Goal: Task Accomplishment & Management: Use online tool/utility

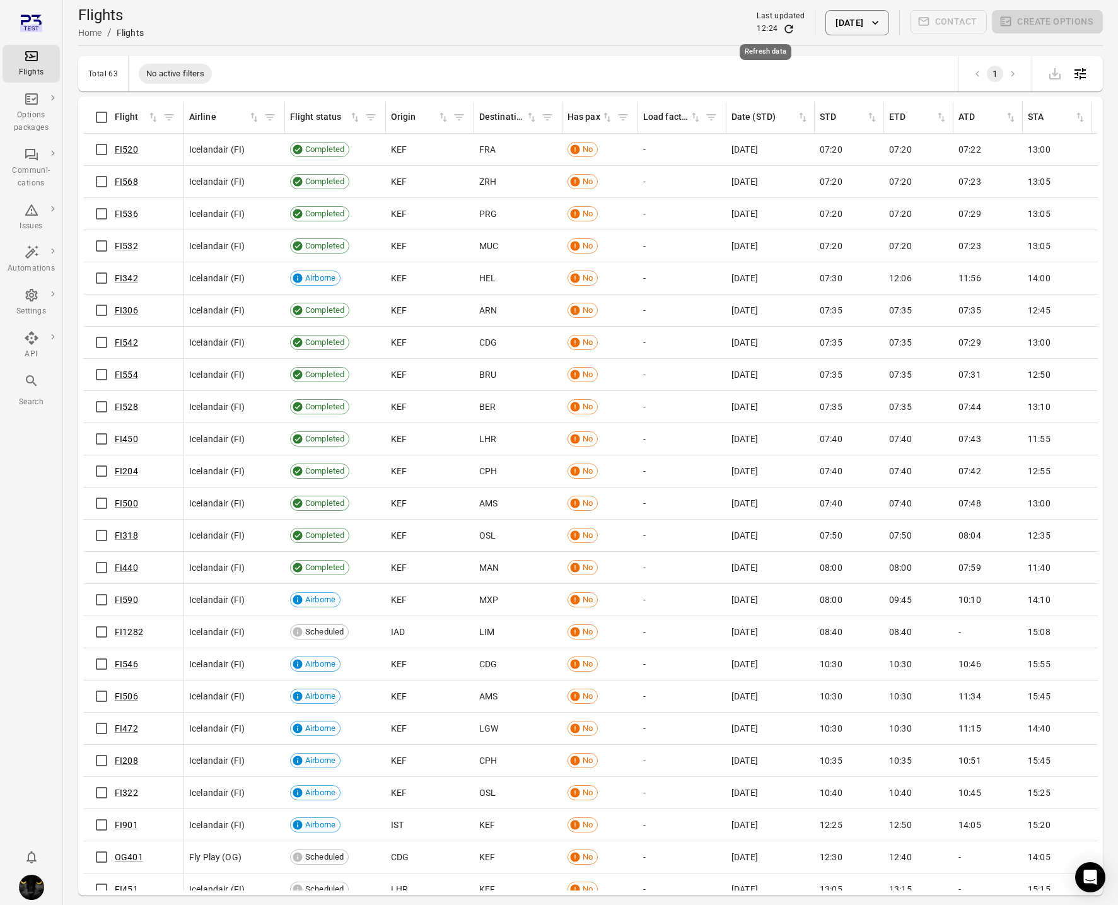
click at [785, 32] on icon "Refresh data" at bounding box center [789, 29] width 8 height 8
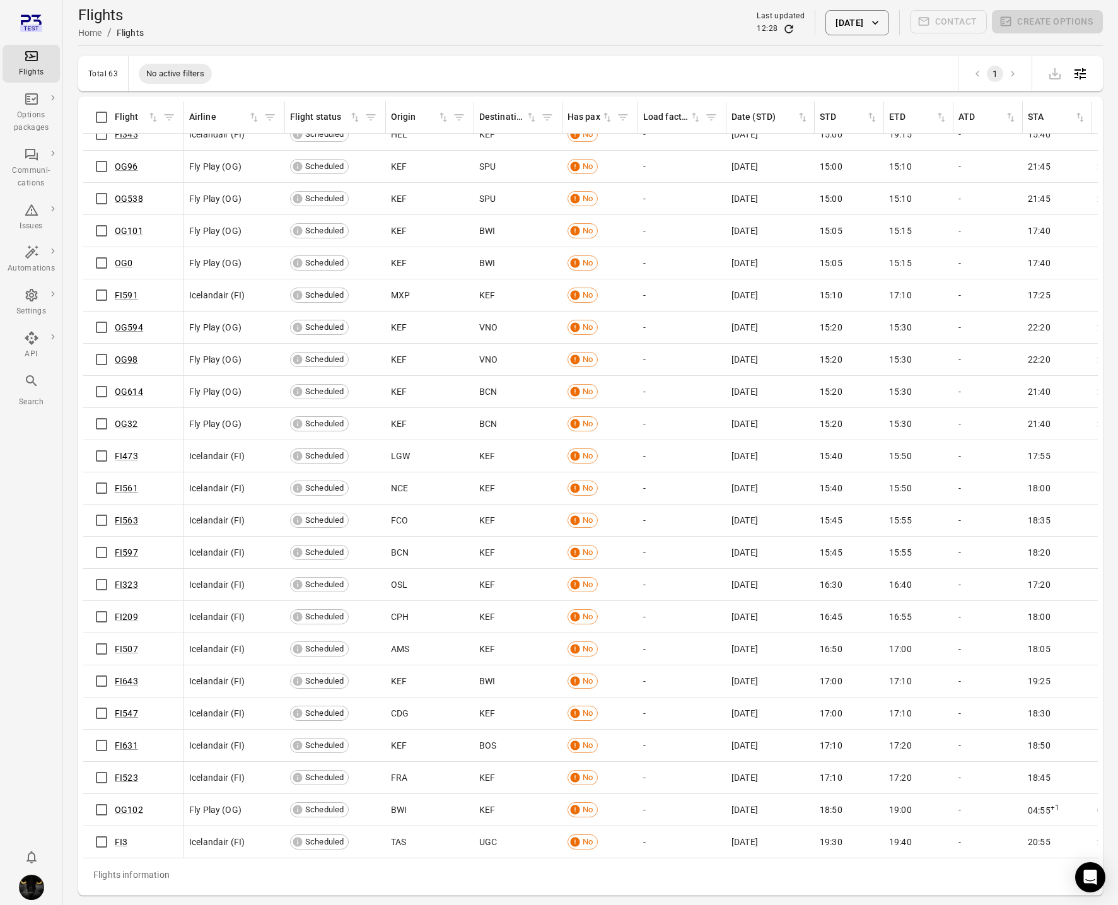
scroll to position [41, 0]
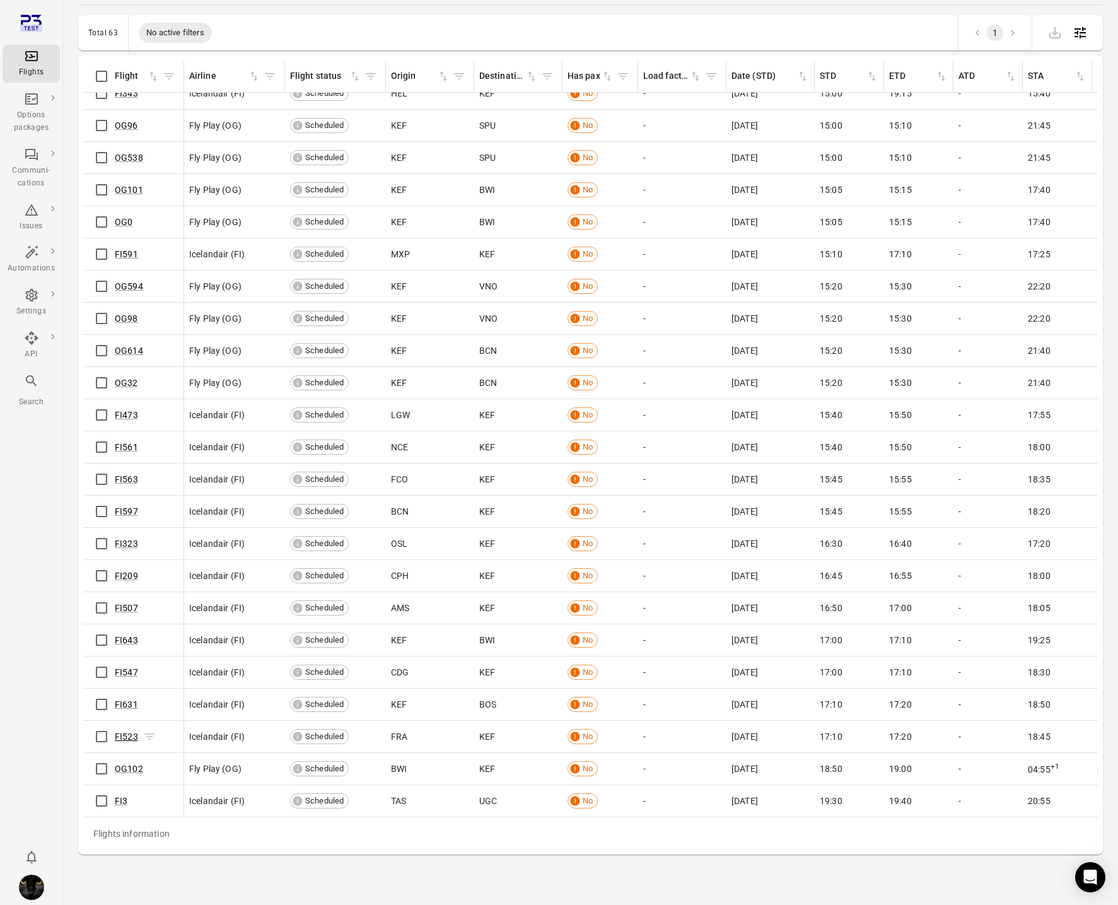
click at [123, 739] on link "FI523" at bounding box center [126, 737] width 23 height 10
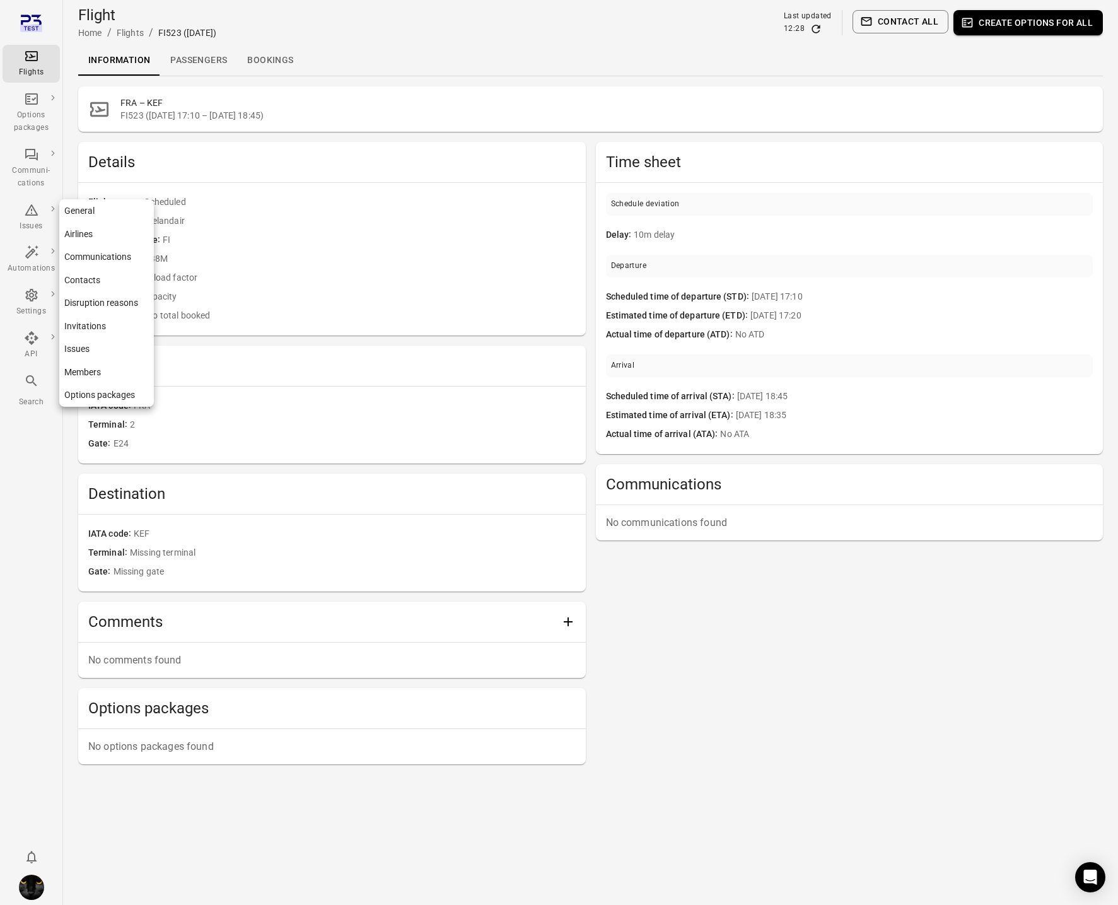
click at [20, 295] on div "Settings" at bounding box center [31, 303] width 47 height 30
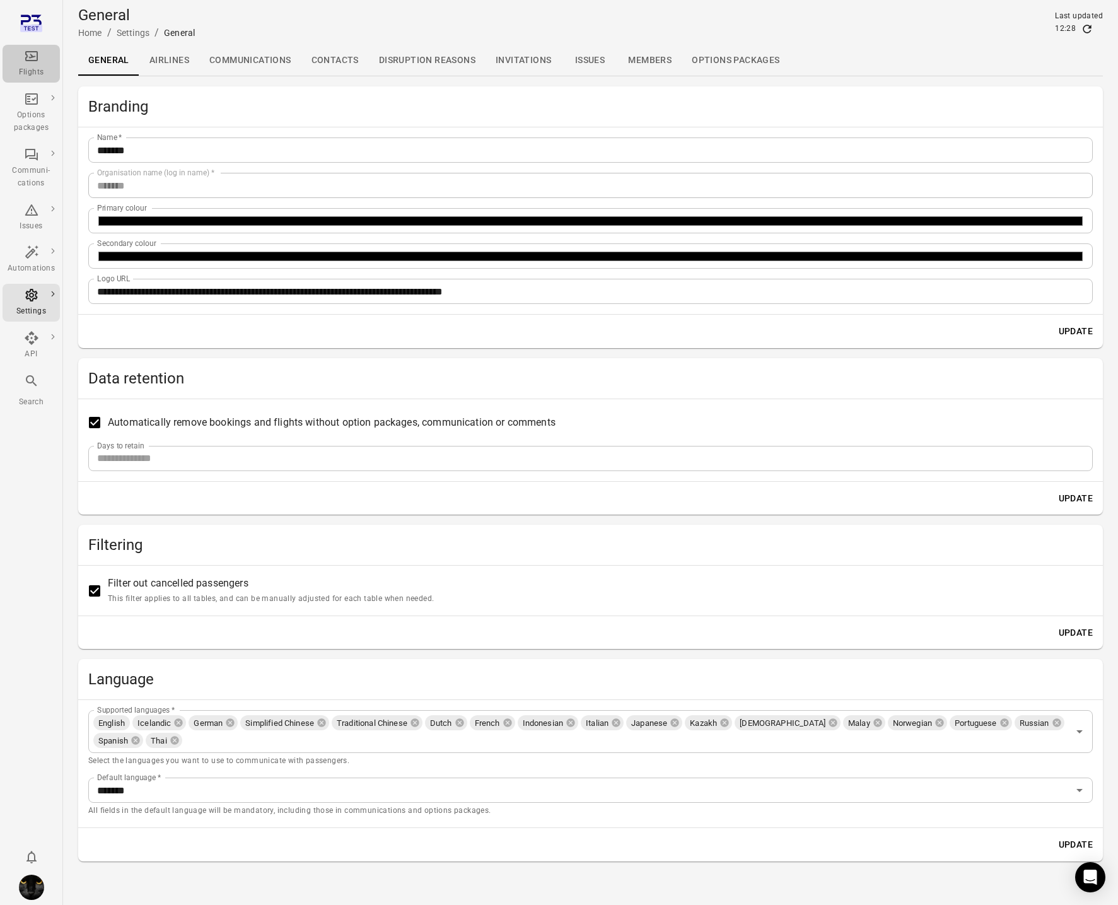
click at [25, 70] on div "Flights" at bounding box center [31, 72] width 47 height 13
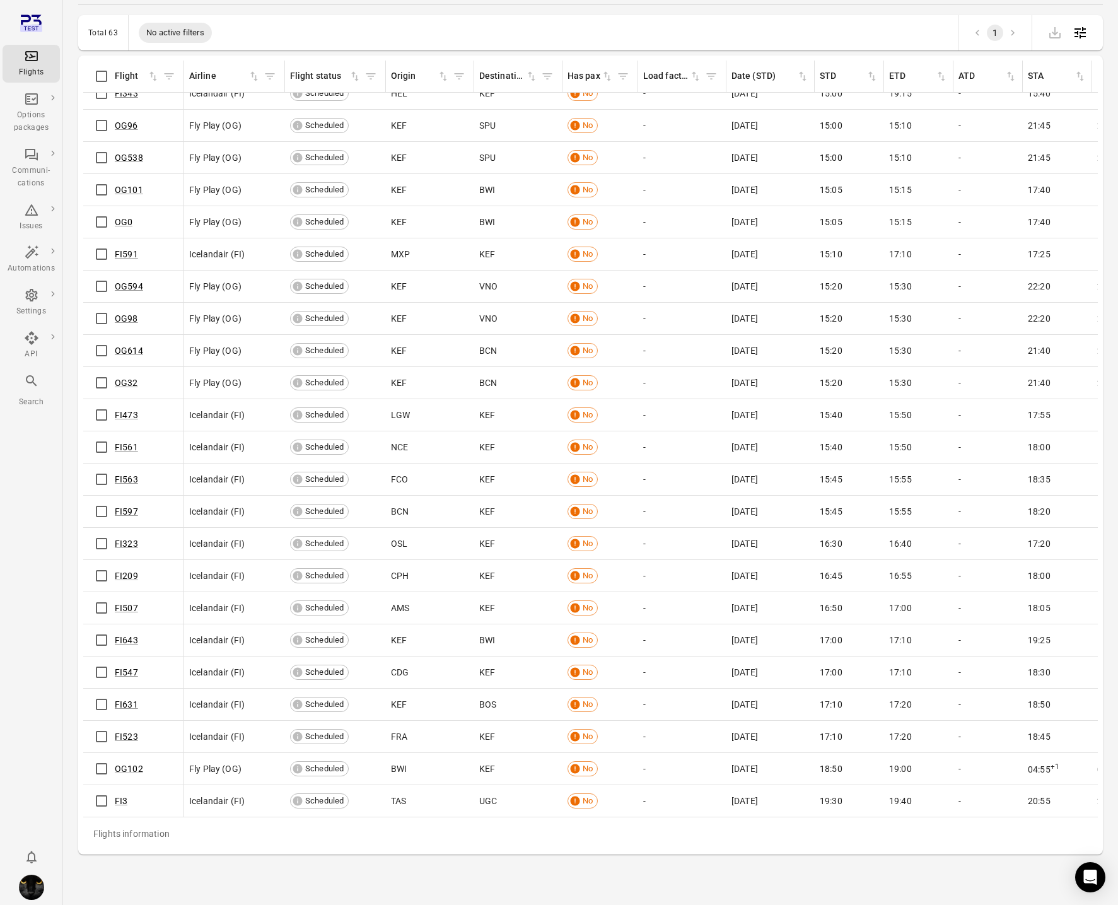
scroll to position [1278, 0]
click at [123, 738] on link "FI523" at bounding box center [126, 737] width 23 height 10
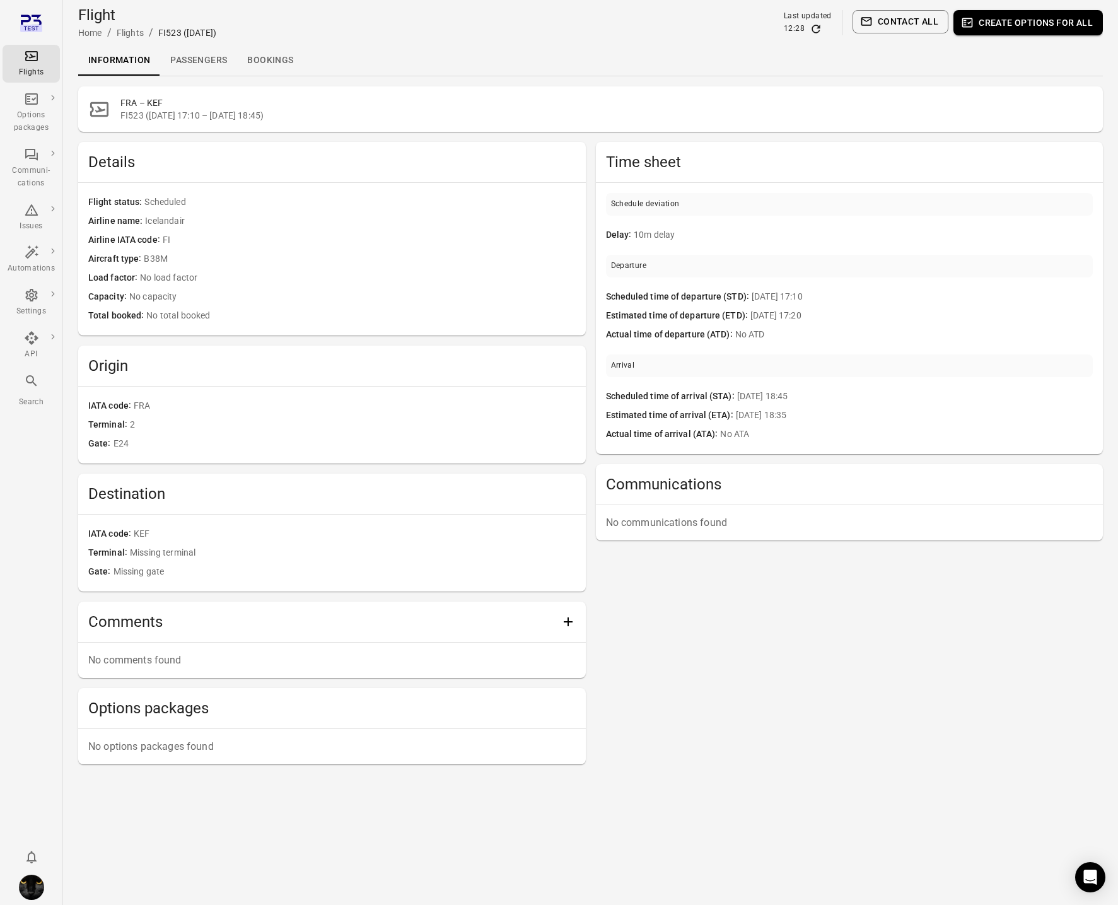
click at [187, 54] on link "Passengers" at bounding box center [198, 60] width 77 height 30
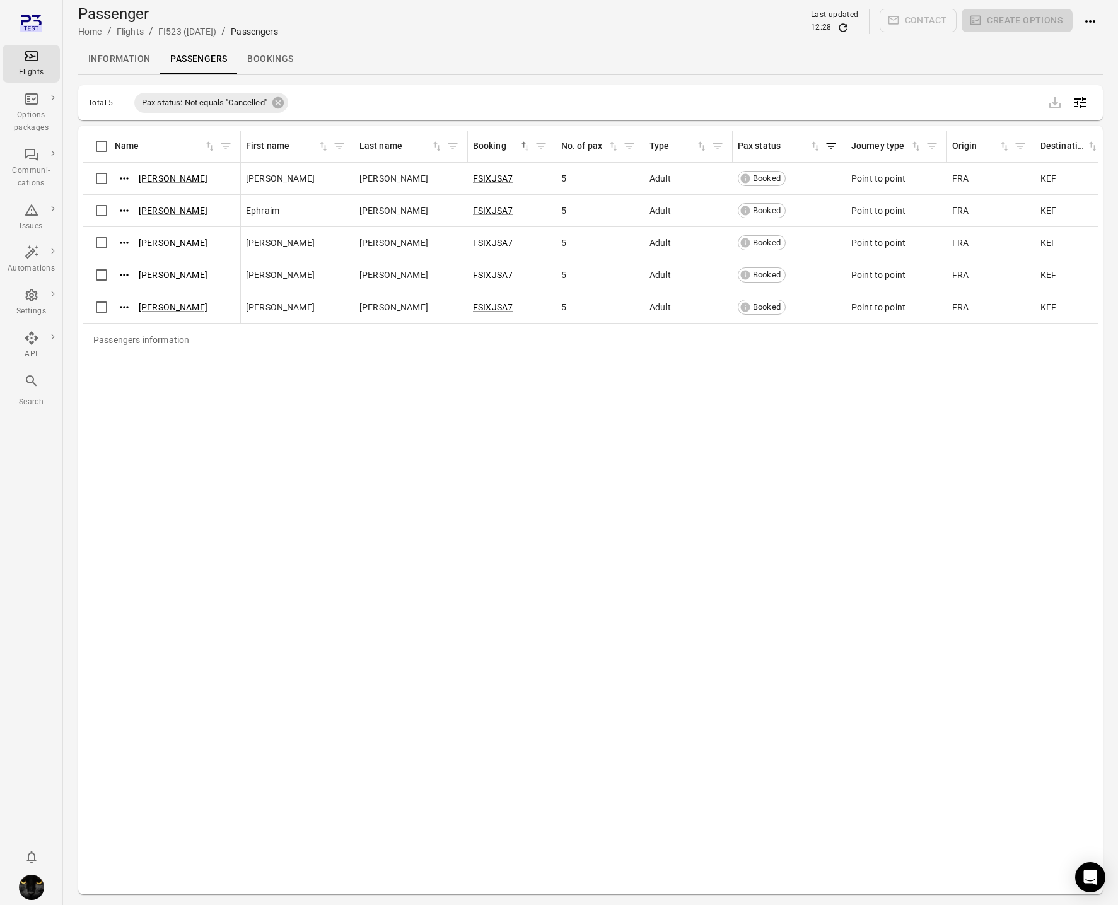
scroll to position [1, 0]
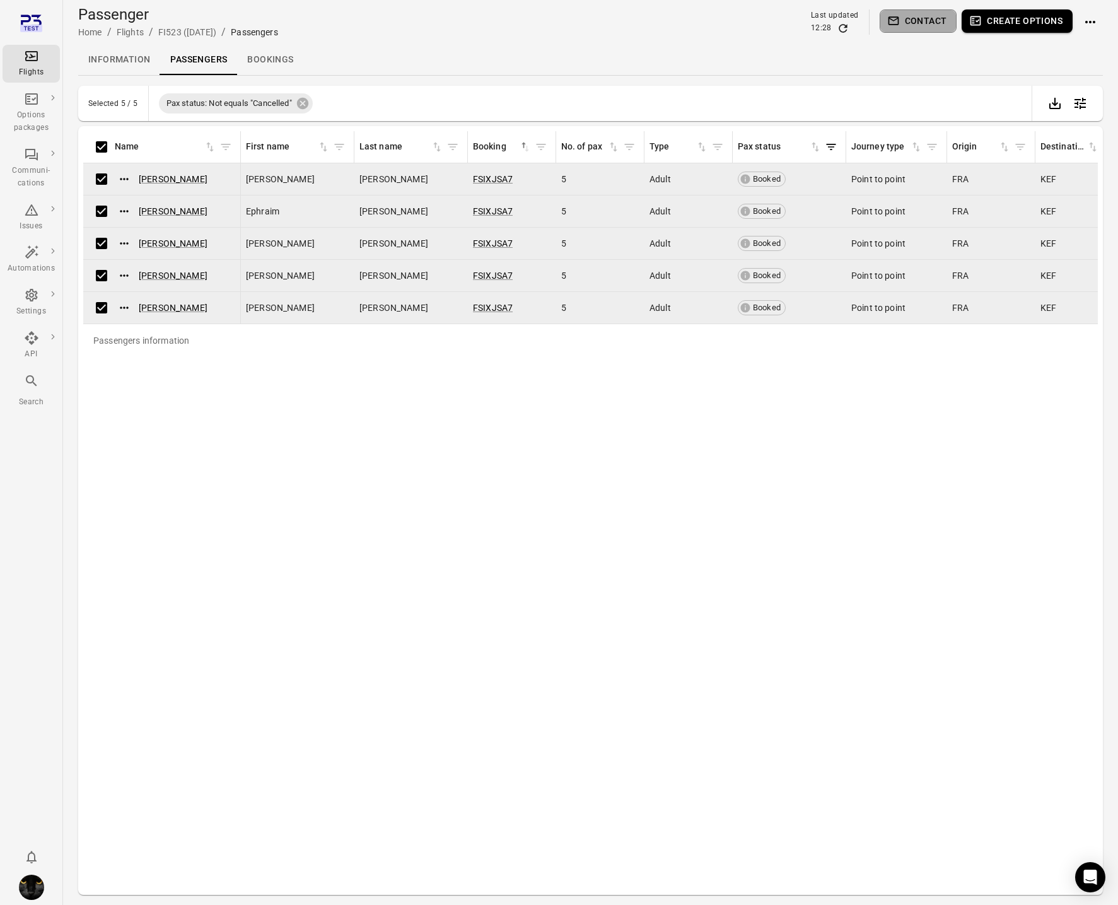
click at [909, 29] on button "Contact" at bounding box center [919, 20] width 78 height 23
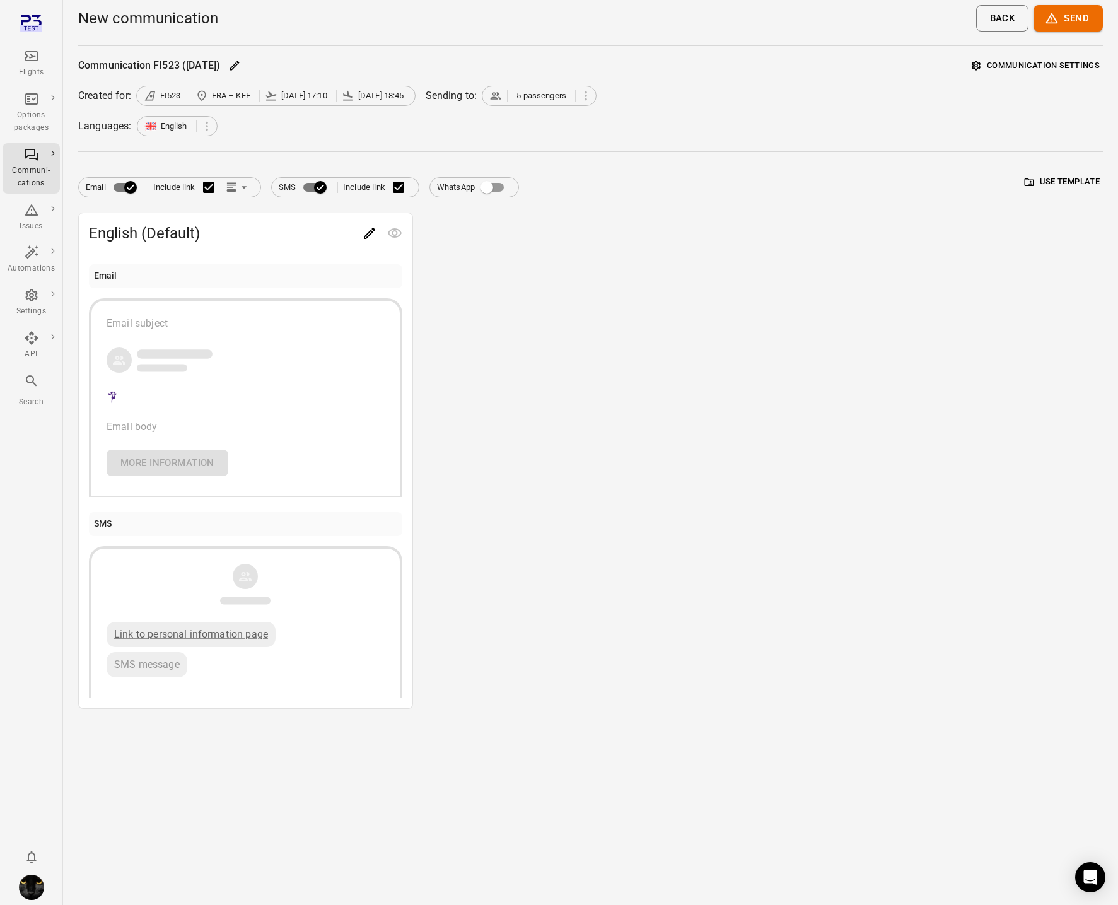
click at [1016, 61] on button "Communication settings" at bounding box center [1036, 66] width 134 height 20
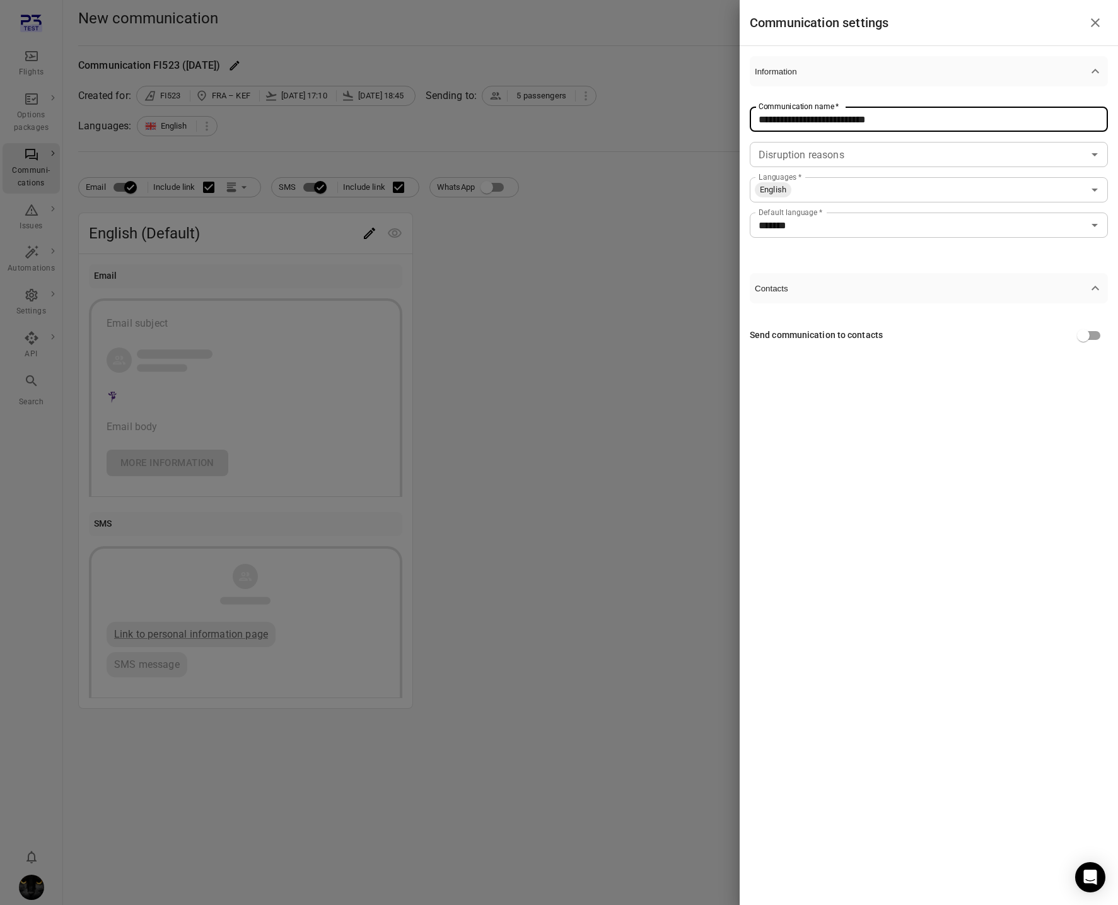
click at [912, 112] on input "**********" at bounding box center [929, 119] width 358 height 25
type input "**********"
click at [573, 267] on div at bounding box center [559, 452] width 1118 height 905
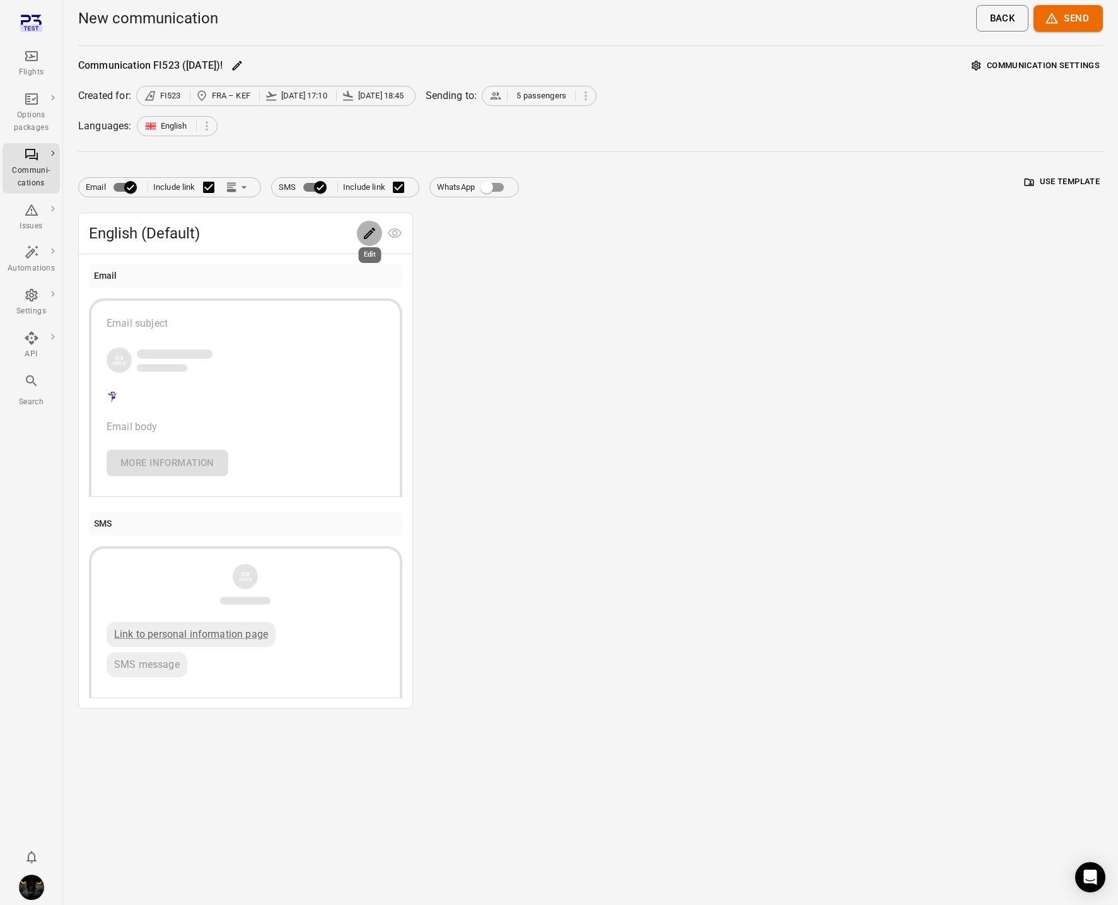
click at [363, 233] on icon "Edit" at bounding box center [369, 233] width 15 height 15
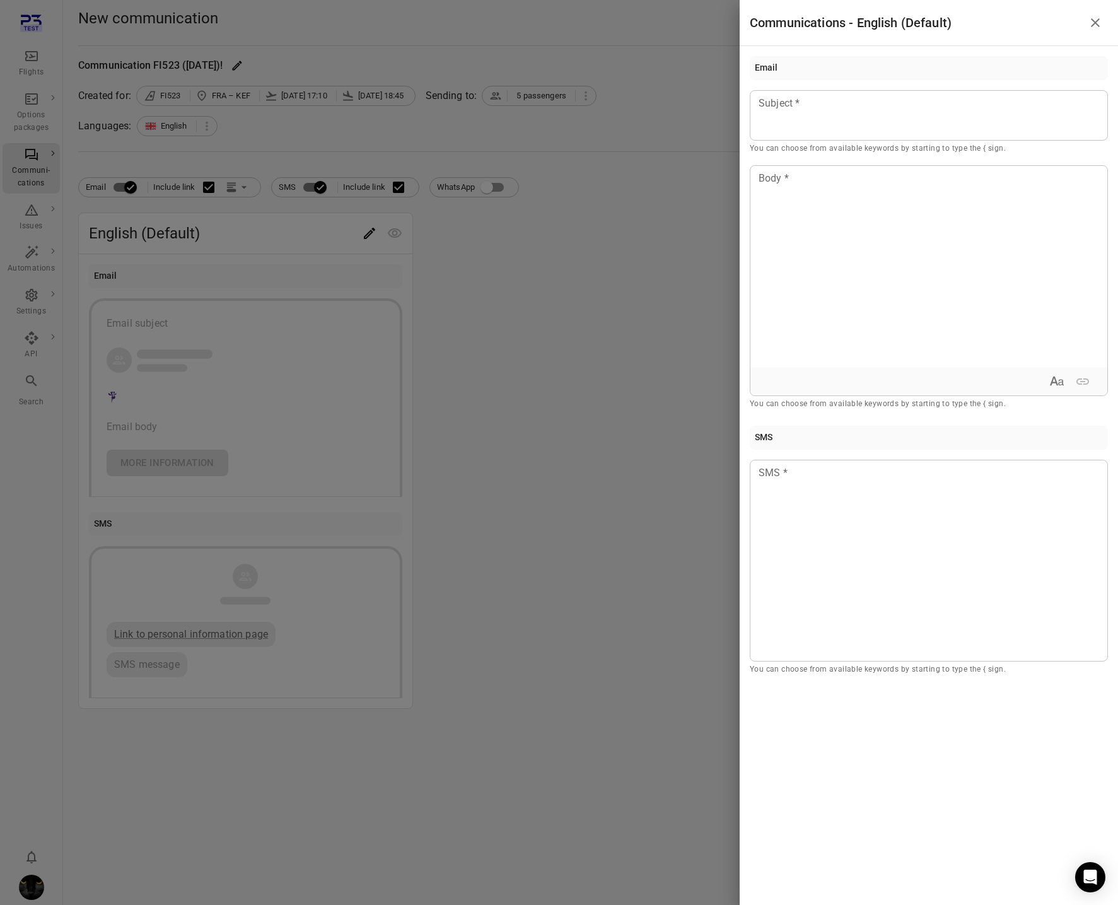
click at [542, 227] on div at bounding box center [559, 452] width 1118 height 905
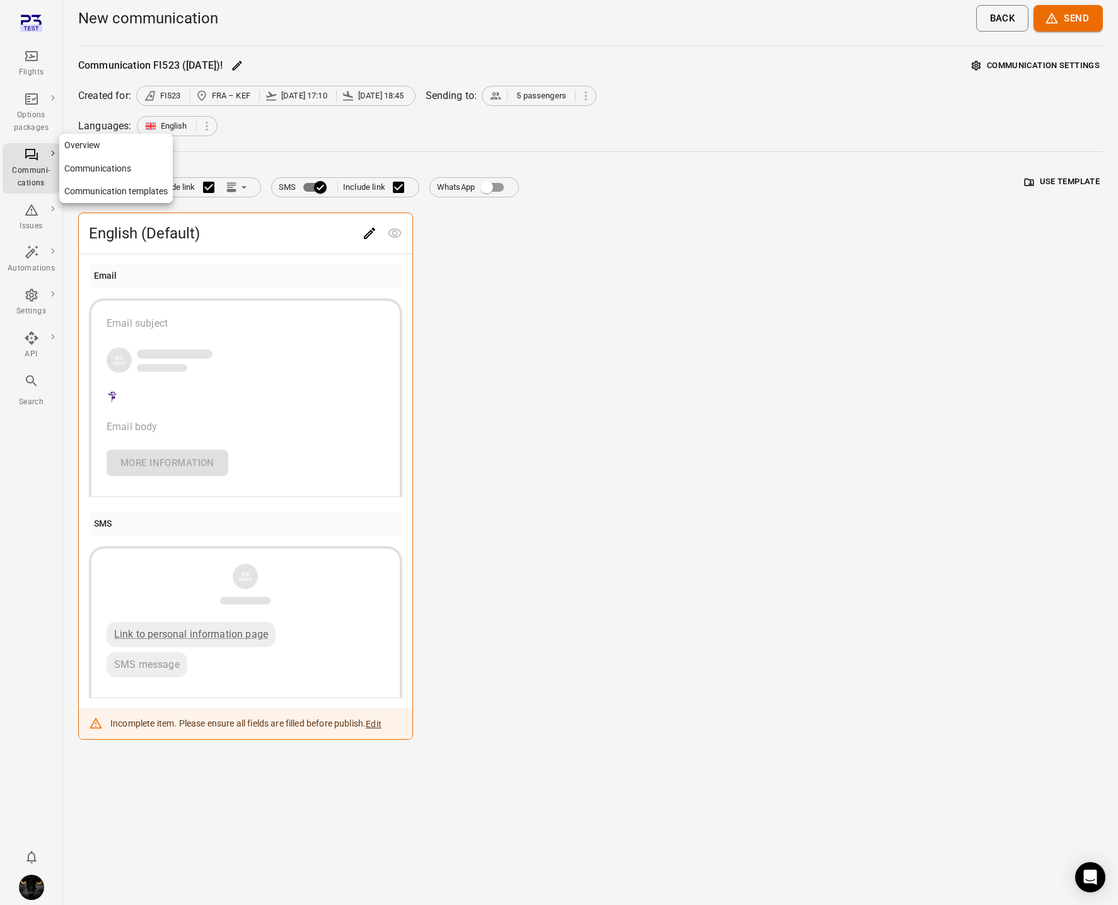
click at [15, 167] on div "Communi-cations" at bounding box center [31, 177] width 47 height 25
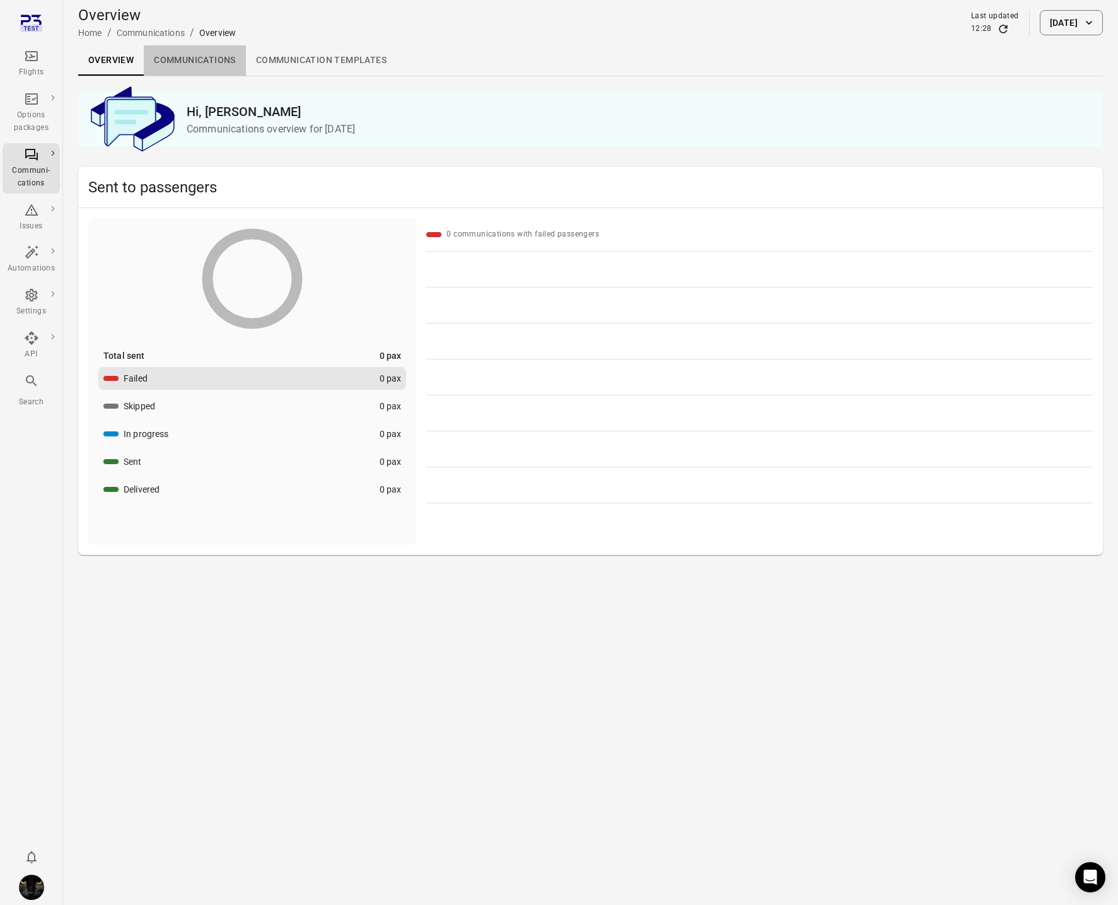
click at [200, 57] on link "Communications" at bounding box center [195, 60] width 102 height 30
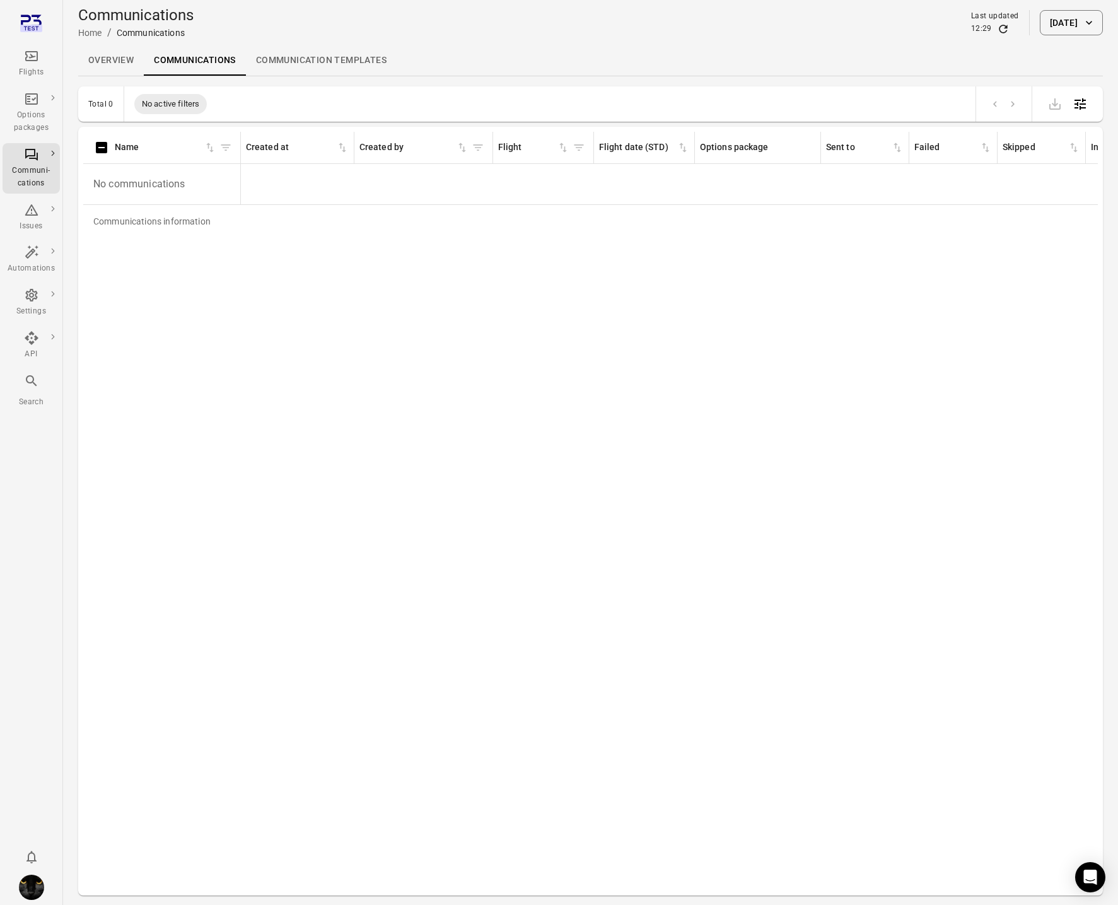
click at [30, 61] on icon "Main navigation" at bounding box center [31, 56] width 13 height 10
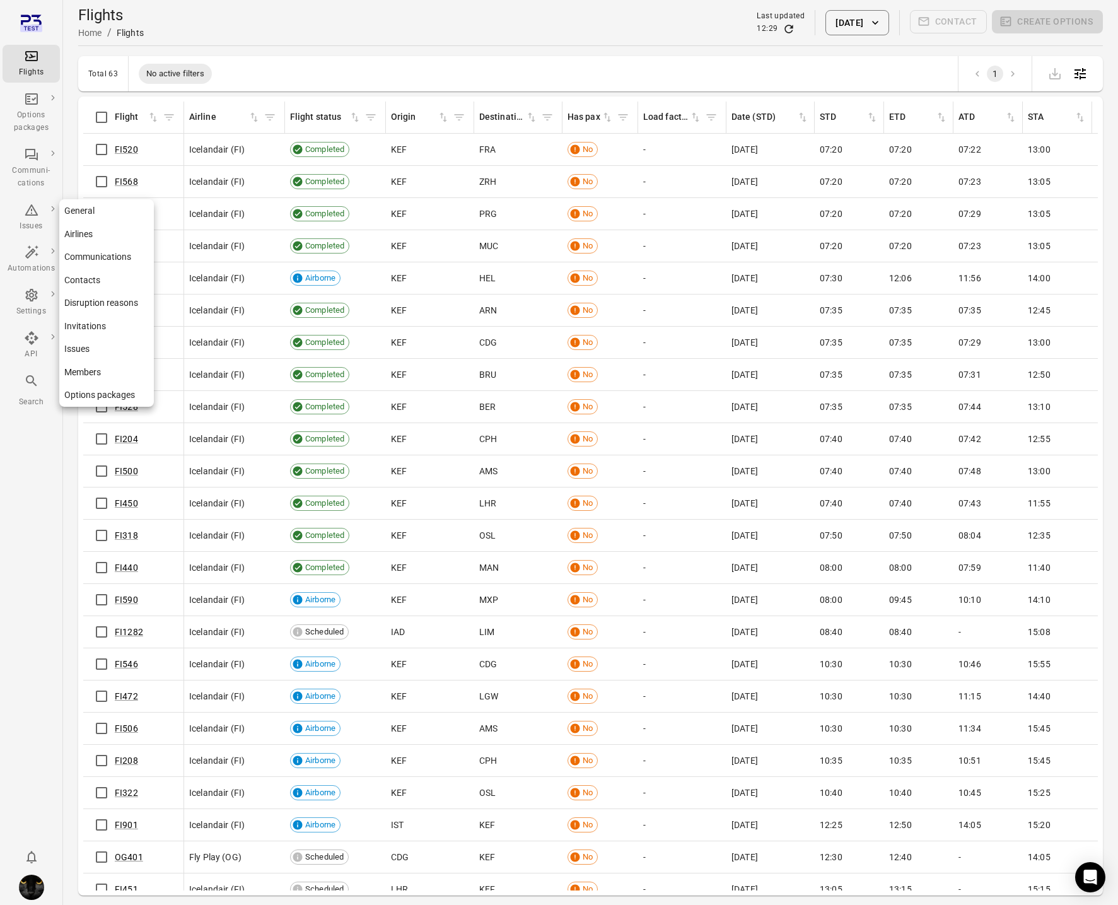
click at [25, 285] on link "Settings" at bounding box center [31, 303] width 57 height 38
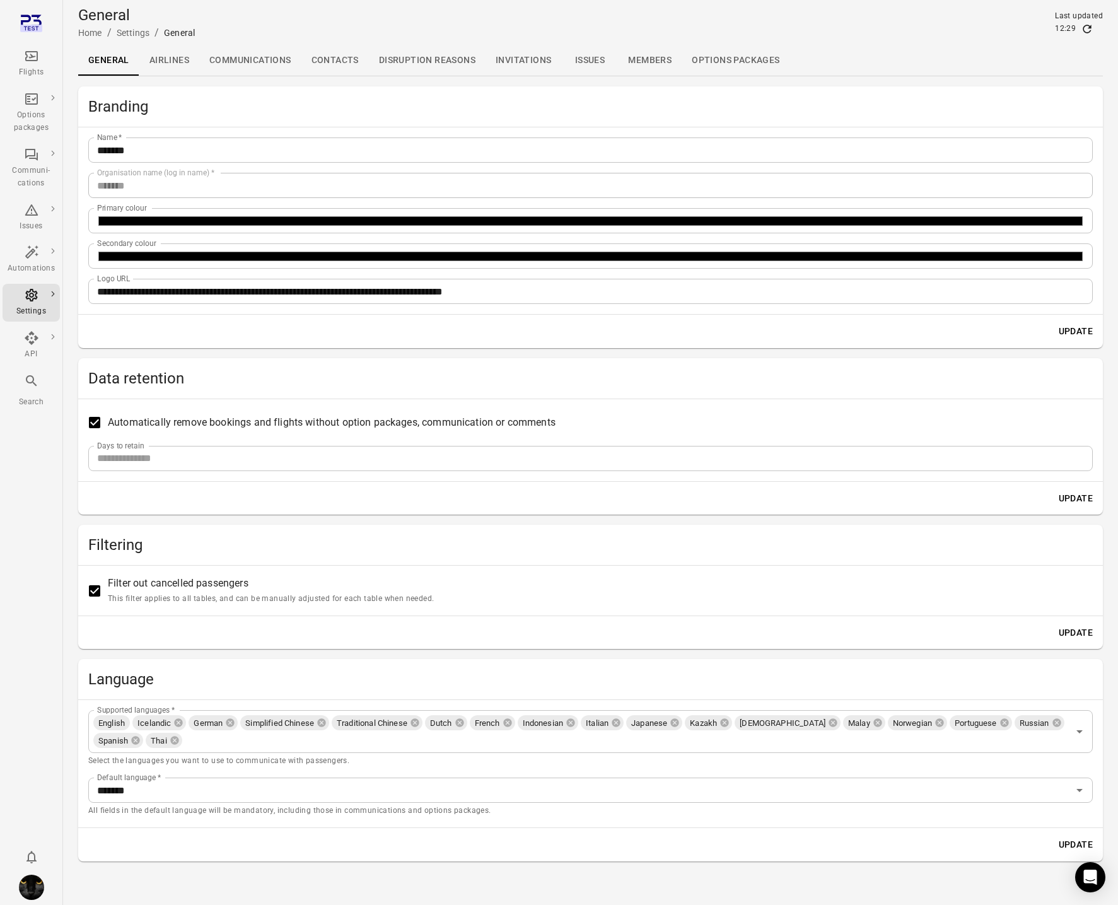
click at [49, 53] on div "Flights" at bounding box center [31, 64] width 47 height 30
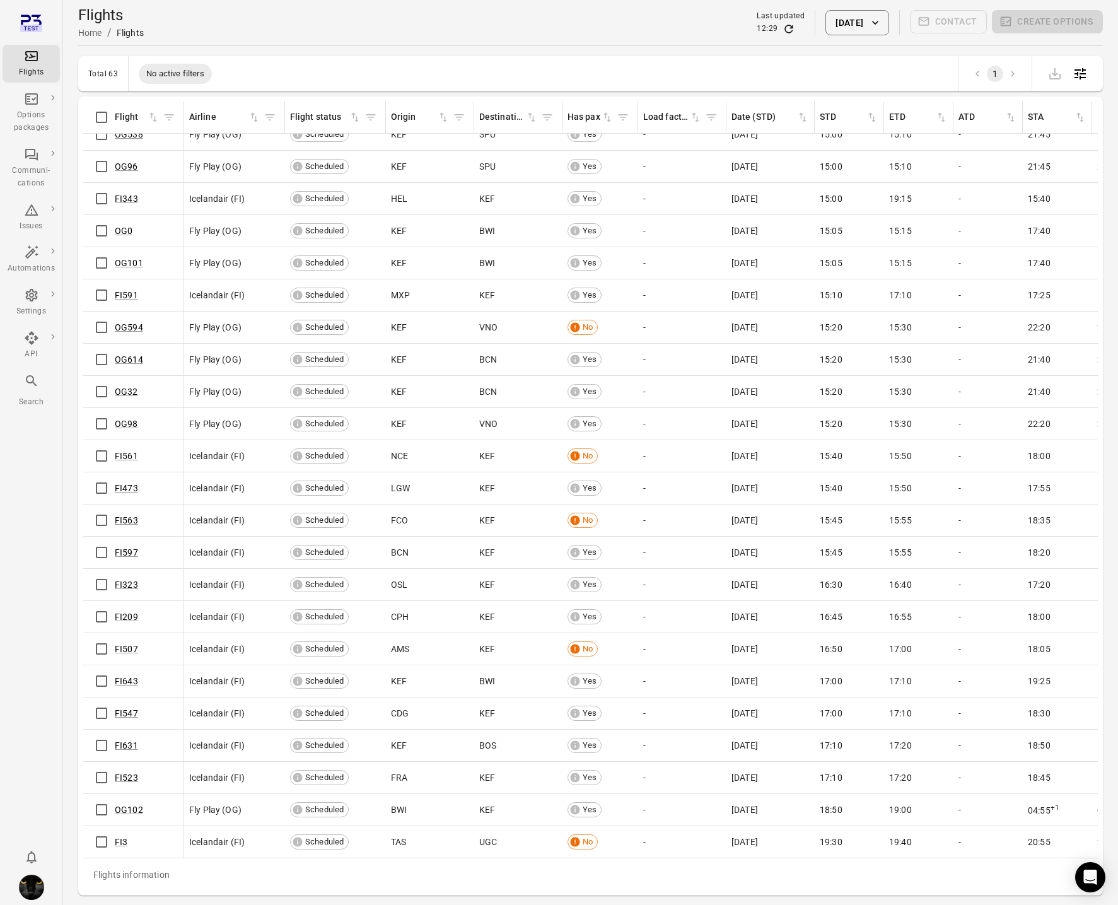
scroll to position [41, 0]
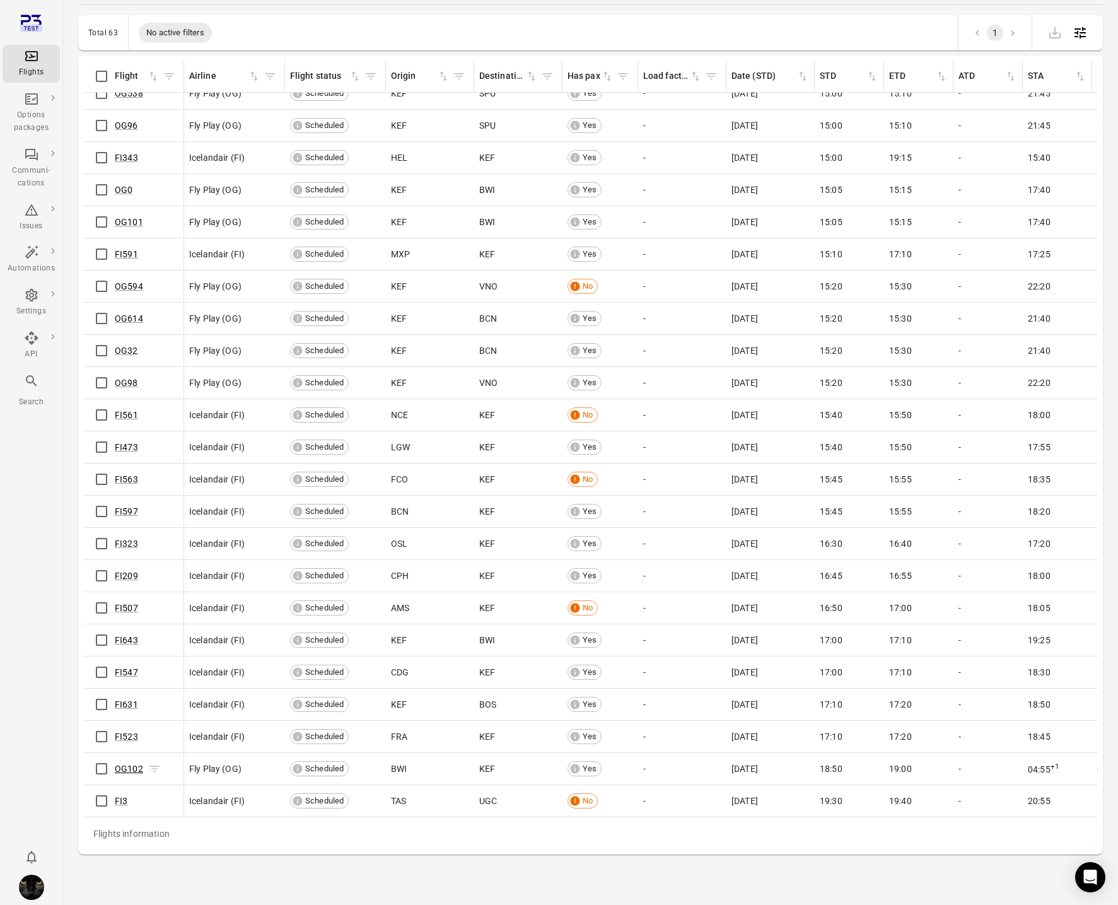
click at [129, 768] on link "OG102" at bounding box center [129, 769] width 28 height 10
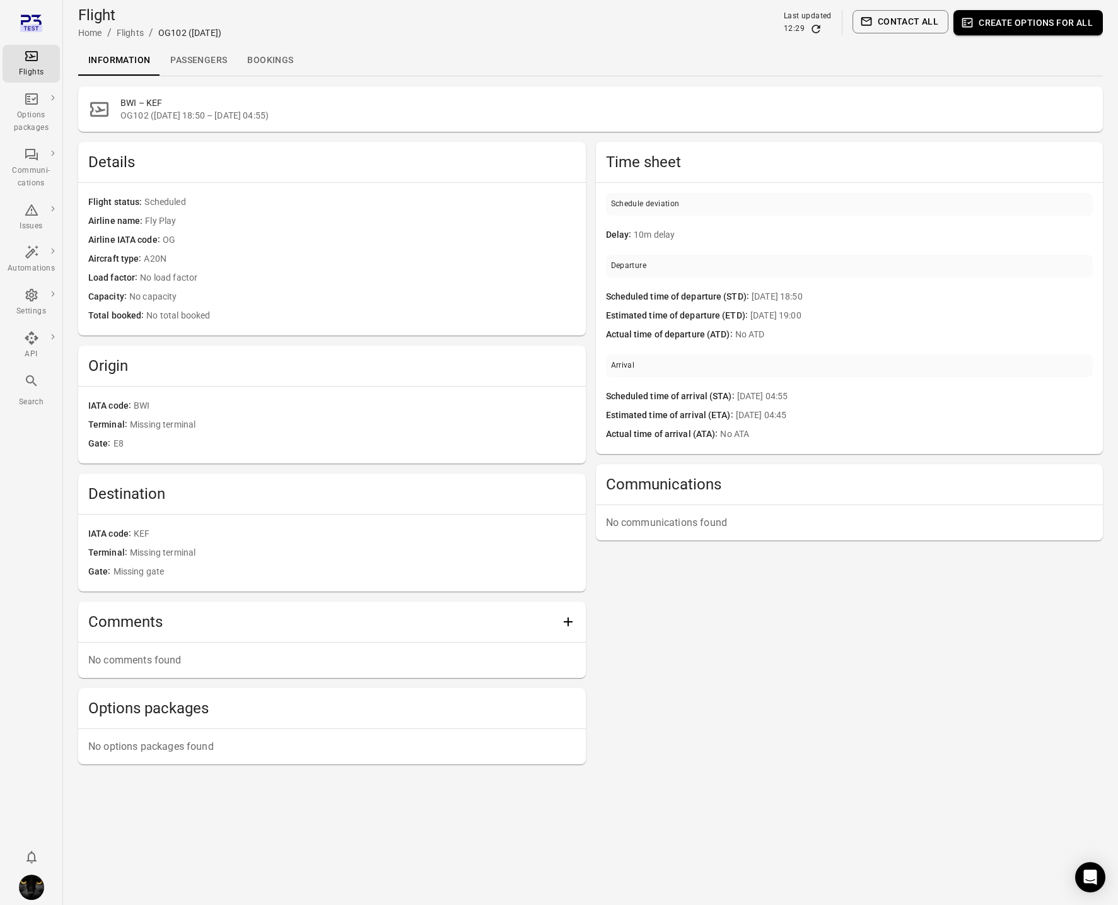
click at [209, 67] on link "Passengers" at bounding box center [198, 60] width 77 height 30
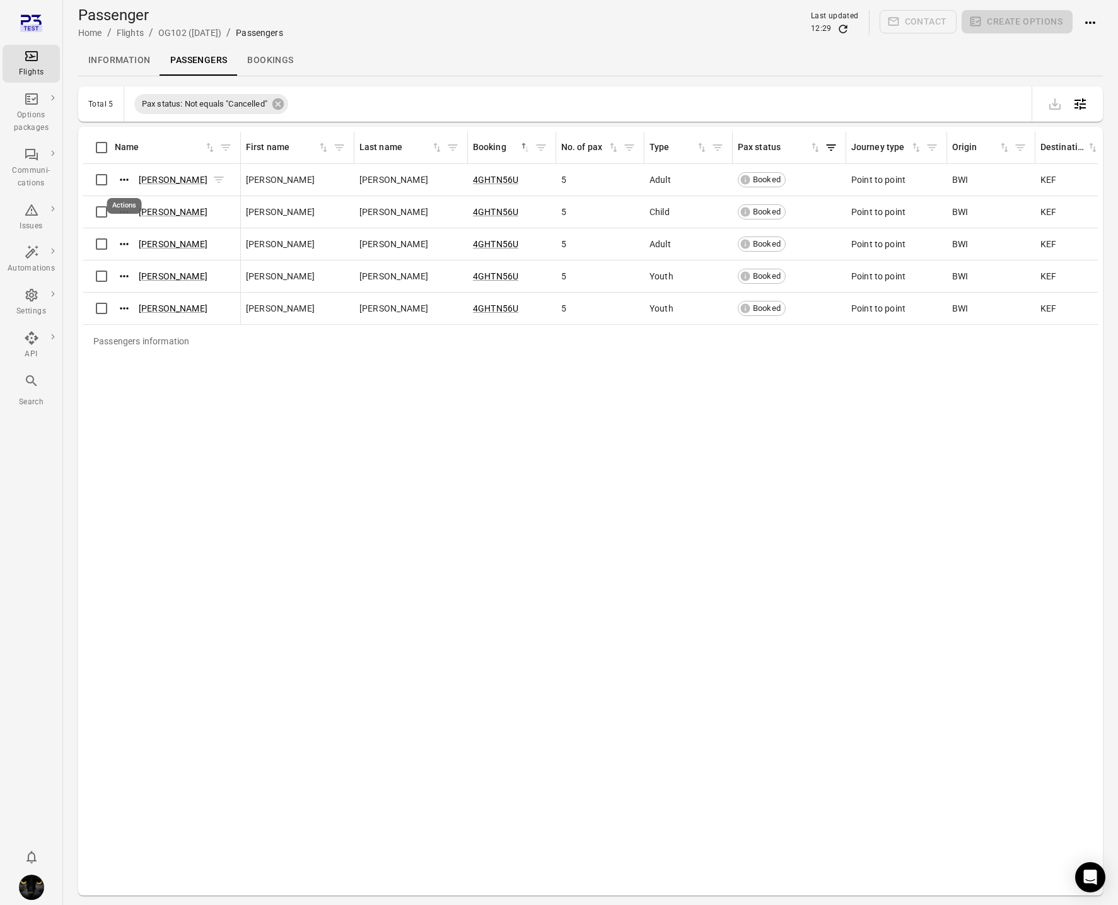
click at [129, 176] on icon "Actions" at bounding box center [124, 179] width 13 height 13
click at [127, 203] on span "Update contact information" at bounding box center [124, 200] width 111 height 13
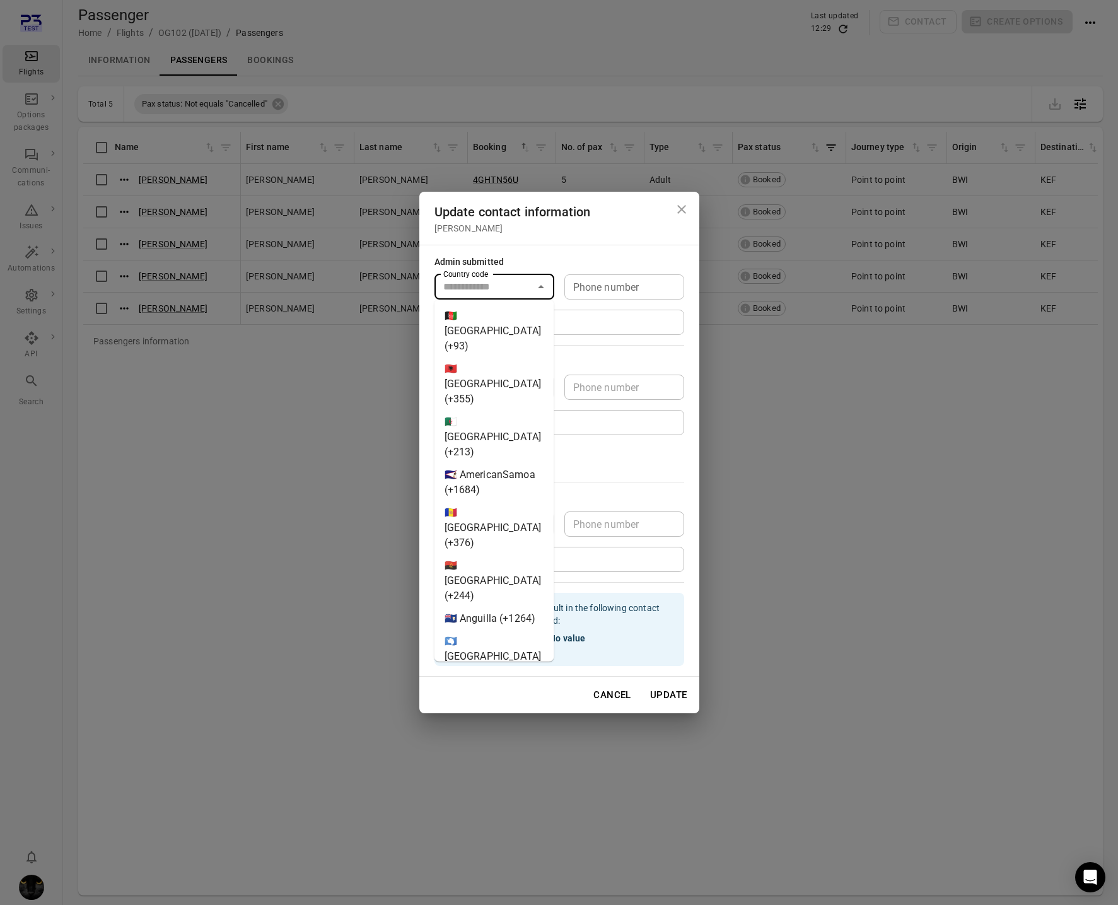
click at [491, 289] on input "Country code" at bounding box center [483, 287] width 91 height 18
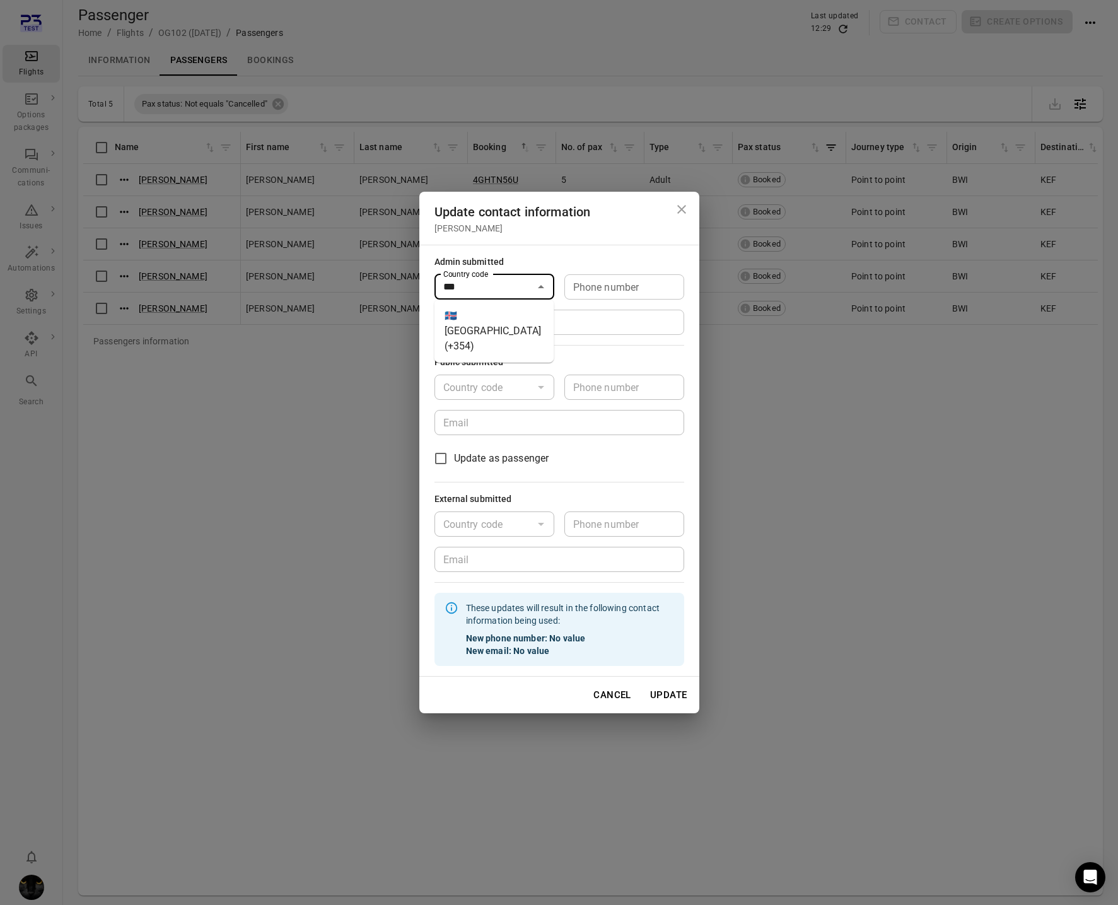
click at [489, 315] on li "🇮🇸 [GEOGRAPHIC_DATA] (+354)" at bounding box center [495, 331] width 120 height 53
type input "*********"
click at [615, 286] on input "Phone number" at bounding box center [625, 286] width 120 height 25
type input "*******"
click at [484, 330] on input "Email" at bounding box center [560, 322] width 250 height 25
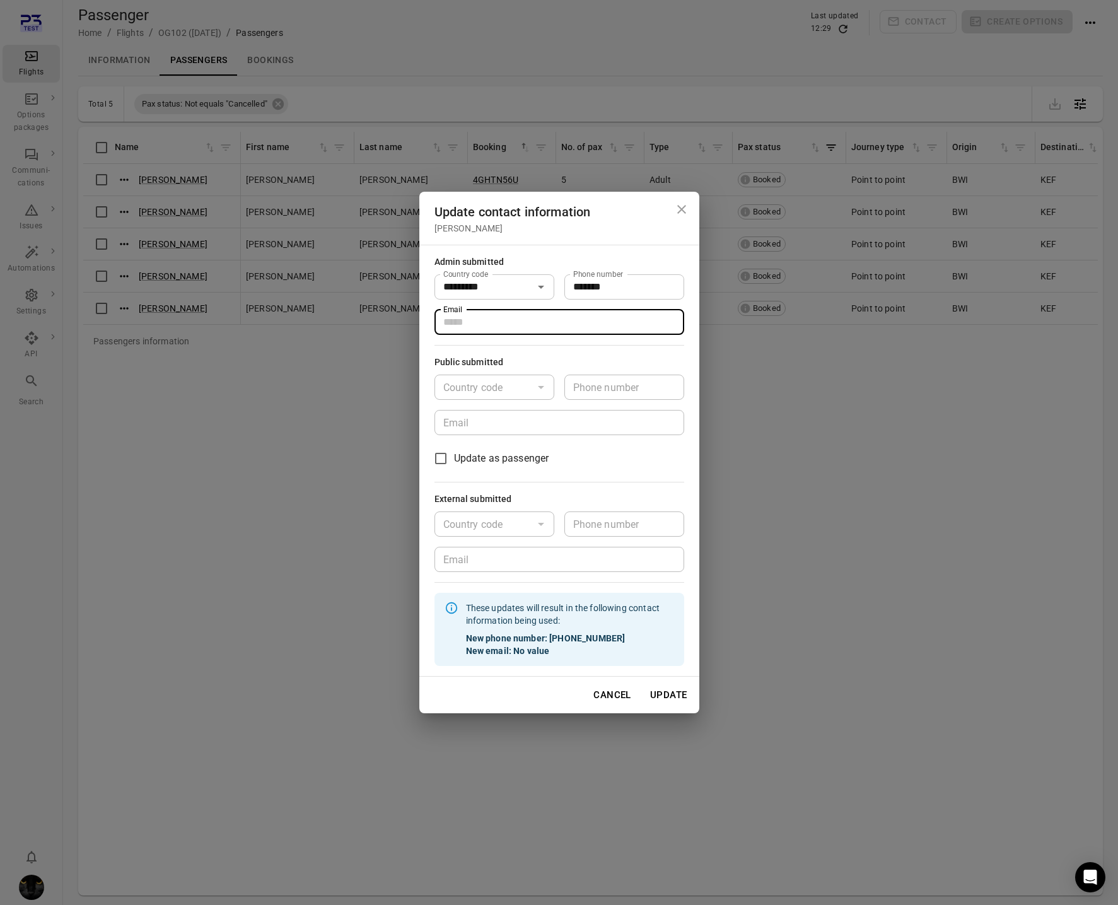
type input "**********"
click at [676, 695] on button "Update" at bounding box center [668, 695] width 51 height 26
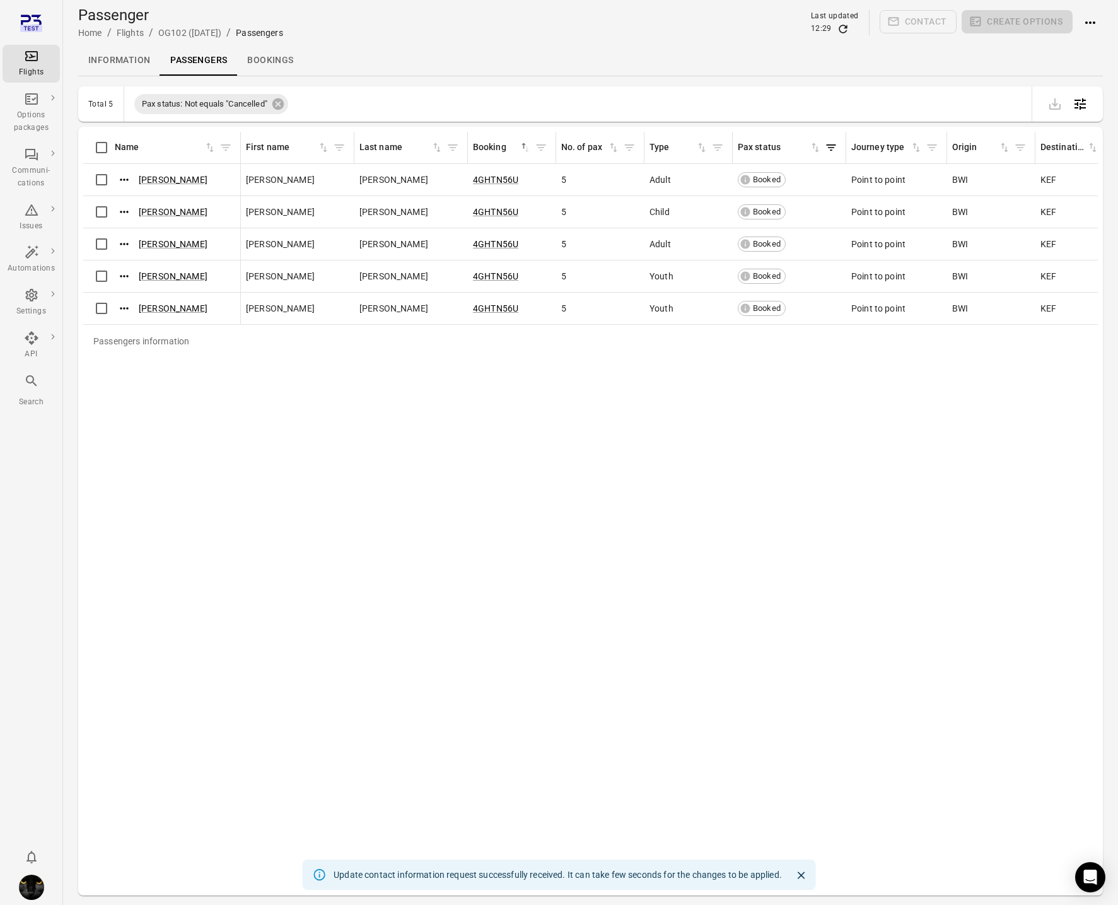
drag, startPoint x: 836, startPoint y: 81, endPoint x: 859, endPoint y: 32, distance: 53.4
click at [836, 76] on main "Passenger Home / Flights / OG102 (29 Sep) / Passengers Last updated 12:29 Conta…" at bounding box center [590, 473] width 1055 height 946
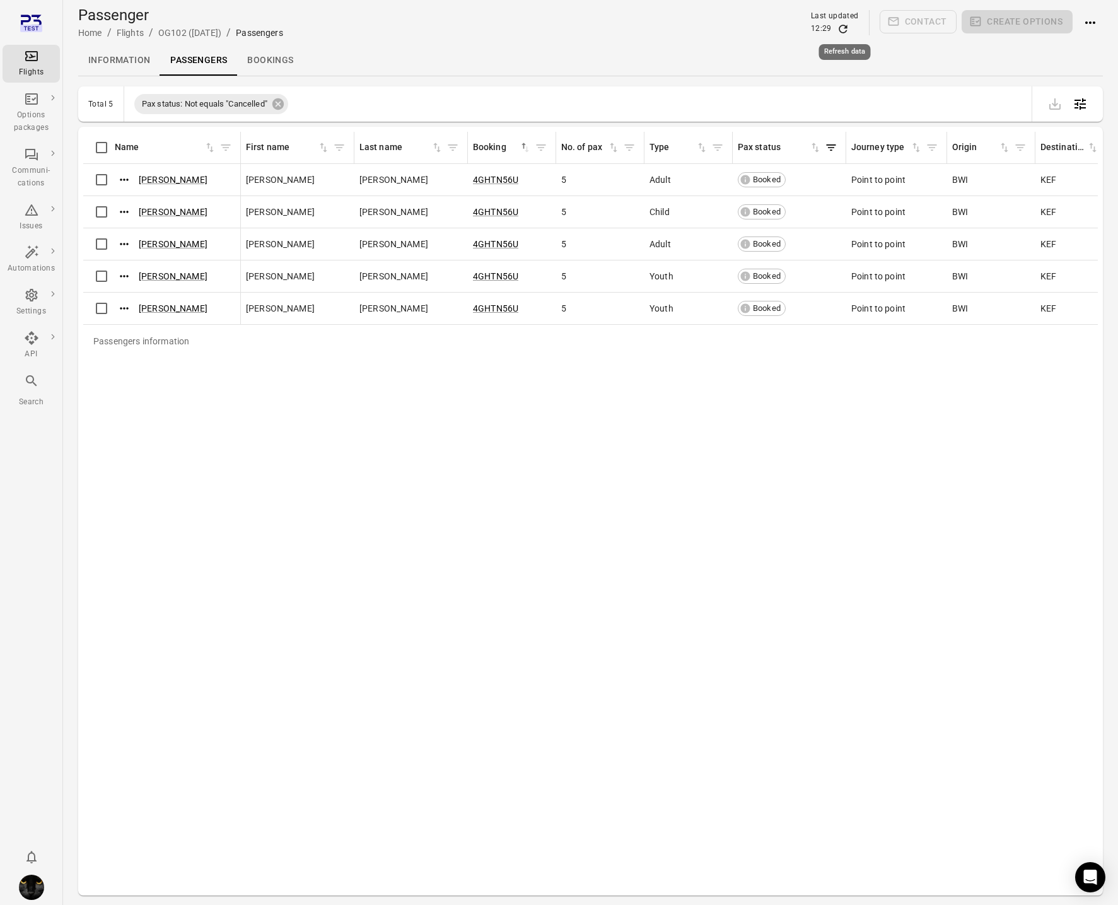
click at [847, 26] on icon "Refresh data" at bounding box center [843, 29] width 8 height 8
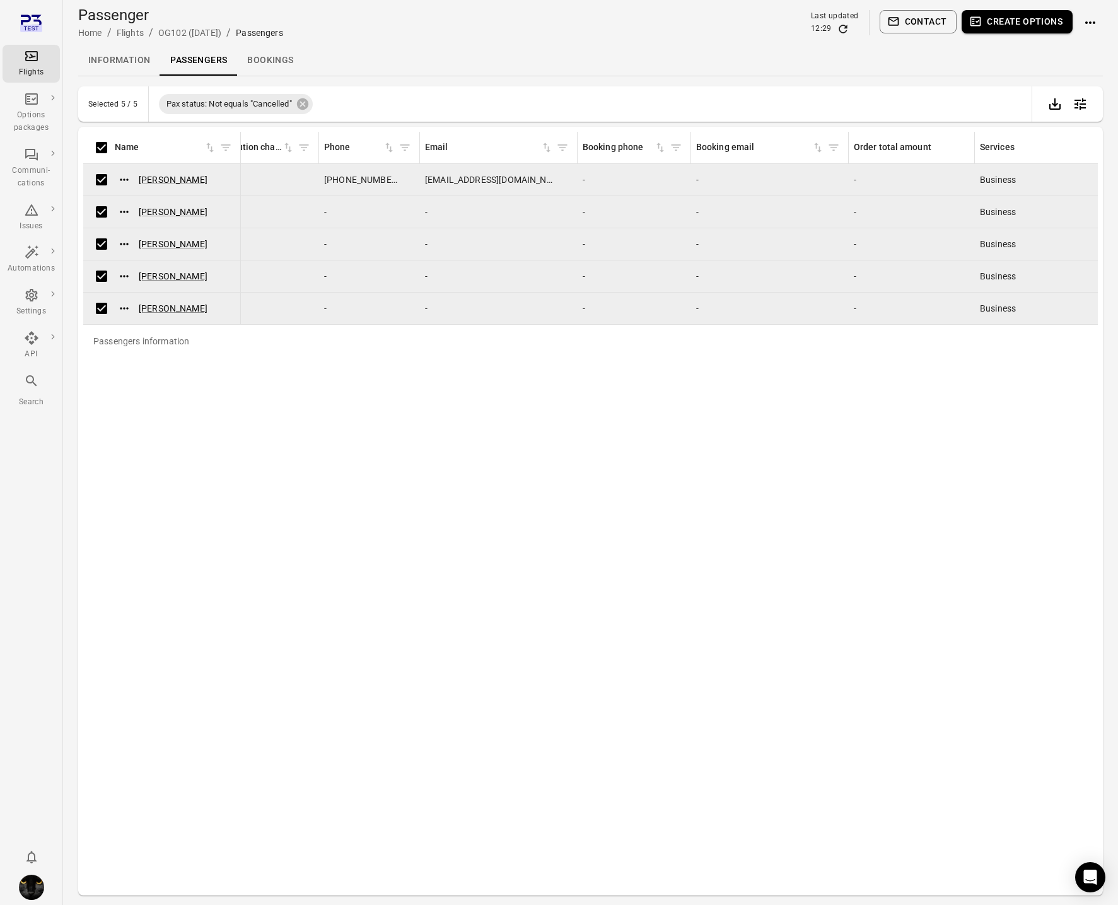
click at [937, 15] on button "Contact" at bounding box center [919, 21] width 78 height 23
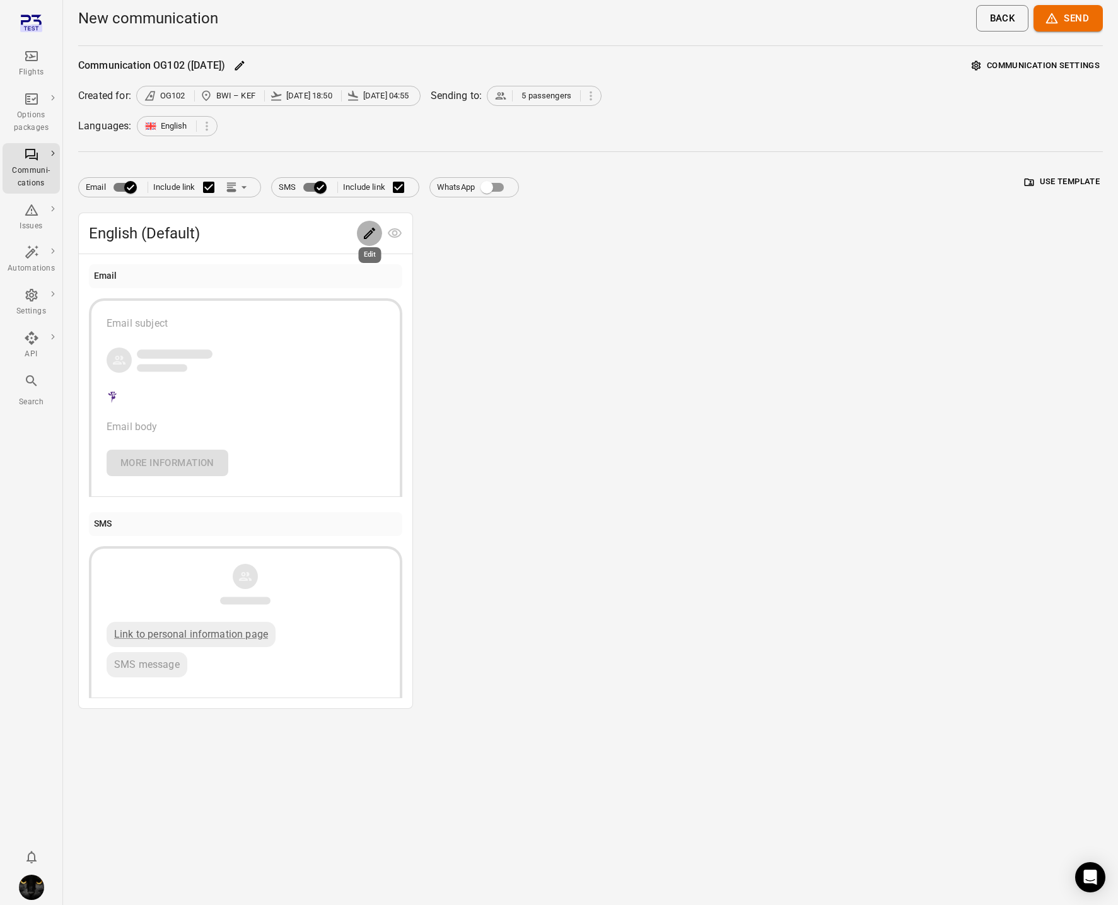
click at [359, 227] on button "Edit" at bounding box center [369, 233] width 25 height 25
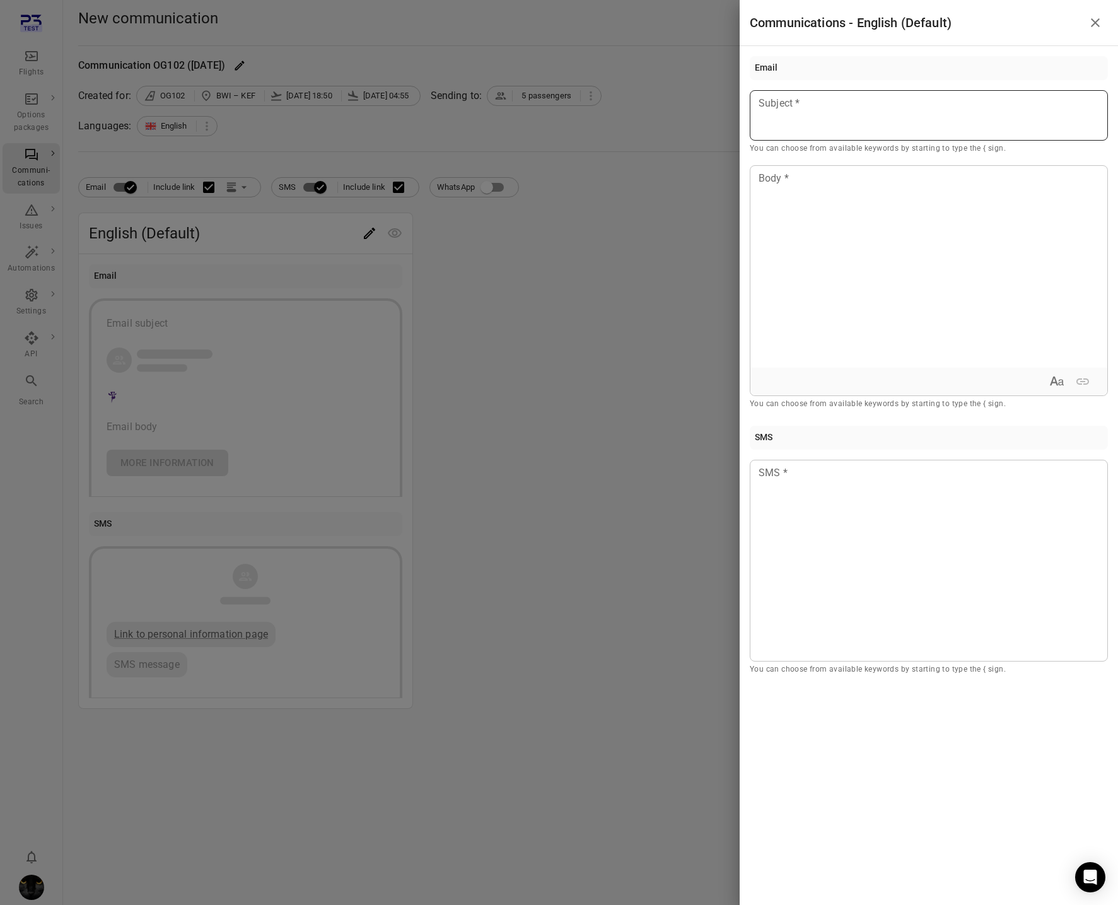
click at [840, 125] on div at bounding box center [929, 115] width 358 height 50
drag, startPoint x: 829, startPoint y: 149, endPoint x: 824, endPoint y: 156, distance: 8.8
click at [829, 149] on div "Example: Jane" at bounding box center [830, 151] width 107 height 13
click at [819, 188] on div at bounding box center [929, 267] width 357 height 202
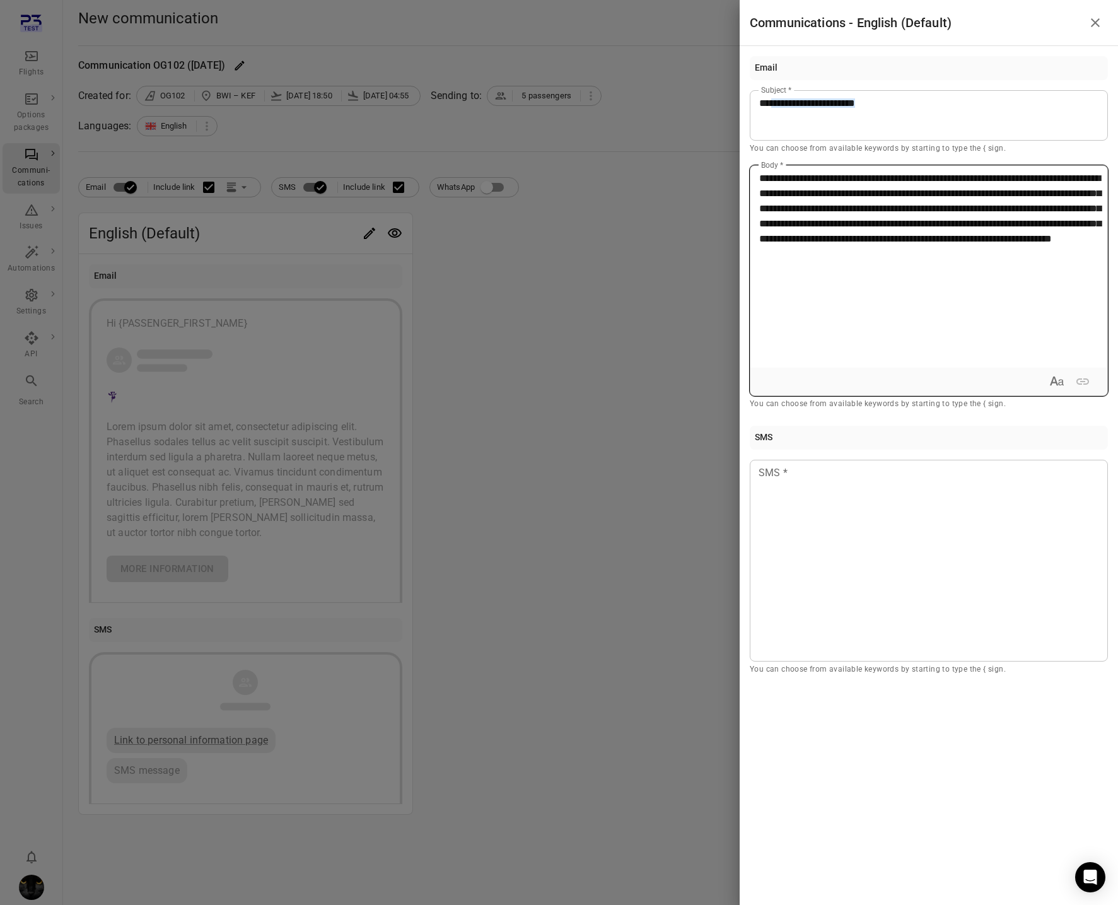
click at [759, 185] on p "**********" at bounding box center [928, 209] width 339 height 76
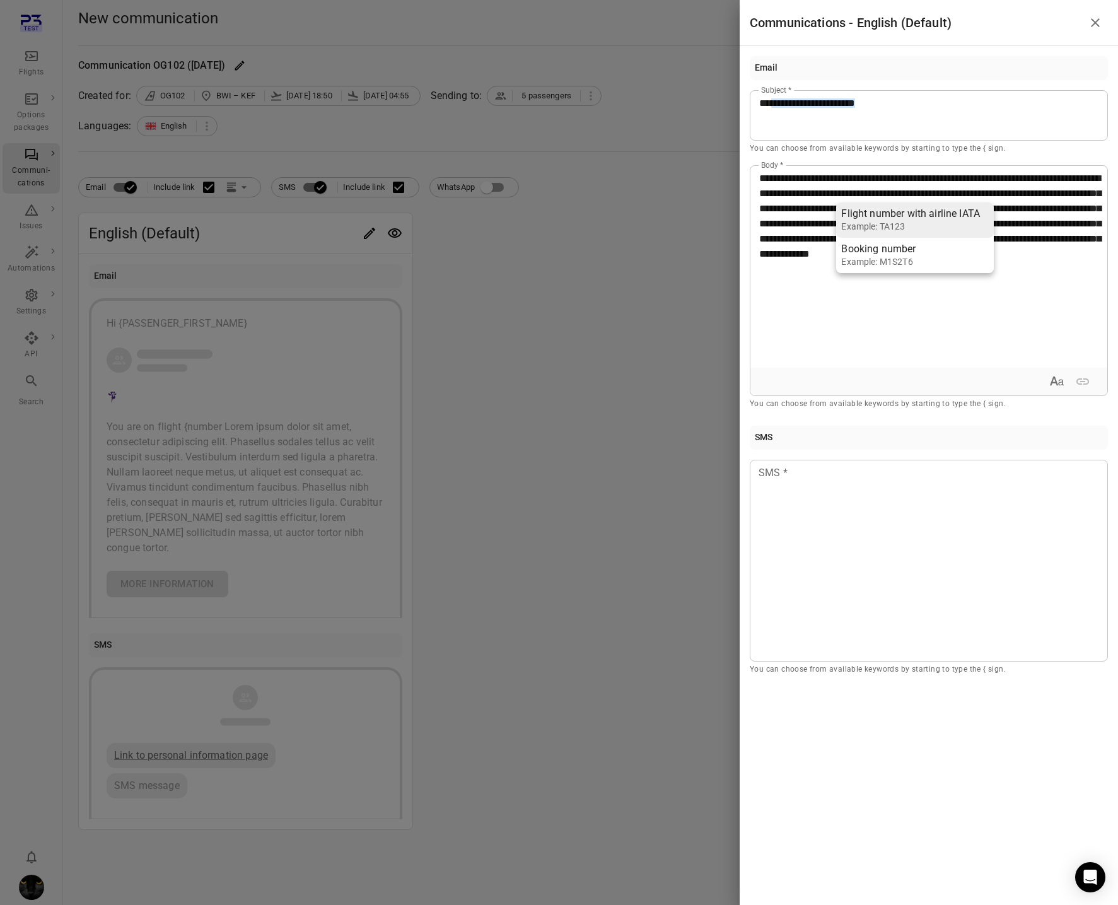
click at [939, 224] on div "Example: TA123" at bounding box center [910, 226] width 139 height 13
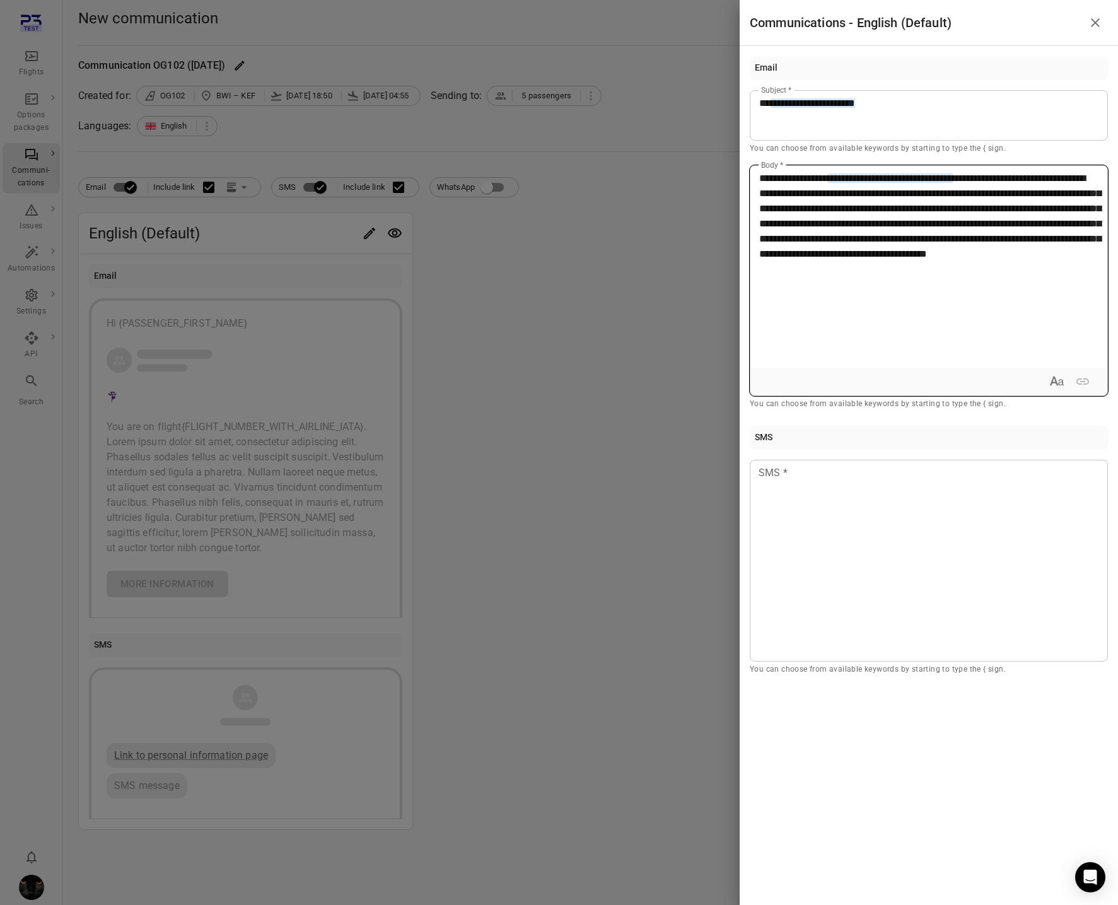
click at [984, 223] on span "**********" at bounding box center [930, 215] width 342 height 85
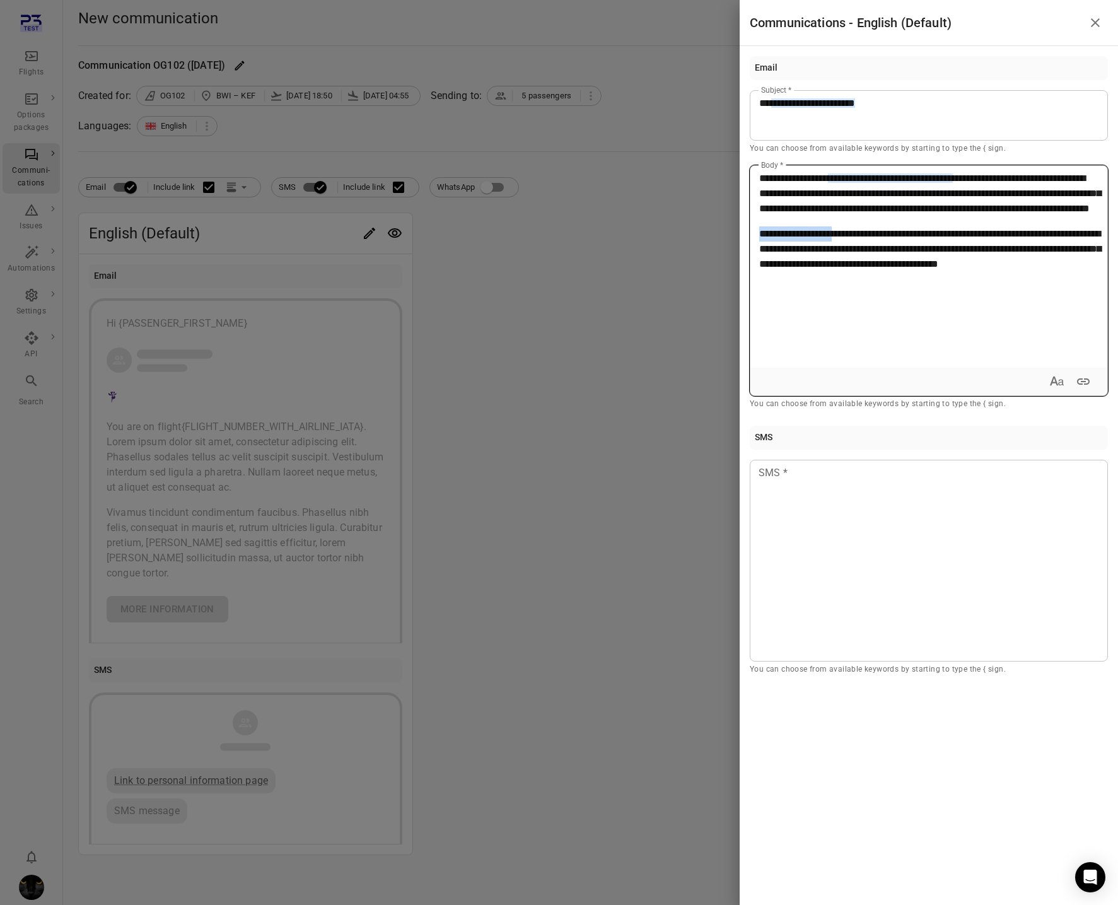
drag, startPoint x: 808, startPoint y: 250, endPoint x: 1001, endPoint y: 319, distance: 205.1
click at [848, 251] on div "**********" at bounding box center [929, 267] width 357 height 202
click at [1062, 376] on icon "Expand text format" at bounding box center [1057, 381] width 15 height 15
click at [969, 380] on icon "Bold" at bounding box center [969, 381] width 7 height 9
click at [879, 243] on p "**********" at bounding box center [928, 248] width 339 height 45
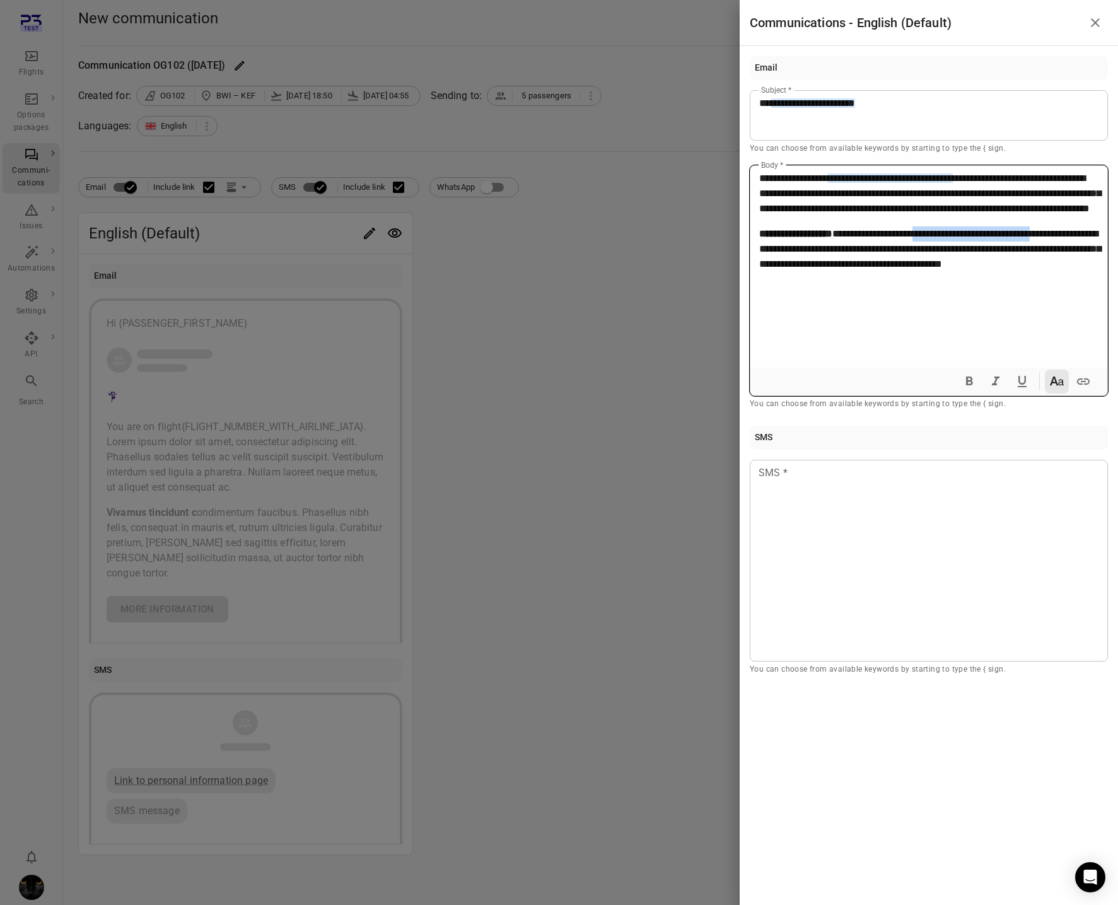
drag, startPoint x: 1026, startPoint y: 249, endPoint x: 1018, endPoint y: 324, distance: 76.1
click at [1096, 249] on span "**********" at bounding box center [930, 249] width 342 height 40
click at [1015, 384] on icon "Underline" at bounding box center [1022, 381] width 15 height 15
drag, startPoint x: 966, startPoint y: 595, endPoint x: 939, endPoint y: 530, distance: 70.4
click at [964, 591] on div at bounding box center [929, 561] width 358 height 202
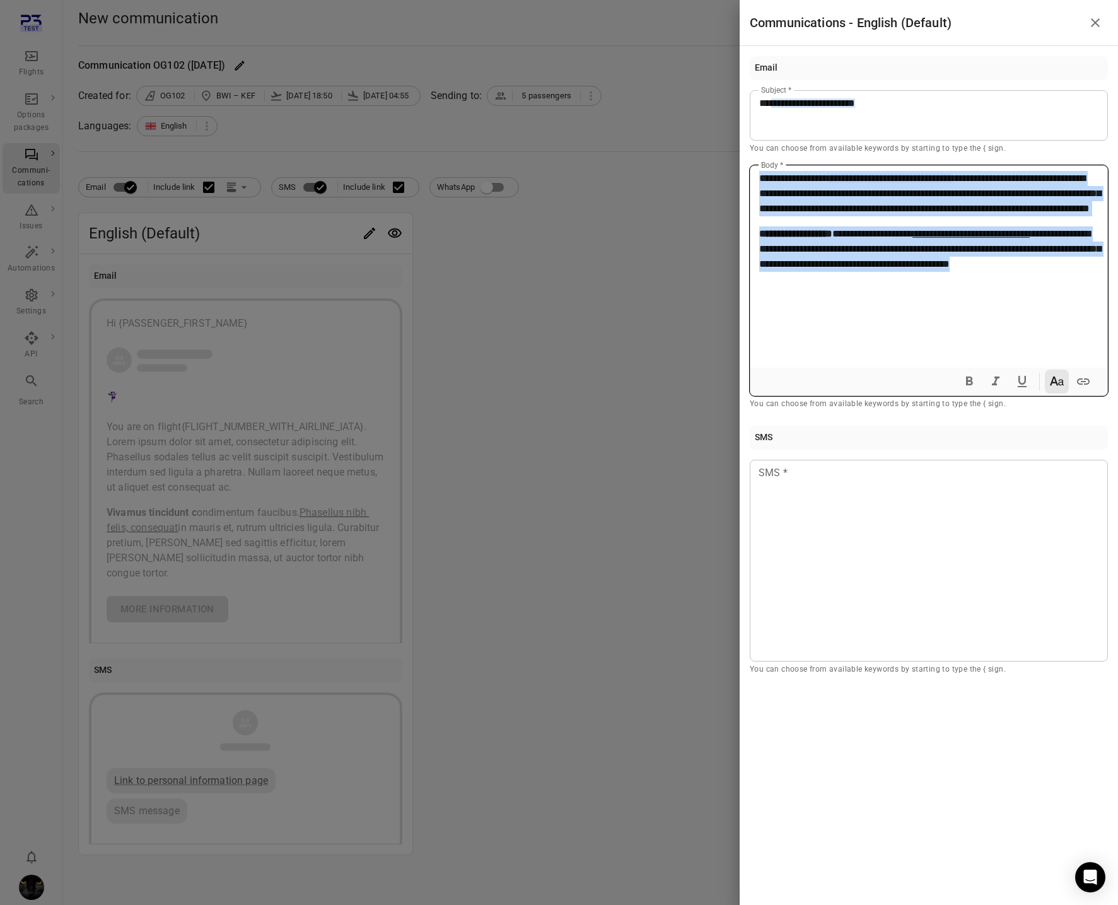
drag, startPoint x: 817, startPoint y: 290, endPoint x: 706, endPoint y: 150, distance: 178.2
click at [706, 150] on div "**********" at bounding box center [559, 452] width 1118 height 905
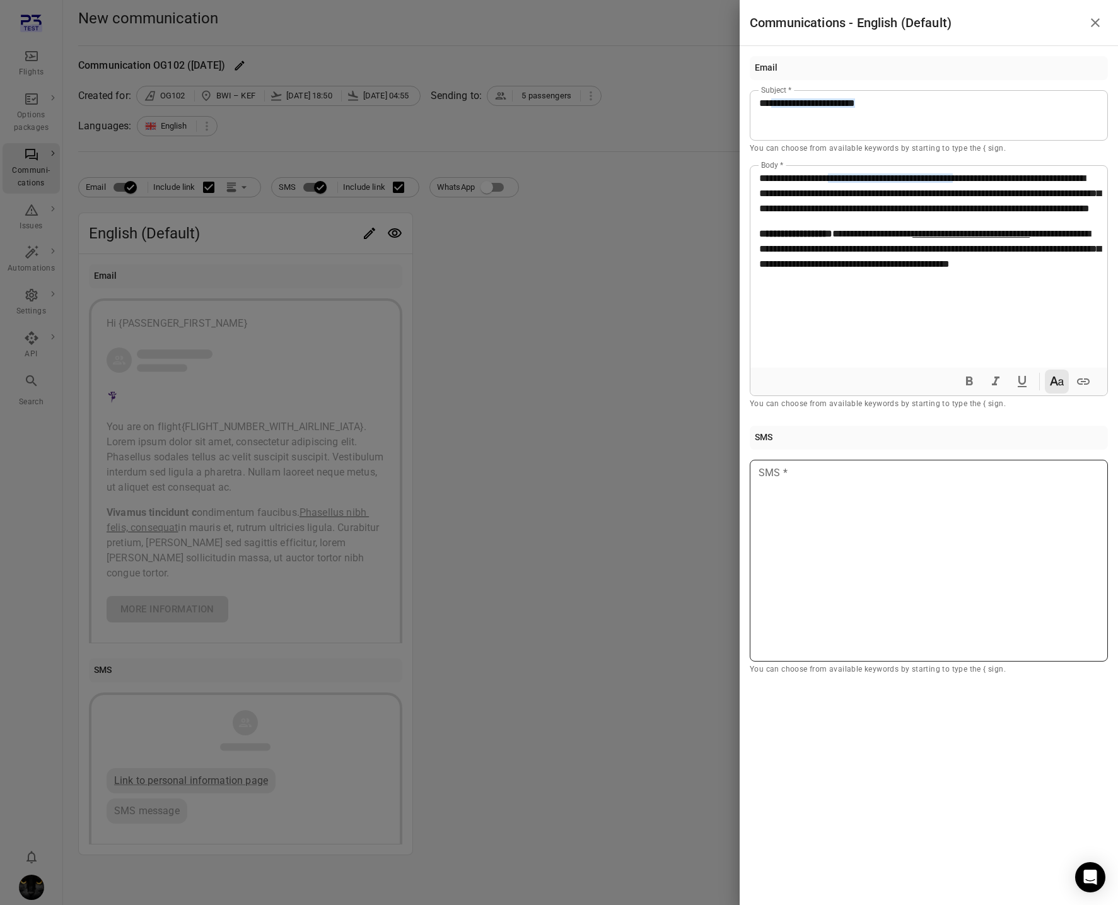
click at [820, 530] on div at bounding box center [929, 561] width 358 height 202
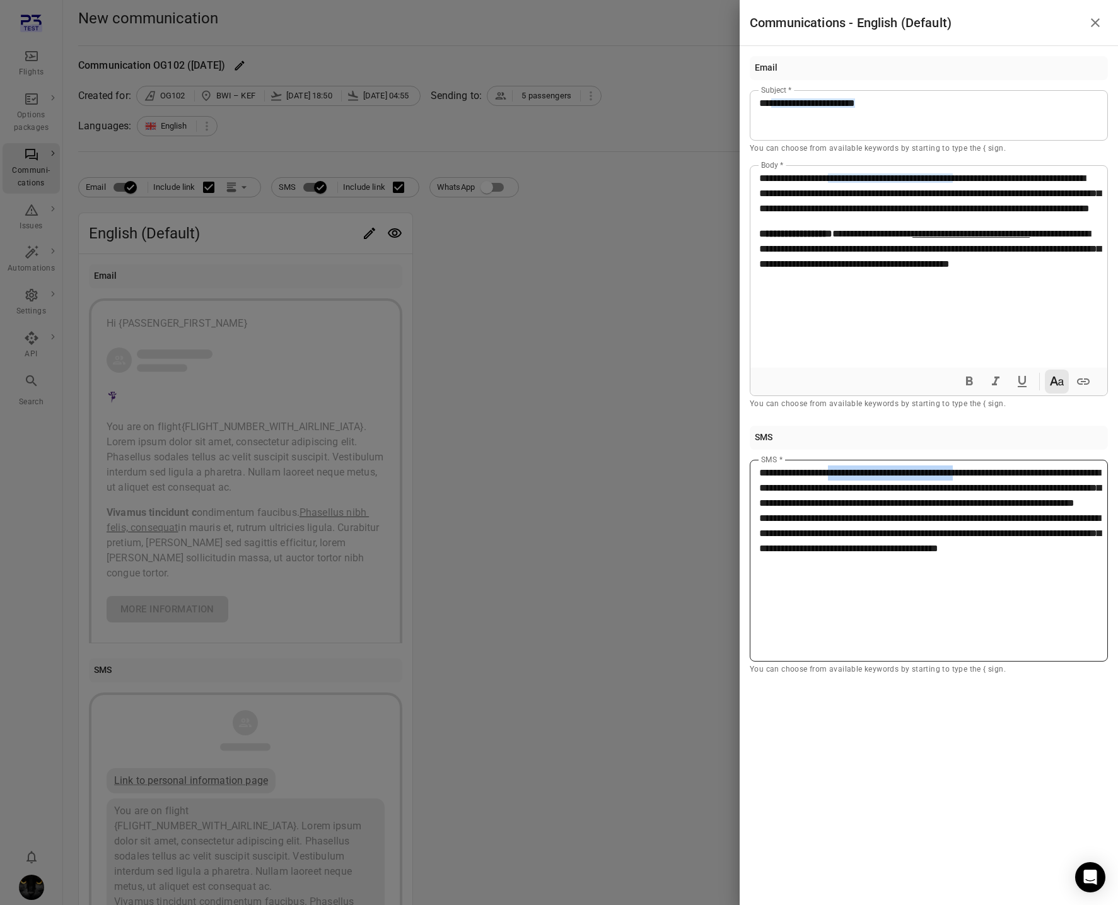
drag, startPoint x: 1023, startPoint y: 472, endPoint x: 836, endPoint y: 469, distance: 186.7
click at [836, 470] on span "**********" at bounding box center [930, 488] width 342 height 40
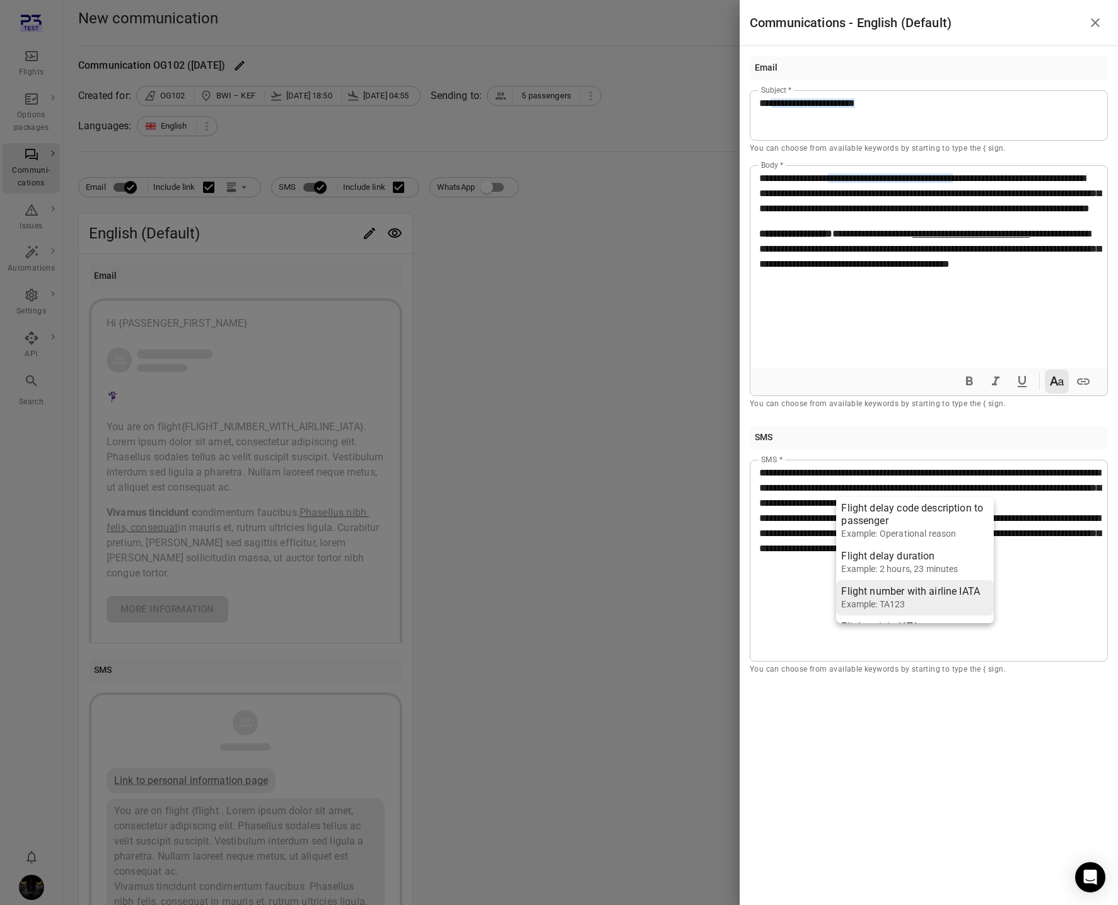
click at [921, 599] on div "Example: TA123" at bounding box center [910, 604] width 139 height 13
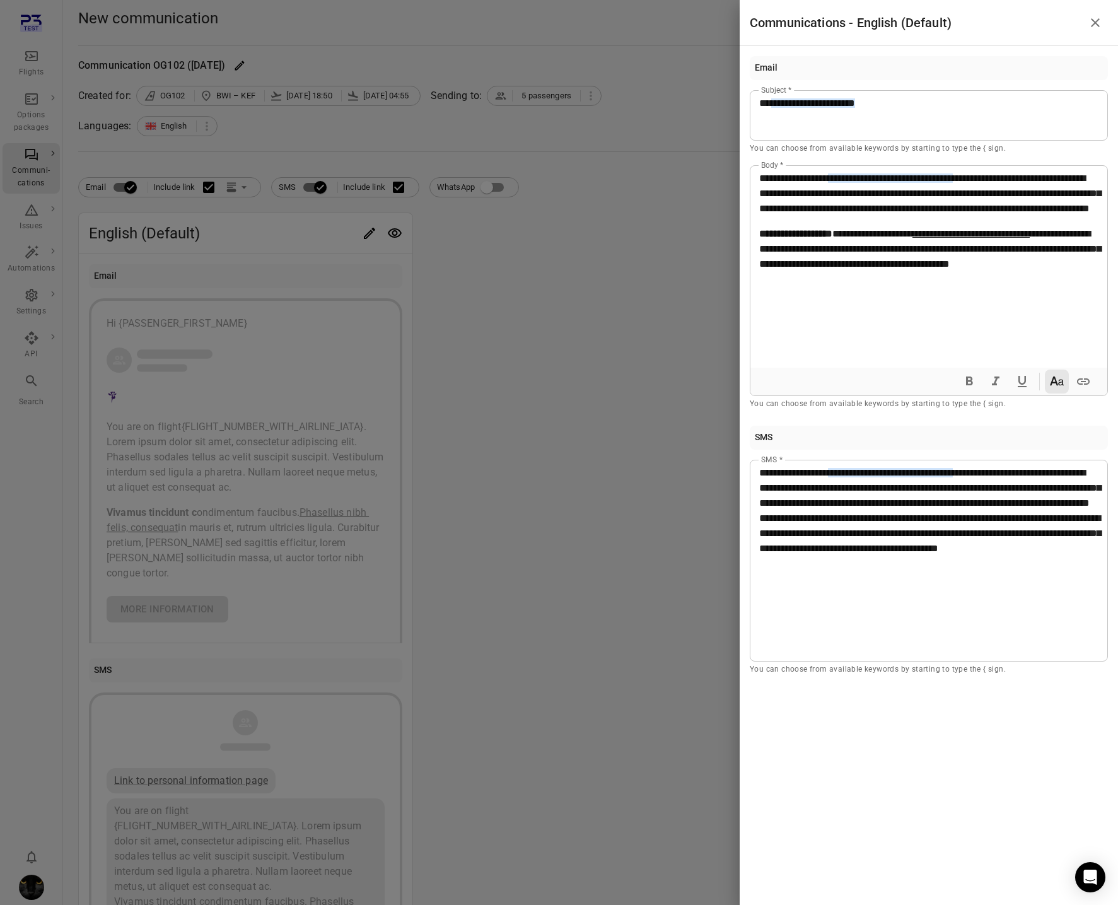
click at [568, 526] on div at bounding box center [559, 452] width 1118 height 905
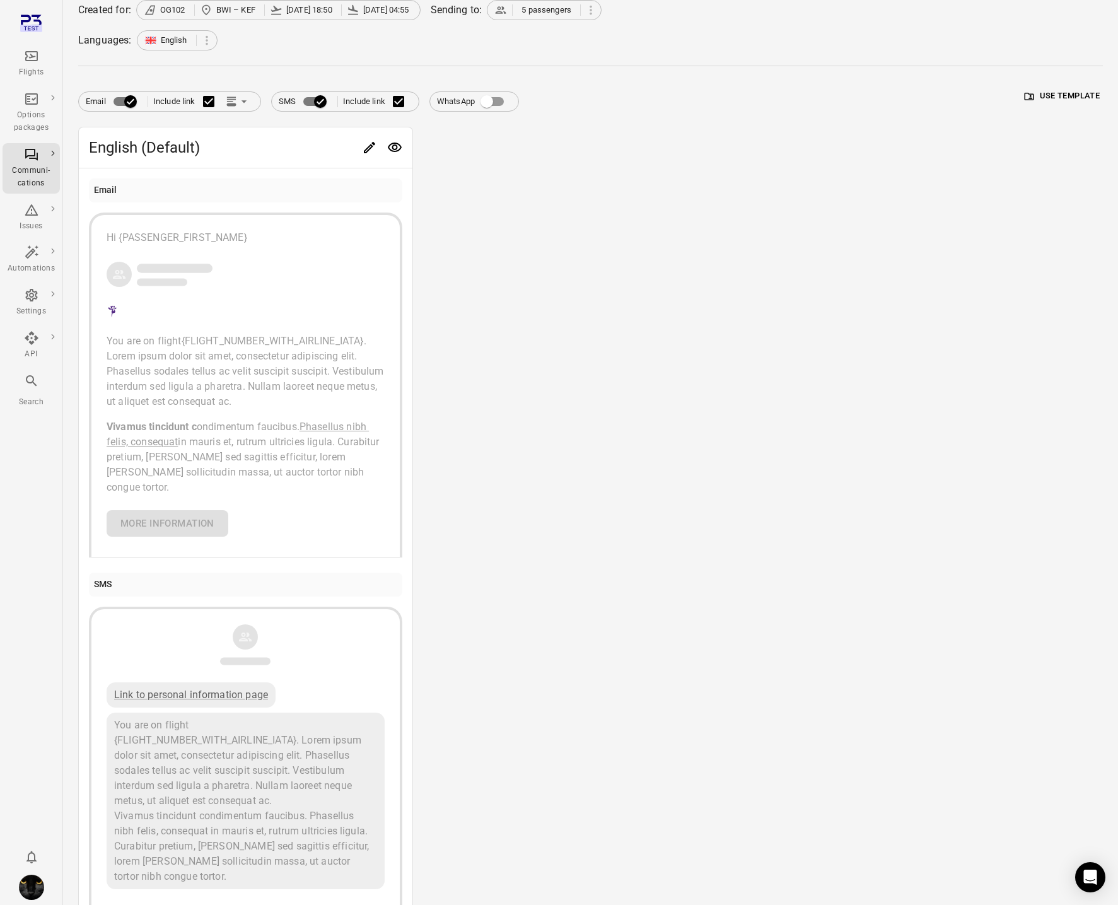
scroll to position [84, 0]
click at [398, 155] on div "Preview" at bounding box center [395, 168] width 38 height 26
click at [397, 151] on icon "Preview" at bounding box center [394, 149] width 15 height 15
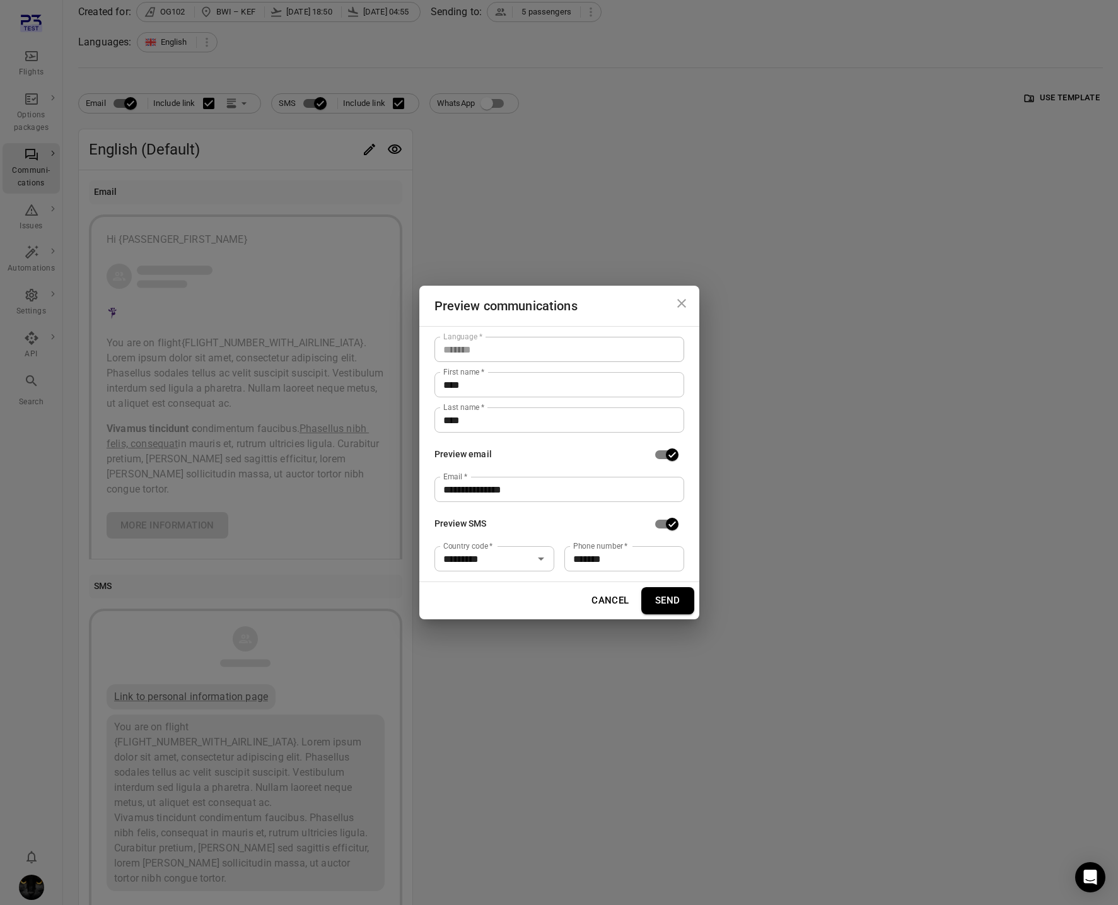
click at [671, 599] on button "Send" at bounding box center [668, 600] width 53 height 26
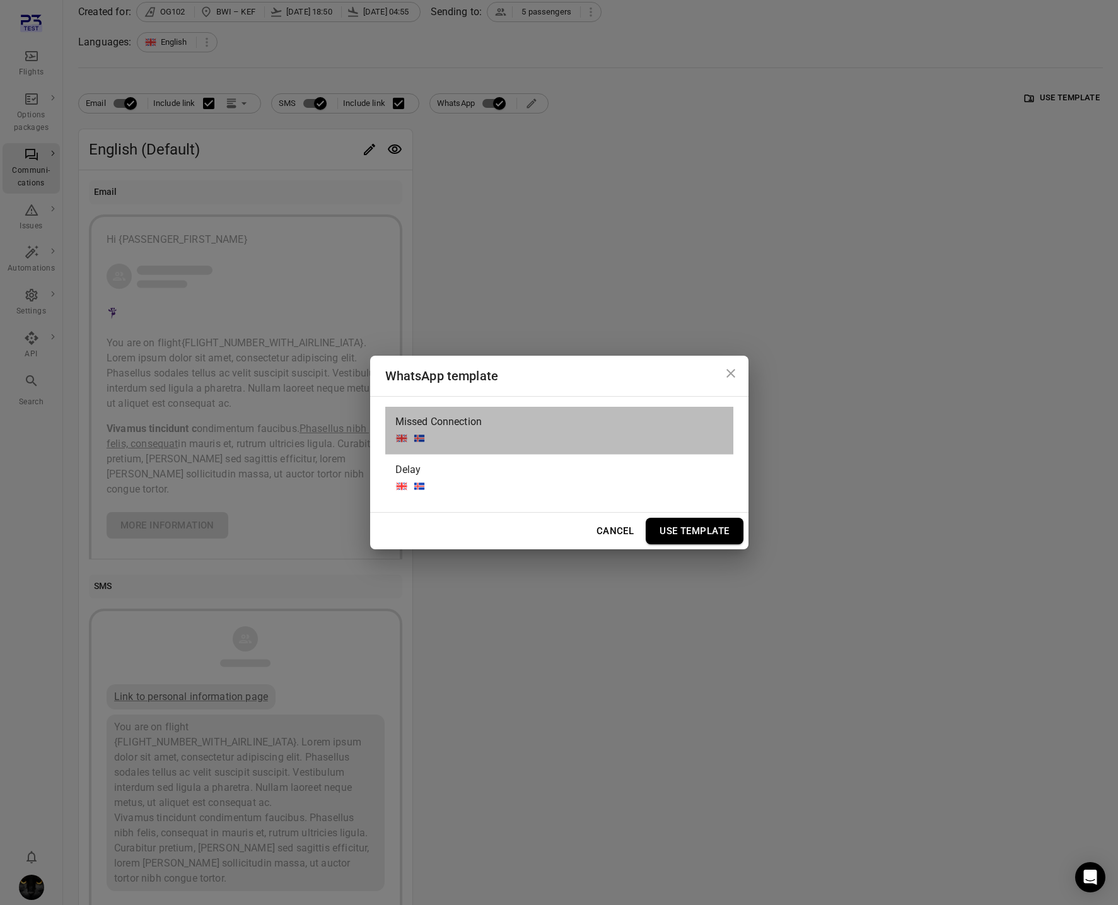
click at [580, 418] on div "Missed Connection" at bounding box center [559, 430] width 348 height 47
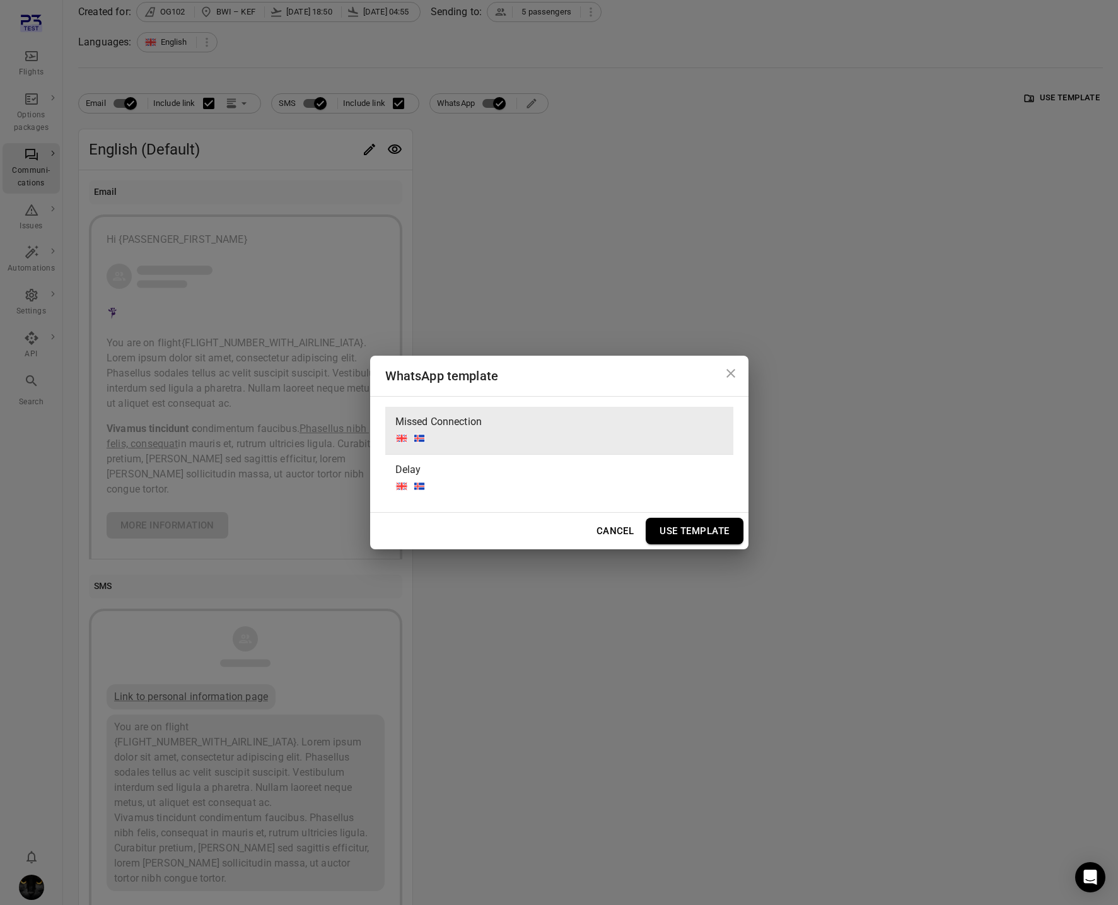
click at [701, 530] on button "Use Template" at bounding box center [694, 531] width 97 height 26
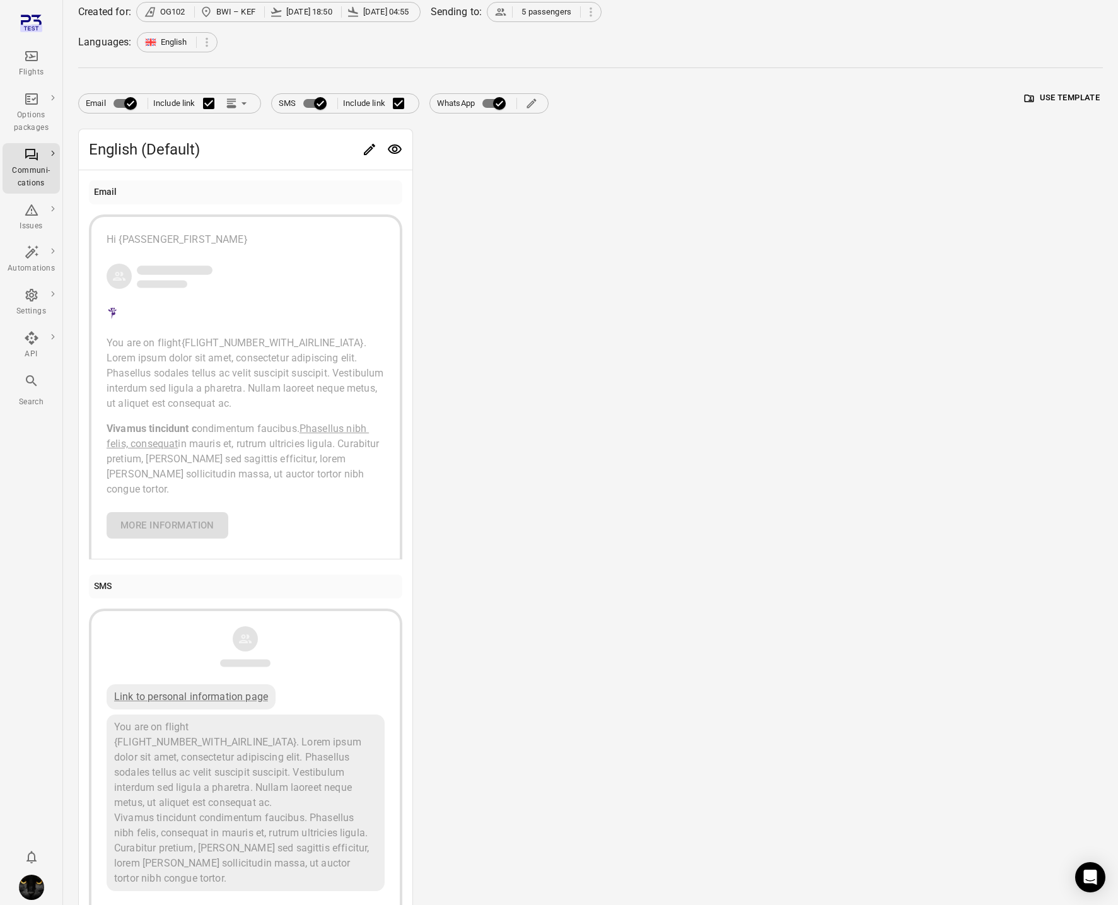
click at [655, 474] on div "English (Default) Email Hi {PASSENGER_FIRST_NAME} You are on flight {FLIGHT_NUM…" at bounding box center [590, 557] width 1025 height 856
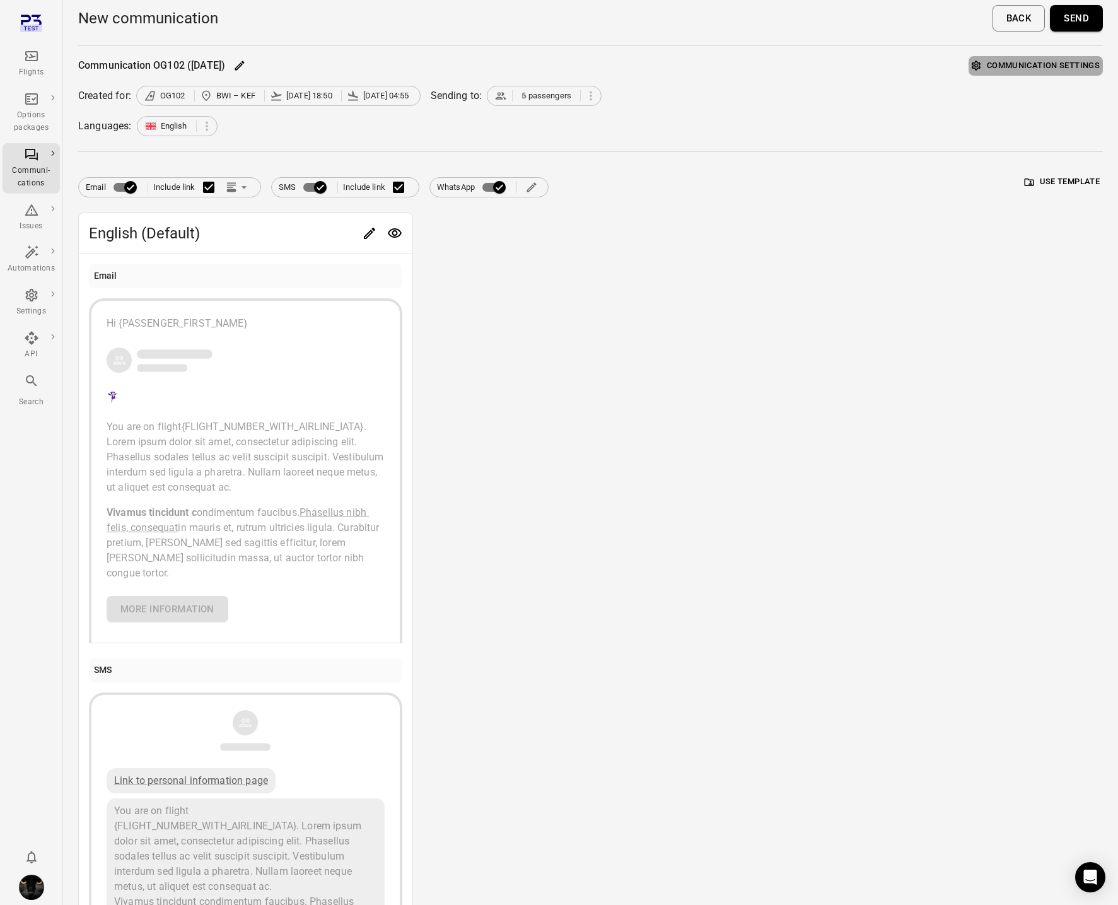
click at [1047, 67] on button "Communication settings" at bounding box center [1036, 66] width 134 height 20
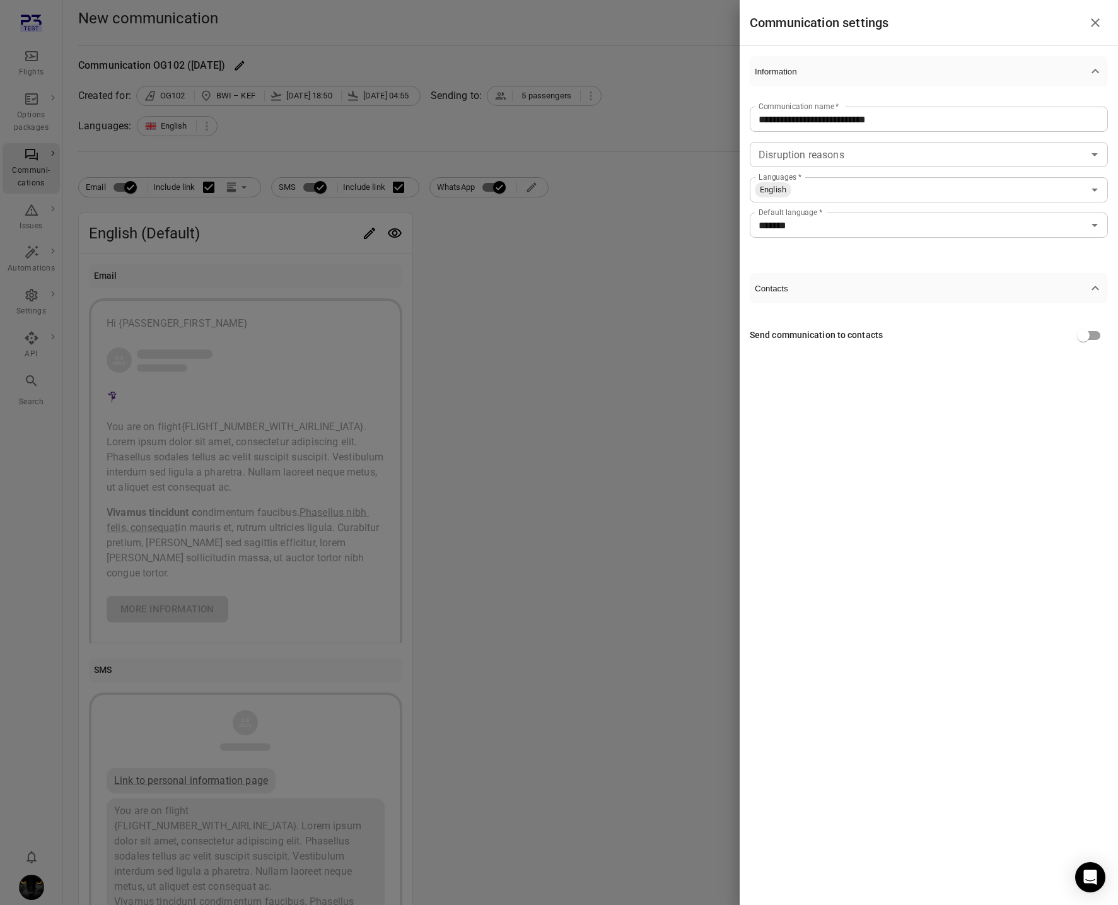
drag, startPoint x: 651, startPoint y: 140, endPoint x: 864, endPoint y: 132, distance: 213.3
click at [652, 140] on div at bounding box center [559, 452] width 1118 height 905
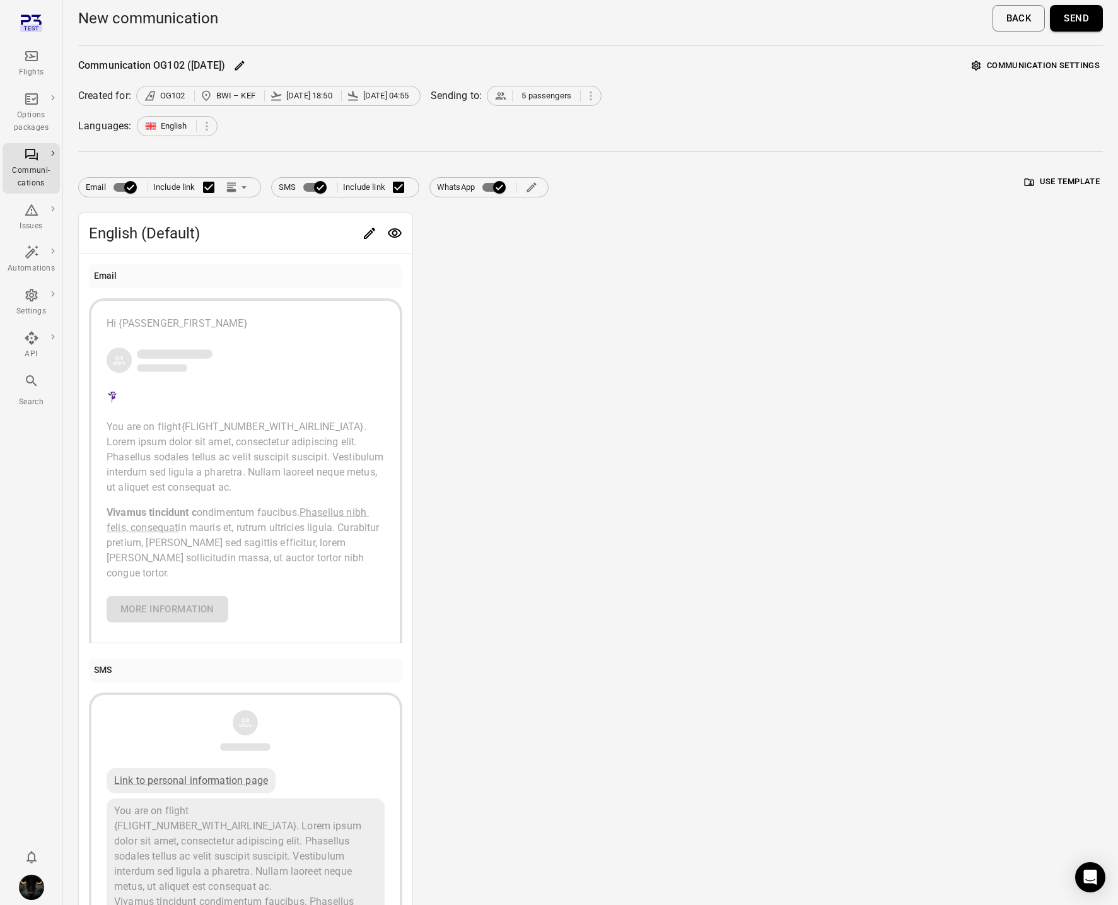
click at [1093, 18] on button "Send" at bounding box center [1076, 18] width 53 height 26
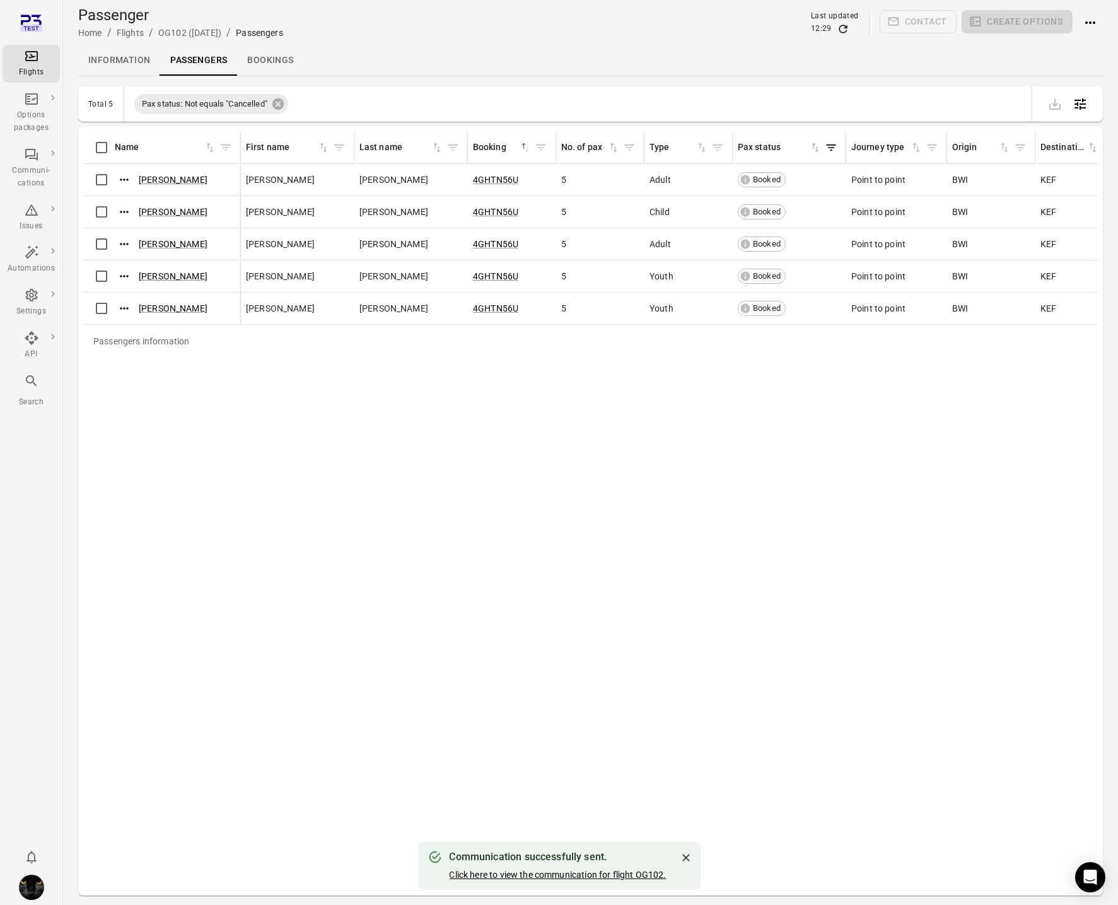
click at [633, 877] on link "Click here to view the communication for flight OG102." at bounding box center [557, 875] width 217 height 10
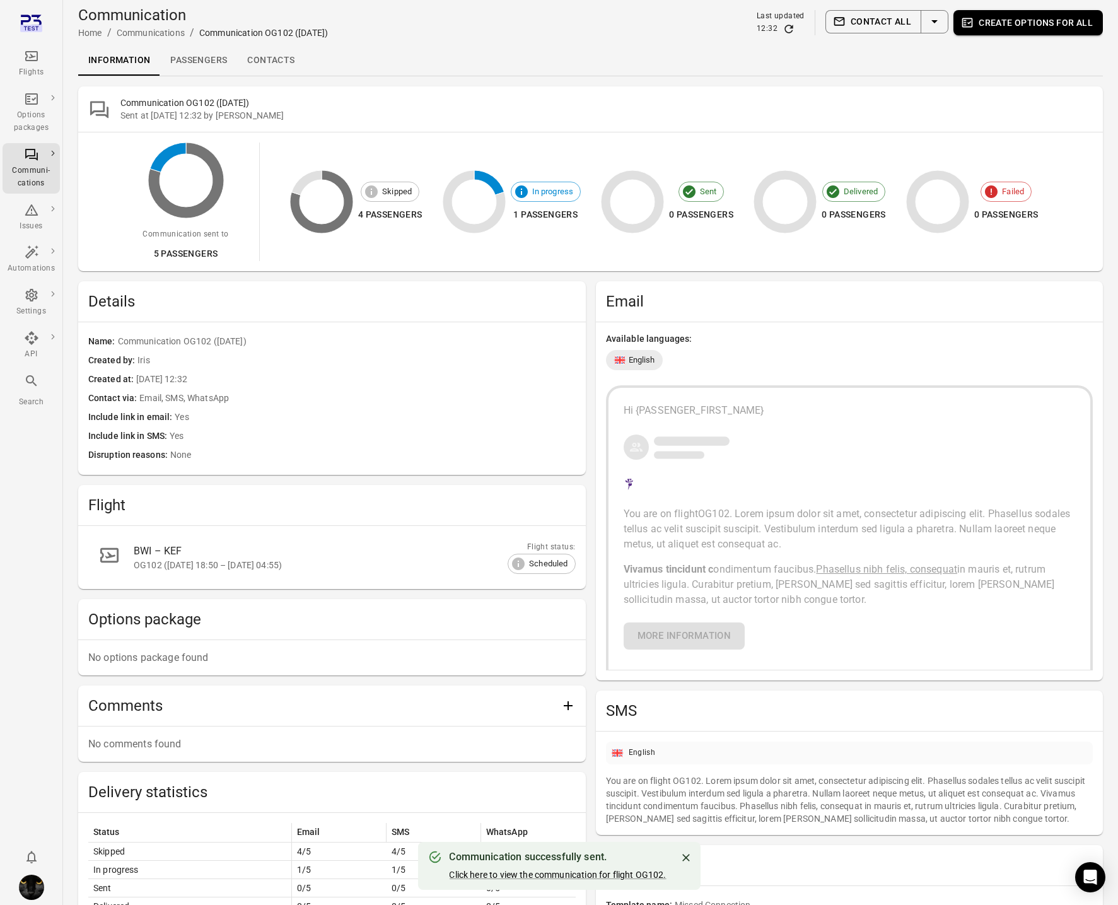
click at [184, 56] on link "Passengers" at bounding box center [198, 60] width 77 height 30
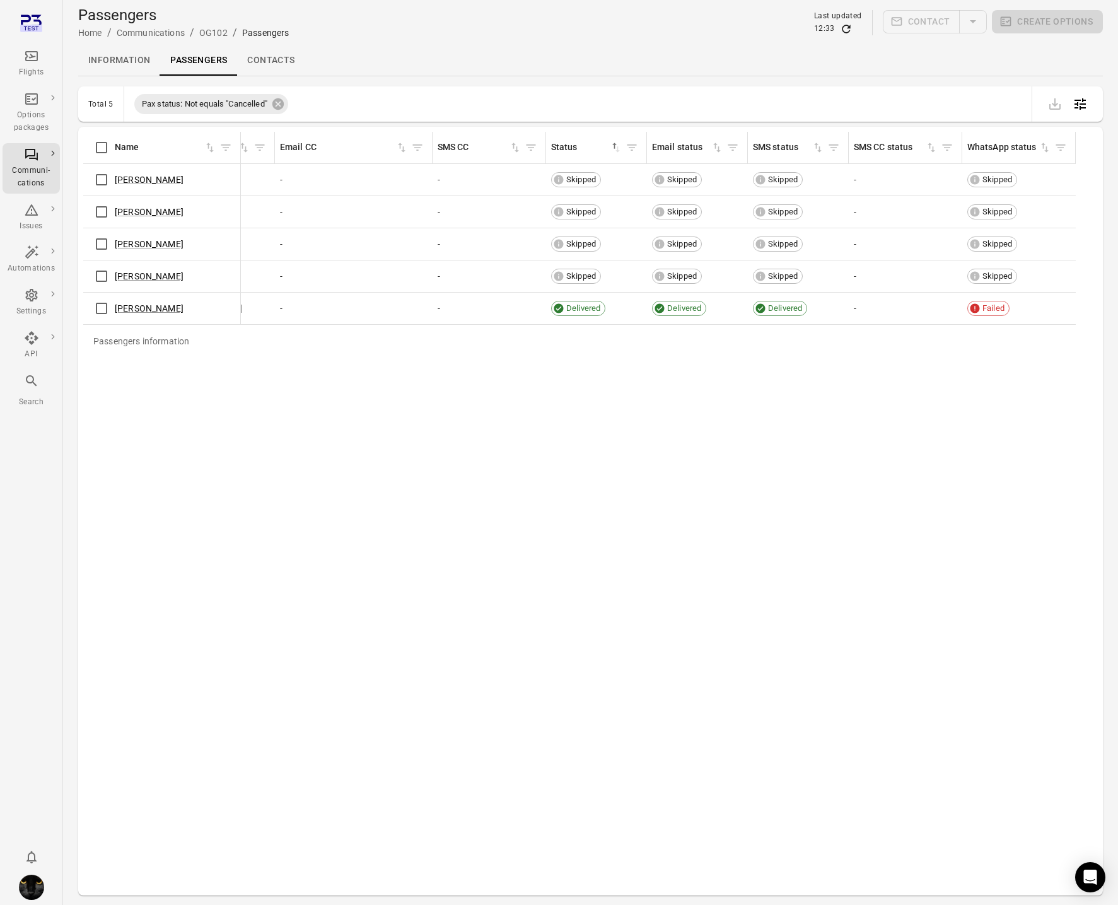
scroll to position [0, 985]
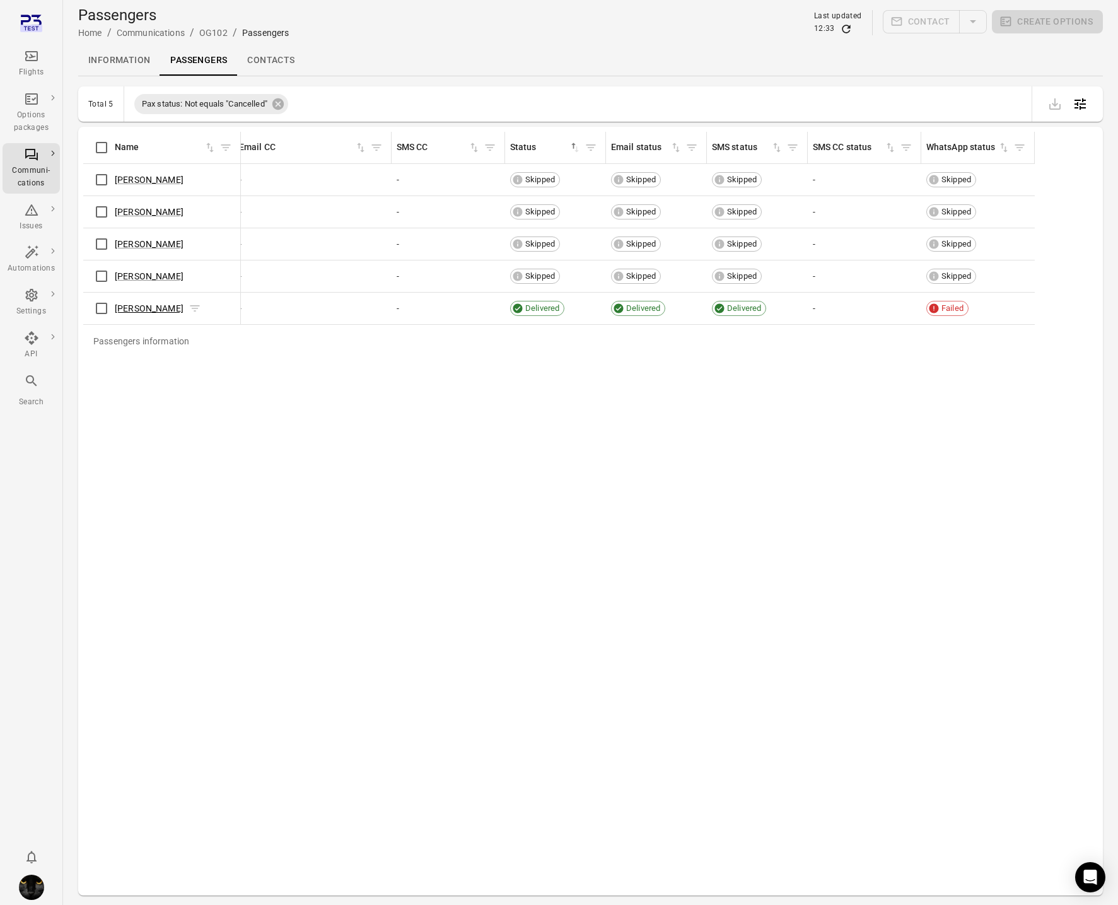
click at [131, 308] on link "Ruth Maddox" at bounding box center [149, 308] width 69 height 10
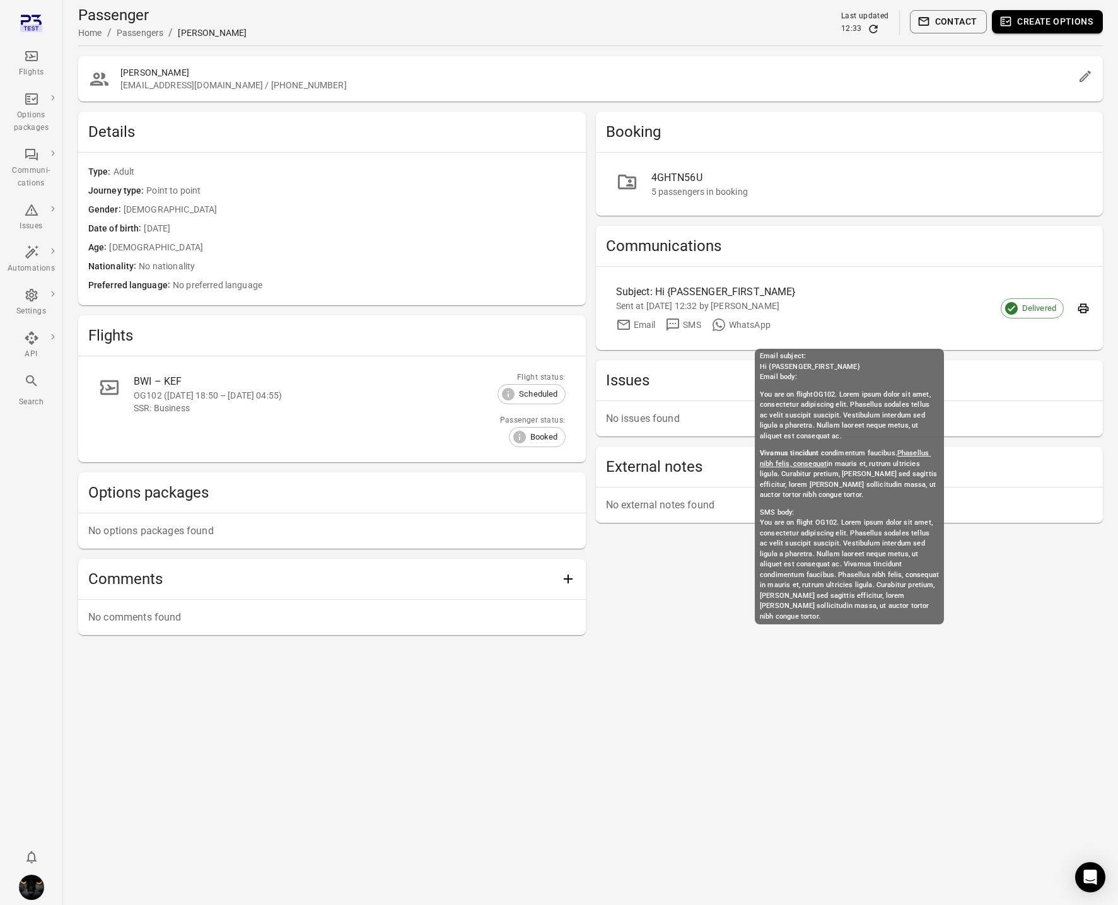
click at [923, 311] on div "Sent at 29 Sep 2025 12:32 by Iris" at bounding box center [839, 306] width 447 height 13
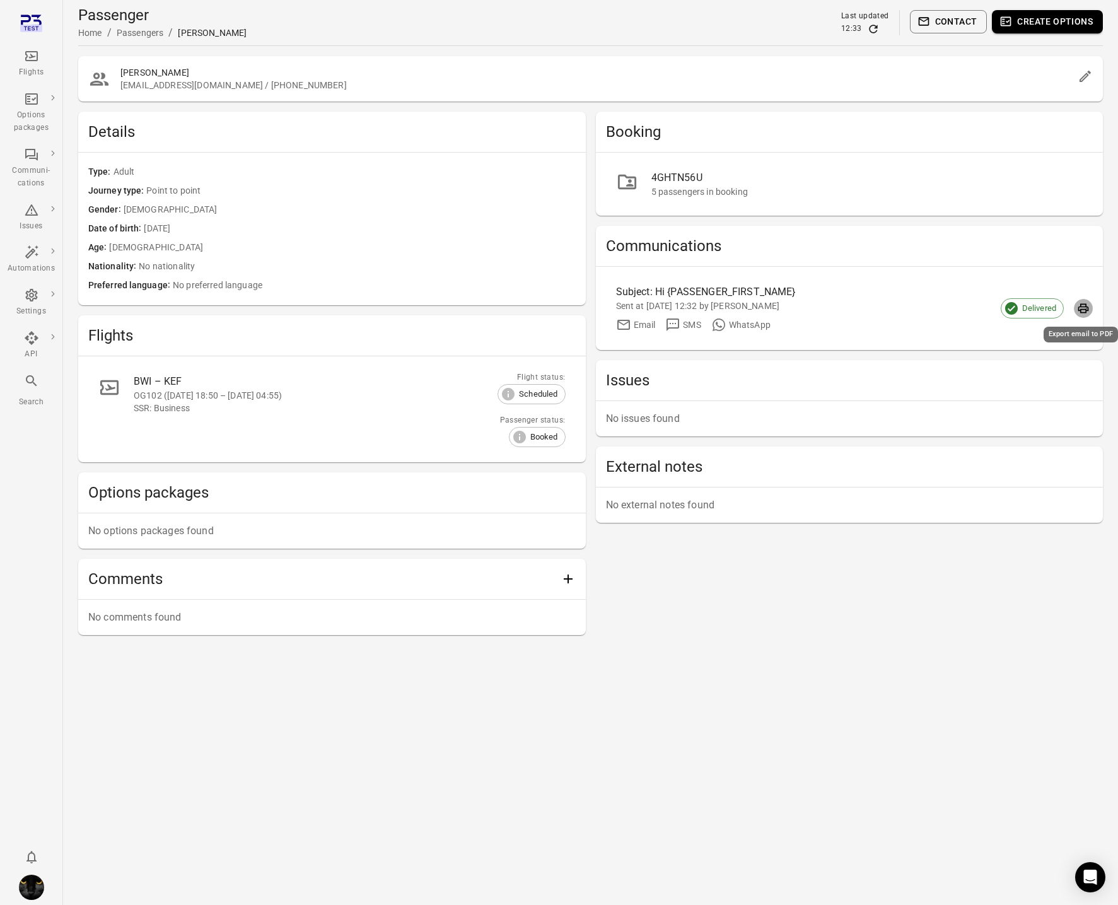
click at [1087, 307] on icon "Export email to PDF" at bounding box center [1084, 308] width 11 height 9
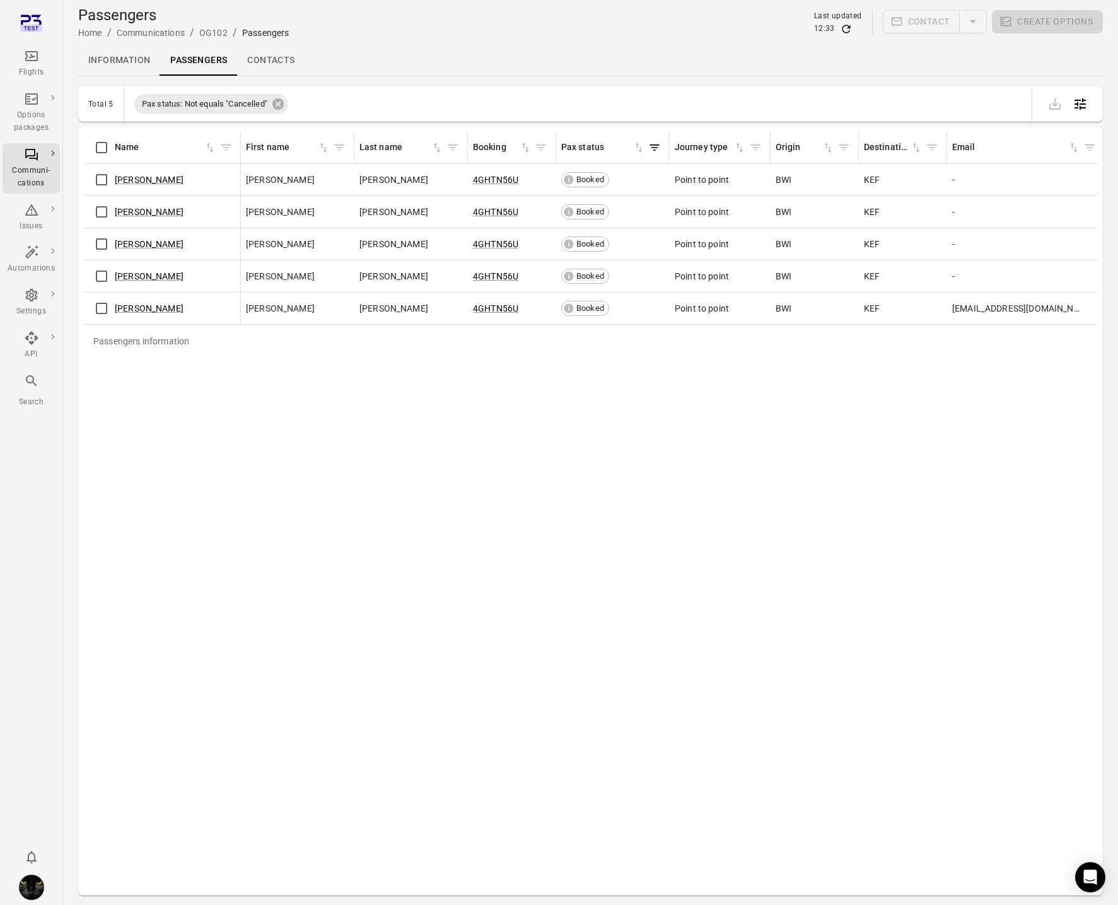
click at [141, 62] on link "Information" at bounding box center [119, 60] width 82 height 30
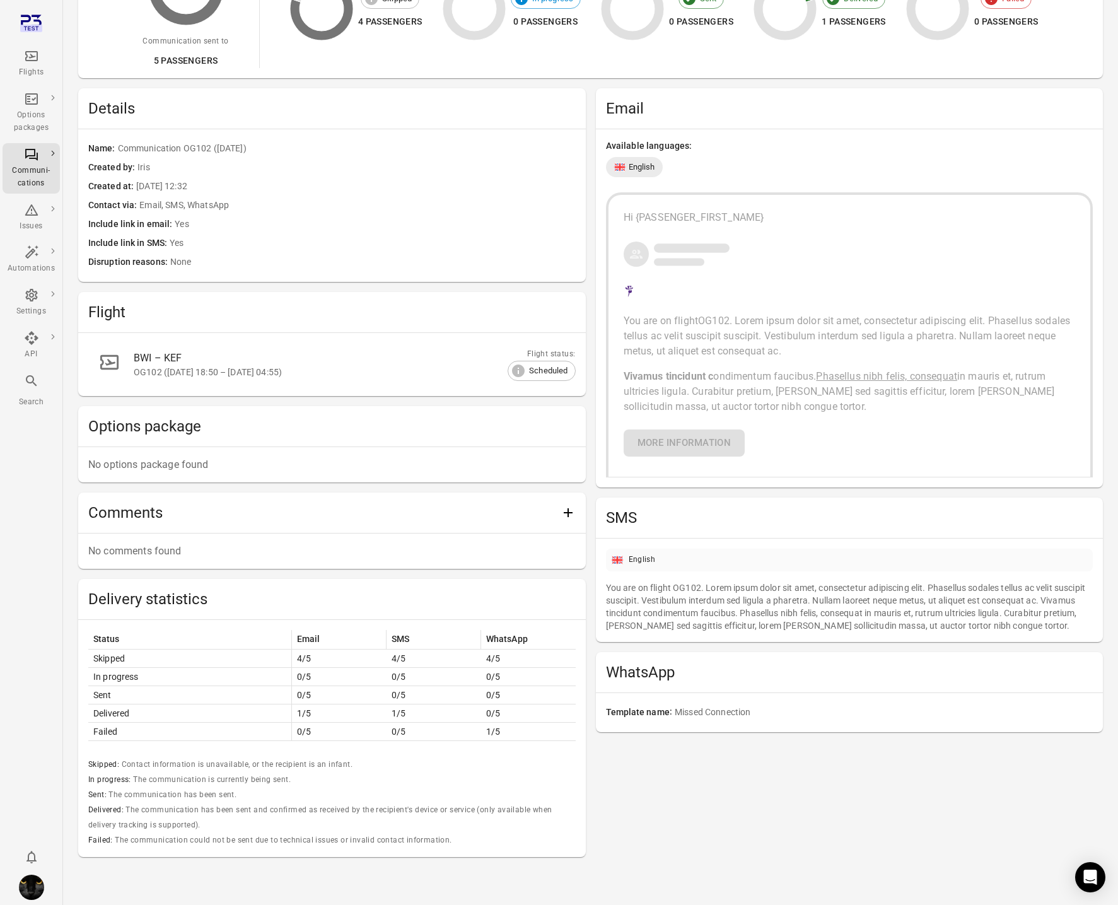
scroll to position [216, 0]
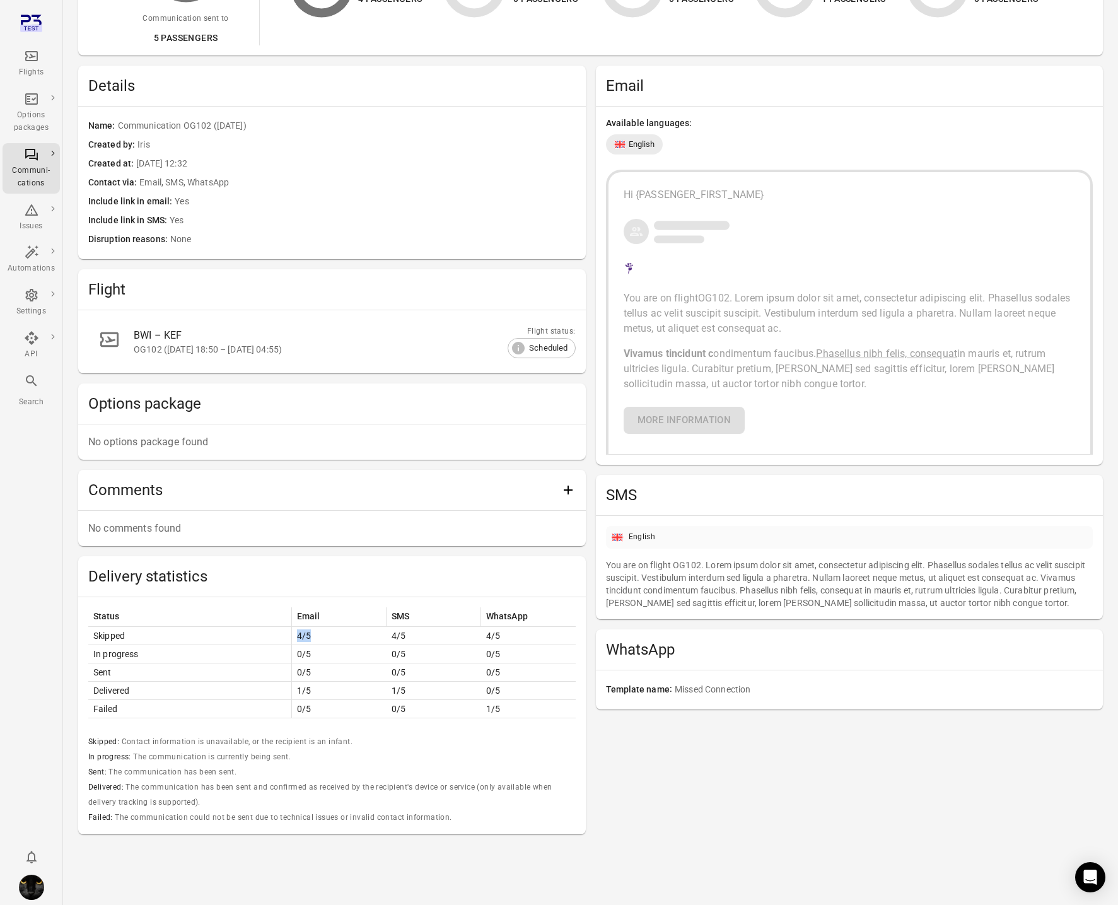
drag, startPoint x: 320, startPoint y: 641, endPoint x: 350, endPoint y: 638, distance: 30.4
click at [332, 642] on td "4/5" at bounding box center [339, 636] width 95 height 18
drag, startPoint x: 417, startPoint y: 637, endPoint x: 500, endPoint y: 640, distance: 83.3
click at [500, 640] on tr "Skipped 4/5 4/5 4/5" at bounding box center [332, 636] width 488 height 18
drag, startPoint x: 463, startPoint y: 676, endPoint x: 320, endPoint y: 690, distance: 143.3
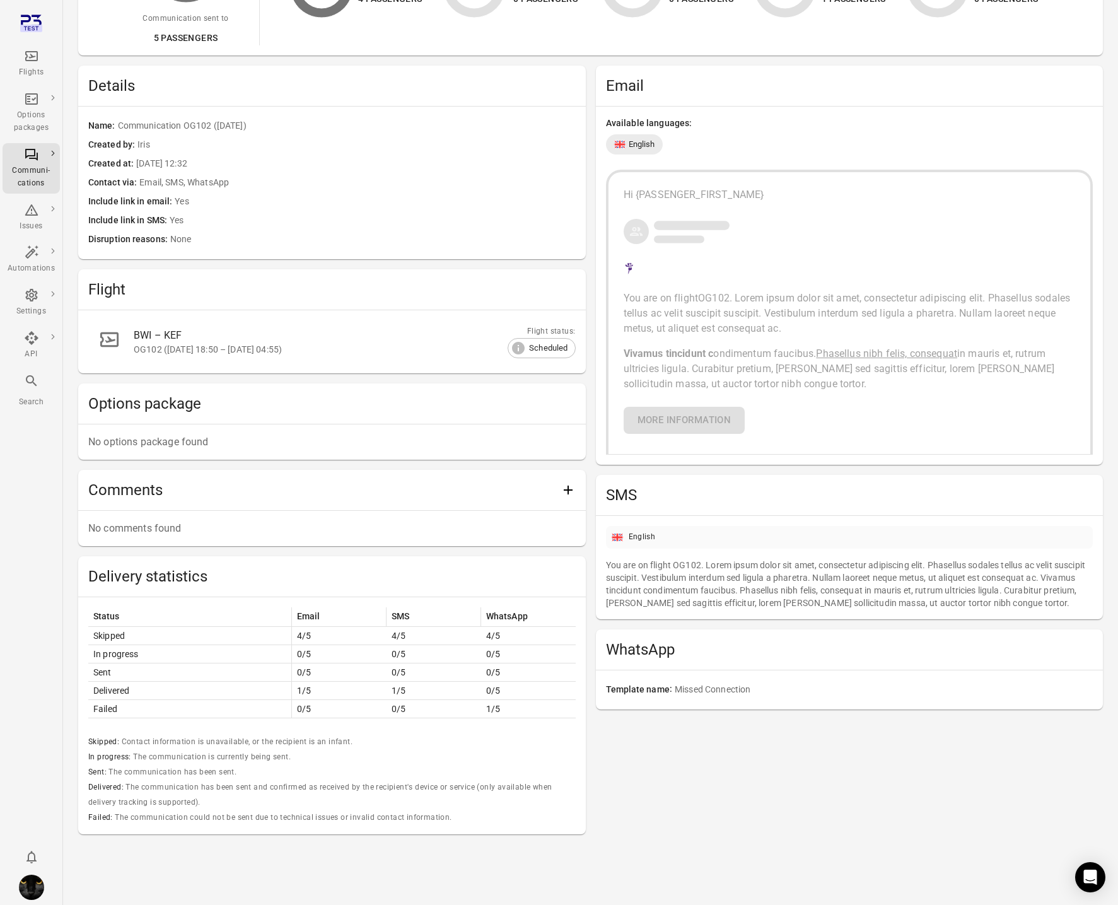
click at [452, 681] on td "0/5" at bounding box center [434, 673] width 95 height 18
drag, startPoint x: 319, startPoint y: 688, endPoint x: 549, endPoint y: 694, distance: 230.3
click at [555, 691] on tr "Delivered 1/5 1/5 0/5" at bounding box center [332, 691] width 488 height 18
click at [549, 695] on td "0/5" at bounding box center [528, 691] width 95 height 18
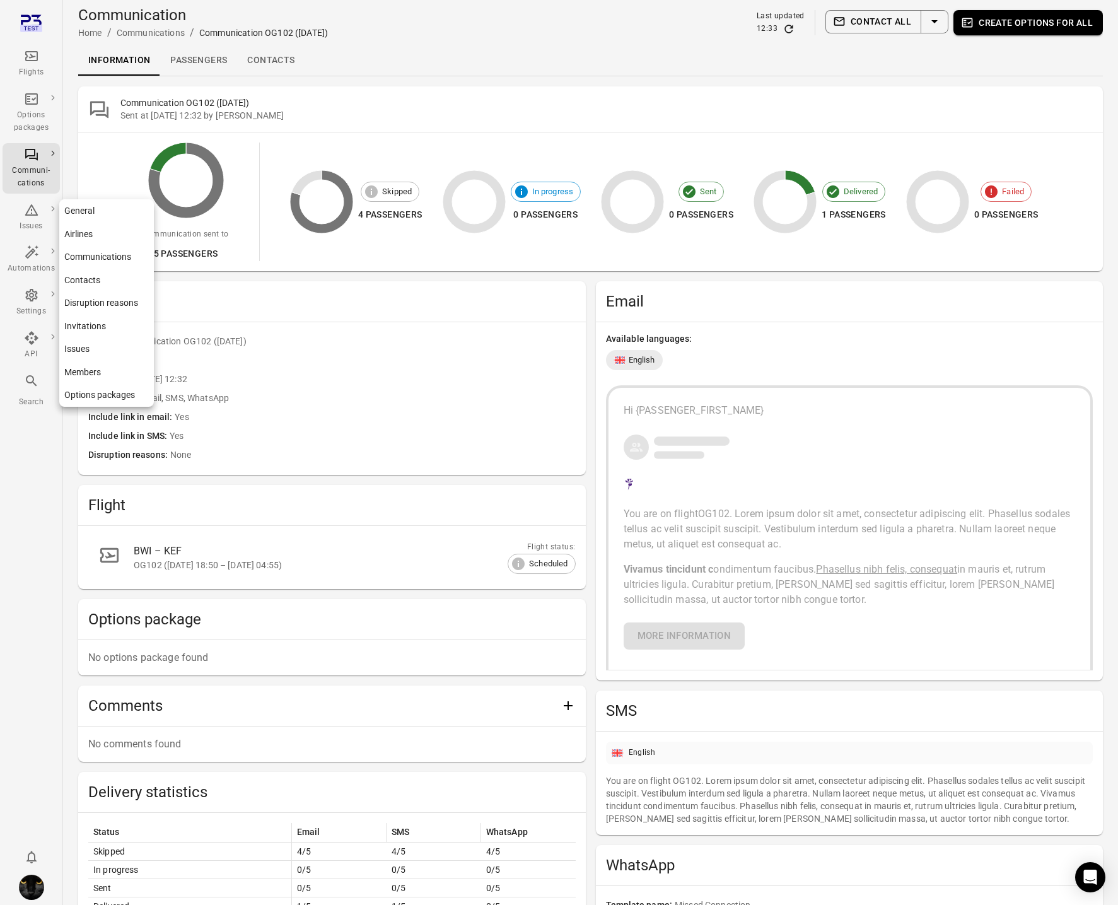
click at [30, 294] on icon "Main navigation" at bounding box center [31, 295] width 12 height 13
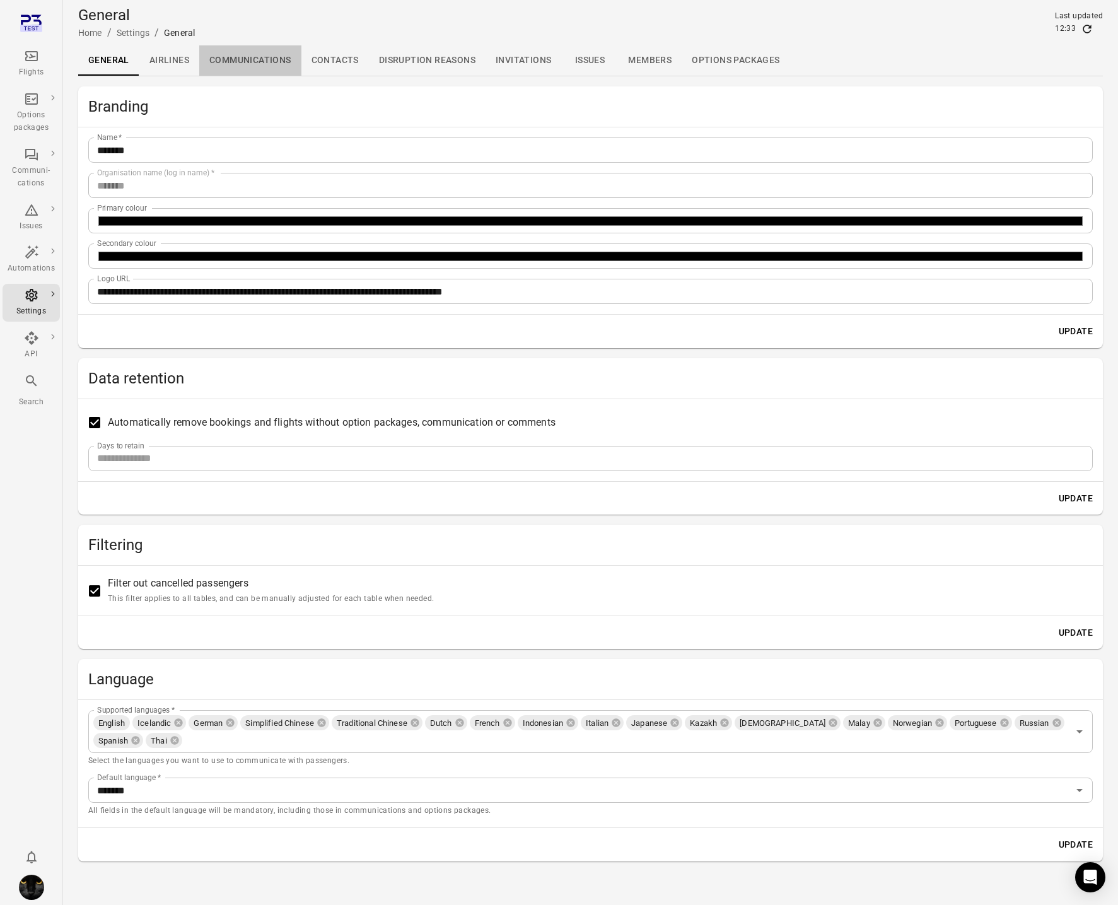
click at [238, 56] on link "Communications" at bounding box center [250, 60] width 102 height 30
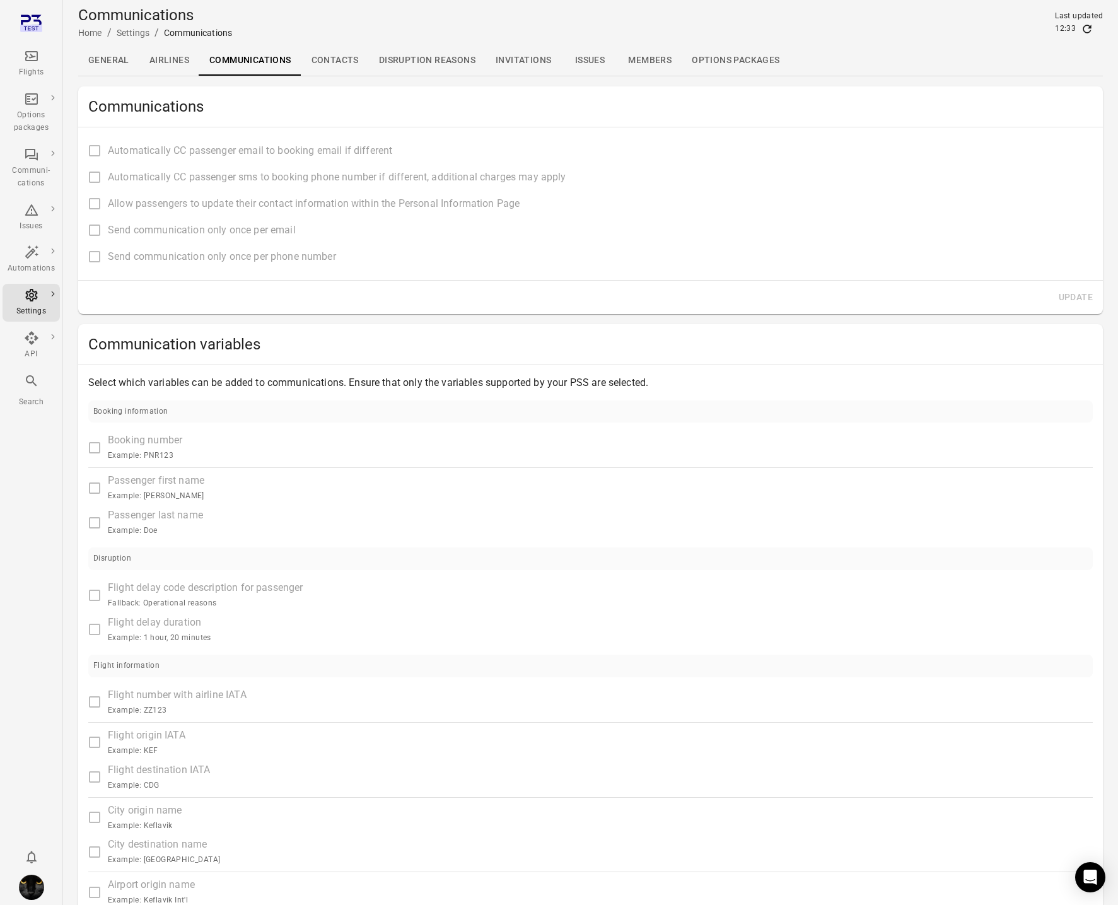
type input "**********"
type input "****"
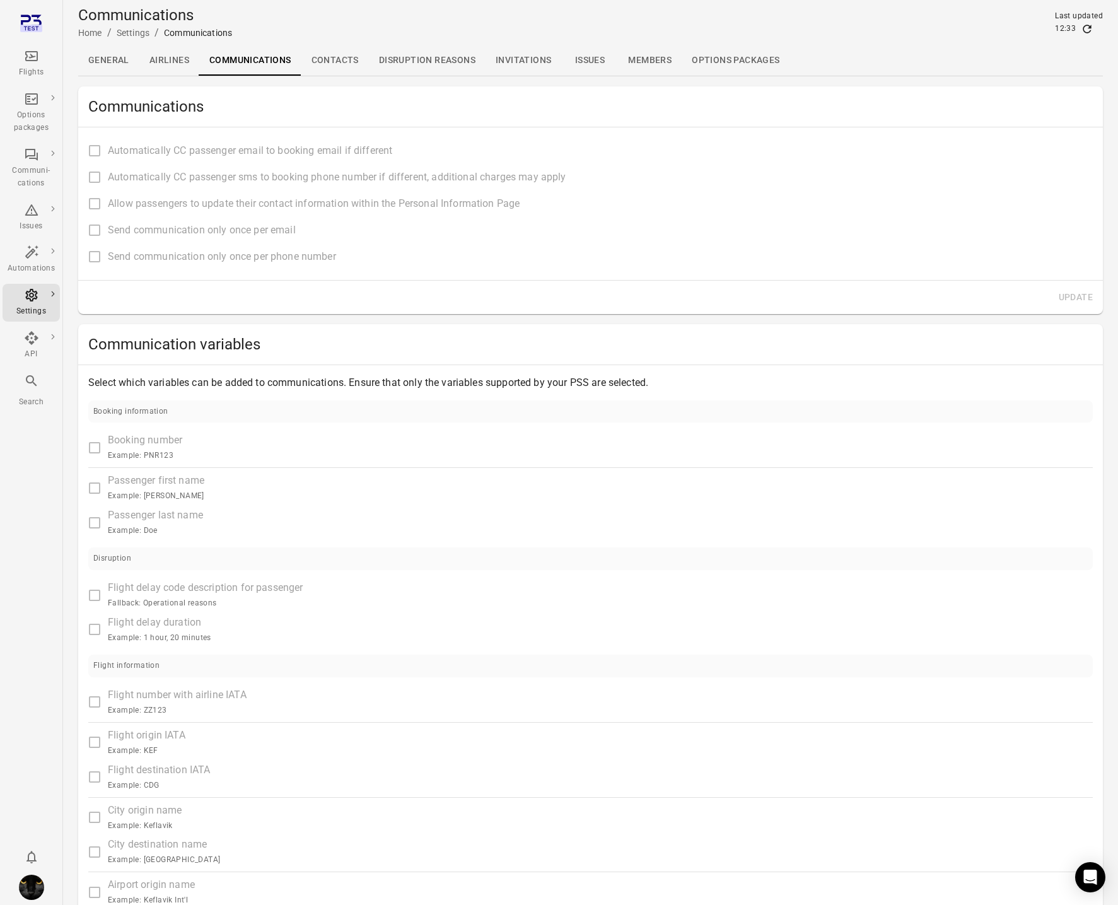
type input "**********"
type input "****"
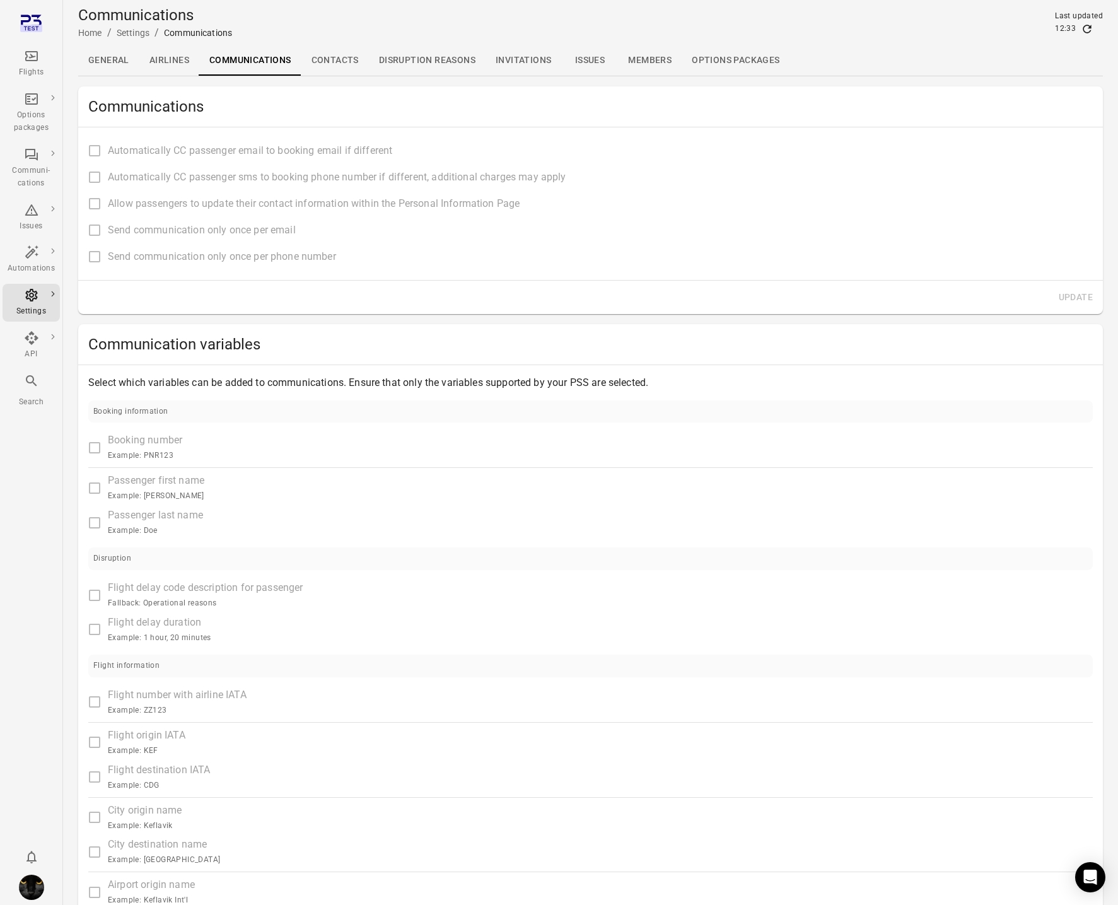
type input "**********"
type input "*******"
type input "**********"
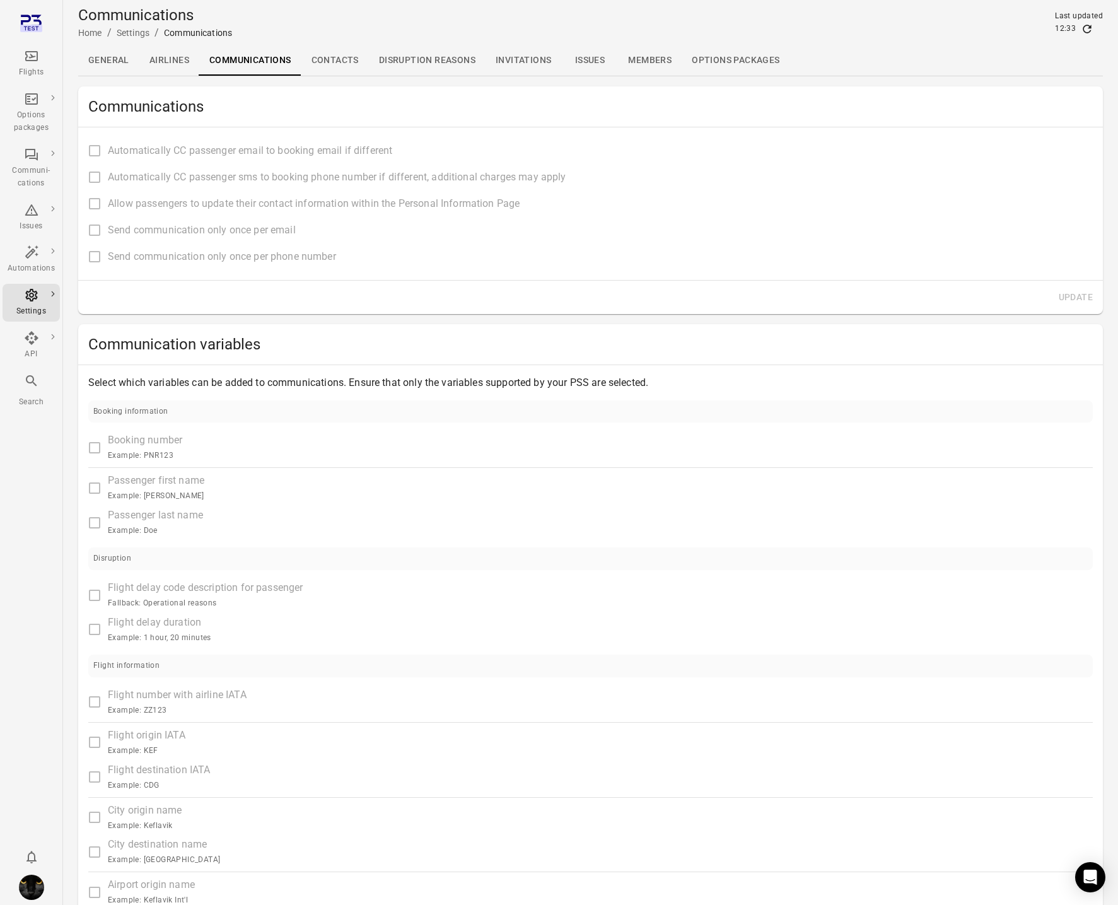
type input "**********"
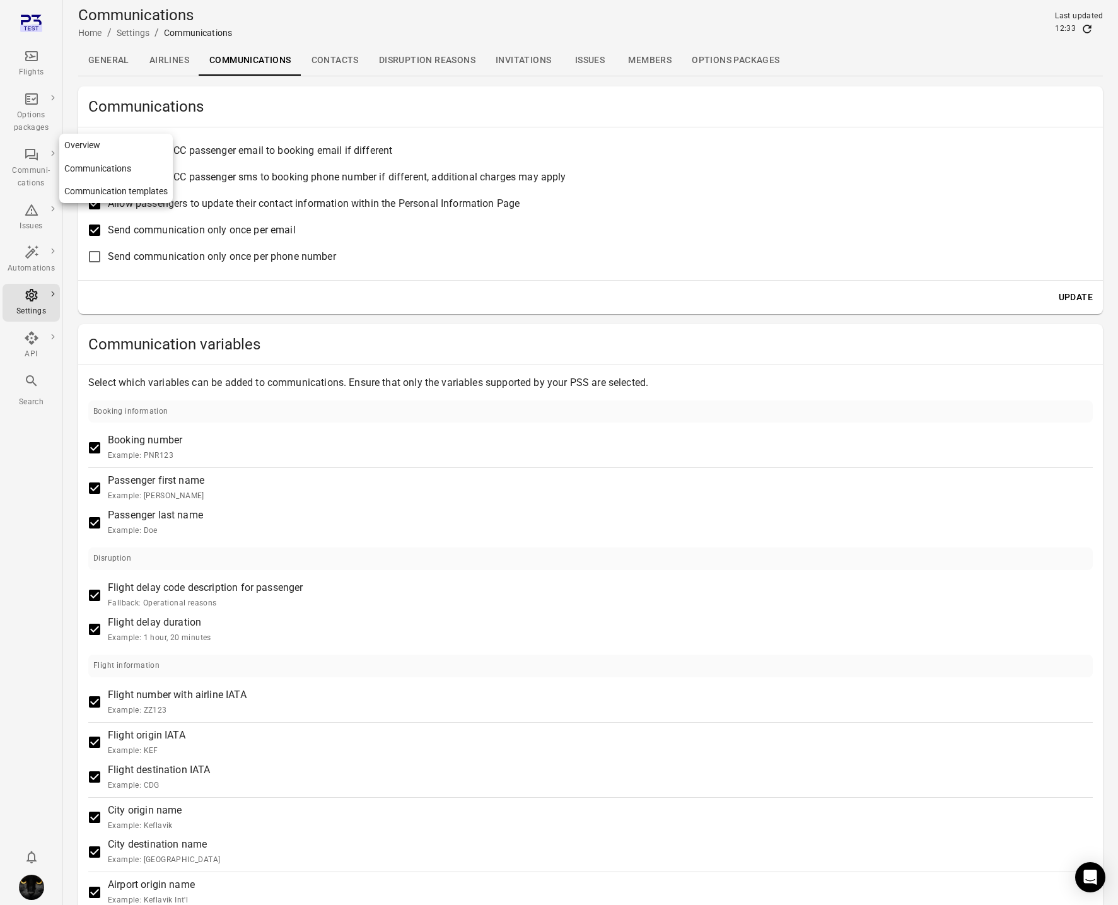
click at [93, 184] on link "Communication templates" at bounding box center [116, 191] width 114 height 23
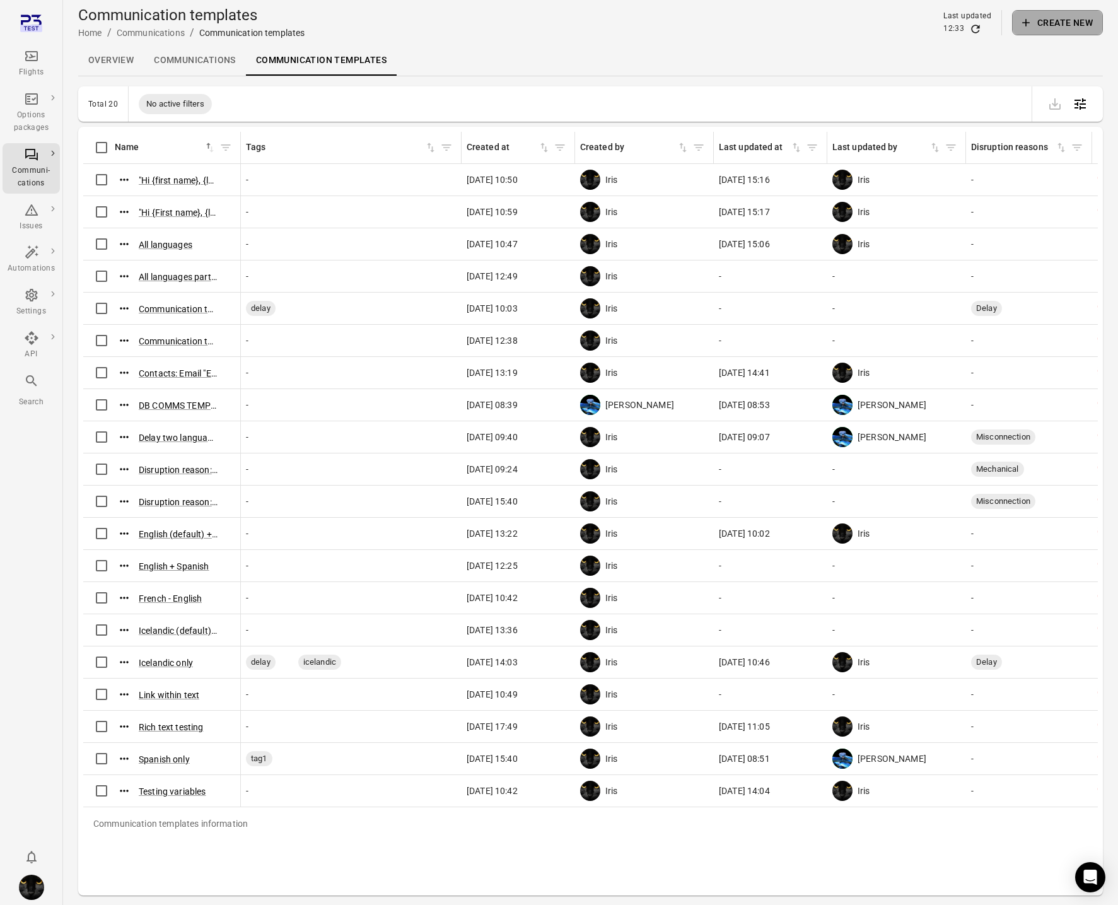
click at [1024, 21] on icon "button" at bounding box center [1026, 22] width 13 height 13
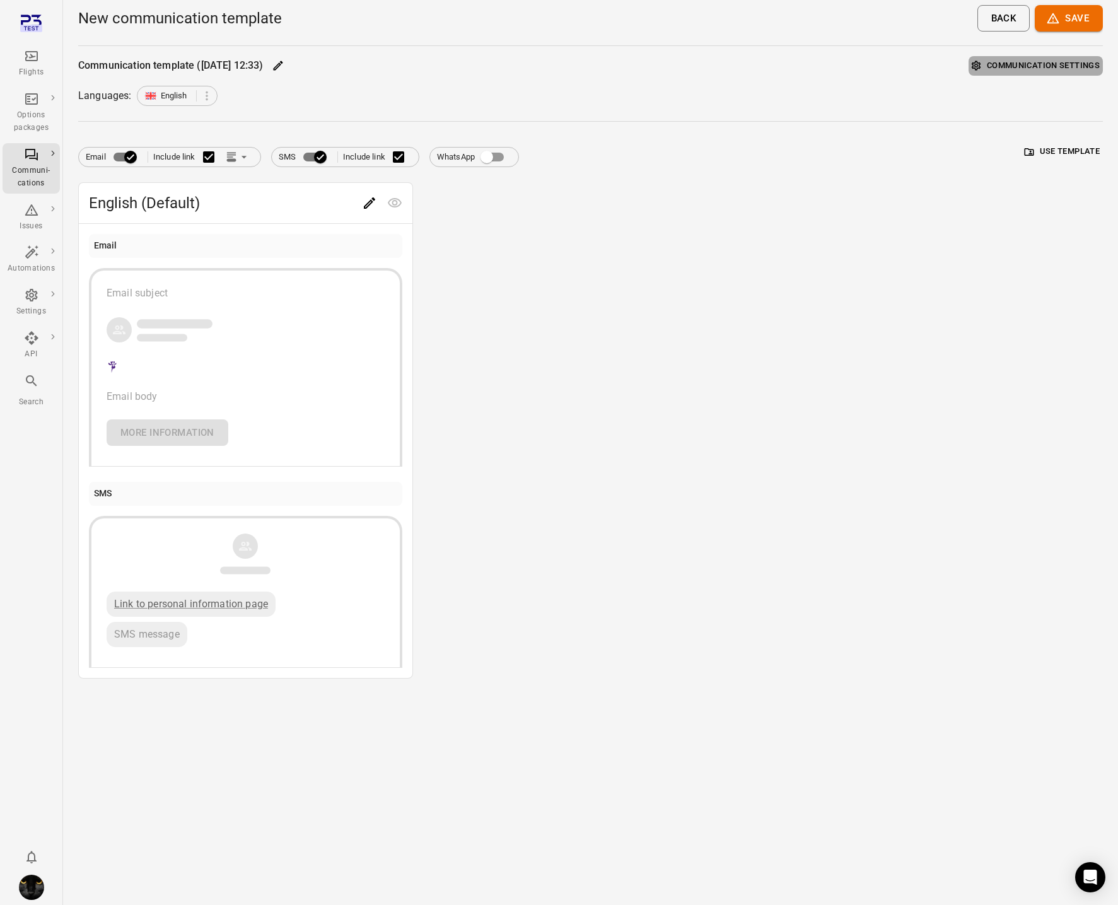
click at [1064, 67] on button "Communication settings" at bounding box center [1036, 66] width 134 height 20
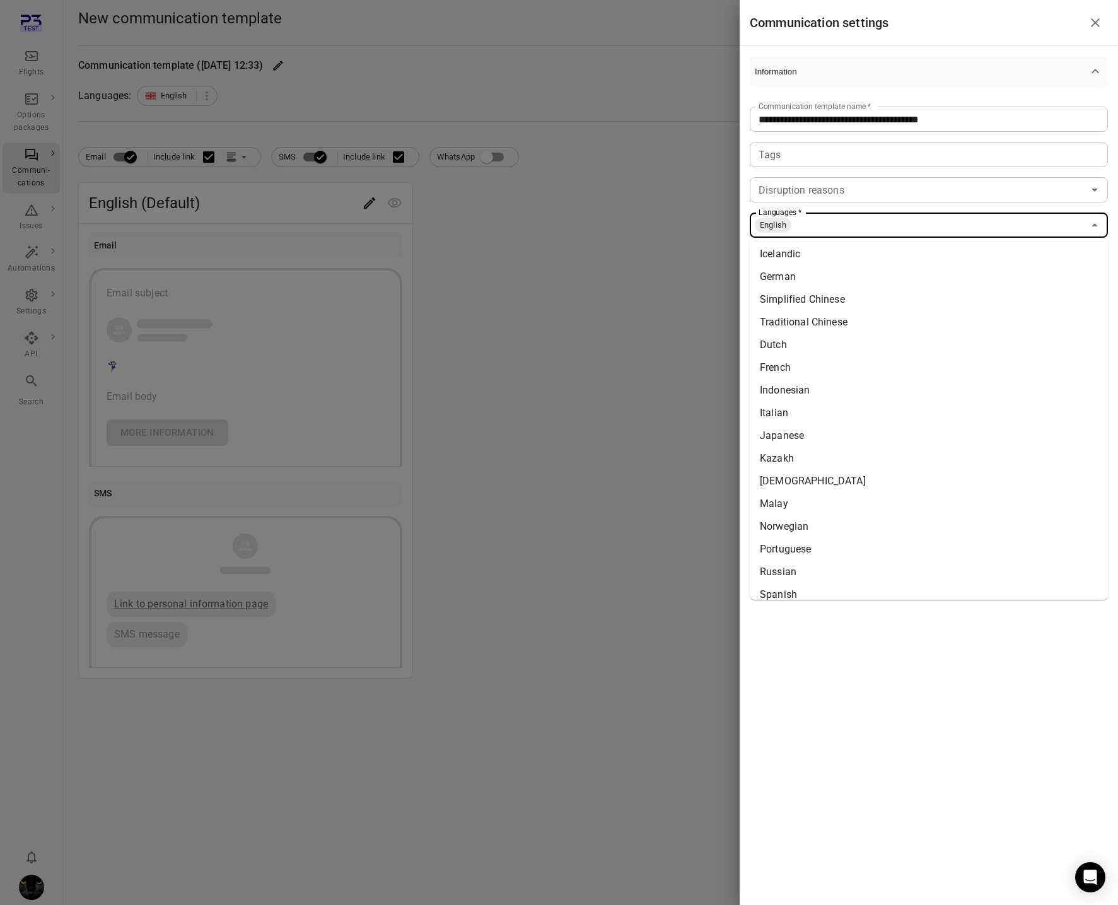
click at [819, 218] on input "Languages   *" at bounding box center [938, 225] width 291 height 18
click at [793, 258] on li "Icelandic" at bounding box center [929, 254] width 358 height 23
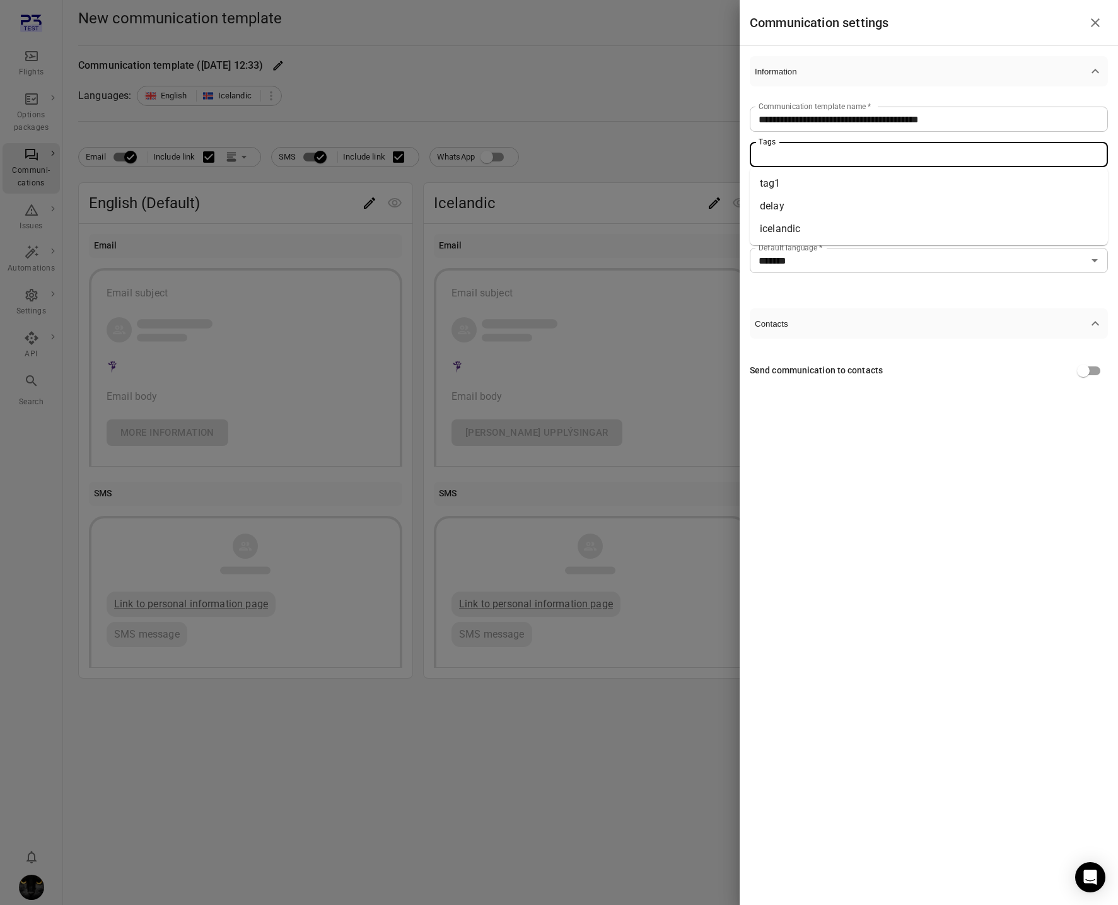
click at [811, 161] on input "Tags" at bounding box center [928, 155] width 349 height 18
click at [802, 180] on li "tag1" at bounding box center [929, 183] width 358 height 23
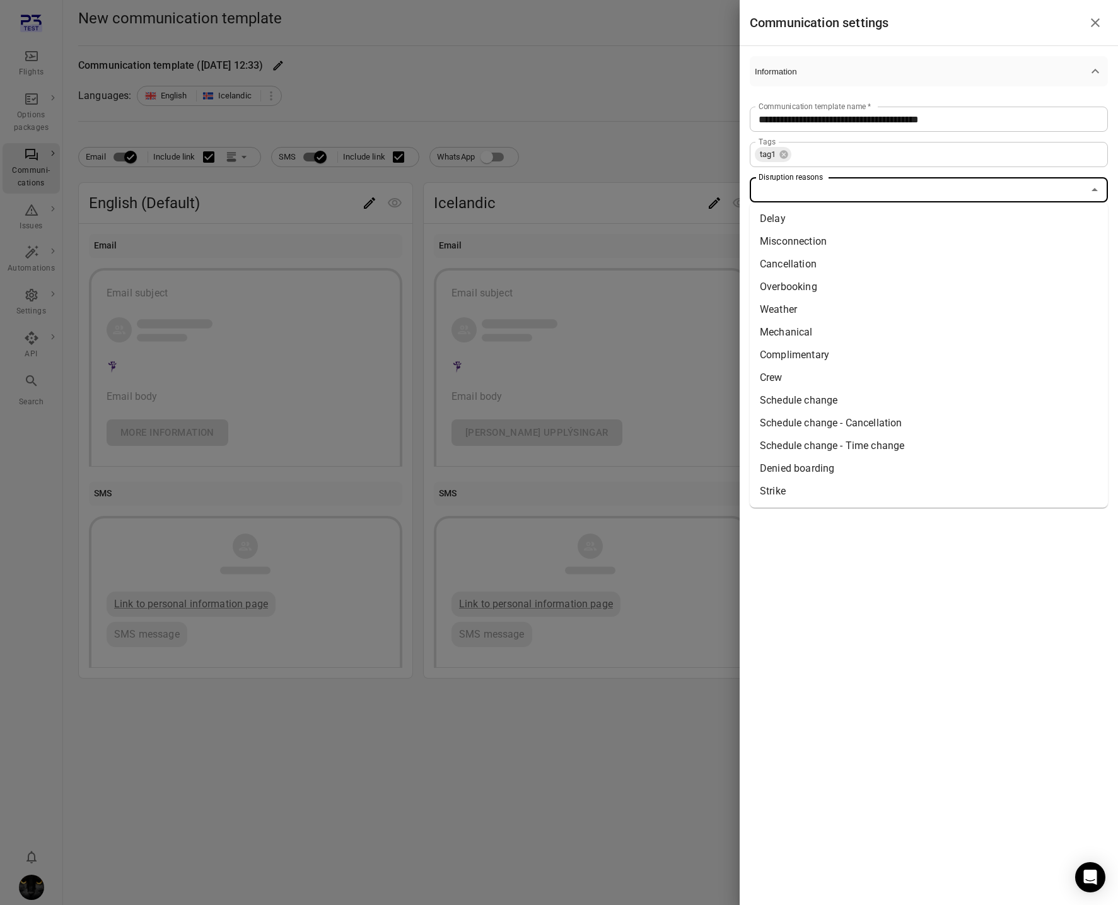
click at [802, 189] on input "Disruption reasons" at bounding box center [919, 190] width 330 height 18
click at [797, 214] on li "Delay" at bounding box center [929, 219] width 358 height 23
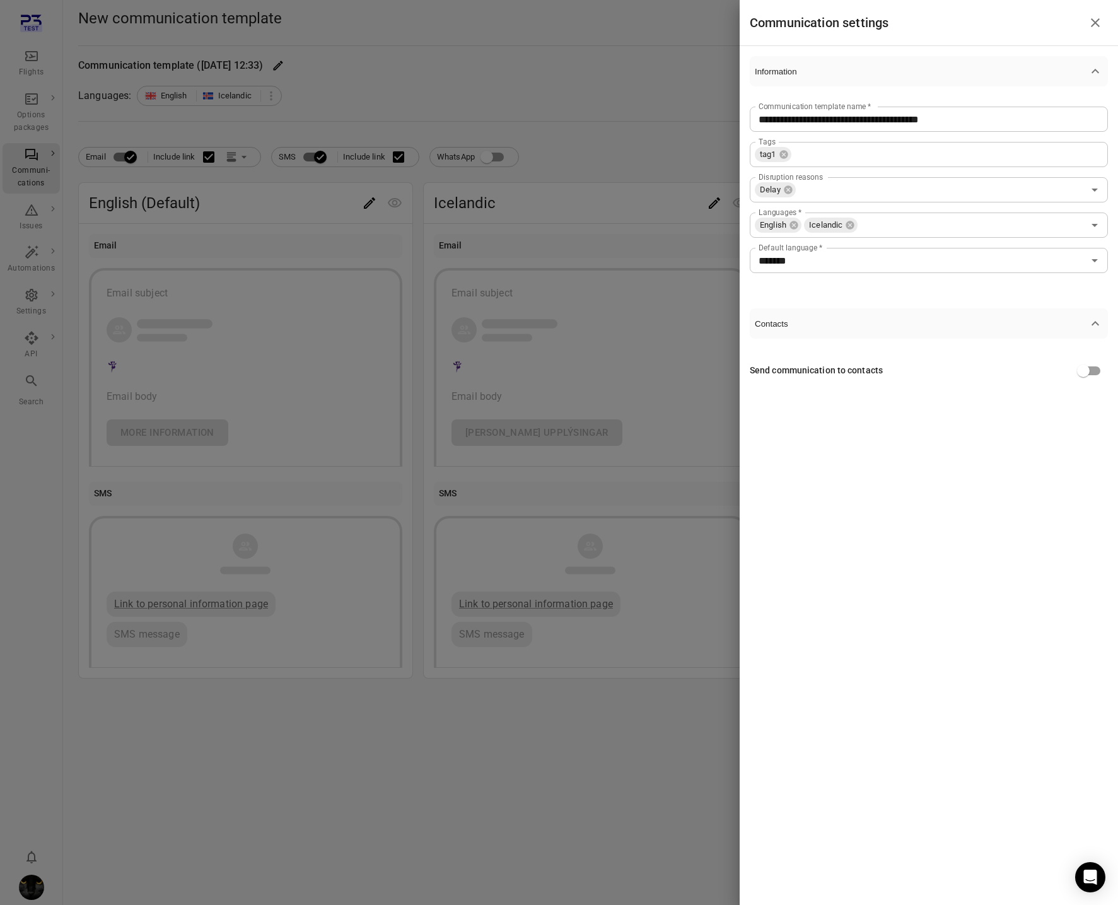
click at [645, 143] on div at bounding box center [559, 452] width 1118 height 905
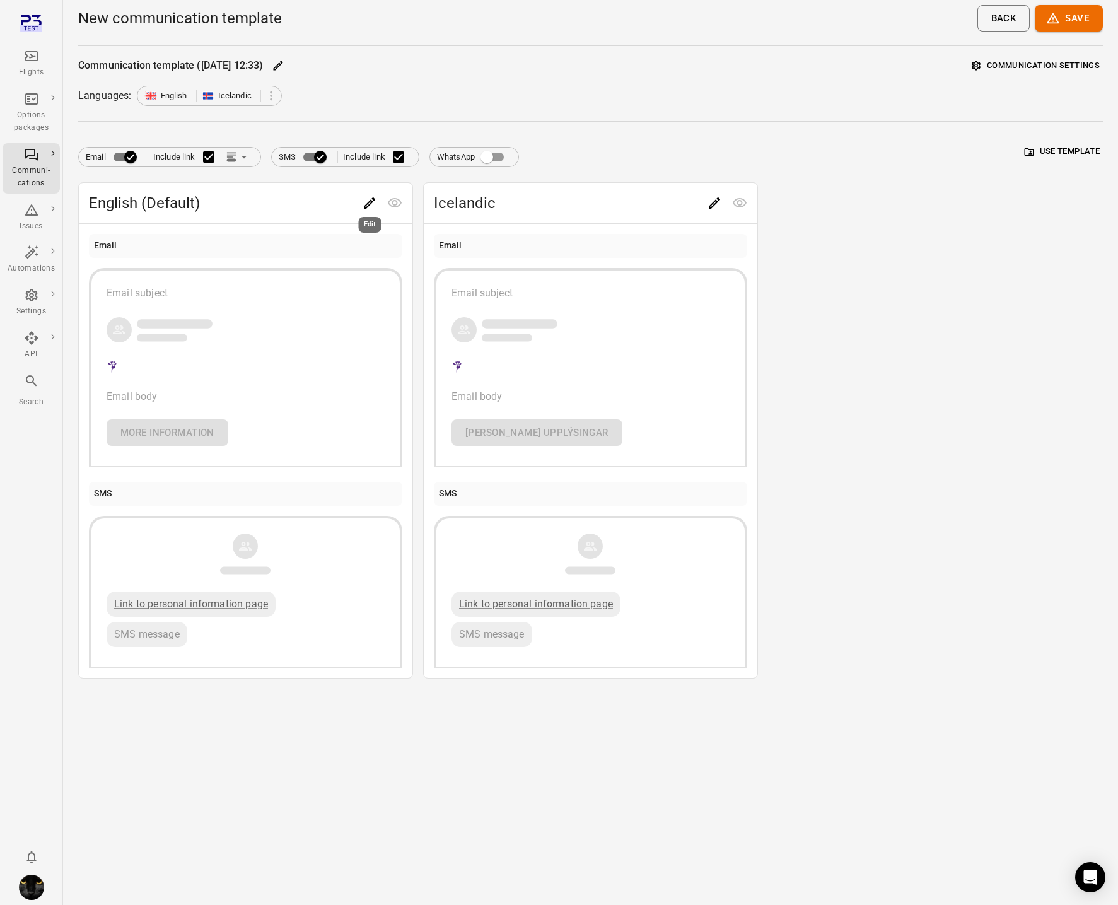
click at [371, 202] on icon "Edit" at bounding box center [369, 202] width 11 height 11
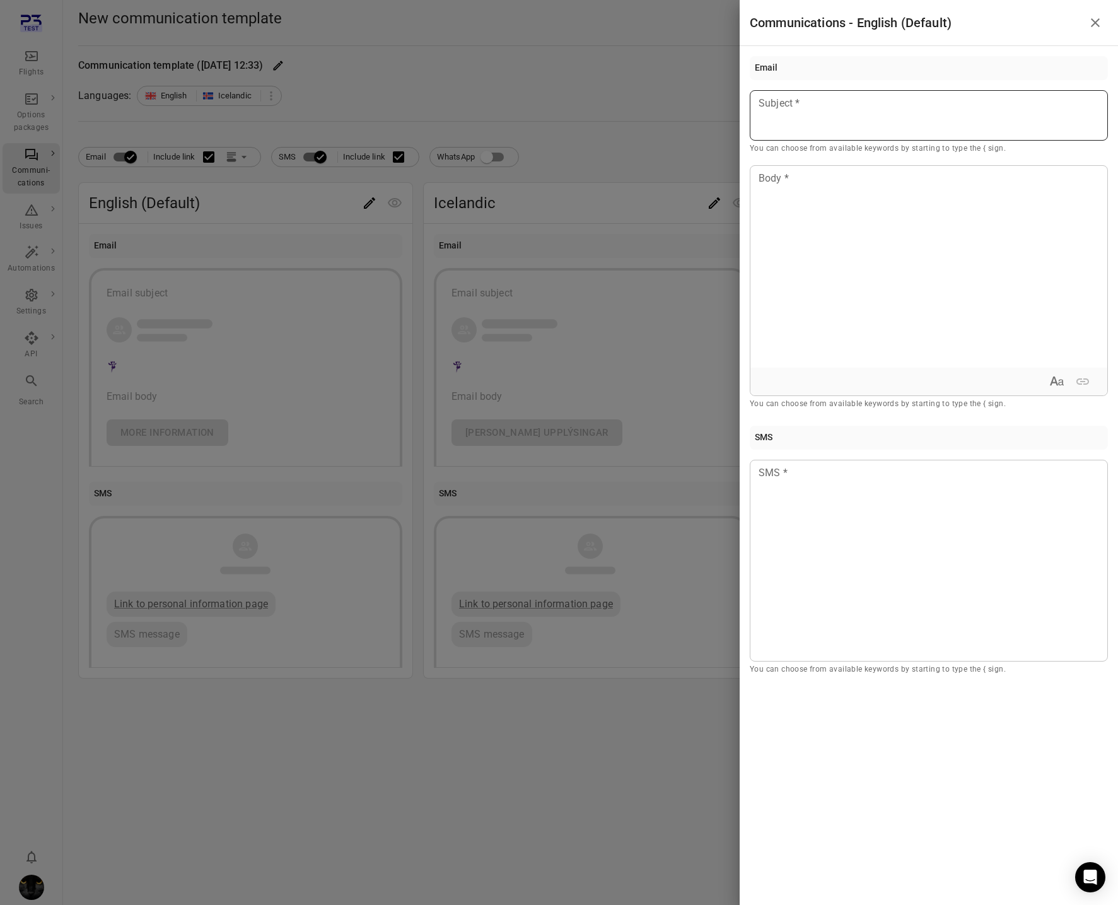
click at [797, 107] on p at bounding box center [928, 103] width 339 height 15
click at [822, 196] on div at bounding box center [929, 267] width 357 height 202
drag, startPoint x: 793, startPoint y: 503, endPoint x: 793, endPoint y: 489, distance: 13.9
click at [793, 502] on div at bounding box center [929, 561] width 358 height 202
click at [560, 148] on div at bounding box center [559, 452] width 1118 height 905
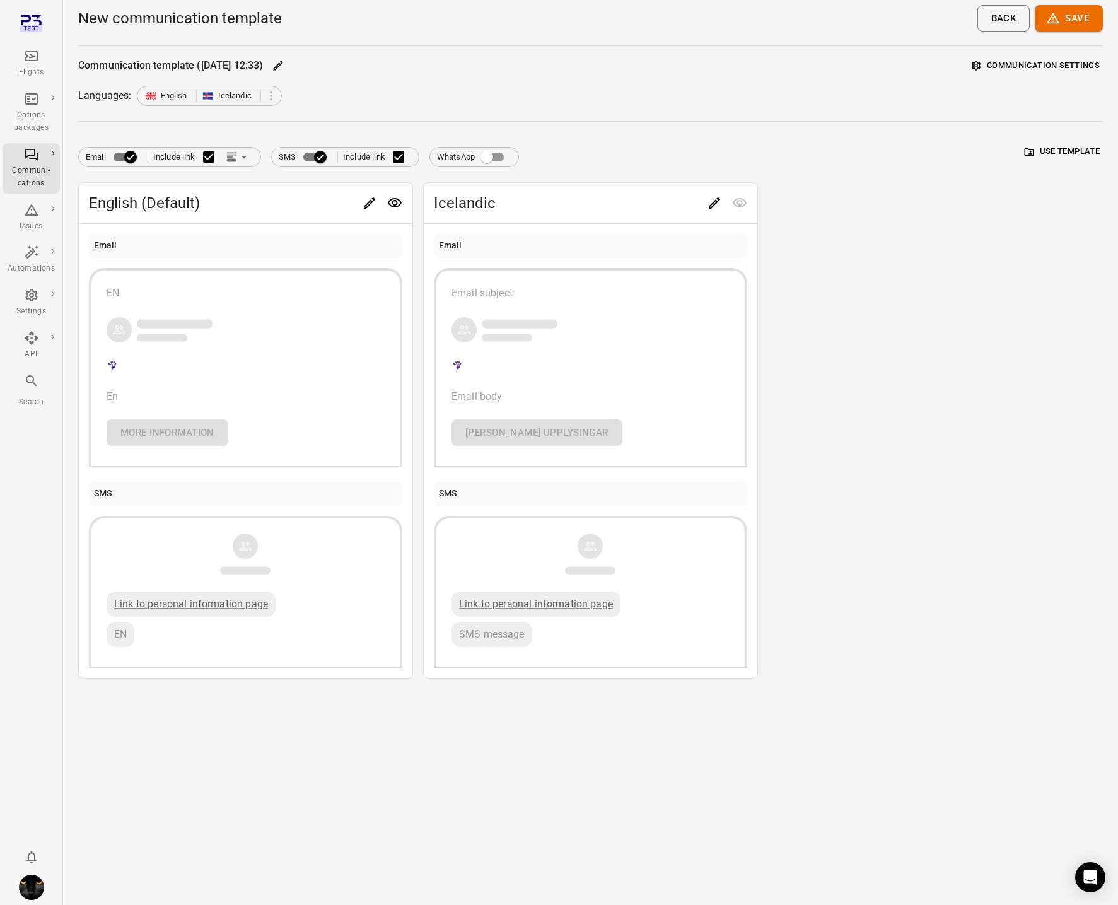
click at [712, 201] on icon "Edit" at bounding box center [714, 203] width 15 height 15
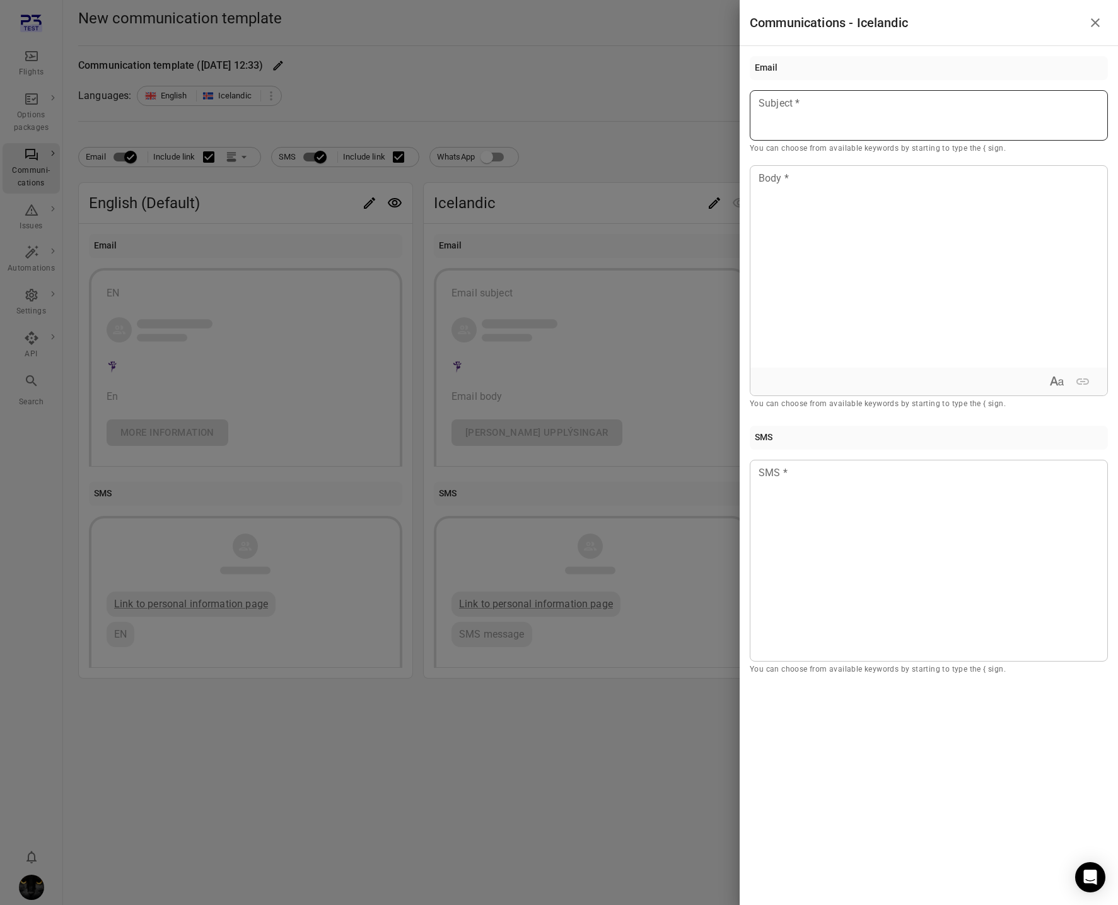
click at [859, 98] on p at bounding box center [928, 103] width 339 height 15
click at [826, 245] on div at bounding box center [929, 267] width 357 height 202
click at [777, 512] on div at bounding box center [929, 561] width 358 height 202
click at [548, 109] on div at bounding box center [559, 452] width 1118 height 905
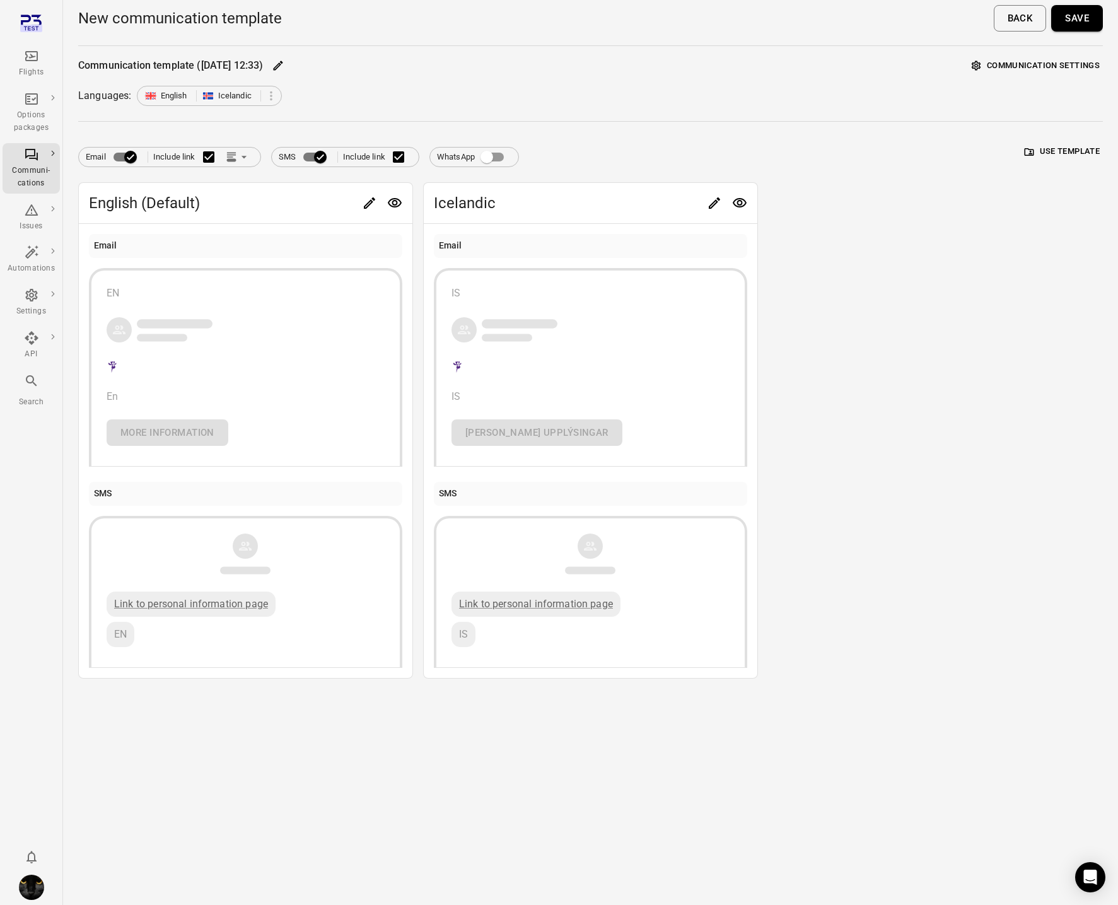
click at [1085, 13] on button "Save" at bounding box center [1078, 18] width 52 height 26
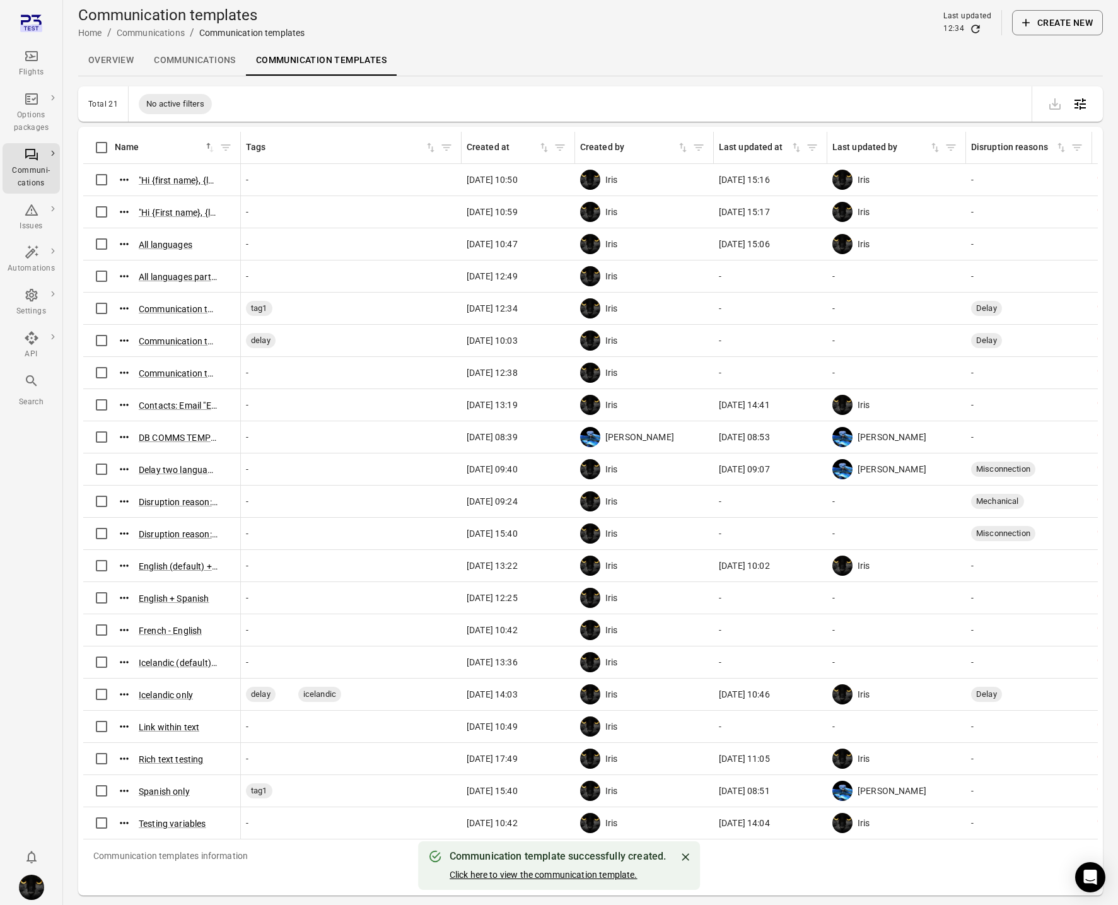
click at [578, 875] on button "Click here to view the communication template." at bounding box center [544, 875] width 188 height 13
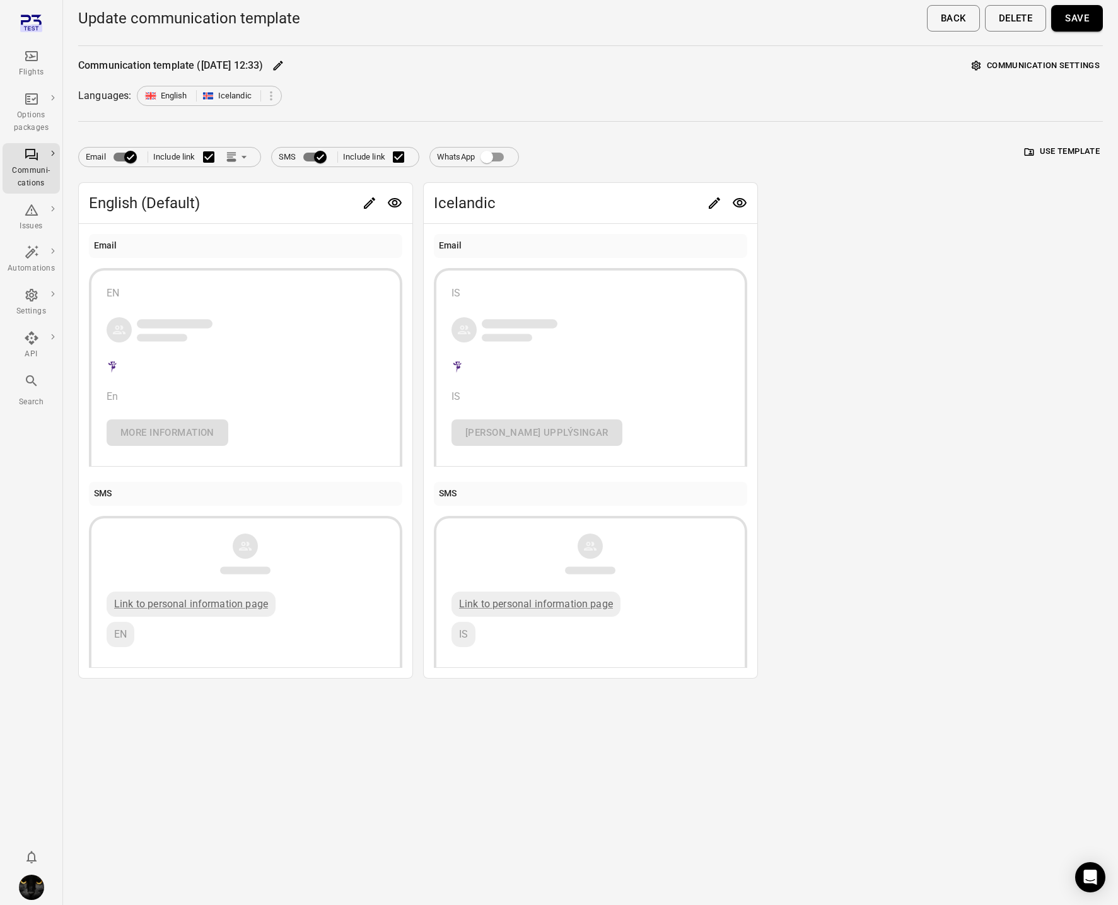
click at [1053, 65] on button "Communication settings" at bounding box center [1036, 66] width 134 height 20
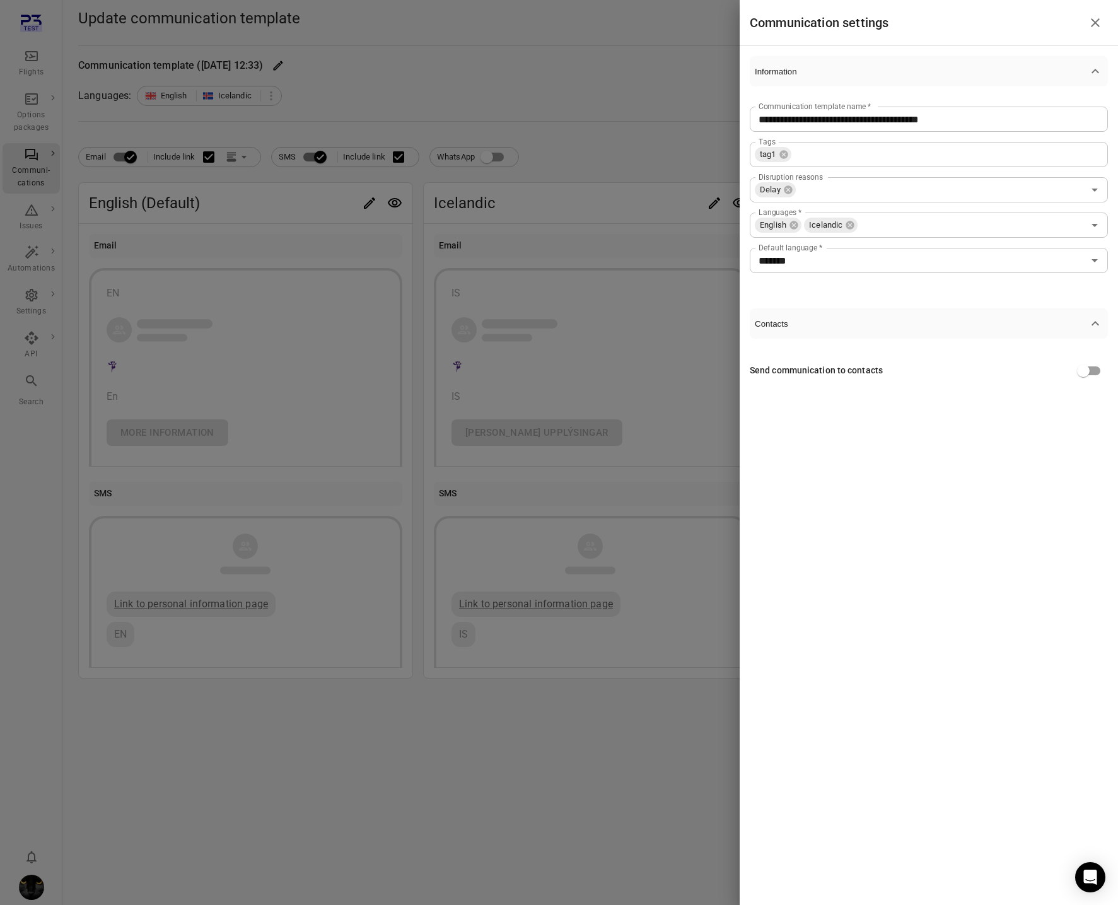
click at [535, 39] on div at bounding box center [559, 452] width 1118 height 905
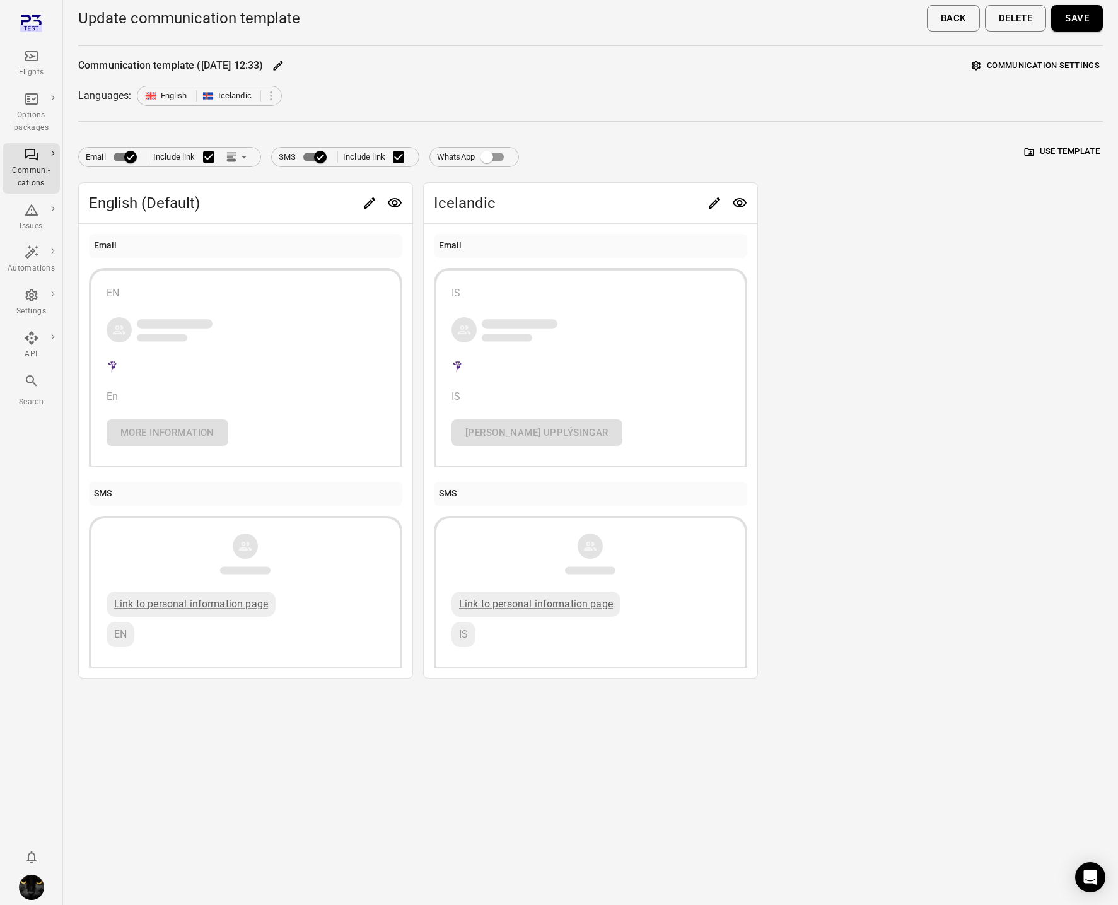
click at [40, 53] on div "Flights" at bounding box center [31, 64] width 47 height 30
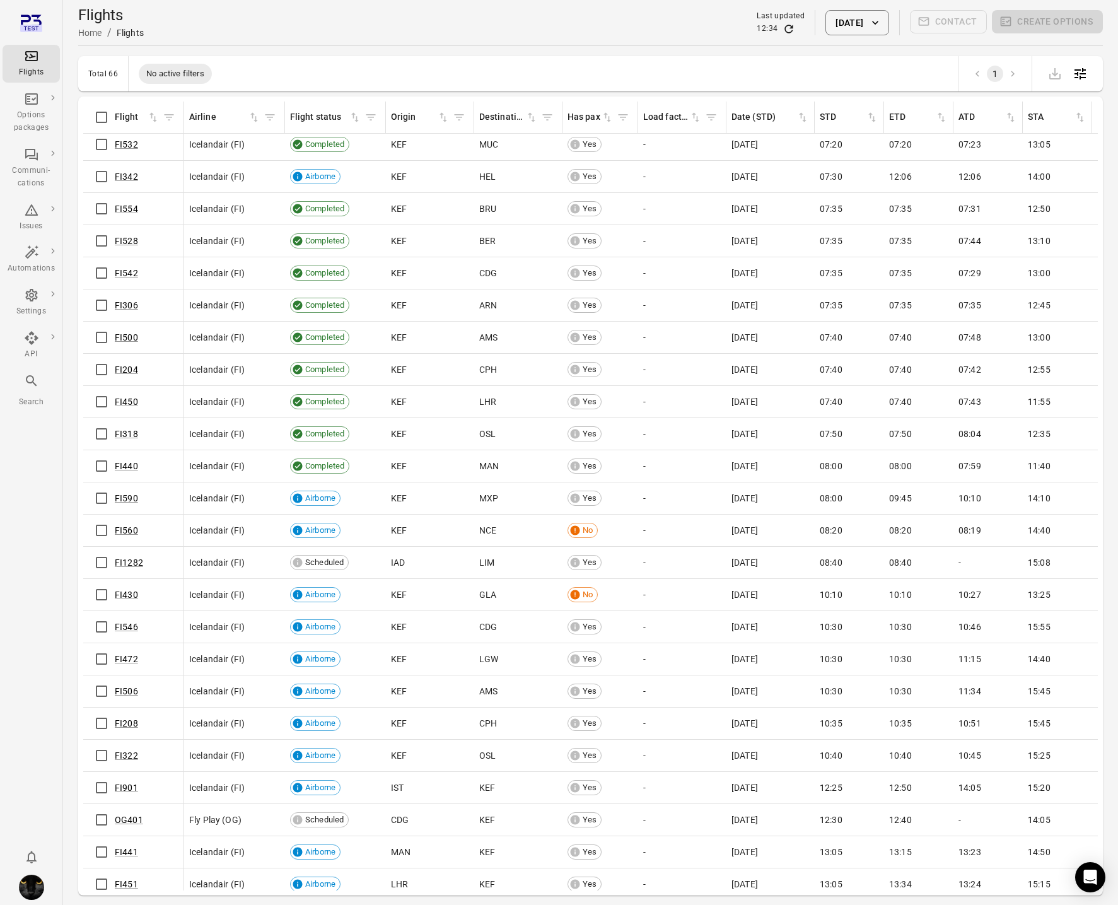
scroll to position [115, 0]
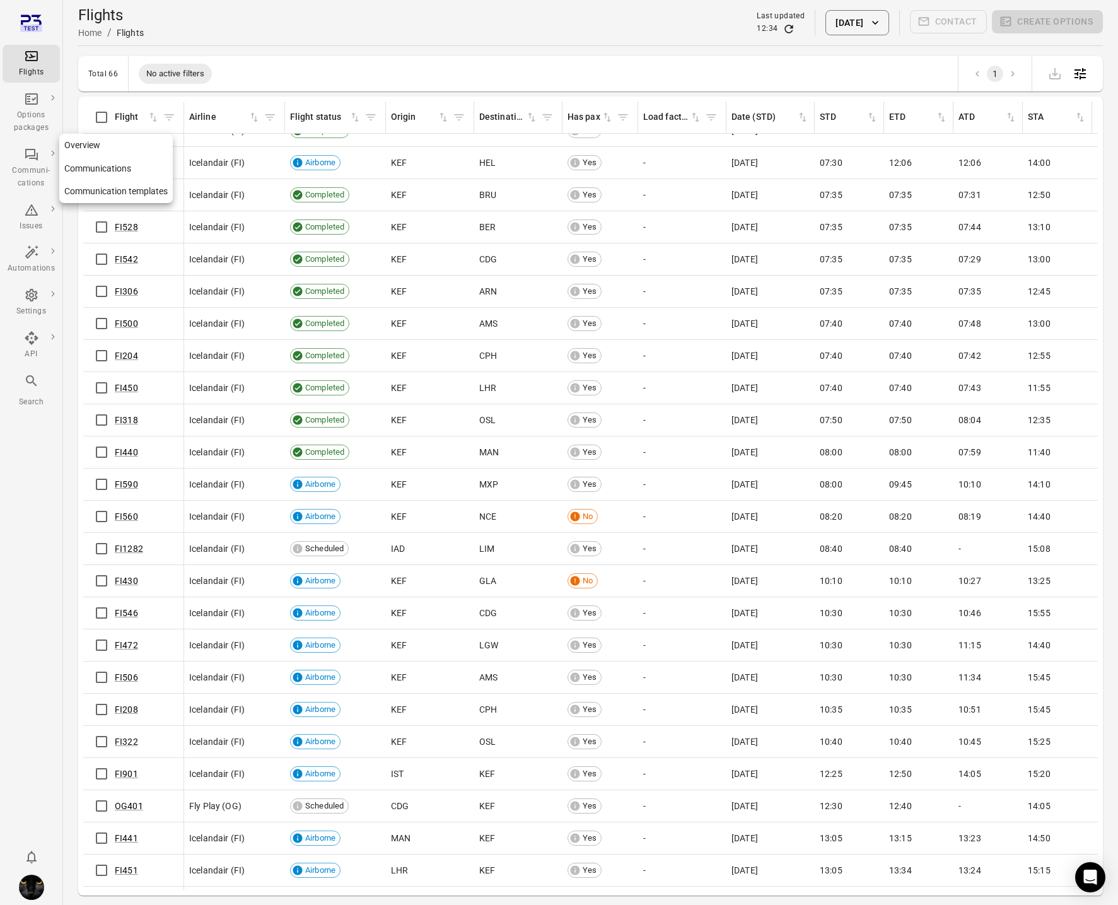
click at [38, 162] on div "Communi-cations" at bounding box center [31, 168] width 47 height 43
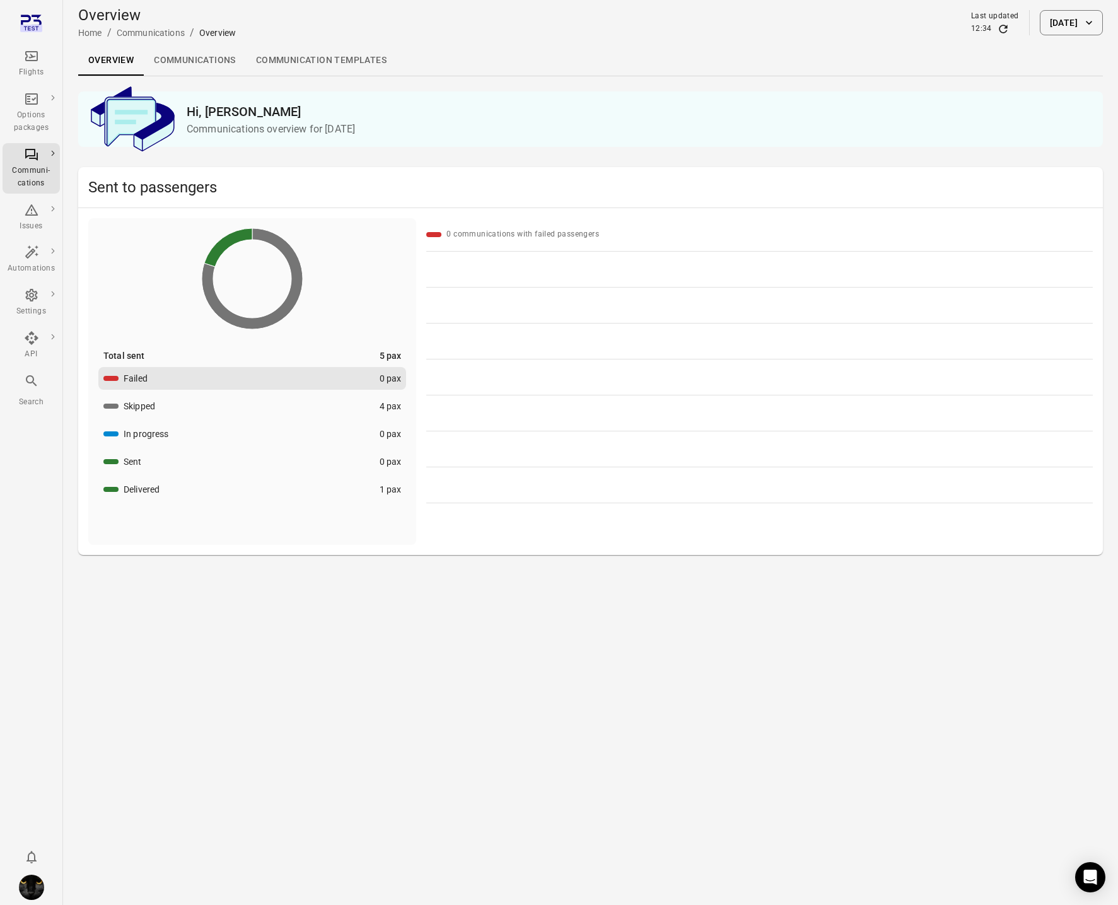
click at [194, 64] on link "Communications" at bounding box center [195, 60] width 102 height 30
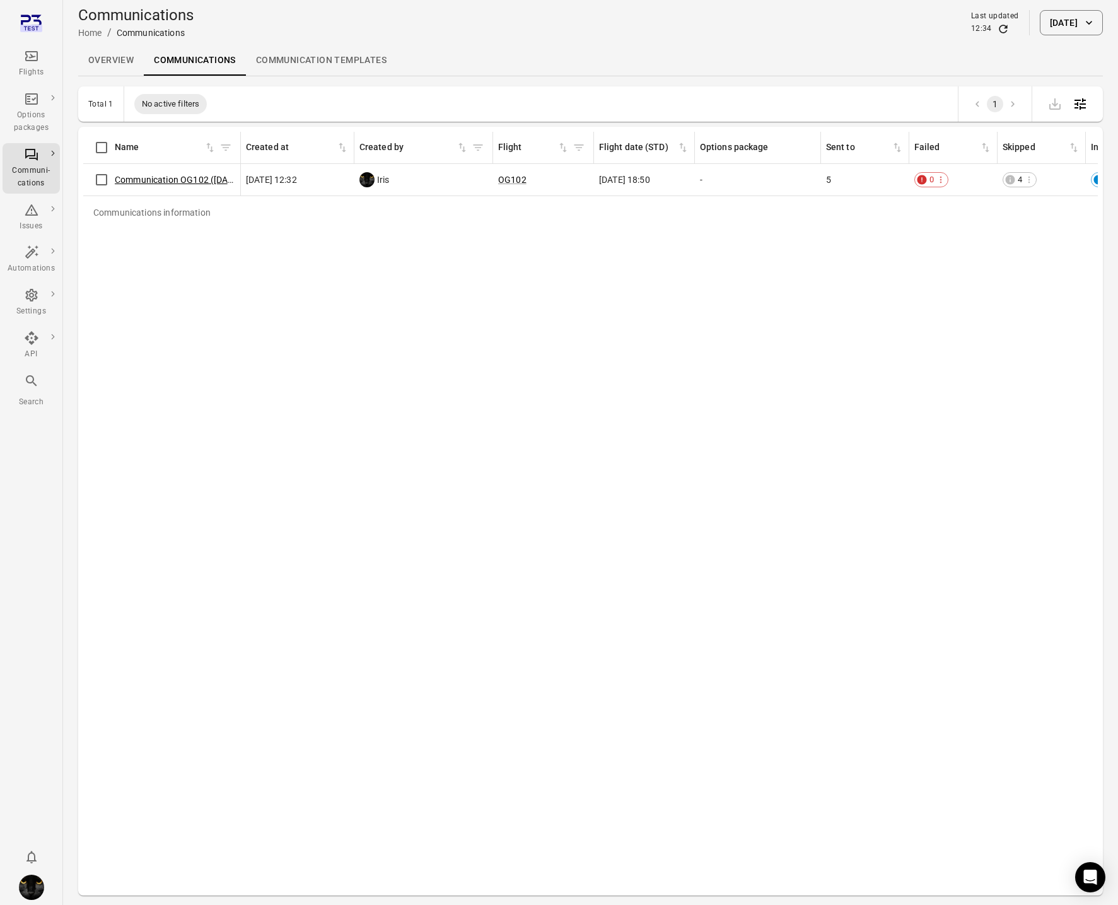
scroll to position [1, 0]
click at [162, 177] on link "Communication OG102 (29 Sep)" at bounding box center [179, 179] width 129 height 10
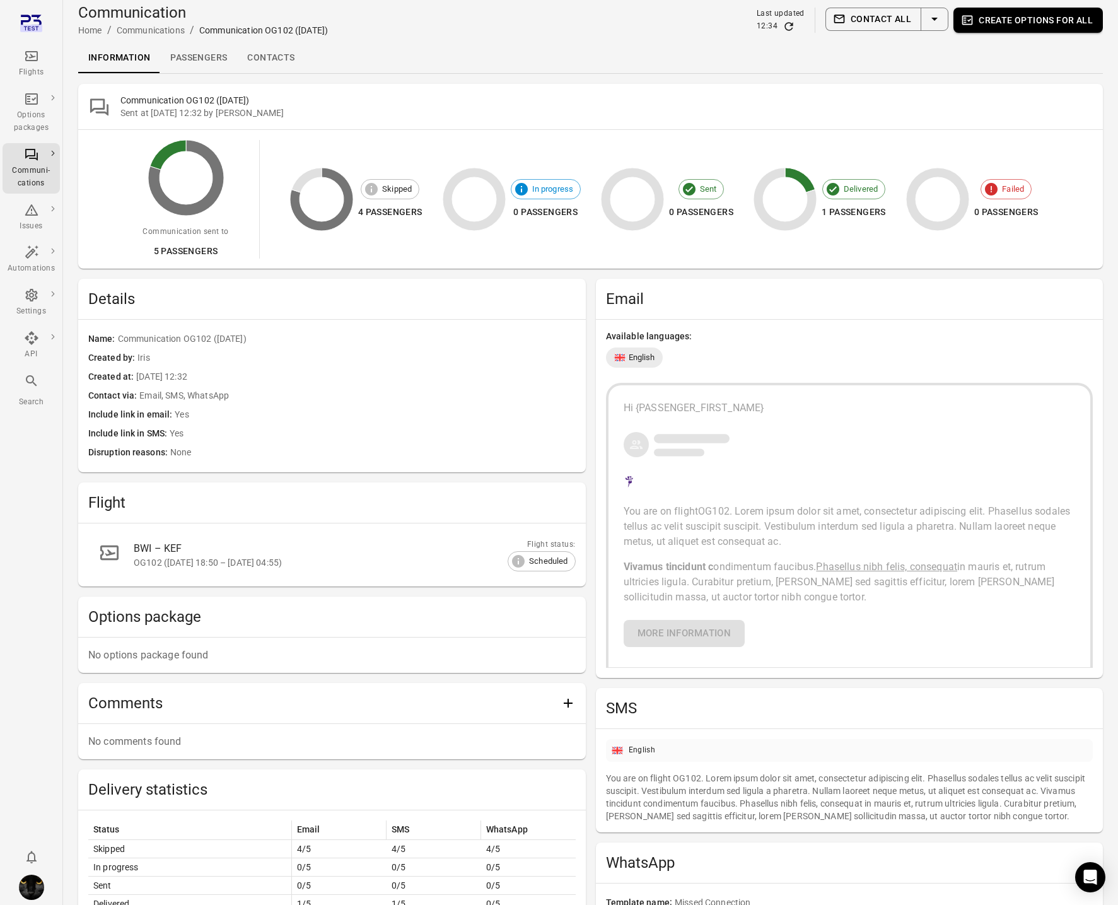
click at [184, 58] on link "Passengers" at bounding box center [198, 58] width 77 height 30
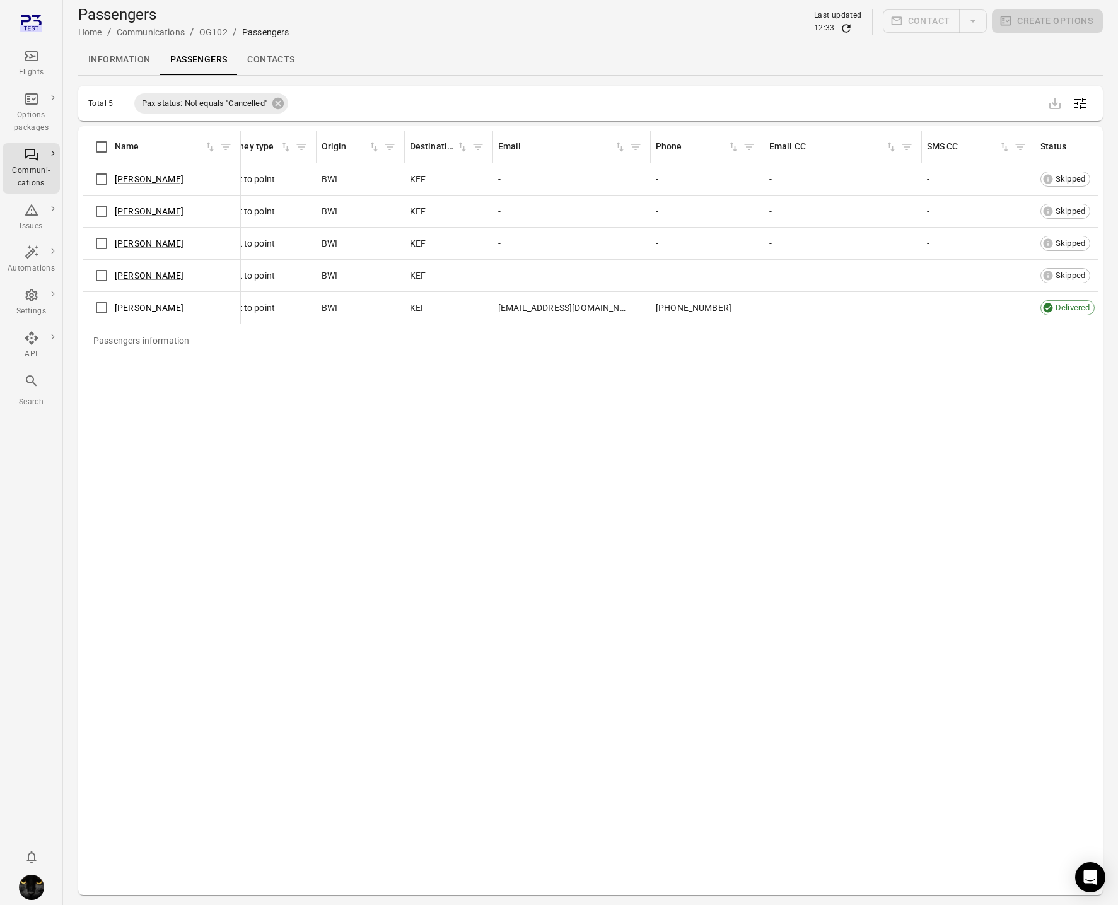
scroll to position [0, 455]
click at [88, 307] on td "Ruth Maddox" at bounding box center [162, 308] width 158 height 32
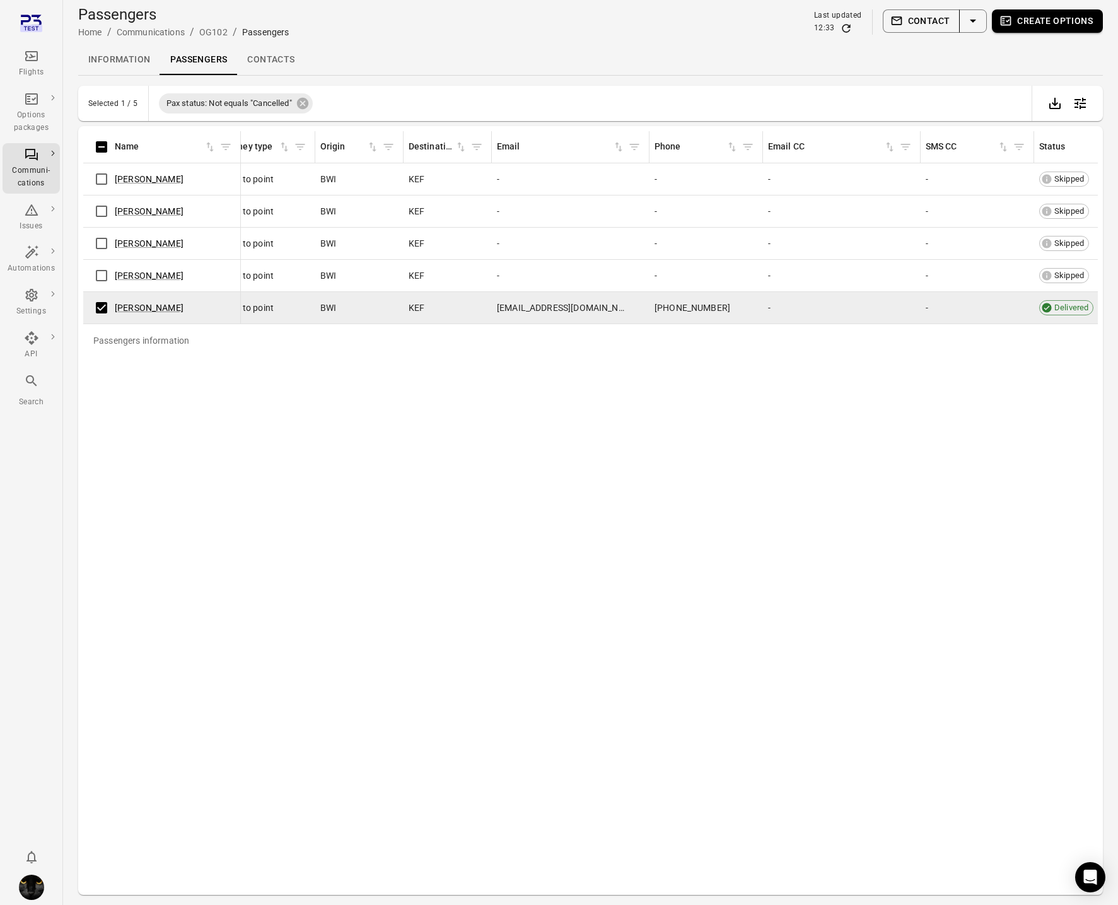
click at [926, 20] on button "Contact" at bounding box center [922, 20] width 78 height 23
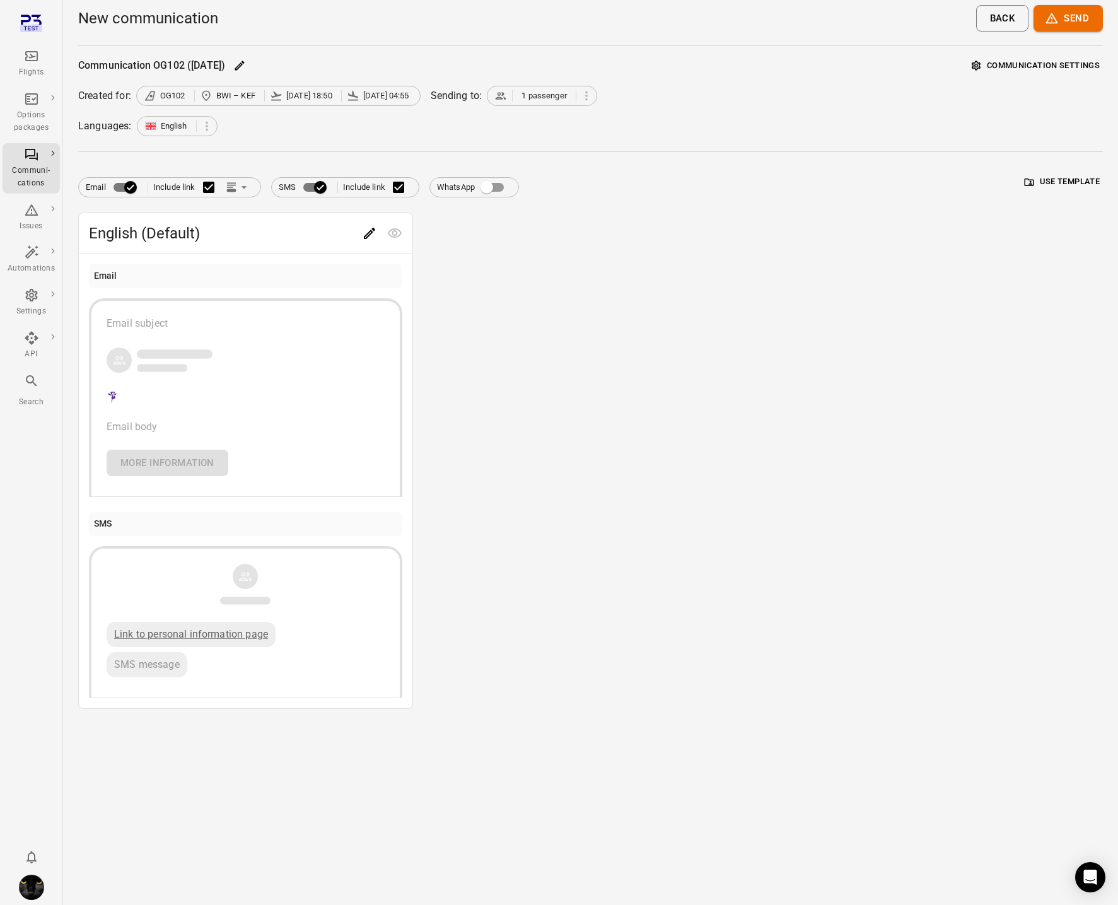
click at [1094, 185] on button "Use template" at bounding box center [1062, 182] width 81 height 20
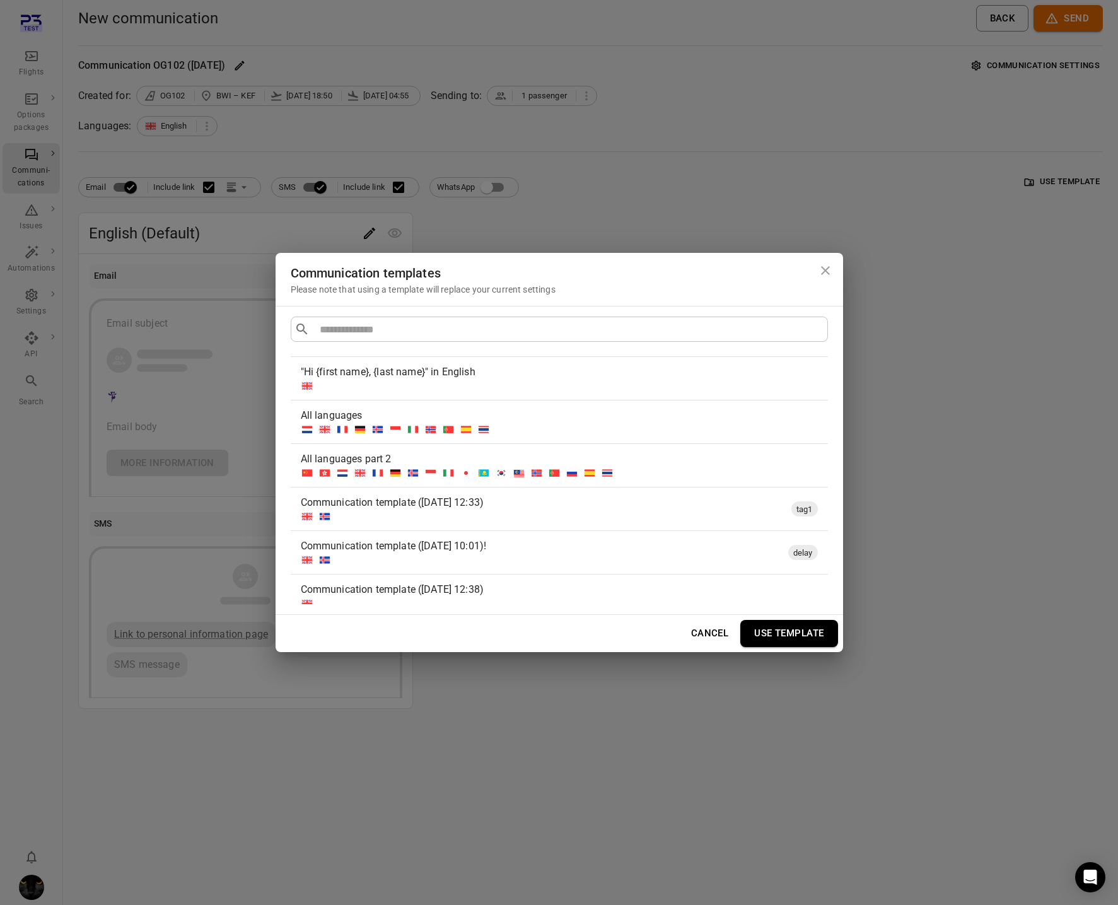
scroll to position [45, 0]
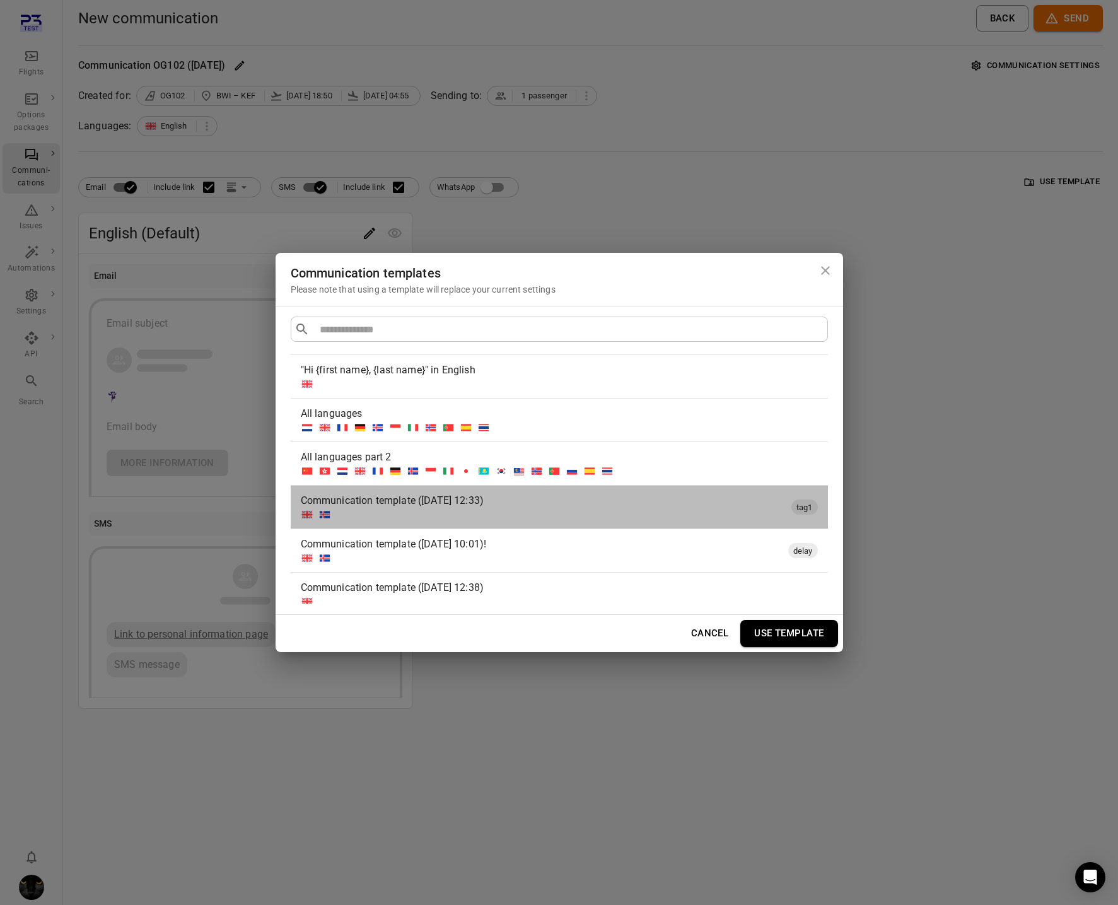
click at [544, 511] on div at bounding box center [544, 514] width 486 height 13
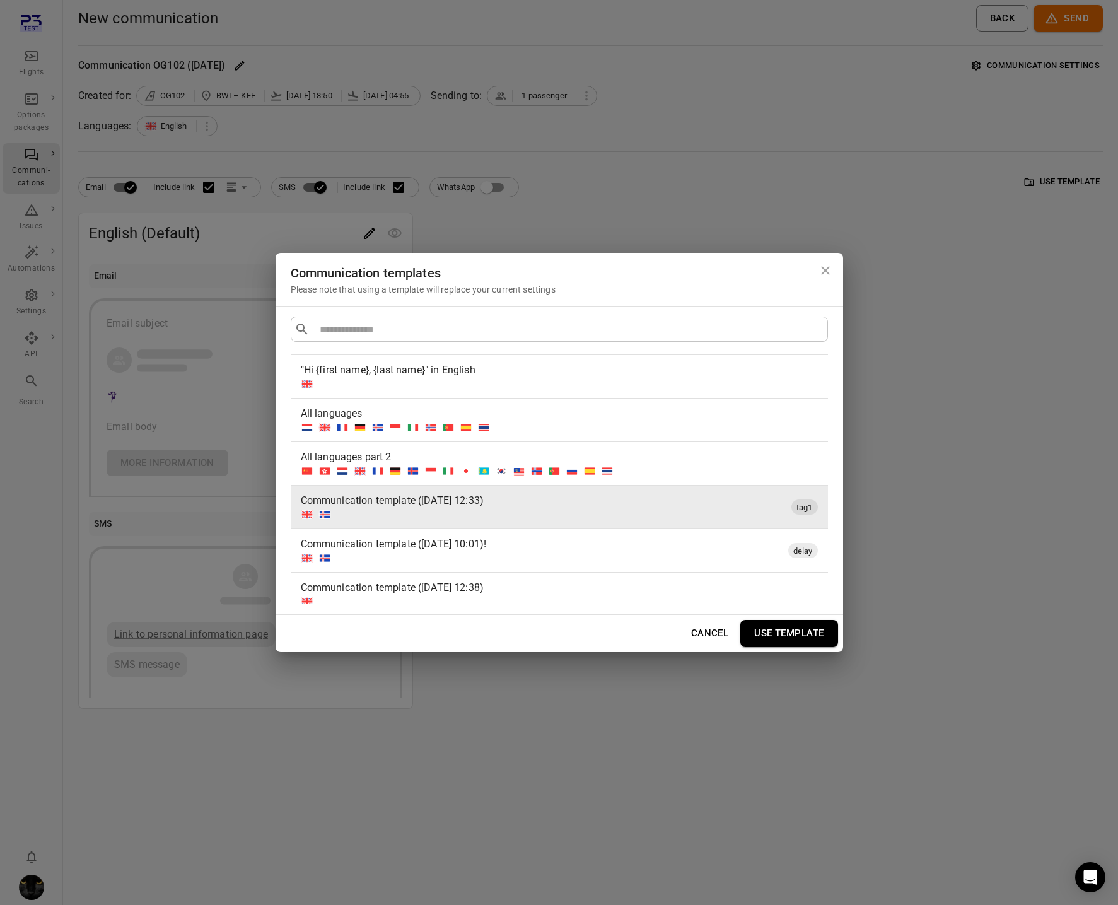
click at [789, 632] on button "Use template" at bounding box center [789, 633] width 97 height 26
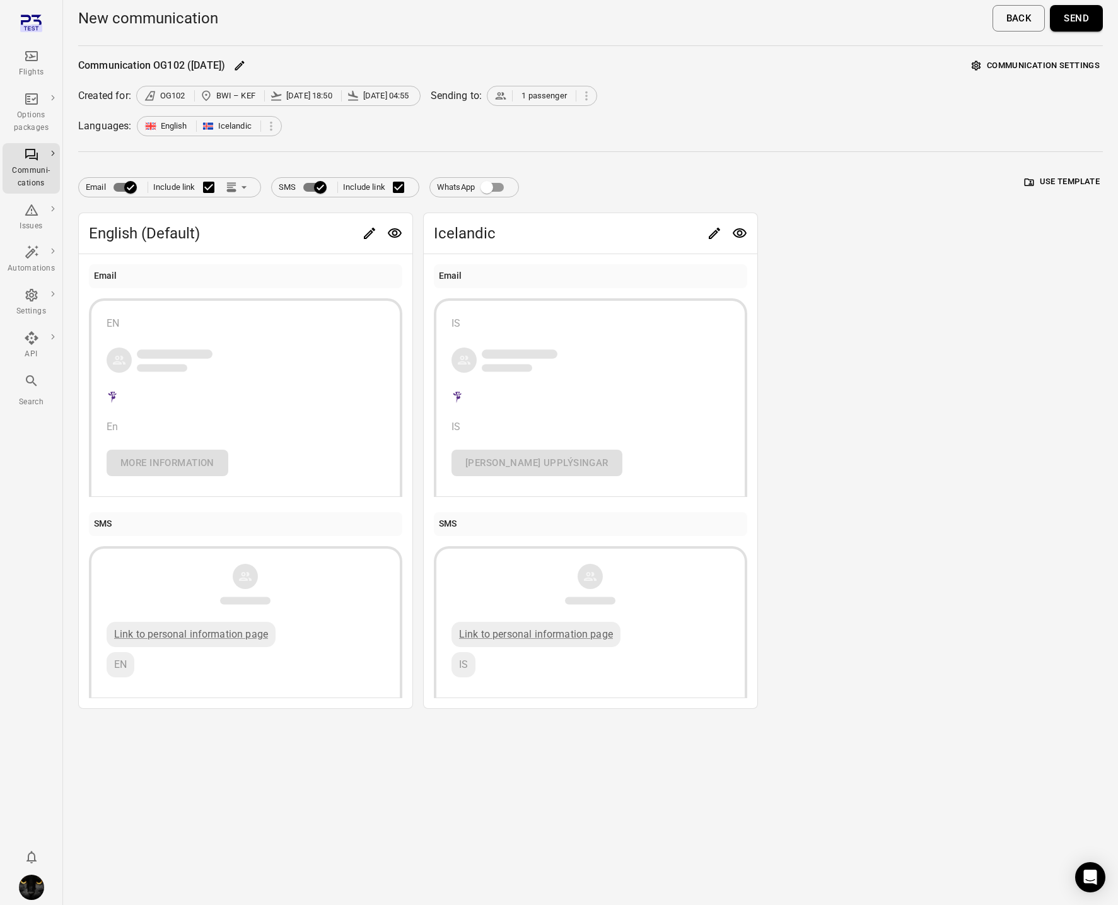
click at [1014, 58] on button "Communication settings" at bounding box center [1036, 66] width 134 height 20
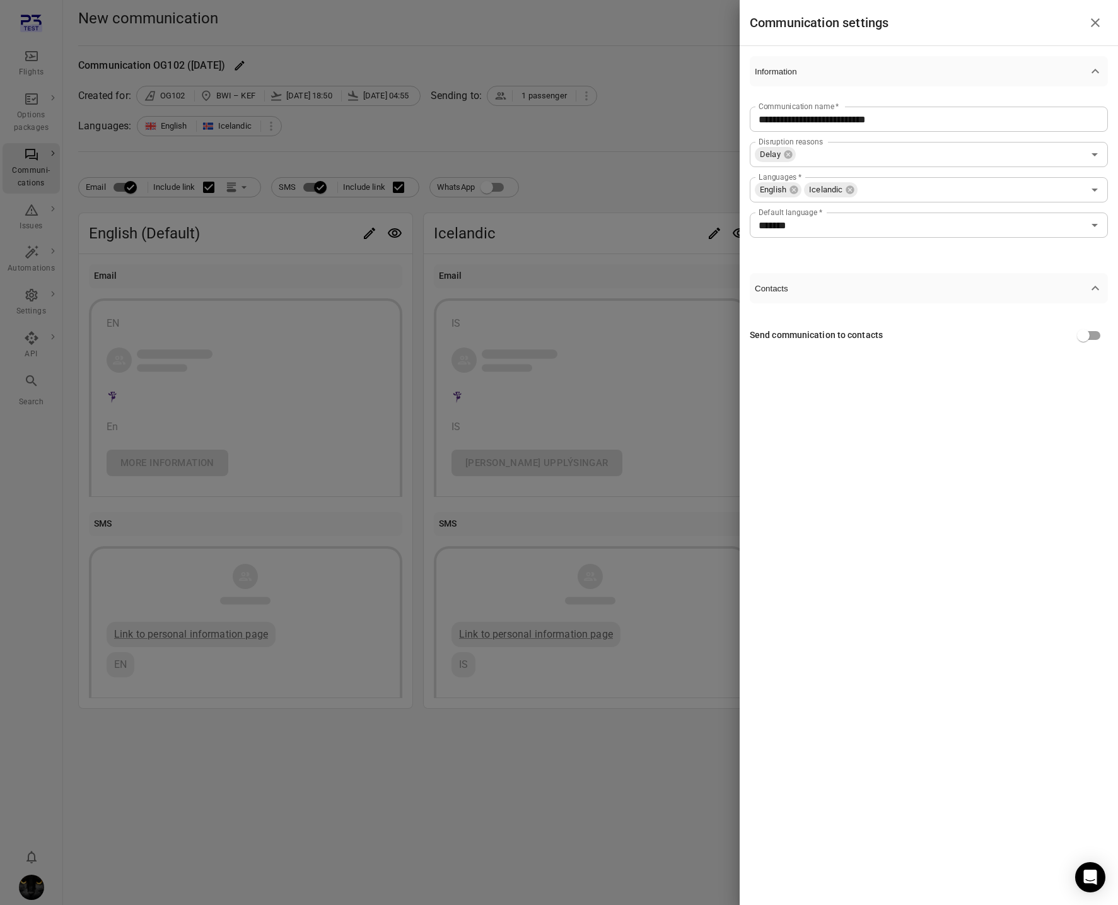
click at [659, 138] on div at bounding box center [559, 452] width 1118 height 905
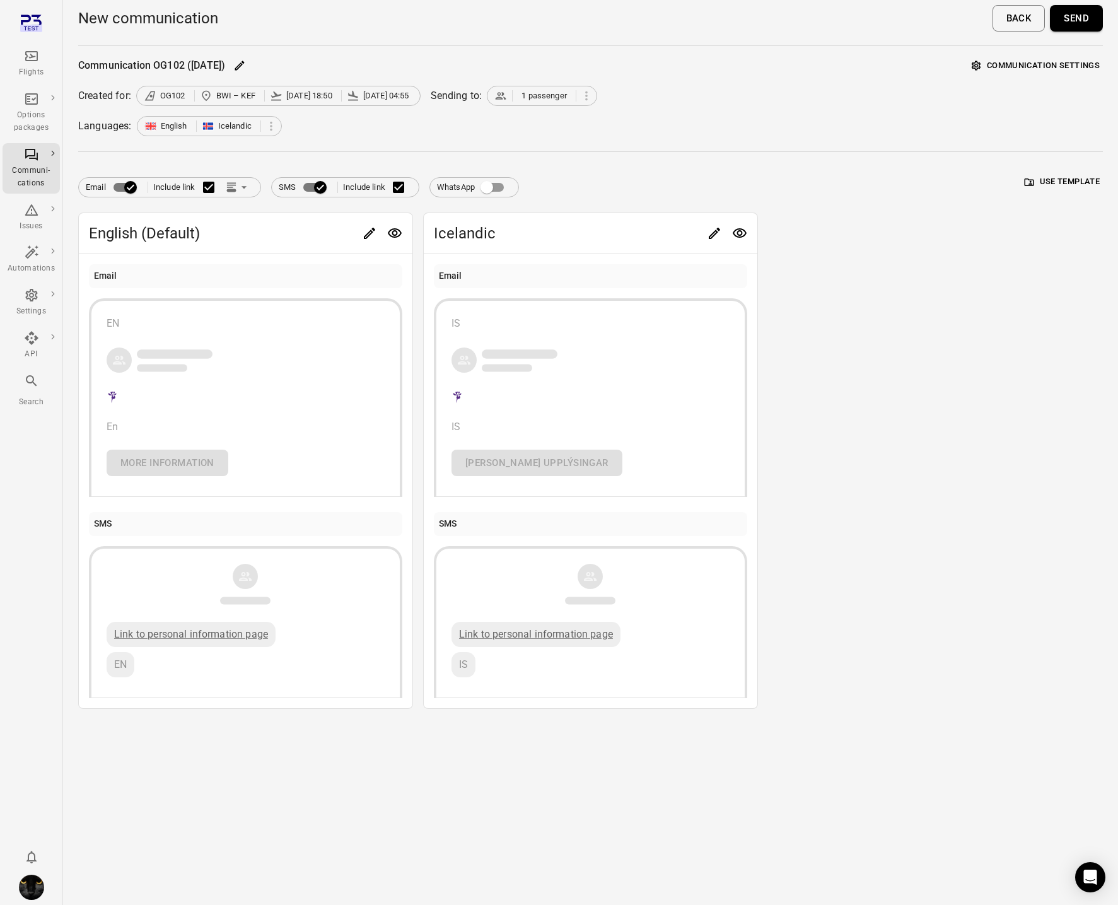
click at [1074, 23] on button "Send" at bounding box center [1076, 18] width 53 height 26
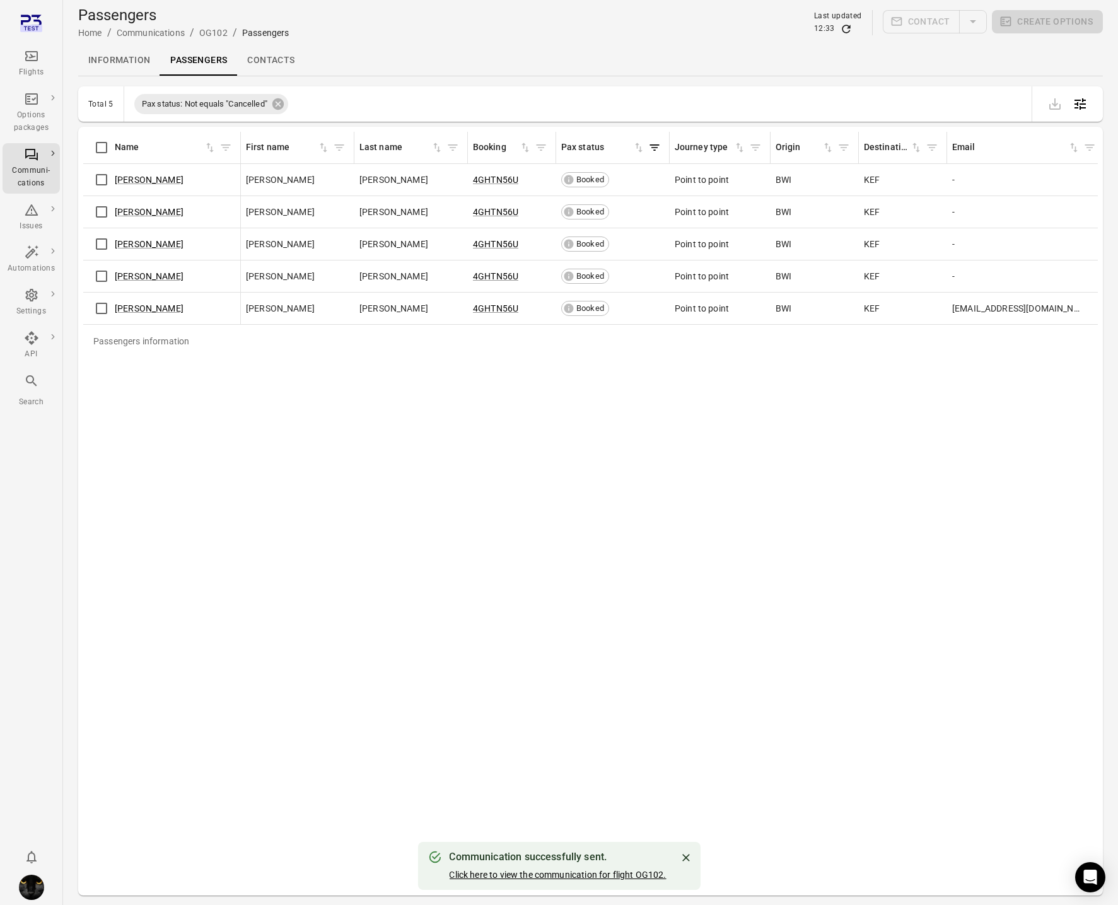
click at [563, 875] on link "Click here to view the communication for flight OG102." at bounding box center [557, 875] width 217 height 10
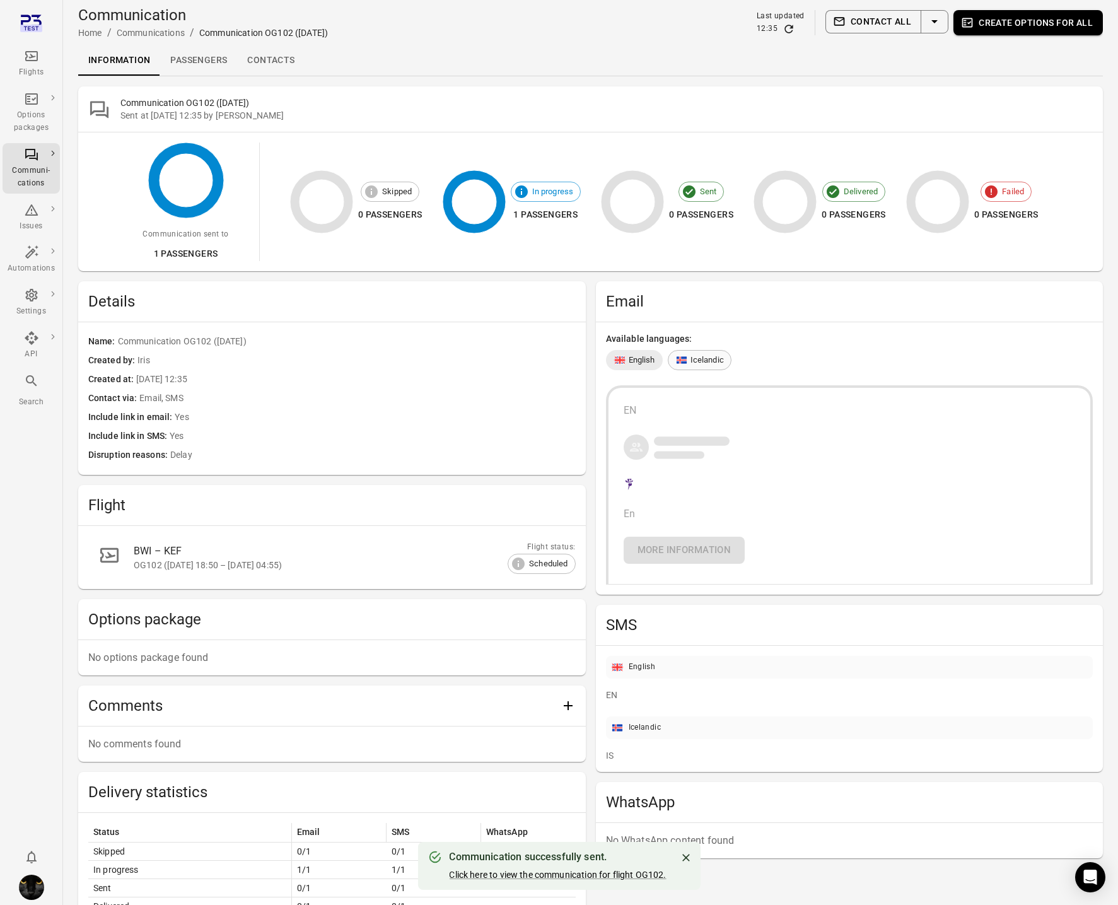
click at [693, 361] on span "Icelandic" at bounding box center [707, 360] width 33 height 13
click at [189, 52] on link "Passengers" at bounding box center [198, 60] width 77 height 30
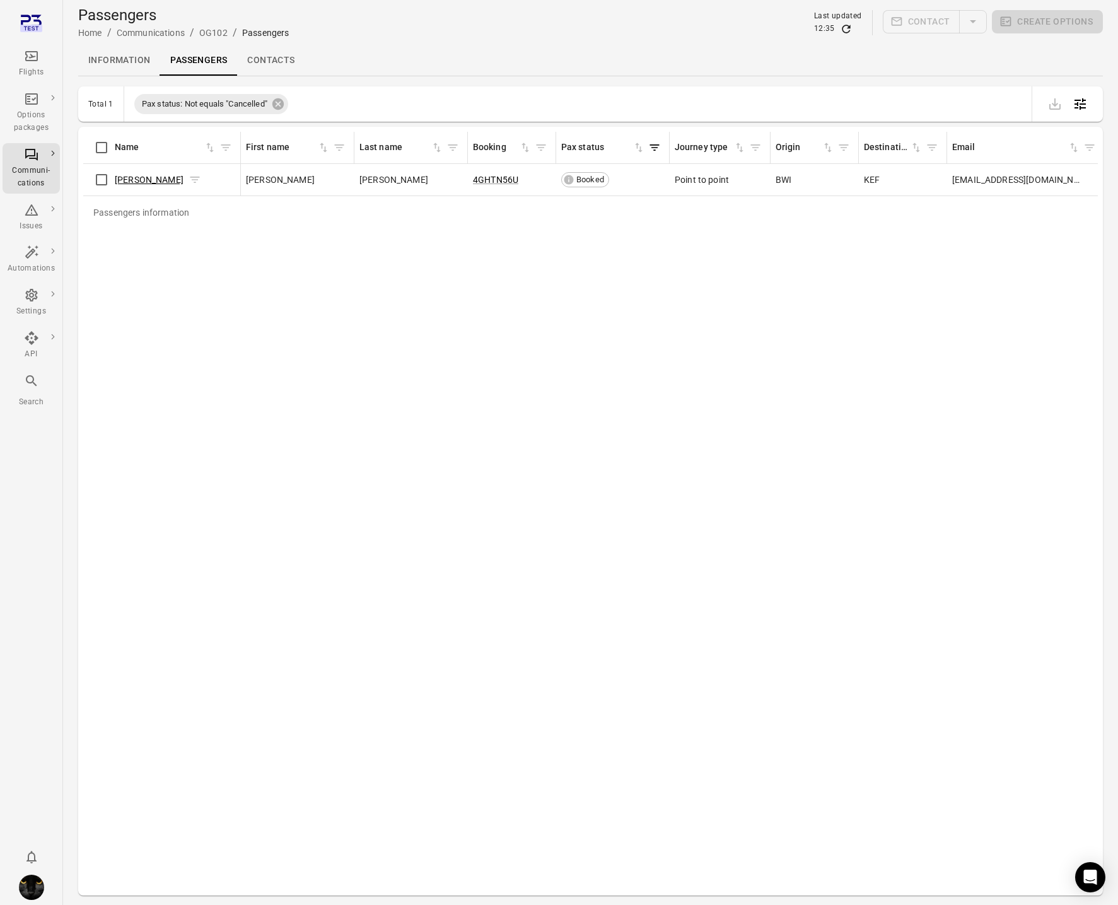
click at [131, 184] on link "Ruth Maddox" at bounding box center [149, 180] width 69 height 10
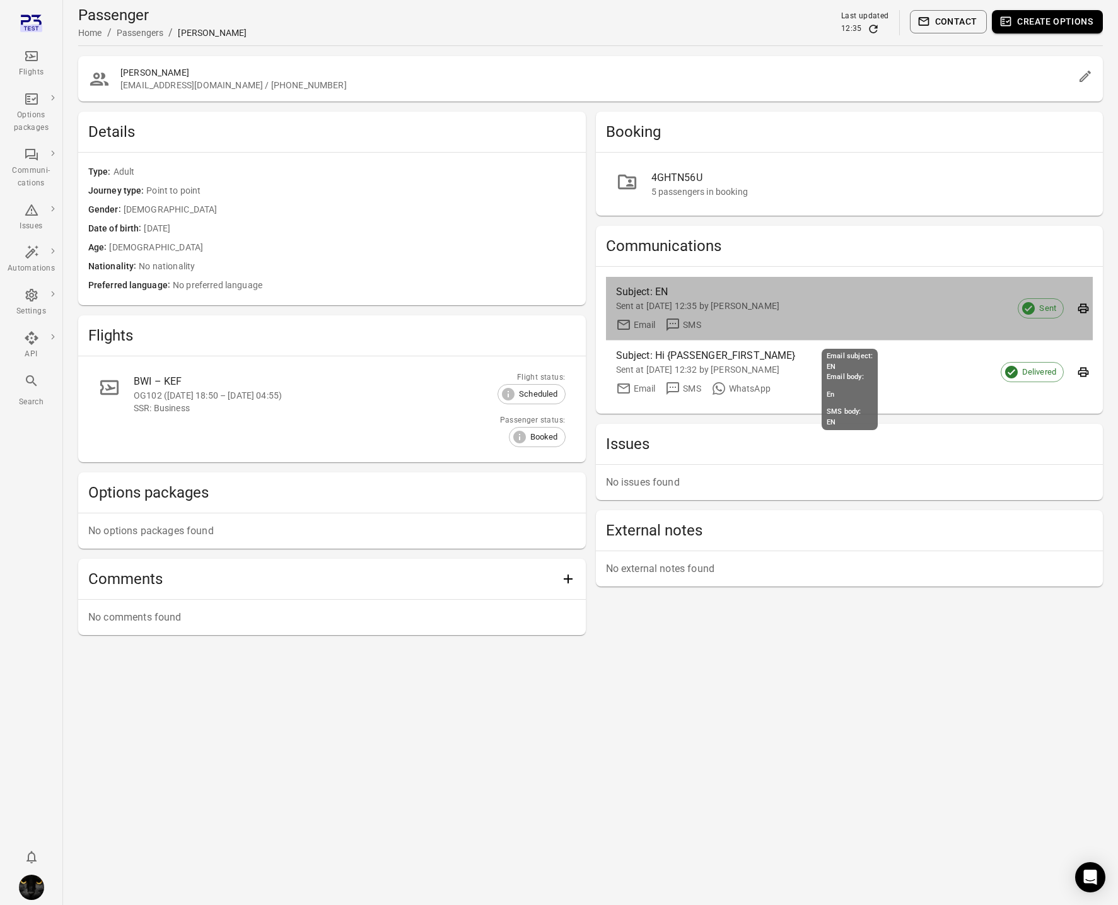
click at [743, 298] on div "Subject: EN" at bounding box center [783, 291] width 335 height 15
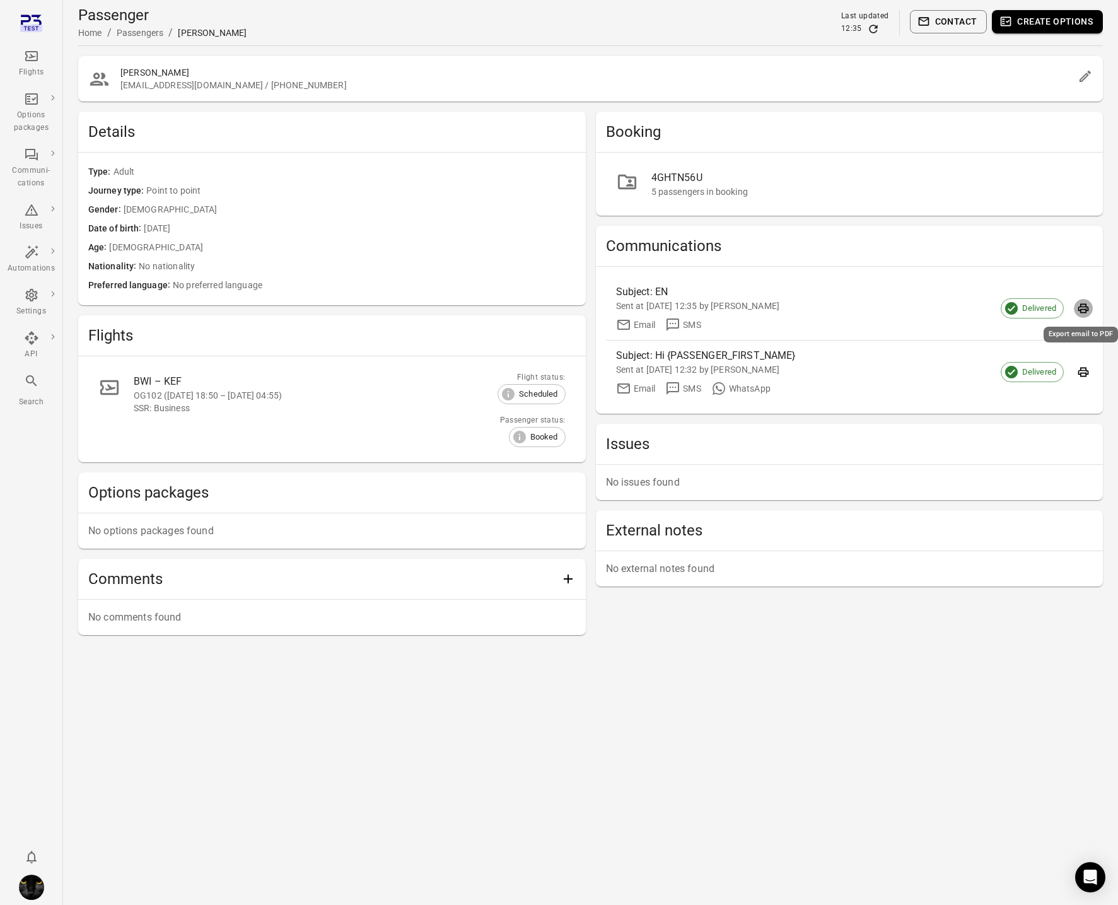
click at [1082, 313] on icon "Export email to PDF" at bounding box center [1083, 308] width 13 height 13
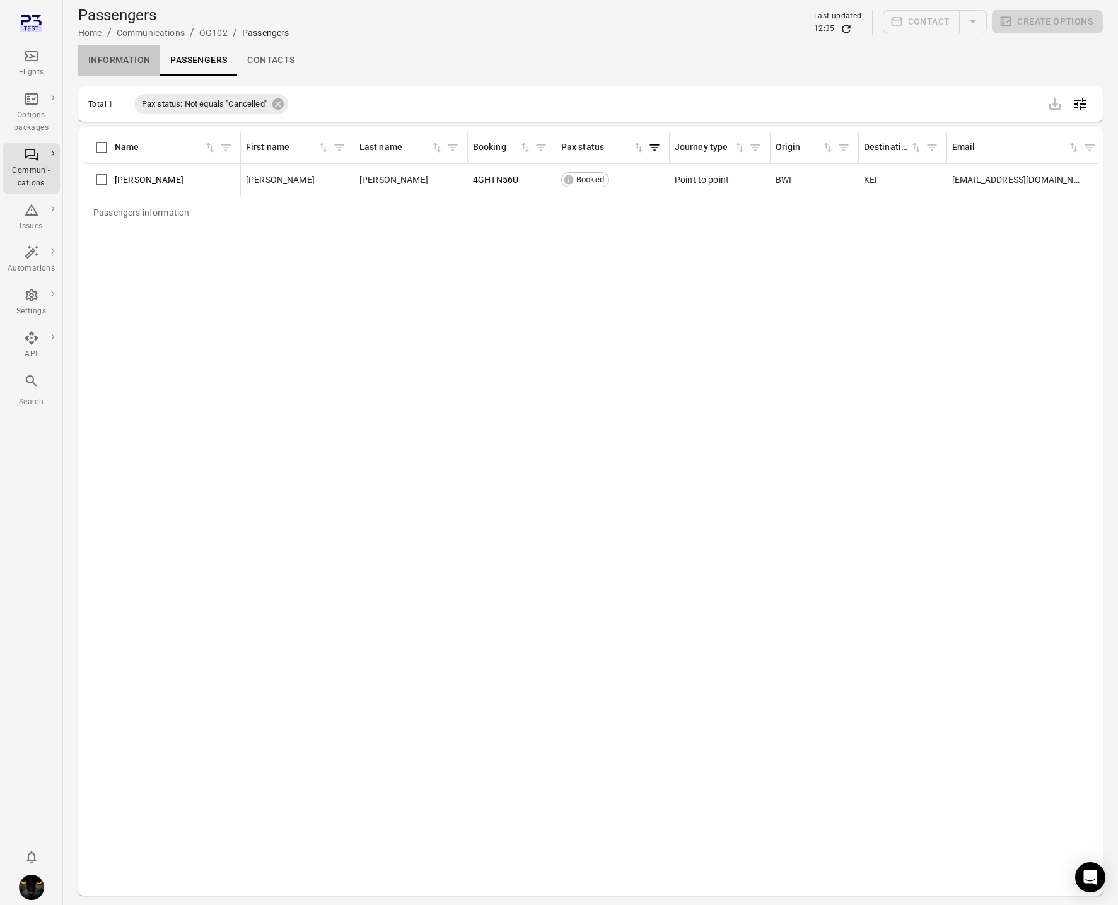
click at [113, 49] on link "Information" at bounding box center [119, 60] width 82 height 30
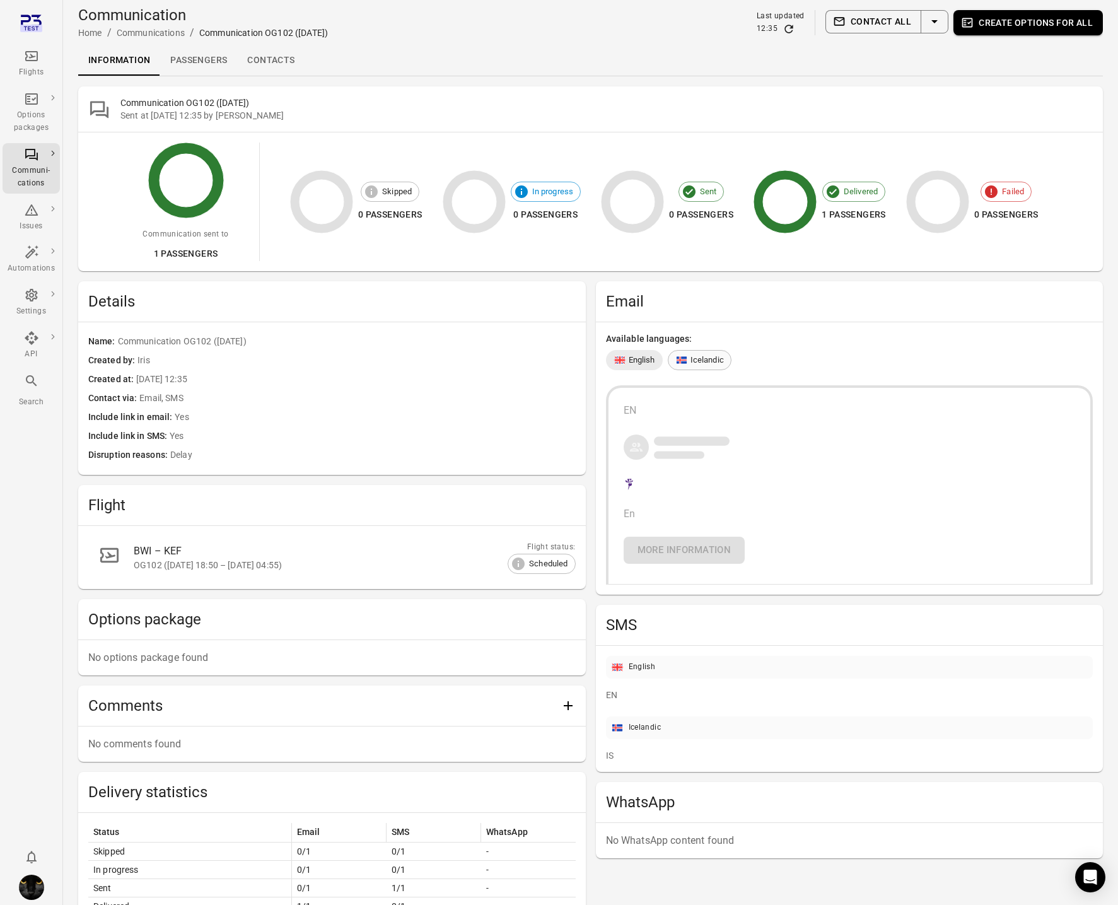
click at [703, 361] on span "Icelandic" at bounding box center [707, 360] width 33 height 13
drag, startPoint x: 447, startPoint y: 470, endPoint x: 437, endPoint y: 467, distance: 11.2
click at [447, 470] on div "Name Communication OG102 (29 Sep) Created by Iris Created at 29 Sep 2025 12:35 …" at bounding box center [332, 398] width 508 height 153
click at [32, 62] on icon "Main navigation" at bounding box center [31, 56] width 15 height 15
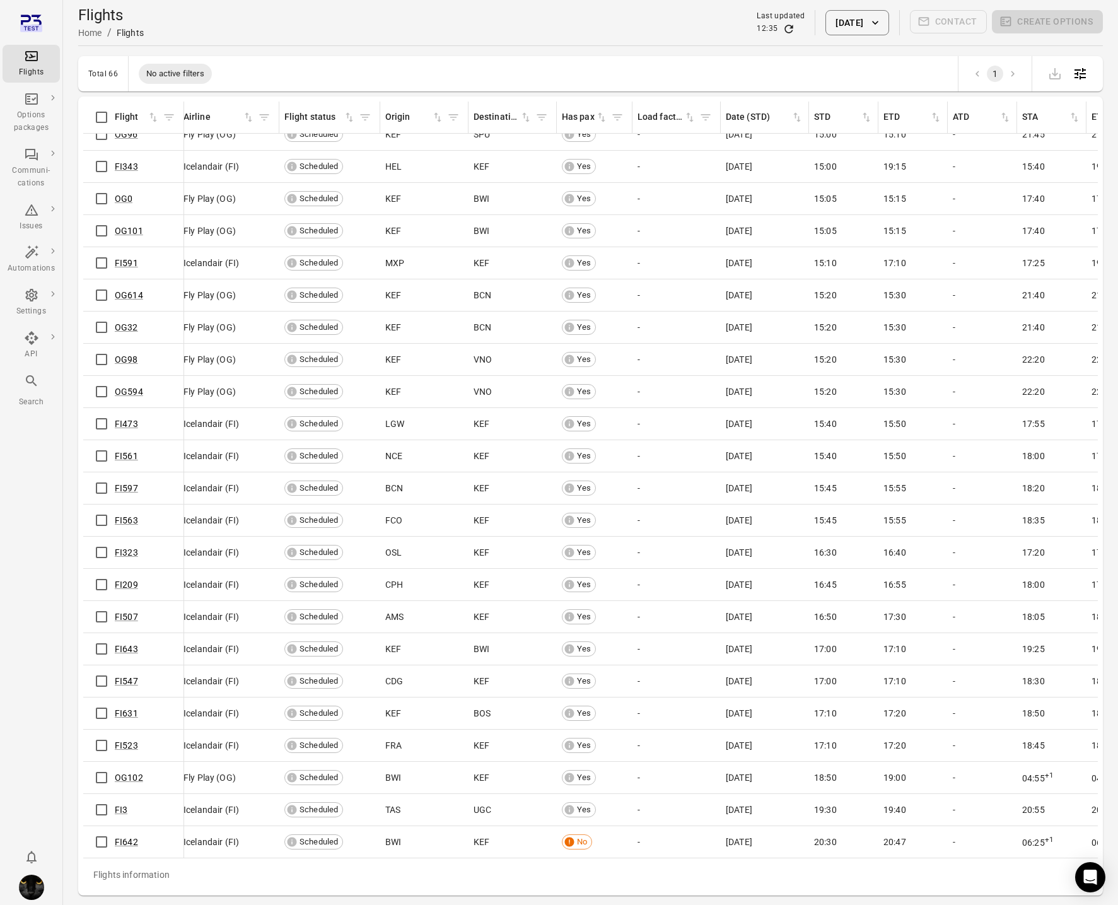
scroll to position [1373, 6]
click at [124, 778] on link "OG102" at bounding box center [129, 778] width 28 height 10
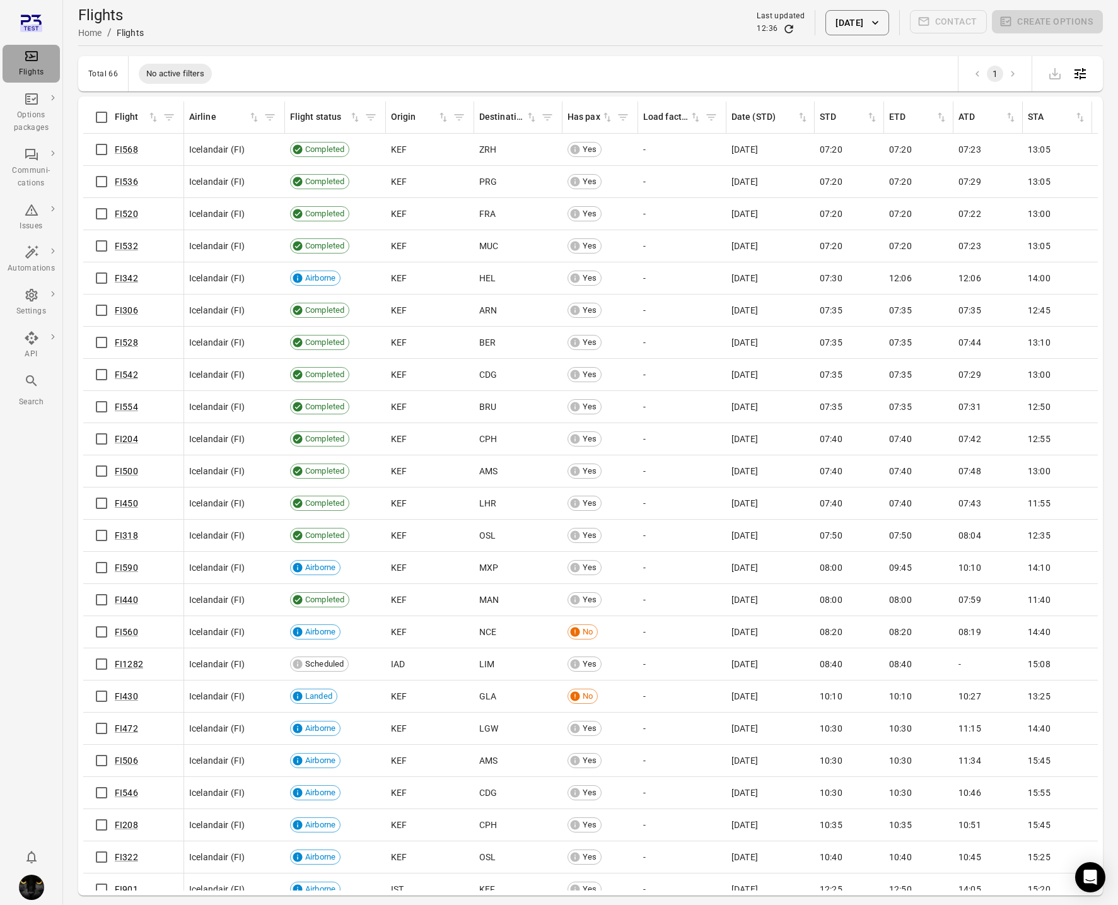
click at [28, 60] on icon "Main navigation" at bounding box center [31, 56] width 13 height 10
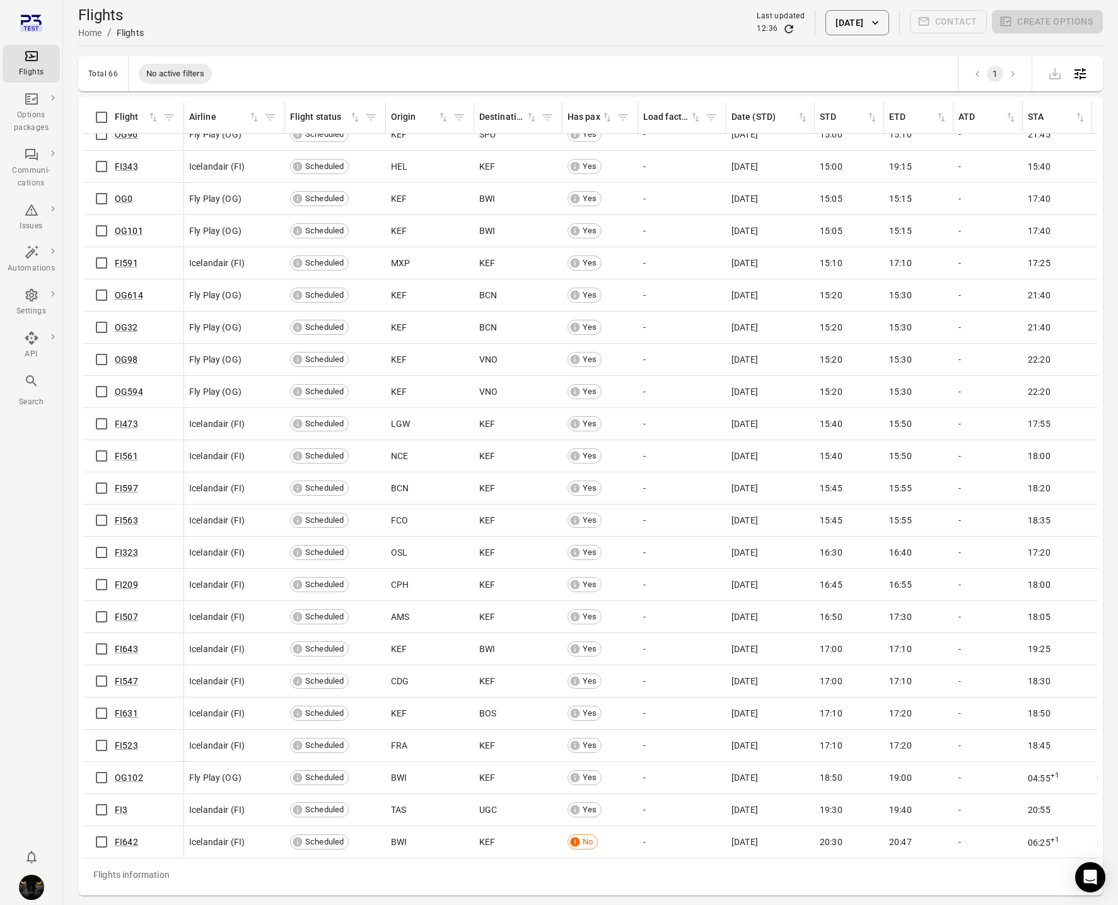
scroll to position [1373, 0]
click at [133, 775] on link "OG102" at bounding box center [129, 778] width 28 height 10
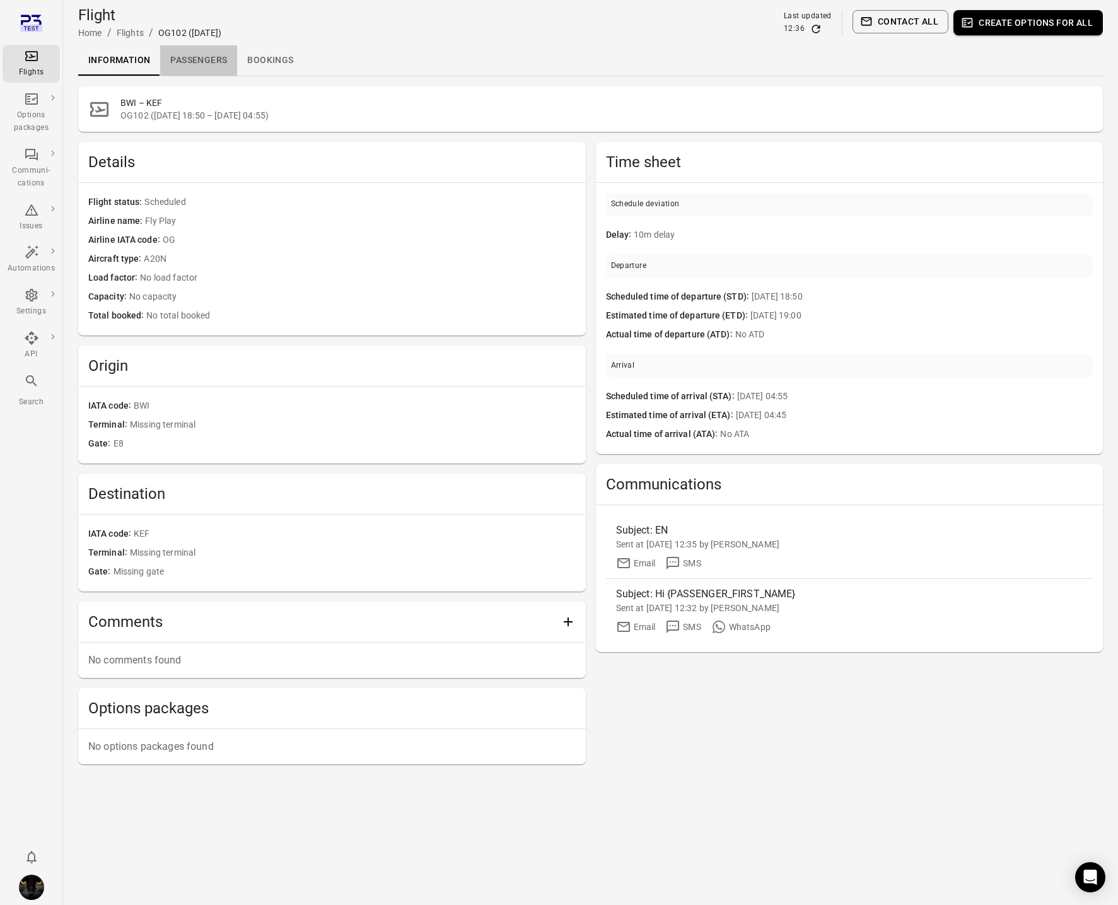
click at [224, 64] on link "Passengers" at bounding box center [198, 60] width 77 height 30
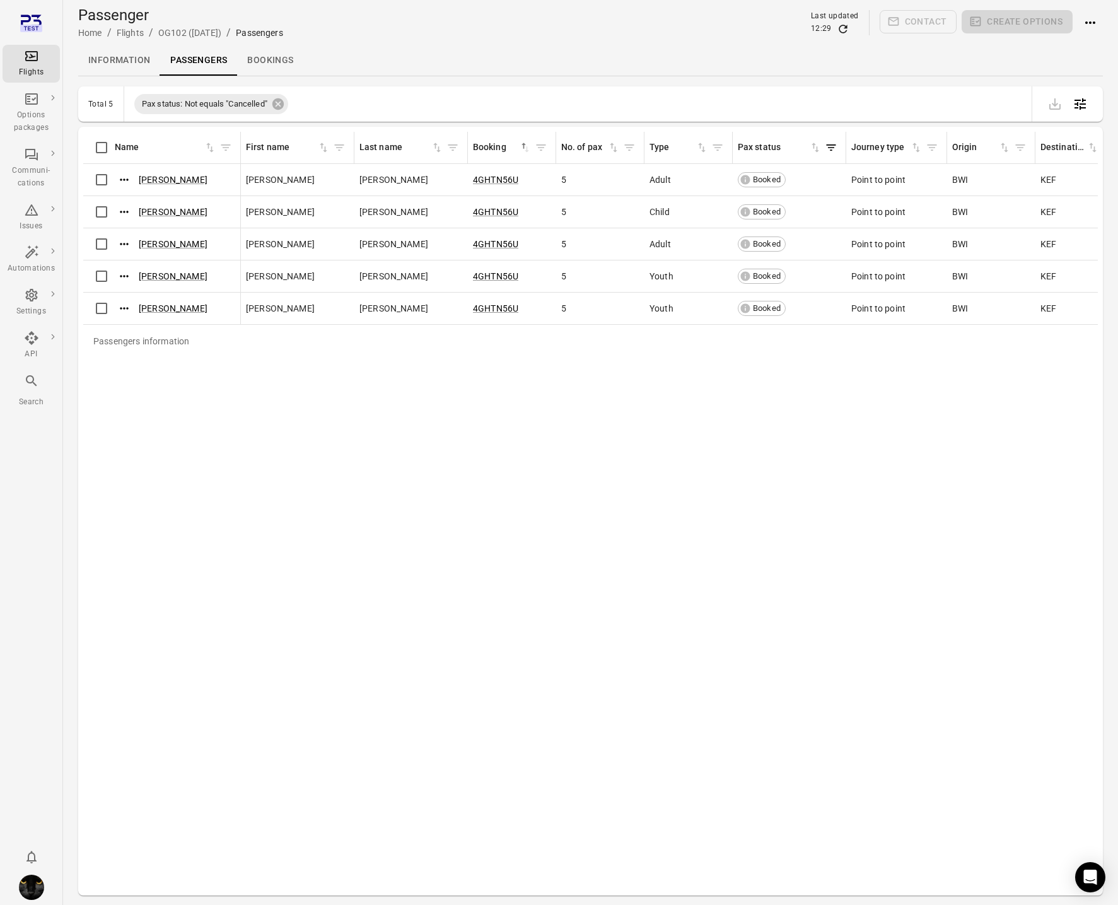
drag, startPoint x: 1103, startPoint y: 11, endPoint x: 1089, endPoint y: 19, distance: 15.6
click at [1098, 13] on div "Contact Create options" at bounding box center [991, 22] width 223 height 25
click at [1086, 21] on icon "Actions" at bounding box center [1090, 22] width 15 height 15
click at [1067, 47] on span "Add booking to flight" at bounding box center [1055, 46] width 83 height 13
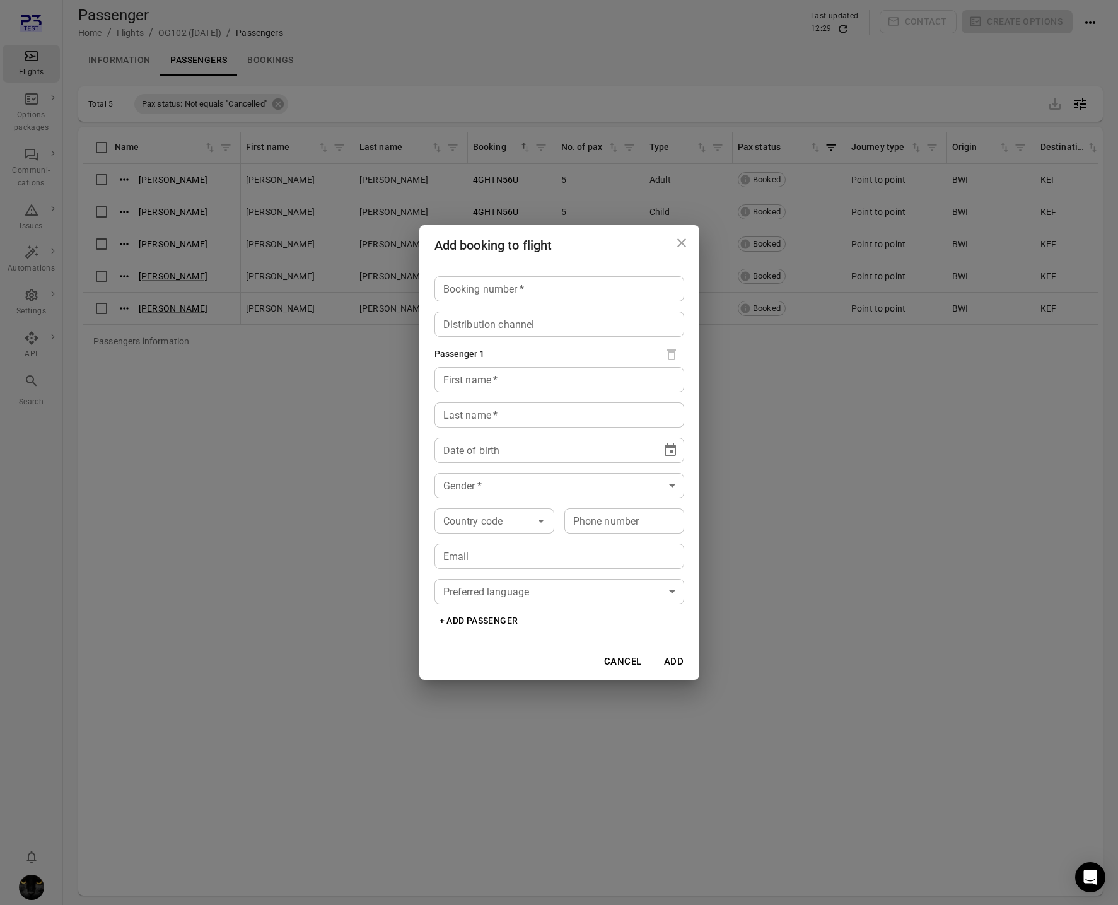
click at [553, 283] on input "Booking number   *" at bounding box center [560, 288] width 250 height 25
type input "*****"
click at [479, 387] on input "First name   *" at bounding box center [560, 379] width 250 height 25
type input "****"
click at [459, 408] on div "Last name   * Last name   *" at bounding box center [560, 414] width 250 height 25
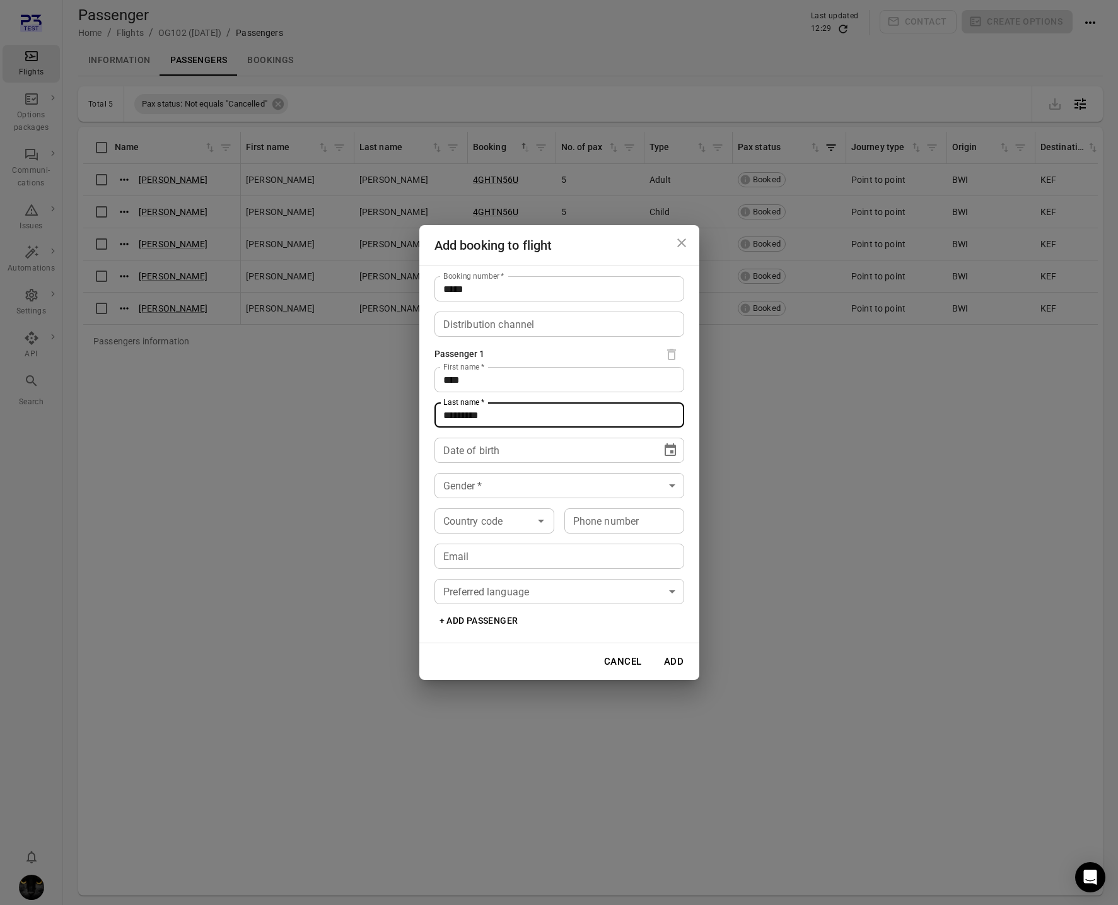
type input "*********"
click at [473, 460] on div "** **** ****" at bounding box center [547, 450] width 209 height 25
click at [670, 445] on icon "Choose date" at bounding box center [670, 450] width 15 height 15
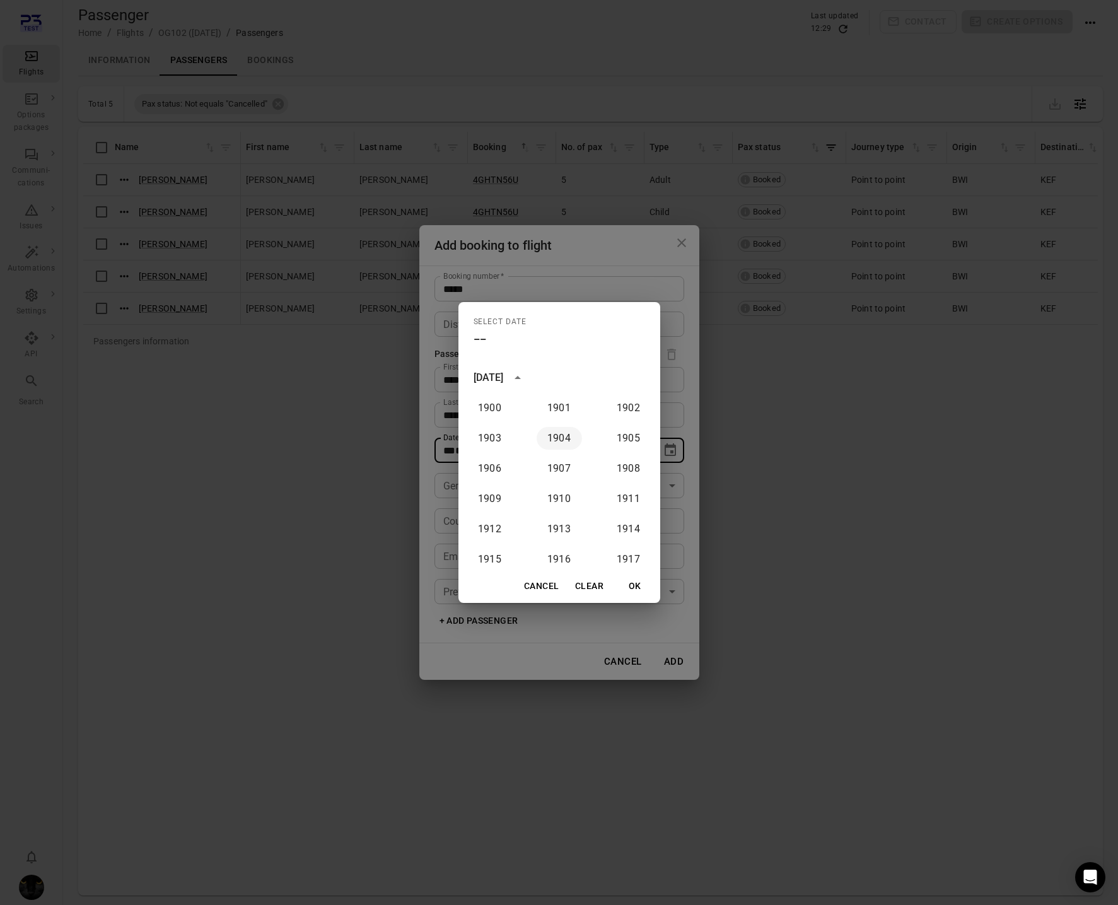
click at [560, 443] on button "1904" at bounding box center [559, 438] width 45 height 23
type input "**********"
drag, startPoint x: 633, startPoint y: 585, endPoint x: 596, endPoint y: 578, distance: 37.2
click at [631, 584] on button "OK" at bounding box center [635, 586] width 40 height 23
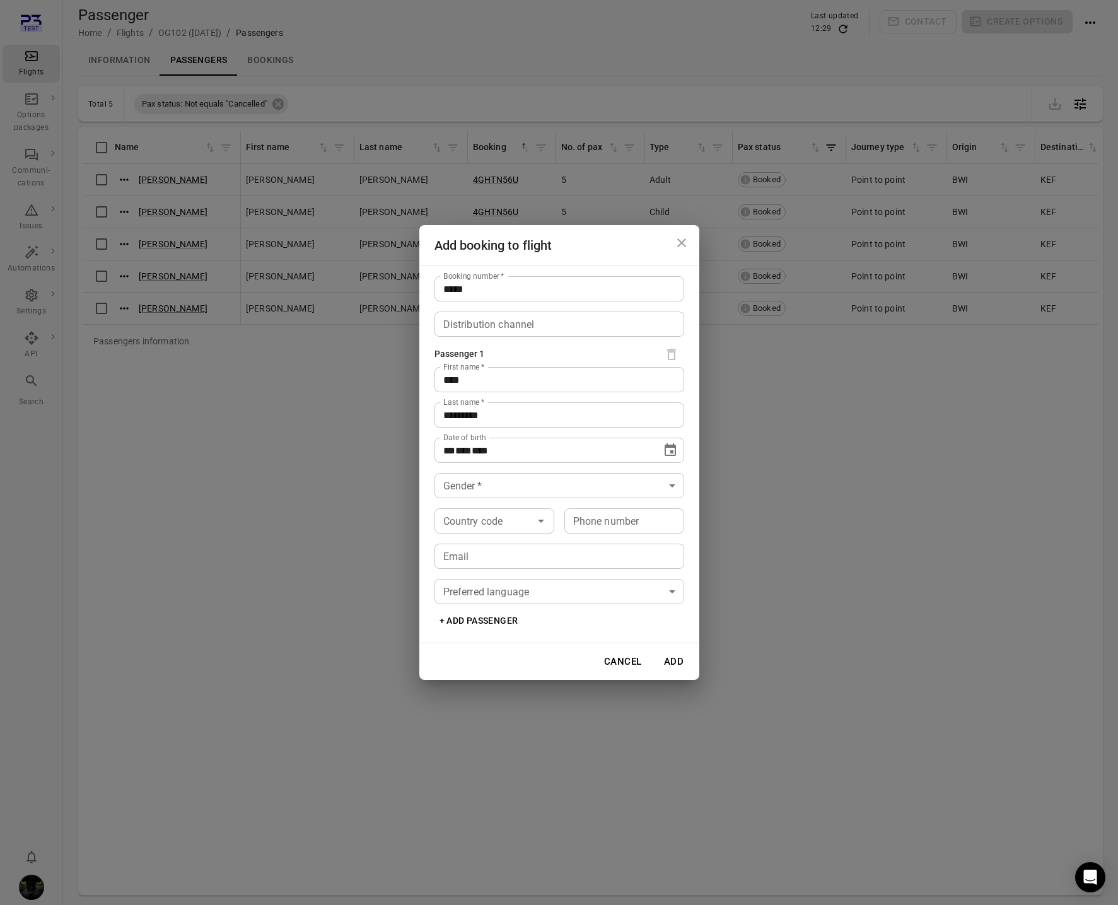
click at [455, 474] on body "Flights Options packages Communi-cations Issues Automations Settings API Search…" at bounding box center [559, 473] width 1118 height 946
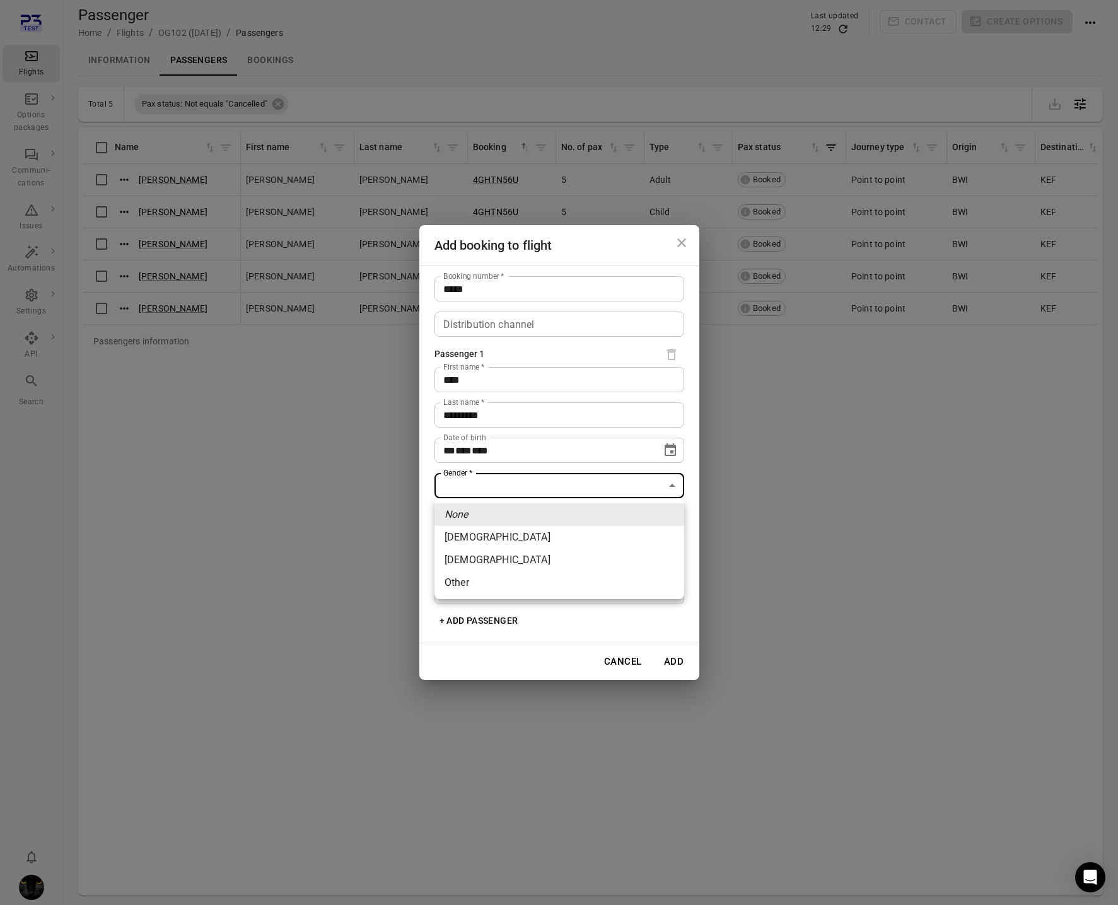
click at [486, 544] on li "Female" at bounding box center [560, 537] width 250 height 23
type input "******"
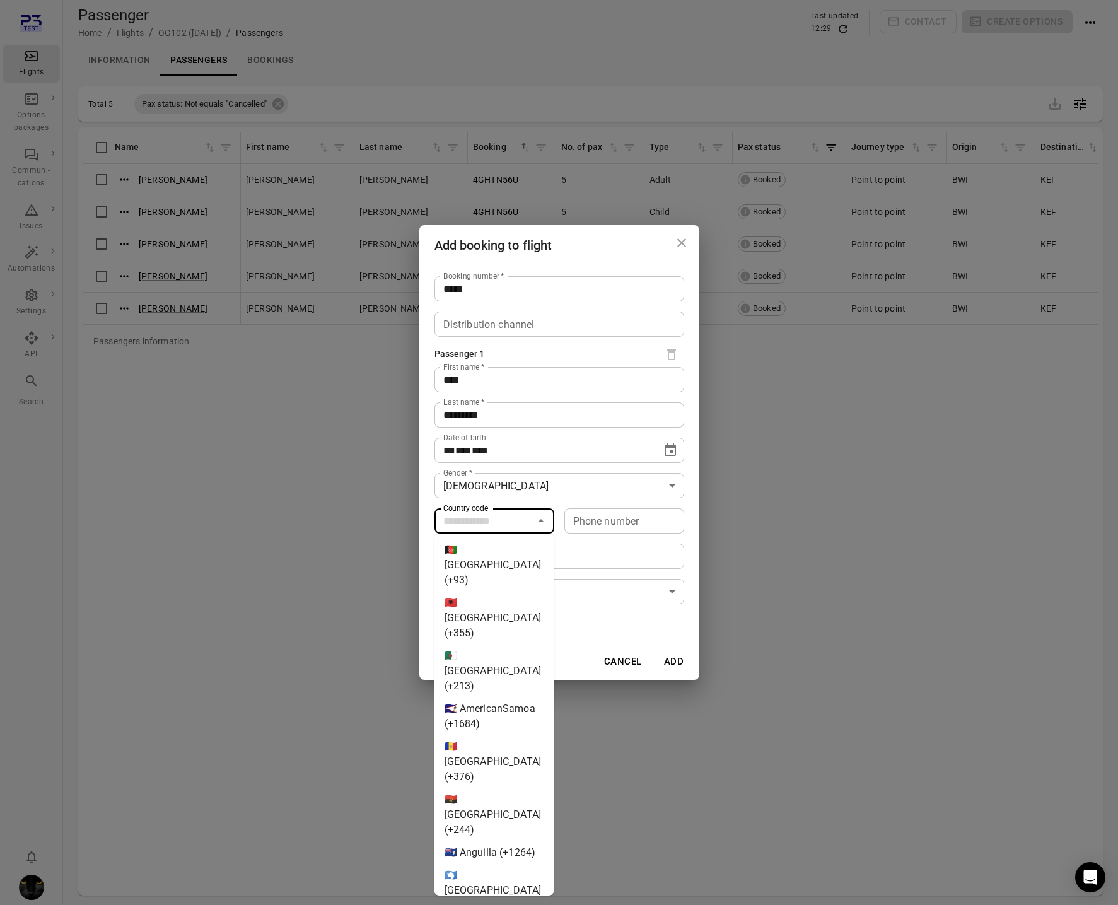
click at [493, 522] on input "Country code" at bounding box center [483, 521] width 91 height 18
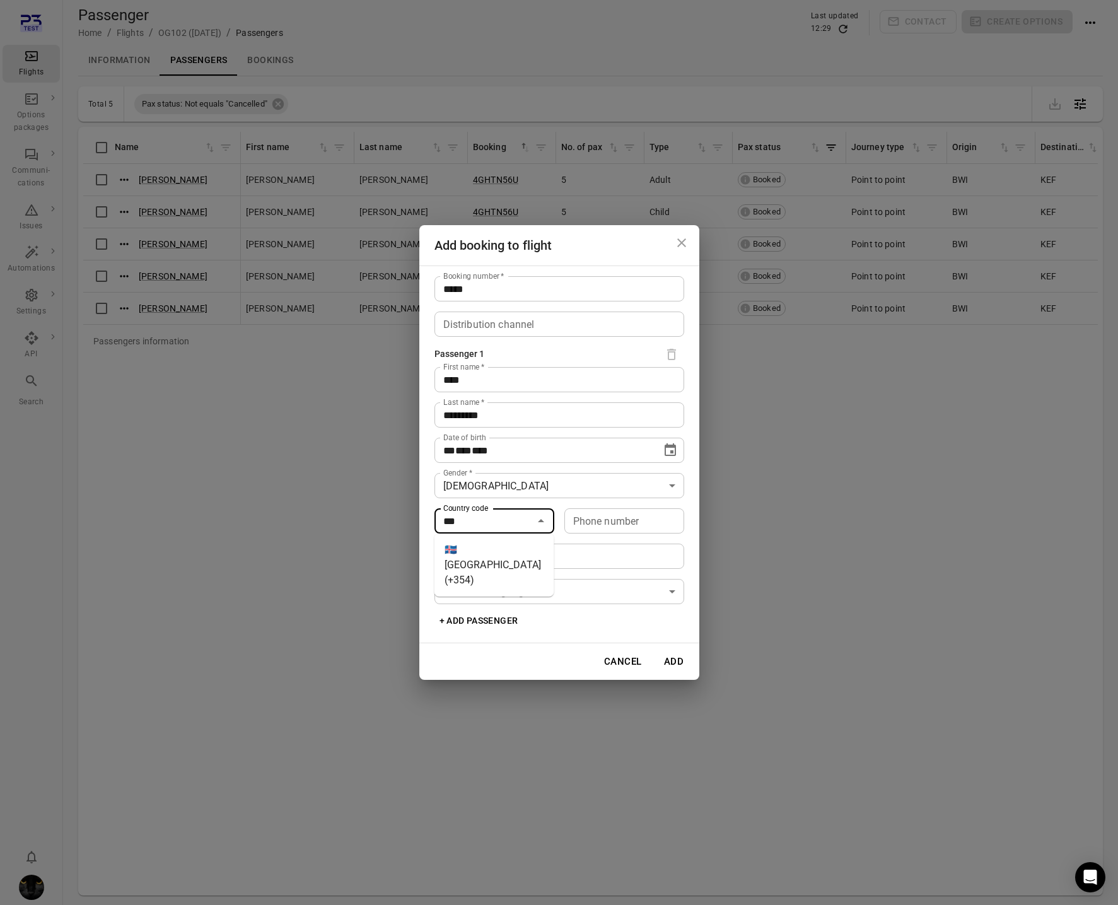
drag, startPoint x: 490, startPoint y: 556, endPoint x: 526, endPoint y: 548, distance: 37.0
click at [492, 556] on li "🇮🇸 Iceland (+354)" at bounding box center [495, 565] width 120 height 53
type input "*********"
click at [612, 520] on input "Phone number" at bounding box center [625, 520] width 120 height 25
type input "*******"
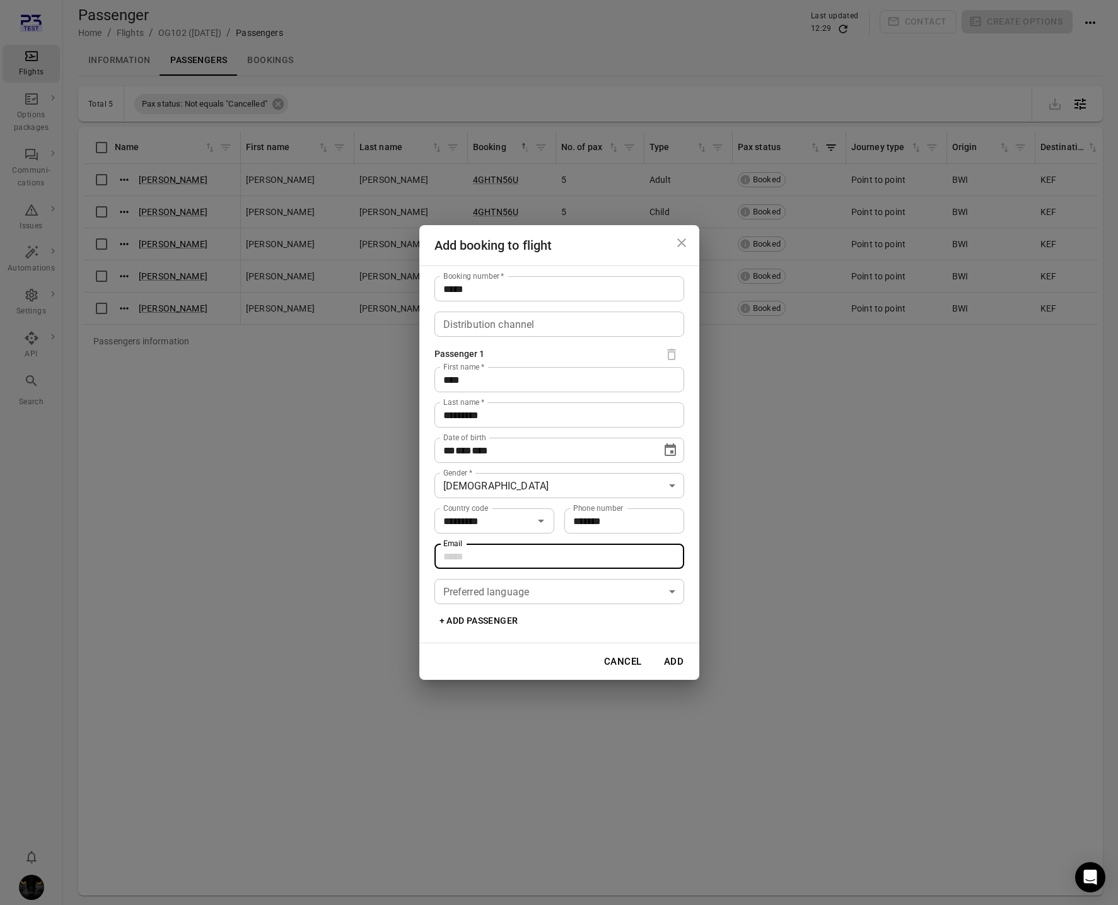
click at [464, 552] on input "Email" at bounding box center [560, 556] width 250 height 25
type input "**********"
click at [504, 590] on body "Flights Options packages Communi-cations Issues Automations Settings API Search…" at bounding box center [559, 473] width 1118 height 946
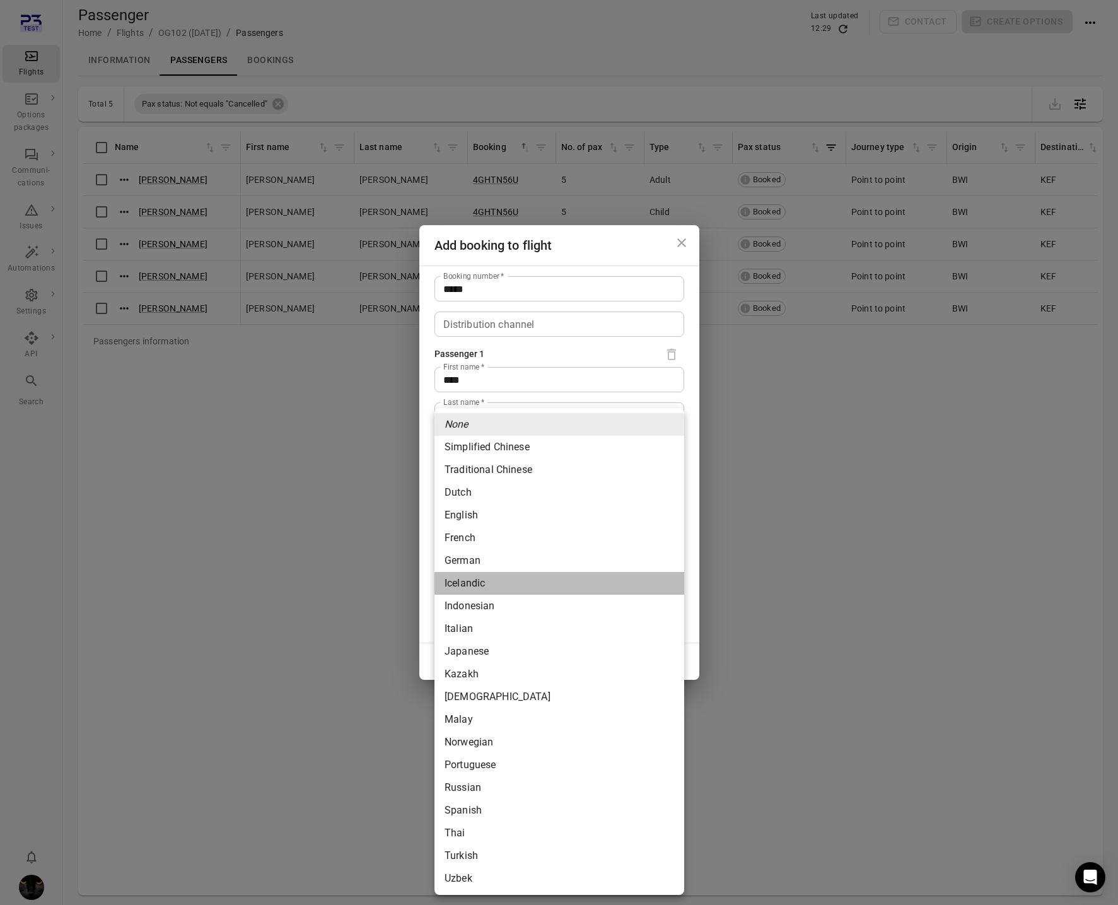
click at [494, 585] on li "Icelandic" at bounding box center [560, 583] width 250 height 23
type input "*********"
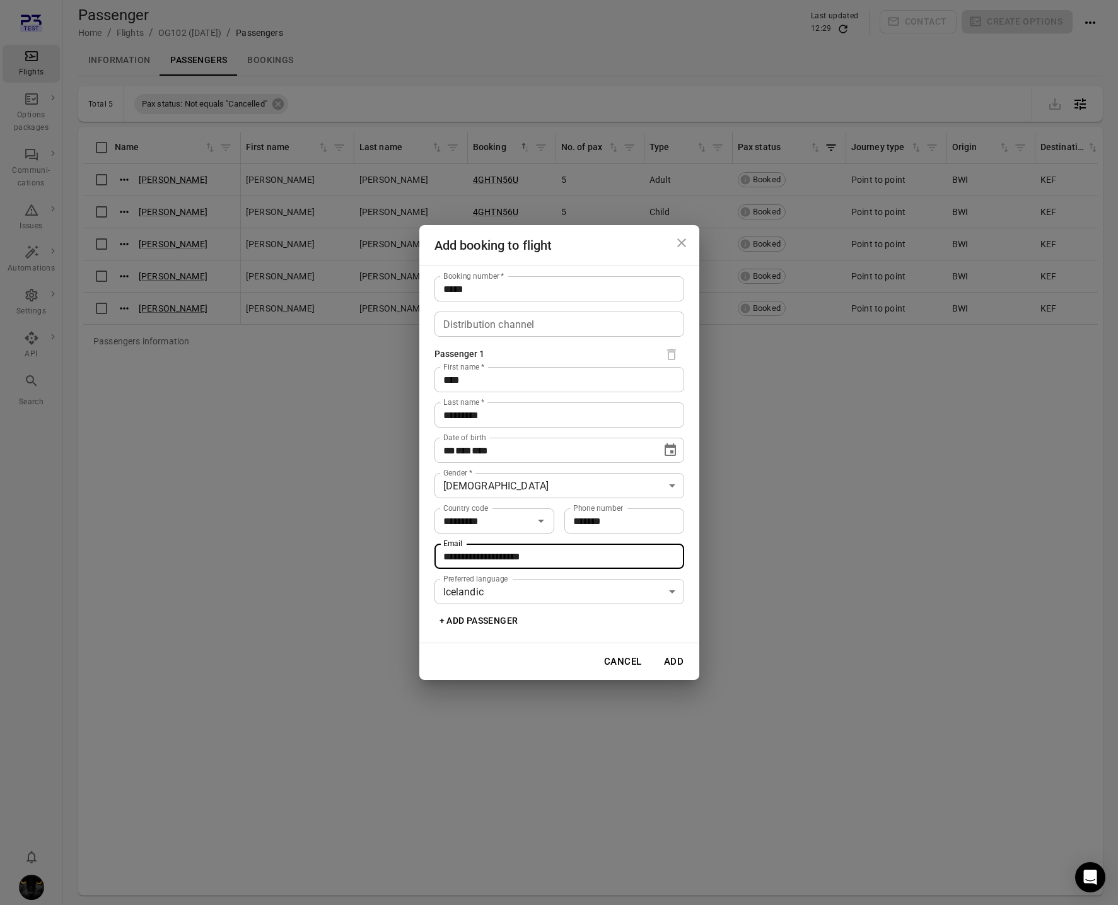
drag, startPoint x: 570, startPoint y: 556, endPoint x: 428, endPoint y: 558, distance: 141.3
click at [428, 558] on div "**********" at bounding box center [559, 455] width 280 height 378
type input "**********"
click at [676, 664] on button "Add" at bounding box center [674, 661] width 40 height 26
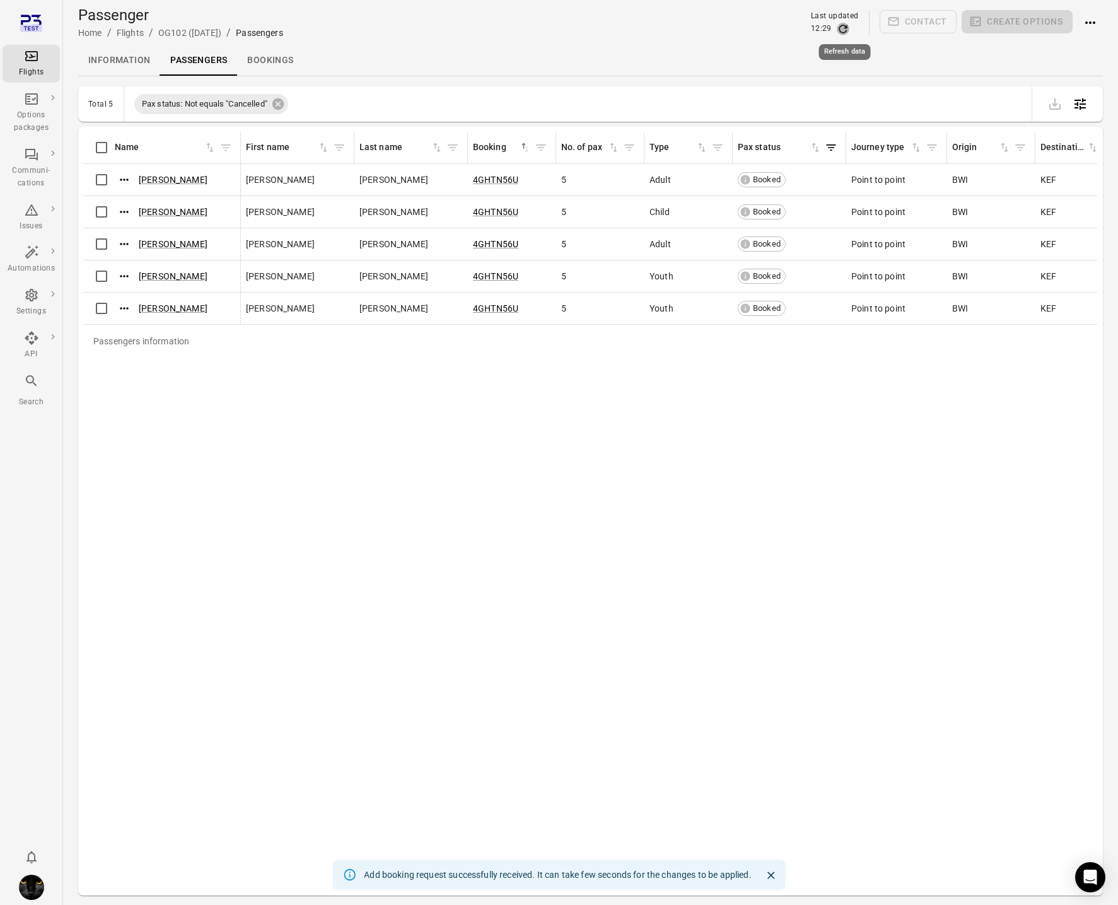
click at [843, 30] on icon "Refresh data" at bounding box center [843, 29] width 13 height 13
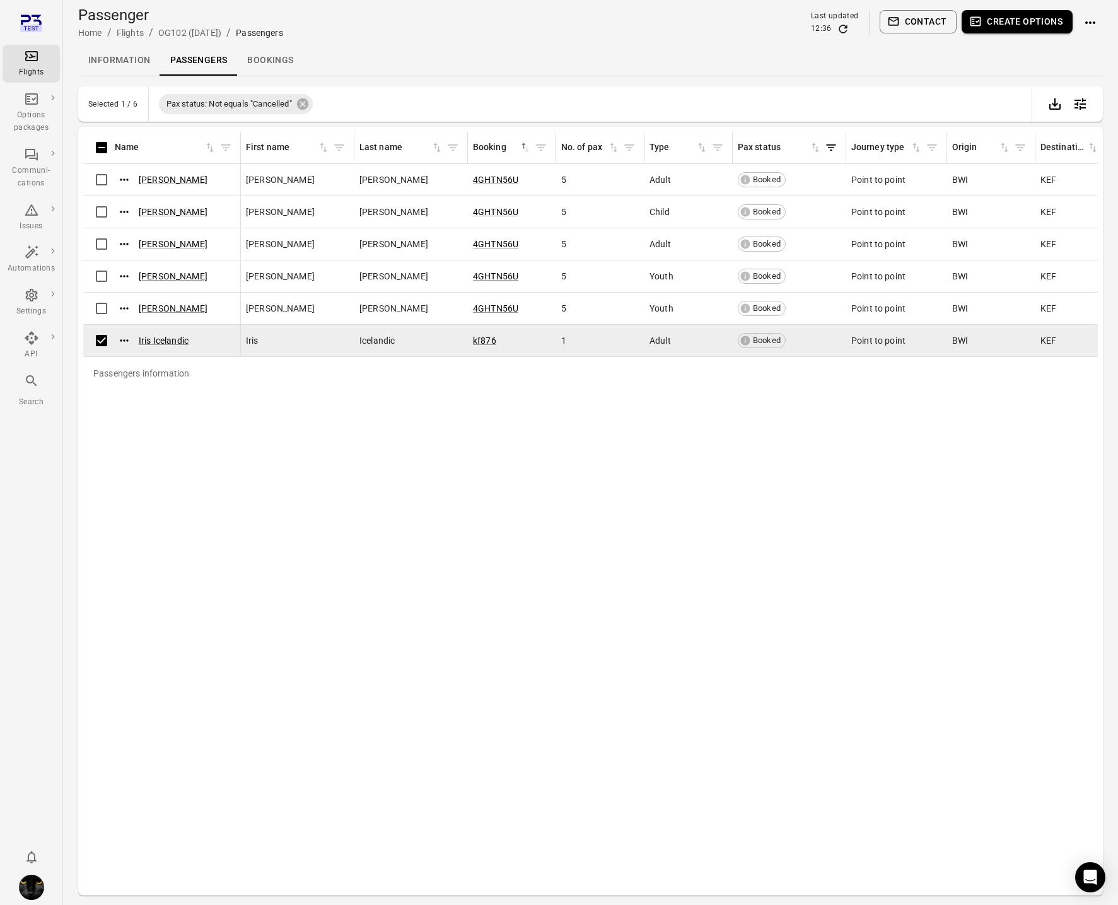
click at [931, 18] on button "Contact" at bounding box center [919, 21] width 78 height 23
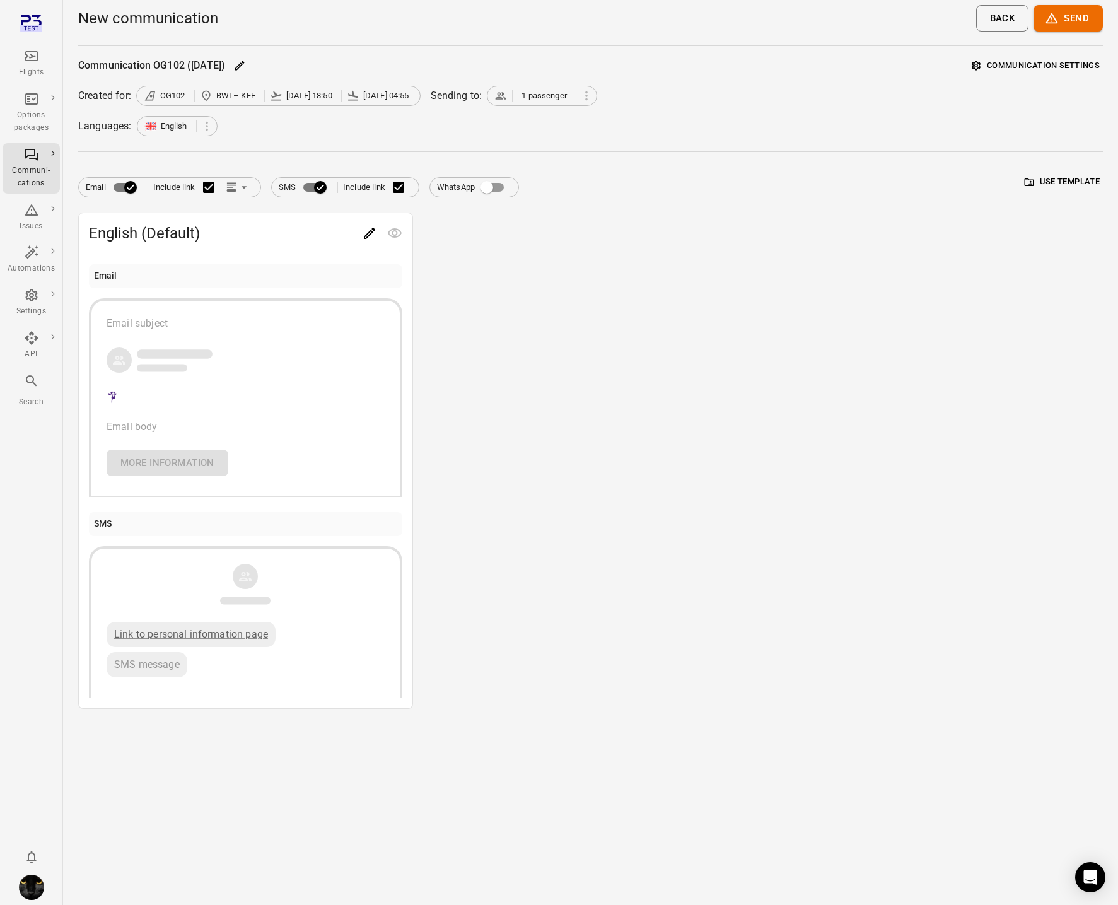
click at [1026, 69] on button "Communication settings" at bounding box center [1036, 66] width 134 height 20
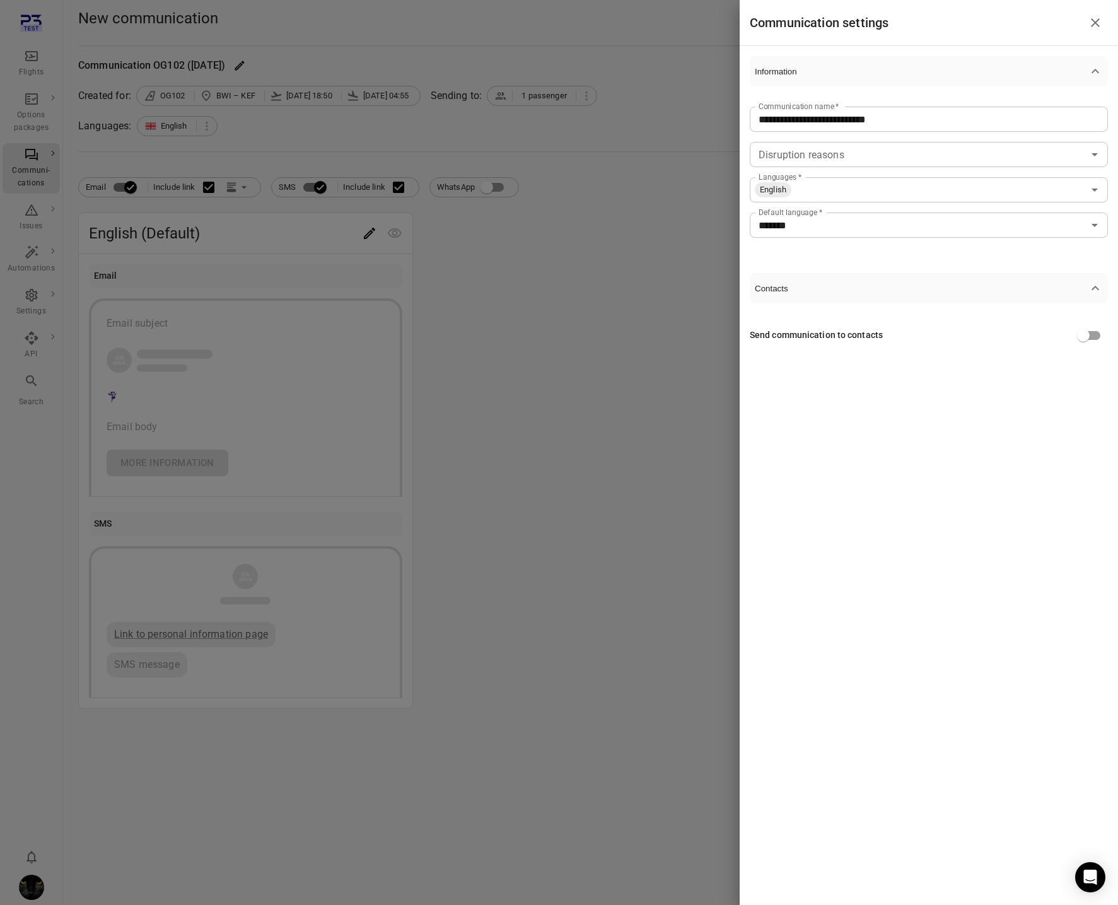
click at [818, 183] on input "Languages   *" at bounding box center [938, 190] width 291 height 18
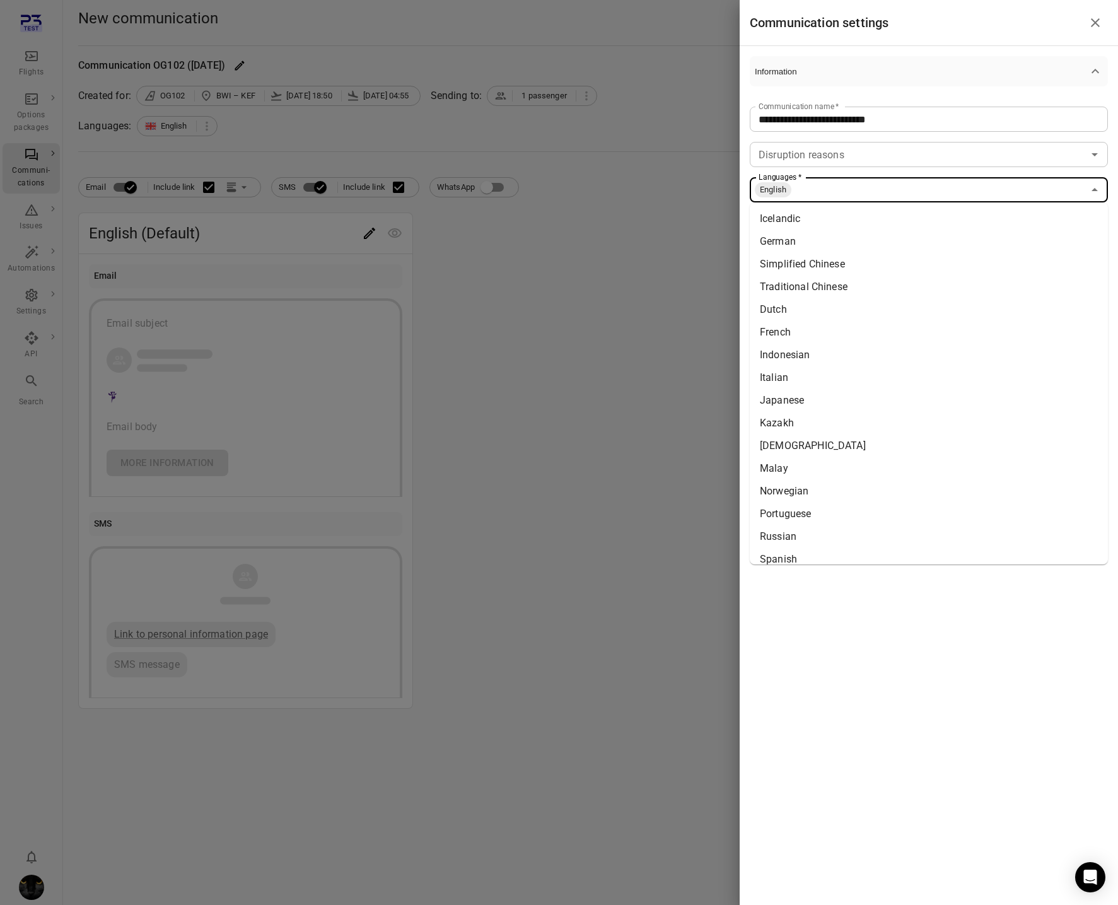
click at [804, 223] on li "Icelandic" at bounding box center [929, 219] width 358 height 23
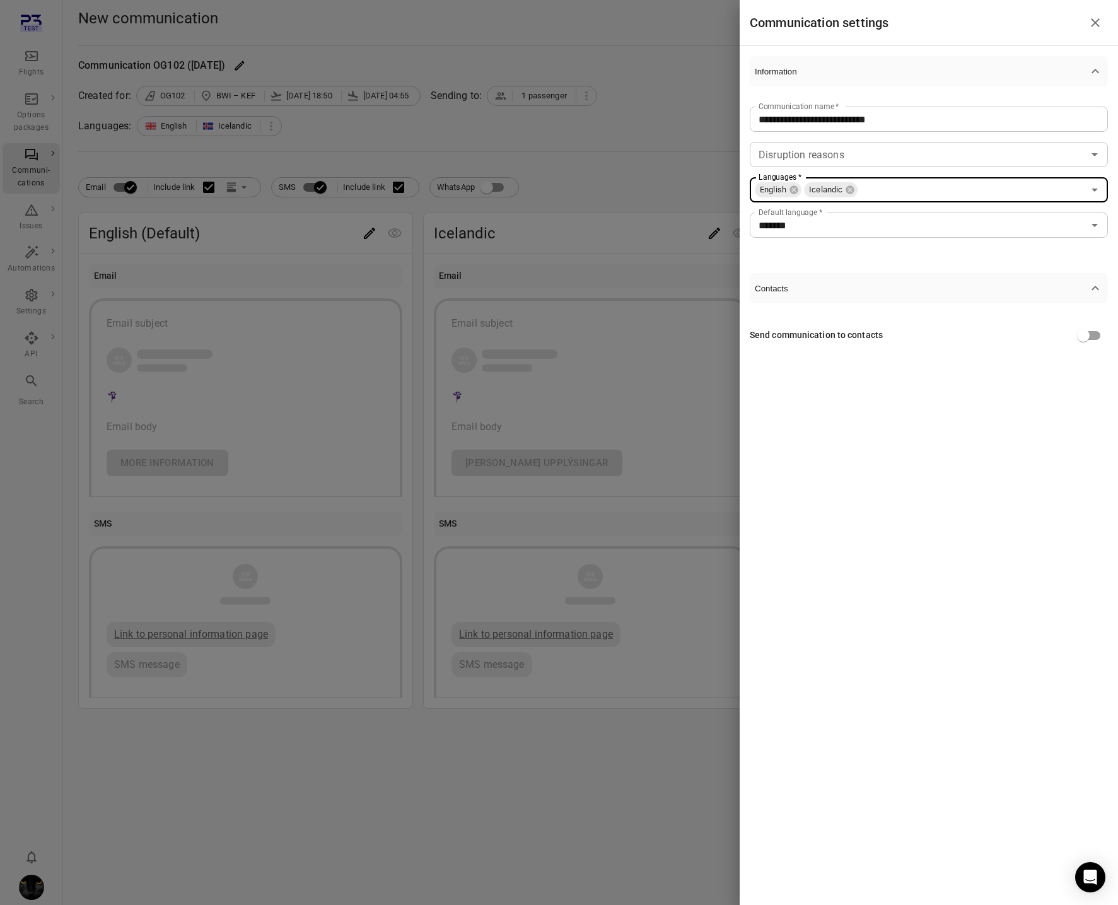
drag, startPoint x: 531, startPoint y: 217, endPoint x: 477, endPoint y: 230, distance: 55.7
click at [530, 217] on div at bounding box center [559, 452] width 1118 height 905
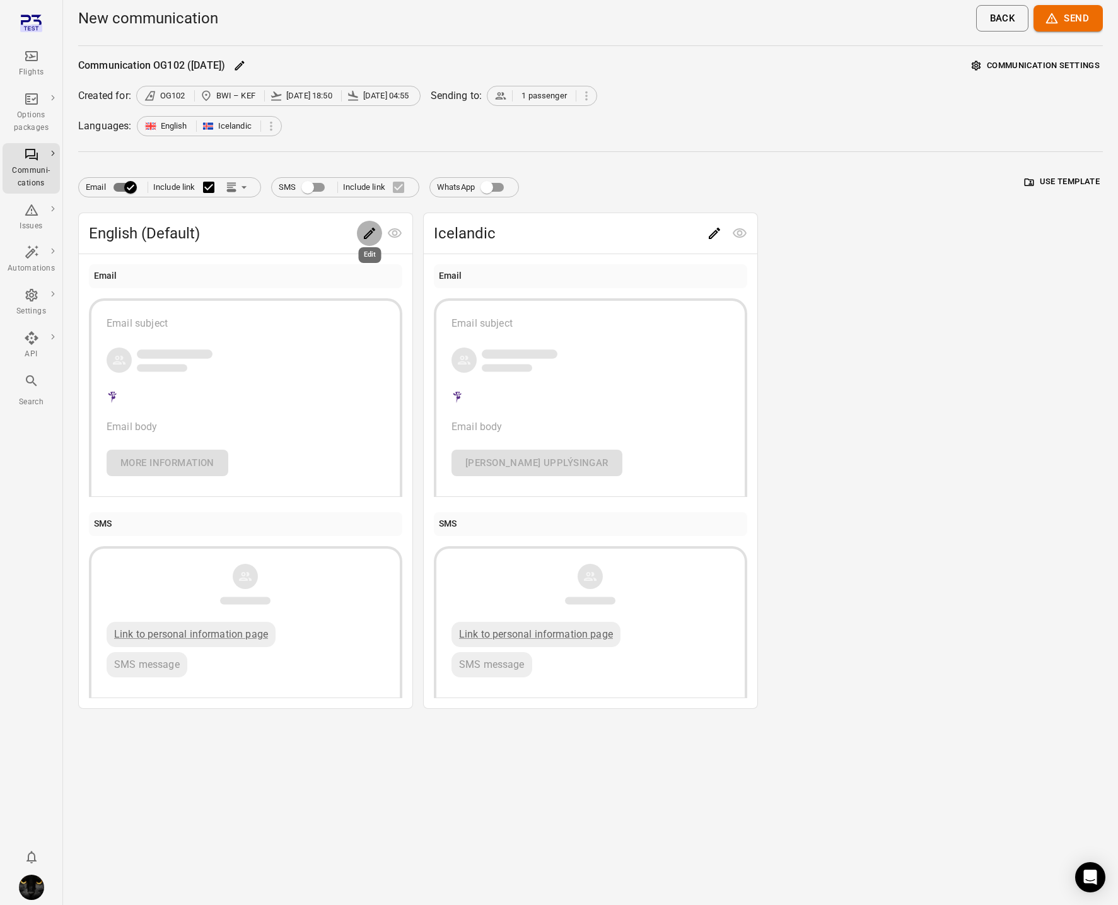
click at [367, 233] on icon "Edit" at bounding box center [369, 233] width 11 height 11
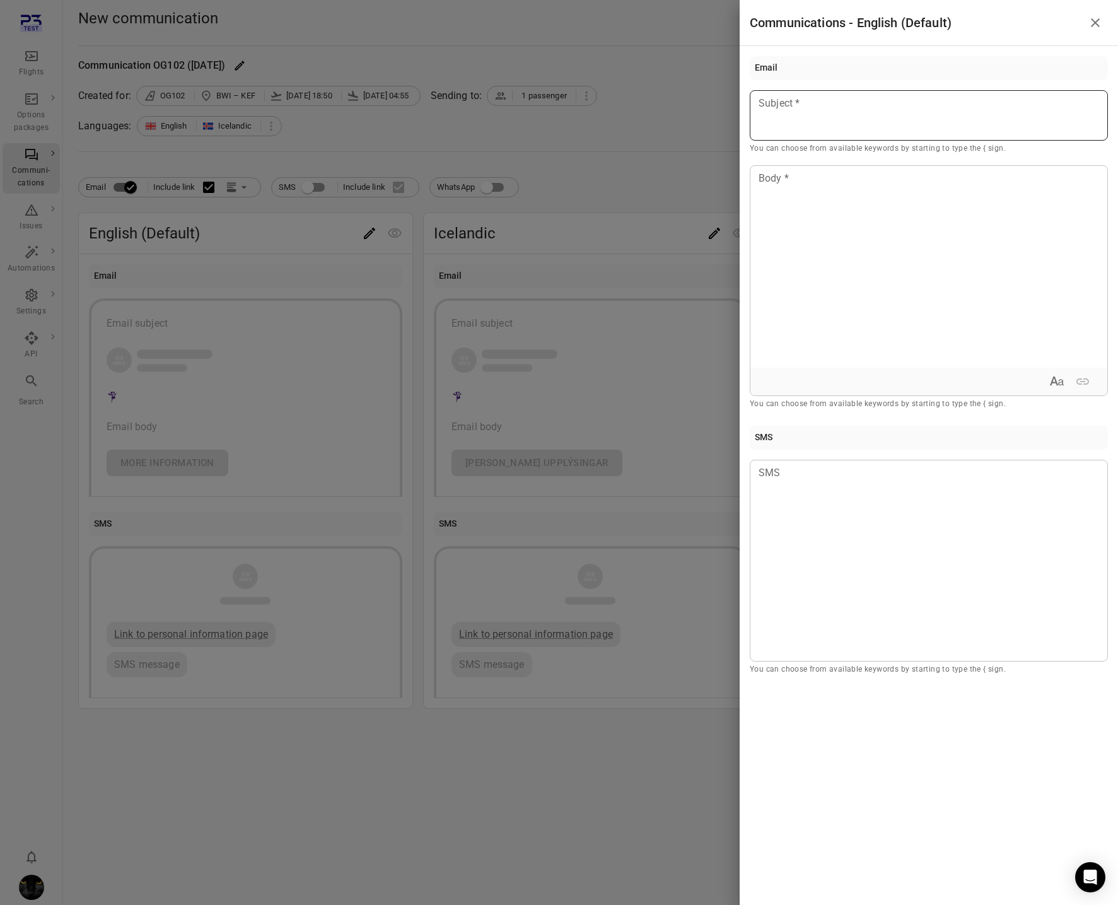
click at [865, 133] on div at bounding box center [929, 115] width 358 height 50
click at [867, 273] on div at bounding box center [929, 267] width 357 height 202
click at [639, 216] on div at bounding box center [559, 452] width 1118 height 905
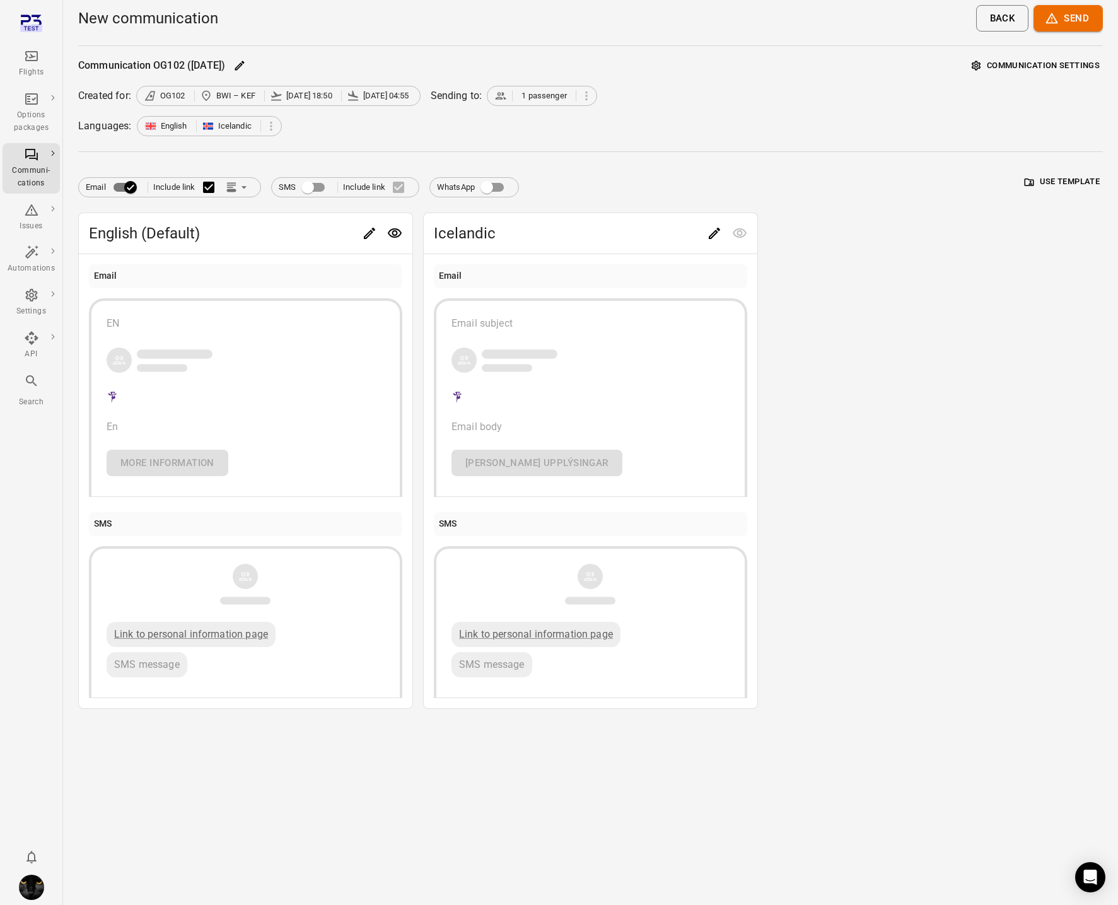
click at [702, 240] on div at bounding box center [727, 233] width 50 height 25
click at [712, 235] on icon "Edit" at bounding box center [714, 233] width 11 height 11
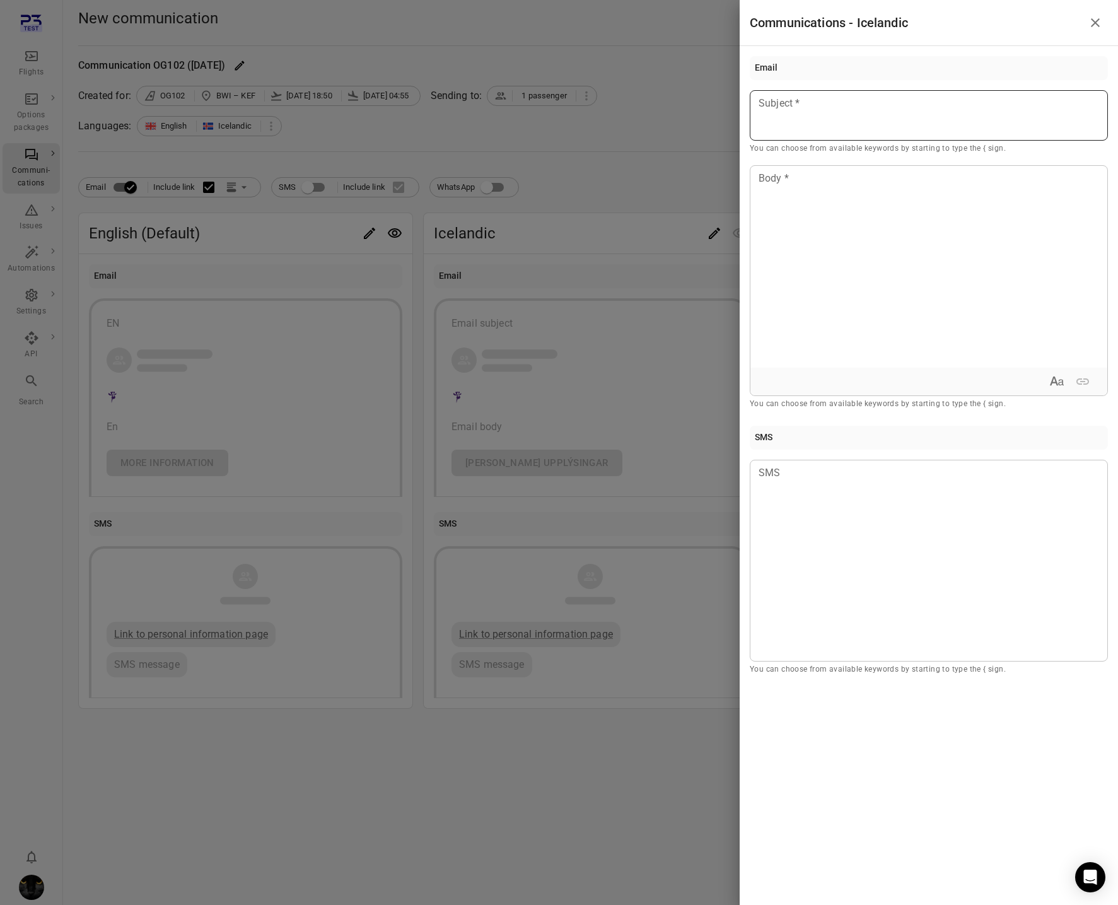
click at [812, 115] on div at bounding box center [929, 115] width 358 height 50
click at [810, 256] on div at bounding box center [929, 267] width 357 height 202
click at [648, 191] on div at bounding box center [559, 452] width 1118 height 905
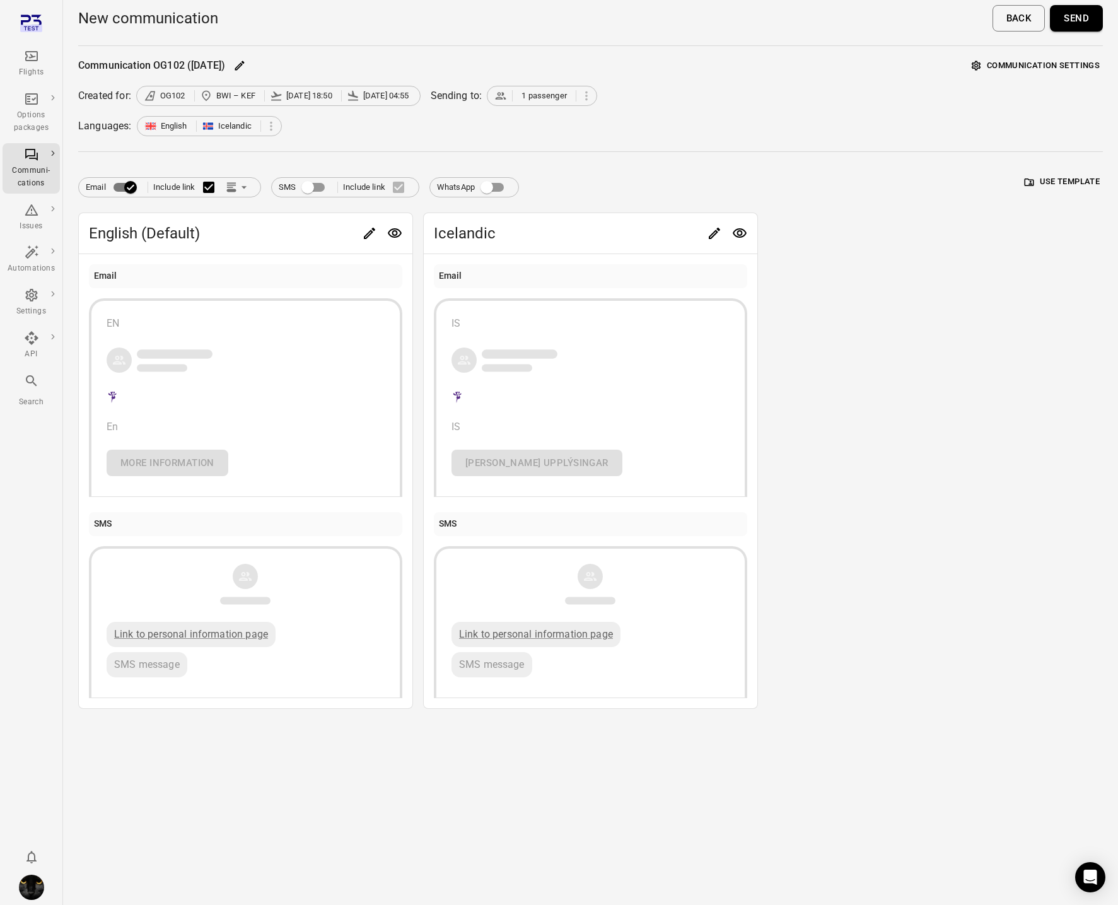
click at [1082, 29] on button "Send" at bounding box center [1076, 18] width 53 height 26
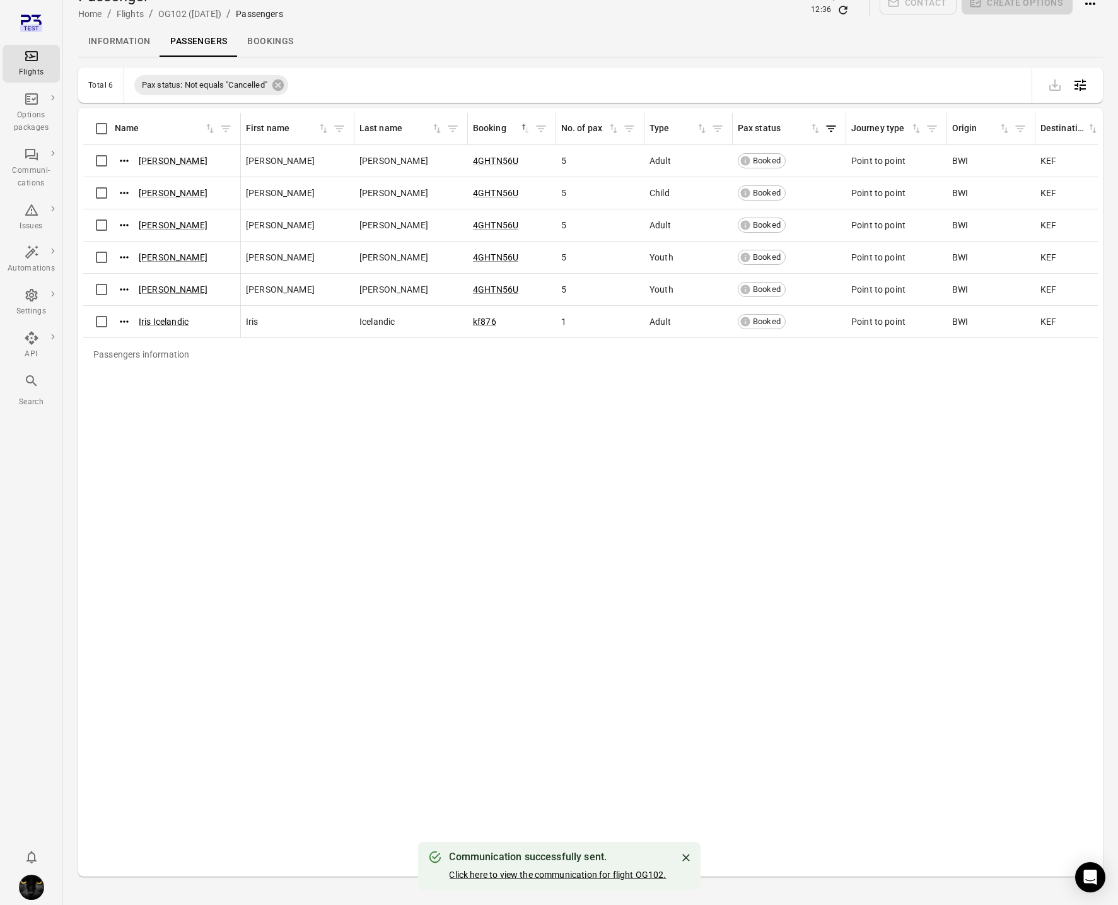
scroll to position [21, 0]
click at [513, 875] on link "Click here to view the communication for flight OG102." at bounding box center [557, 875] width 217 height 10
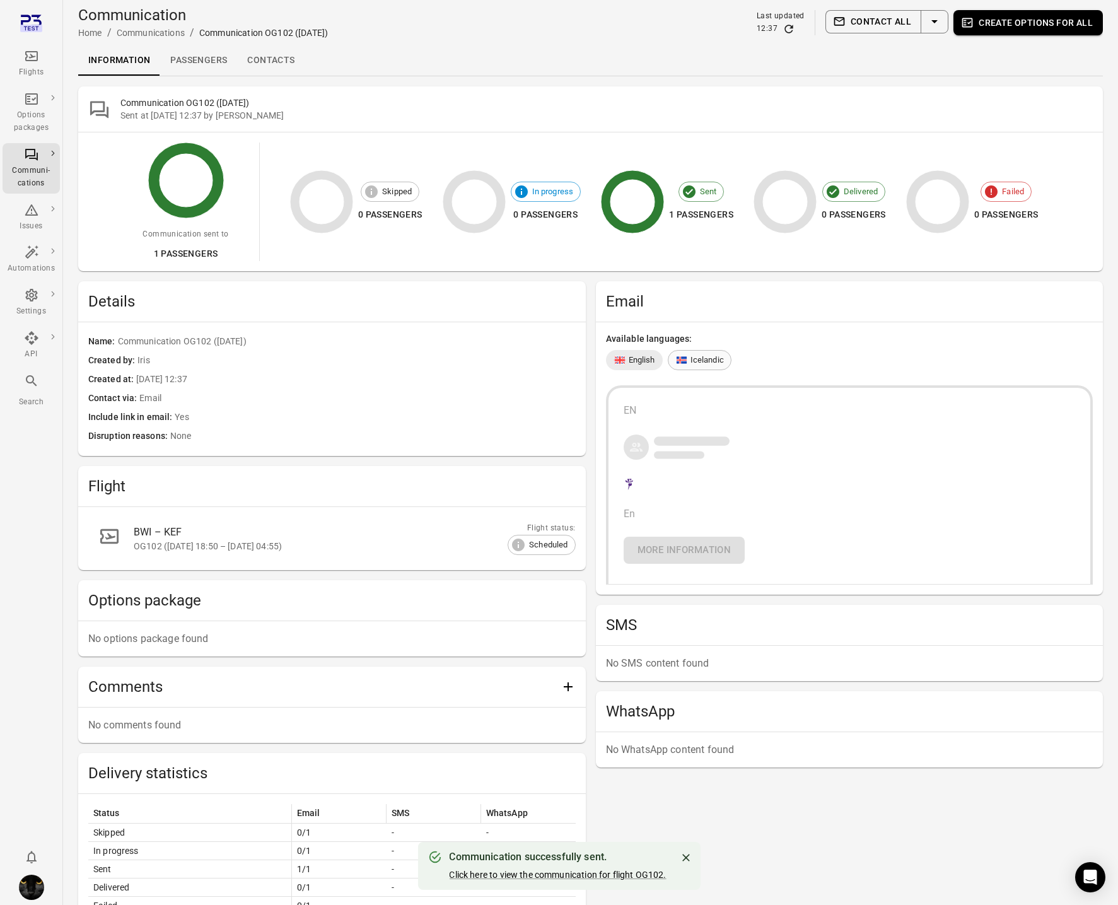
click at [702, 362] on span "Icelandic" at bounding box center [707, 360] width 33 height 13
click at [637, 361] on span "English" at bounding box center [642, 360] width 26 height 13
drag, startPoint x: 197, startPoint y: 58, endPoint x: 209, endPoint y: 78, distance: 22.6
click at [198, 59] on link "Passengers" at bounding box center [198, 60] width 77 height 30
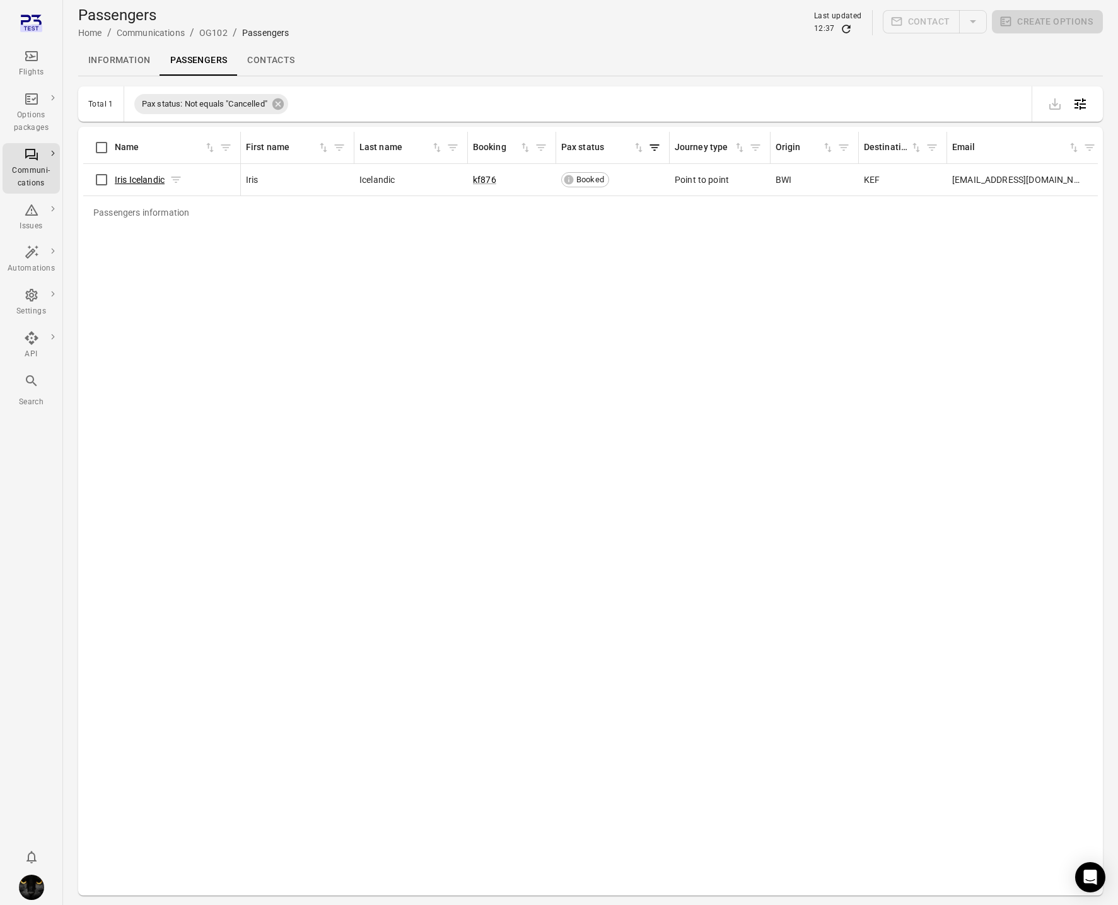
click at [155, 180] on link "Iris Icelandic" at bounding box center [140, 180] width 50 height 10
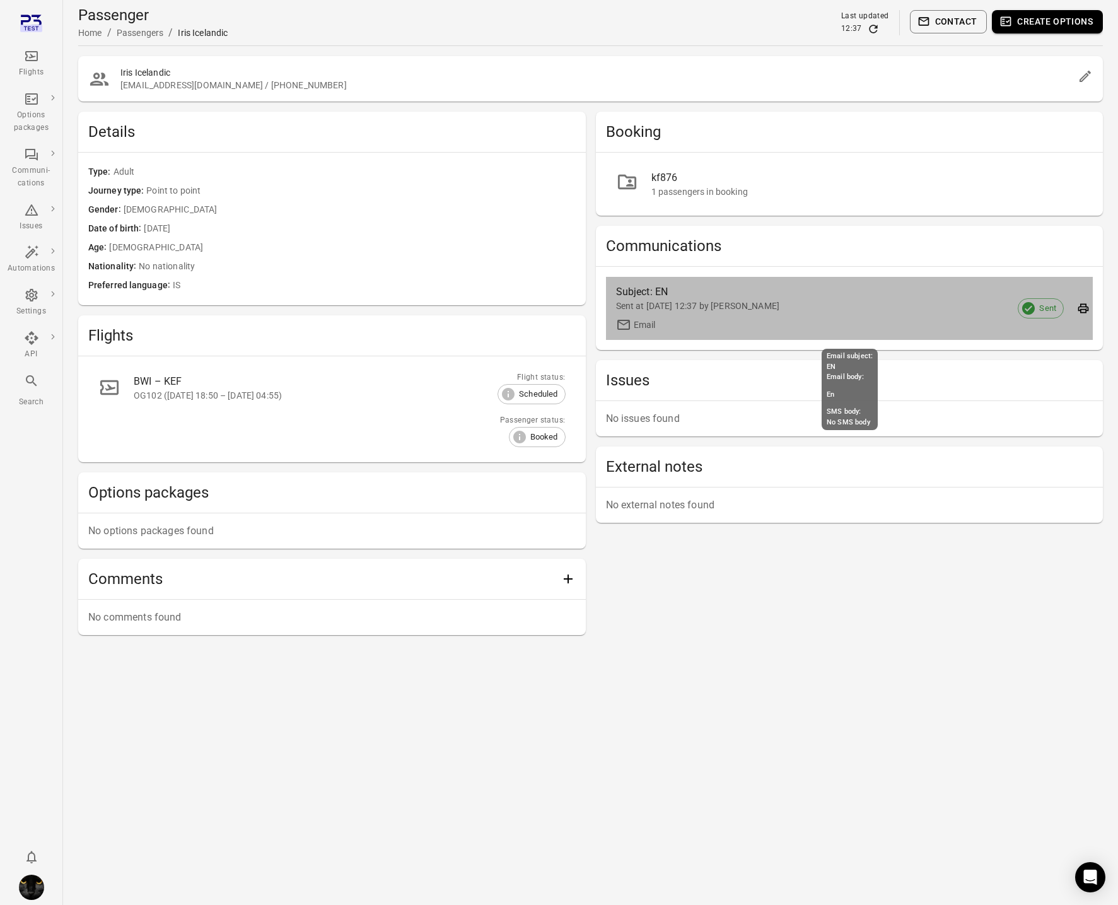
click at [693, 278] on link "Subject: EN Sent at 29 Sep 2025 12:37 by Iris Email" at bounding box center [850, 308] width 488 height 63
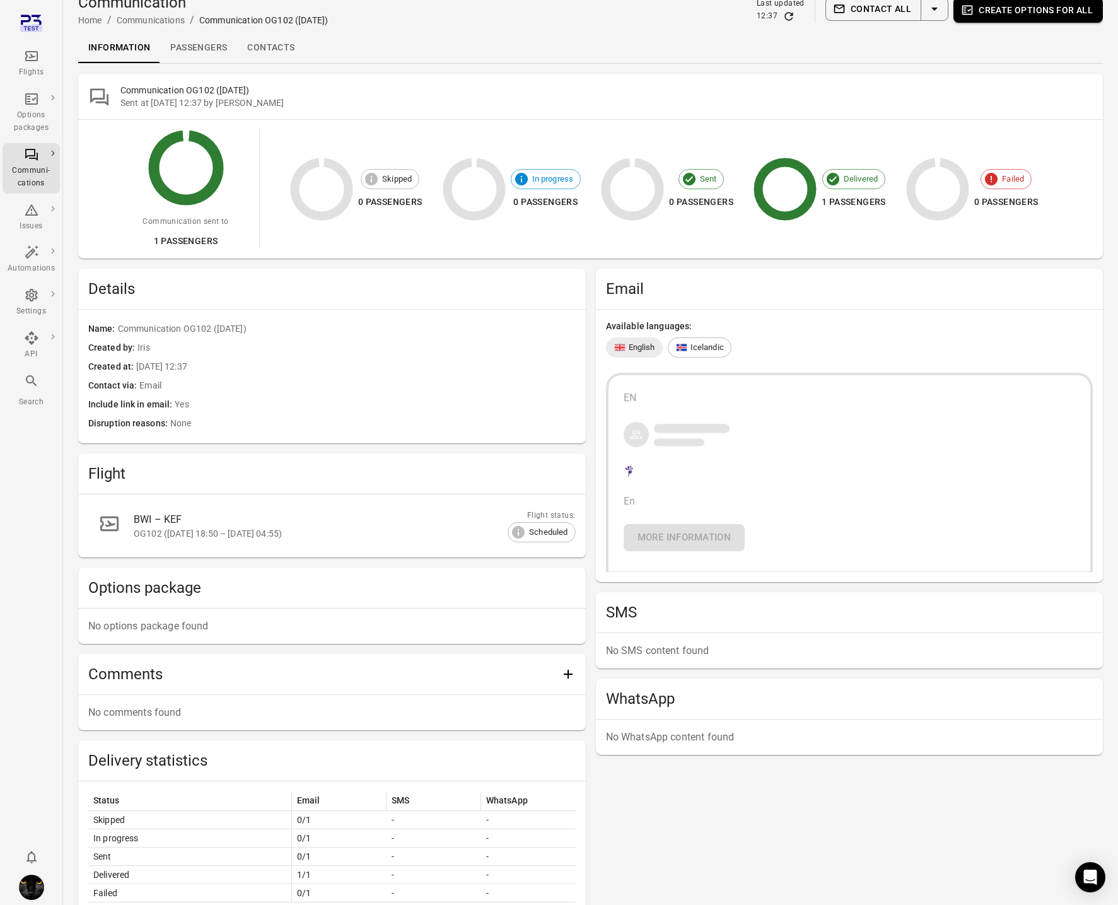
scroll to position [16, 0]
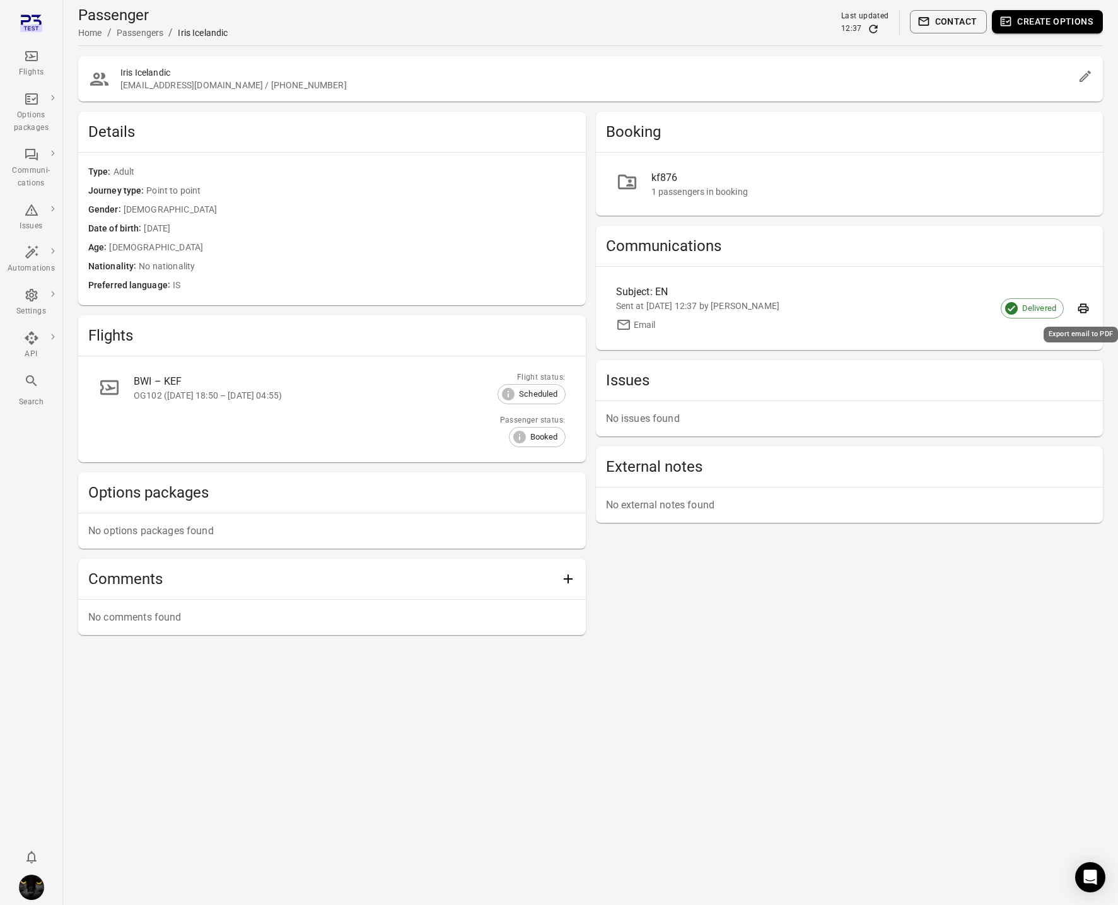
click at [1087, 312] on icon "Export email to PDF" at bounding box center [1083, 308] width 13 height 13
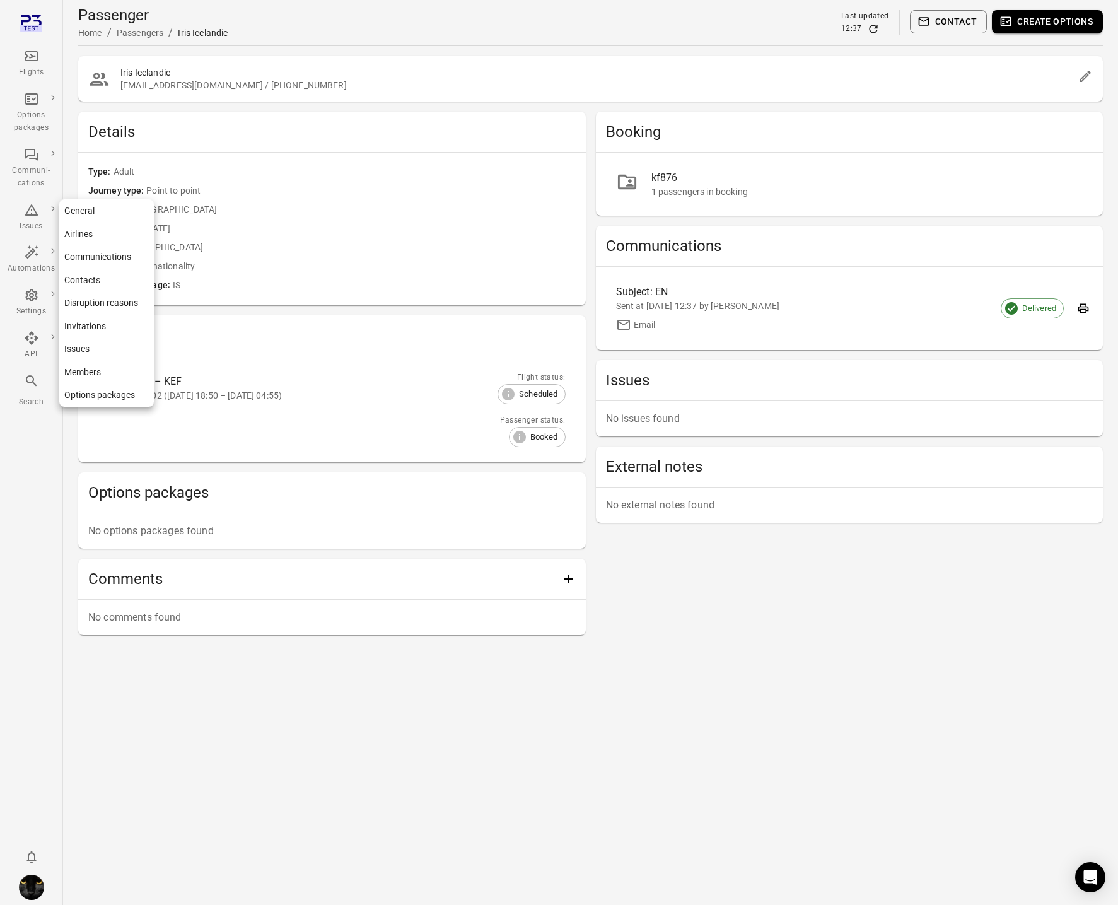
click at [19, 302] on div "Settings" at bounding box center [31, 303] width 47 height 30
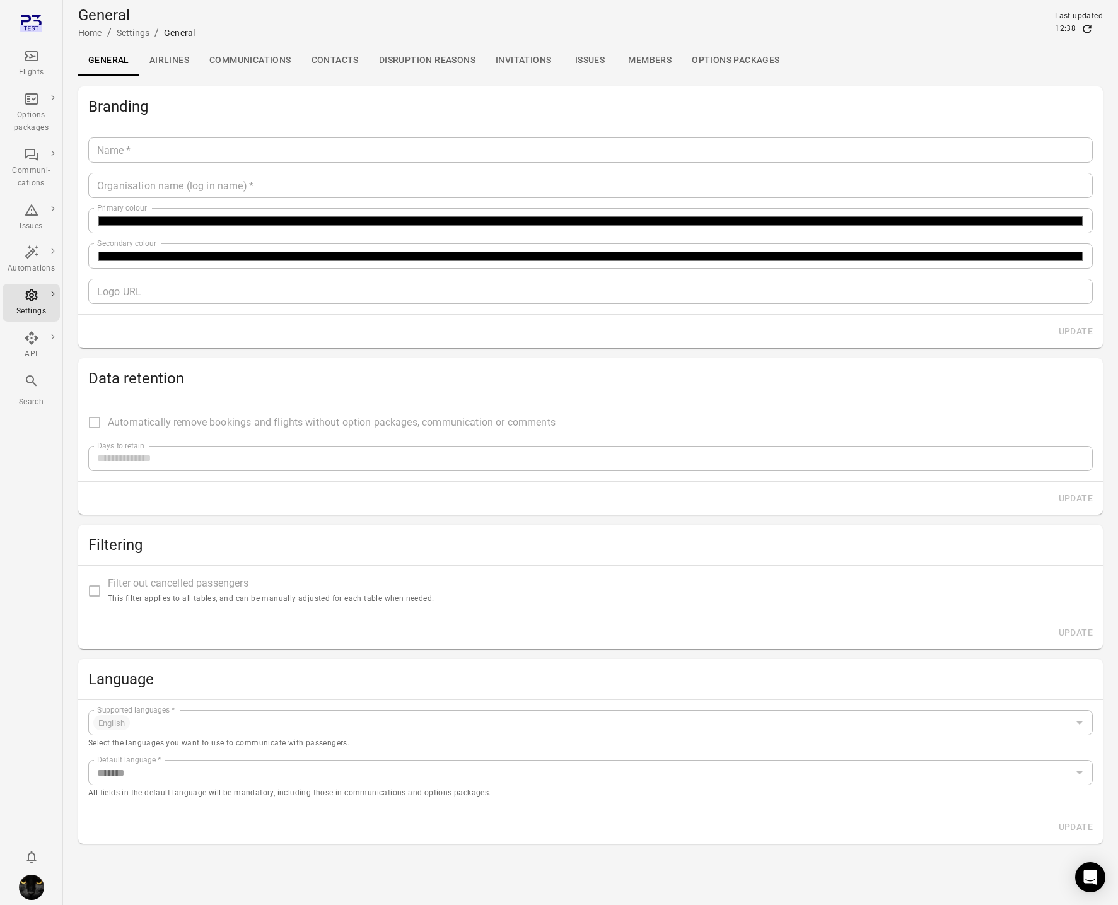
type input "*******"
type input "**********"
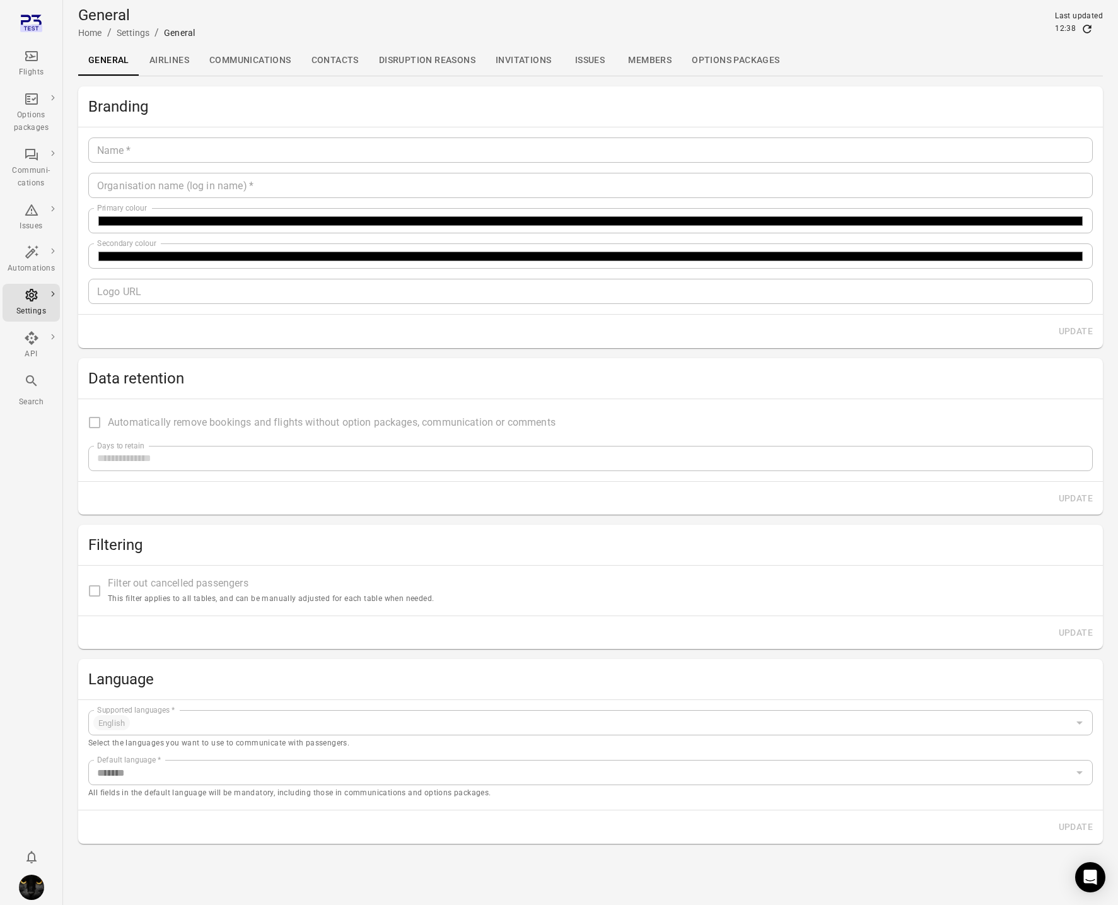
type input "**"
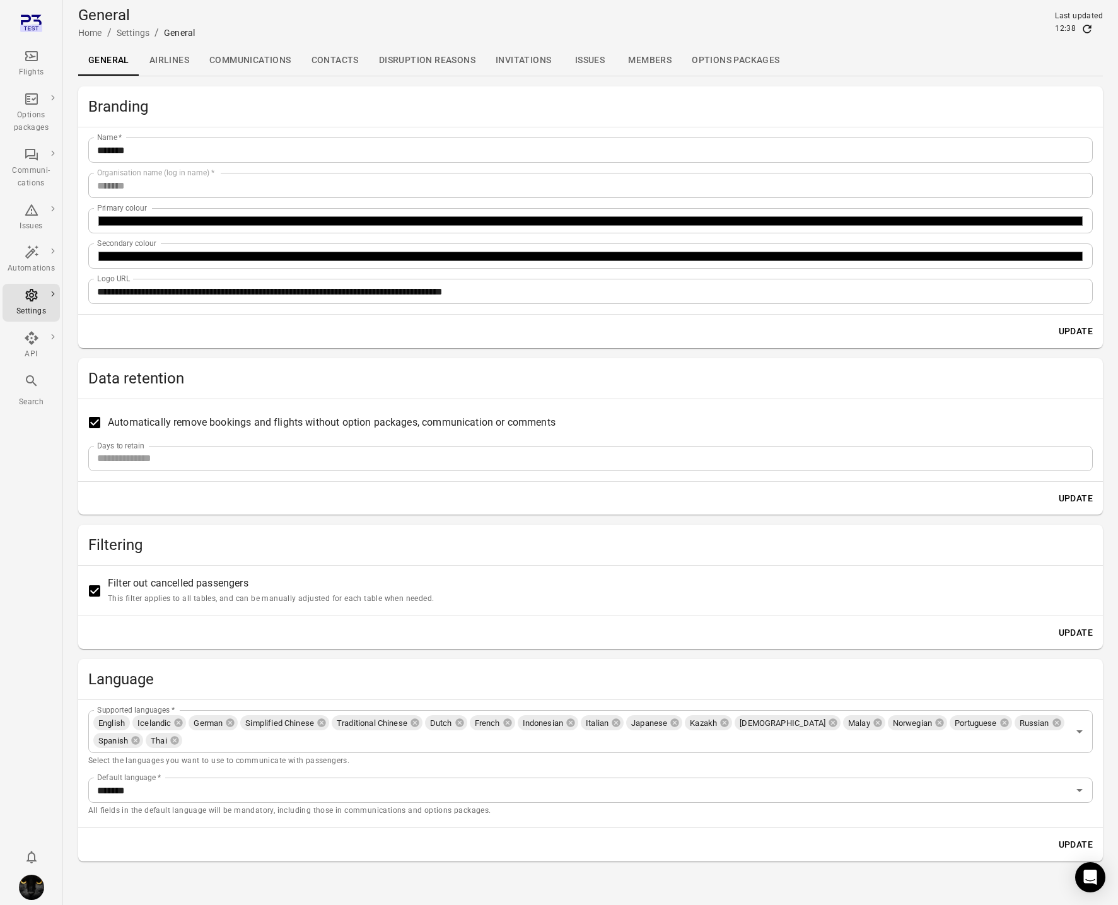
scroll to position [7, 0]
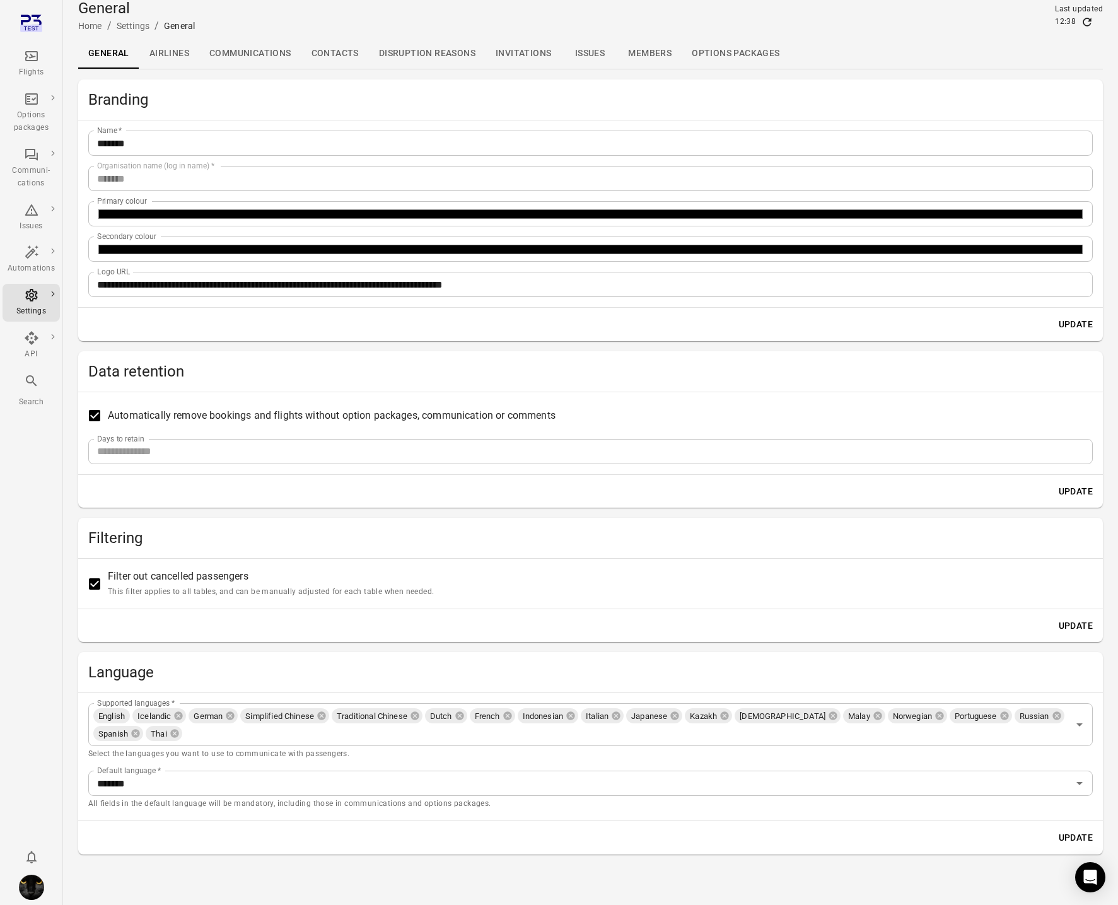
click at [329, 57] on link "Contacts" at bounding box center [335, 53] width 67 height 30
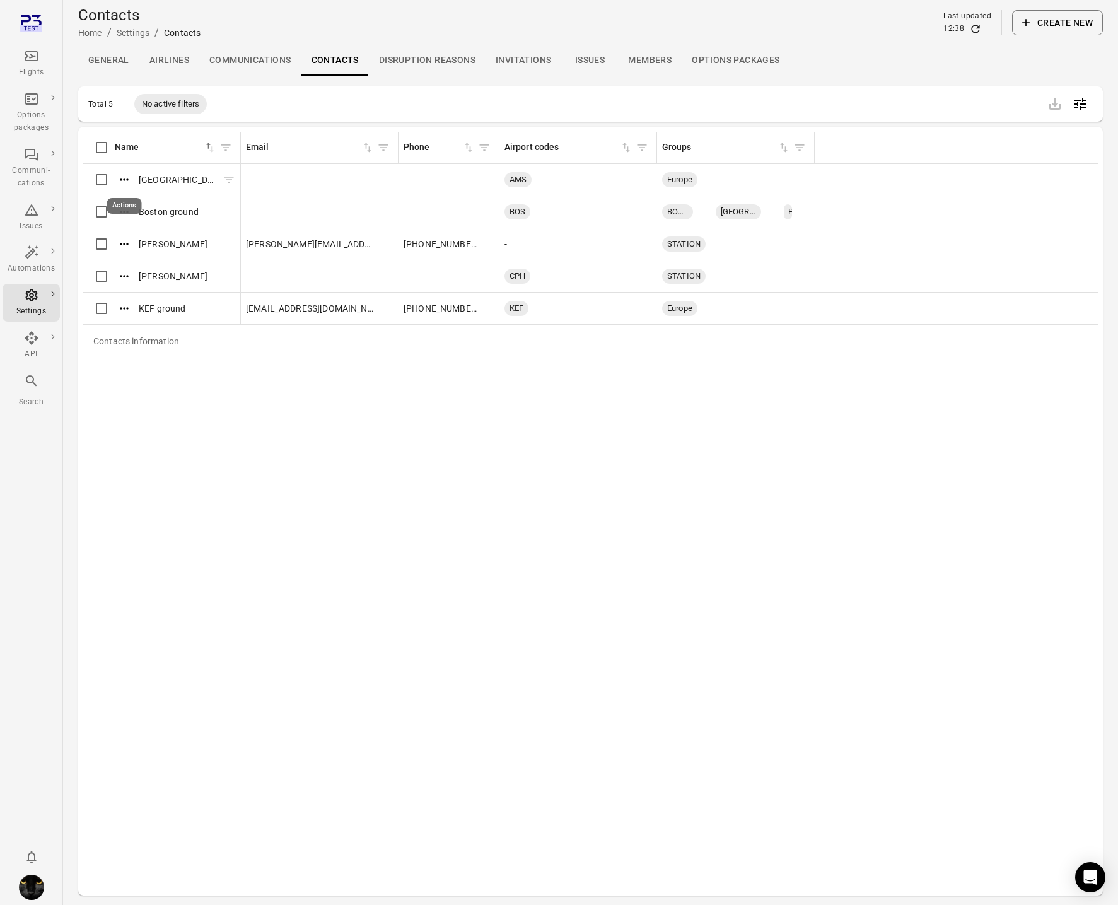
click at [127, 179] on icon "Actions" at bounding box center [124, 180] width 8 height 2
click at [125, 193] on div "Update" at bounding box center [124, 200] width 49 height 23
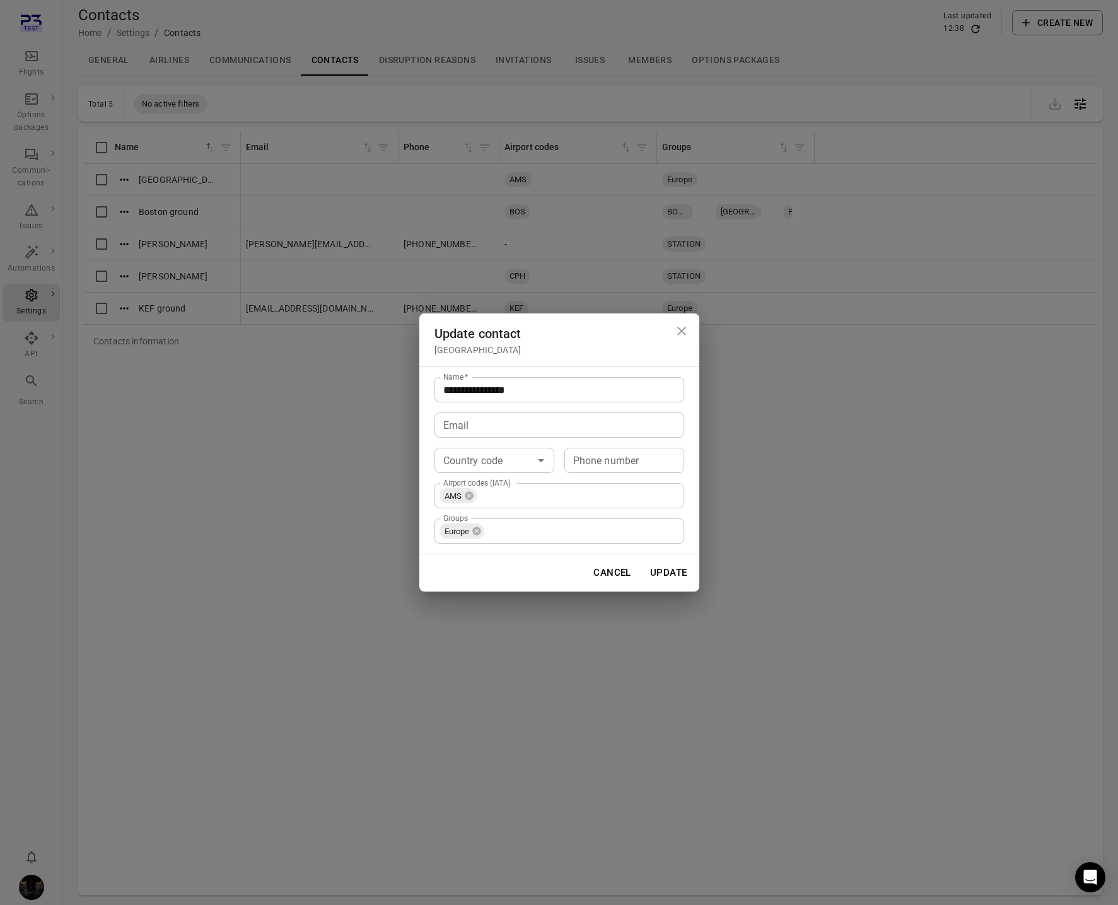
click at [450, 423] on input "Email" at bounding box center [560, 425] width 250 height 25
type input "**********"
click at [671, 578] on button "Update" at bounding box center [668, 573] width 51 height 26
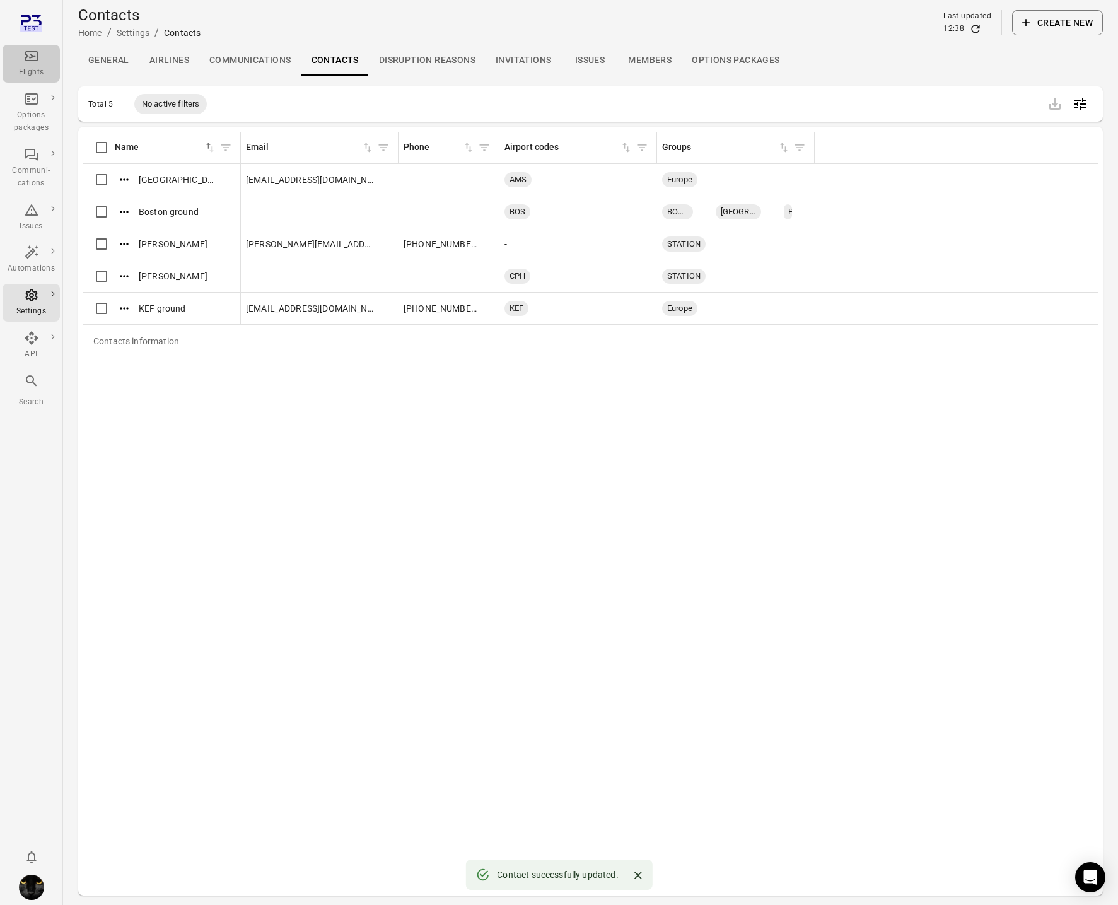
click at [28, 50] on icon "Main navigation" at bounding box center [31, 56] width 15 height 15
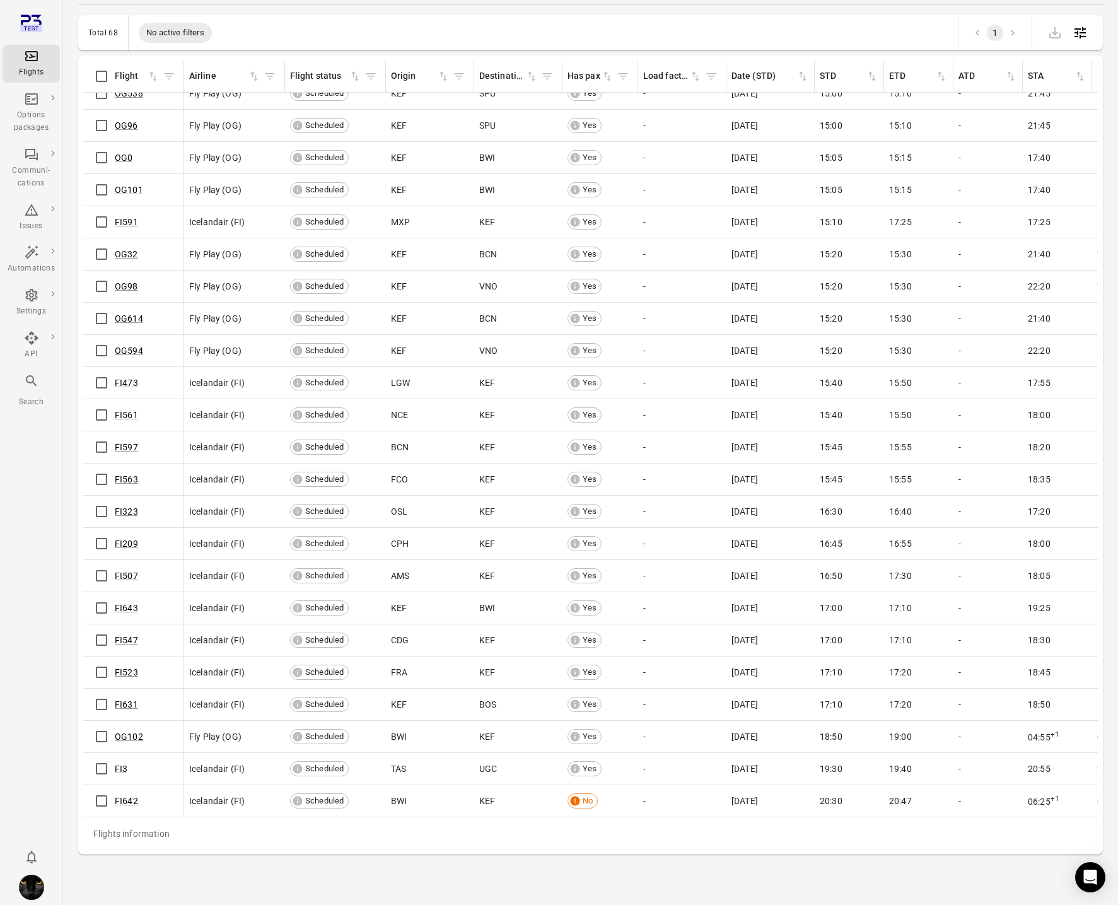
scroll to position [1436, 0]
click at [122, 734] on link "OG102" at bounding box center [129, 737] width 28 height 10
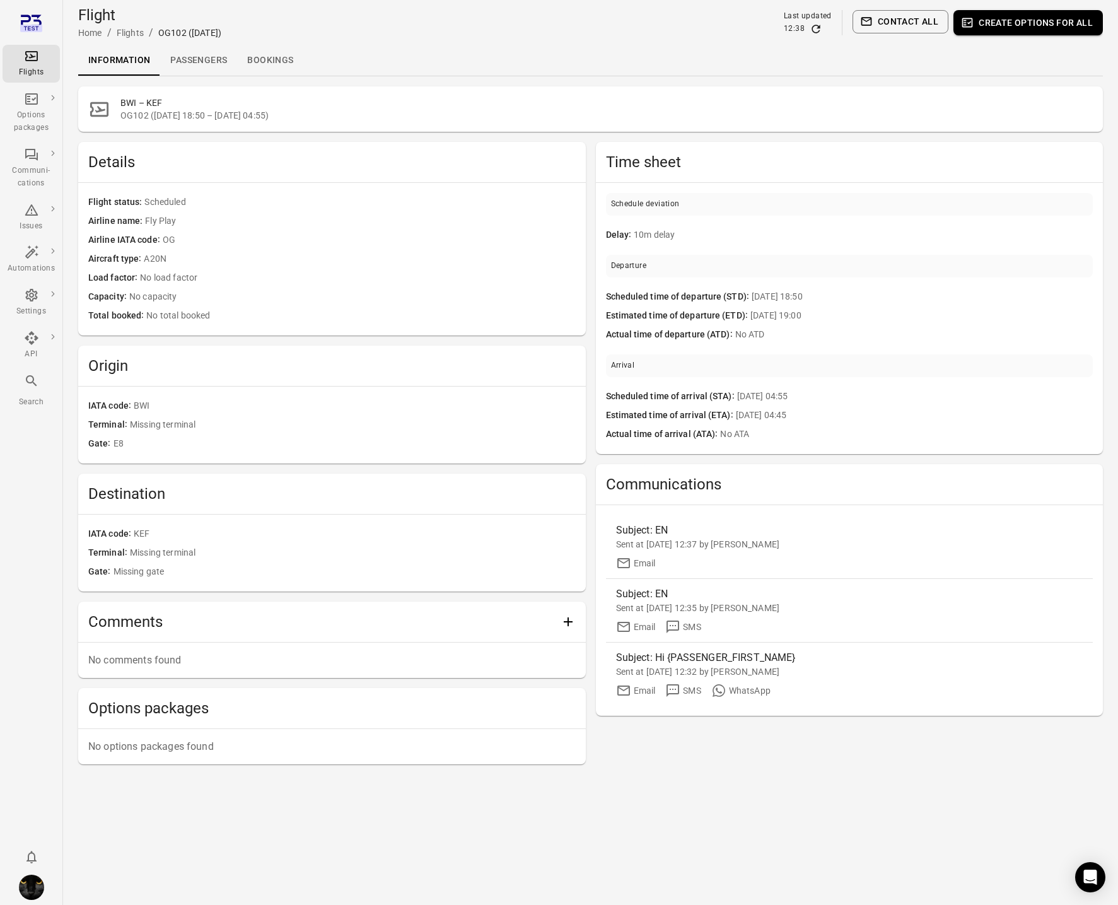
click at [215, 62] on link "Passengers" at bounding box center [198, 60] width 77 height 30
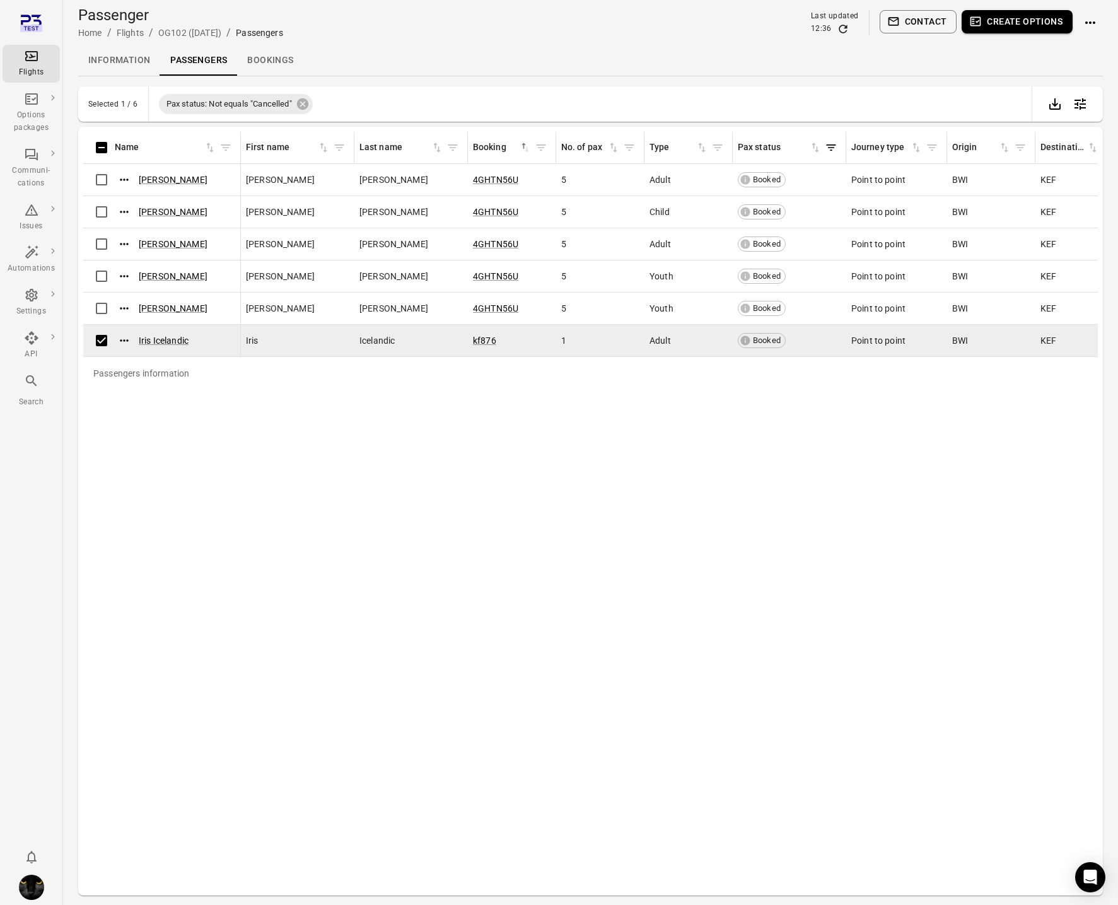
click at [936, 26] on button "Contact" at bounding box center [919, 21] width 78 height 23
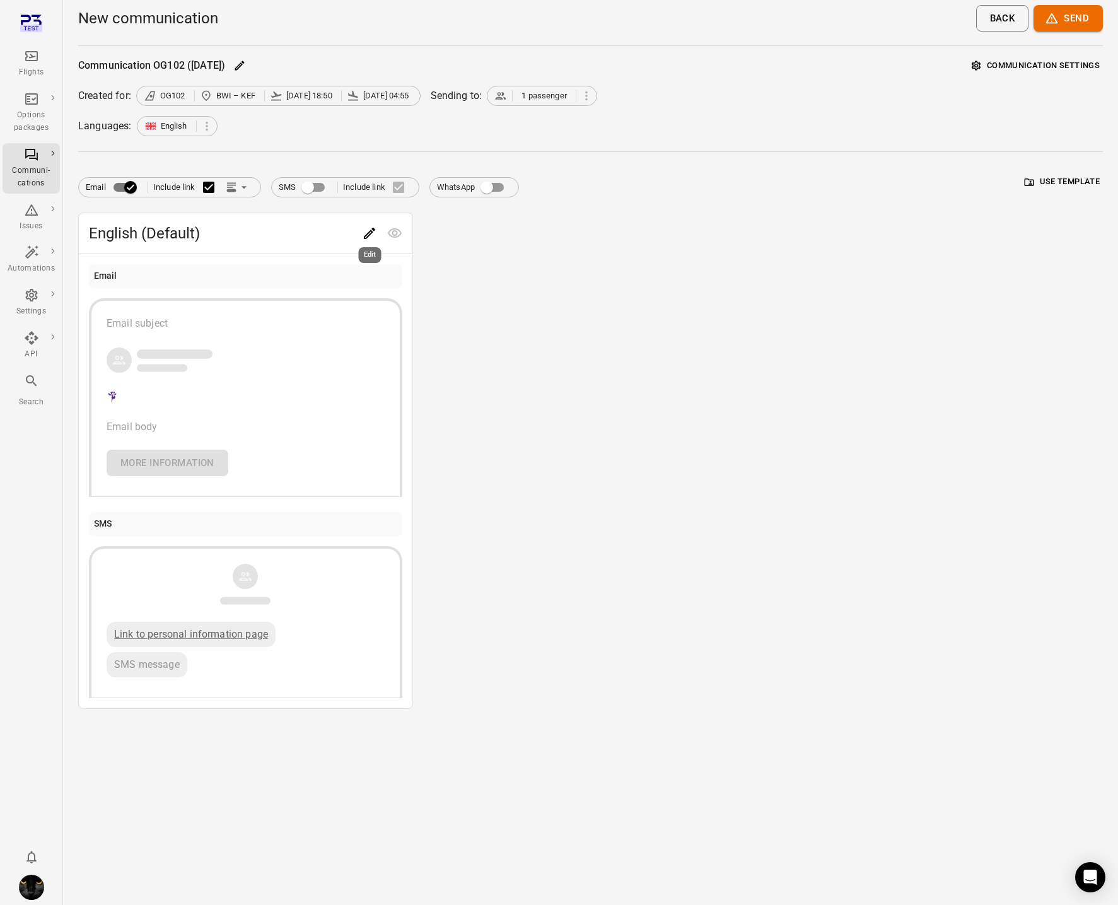
click at [371, 237] on icon "Edit" at bounding box center [369, 233] width 15 height 15
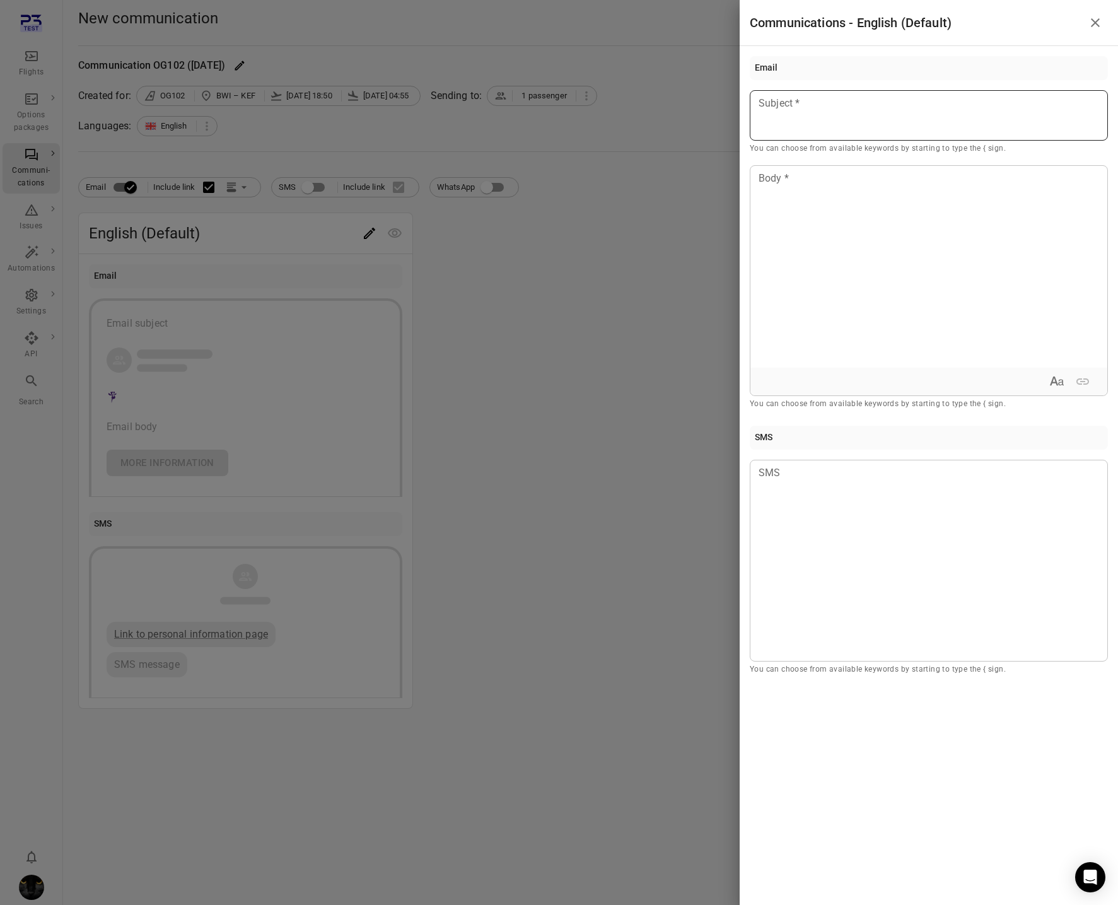
click at [825, 134] on div at bounding box center [929, 115] width 358 height 50
click at [812, 201] on div at bounding box center [929, 267] width 357 height 202
click at [609, 264] on div at bounding box center [559, 452] width 1118 height 905
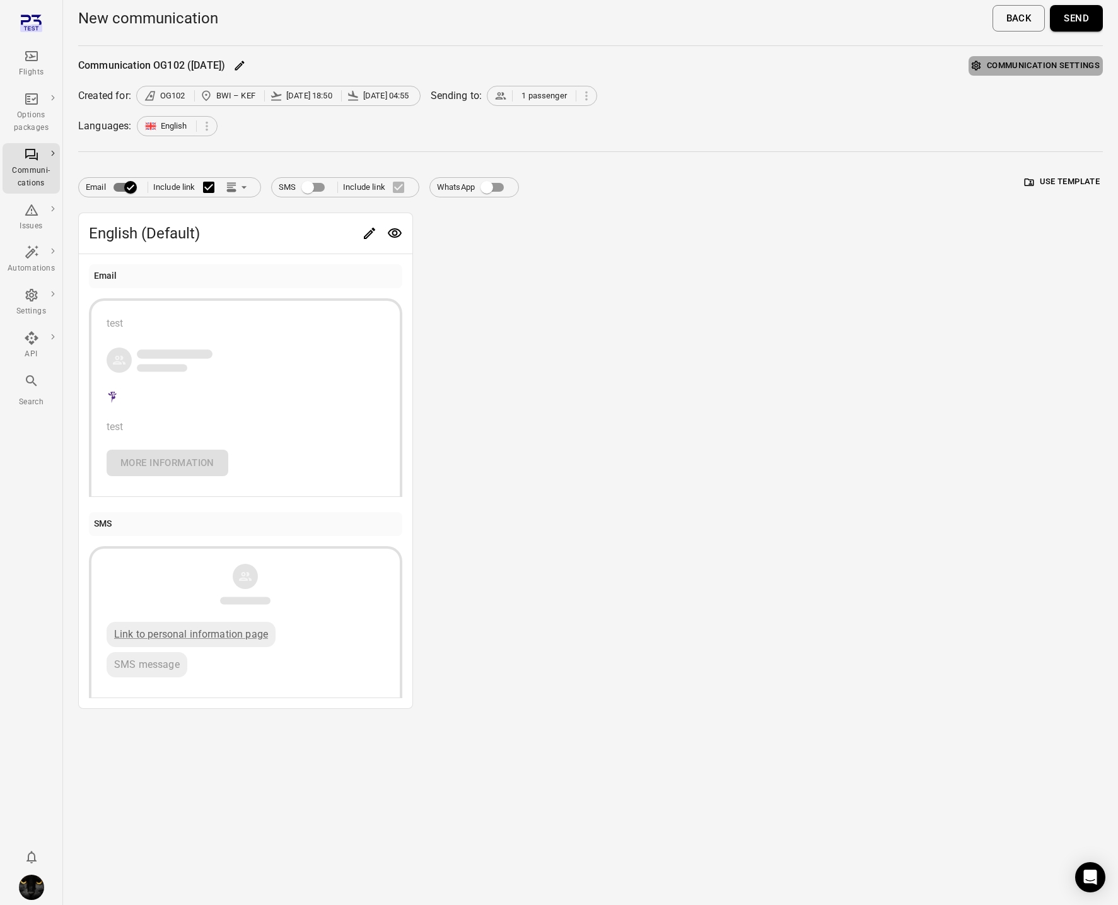
click at [1042, 61] on button "Communication settings" at bounding box center [1036, 66] width 134 height 20
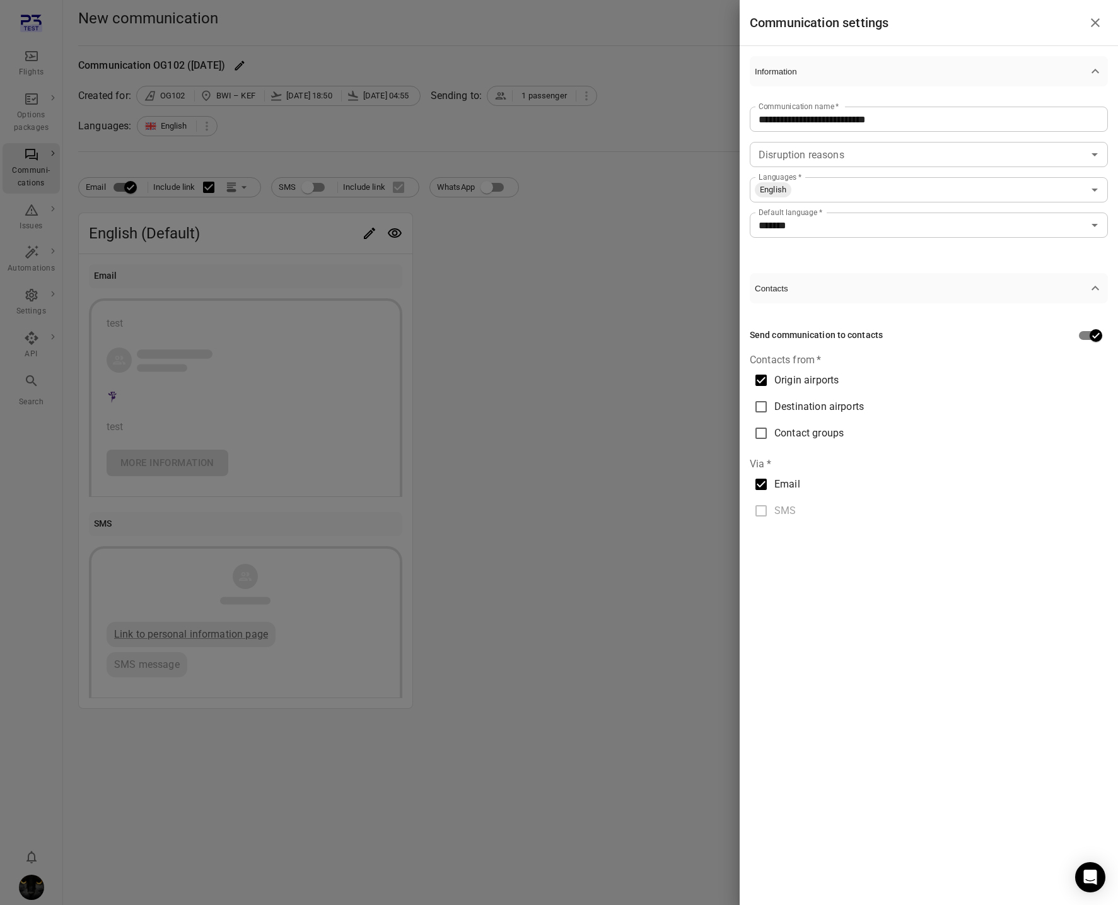
drag, startPoint x: 785, startPoint y: 430, endPoint x: 789, endPoint y: 395, distance: 34.9
click at [785, 429] on span "Contact groups" at bounding box center [809, 433] width 69 height 15
click at [791, 374] on span "Origin airports" at bounding box center [807, 380] width 64 height 15
click at [788, 464] on input "Contact groups" at bounding box center [928, 462] width 349 height 18
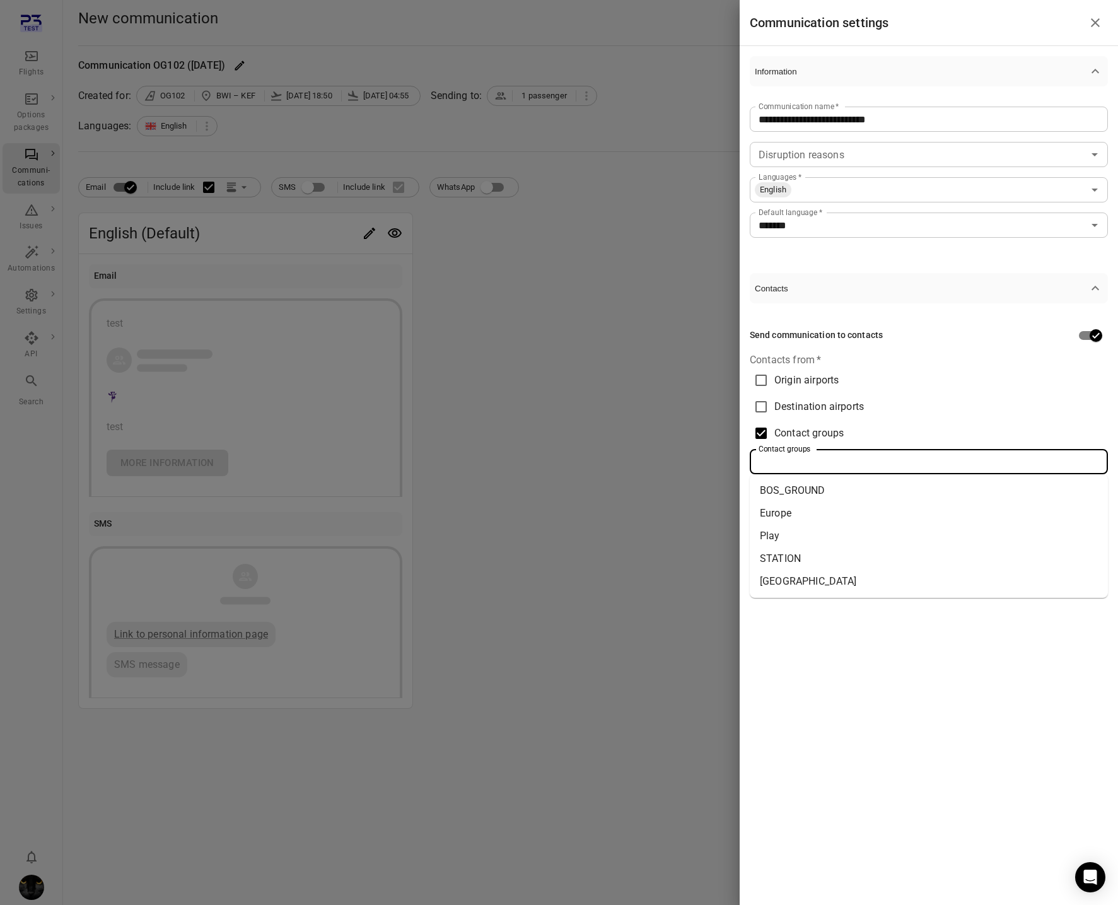
click at [801, 506] on li "Europe" at bounding box center [929, 513] width 358 height 23
click at [536, 538] on div at bounding box center [559, 452] width 1118 height 905
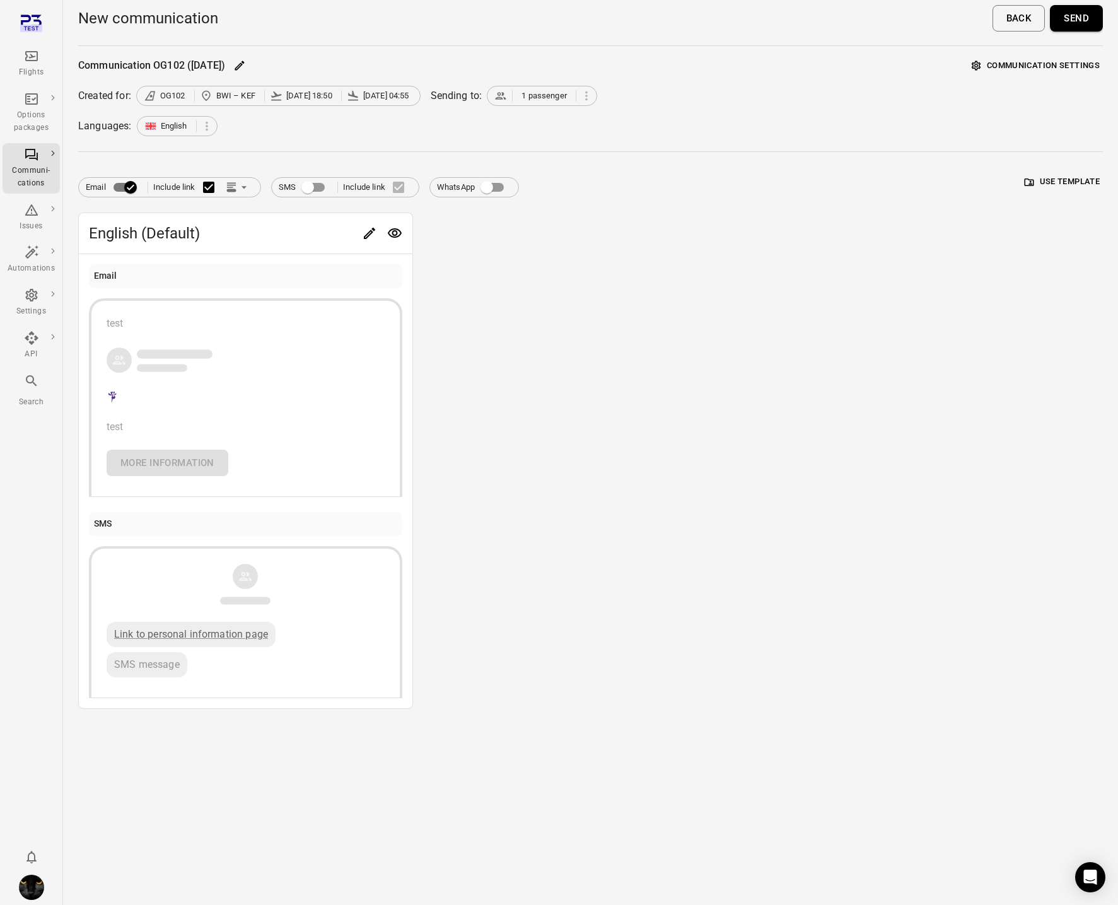
click at [1077, 31] on button "Send" at bounding box center [1076, 18] width 53 height 26
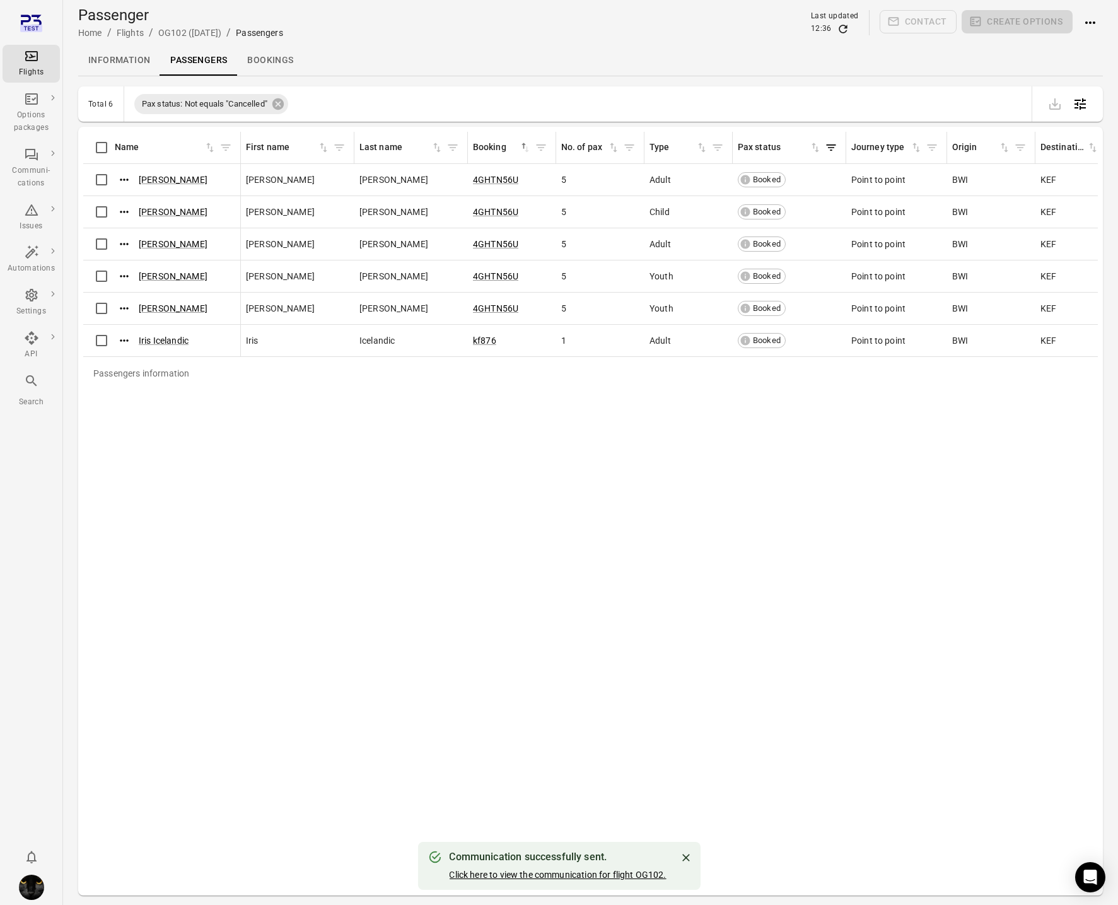
click at [573, 874] on link "Click here to view the communication for flight OG102." at bounding box center [557, 875] width 217 height 10
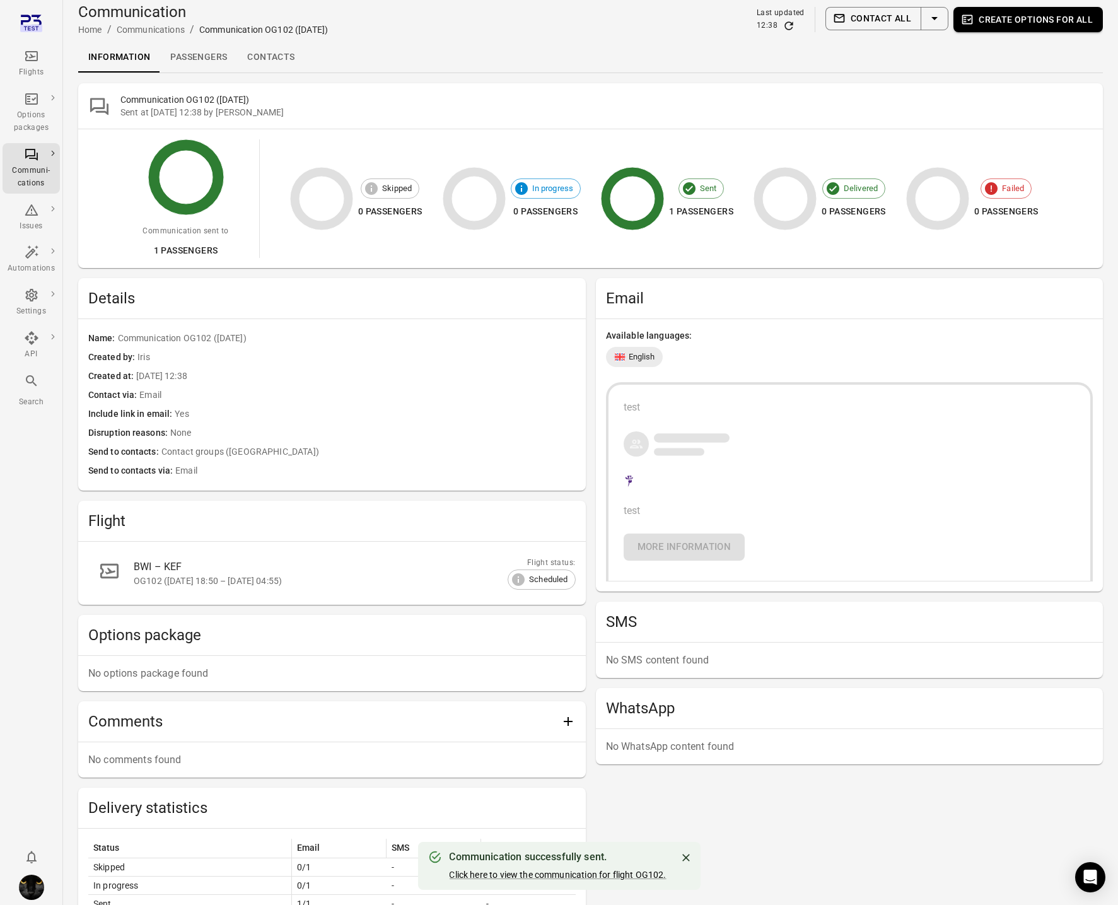
scroll to position [8, 0]
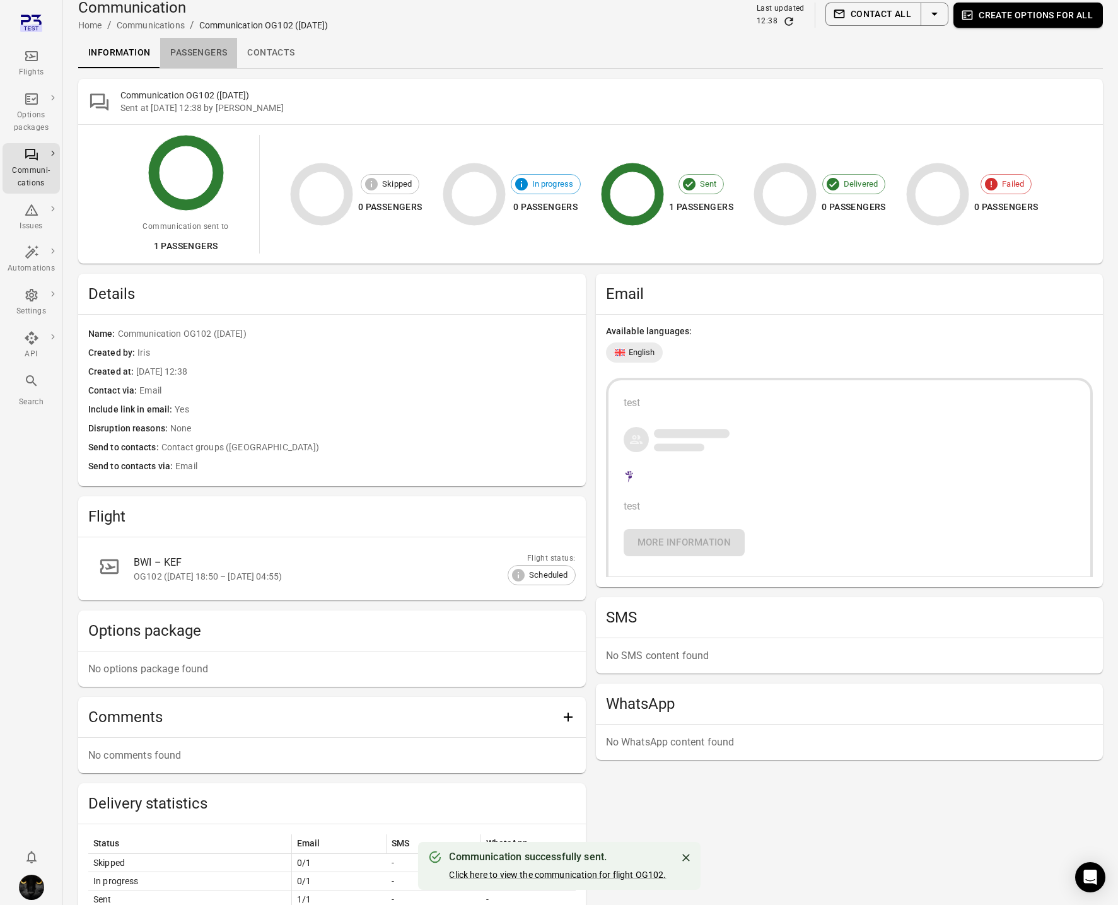
click at [189, 50] on link "Passengers" at bounding box center [198, 53] width 77 height 30
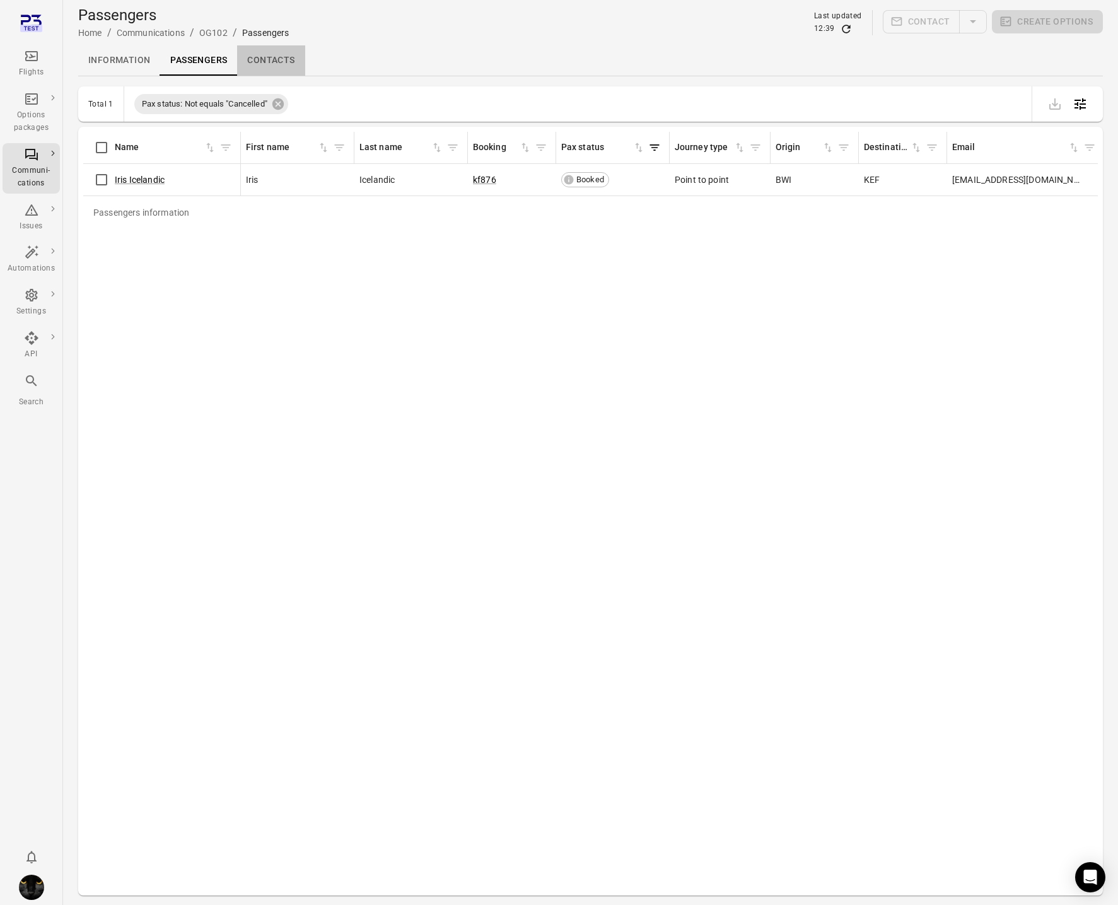
click at [267, 60] on link "Contacts" at bounding box center [270, 60] width 67 height 30
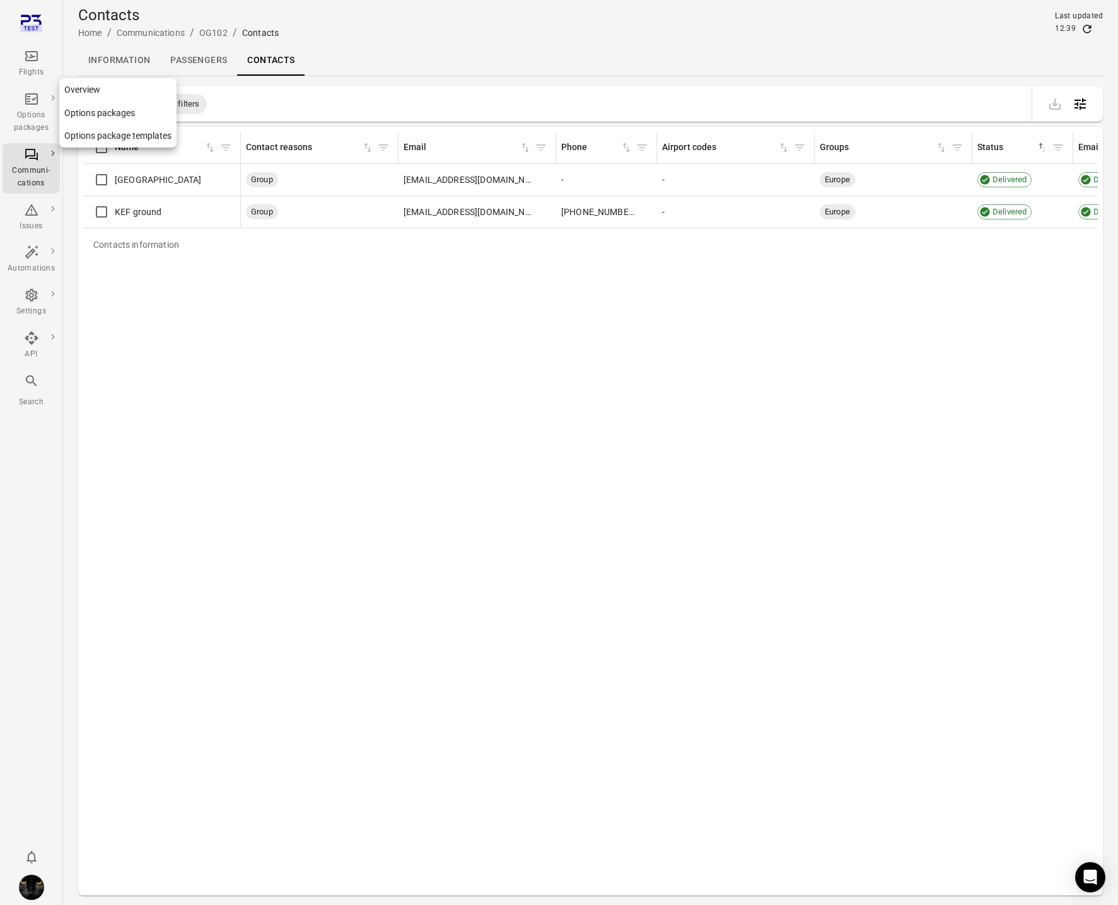
click at [28, 110] on div "Options packages" at bounding box center [31, 121] width 47 height 25
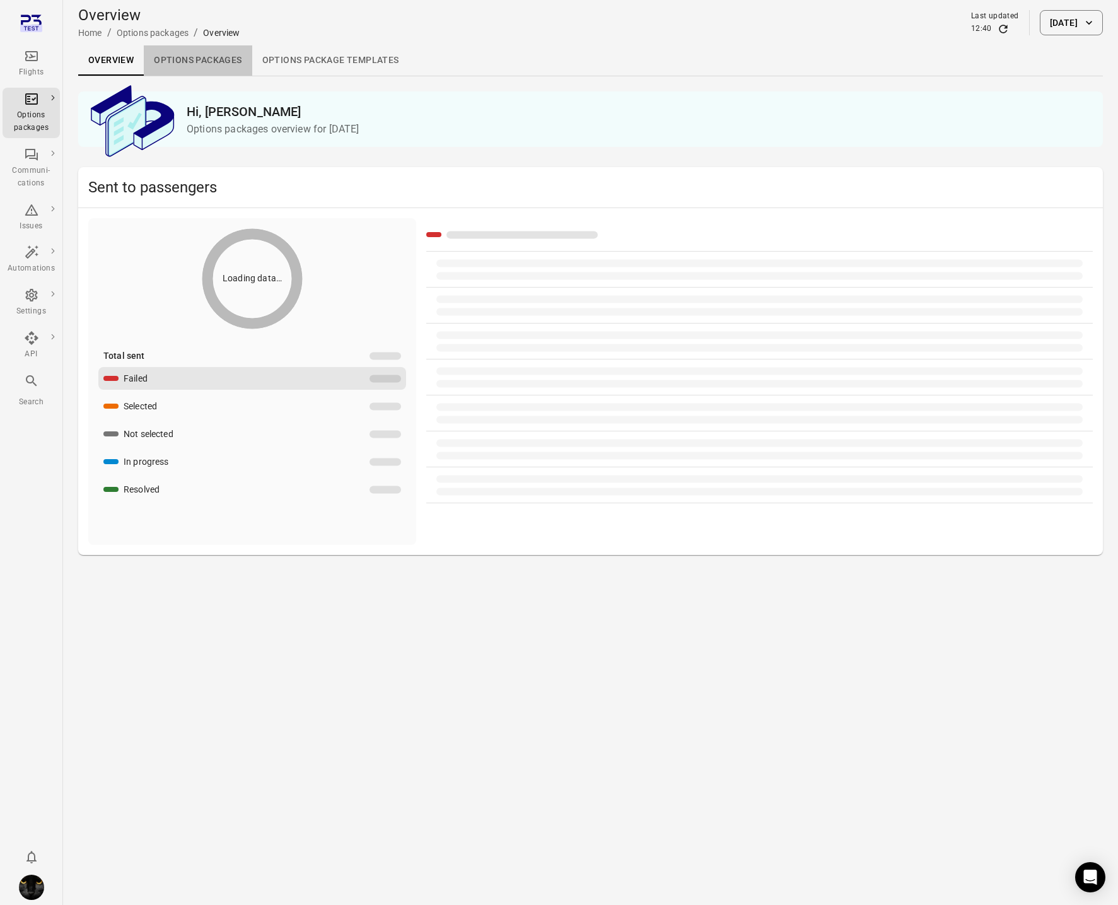
click at [187, 54] on link "Options packages" at bounding box center [198, 60] width 108 height 30
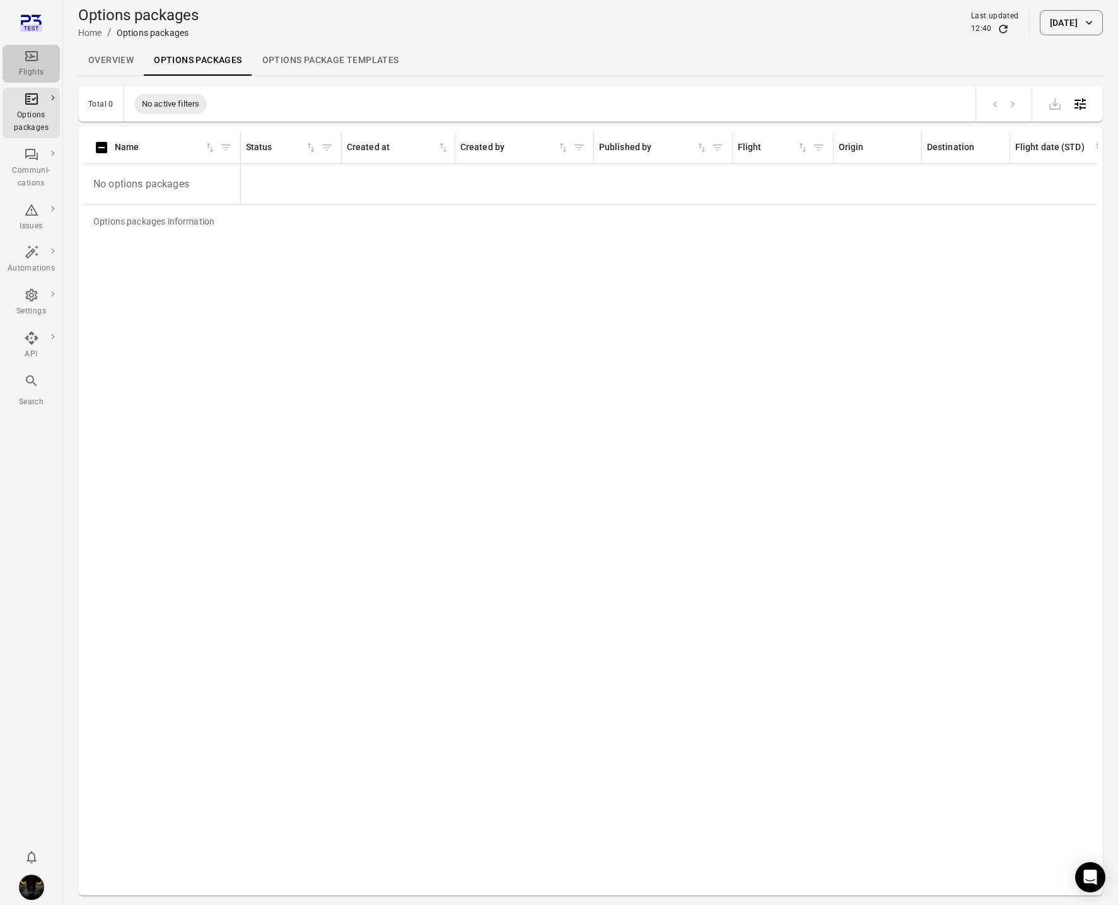
click at [31, 52] on icon "Main navigation" at bounding box center [31, 56] width 13 height 10
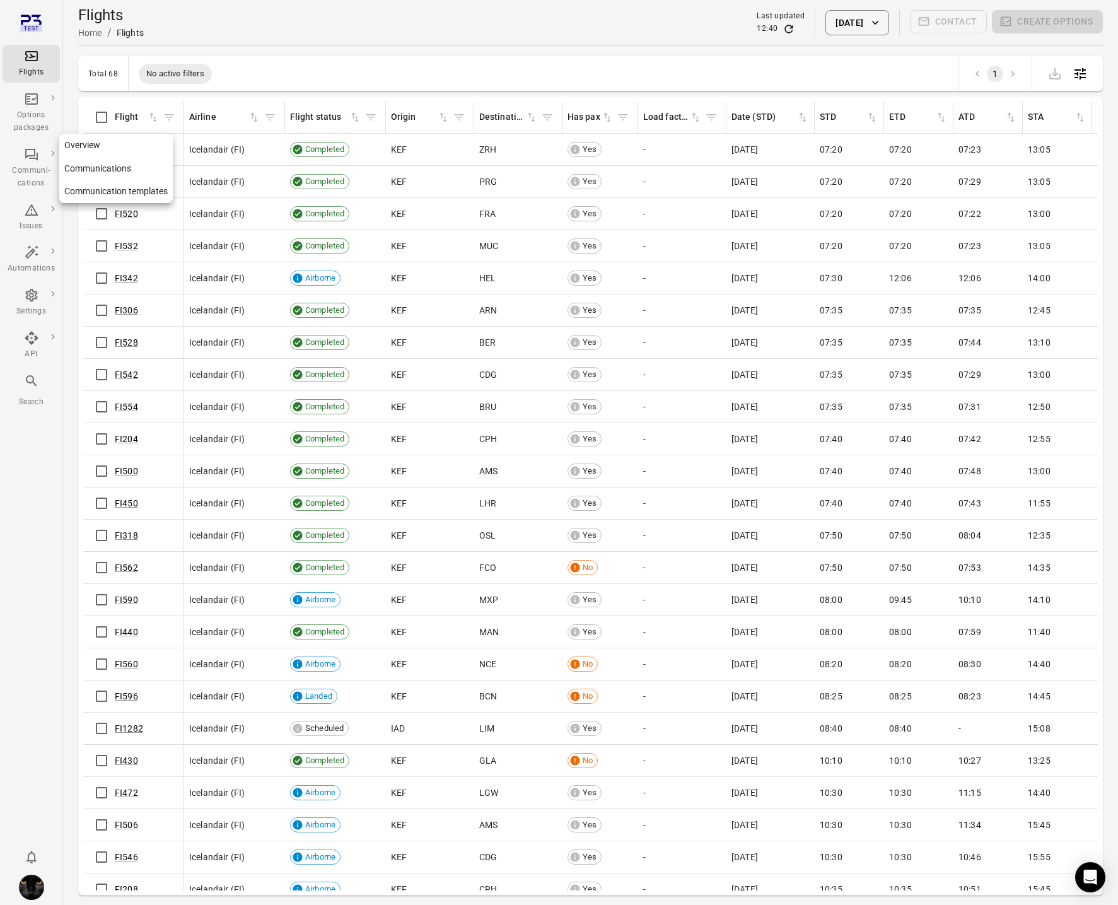
click at [18, 168] on div "Communi-cations" at bounding box center [31, 177] width 47 height 25
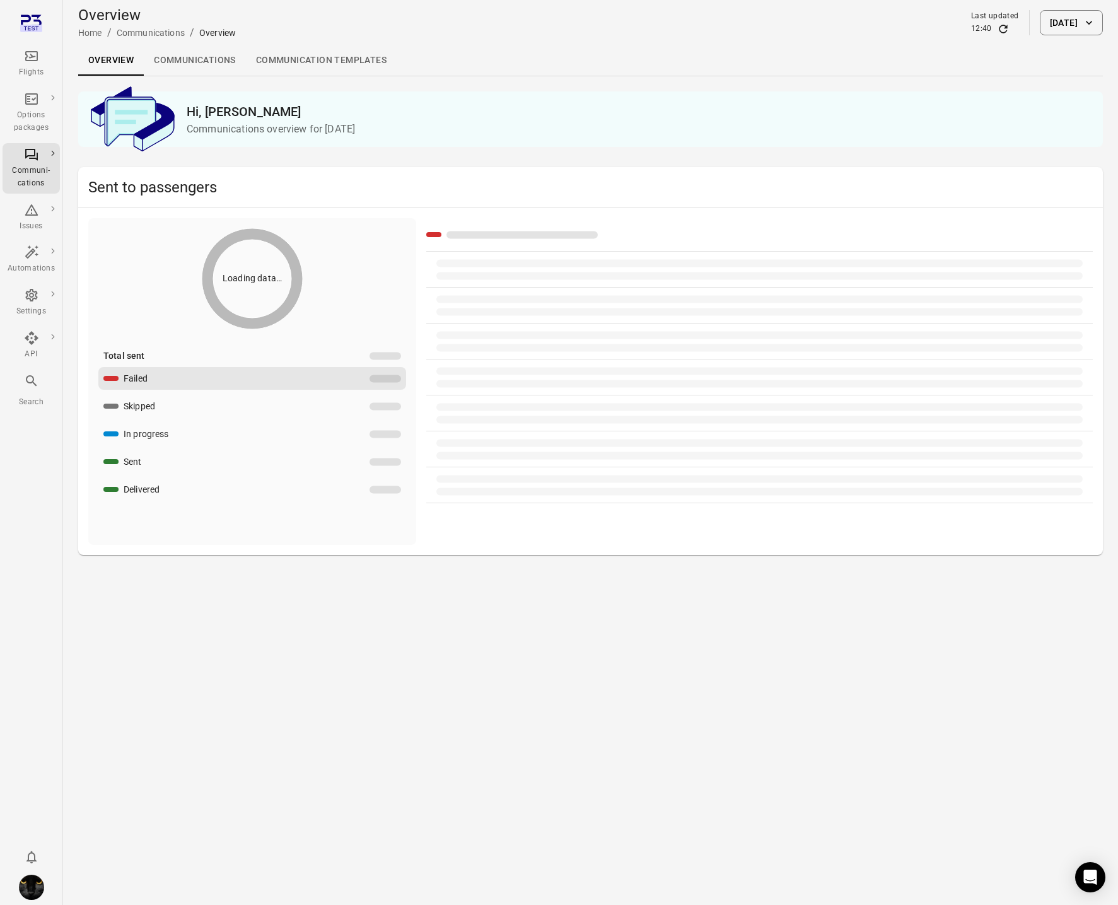
click at [185, 56] on link "Communications" at bounding box center [195, 60] width 102 height 30
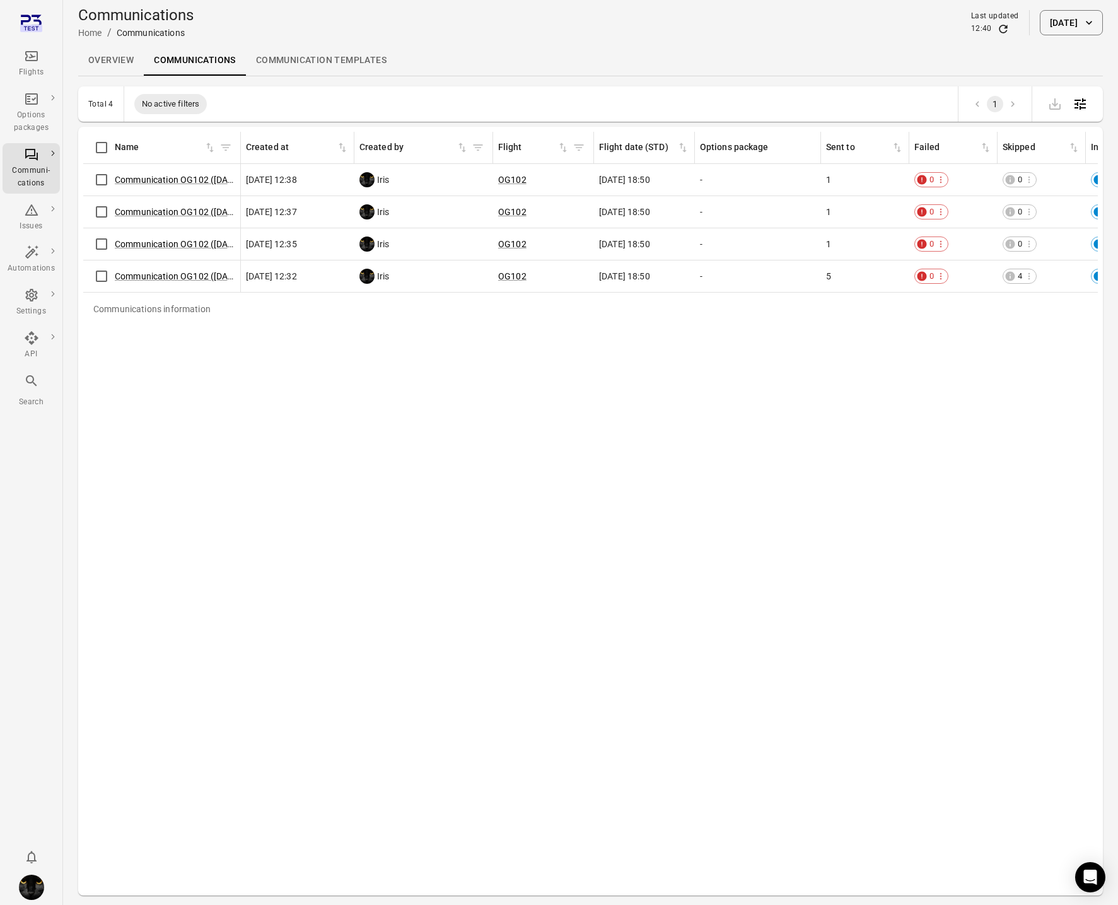
click at [125, 60] on link "Overview" at bounding box center [111, 60] width 66 height 30
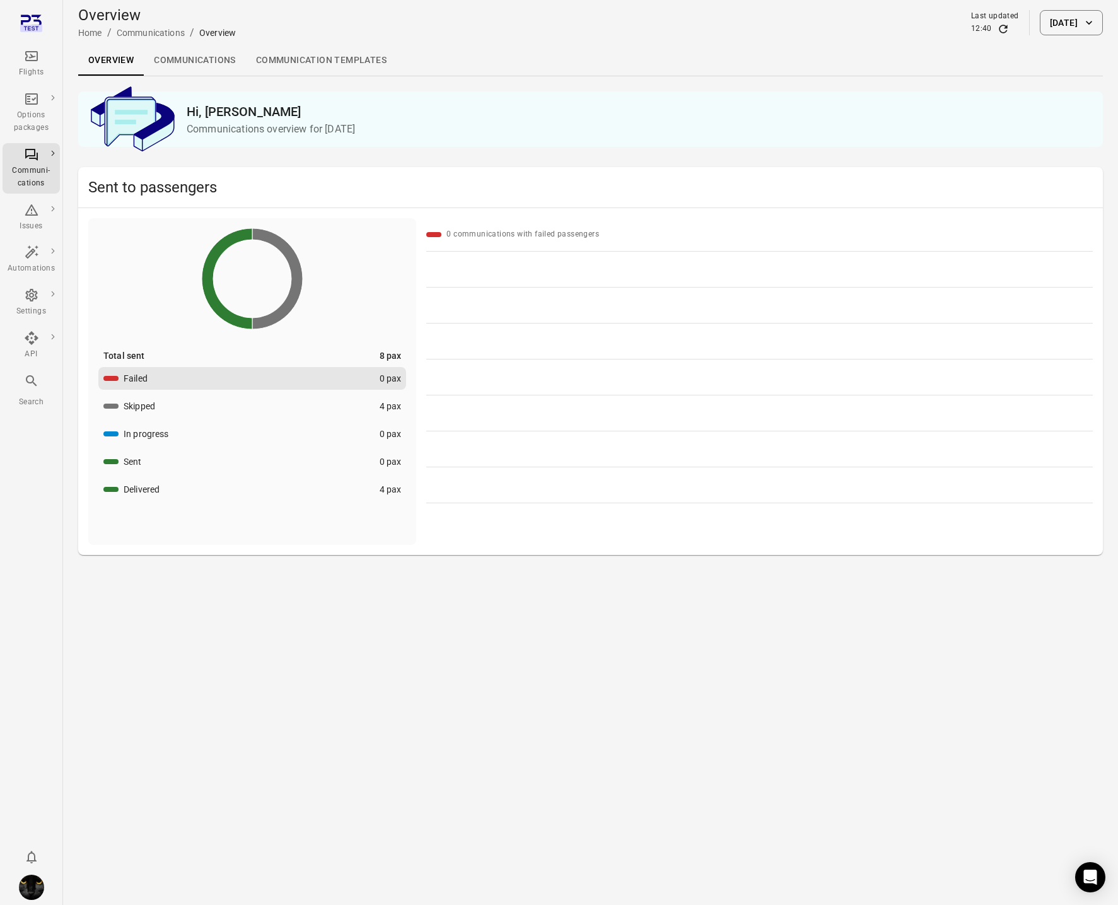
click at [178, 407] on button "Skipped 4 pax" at bounding box center [252, 406] width 308 height 23
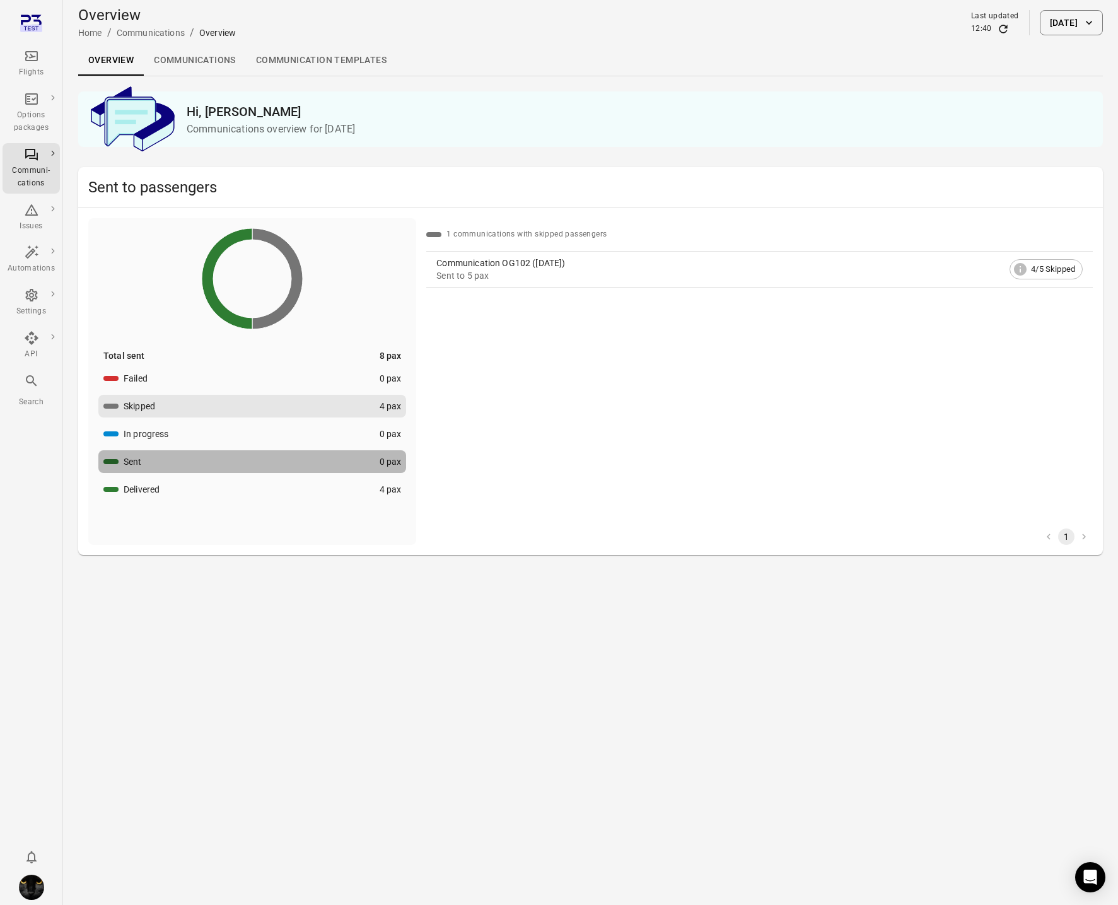
click at [176, 469] on button "Sent 0 pax" at bounding box center [252, 461] width 308 height 23
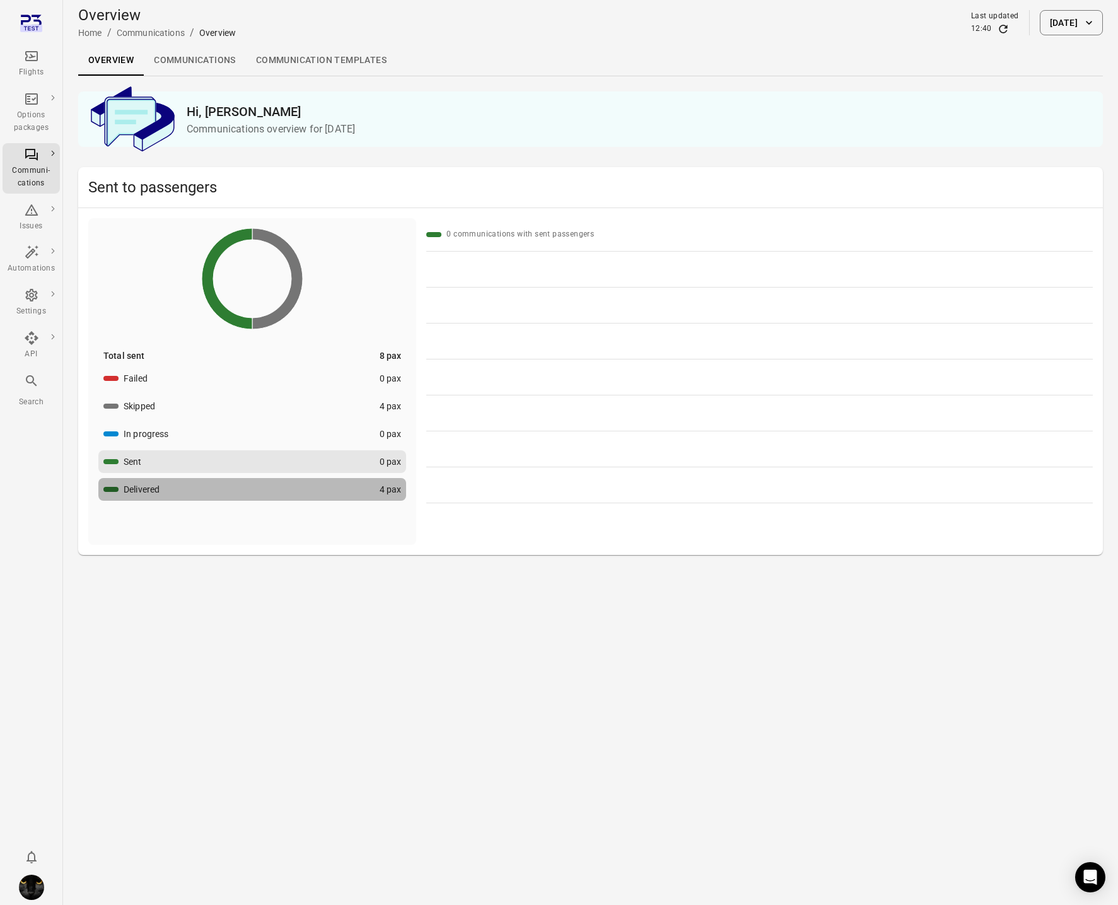
click at [172, 480] on button "Delivered 4 pax" at bounding box center [252, 489] width 308 height 23
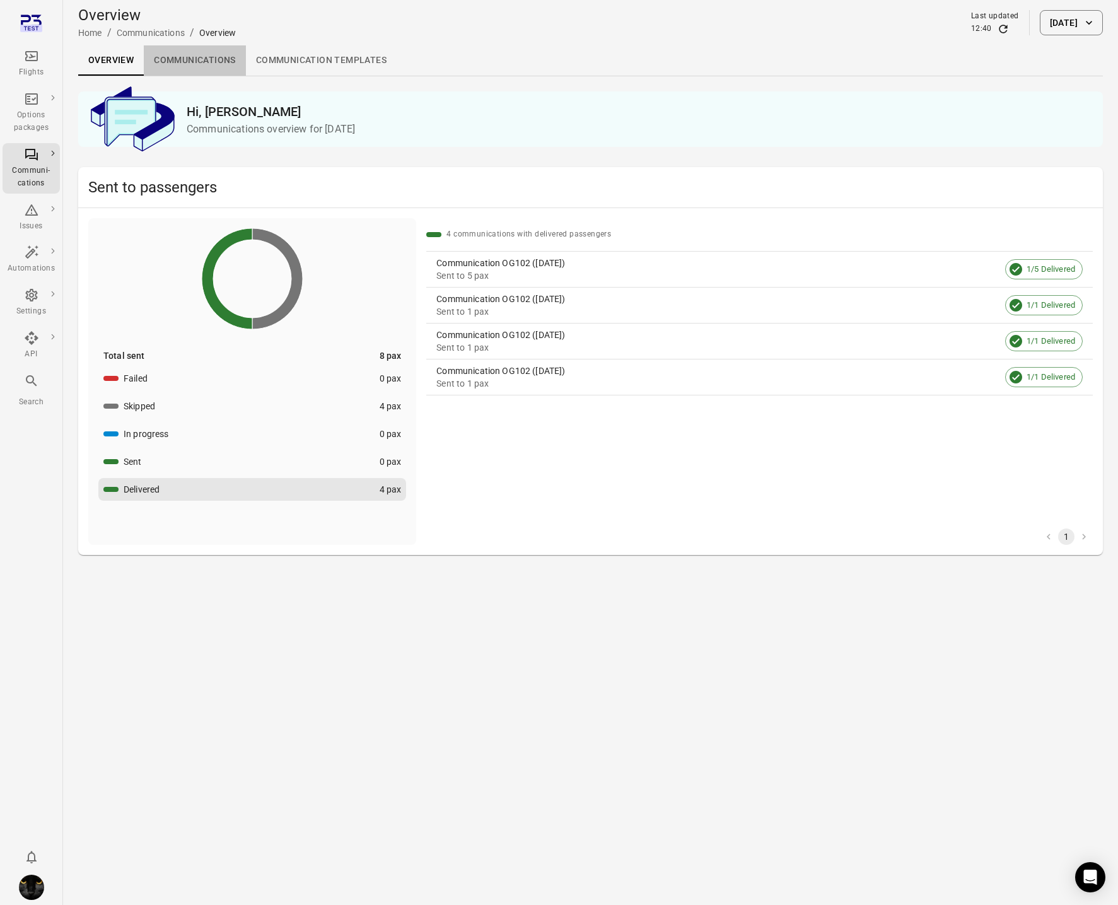
click at [218, 63] on link "Communications" at bounding box center [195, 60] width 102 height 30
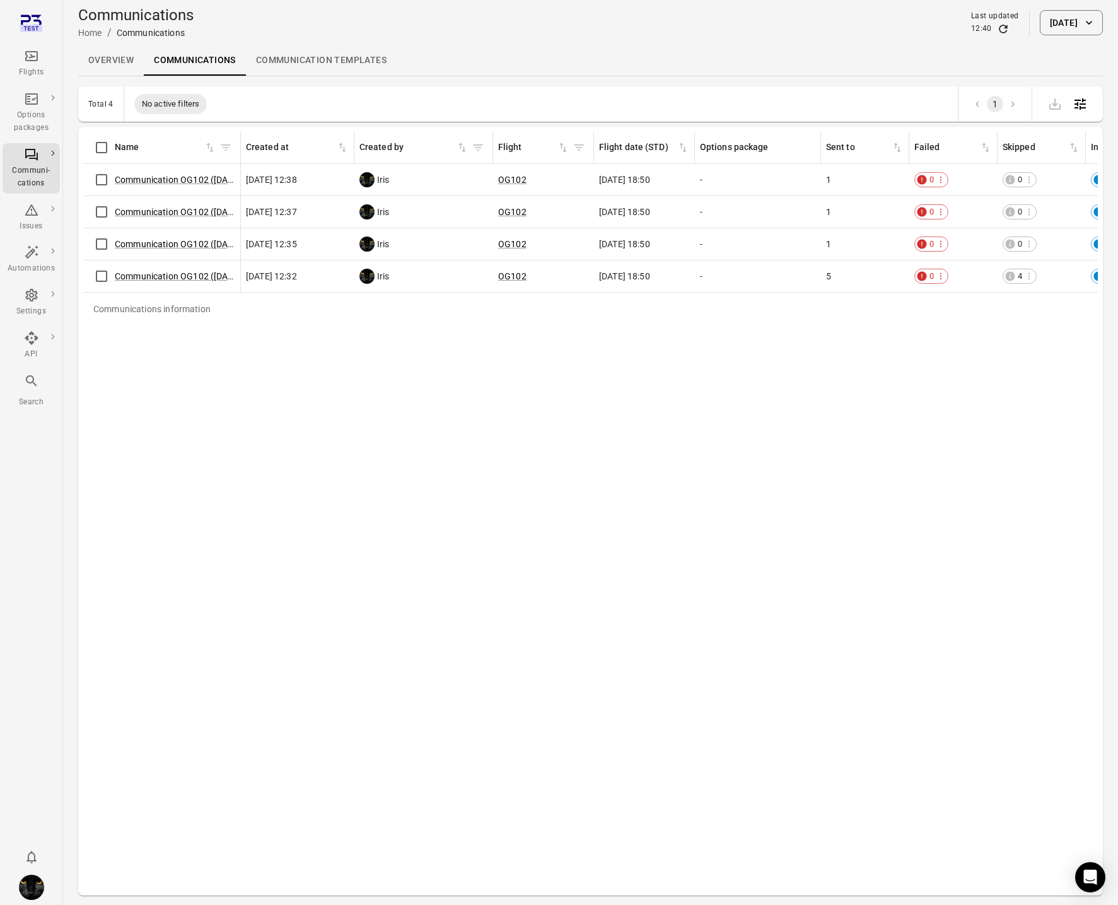
drag, startPoint x: 240, startPoint y: 144, endPoint x: 393, endPoint y: 139, distance: 152.7
click at [393, 139] on tr "Name Created at Created by Flight Flight date (STD) Options package Sent to Fai…" at bounding box center [780, 148] width 1394 height 32
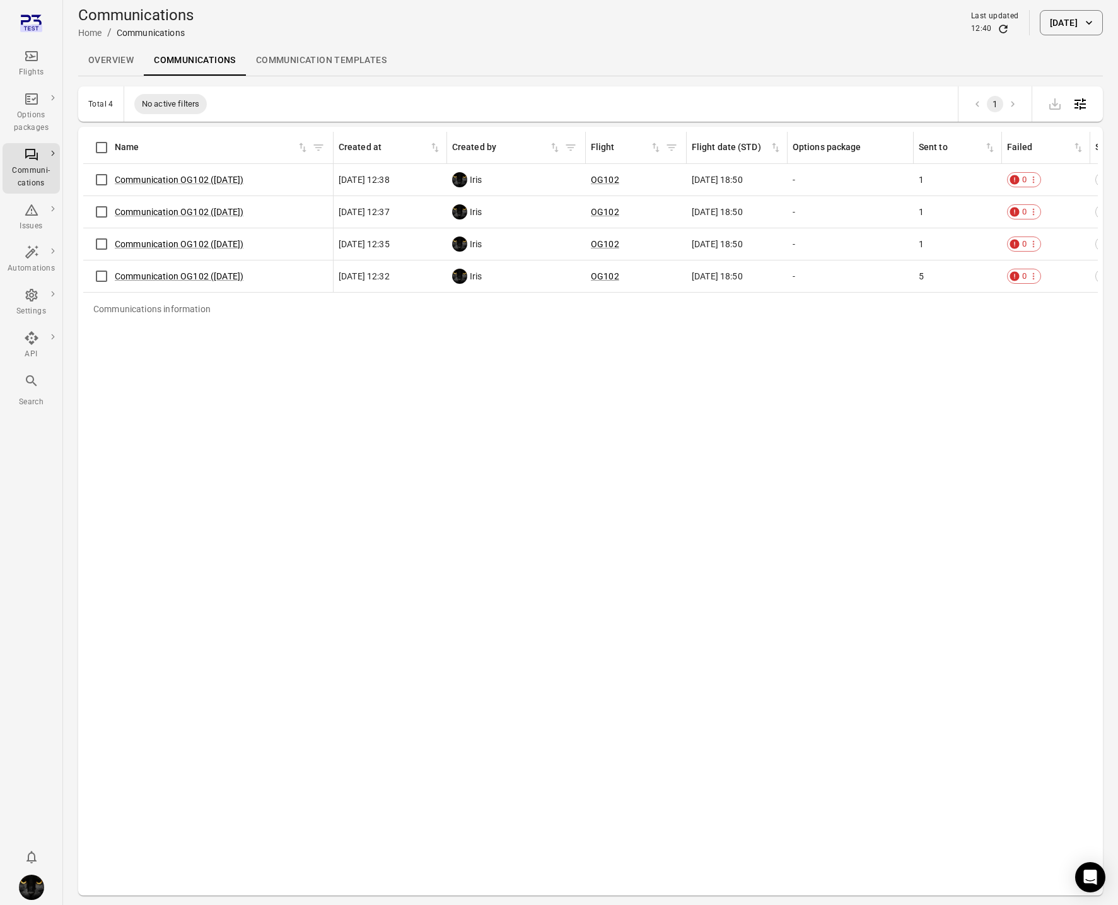
drag, startPoint x: 239, startPoint y: 143, endPoint x: 331, endPoint y: 141, distance: 91.5
click at [331, 141] on div "Communications information" at bounding box center [333, 148] width 10 height 32
click at [32, 67] on div "Flights" at bounding box center [31, 72] width 47 height 13
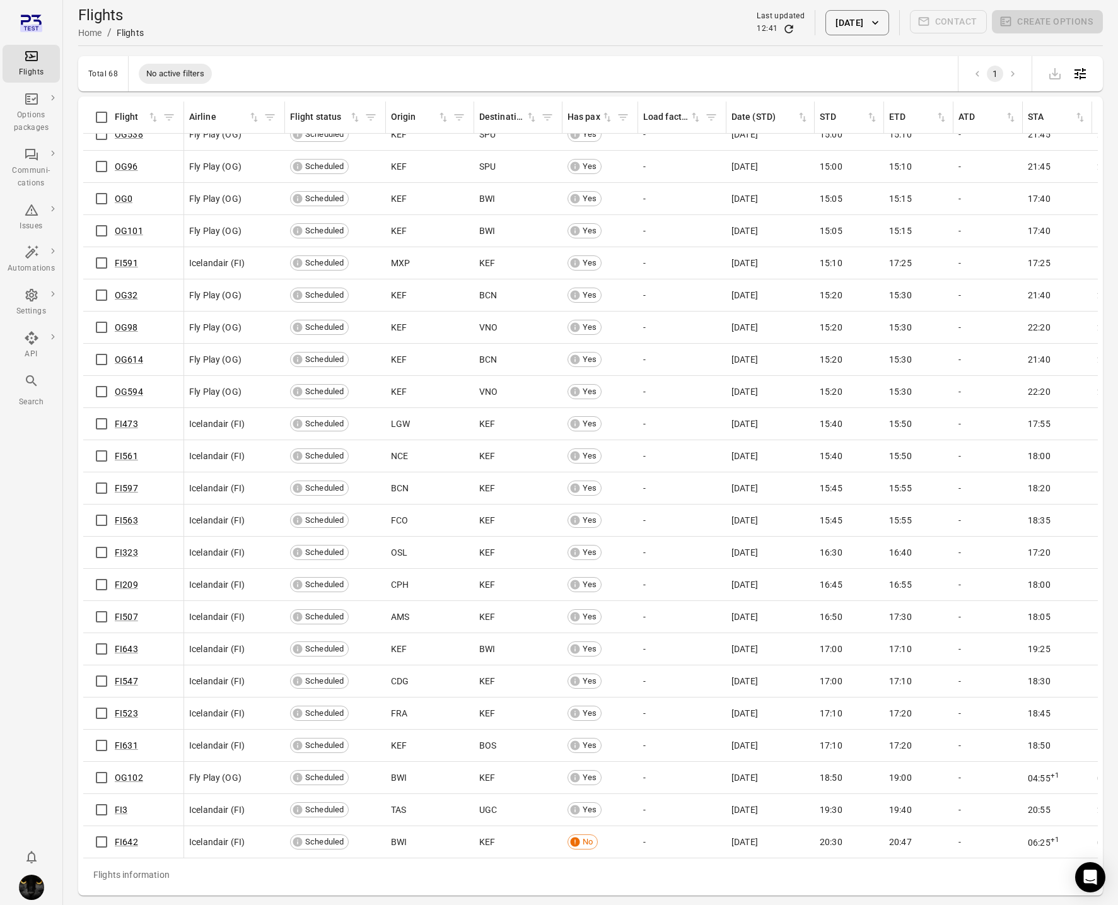
scroll to position [1436, 0]
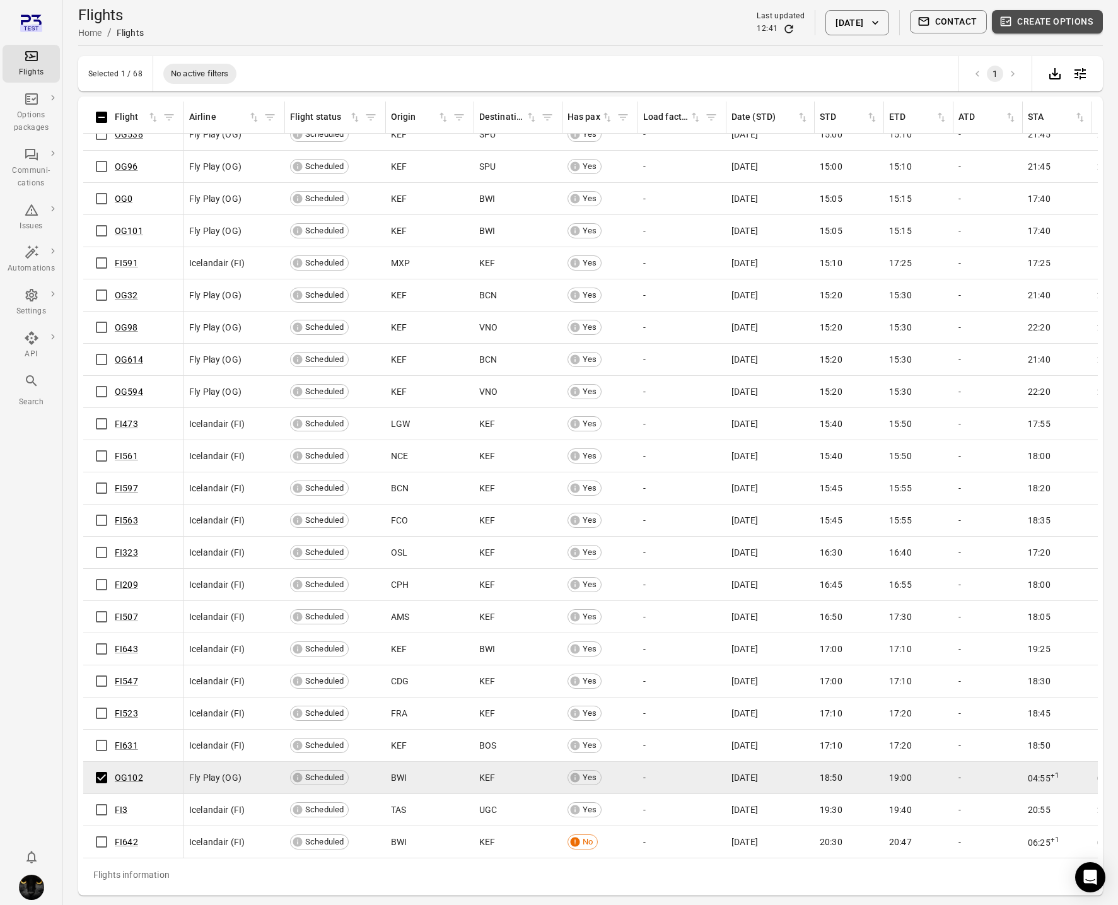
click at [1050, 26] on button "Create options" at bounding box center [1047, 21] width 111 height 23
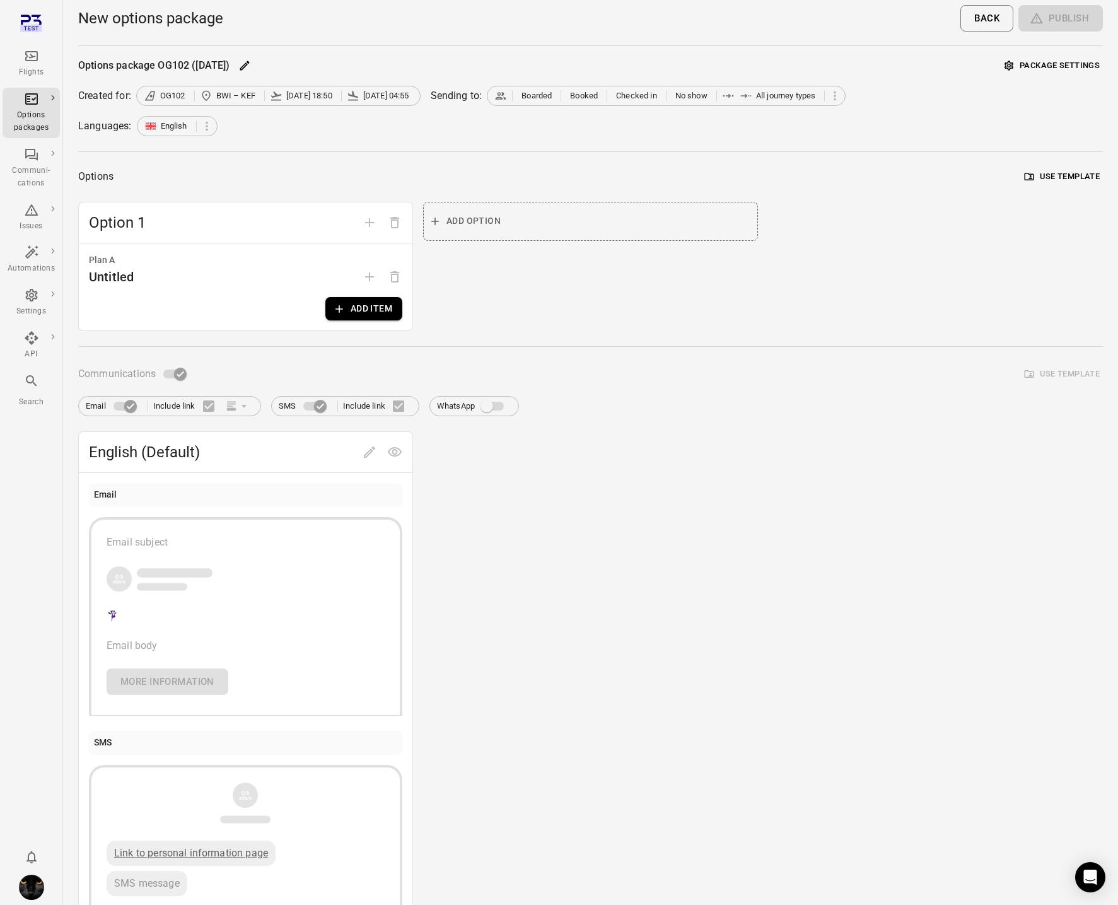
click at [346, 302] on button "Add item" at bounding box center [363, 308] width 77 height 23
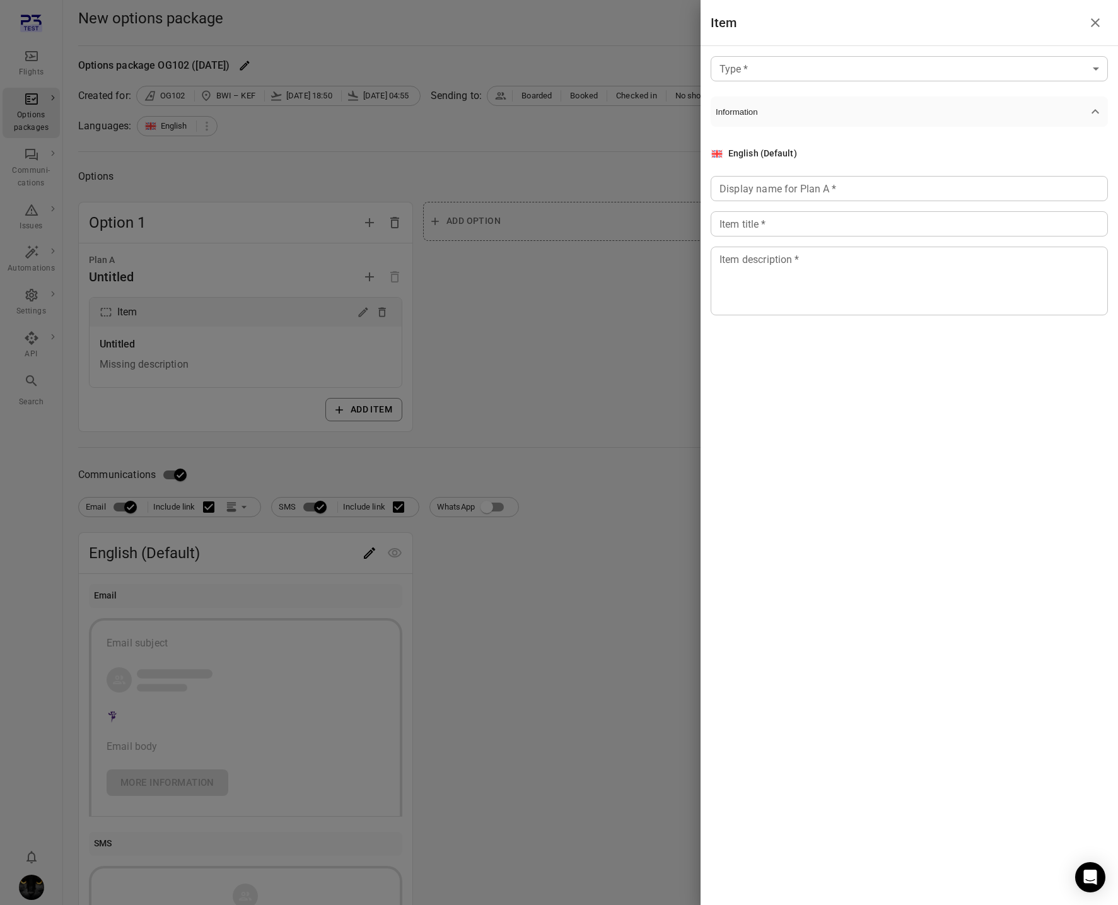
click at [852, 72] on body "Flights Options packages Communi-cations Issues Automations Settings API Search…" at bounding box center [559, 539] width 1118 height 1079
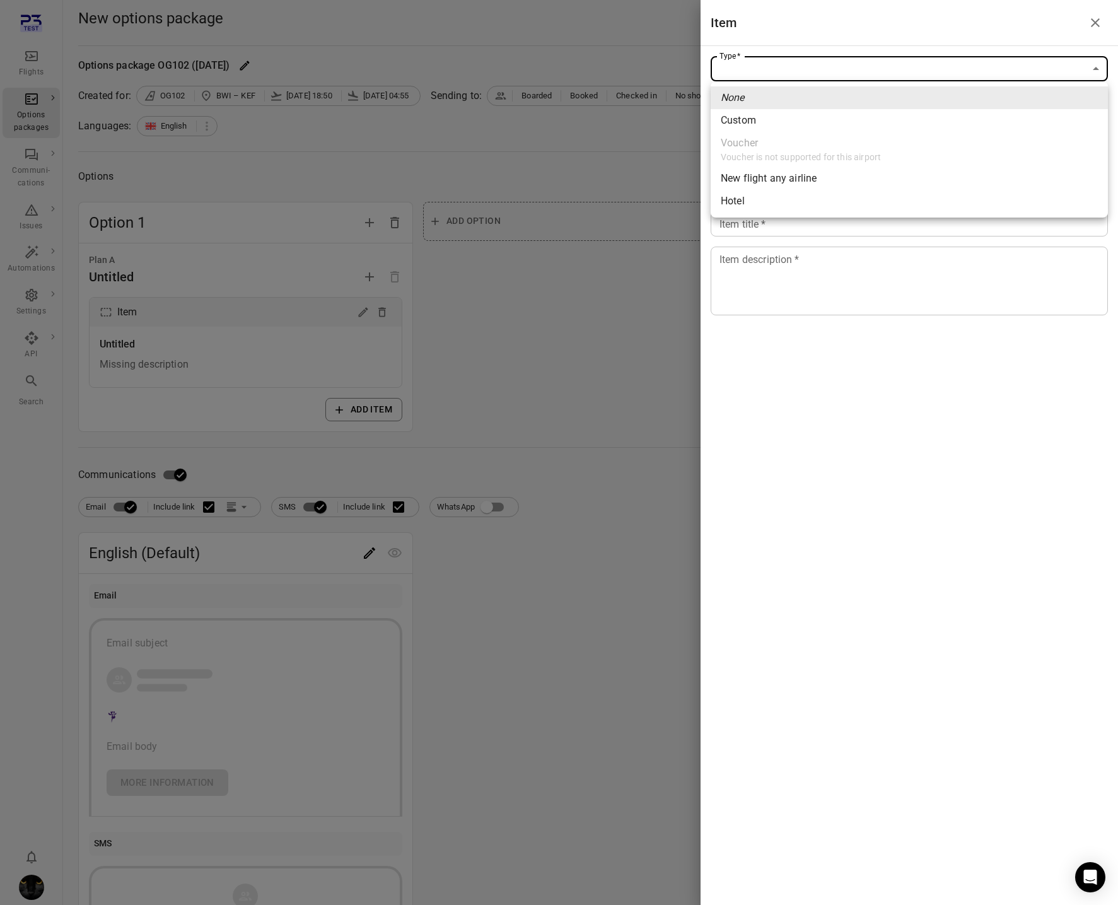
click at [816, 127] on li "Custom" at bounding box center [909, 120] width 397 height 23
type input "******"
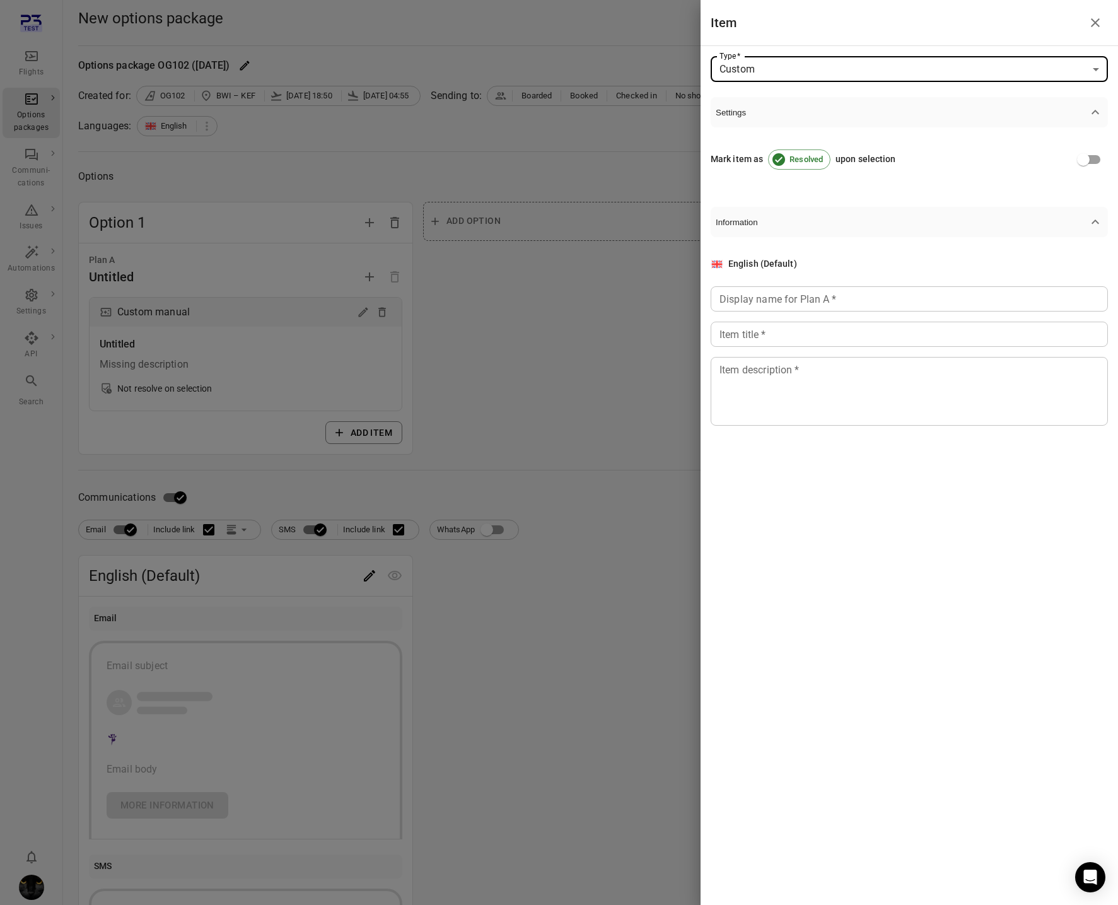
click at [823, 304] on input "Display name for Plan A   *" at bounding box center [909, 298] width 397 height 25
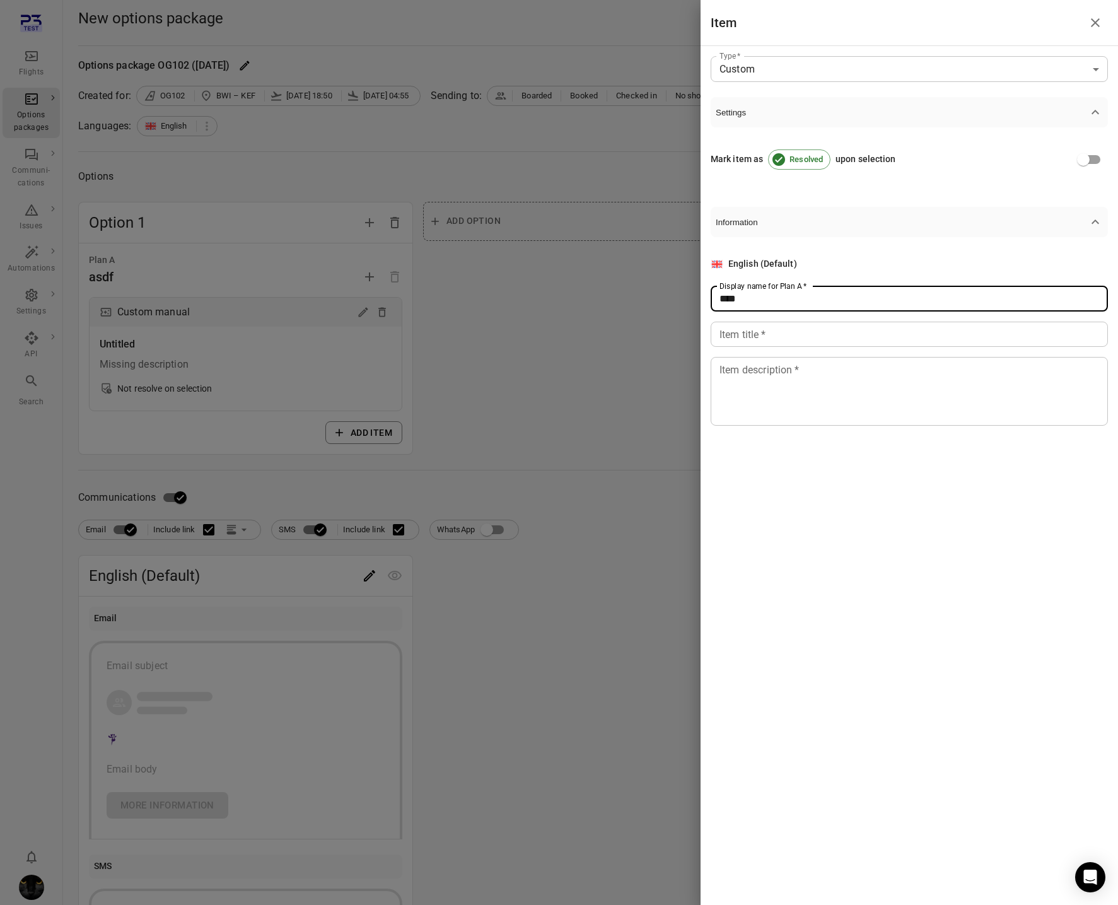
type input "****"
click at [783, 331] on input "Item title   *" at bounding box center [909, 334] width 397 height 25
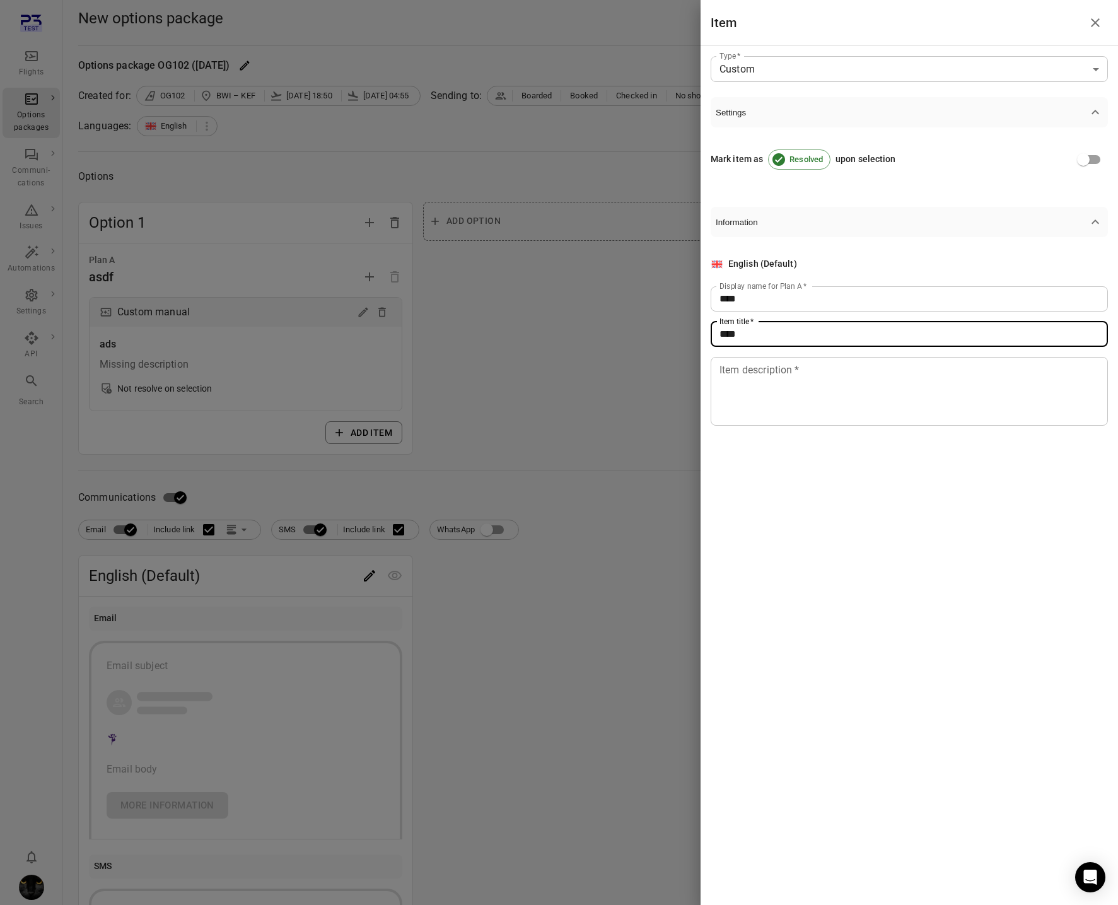
type input "****"
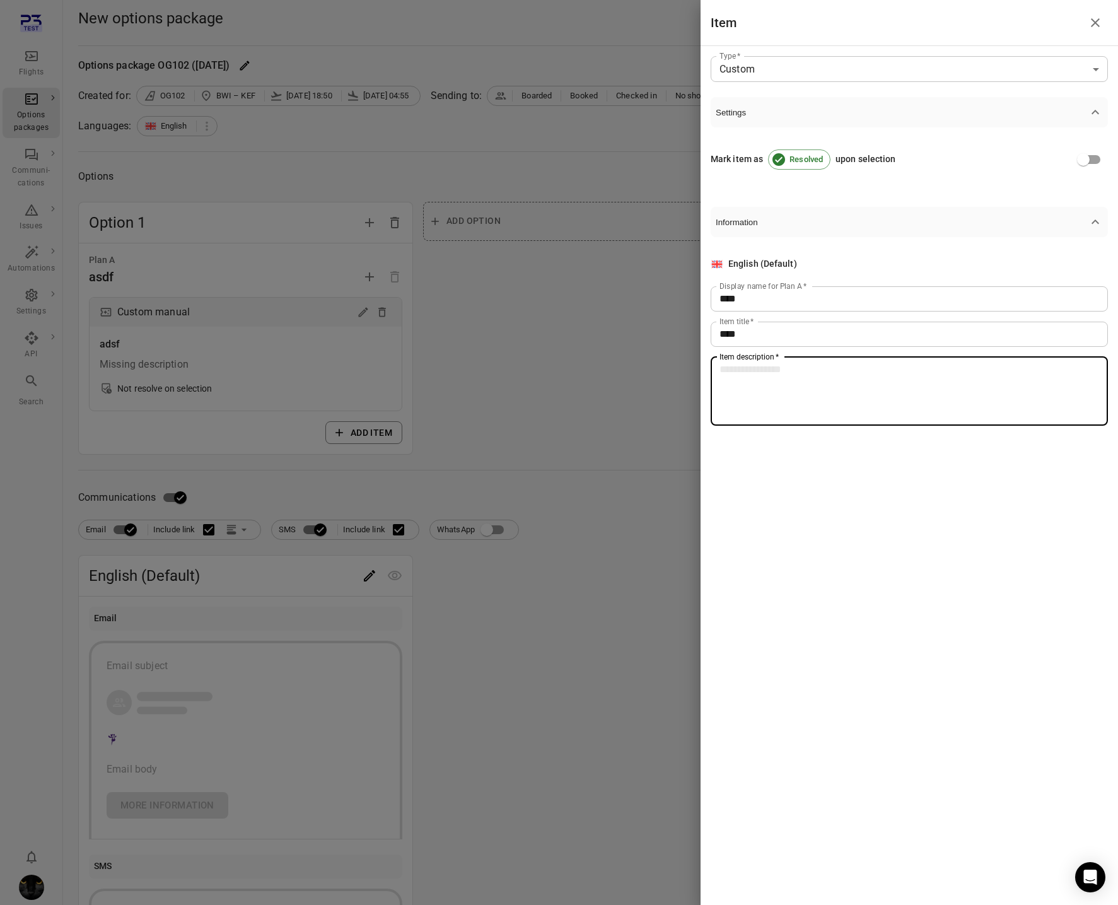
drag, startPoint x: 783, startPoint y: 370, endPoint x: 774, endPoint y: 396, distance: 28.1
click at [783, 370] on textarea "Item description   *" at bounding box center [910, 391] width 380 height 58
type textarea "****"
click at [630, 414] on div at bounding box center [559, 452] width 1118 height 905
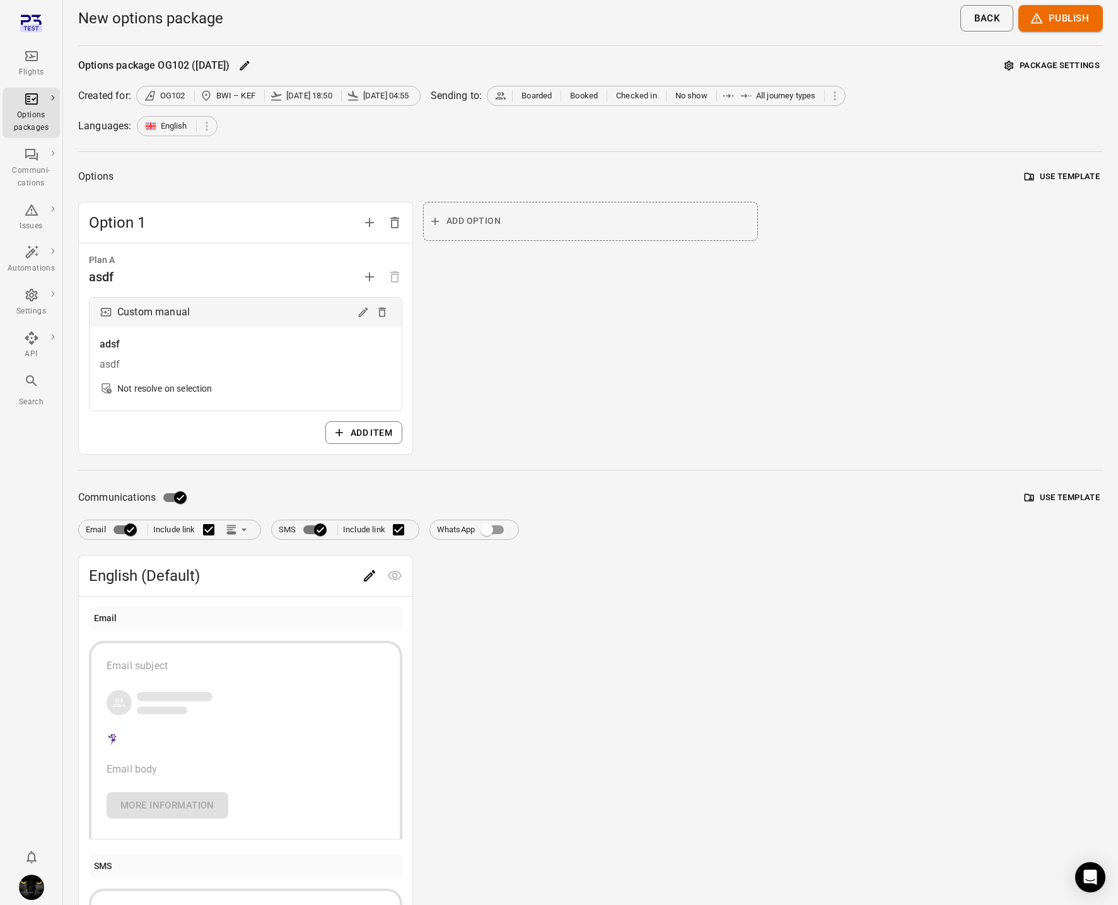
click at [1079, 68] on button "Package settings" at bounding box center [1053, 66] width 102 height 20
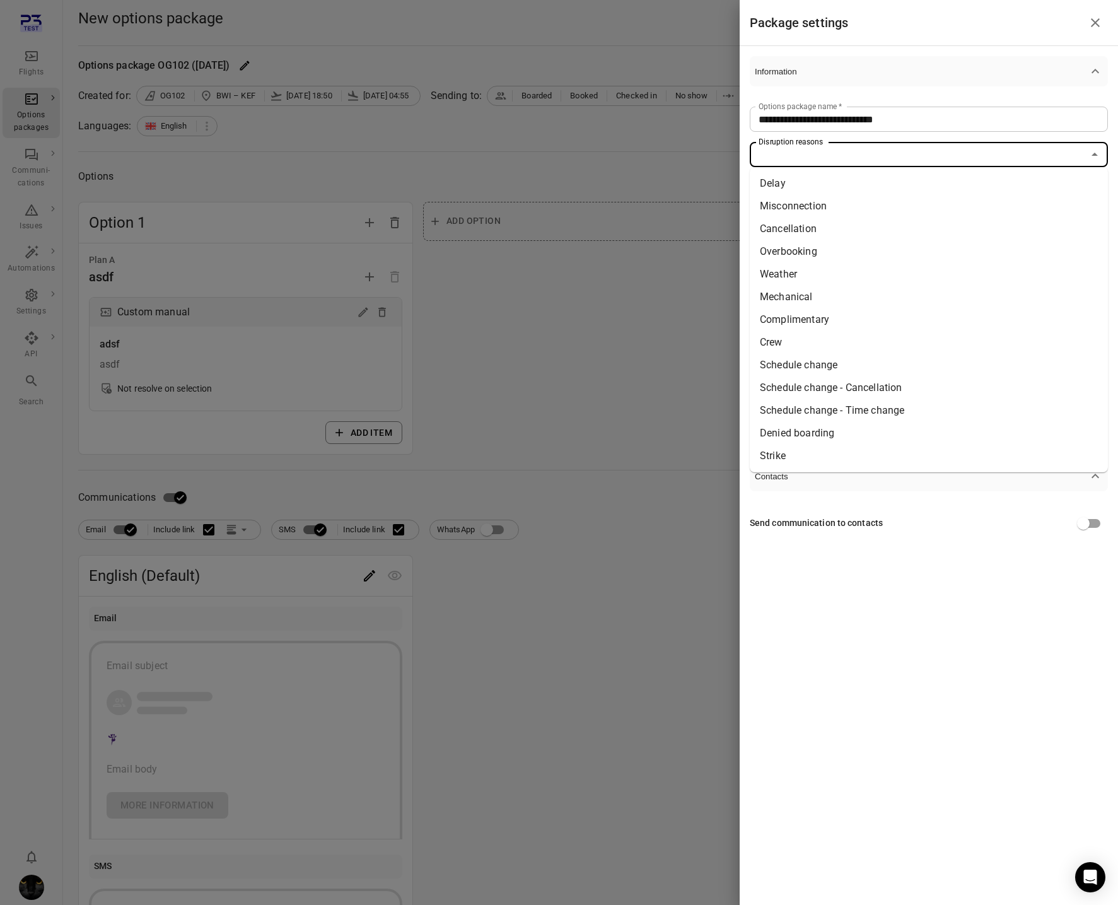
click at [839, 150] on input "Disruption reasons" at bounding box center [919, 155] width 330 height 18
click at [812, 194] on li "Delay" at bounding box center [929, 183] width 358 height 23
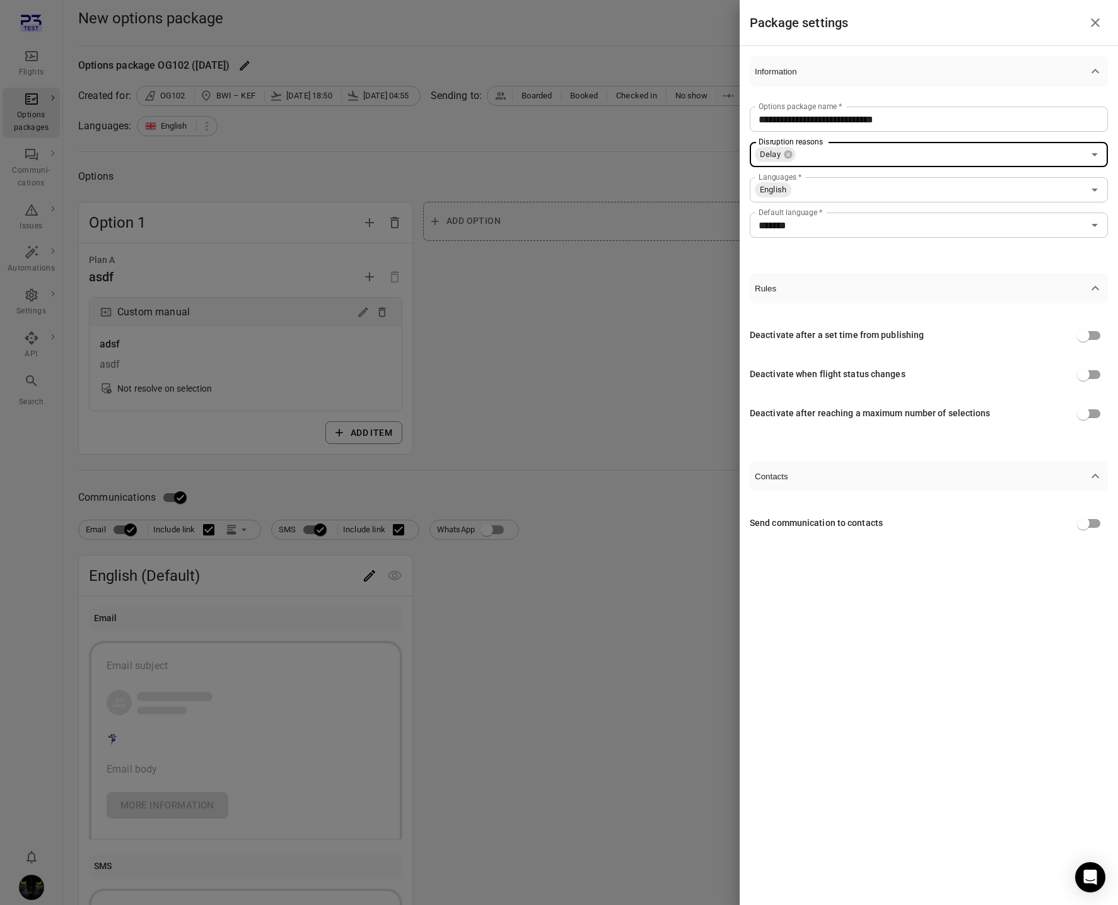
click at [812, 194] on input "Languages   *" at bounding box center [938, 190] width 291 height 18
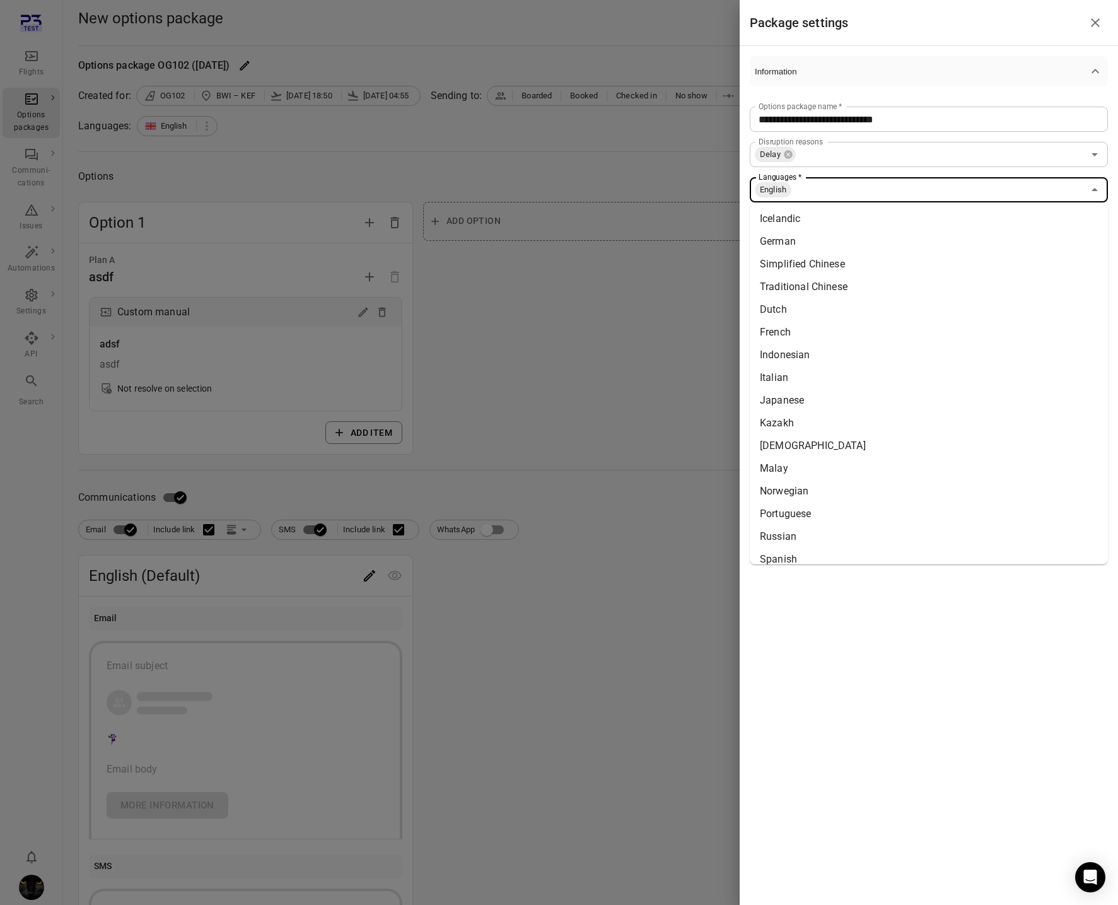
click at [810, 218] on li "Icelandic" at bounding box center [929, 219] width 358 height 23
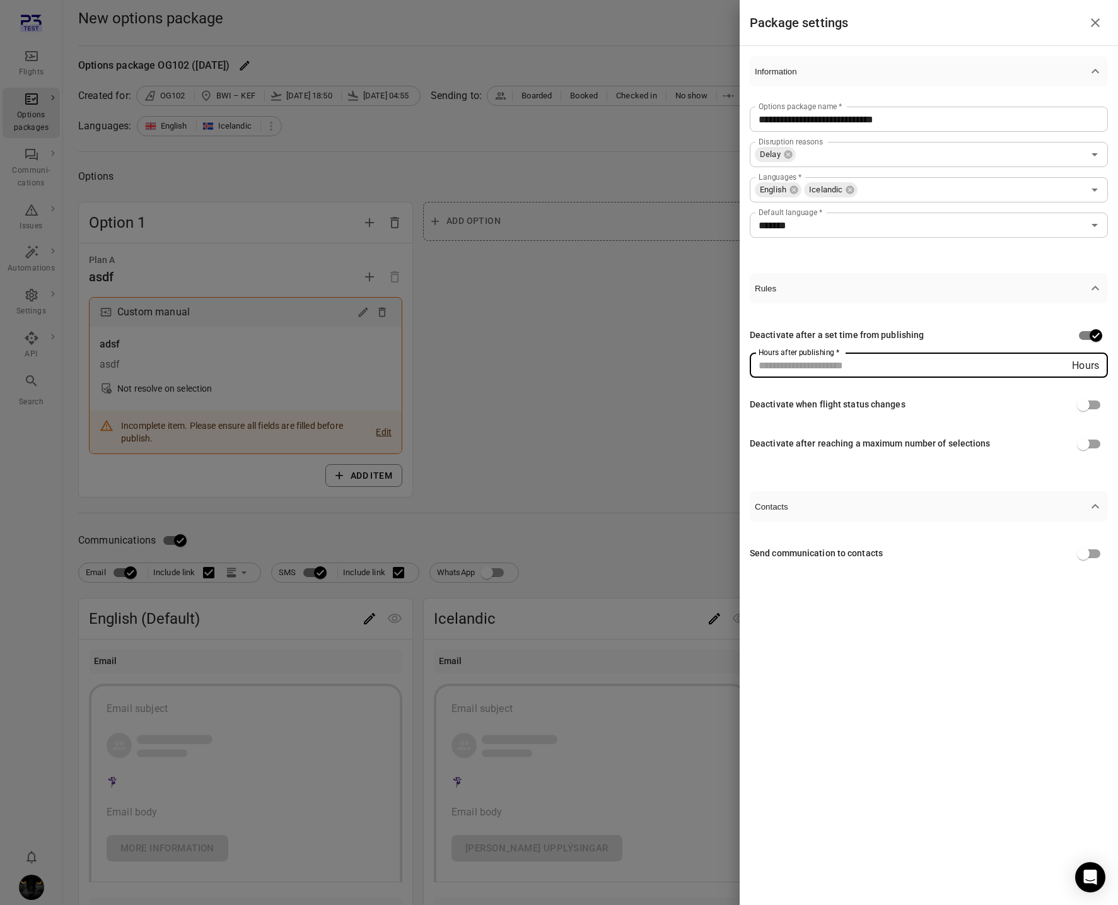
click at [1001, 374] on input "Hours after publishing   *" at bounding box center [911, 365] width 322 height 25
type input "*"
click at [880, 606] on div "**********" at bounding box center [929, 452] width 378 height 905
drag, startPoint x: 459, startPoint y: 462, endPoint x: 453, endPoint y: 459, distance: 7.4
click at [459, 462] on div at bounding box center [559, 452] width 1118 height 905
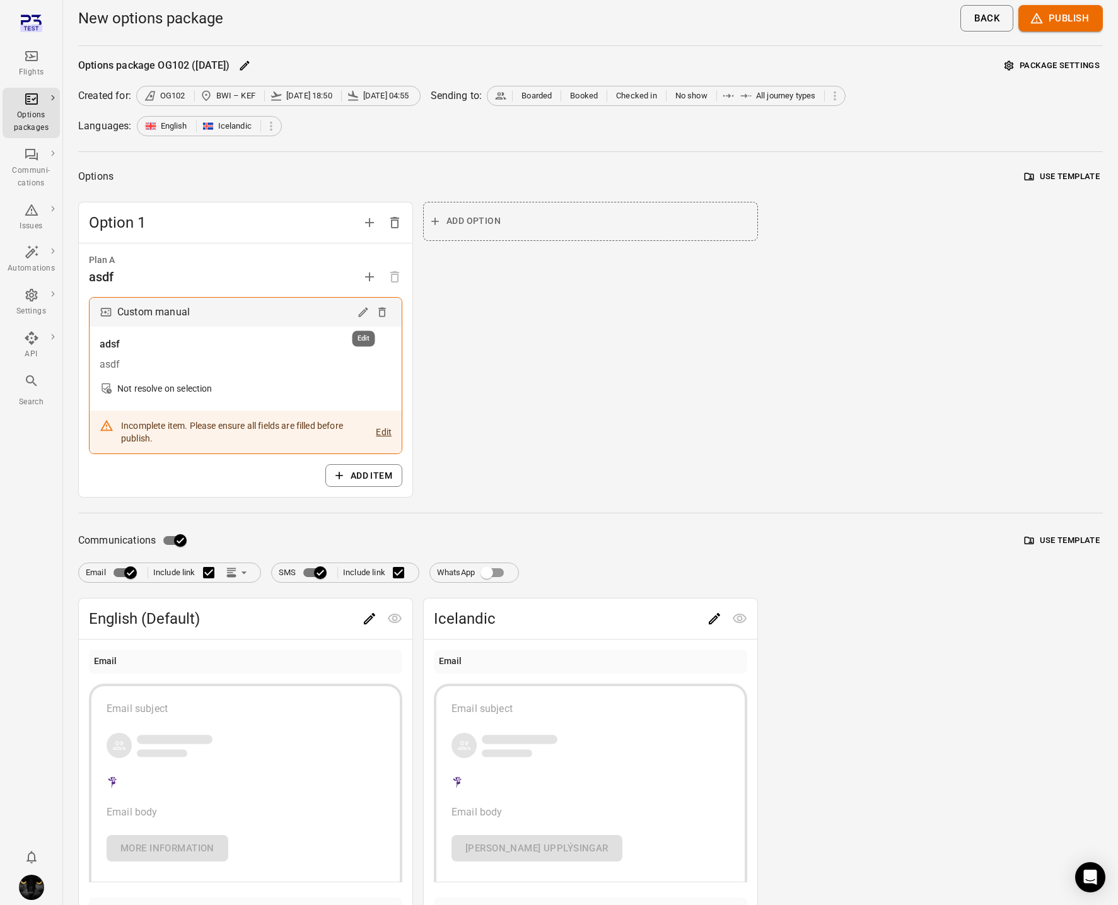
click at [361, 315] on icon "Edit" at bounding box center [362, 312] width 9 height 9
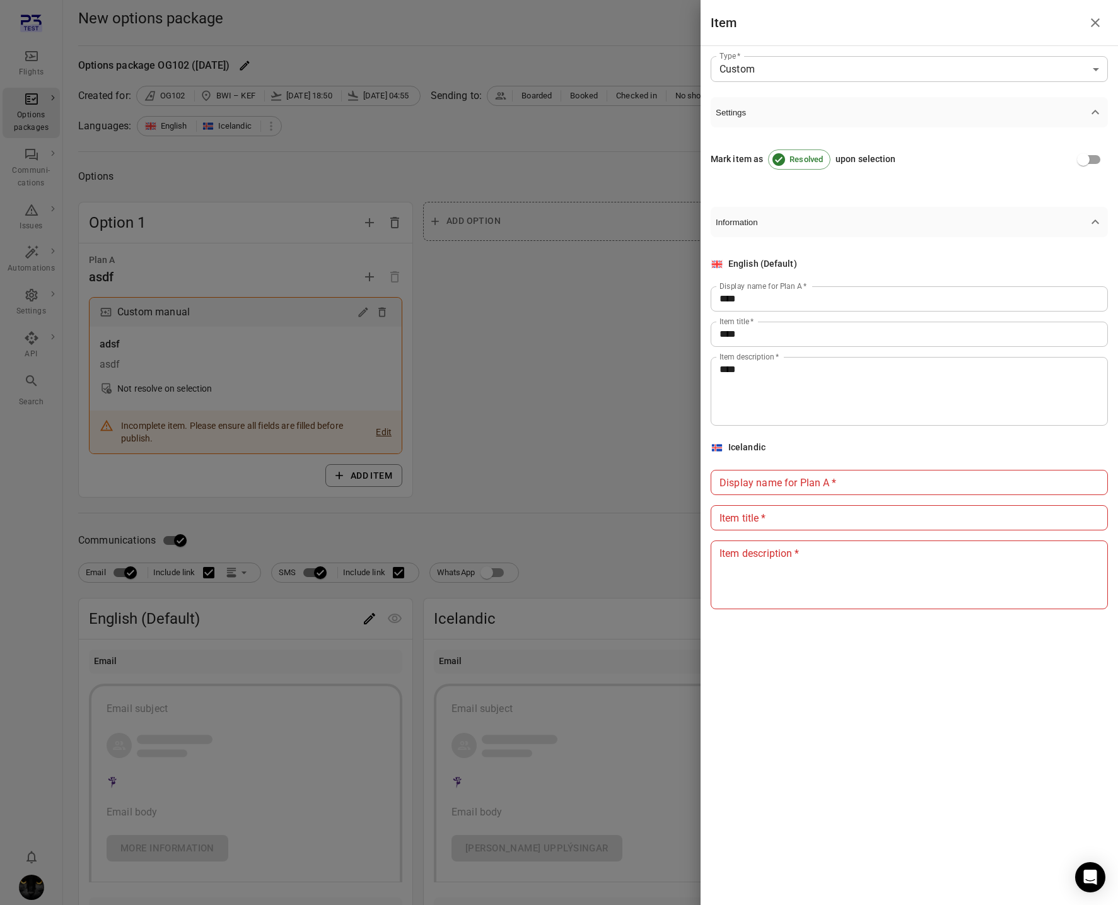
click at [815, 484] on input "Display name for Plan A   *" at bounding box center [909, 482] width 397 height 25
type input "****"
click at [814, 513] on input "Item title   *" at bounding box center [909, 517] width 397 height 25
type input "****"
drag, startPoint x: 833, startPoint y: 565, endPoint x: 780, endPoint y: 583, distance: 55.3
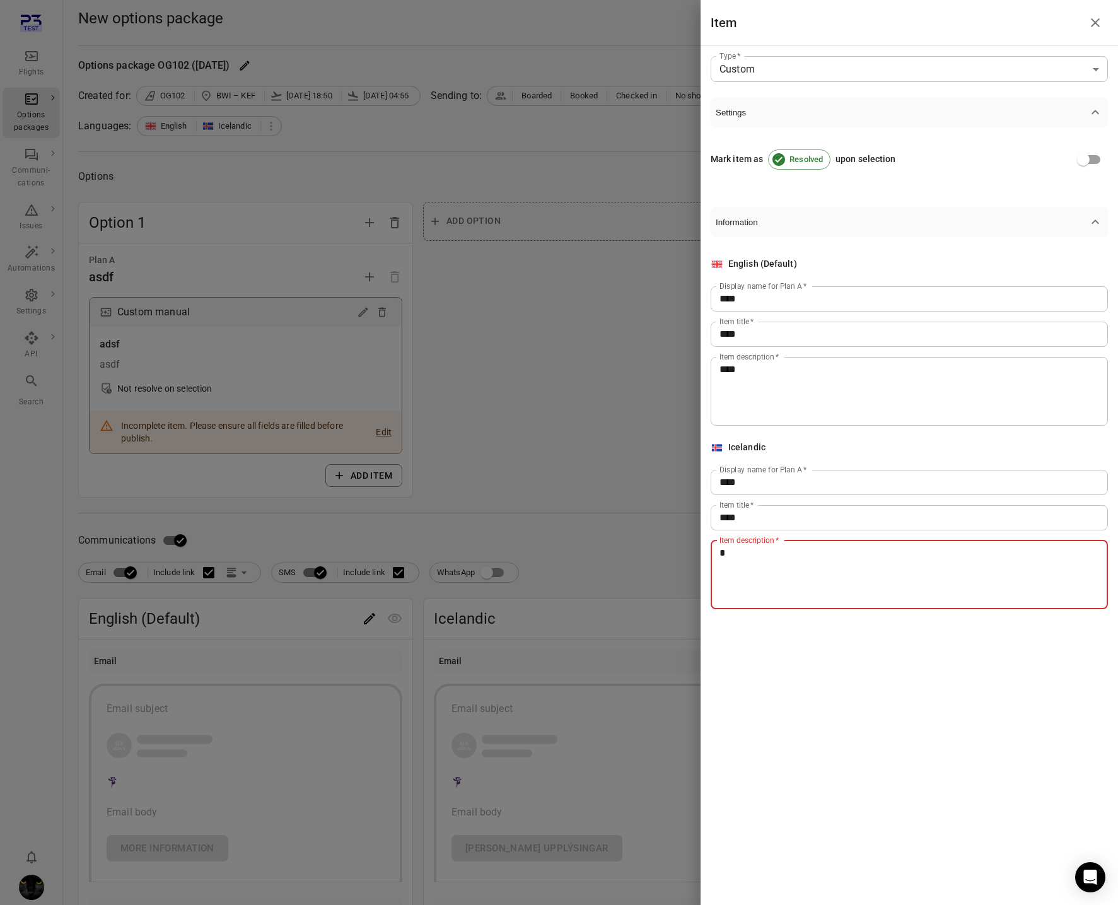
click at [833, 566] on textarea "*" at bounding box center [910, 575] width 380 height 58
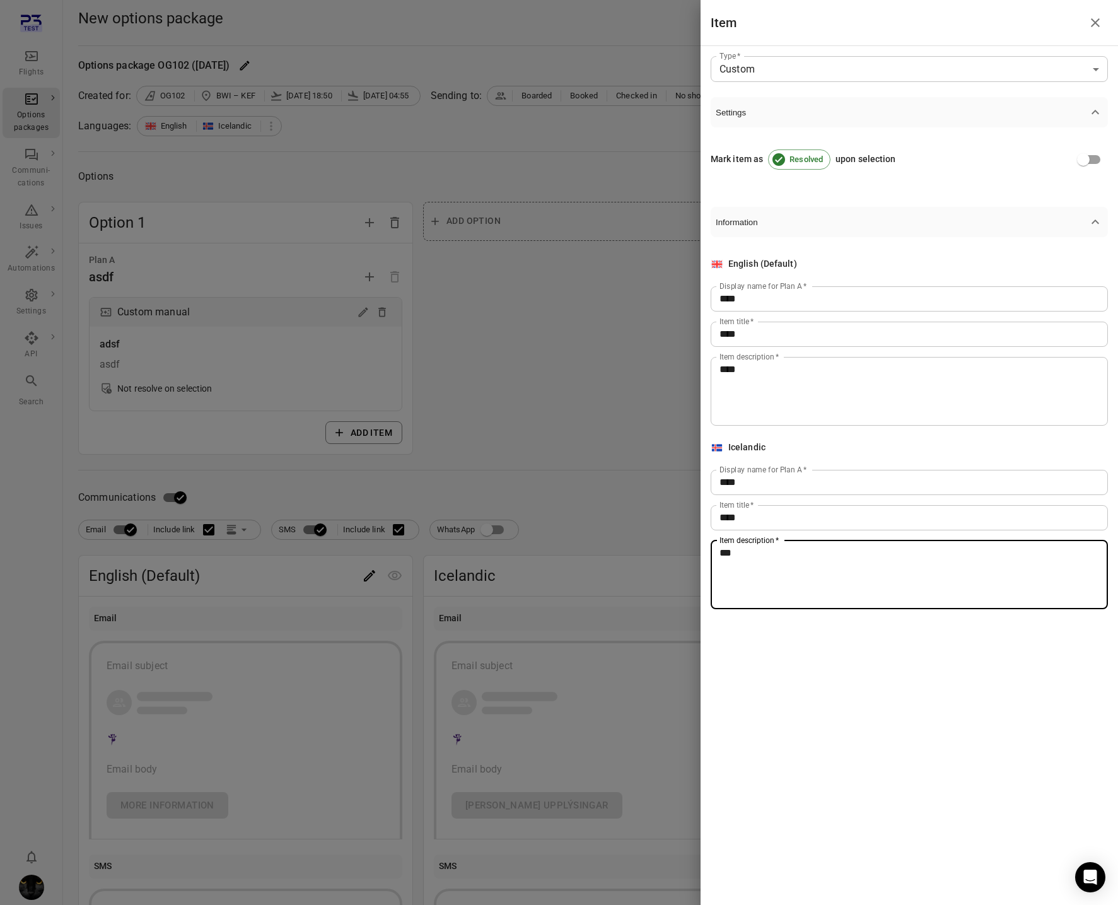
type textarea "***"
drag, startPoint x: 517, startPoint y: 480, endPoint x: 507, endPoint y: 483, distance: 10.4
click at [516, 480] on div at bounding box center [559, 452] width 1118 height 905
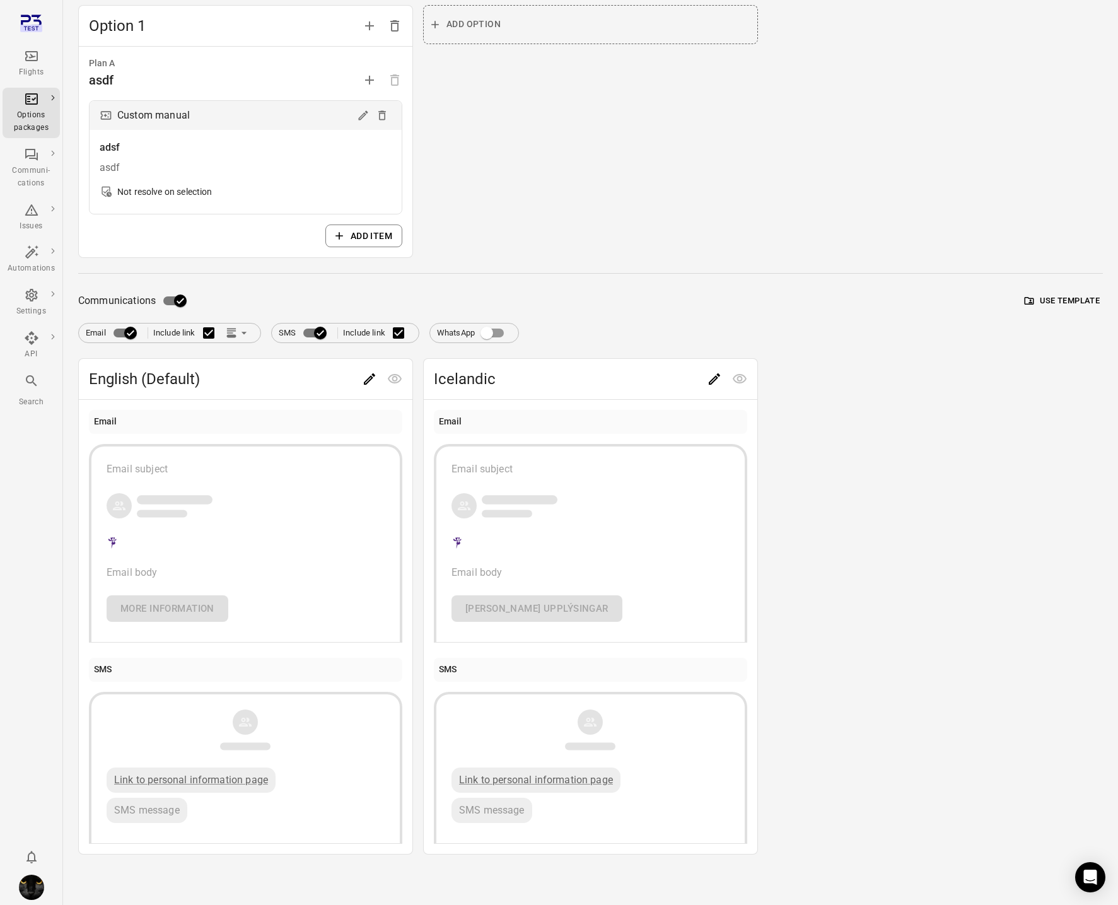
scroll to position [184, 0]
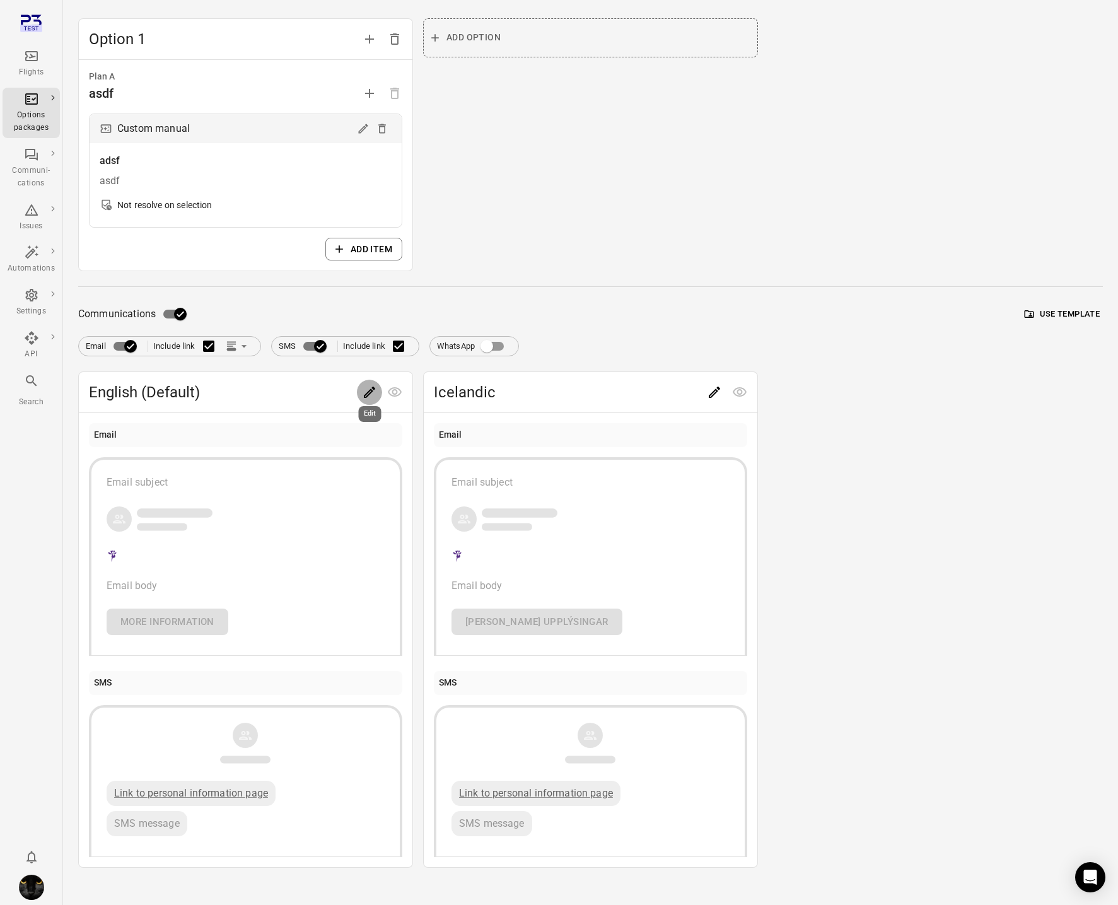
click at [372, 389] on icon "Edit" at bounding box center [369, 392] width 15 height 15
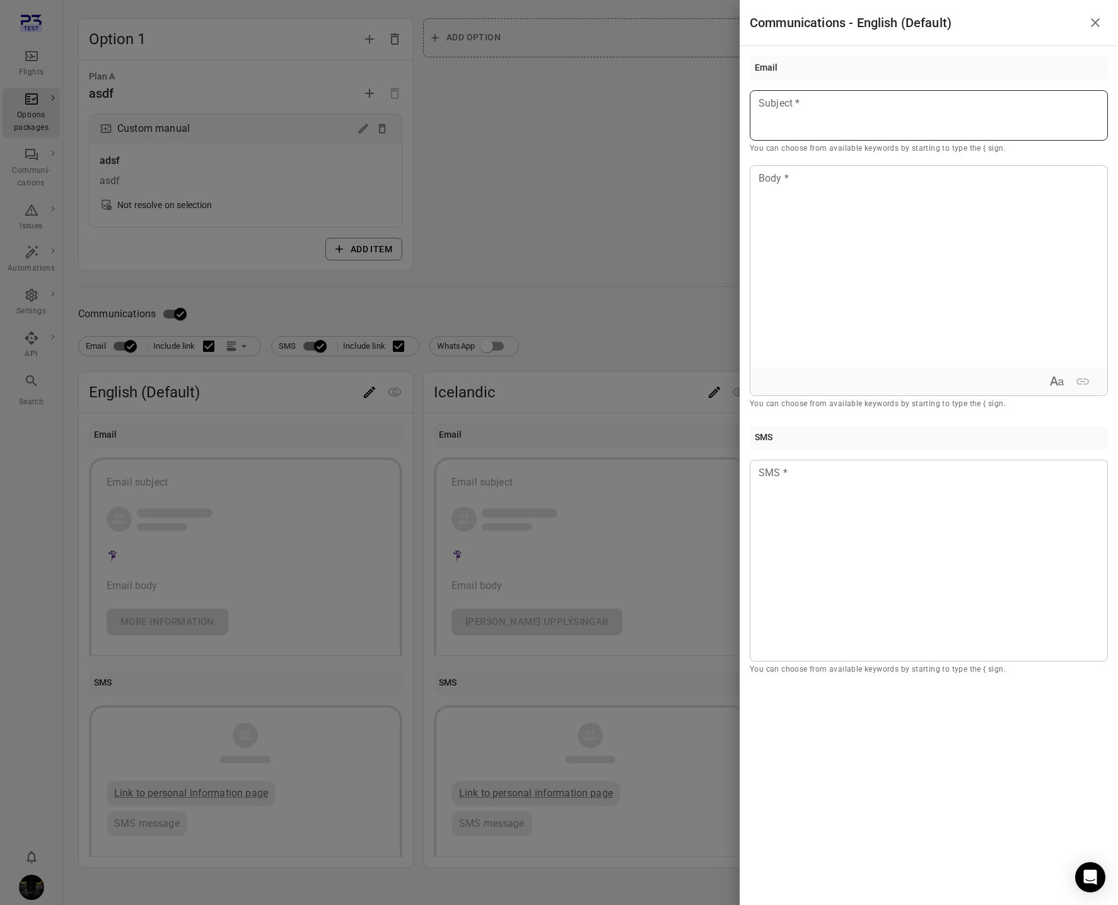
click at [797, 134] on div at bounding box center [929, 115] width 358 height 50
click at [837, 282] on div at bounding box center [929, 267] width 357 height 202
click at [848, 525] on div at bounding box center [929, 561] width 358 height 202
click at [635, 329] on div at bounding box center [559, 452] width 1118 height 905
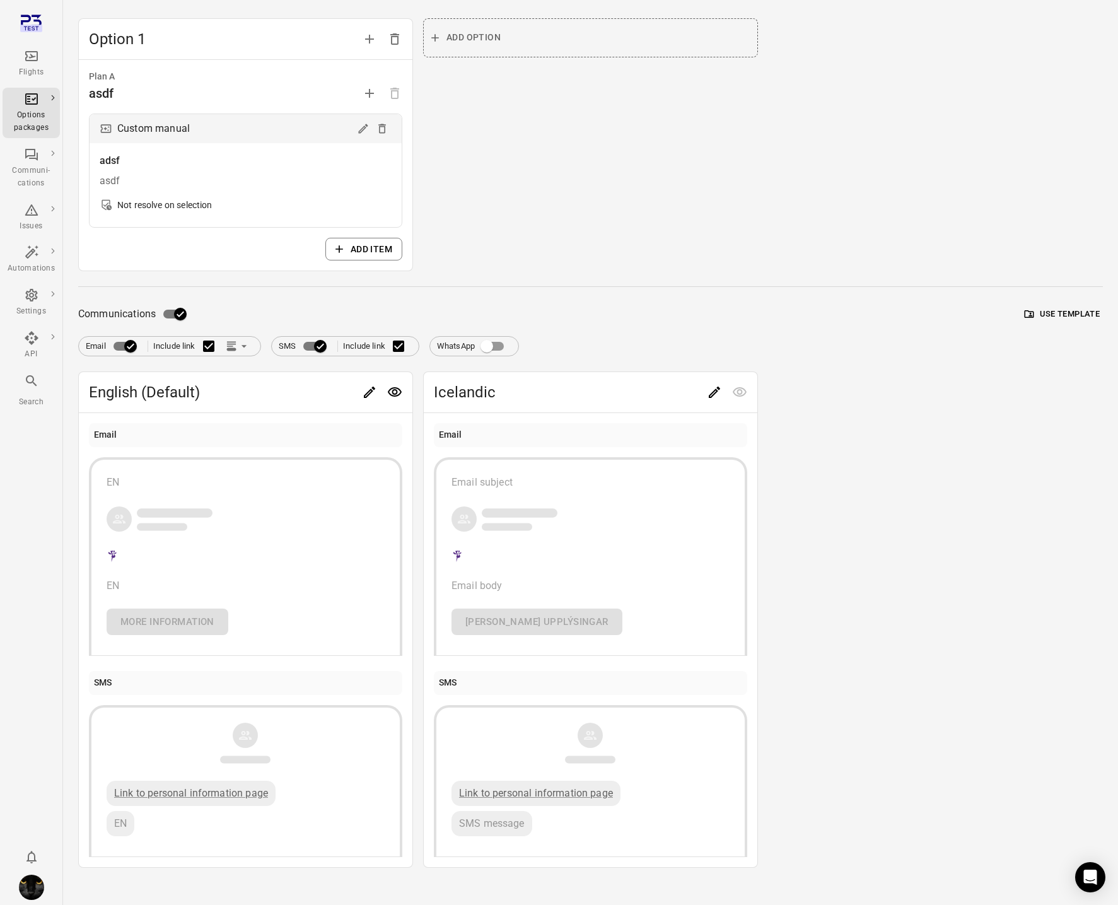
click at [715, 393] on icon "Edit" at bounding box center [714, 392] width 11 height 11
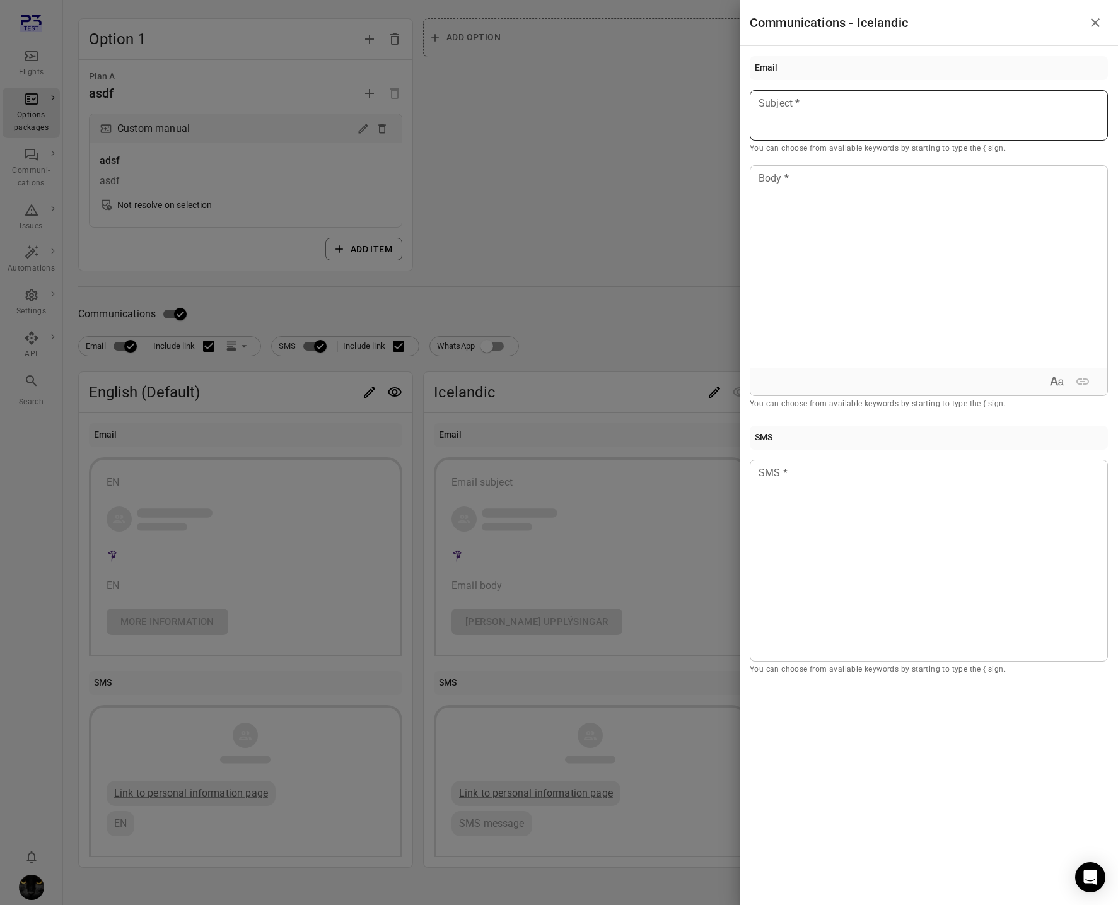
click at [829, 124] on div at bounding box center [929, 115] width 358 height 50
click at [816, 245] on div at bounding box center [929, 267] width 357 height 202
click at [854, 548] on div at bounding box center [929, 561] width 358 height 202
click at [684, 324] on div at bounding box center [559, 452] width 1118 height 905
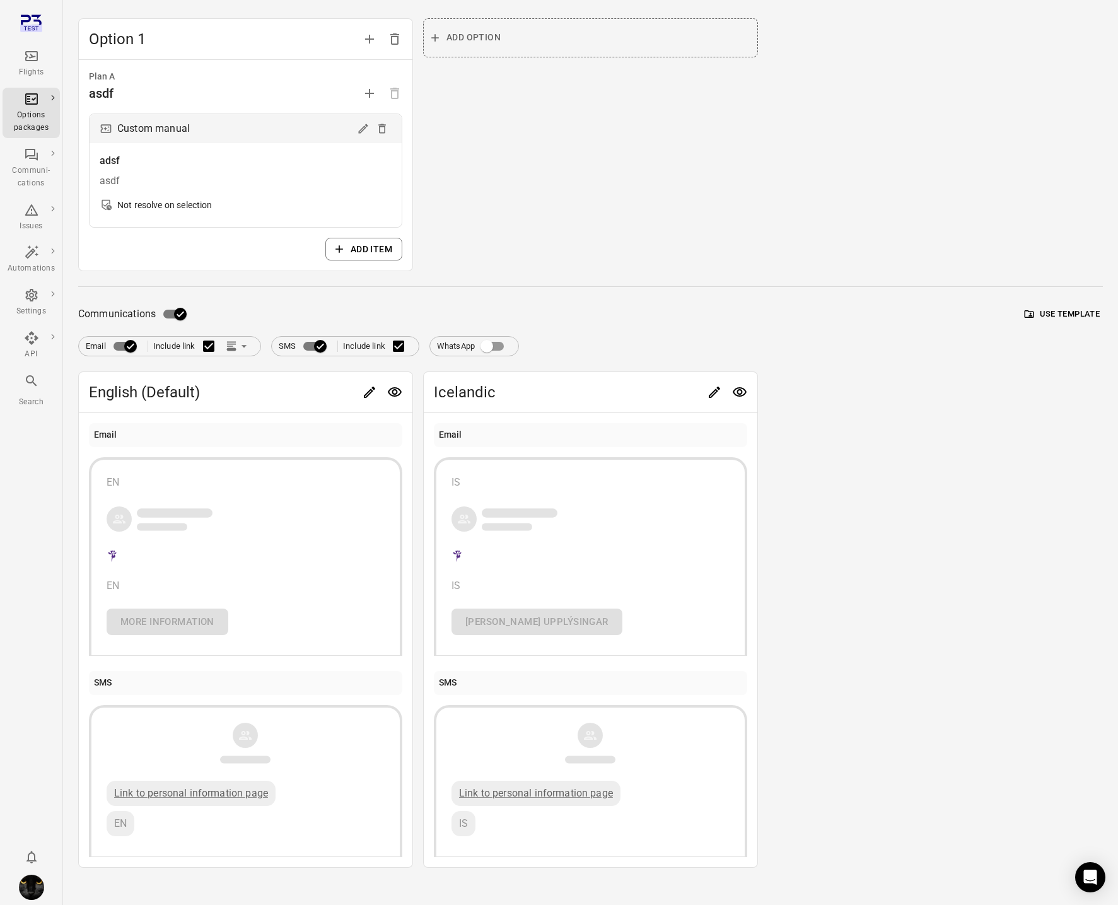
scroll to position [0, 0]
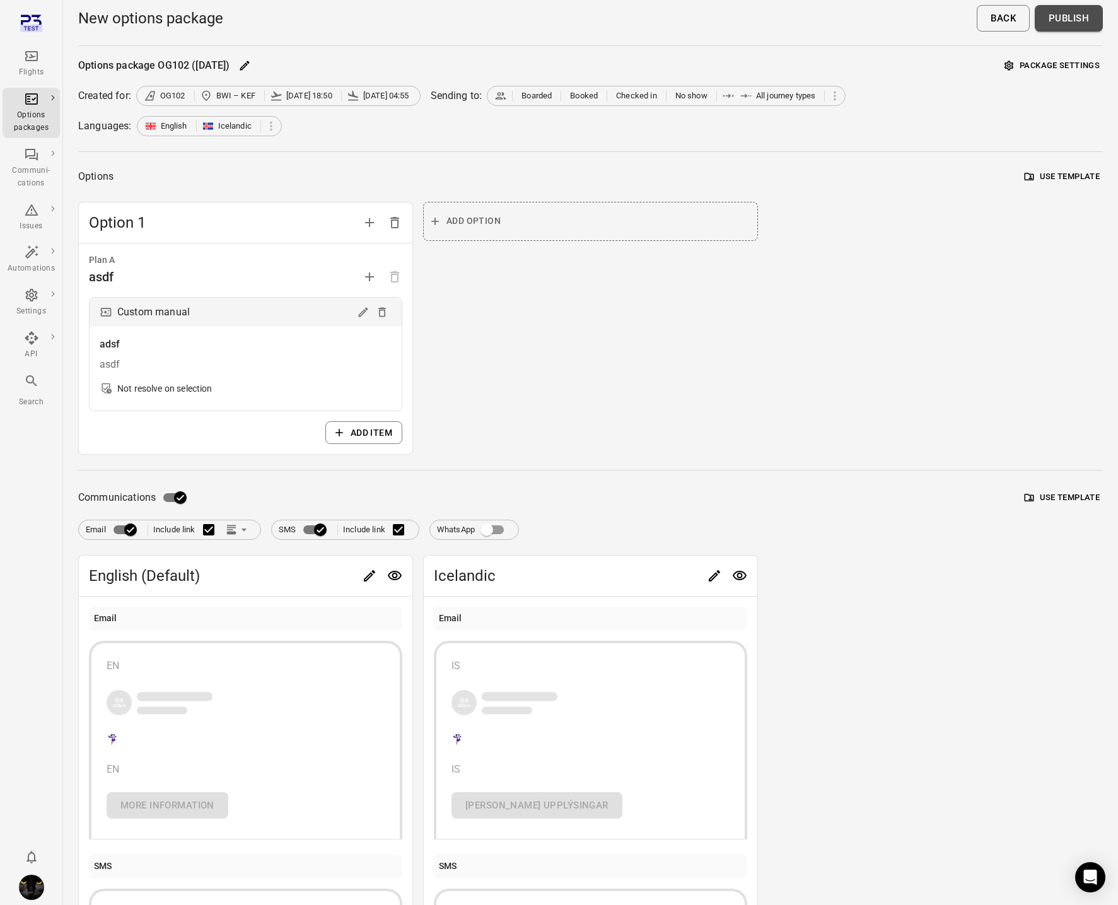
click at [1061, 12] on button "Publish" at bounding box center [1069, 18] width 68 height 26
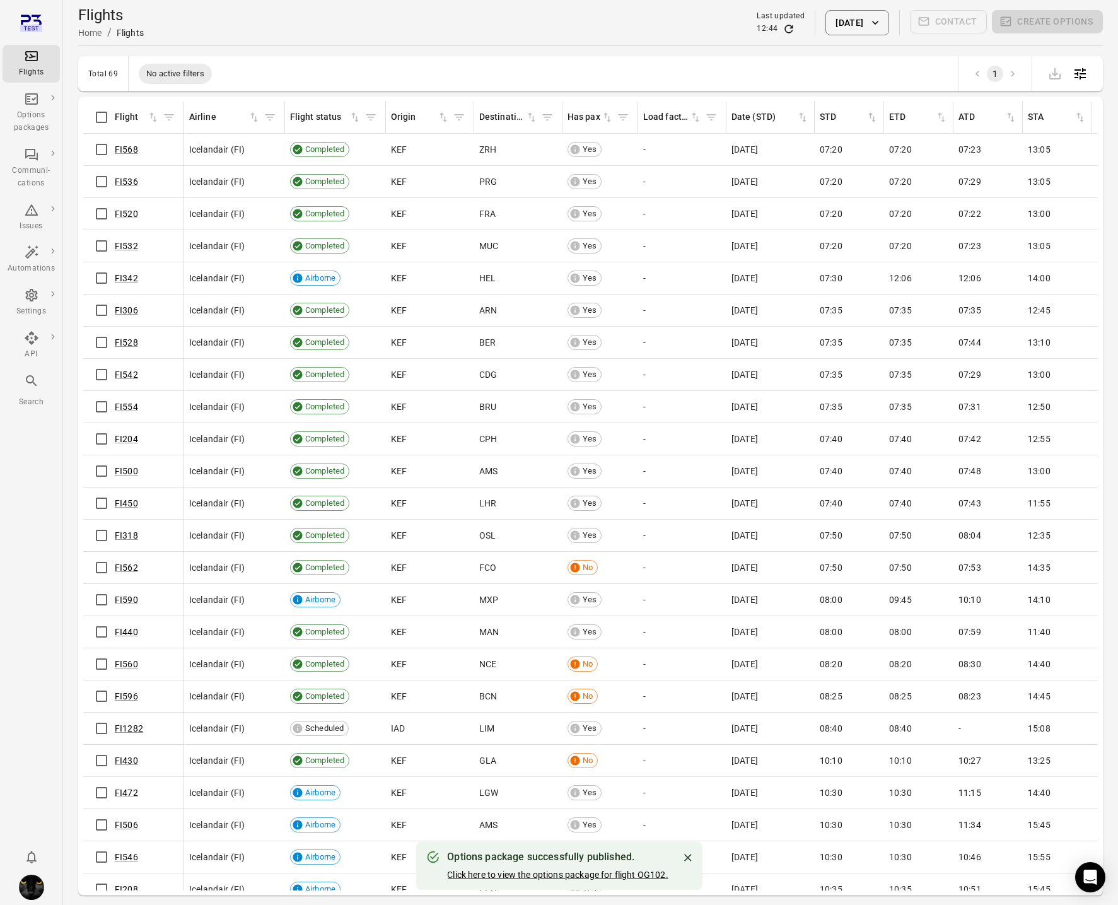
click at [573, 870] on link "Click here to view the options package for flight OG102." at bounding box center [557, 875] width 221 height 10
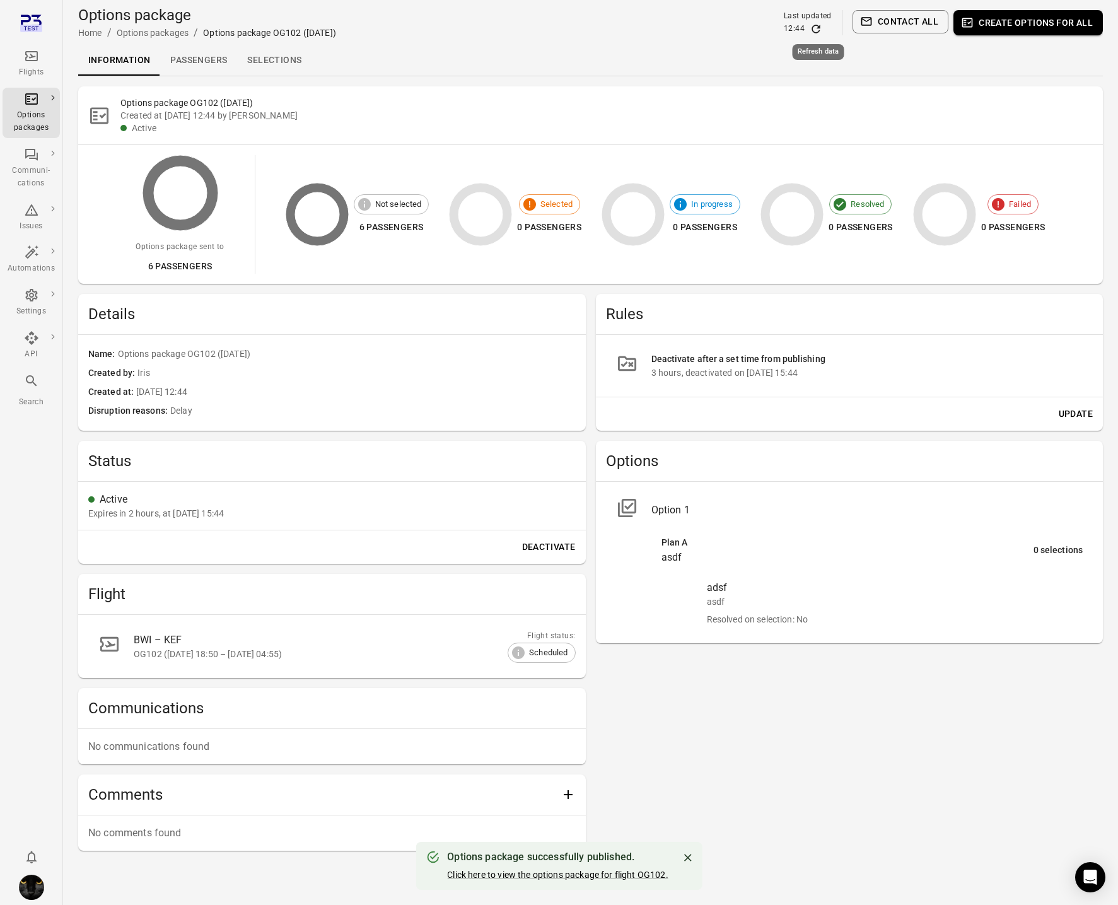
click at [820, 31] on icon "Refresh data" at bounding box center [816, 29] width 8 height 8
click at [183, 61] on link "Passengers" at bounding box center [198, 60] width 77 height 30
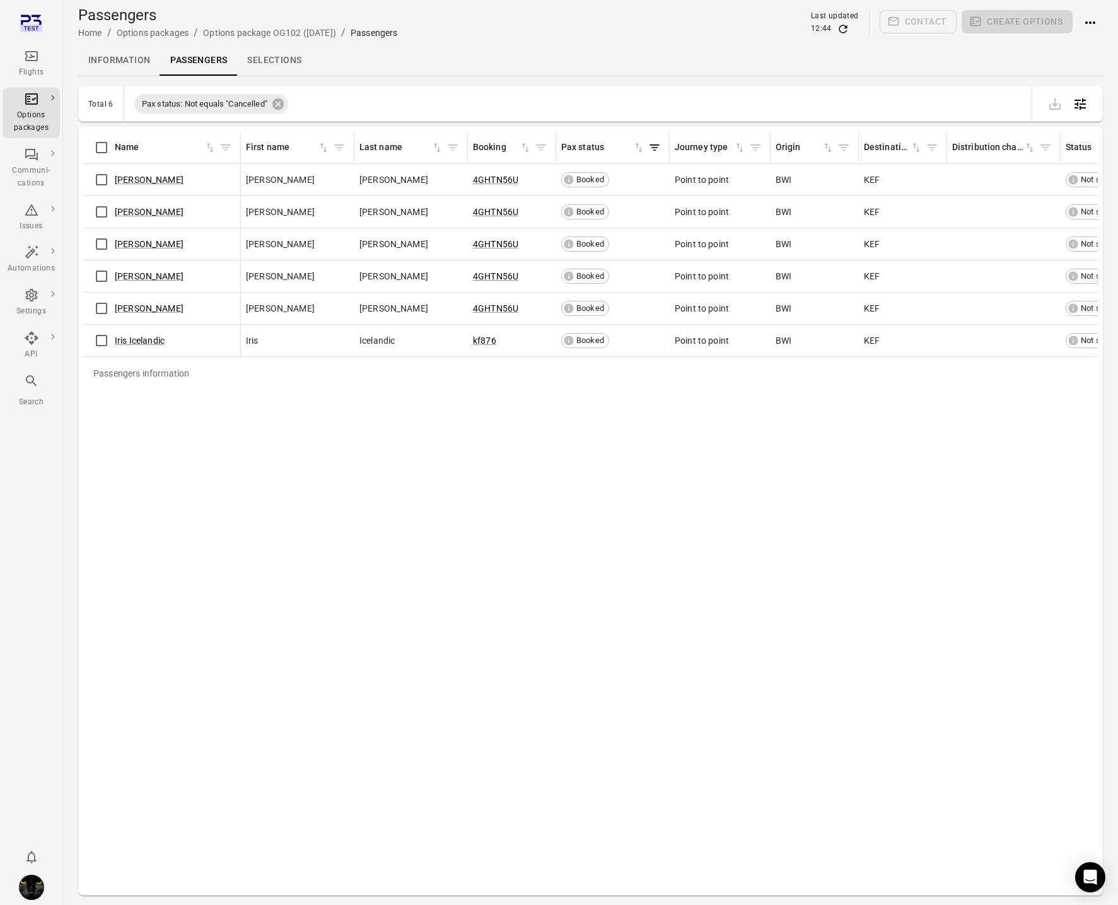
click at [123, 64] on link "Information" at bounding box center [119, 60] width 82 height 30
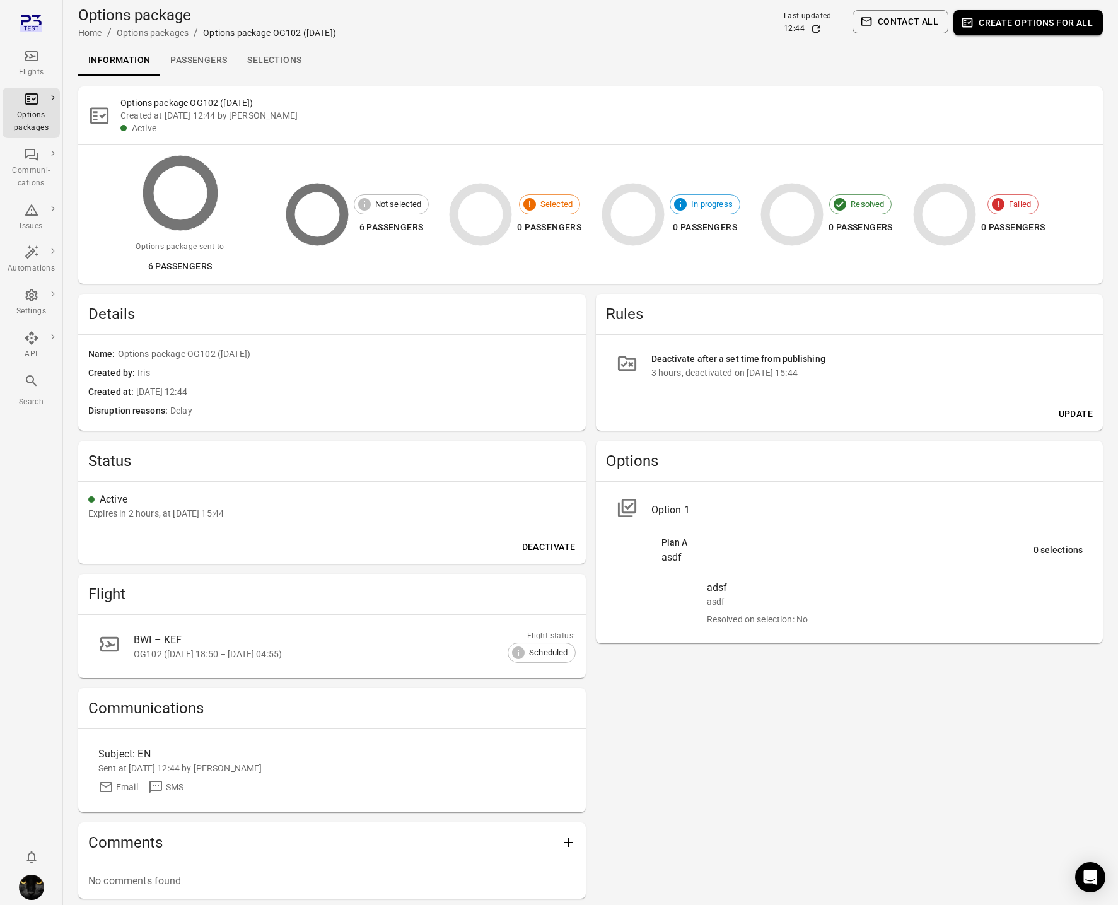
scroll to position [64, 0]
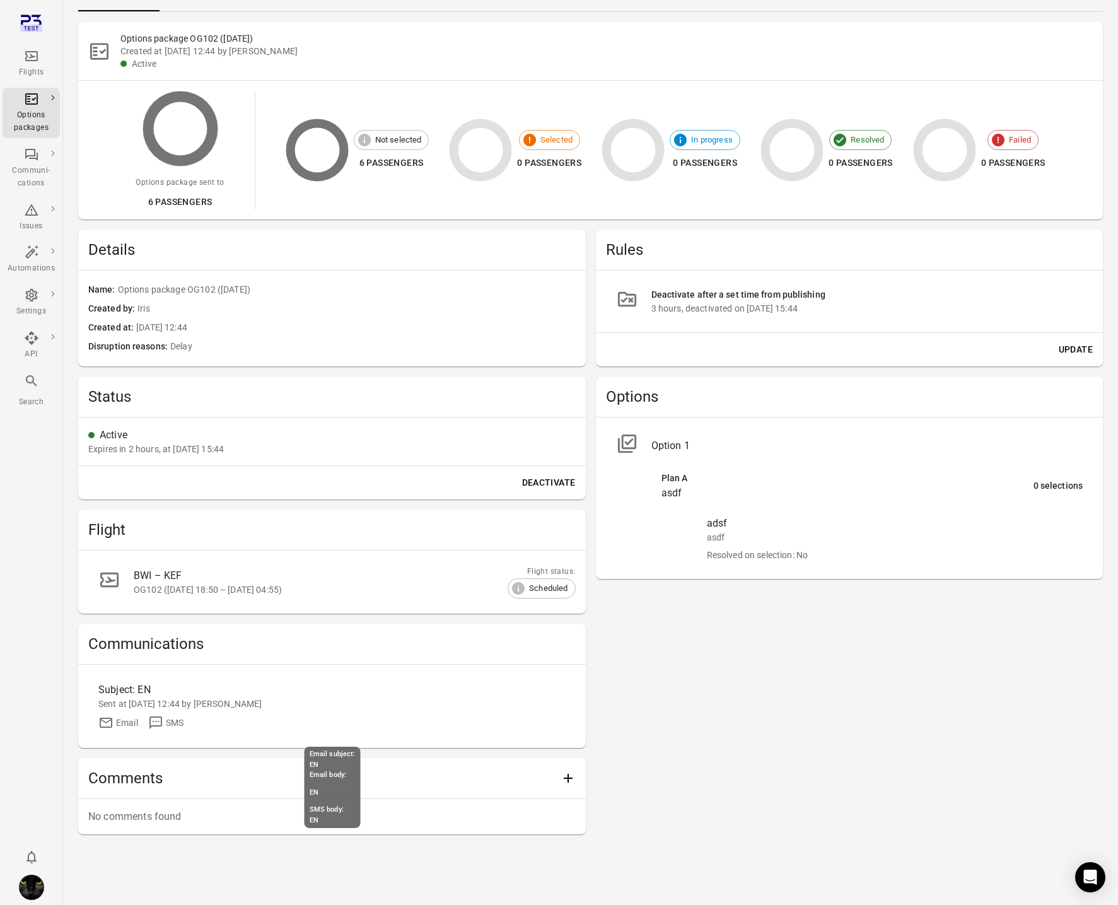
click at [174, 695] on div "Subject: EN" at bounding box center [273, 690] width 350 height 15
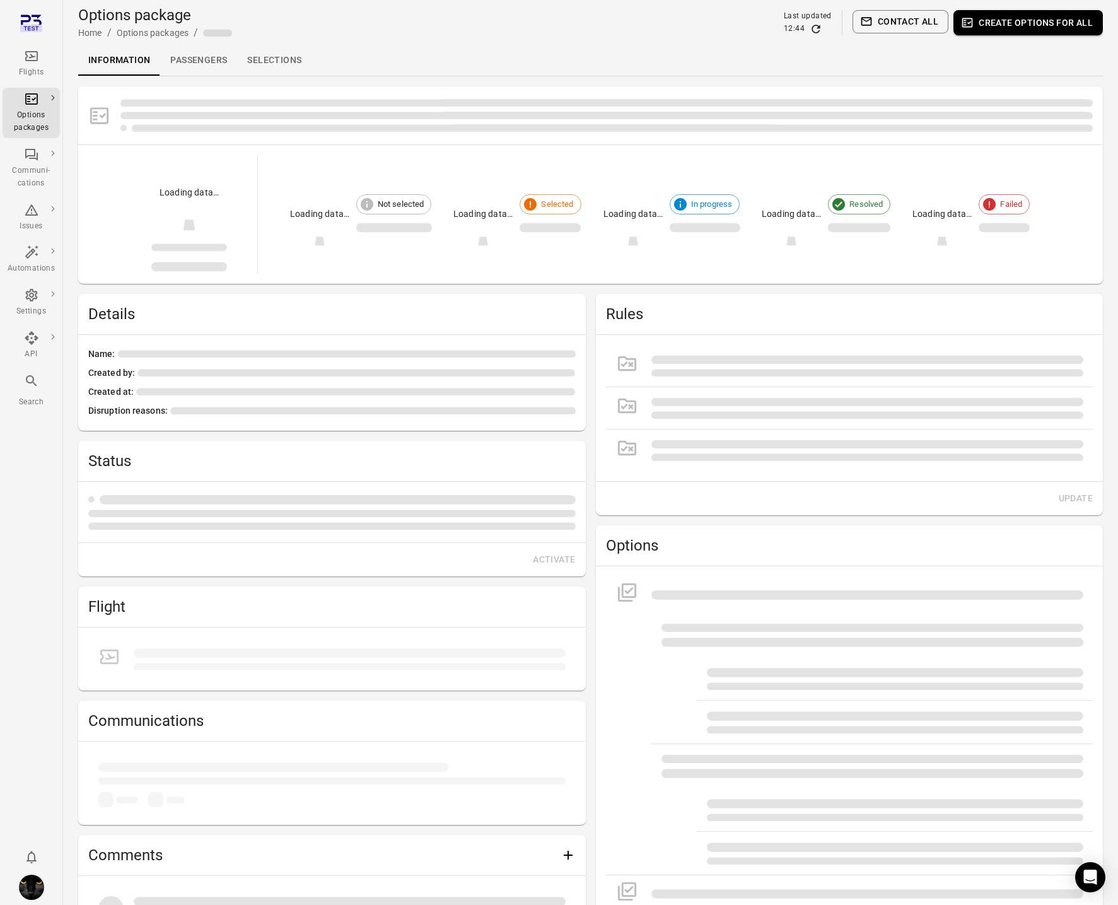
scroll to position [64, 0]
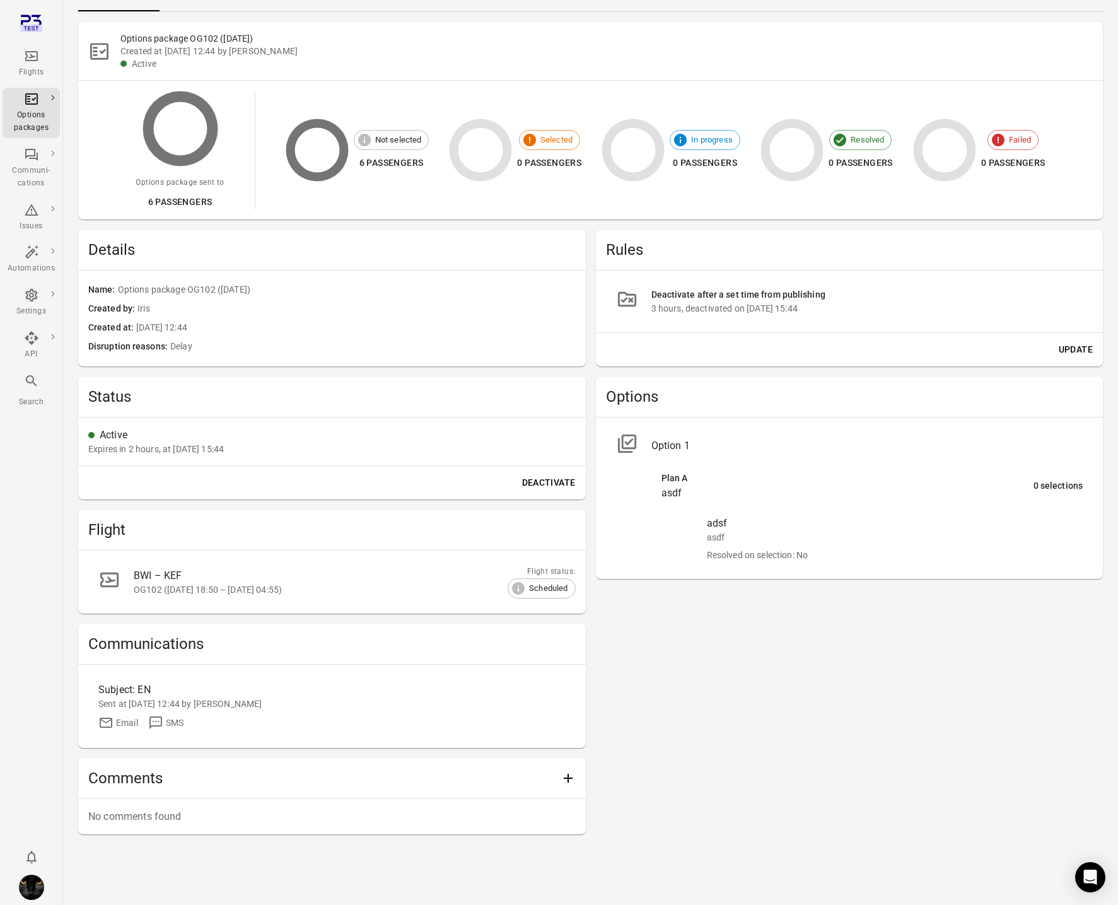
click at [188, 54] on div "Created at 29 Sep 2025 12:44 by Iris" at bounding box center [606, 51] width 973 height 13
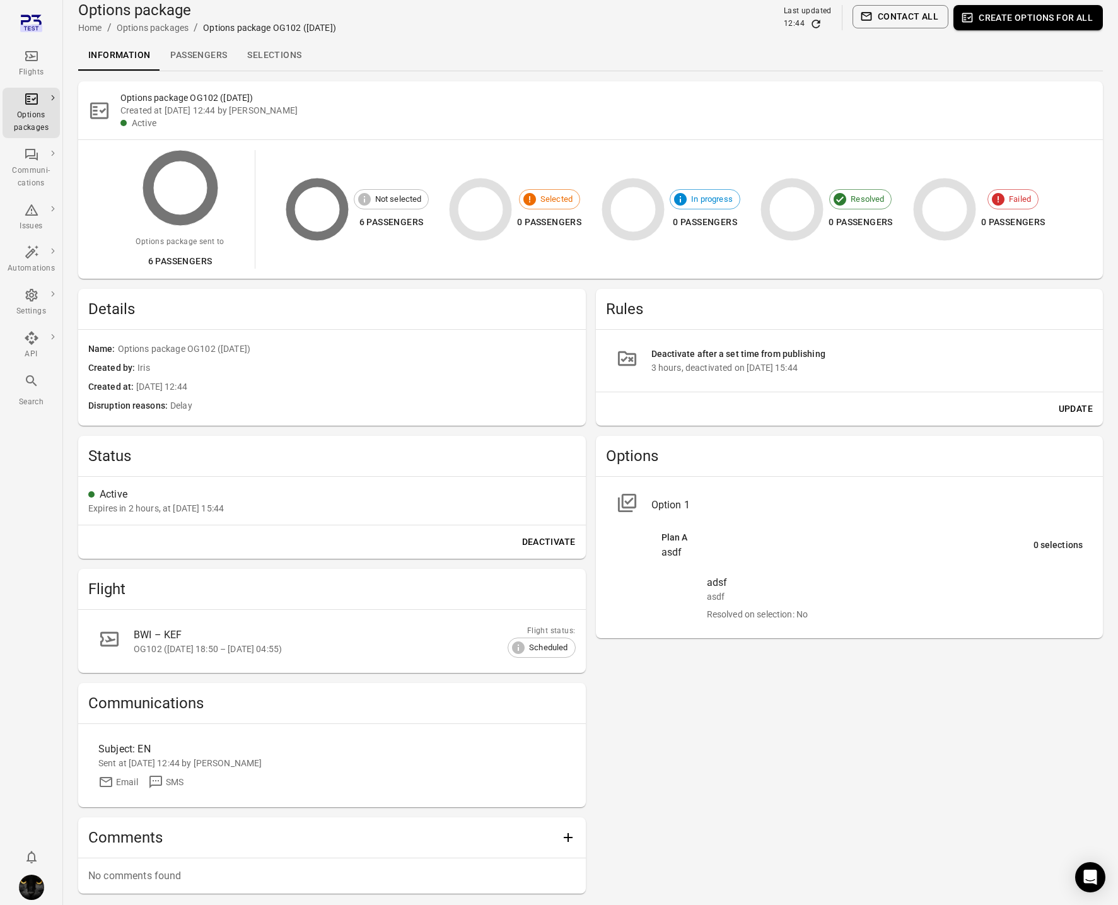
scroll to position [1, 0]
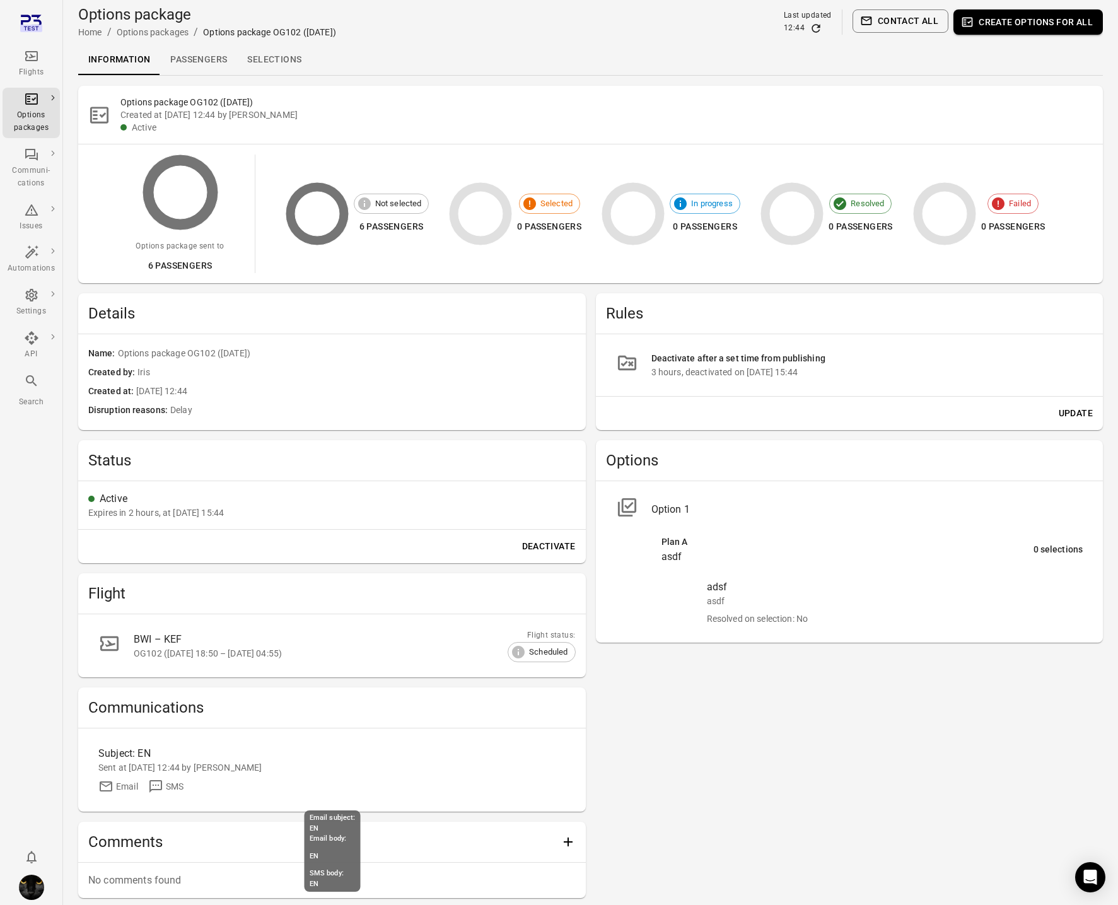
click at [138, 782] on div "Email" at bounding box center [127, 786] width 22 height 13
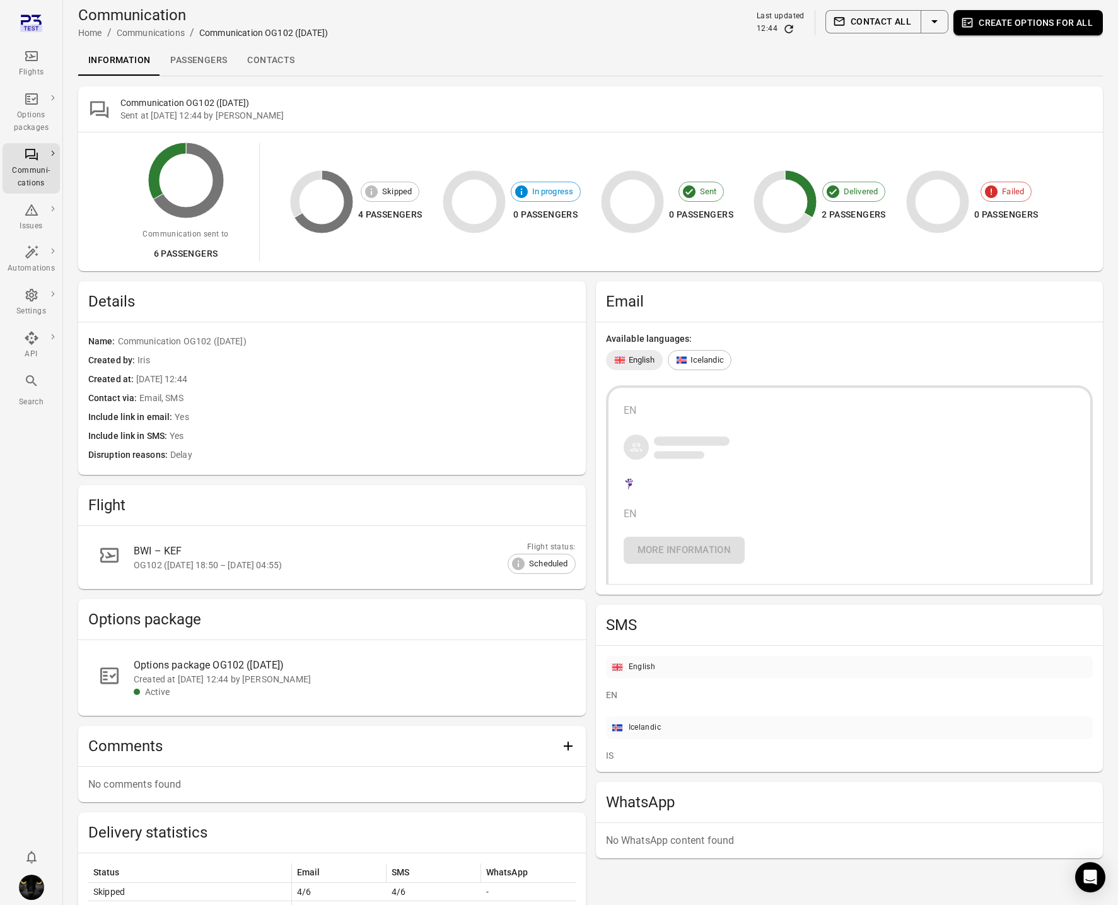
click at [713, 347] on div "Available languages: English Icelandic EN EN More information" at bounding box center [850, 458] width 508 height 272
click at [714, 351] on div "Icelandic" at bounding box center [700, 360] width 64 height 20
click at [638, 353] on div "English" at bounding box center [634, 360] width 57 height 20
click at [199, 57] on link "Passengers" at bounding box center [198, 60] width 77 height 30
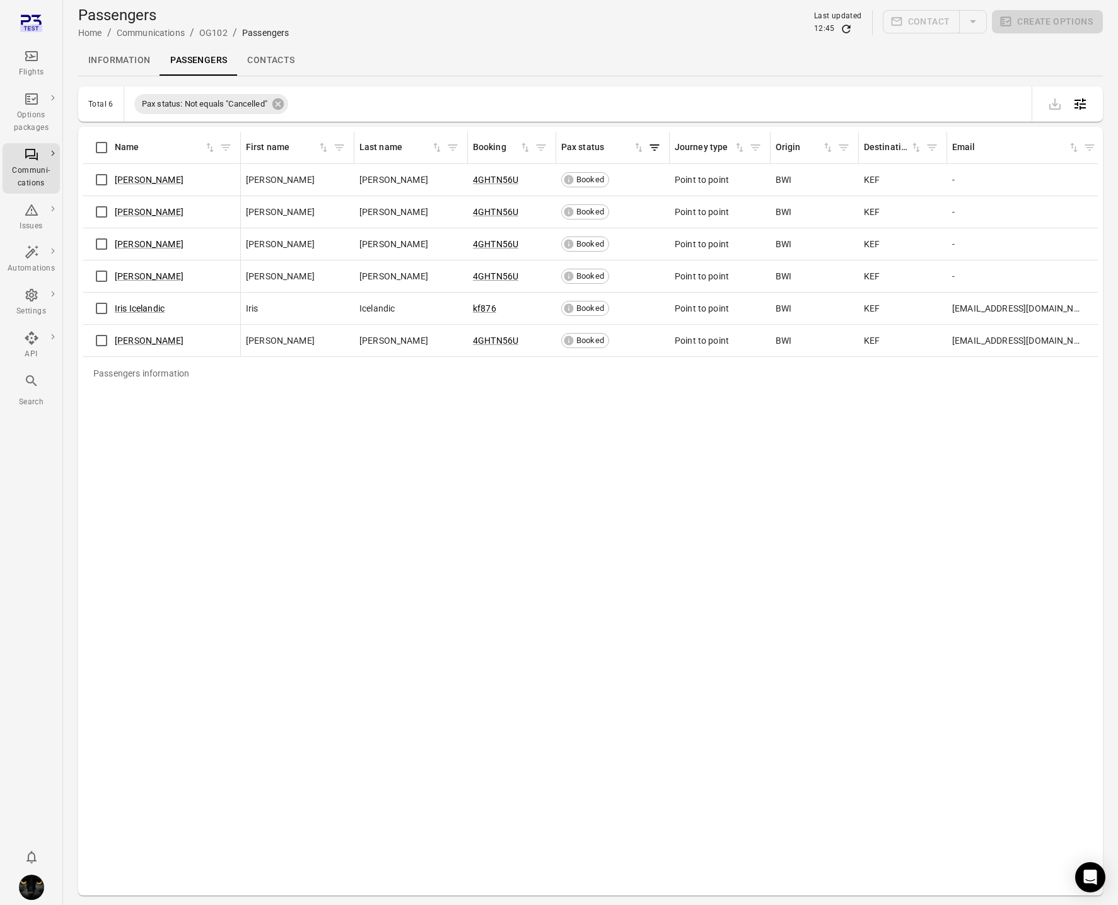
click at [273, 57] on link "Contacts" at bounding box center [270, 60] width 67 height 30
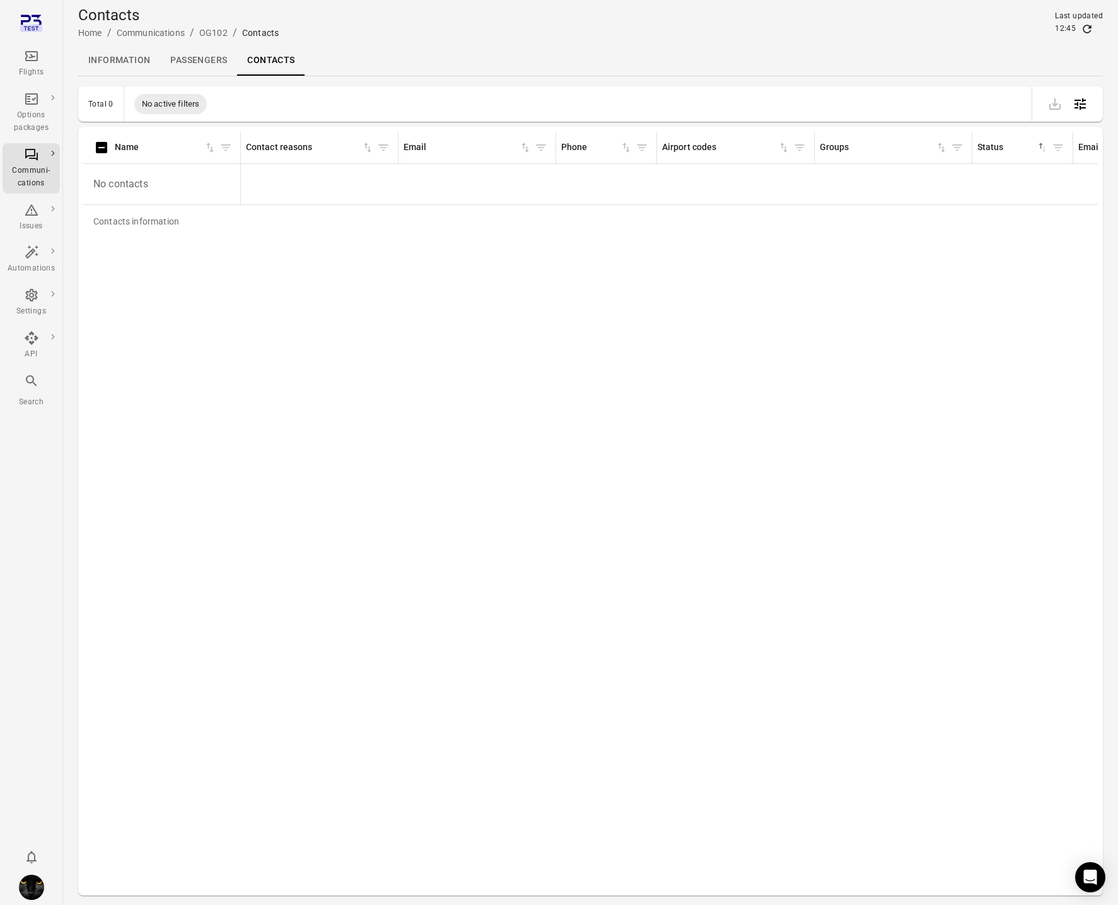
drag, startPoint x: 210, startPoint y: 41, endPoint x: 208, endPoint y: 56, distance: 15.3
click at [210, 41] on div "Contacts Home / Communications / OG102 / Contacts Last updated 12:45" at bounding box center [590, 22] width 1025 height 45
click at [208, 56] on link "Passengers" at bounding box center [198, 60] width 77 height 30
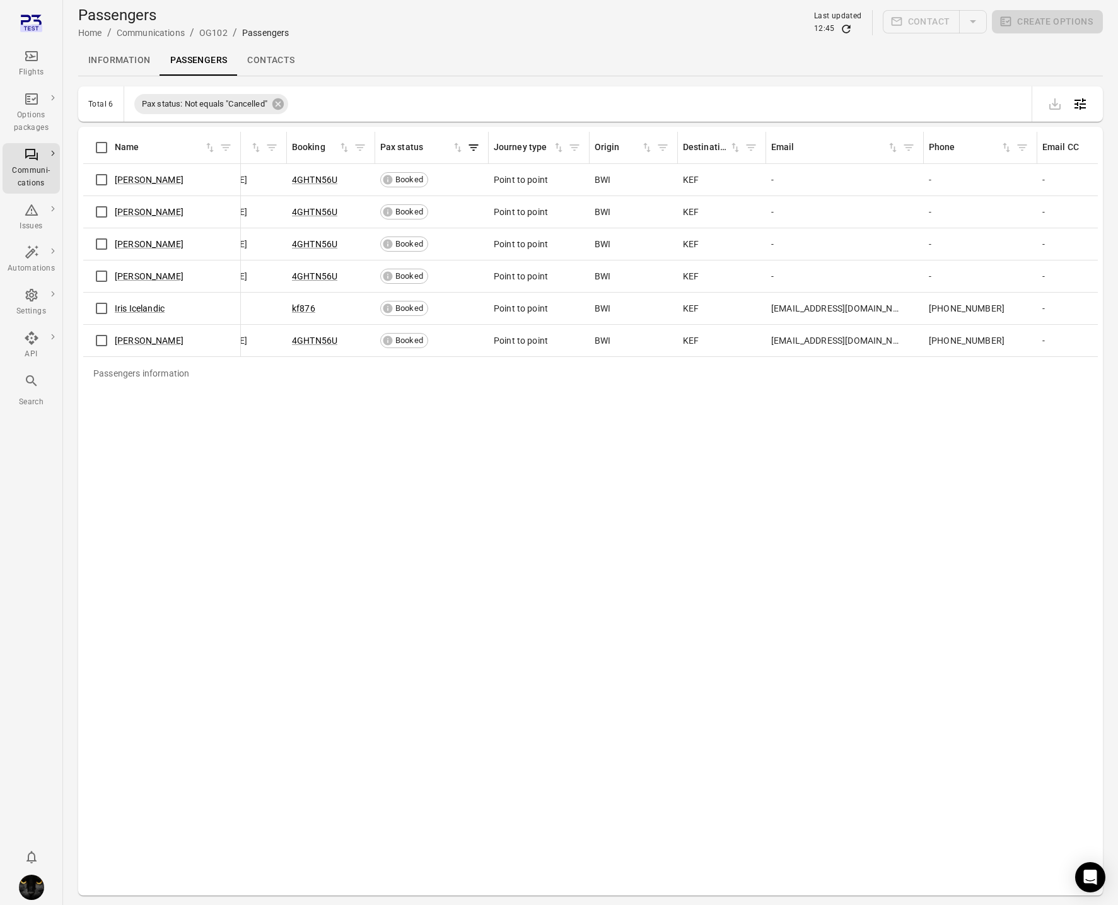
scroll to position [0, 184]
click at [141, 307] on link "Iris Icelandic" at bounding box center [140, 308] width 50 height 10
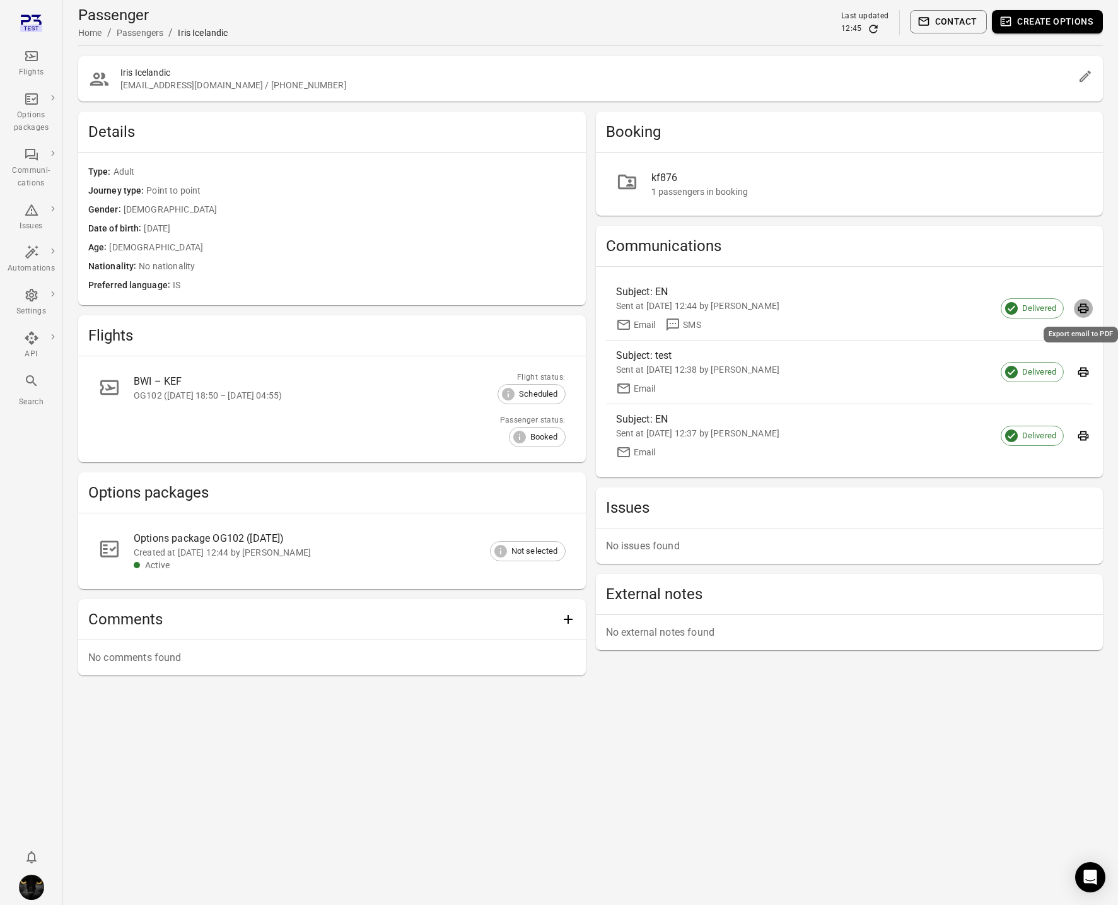
click at [1089, 305] on icon "Export email to PDF" at bounding box center [1083, 308] width 13 height 13
click at [27, 66] on div "Flights" at bounding box center [31, 72] width 47 height 13
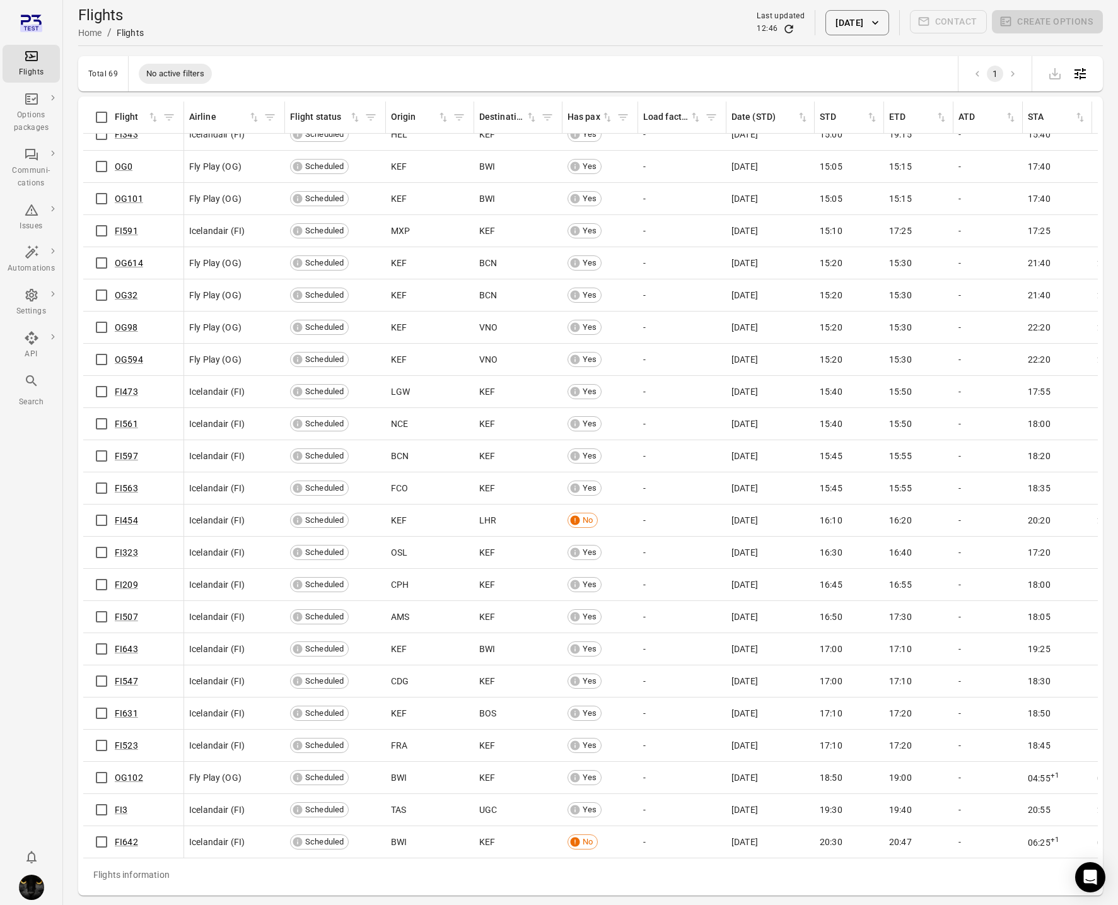
scroll to position [41, 0]
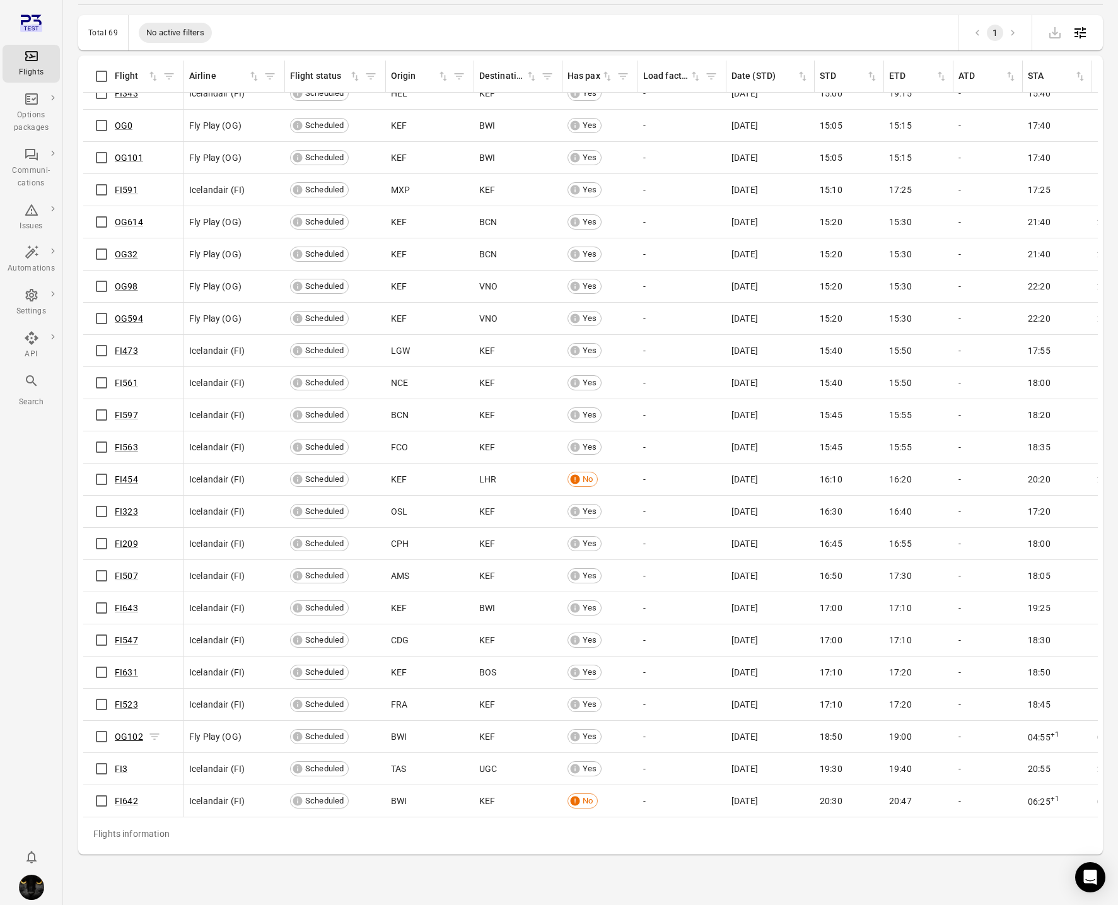
click at [122, 737] on link "OG102" at bounding box center [129, 737] width 28 height 10
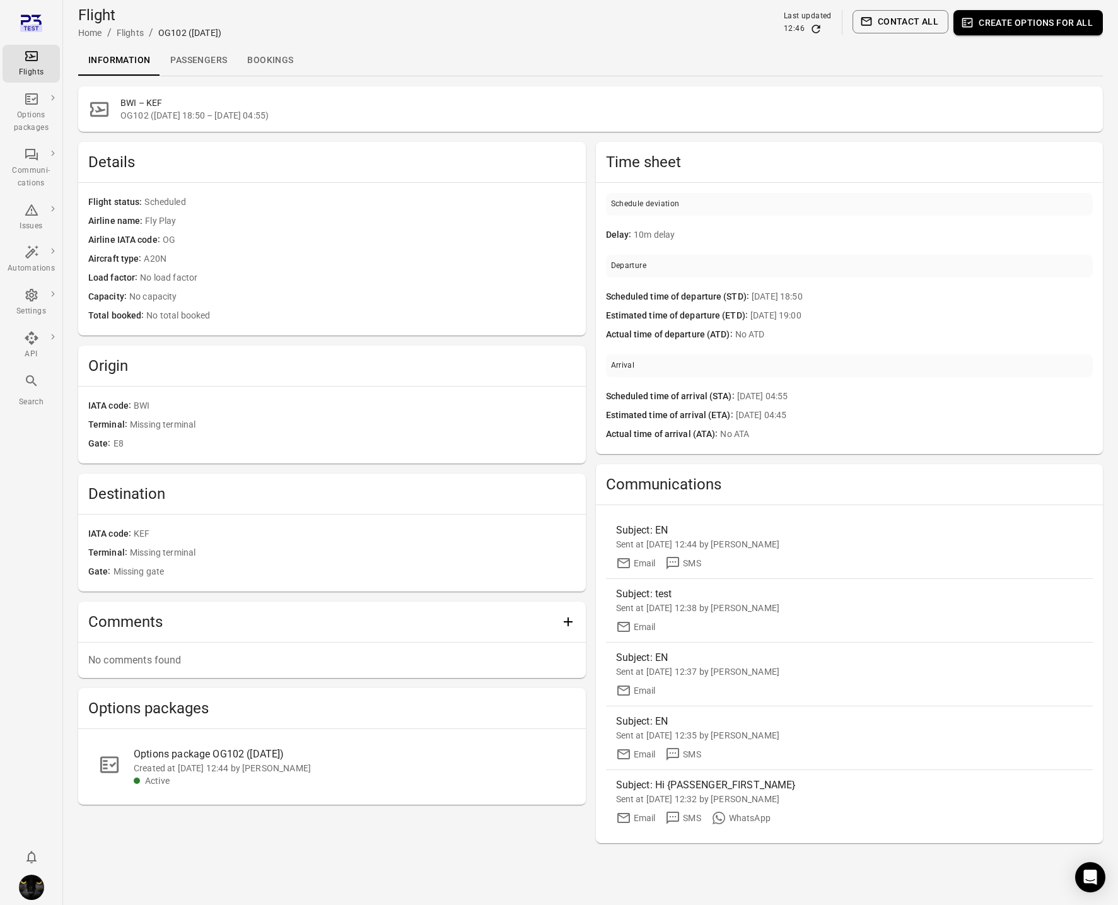
click at [200, 66] on link "Passengers" at bounding box center [198, 60] width 77 height 30
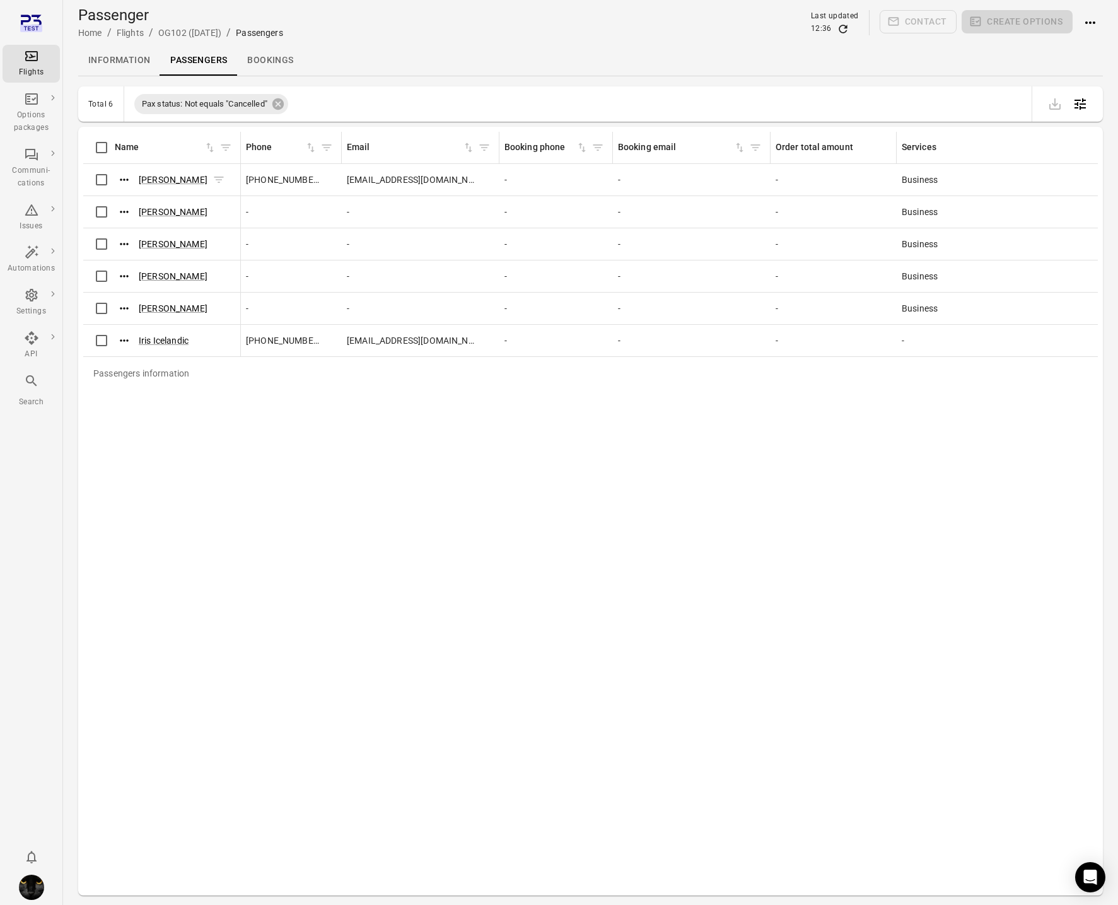
scroll to position [0, 1412]
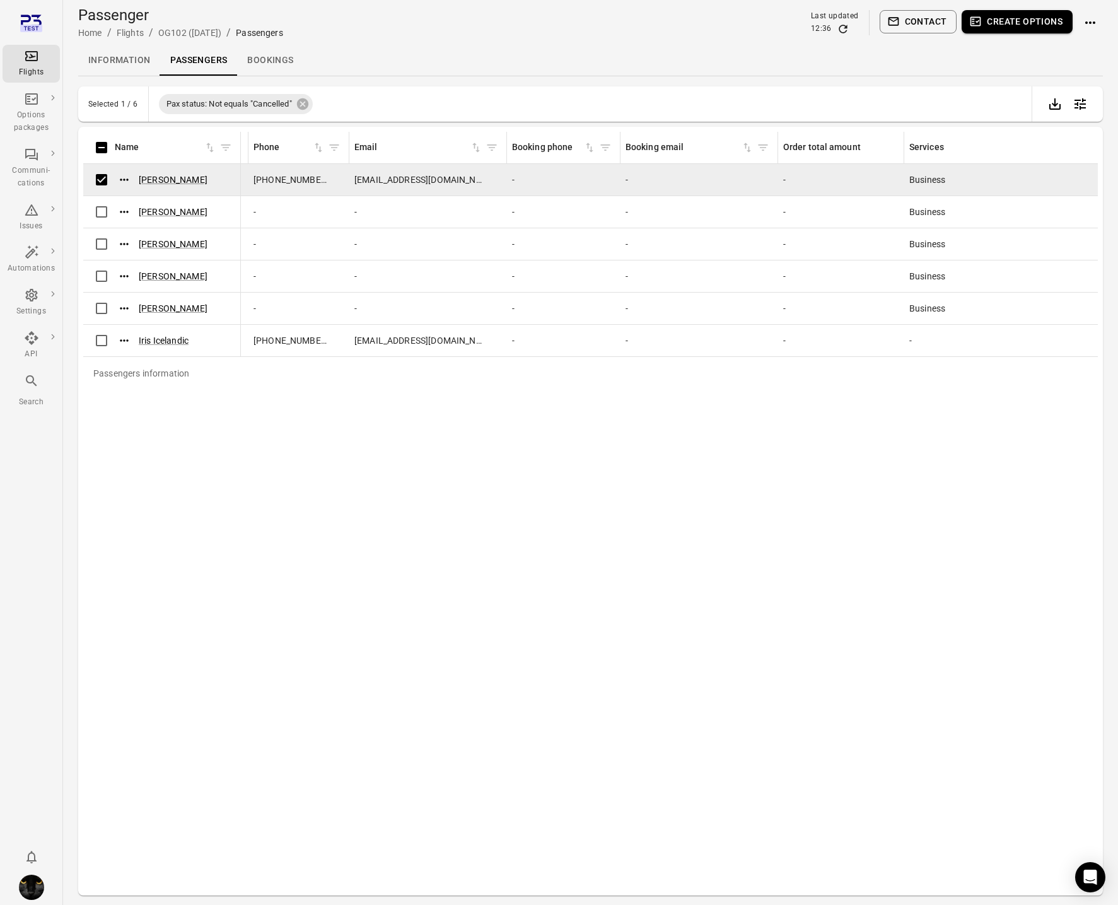
click at [1020, 21] on button "Create options" at bounding box center [1017, 21] width 111 height 23
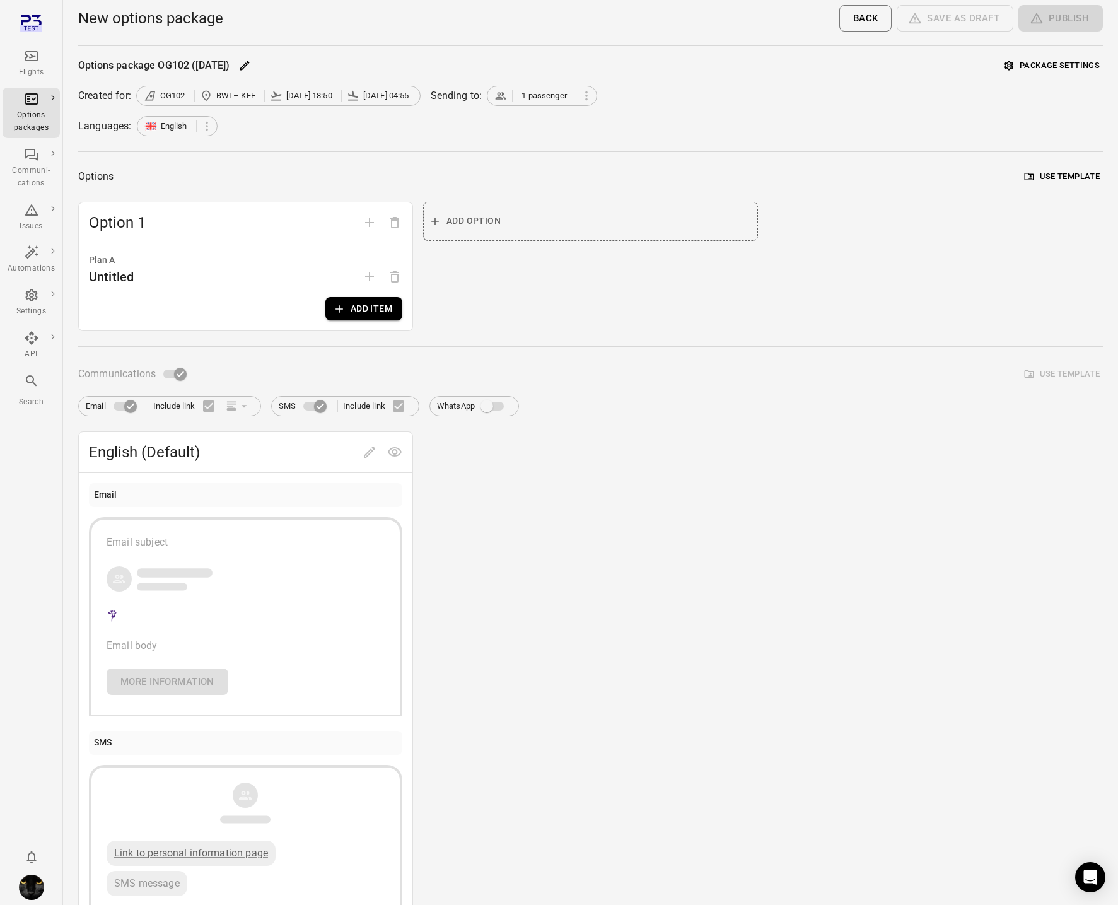
click at [1067, 174] on button "Use template" at bounding box center [1062, 177] width 81 height 20
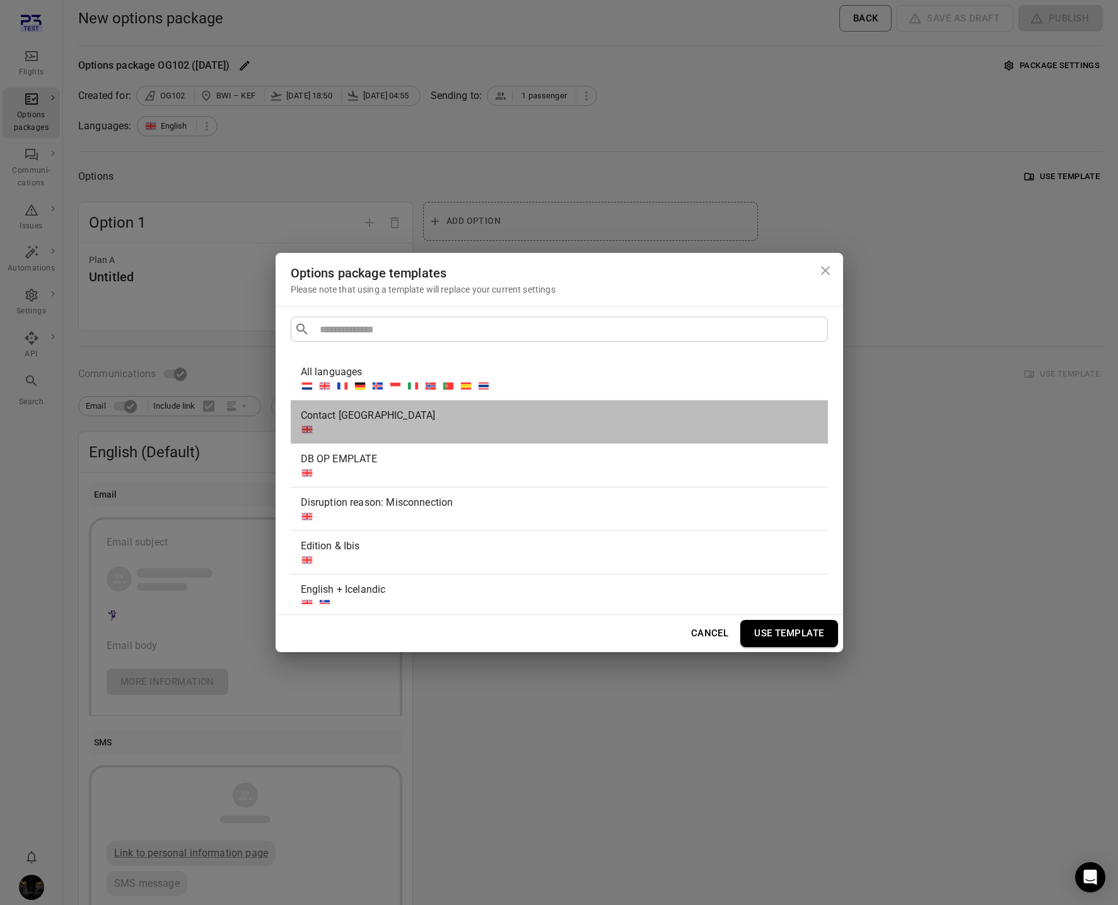
drag, startPoint x: 371, startPoint y: 413, endPoint x: 460, endPoint y: 454, distance: 97.9
click at [370, 413] on div "Contact boston" at bounding box center [557, 415] width 512 height 15
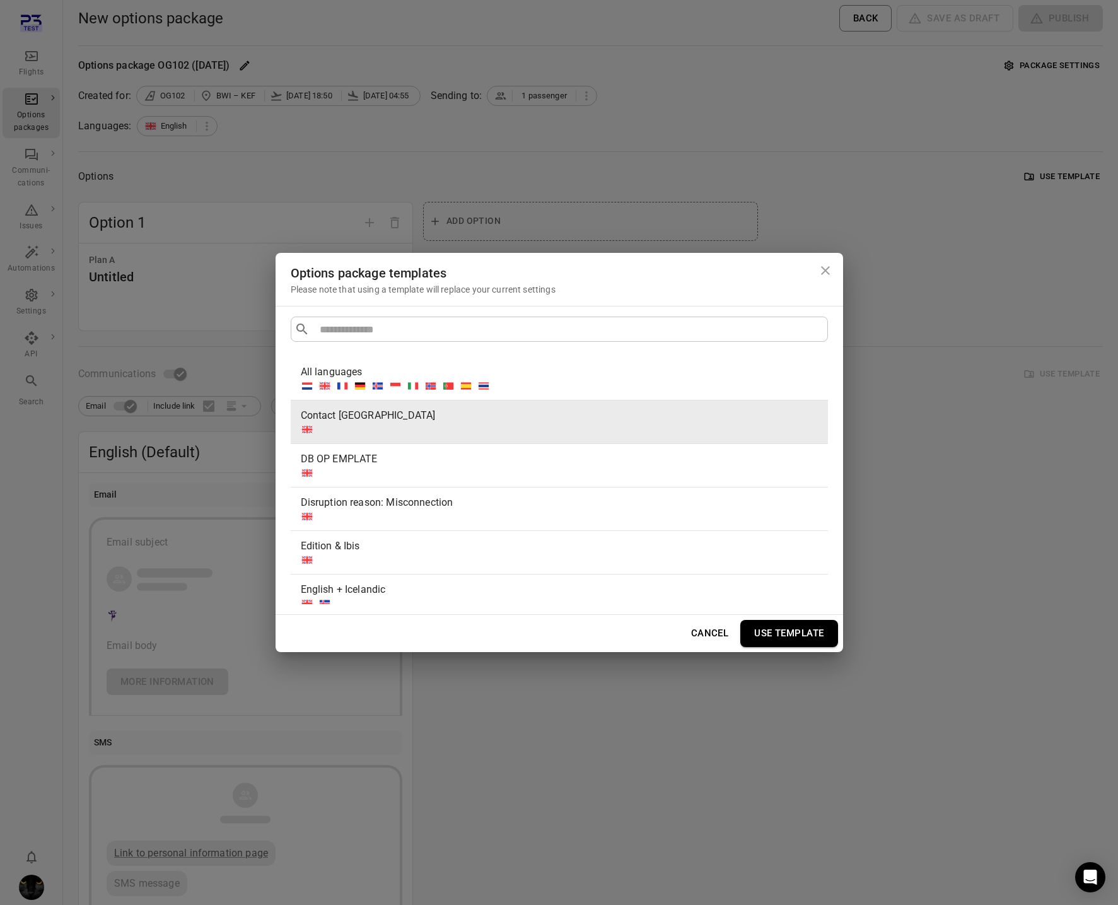
click at [775, 626] on button "Use template" at bounding box center [789, 633] width 97 height 26
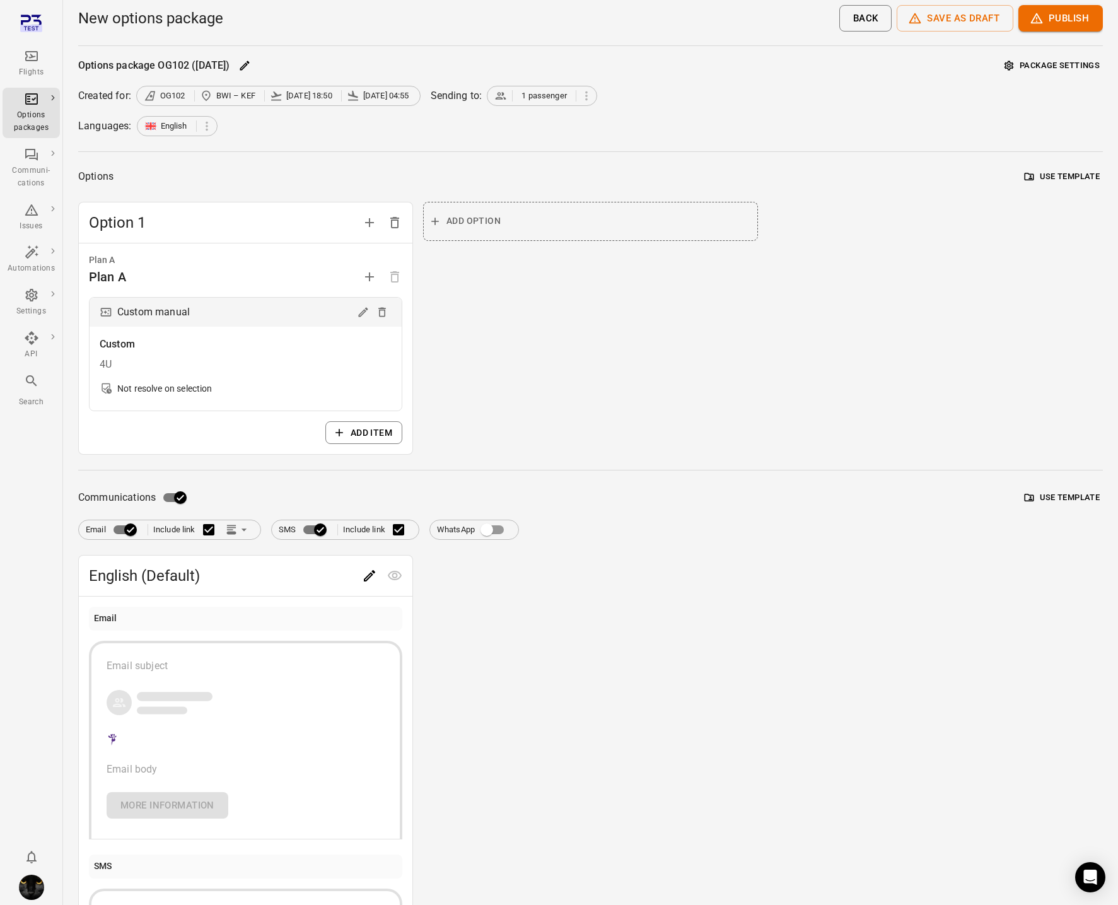
click at [1069, 498] on button "Use template" at bounding box center [1062, 498] width 81 height 20
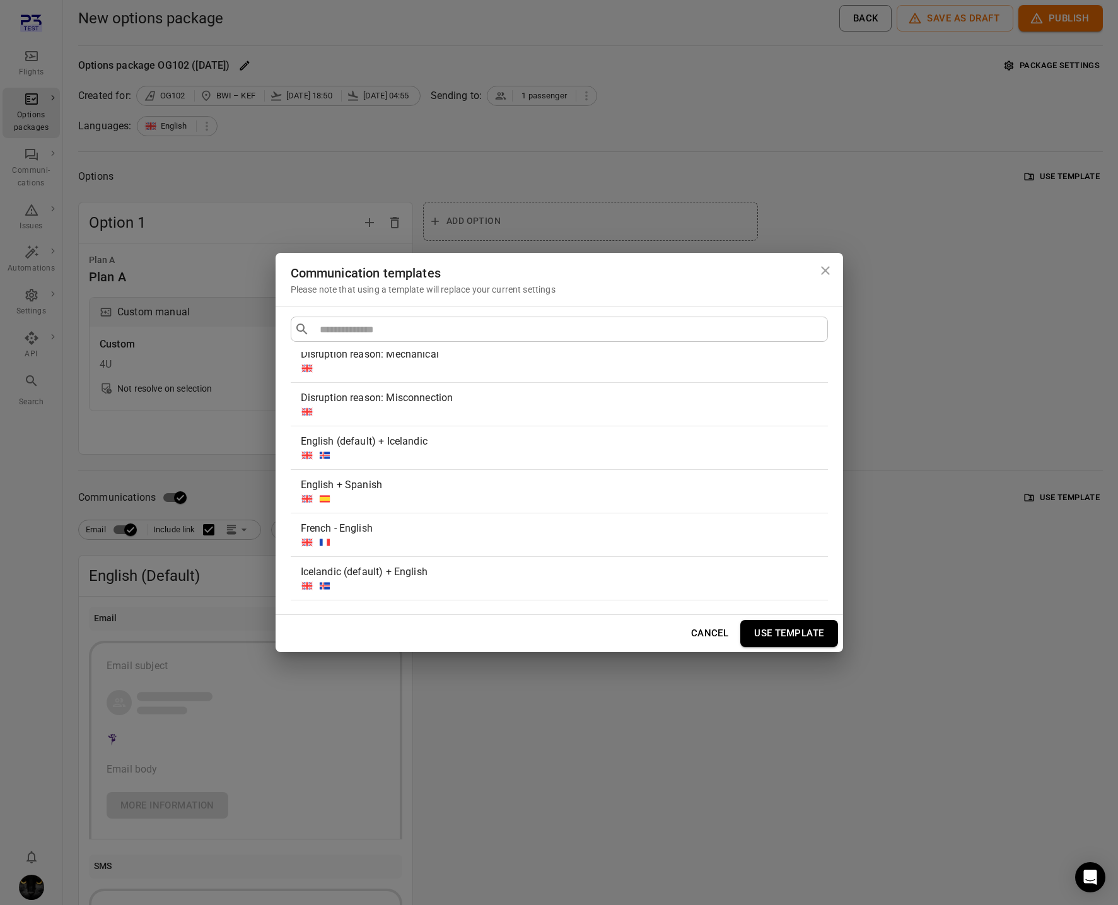
scroll to position [463, 0]
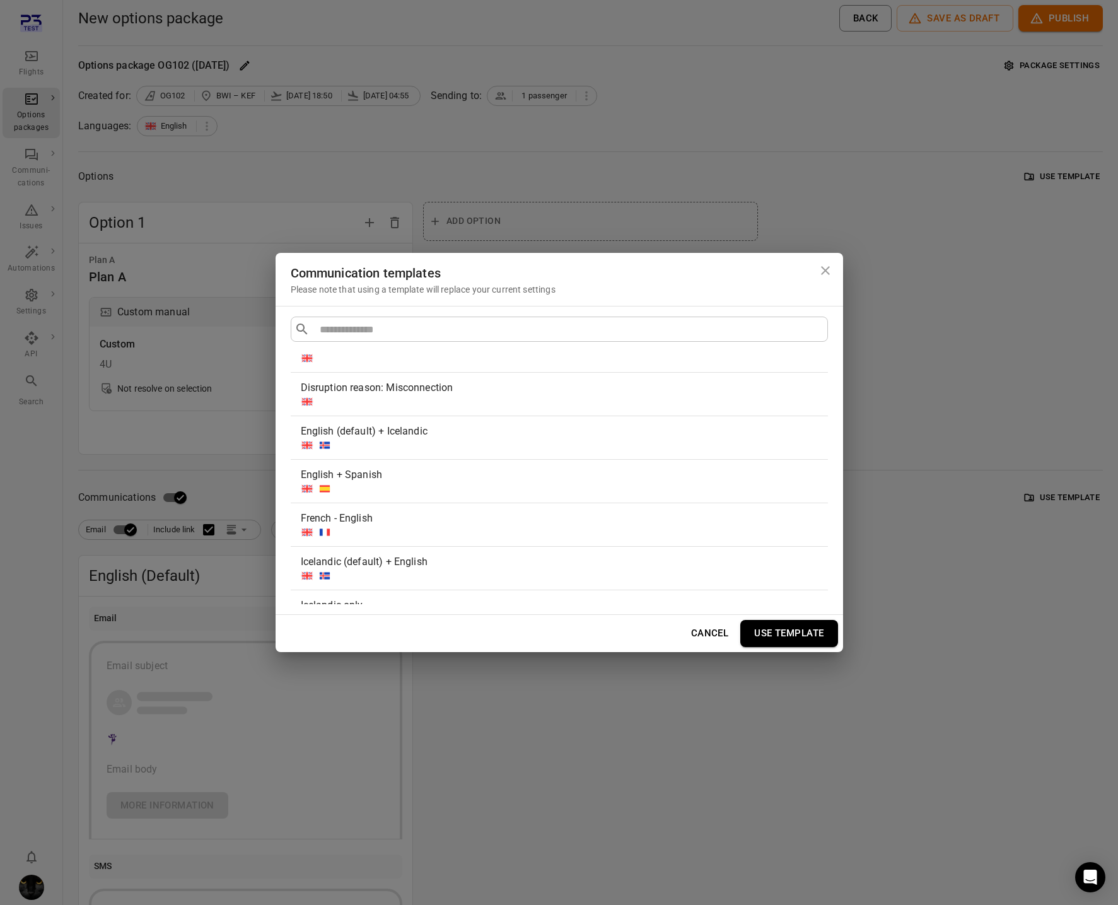
click at [426, 385] on div "Disruption reason: Misconnection" at bounding box center [557, 387] width 512 height 15
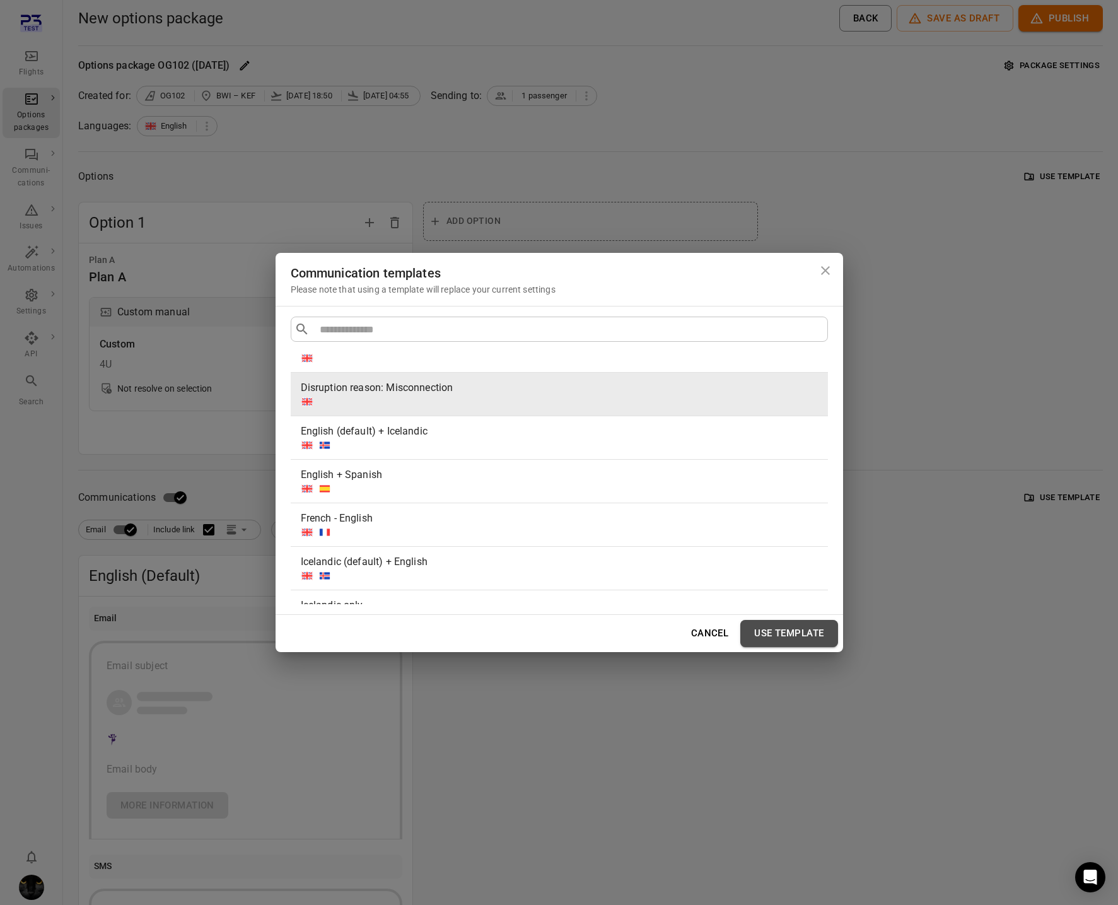
click at [808, 623] on button "Use template" at bounding box center [789, 633] width 97 height 26
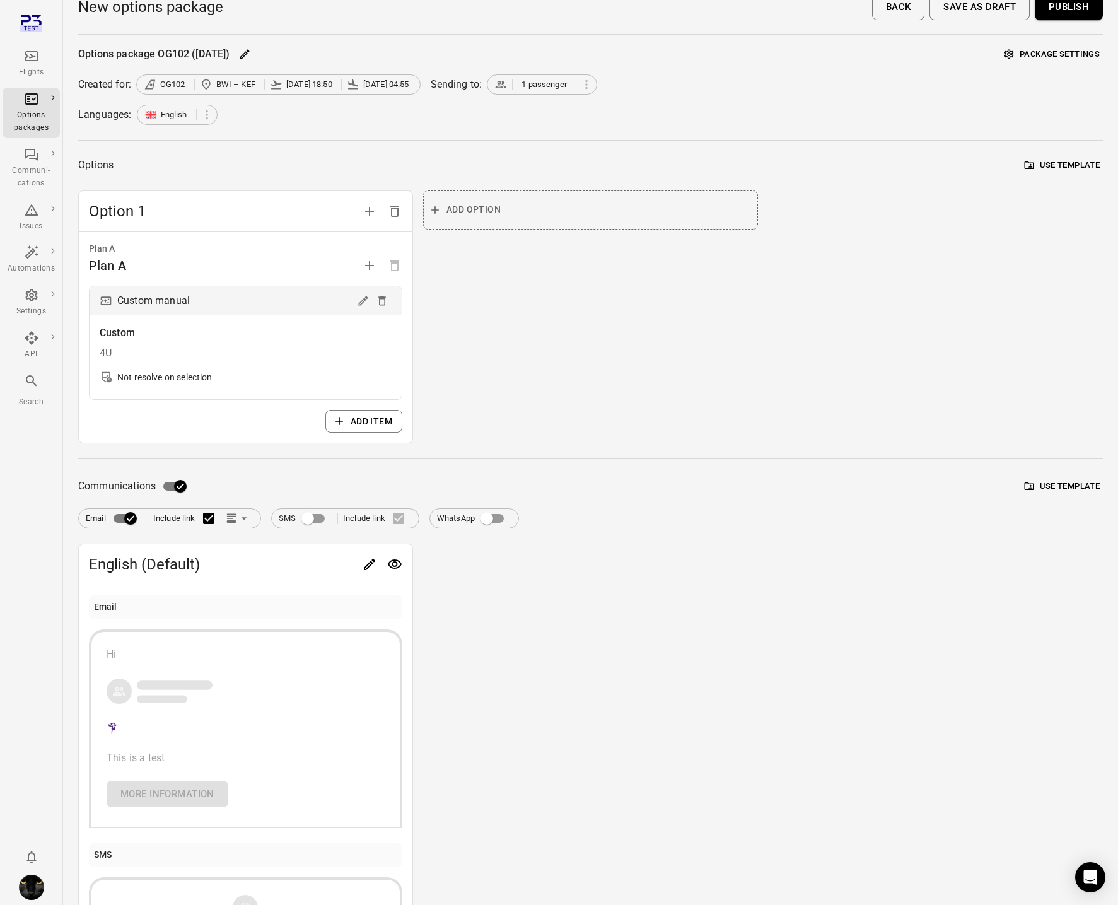
scroll to position [197, 0]
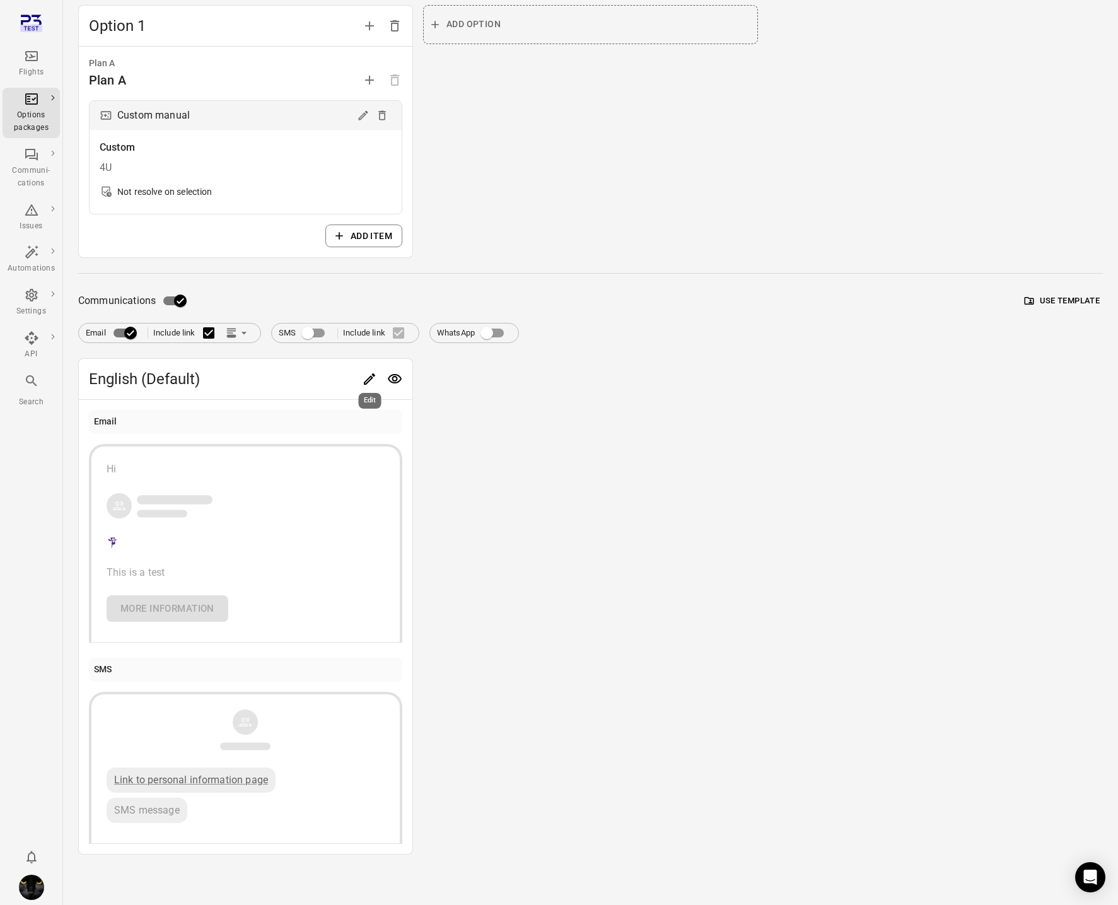
click at [371, 382] on icon "Edit" at bounding box center [369, 379] width 15 height 15
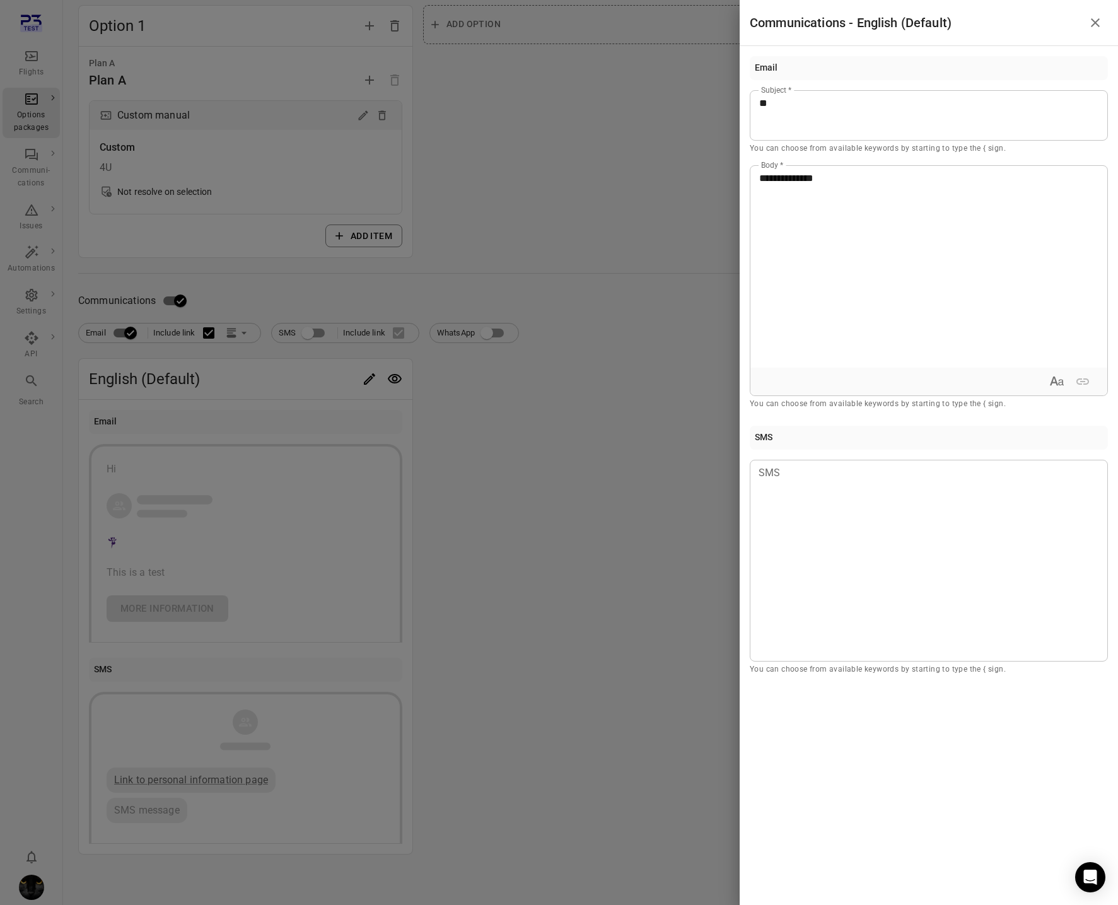
click at [628, 239] on div at bounding box center [559, 452] width 1118 height 905
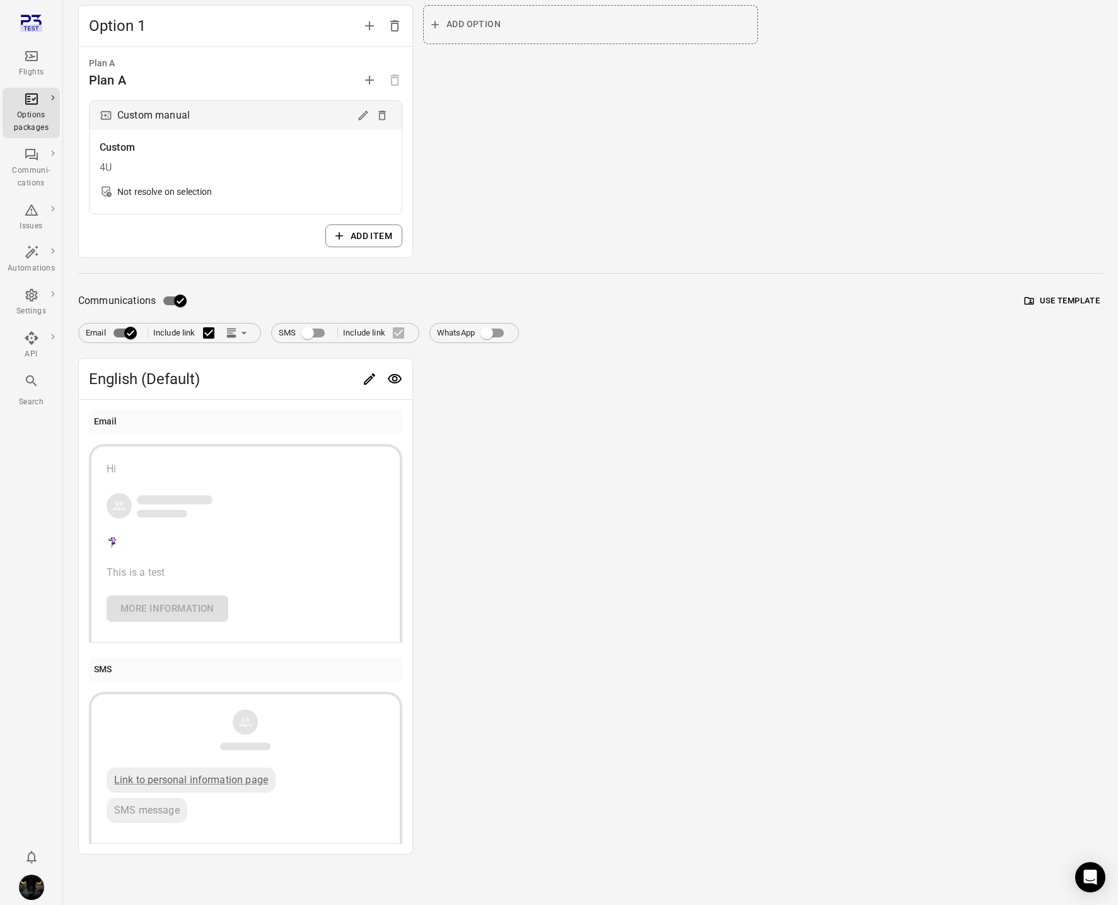
scroll to position [0, 0]
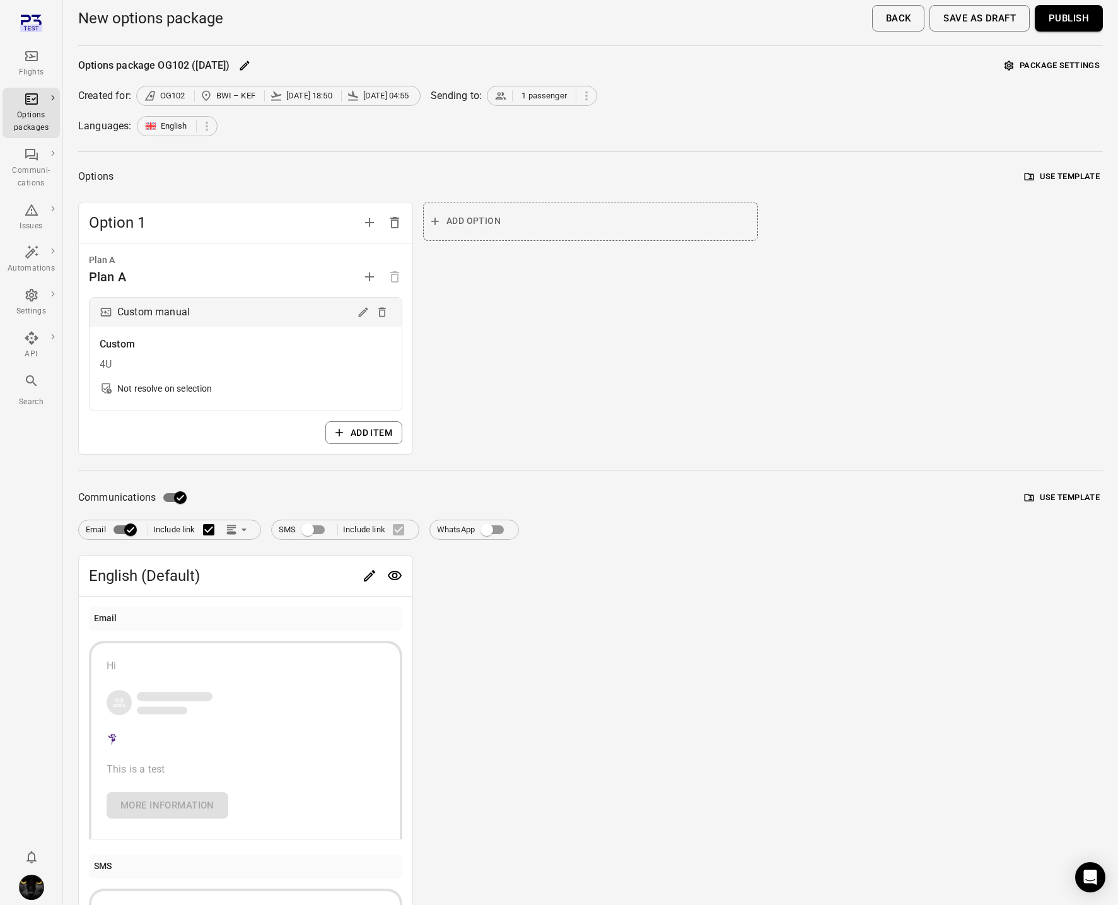
click at [1074, 179] on button "Use template" at bounding box center [1062, 177] width 81 height 20
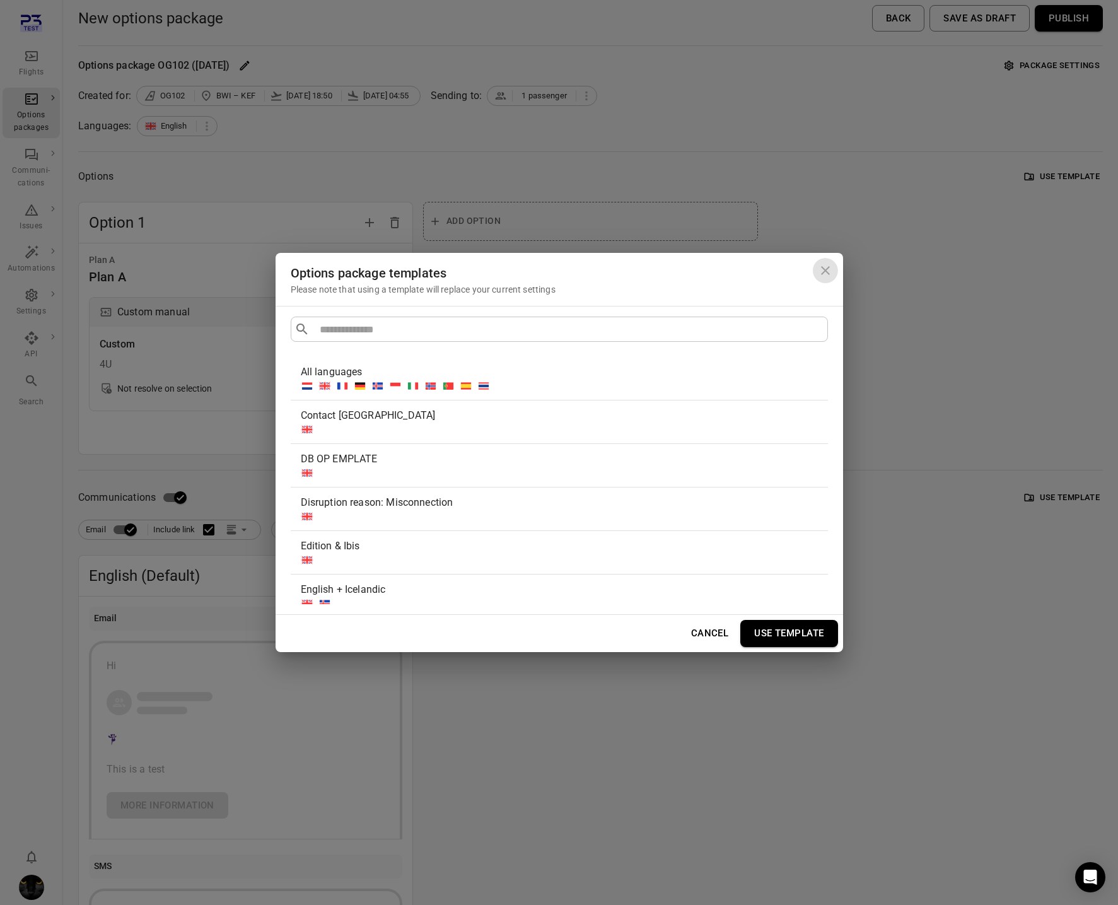
drag, startPoint x: 829, startPoint y: 270, endPoint x: 643, endPoint y: 311, distance: 190.5
click at [828, 270] on icon "Close dialog" at bounding box center [825, 270] width 15 height 15
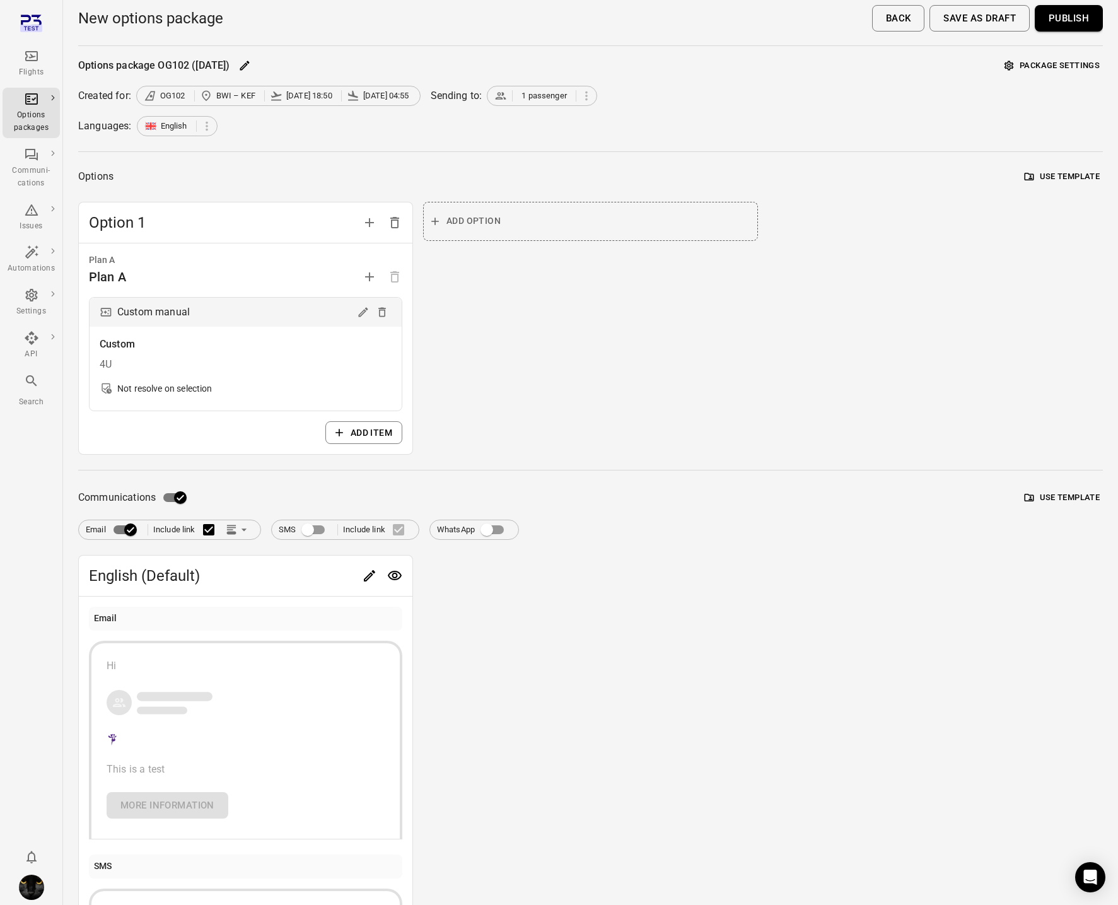
click at [1092, 66] on button "Package settings" at bounding box center [1053, 66] width 102 height 20
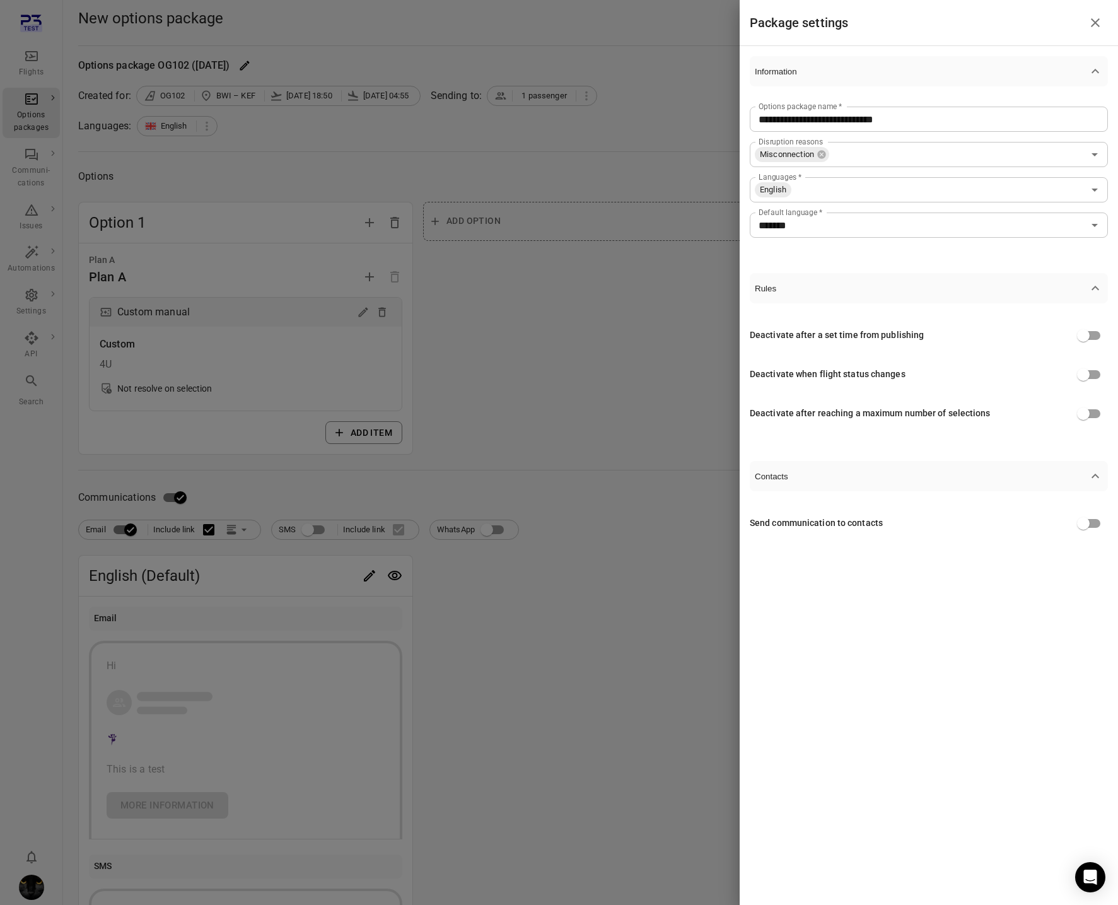
click at [516, 448] on div at bounding box center [559, 452] width 1118 height 905
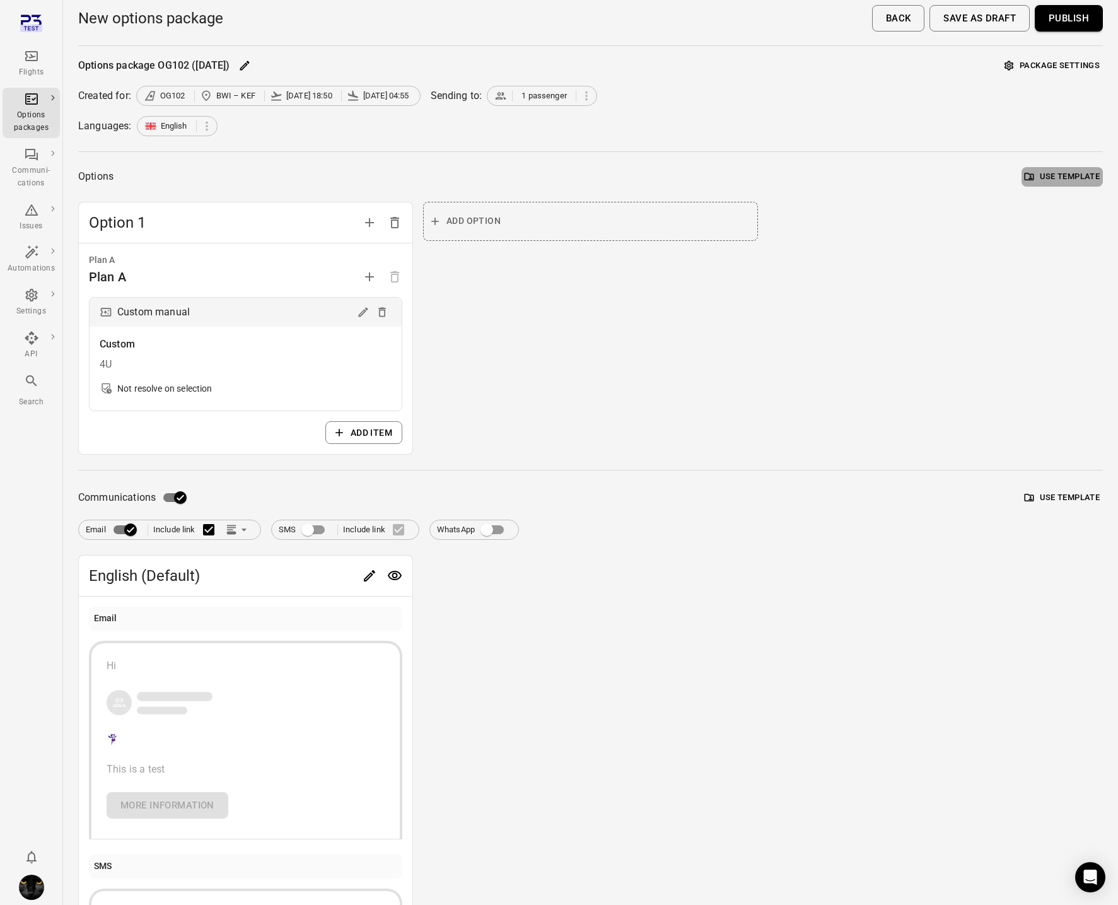
click at [1041, 173] on button "Use template" at bounding box center [1062, 177] width 81 height 20
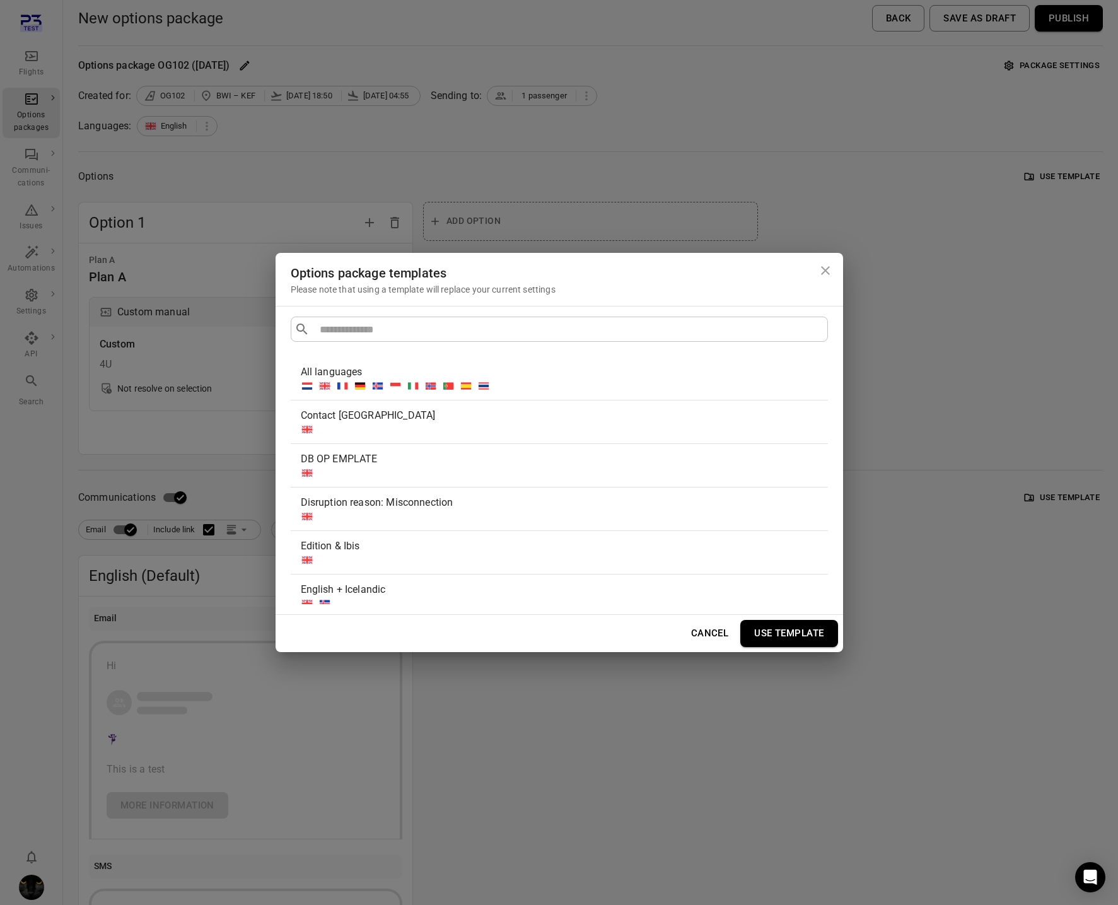
click at [578, 190] on div "Options package templates Please note that using a template will replace your c…" at bounding box center [559, 452] width 1118 height 905
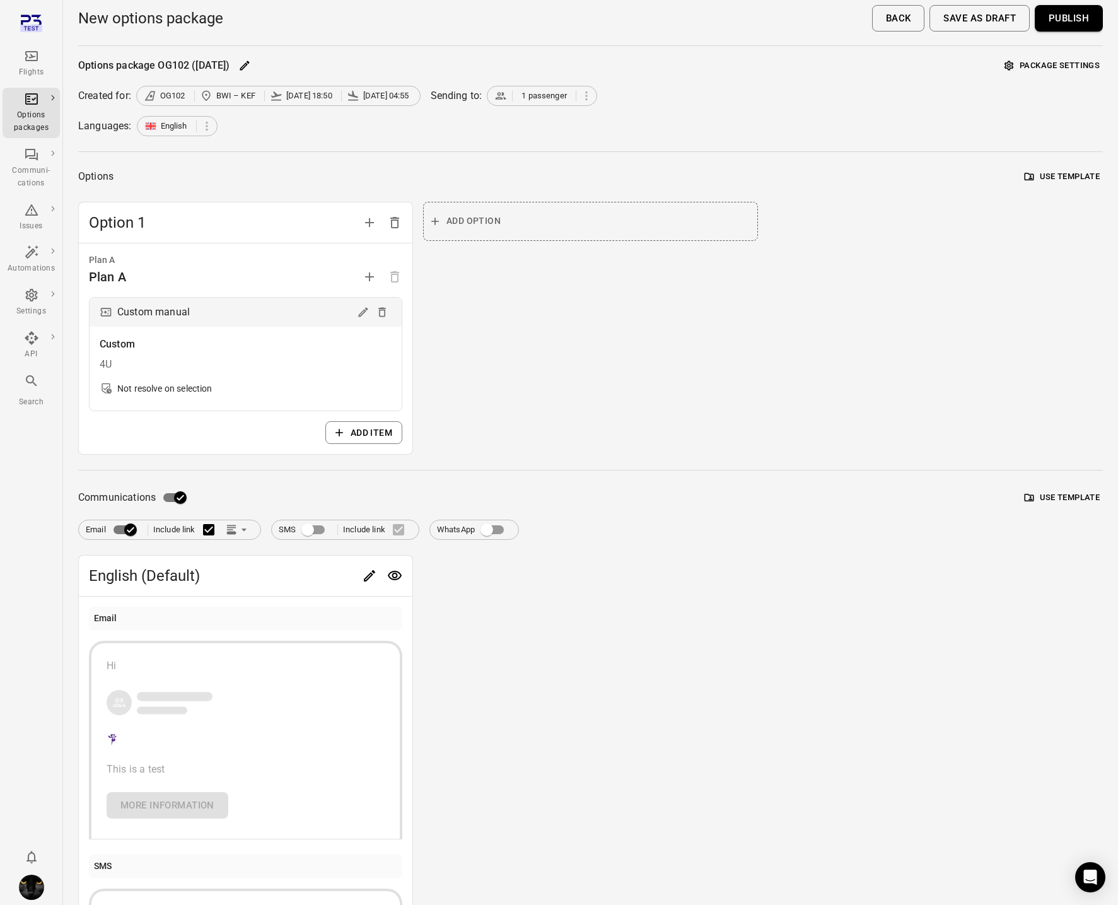
click at [1055, 25] on button "Publish" at bounding box center [1069, 18] width 68 height 26
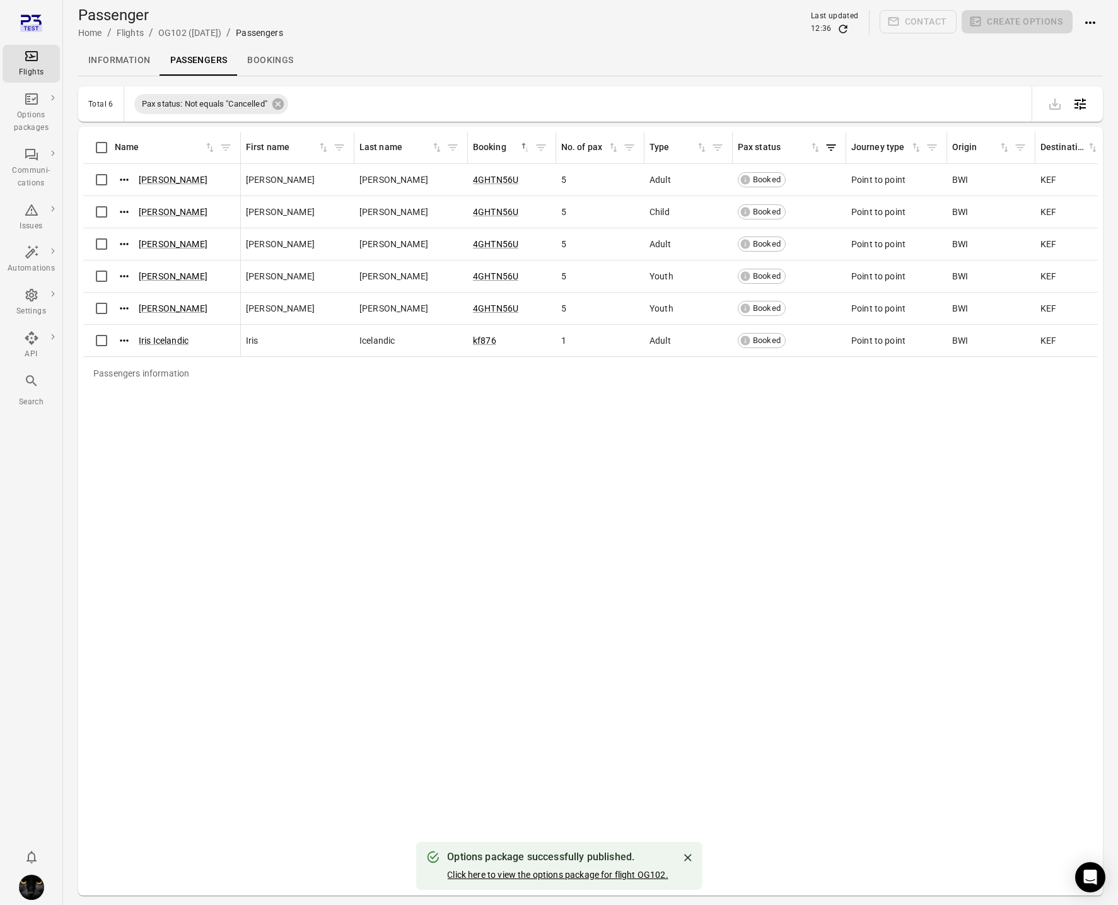
click at [502, 874] on link "Click here to view the options package for flight OG102." at bounding box center [557, 875] width 221 height 10
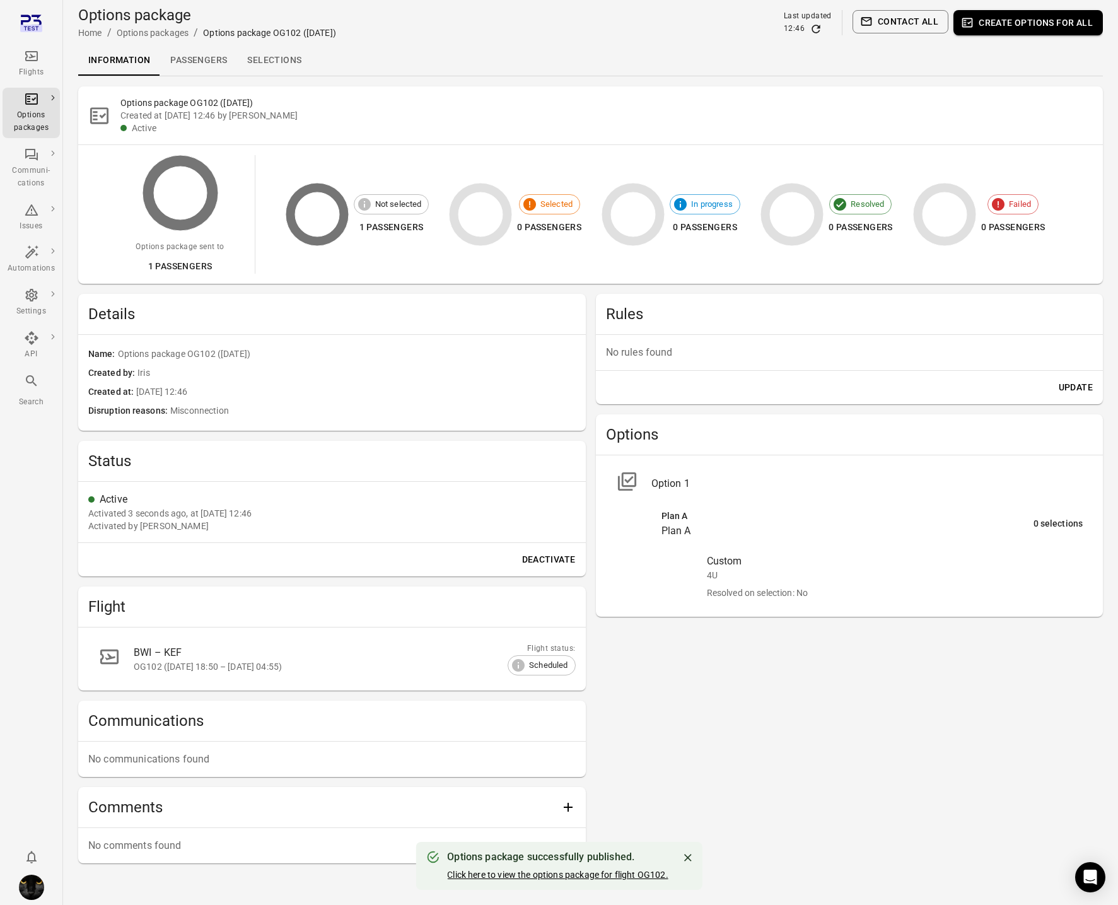
scroll to position [6, 0]
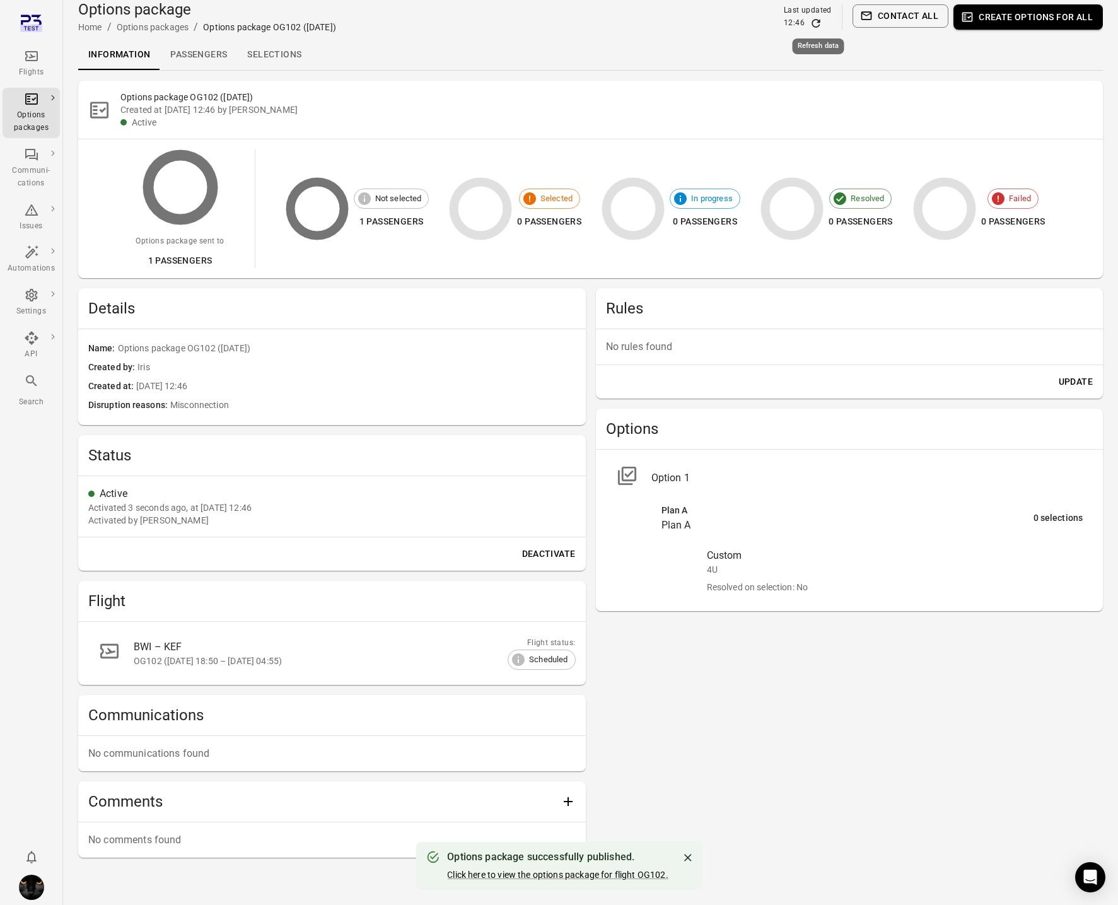
click at [817, 23] on icon "Refresh data" at bounding box center [816, 23] width 13 height 13
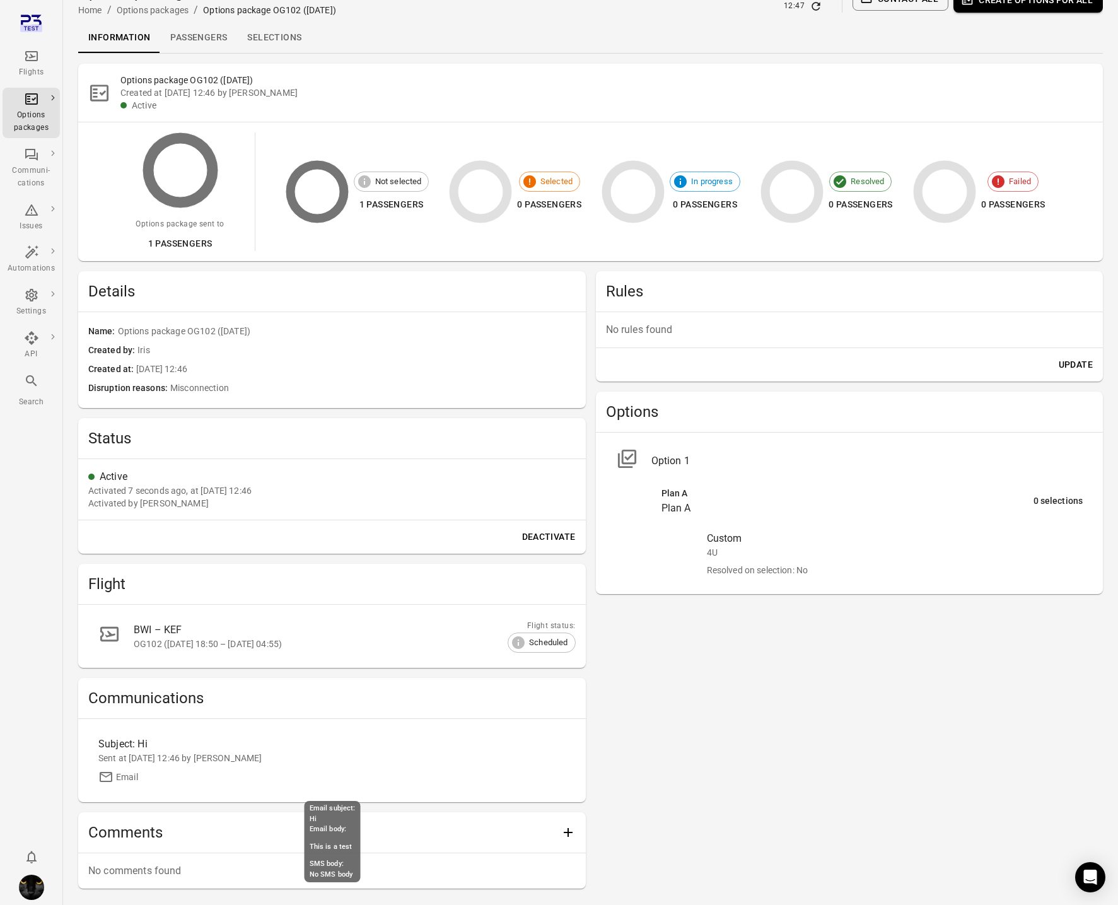
scroll to position [23, 0]
click at [148, 763] on div "Sent at 29 Sep 2025 12:46 by Iris" at bounding box center [331, 757] width 467 height 13
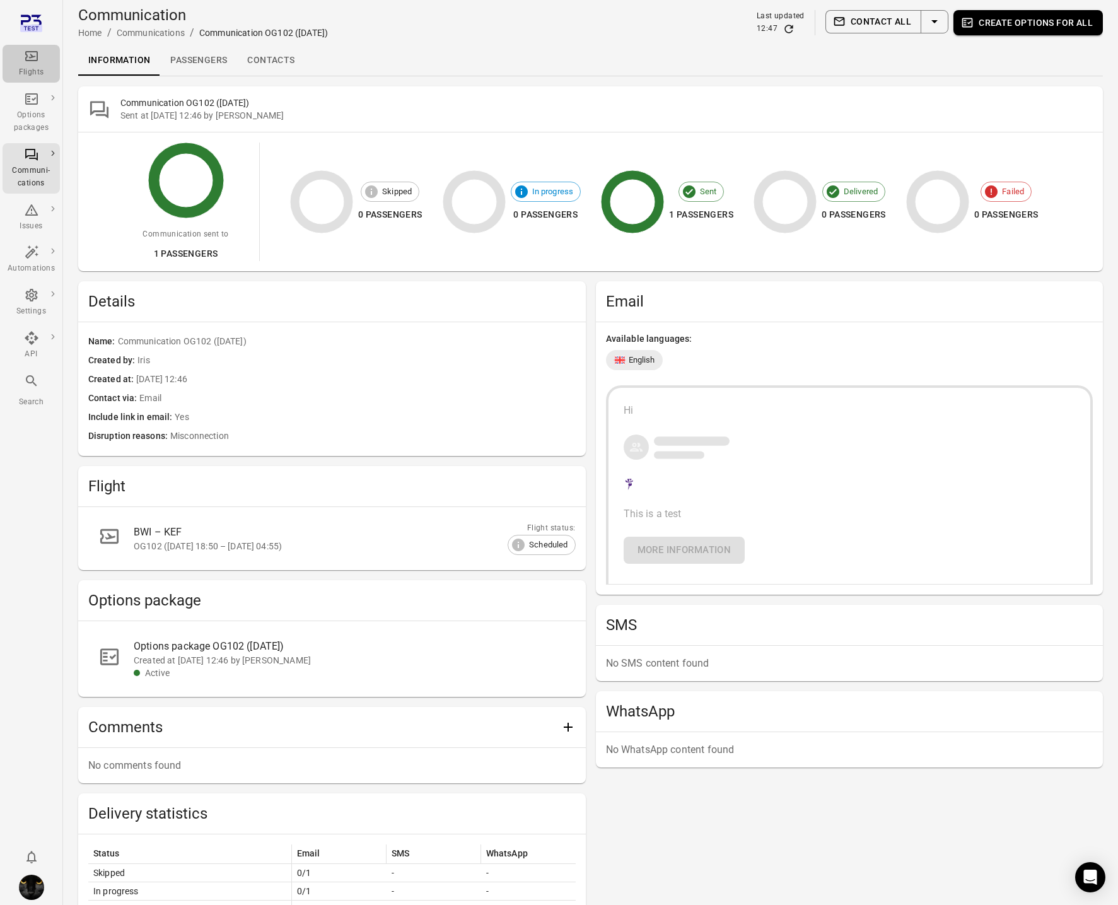
click at [35, 72] on div "Flights" at bounding box center [31, 72] width 47 height 13
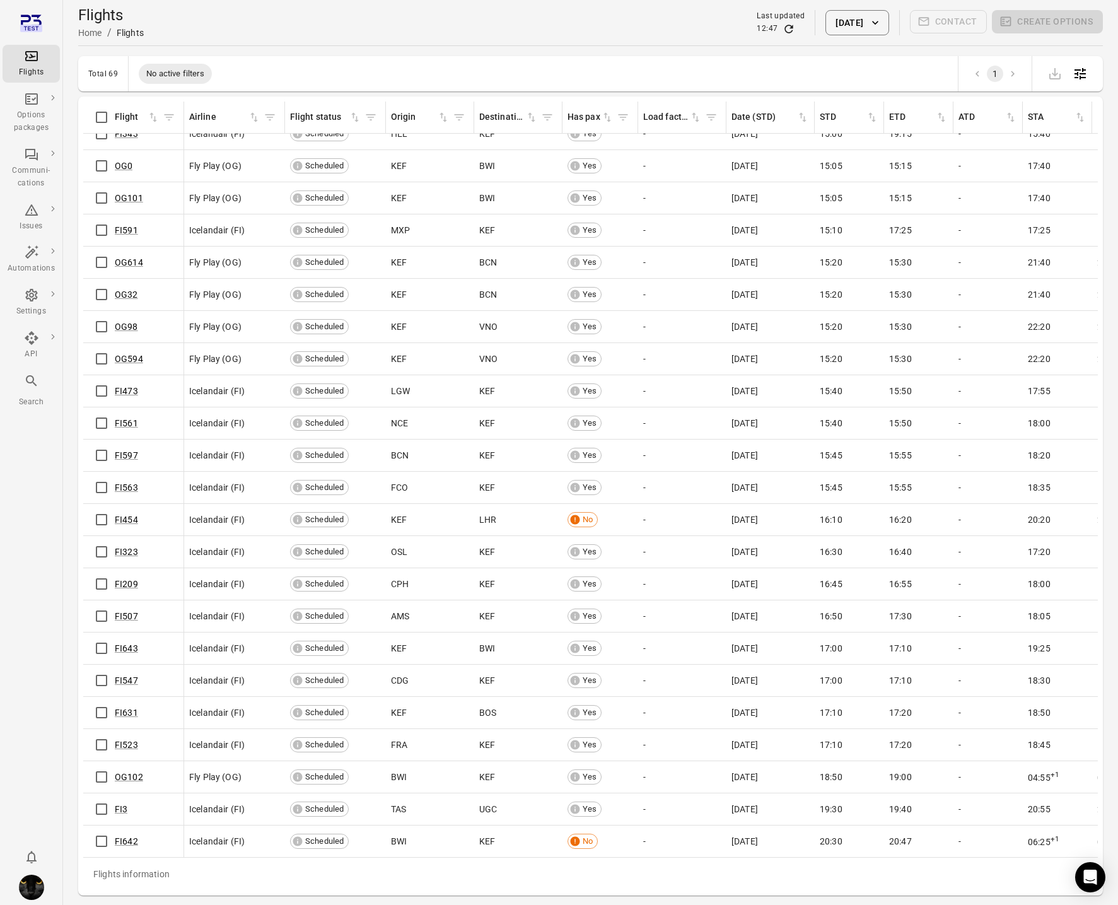
scroll to position [1467, 0]
click at [133, 775] on link "OG102" at bounding box center [129, 778] width 28 height 10
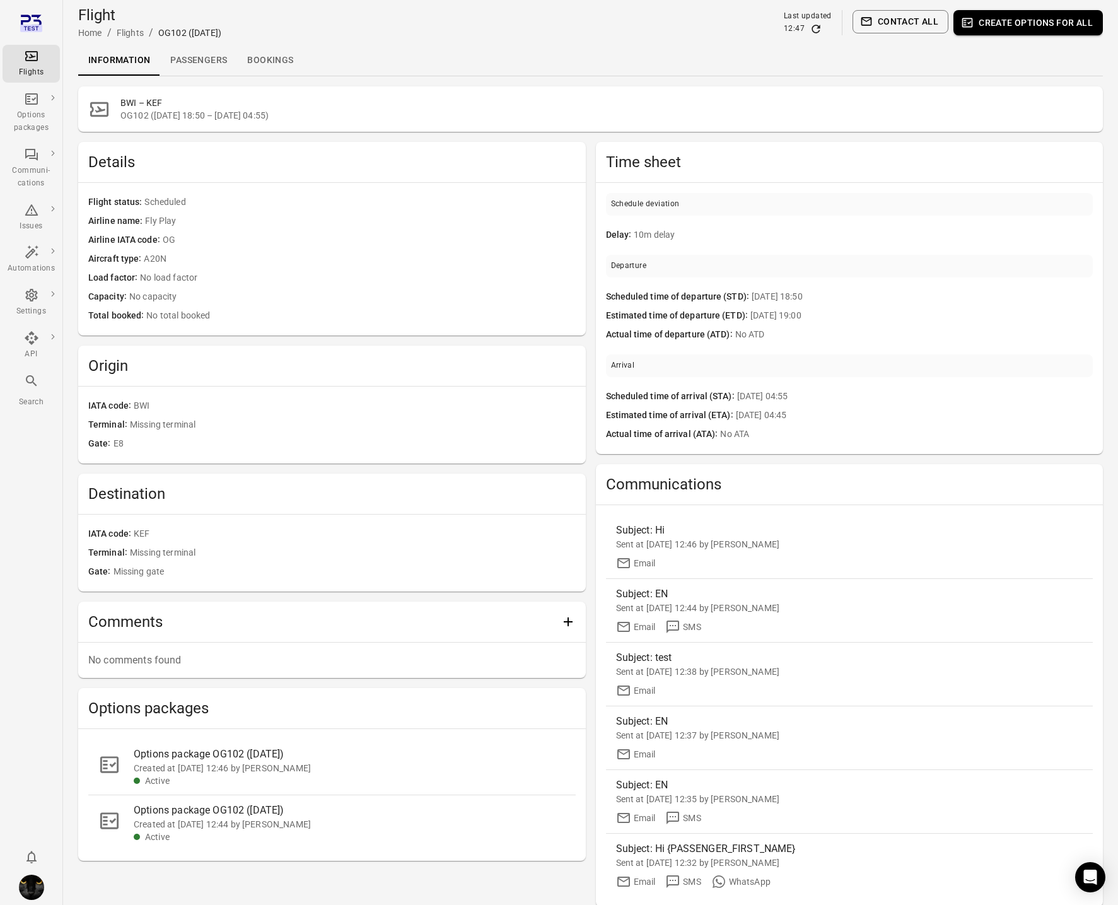
click at [208, 44] on div "Flight Home / Flights / OG102 (29 Sep) Last updated 12:47 Contact all Create op…" at bounding box center [590, 22] width 1025 height 45
click at [207, 52] on link "Passengers" at bounding box center [198, 60] width 77 height 30
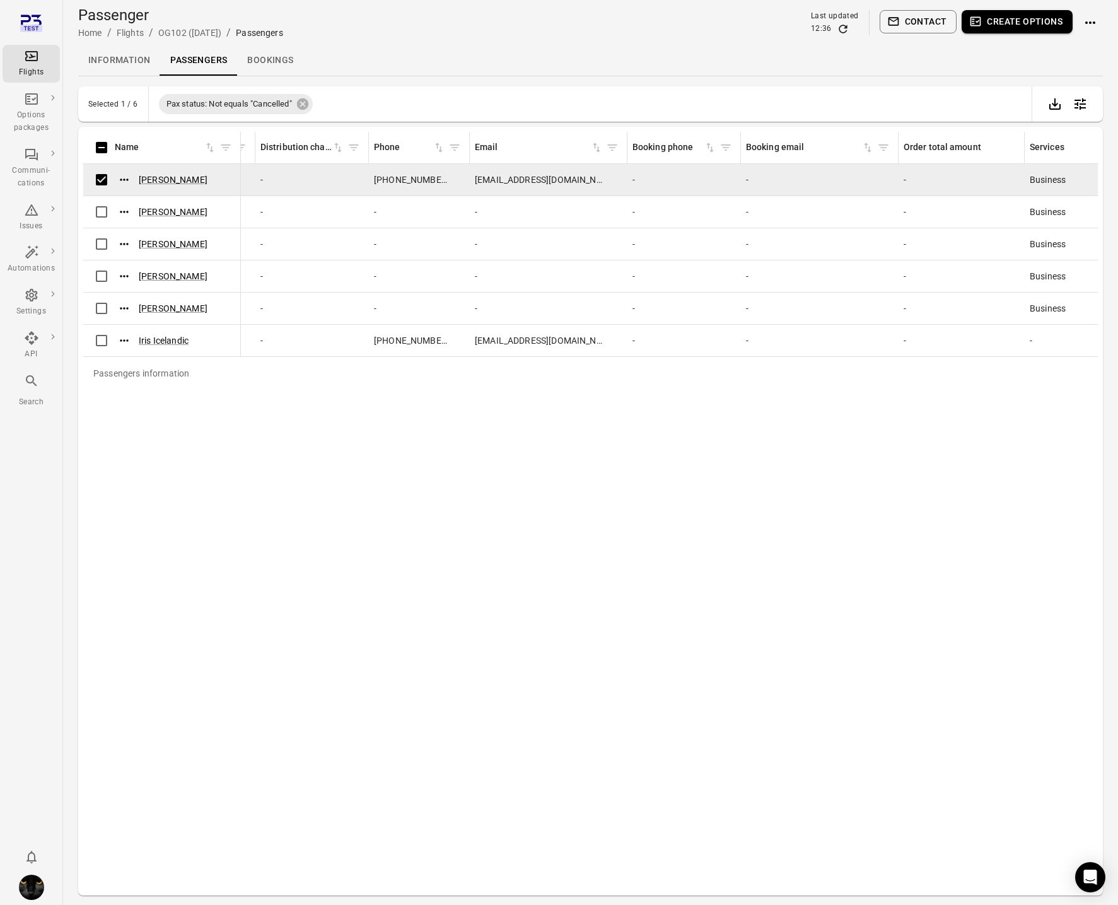
click at [992, 8] on div "Passenger Home / Flights / OG102 (29 Sep) / Passengers Last updated 12:36 Conta…" at bounding box center [590, 22] width 1025 height 35
click at [997, 22] on button "Create options" at bounding box center [1017, 21] width 111 height 23
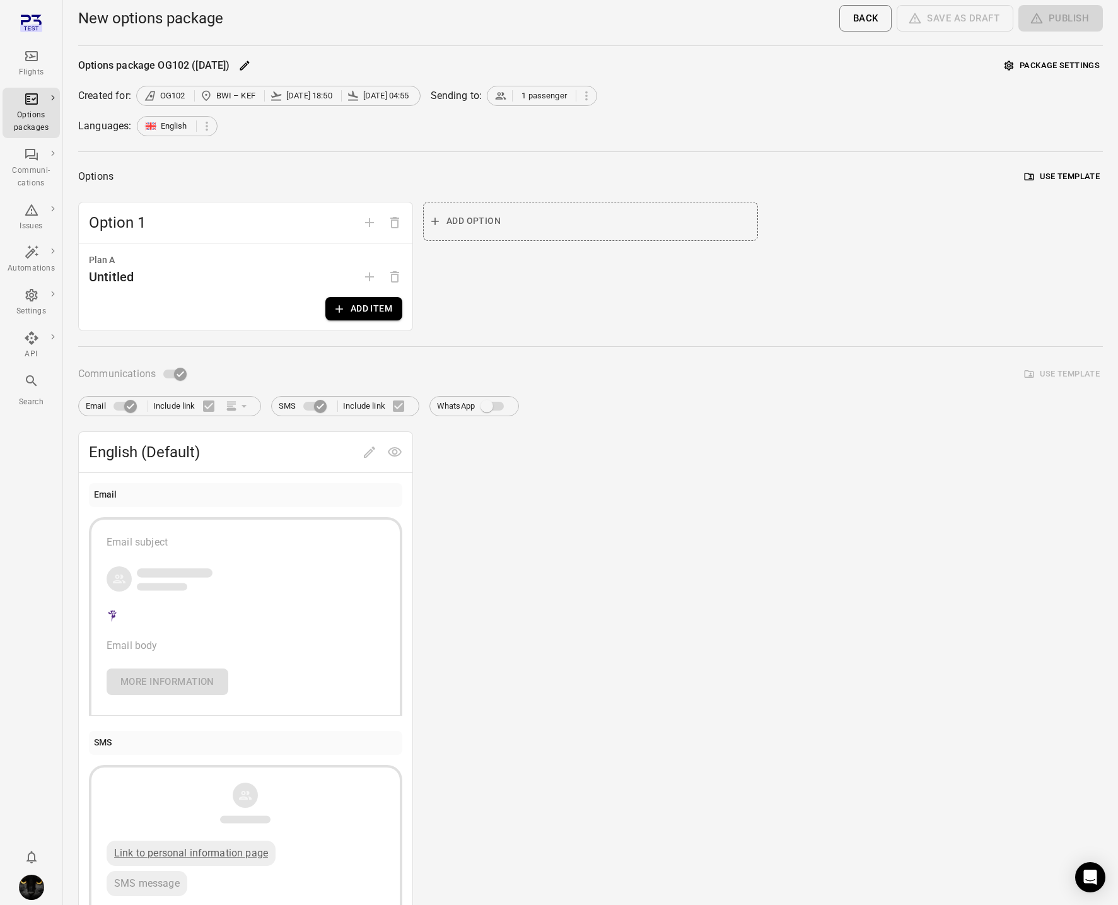
click at [368, 311] on button "Add item" at bounding box center [363, 308] width 77 height 23
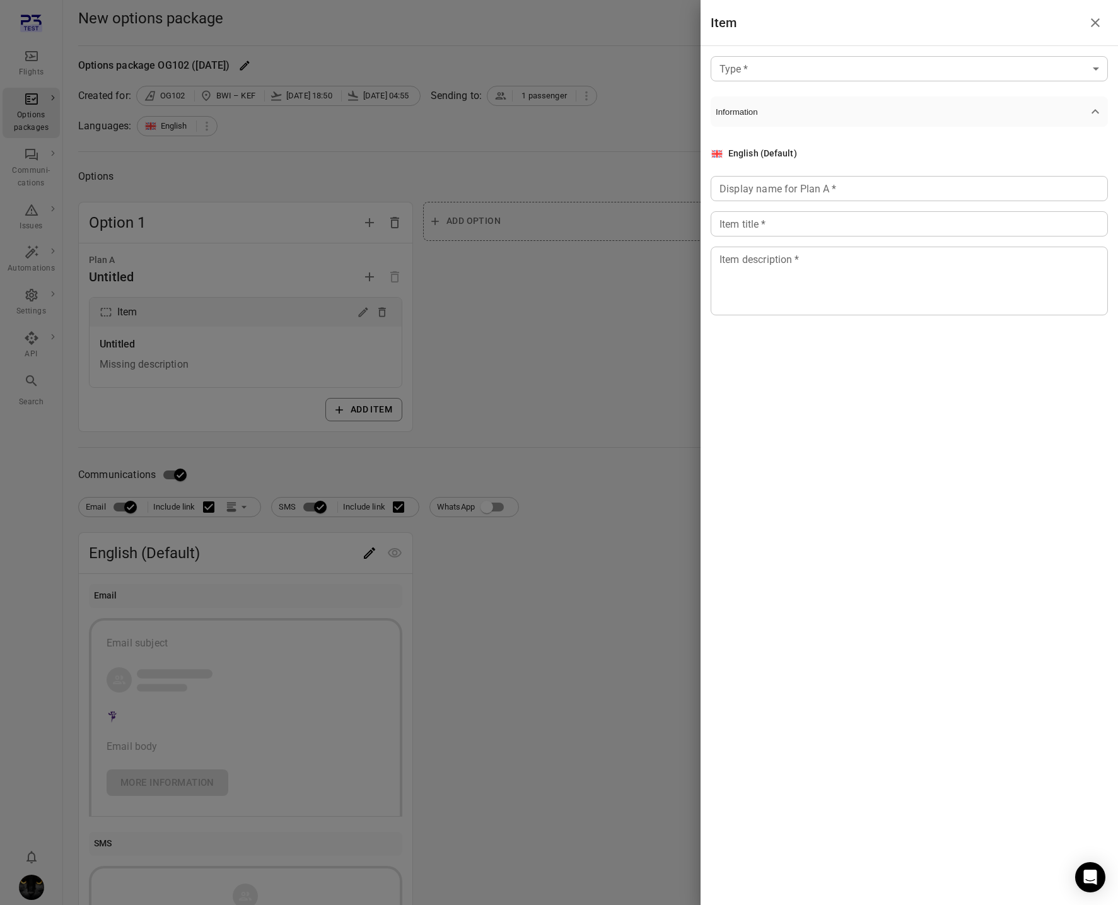
click at [843, 79] on body "Flights Options packages Communi-cations Issues Automations Settings API Search…" at bounding box center [559, 539] width 1118 height 1079
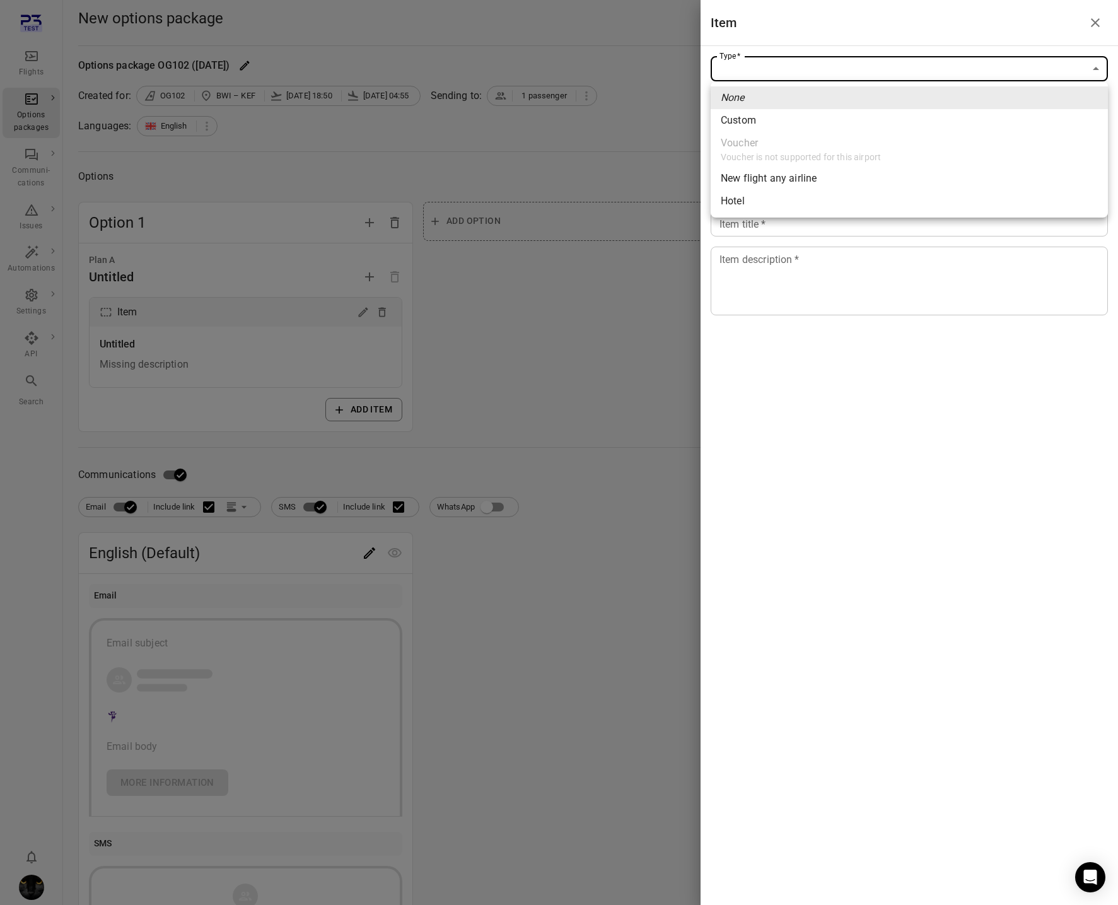
click at [802, 126] on li "Custom" at bounding box center [909, 120] width 397 height 23
type input "******"
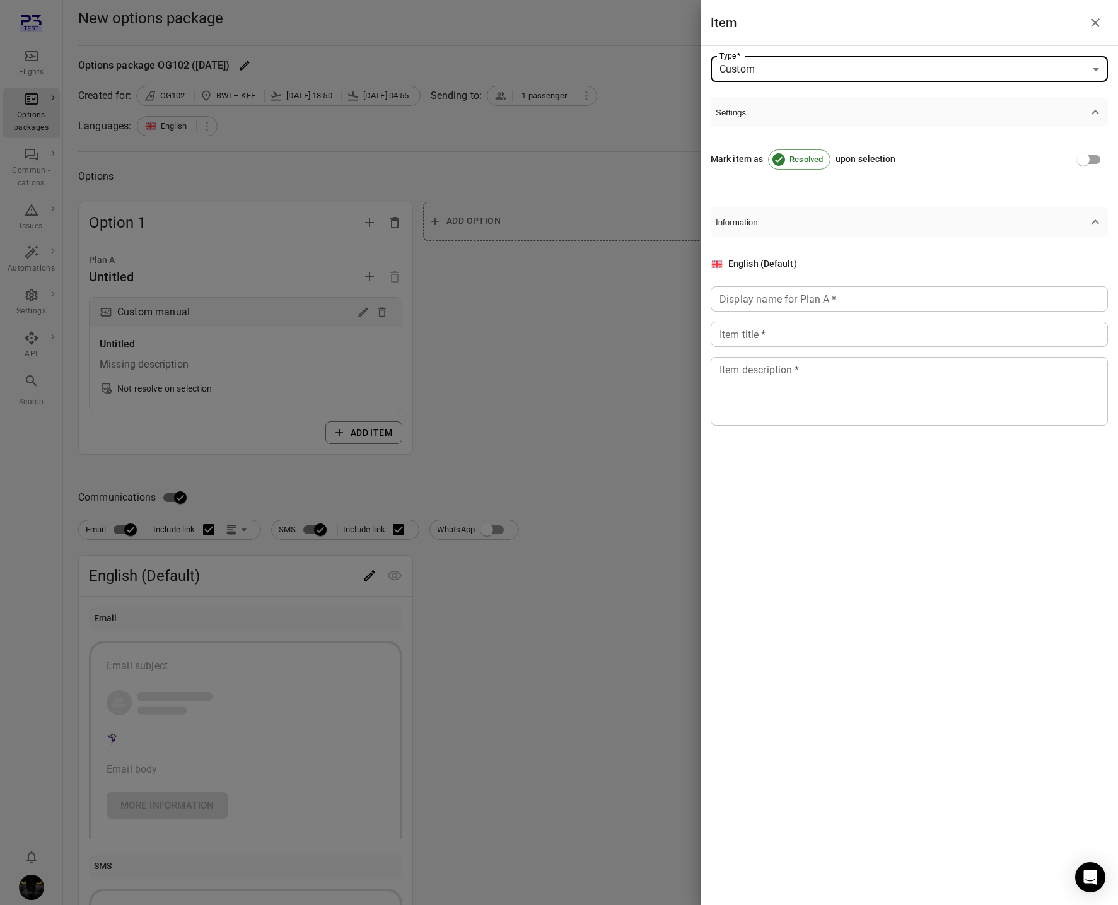
click at [803, 293] on div "Display name for Plan A   * Display name for Plan A   *" at bounding box center [909, 298] width 397 height 25
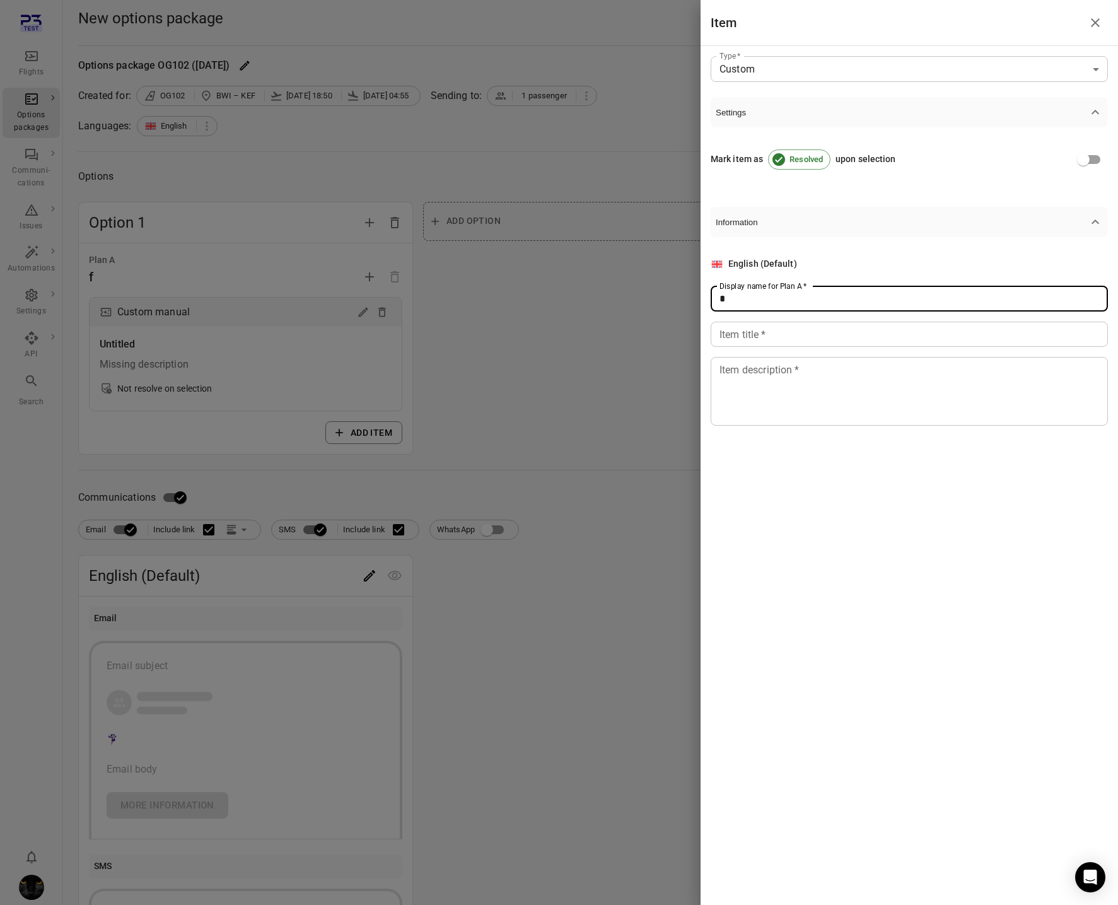
type input "*"
click at [785, 332] on input "Item title   *" at bounding box center [909, 334] width 397 height 25
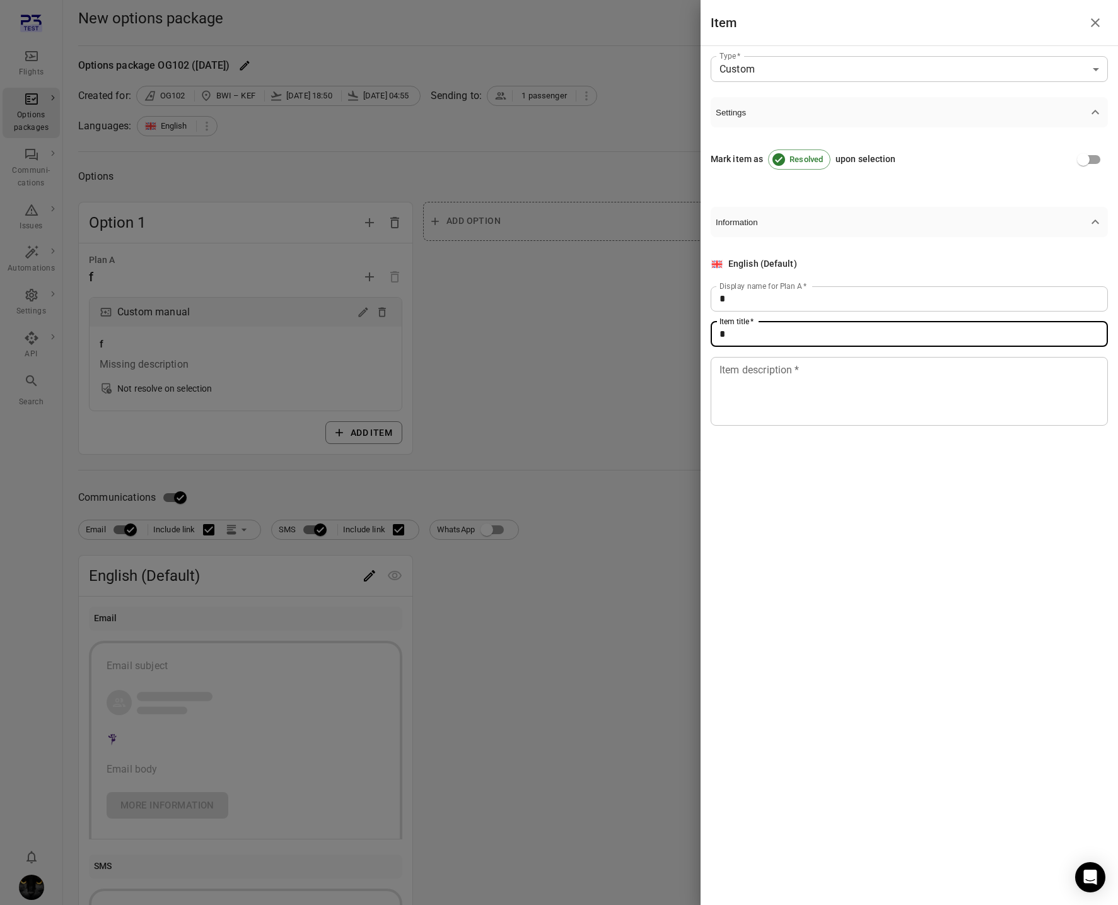
type input "*"
click at [789, 387] on textarea "Item description   *" at bounding box center [910, 391] width 380 height 58
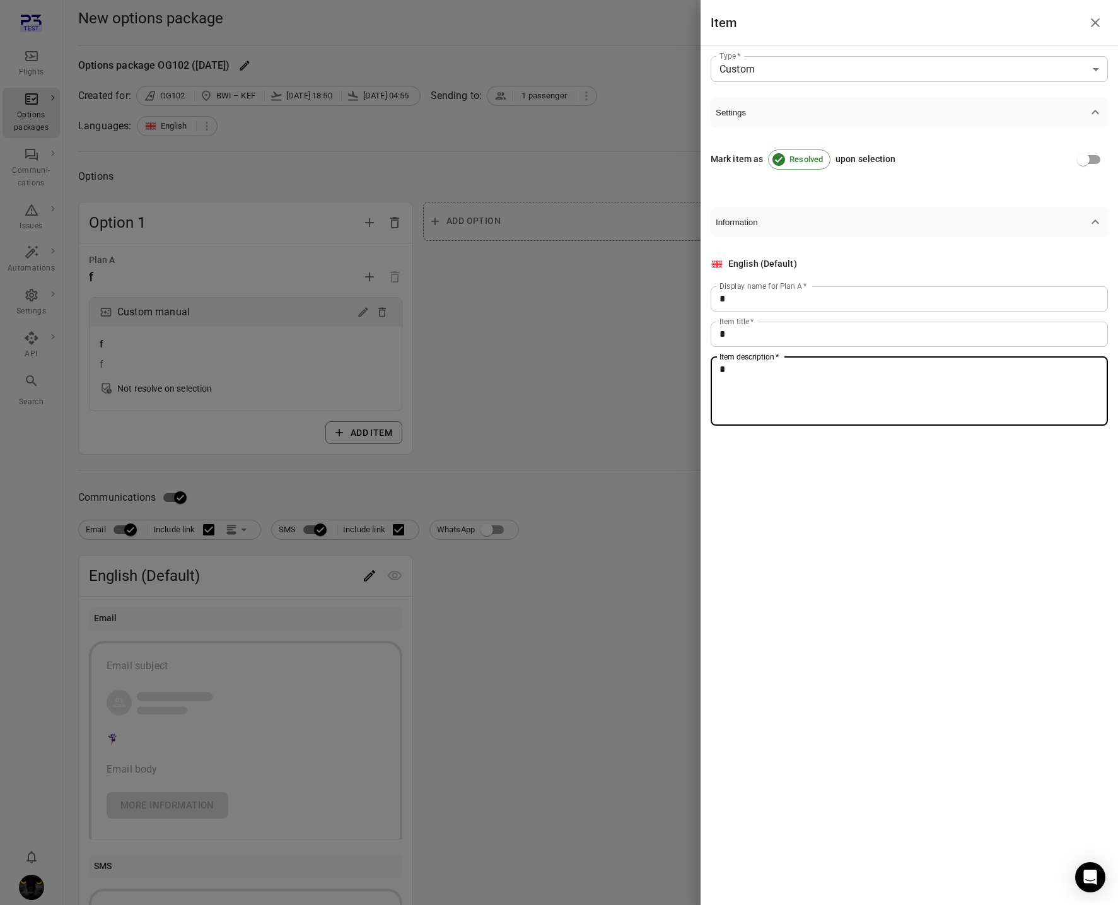
type textarea "*"
click at [538, 443] on div at bounding box center [559, 452] width 1118 height 905
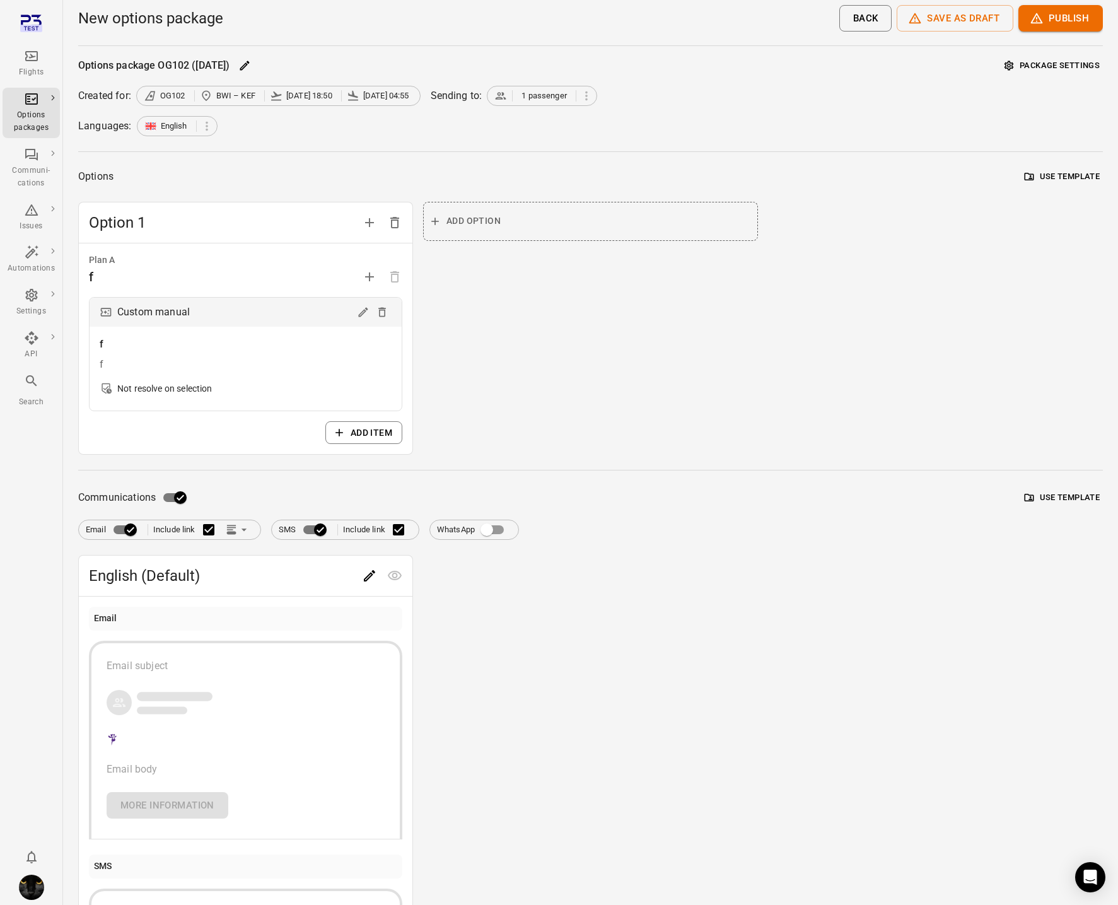
click at [1029, 56] on button "Package settings" at bounding box center [1053, 66] width 102 height 20
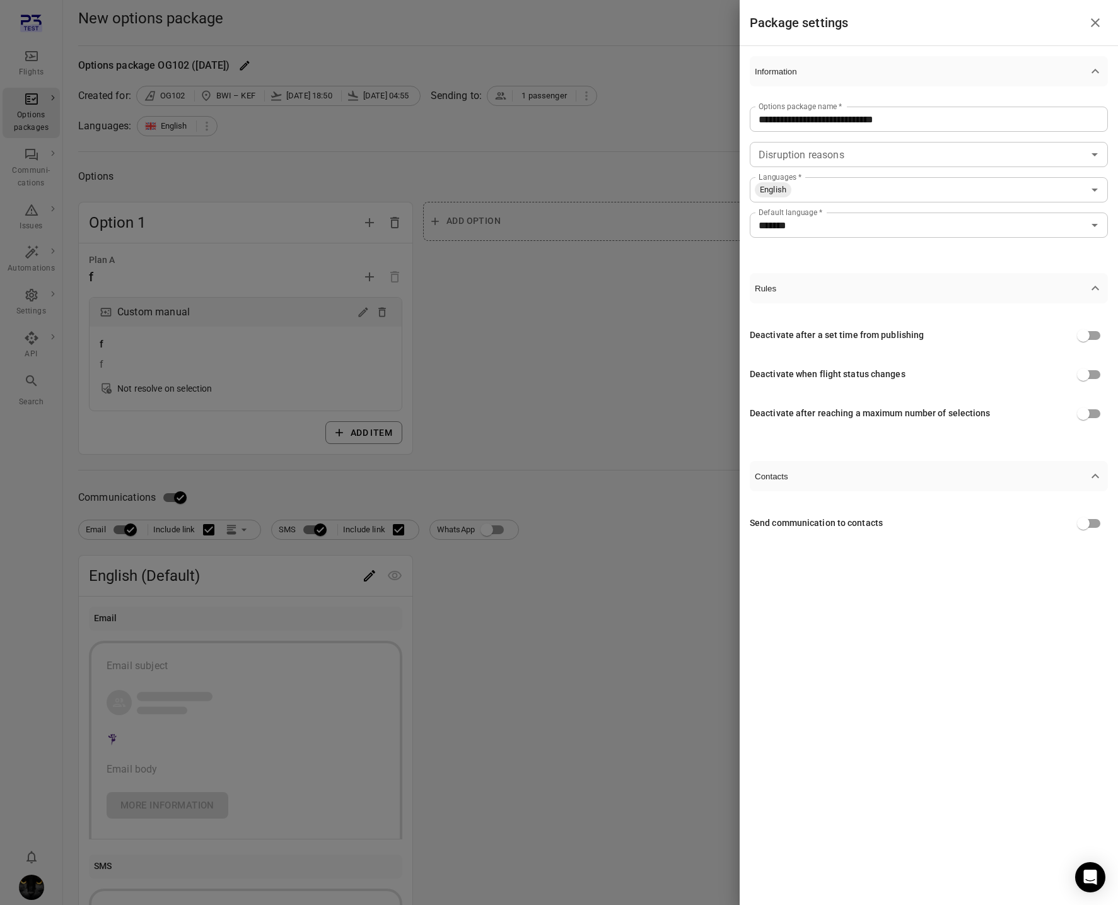
click at [905, 226] on input "*******" at bounding box center [919, 225] width 330 height 18
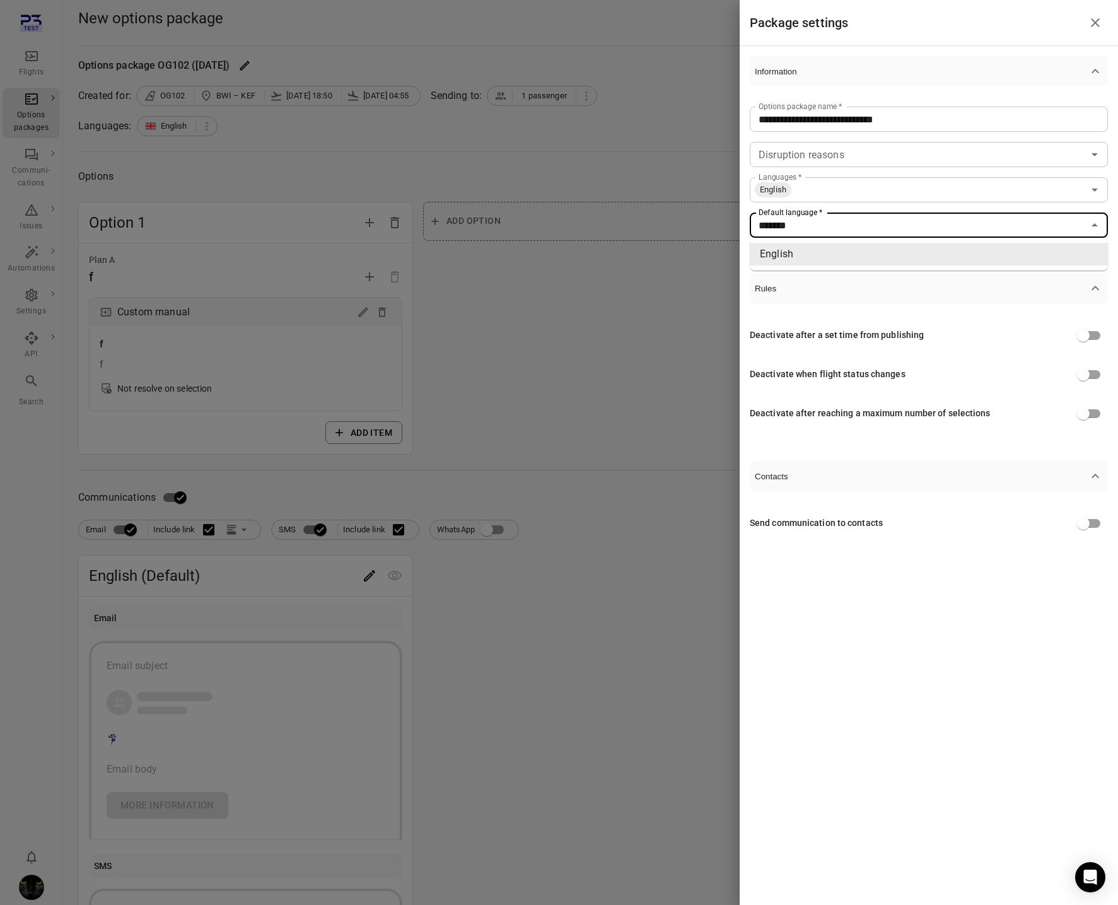
click at [905, 184] on input "Languages   *" at bounding box center [938, 190] width 291 height 18
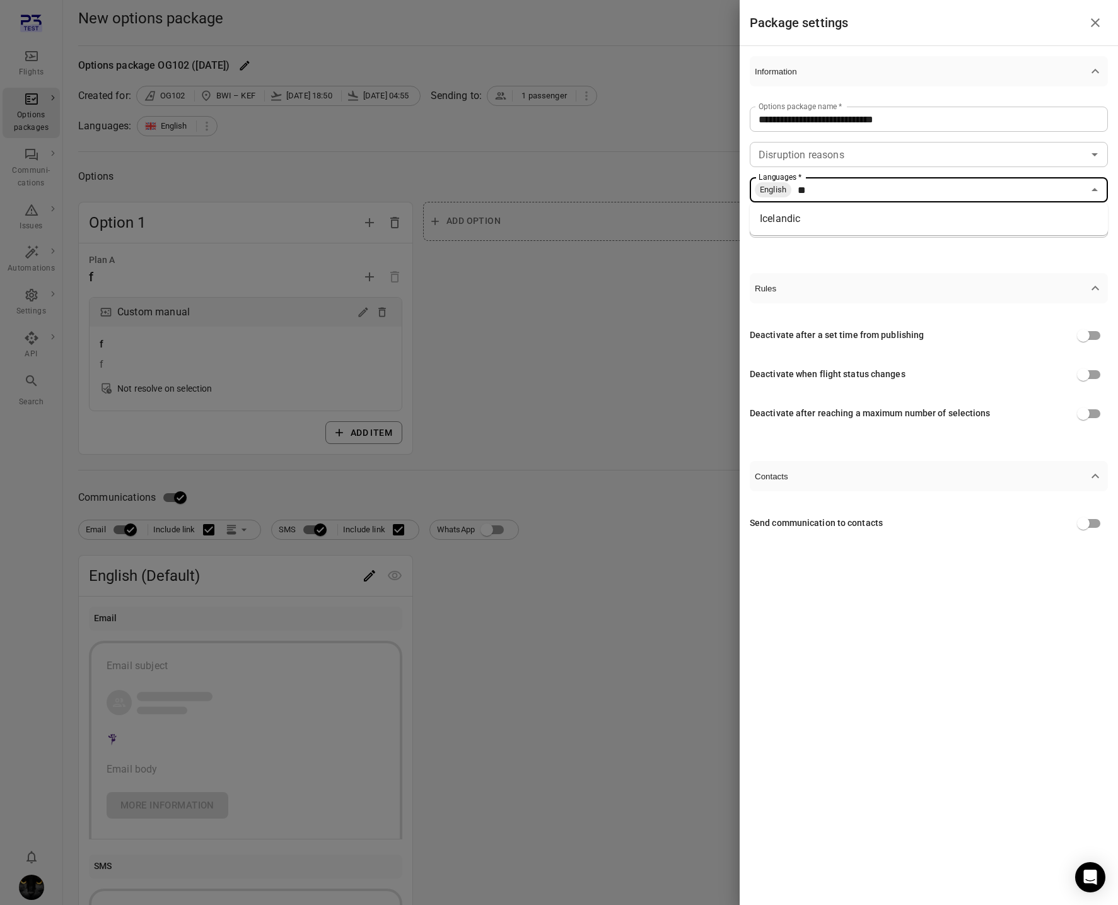
type input "***"
click at [818, 215] on li "Icelandic" at bounding box center [929, 219] width 358 height 23
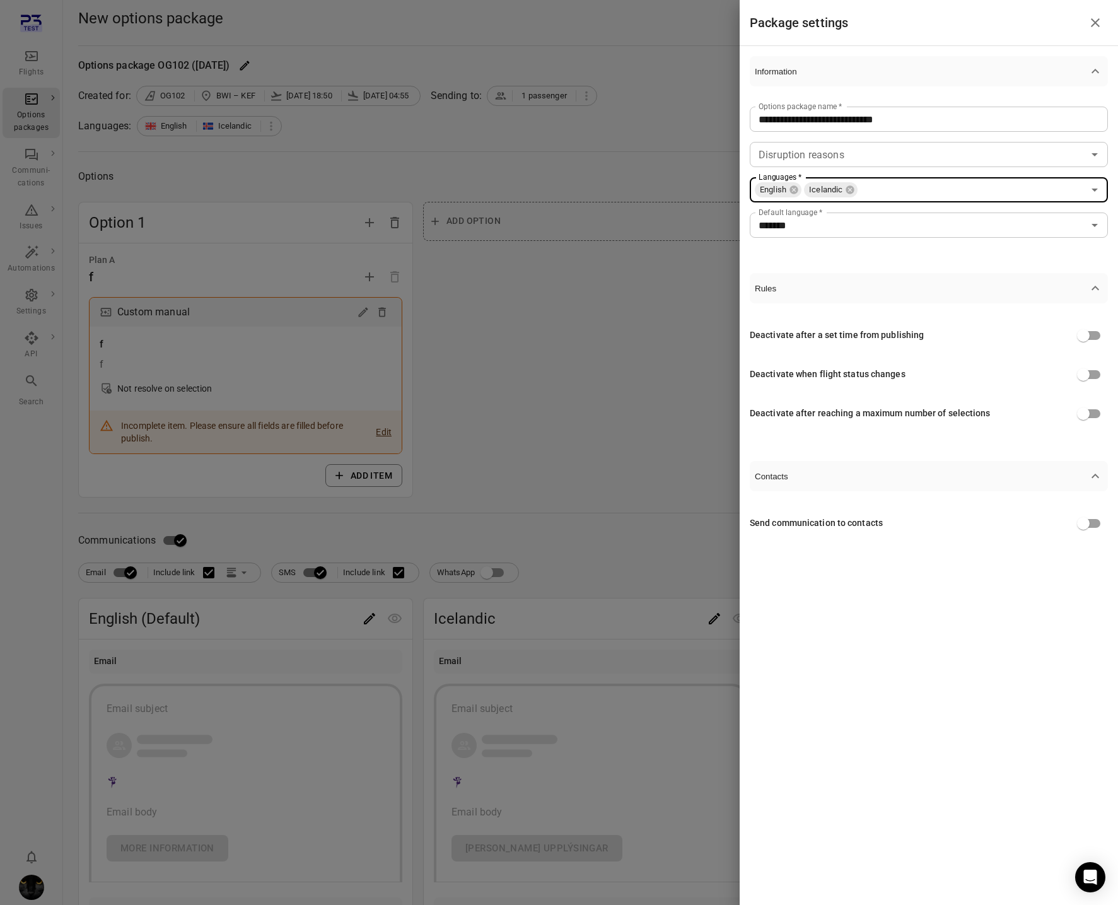
click at [606, 390] on div at bounding box center [559, 452] width 1118 height 905
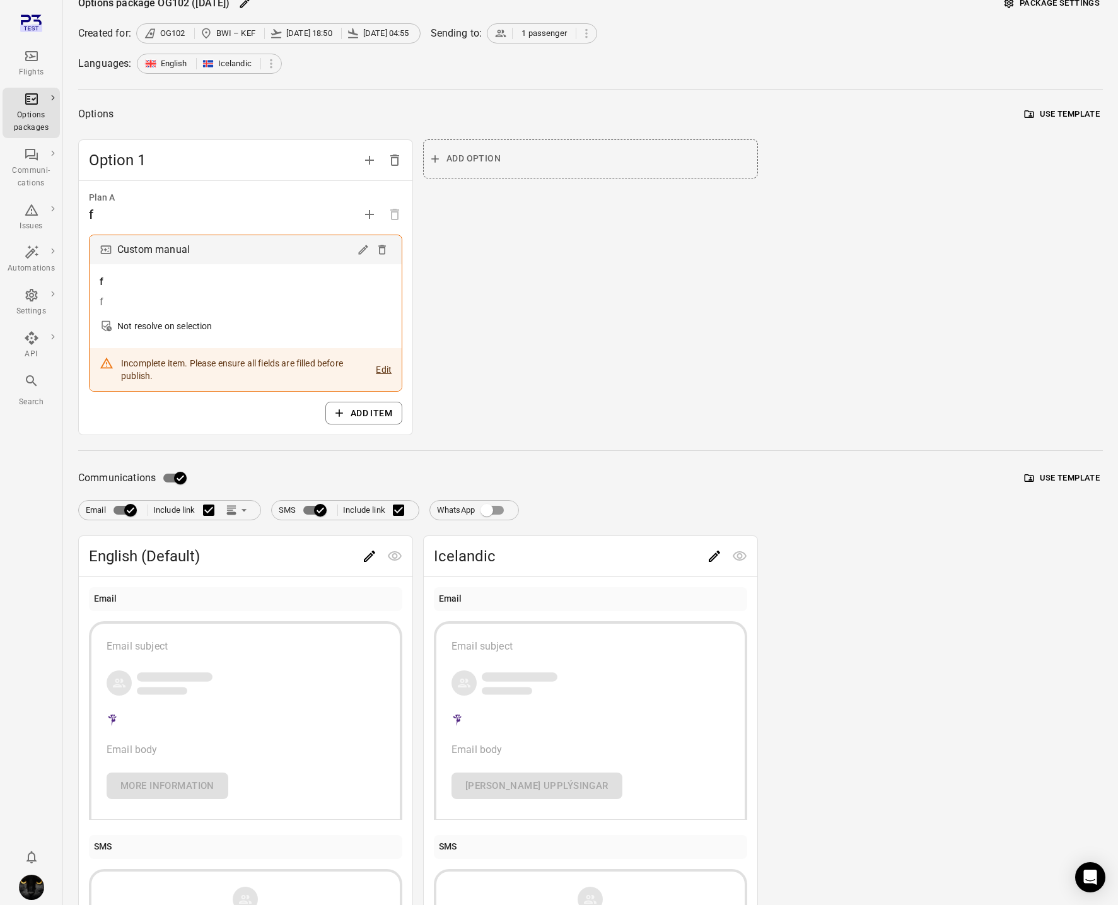
scroll to position [75, 0]
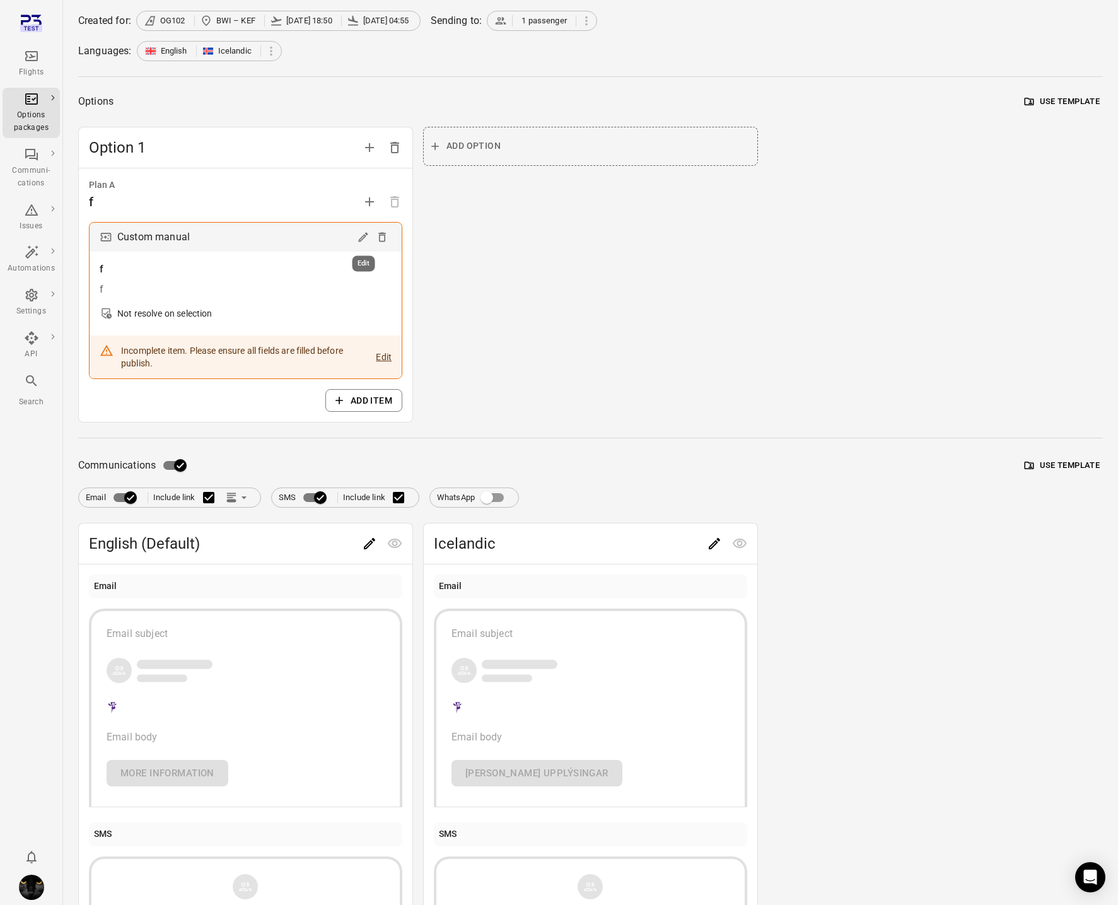
click at [369, 237] on icon "Edit" at bounding box center [363, 237] width 13 height 13
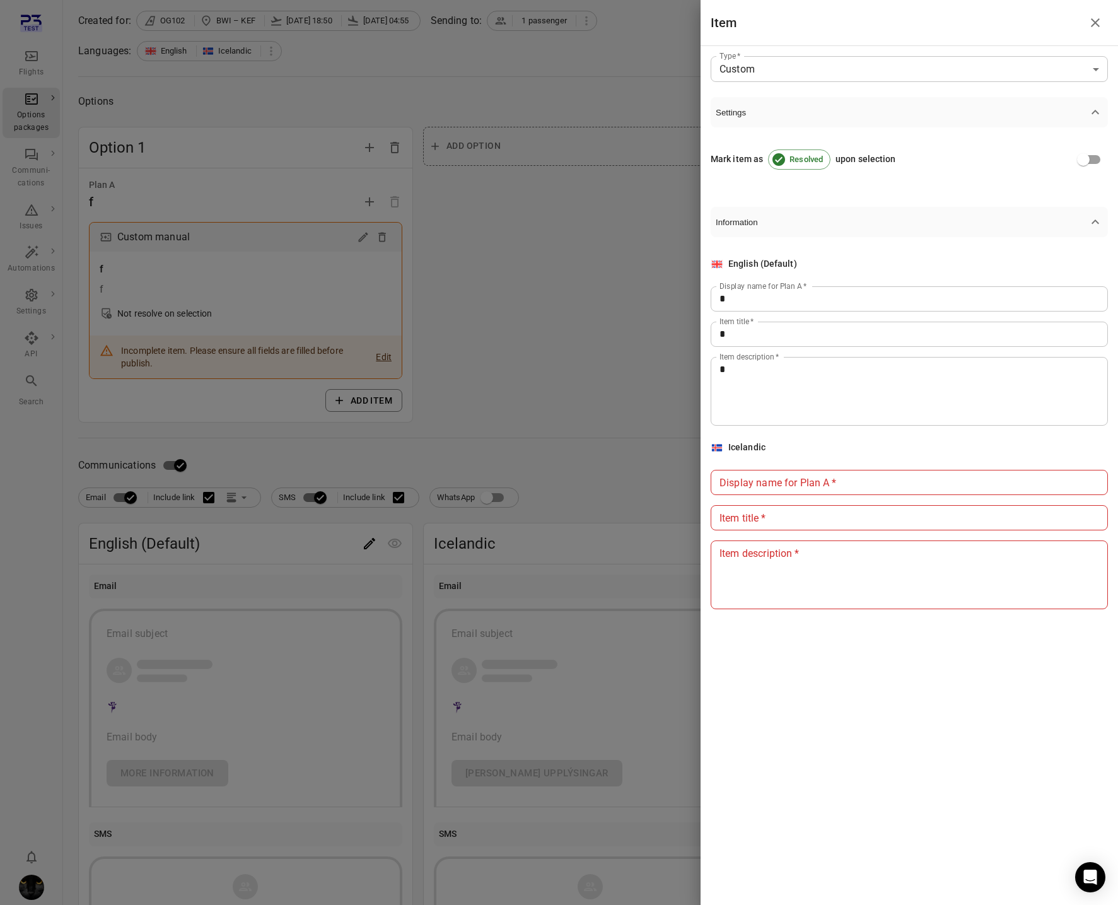
click at [828, 483] on input "Display name for Plan A   *" at bounding box center [909, 482] width 397 height 25
type input "*"
click at [819, 505] on input "Item title   *" at bounding box center [909, 517] width 397 height 25
type input "*"
click at [802, 588] on textarea "Item description   *" at bounding box center [910, 575] width 380 height 58
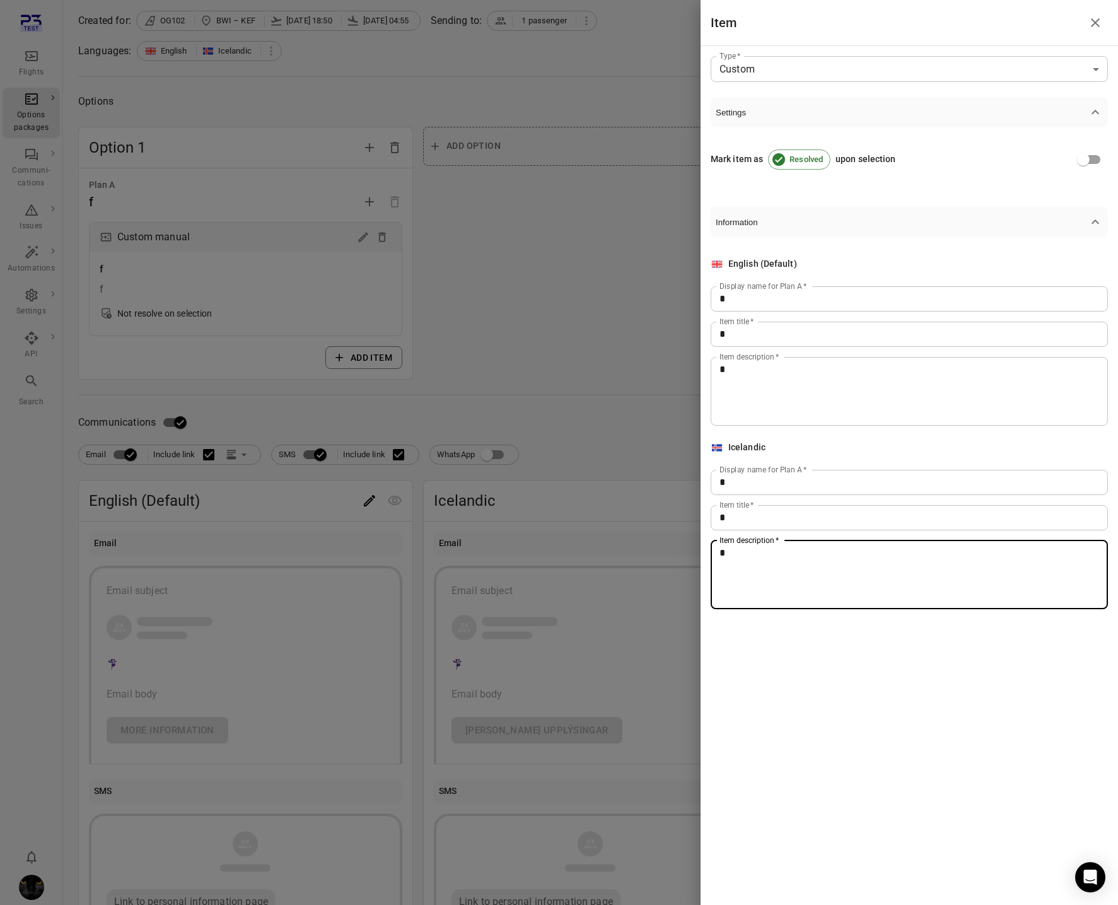
type textarea "*"
click at [352, 506] on div at bounding box center [559, 452] width 1118 height 905
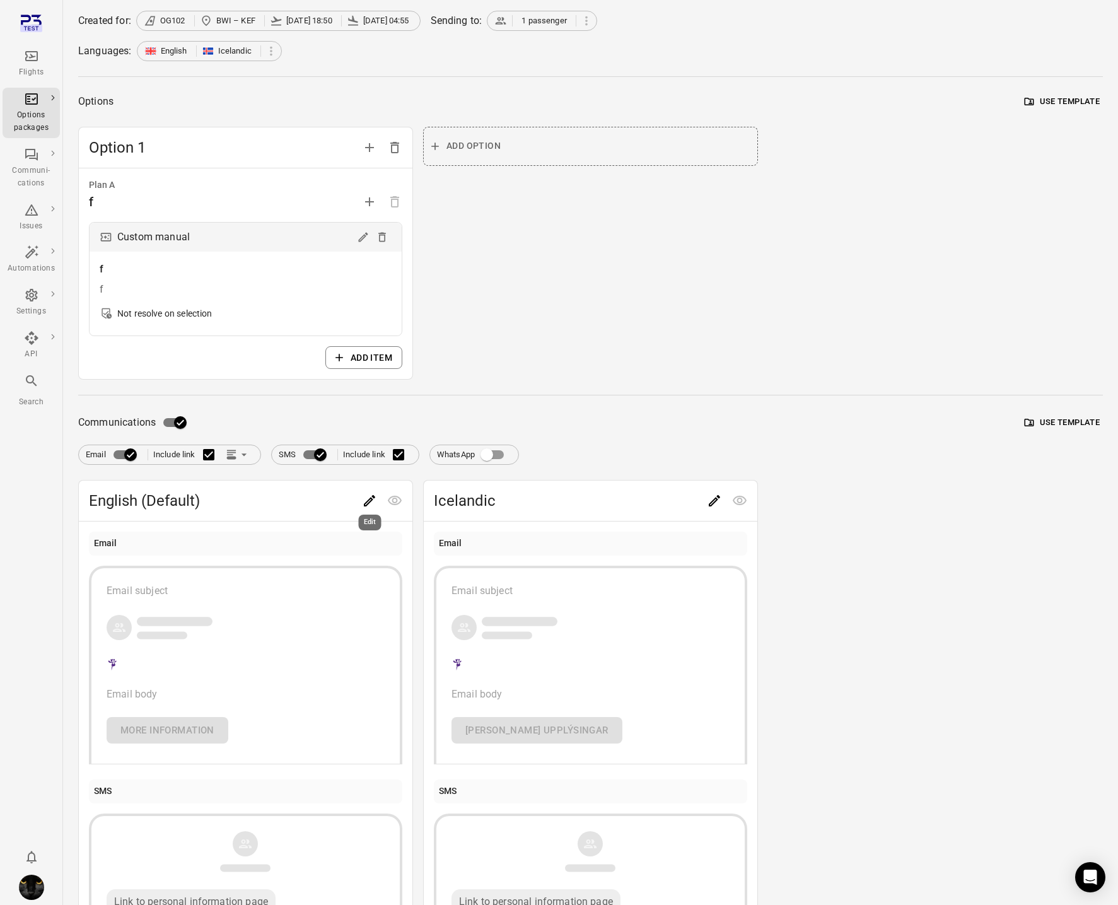
click at [365, 506] on div "Edit" at bounding box center [370, 519] width 25 height 26
click at [374, 491] on button "Edit" at bounding box center [369, 500] width 25 height 25
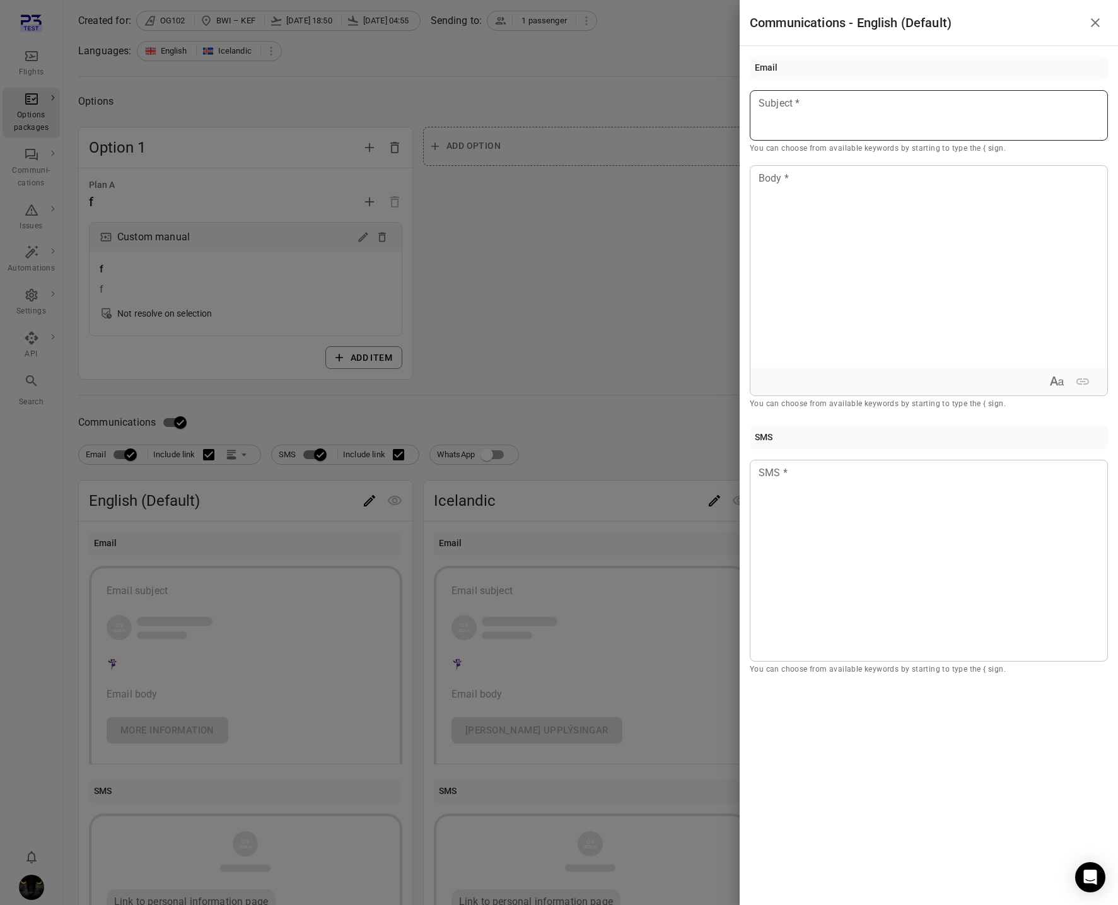
click at [812, 118] on div at bounding box center [929, 115] width 358 height 50
click at [794, 264] on div at bounding box center [929, 267] width 357 height 202
click at [799, 593] on div at bounding box center [929, 561] width 358 height 202
click at [688, 534] on div at bounding box center [559, 452] width 1118 height 905
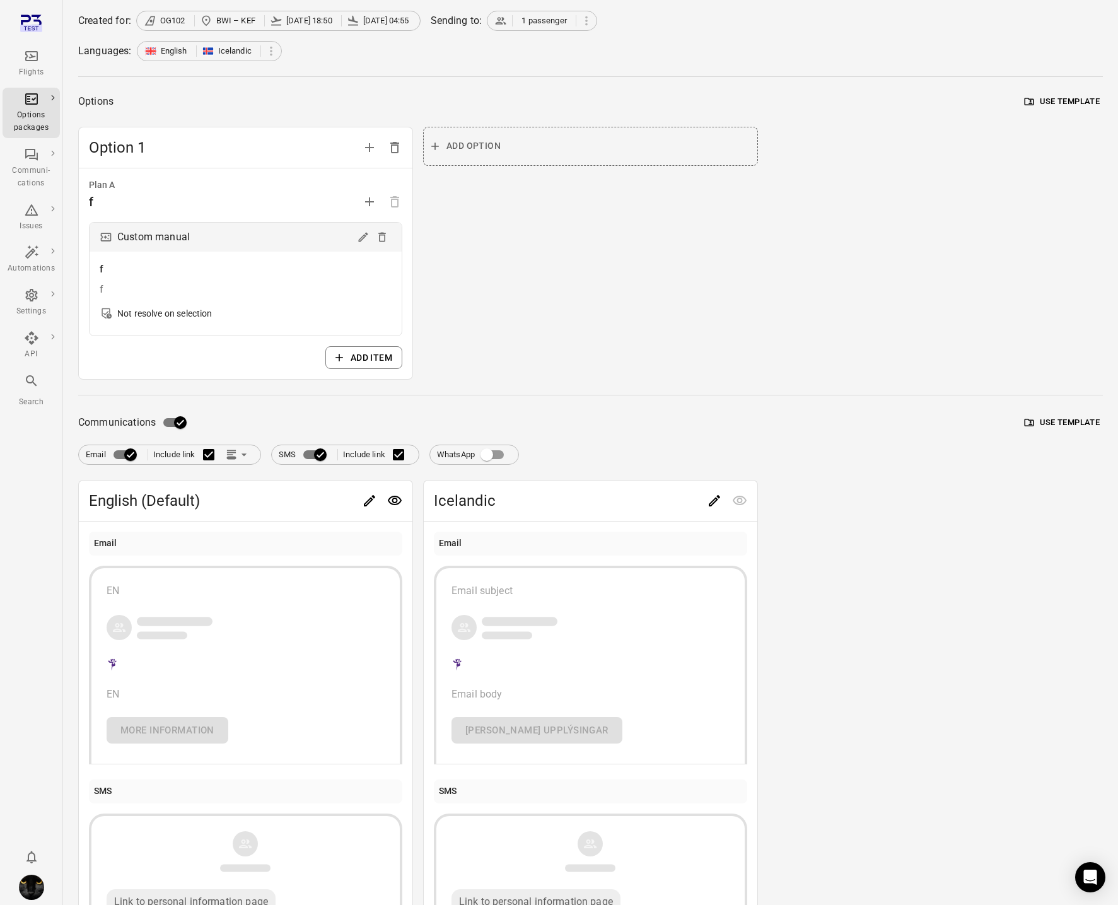
click at [715, 493] on button "Edit" at bounding box center [714, 500] width 25 height 25
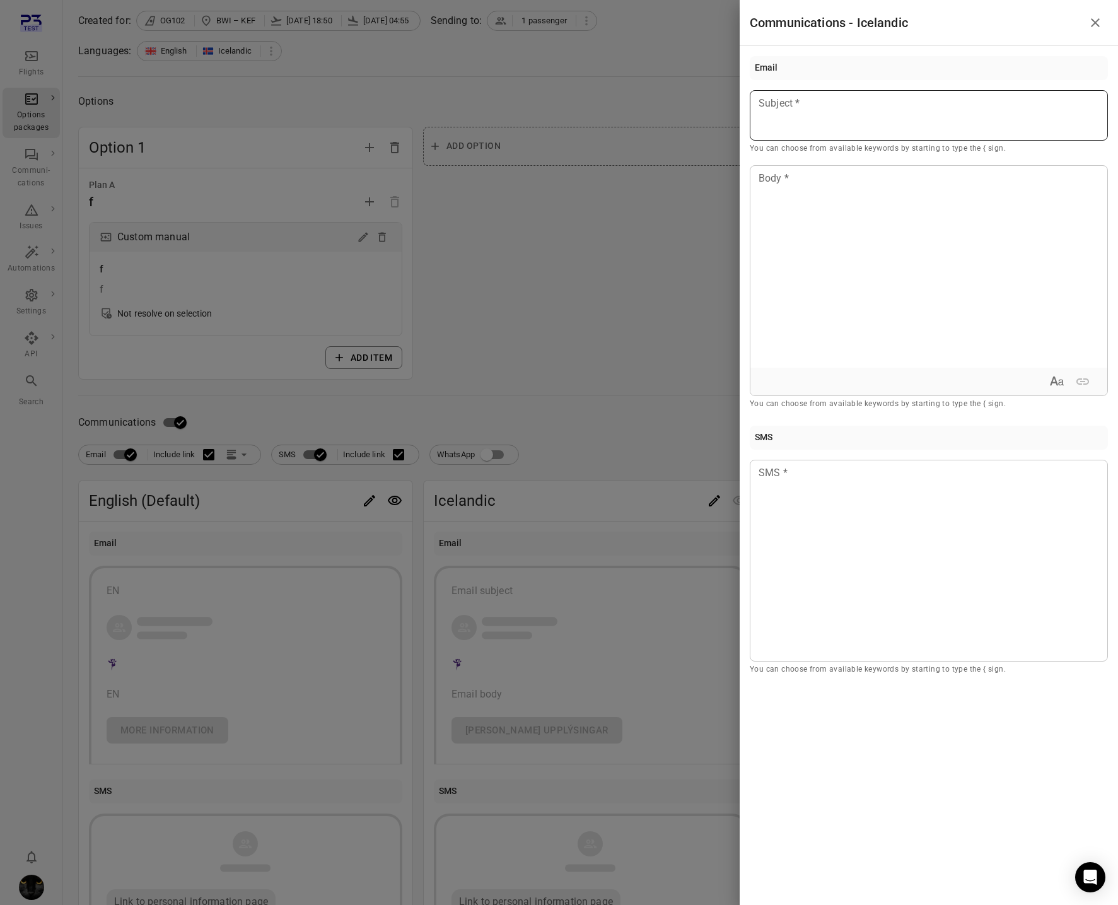
click at [838, 112] on div at bounding box center [929, 115] width 358 height 50
click at [810, 249] on div at bounding box center [929, 267] width 357 height 202
click at [813, 531] on div at bounding box center [929, 561] width 358 height 202
click at [580, 489] on div at bounding box center [559, 452] width 1118 height 905
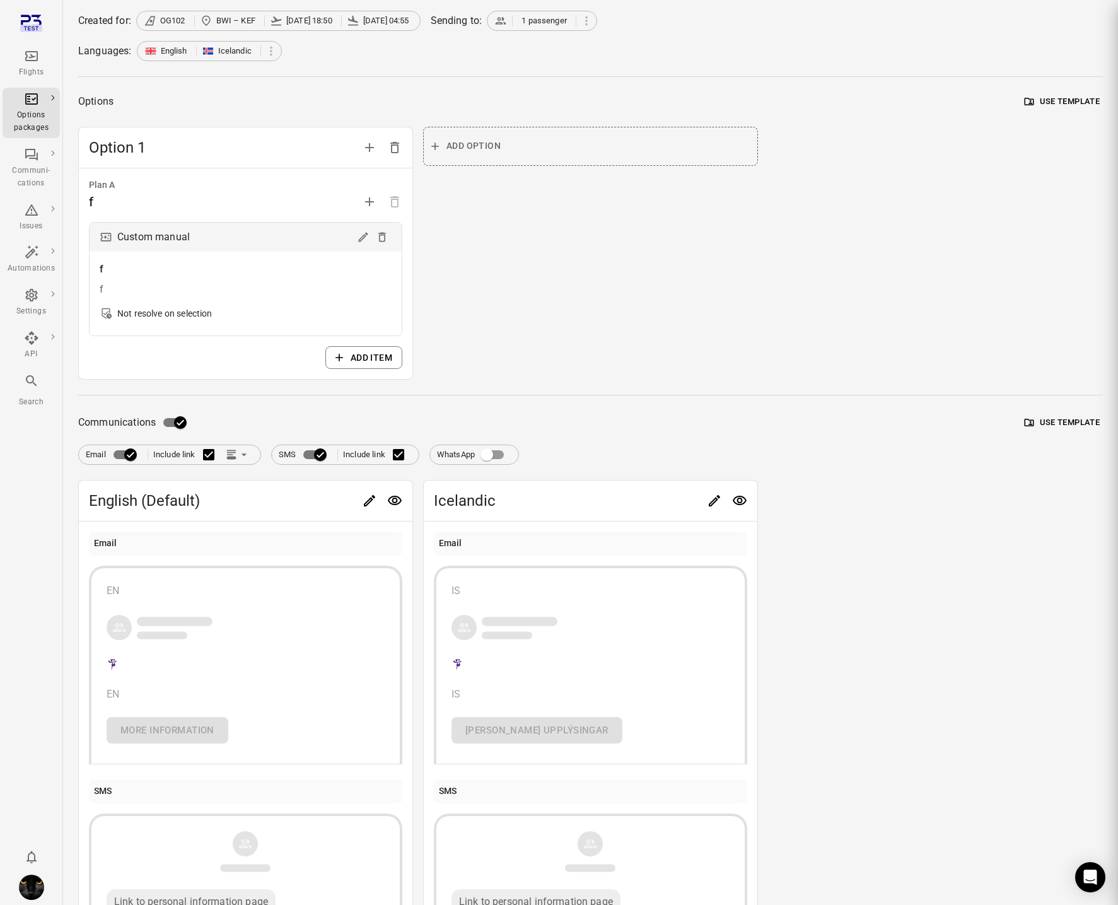
scroll to position [0, 0]
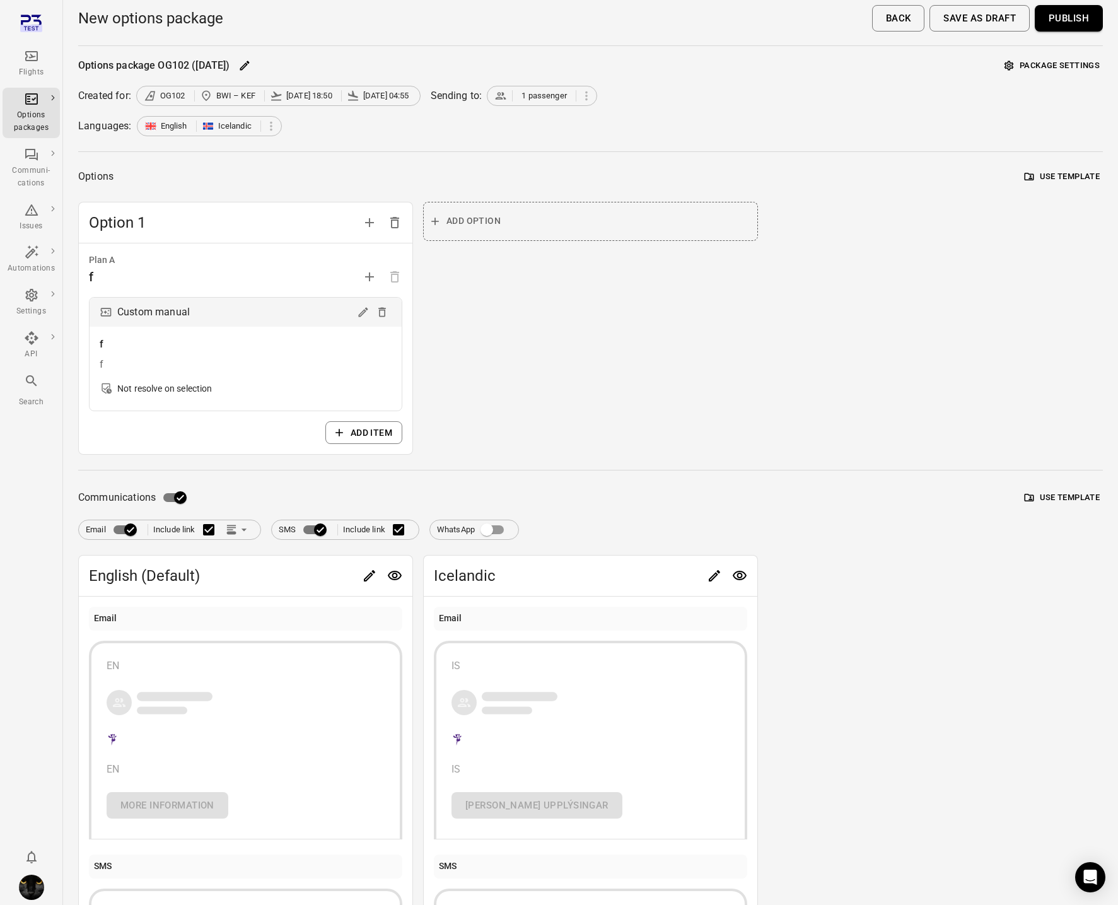
click at [985, 16] on button "Save as draft" at bounding box center [980, 18] width 100 height 26
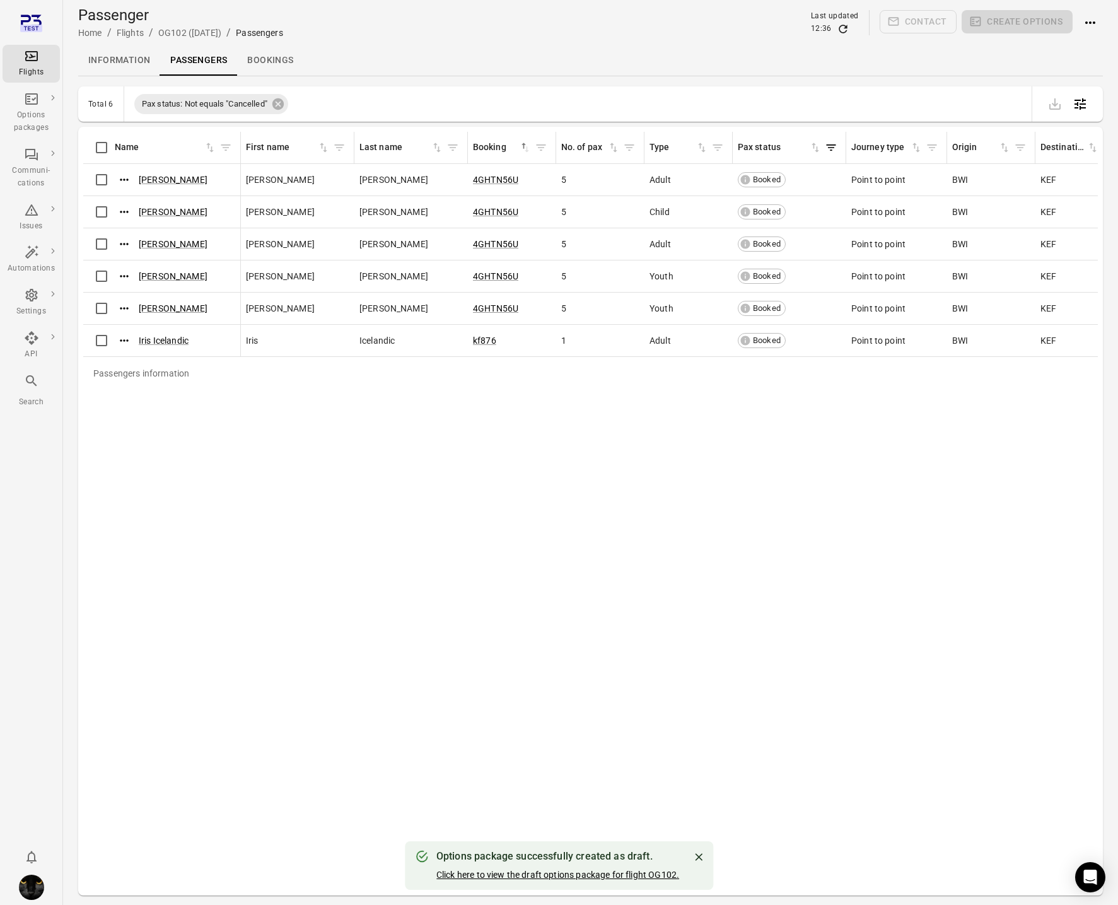
click at [582, 874] on button "Click here to view the draft options package for flight OG102." at bounding box center [558, 875] width 243 height 13
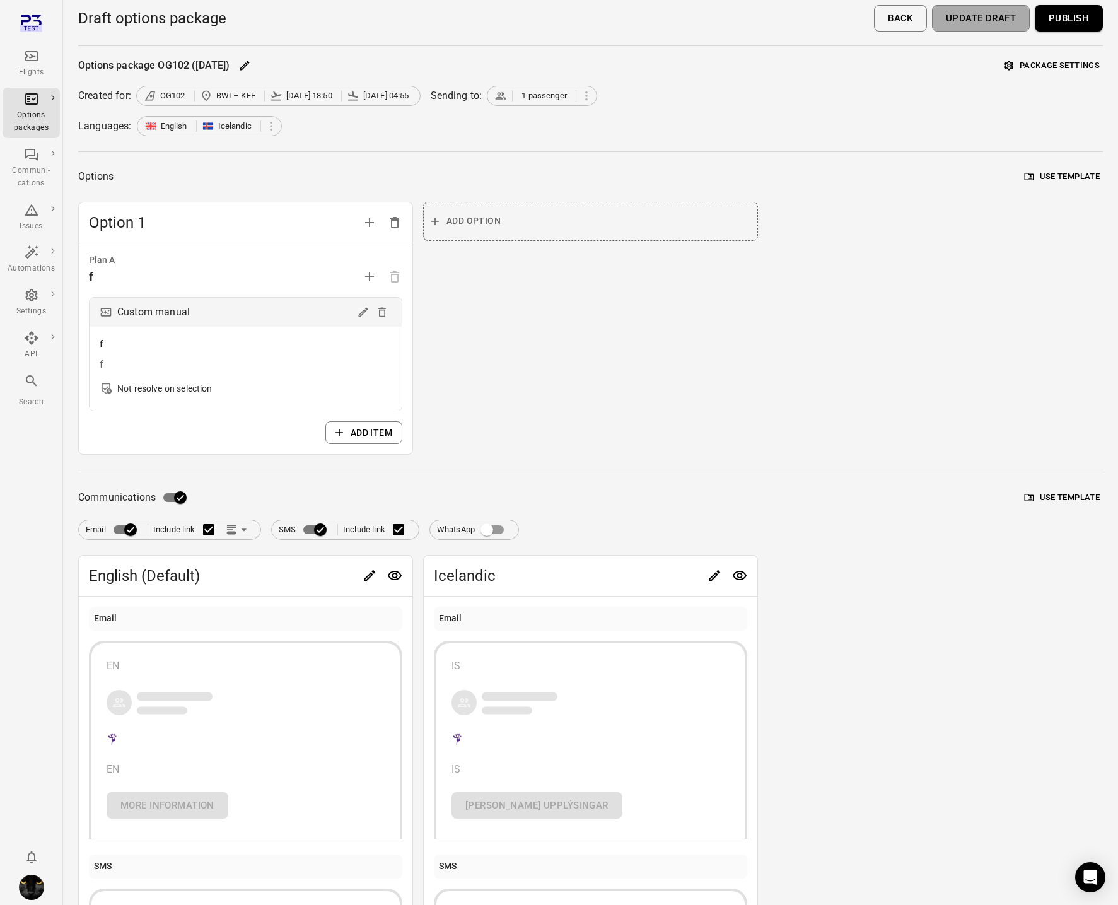
drag, startPoint x: 997, startPoint y: 21, endPoint x: 940, endPoint y: 161, distance: 151.9
click at [997, 21] on button "Update draft" at bounding box center [981, 18] width 98 height 26
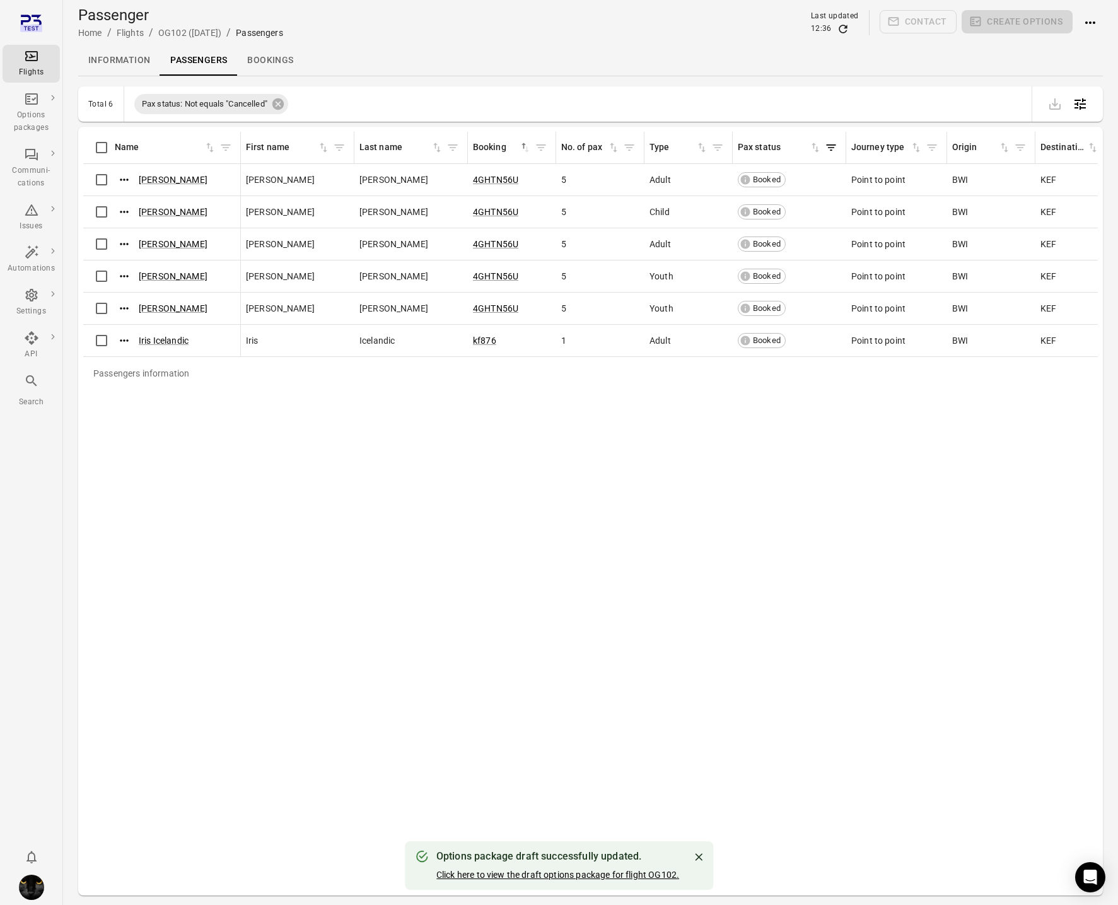
click at [608, 874] on button "Click here to view the draft options package for flight OG102." at bounding box center [558, 875] width 243 height 13
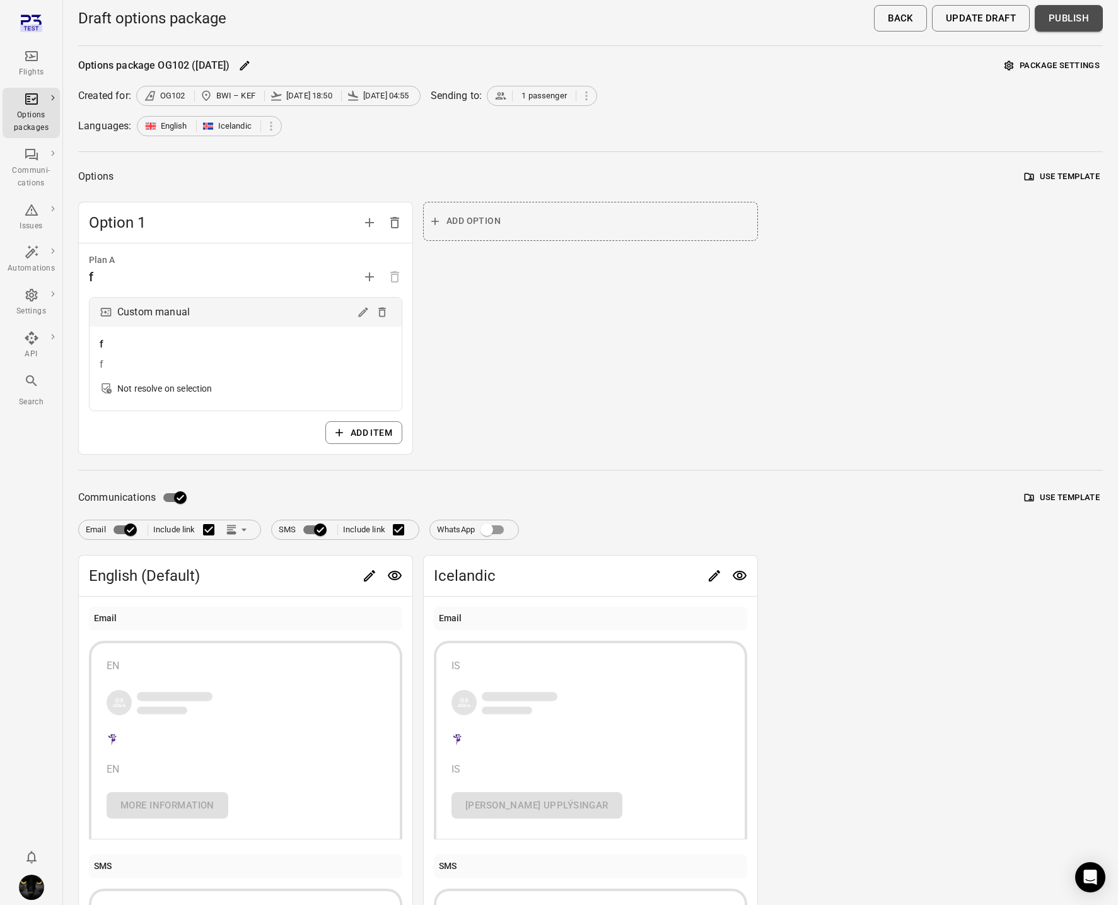
click at [1069, 25] on button "Publish" at bounding box center [1069, 18] width 68 height 26
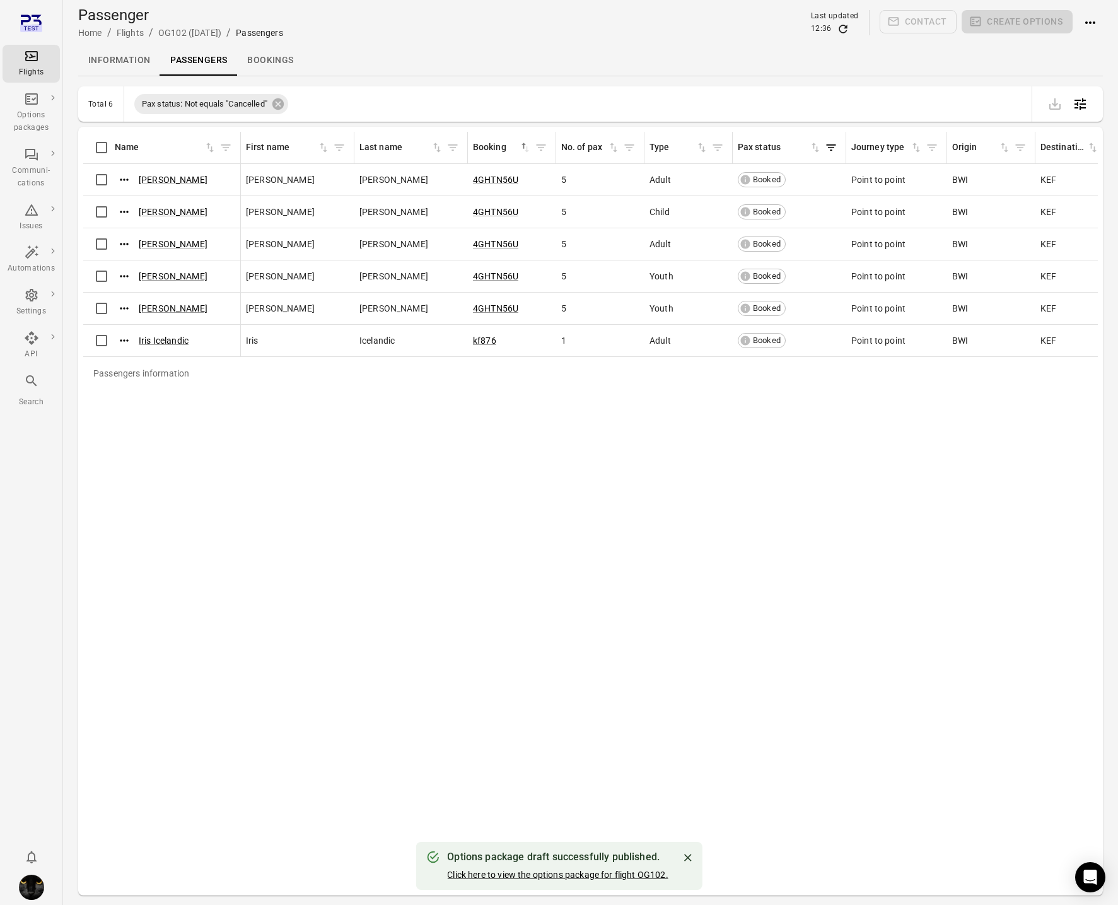
click at [619, 876] on link "Click here to view the options package for flight OG102." at bounding box center [557, 875] width 221 height 10
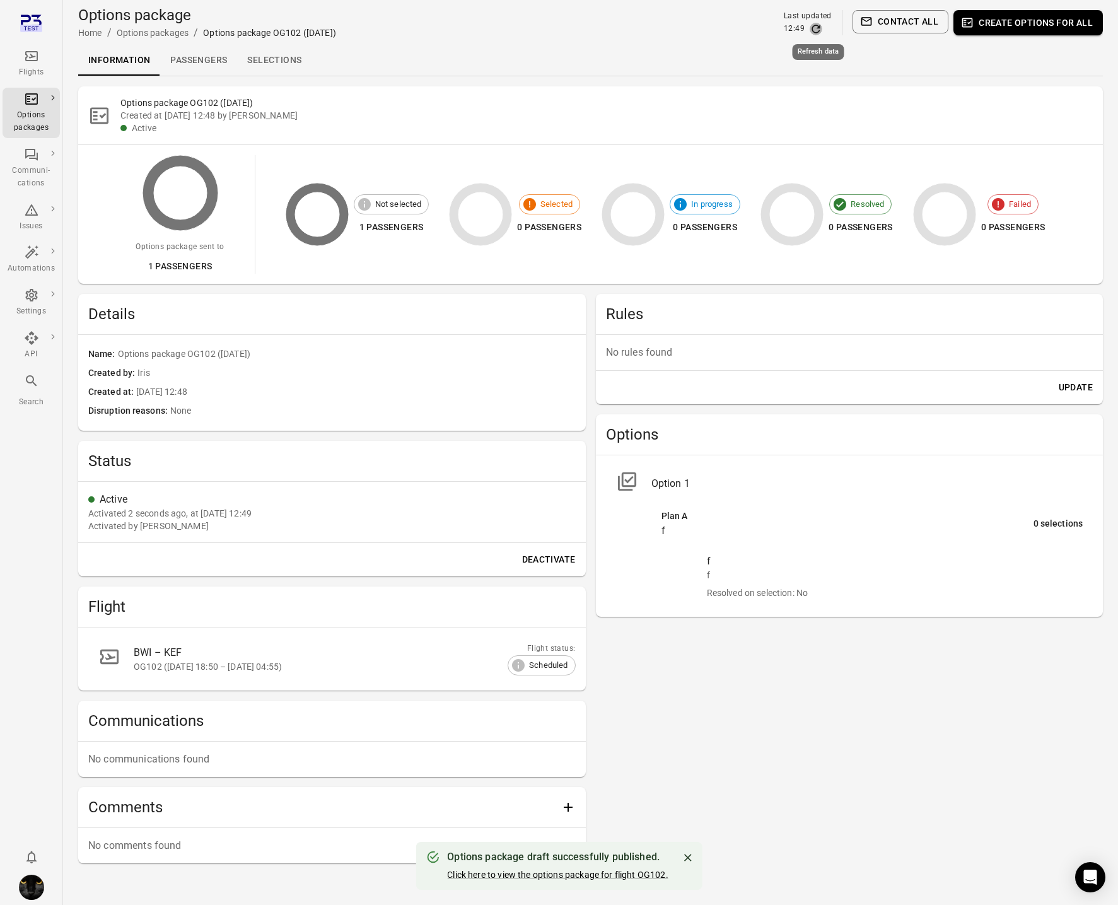
click at [820, 28] on icon "Refresh data" at bounding box center [816, 29] width 13 height 13
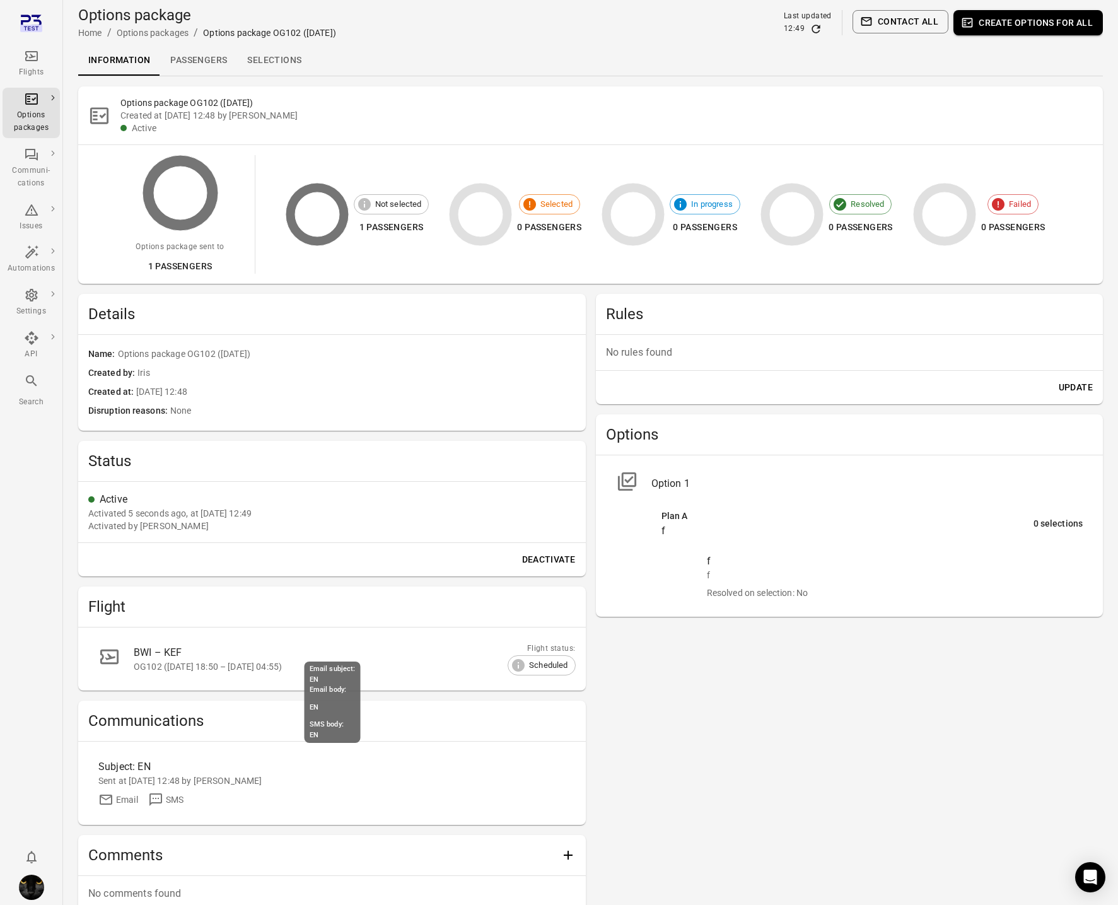
click at [325, 795] on div "Email SMS" at bounding box center [331, 799] width 467 height 15
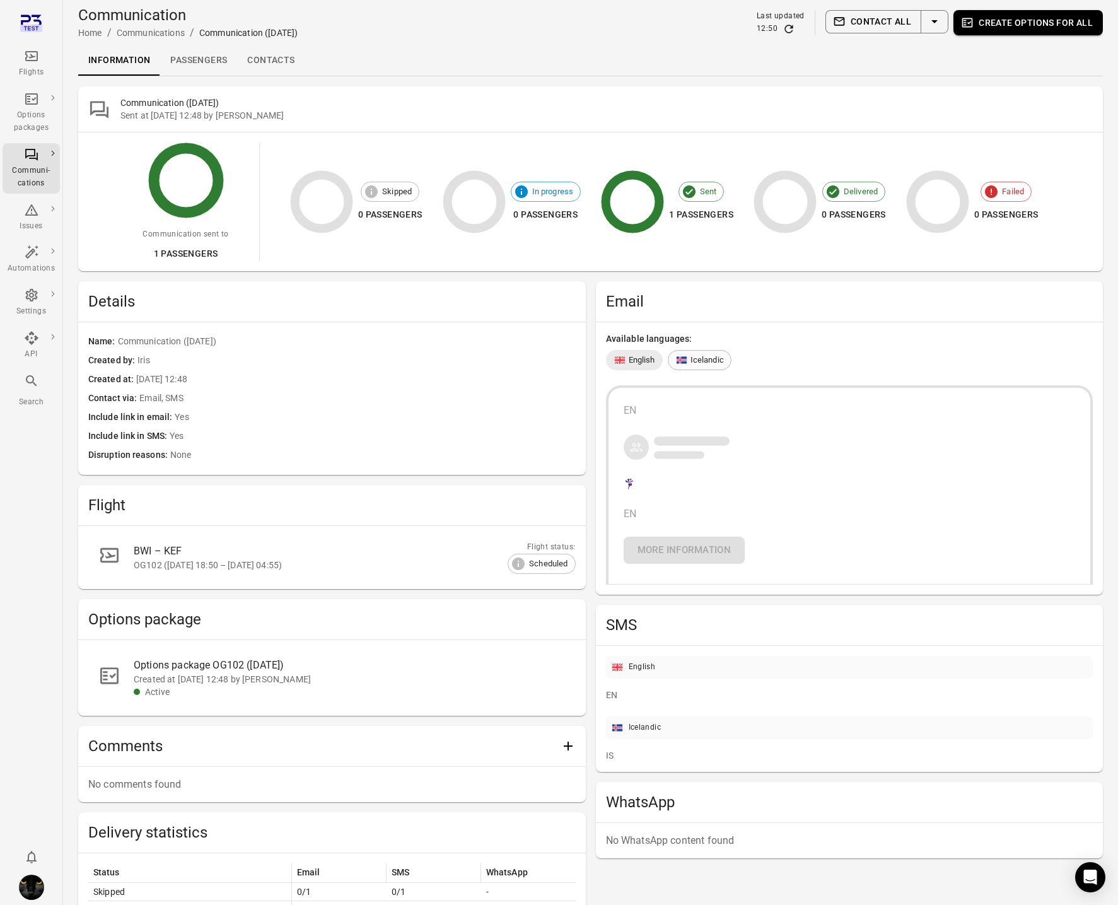
click at [685, 358] on icon at bounding box center [681, 361] width 11 height 8
click at [623, 354] on icon at bounding box center [620, 360] width 13 height 13
click at [32, 114] on div "Options packages" at bounding box center [31, 121] width 47 height 25
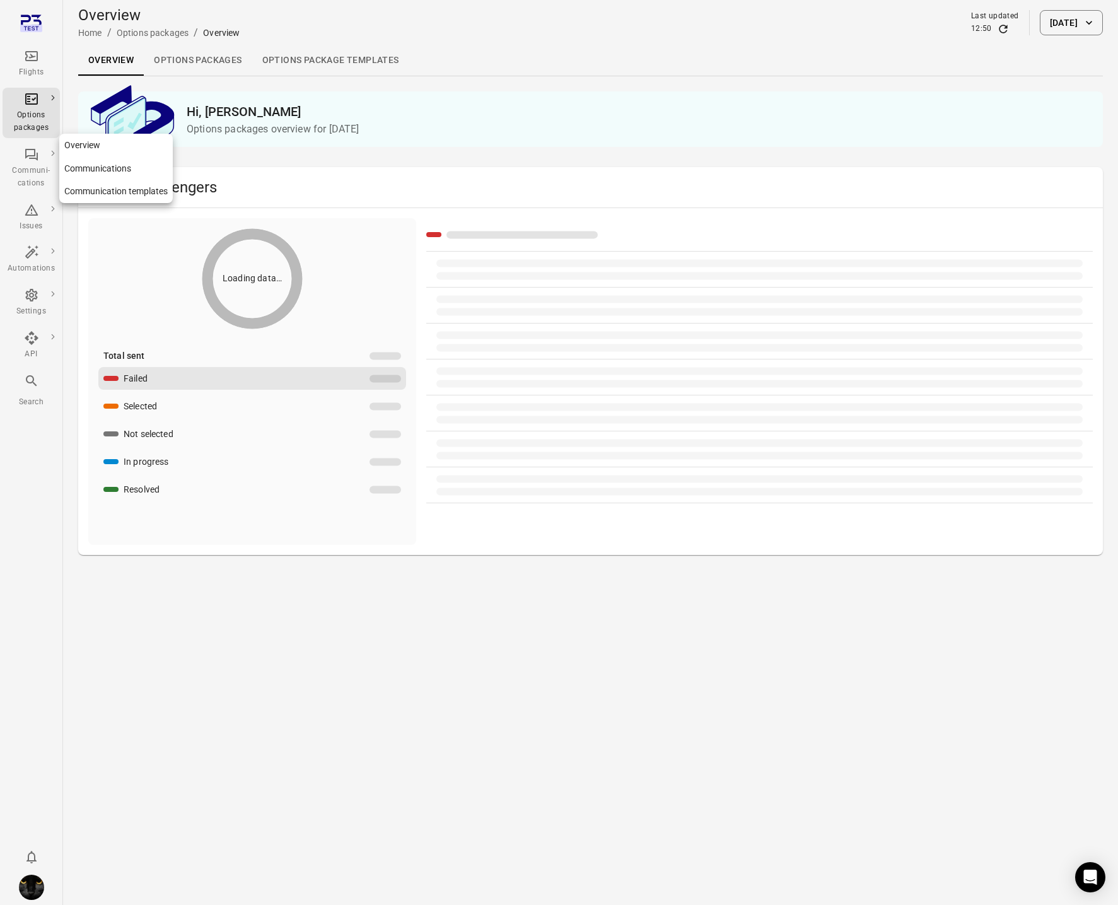
click at [44, 168] on div "Communi-cations" at bounding box center [31, 177] width 47 height 25
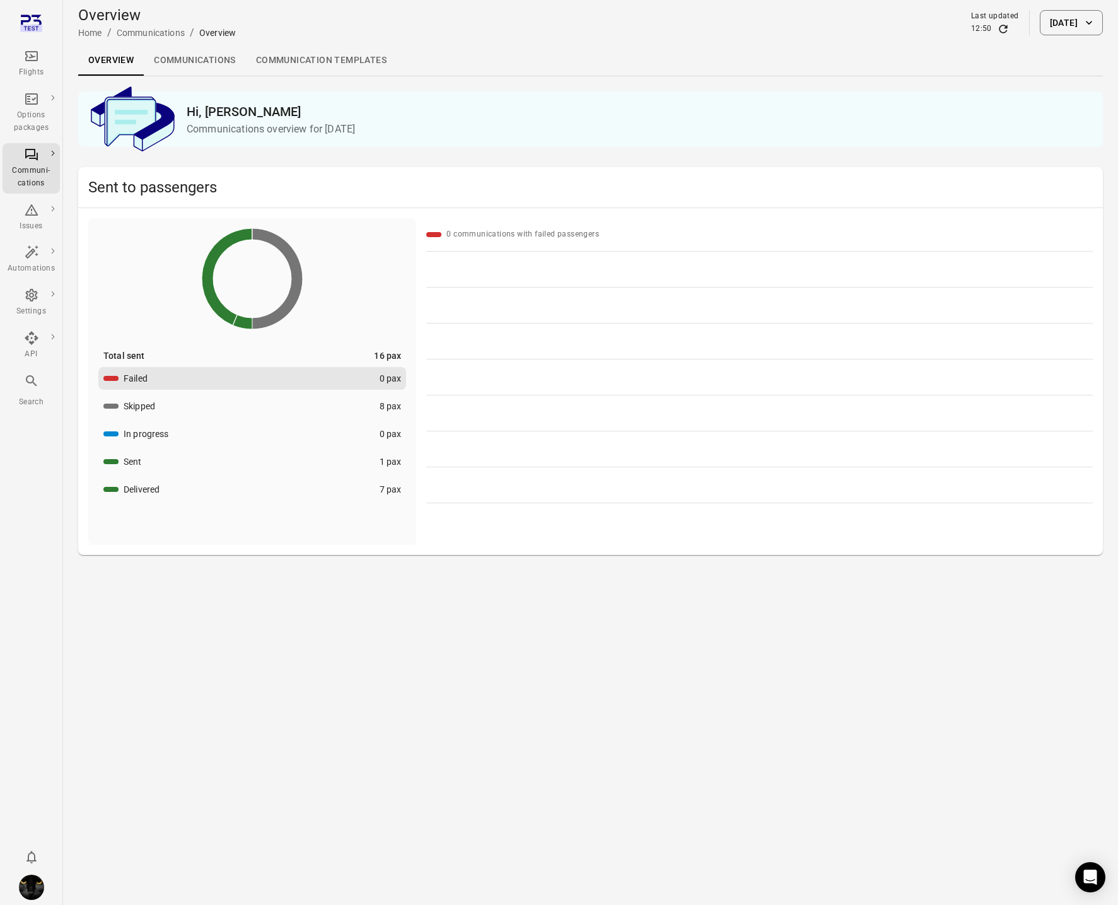
click at [208, 56] on link "Communications" at bounding box center [195, 60] width 102 height 30
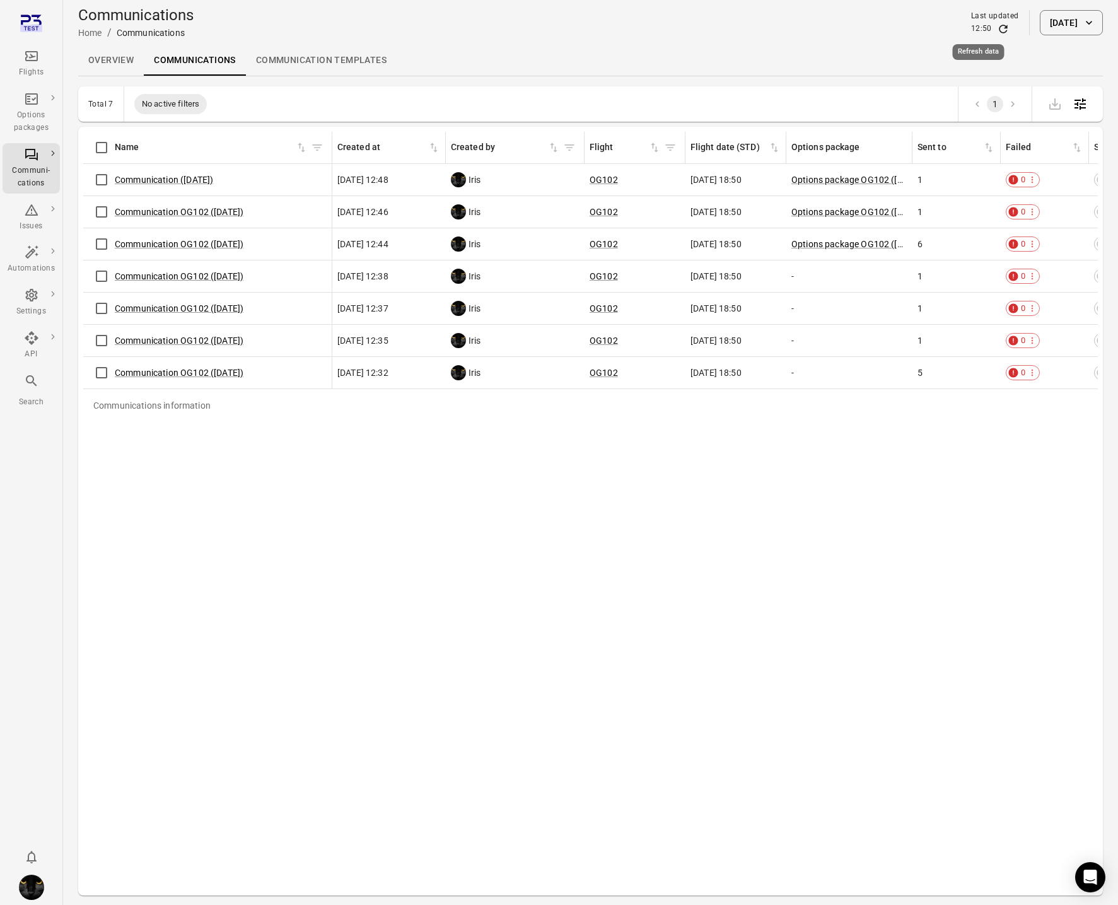
click at [999, 27] on icon "Refresh data" at bounding box center [1003, 29] width 8 height 8
click at [33, 117] on div "Options packages" at bounding box center [31, 121] width 47 height 25
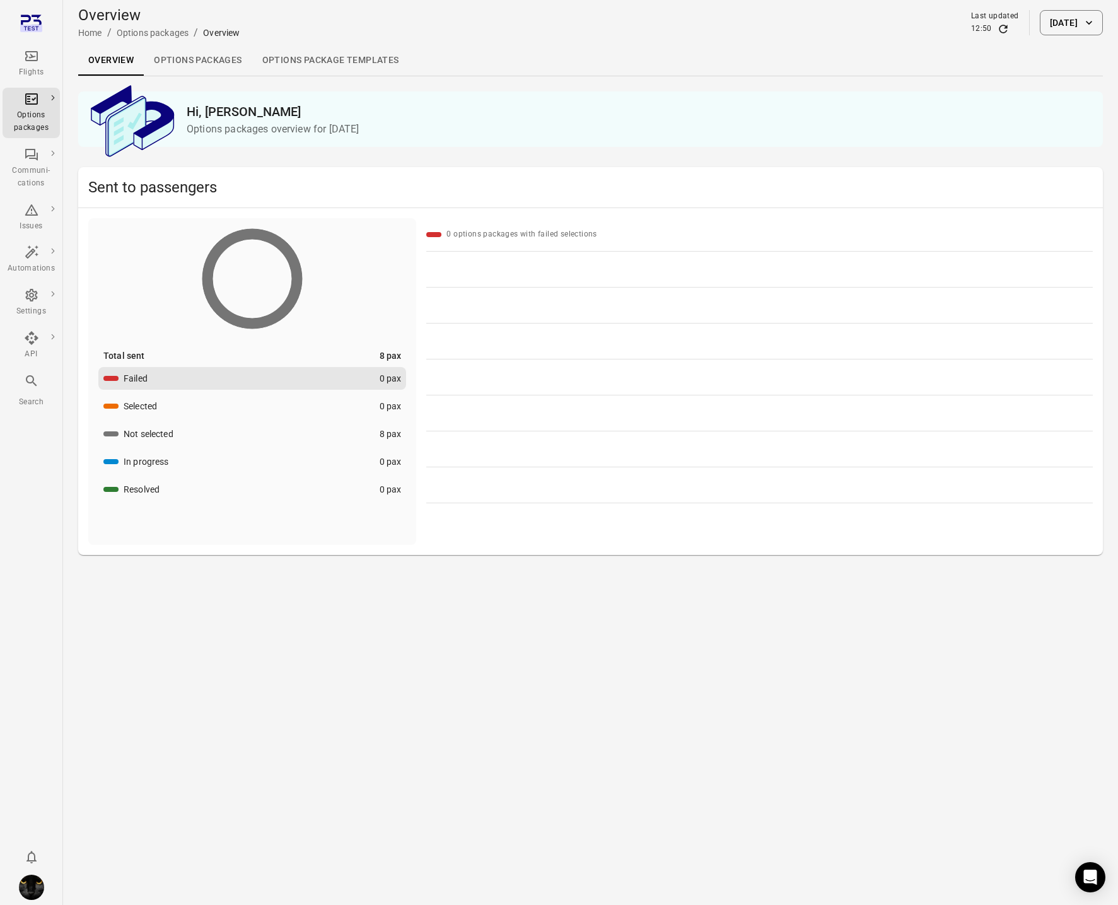
click at [168, 54] on link "Options packages" at bounding box center [198, 60] width 108 height 30
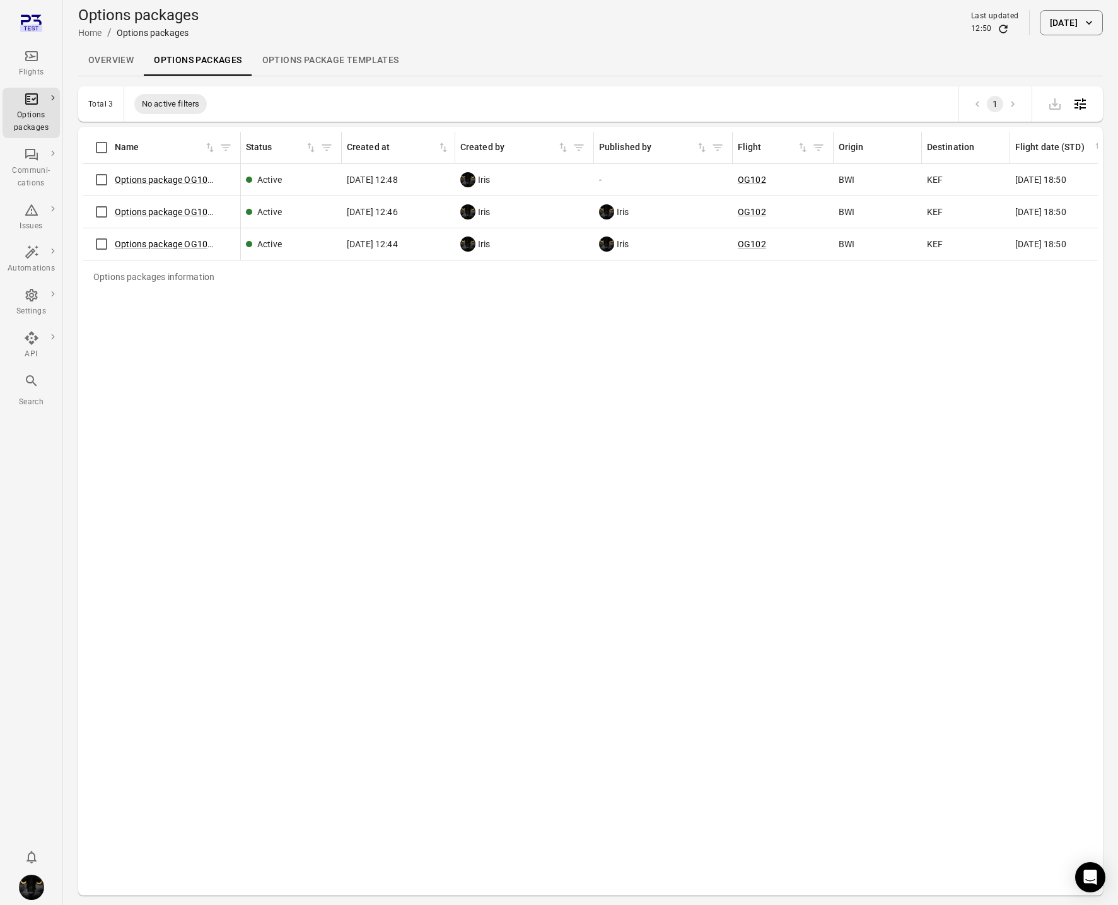
click at [999, 27] on icon "Refresh data" at bounding box center [1003, 29] width 8 height 8
click at [140, 177] on link "Options package OG102 (29 Sep)" at bounding box center [181, 180] width 133 height 10
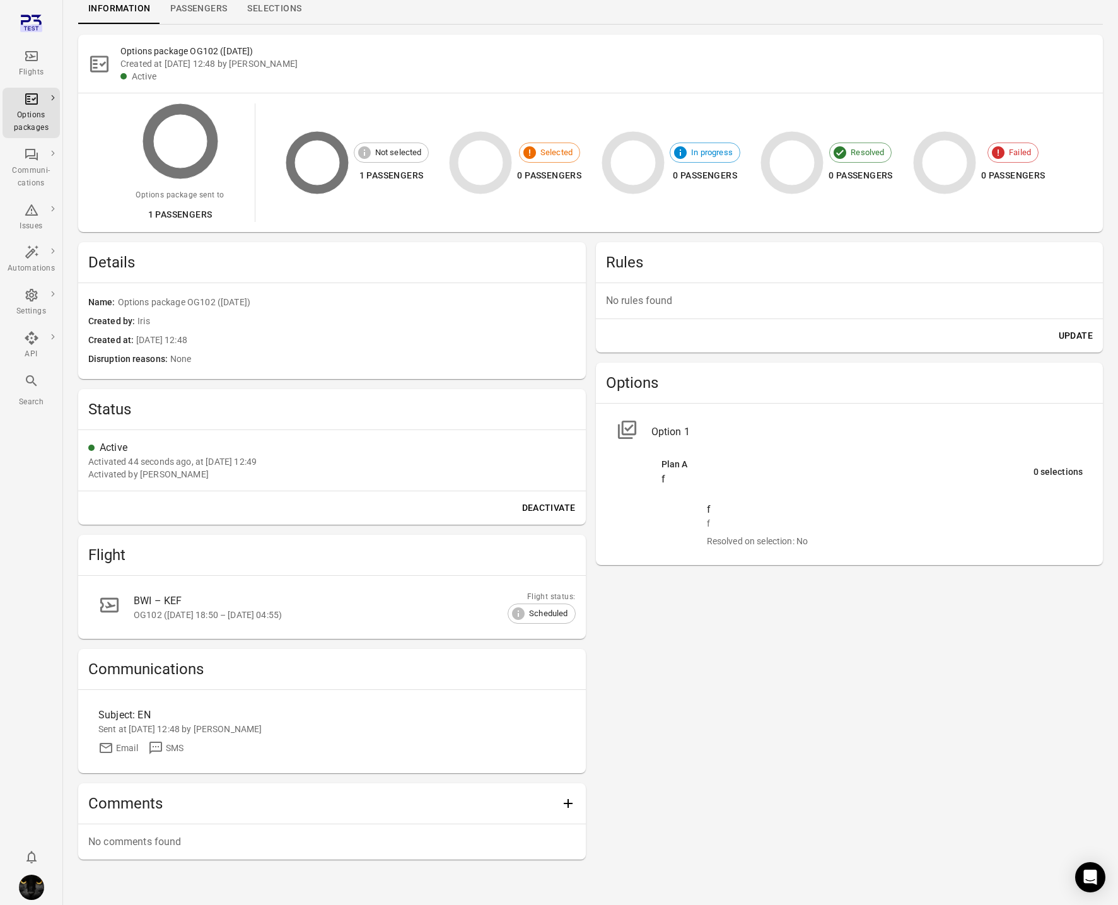
scroll to position [77, 0]
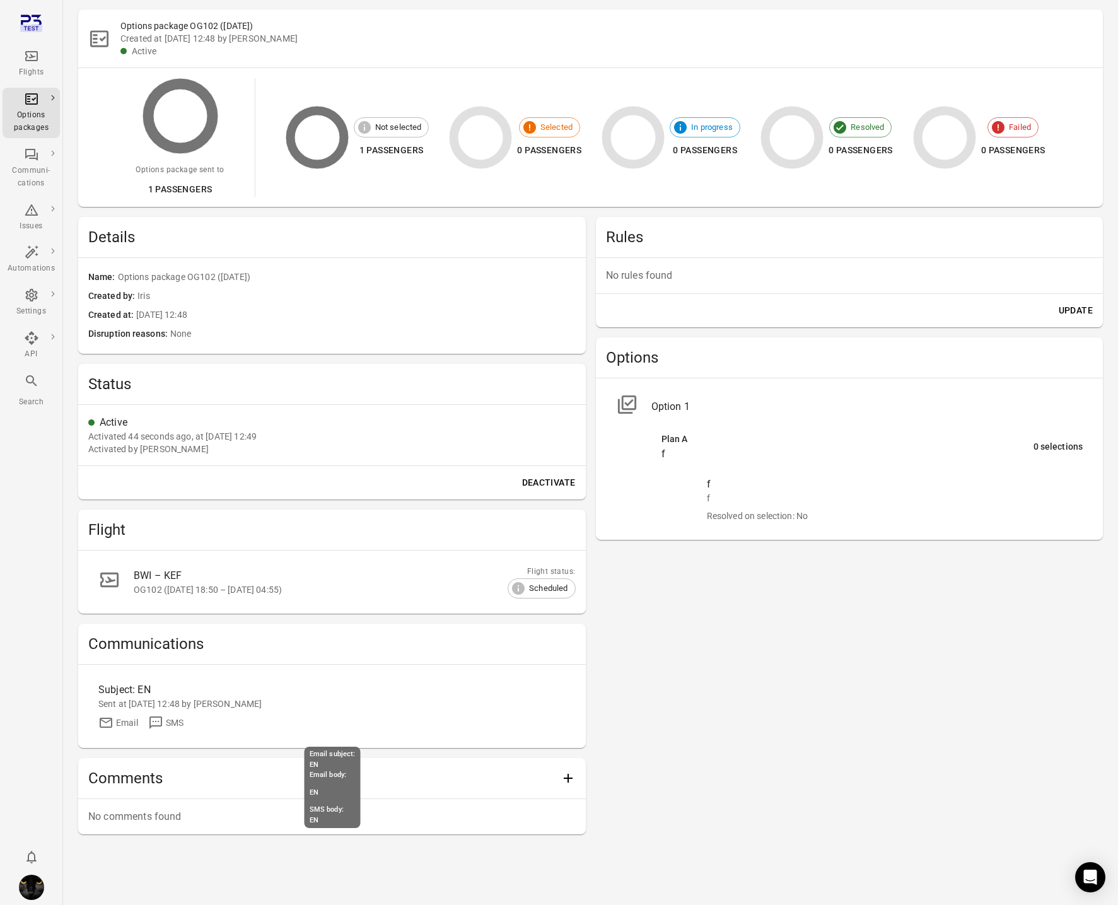
click at [131, 707] on div "Sent at 29 Sep 2025 12:48 by Iris" at bounding box center [331, 704] width 467 height 13
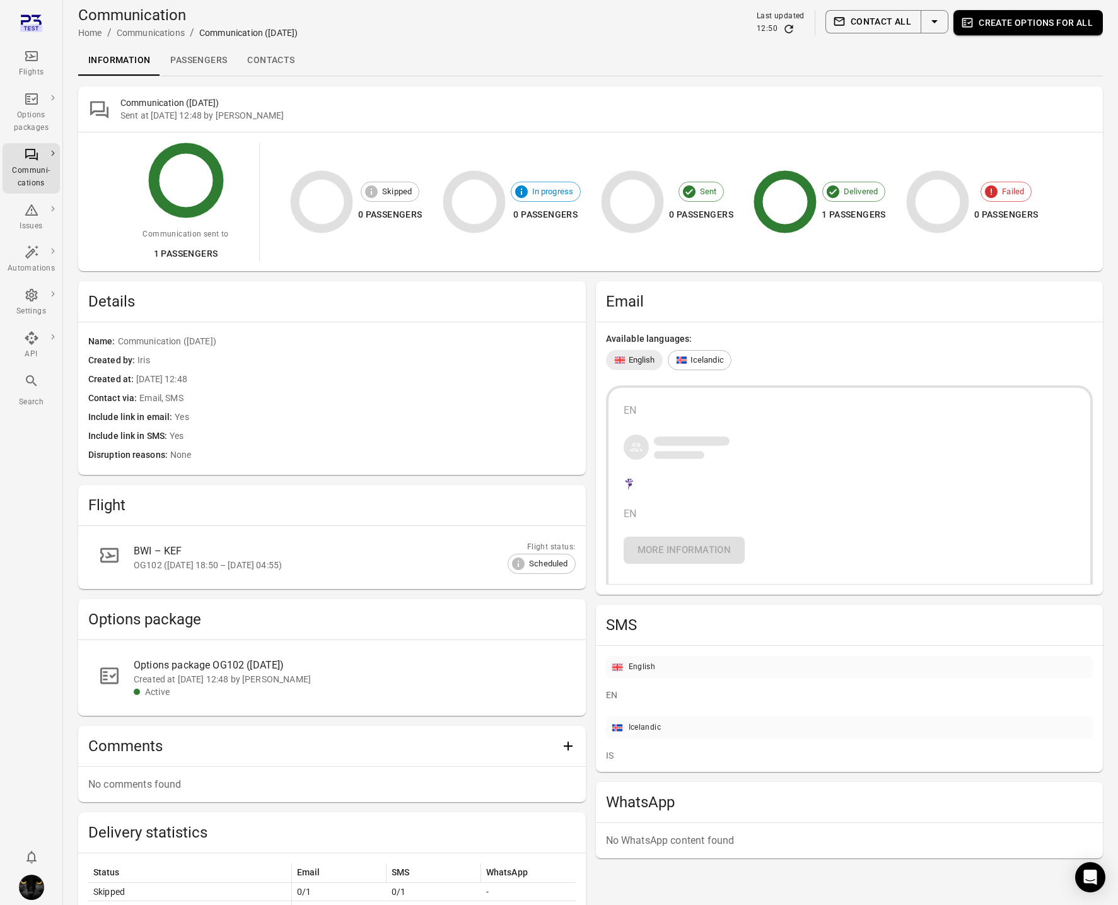
click at [35, 59] on icon "Main navigation" at bounding box center [31, 56] width 15 height 15
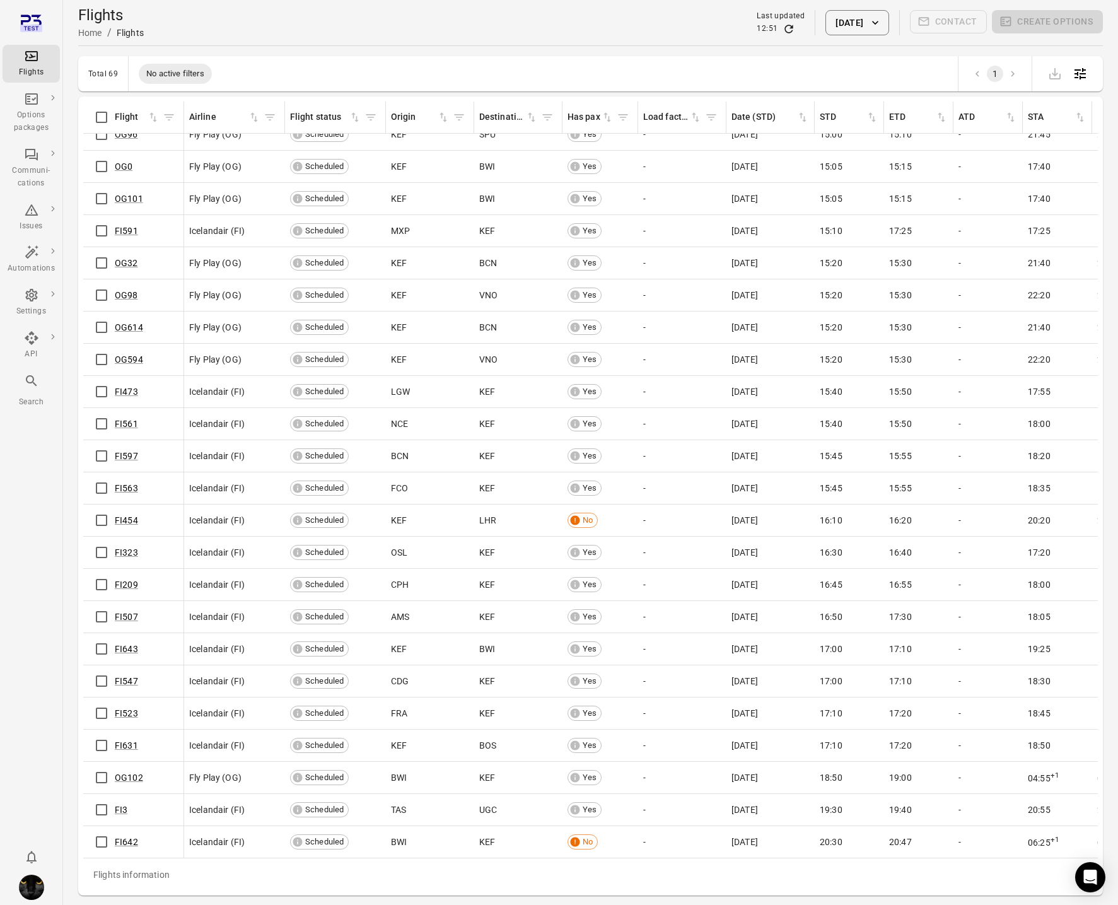
scroll to position [1467, 0]
click at [132, 778] on link "OG102" at bounding box center [129, 778] width 28 height 10
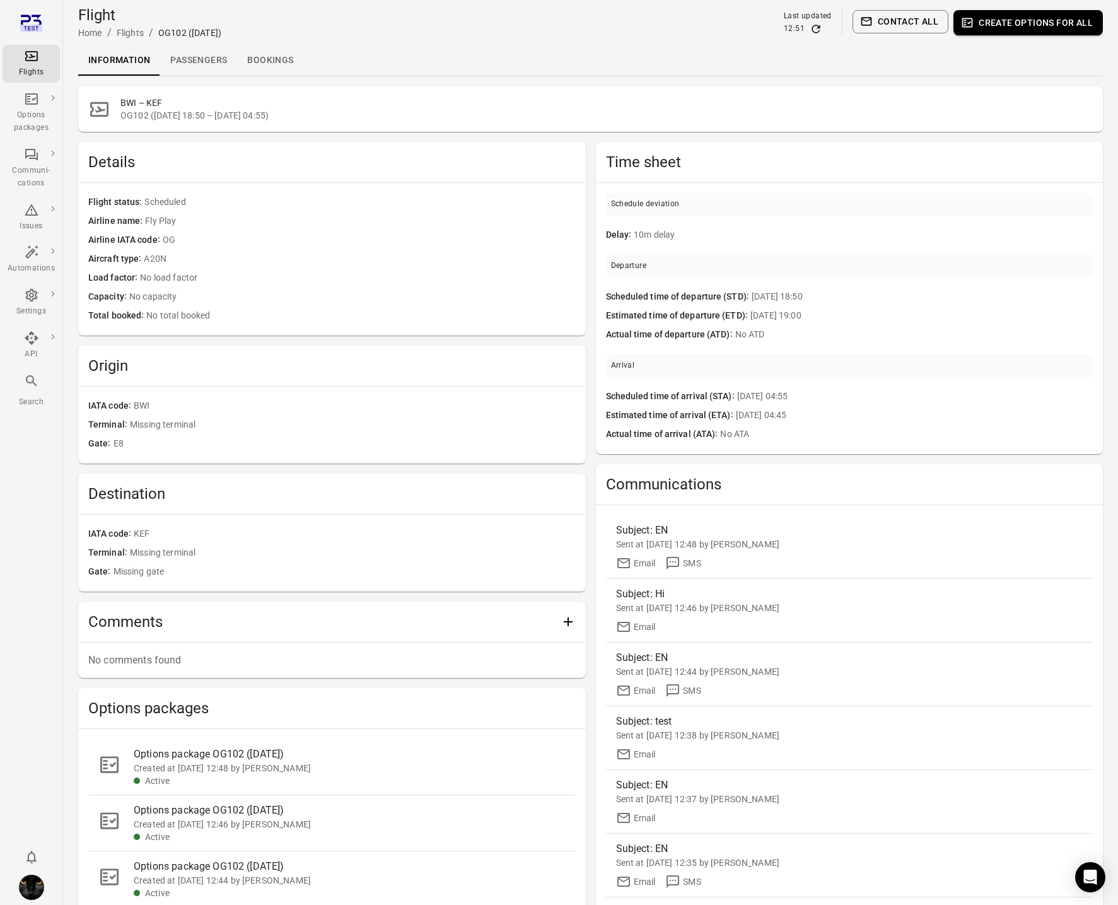
click at [214, 56] on link "Passengers" at bounding box center [198, 60] width 77 height 30
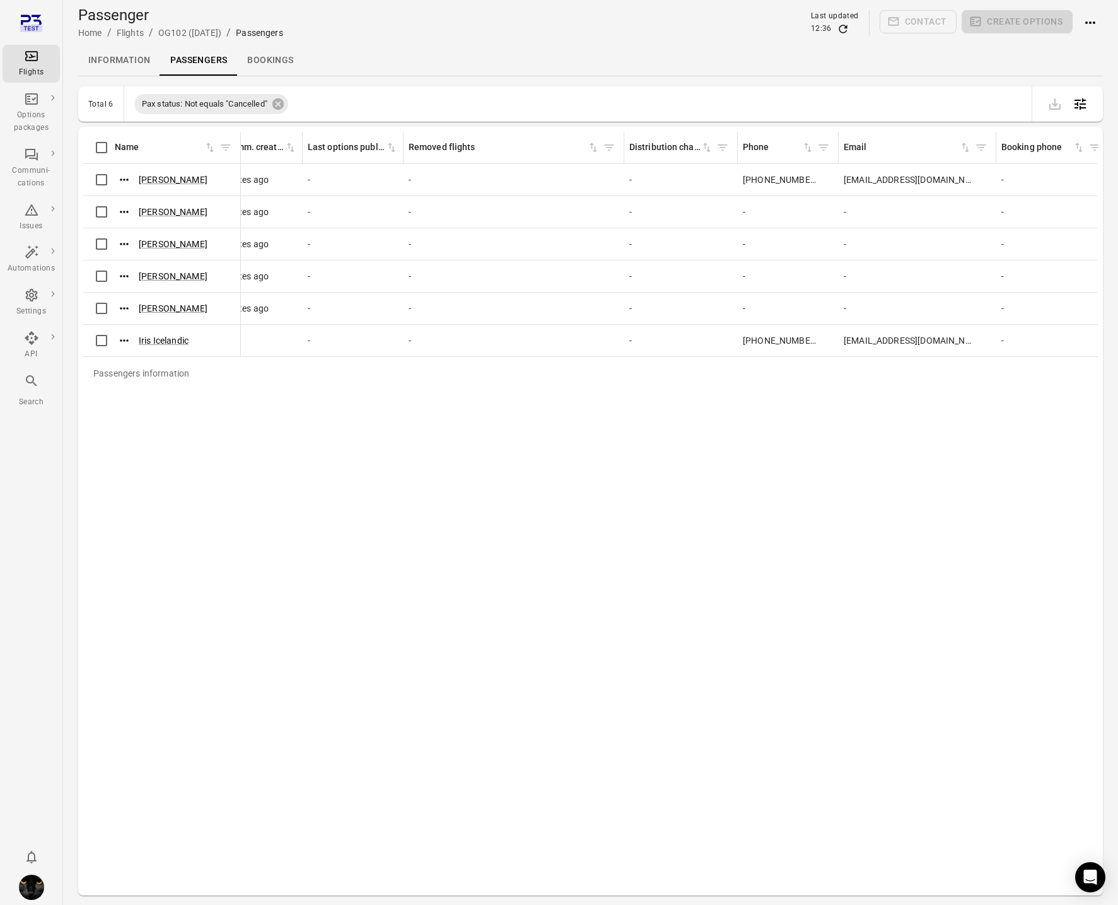
scroll to position [0, 999]
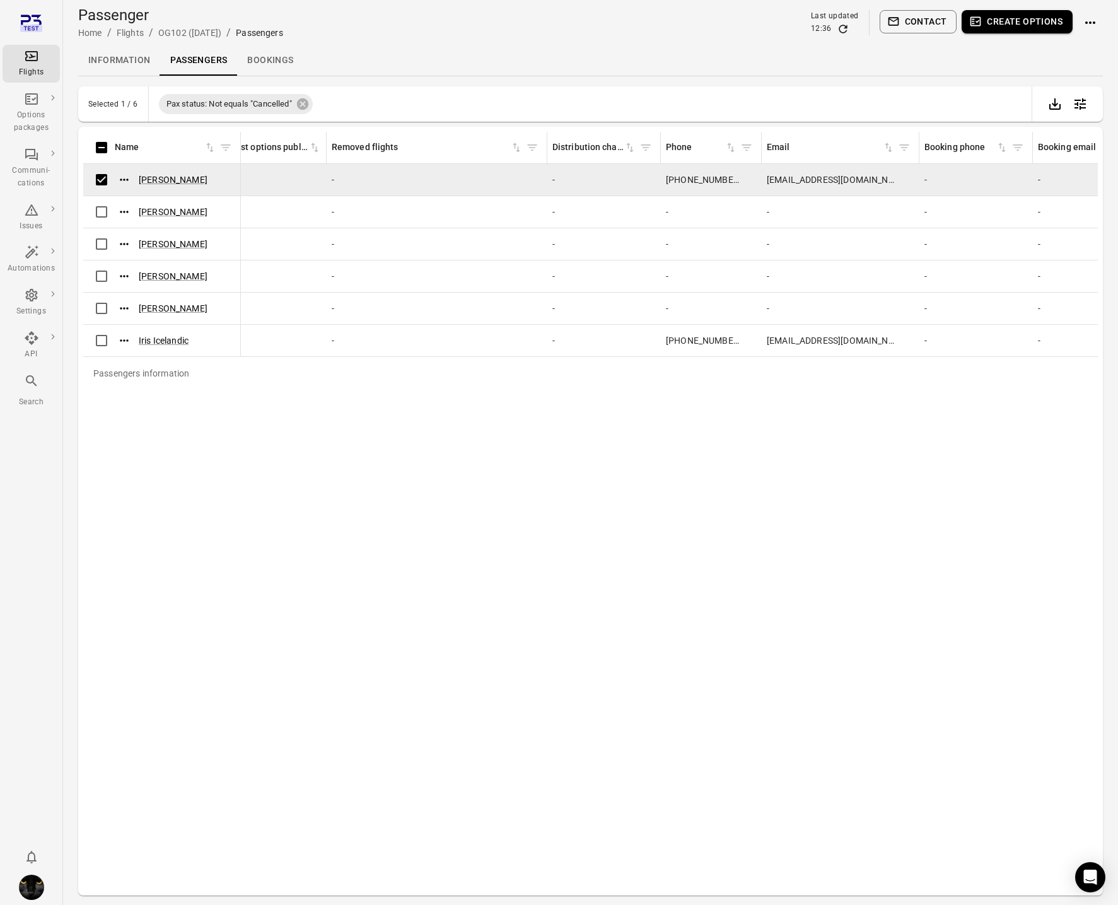
click at [1022, 26] on button "Create options" at bounding box center [1017, 21] width 111 height 23
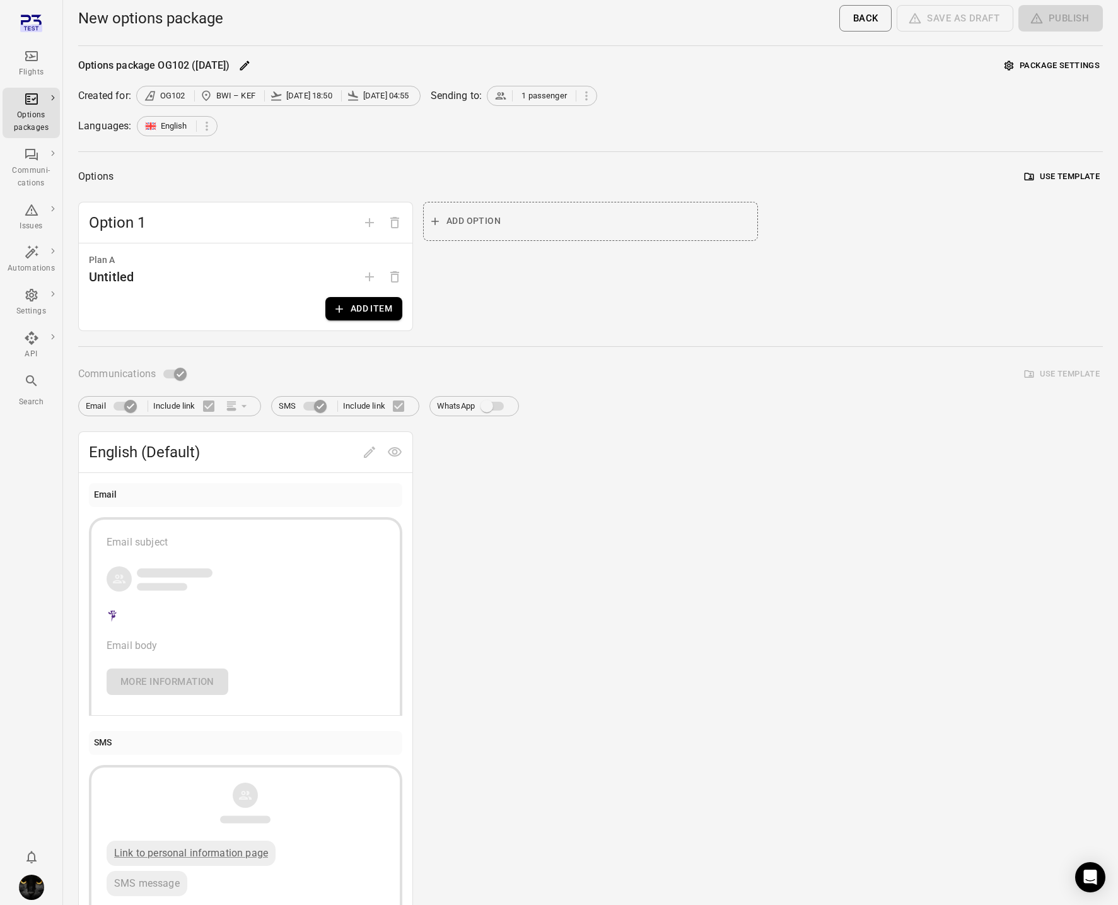
click at [353, 305] on button "Add item" at bounding box center [363, 308] width 77 height 23
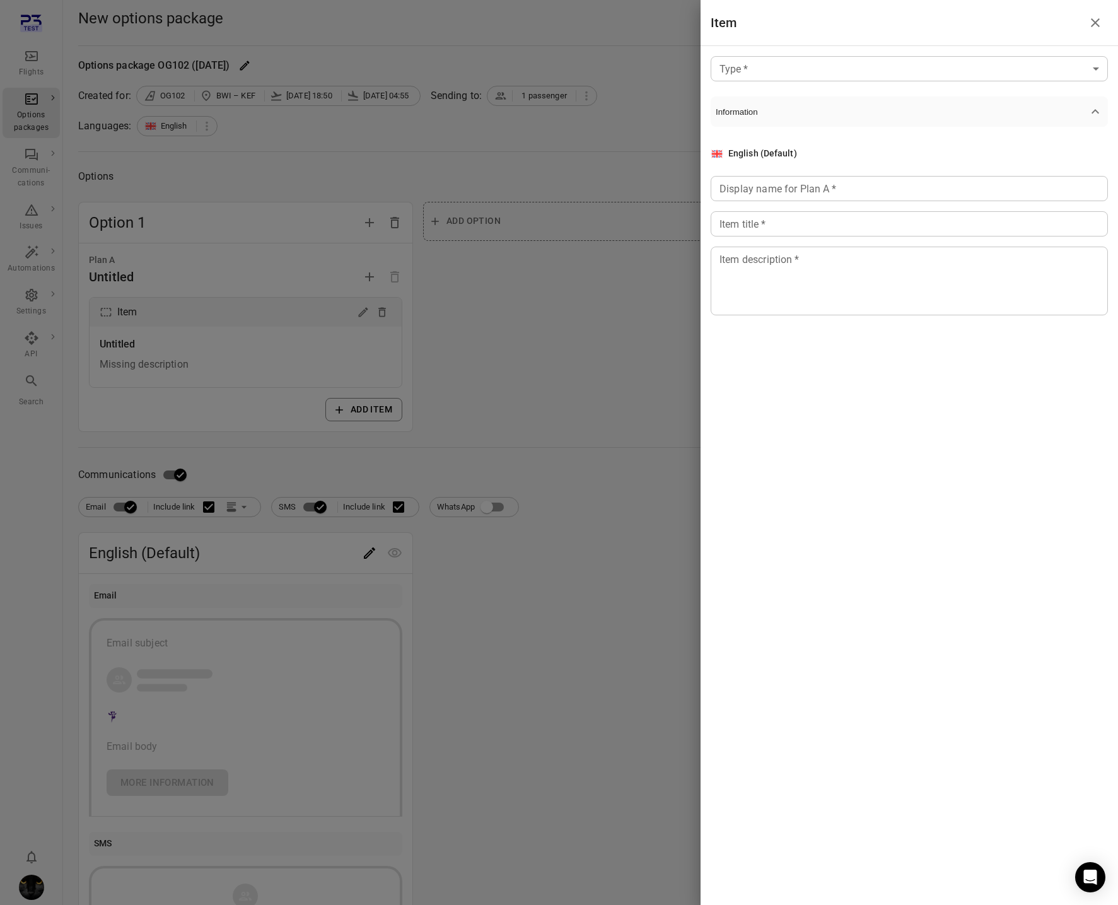
click at [790, 64] on body "Flights Options packages Communi-cations Issues Automations Settings API Search…" at bounding box center [559, 539] width 1118 height 1079
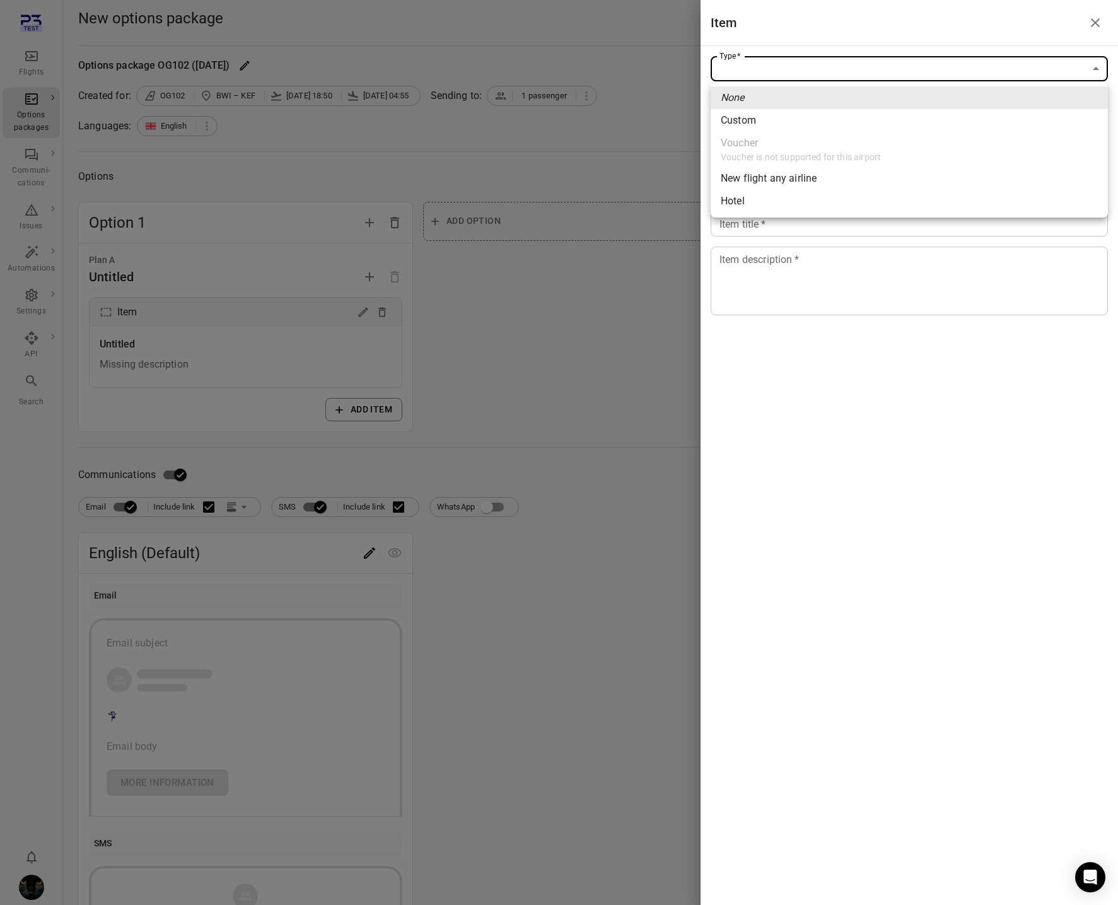
click at [759, 118] on li "Custom" at bounding box center [909, 120] width 397 height 23
type input "******"
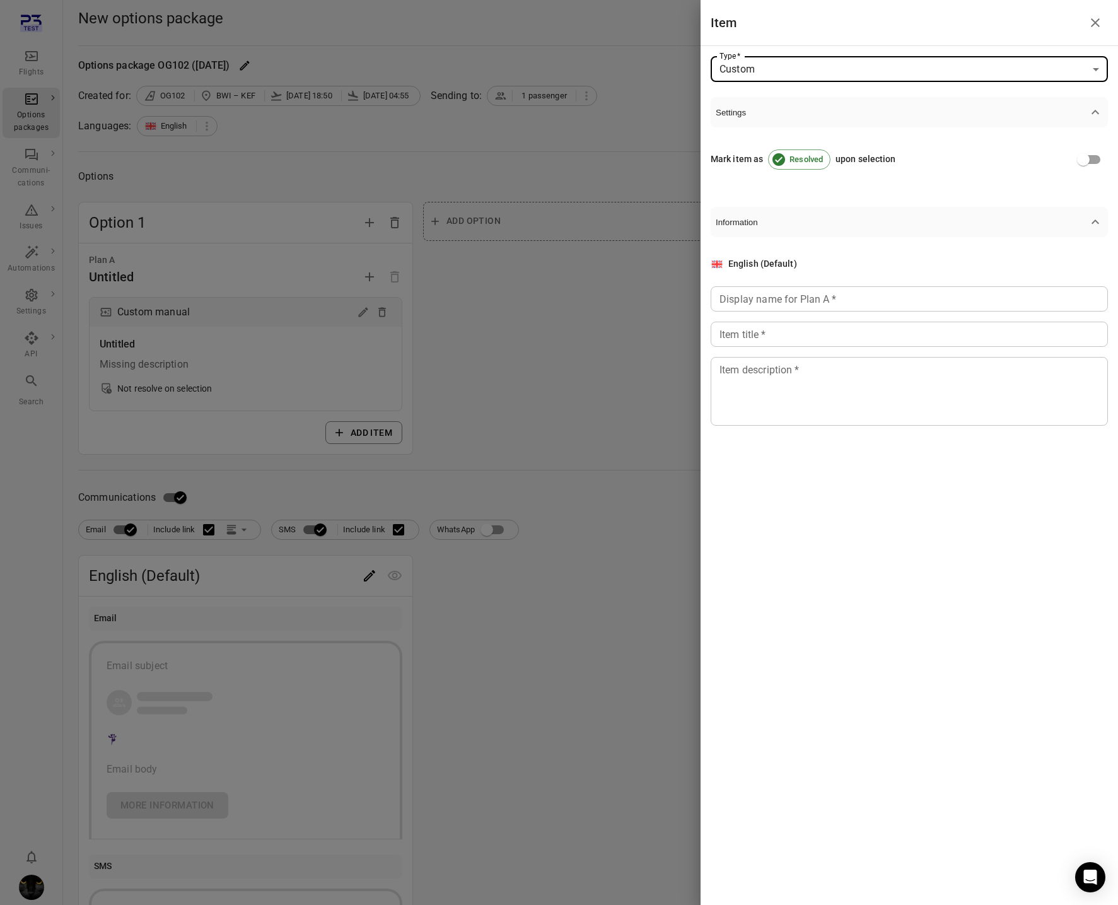
click at [760, 302] on div "Display name for Plan A   * Display name for Plan A   *" at bounding box center [909, 298] width 397 height 25
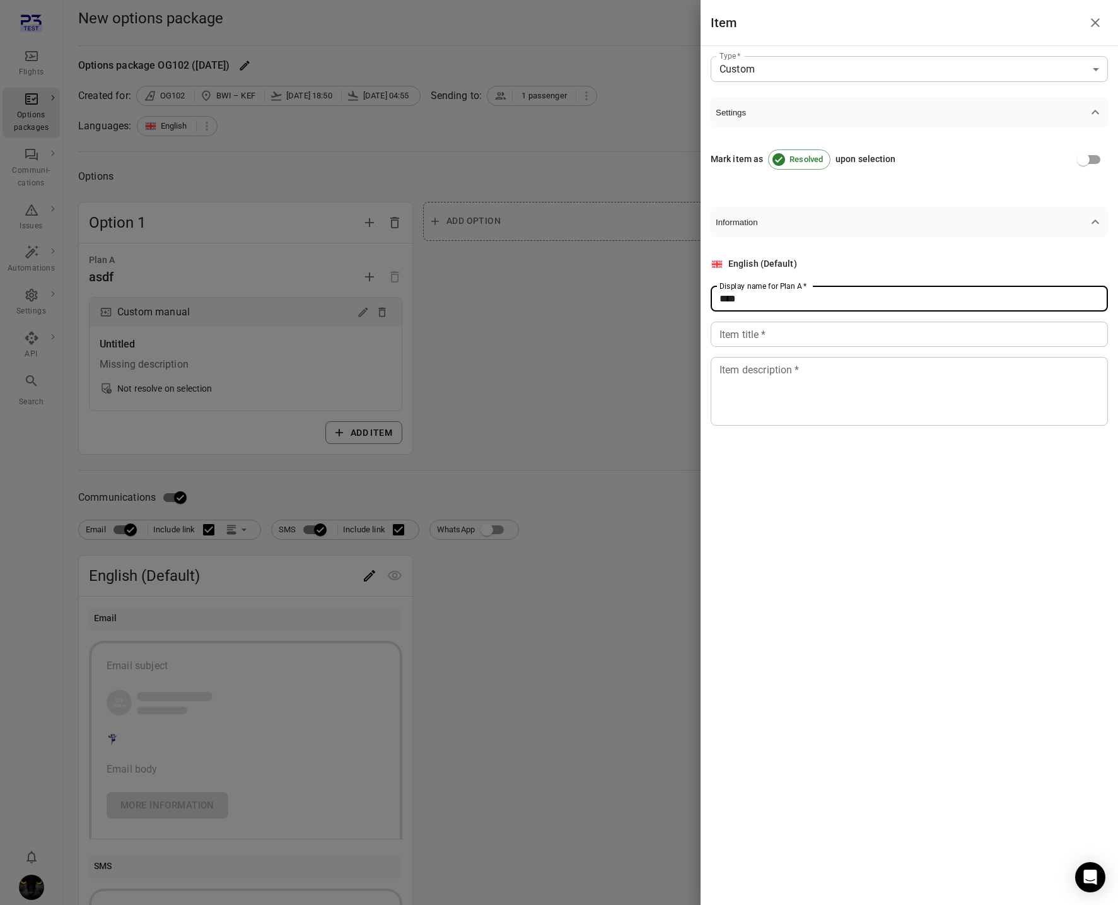
type input "****"
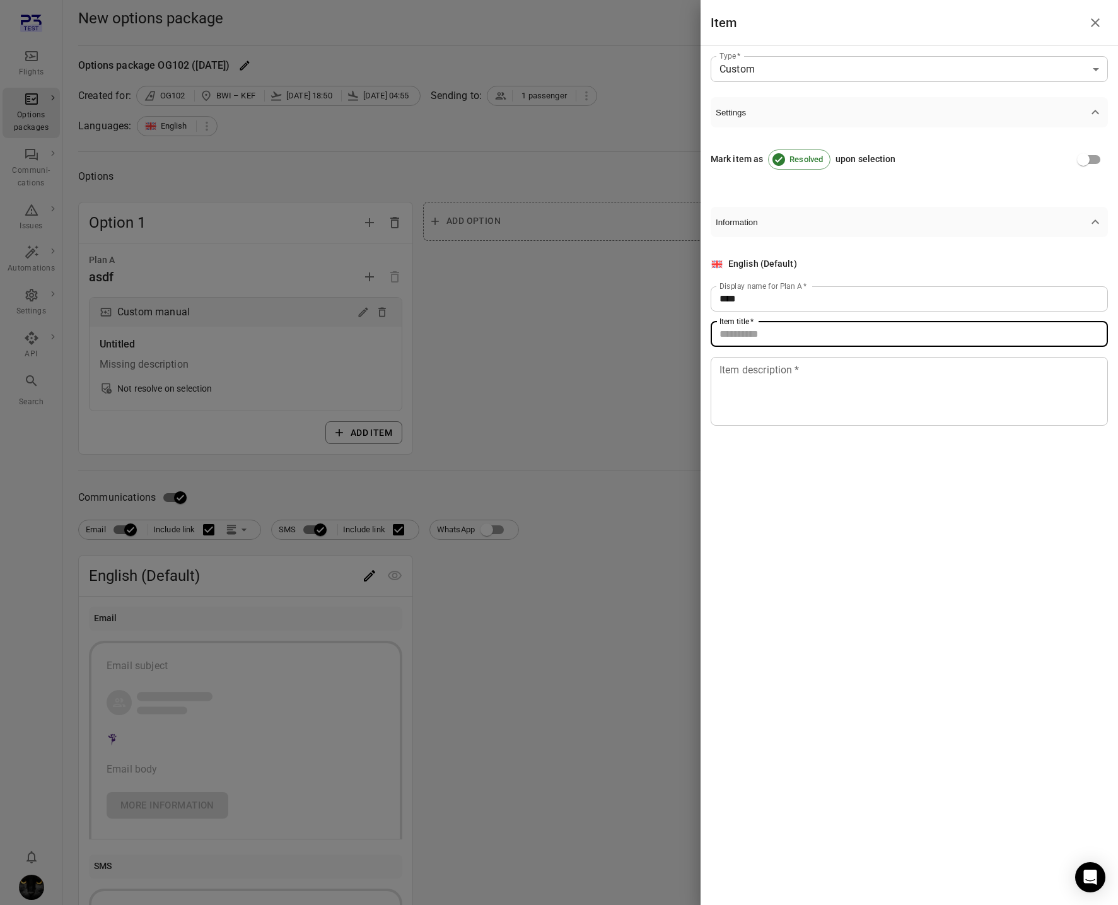
click at [747, 337] on div "Item title   * Item title   *" at bounding box center [909, 334] width 397 height 25
type input "****"
click at [745, 381] on textarea "Item description   *" at bounding box center [910, 391] width 380 height 58
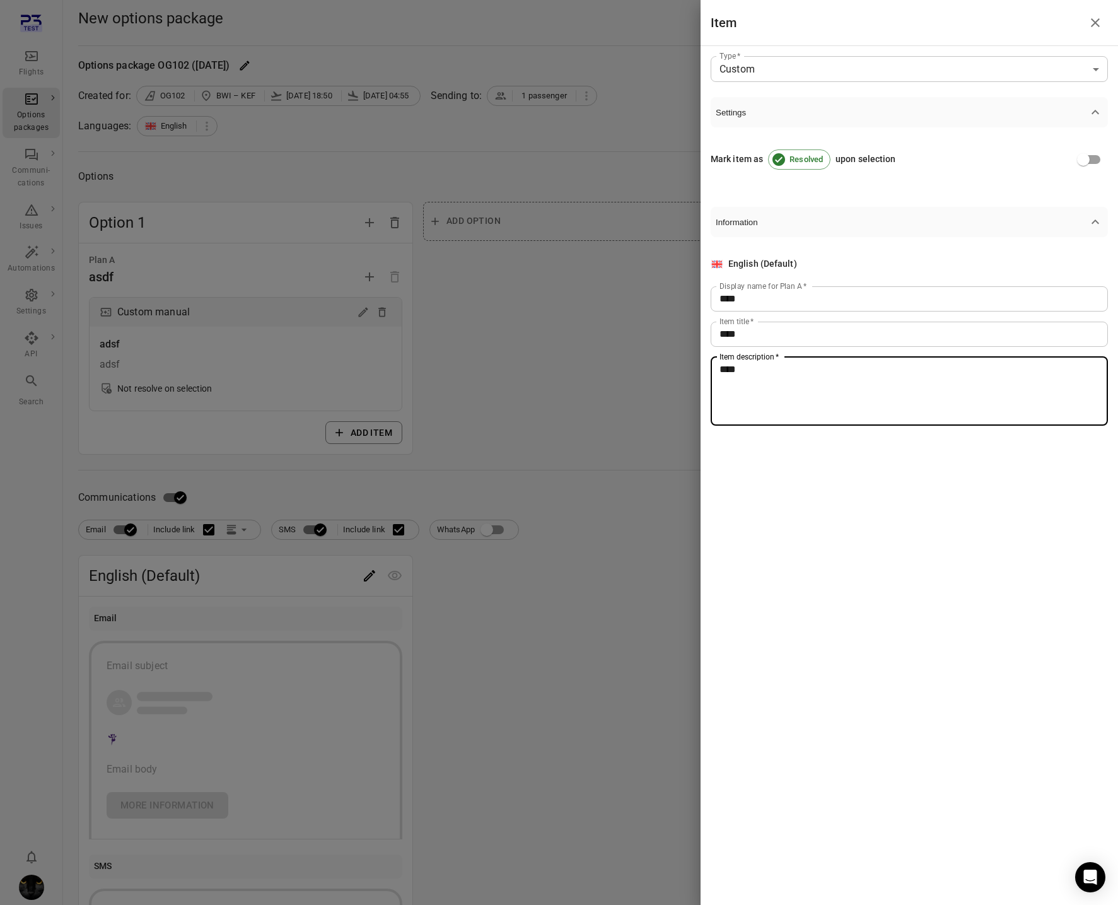
type textarea "****"
click at [291, 533] on div at bounding box center [559, 452] width 1118 height 905
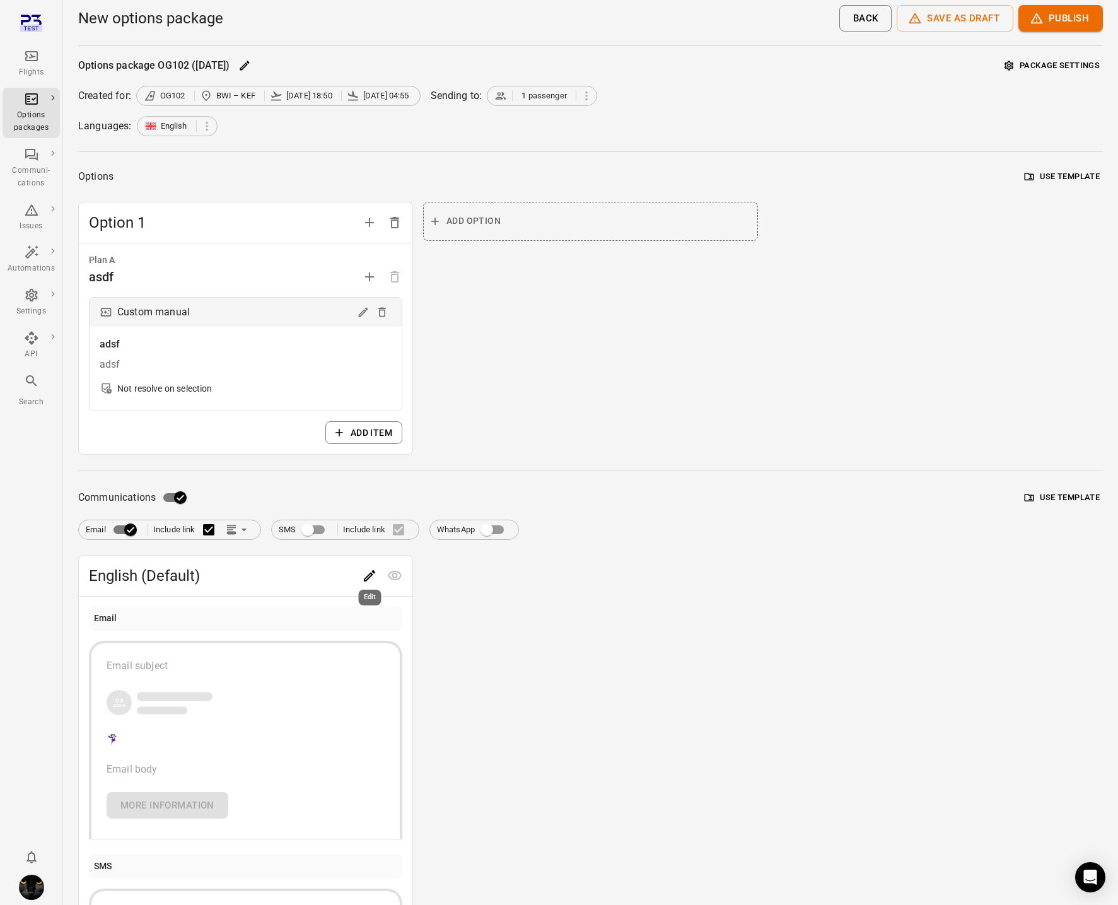
click at [375, 571] on icon "Edit" at bounding box center [369, 575] width 11 height 11
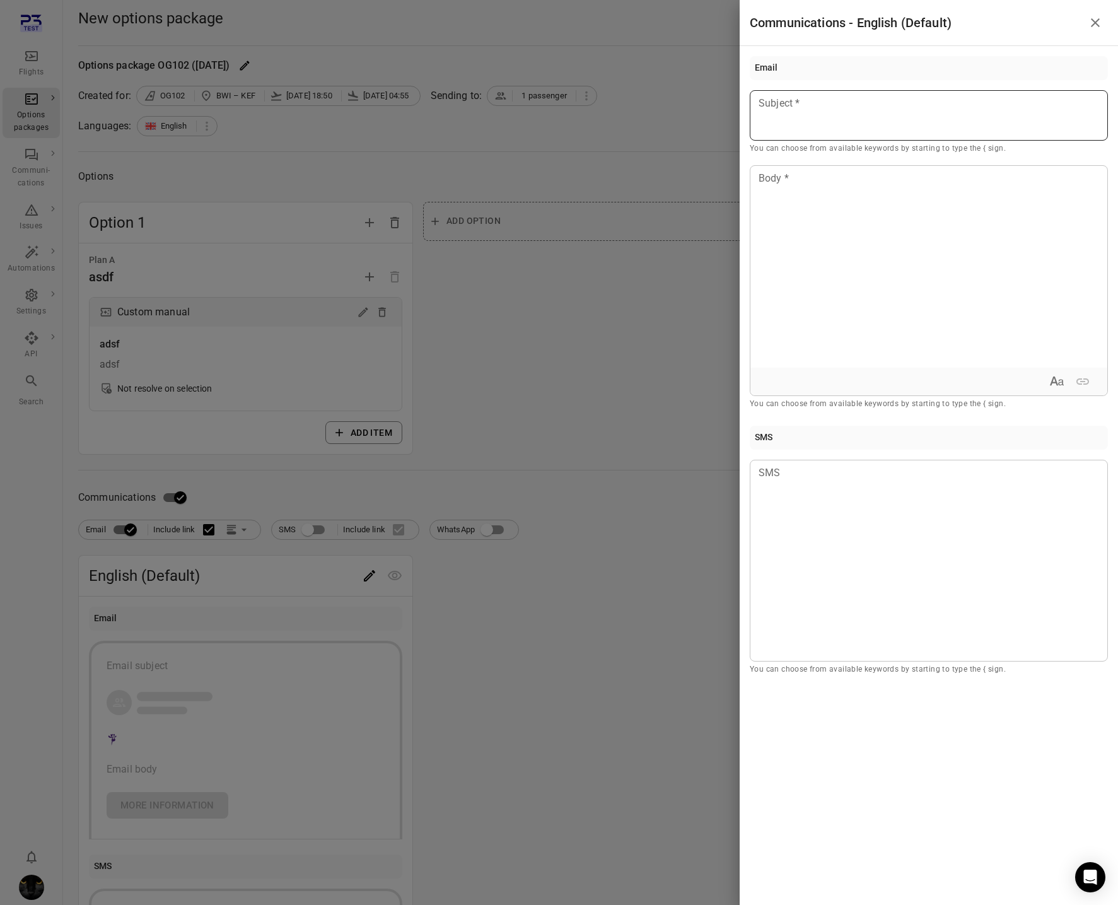
click at [808, 111] on div at bounding box center [929, 115] width 358 height 50
click at [805, 290] on div at bounding box center [929, 267] width 357 height 202
click at [565, 279] on div at bounding box center [559, 452] width 1118 height 905
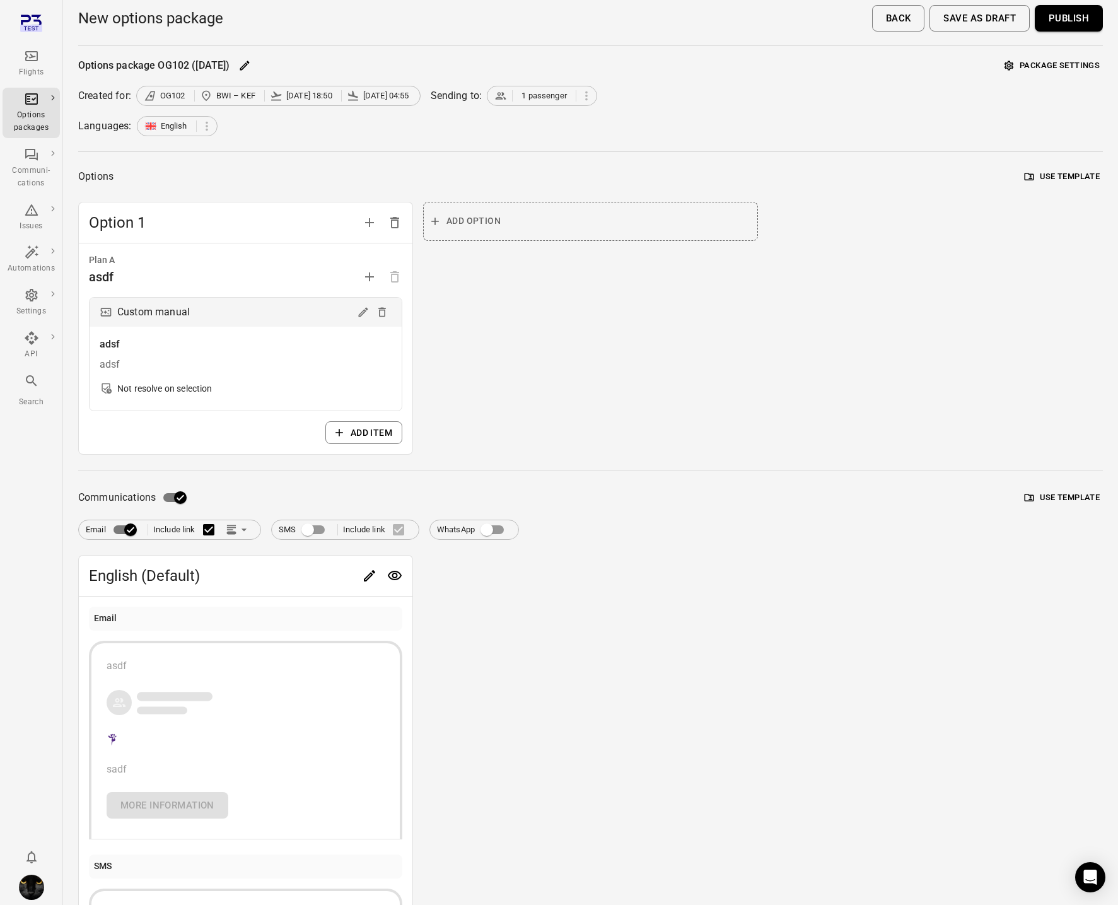
click at [947, 19] on button "Save as draft" at bounding box center [980, 18] width 100 height 26
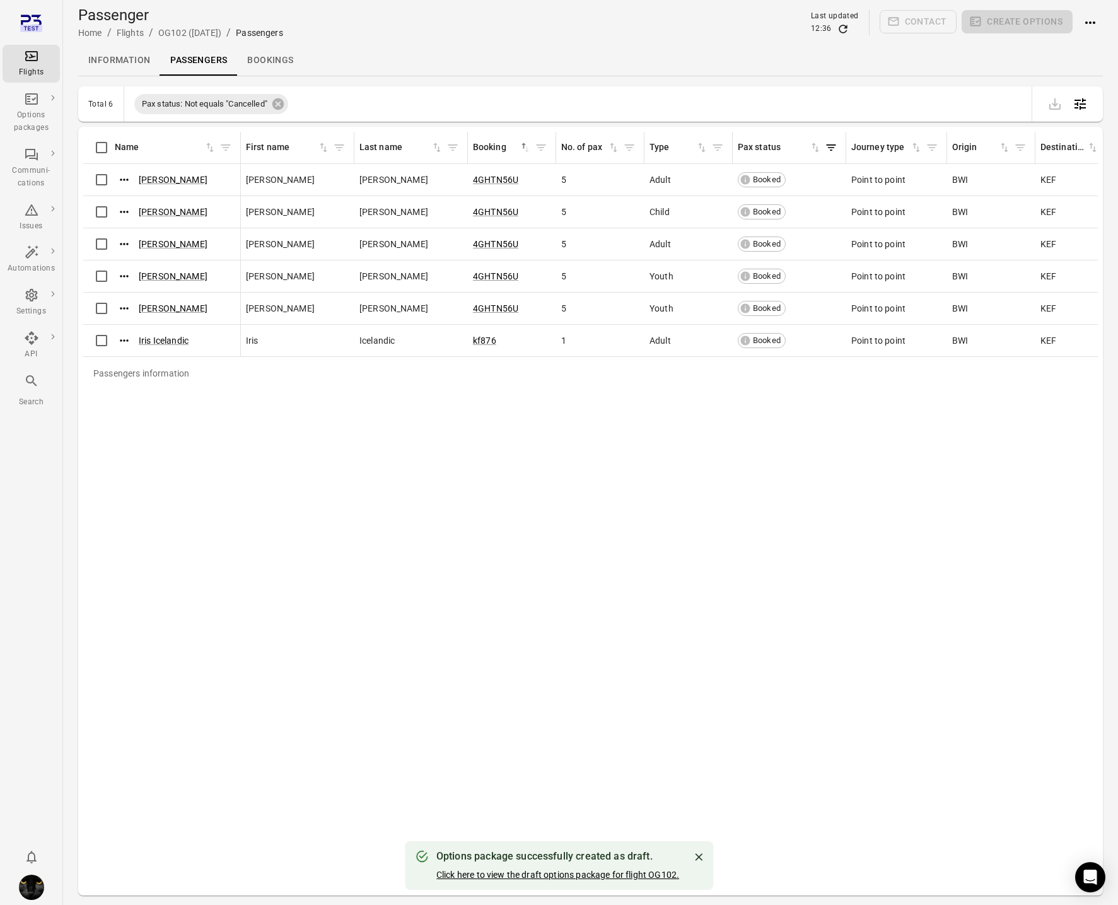
click at [554, 875] on button "Click here to view the draft options package for flight OG102." at bounding box center [558, 875] width 243 height 13
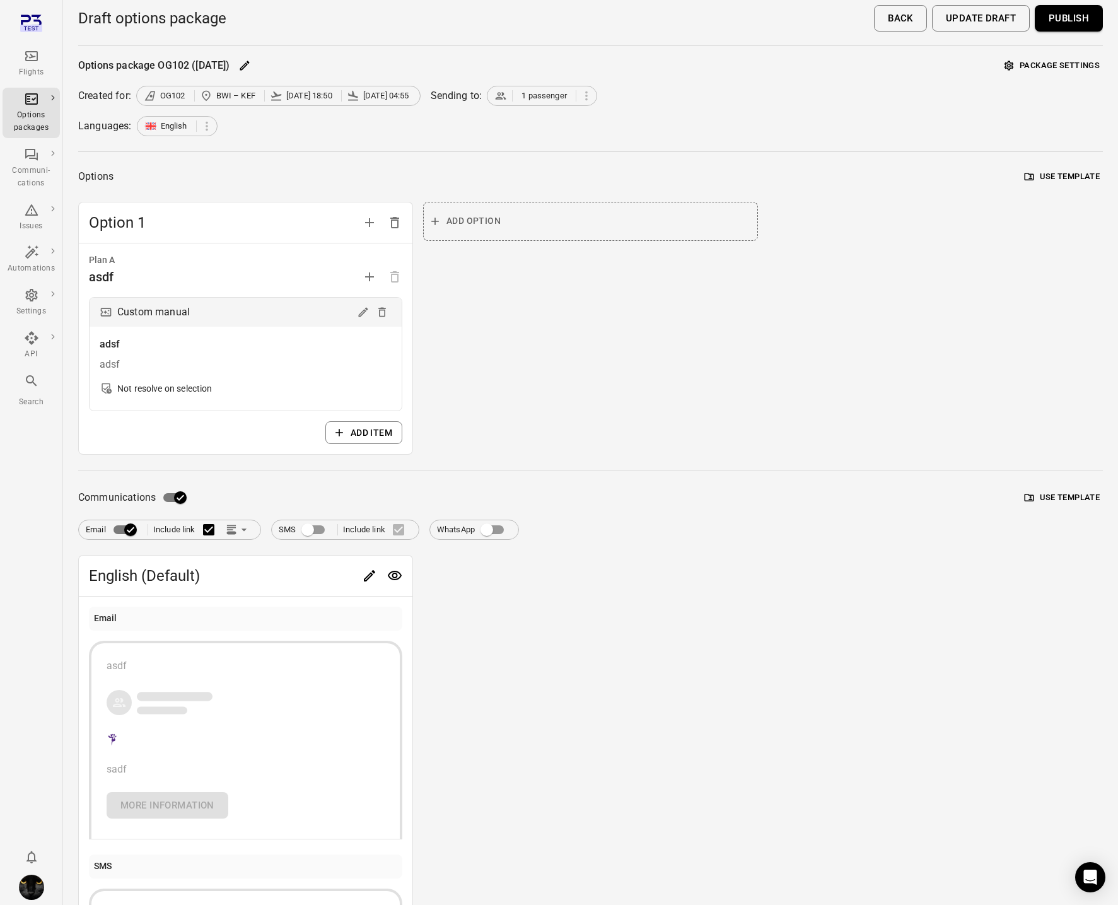
click at [1079, 22] on button "Publish" at bounding box center [1069, 18] width 68 height 26
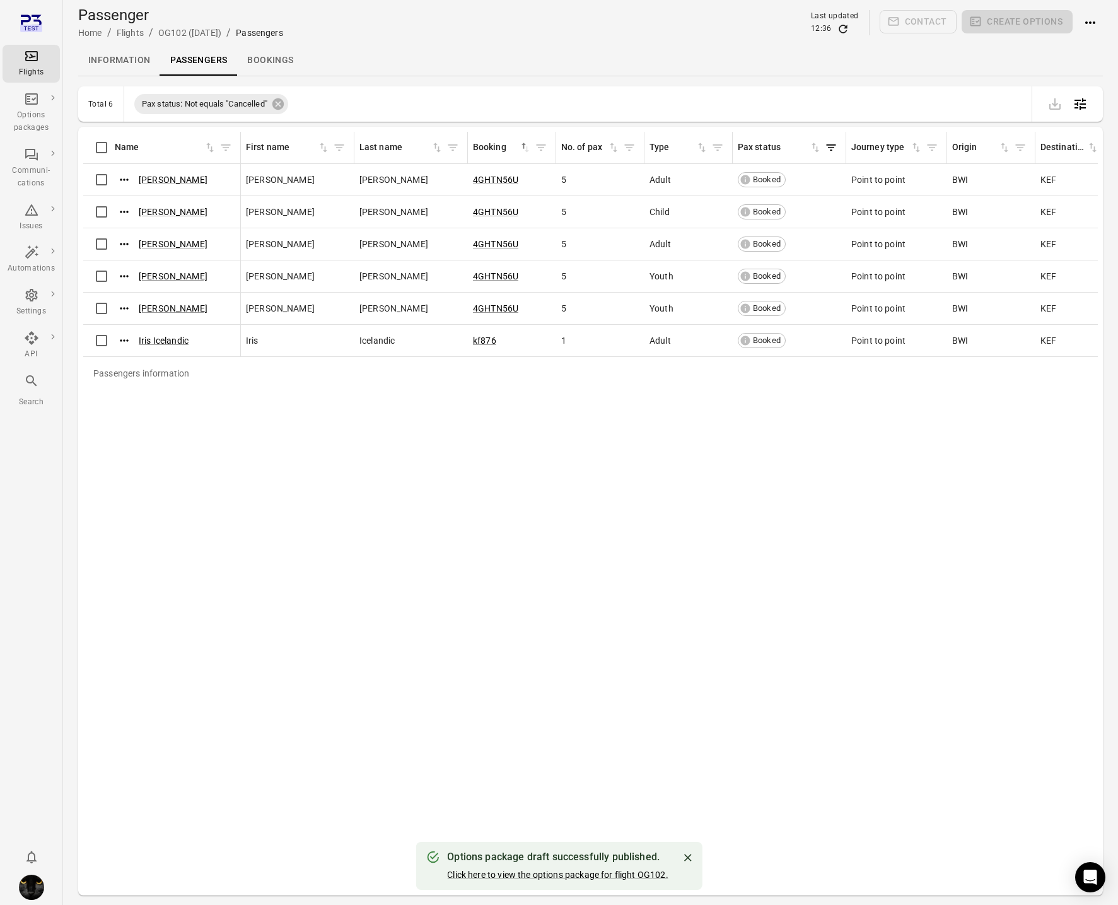
click at [603, 869] on div "Click here to view the options package for flight OG102." at bounding box center [557, 875] width 221 height 13
click at [603, 877] on link "Click here to view the options package for flight OG102." at bounding box center [557, 875] width 221 height 10
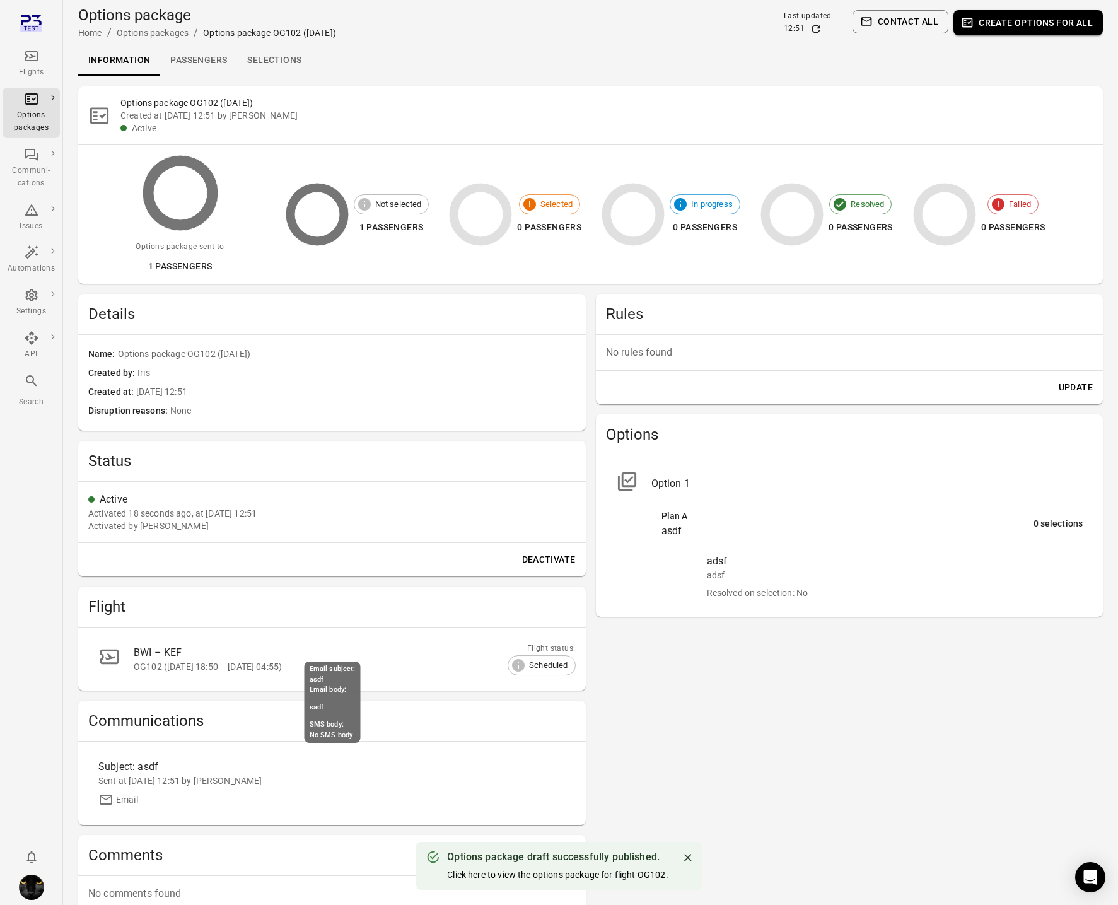
click at [144, 772] on div "Subject: asdf" at bounding box center [273, 766] width 350 height 15
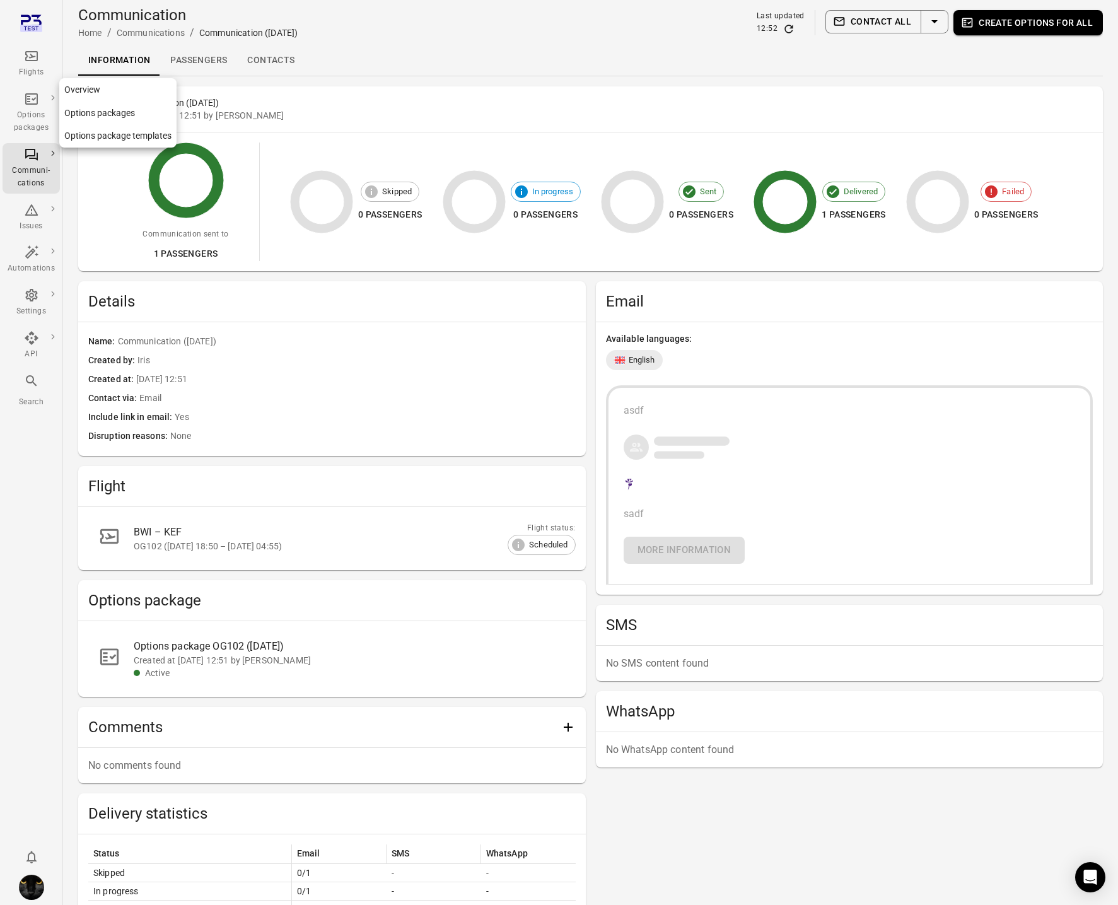
click at [43, 99] on div "Options packages" at bounding box center [31, 112] width 47 height 43
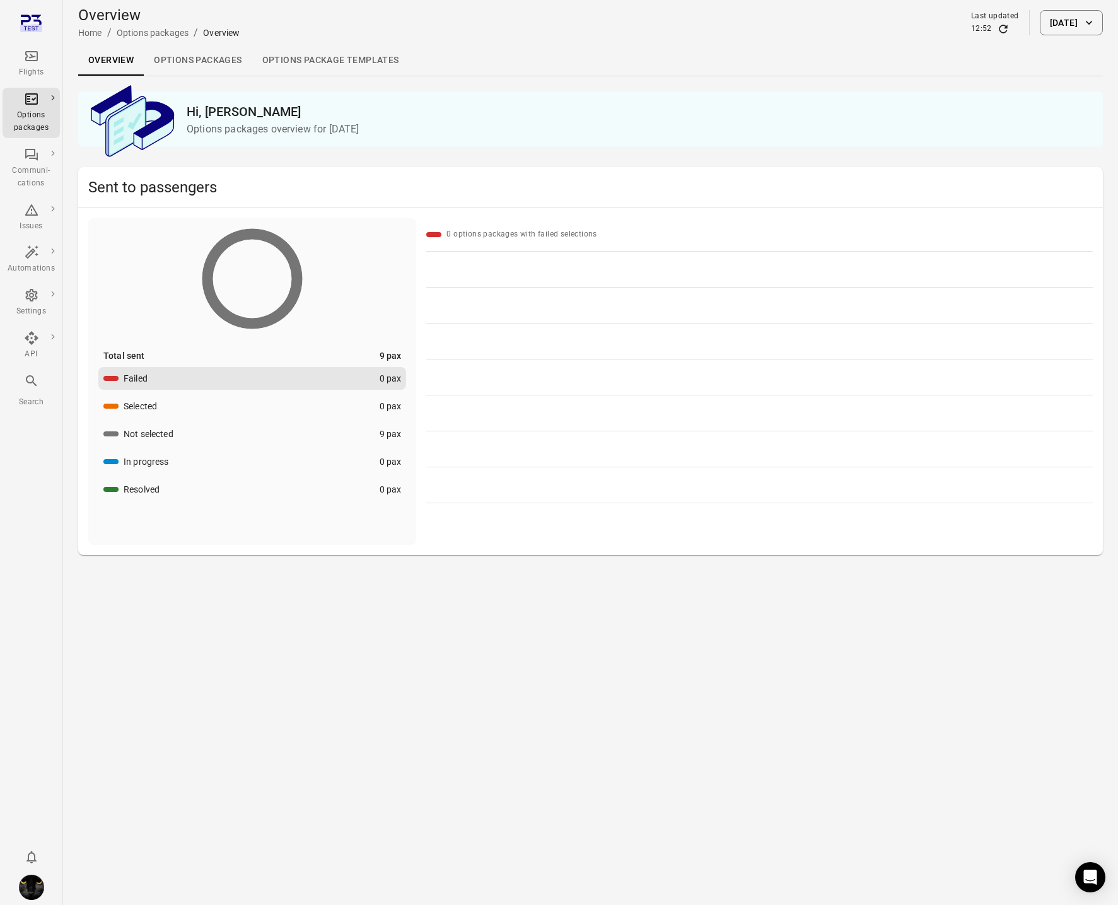
click at [210, 61] on link "Options packages" at bounding box center [198, 60] width 108 height 30
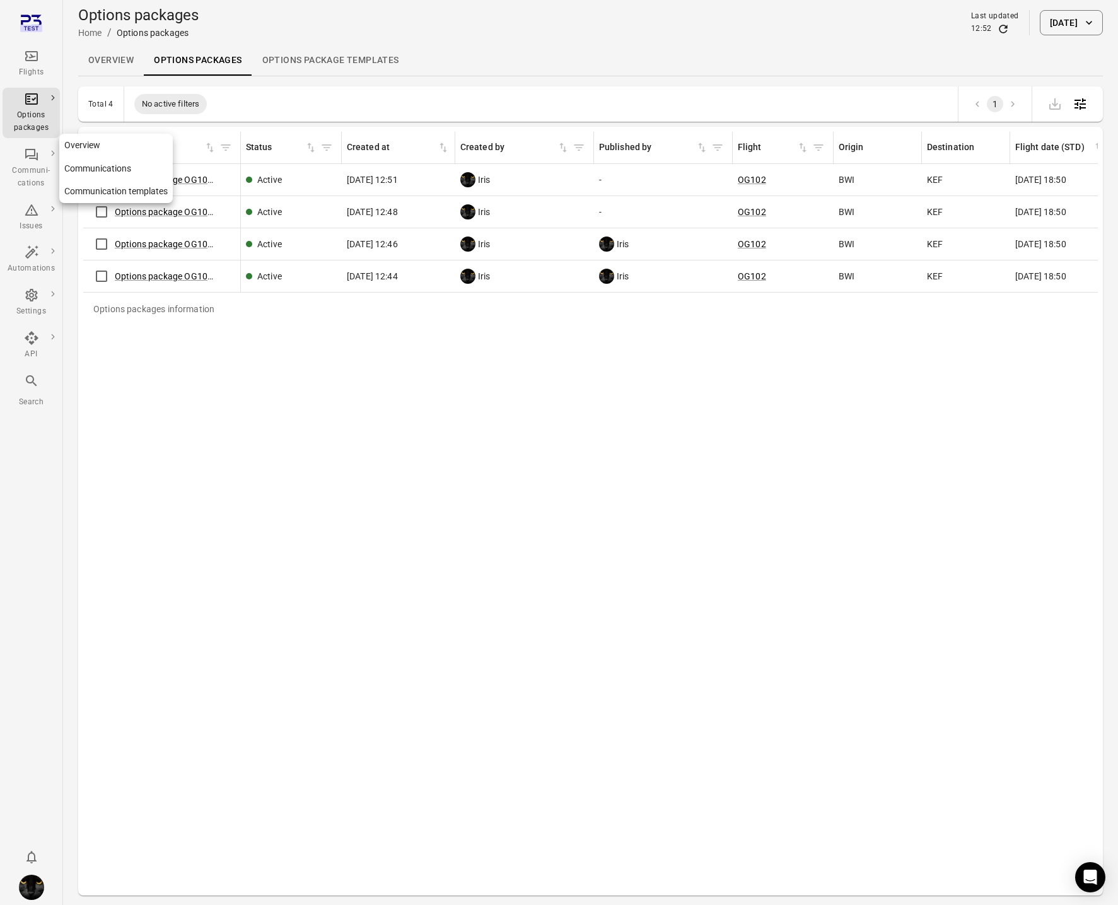
click at [41, 170] on div "Communi-cations" at bounding box center [31, 177] width 47 height 25
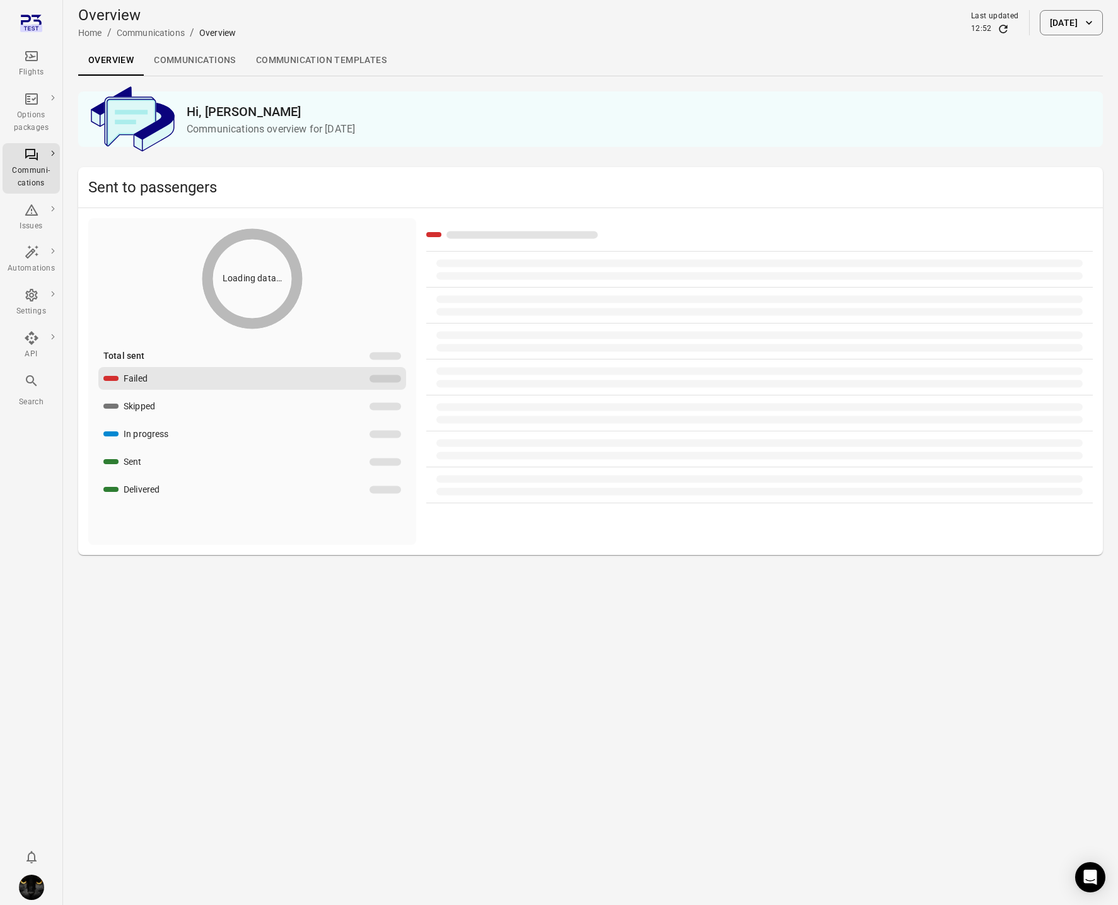
click at [206, 60] on link "Communications" at bounding box center [195, 60] width 102 height 30
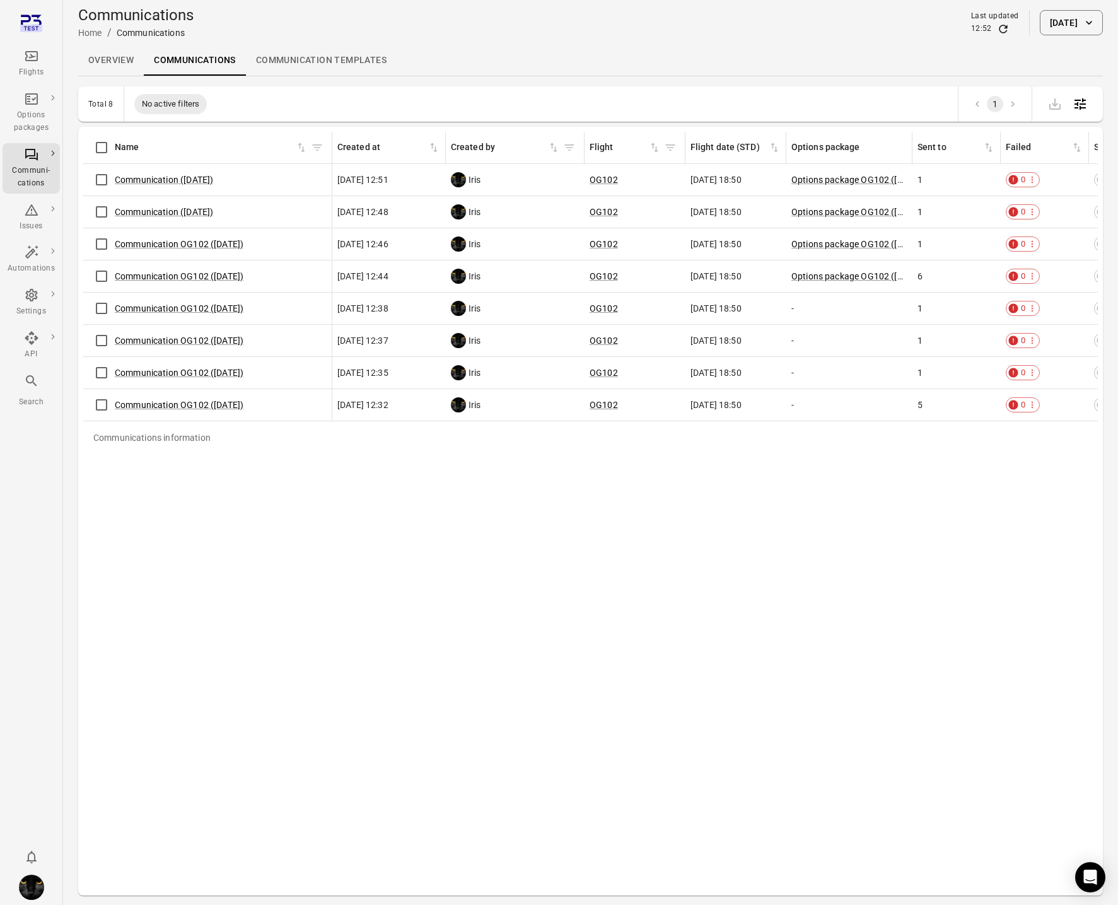
click at [20, 43] on li "Flights" at bounding box center [31, 63] width 57 height 43
click at [32, 57] on icon "Main navigation" at bounding box center [31, 56] width 15 height 15
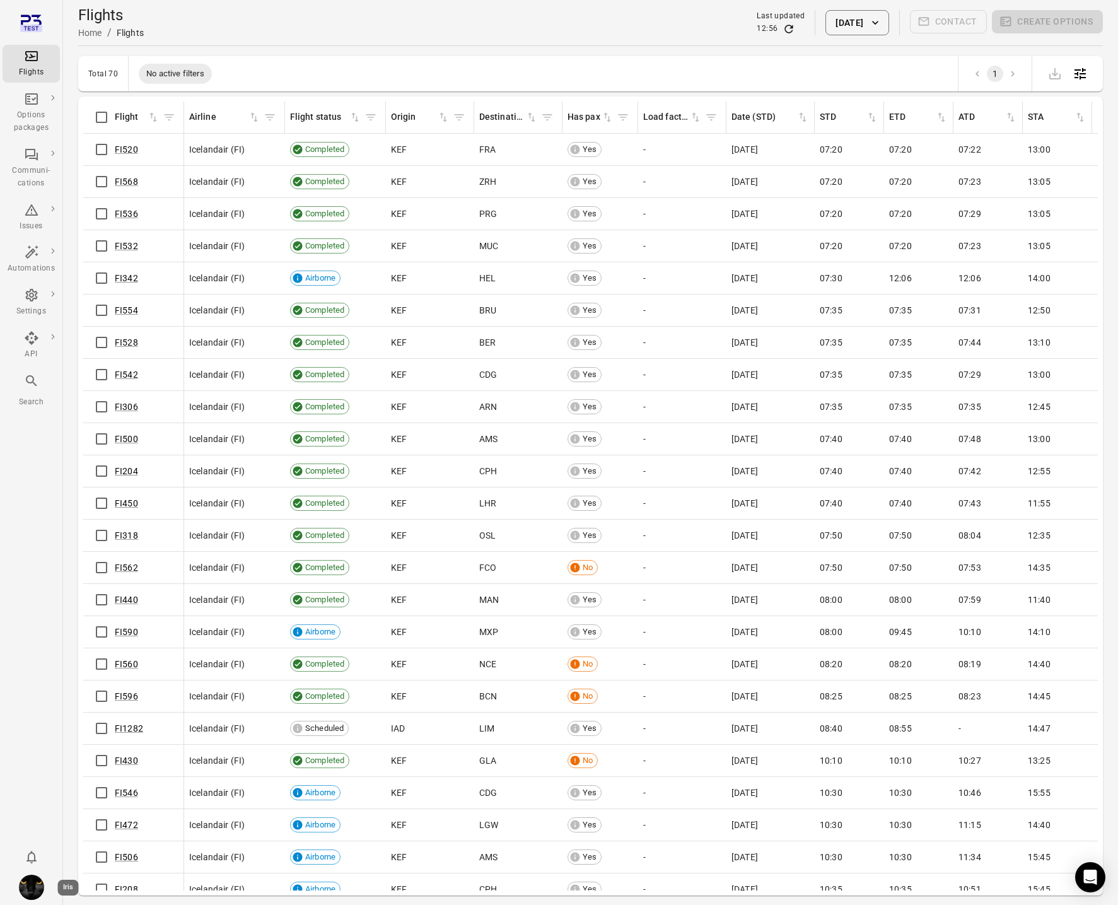
click at [31, 883] on img "Iris" at bounding box center [31, 887] width 25 height 25
click at [76, 887] on button "Log out" at bounding box center [96, 883] width 95 height 23
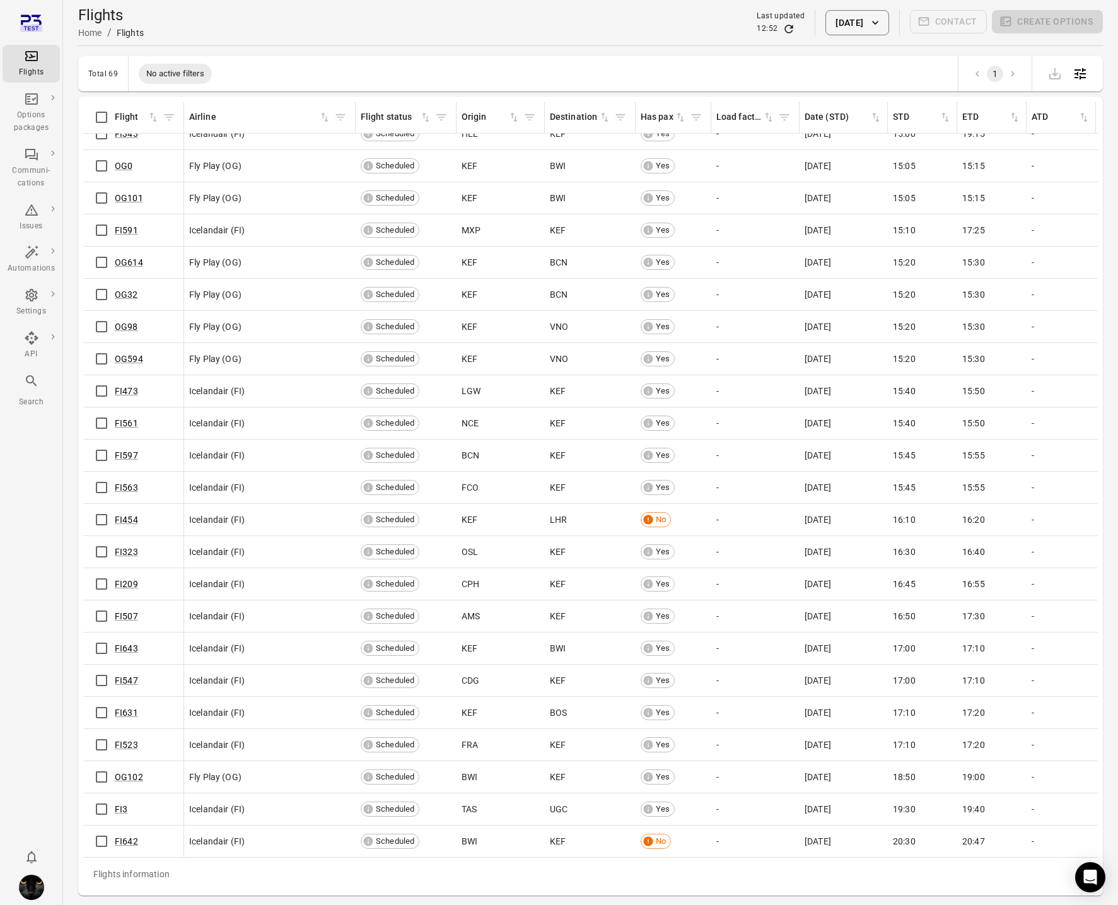
scroll to position [1467, 0]
click at [129, 775] on link "OG102" at bounding box center [129, 778] width 28 height 10
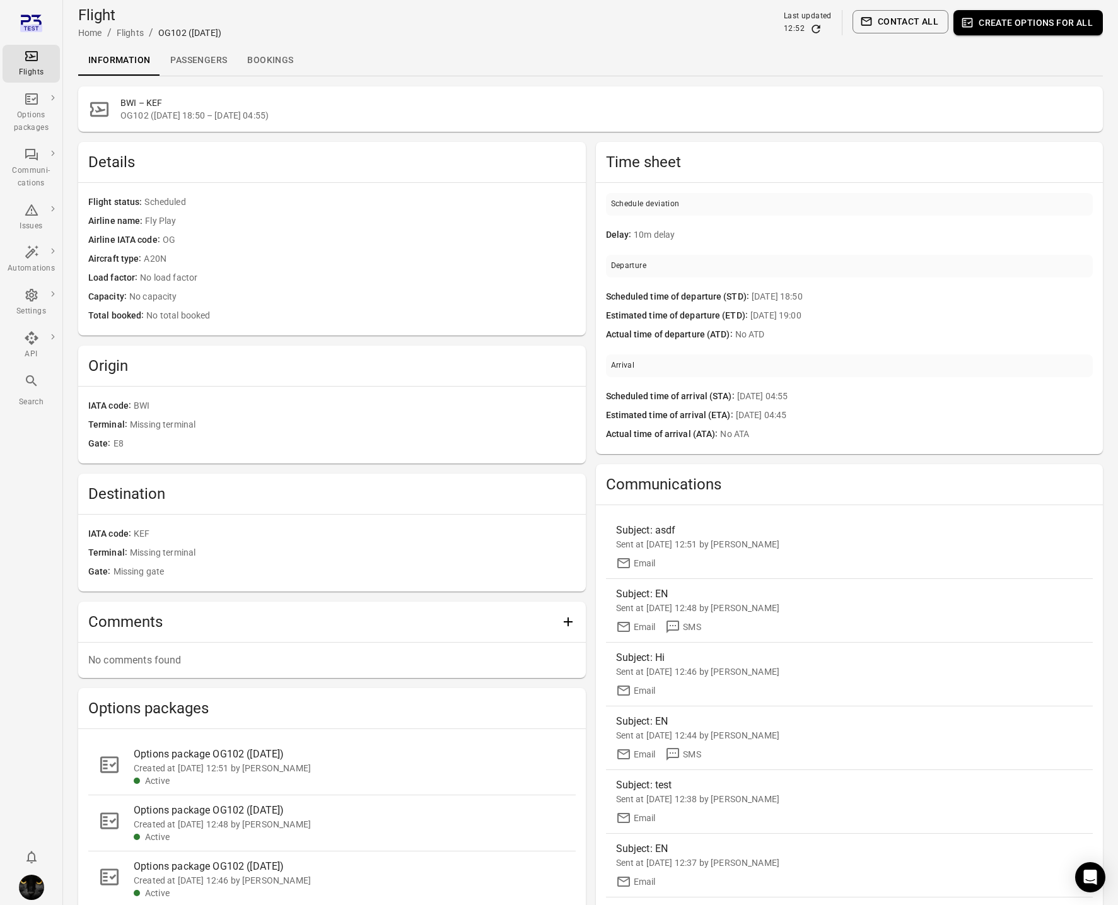
click at [183, 58] on link "Passengers" at bounding box center [198, 60] width 77 height 30
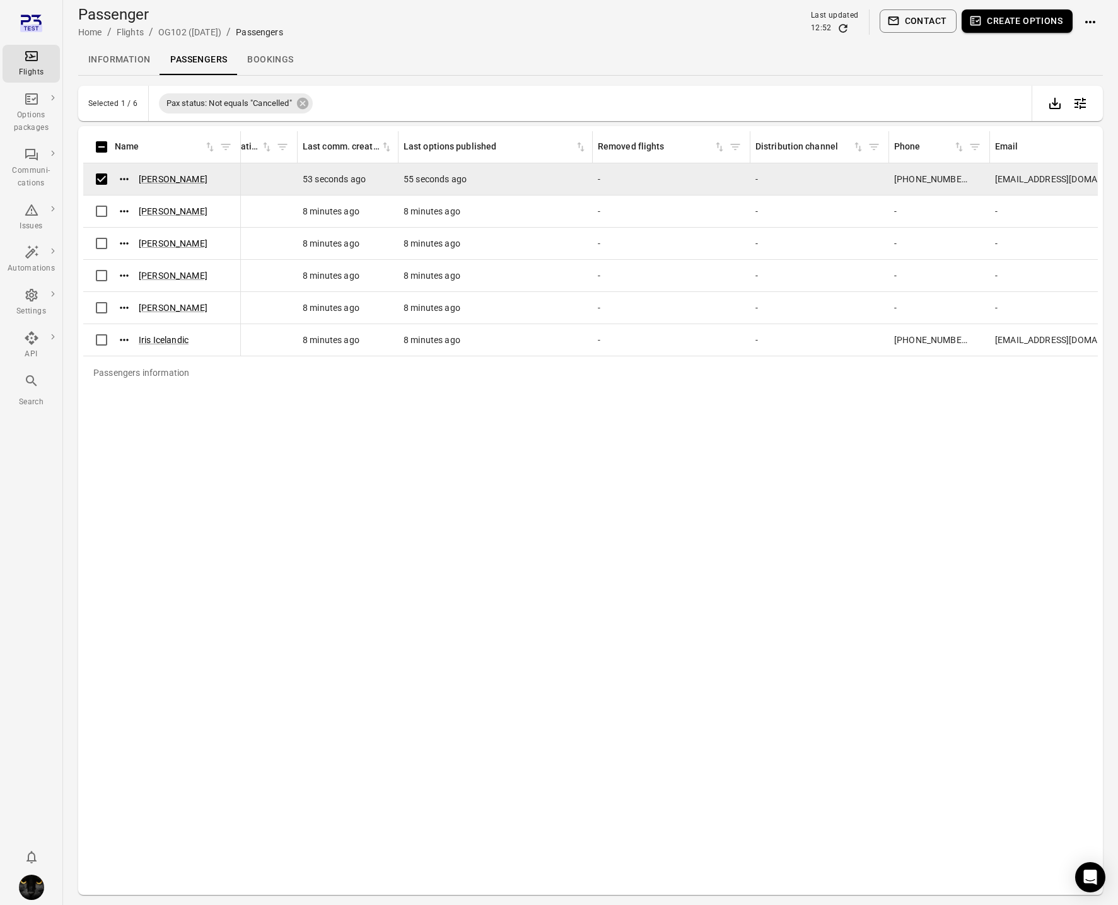
scroll to position [0, 851]
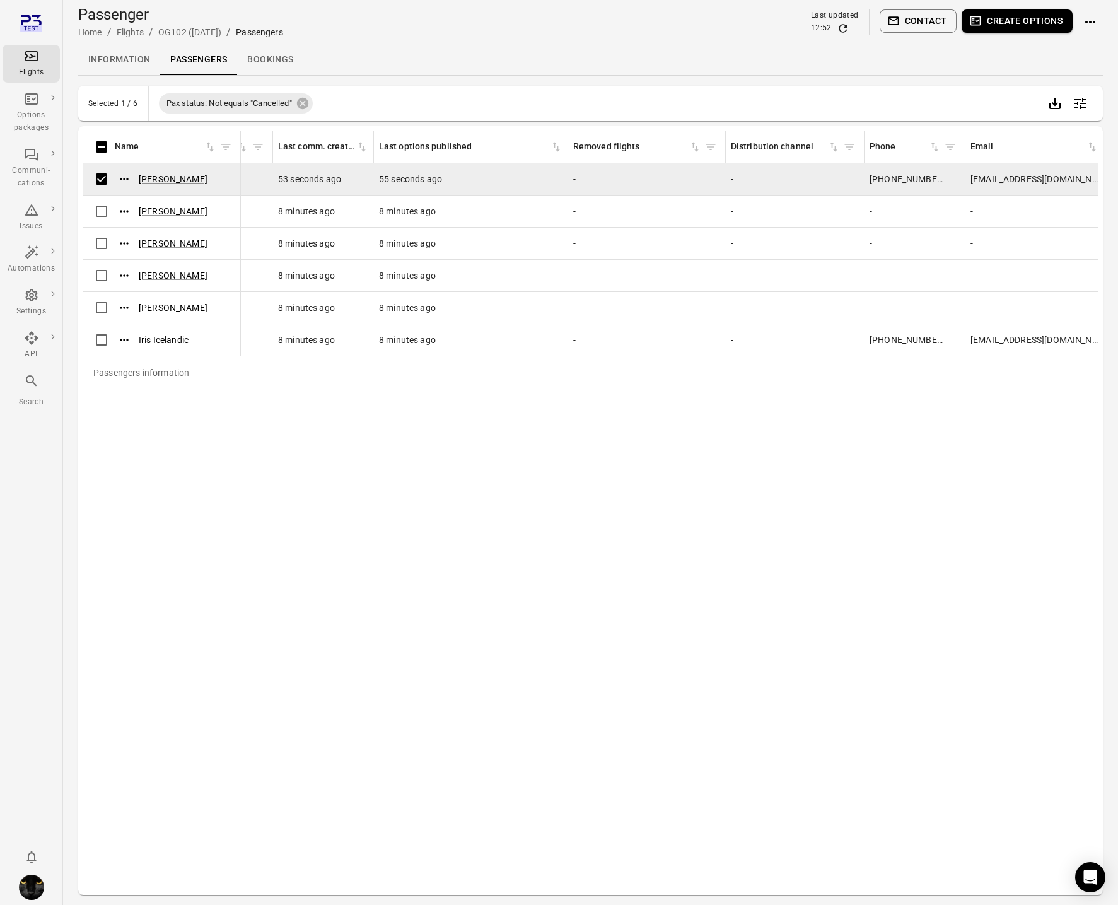
click at [1025, 27] on button "Create options" at bounding box center [1017, 20] width 111 height 23
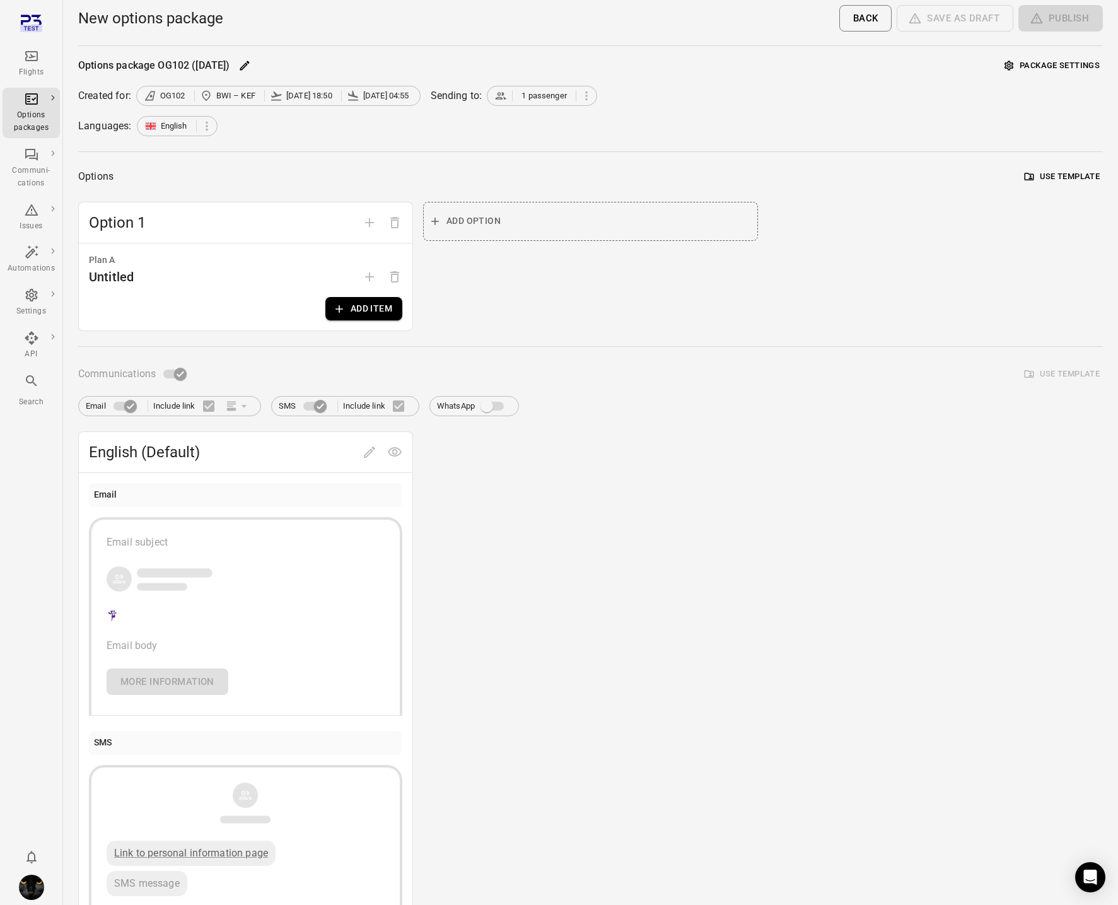
click at [367, 319] on button "Add item" at bounding box center [363, 308] width 77 height 23
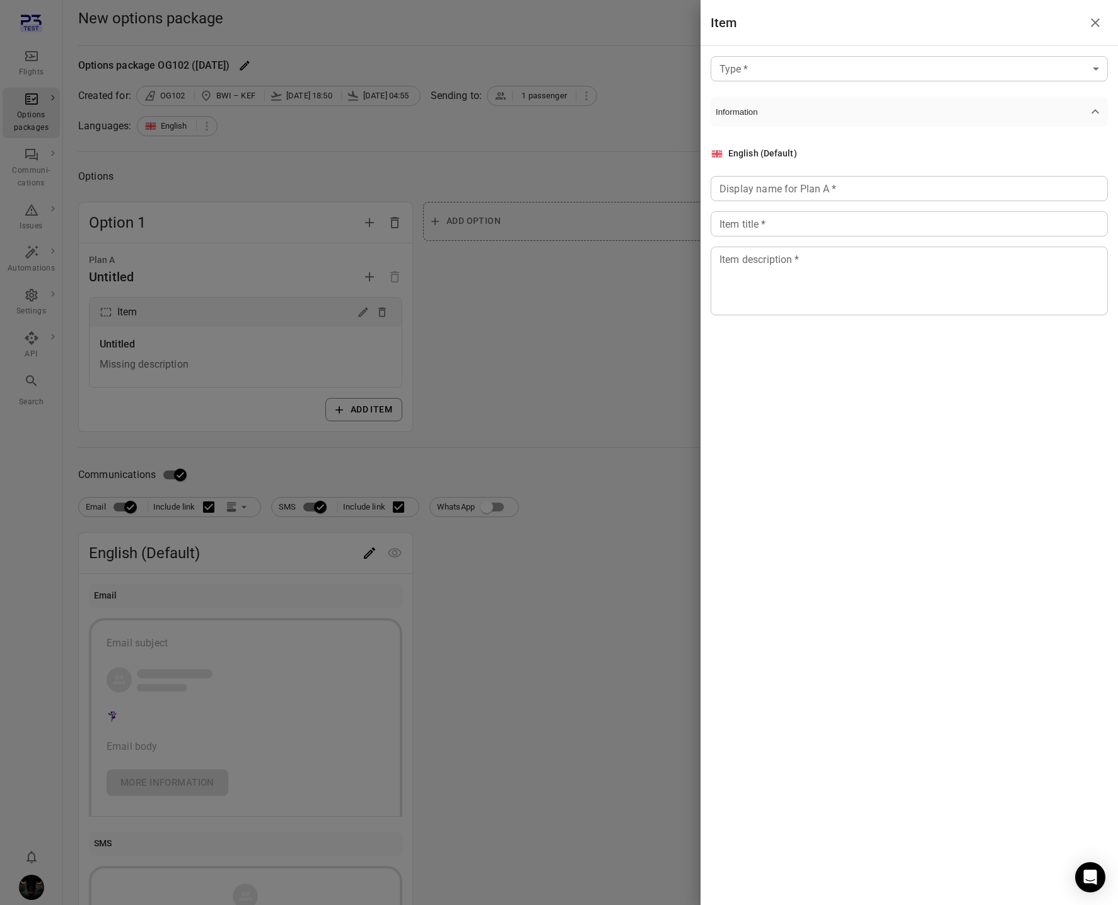
click at [741, 69] on body "Flights Options packages Communi-cations Issues Automations Settings API Search…" at bounding box center [559, 539] width 1118 height 1079
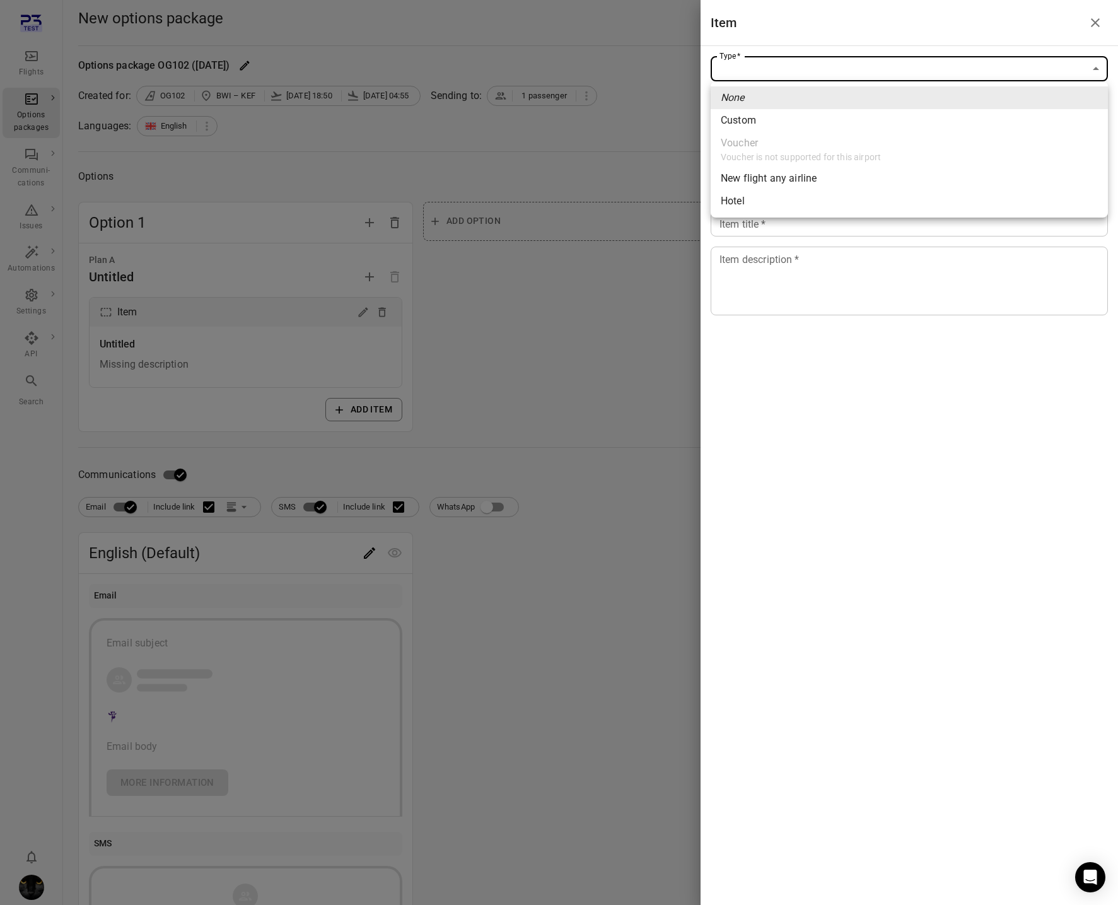
click at [738, 113] on div "Custom" at bounding box center [738, 120] width 35 height 15
type input "******"
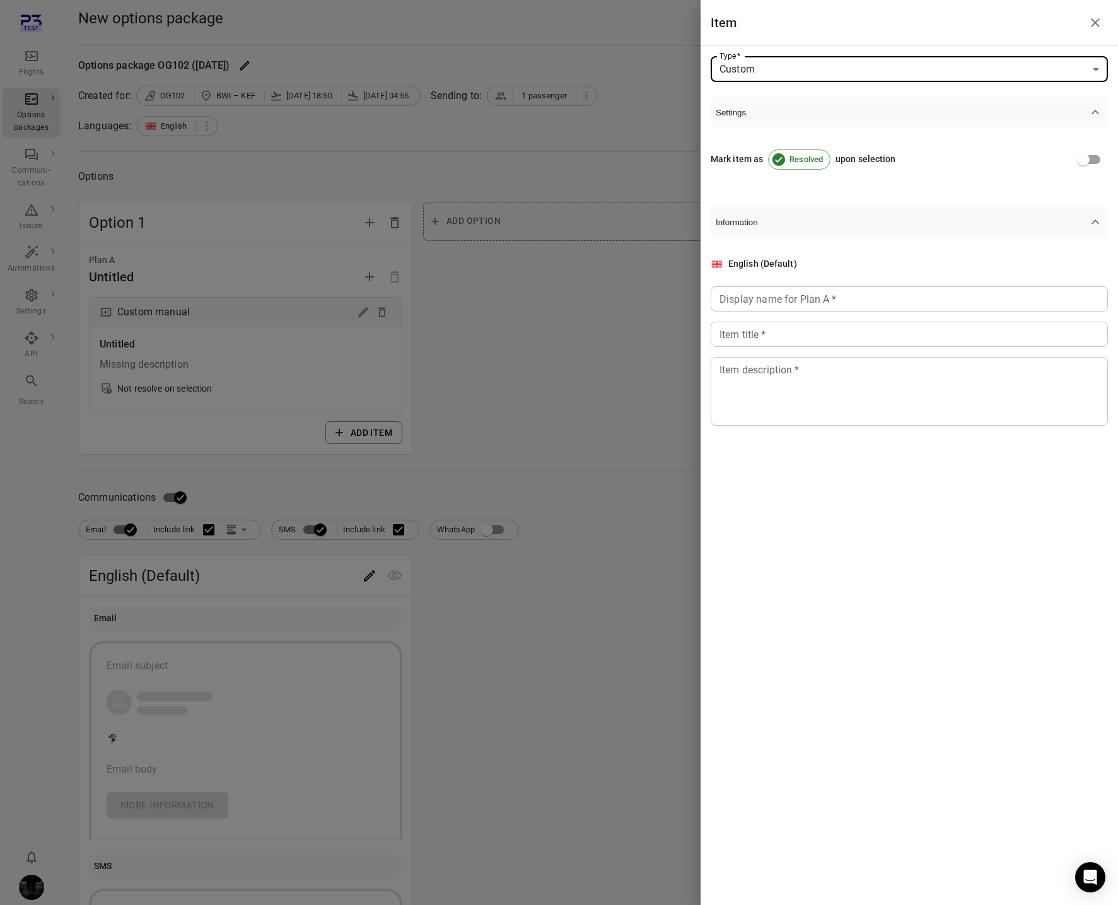
click at [722, 296] on div "Display name for Plan A   * Display name for Plan A   *" at bounding box center [909, 298] width 397 height 25
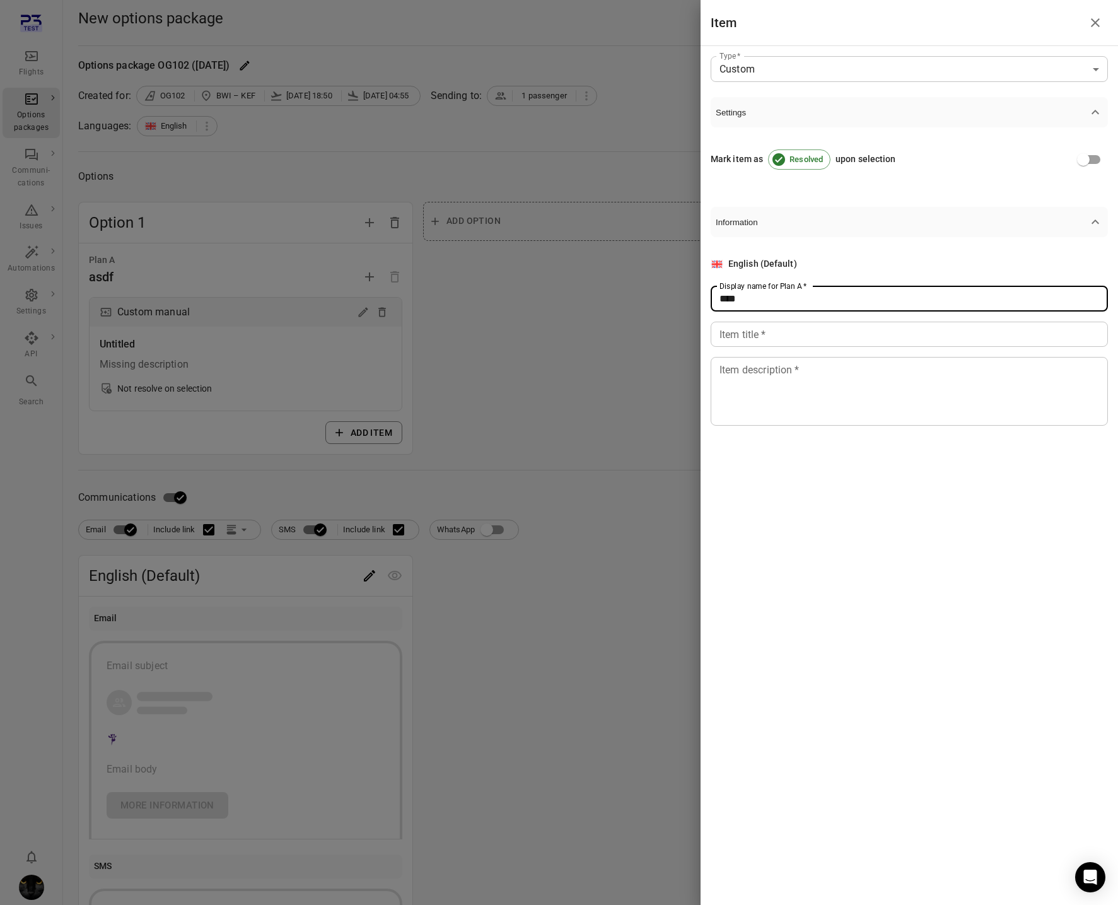
type input "****"
click at [724, 344] on input "Item title   *" at bounding box center [909, 334] width 397 height 25
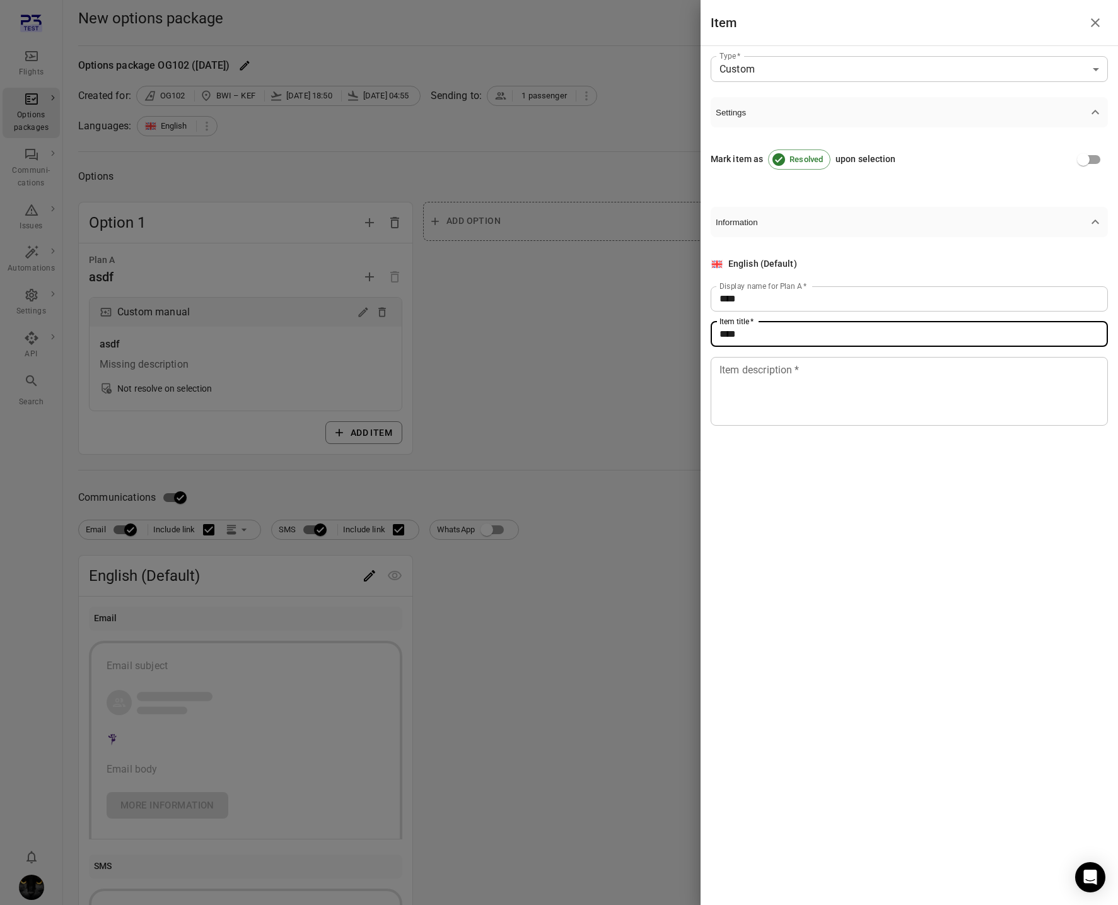
type input "****"
click at [734, 397] on textarea "Item description   *" at bounding box center [910, 391] width 380 height 58
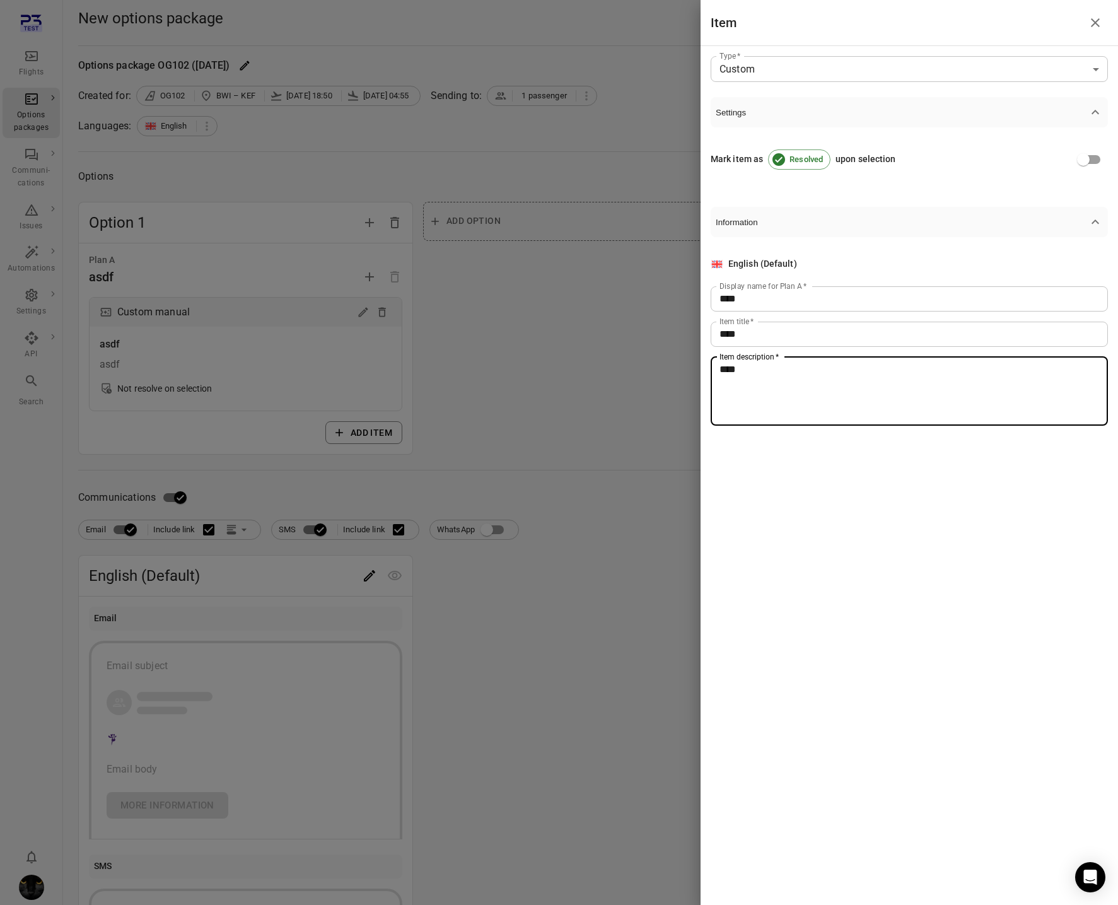
type textarea "****"
click at [558, 430] on div at bounding box center [559, 452] width 1118 height 905
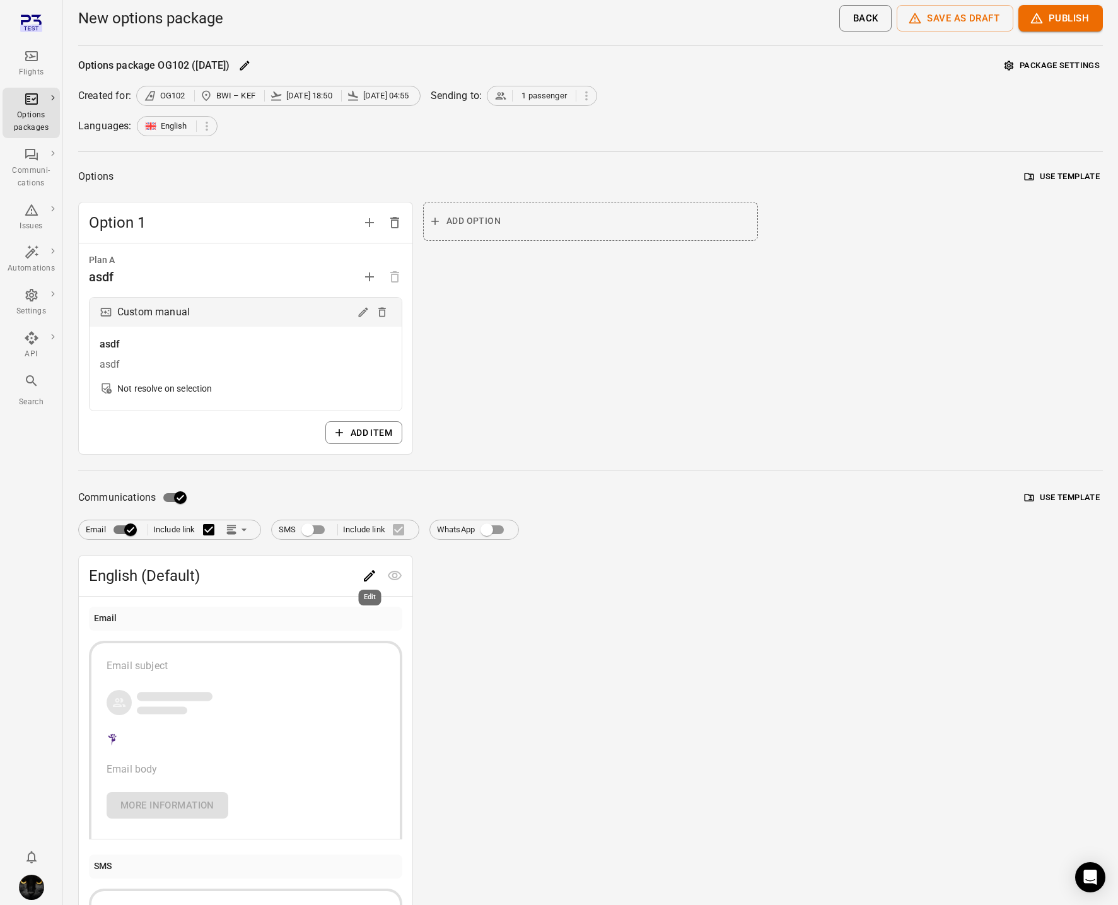
click at [370, 570] on icon "Edit" at bounding box center [369, 575] width 15 height 15
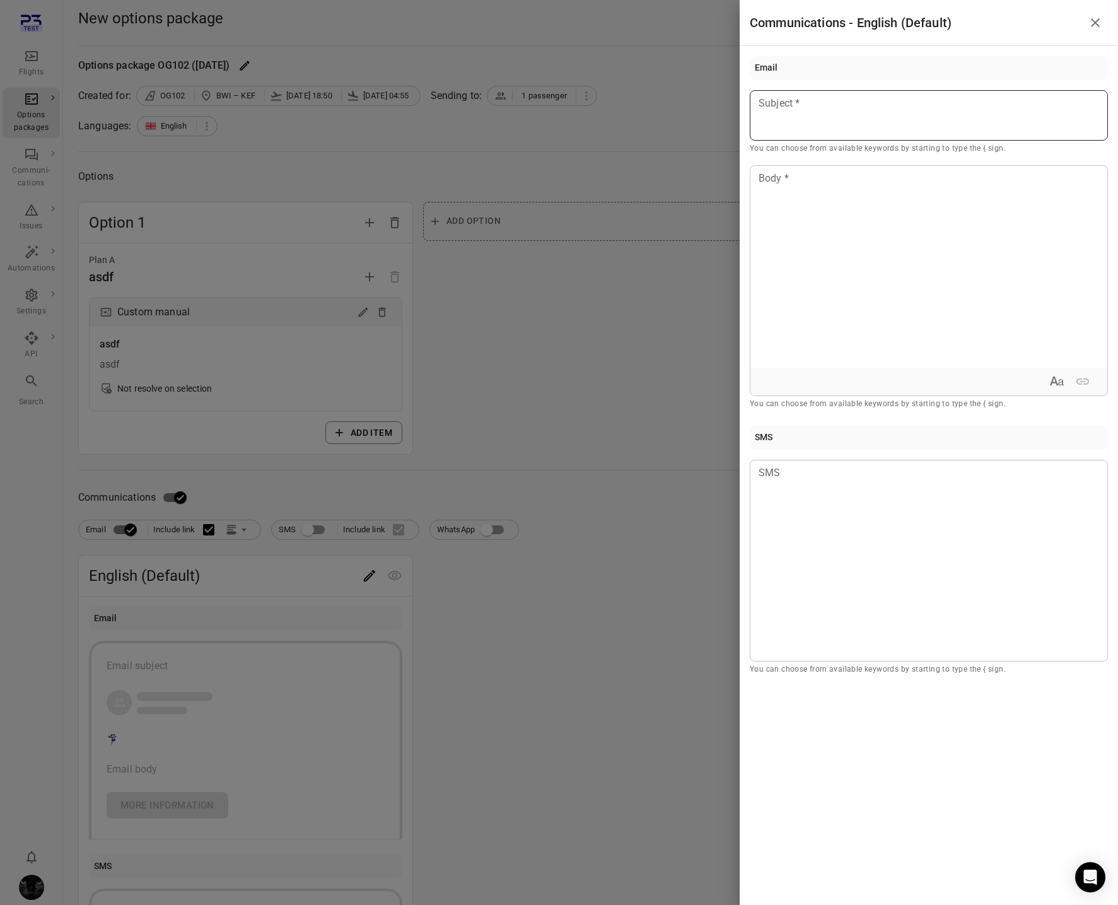
click at [794, 103] on p at bounding box center [928, 103] width 339 height 15
click at [809, 245] on div at bounding box center [929, 267] width 357 height 202
click at [599, 310] on div at bounding box center [559, 452] width 1118 height 905
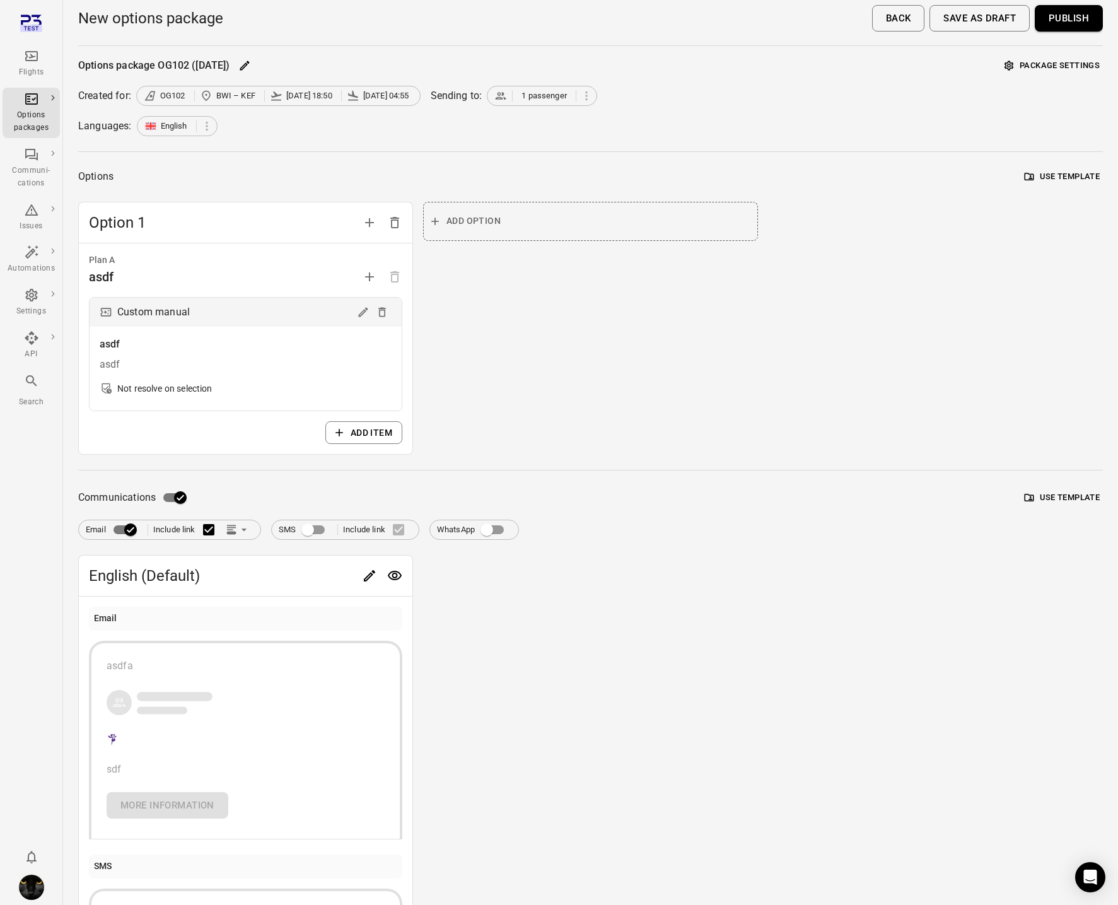
click at [959, 25] on button "Save as draft" at bounding box center [980, 18] width 100 height 26
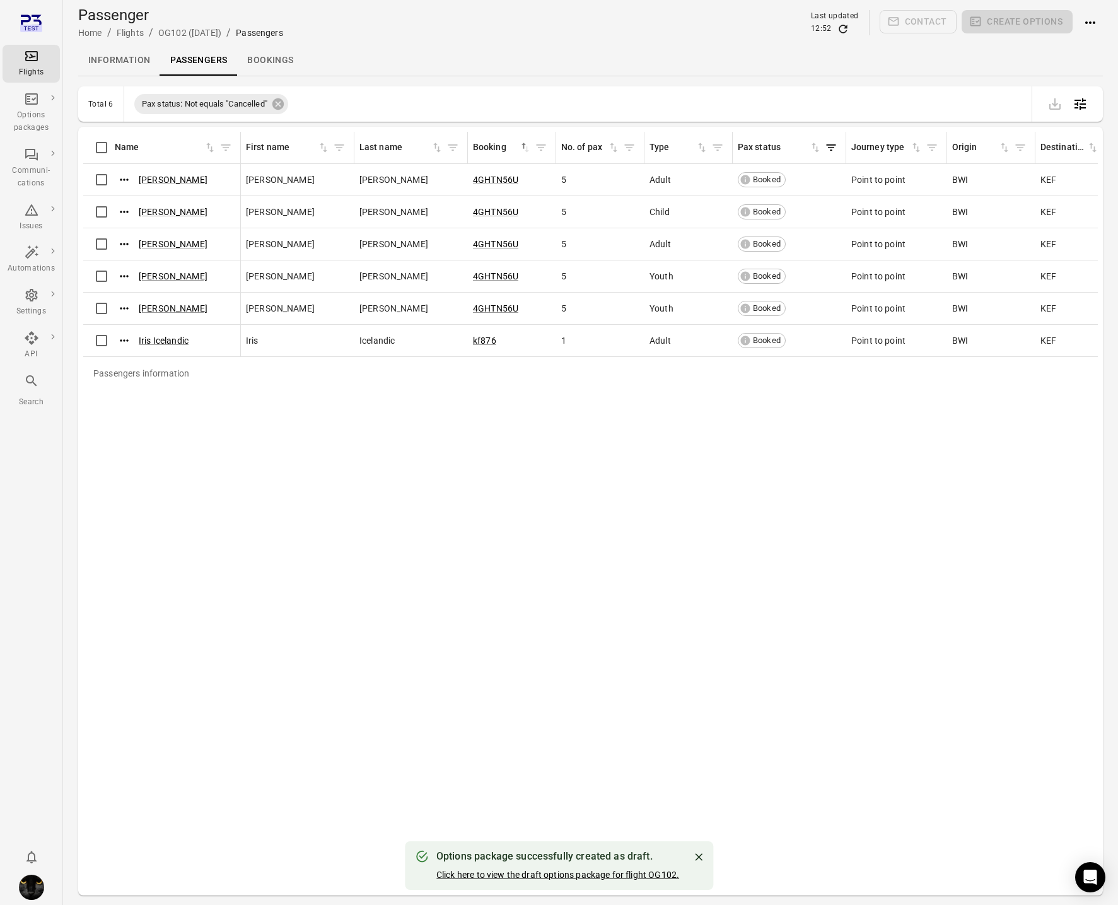
click at [517, 876] on button "Click here to view the draft options package for flight OG102." at bounding box center [558, 875] width 243 height 13
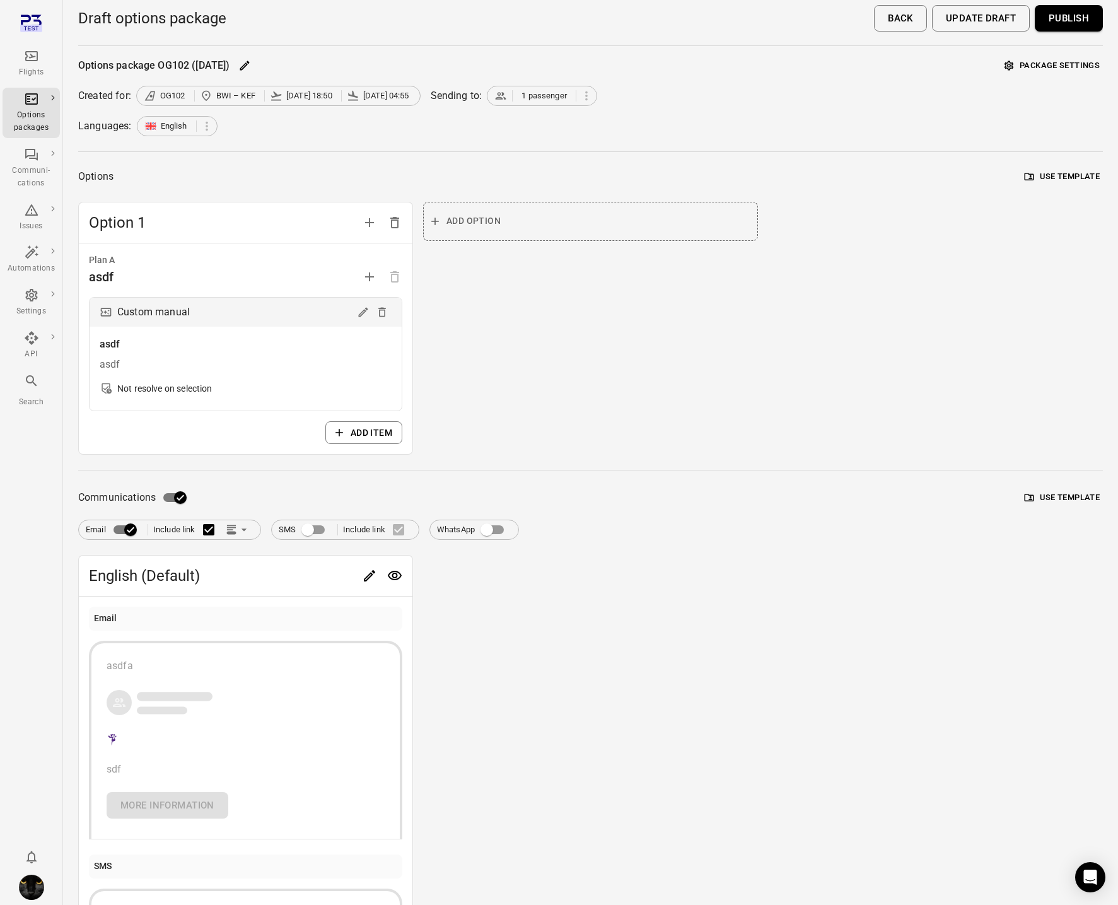
click at [1079, 12] on button "Publish" at bounding box center [1069, 18] width 68 height 26
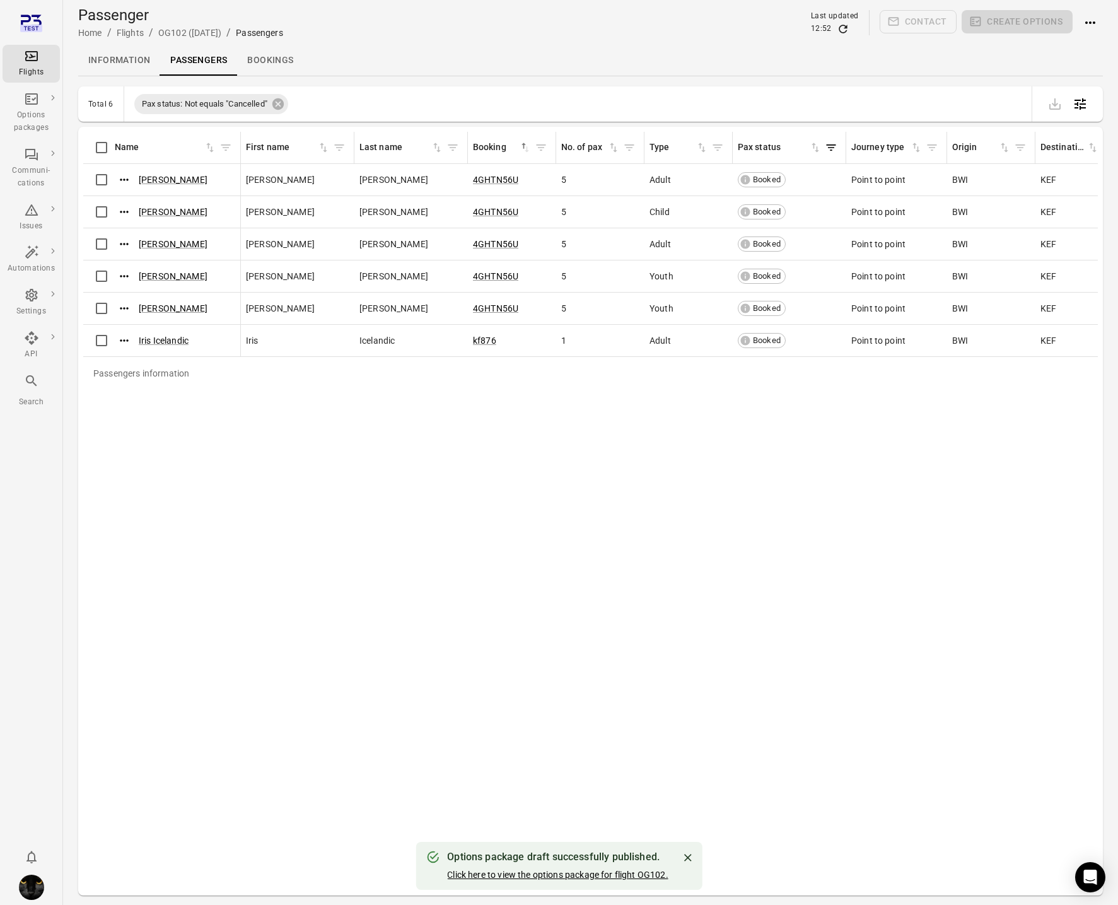
click at [546, 876] on link "Click here to view the options package for flight OG102." at bounding box center [557, 875] width 221 height 10
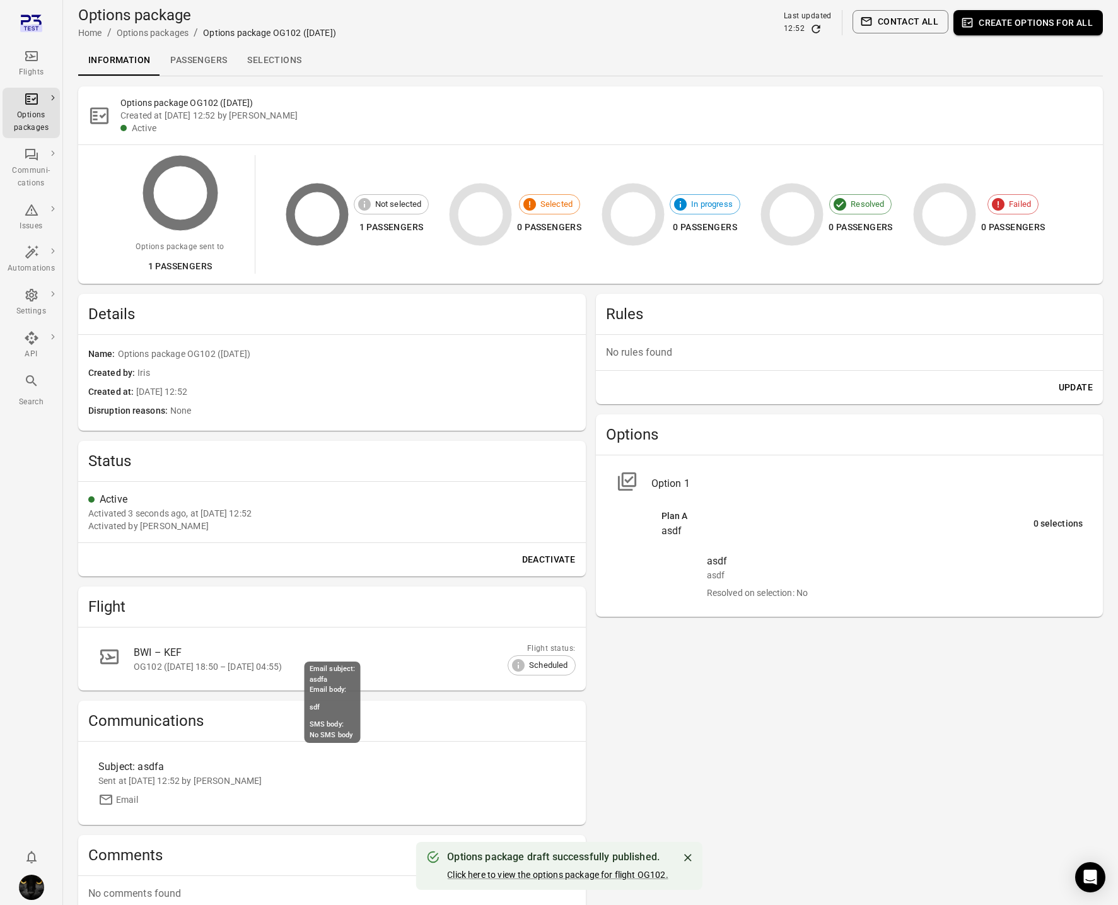
click at [166, 781] on div "Sent at 29 Sep 2025 12:52 by Iris" at bounding box center [331, 781] width 467 height 13
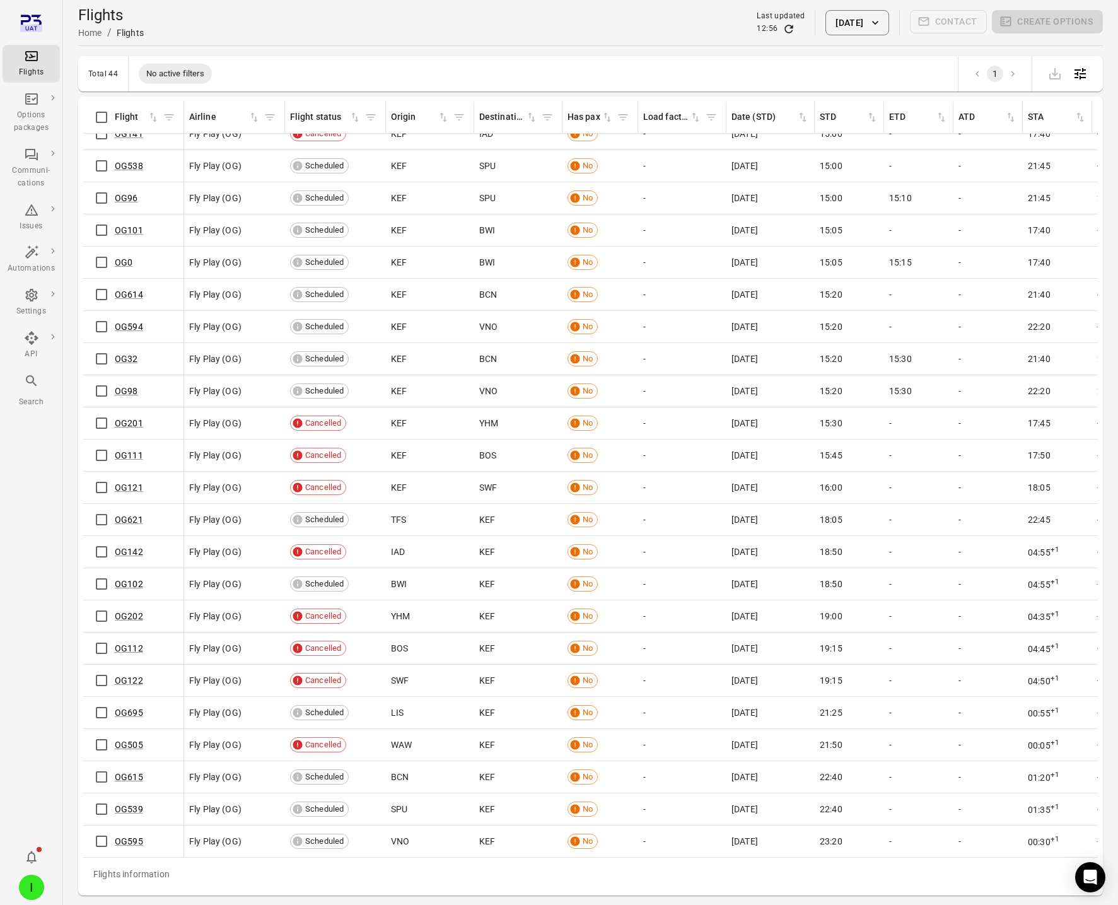
scroll to position [679, 0]
click at [126, 837] on link "OG595" at bounding box center [129, 842] width 28 height 10
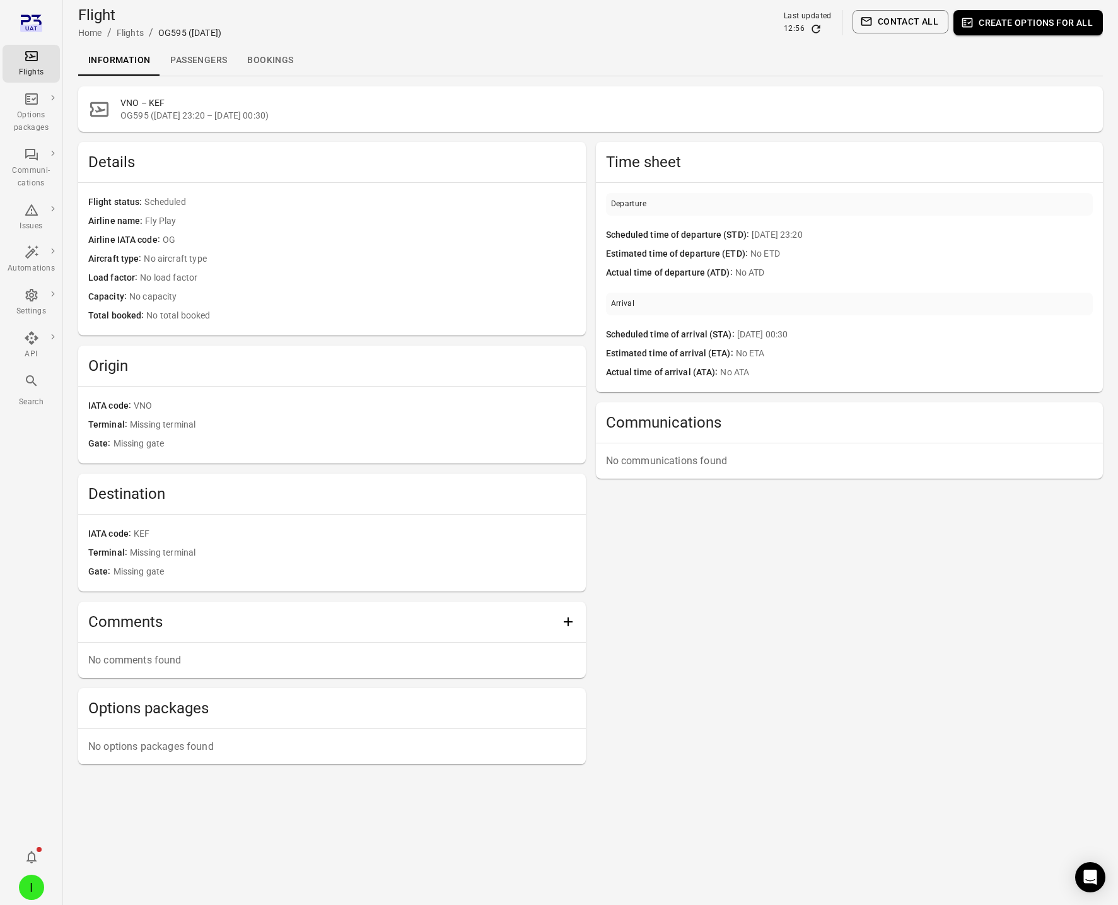
click at [206, 59] on link "Passengers" at bounding box center [198, 60] width 77 height 30
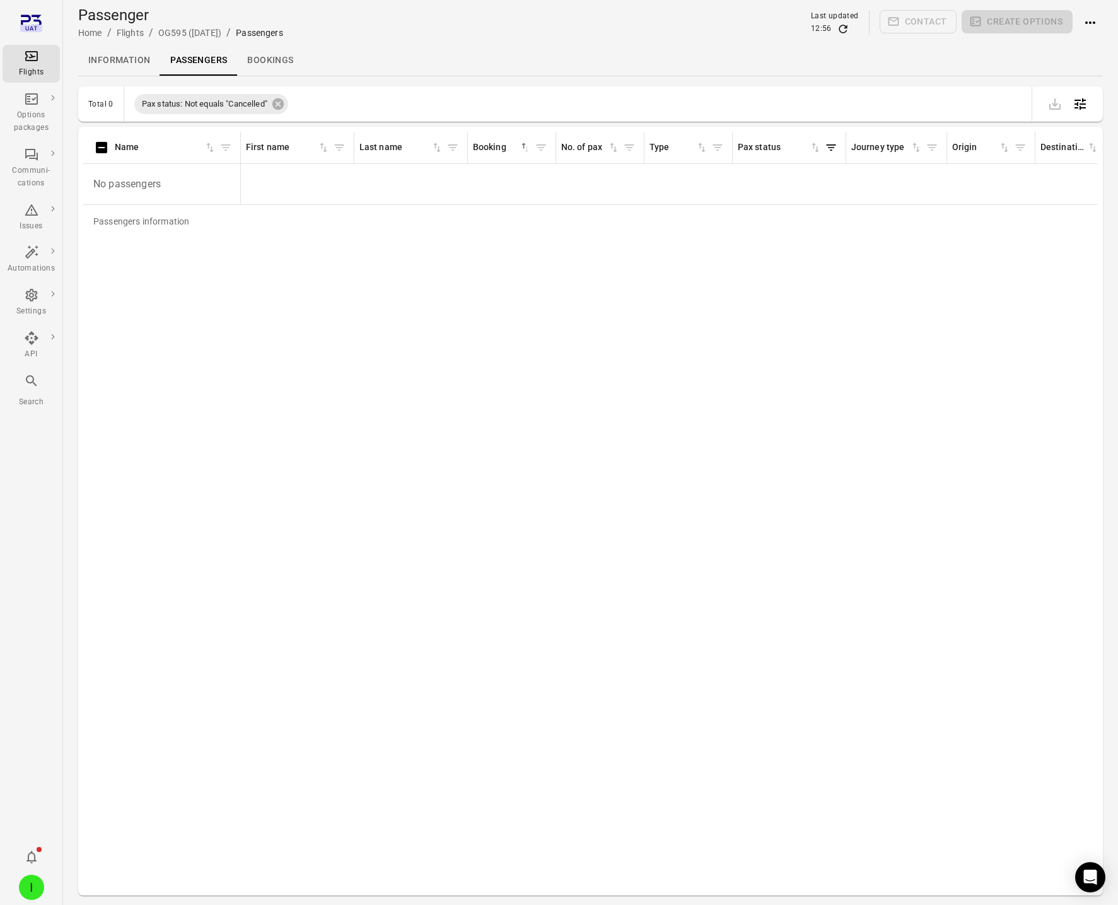
click at [1095, 21] on icon "Actions" at bounding box center [1090, 22] width 15 height 15
click at [1060, 54] on div "Add booking to flight" at bounding box center [1055, 46] width 103 height 23
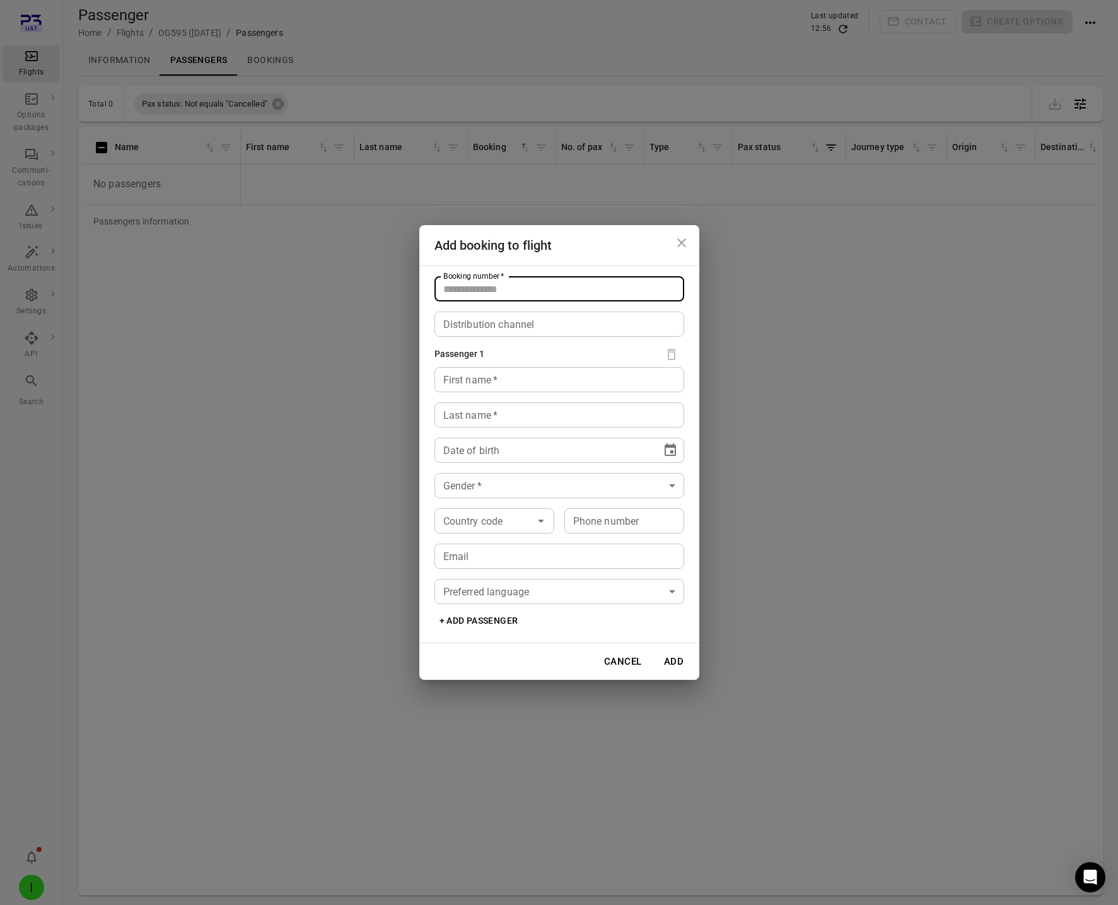
click at [568, 292] on input "Booking number   *" at bounding box center [560, 288] width 250 height 25
type input "*****"
click at [508, 377] on input "First name   *" at bounding box center [560, 379] width 250 height 25
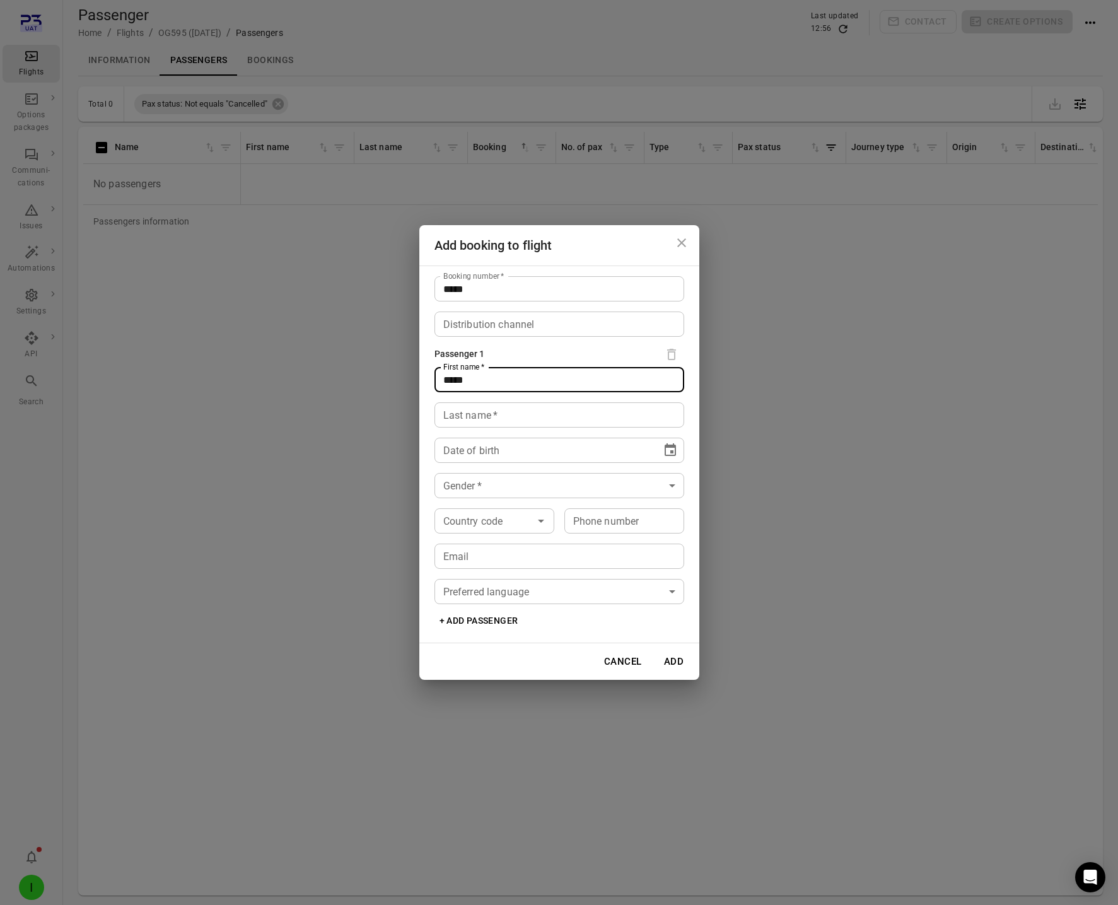
type input "****"
click at [467, 416] on input "Last name   *" at bounding box center [560, 414] width 250 height 25
type input "****"
click at [452, 451] on div "Date of birth ** **** **** Date of birth" at bounding box center [560, 450] width 250 height 25
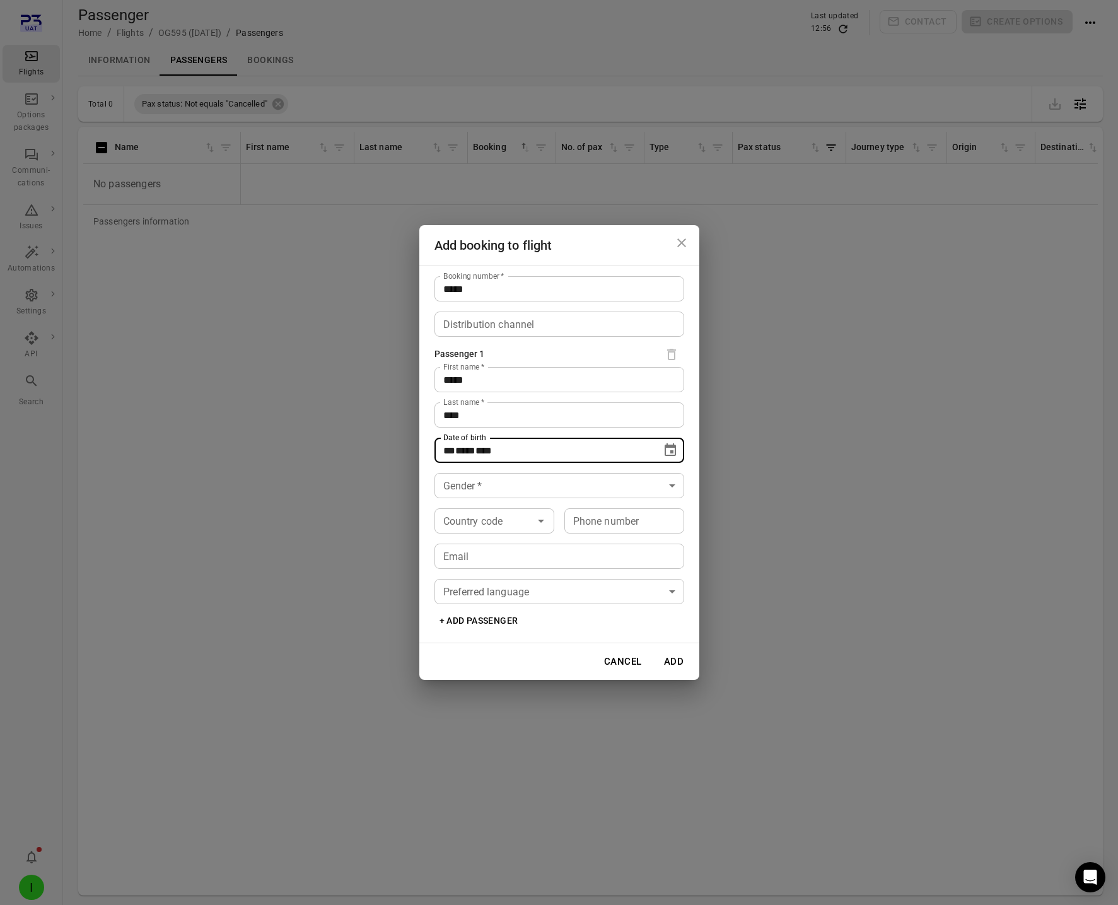
click at [674, 443] on icon "Choose date" at bounding box center [670, 450] width 15 height 15
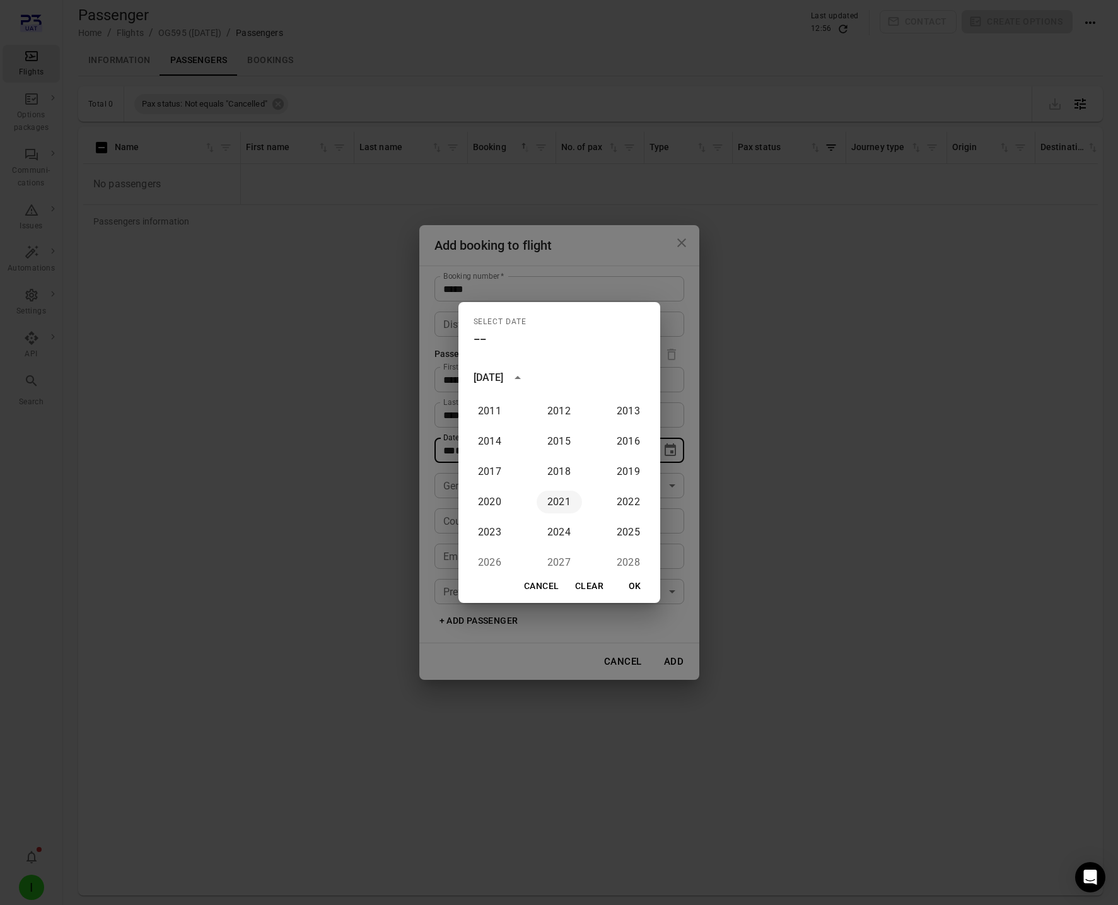
scroll to position [1024, 0]
click at [565, 435] on button "2006" at bounding box center [559, 444] width 45 height 23
type input "**********"
click at [636, 582] on button "OK" at bounding box center [635, 586] width 40 height 23
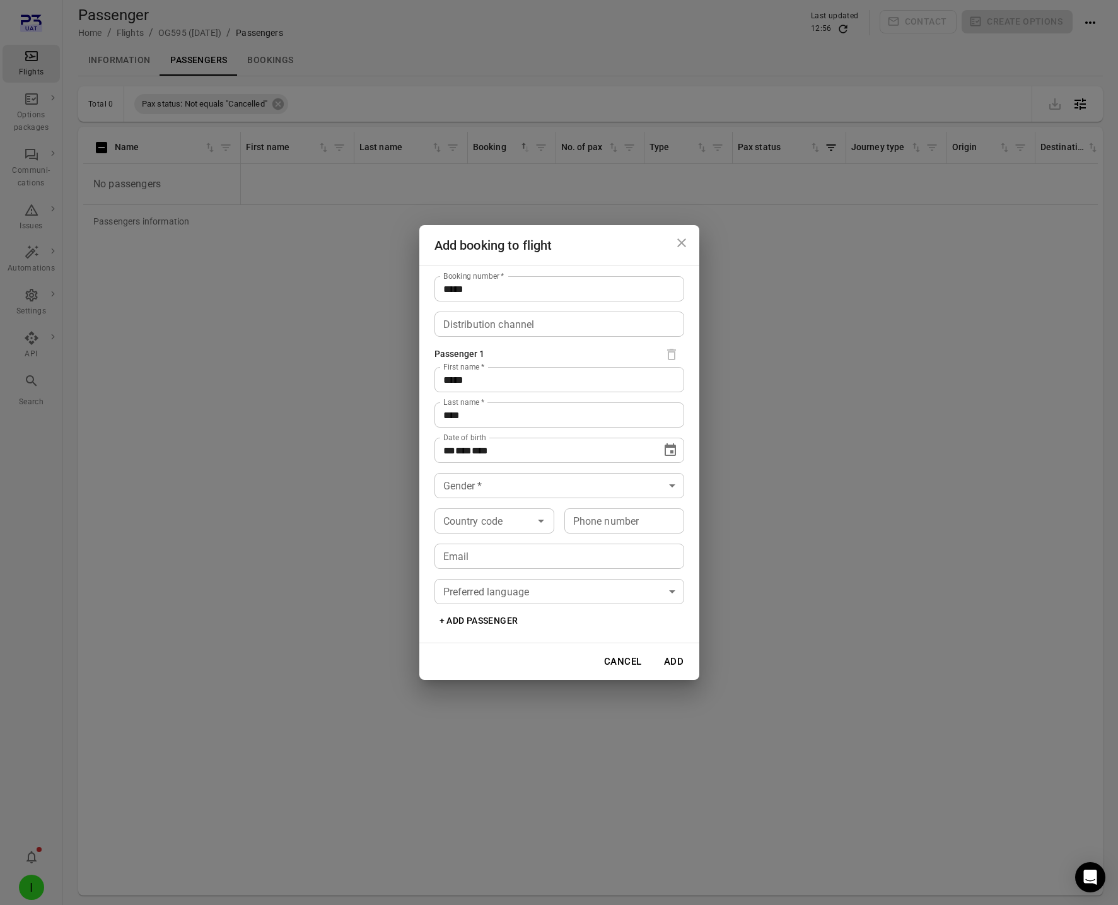
click at [542, 480] on body "**********" at bounding box center [559, 473] width 1118 height 946
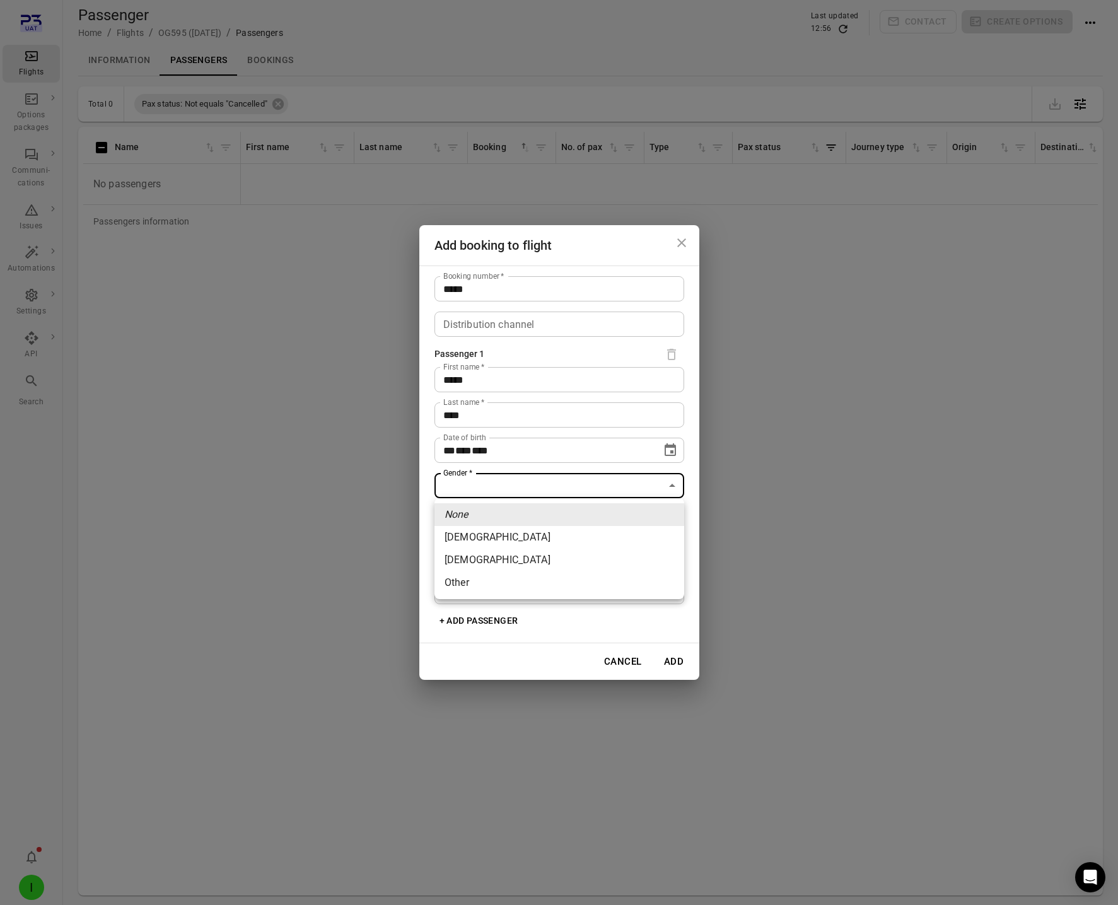
click at [513, 533] on li "[DEMOGRAPHIC_DATA]" at bounding box center [560, 537] width 250 height 23
type input "******"
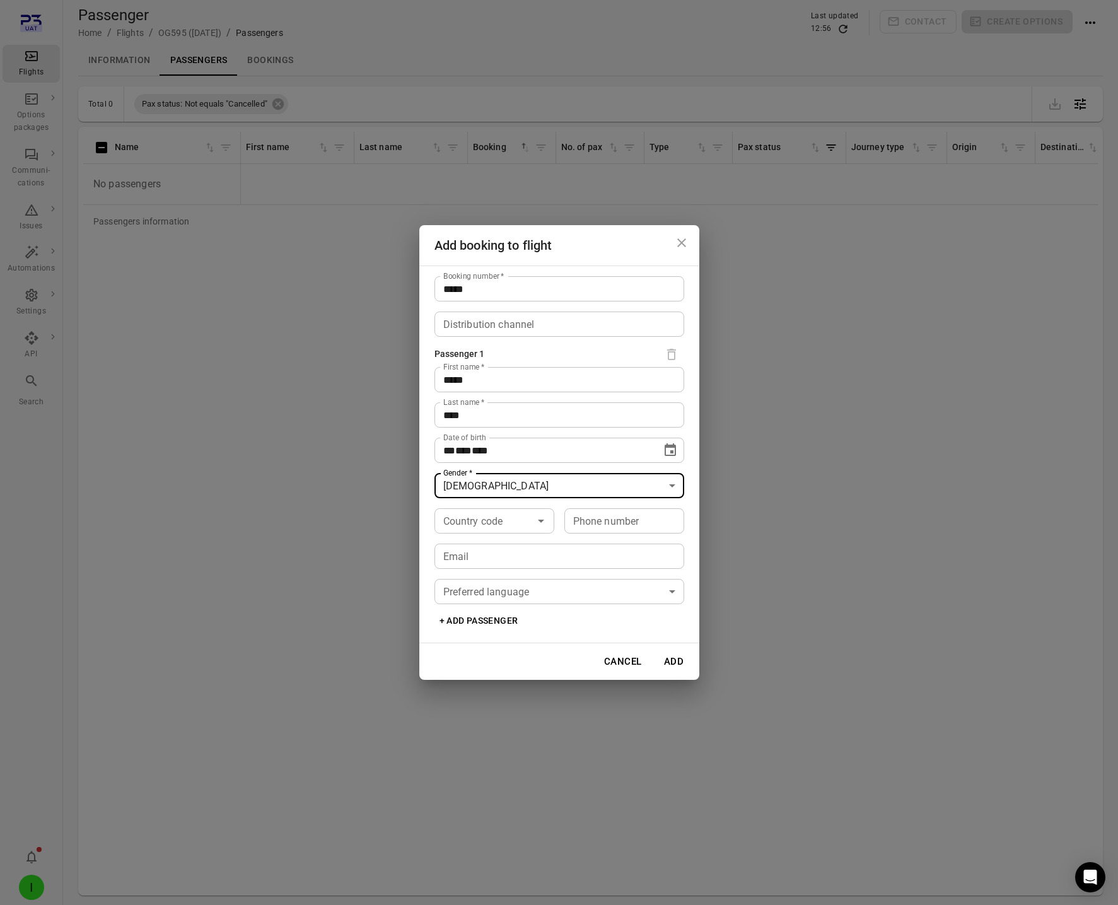
click at [476, 526] on div "Country code Country code" at bounding box center [495, 520] width 120 height 25
click at [460, 546] on li "🇮🇸 [GEOGRAPHIC_DATA] (+354)" at bounding box center [495, 565] width 120 height 53
type input "*********"
click at [586, 533] on input "Phone number" at bounding box center [625, 520] width 120 height 25
type input "*******"
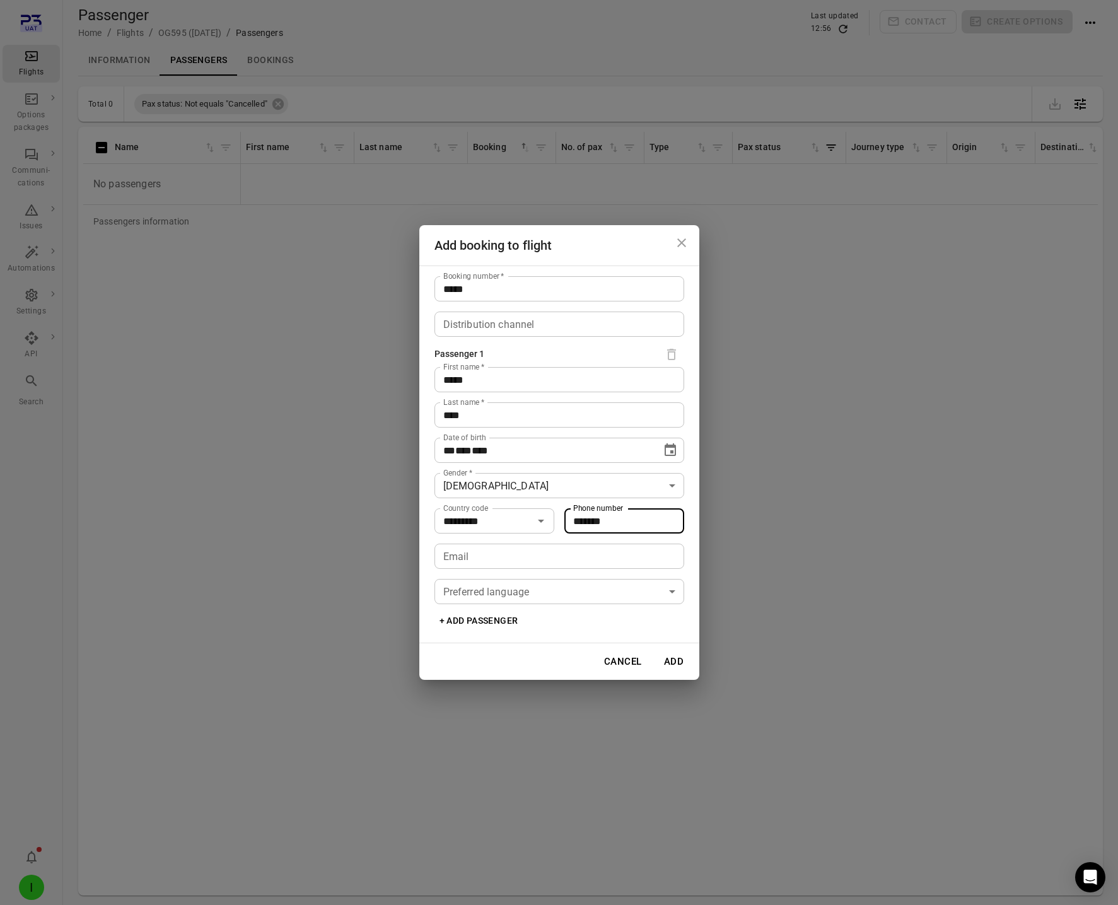
click at [519, 549] on input "Email" at bounding box center [560, 556] width 250 height 25
type input "**********"
click at [671, 658] on button "Add" at bounding box center [674, 661] width 40 height 26
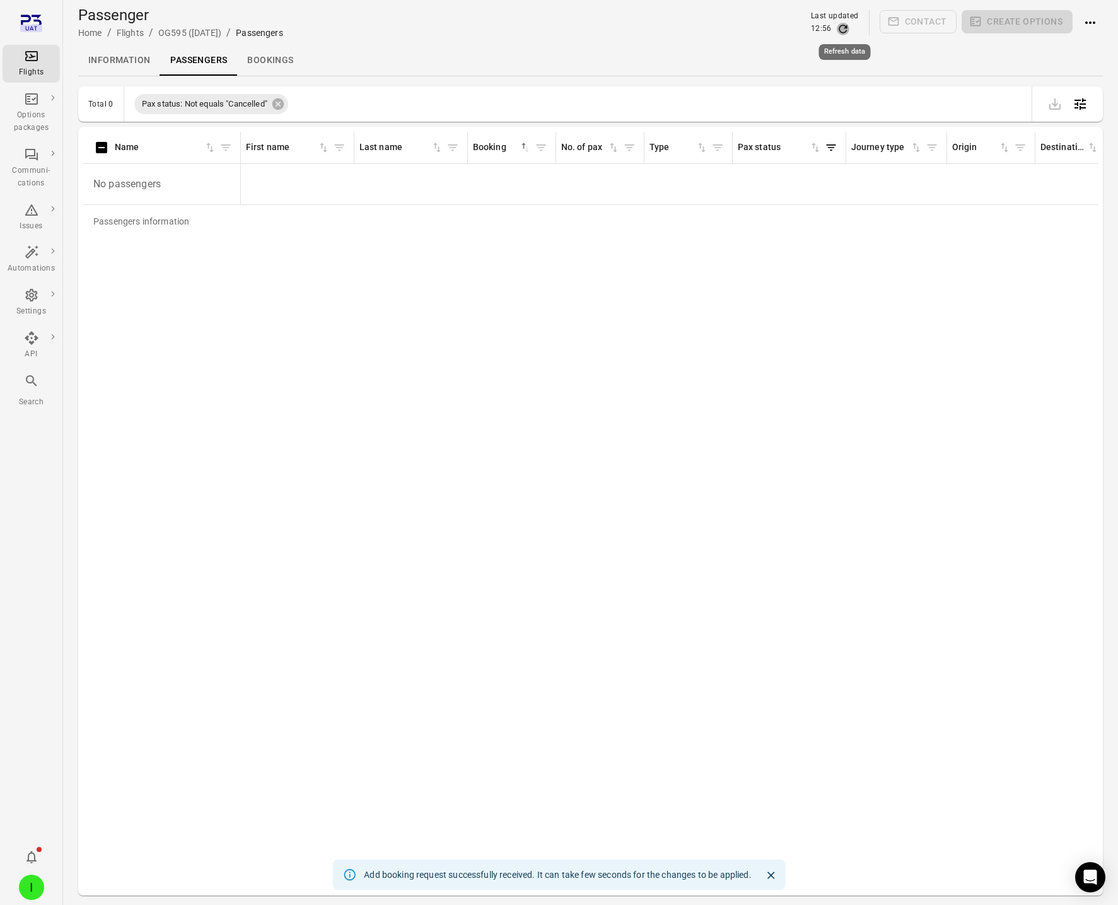
click at [843, 30] on icon "Refresh data" at bounding box center [843, 29] width 13 height 13
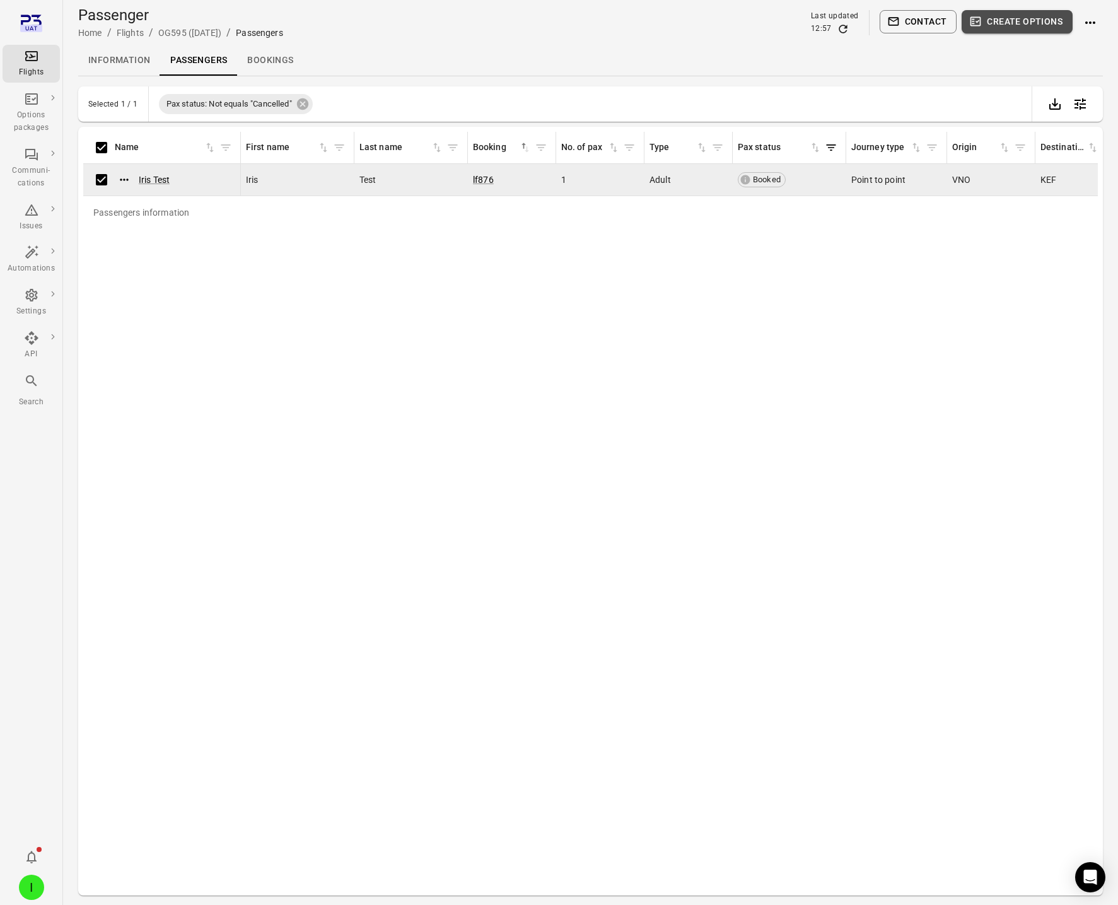
click at [1035, 20] on button "Create options" at bounding box center [1017, 21] width 111 height 23
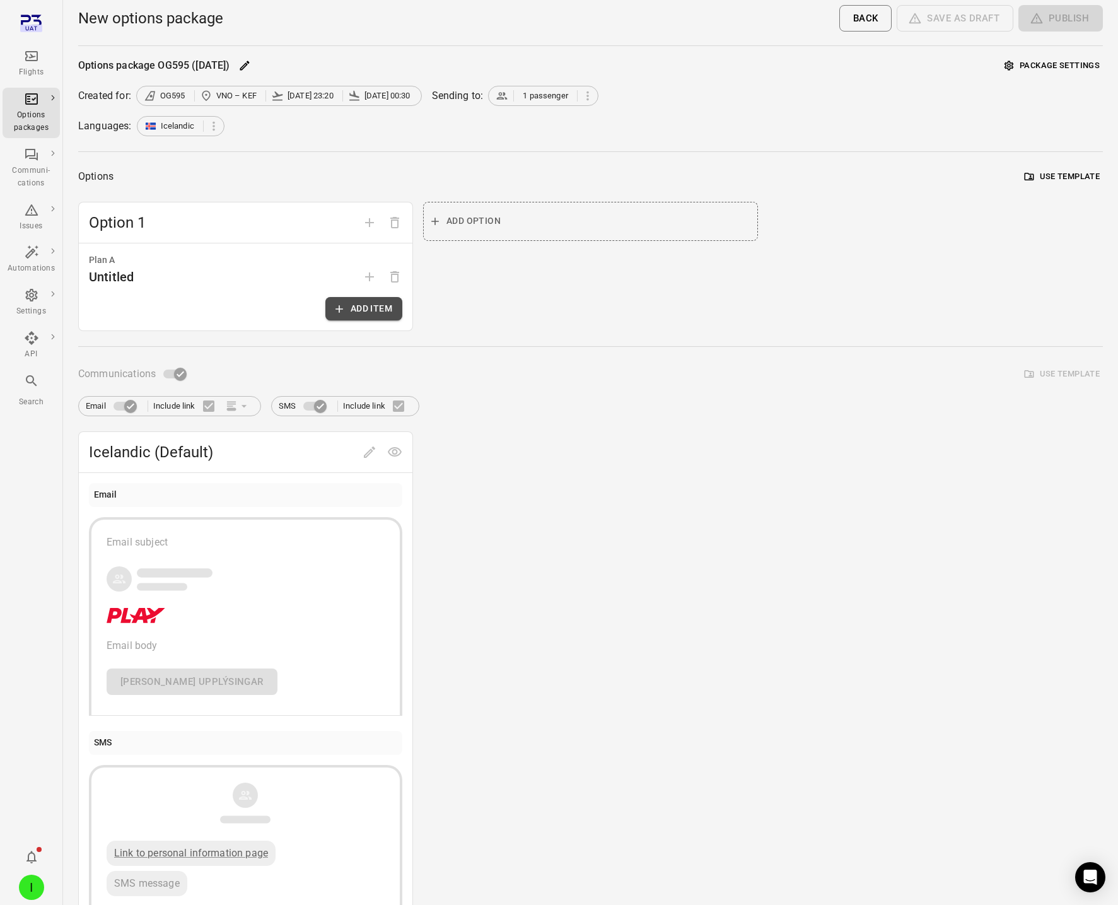
scroll to position [1, 0]
click at [372, 314] on button "Add item" at bounding box center [363, 307] width 77 height 23
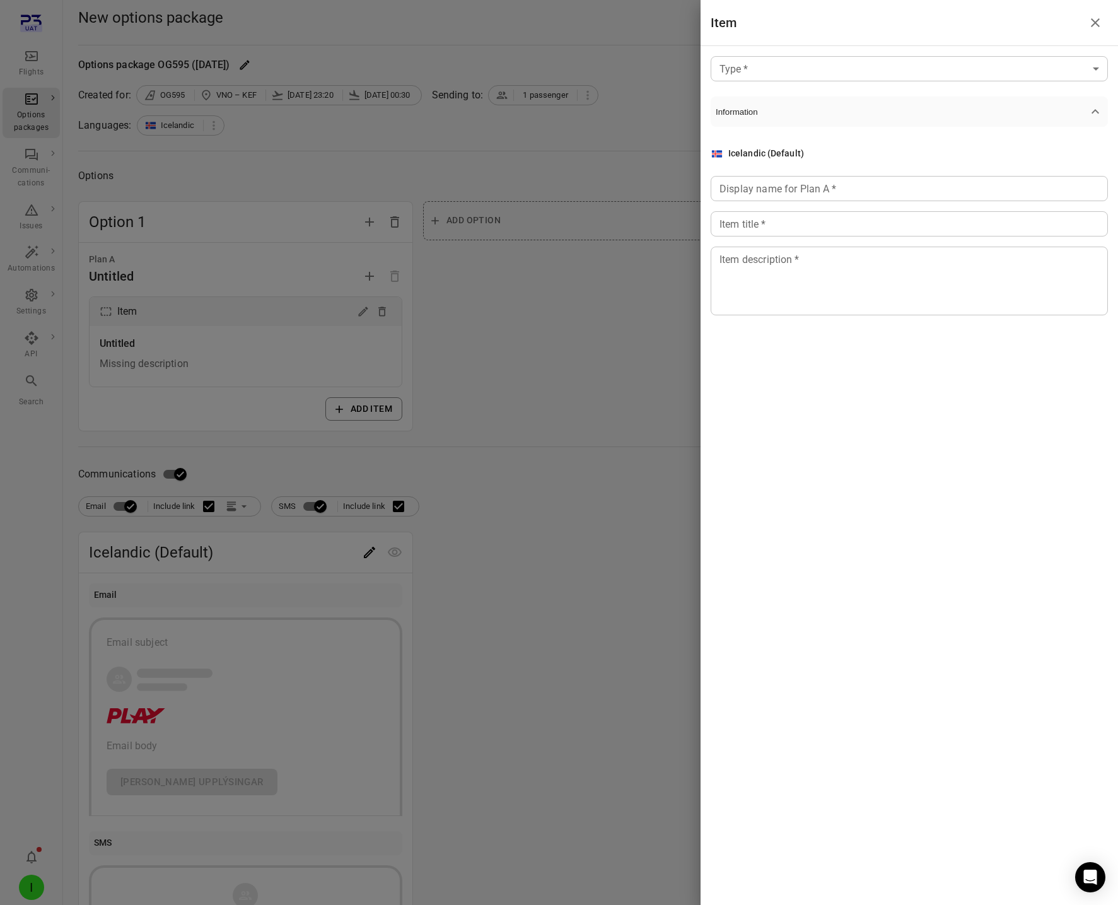
click at [786, 65] on body "Flights Options packages Communi-cations Issues Automations Settings API Search…" at bounding box center [559, 538] width 1118 height 1079
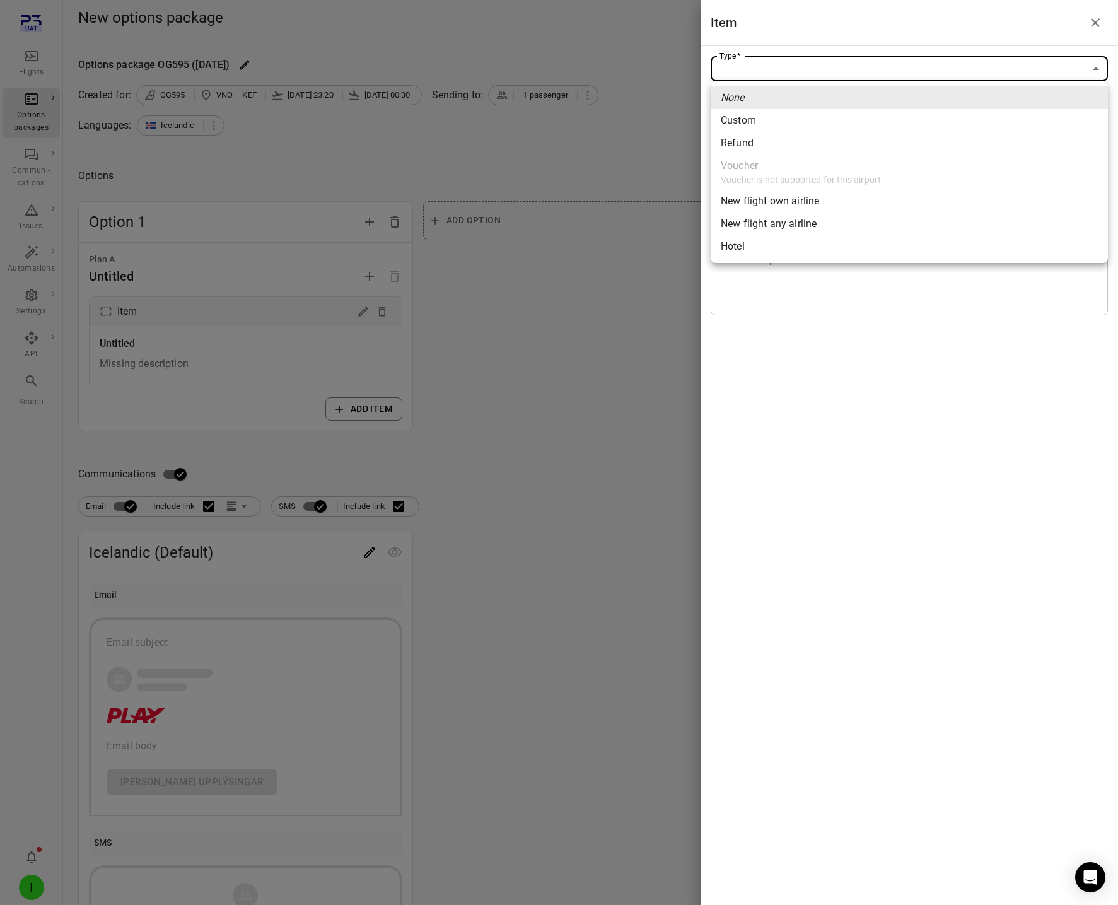
click at [759, 204] on div "New flight own airline" at bounding box center [770, 201] width 98 height 15
type input "**********"
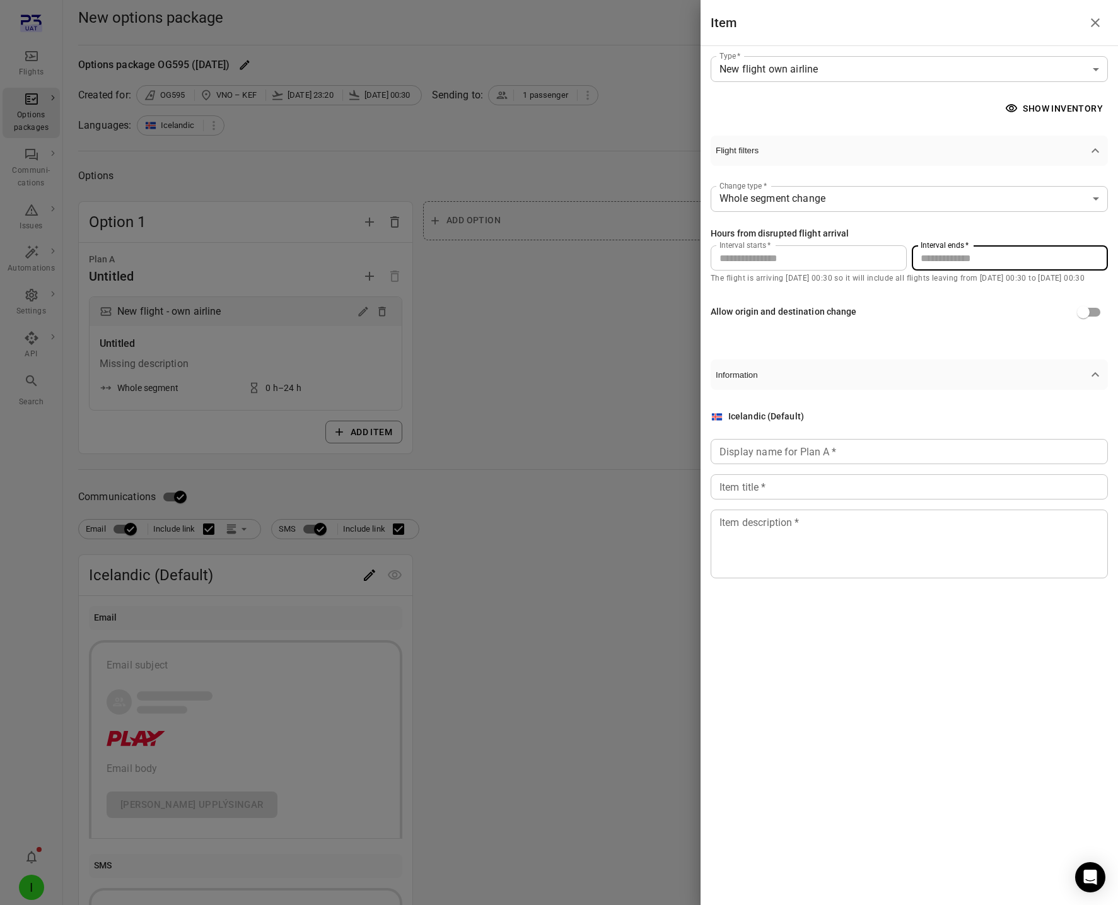
click at [873, 242] on div "Hours from disrupted flight arrival Interval starts   * * Interval starts   * I…" at bounding box center [909, 249] width 397 height 44
type input "**"
click at [831, 449] on input "Display name for Plan A   *" at bounding box center [909, 451] width 397 height 25
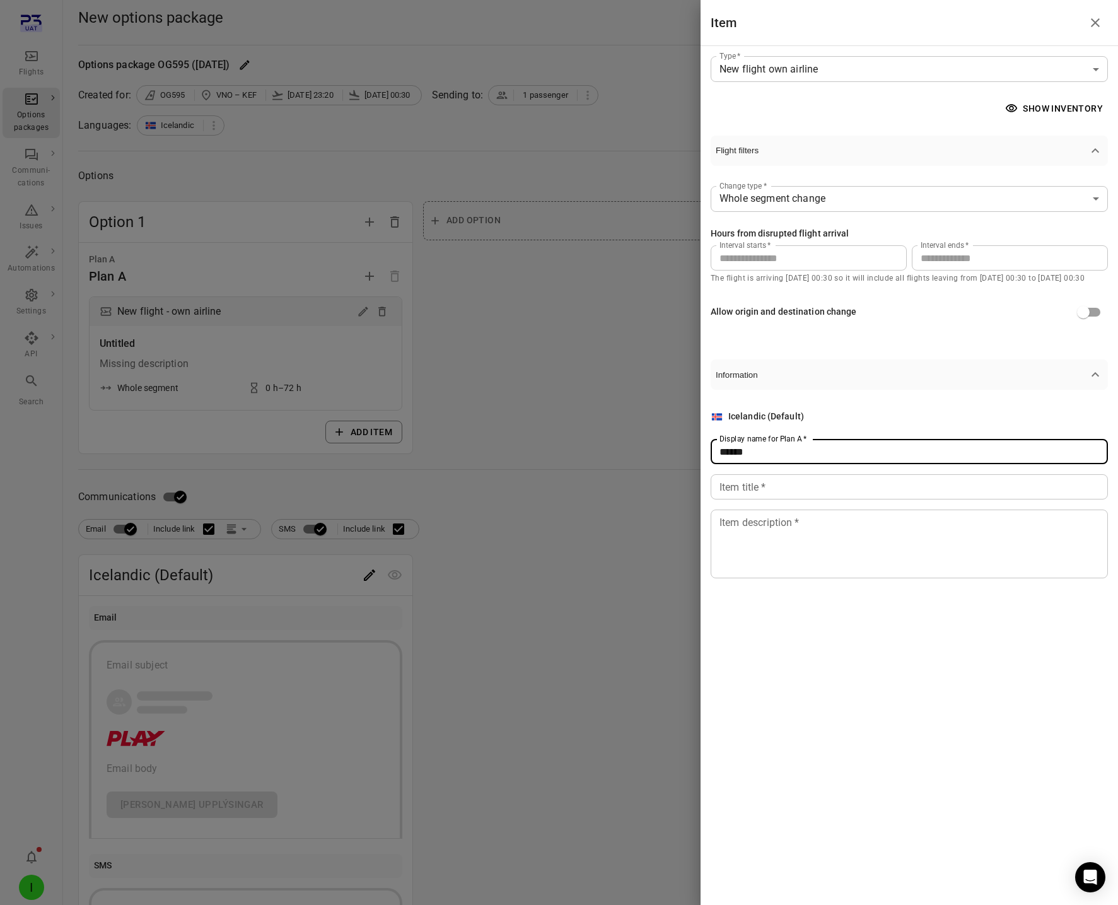
type input "******"
click at [818, 497] on input "Item title   *" at bounding box center [909, 486] width 397 height 25
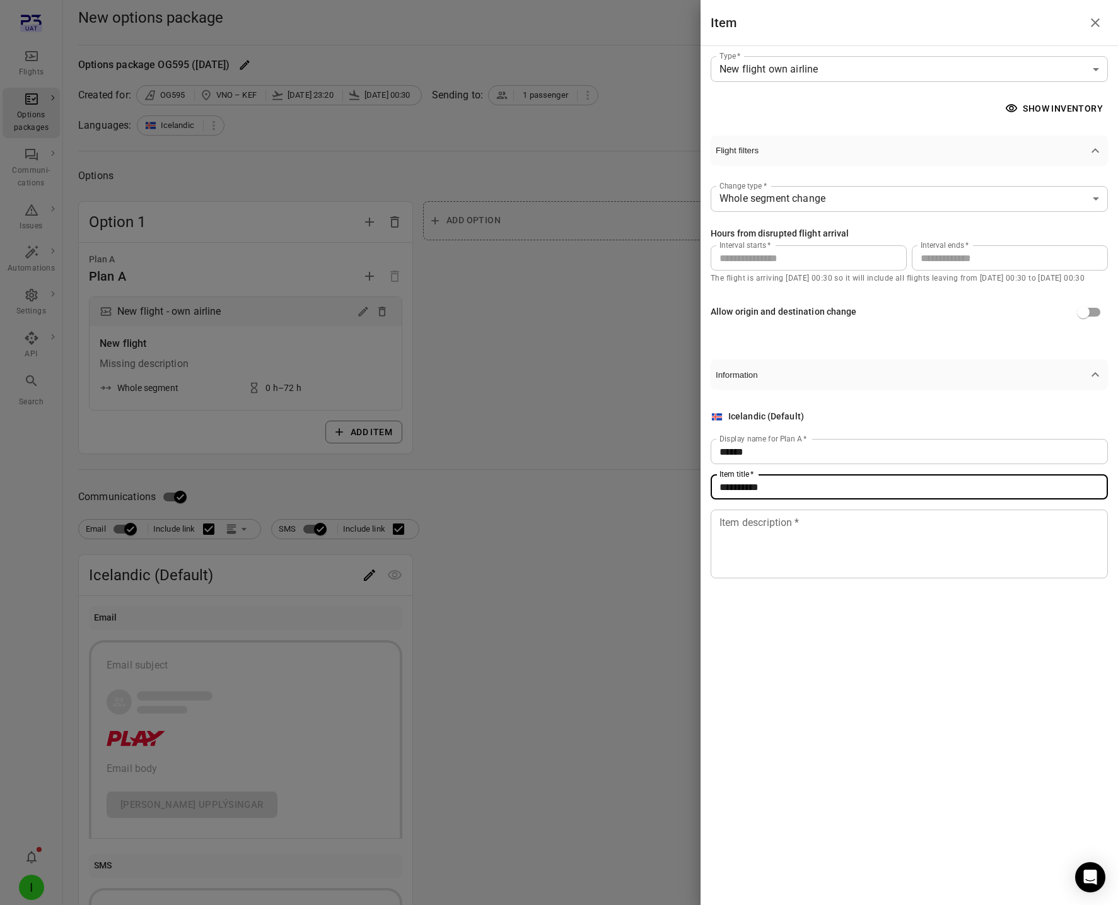
type input "**********"
click at [821, 566] on textarea "Item description   *" at bounding box center [910, 544] width 380 height 58
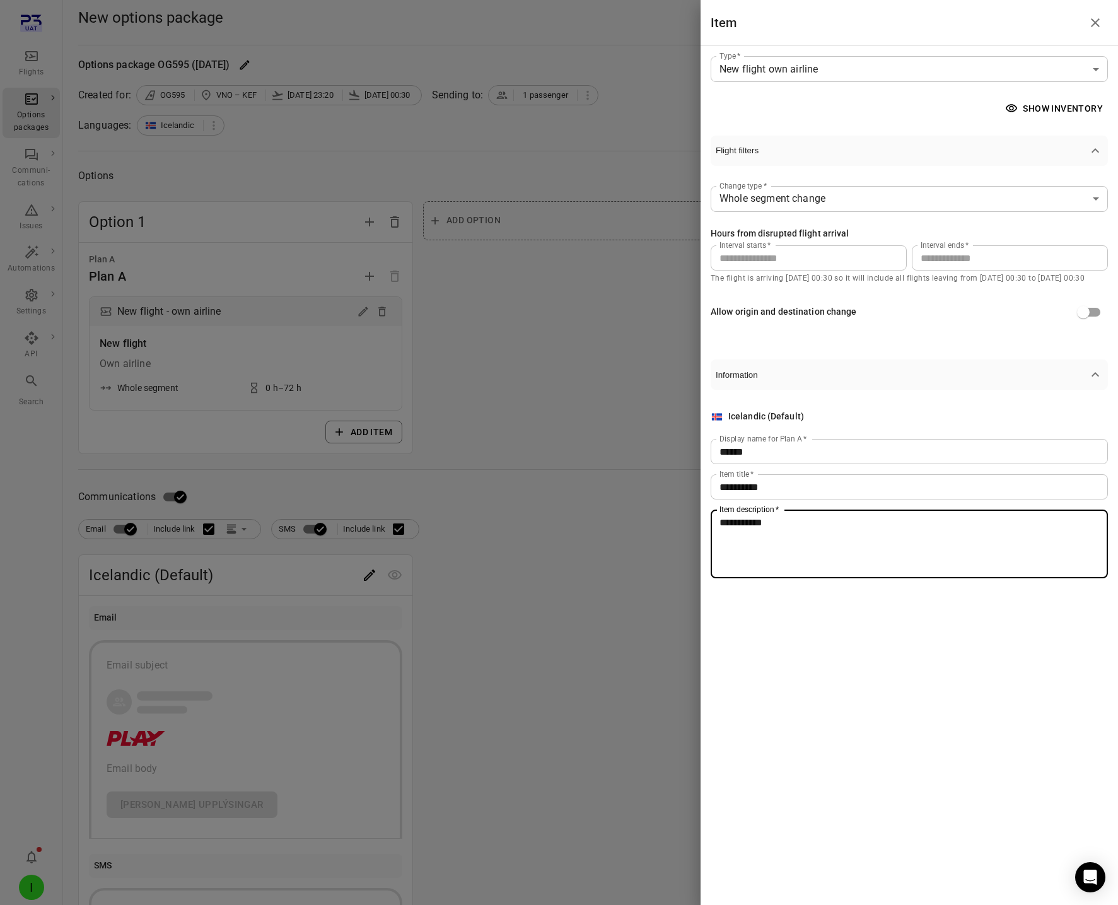
type textarea "**********"
click at [481, 437] on div at bounding box center [559, 452] width 1118 height 905
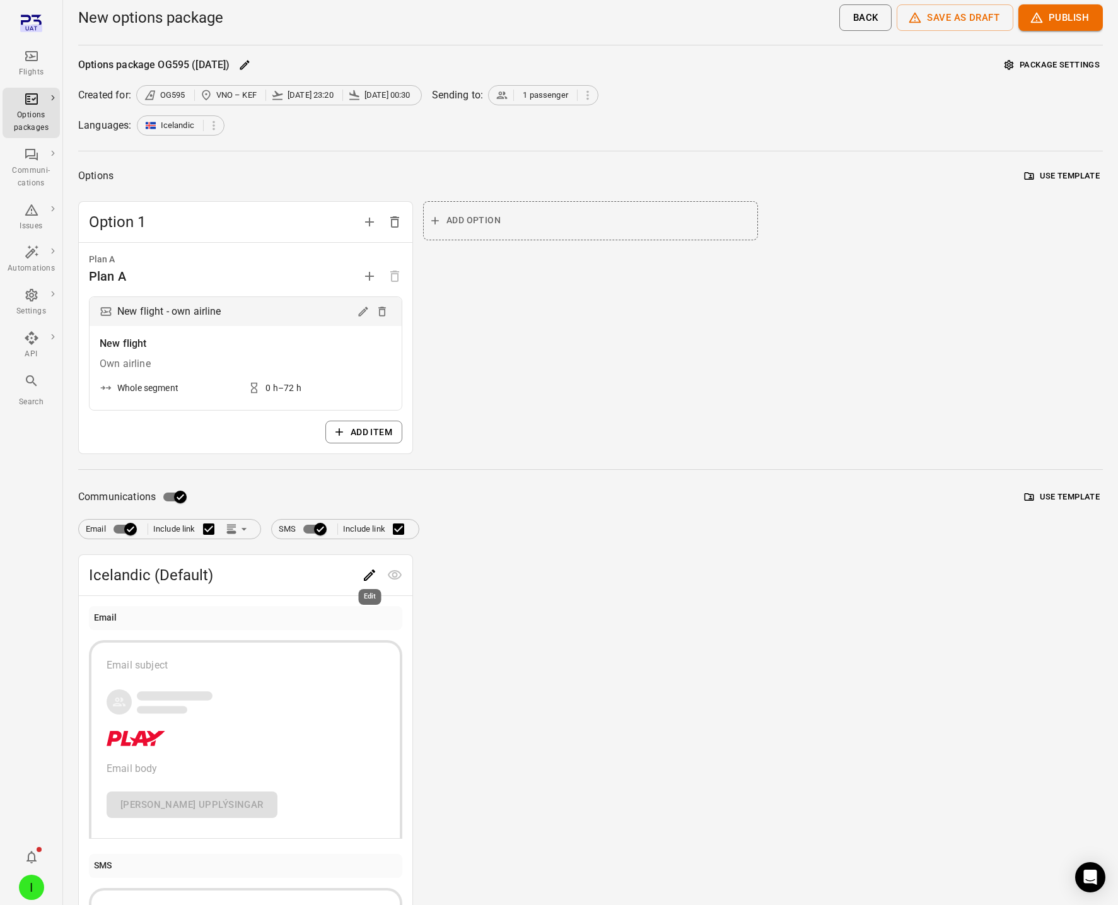
click at [372, 573] on icon "Edit" at bounding box center [369, 575] width 15 height 15
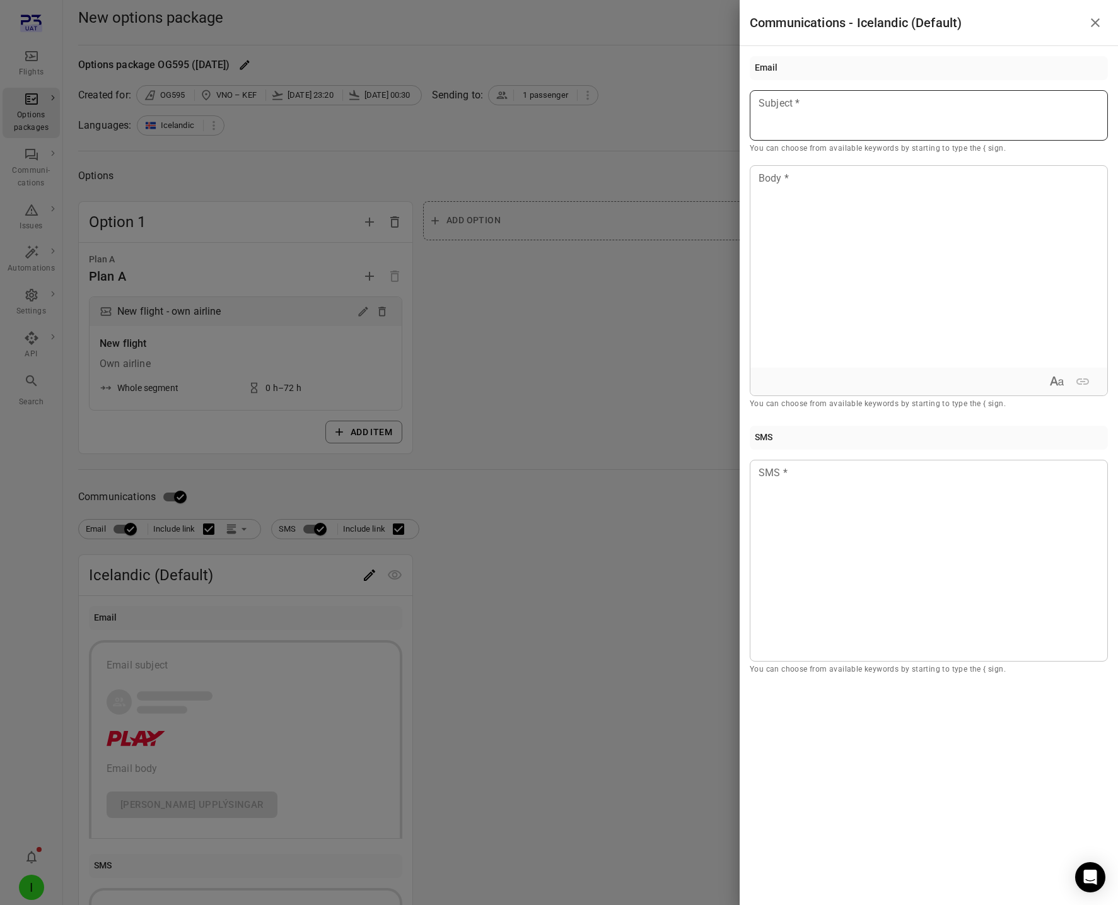
click at [826, 95] on div at bounding box center [929, 115] width 358 height 50
drag, startPoint x: 821, startPoint y: 135, endPoint x: 819, endPoint y: 156, distance: 21.0
click at [822, 137] on div "Passenger first name" at bounding box center [830, 138] width 107 height 13
click at [811, 262] on div at bounding box center [929, 267] width 357 height 202
click at [904, 603] on div at bounding box center [929, 561] width 358 height 202
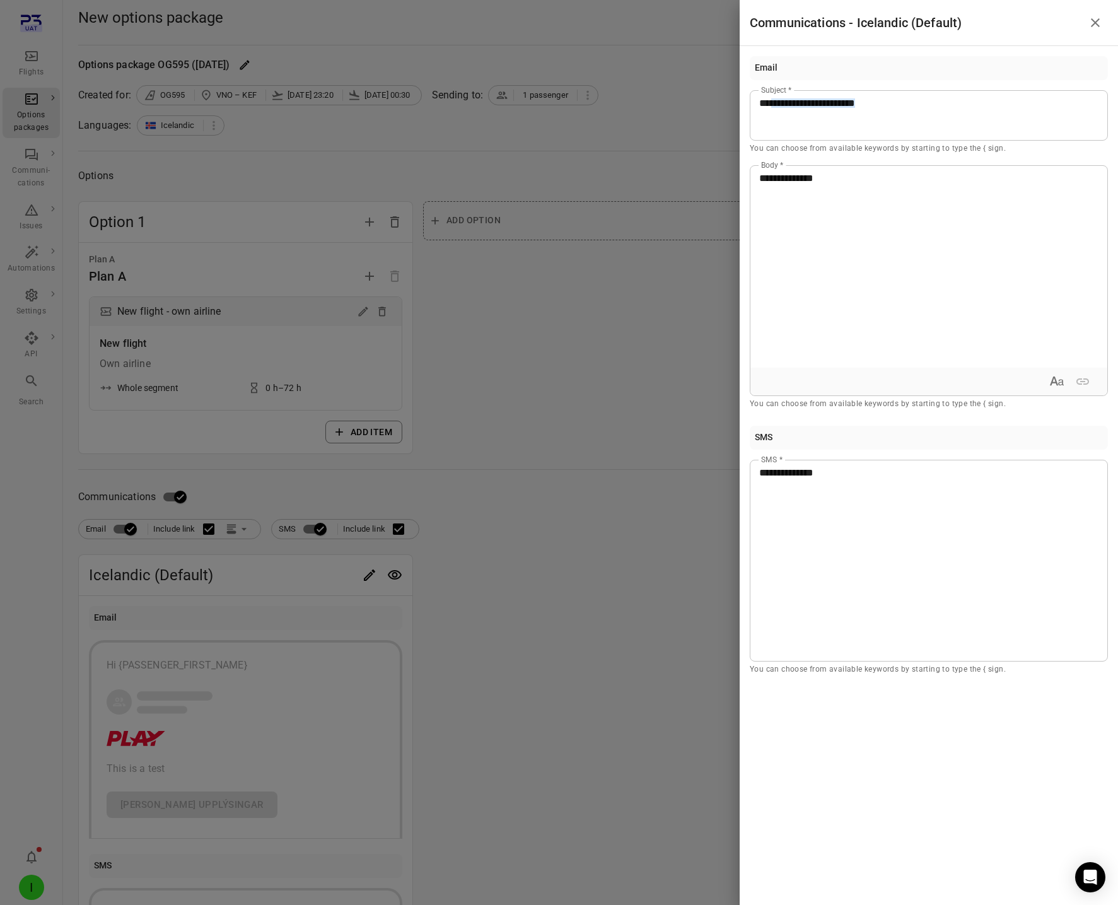
click at [532, 608] on div at bounding box center [559, 452] width 1118 height 905
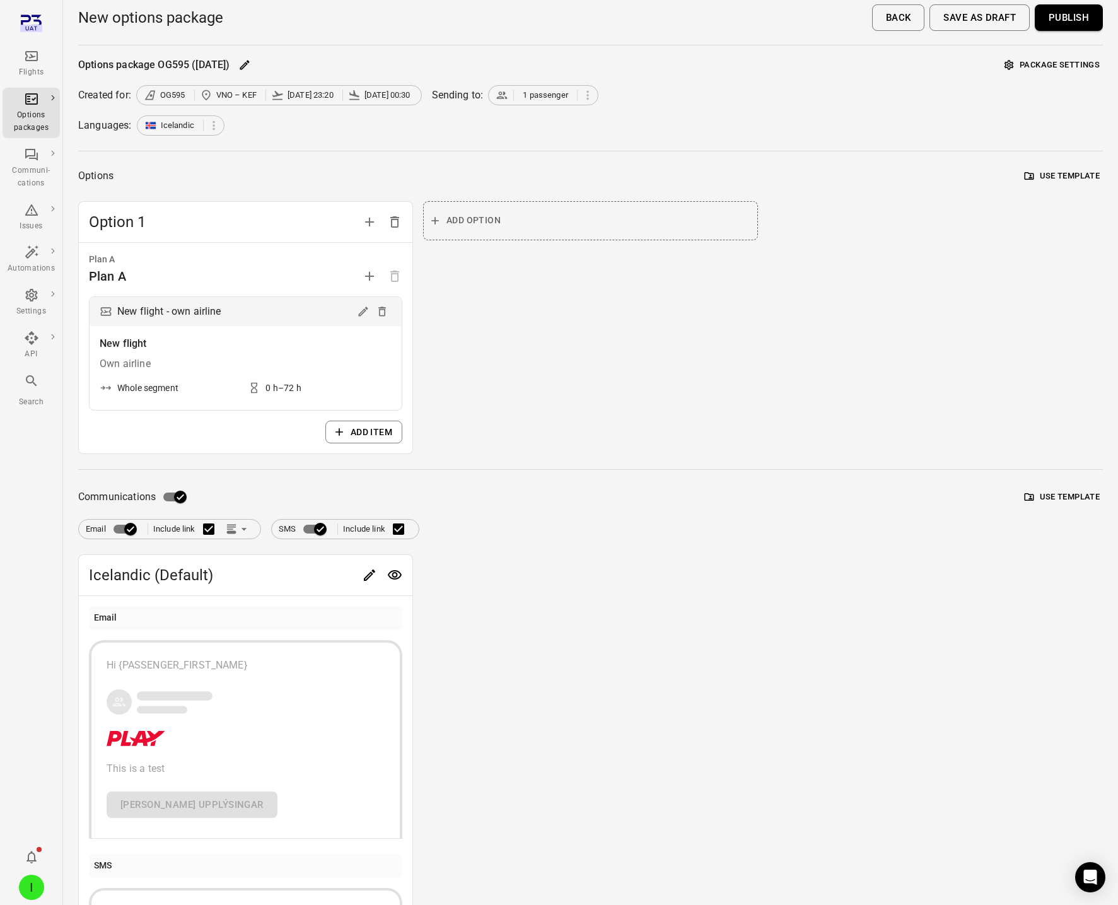
click at [392, 578] on icon "Preview" at bounding box center [395, 574] width 14 height 9
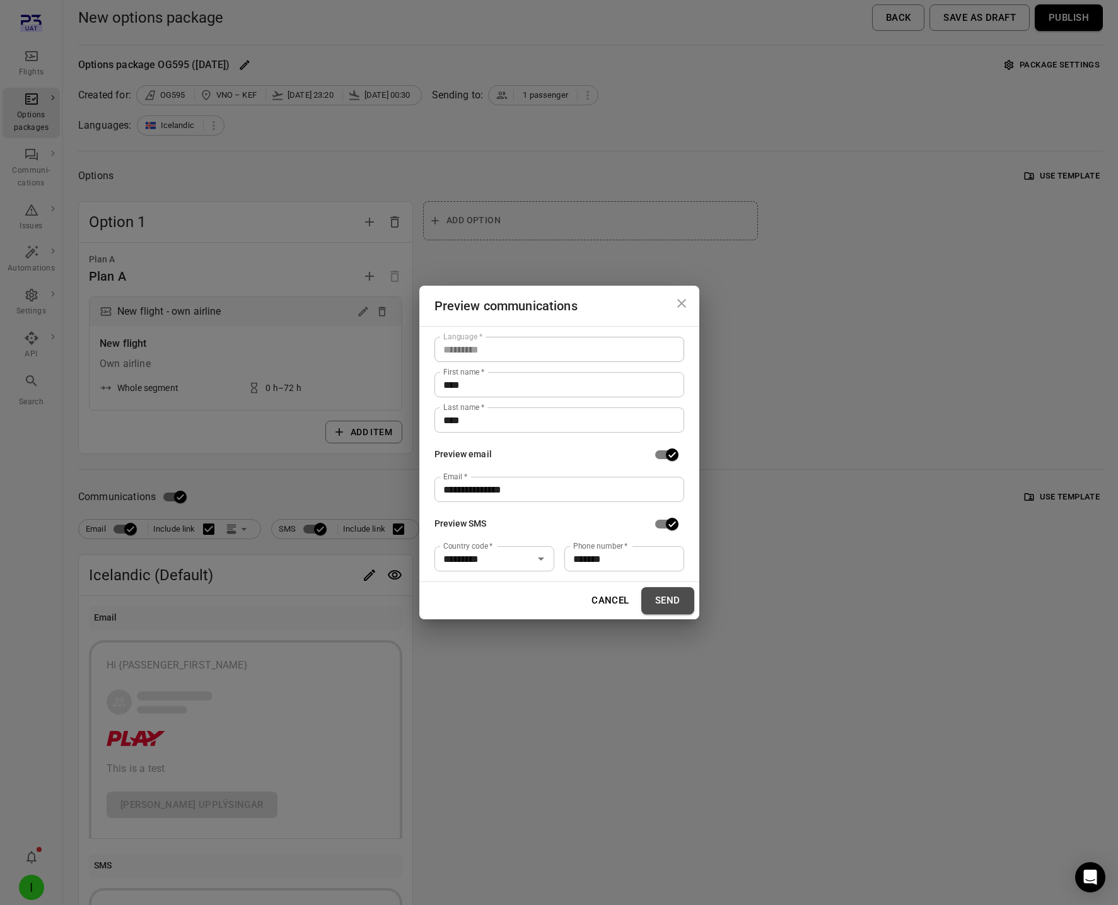
click at [676, 608] on button "Send" at bounding box center [668, 600] width 53 height 26
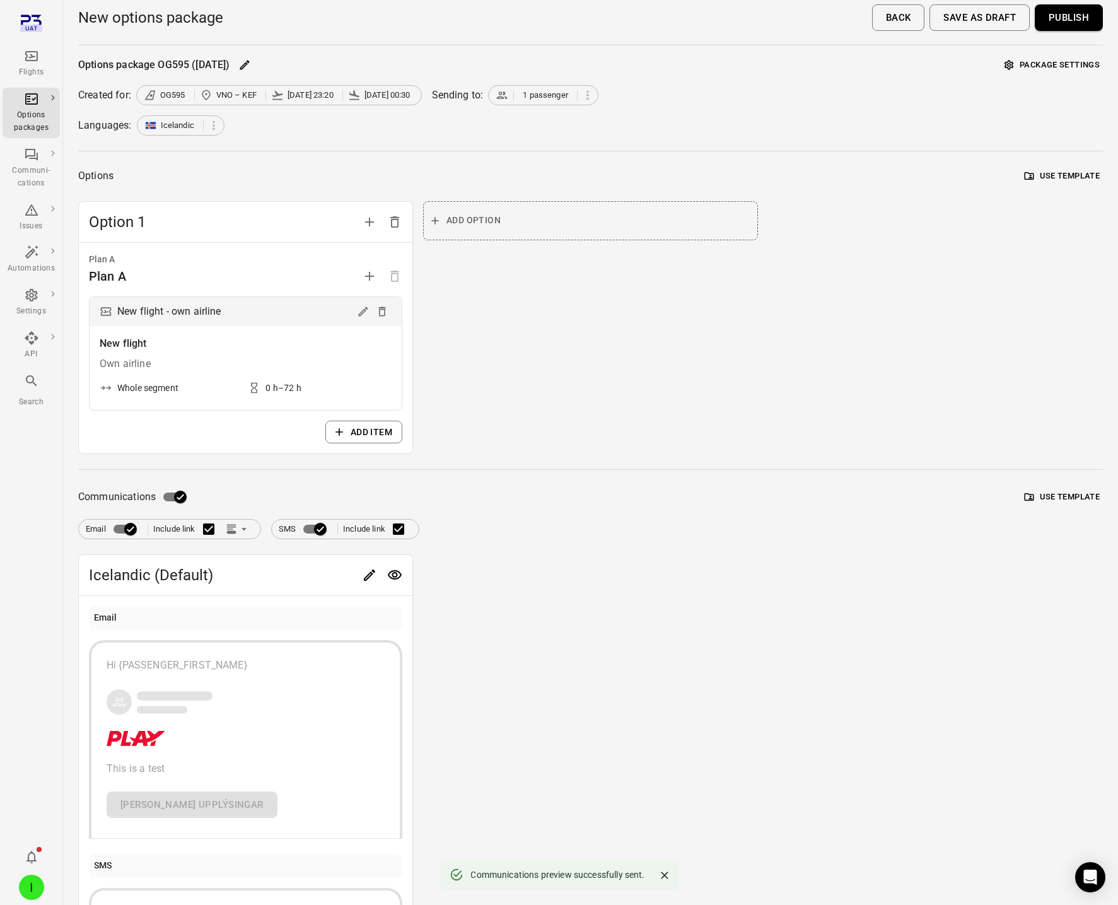
scroll to position [3, 0]
click at [1070, 23] on button "Publish" at bounding box center [1069, 16] width 68 height 26
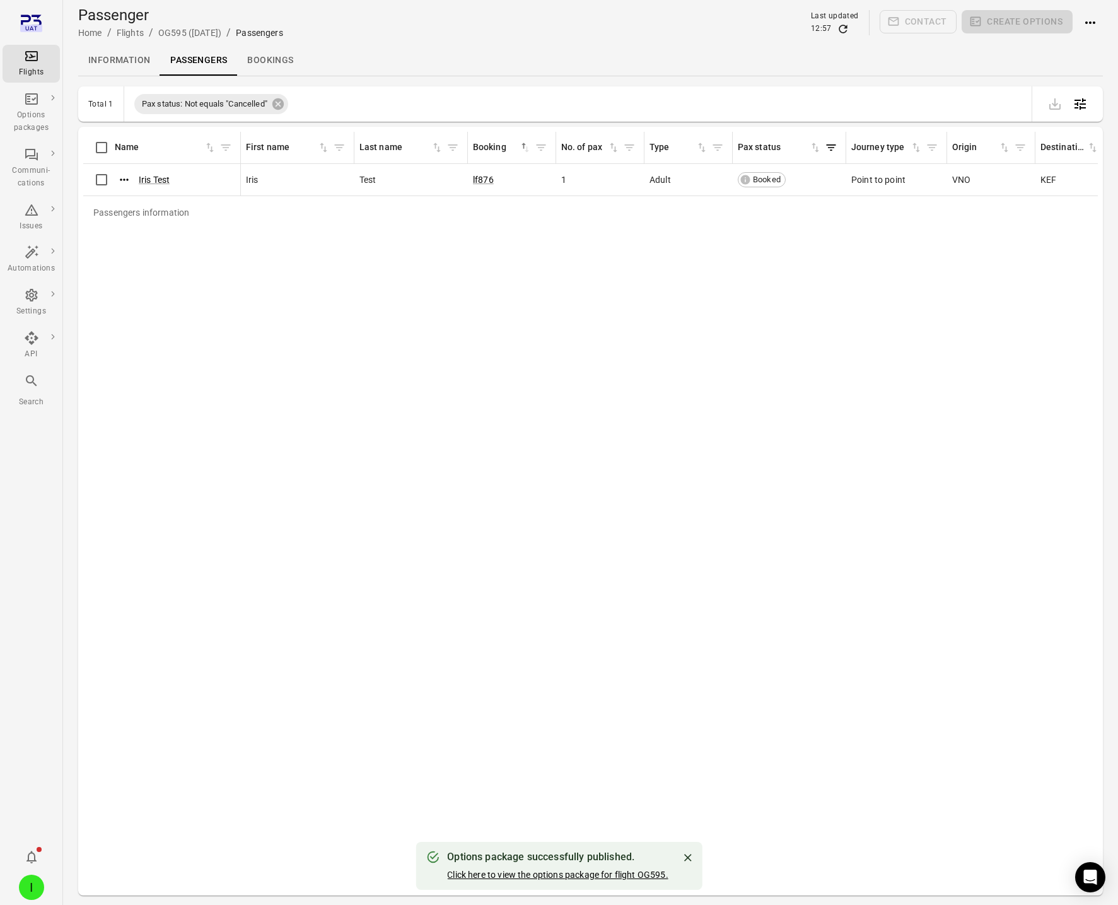
click at [524, 872] on link "Click here to view the options package for flight OG595." at bounding box center [557, 875] width 221 height 10
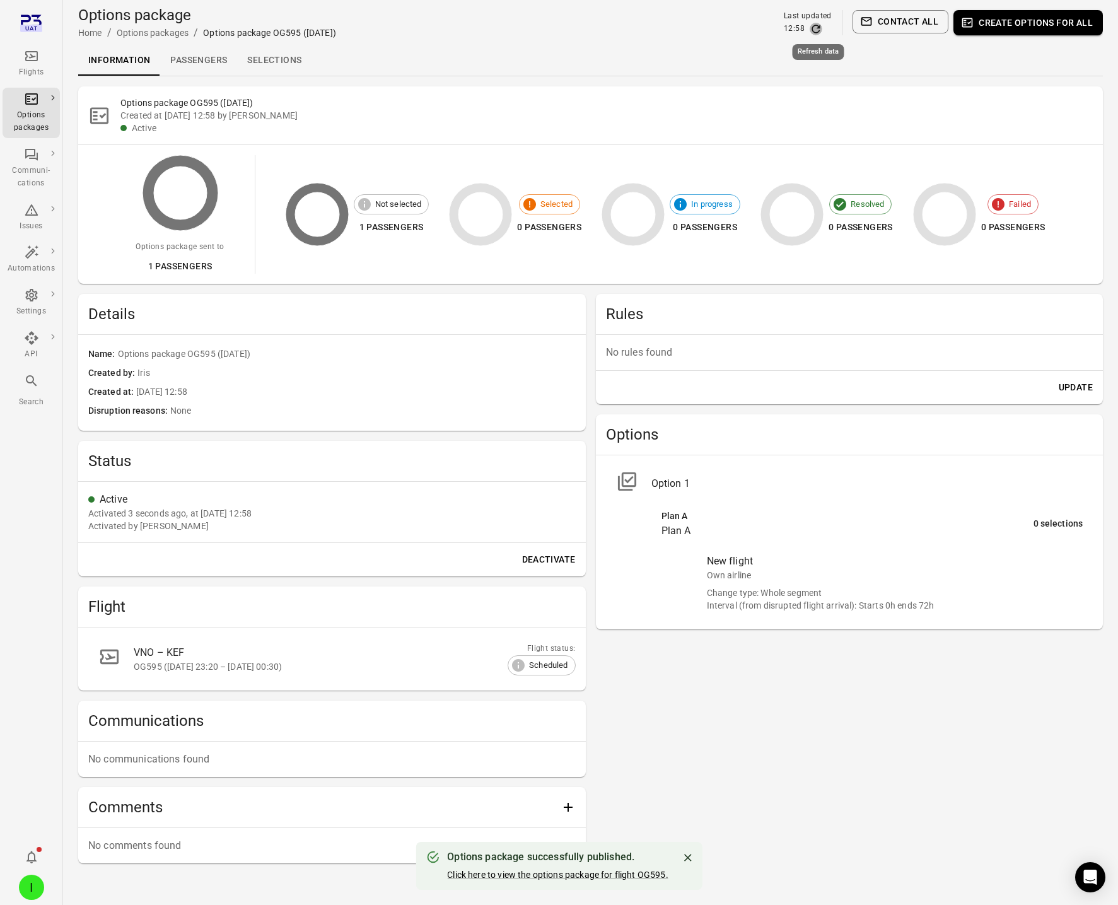
click at [816, 33] on icon "Refresh data" at bounding box center [816, 29] width 13 height 13
click at [814, 31] on icon "Refresh data" at bounding box center [816, 29] width 8 height 8
click at [814, 32] on icon "Refresh data" at bounding box center [816, 29] width 13 height 13
click at [816, 27] on icon "Refresh data" at bounding box center [816, 29] width 13 height 13
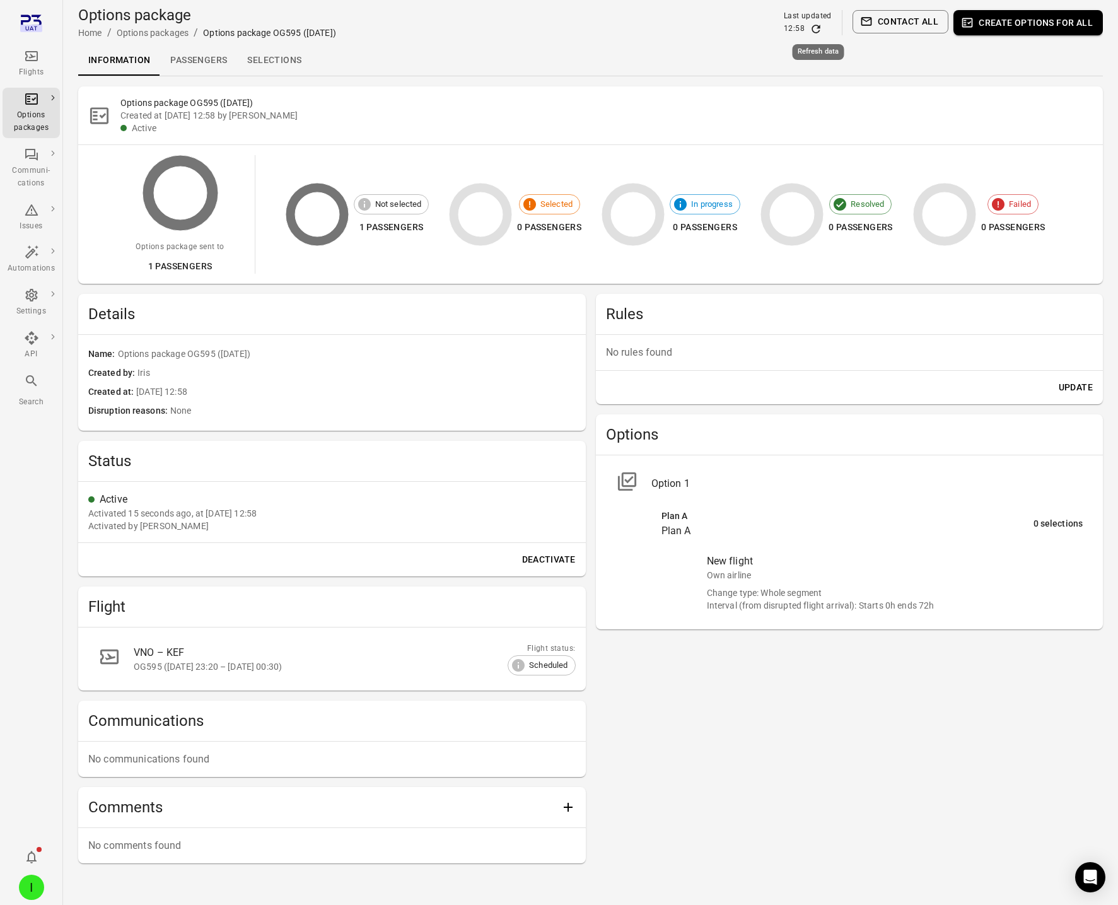
click at [816, 26] on icon "Refresh data" at bounding box center [816, 29] width 13 height 13
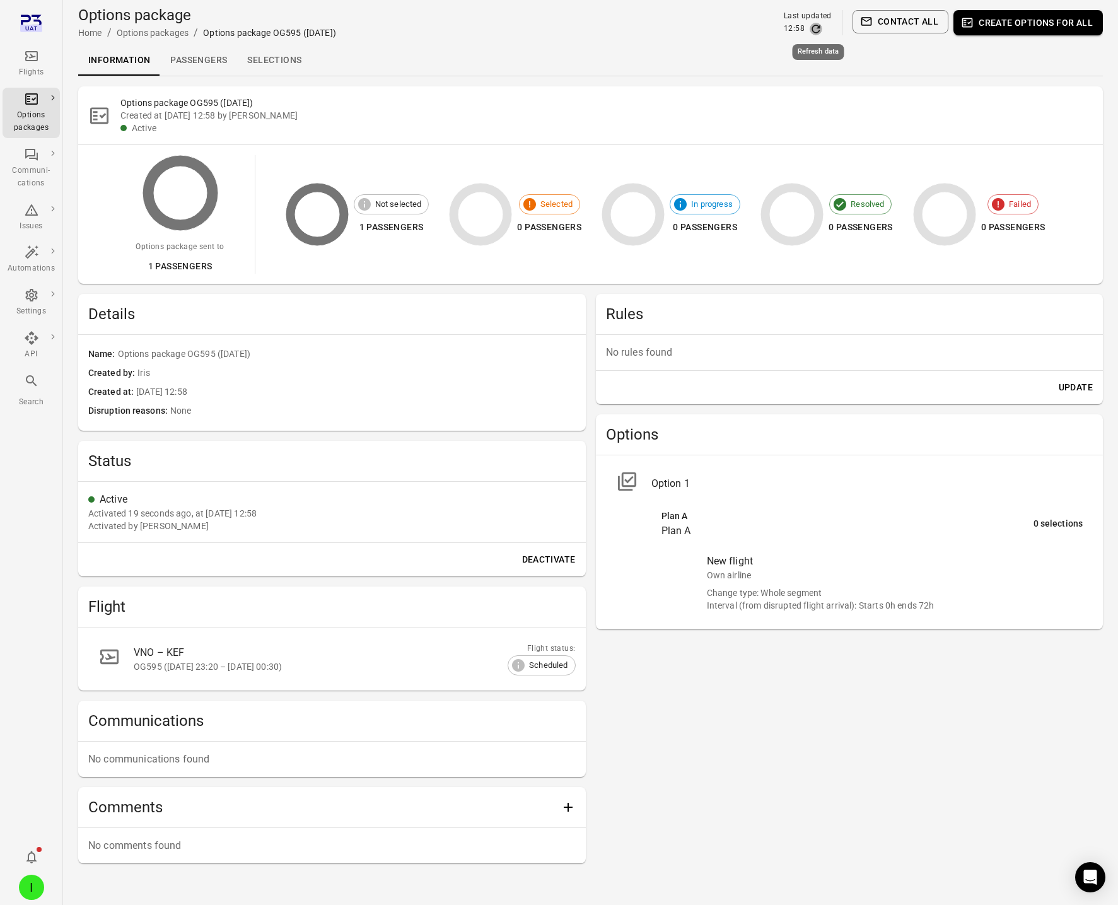
click at [816, 26] on icon "Refresh data" at bounding box center [816, 29] width 13 height 13
click at [185, 66] on link "Passengers" at bounding box center [198, 60] width 77 height 30
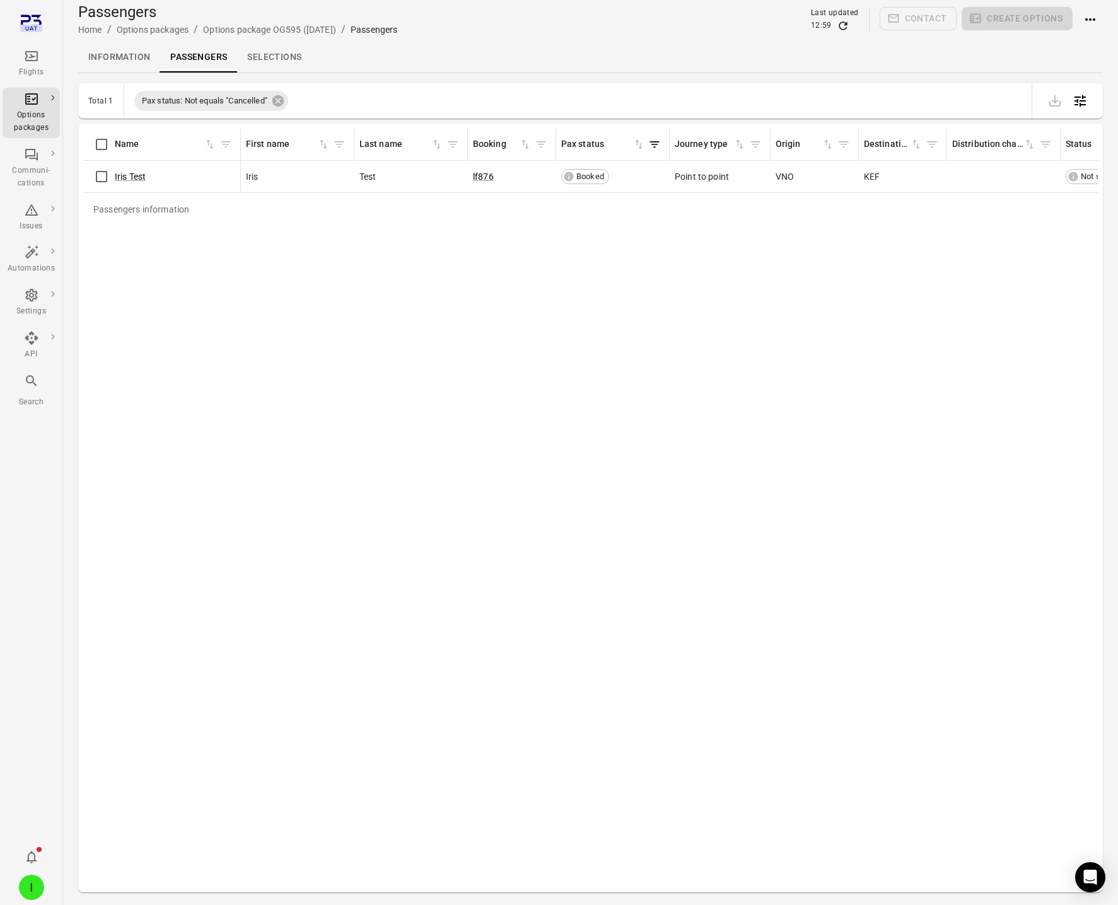
scroll to position [7, 0]
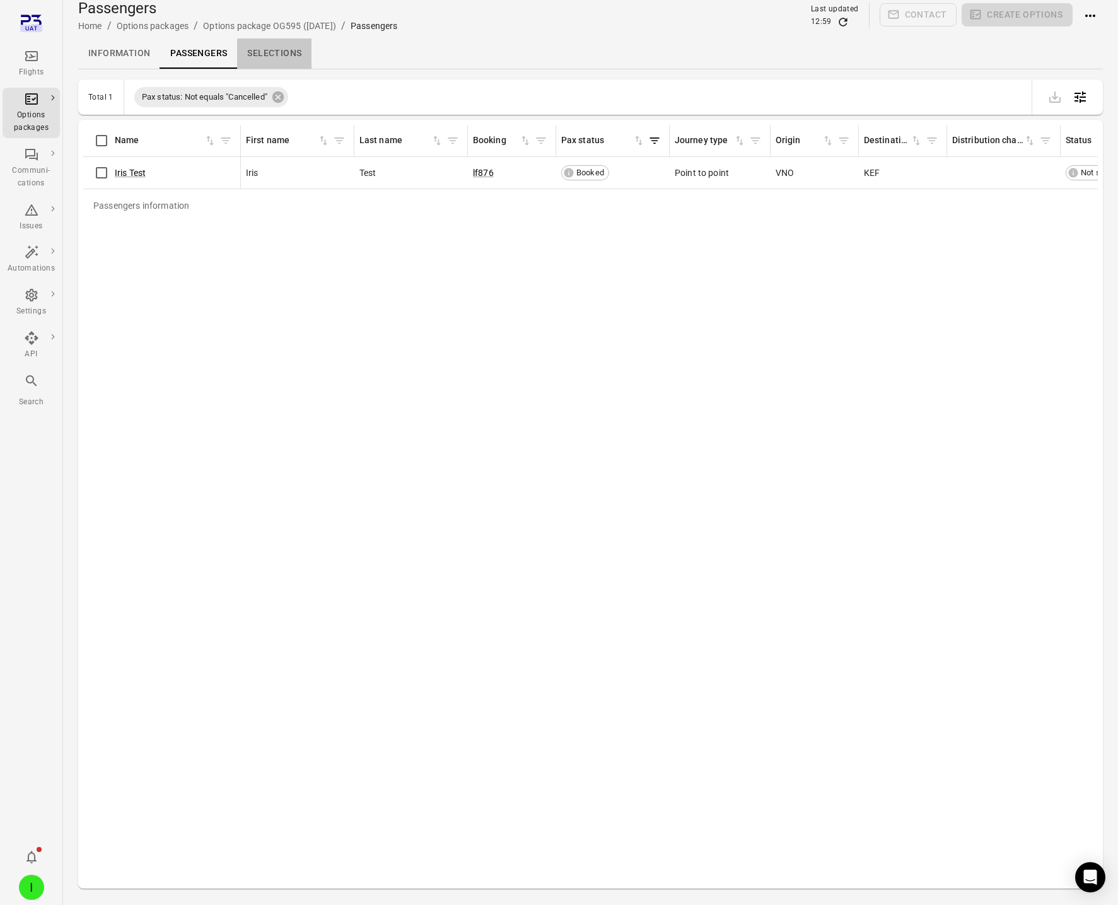
click at [288, 59] on link "Selections" at bounding box center [274, 53] width 74 height 30
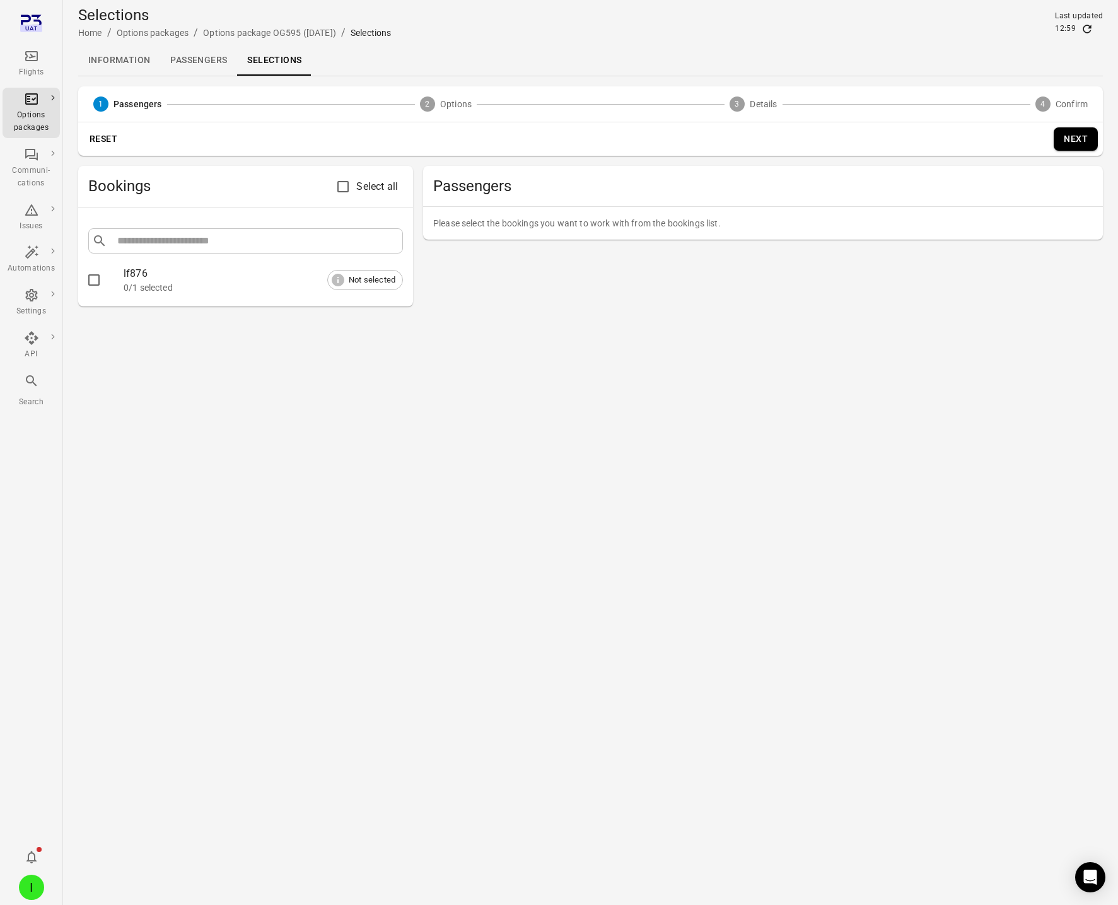
click at [132, 62] on link "Information" at bounding box center [119, 60] width 82 height 30
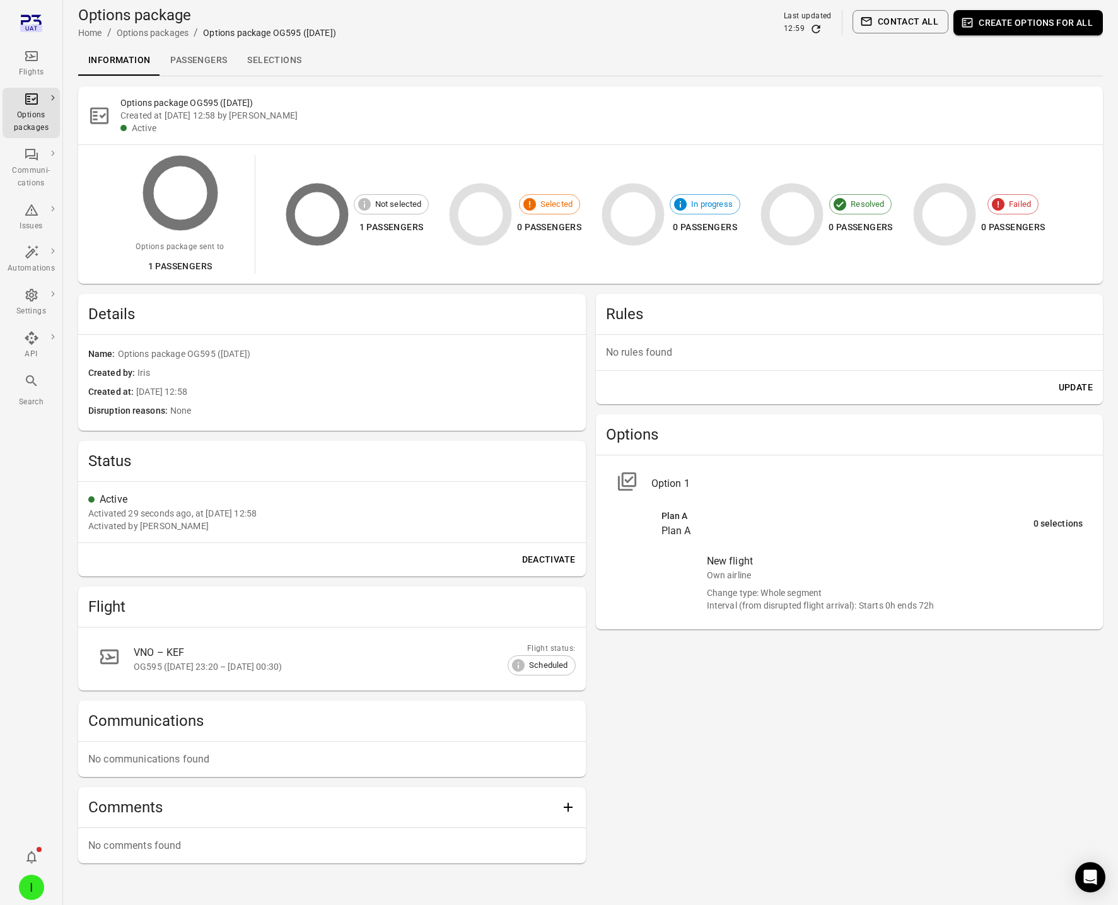
click at [814, 30] on icon "Refresh data" at bounding box center [816, 29] width 8 height 8
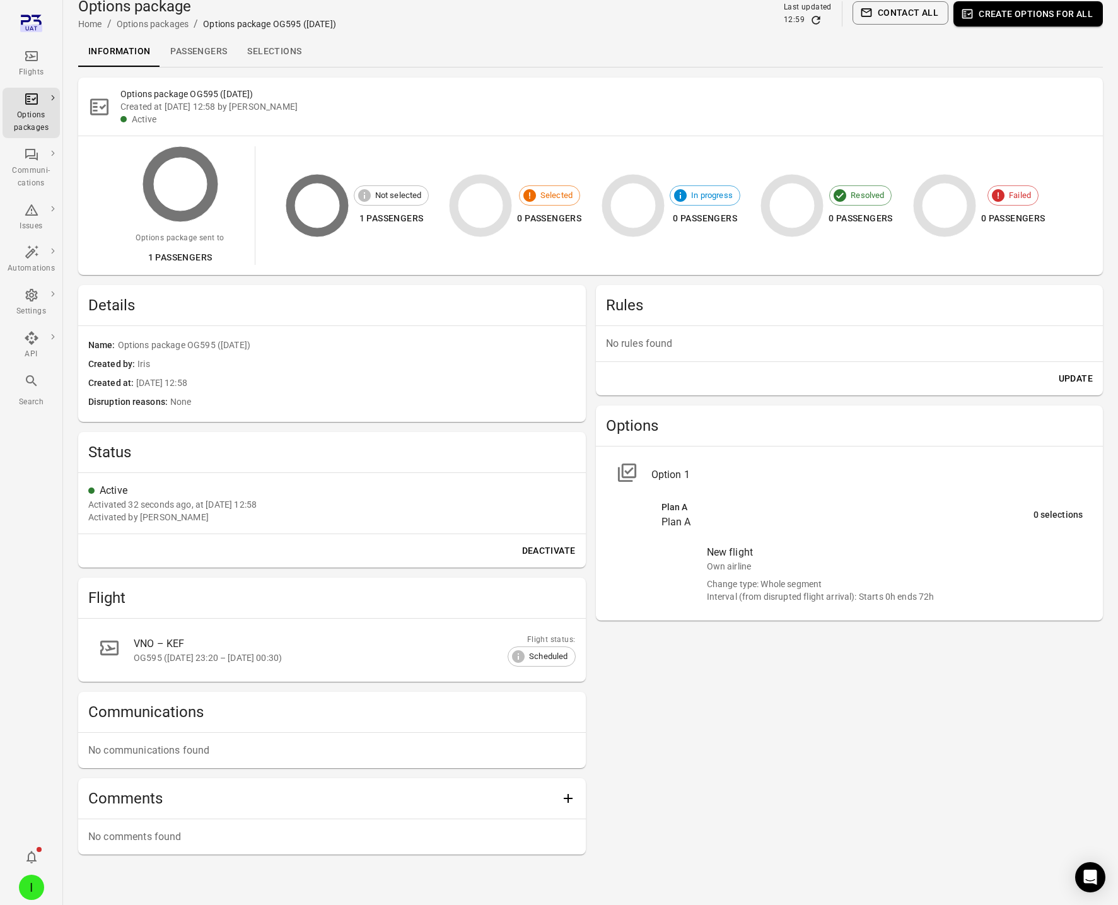
click at [814, 30] on body "Flights Options packages Communi-cations Issues Automations Settings API Search…" at bounding box center [559, 458] width 1118 height 934
click at [814, 30] on div "Options package Home / Options packages / Options package OG595 (29 Sep) Last u…" at bounding box center [590, 13] width 1025 height 45
click at [814, 30] on div "Options package Home / Options packages / Options package OG595 (29 Sep) Last u…" at bounding box center [590, 12] width 1025 height 45
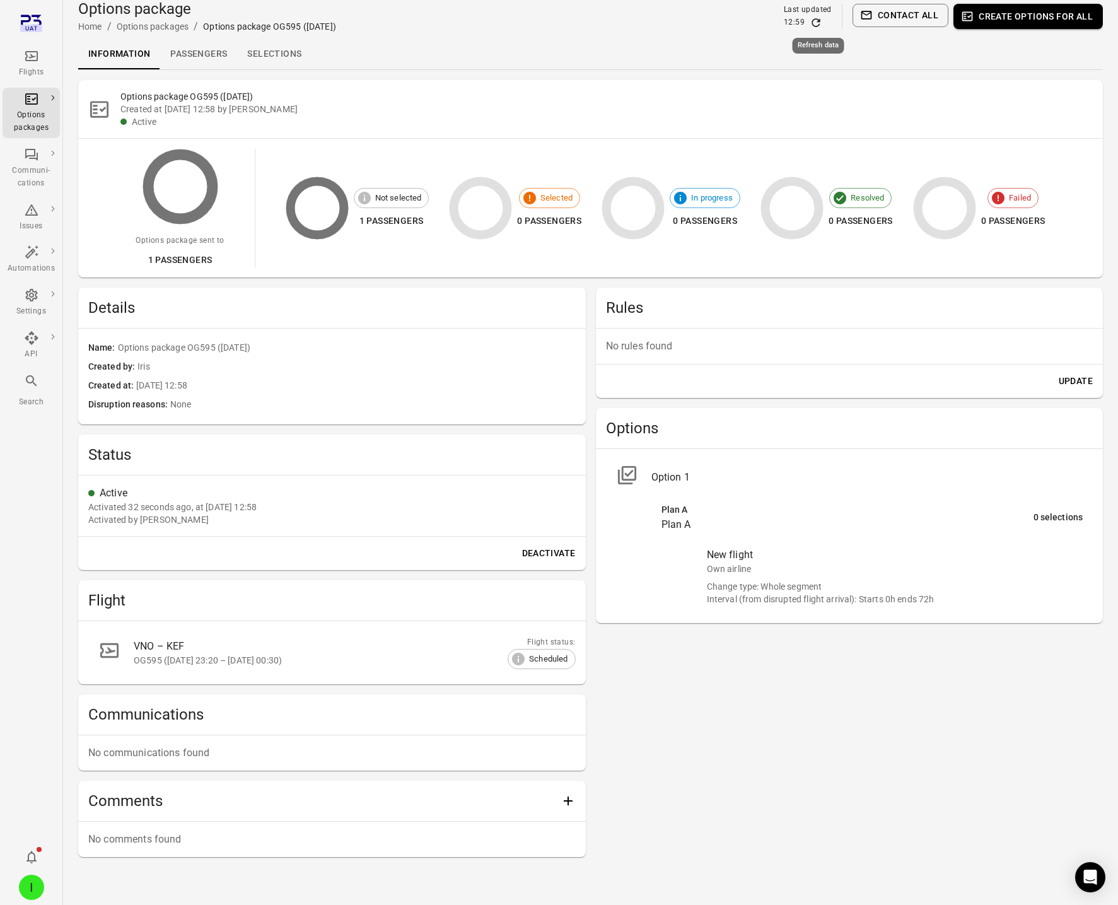
scroll to position [11, 0]
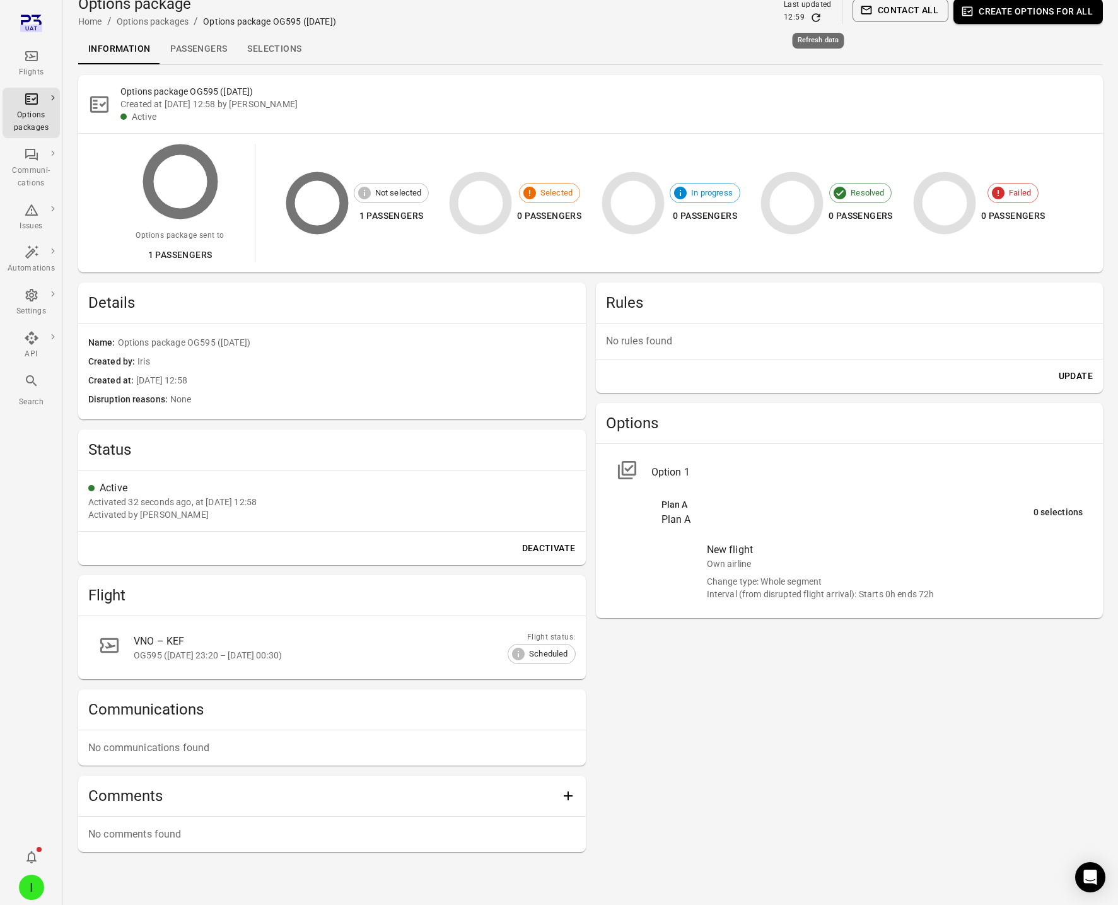
click at [820, 26] on body "Flights Options packages Communi-cations Issues Automations Settings API Search…" at bounding box center [559, 456] width 1118 height 934
click at [817, 18] on icon "Refresh data" at bounding box center [816, 17] width 13 height 13
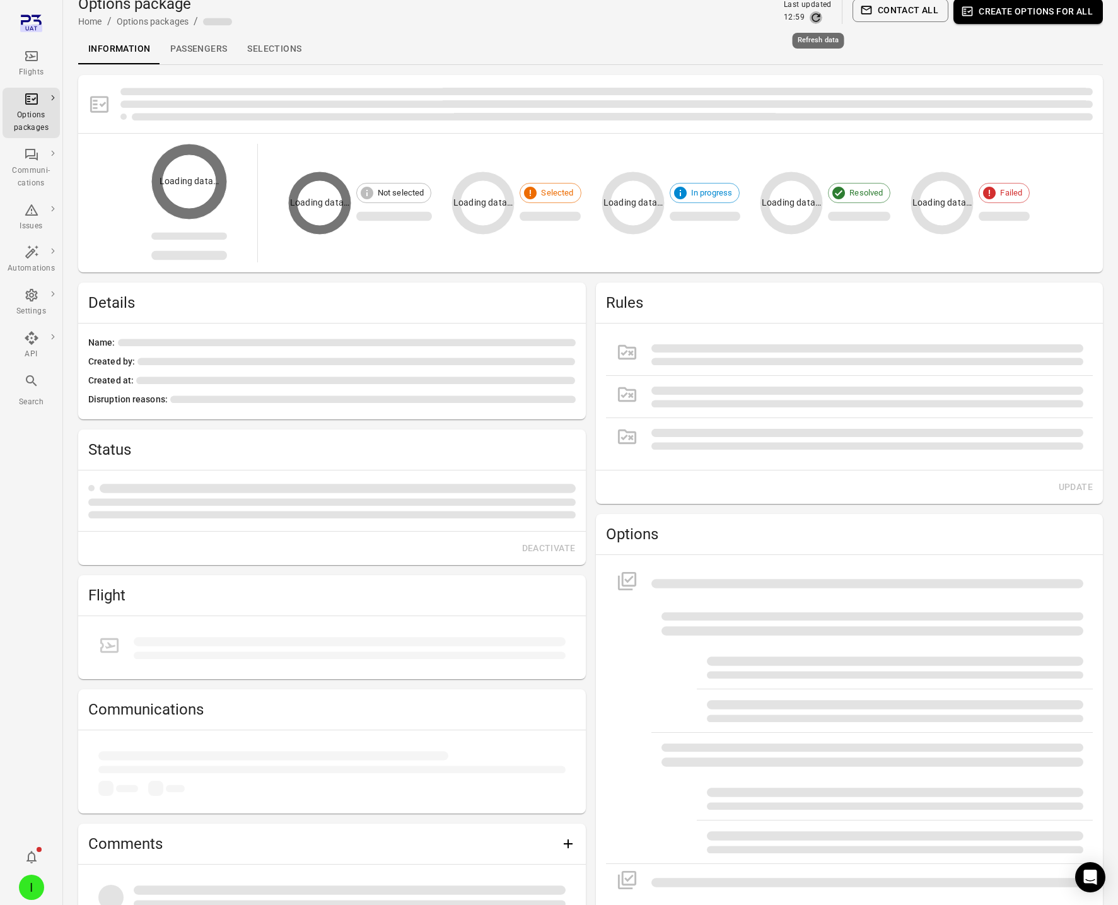
click at [817, 18] on icon "Refresh data" at bounding box center [816, 17] width 13 height 13
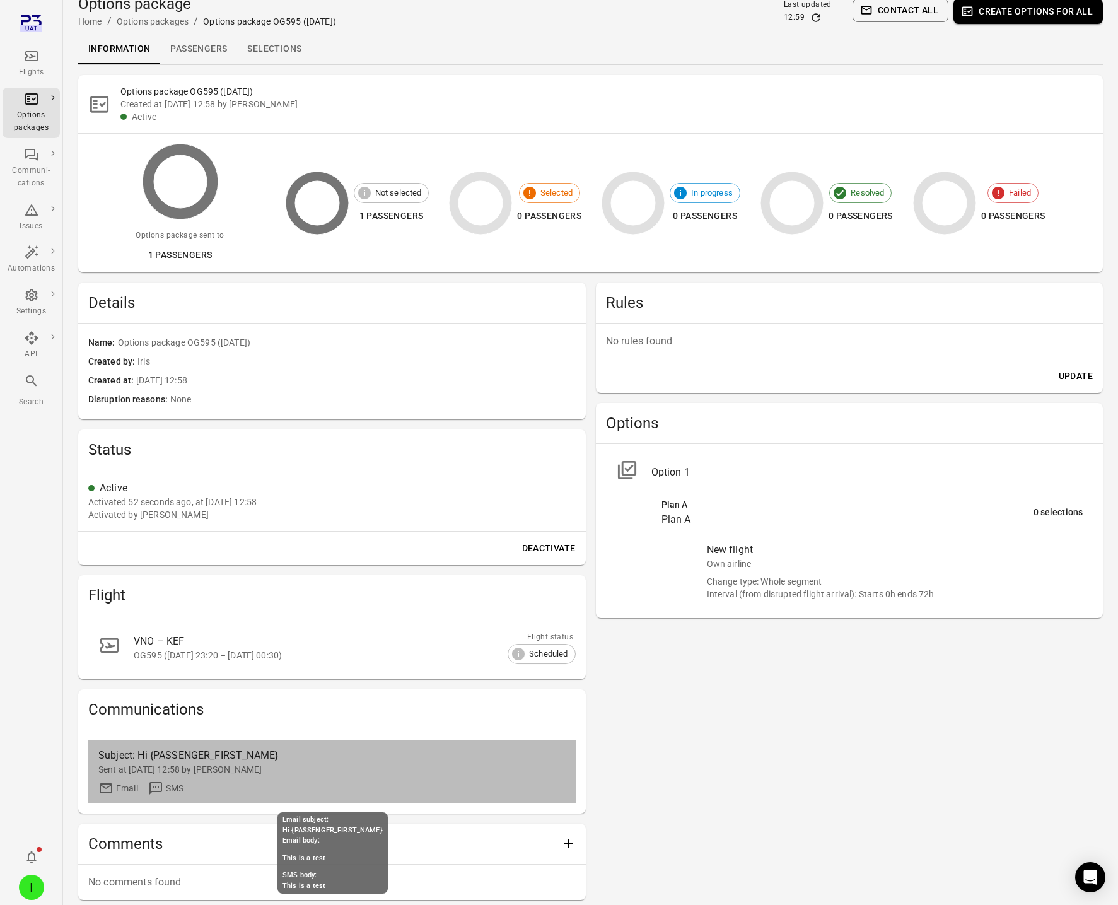
click at [208, 771] on div "Sent at 29 Sep 2025 12:58 by Iris" at bounding box center [331, 769] width 467 height 13
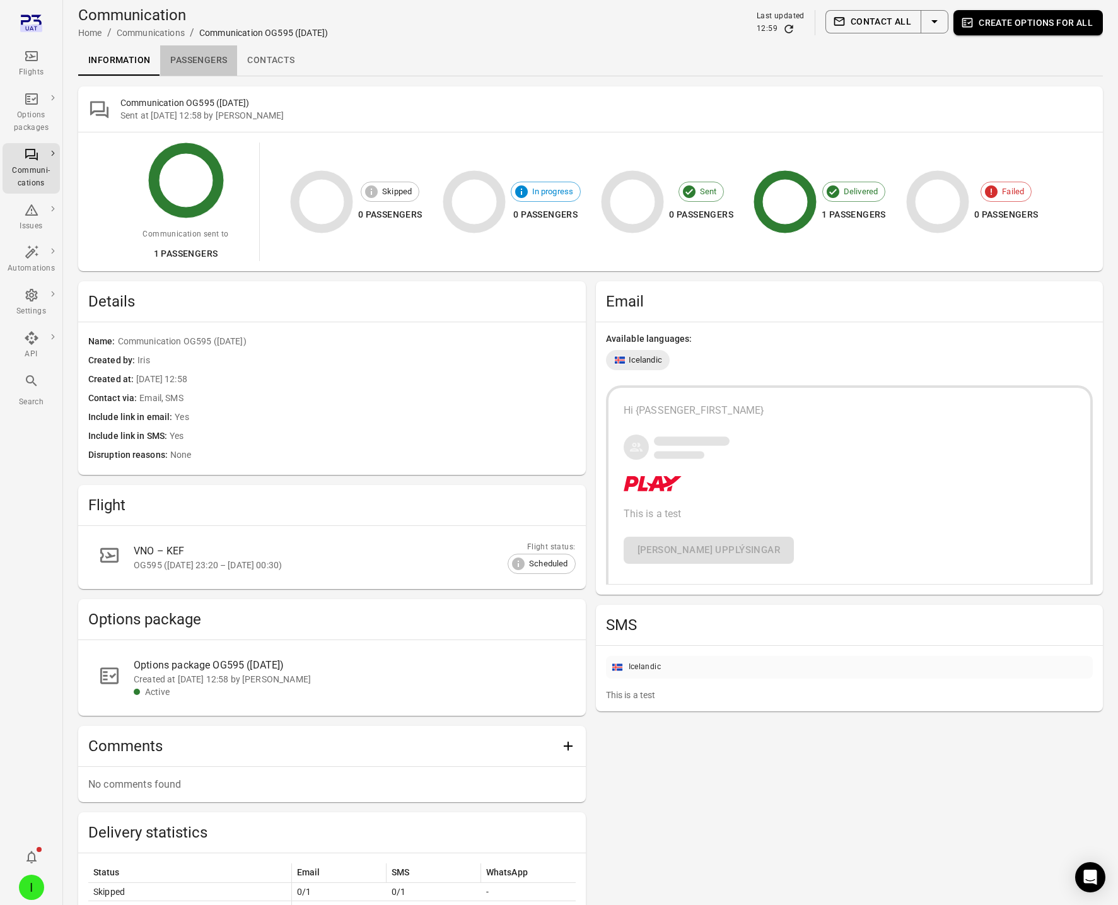
click at [208, 55] on link "Passengers" at bounding box center [198, 60] width 77 height 30
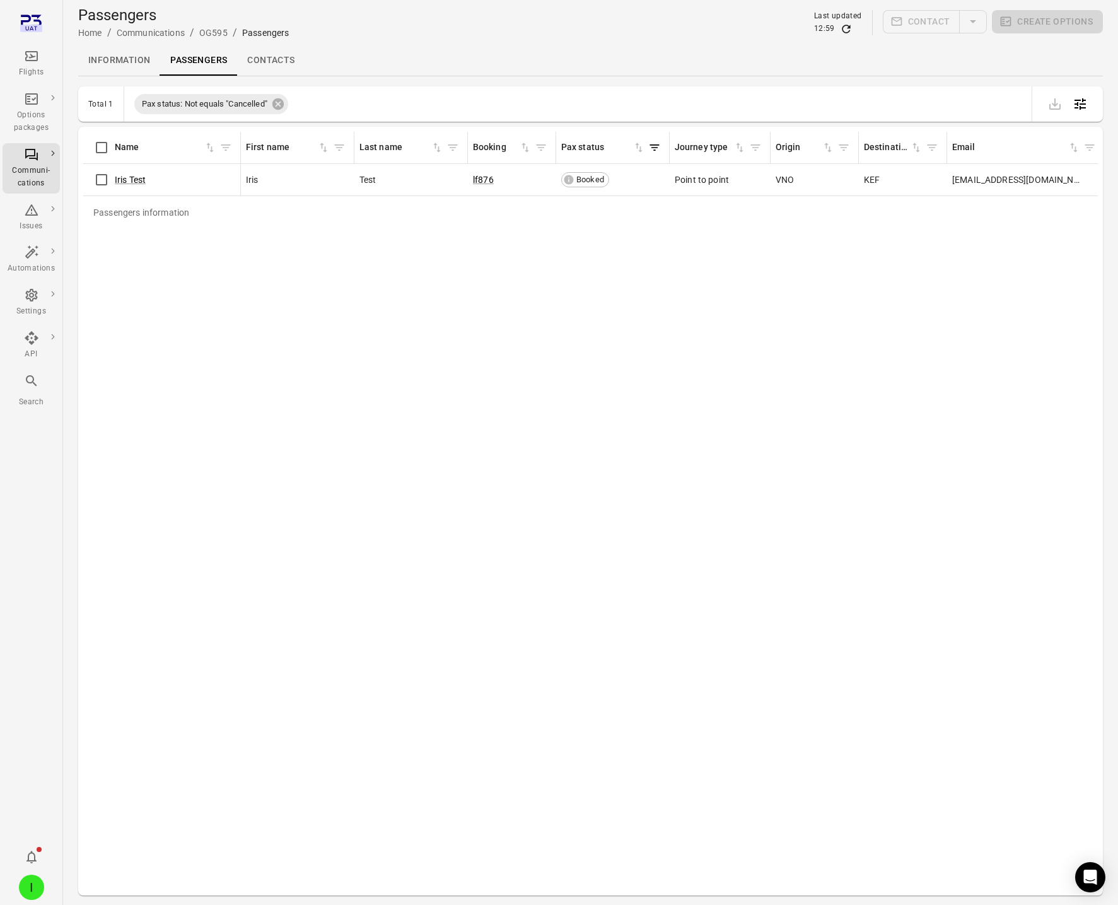
click at [134, 62] on link "Information" at bounding box center [119, 60] width 82 height 30
click at [40, 107] on div "Options packages" at bounding box center [31, 112] width 47 height 43
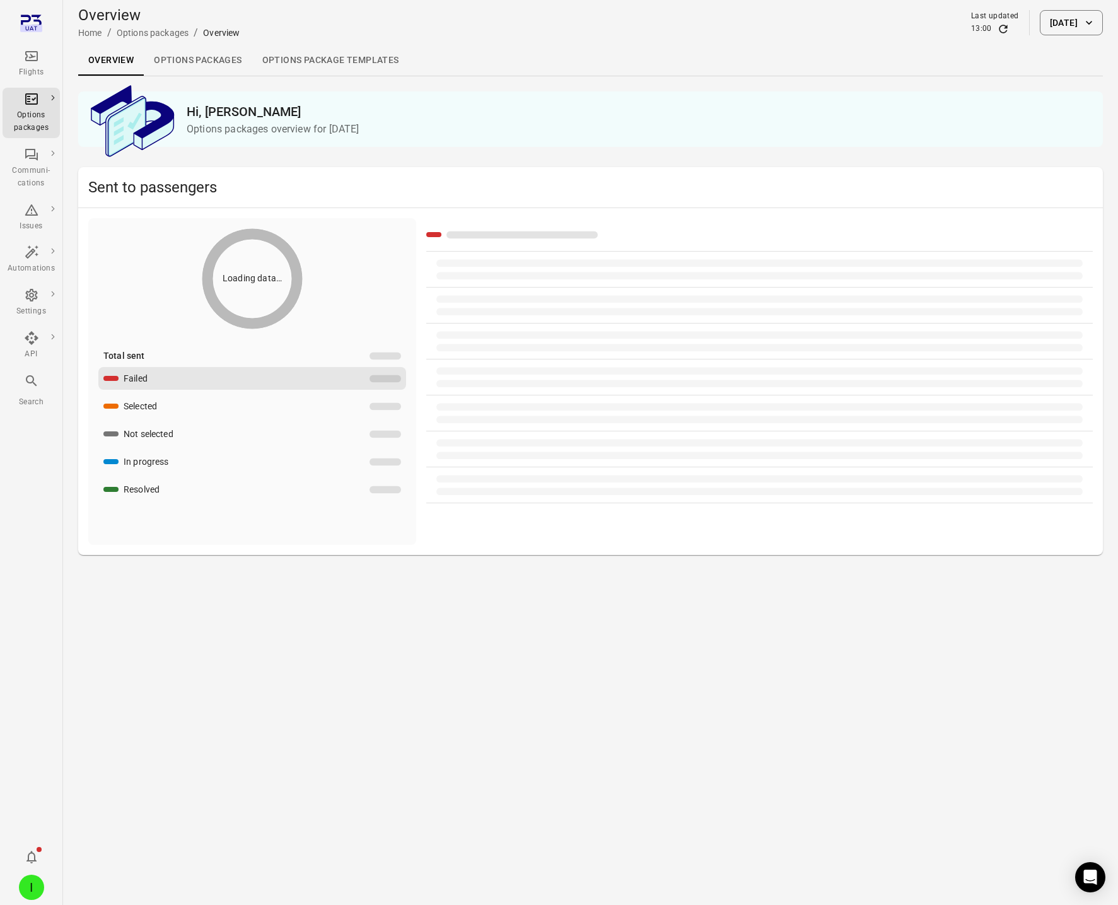
click at [162, 59] on link "Options packages" at bounding box center [198, 60] width 108 height 30
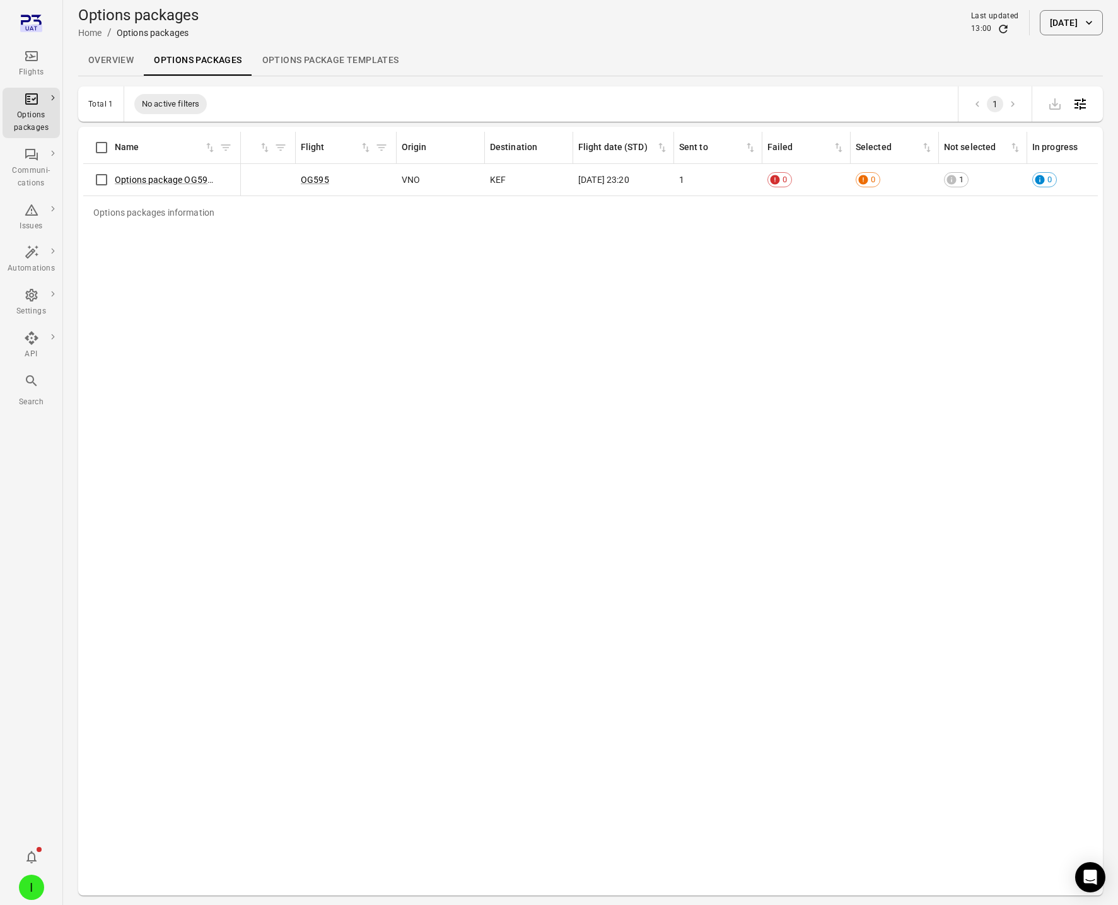
scroll to position [0, 445]
click at [737, 238] on div "Options packages information Name Status Created at Created by Published by Fli…" at bounding box center [590, 511] width 1015 height 759
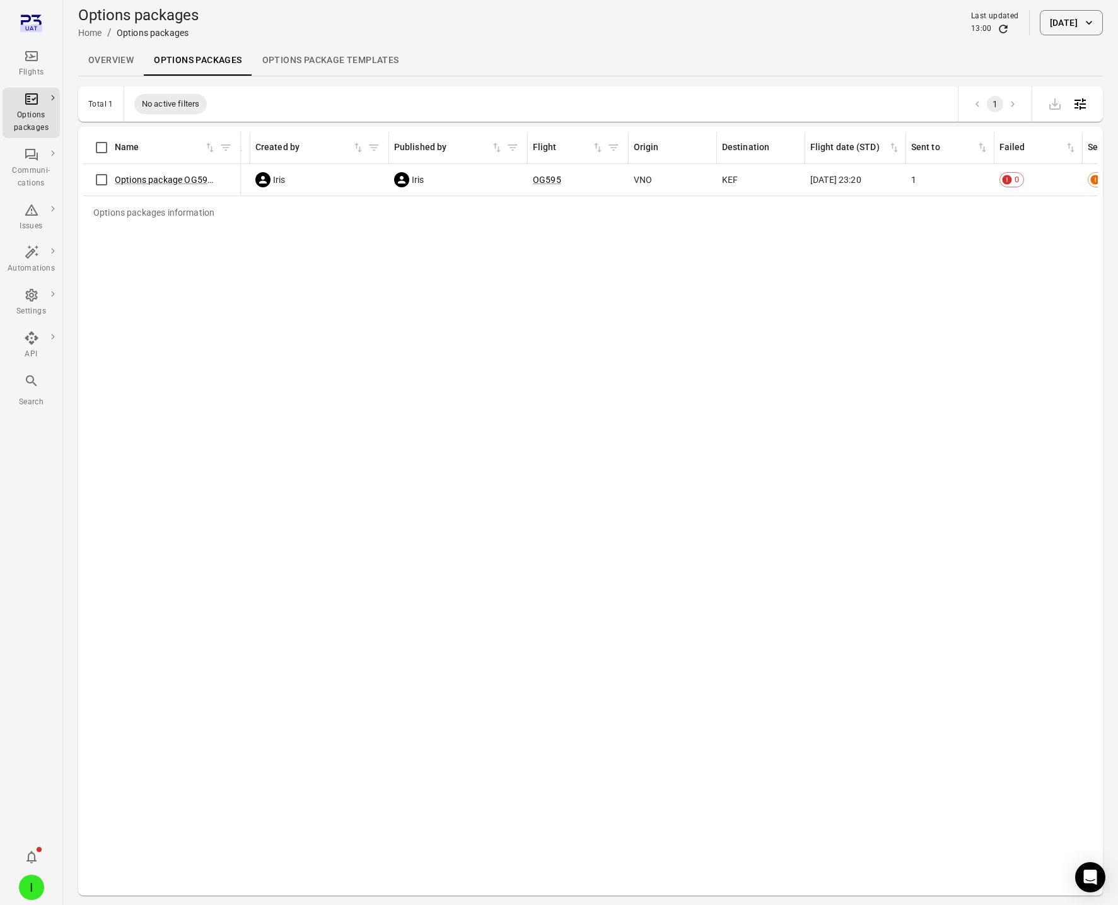
scroll to position [0, 0]
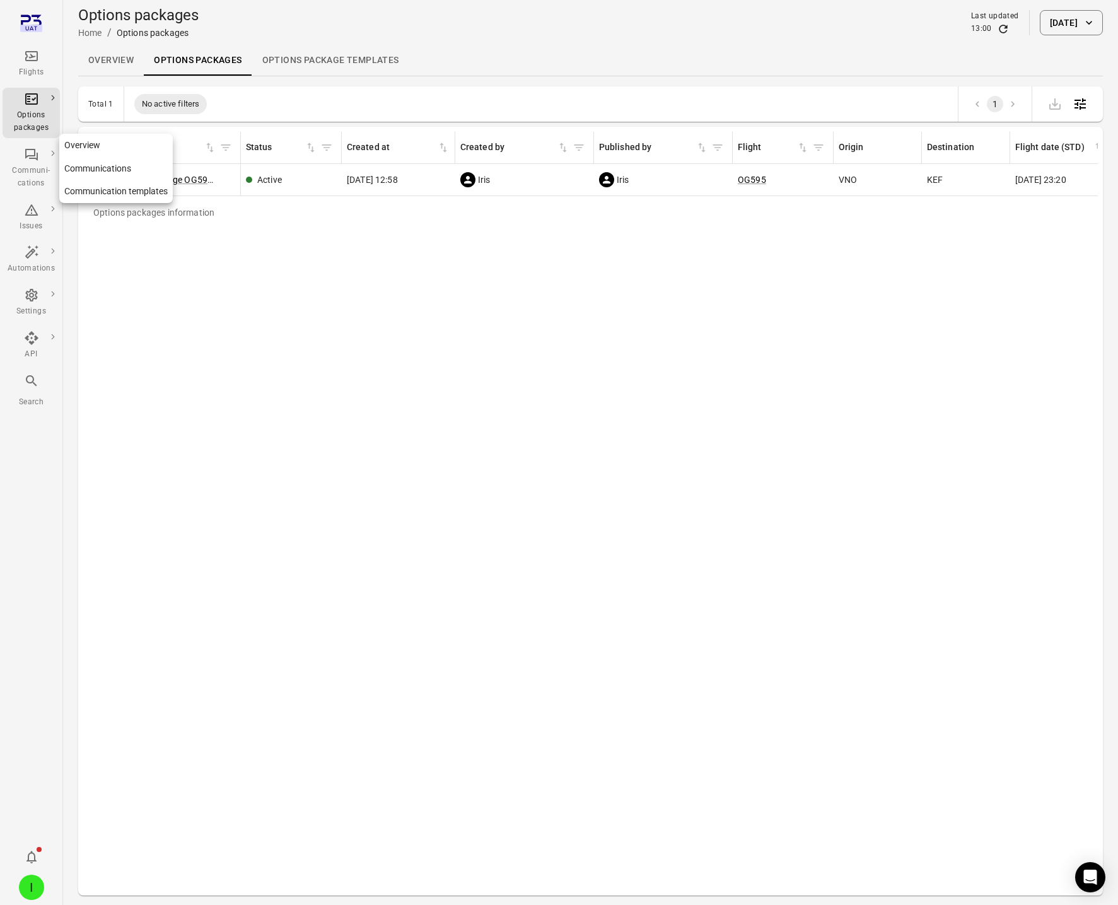
click at [33, 155] on icon "Main navigation" at bounding box center [31, 155] width 13 height 12
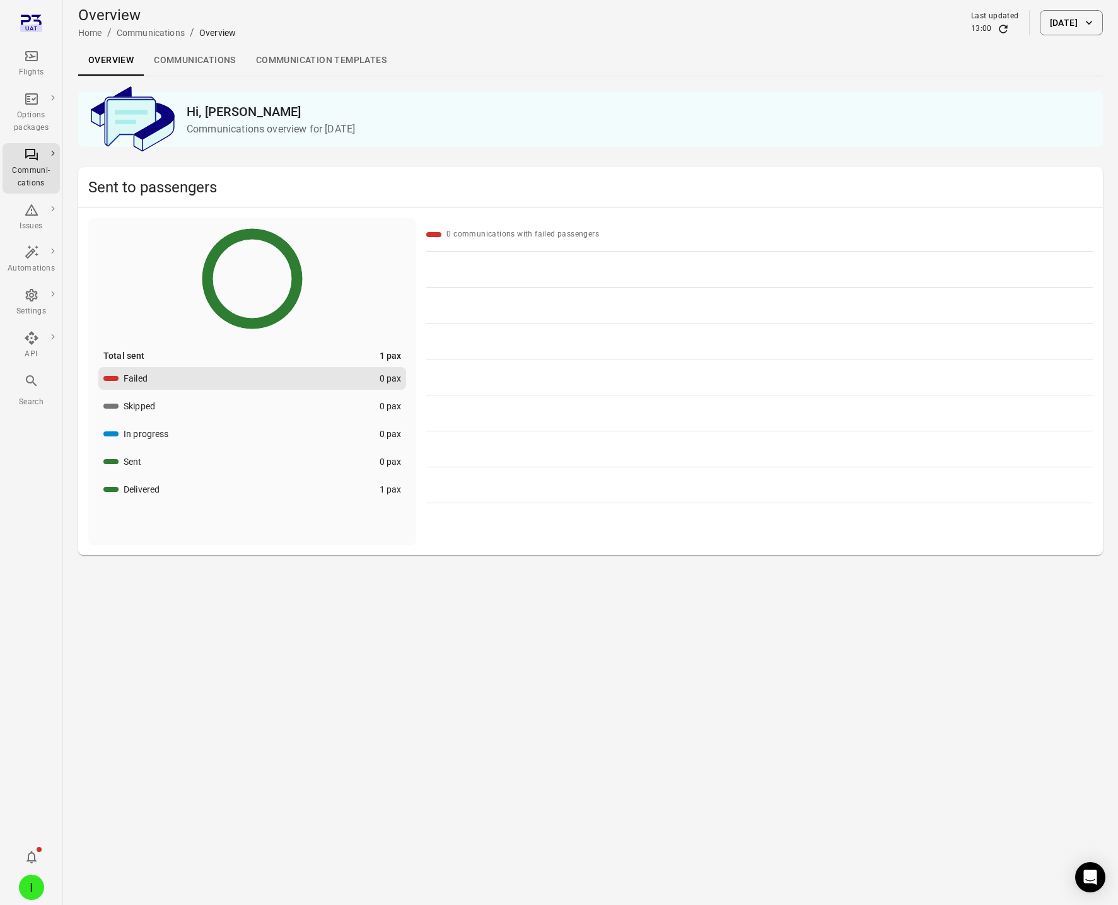
click at [185, 53] on link "Communications" at bounding box center [195, 60] width 102 height 30
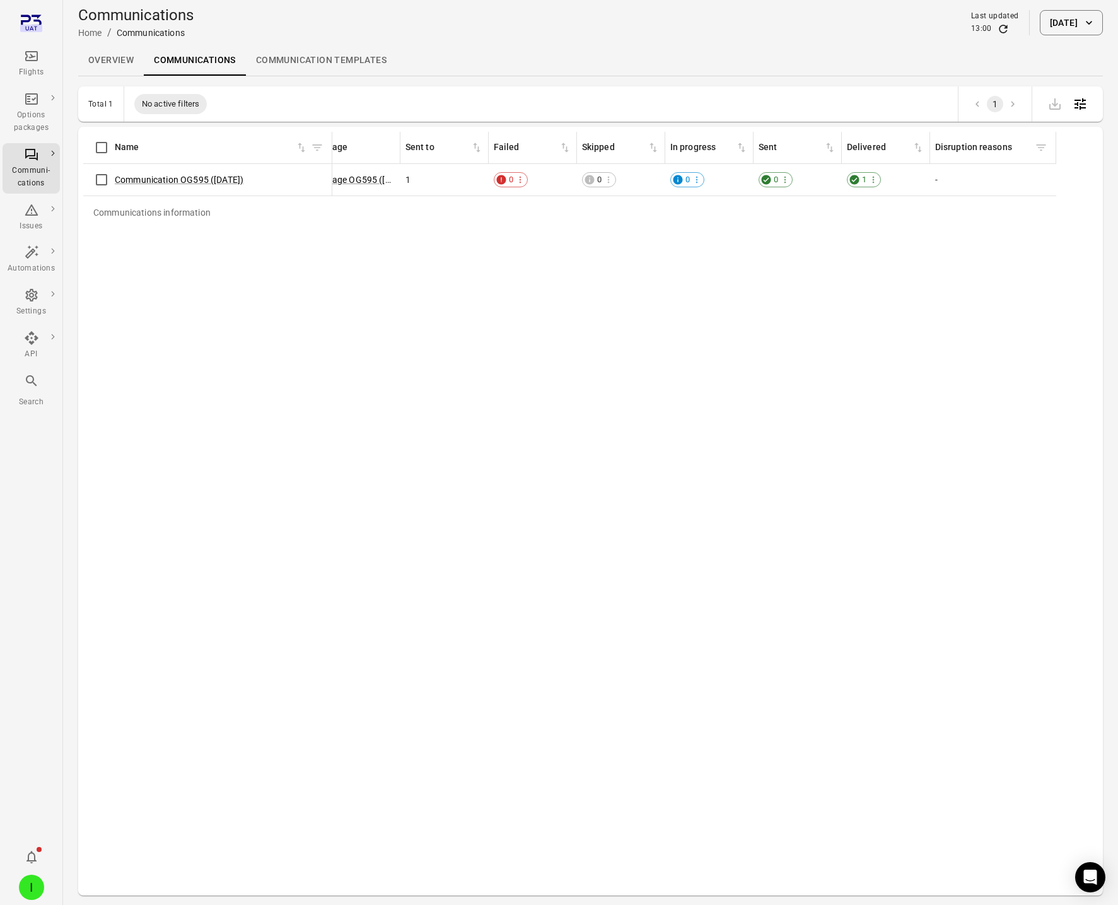
scroll to position [0, 534]
click at [187, 173] on div "Communication OG595 (29 Sep)" at bounding box center [207, 180] width 238 height 26
click at [187, 178] on link "Communication OG595 (29 Sep)" at bounding box center [179, 180] width 129 height 10
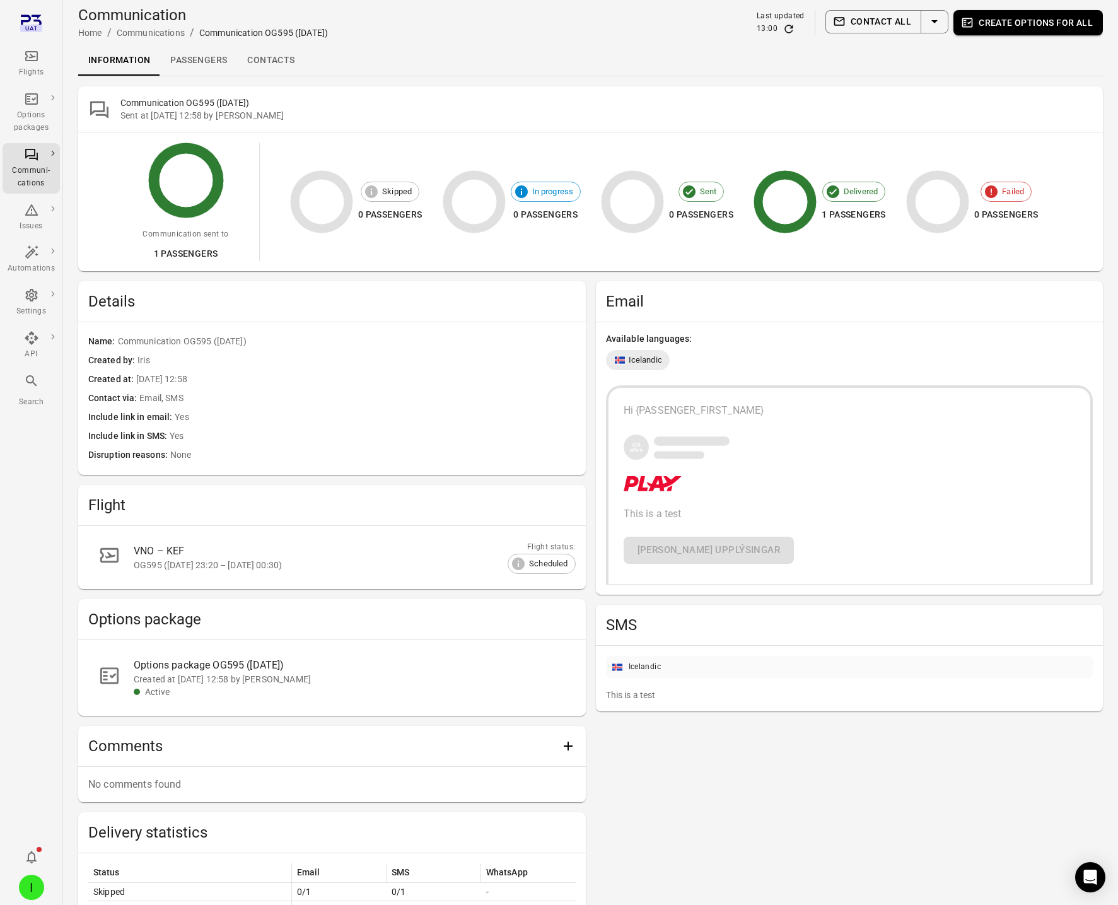
click at [205, 61] on link "Passengers" at bounding box center [198, 60] width 77 height 30
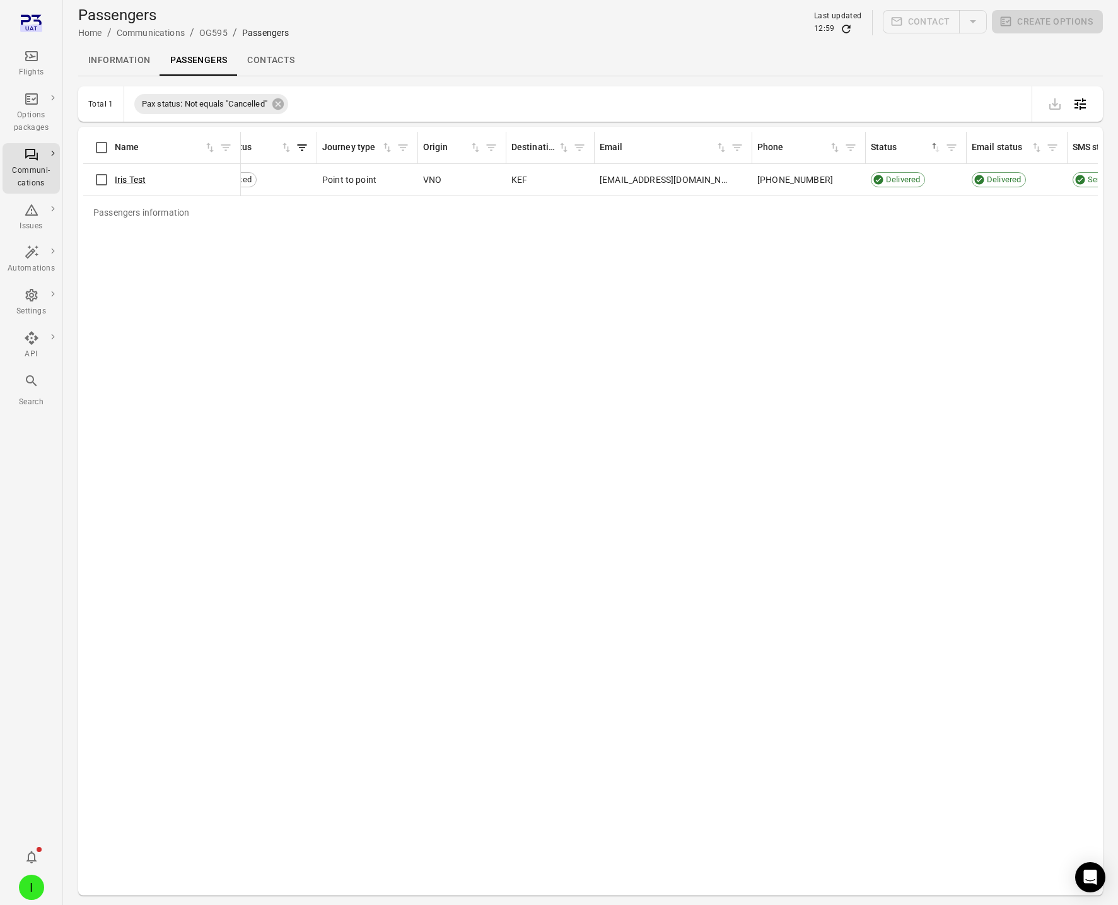
scroll to position [0, 486]
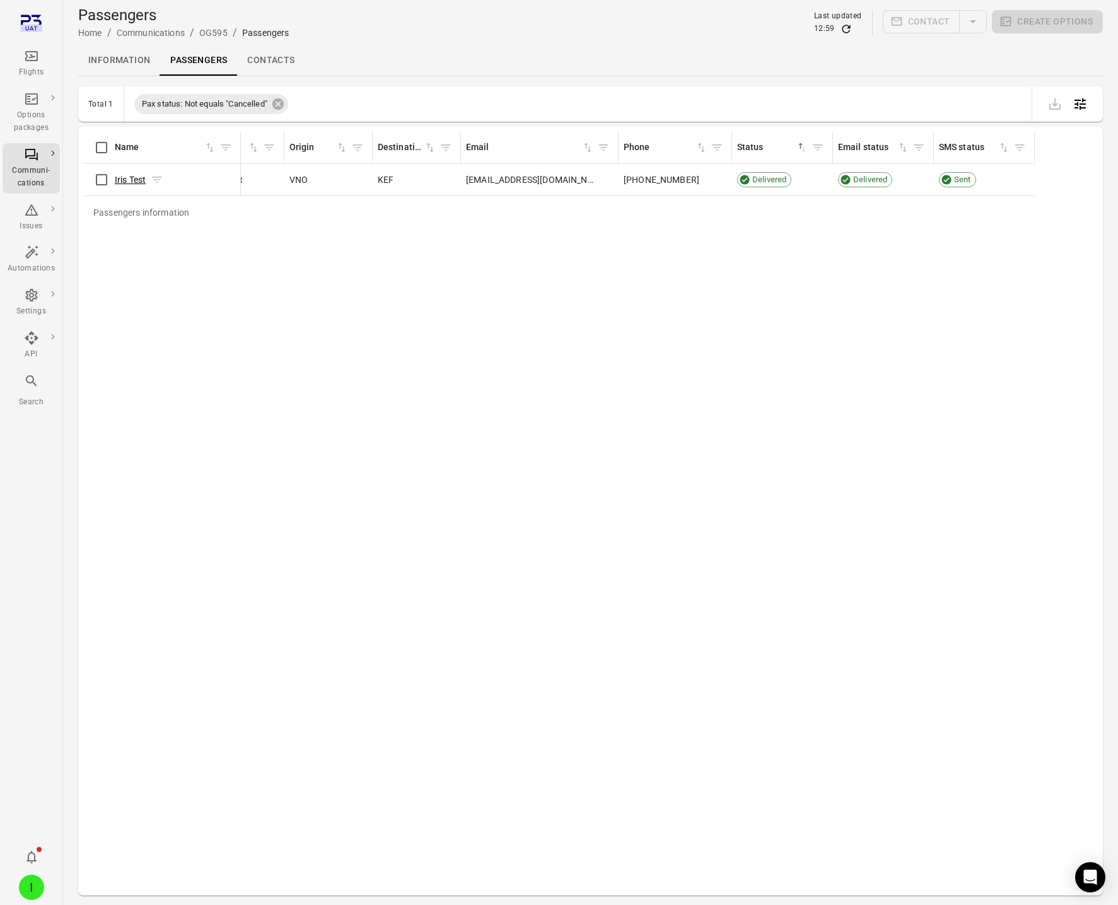
click at [131, 182] on link "Iris Test" at bounding box center [130, 180] width 31 height 10
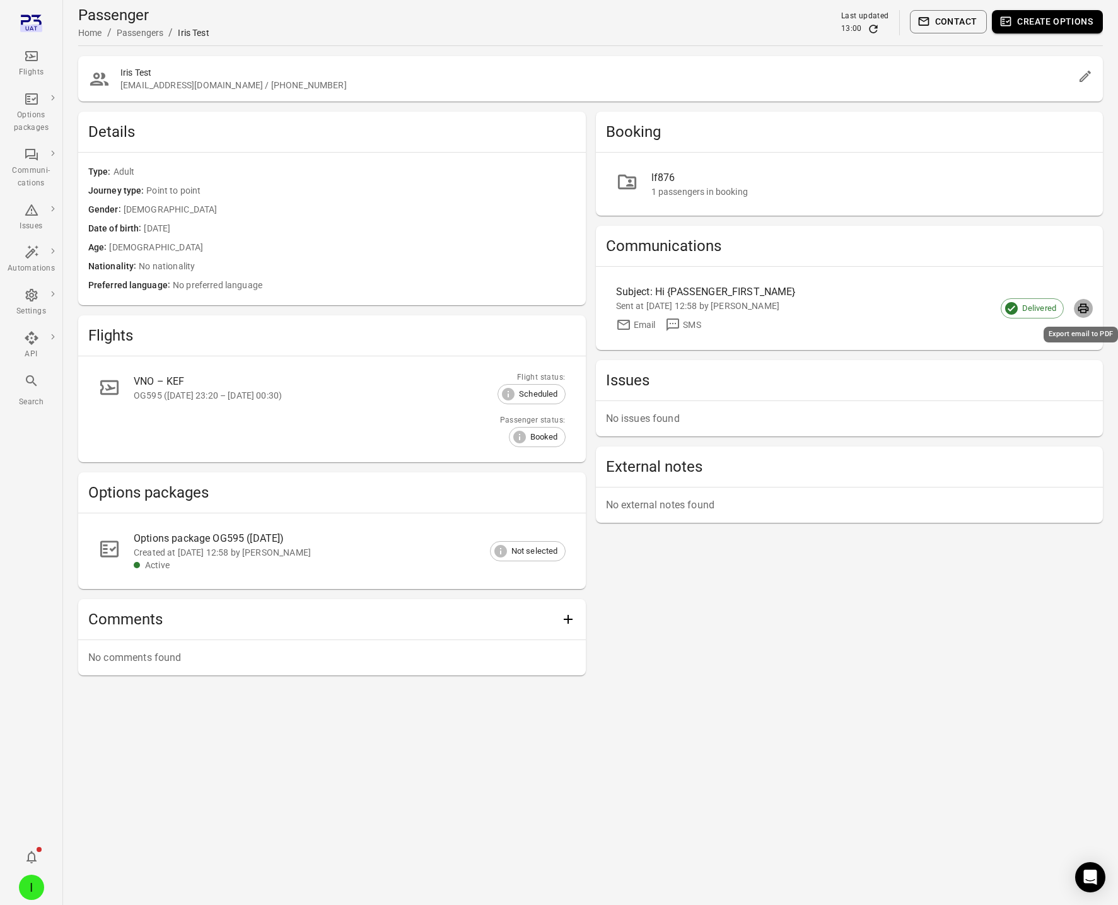
click at [1077, 304] on icon "Export email to PDF" at bounding box center [1083, 308] width 13 height 13
click at [28, 100] on icon "Main navigation" at bounding box center [31, 98] width 15 height 15
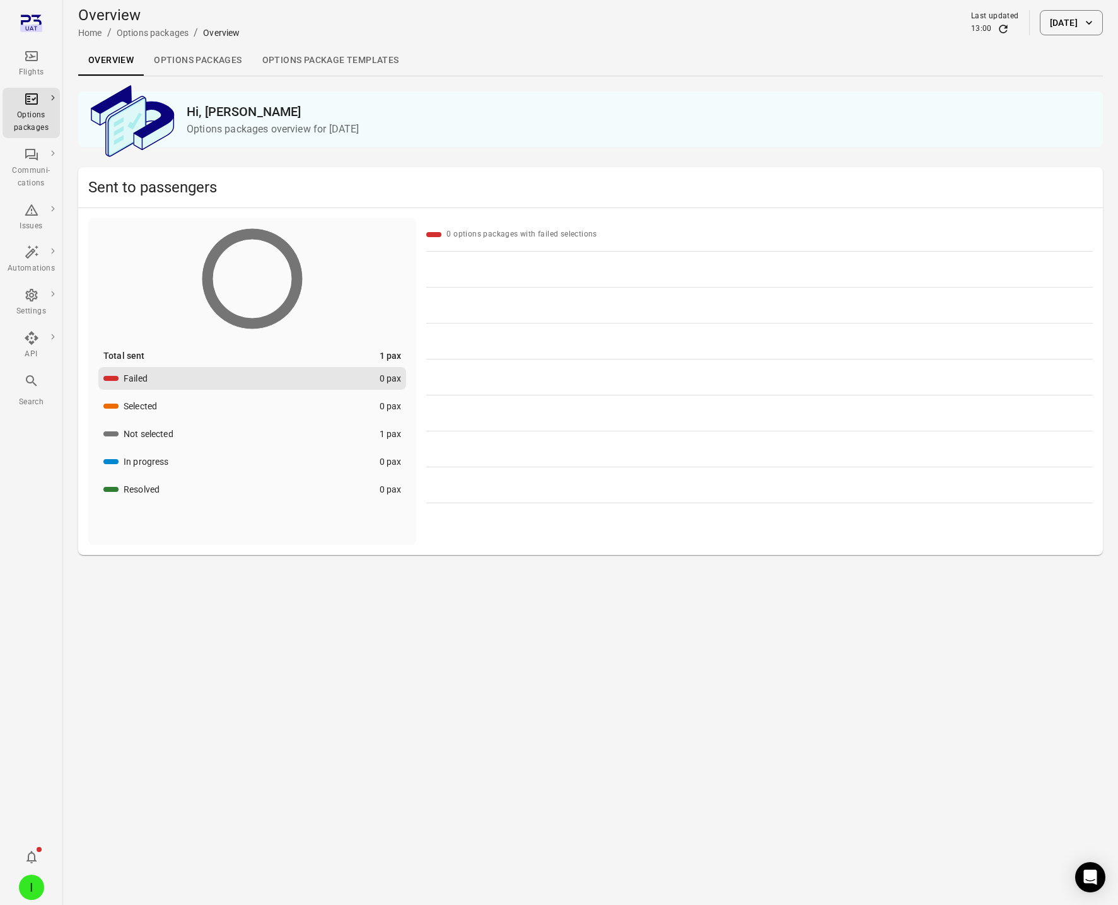
click at [180, 57] on link "Options packages" at bounding box center [198, 60] width 108 height 30
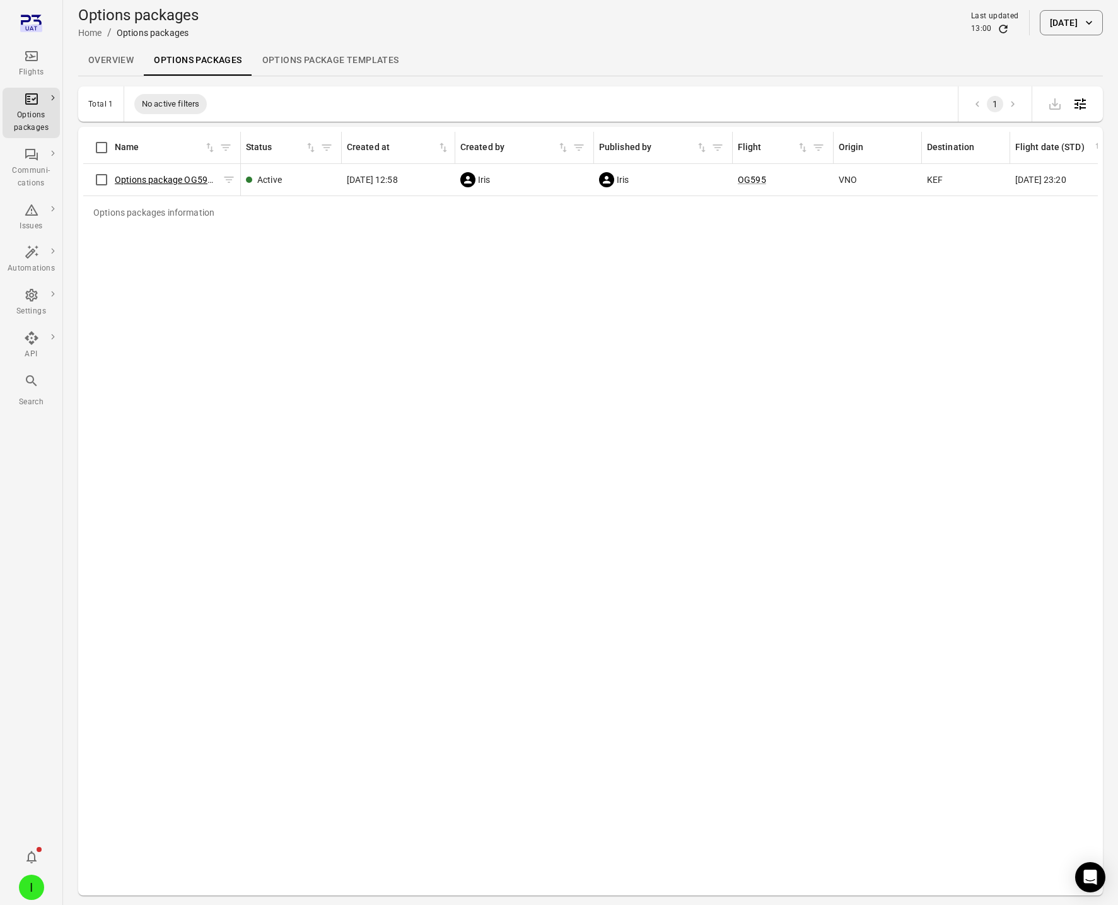
click at [153, 178] on link "Options package OG595 (29 Sep)" at bounding box center [181, 180] width 133 height 10
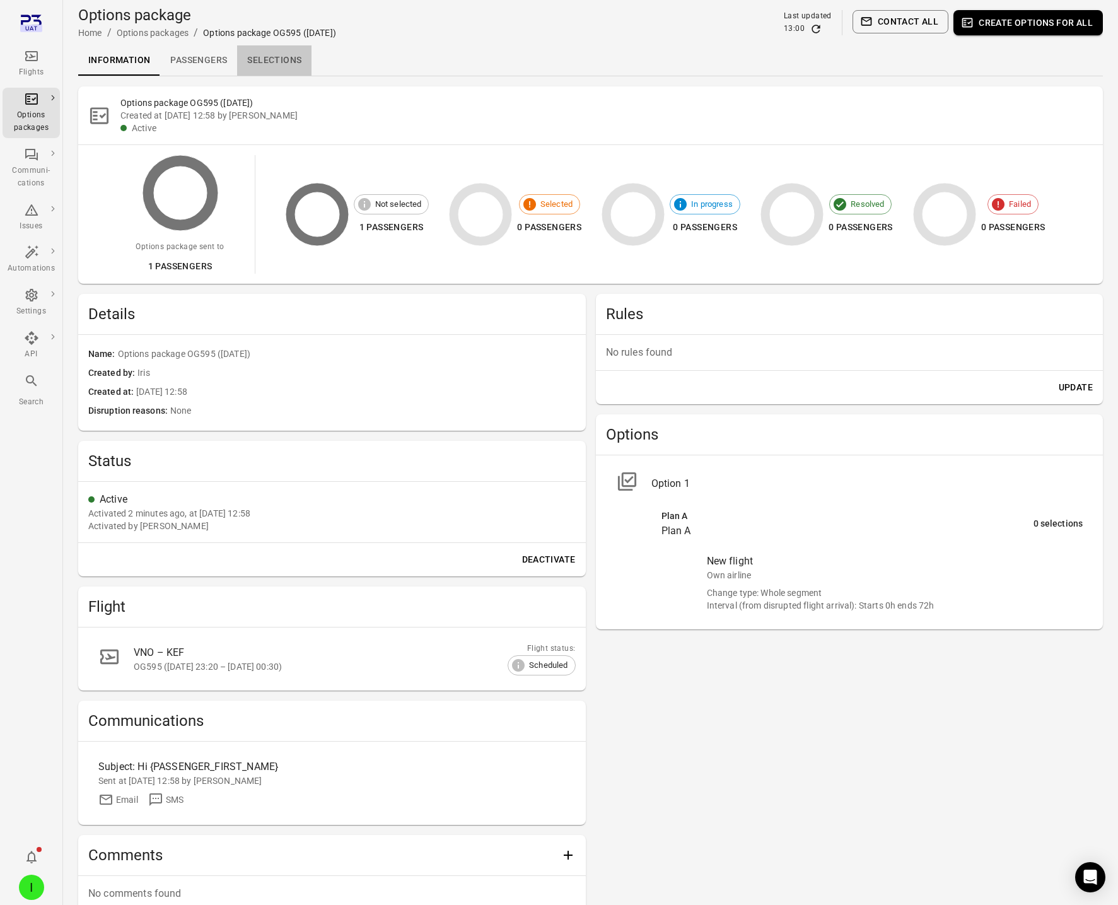
click at [293, 57] on link "Selections" at bounding box center [274, 60] width 74 height 30
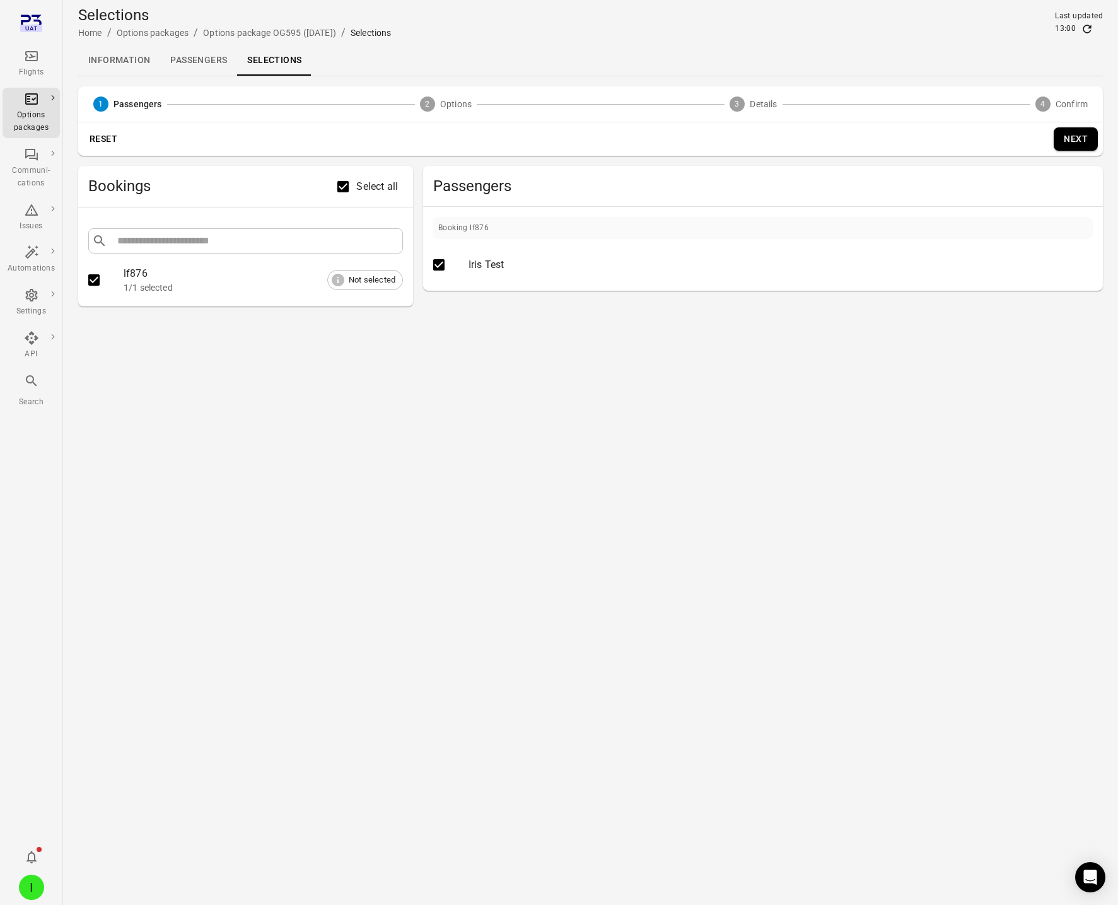
click at [1072, 139] on button "Next" at bounding box center [1076, 138] width 44 height 23
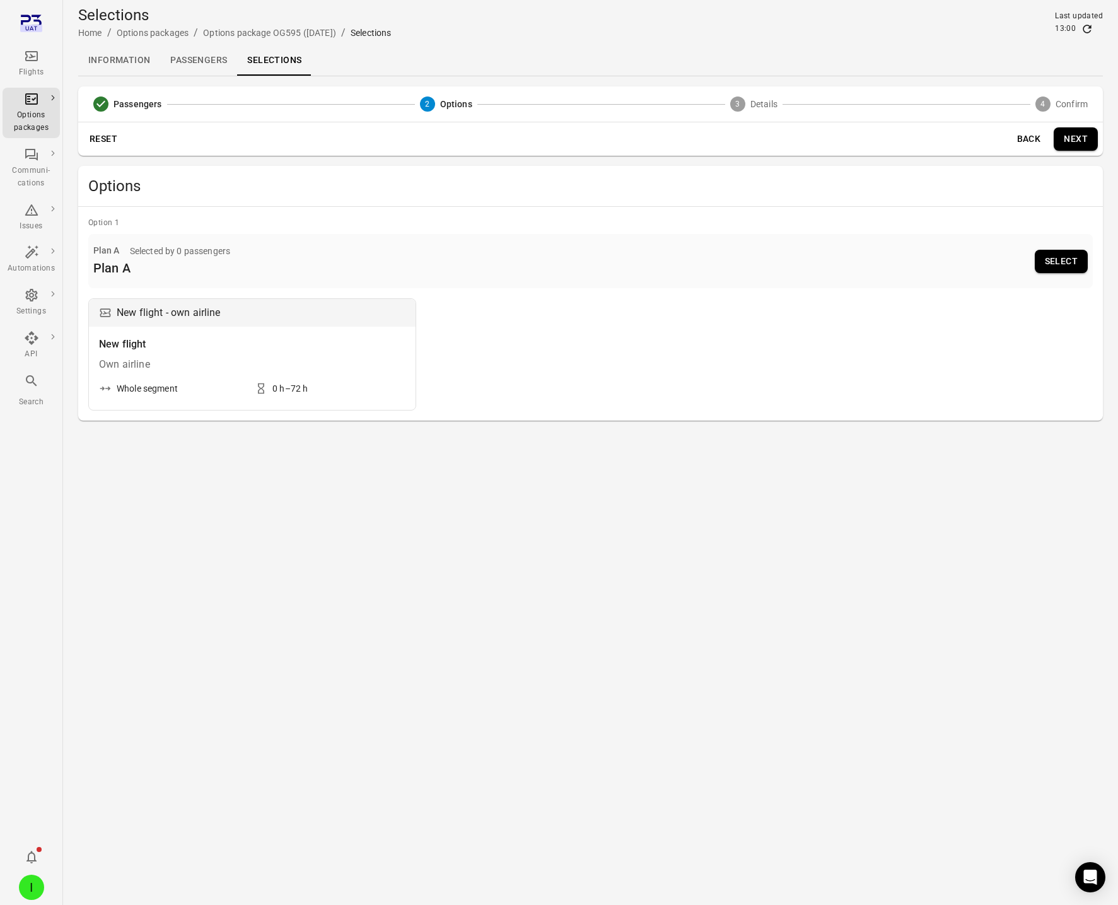
click at [1067, 257] on button "Select" at bounding box center [1061, 261] width 53 height 23
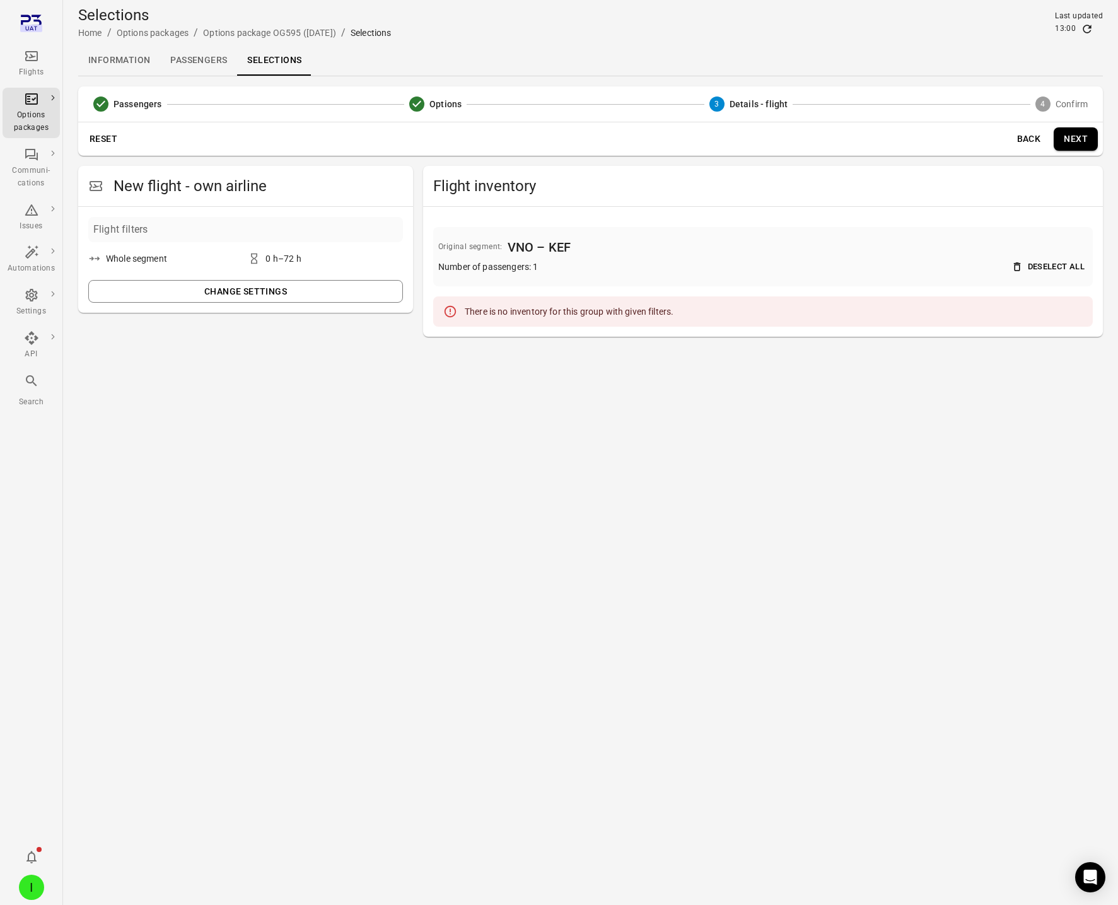
click at [331, 288] on button "Change settings" at bounding box center [245, 291] width 315 height 23
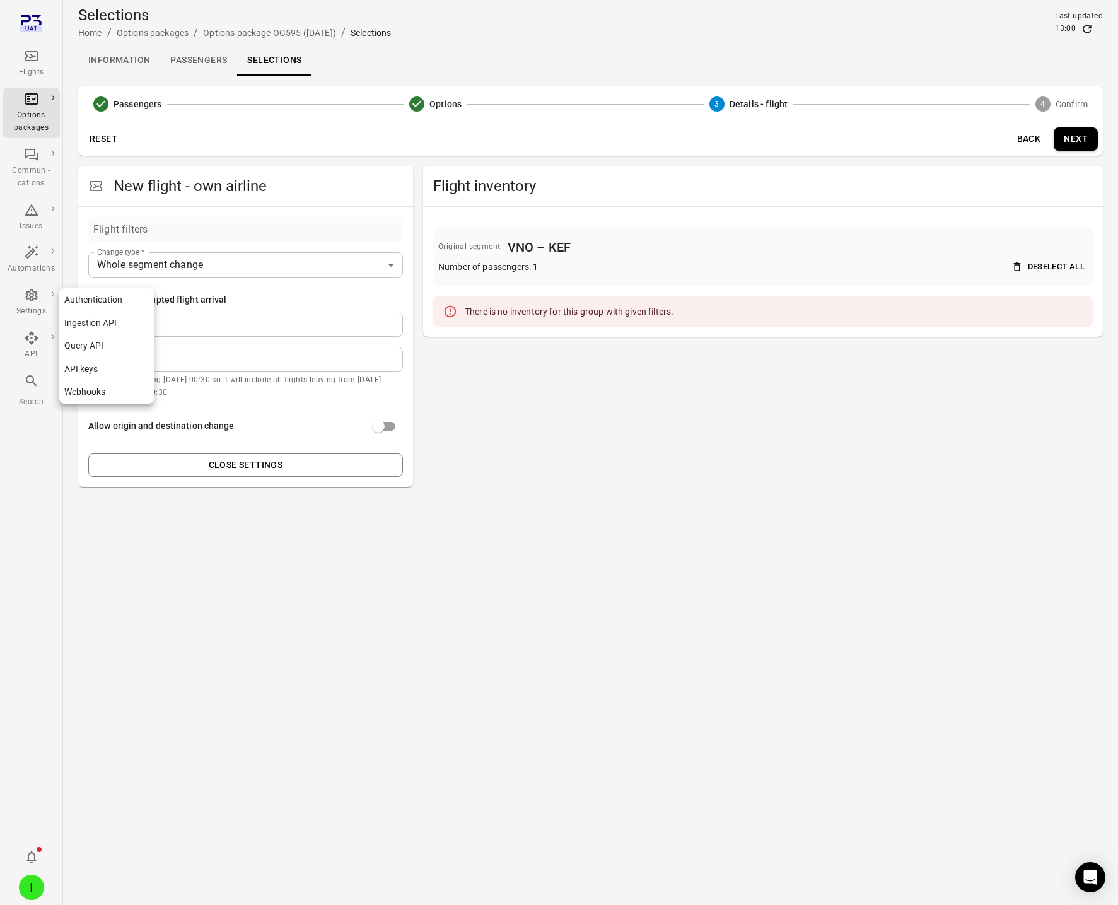
drag, startPoint x: 172, startPoint y: 361, endPoint x: 13, endPoint y: 352, distance: 159.9
click at [13, 352] on div "**********" at bounding box center [559, 452] width 1118 height 905
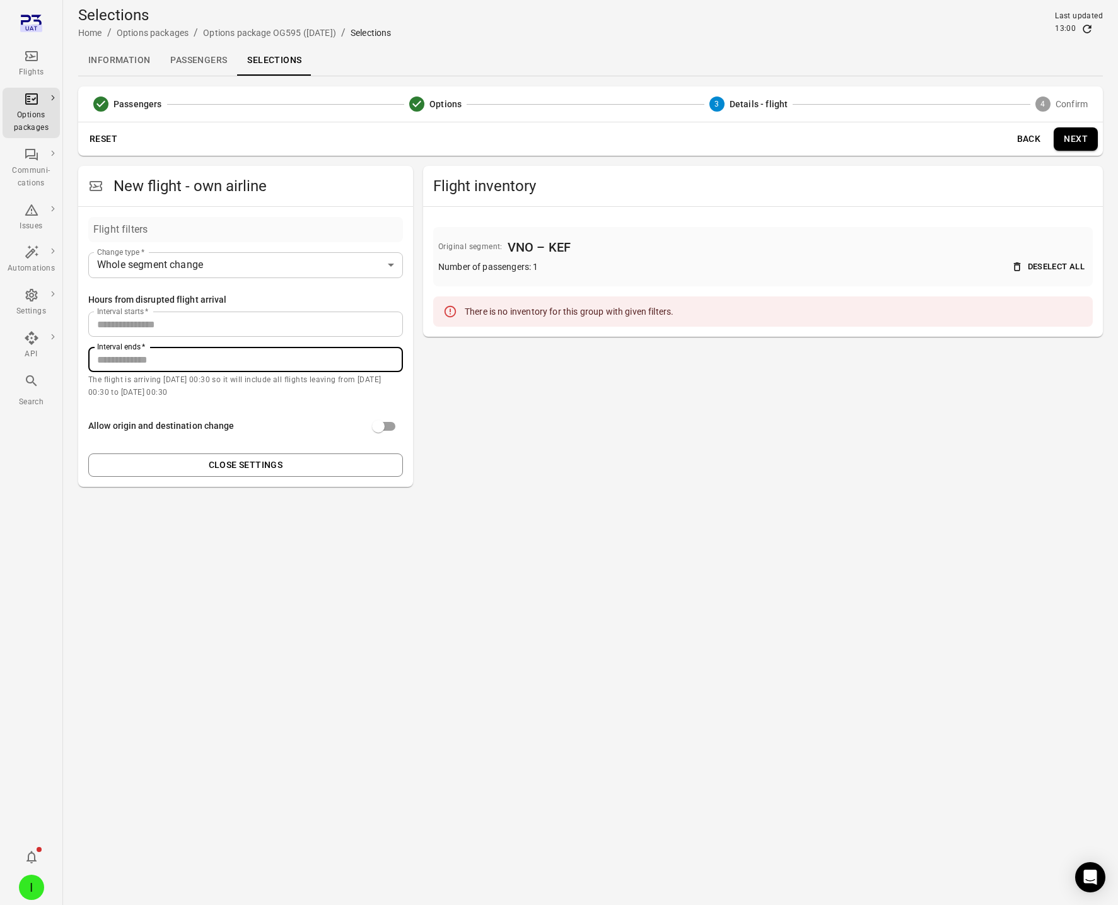
click at [269, 366] on input "**" at bounding box center [245, 359] width 315 height 25
click at [226, 358] on input "**" at bounding box center [245, 359] width 315 height 25
type input "***"
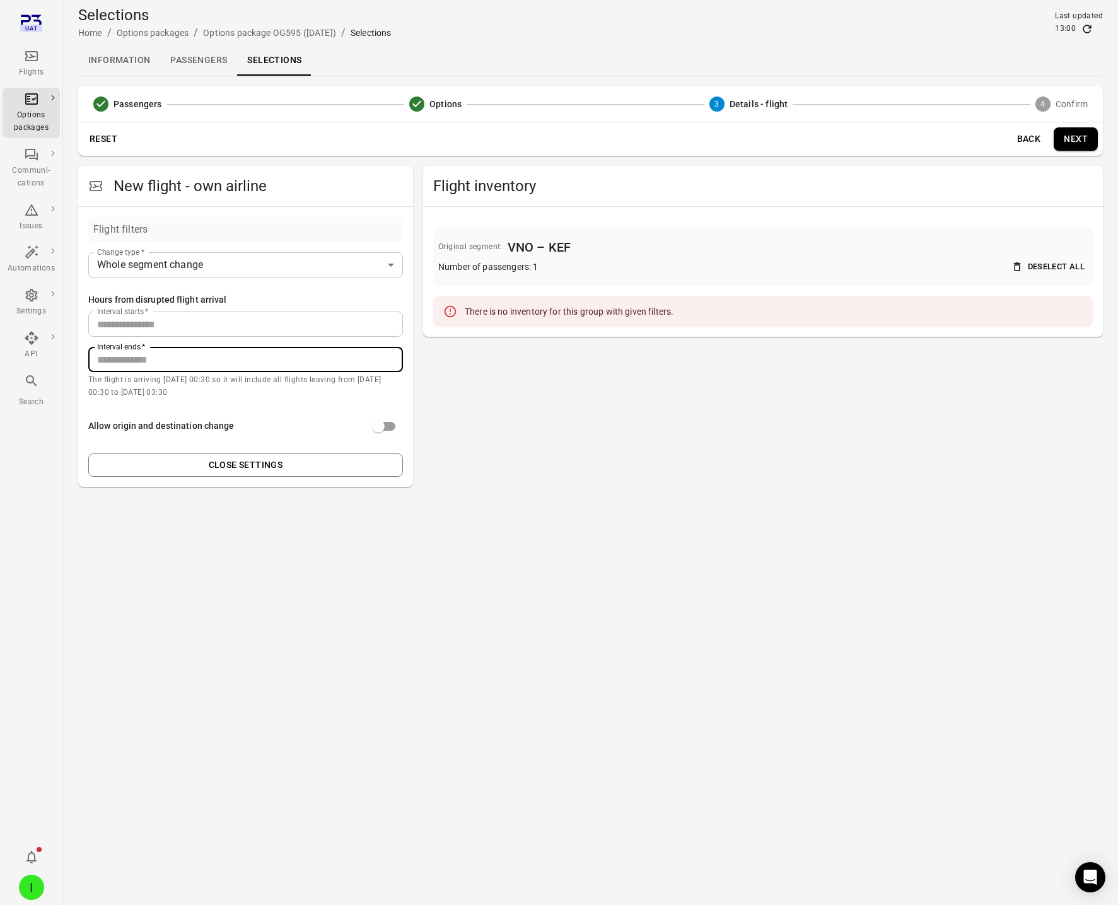
click at [225, 397] on p "The flight is arriving 30 Sep 00:30 so it will include all flights leaving from…" at bounding box center [245, 386] width 315 height 25
click at [20, 67] on div "Flights" at bounding box center [31, 72] width 47 height 13
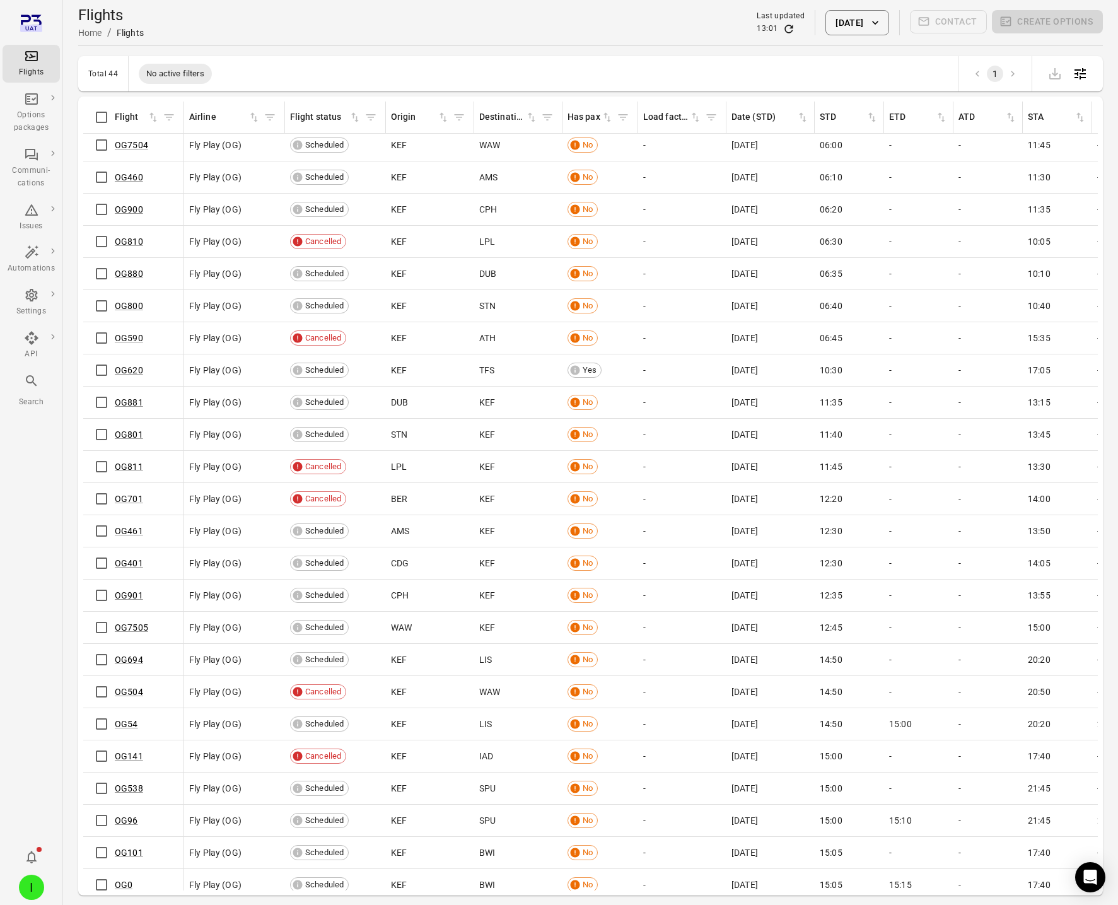
scroll to position [88, 0]
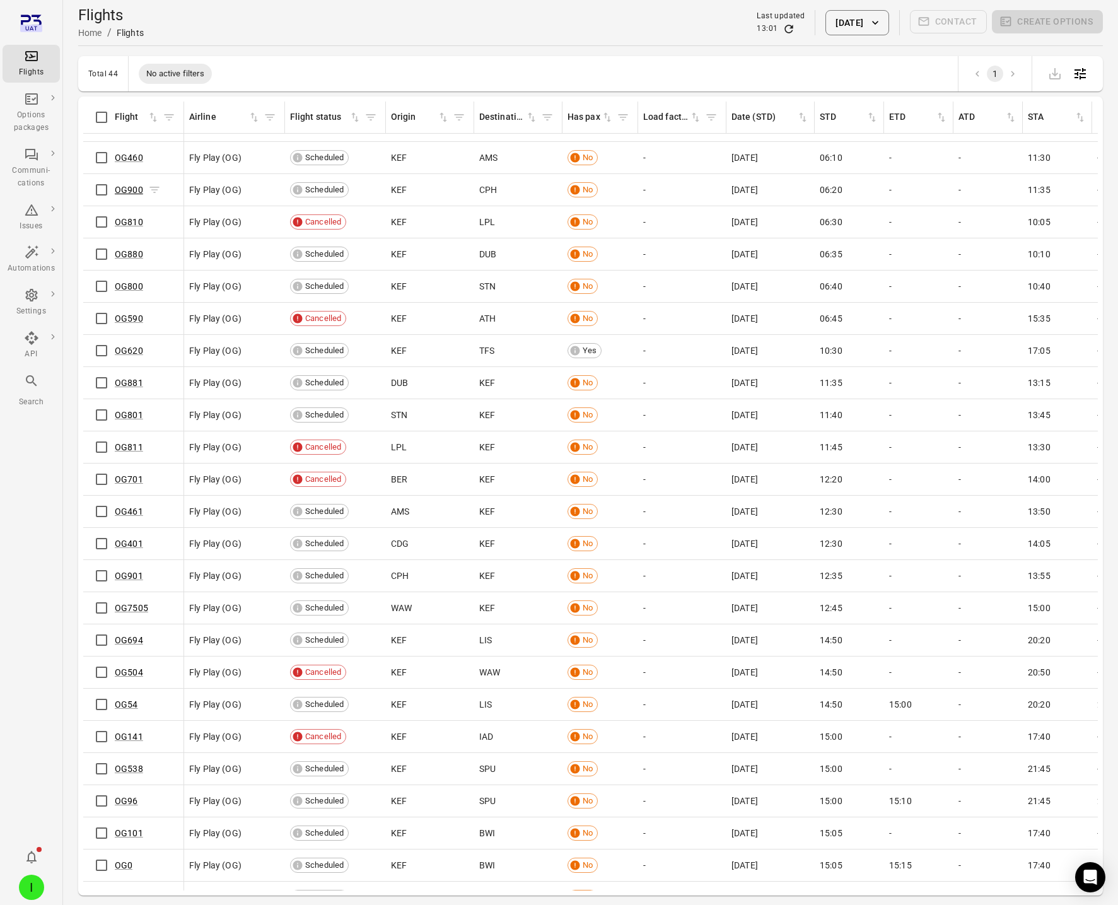
click at [133, 192] on link "OG900" at bounding box center [129, 190] width 28 height 10
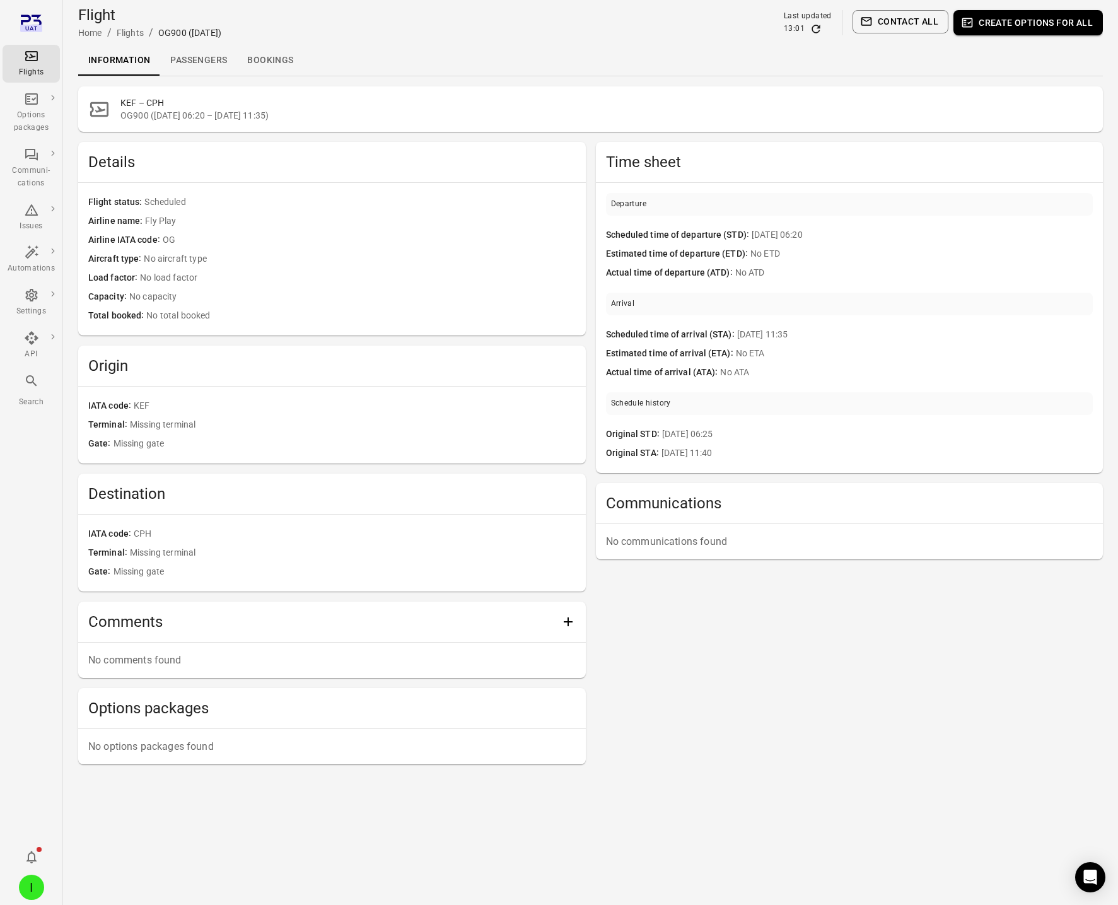
click at [183, 59] on link "Passengers" at bounding box center [198, 60] width 77 height 30
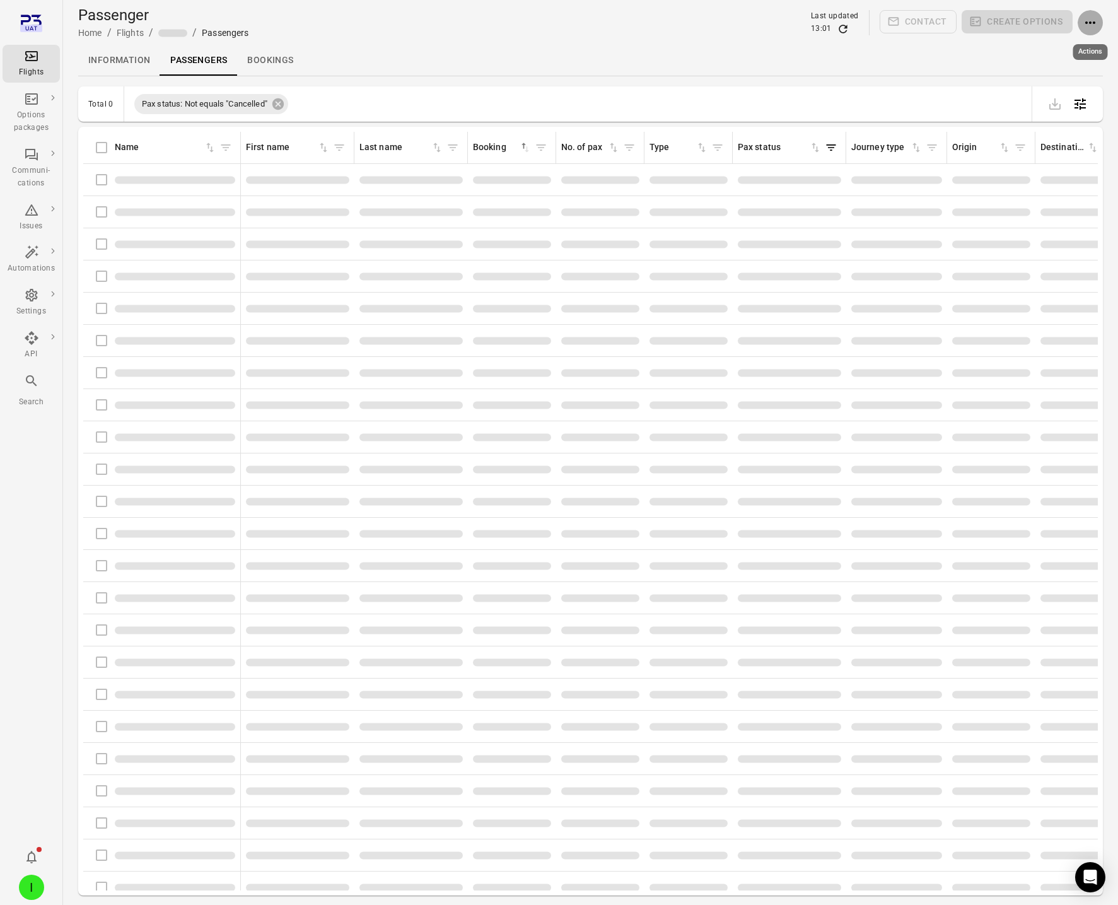
click at [1083, 20] on icon "Actions" at bounding box center [1090, 22] width 15 height 15
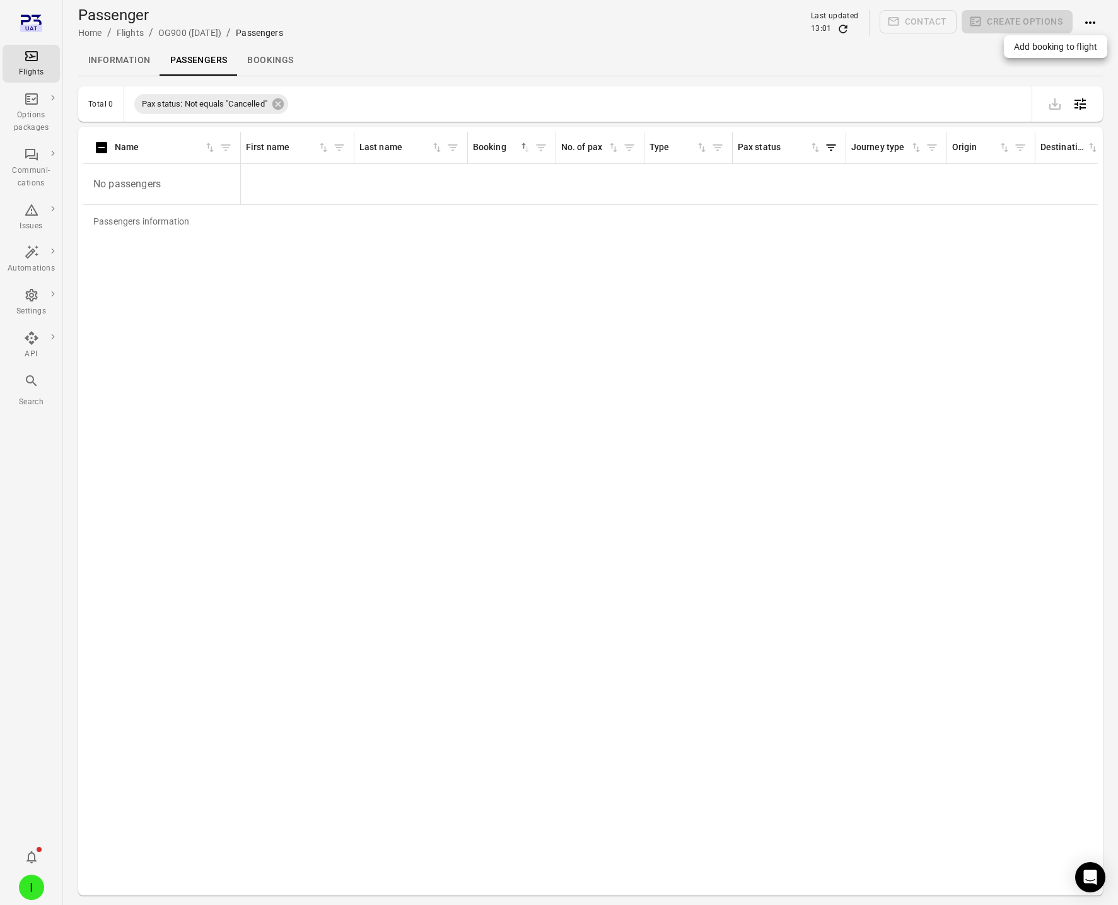
click at [1081, 44] on span "Add booking to flight" at bounding box center [1055, 46] width 83 height 13
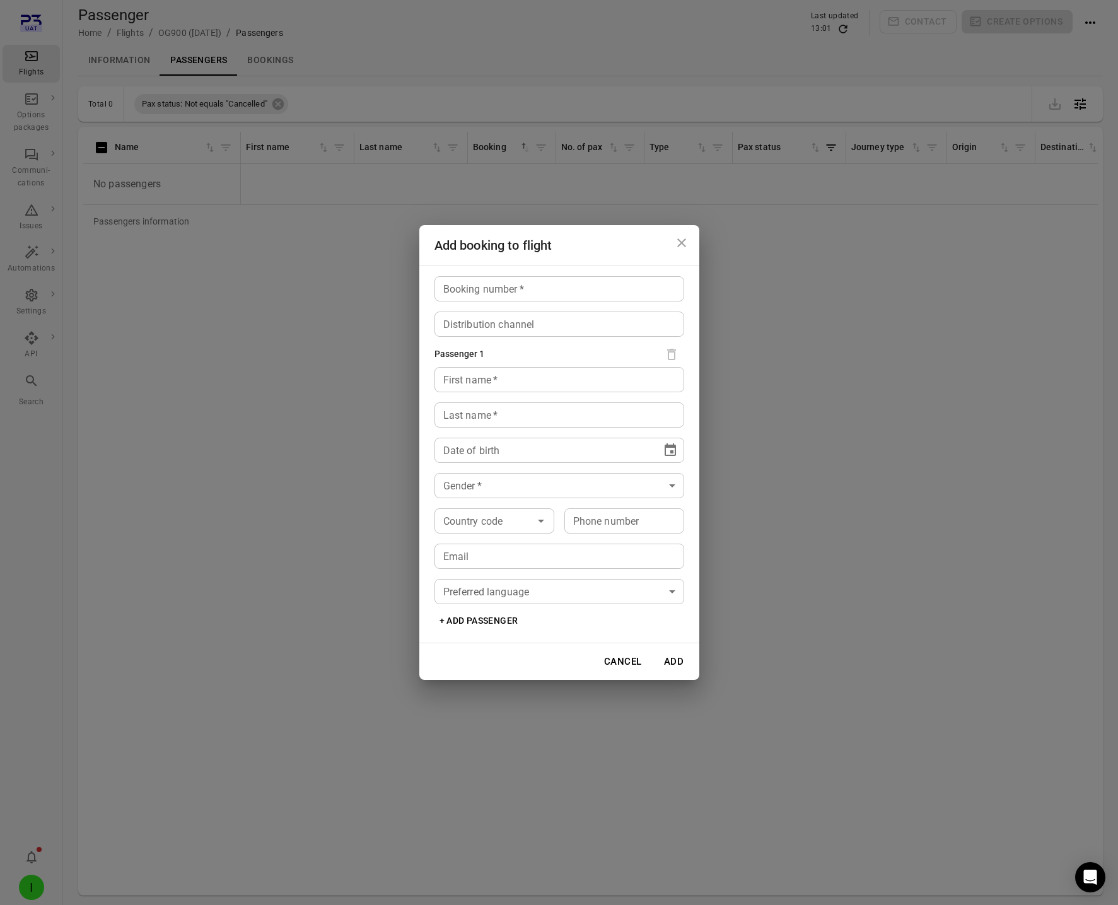
click at [463, 285] on input "Booking number   *" at bounding box center [560, 288] width 250 height 25
type input "*****"
click at [452, 380] on input "First name   *" at bounding box center [560, 379] width 250 height 25
type input "****"
click at [454, 411] on input "Last name   *" at bounding box center [560, 414] width 250 height 25
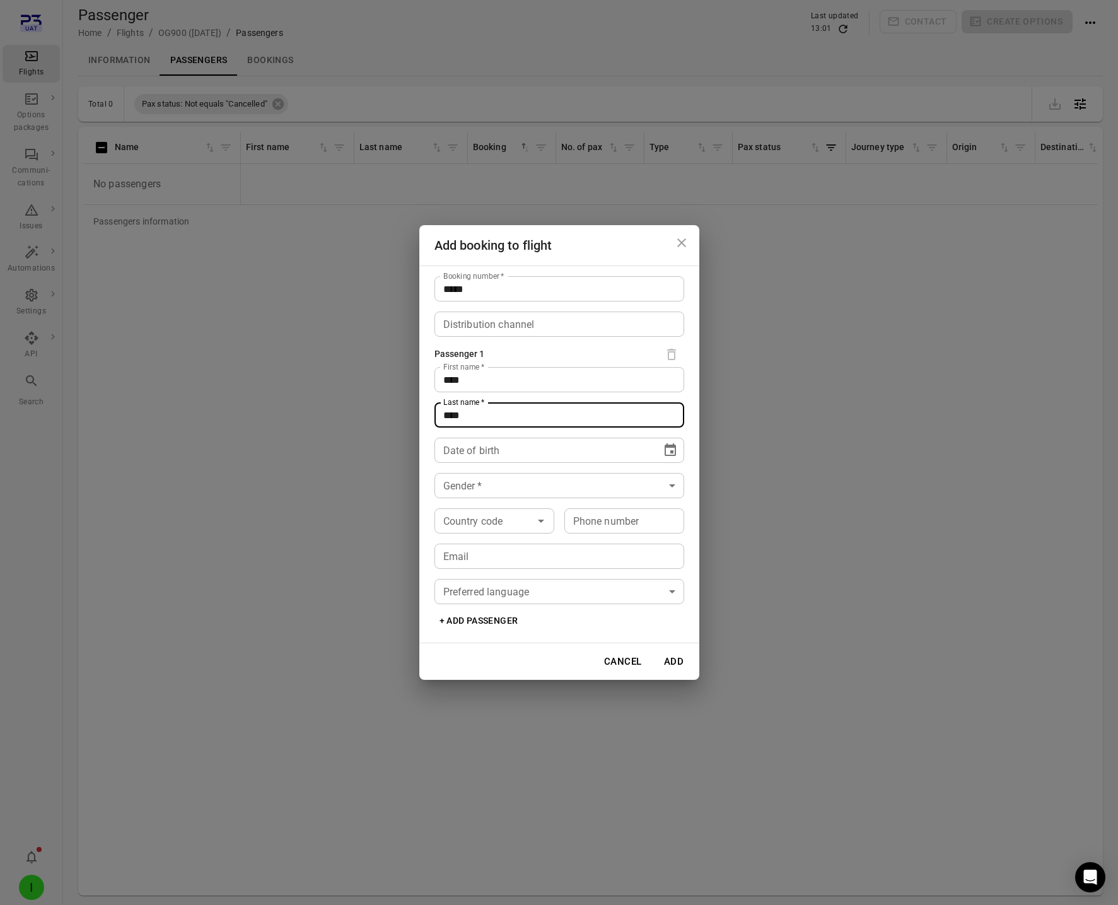
type input "****"
click at [458, 457] on div "** **** ****" at bounding box center [547, 450] width 209 height 25
click at [676, 452] on icon "Choose date" at bounding box center [670, 450] width 15 height 15
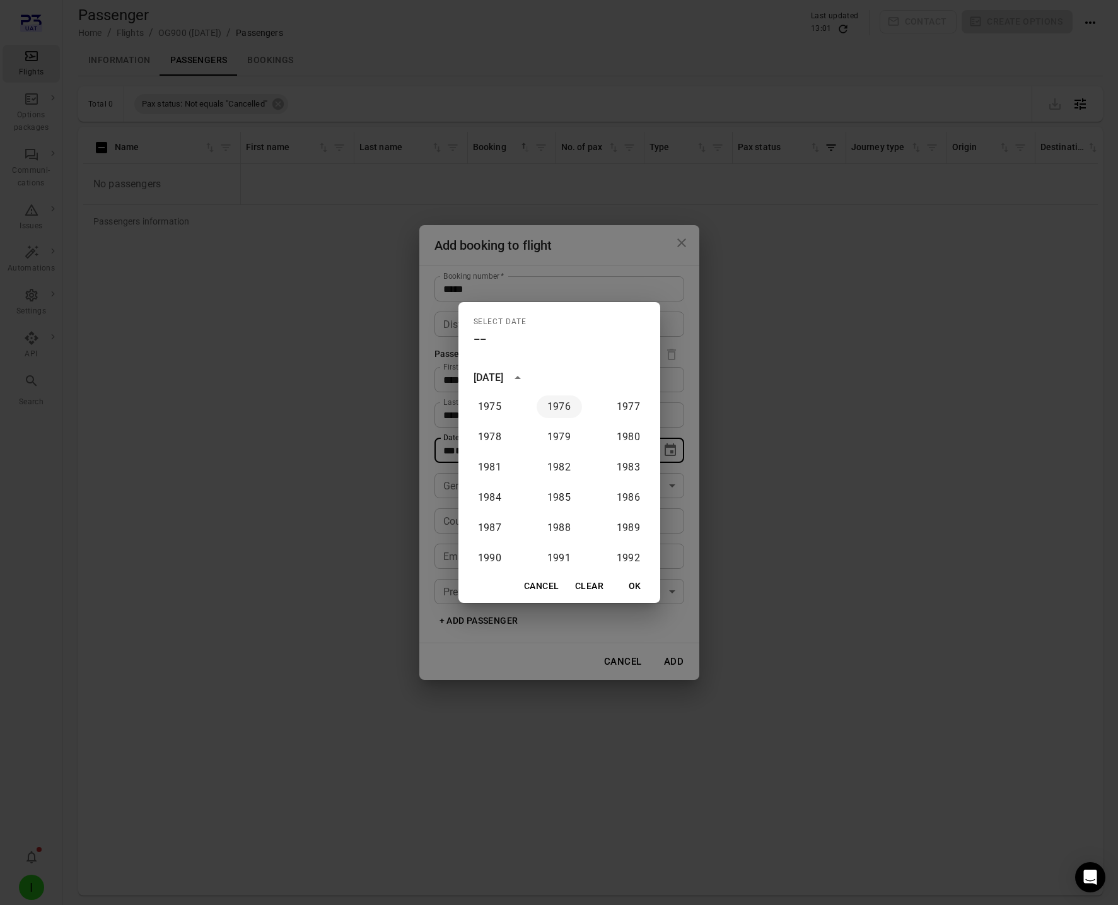
scroll to position [724, 0]
click at [557, 437] on button "1976" at bounding box center [559, 441] width 45 height 23
type input "**********"
click at [643, 587] on button "OK" at bounding box center [635, 586] width 40 height 23
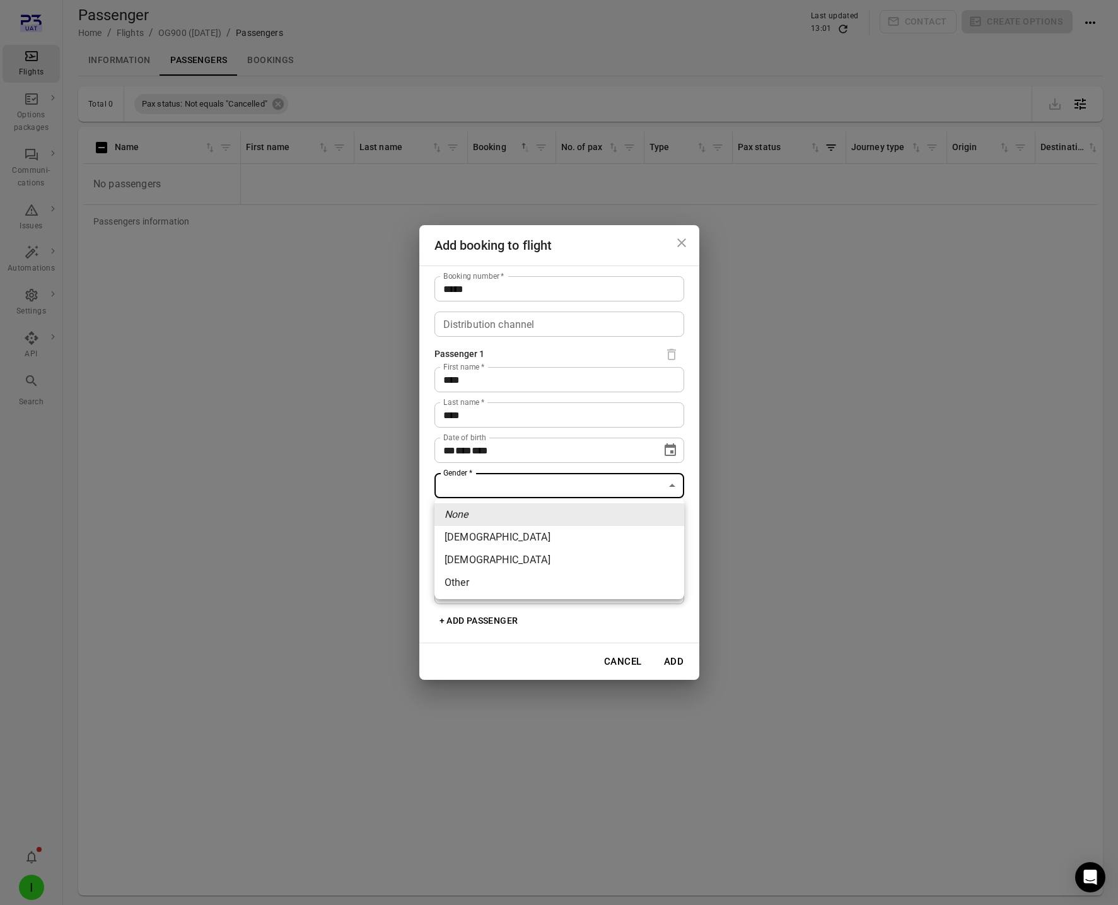
click at [478, 487] on body "**********" at bounding box center [559, 473] width 1118 height 946
click at [488, 531] on li "[DEMOGRAPHIC_DATA]" at bounding box center [560, 537] width 250 height 23
type input "******"
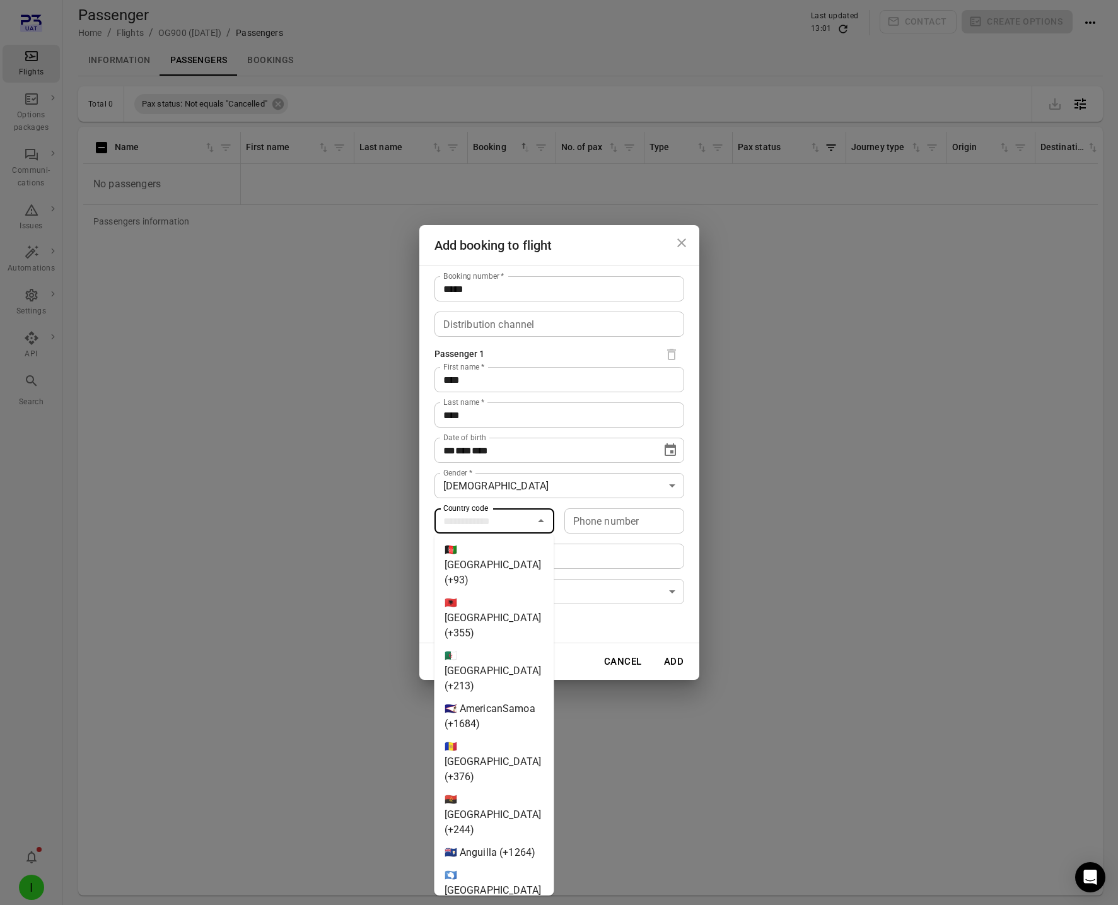
click at [480, 524] on input "Country code" at bounding box center [483, 521] width 91 height 18
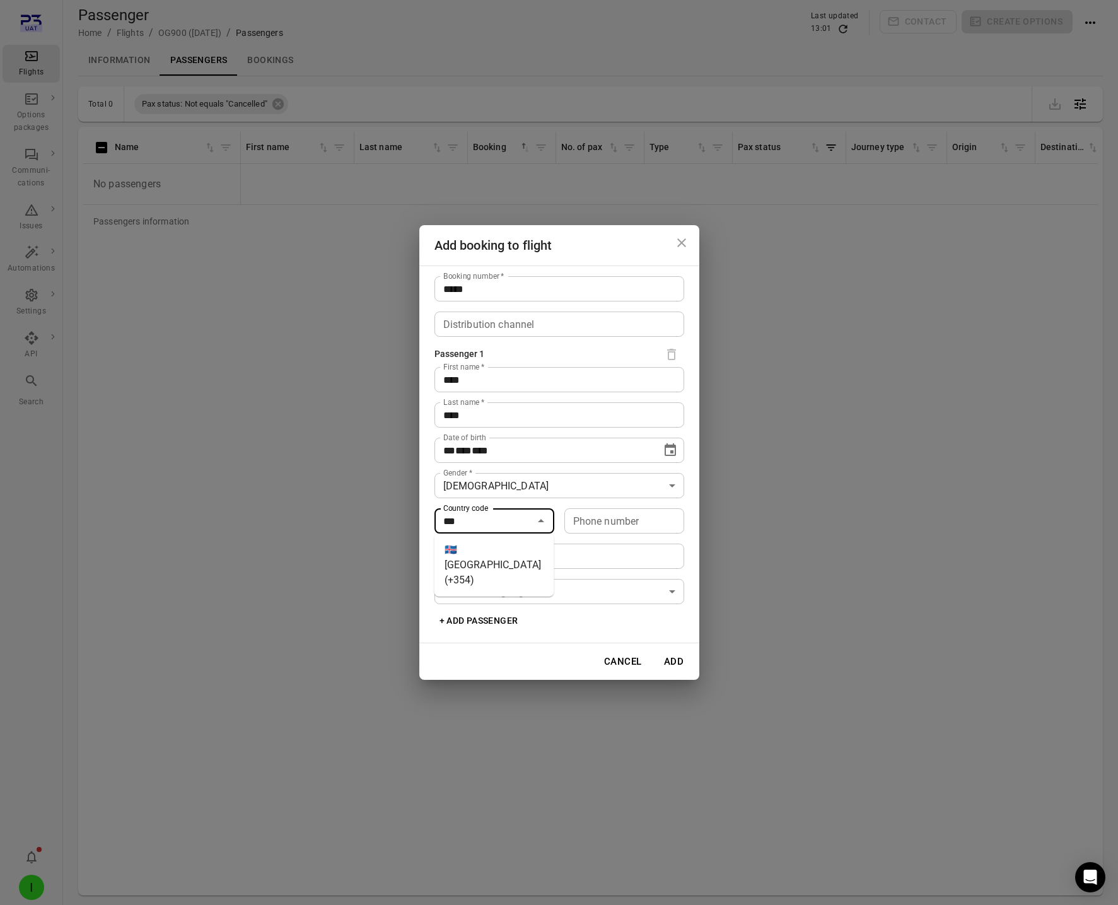
drag, startPoint x: 491, startPoint y: 546, endPoint x: 554, endPoint y: 530, distance: 65.0
click at [494, 546] on li "🇮🇸 [GEOGRAPHIC_DATA] (+354)" at bounding box center [495, 565] width 120 height 53
type input "*********"
click at [589, 513] on div "Phone number Phone number" at bounding box center [625, 520] width 120 height 25
type input "*******"
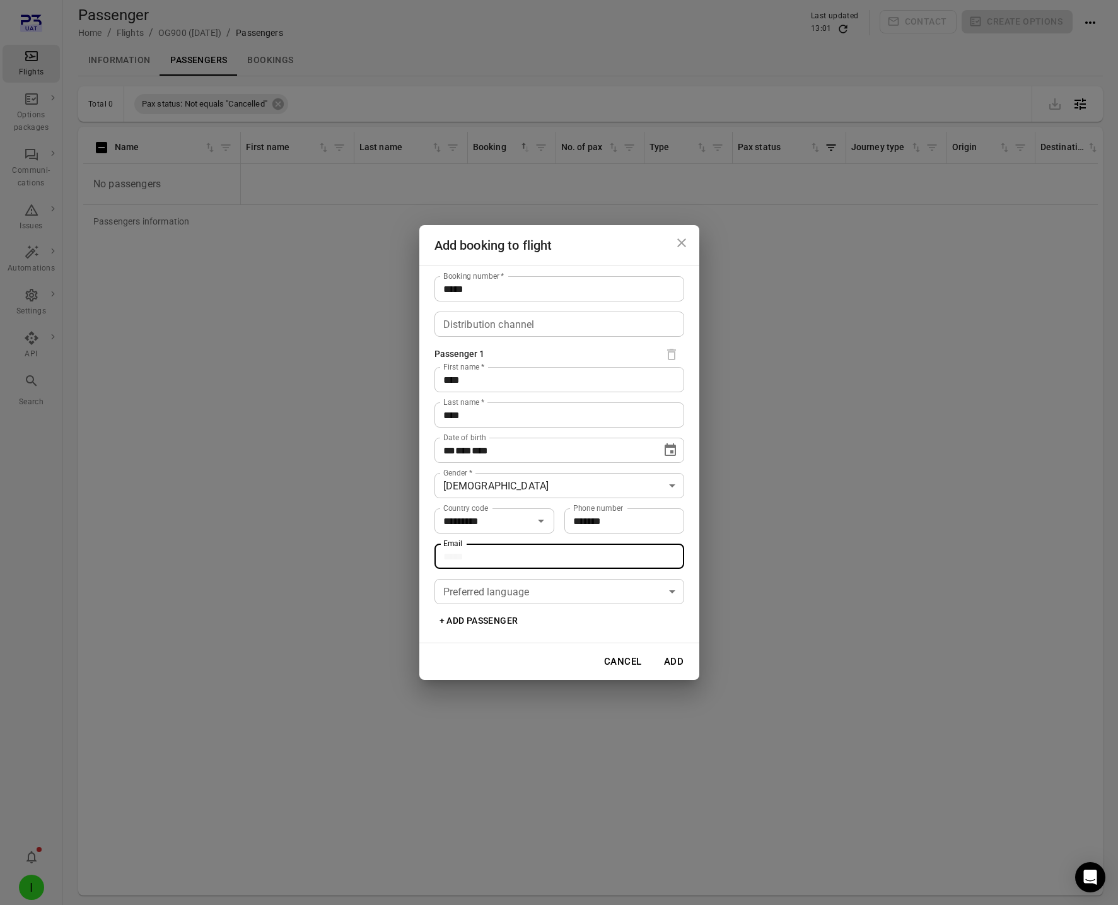
click at [480, 558] on input "Email" at bounding box center [560, 556] width 250 height 25
type input "**********"
click at [675, 658] on button "Add" at bounding box center [674, 661] width 40 height 26
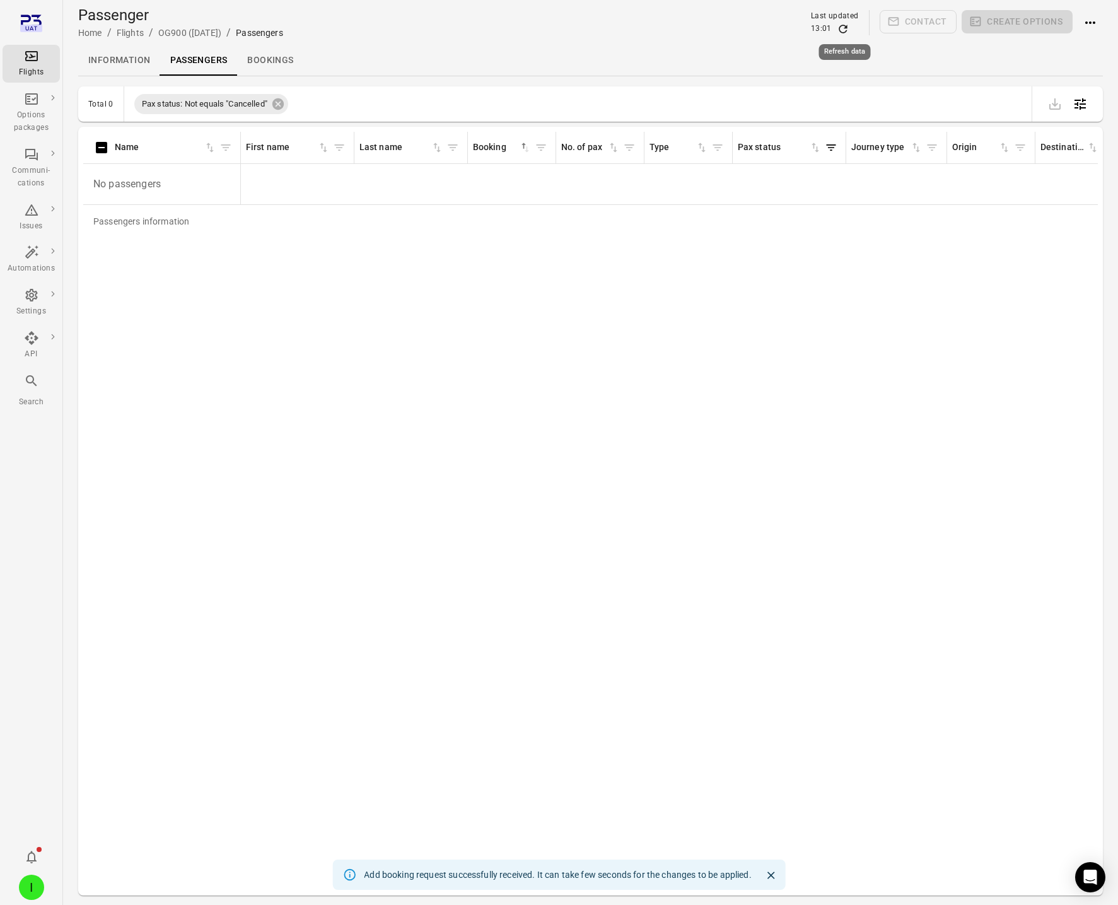
click at [845, 28] on icon "Refresh data" at bounding box center [843, 29] width 13 height 13
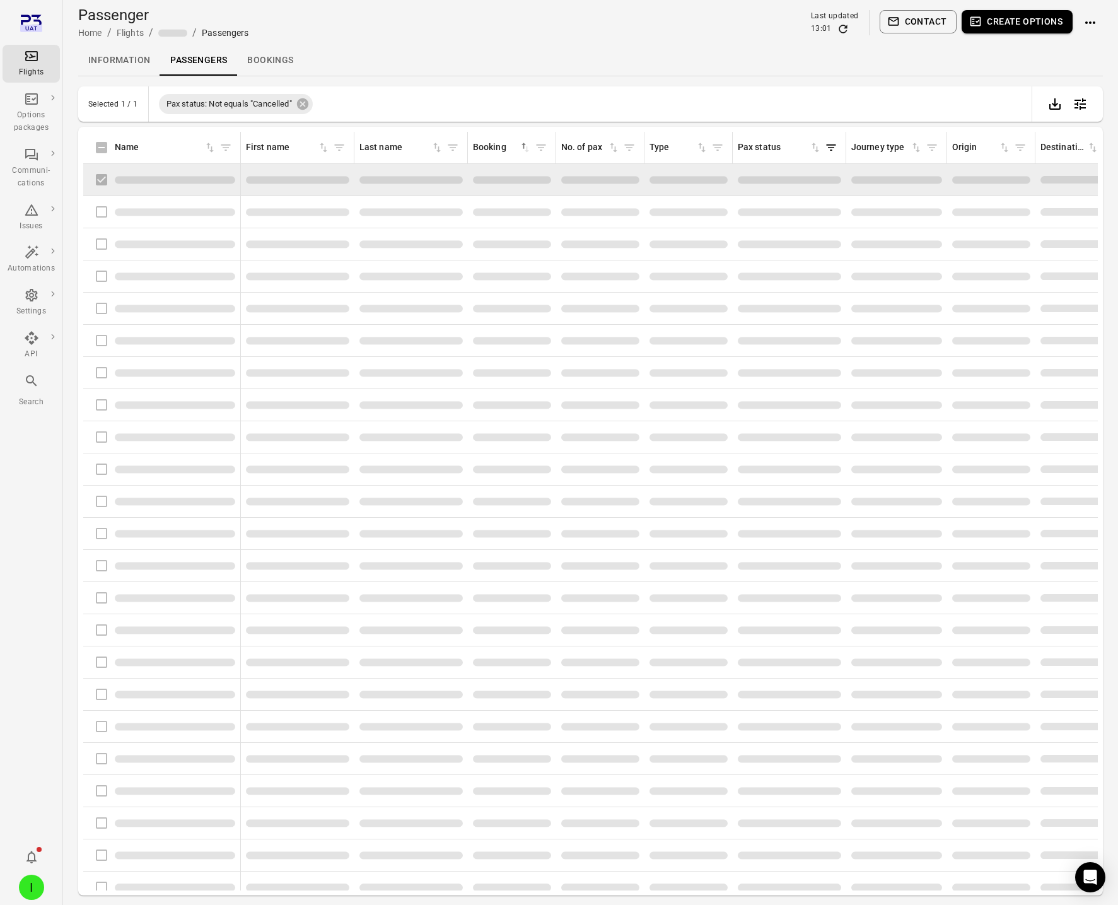
click at [1036, 32] on button "Create options" at bounding box center [1017, 21] width 111 height 23
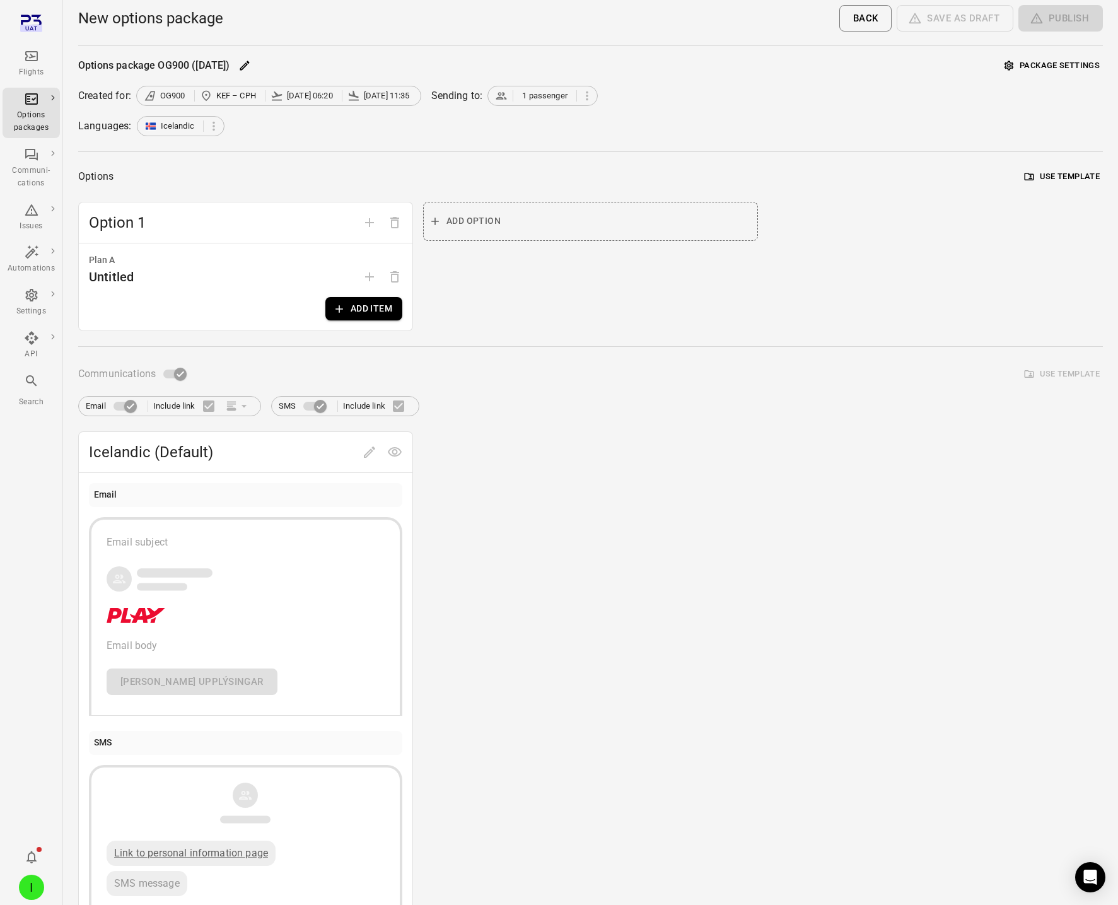
click at [328, 312] on button "Add item" at bounding box center [363, 308] width 77 height 23
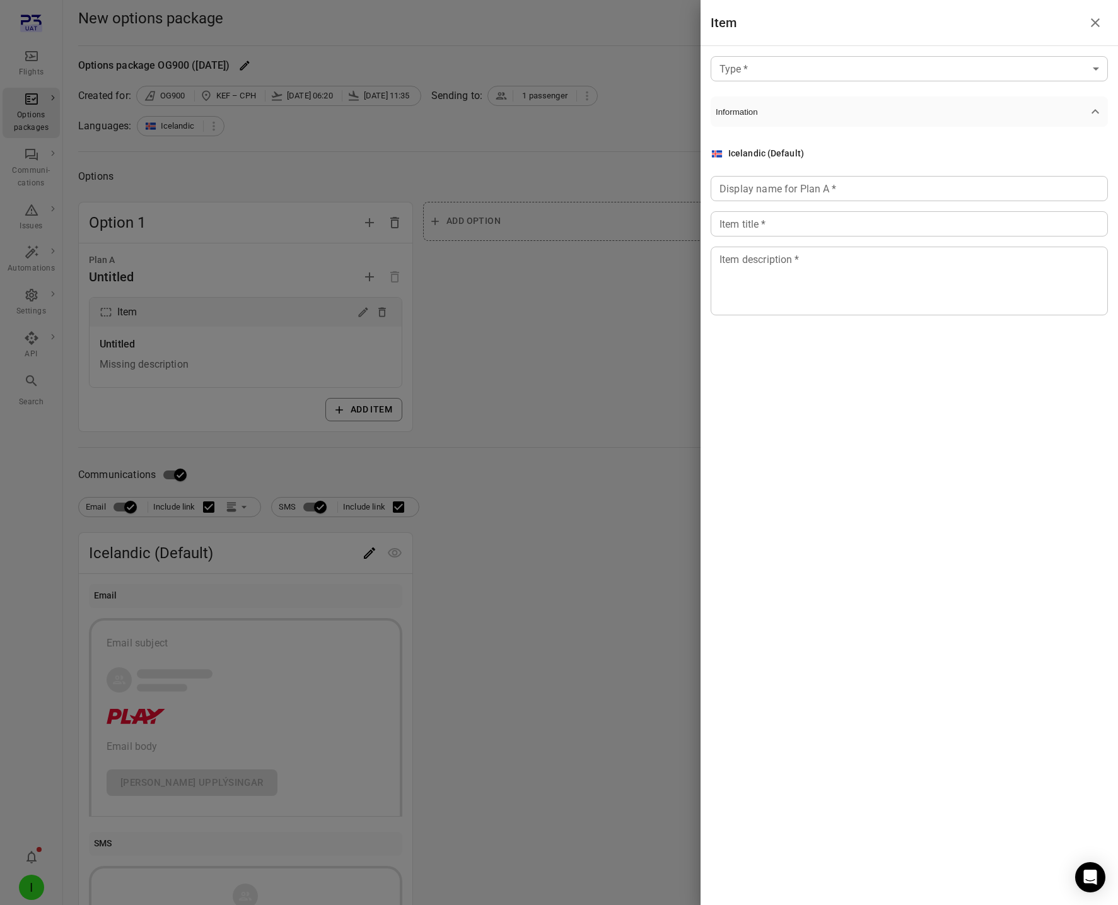
click at [785, 69] on body "Flights Options packages Communi-cations Issues Automations Settings API Search…" at bounding box center [559, 539] width 1118 height 1079
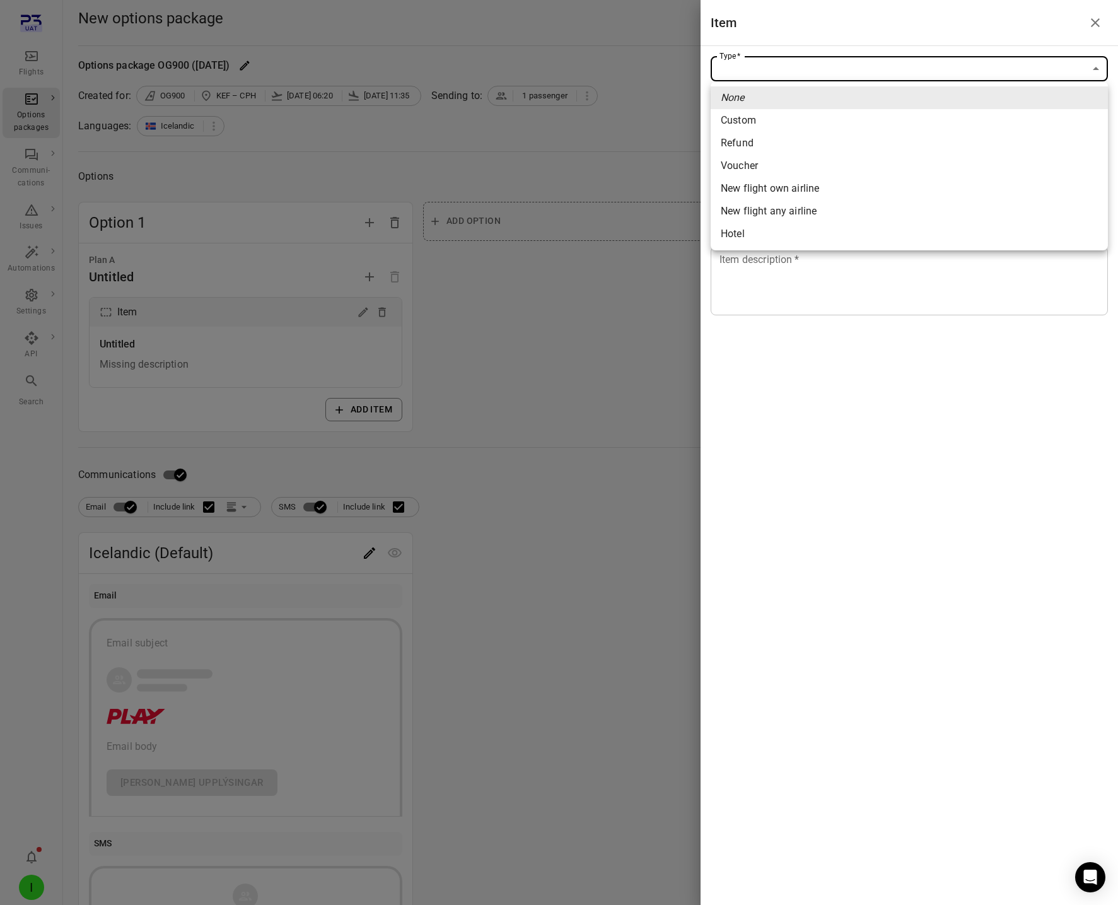
click at [788, 196] on div "New flight own airline" at bounding box center [770, 188] width 98 height 15
type input "**********"
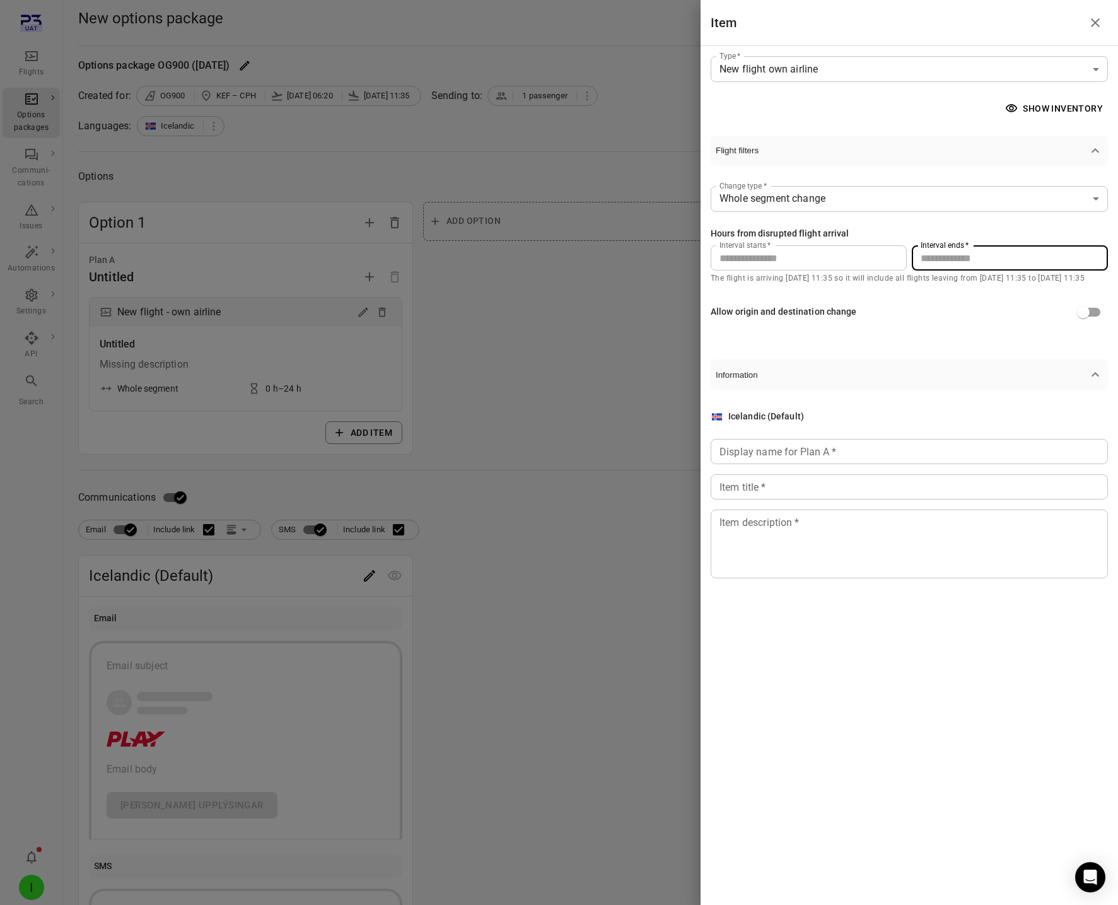
drag, startPoint x: 941, startPoint y: 257, endPoint x: 894, endPoint y: 257, distance: 46.1
click at [895, 257] on div "Interval starts   * * Interval starts   * Interval ends   * ** Interval ends   *" at bounding box center [909, 257] width 397 height 25
type input "**"
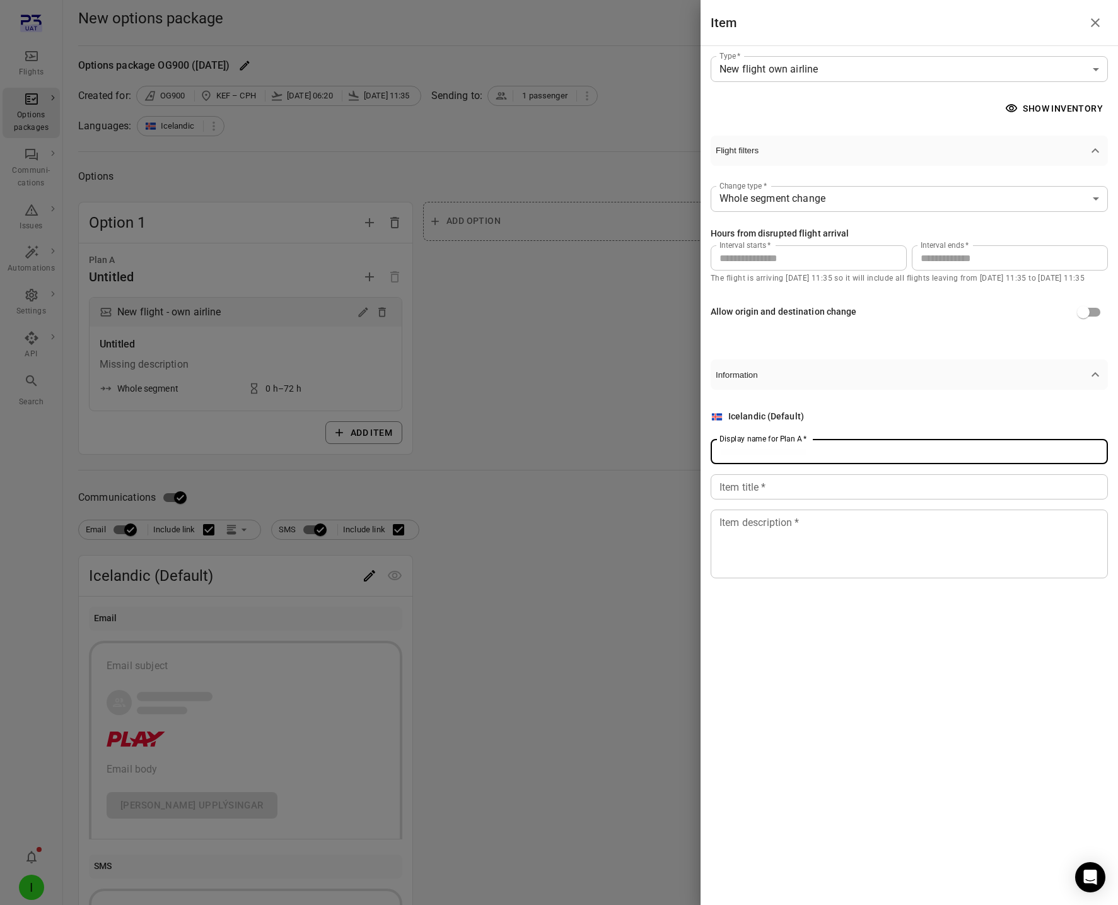
click at [763, 450] on input "Display name for Plan A   *" at bounding box center [909, 451] width 397 height 25
type input "******"
click at [774, 503] on div "Icelandic (Default) Display name for Plan A   * ****** Display name for Plan A …" at bounding box center [909, 494] width 397 height 168
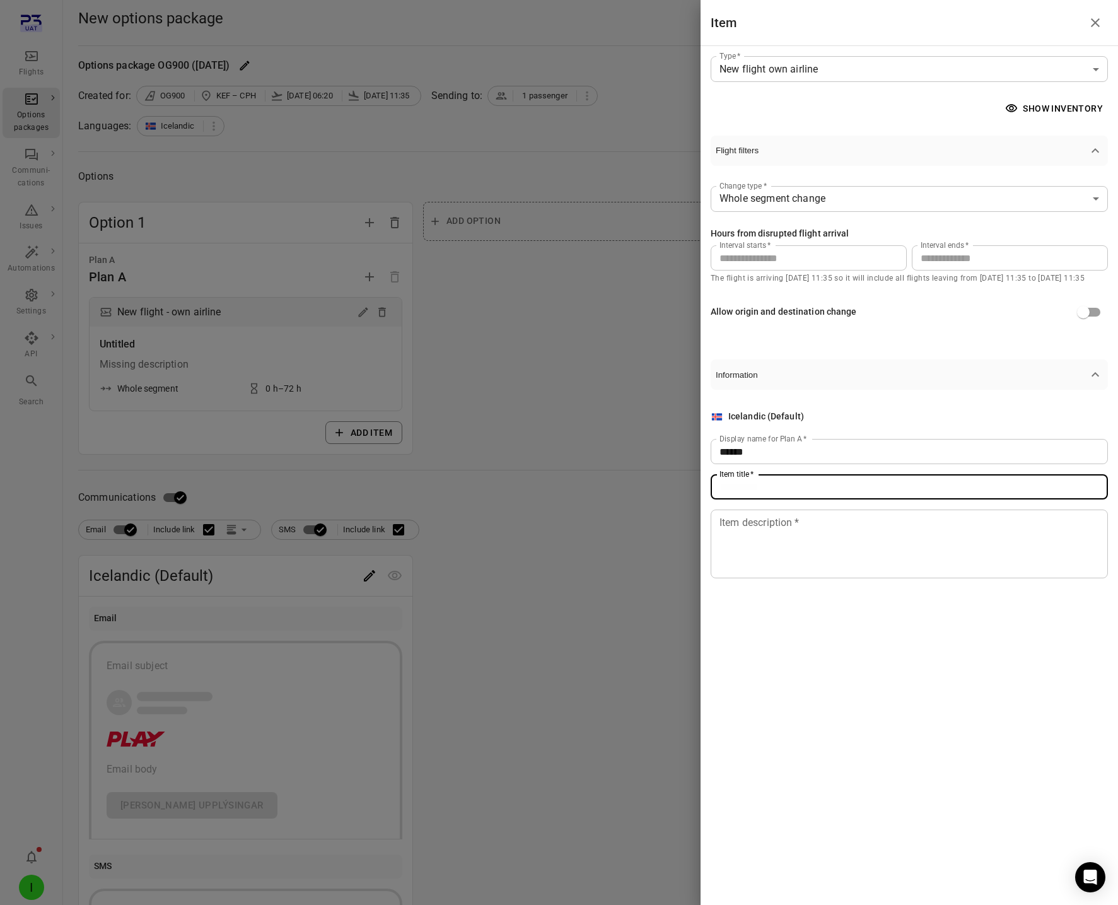
click at [775, 494] on input "Item title   *" at bounding box center [909, 486] width 397 height 25
type input "**********"
click at [783, 549] on textarea "Item description   *" at bounding box center [910, 544] width 380 height 58
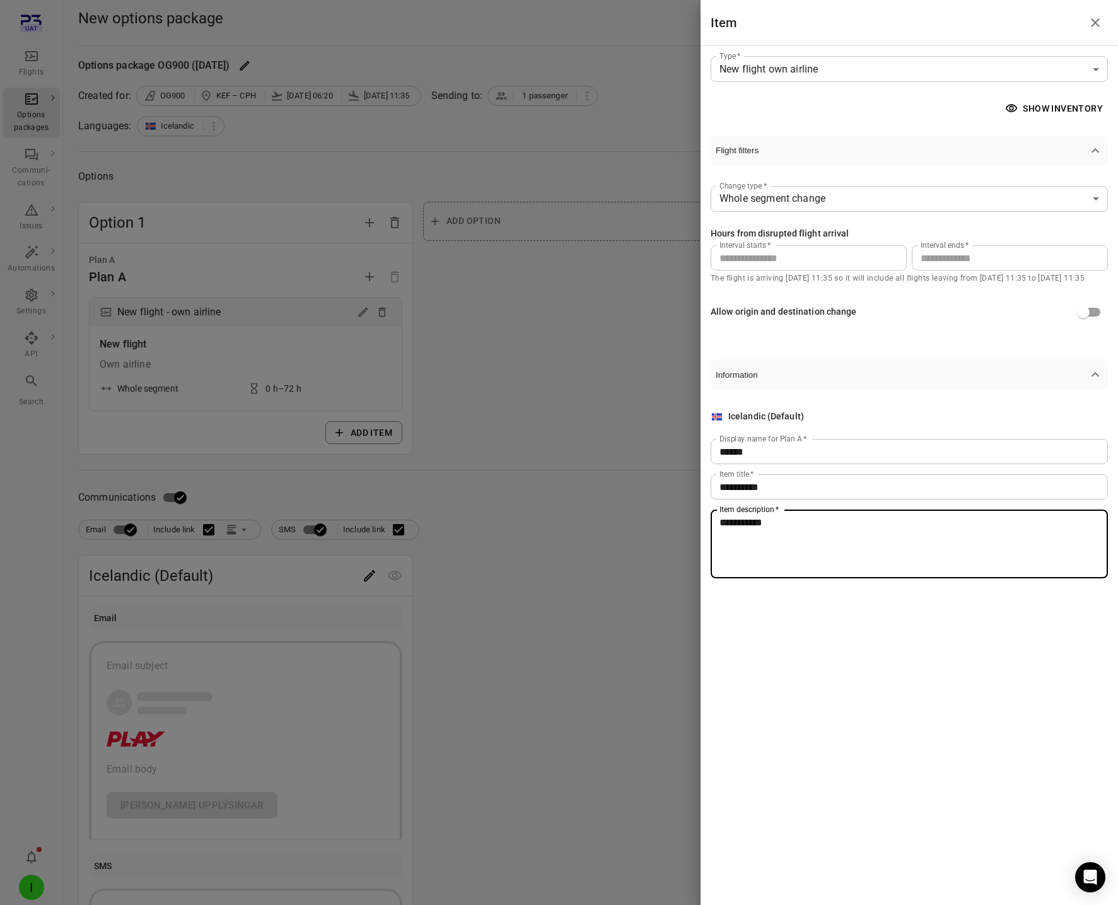
type textarea "**********"
click at [541, 631] on div at bounding box center [559, 452] width 1118 height 905
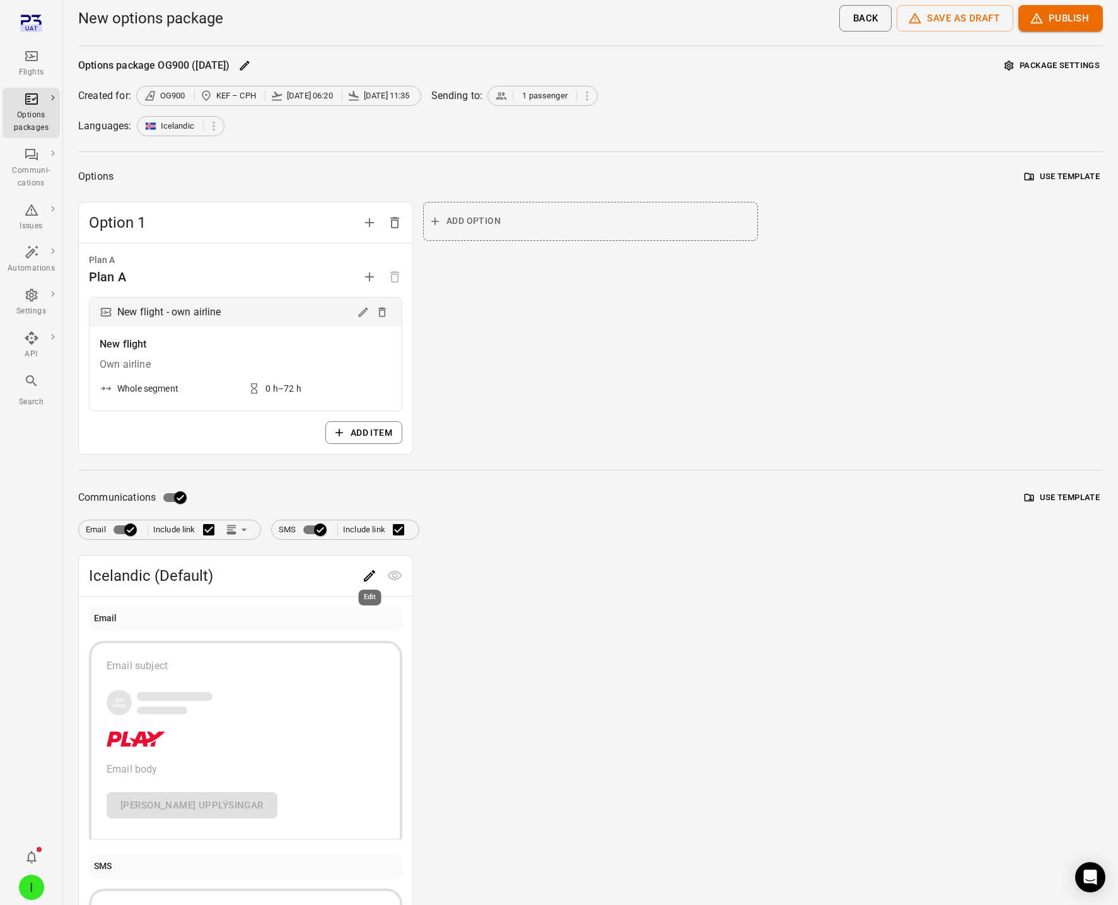
click at [363, 579] on icon "Edit" at bounding box center [369, 575] width 15 height 15
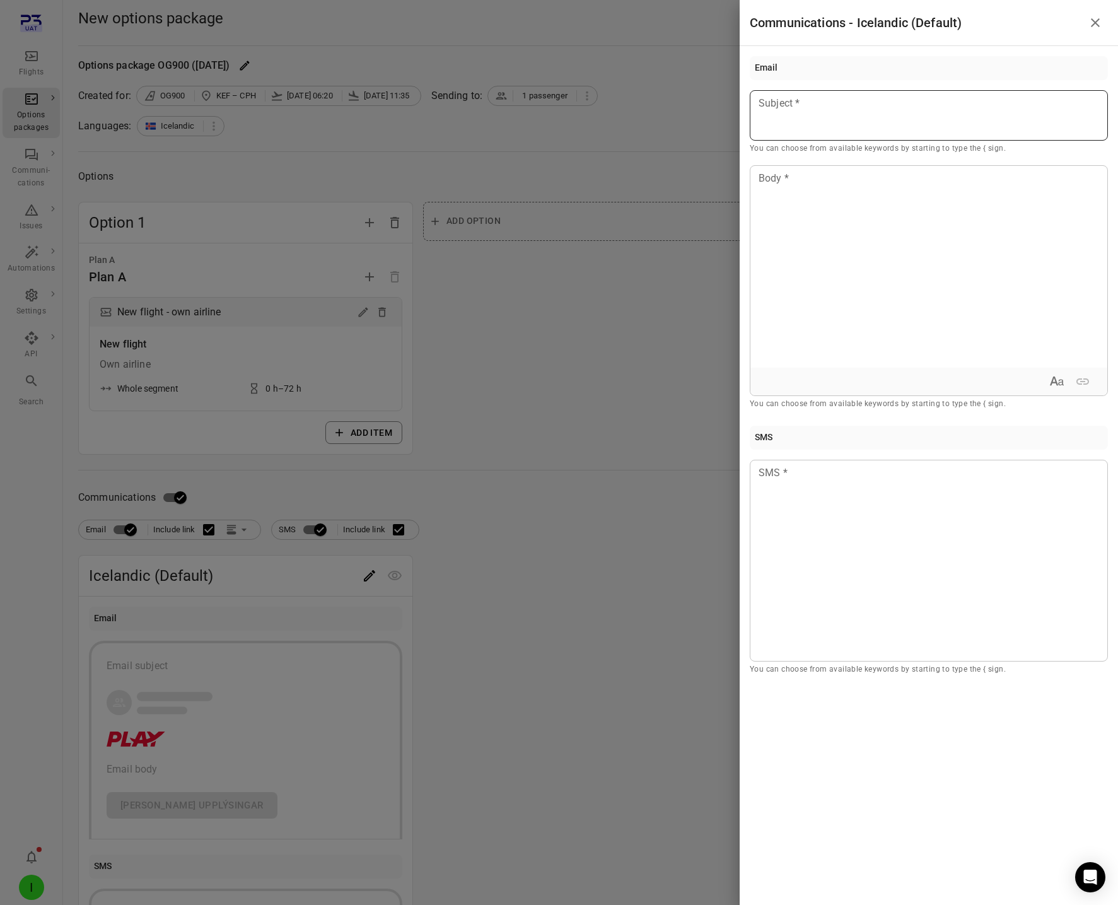
click at [797, 117] on div at bounding box center [929, 115] width 358 height 50
click at [875, 117] on div "**********" at bounding box center [929, 115] width 358 height 50
copy span "**********"
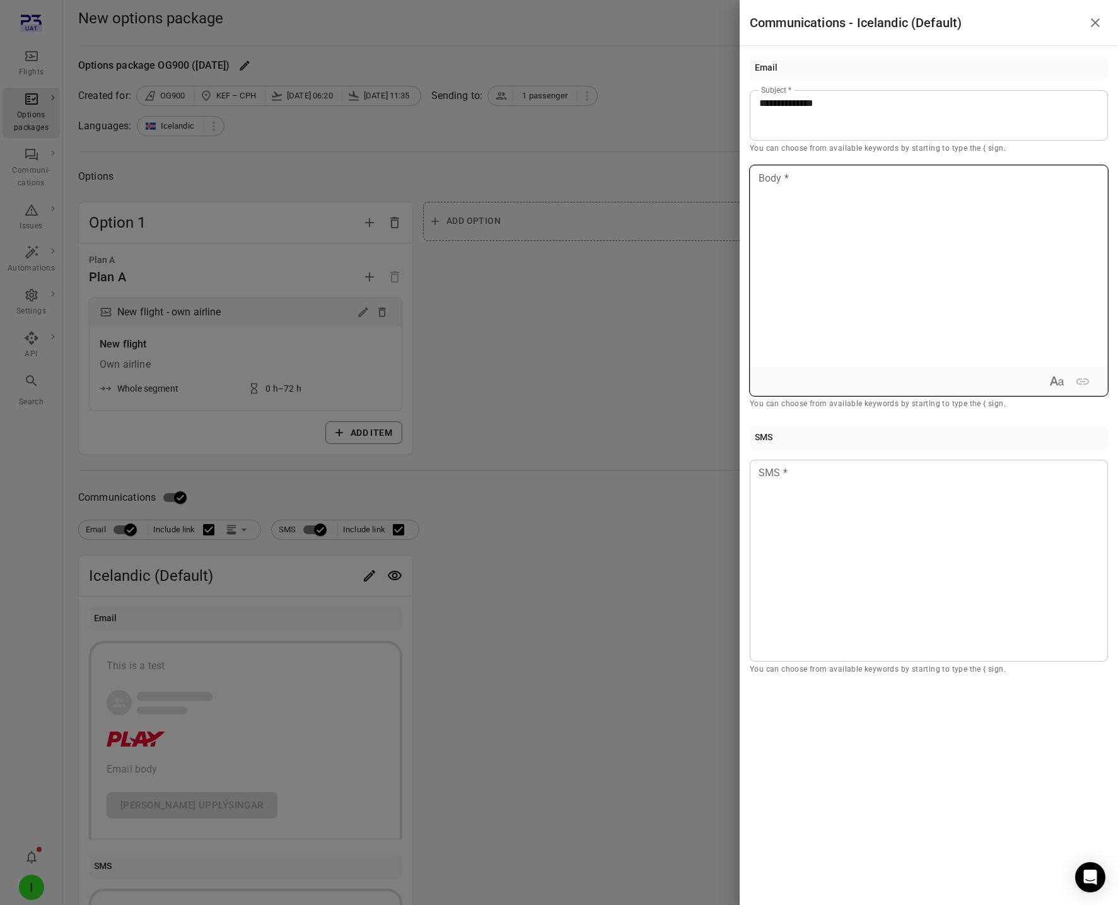
drag, startPoint x: 831, startPoint y: 267, endPoint x: 831, endPoint y: 290, distance: 22.1
click at [832, 271] on div at bounding box center [929, 267] width 357 height 202
click at [848, 597] on div at bounding box center [929, 561] width 358 height 202
drag, startPoint x: 528, startPoint y: 359, endPoint x: 618, endPoint y: 366, distance: 89.8
click at [528, 359] on div at bounding box center [559, 452] width 1118 height 905
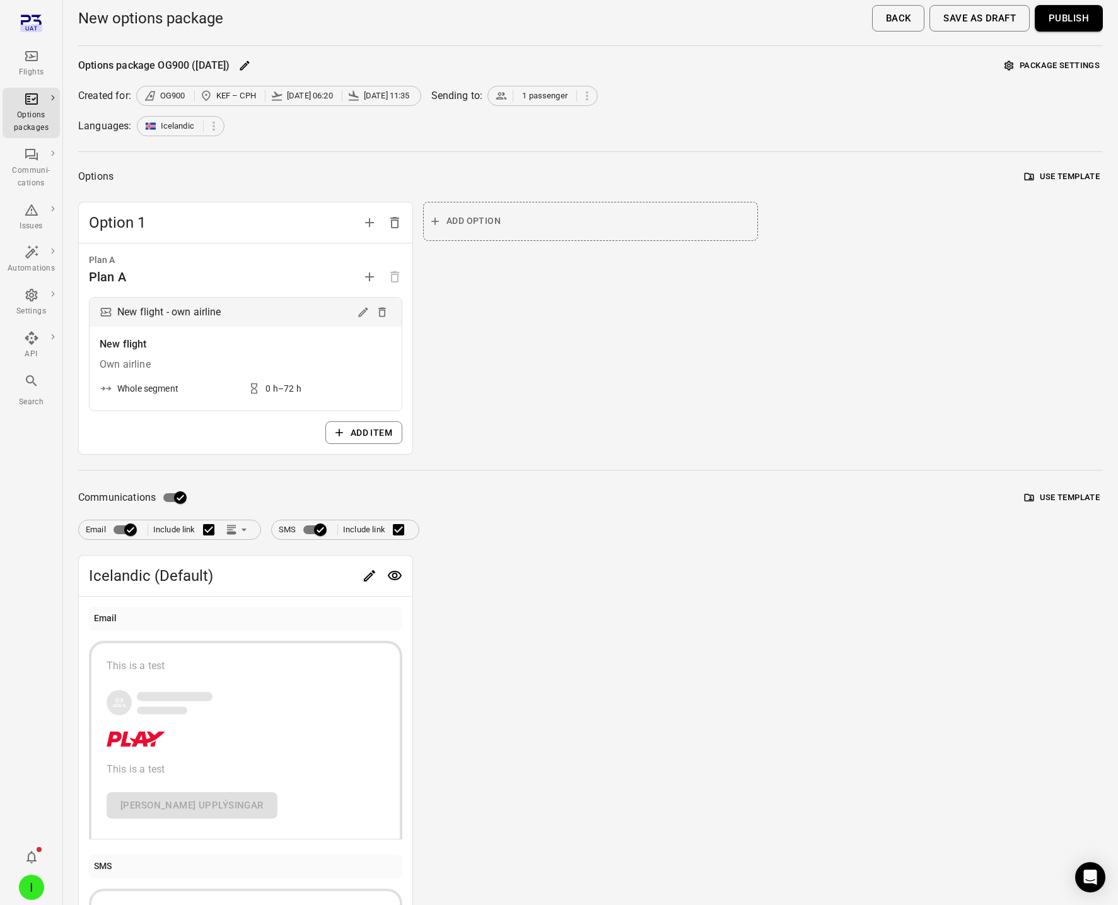
click at [1077, 22] on button "Publish" at bounding box center [1069, 18] width 68 height 26
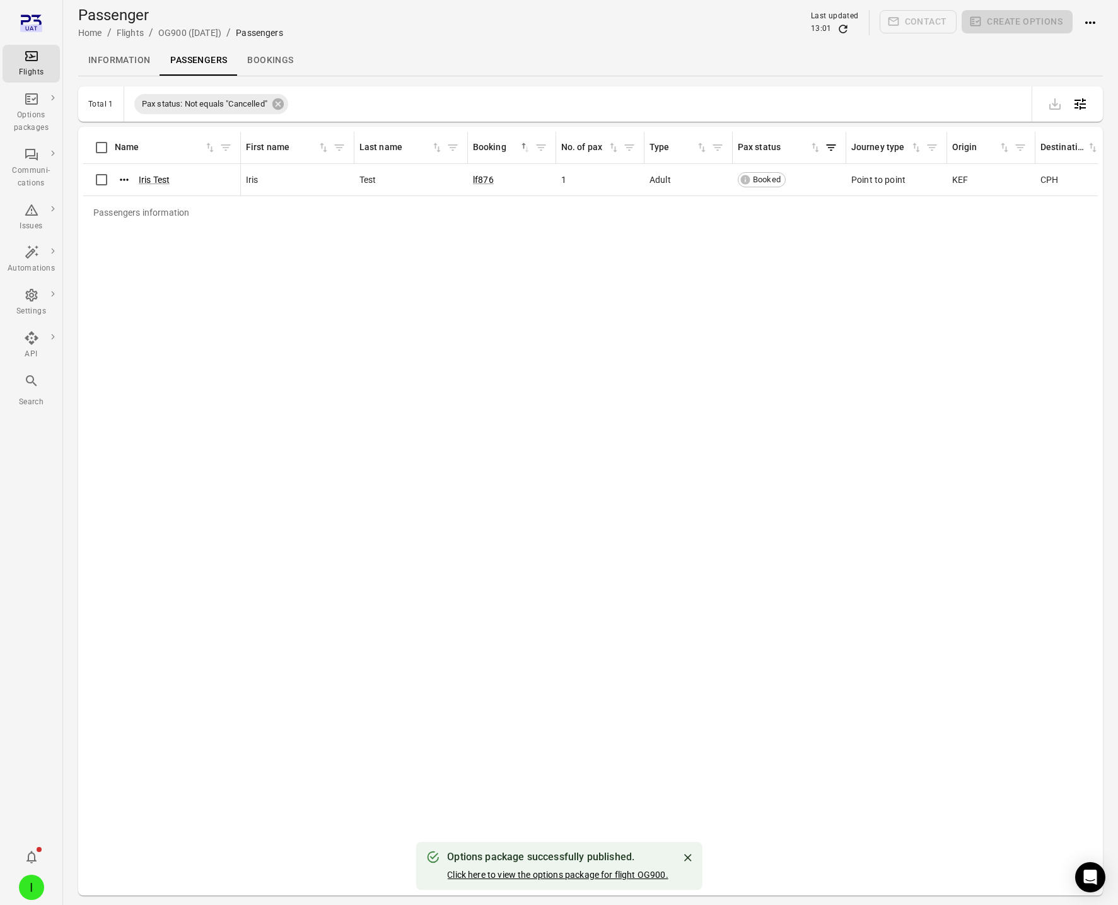
click at [557, 872] on link "Click here to view the options package for flight OG900." at bounding box center [557, 875] width 221 height 10
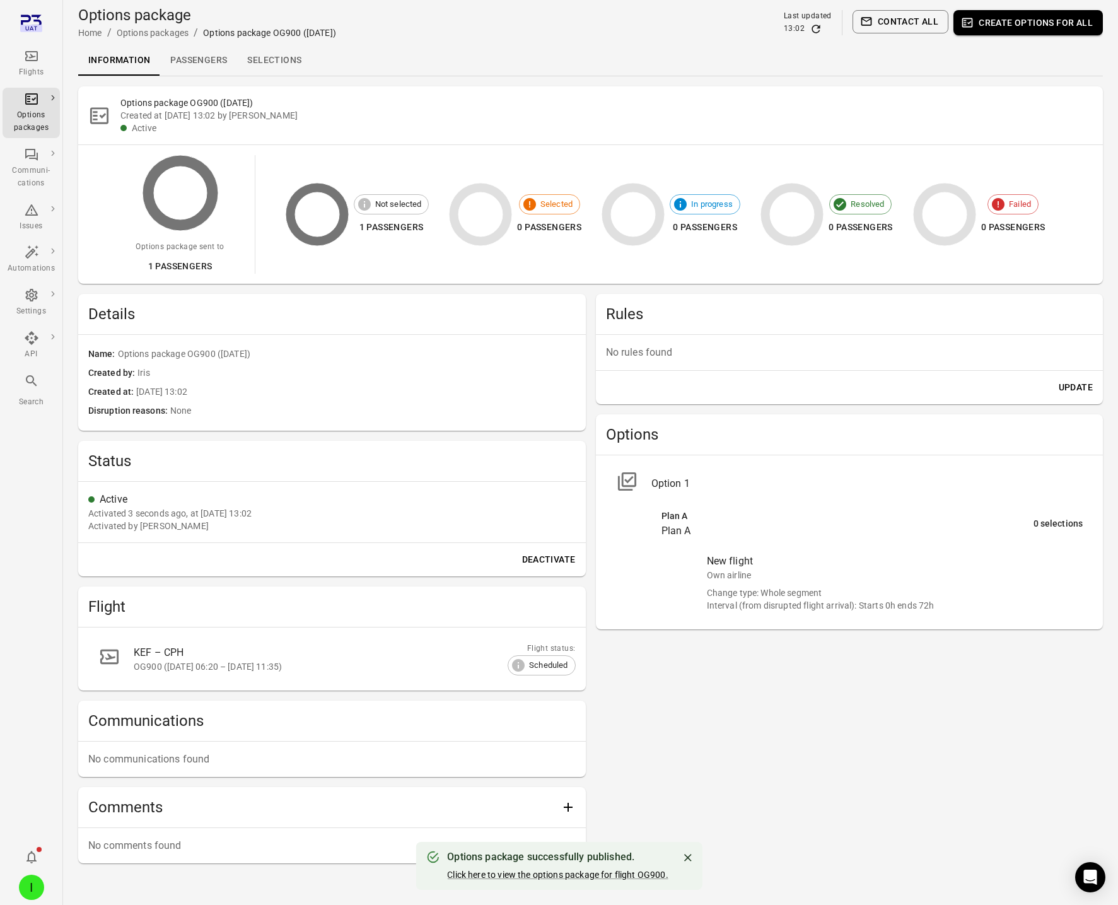
click at [264, 61] on link "Selections" at bounding box center [274, 60] width 74 height 30
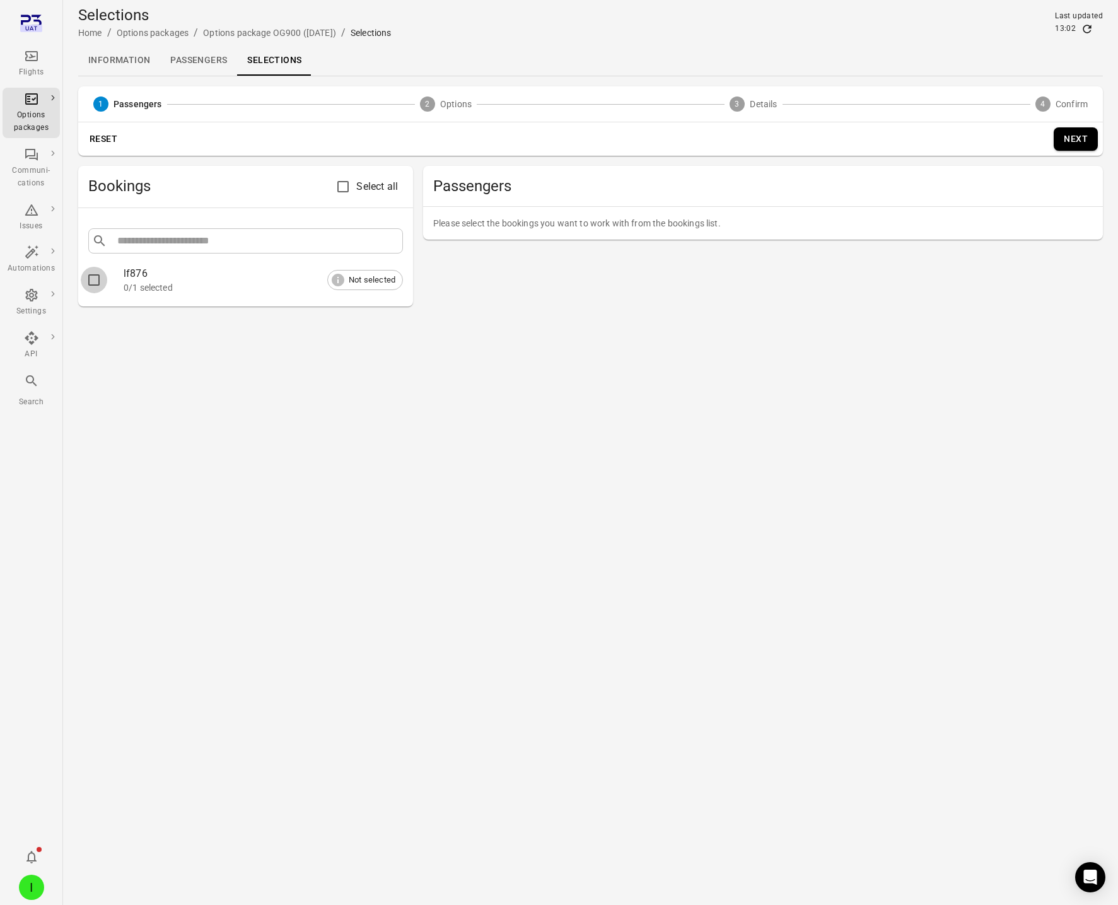
click at [108, 268] on div at bounding box center [105, 280] width 35 height 26
click at [1082, 139] on button "Next" at bounding box center [1076, 138] width 44 height 23
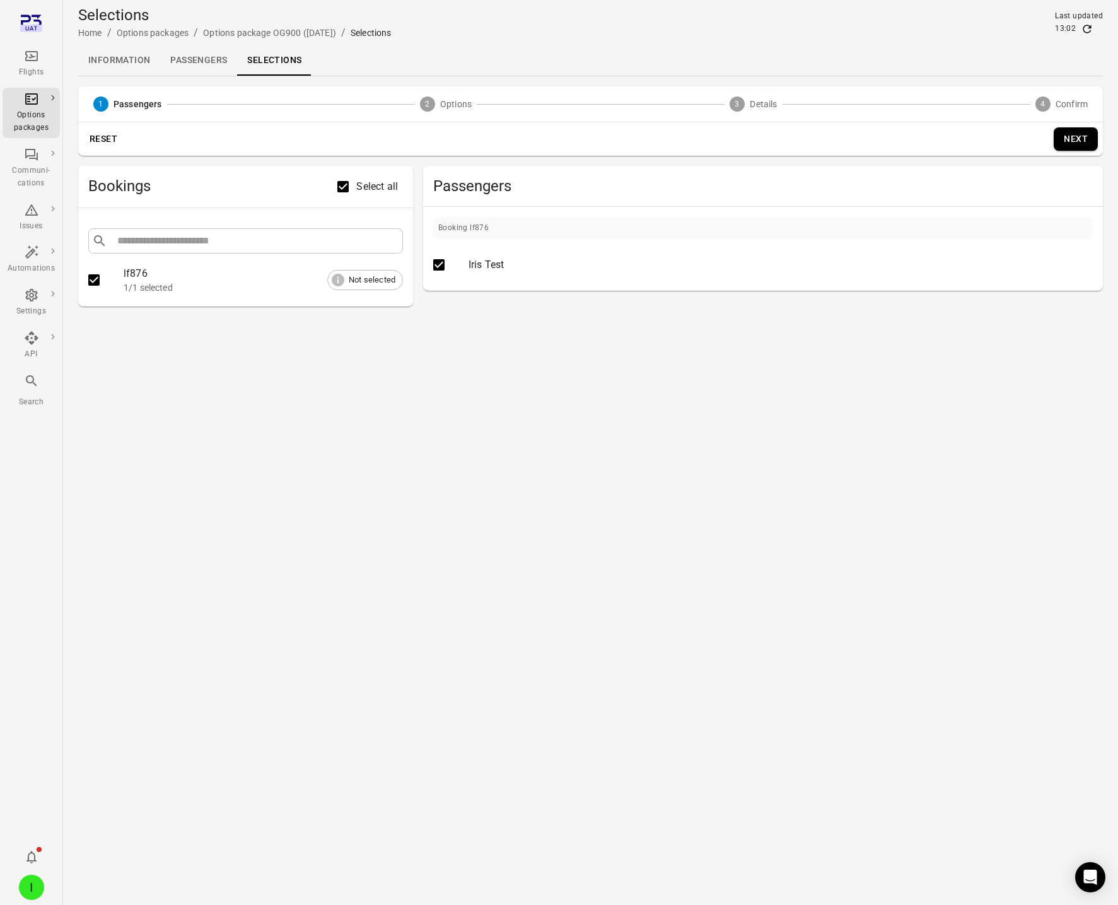
click at [1079, 131] on button "Next" at bounding box center [1076, 138] width 44 height 23
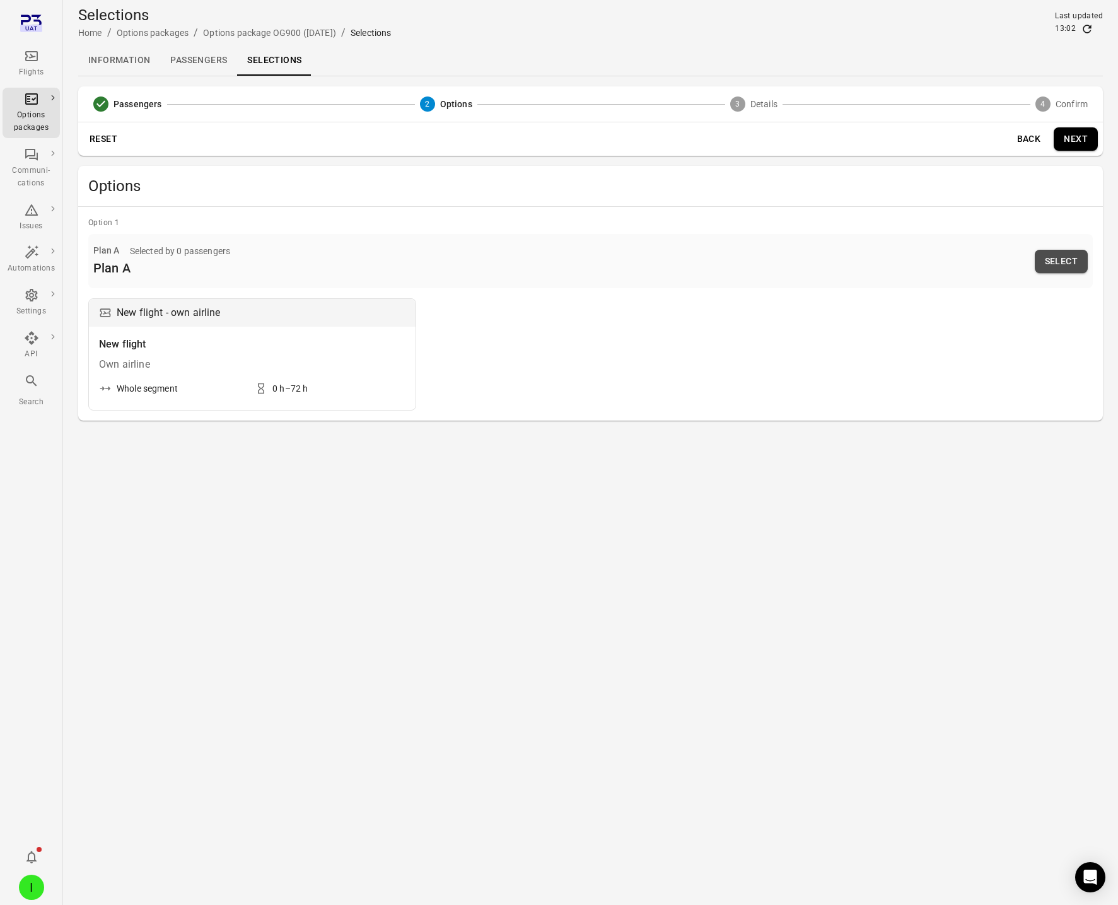
click at [1074, 251] on button "Select" at bounding box center [1061, 261] width 53 height 23
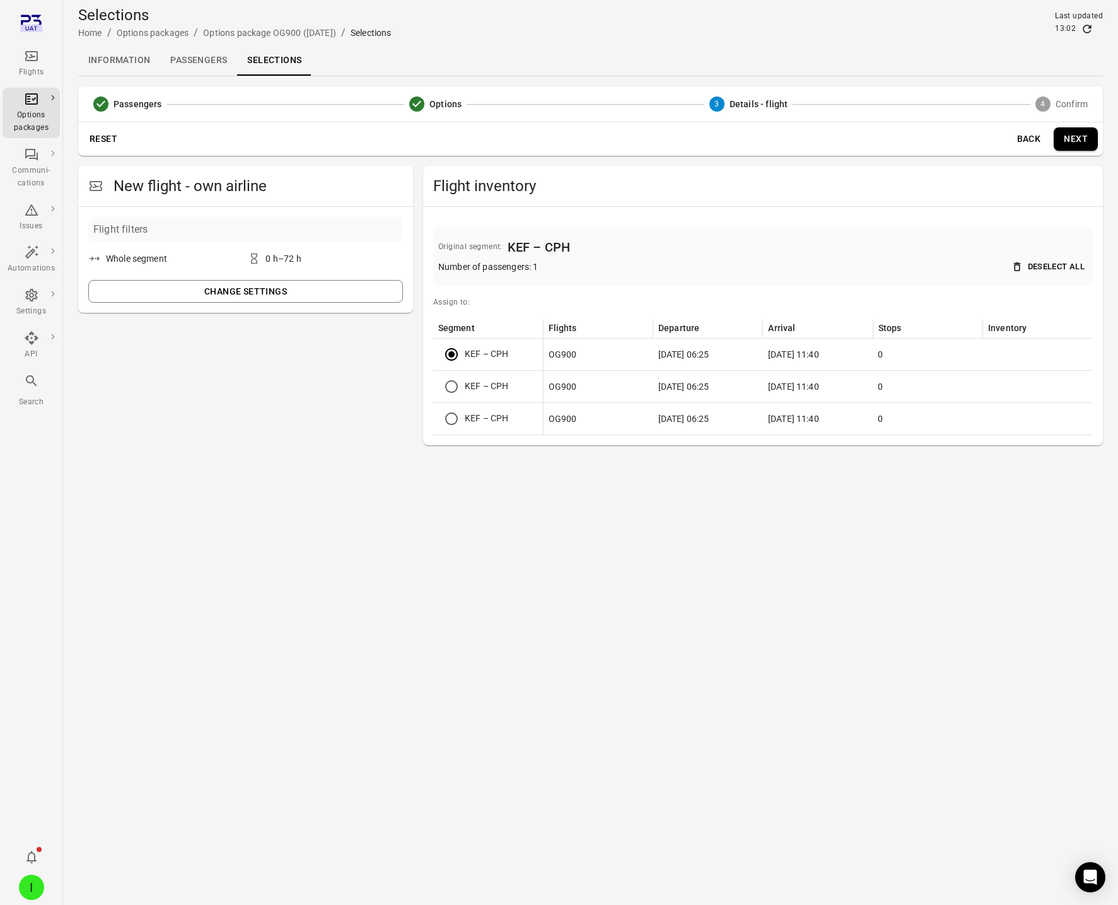
click at [1075, 133] on button "Next" at bounding box center [1076, 138] width 44 height 23
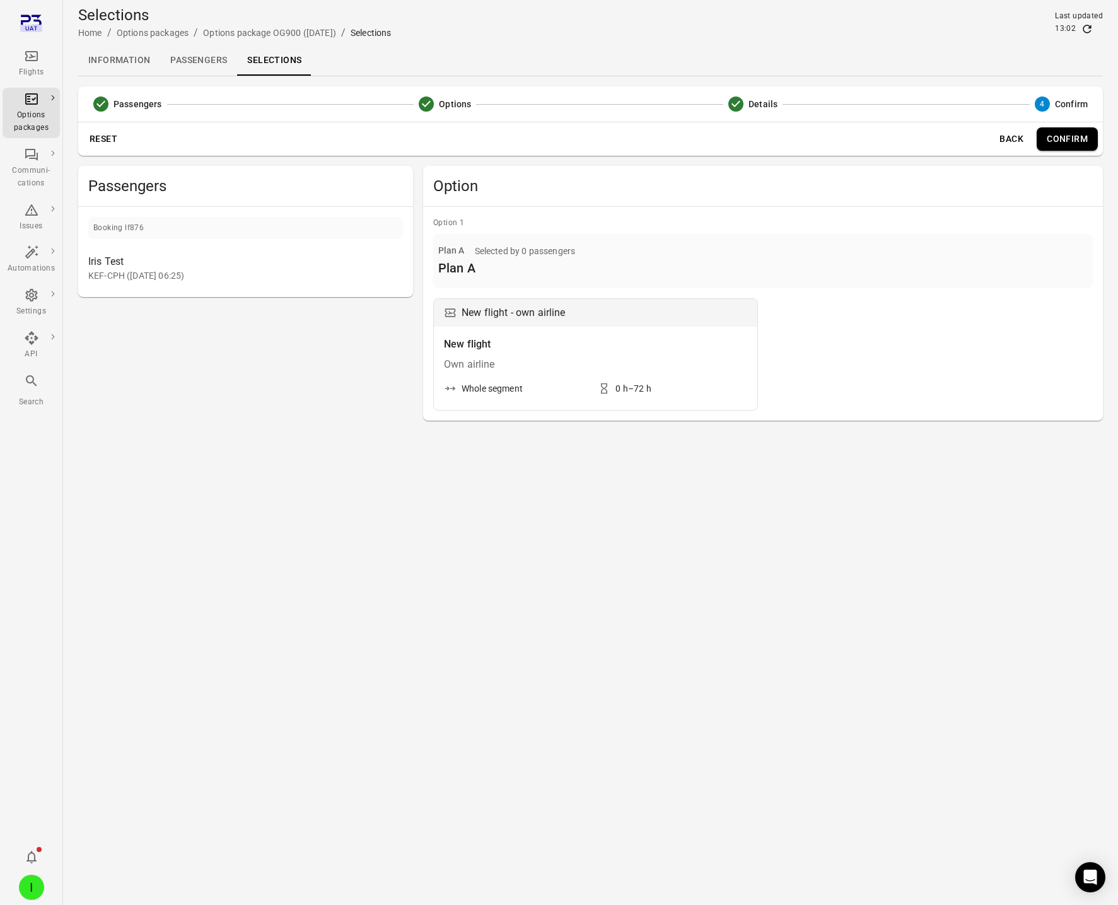
click at [1051, 136] on button "Confirm" at bounding box center [1067, 138] width 61 height 23
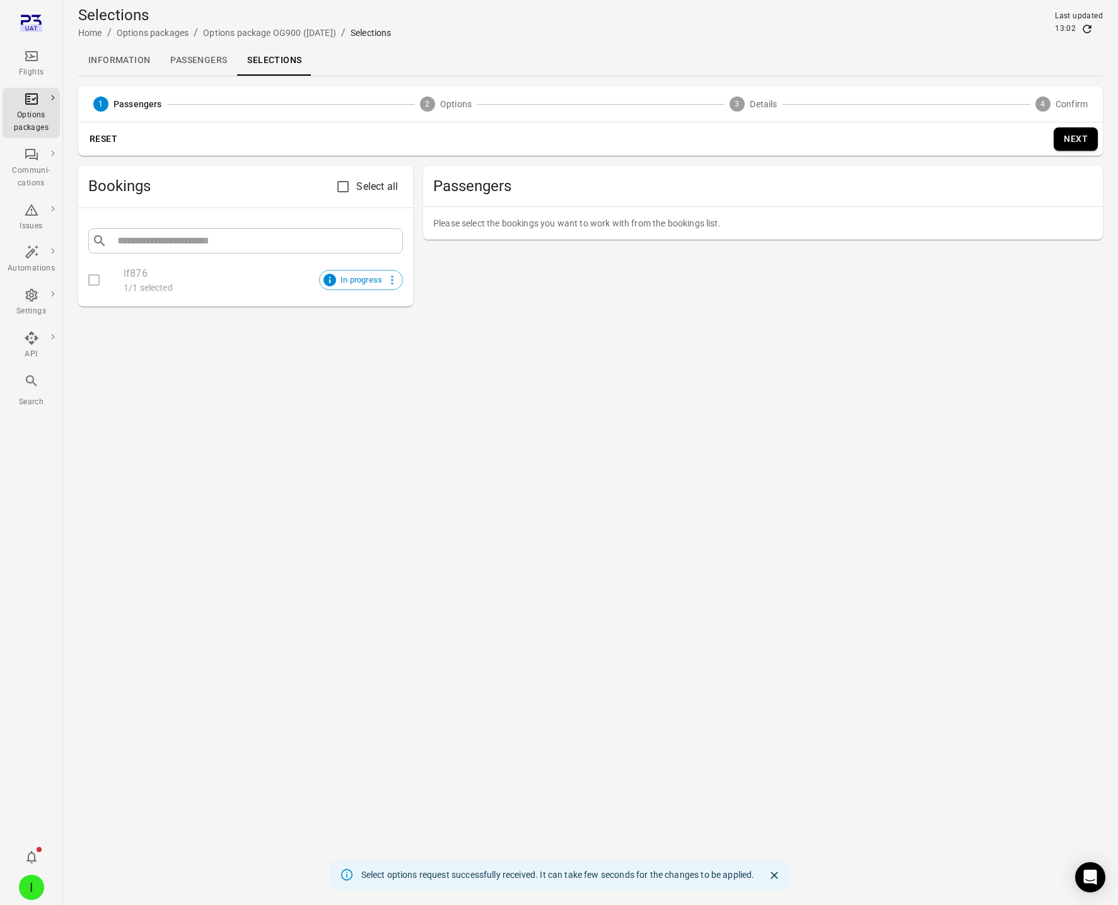
click at [190, 62] on link "Passengers" at bounding box center [198, 60] width 77 height 30
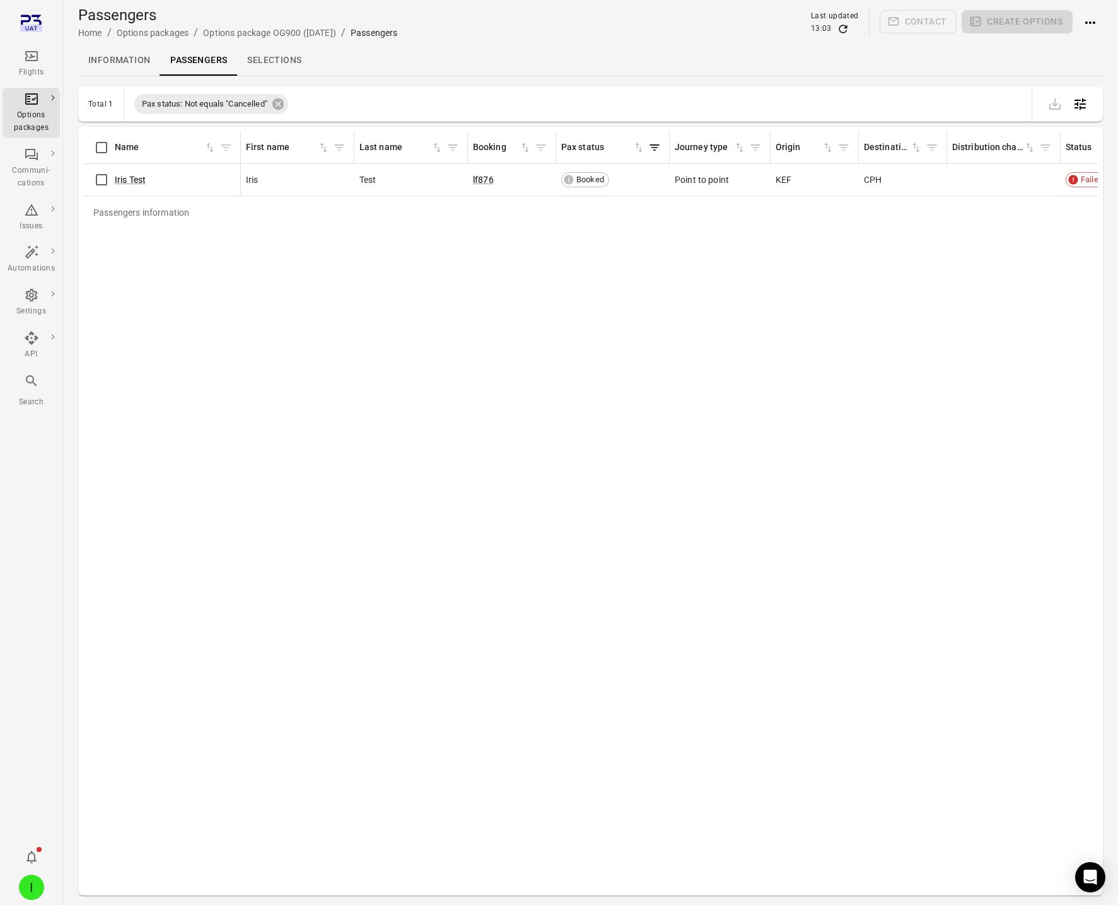
click at [94, 55] on link "Information" at bounding box center [119, 60] width 82 height 30
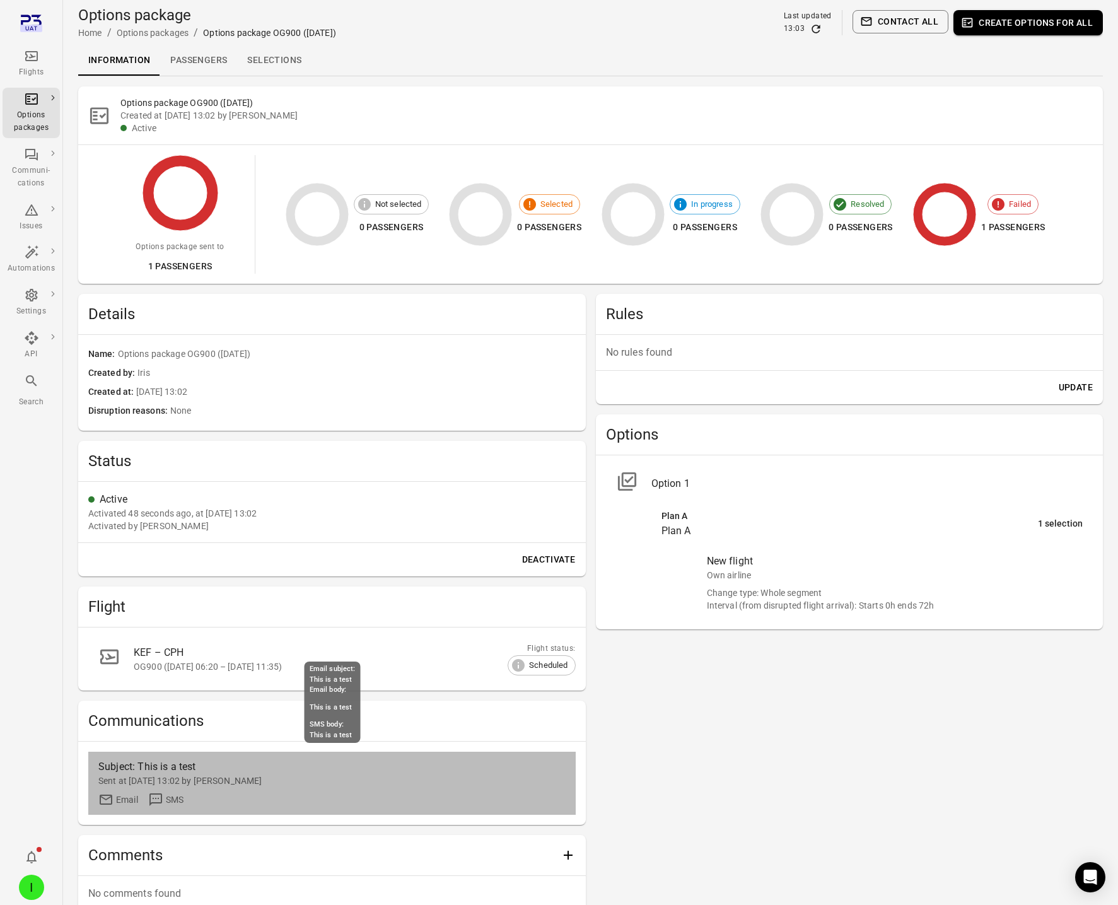
click at [178, 772] on div "Subject: This is a test" at bounding box center [273, 766] width 350 height 15
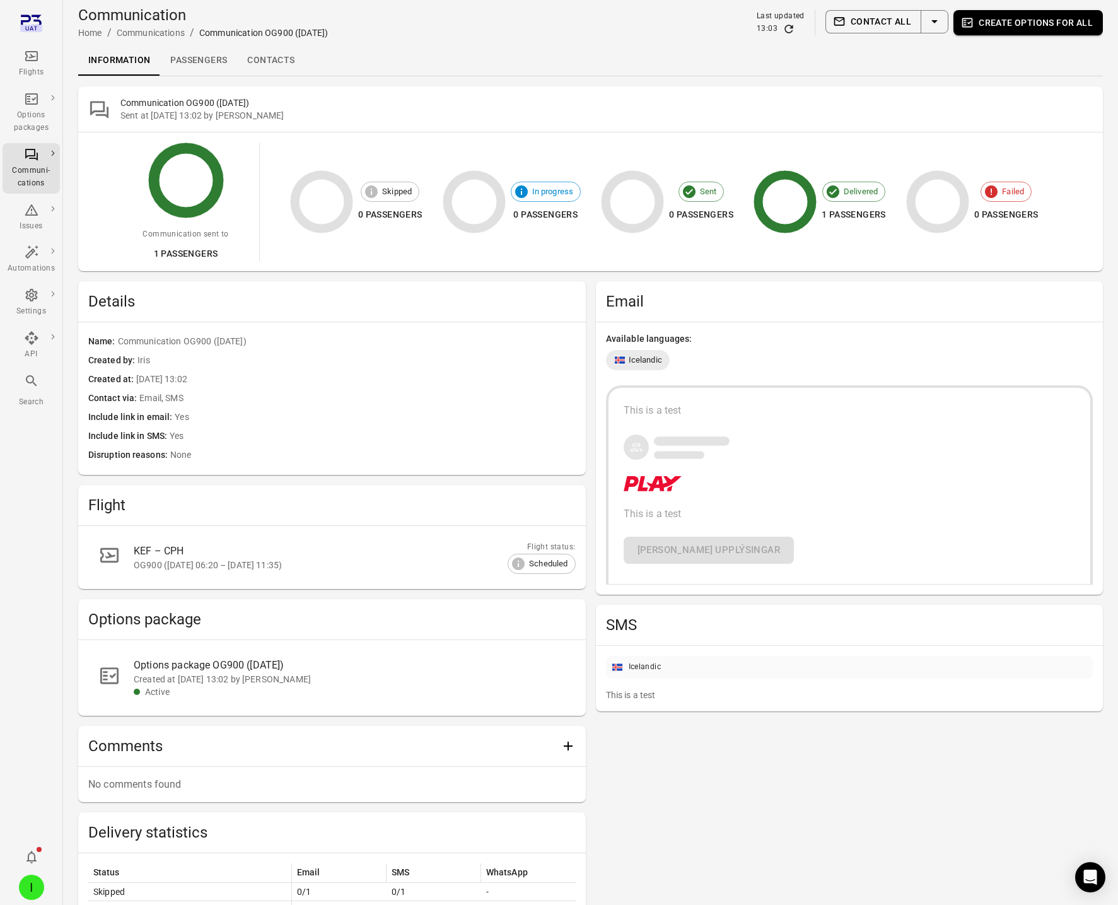
click at [201, 64] on link "Passengers" at bounding box center [198, 60] width 77 height 30
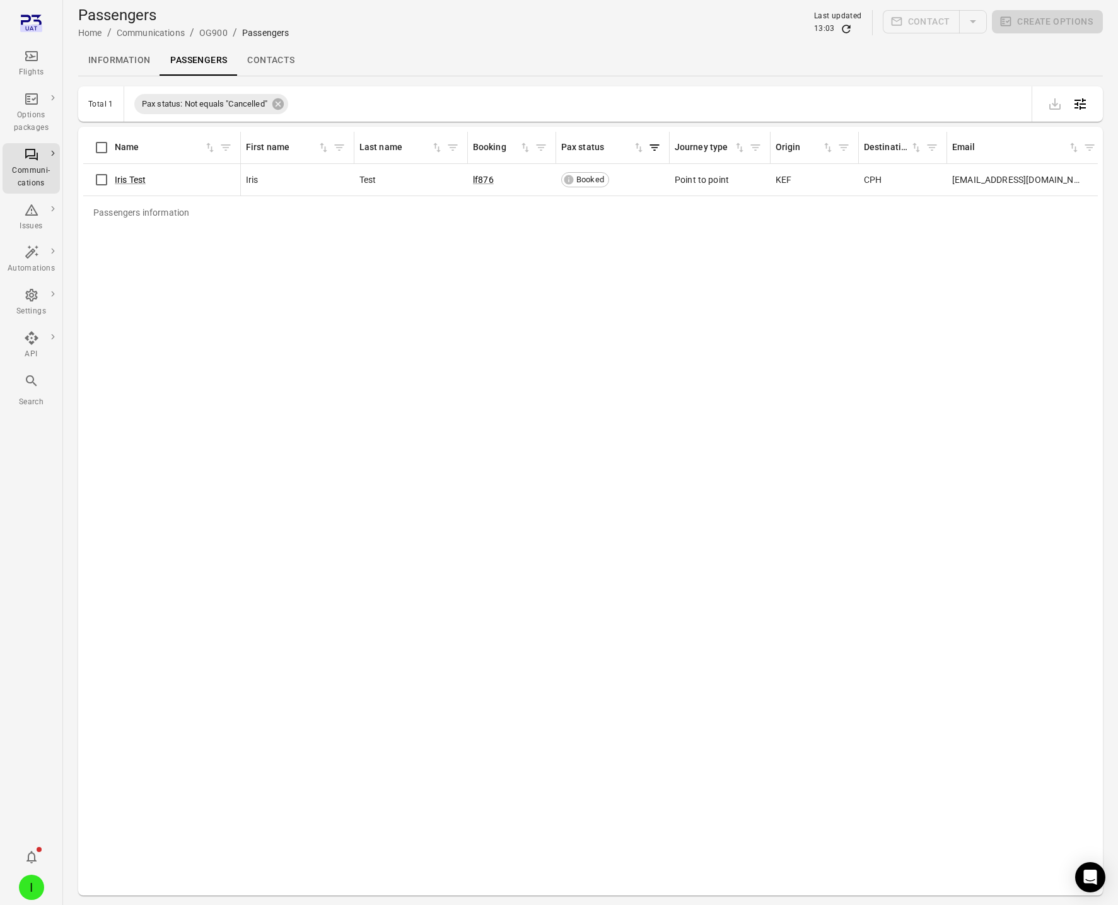
click at [283, 62] on link "Contacts" at bounding box center [270, 60] width 67 height 30
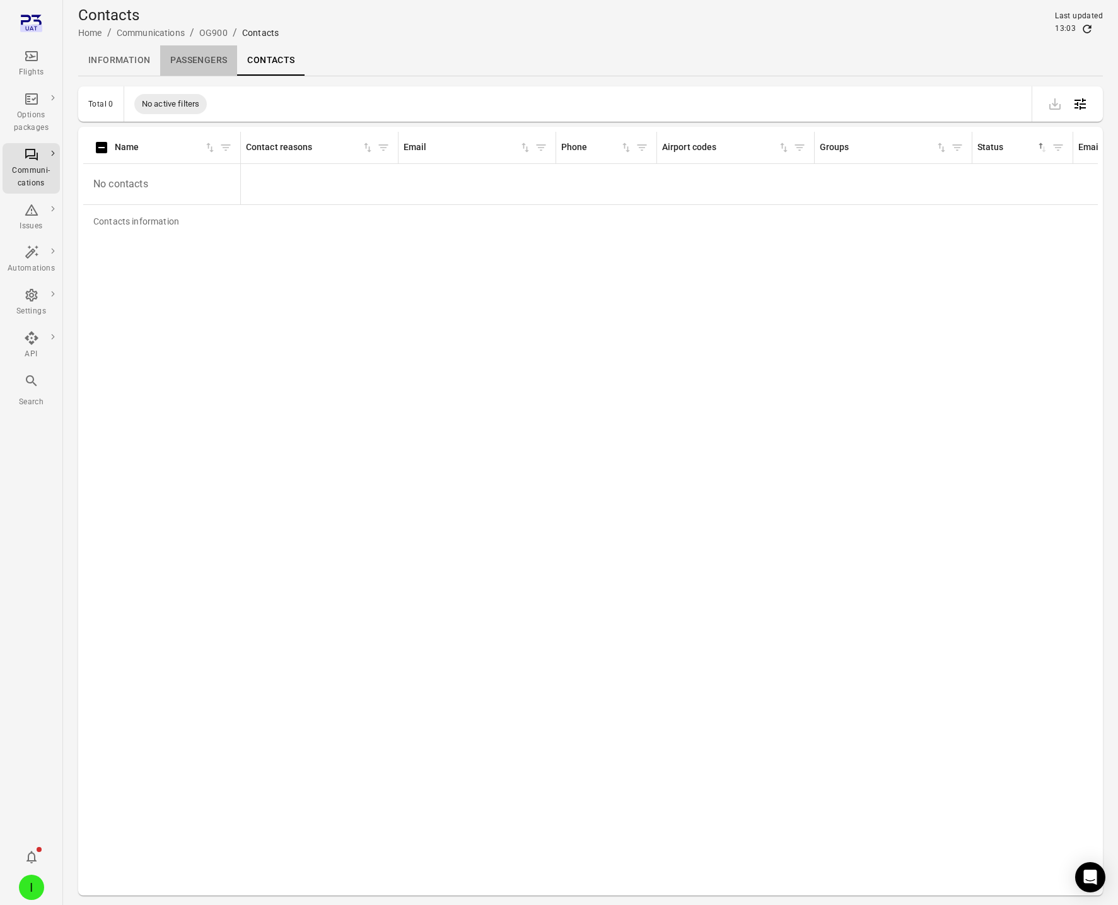
click at [216, 72] on link "Passengers" at bounding box center [198, 60] width 77 height 30
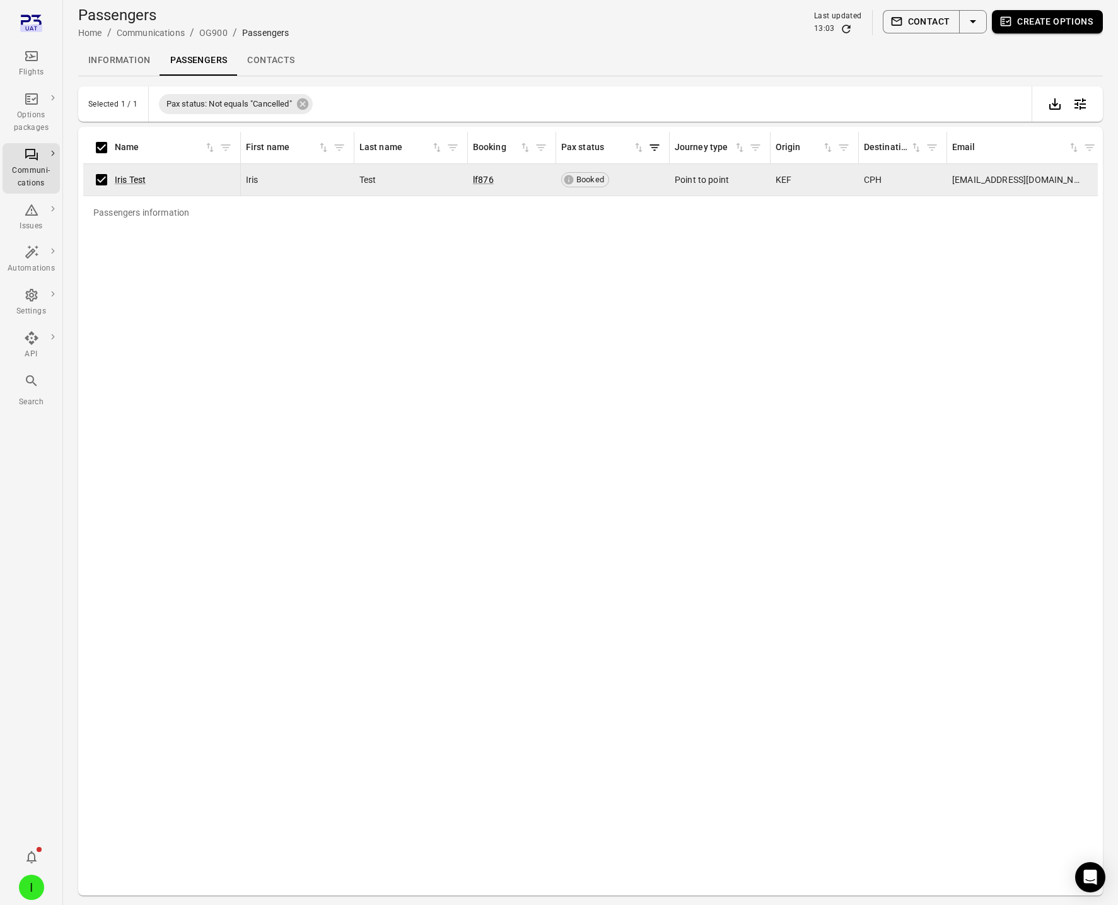
click at [120, 62] on link "Information" at bounding box center [119, 60] width 82 height 30
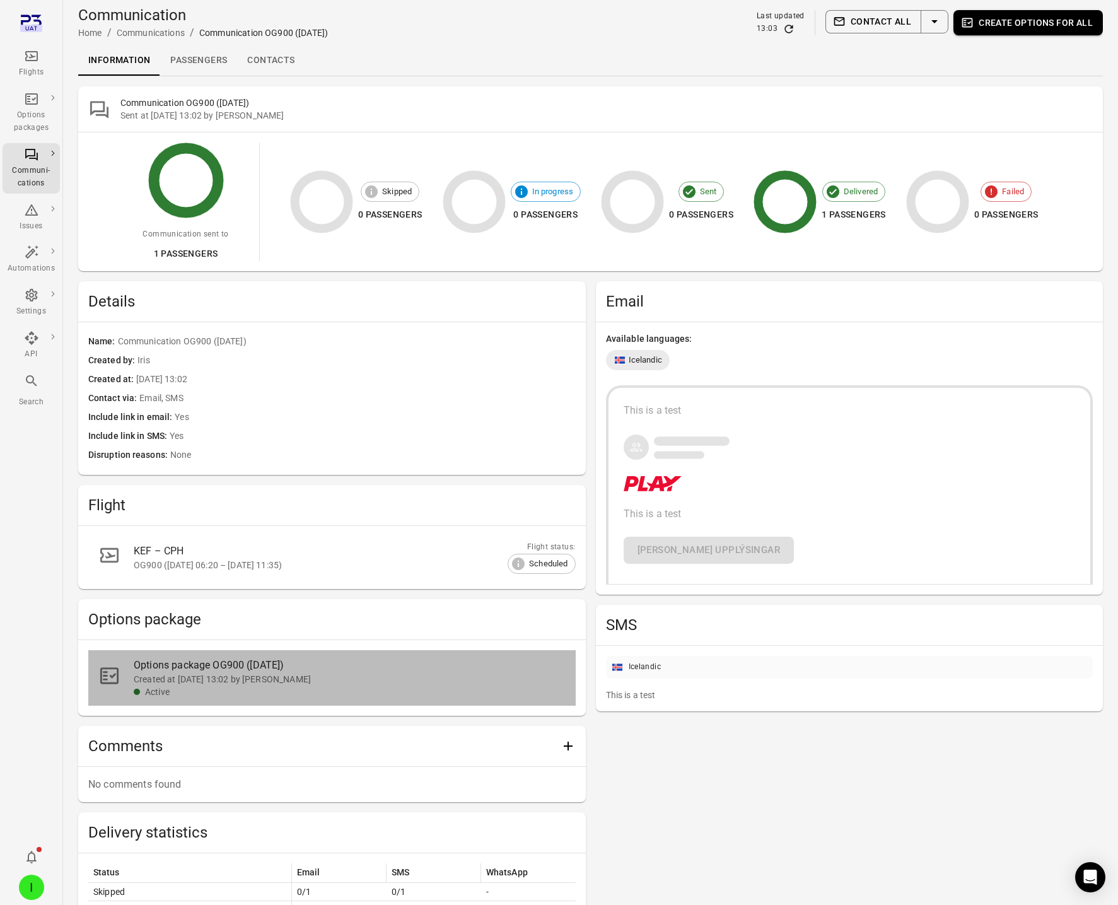
click at [230, 674] on div "Created at 29 Sep 2025 13:02 by Iris" at bounding box center [350, 679] width 432 height 13
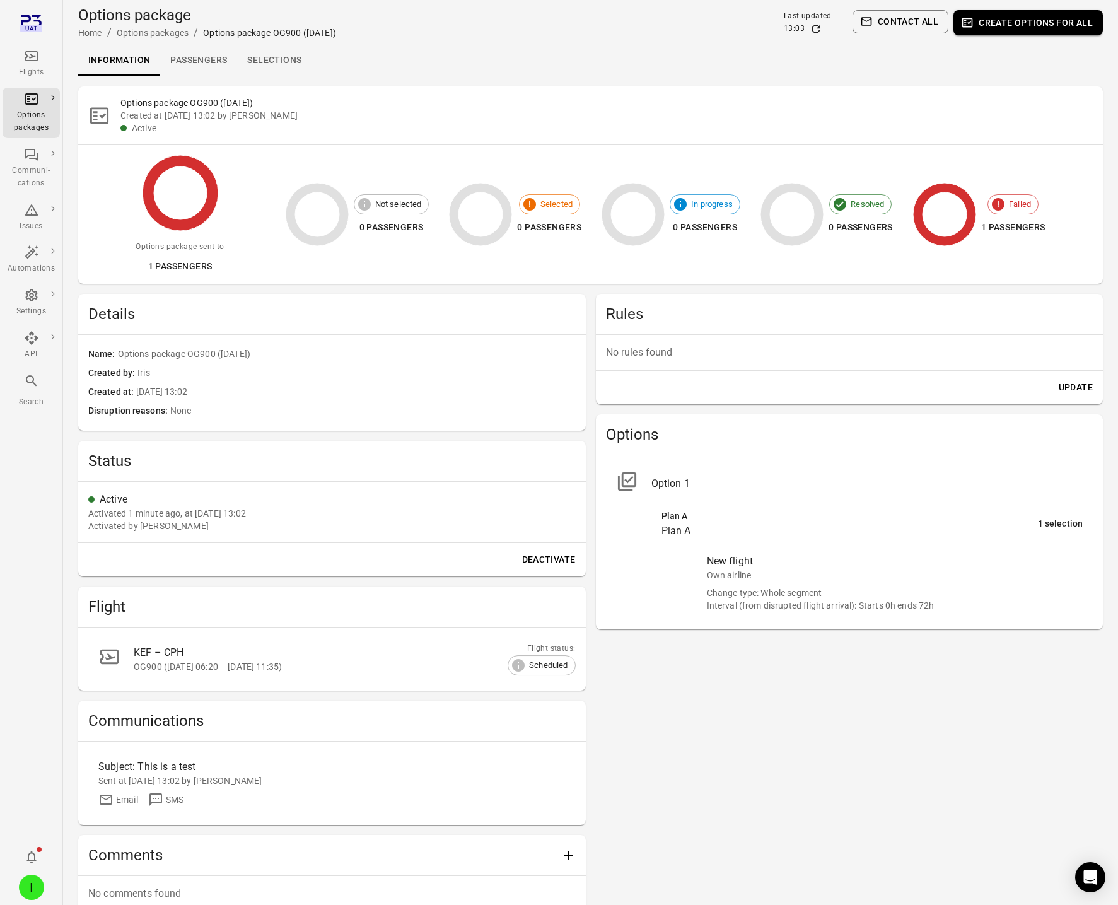
click at [192, 63] on link "Passengers" at bounding box center [198, 60] width 77 height 30
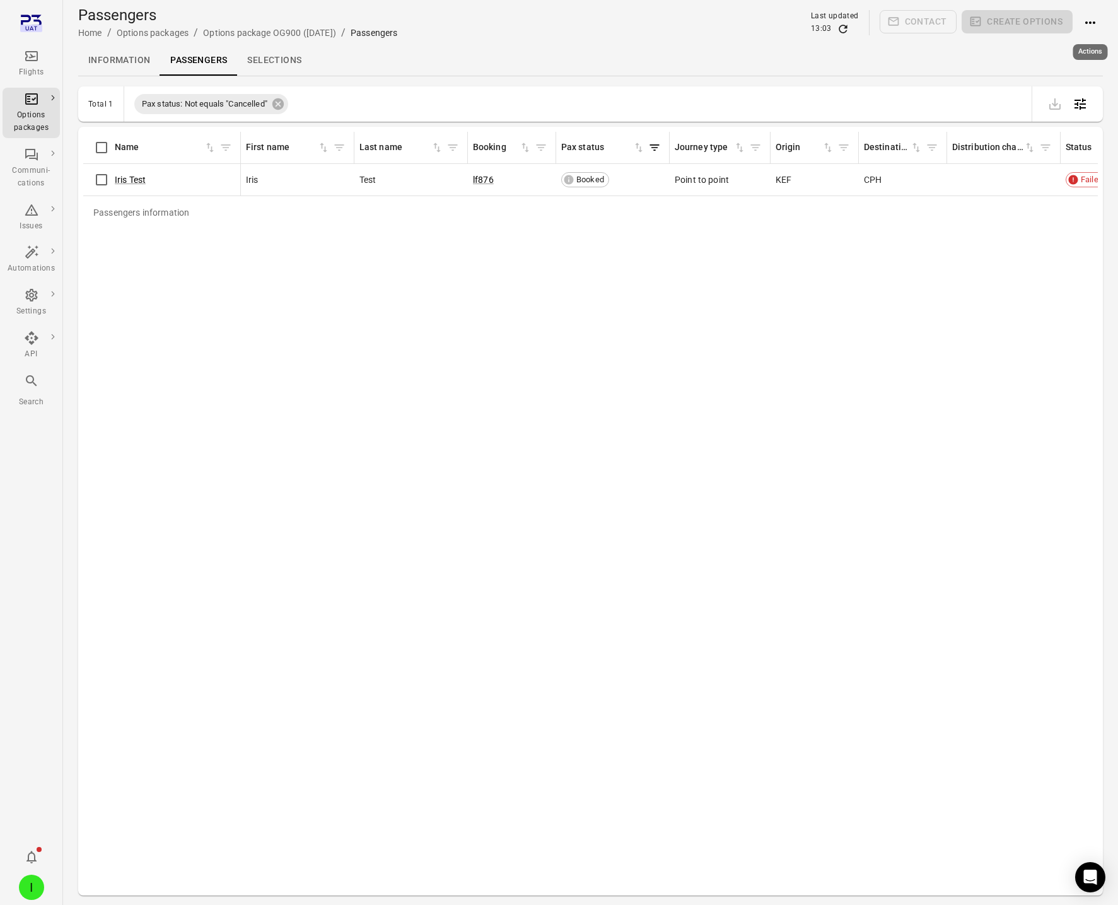
click at [1095, 25] on icon "Actions" at bounding box center [1090, 22] width 15 height 15
click at [1024, 115] on span "Resend options package" at bounding box center [1049, 116] width 98 height 13
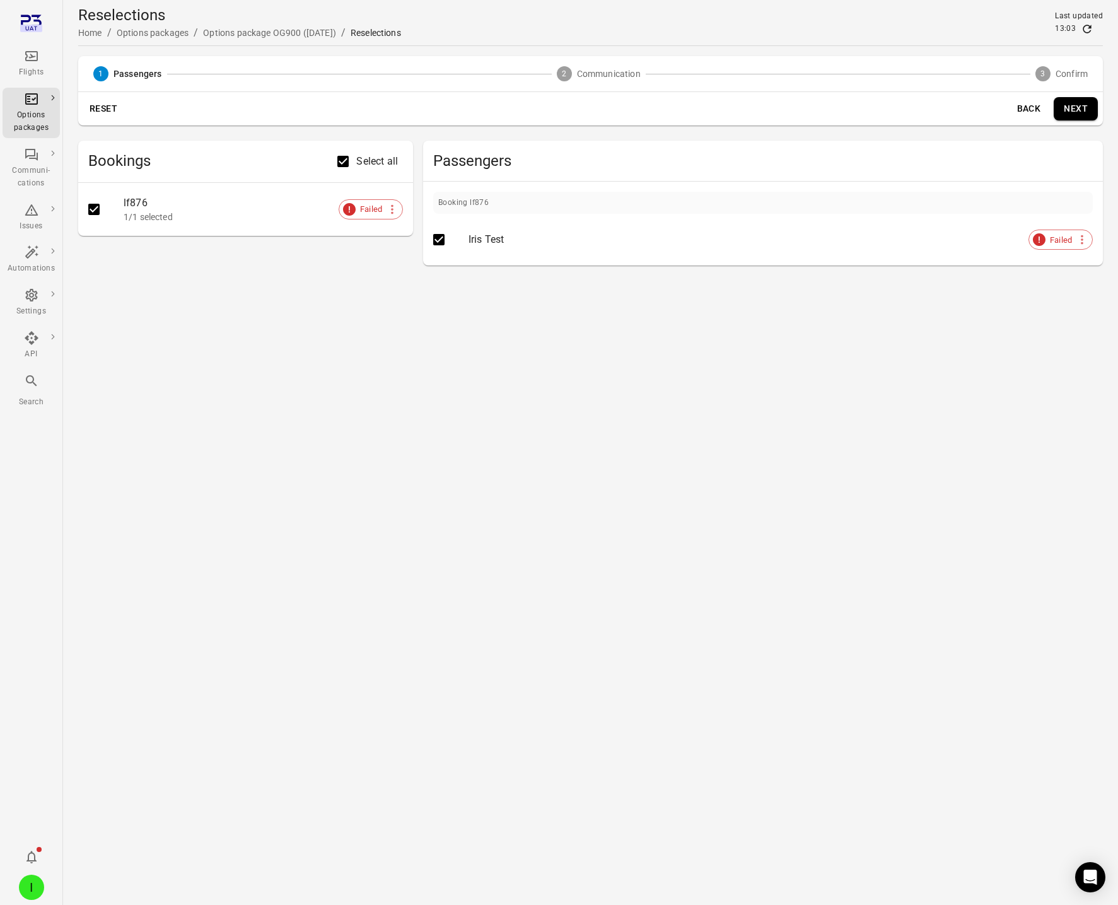
click at [1071, 119] on button "Next" at bounding box center [1076, 108] width 44 height 23
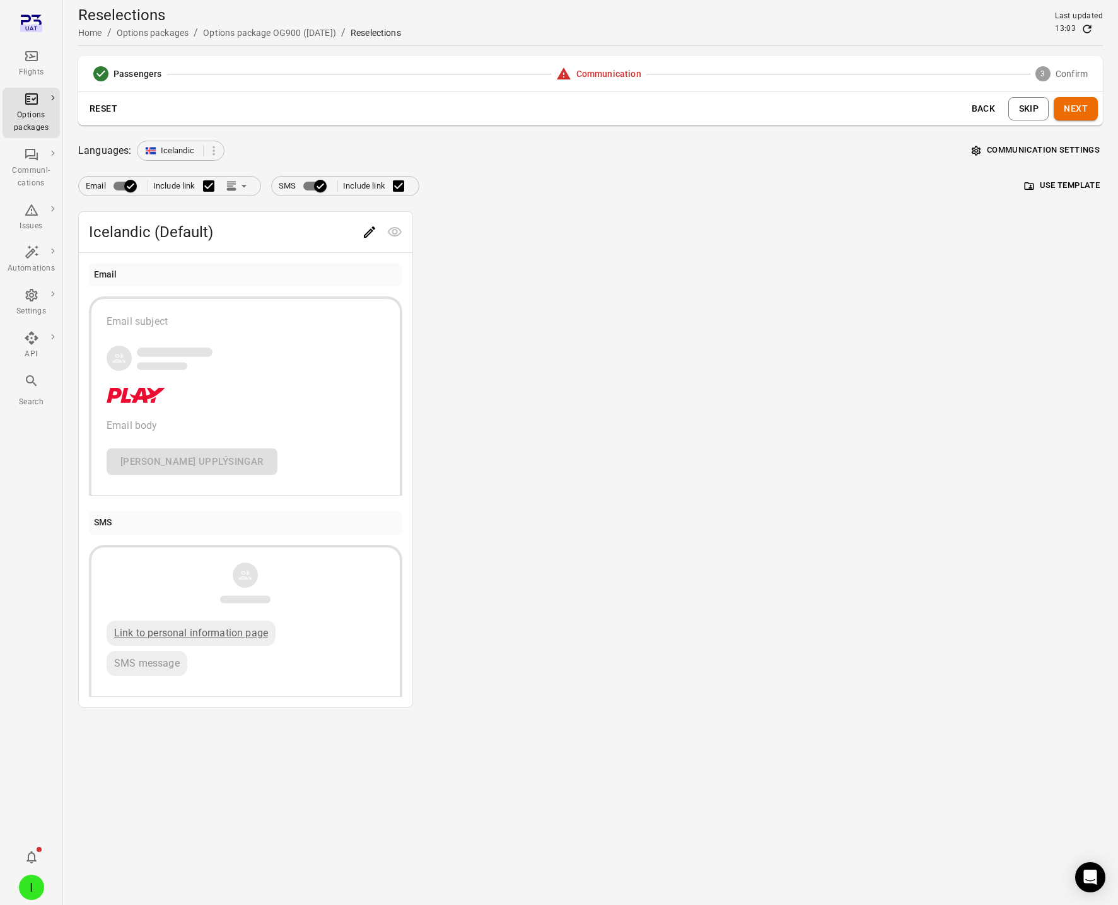
click at [990, 105] on button "Back" at bounding box center [983, 108] width 40 height 23
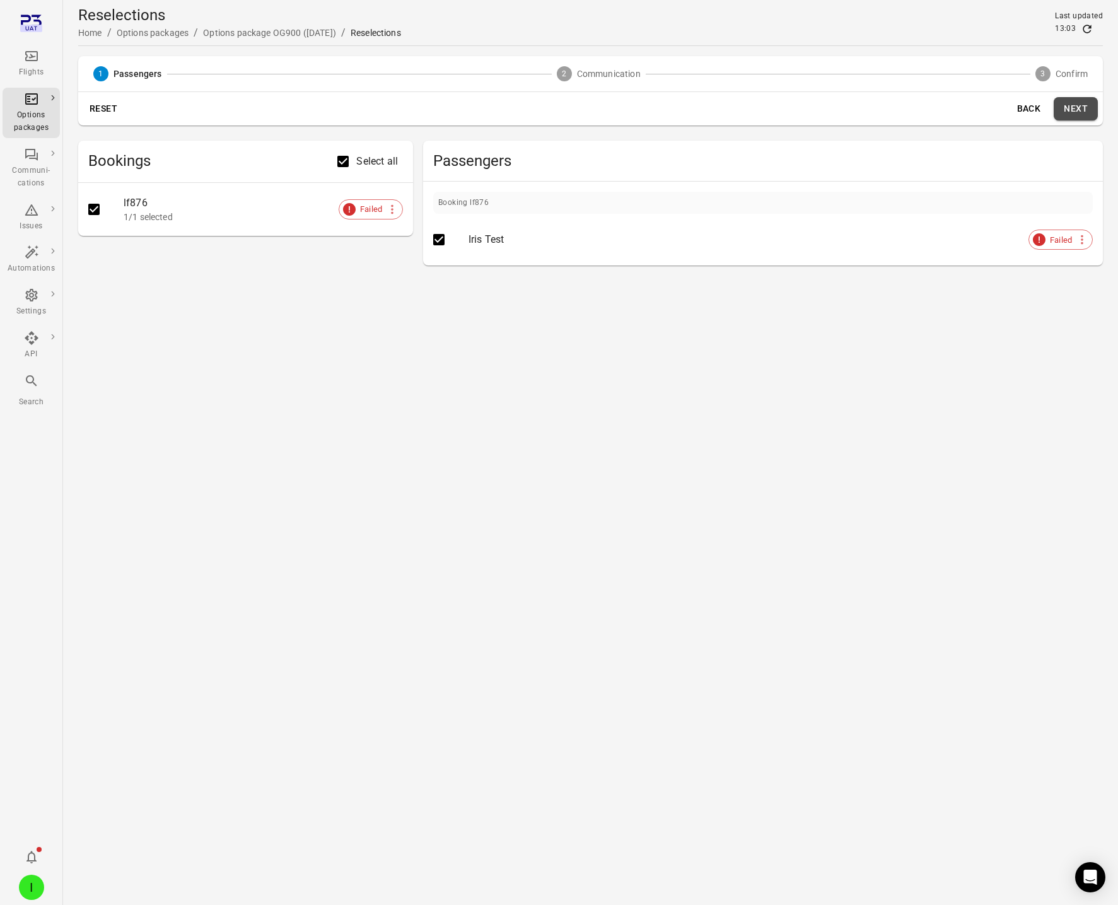
click at [1064, 104] on button "Next" at bounding box center [1076, 108] width 44 height 23
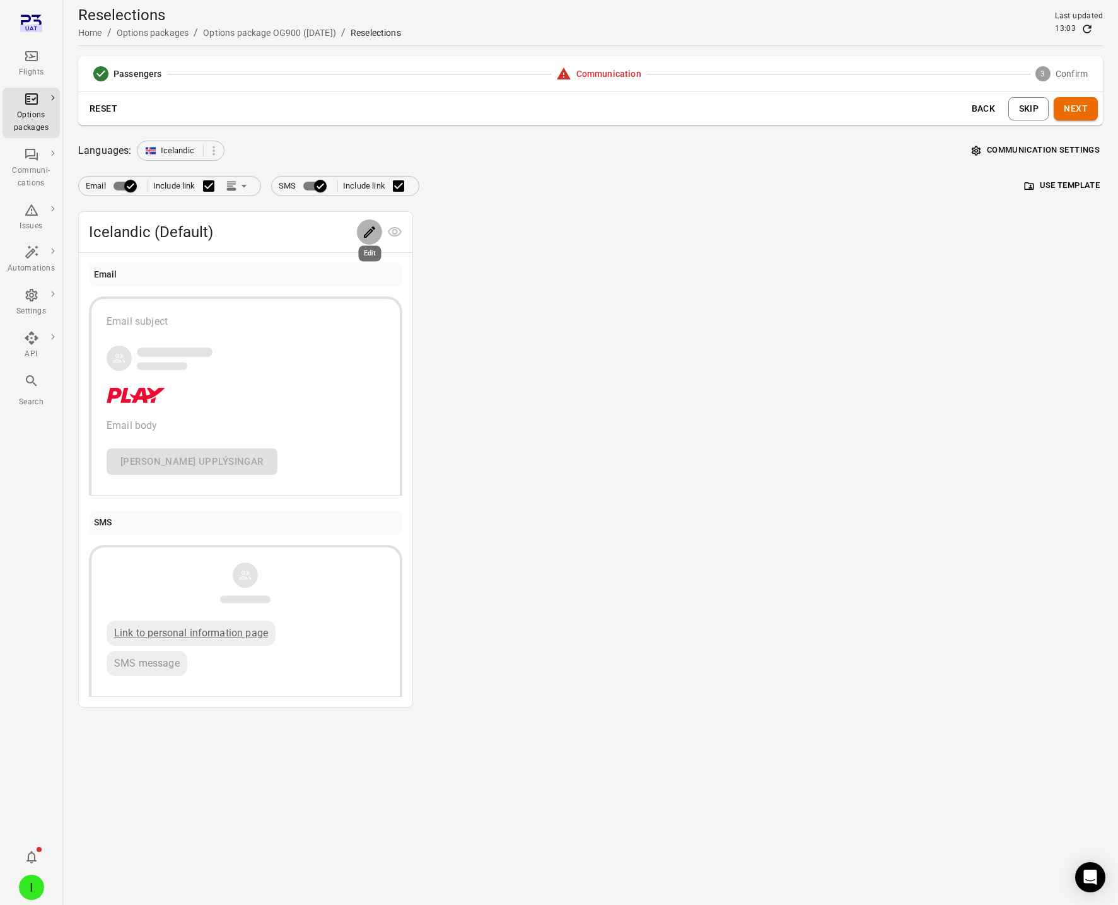
click at [365, 226] on icon "Edit" at bounding box center [369, 232] width 15 height 15
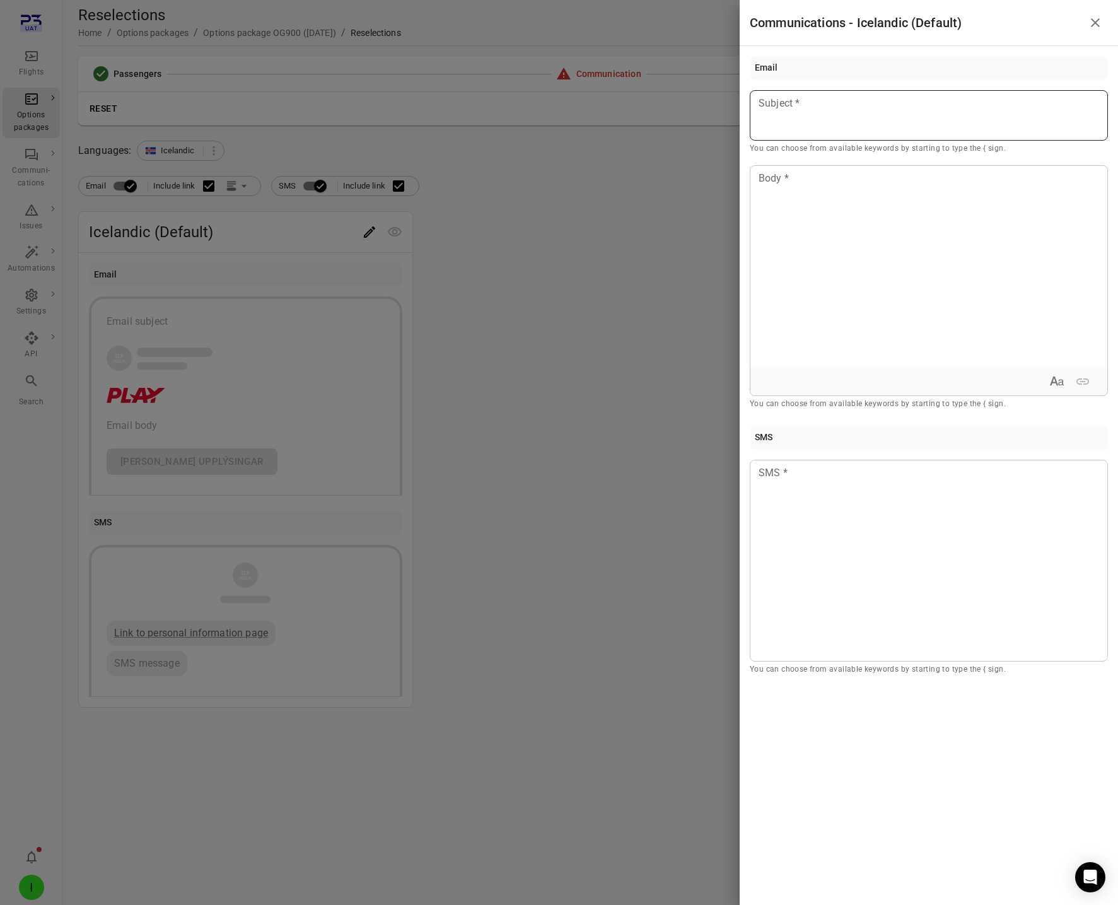
click at [790, 123] on div at bounding box center [929, 115] width 358 height 50
click at [791, 122] on div "**********" at bounding box center [929, 115] width 358 height 50
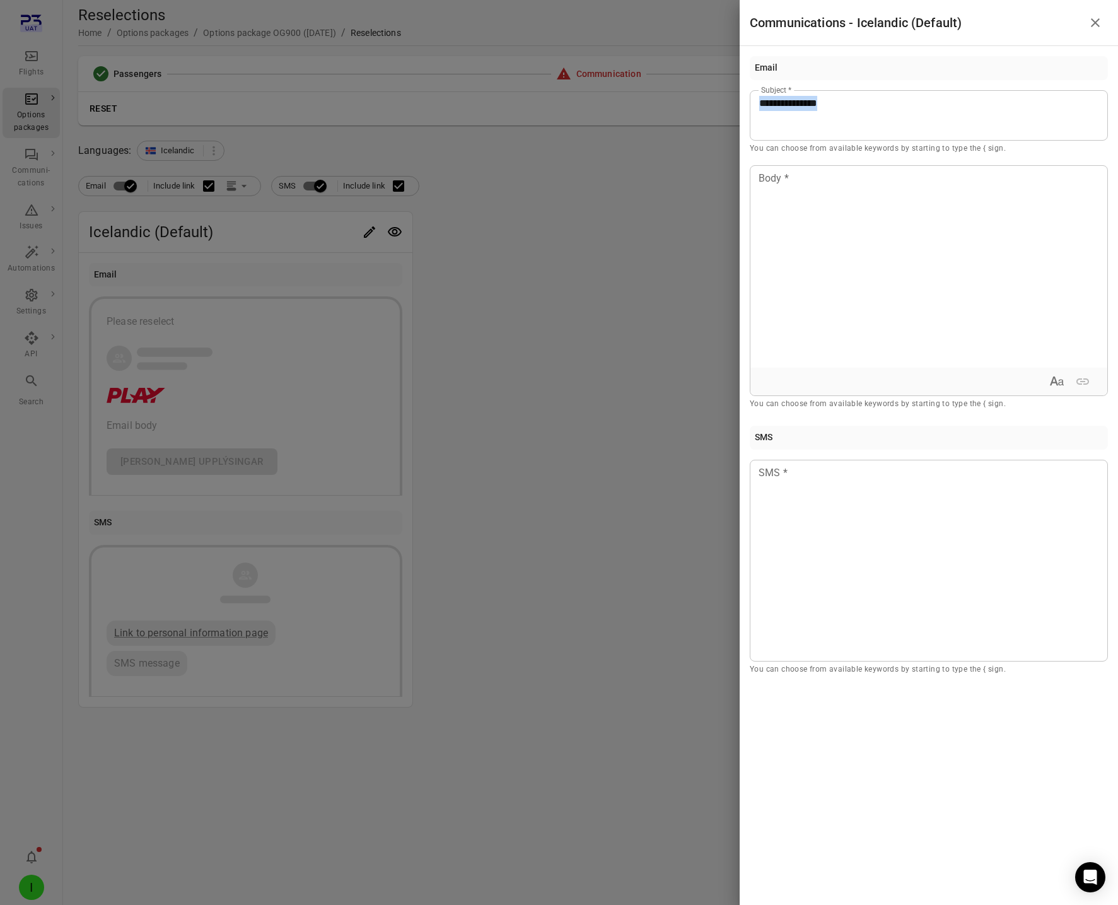
copy span "**********"
click at [788, 168] on div at bounding box center [929, 267] width 357 height 202
click at [850, 519] on div at bounding box center [929, 561] width 358 height 202
click at [541, 409] on div at bounding box center [559, 452] width 1118 height 905
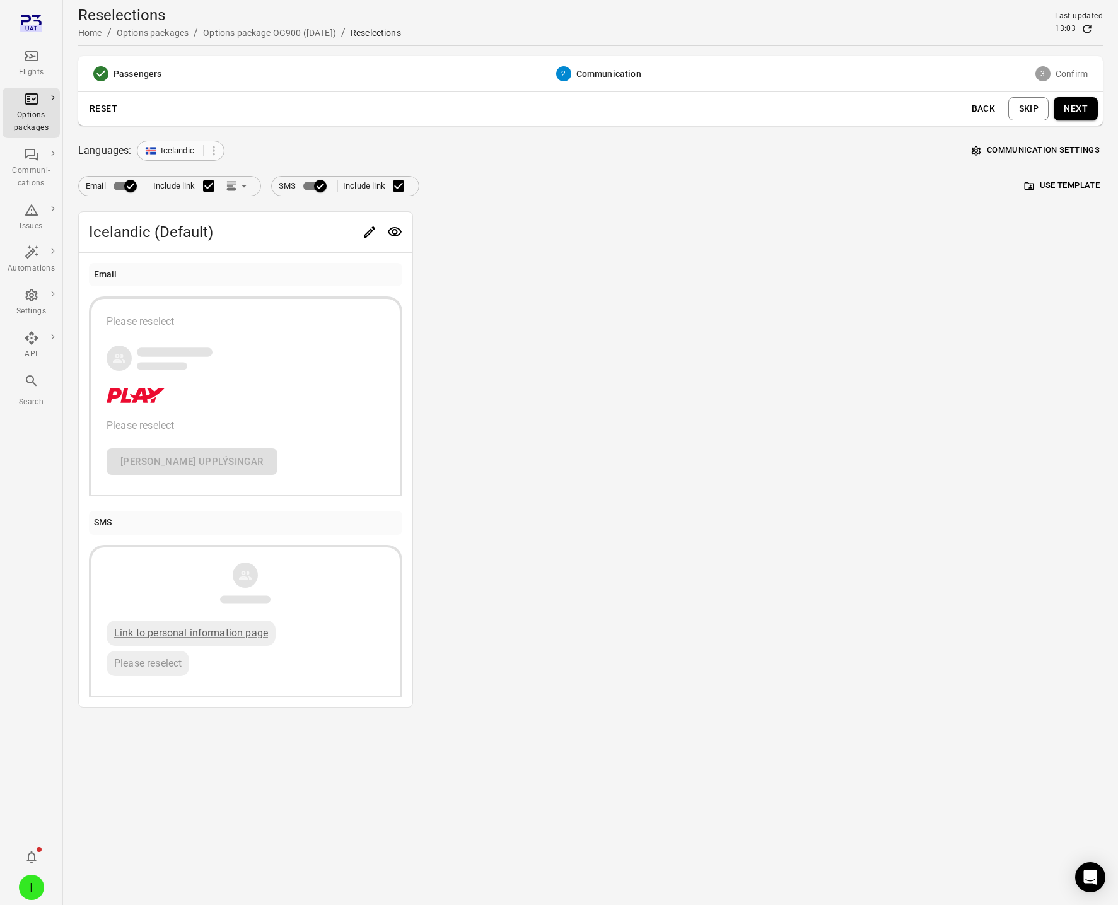
click at [203, 148] on div at bounding box center [203, 150] width 1 height 11
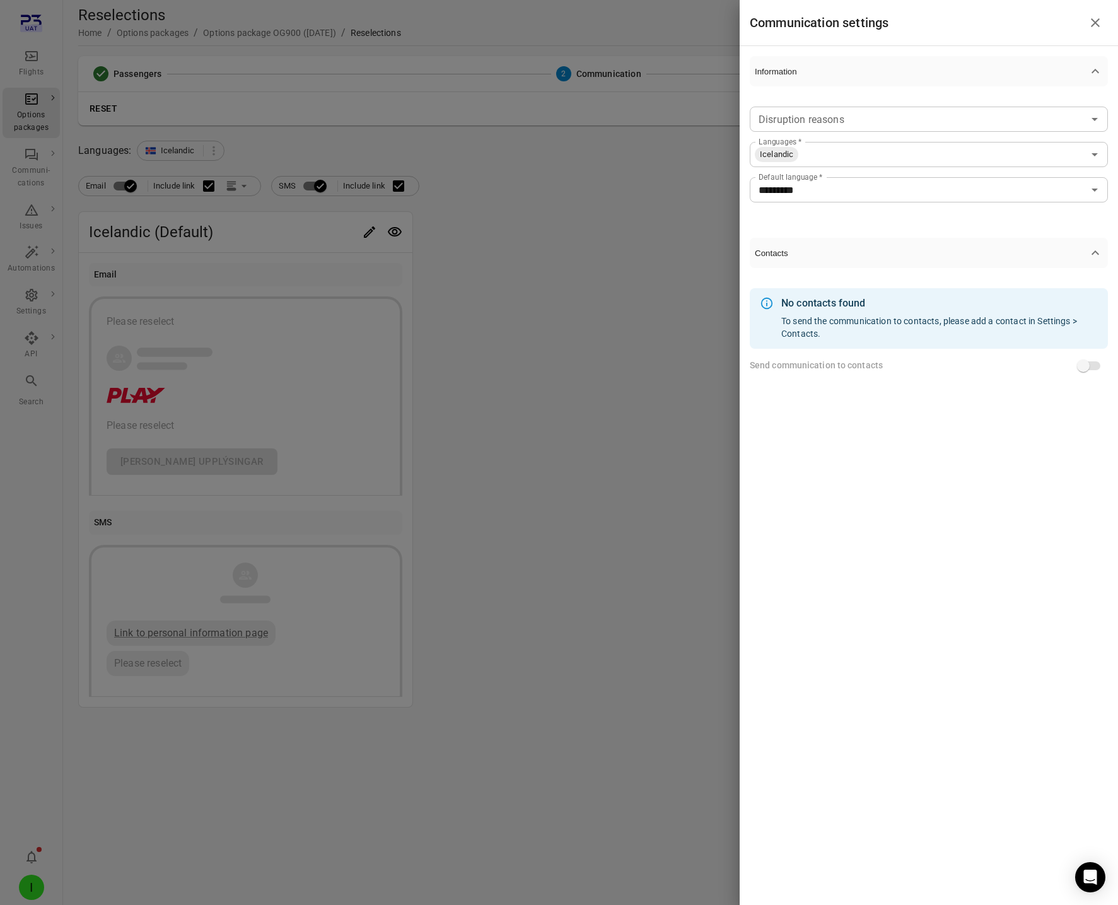
click at [852, 122] on input "Disruption reasons" at bounding box center [919, 119] width 330 height 18
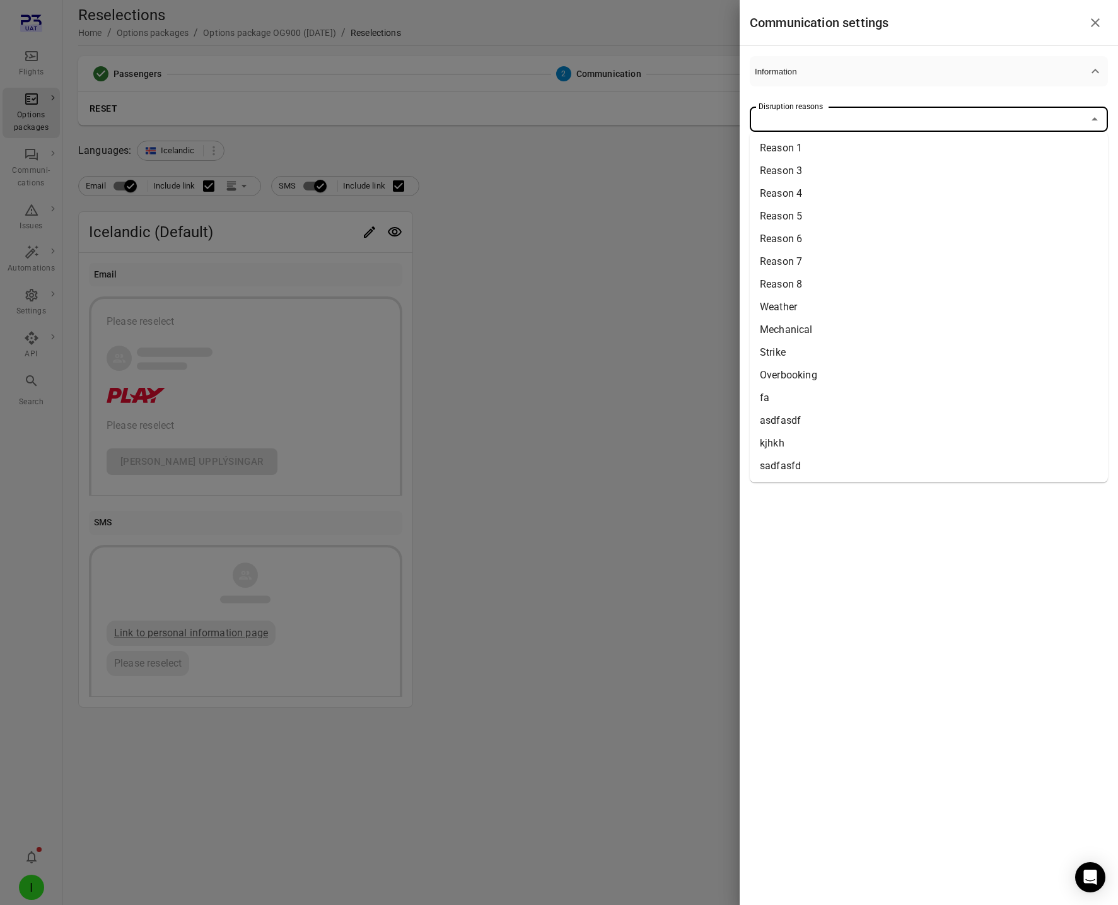
click at [853, 120] on input "Disruption reasons" at bounding box center [919, 119] width 330 height 18
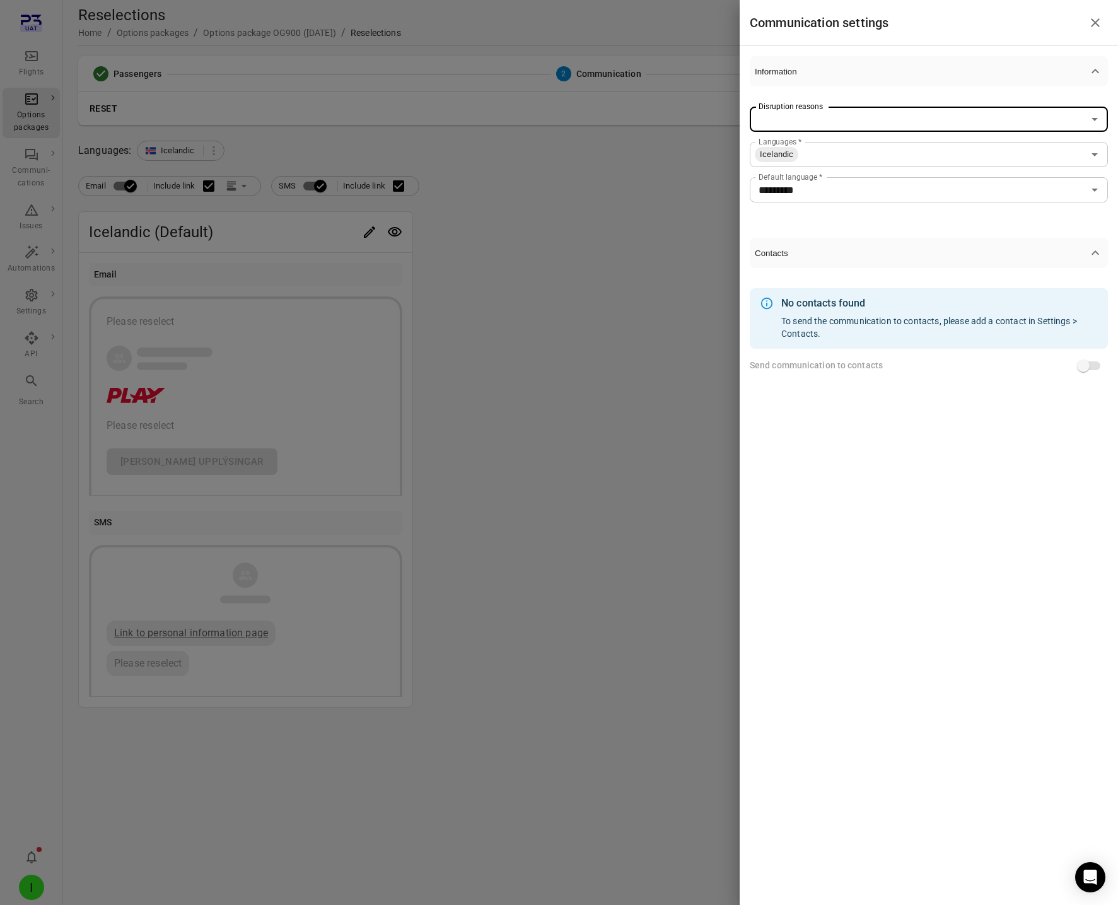
click at [855, 119] on input "Disruption reasons" at bounding box center [919, 119] width 330 height 18
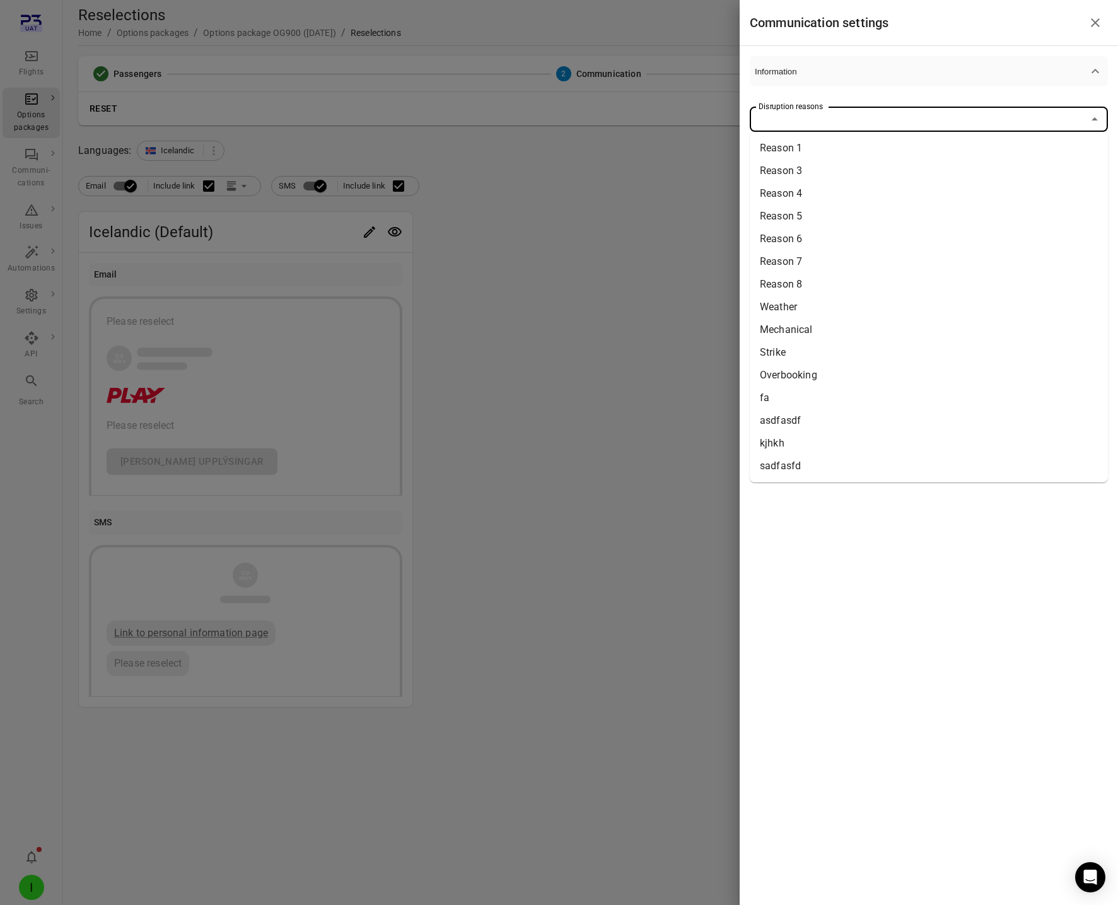
click at [847, 144] on li "Reason 1" at bounding box center [929, 148] width 358 height 23
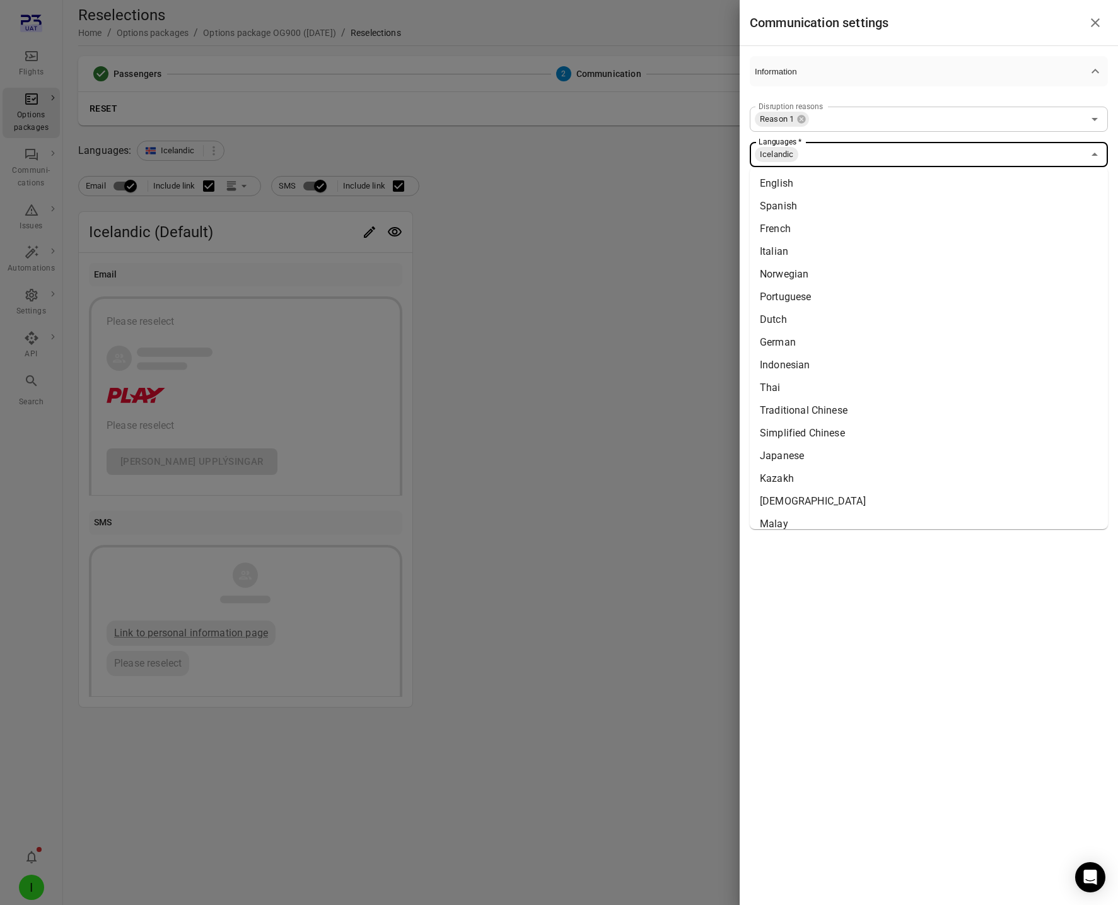
click at [853, 155] on input "Languages   *" at bounding box center [942, 155] width 284 height 18
click at [845, 185] on li "English" at bounding box center [929, 183] width 358 height 23
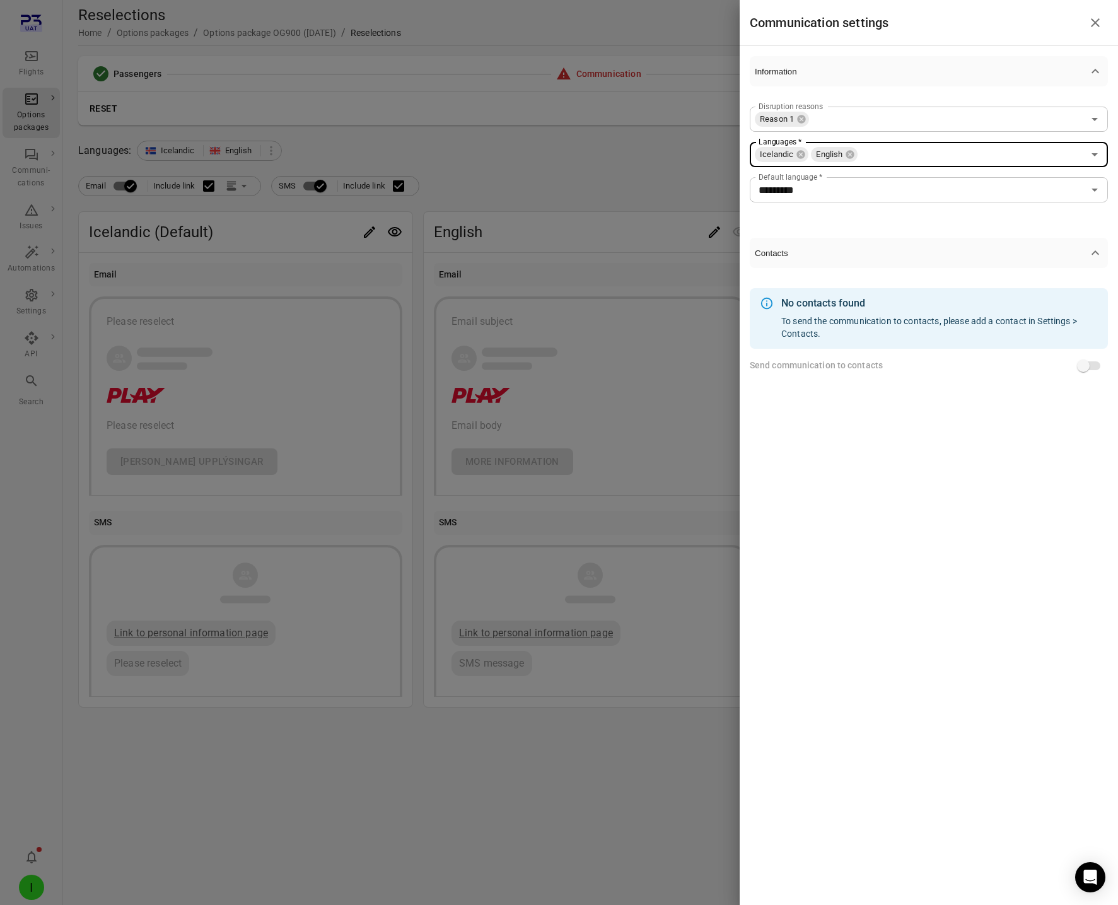
click at [635, 245] on div at bounding box center [559, 452] width 1118 height 905
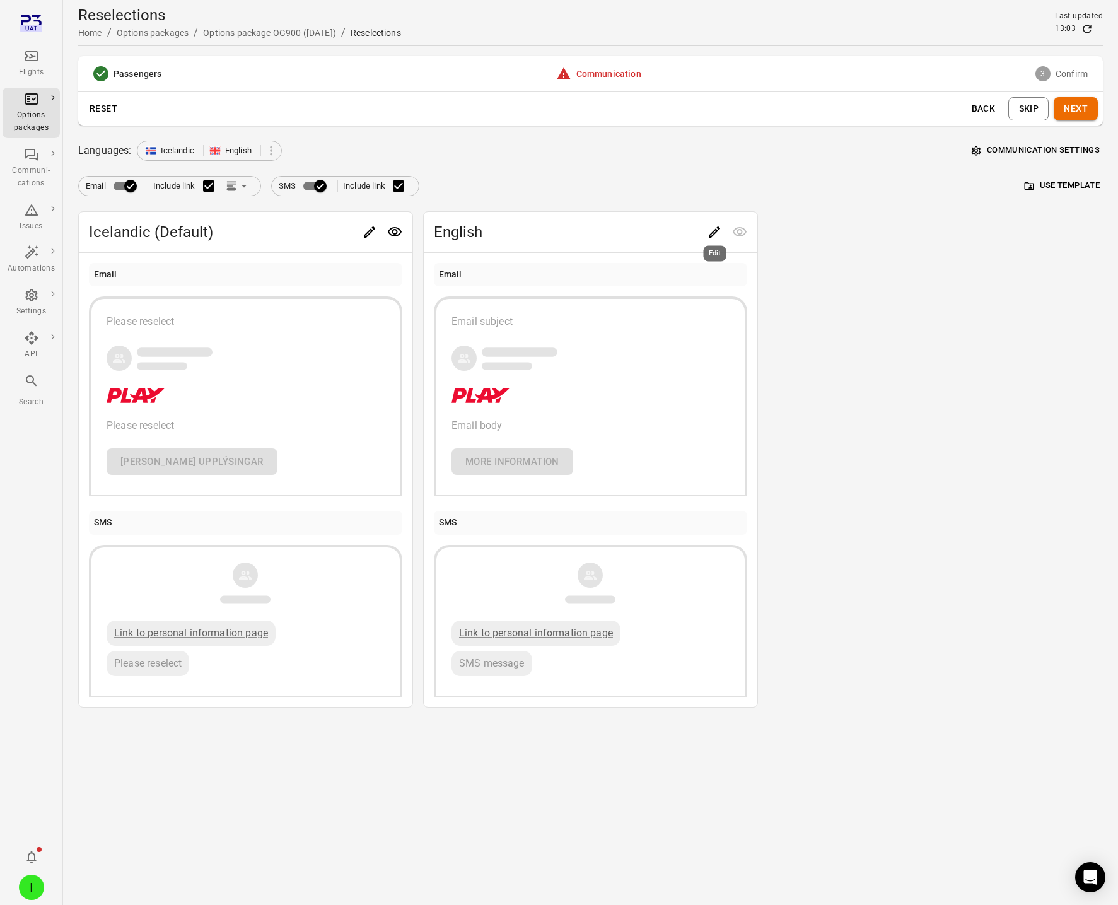
click at [708, 233] on icon "Edit" at bounding box center [714, 232] width 15 height 15
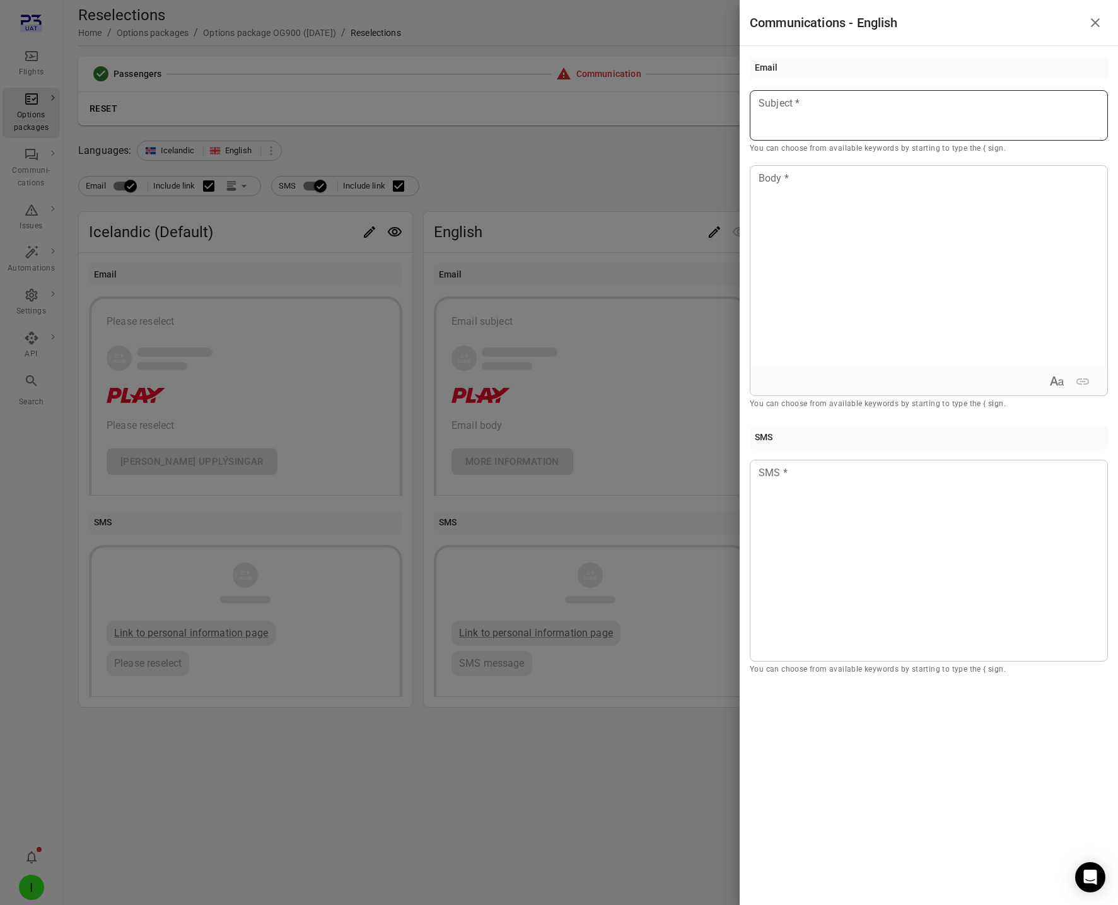
click at [897, 126] on div at bounding box center [929, 115] width 358 height 50
click at [906, 226] on div at bounding box center [929, 267] width 357 height 202
click at [904, 346] on div "**" at bounding box center [929, 267] width 357 height 202
click at [872, 570] on div at bounding box center [929, 561] width 358 height 202
click at [547, 245] on div at bounding box center [559, 452] width 1118 height 905
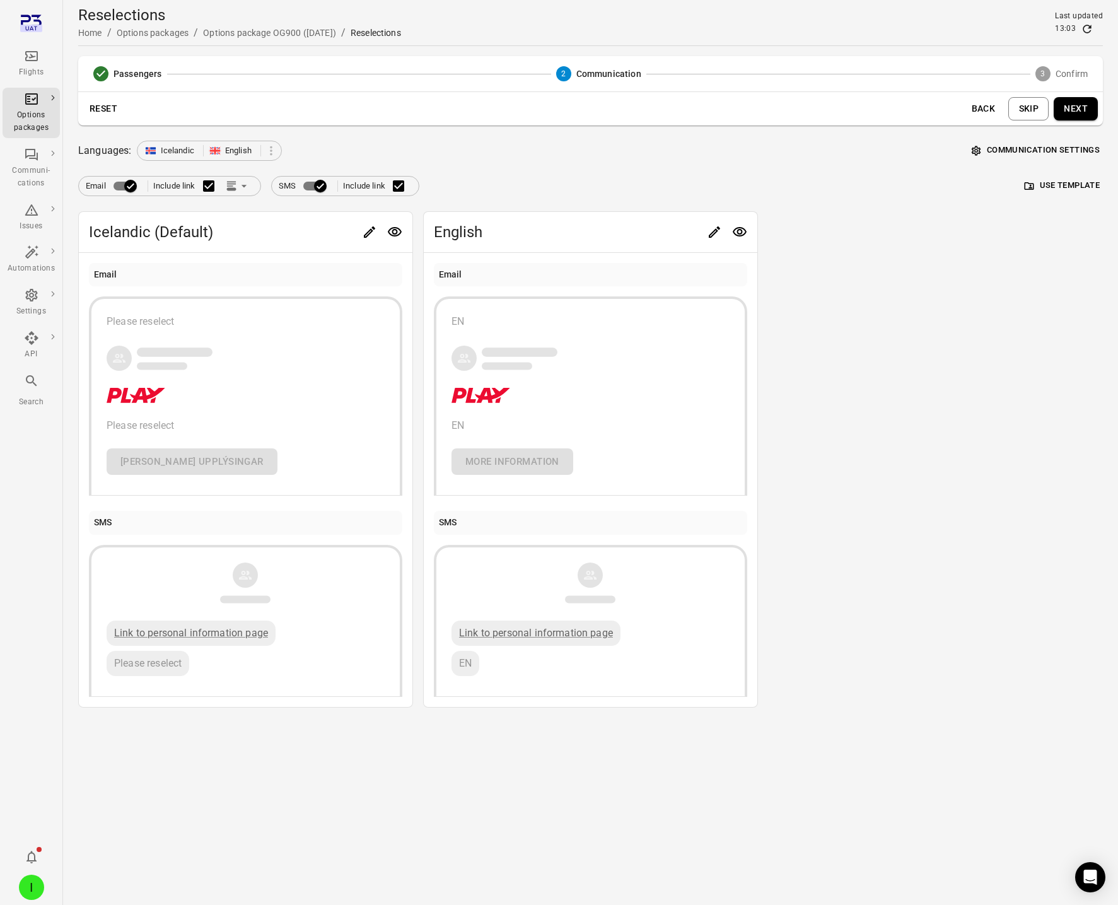
click at [1070, 143] on button "Communication settings" at bounding box center [1036, 151] width 134 height 20
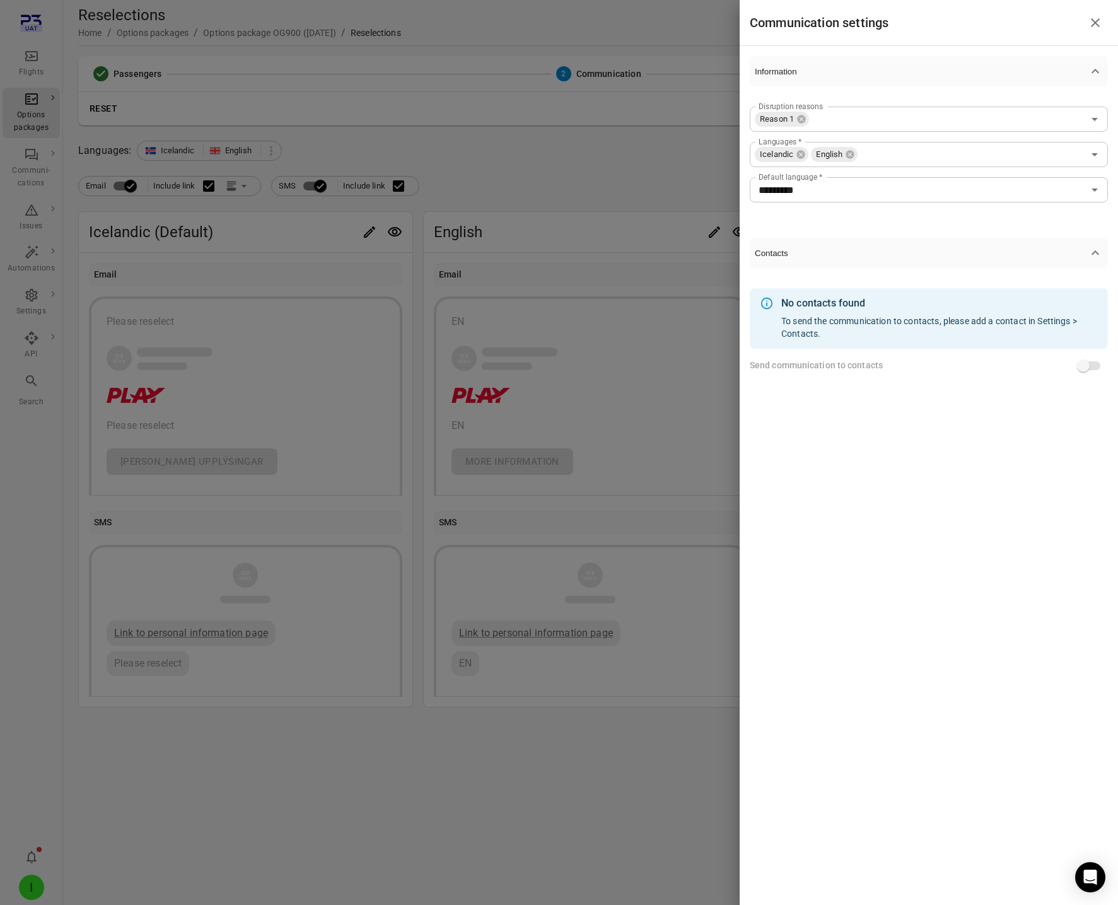
click at [565, 171] on div at bounding box center [559, 452] width 1118 height 905
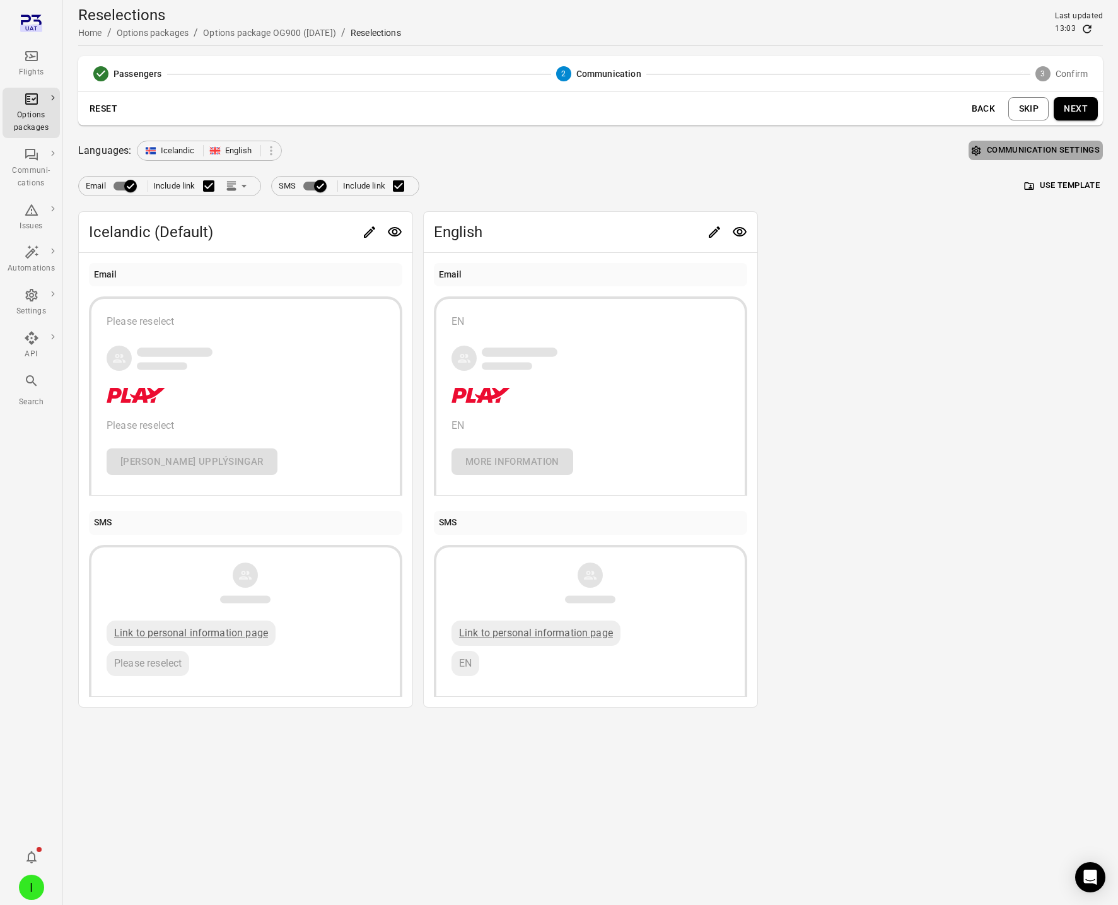
click at [1007, 151] on button "Communication settings" at bounding box center [1036, 151] width 134 height 20
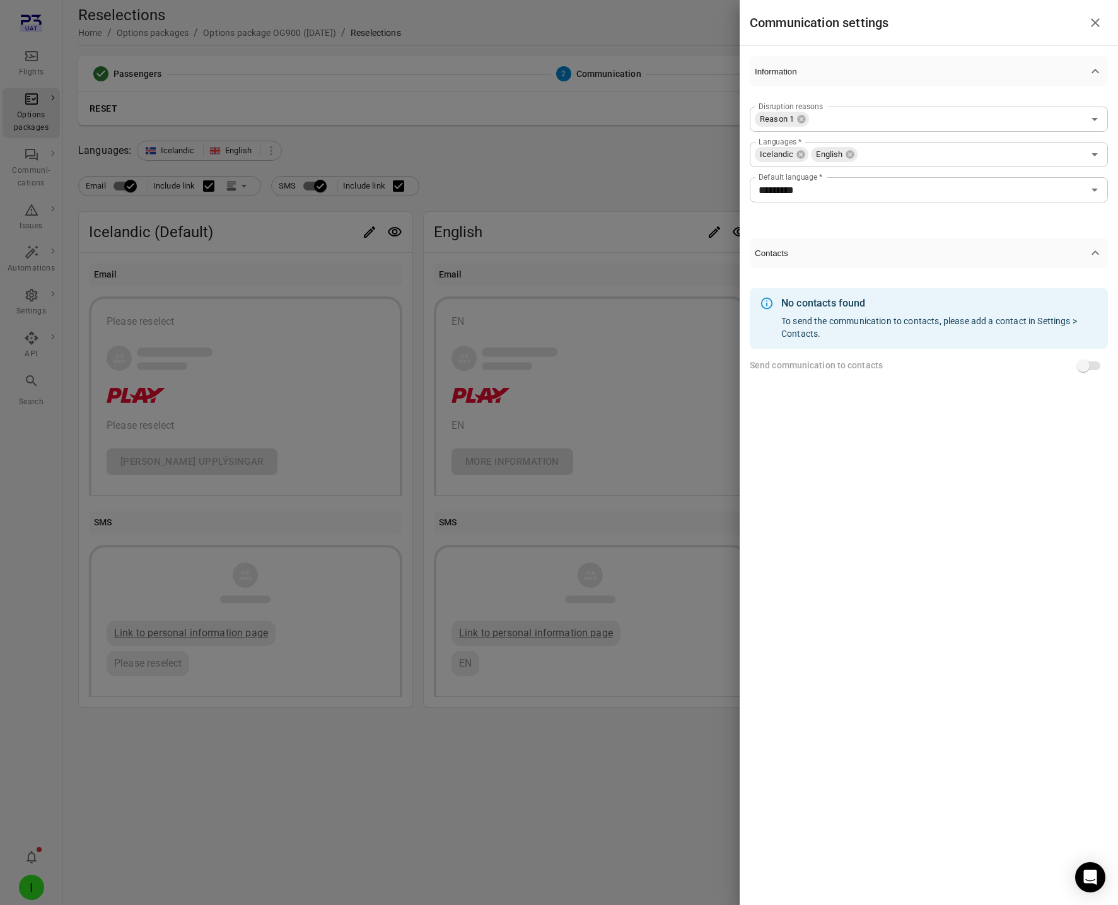
click at [696, 172] on div at bounding box center [559, 452] width 1118 height 905
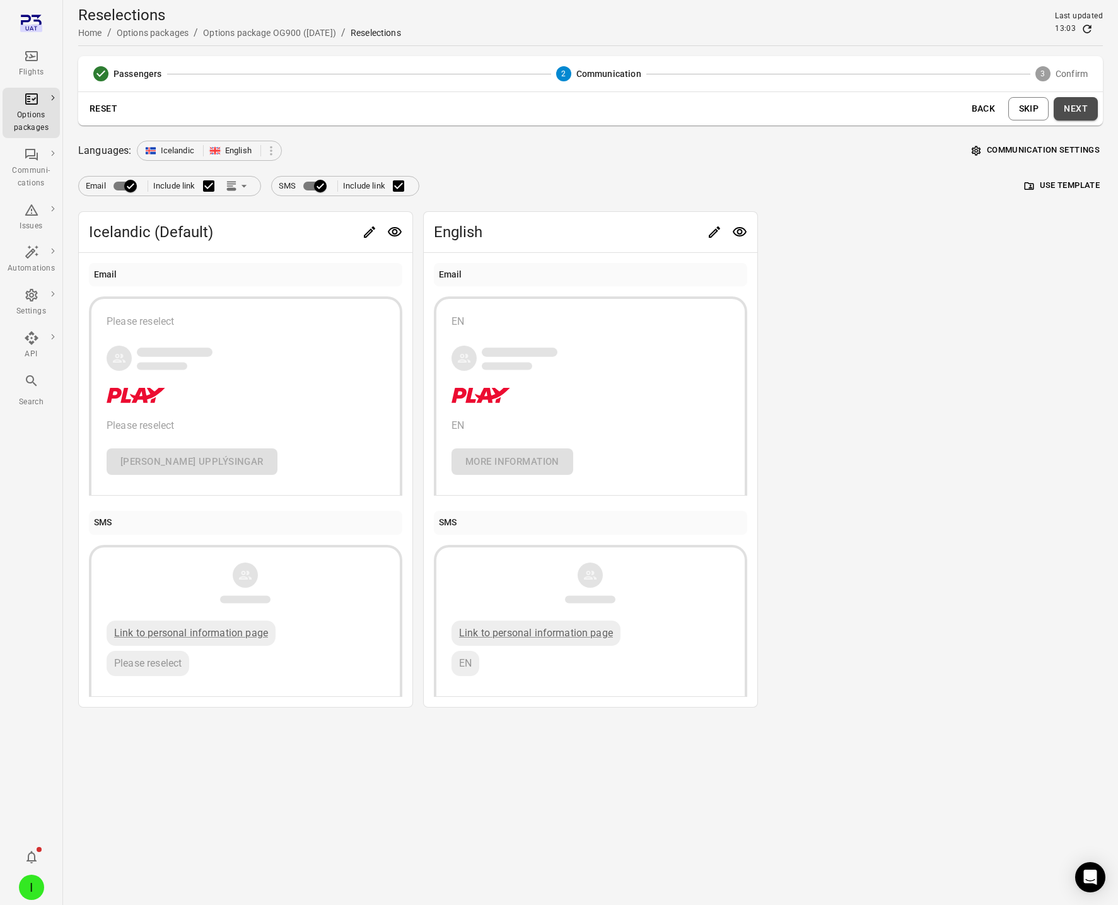
click at [1089, 108] on button "Next" at bounding box center [1076, 108] width 44 height 23
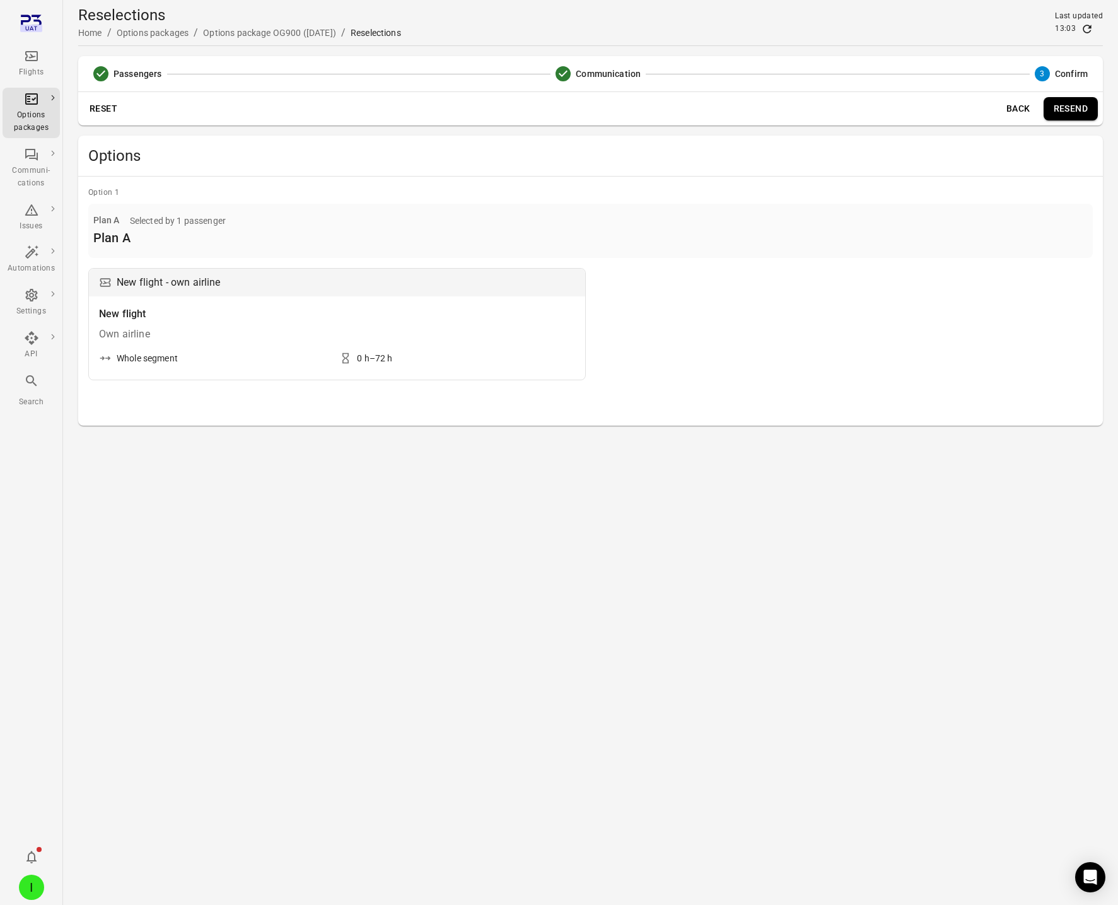
click at [1087, 108] on button "Resend" at bounding box center [1071, 108] width 54 height 23
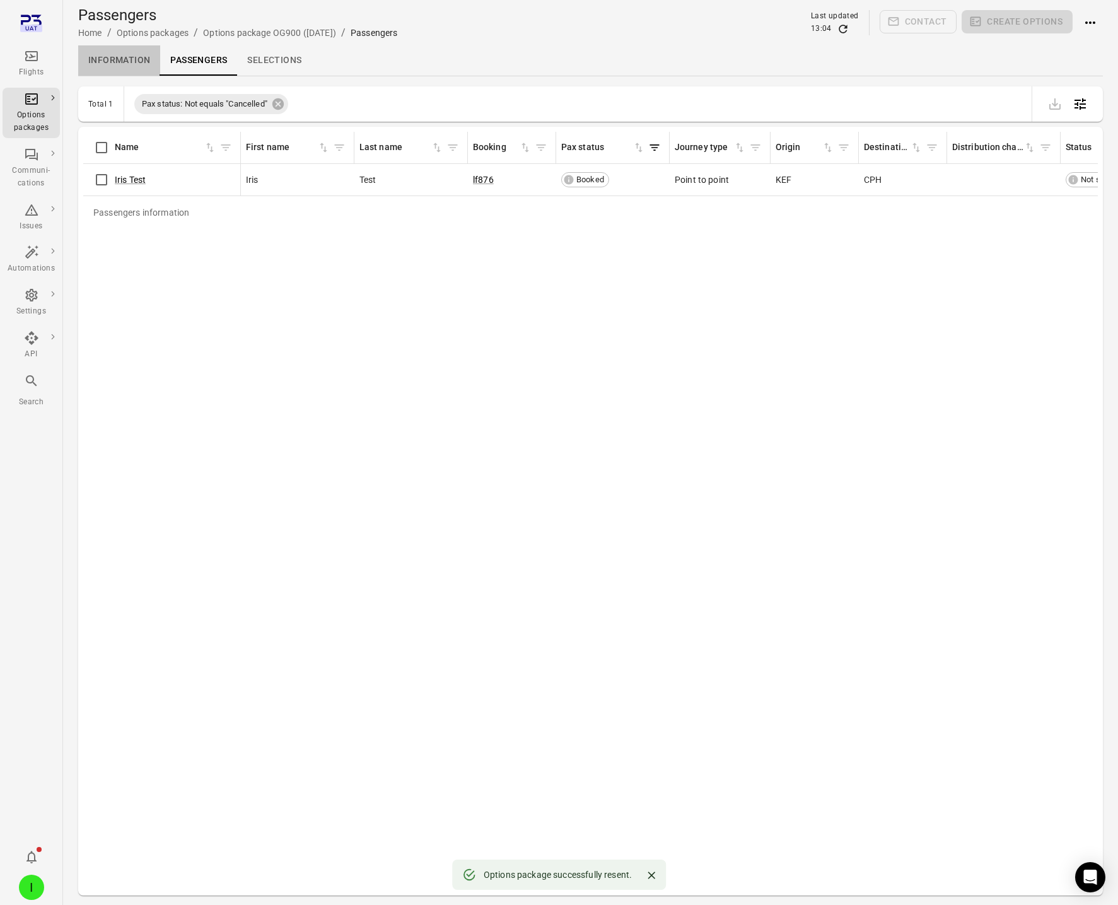
click at [129, 64] on link "Information" at bounding box center [119, 60] width 82 height 30
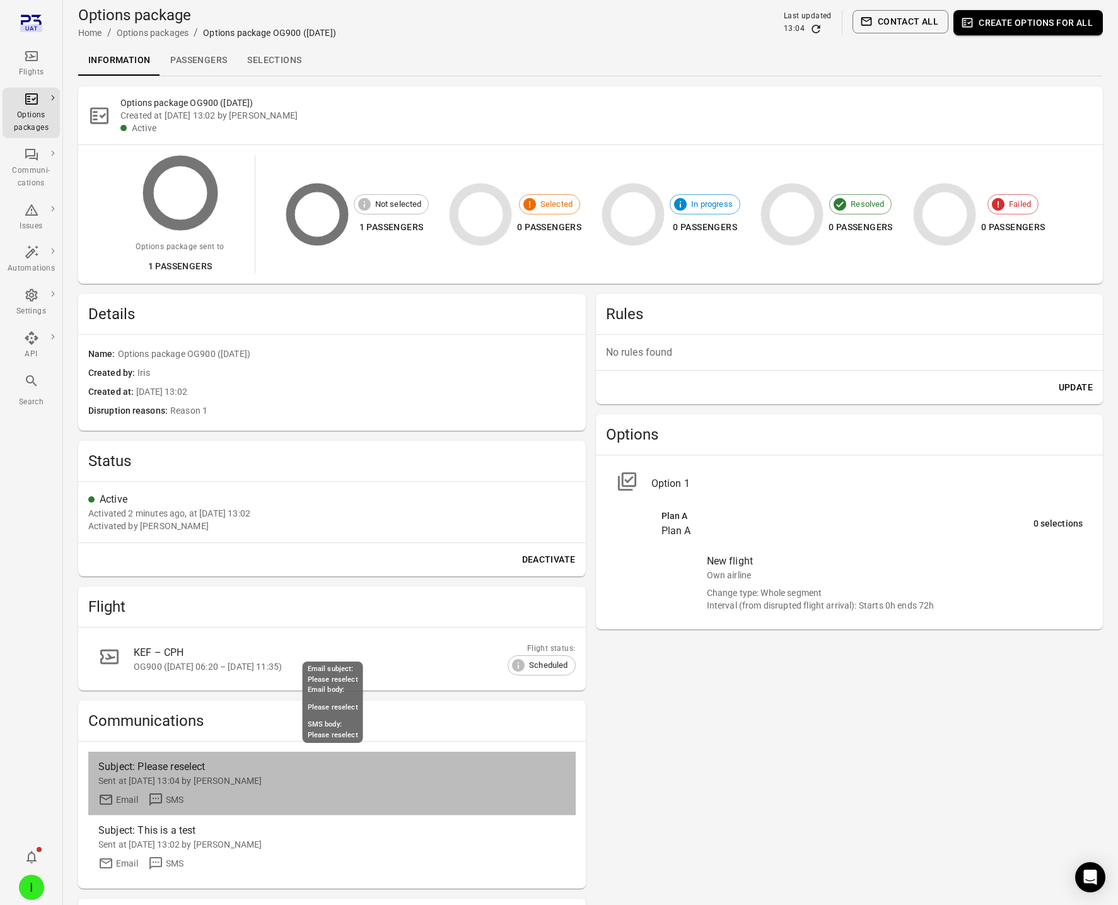
click at [217, 768] on div "Subject: Please reselect" at bounding box center [273, 766] width 350 height 15
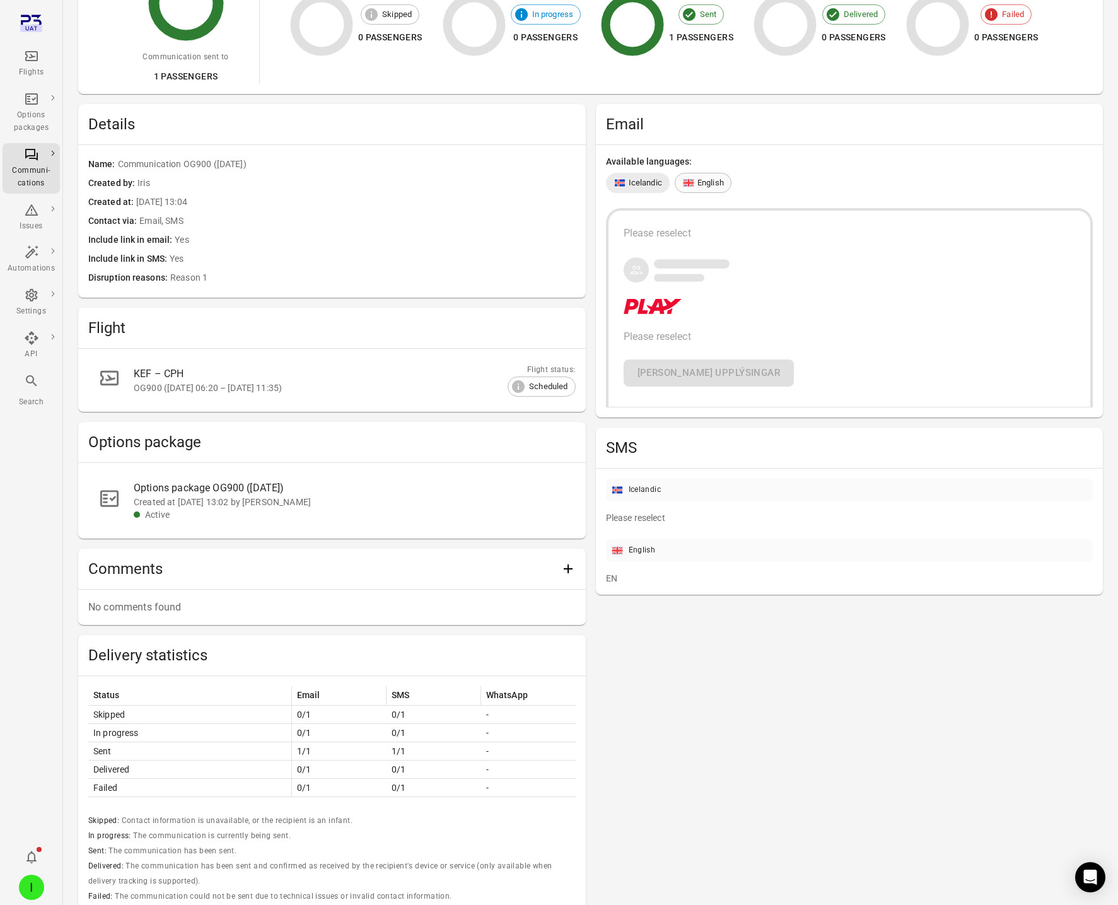
scroll to position [178, 0]
drag, startPoint x: 693, startPoint y: 177, endPoint x: 681, endPoint y: 185, distance: 14.5
click at [692, 180] on icon at bounding box center [689, 182] width 13 height 13
drag, startPoint x: 647, startPoint y: 186, endPoint x: 640, endPoint y: 202, distance: 17.8
click at [647, 187] on span "Icelandic" at bounding box center [645, 182] width 33 height 13
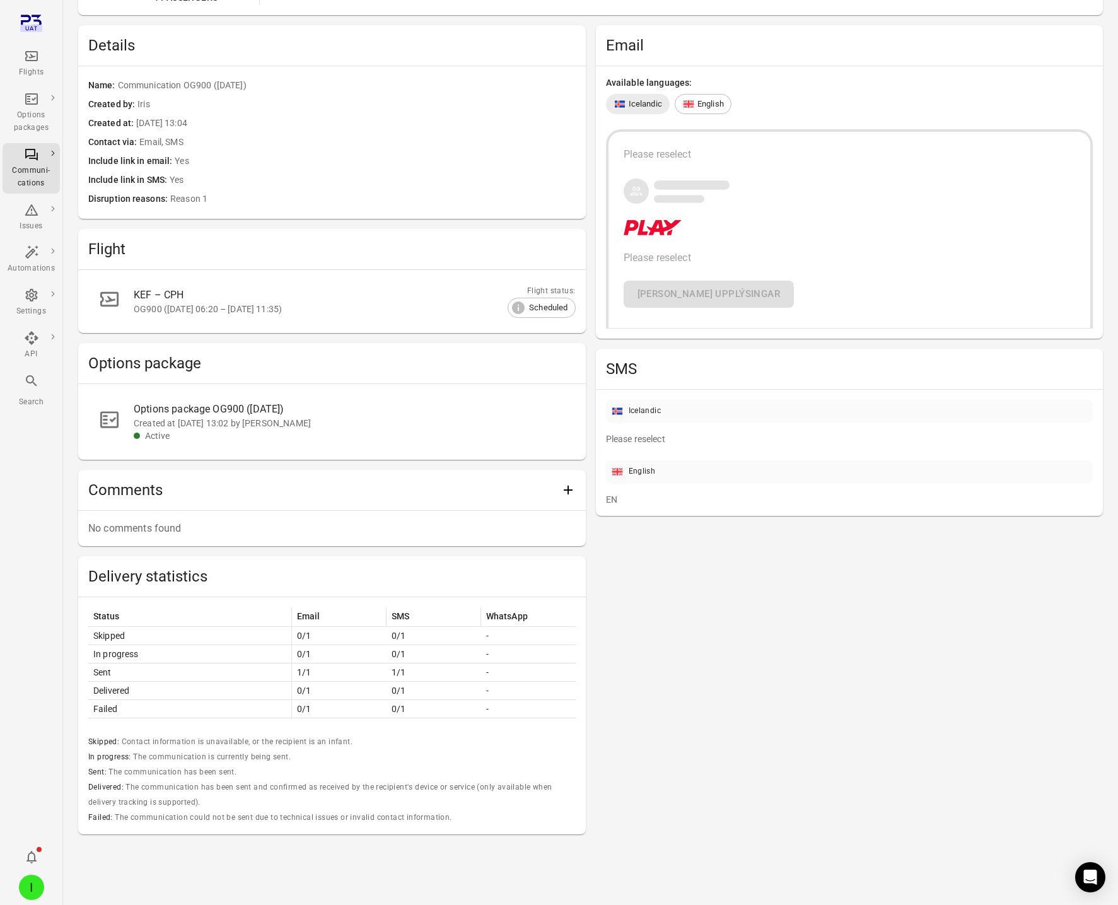
scroll to position [0, 0]
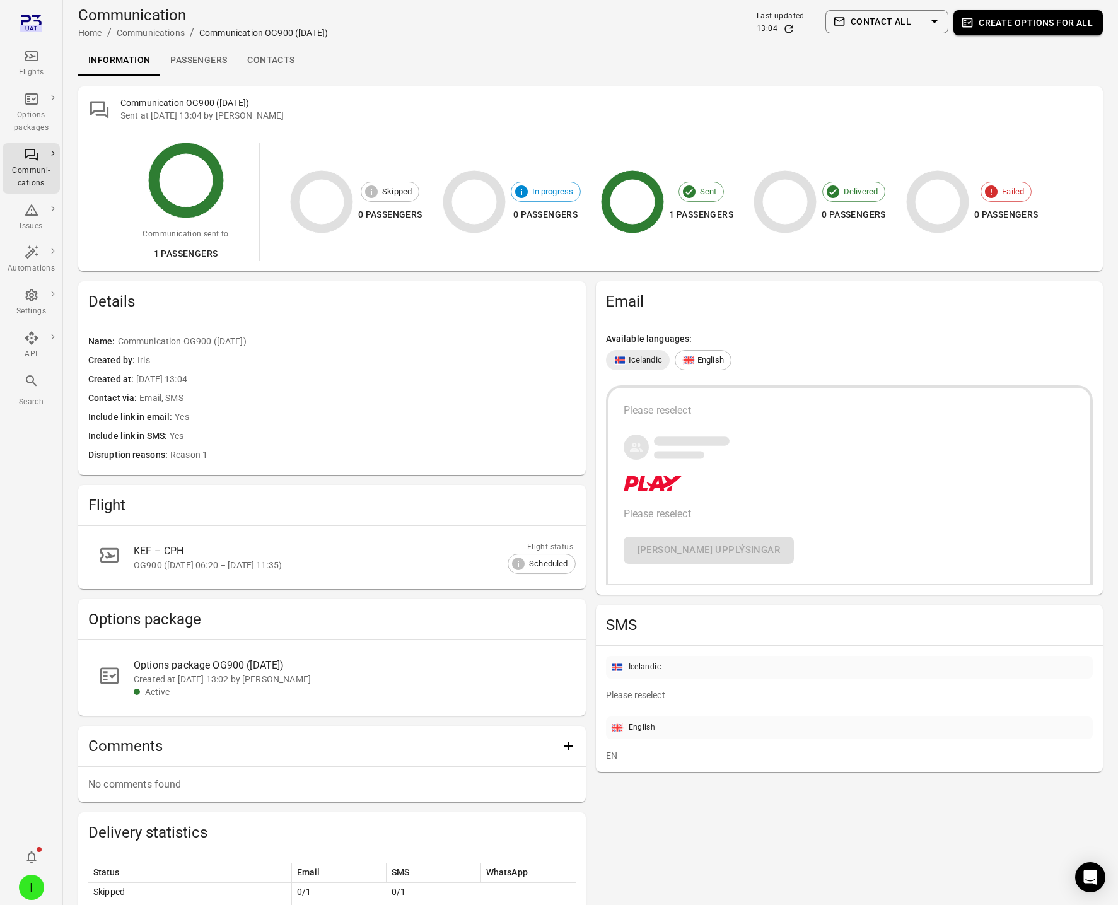
click at [178, 56] on link "Passengers" at bounding box center [198, 60] width 77 height 30
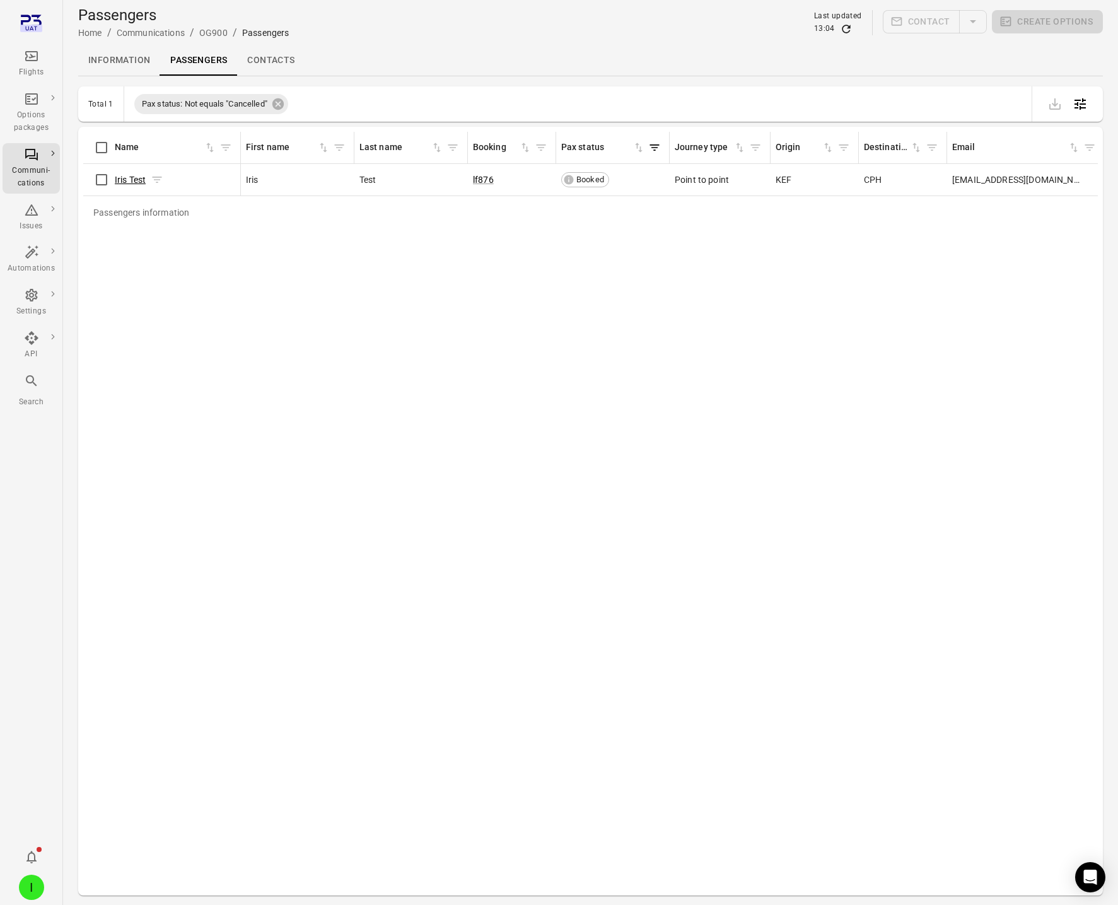
click at [148, 180] on div "Iris Test" at bounding box center [139, 179] width 49 height 13
click at [142, 182] on link "Iris Test" at bounding box center [130, 180] width 31 height 10
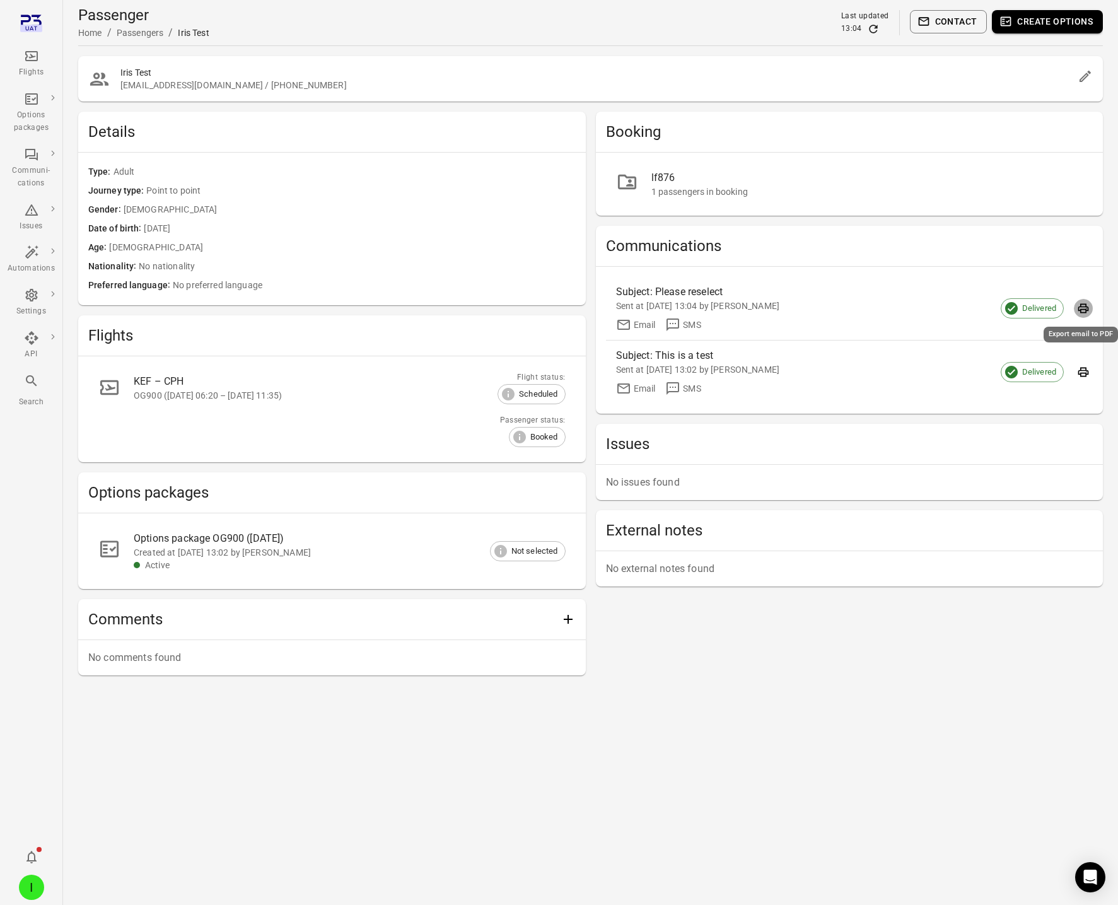
click at [1081, 309] on icon "Export email to PDF" at bounding box center [1084, 308] width 11 height 9
click at [26, 156] on icon "Main navigation" at bounding box center [31, 155] width 13 height 12
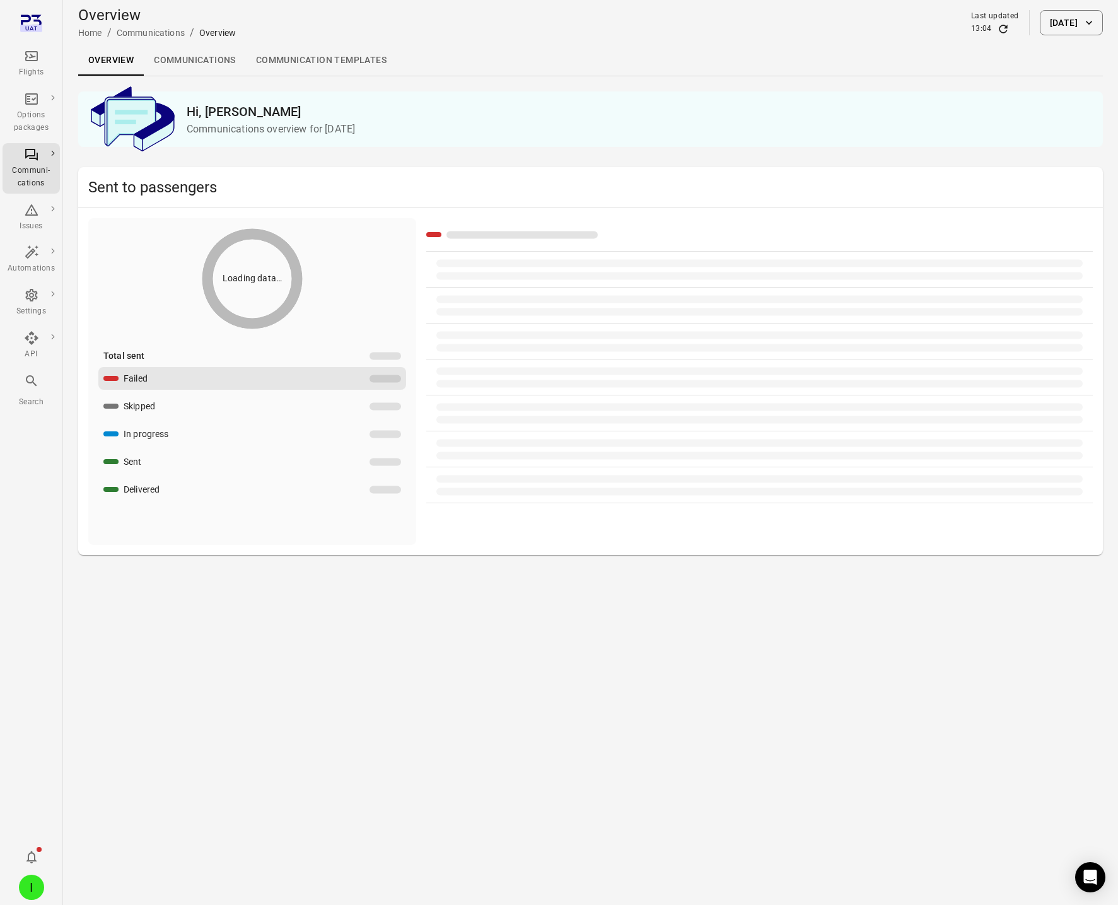
click at [178, 58] on link "Communications" at bounding box center [195, 60] width 102 height 30
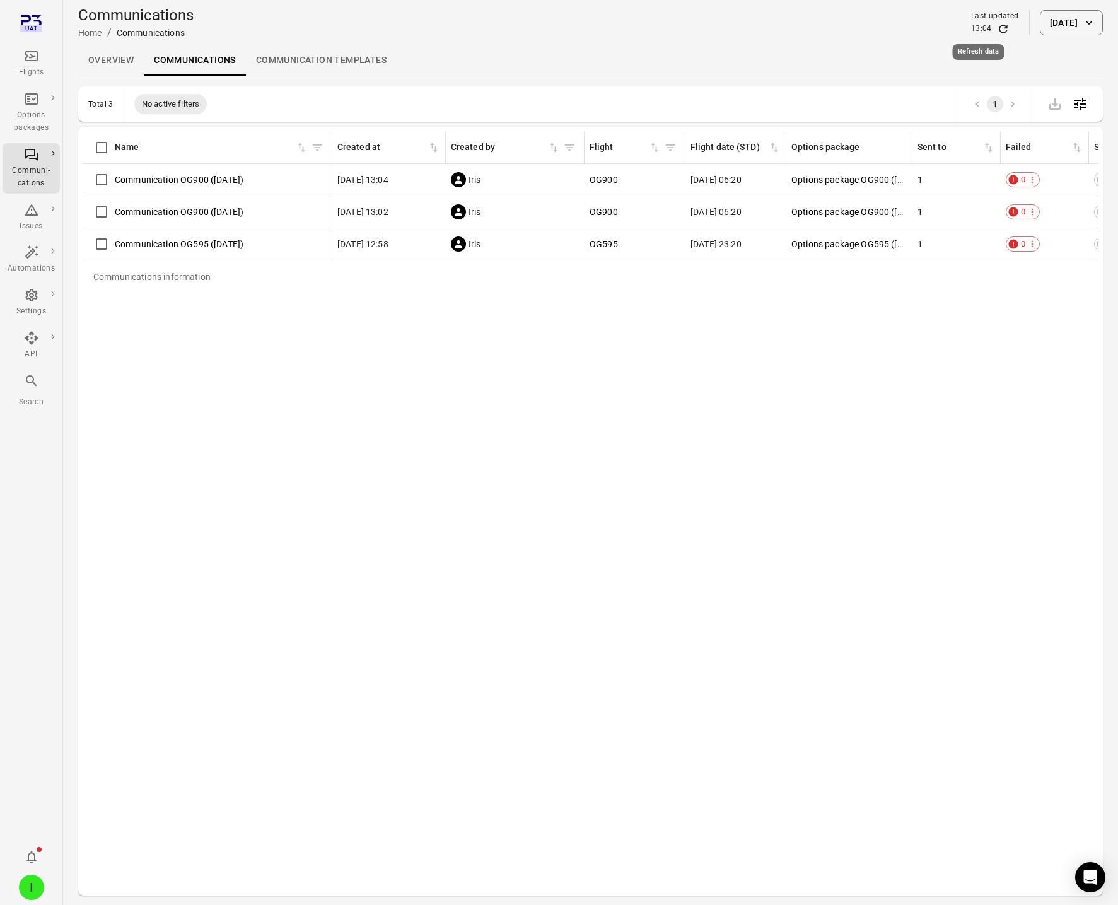
click at [997, 26] on icon "Refresh data" at bounding box center [1003, 29] width 13 height 13
click at [167, 179] on link "Communication OG900 (29 Sep)" at bounding box center [179, 180] width 129 height 10
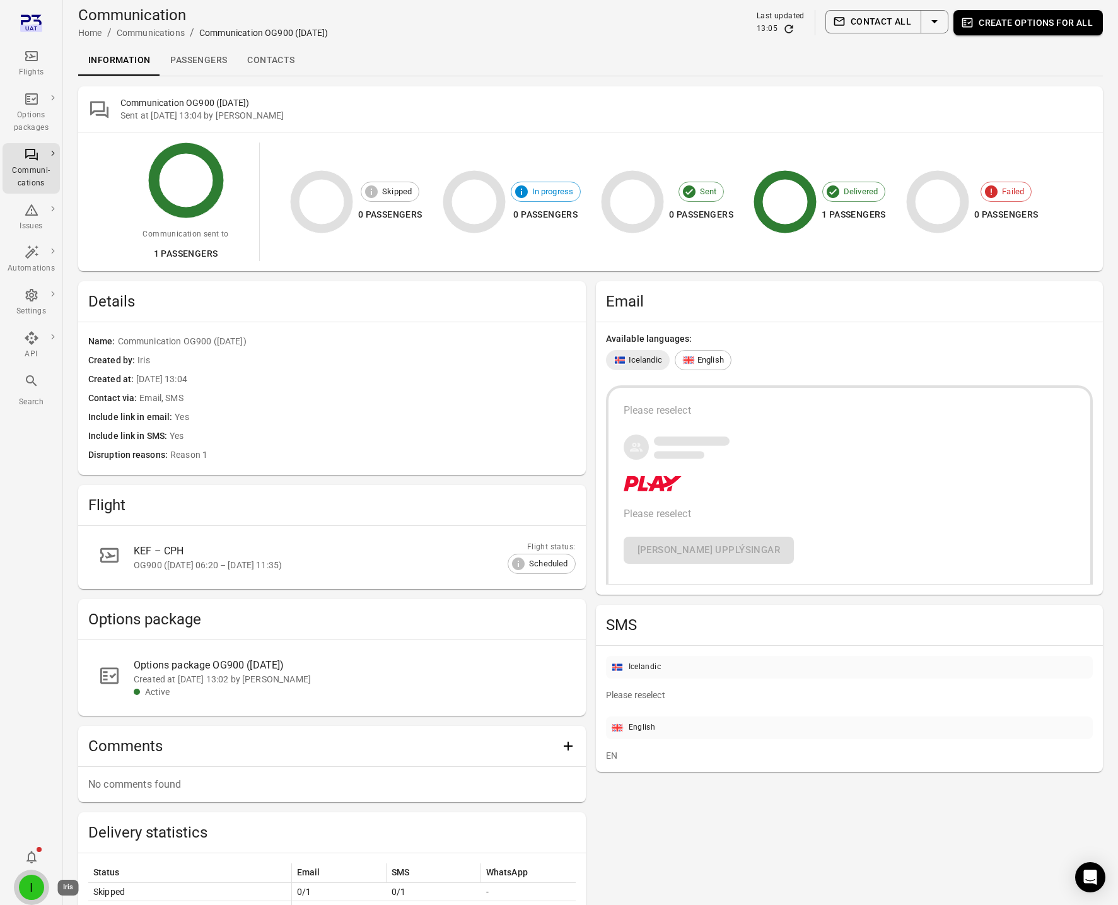
click at [37, 886] on div "I" at bounding box center [31, 887] width 25 height 25
click at [93, 877] on button "Log out" at bounding box center [96, 883] width 95 height 23
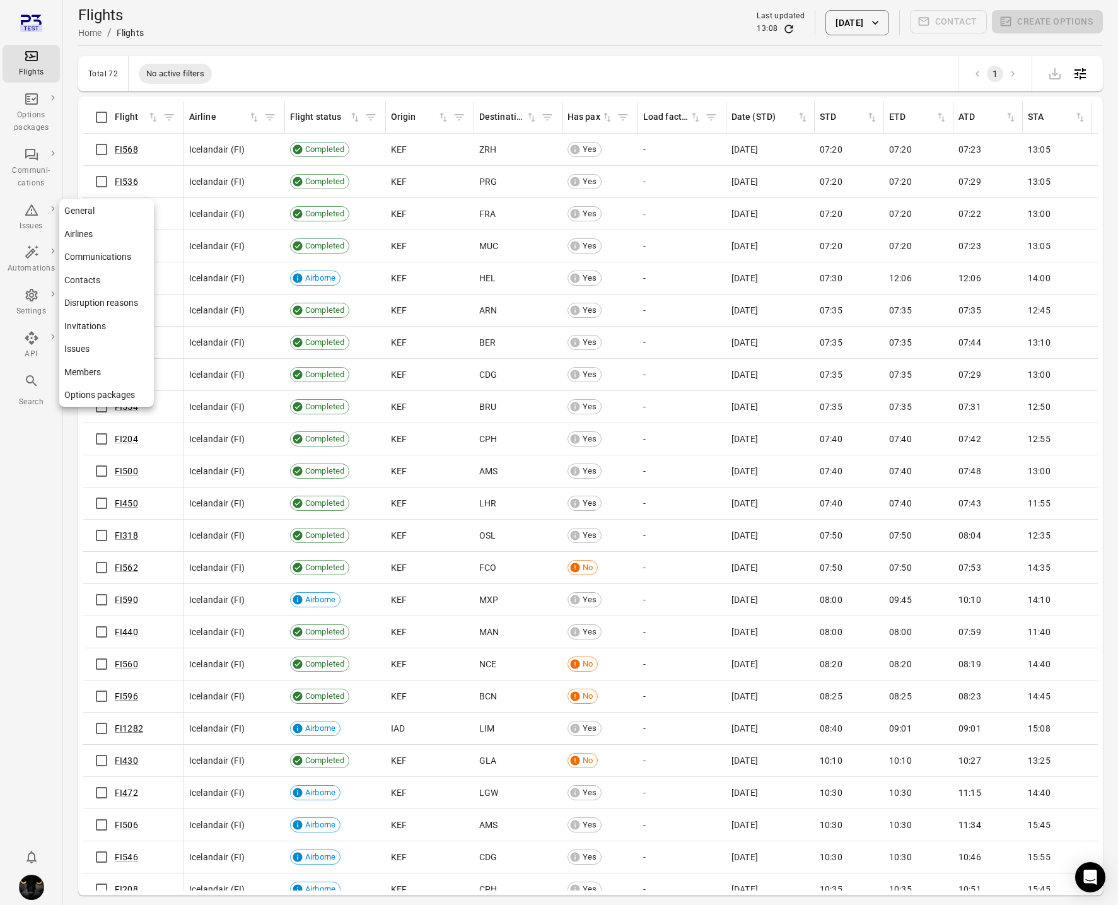
click at [85, 274] on link "Contacts" at bounding box center [106, 280] width 95 height 23
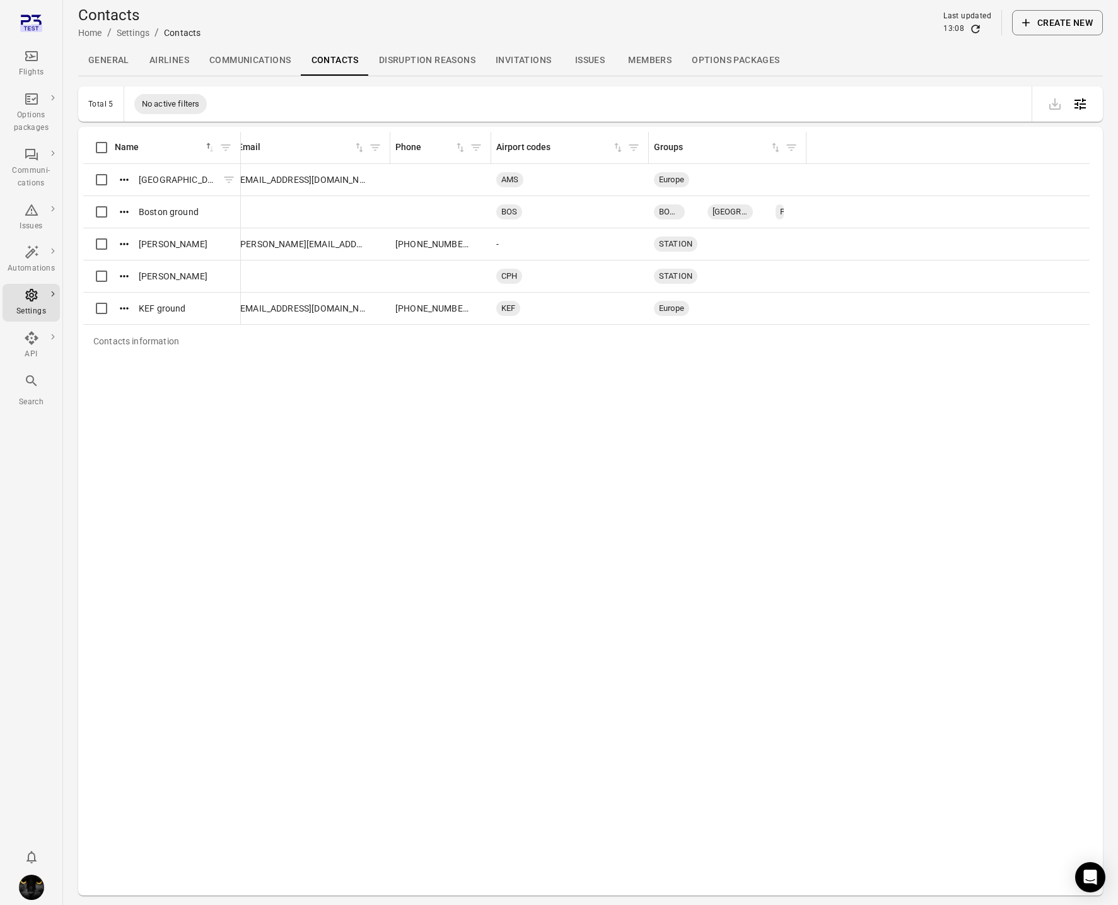
scroll to position [0, 13]
click at [125, 178] on icon "Actions" at bounding box center [124, 179] width 13 height 13
click at [125, 198] on span "Update" at bounding box center [124, 200] width 29 height 13
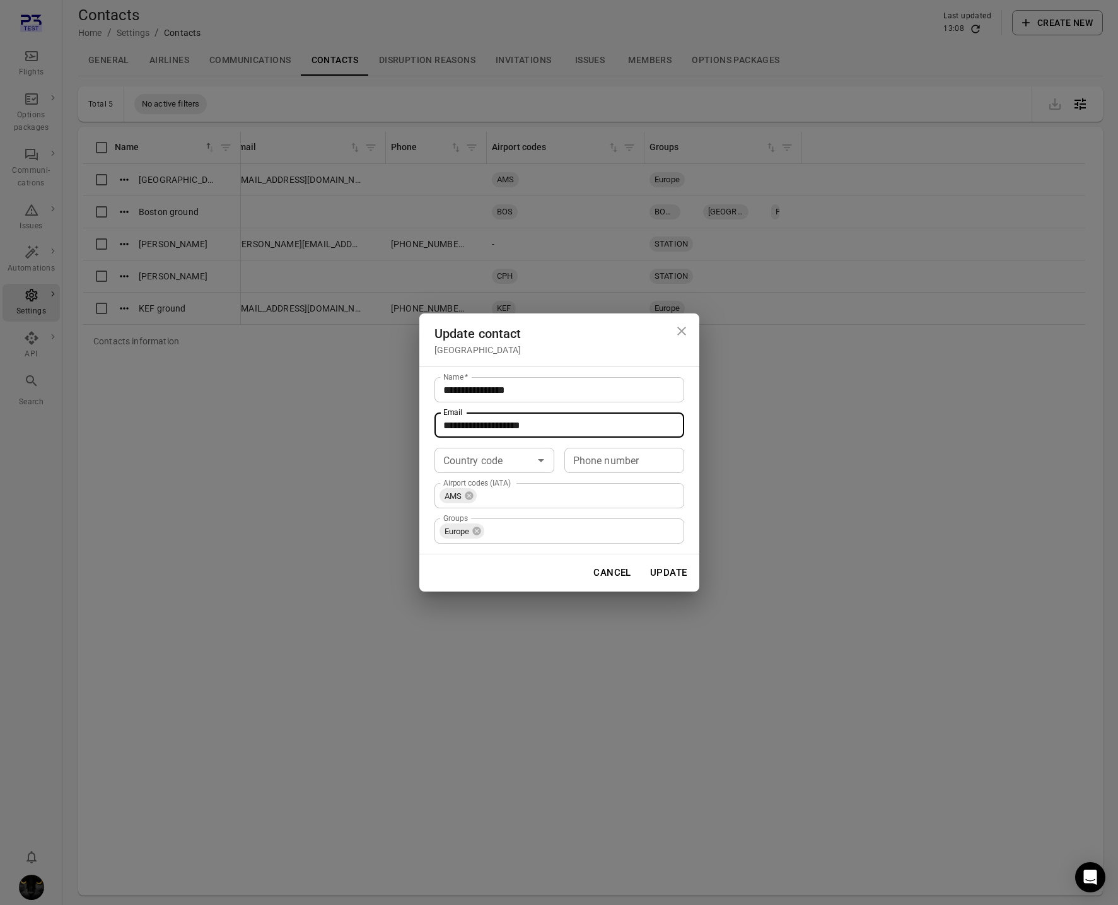
drag, startPoint x: 582, startPoint y: 428, endPoint x: 396, endPoint y: 422, distance: 186.2
click at [397, 422] on div "**********" at bounding box center [559, 452] width 1118 height 905
click at [571, 578] on div "Cancel Update" at bounding box center [559, 572] width 280 height 37
click at [689, 571] on button "Update" at bounding box center [668, 573] width 51 height 26
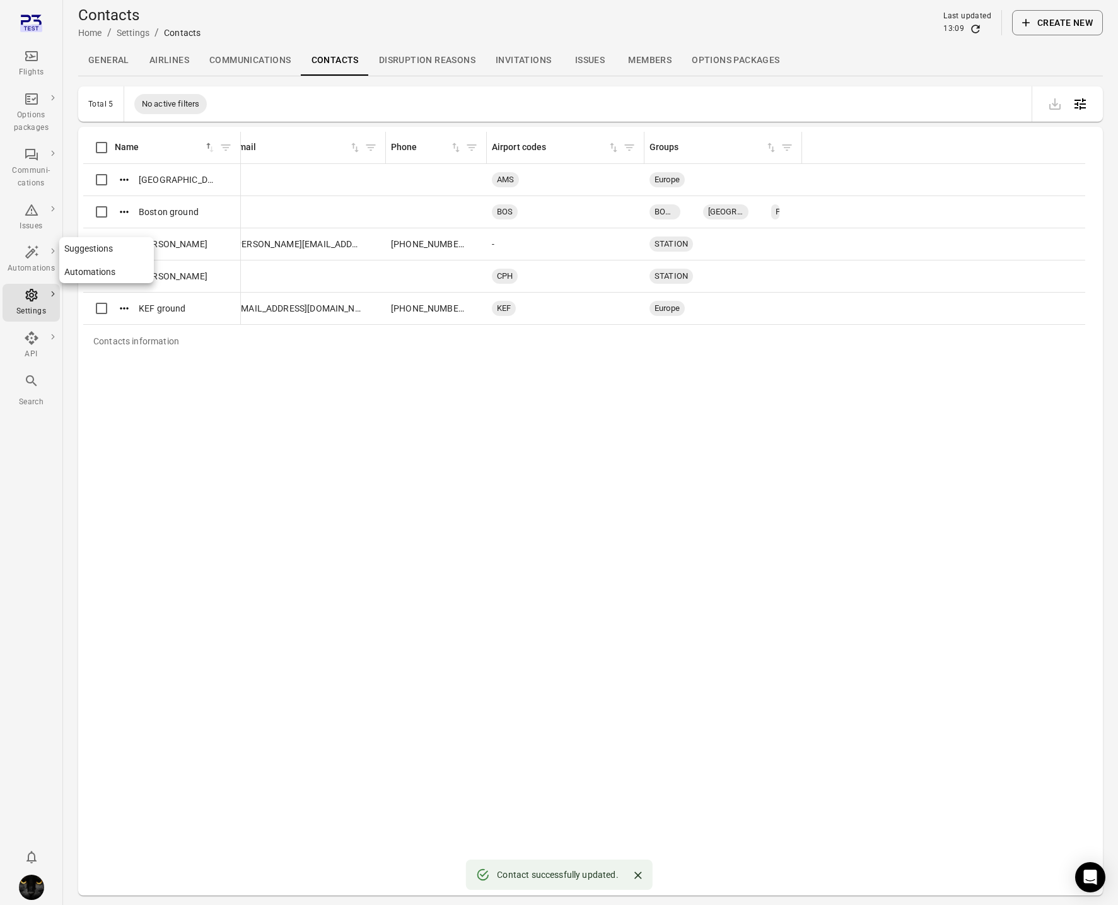
click at [38, 242] on link "Automations" at bounding box center [31, 260] width 57 height 38
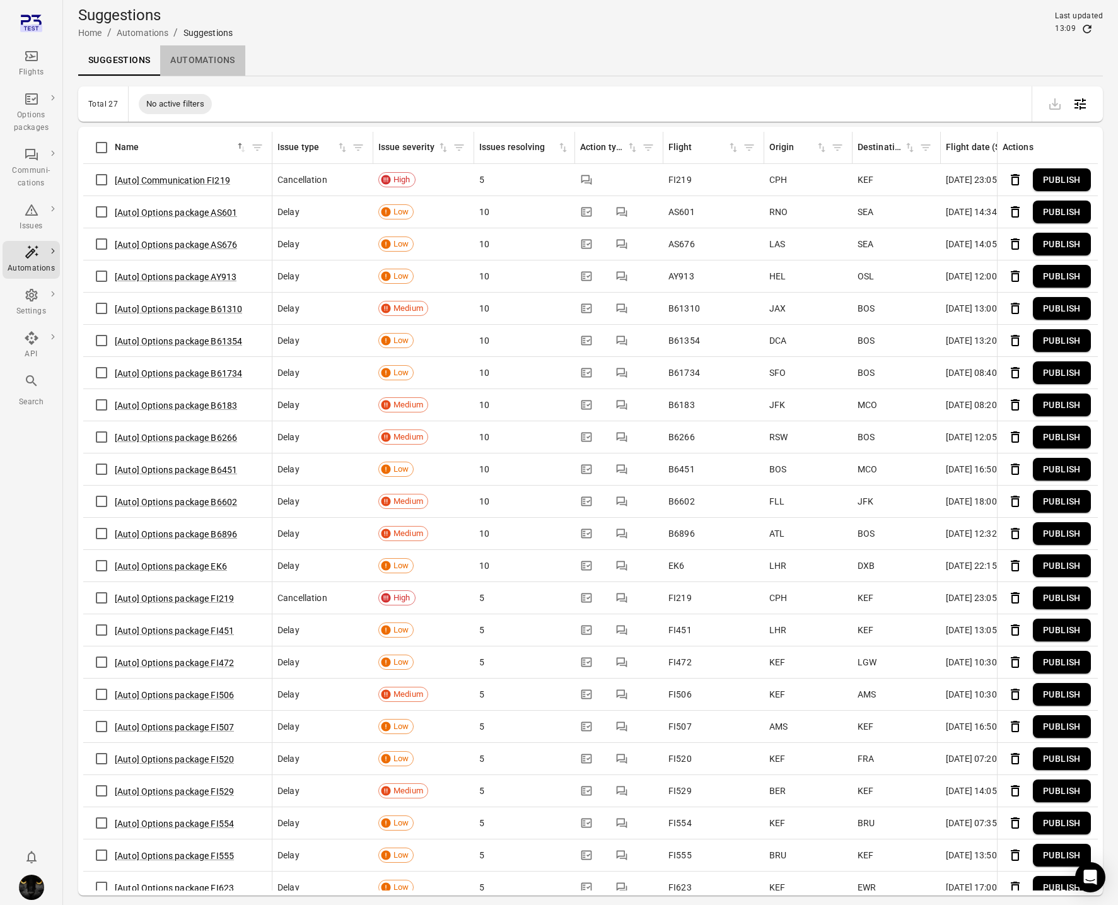
click at [199, 54] on link "Automations" at bounding box center [202, 60] width 85 height 30
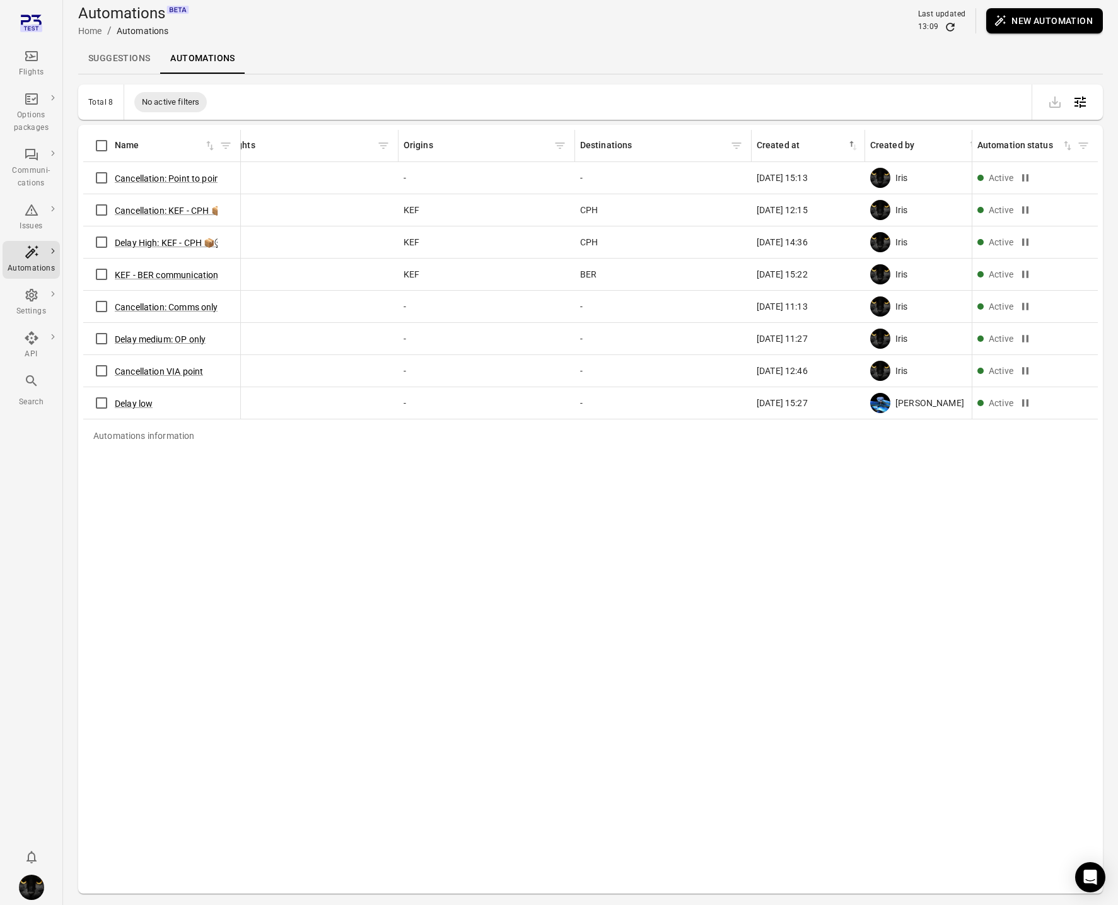
scroll to position [0, 215]
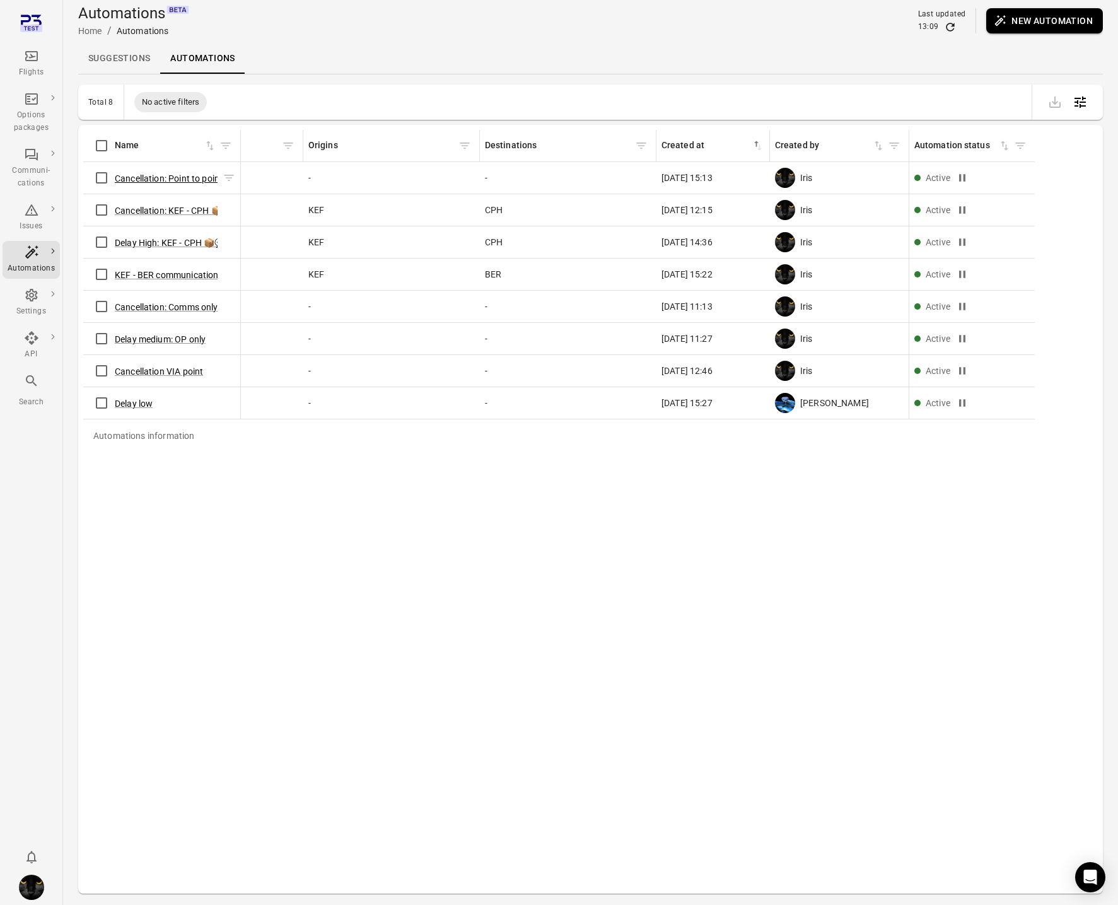
click at [198, 174] on button "Cancellation: Point to point" at bounding box center [169, 178] width 108 height 13
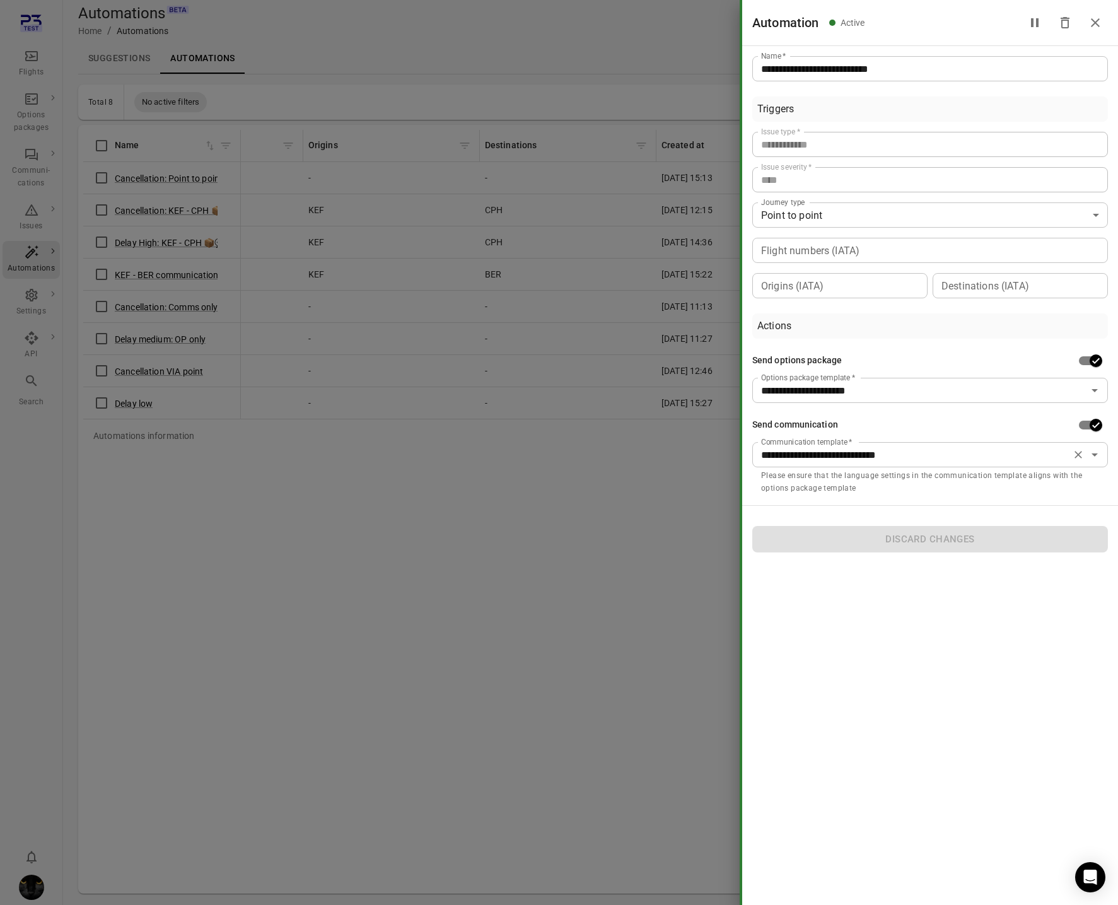
click at [1077, 455] on icon "Clear" at bounding box center [1079, 455] width 8 height 8
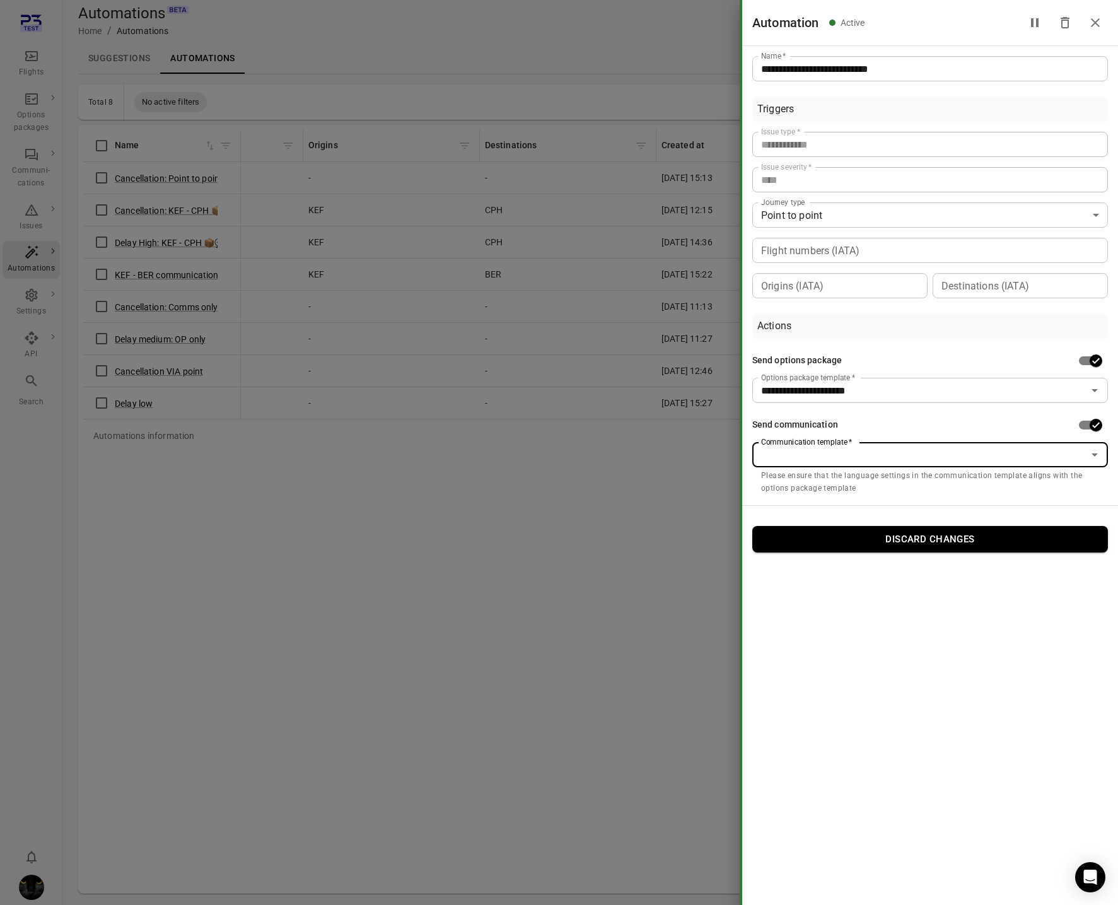
click at [1002, 454] on input "Communication template   *" at bounding box center [919, 455] width 327 height 18
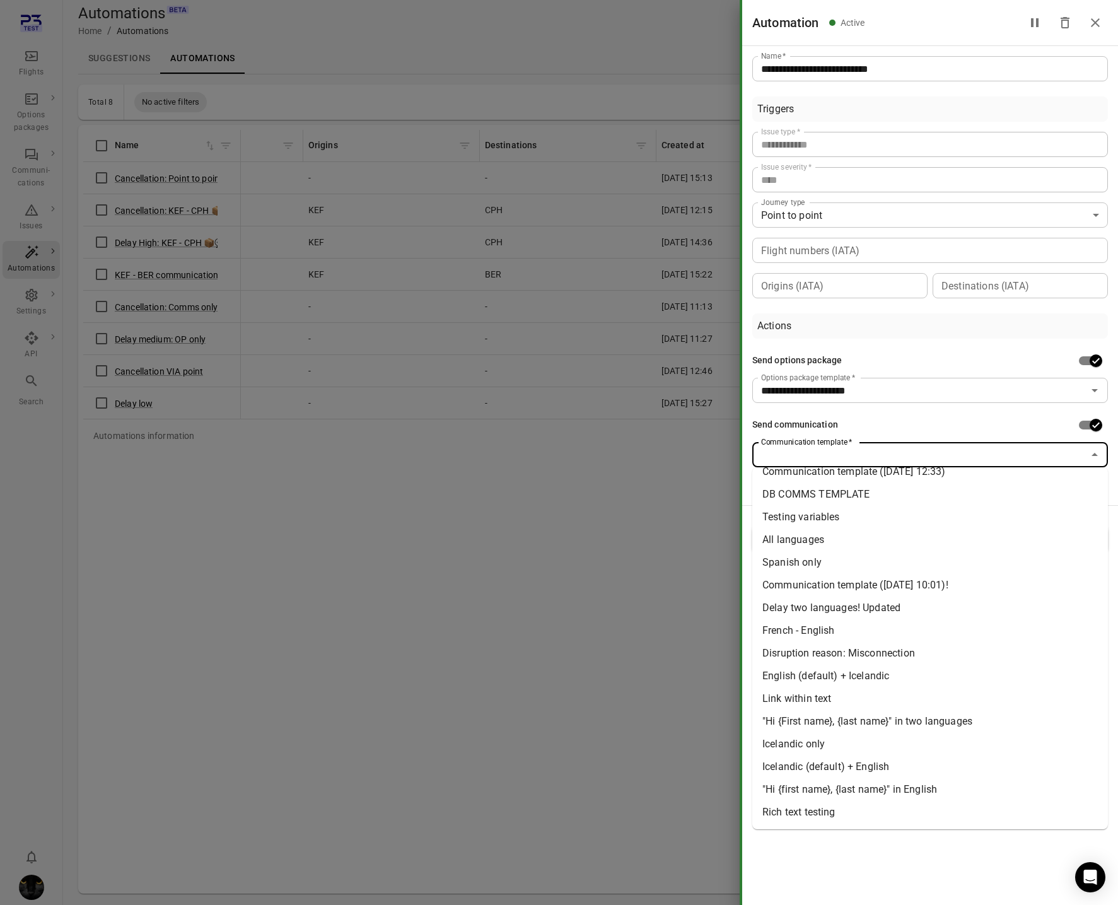
scroll to position [125, 0]
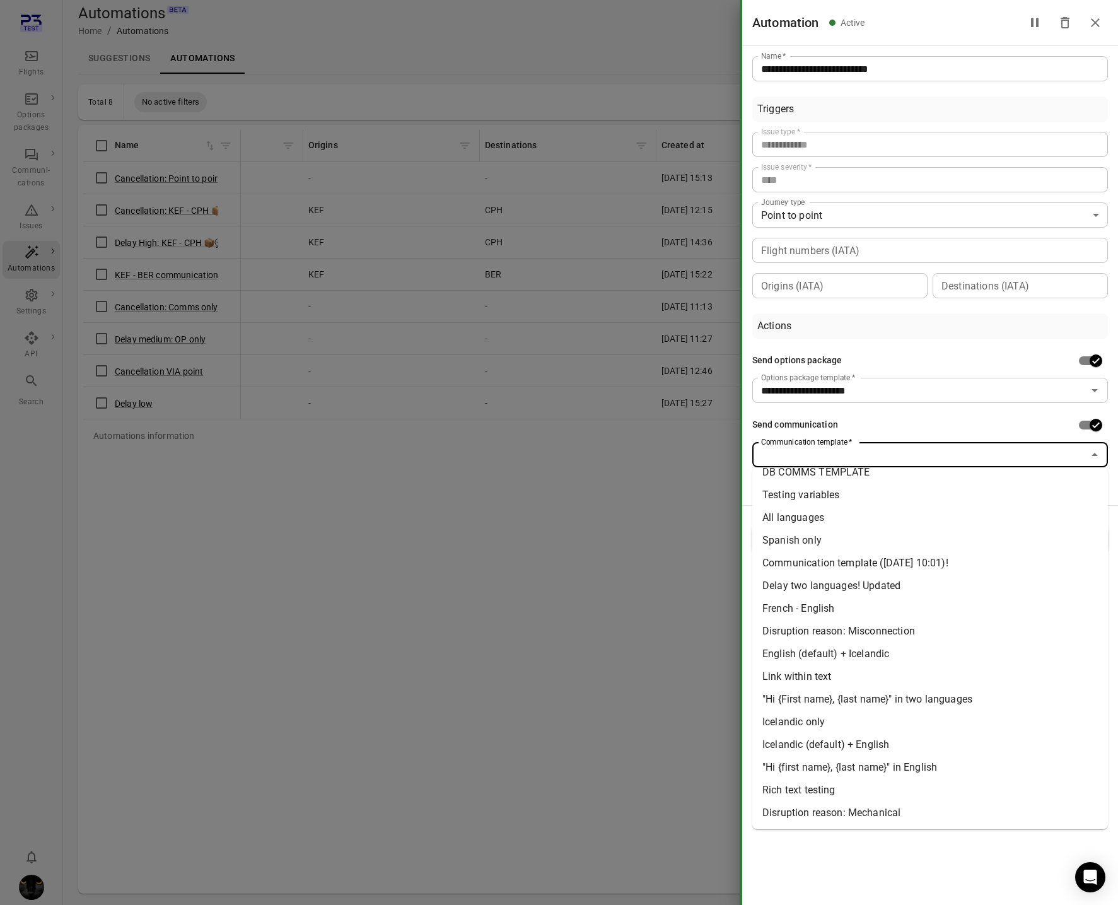
click at [850, 764] on li ""Hi {first name}, {last name}" in English" at bounding box center [931, 767] width 356 height 23
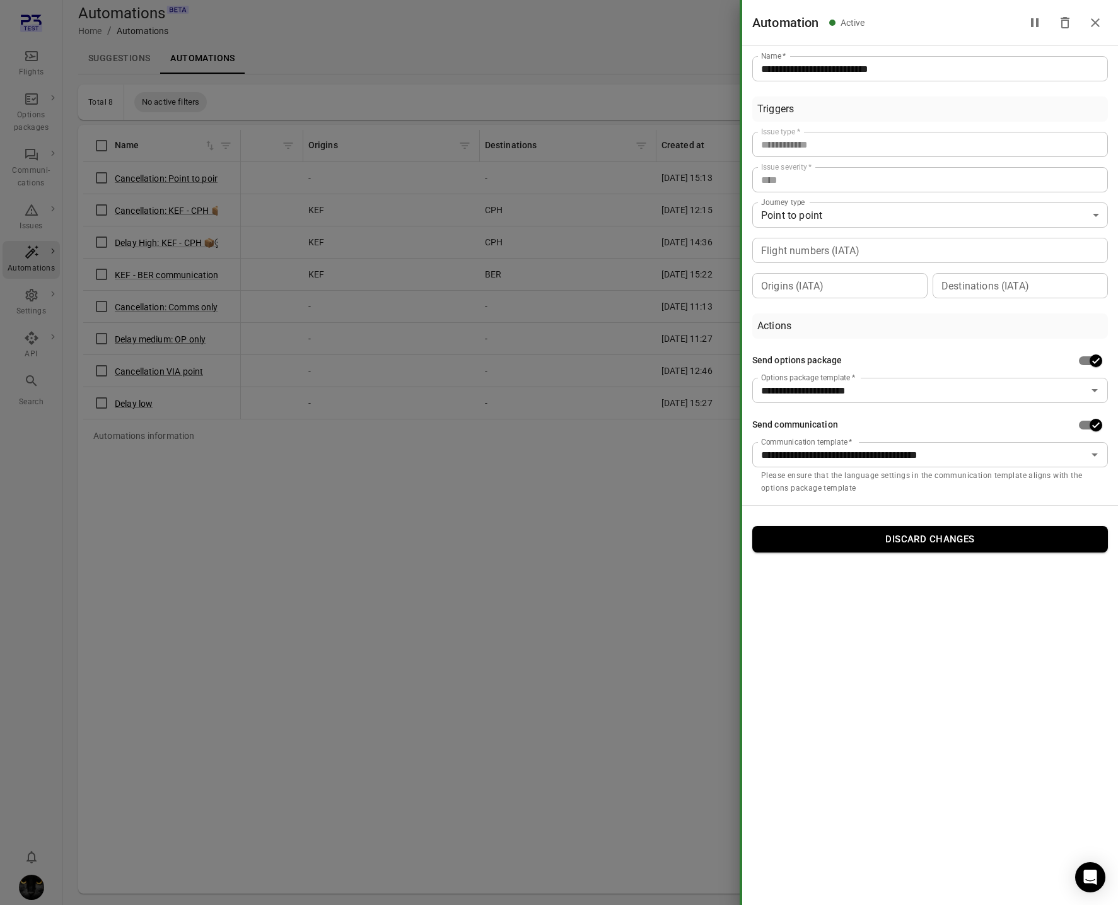
click at [579, 582] on div at bounding box center [559, 452] width 1118 height 905
type input "**********"
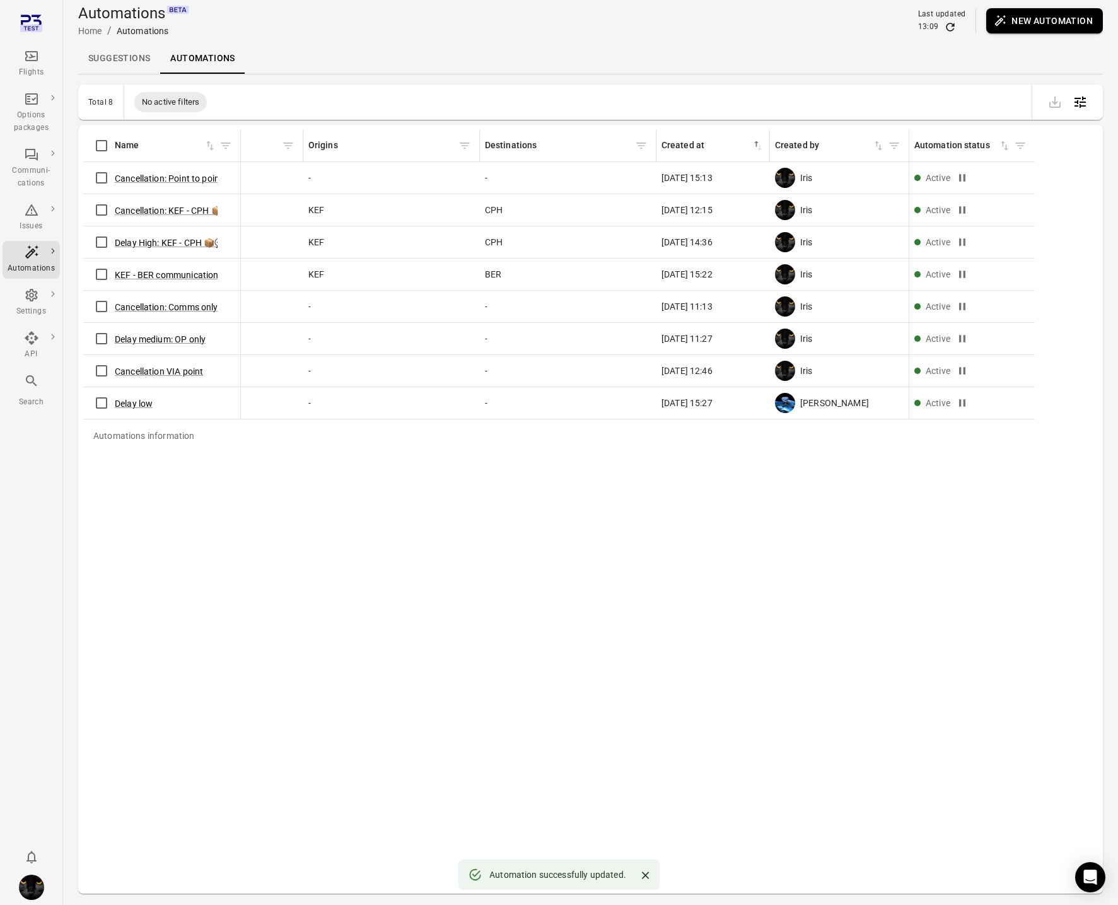
click at [128, 59] on link "Suggestions" at bounding box center [119, 59] width 82 height 30
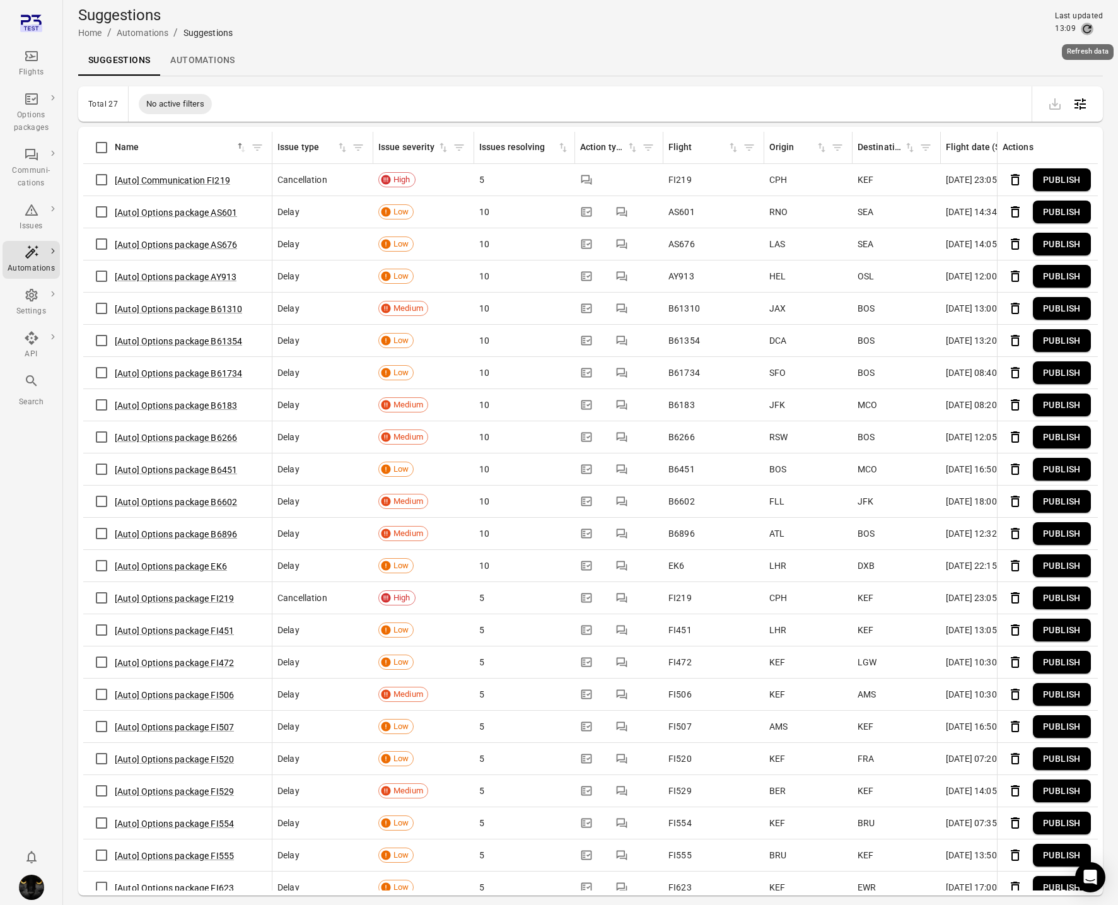
click at [1087, 31] on icon "Refresh data" at bounding box center [1087, 29] width 13 height 13
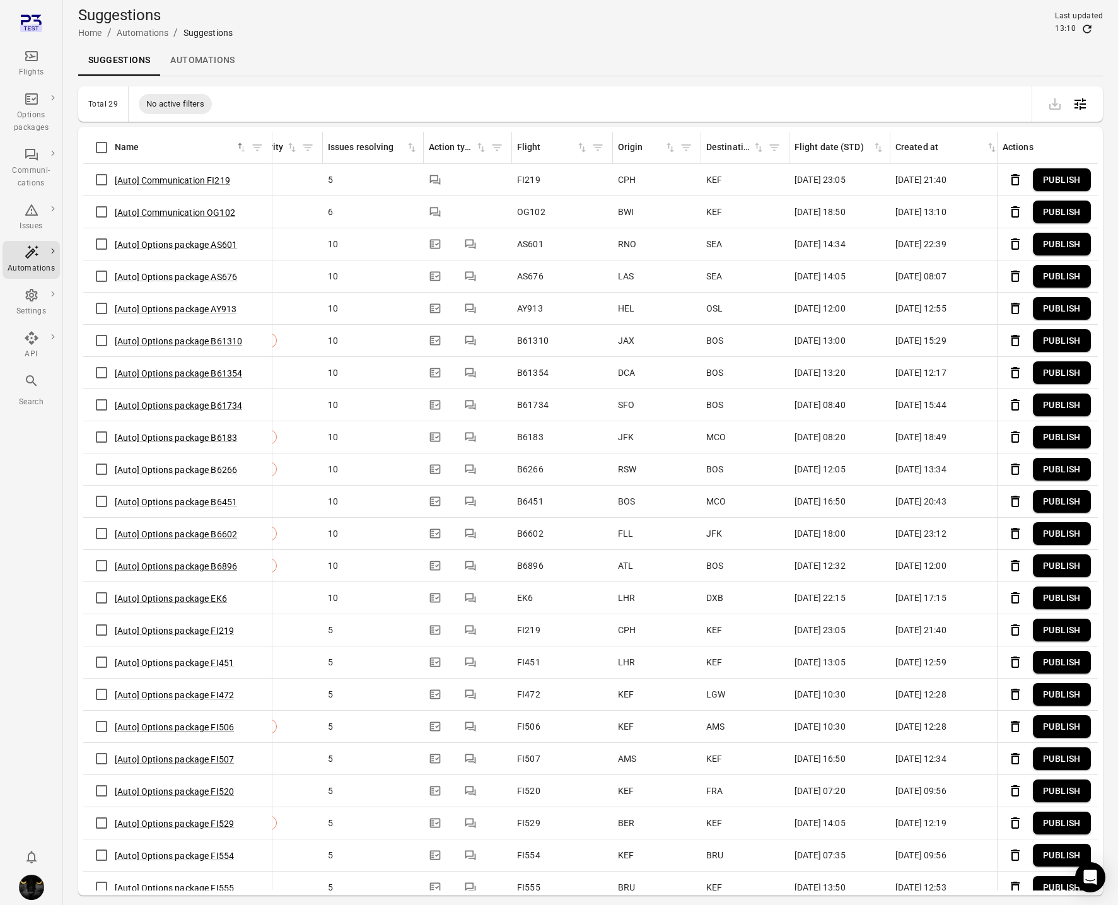
scroll to position [0, 360]
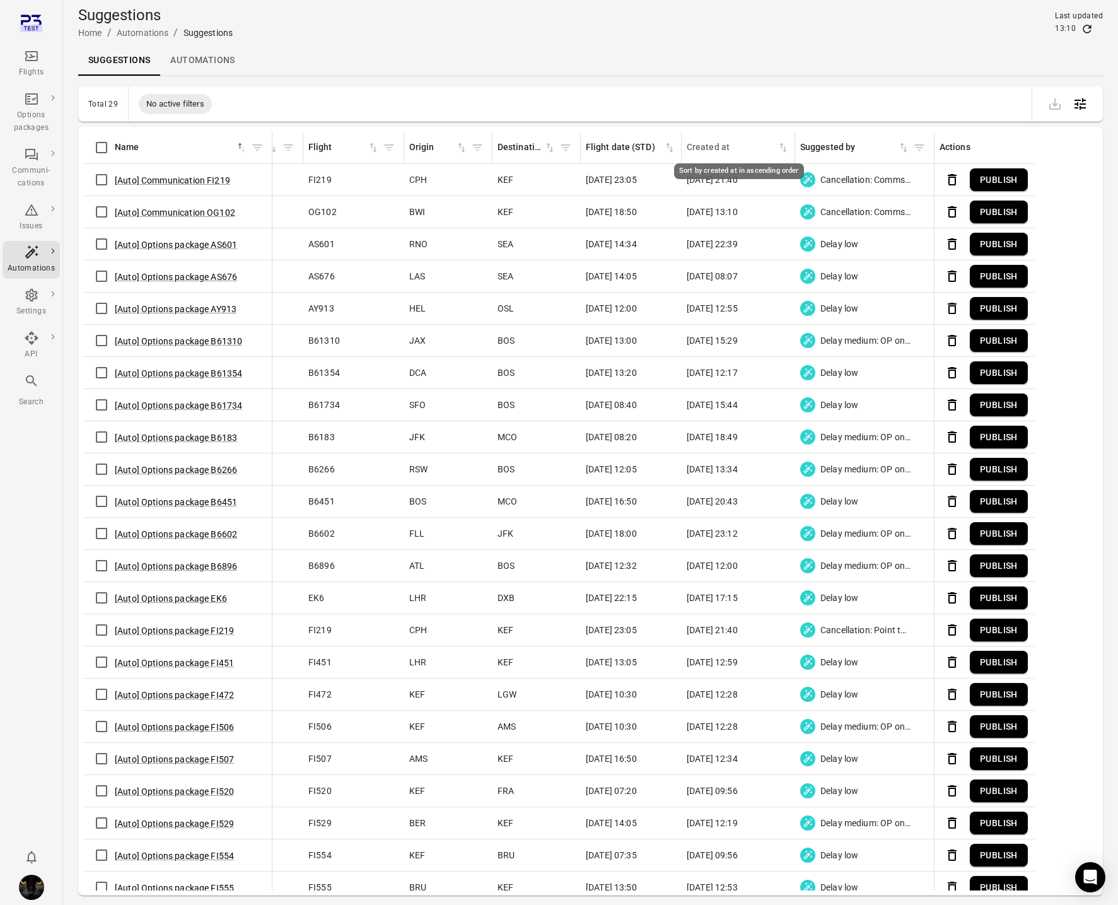
click at [785, 151] on icon "Sort by created at in ascending order" at bounding box center [784, 147] width 8 height 9
click at [785, 151] on icon "Sort by created at in descending order" at bounding box center [785, 149] width 4 height 6
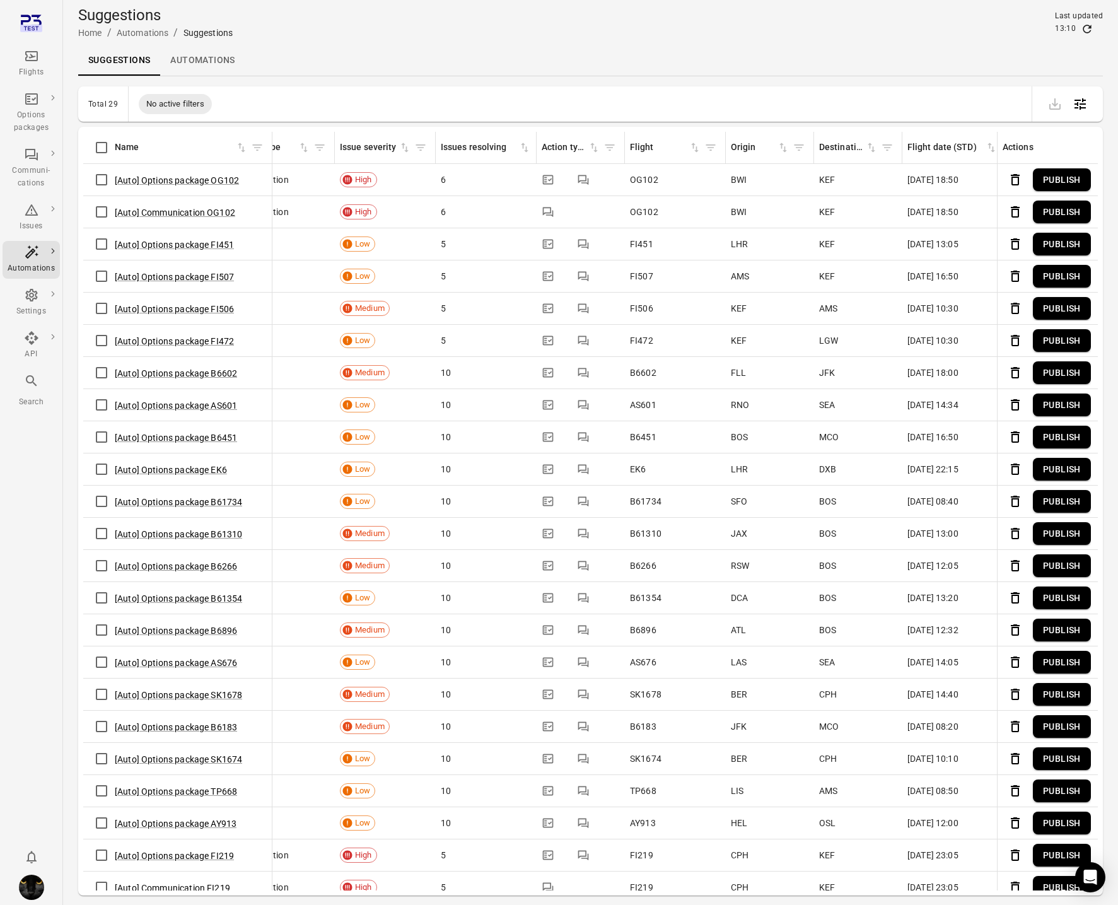
scroll to position [0, 0]
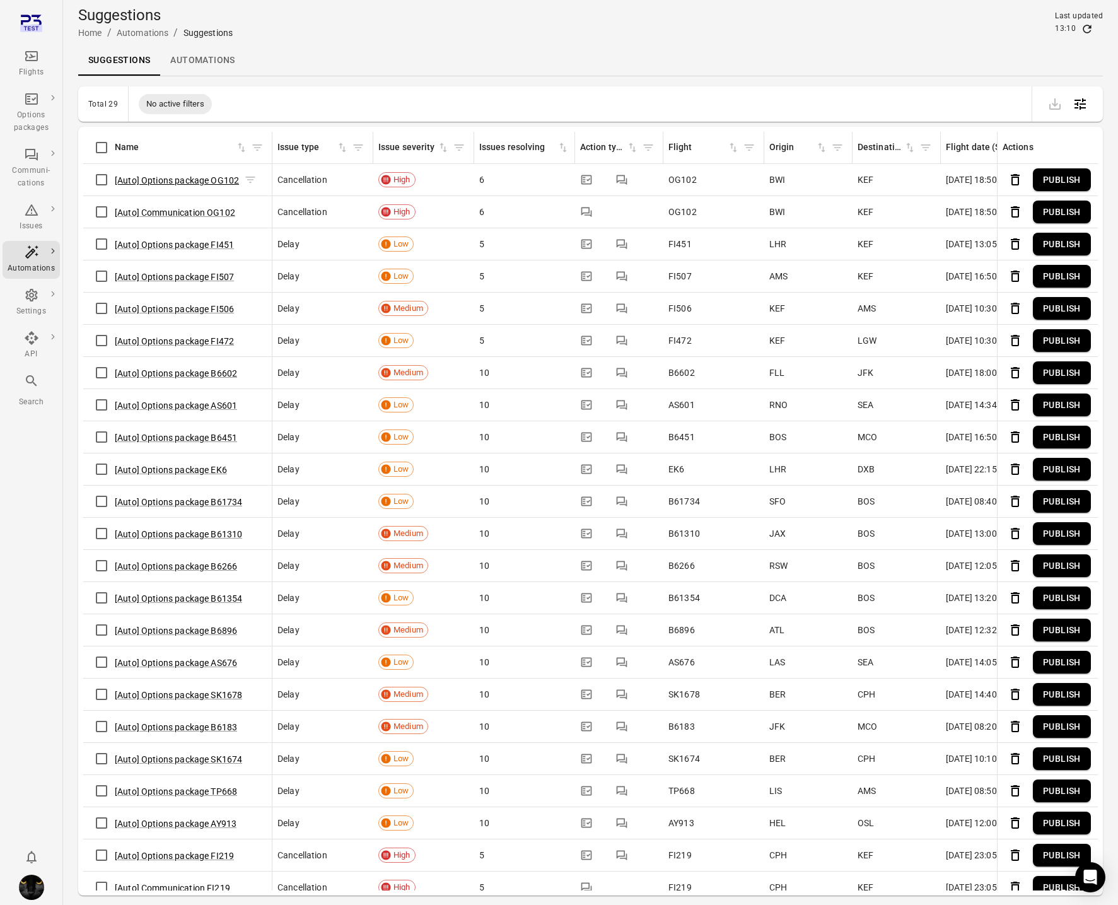
click at [215, 178] on button "[Auto] Options package OG102" at bounding box center [177, 180] width 124 height 13
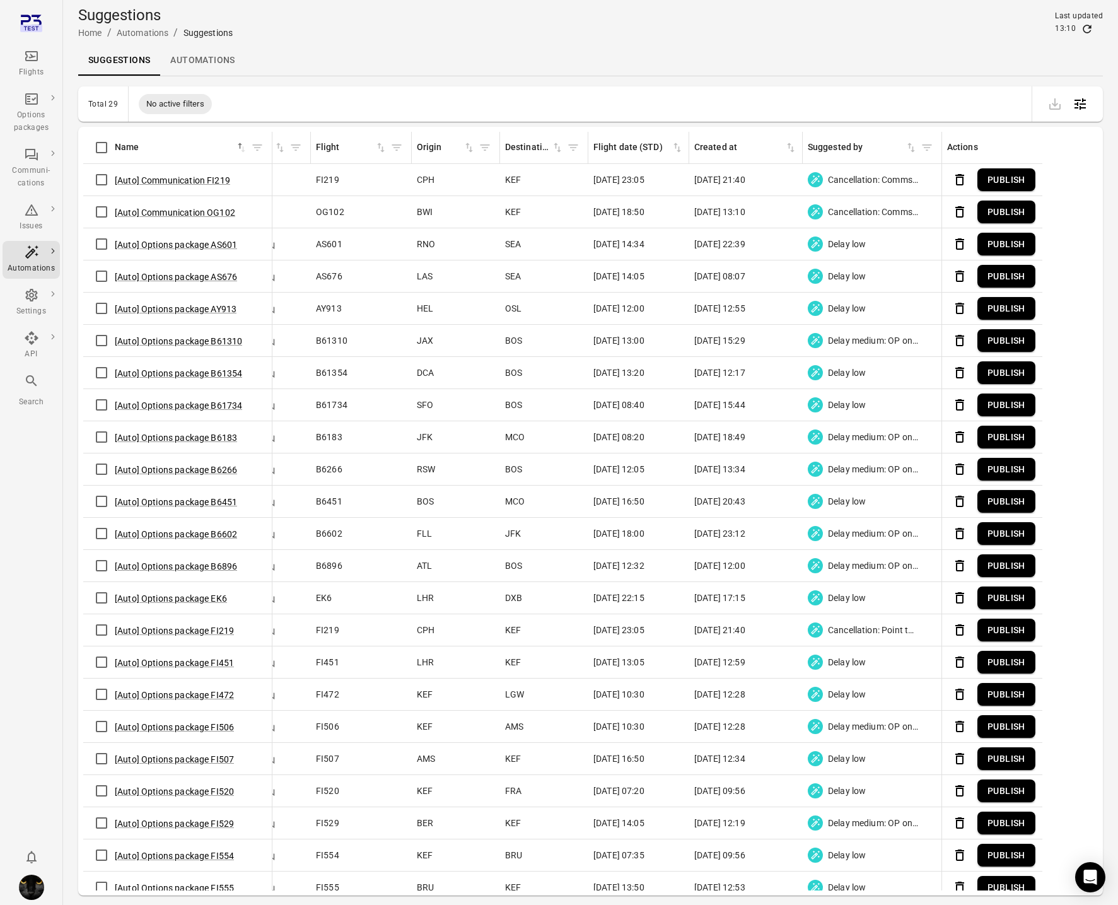
scroll to position [0, 360]
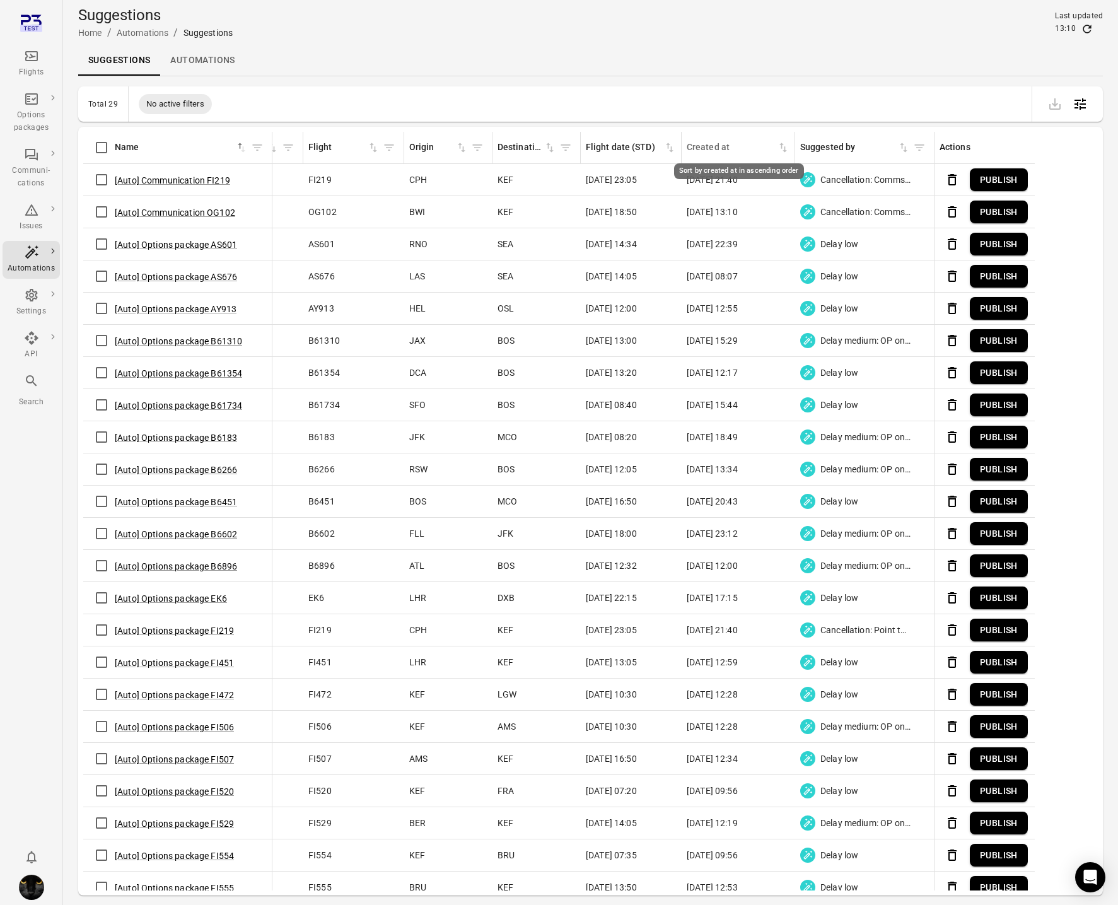
click at [713, 148] on div "Created at" at bounding box center [732, 148] width 90 height 14
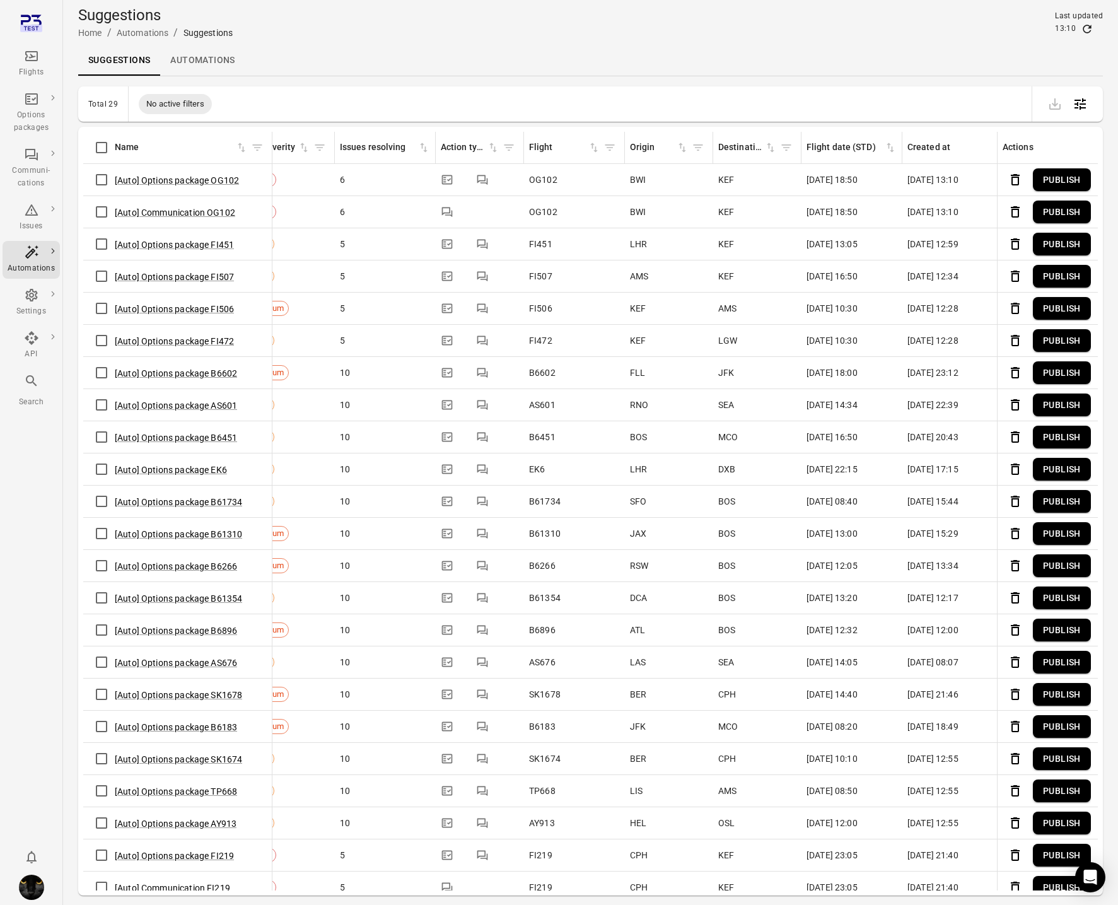
scroll to position [0, 110]
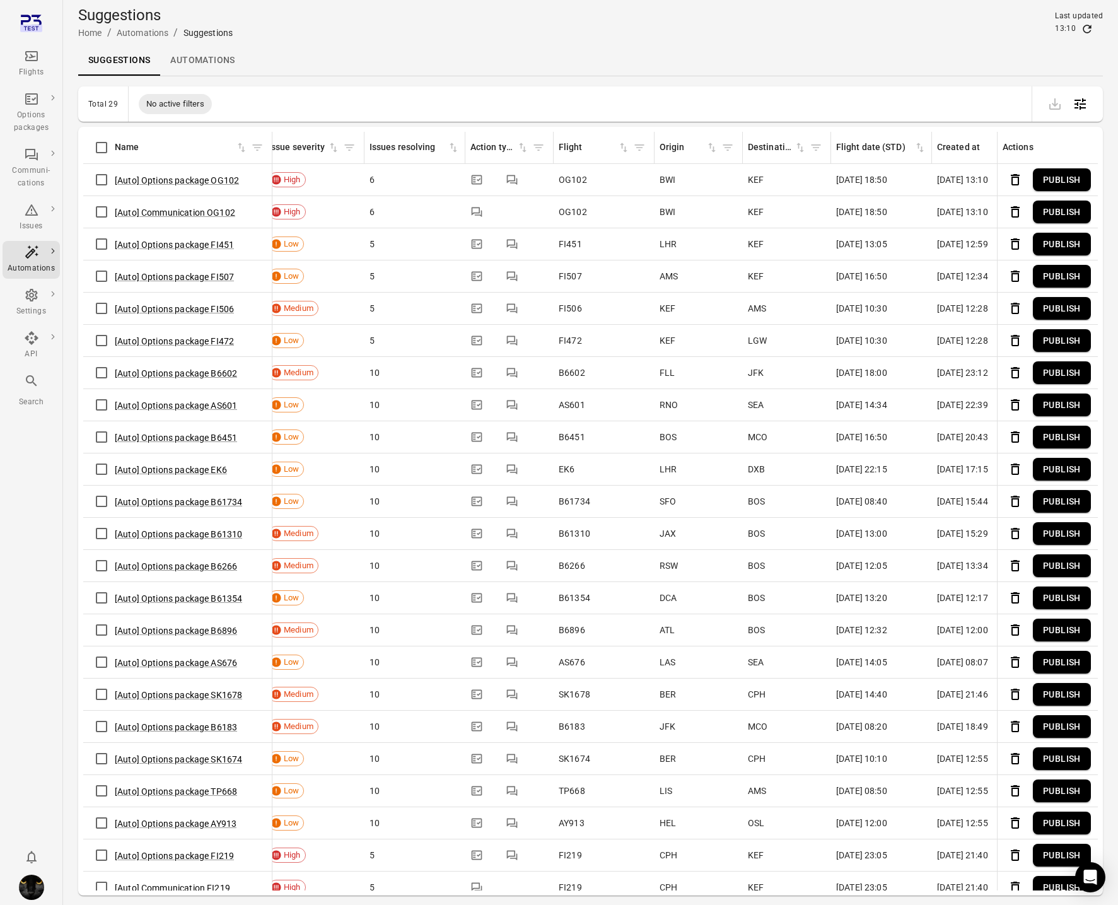
click at [1064, 180] on button "Publish" at bounding box center [1062, 179] width 58 height 23
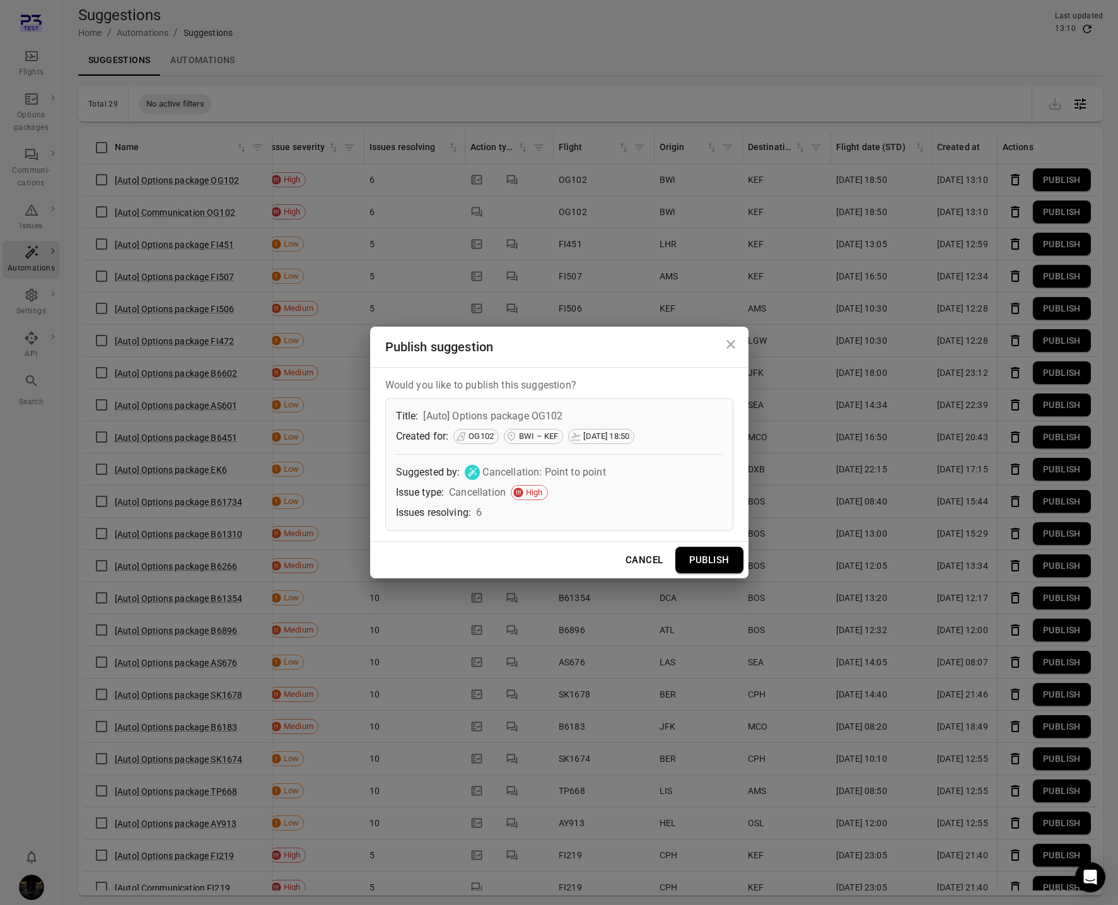
click at [706, 564] on button "Publish" at bounding box center [710, 560] width 68 height 26
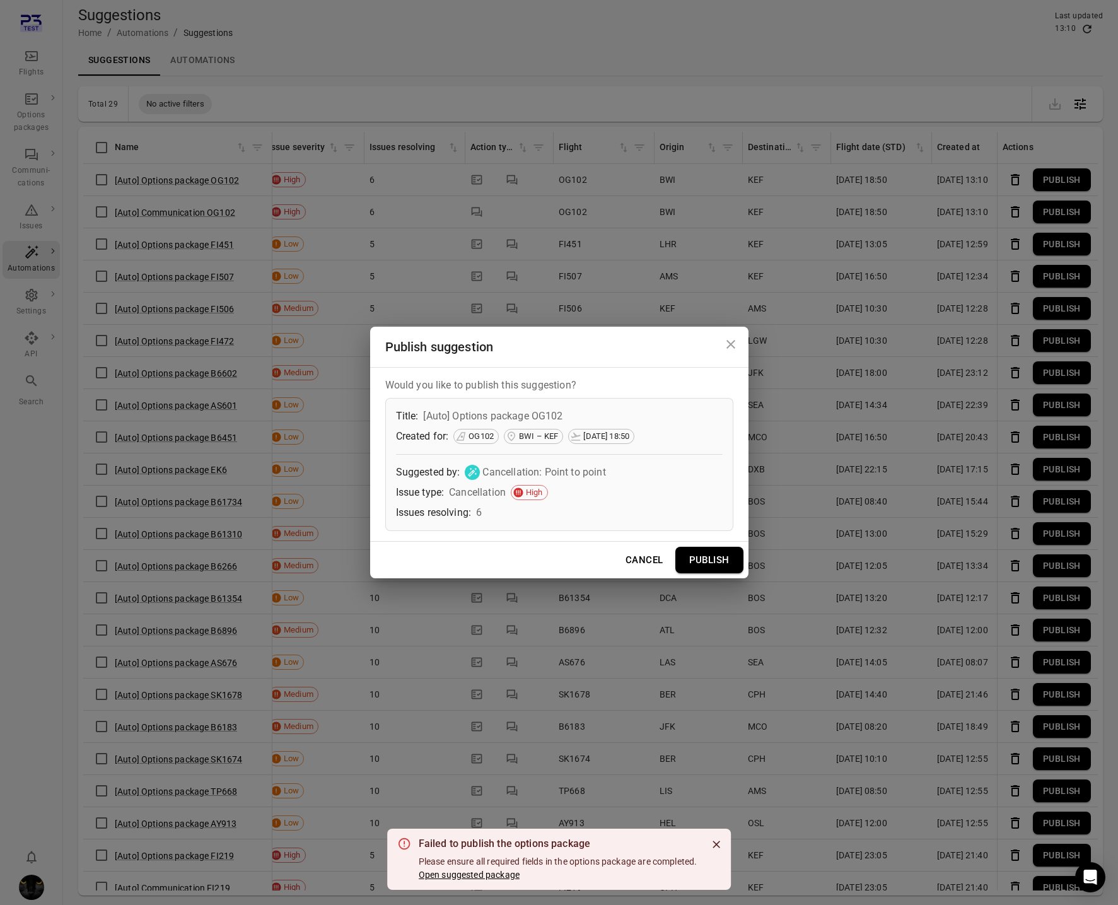
click at [464, 874] on button "Open suggested package" at bounding box center [469, 875] width 101 height 13
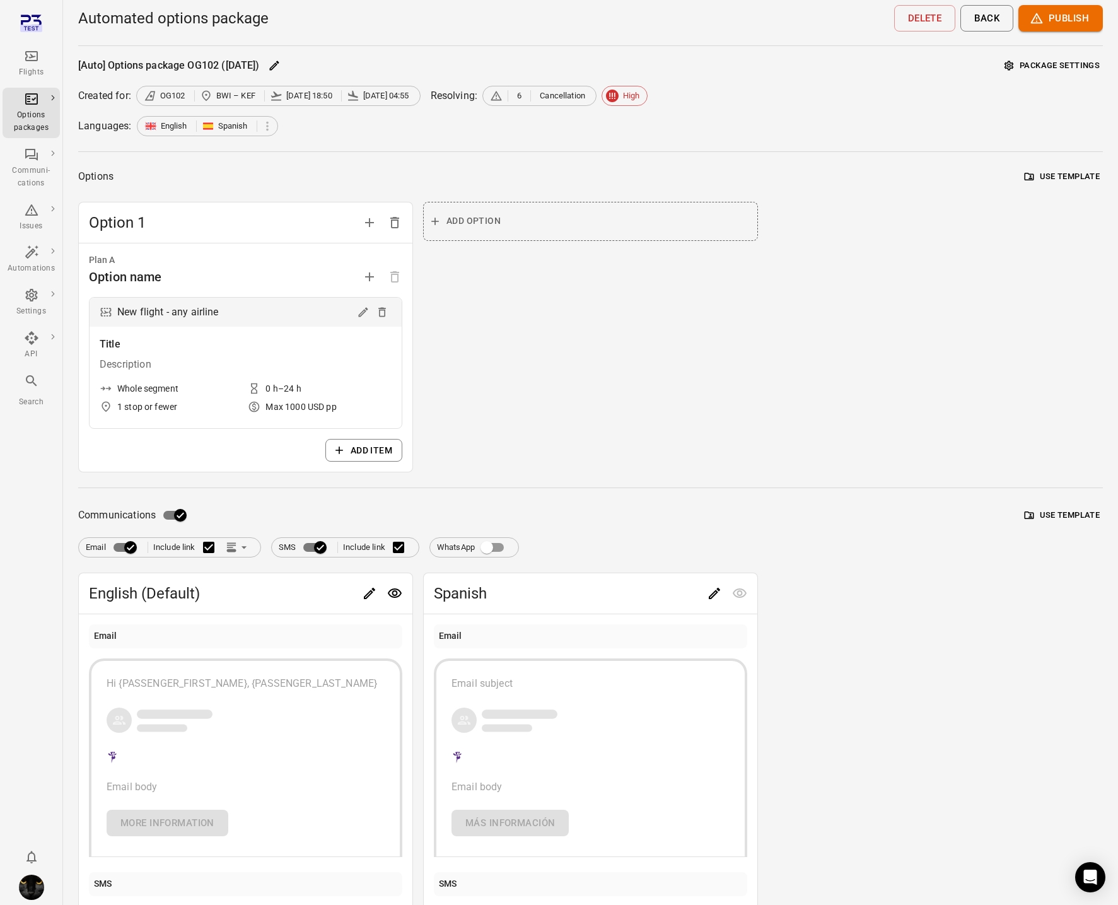
click at [1052, 32] on div "Automated options package Delete Back Publish" at bounding box center [590, 22] width 1025 height 45
click at [1055, 20] on button "Publish" at bounding box center [1061, 18] width 85 height 26
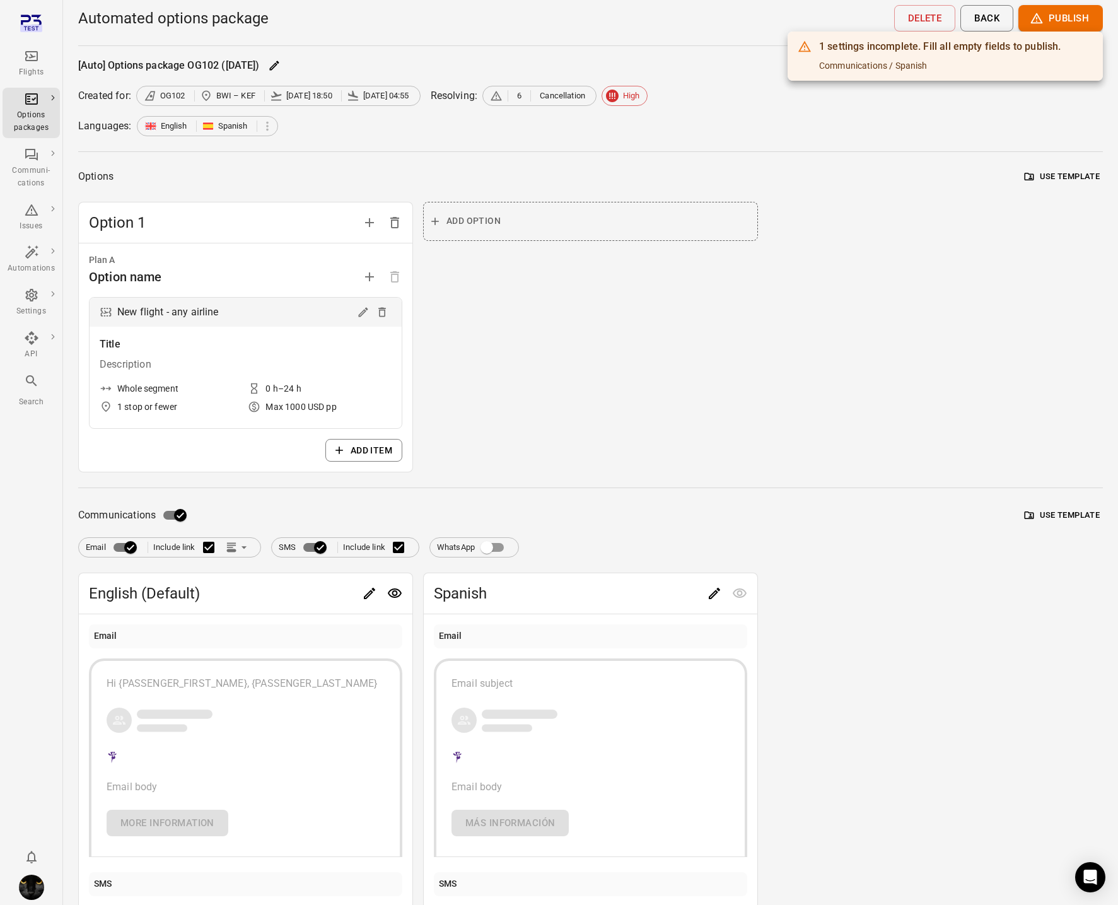
click at [821, 389] on div at bounding box center [559, 452] width 1118 height 905
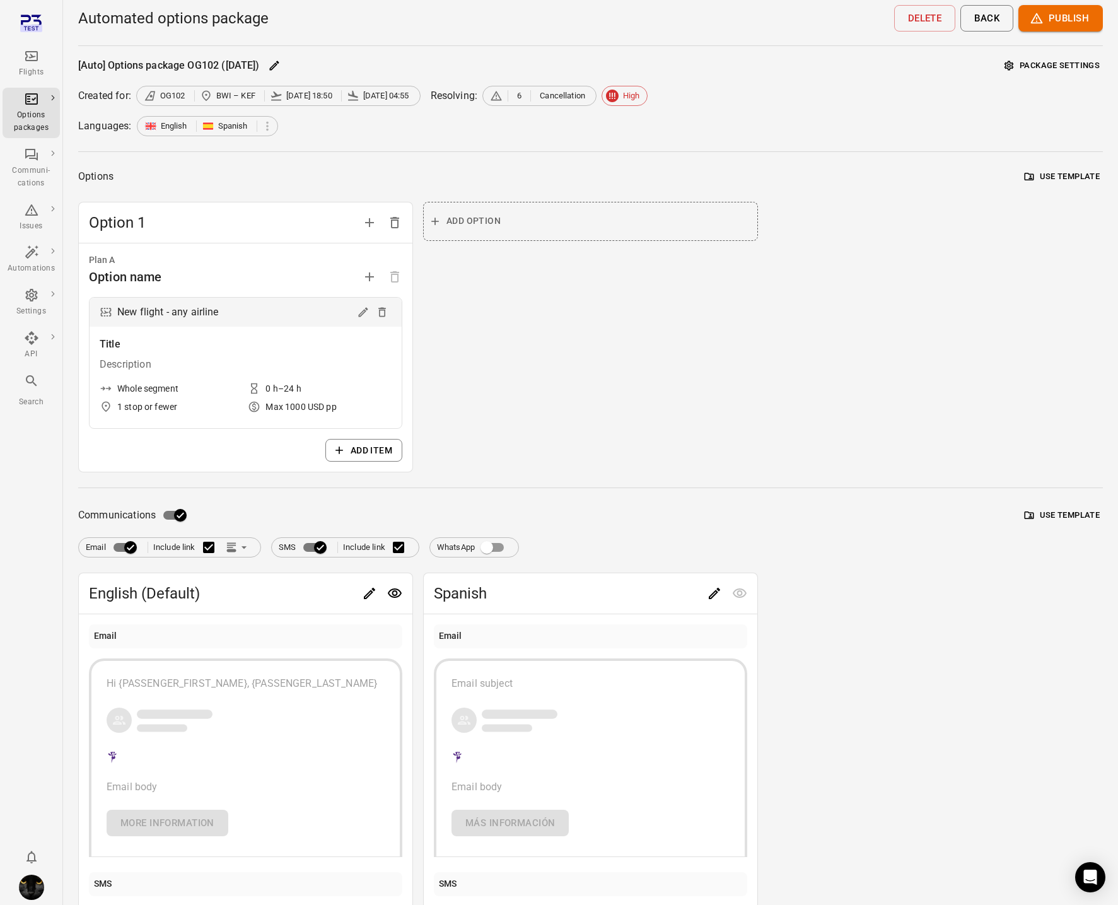
click at [26, 66] on div "Flights" at bounding box center [31, 72] width 47 height 13
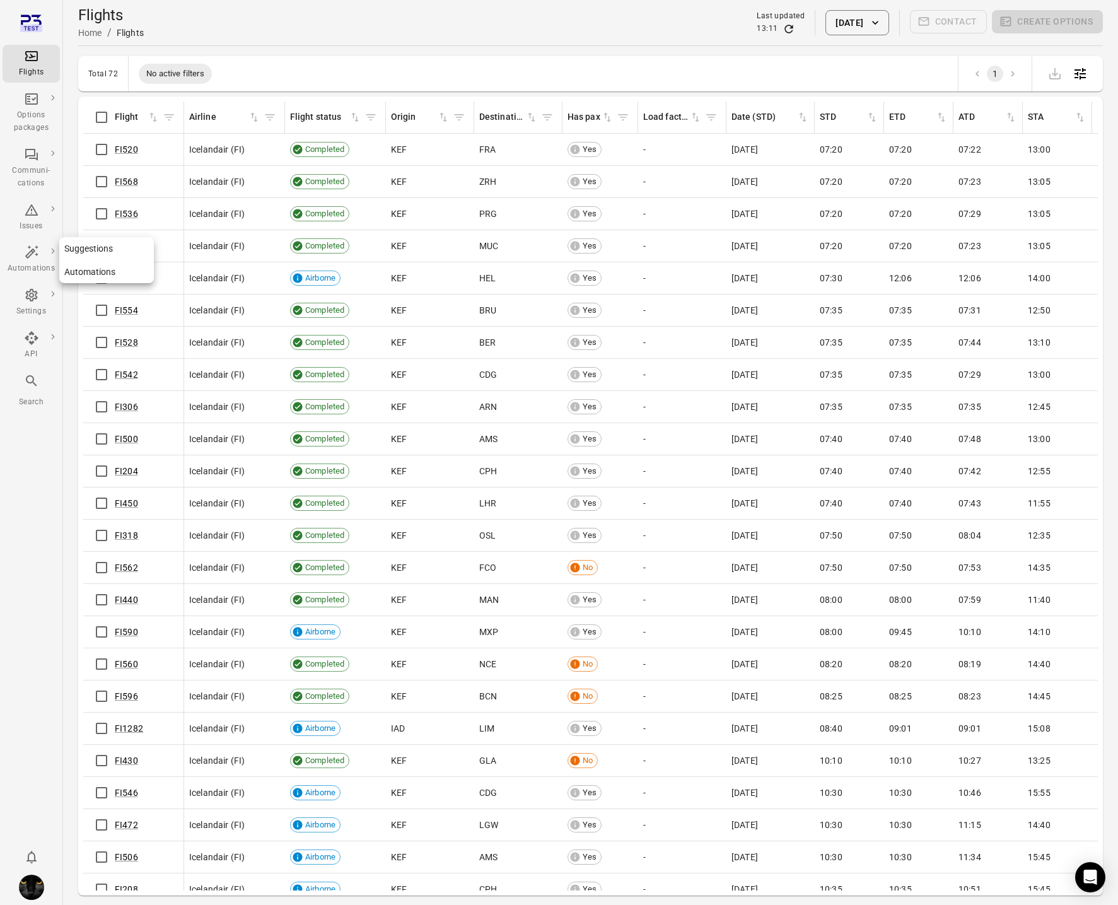
click at [33, 254] on icon "Main navigation" at bounding box center [31, 252] width 15 height 15
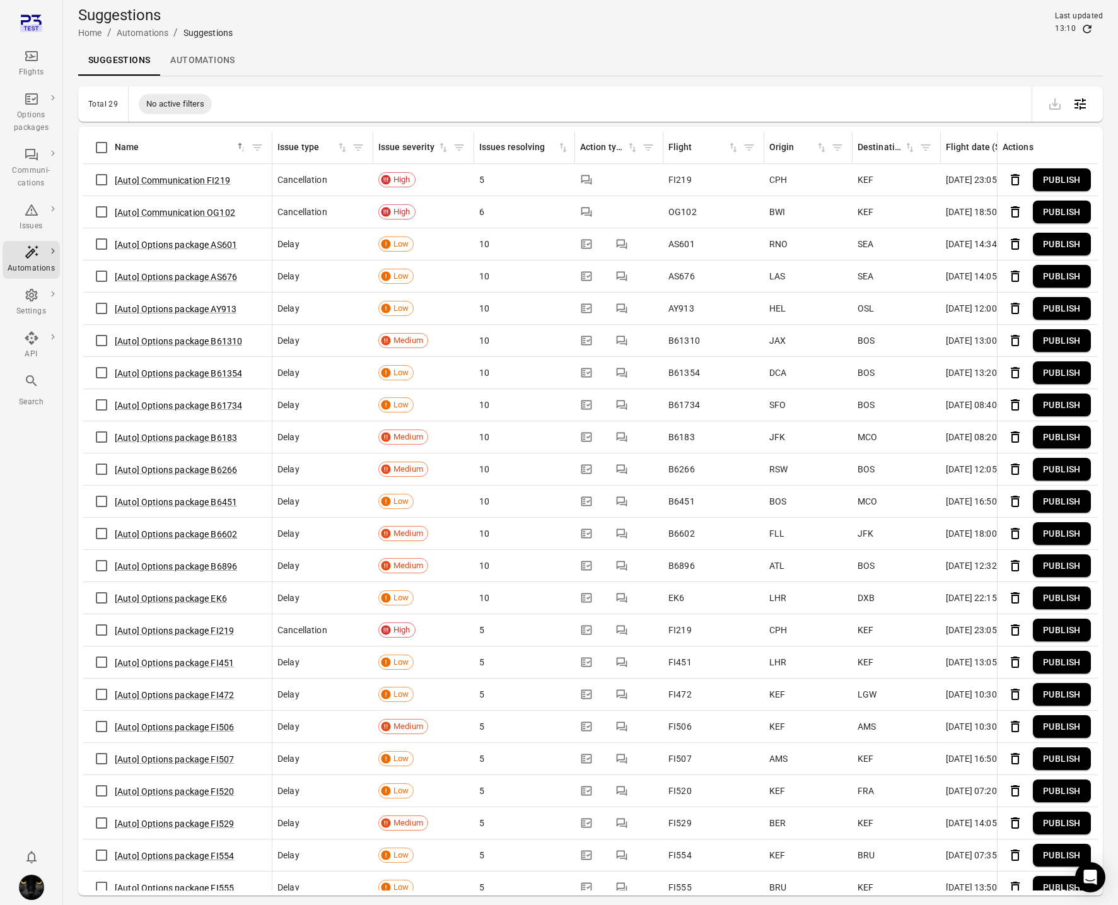
click at [210, 59] on link "Automations" at bounding box center [202, 60] width 85 height 30
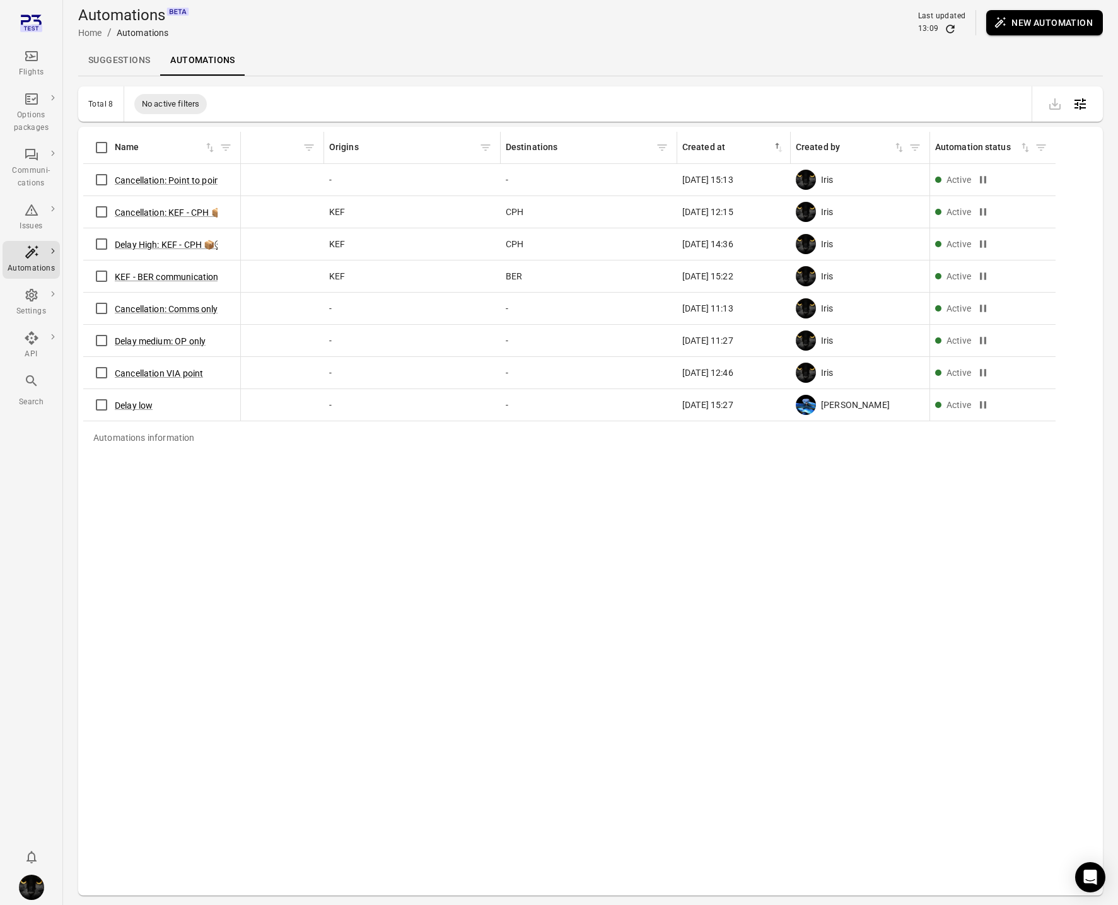
scroll to position [0, 202]
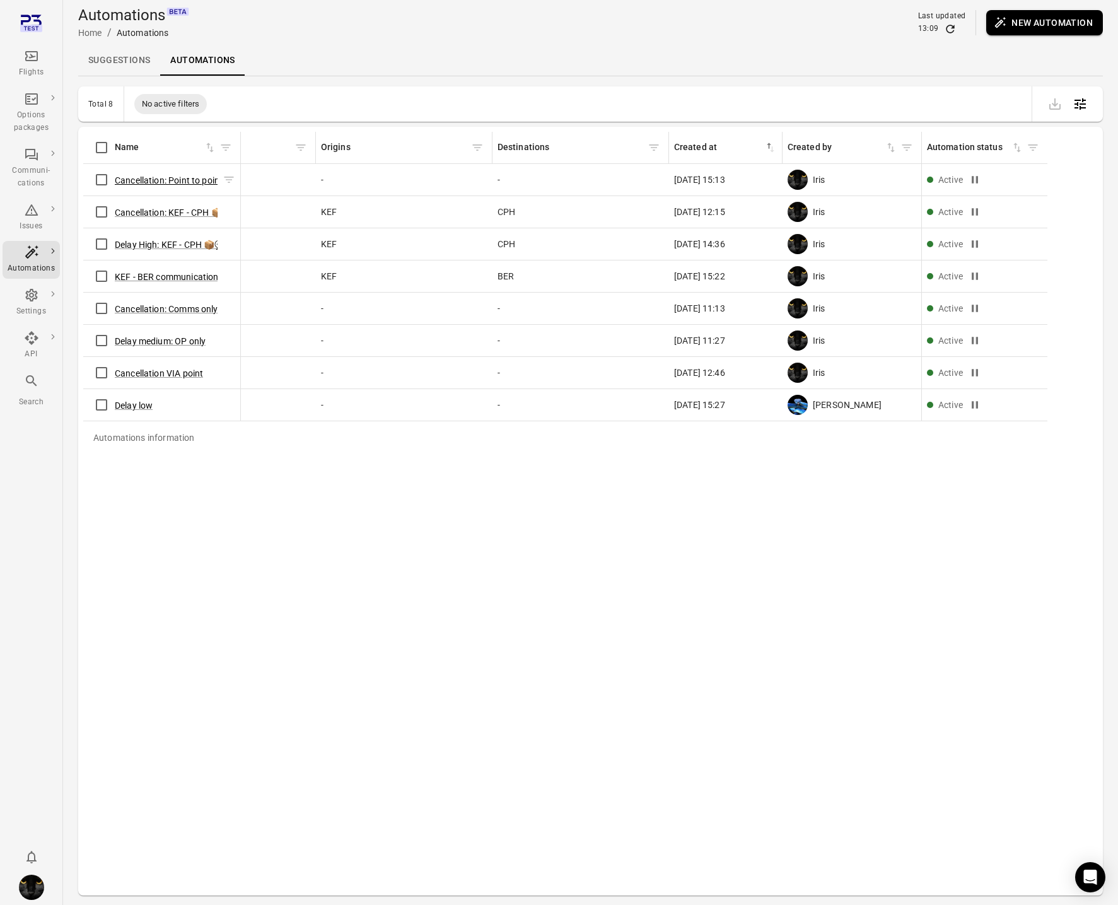
click at [134, 175] on button "Cancellation: Point to point" at bounding box center [169, 180] width 108 height 13
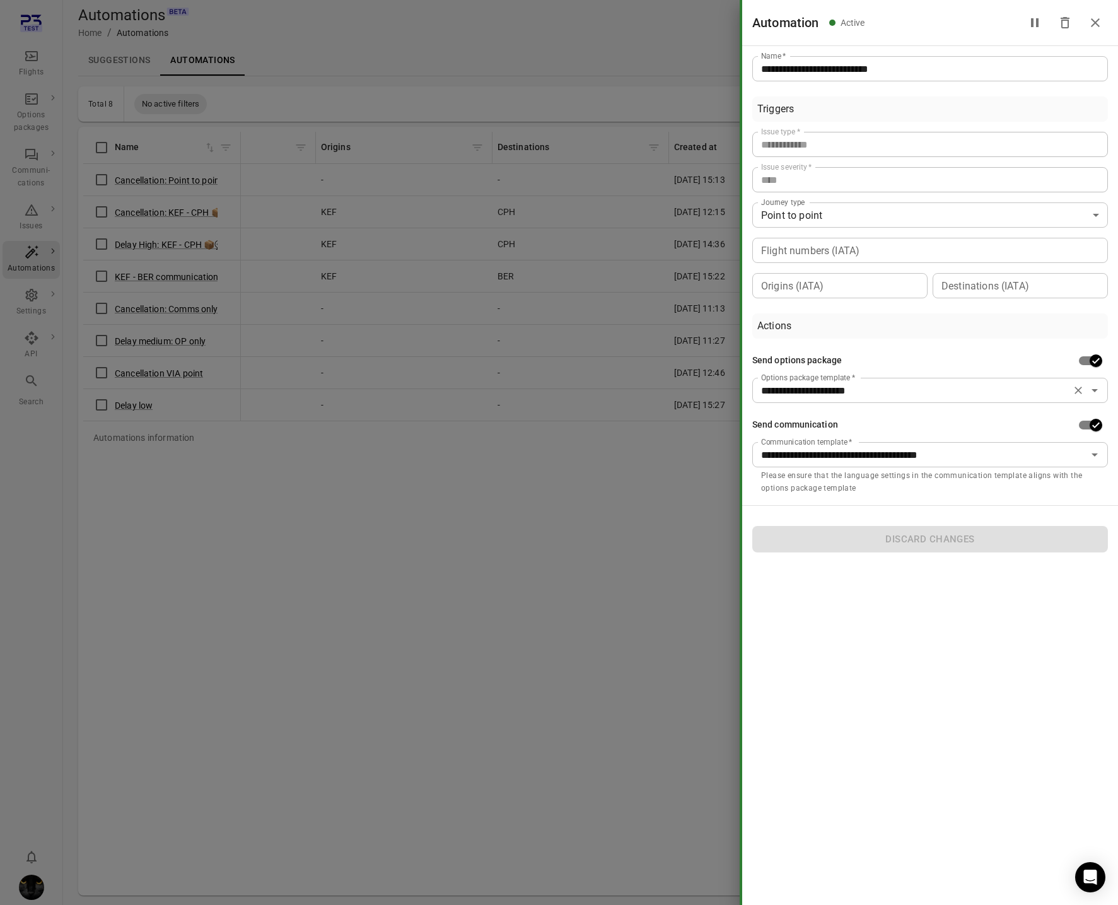
click at [1079, 389] on icon "Clear" at bounding box center [1079, 391] width 8 height 8
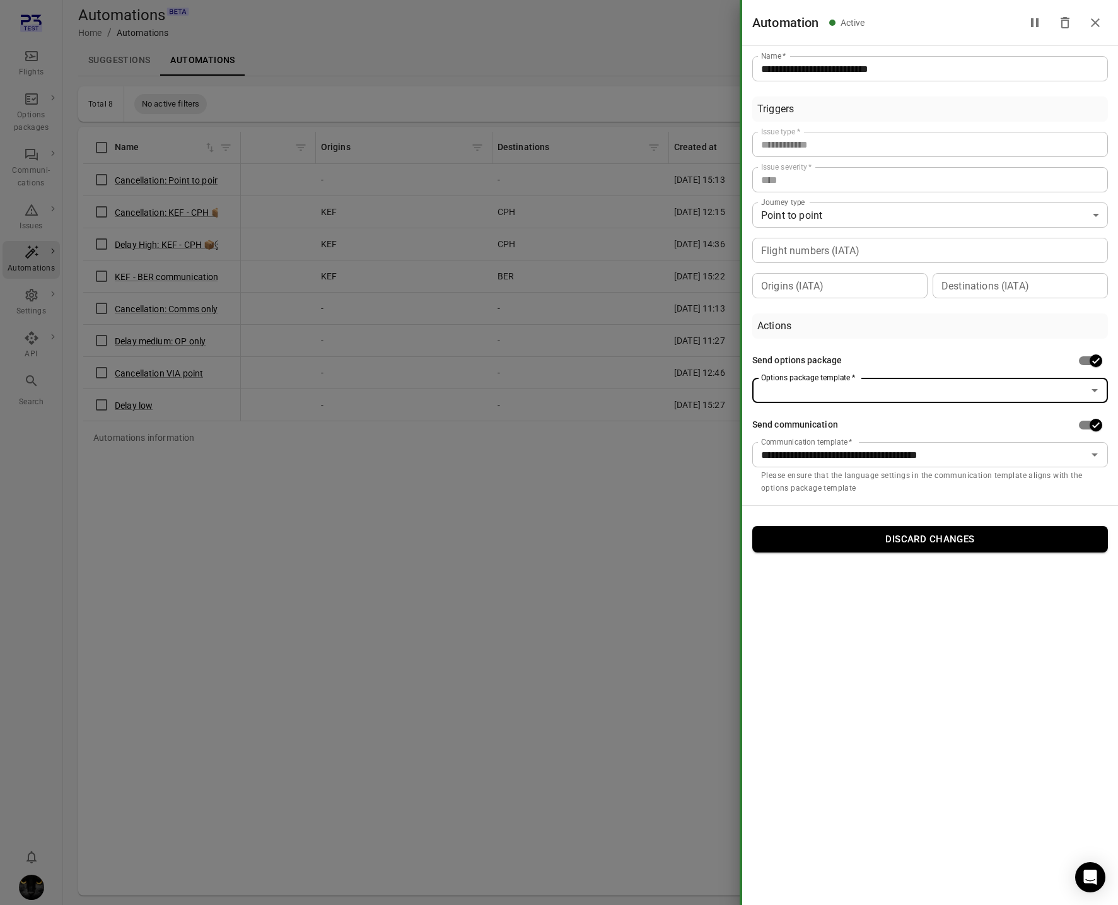
click at [1096, 386] on icon "Open" at bounding box center [1094, 390] width 15 height 15
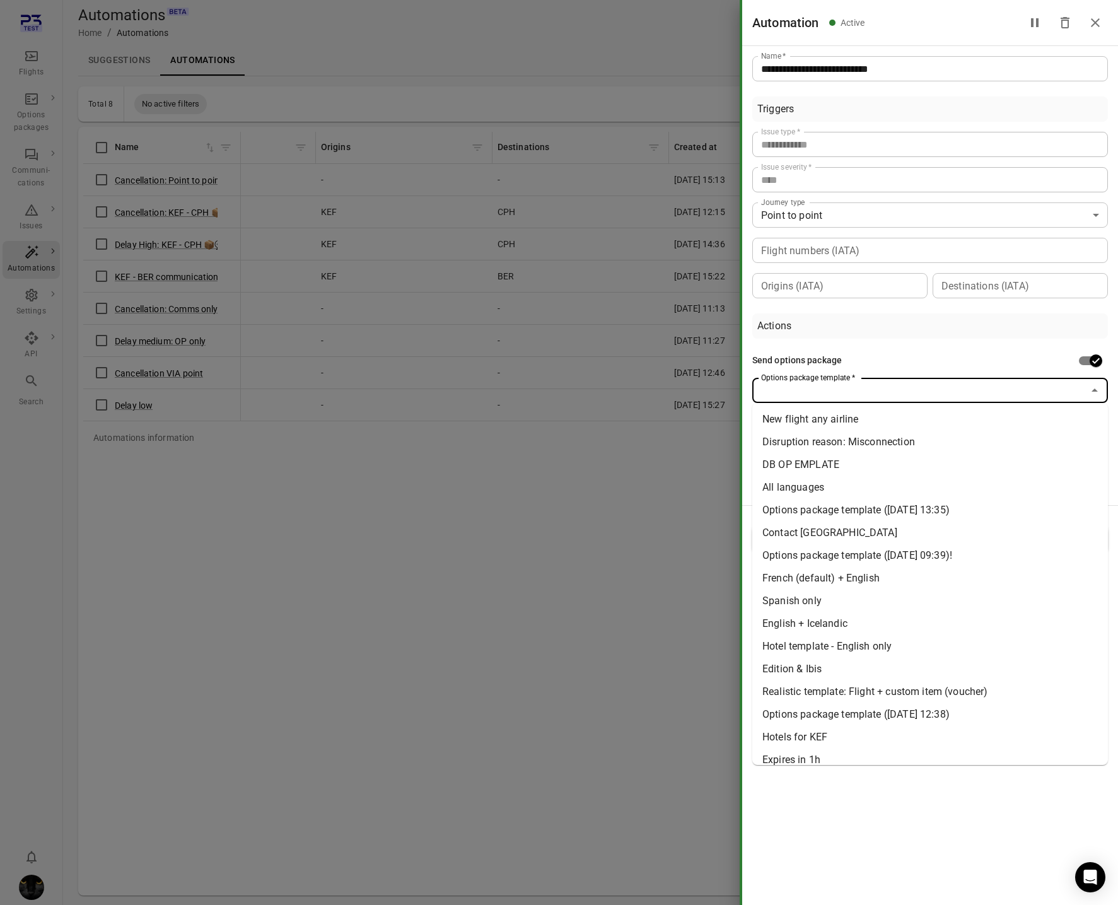
scroll to position [11, 0]
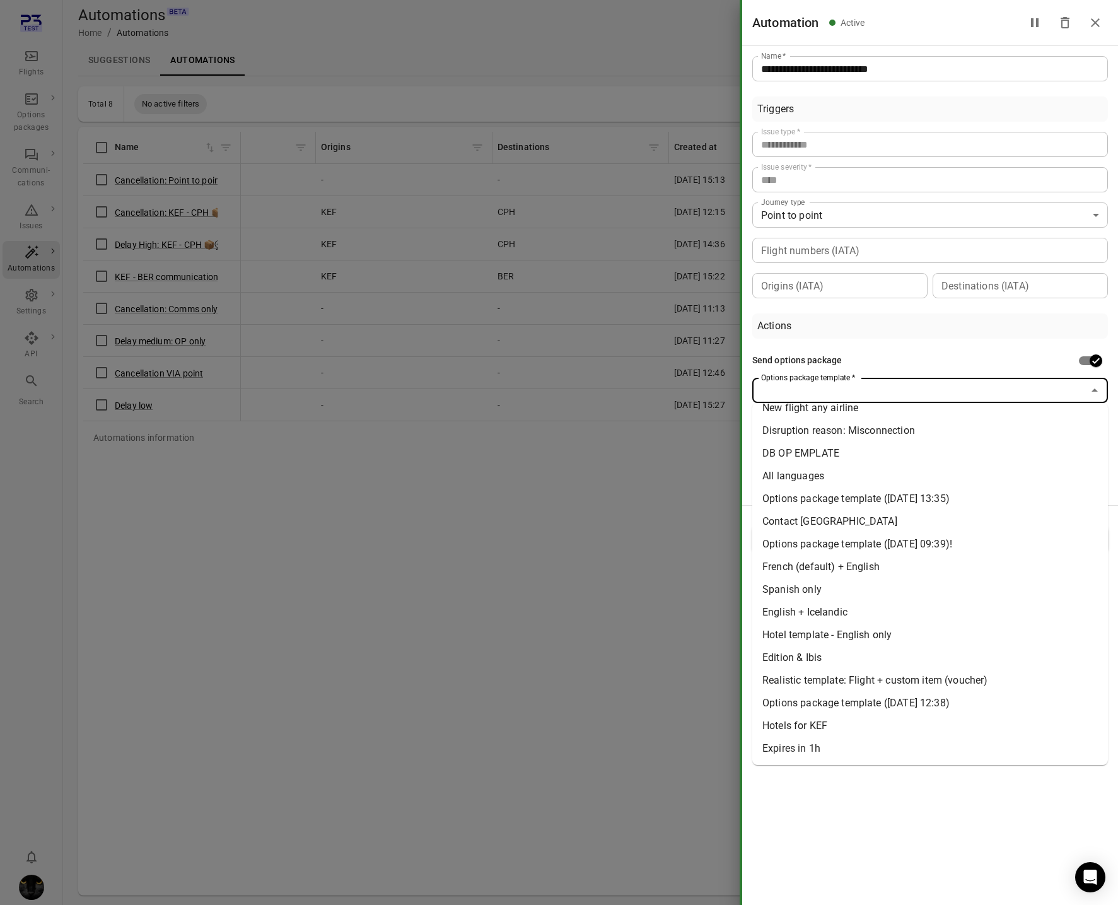
click at [1007, 430] on li "Disruption reason: Misconnection" at bounding box center [931, 430] width 356 height 23
type input "**********"
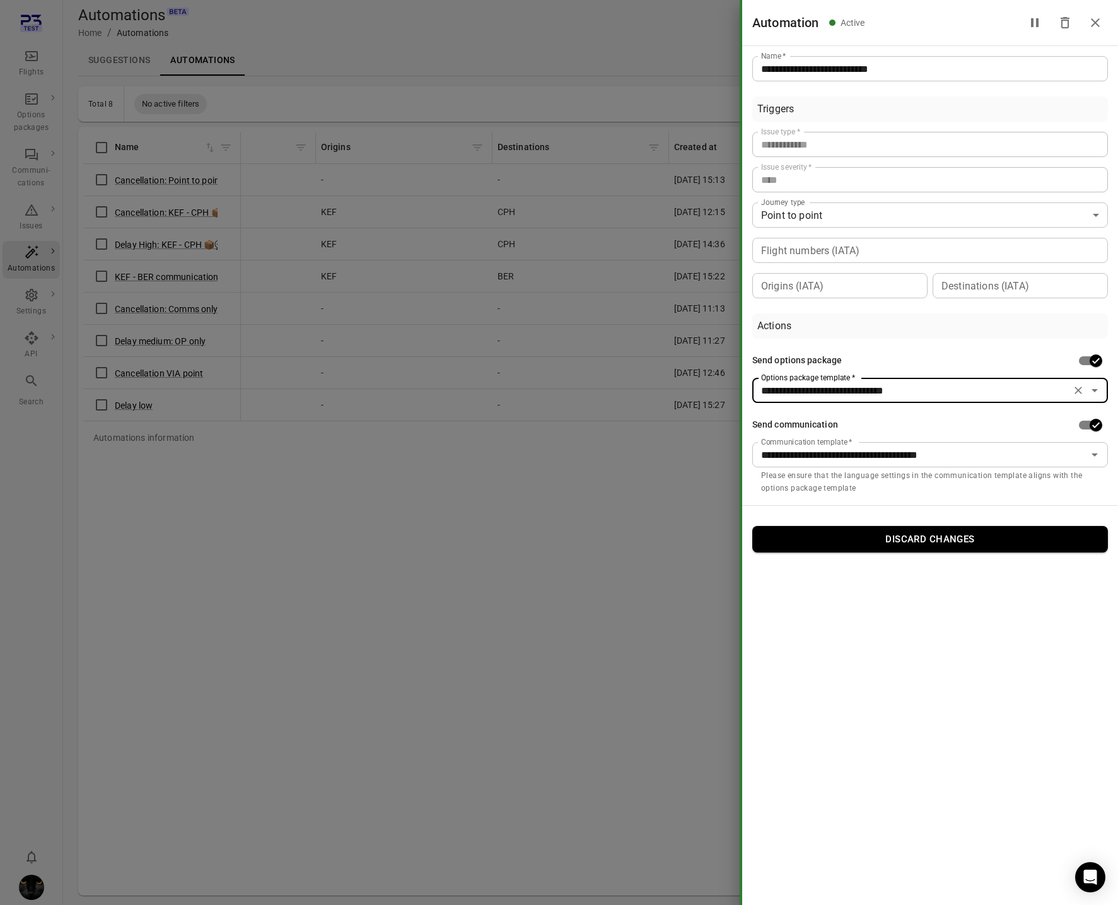
click at [571, 539] on div at bounding box center [559, 452] width 1118 height 905
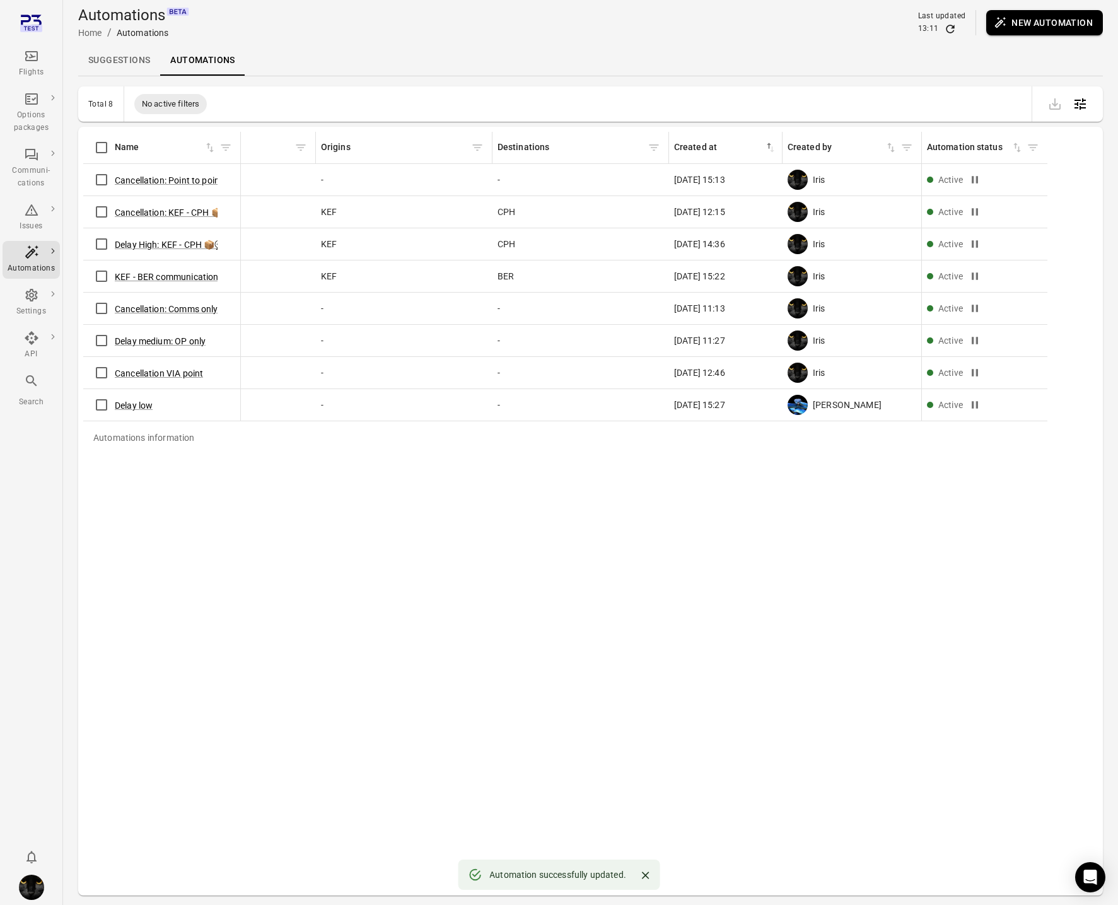
click at [15, 61] on div "Flights" at bounding box center [31, 64] width 47 height 30
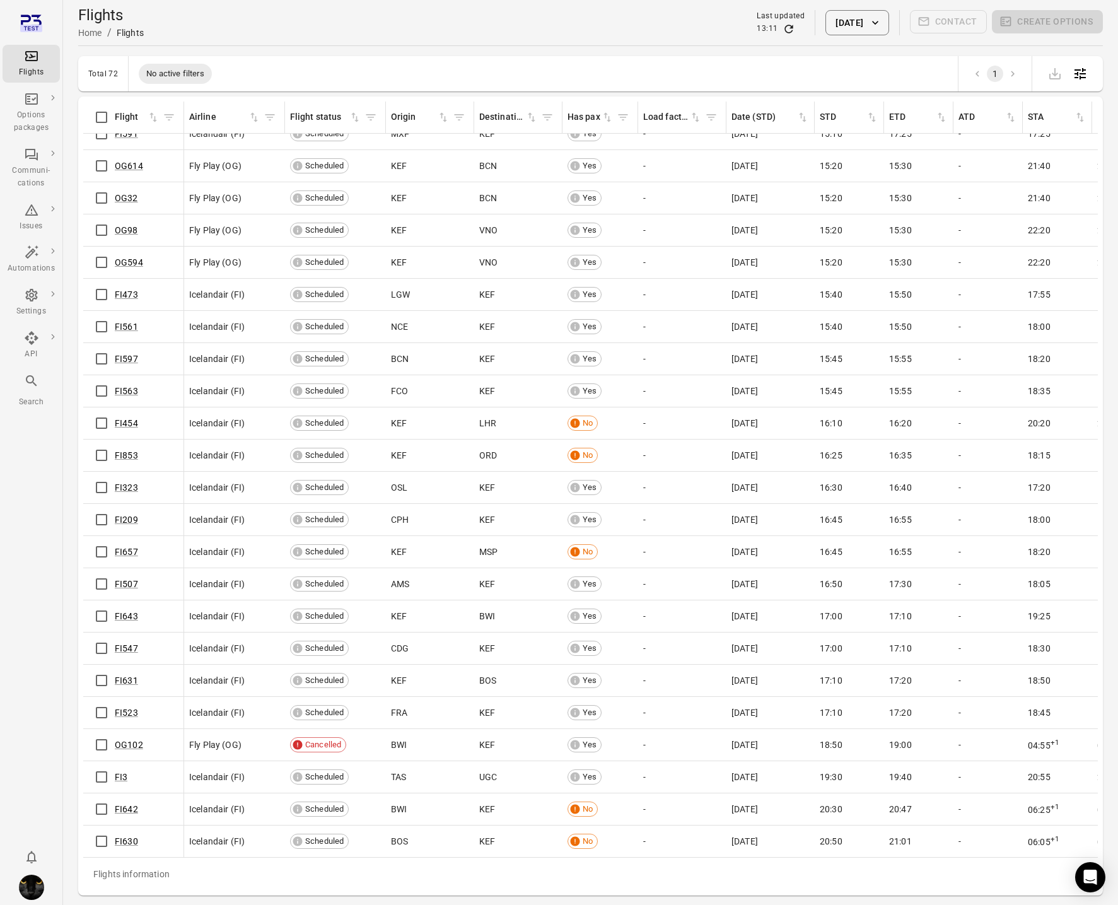
scroll to position [41, 0]
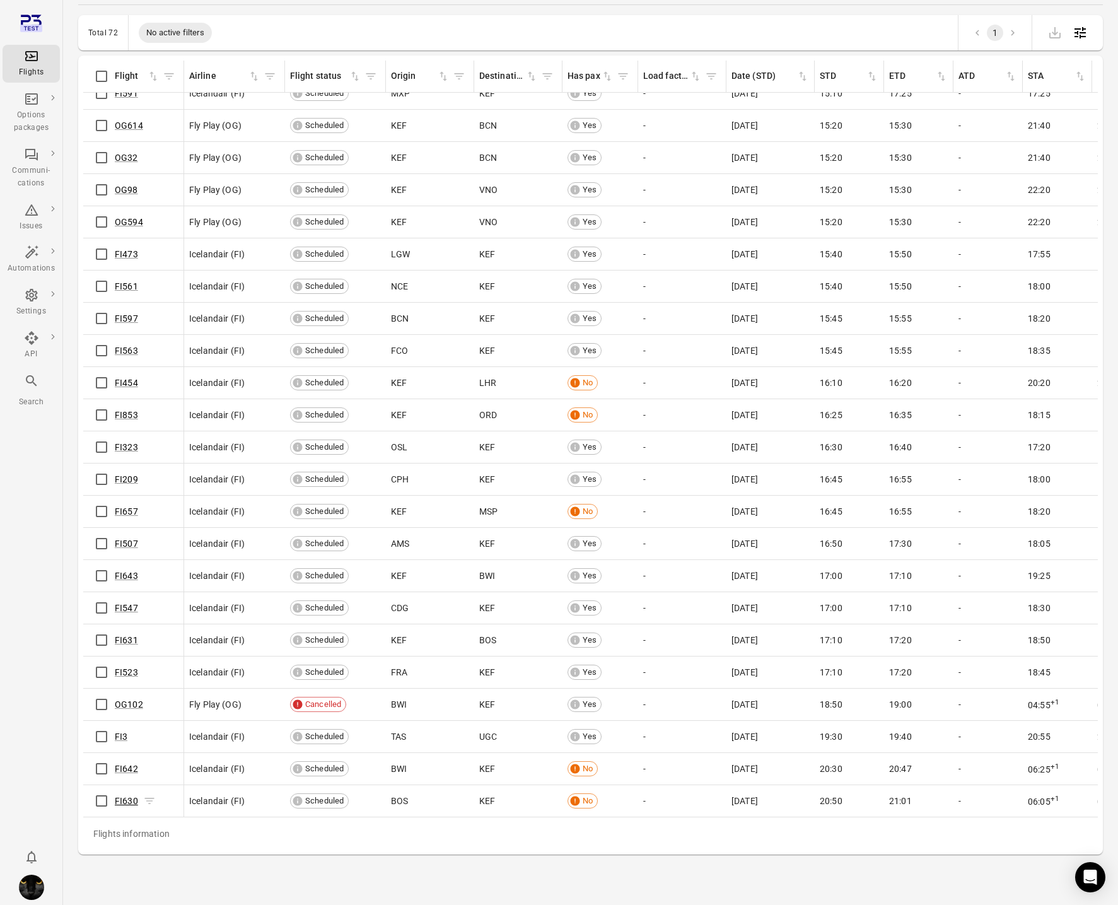
click at [124, 802] on link "FI630" at bounding box center [126, 801] width 23 height 10
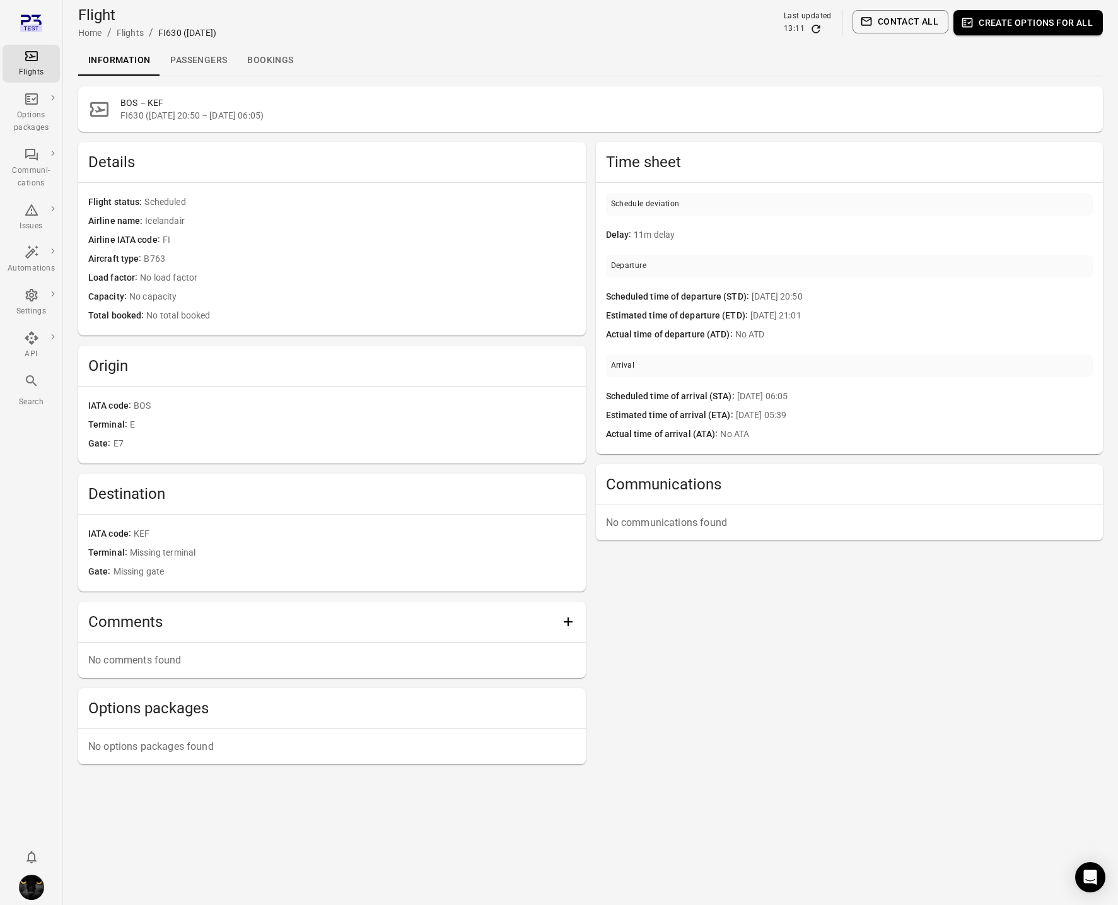
click at [201, 54] on link "Passengers" at bounding box center [198, 60] width 77 height 30
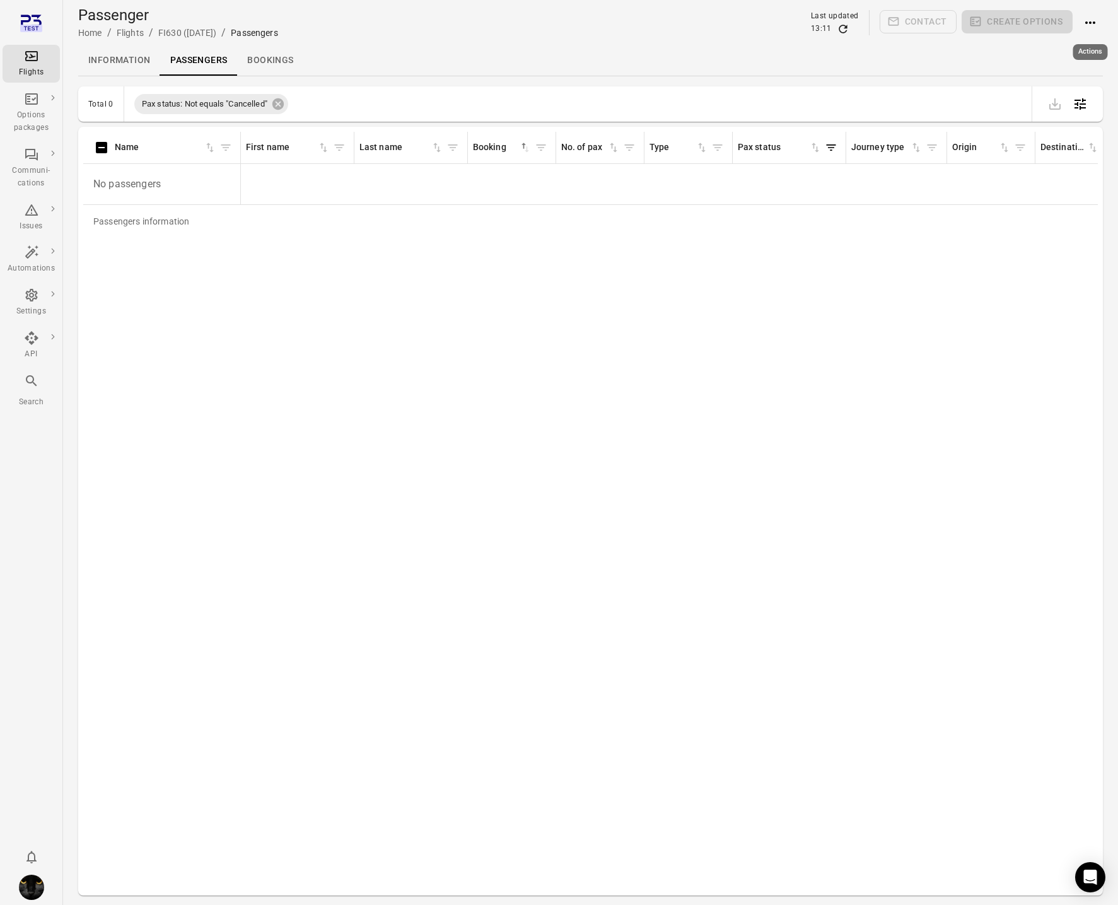
click at [1088, 21] on icon "Actions" at bounding box center [1090, 22] width 15 height 15
click at [1035, 52] on span "Add booking to flight" at bounding box center [1055, 46] width 83 height 13
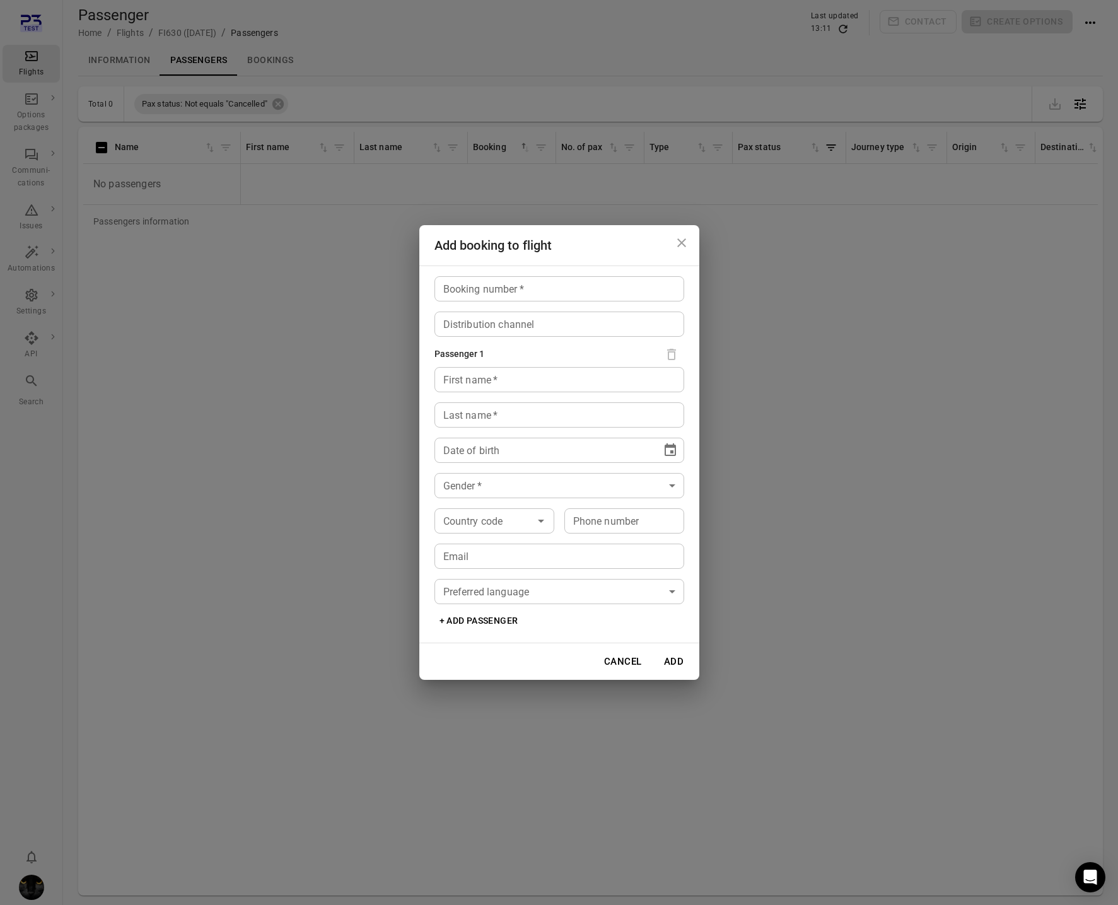
click at [564, 294] on input "Booking number   *" at bounding box center [560, 288] width 250 height 25
type input "*****"
click at [478, 389] on input "First name   *" at bounding box center [560, 379] width 250 height 25
type input "****"
click at [441, 420] on input "Last name   *" at bounding box center [560, 414] width 250 height 25
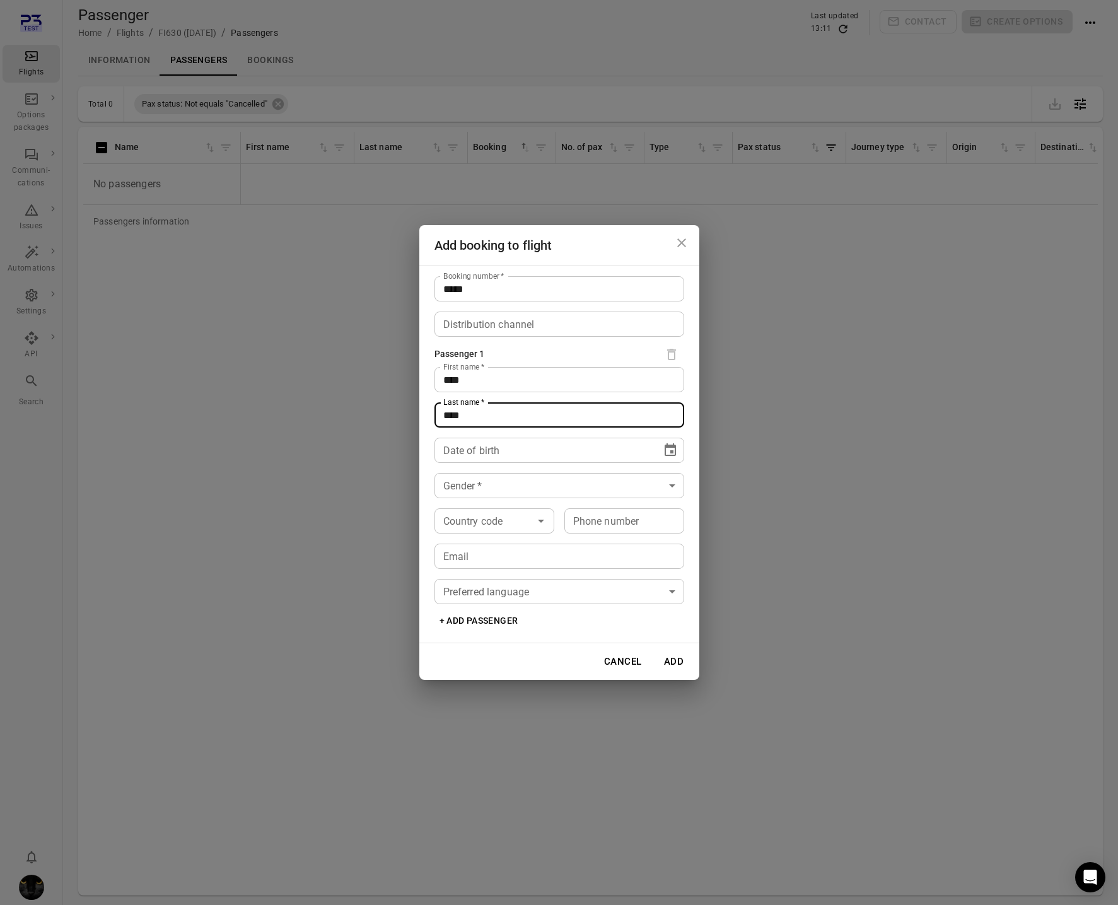
type input "****"
click at [658, 443] on div at bounding box center [667, 450] width 18 height 20
click at [667, 447] on icon "Choose date" at bounding box center [670, 449] width 11 height 13
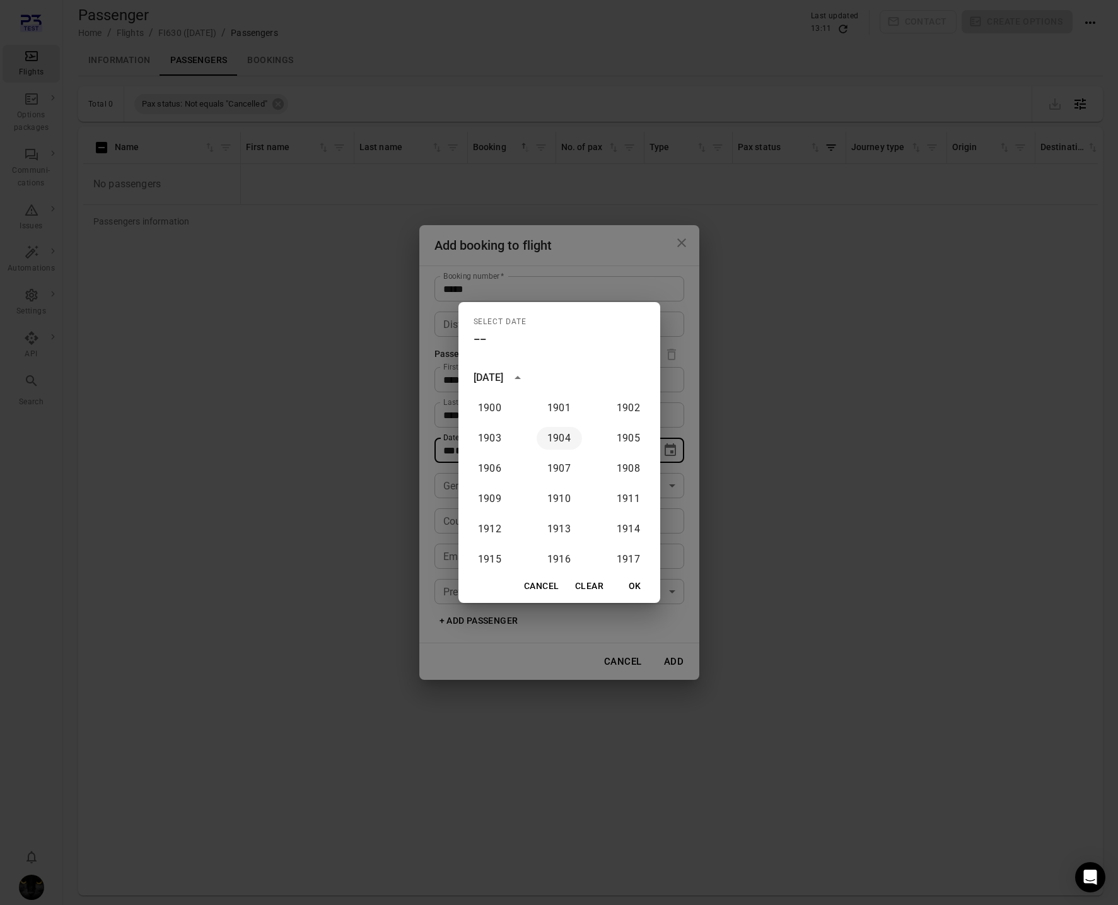
click at [562, 443] on button "1904" at bounding box center [559, 438] width 45 height 23
type input "**********"
click at [641, 588] on button "OK" at bounding box center [635, 586] width 40 height 23
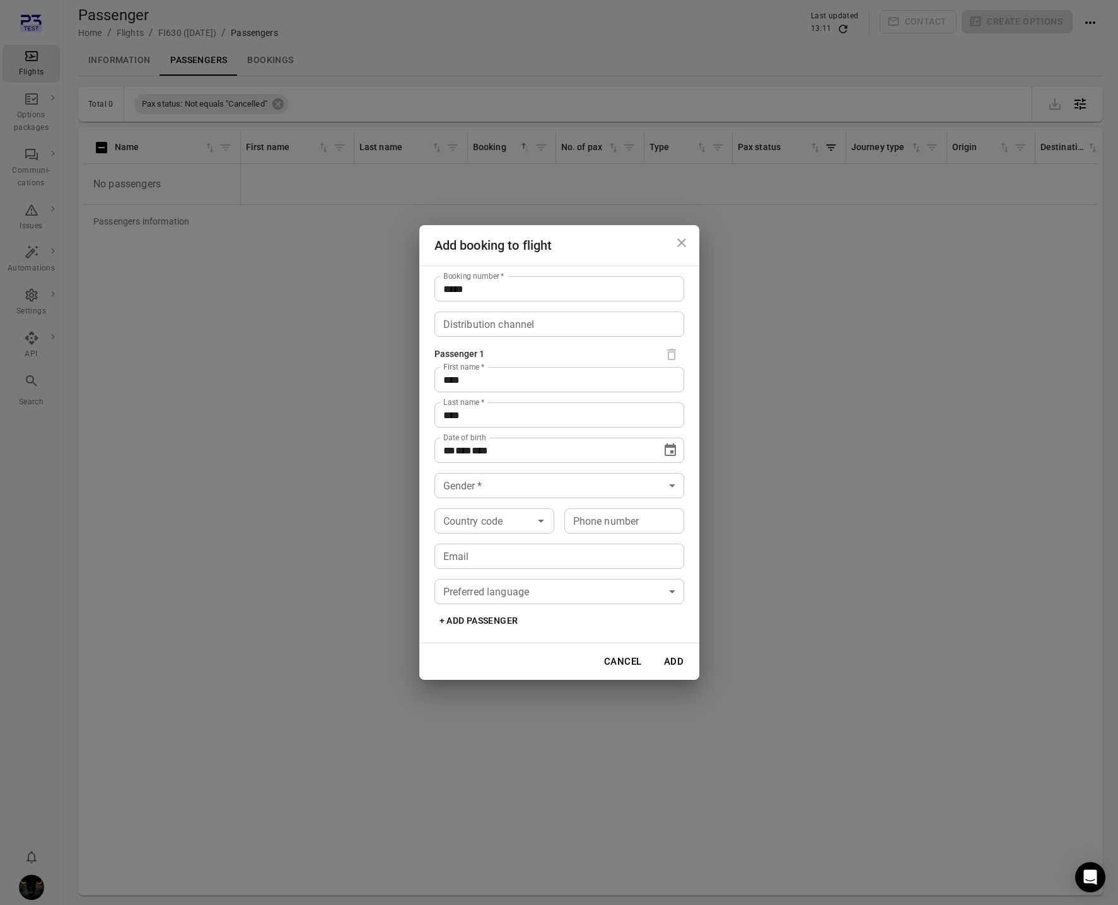
click at [507, 486] on body "**********" at bounding box center [559, 473] width 1118 height 946
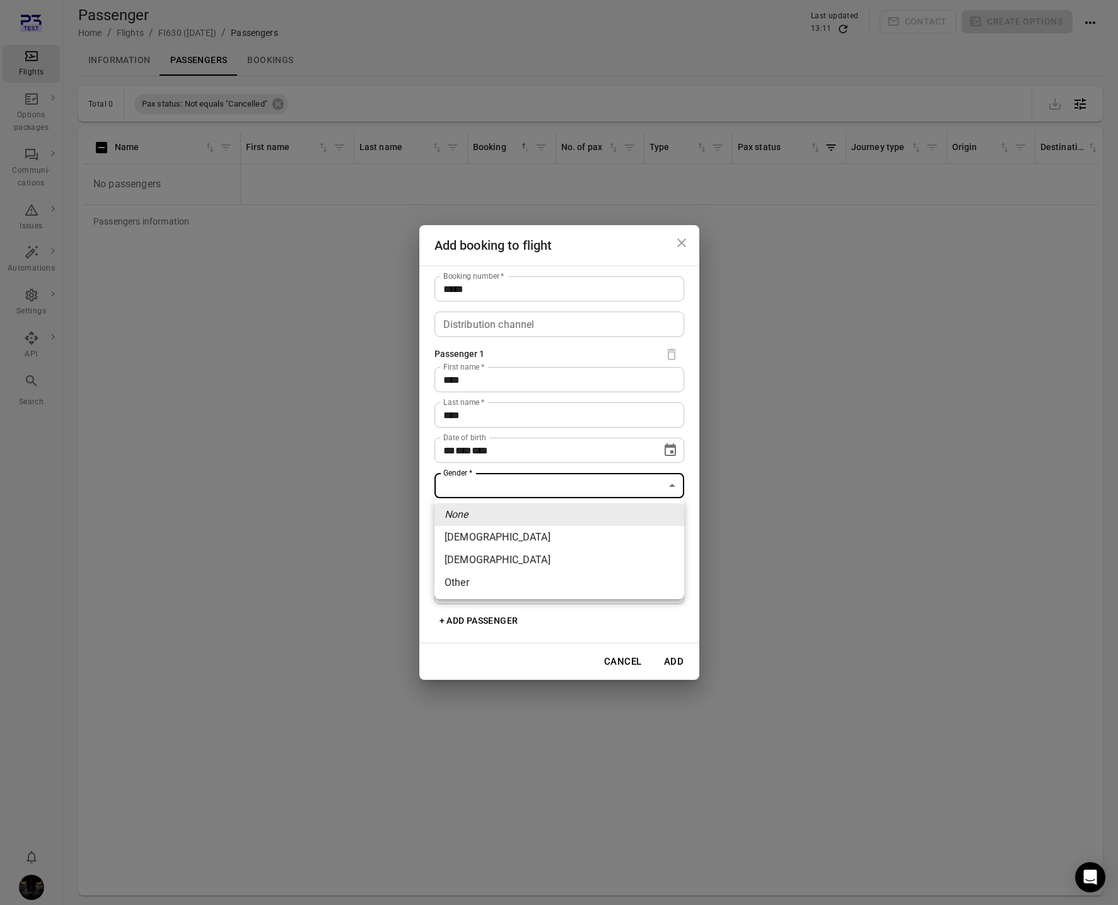
click at [501, 532] on li "[DEMOGRAPHIC_DATA]" at bounding box center [560, 537] width 250 height 23
type input "******"
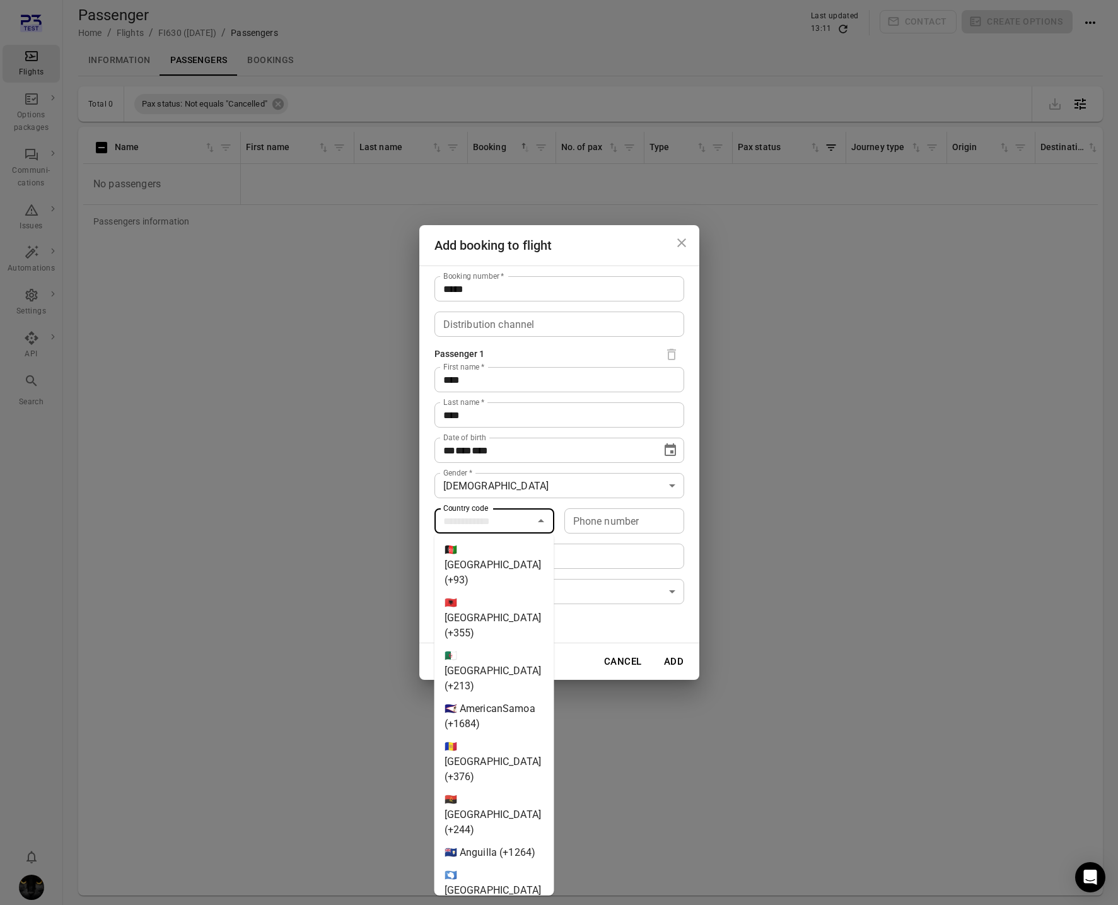
click at [491, 520] on input "Country code" at bounding box center [483, 521] width 91 height 18
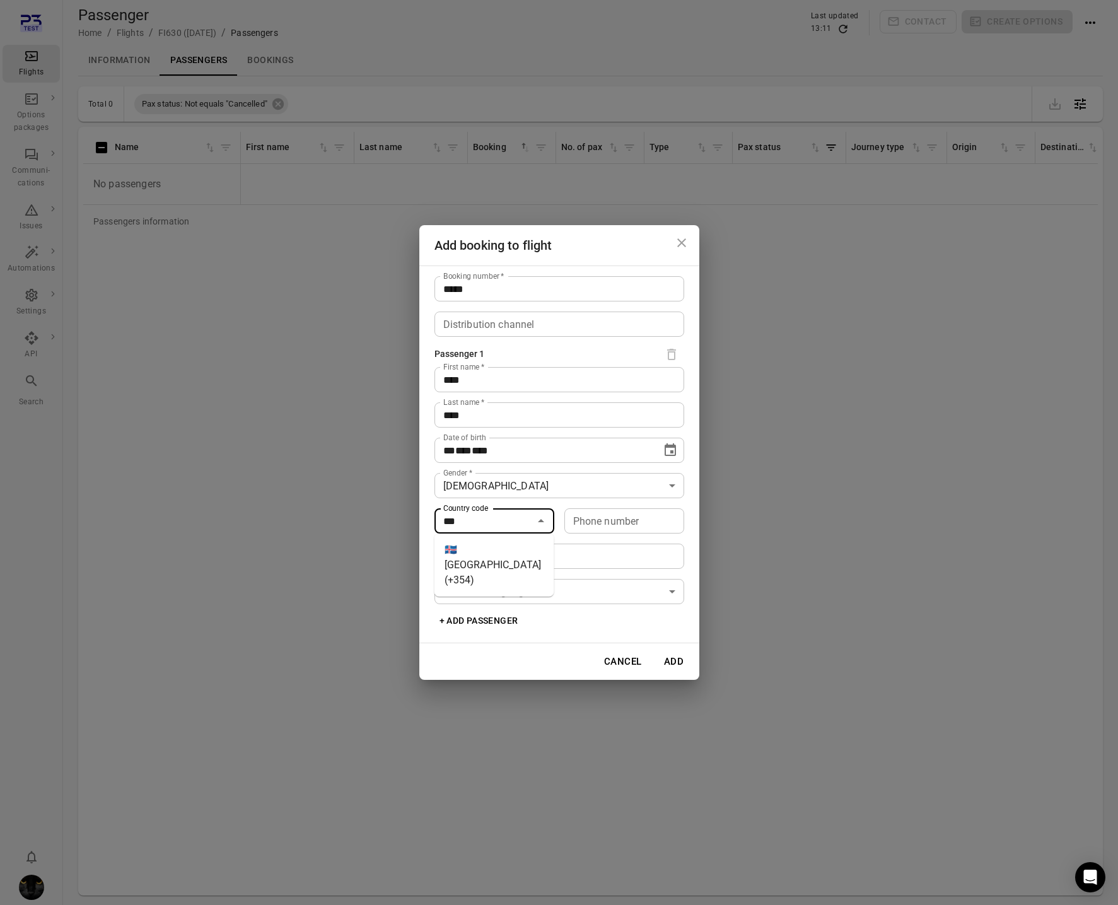
drag, startPoint x: 474, startPoint y: 550, endPoint x: 551, endPoint y: 532, distance: 79.1
click at [478, 549] on li "🇮🇸 [GEOGRAPHIC_DATA] (+354)" at bounding box center [495, 565] width 120 height 53
type input "*********"
drag, startPoint x: 594, startPoint y: 510, endPoint x: 595, endPoint y: 517, distance: 6.4
click at [594, 510] on div "Phone number Phone number" at bounding box center [625, 520] width 120 height 25
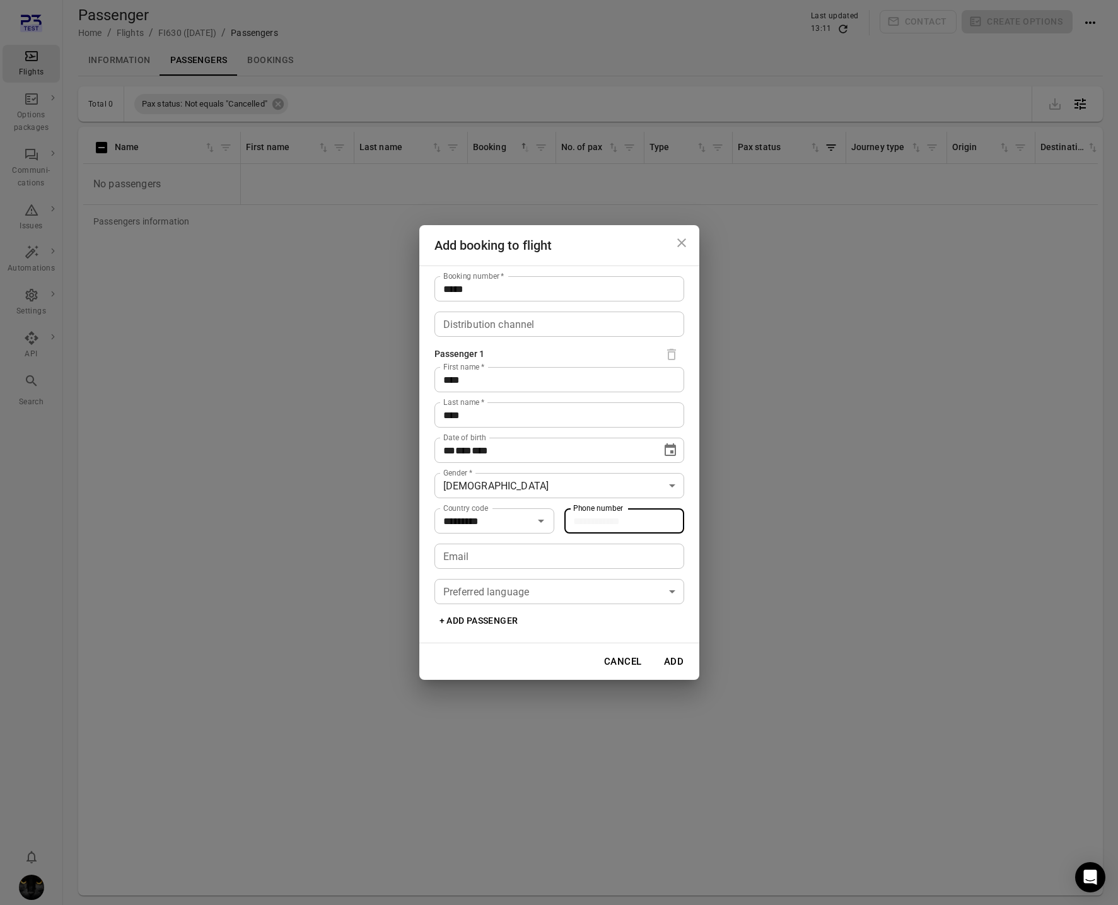
type input "*******"
click at [437, 568] on input "Email" at bounding box center [560, 556] width 250 height 25
type input "**********"
click at [682, 667] on button "Add" at bounding box center [674, 661] width 40 height 26
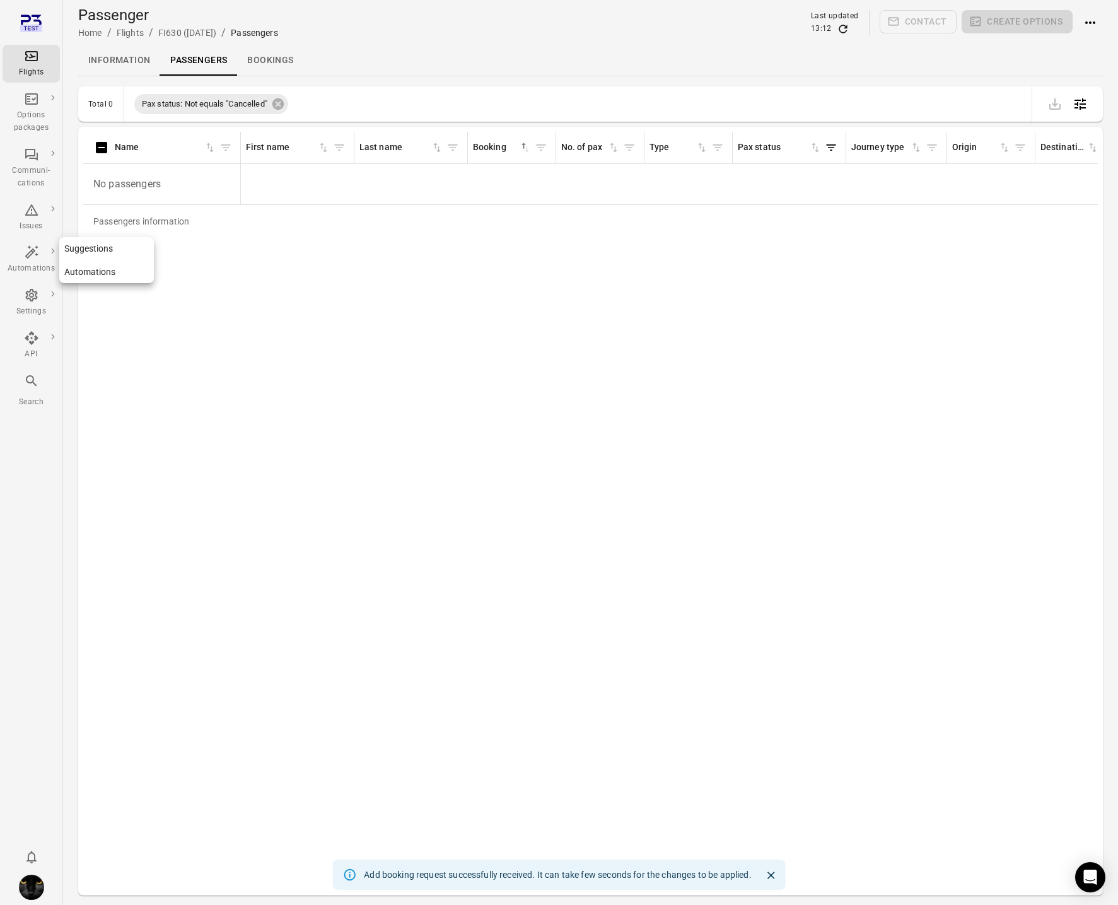
click at [37, 268] on div "Automations" at bounding box center [31, 268] width 47 height 13
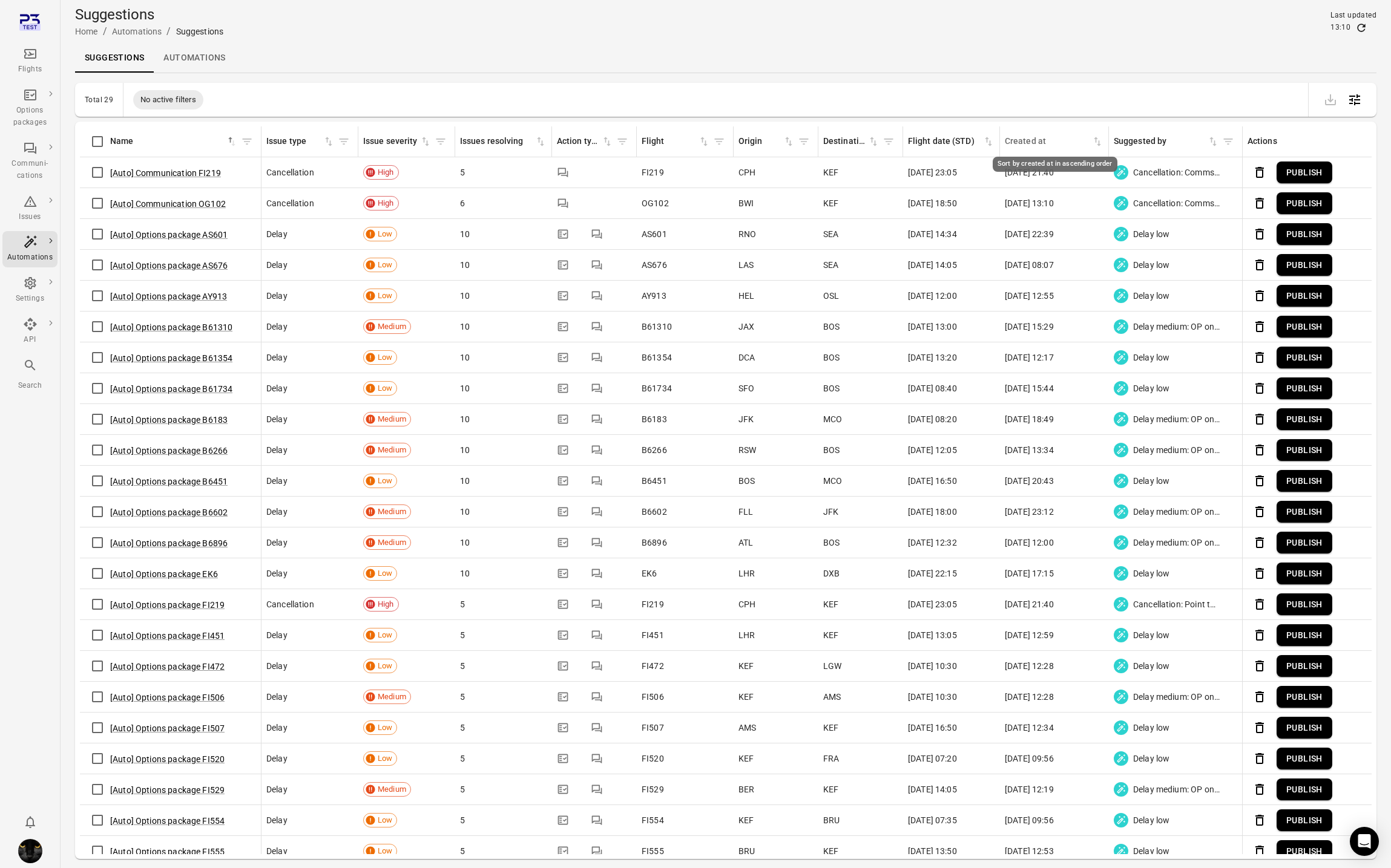
click at [1073, 140] on icon "Sort by created at in ascending order" at bounding box center [1096, 141] width 12 height 12
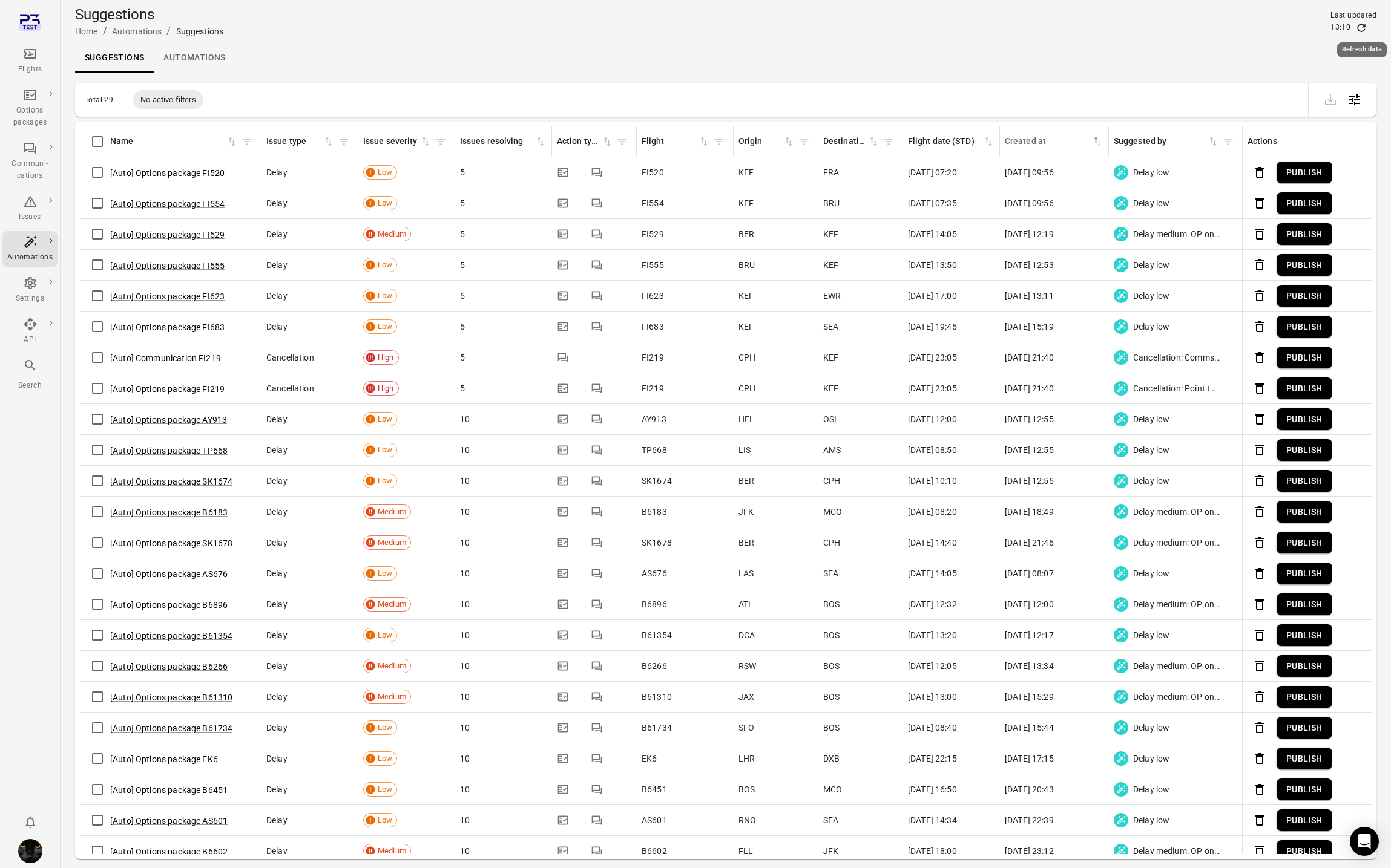
click at [1073, 22] on icon "Refresh data" at bounding box center [1360, 28] width 12 height 12
click at [1073, 137] on div "Created at" at bounding box center [1048, 142] width 86 height 13
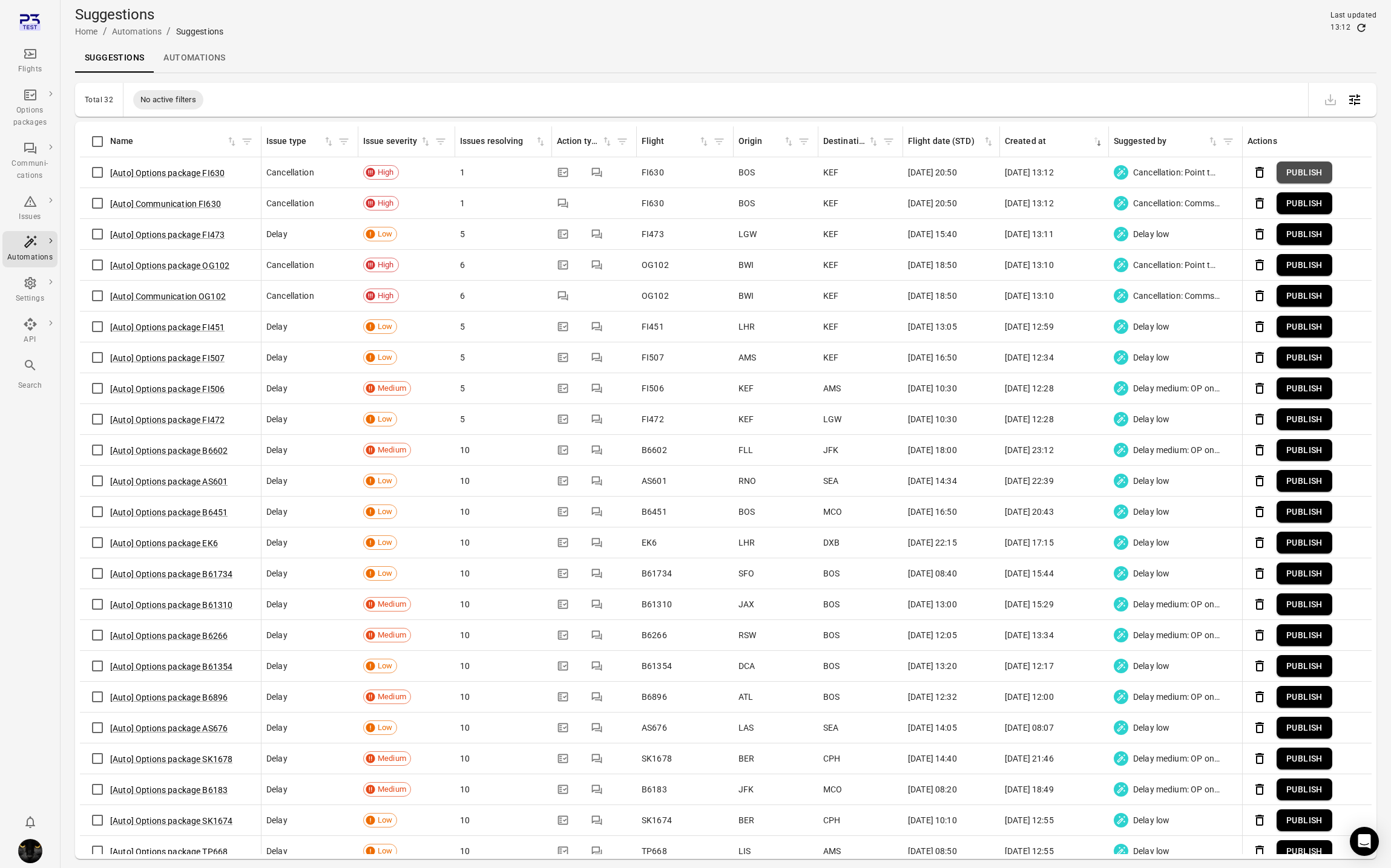
click at [1073, 174] on button "Publish" at bounding box center [1304, 172] width 56 height 22
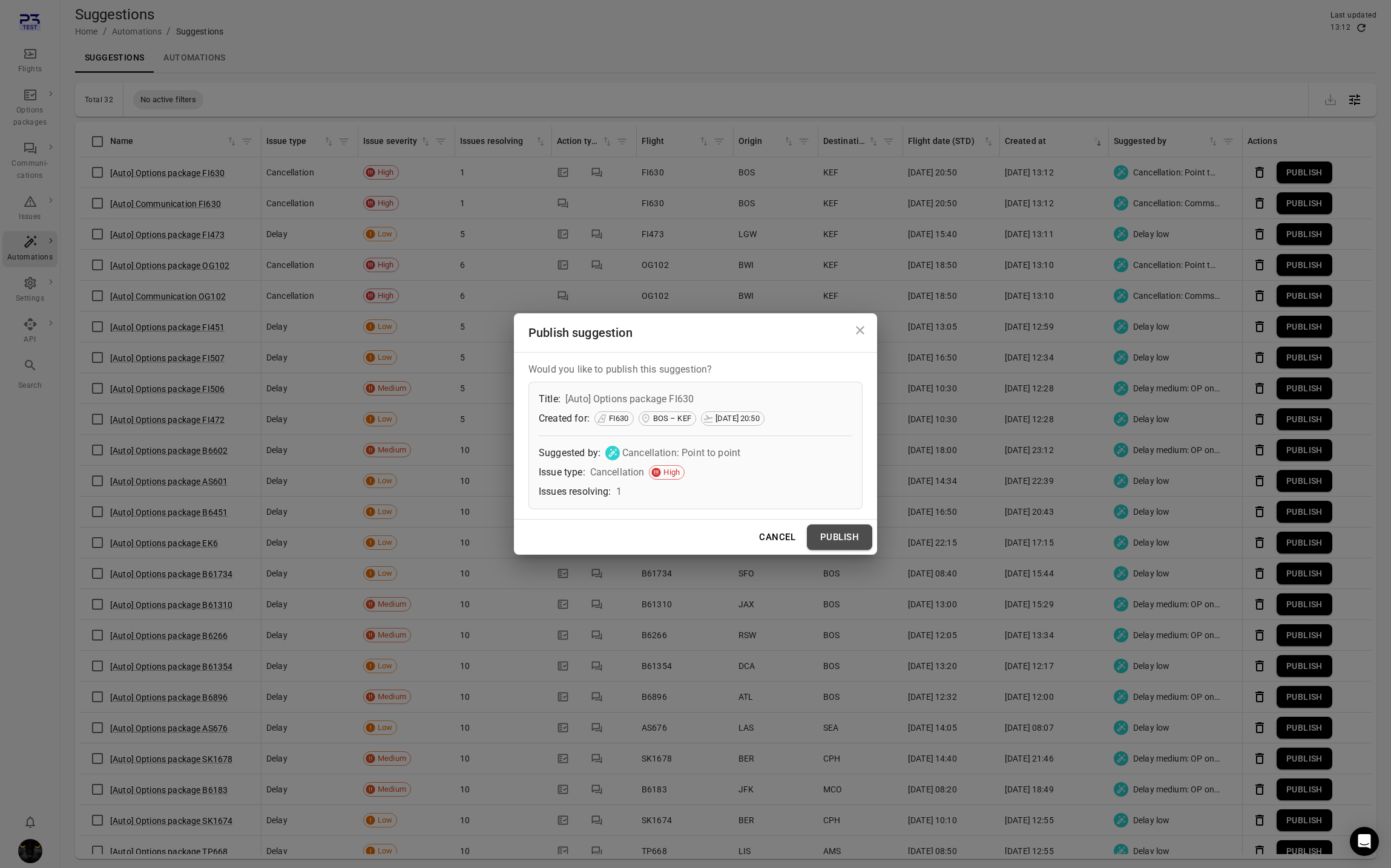
click at [846, 532] on button "Publish" at bounding box center [839, 537] width 65 height 25
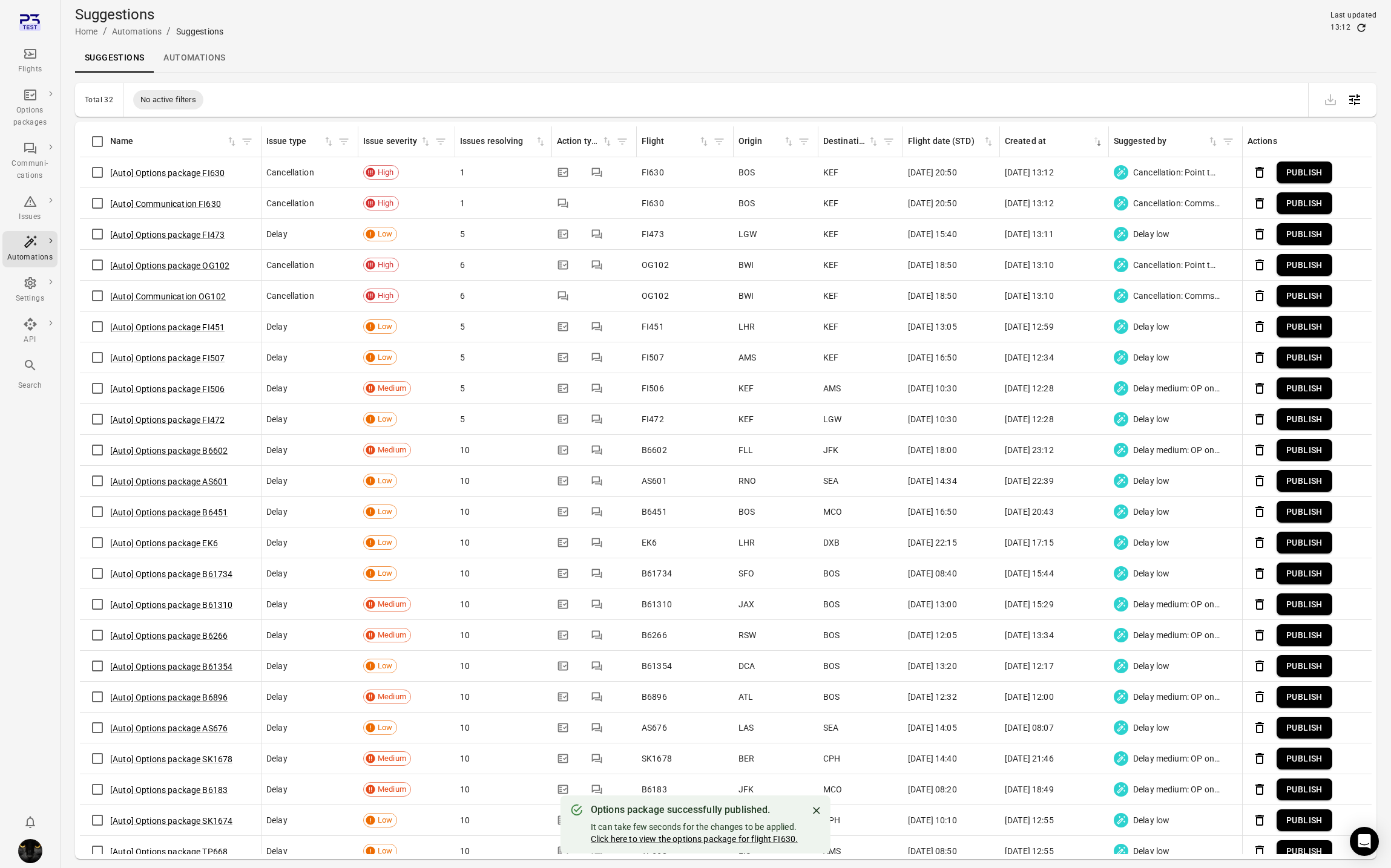
click at [730, 840] on link "Click here to view the options package for flight FI630." at bounding box center [695, 839] width 207 height 10
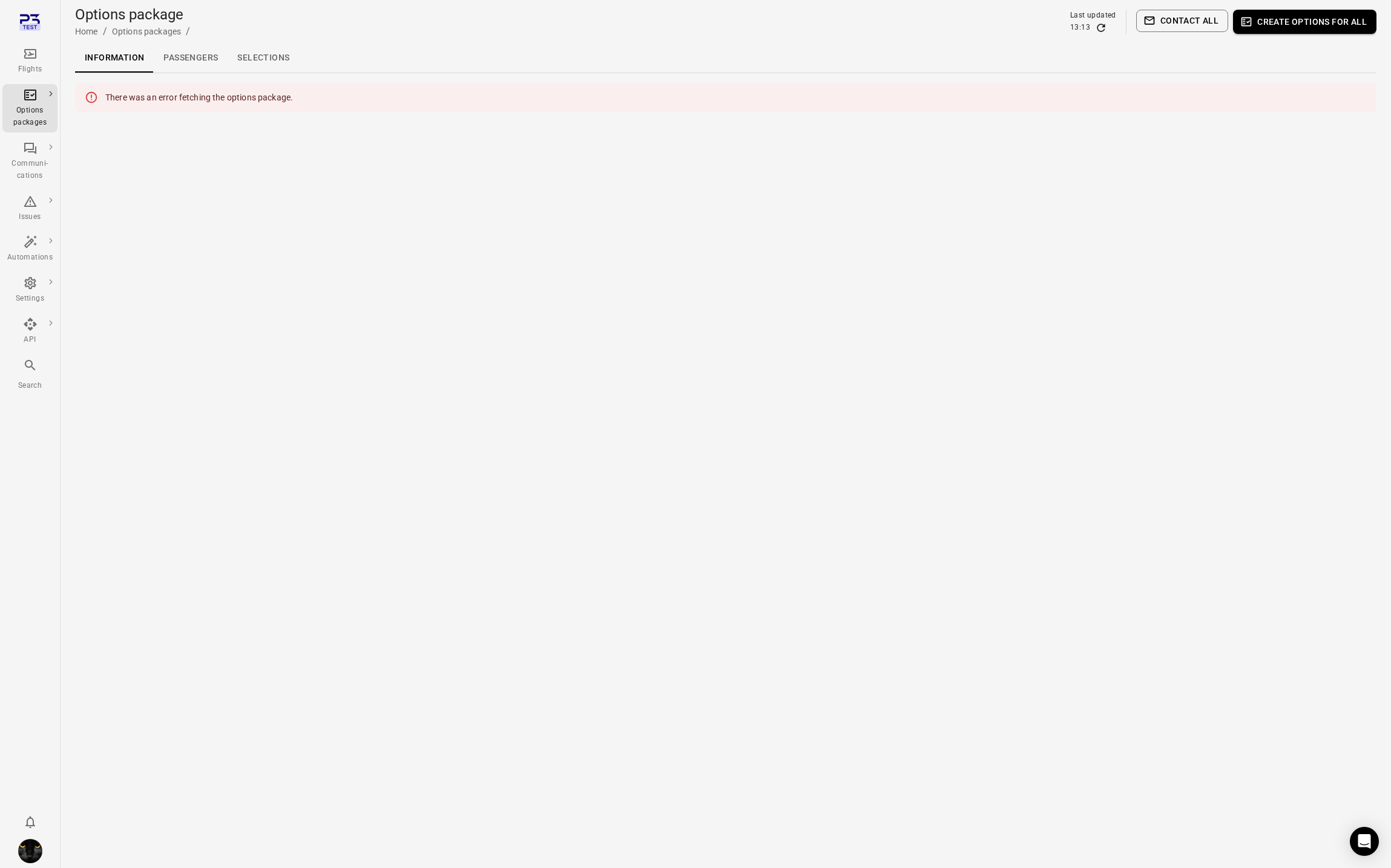
click at [417, 94] on div "There was an error fetching the options package." at bounding box center [725, 97] width 1301 height 29
click at [194, 55] on link "Passengers" at bounding box center [190, 58] width 74 height 29
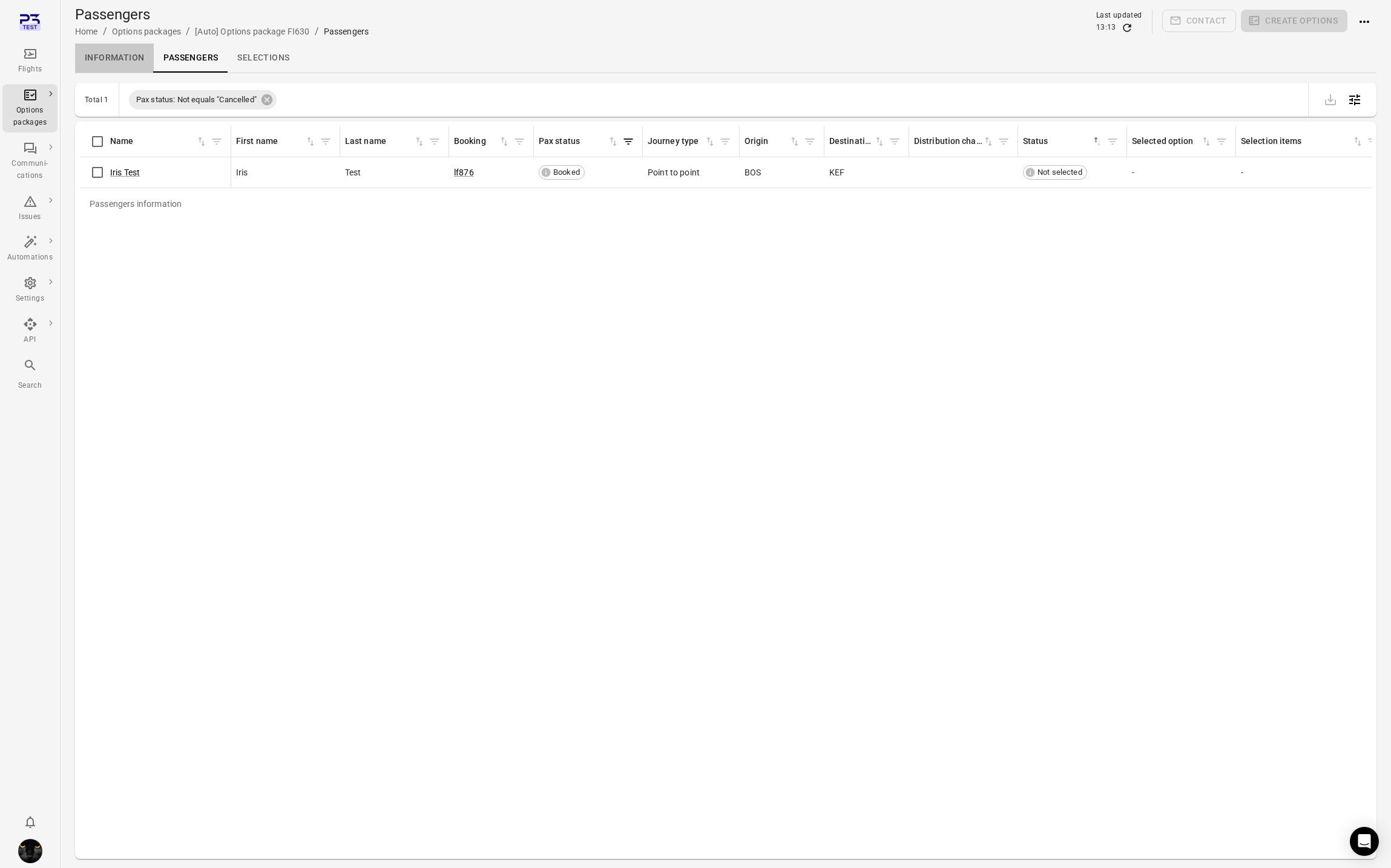
click at [104, 59] on link "Information" at bounding box center [114, 58] width 79 height 29
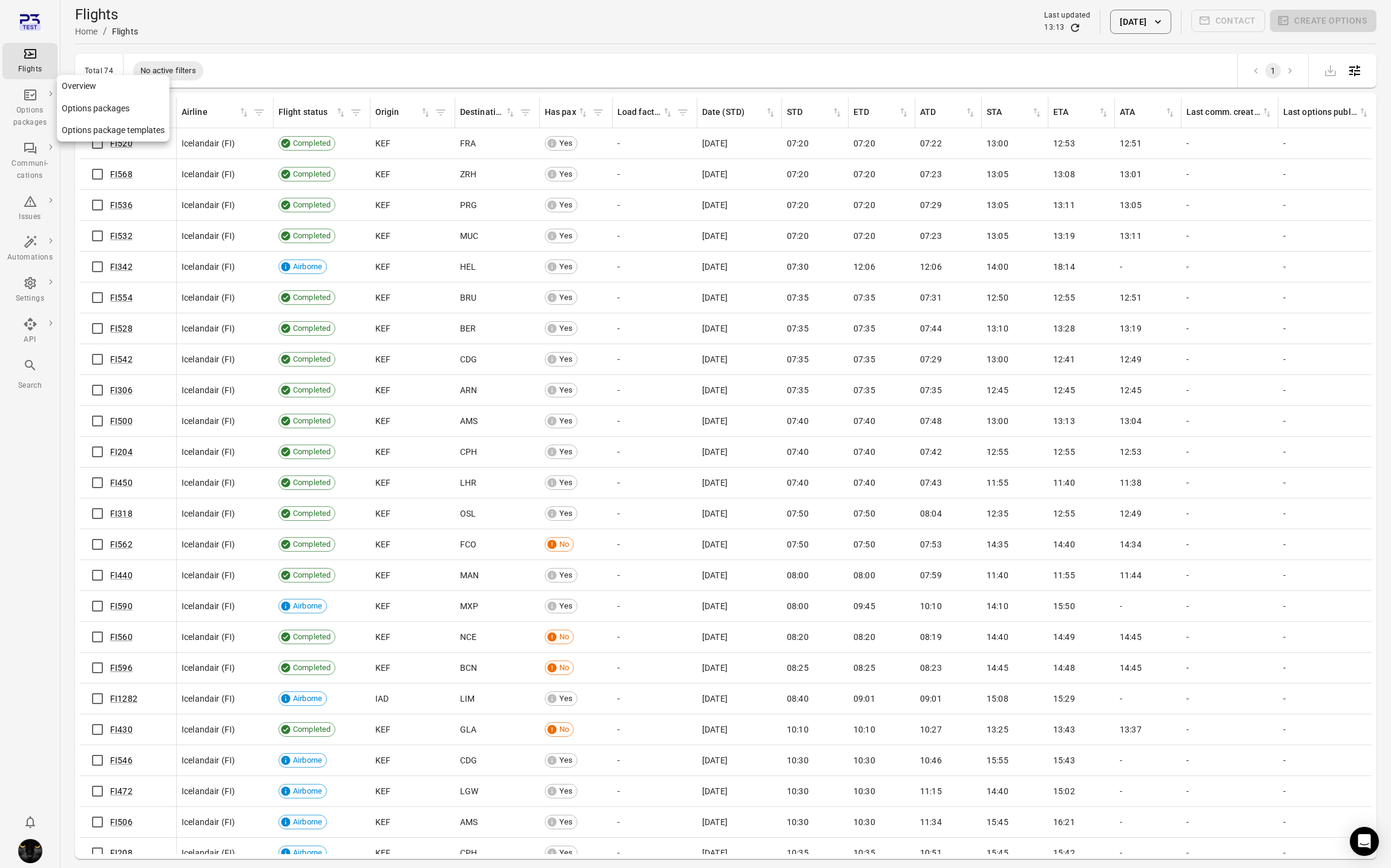
click at [30, 121] on div "Options packages" at bounding box center [30, 116] width 45 height 24
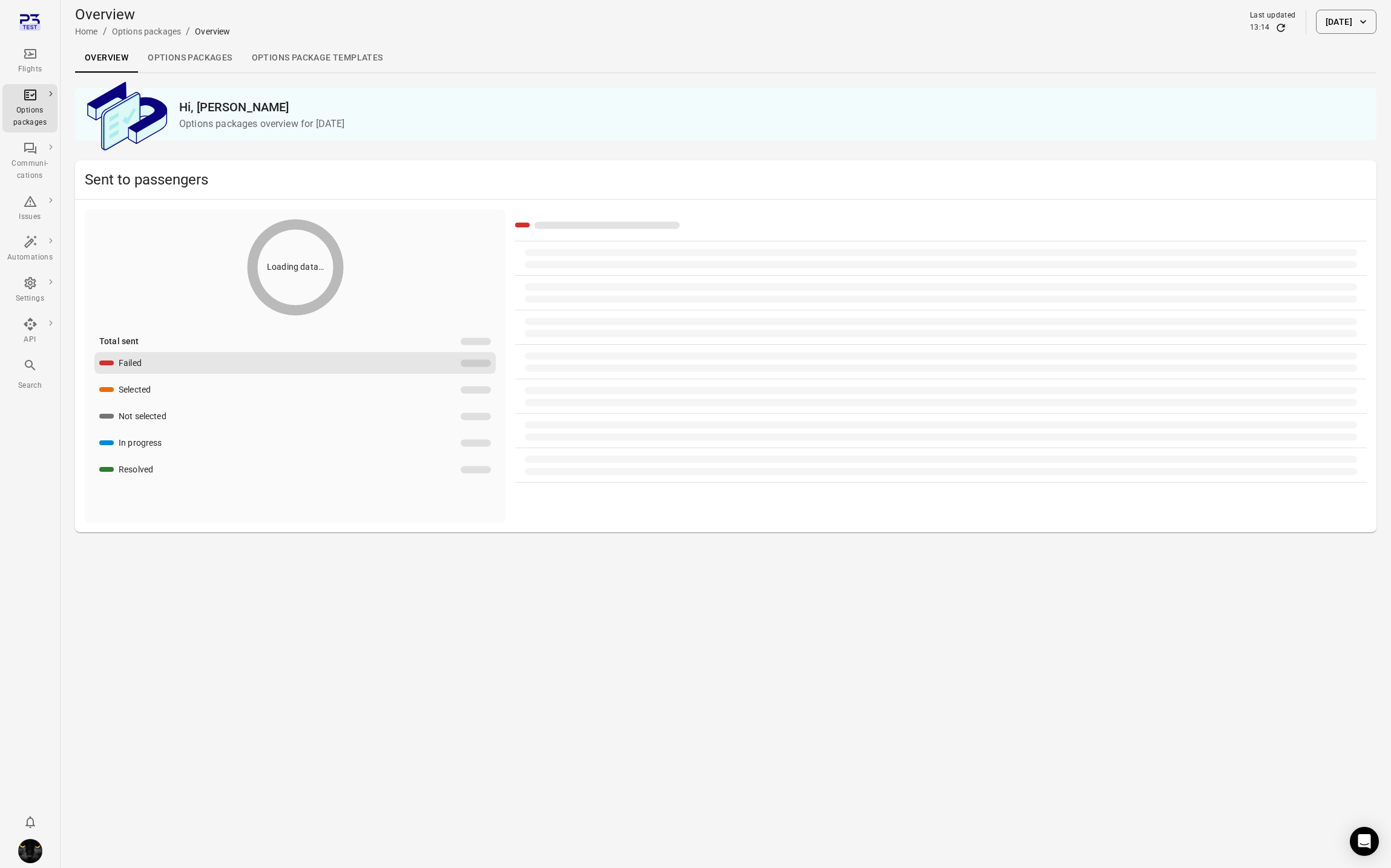
click at [196, 60] on link "Options packages" at bounding box center [190, 58] width 104 height 29
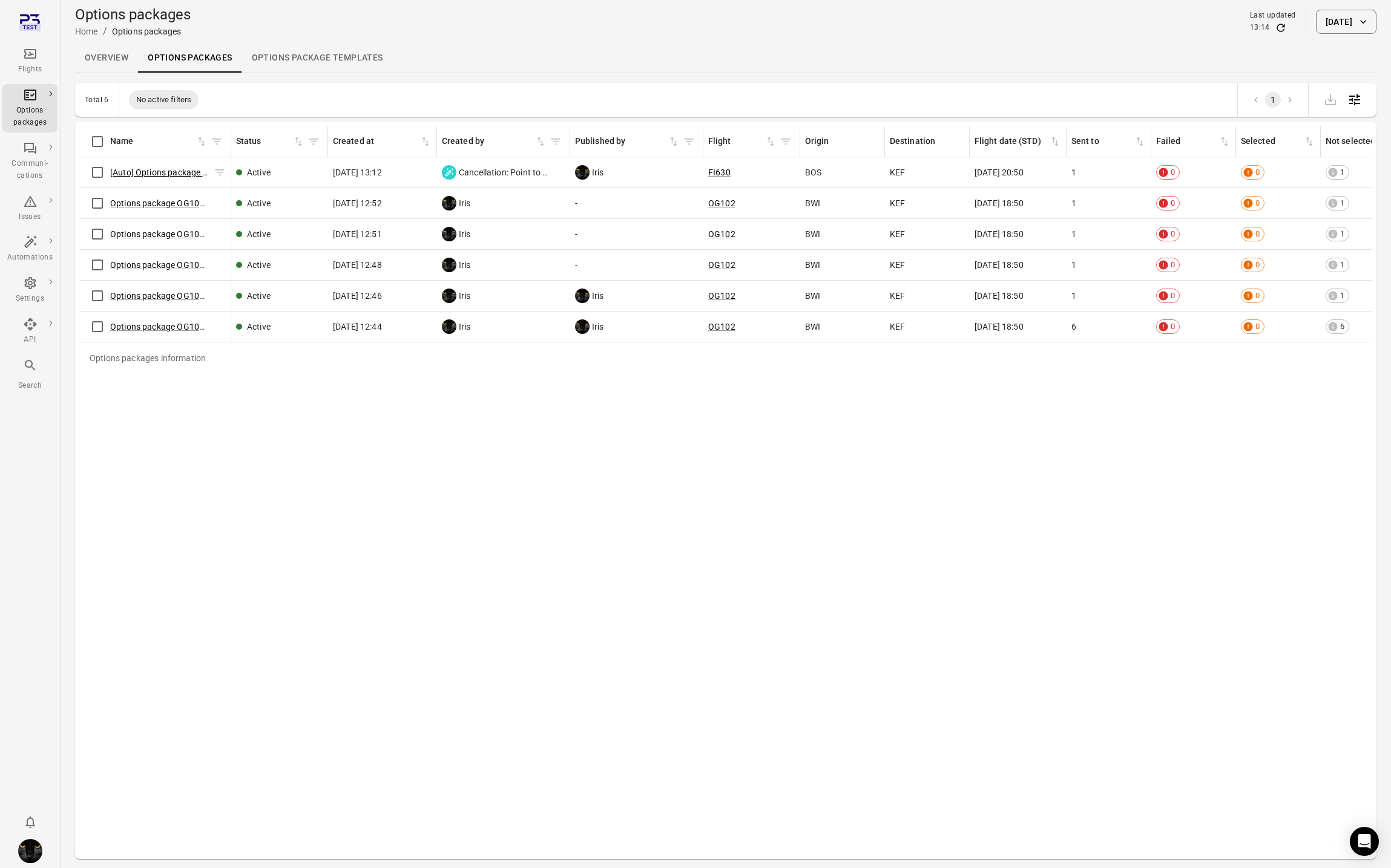
click at [171, 172] on link "[Auto] Options package FI630" at bounding box center [167, 173] width 114 height 10
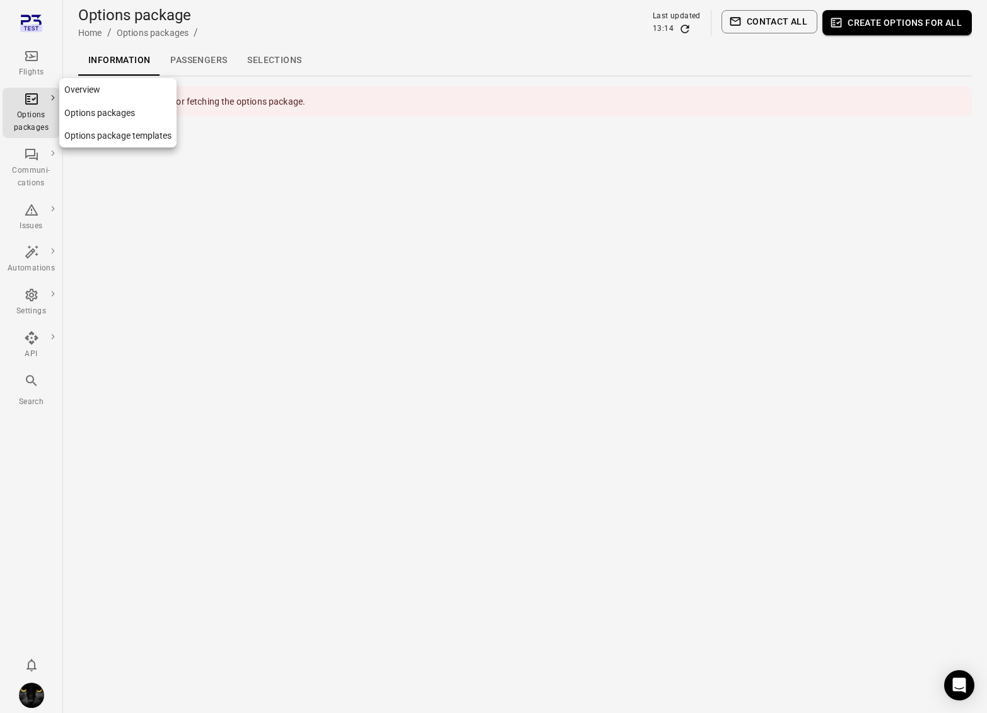
click at [38, 101] on icon "Main navigation" at bounding box center [31, 98] width 15 height 15
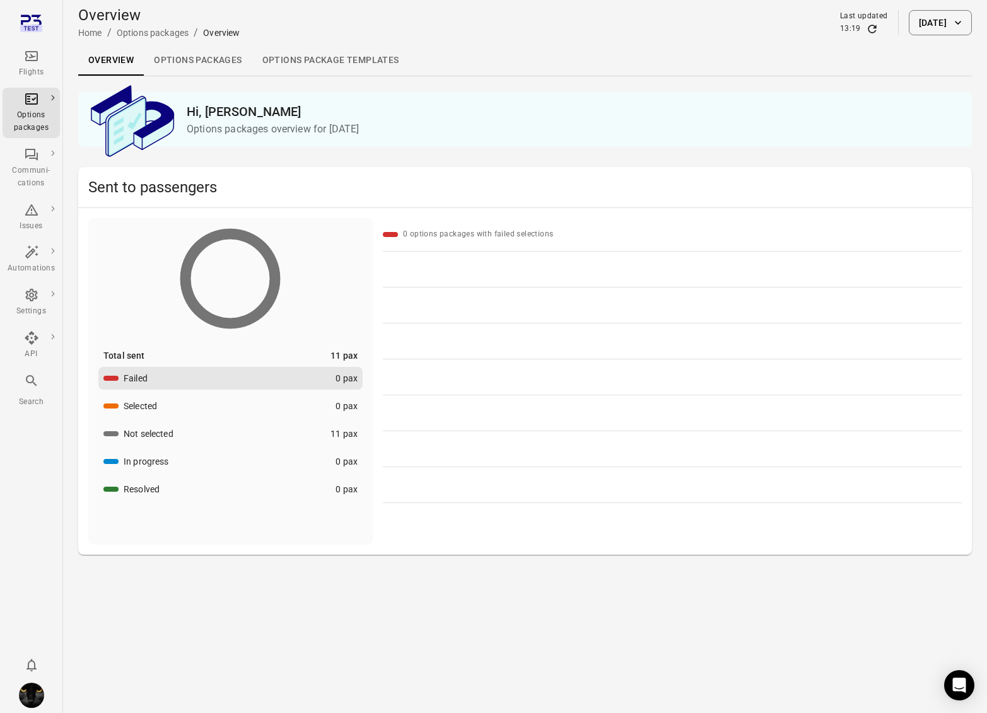
click at [210, 61] on link "Options packages" at bounding box center [198, 60] width 108 height 30
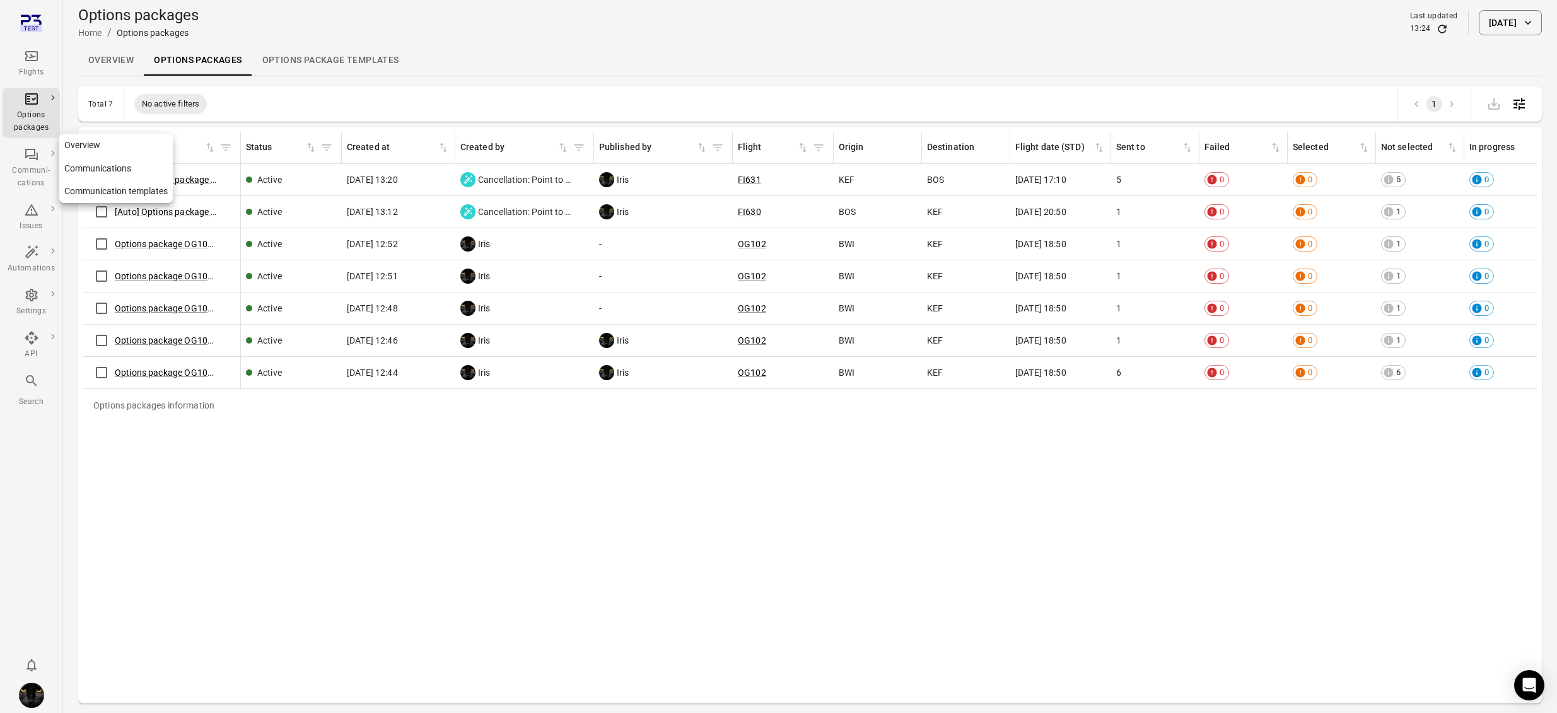
click at [34, 148] on icon "Main navigation" at bounding box center [31, 154] width 15 height 15
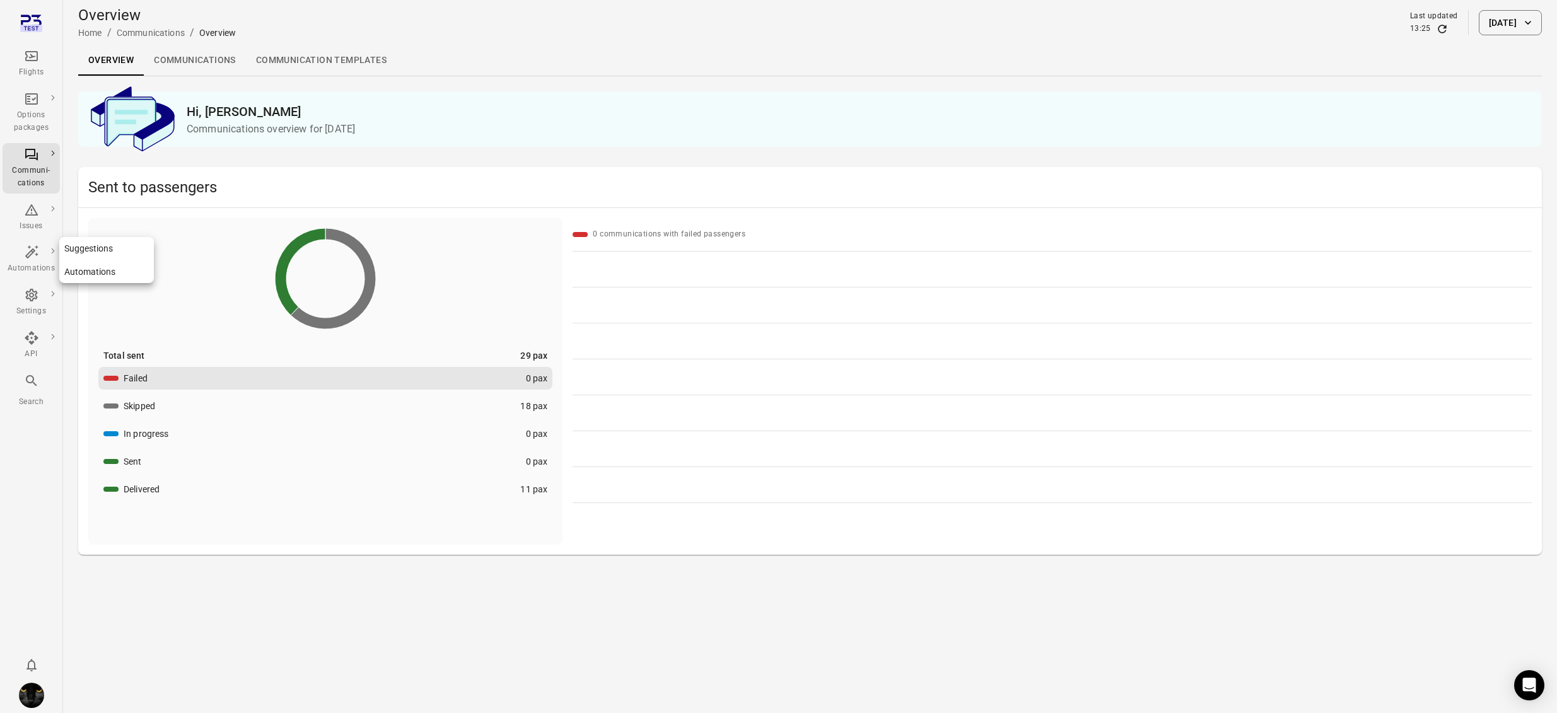
click at [28, 252] on icon "Main navigation" at bounding box center [31, 252] width 15 height 15
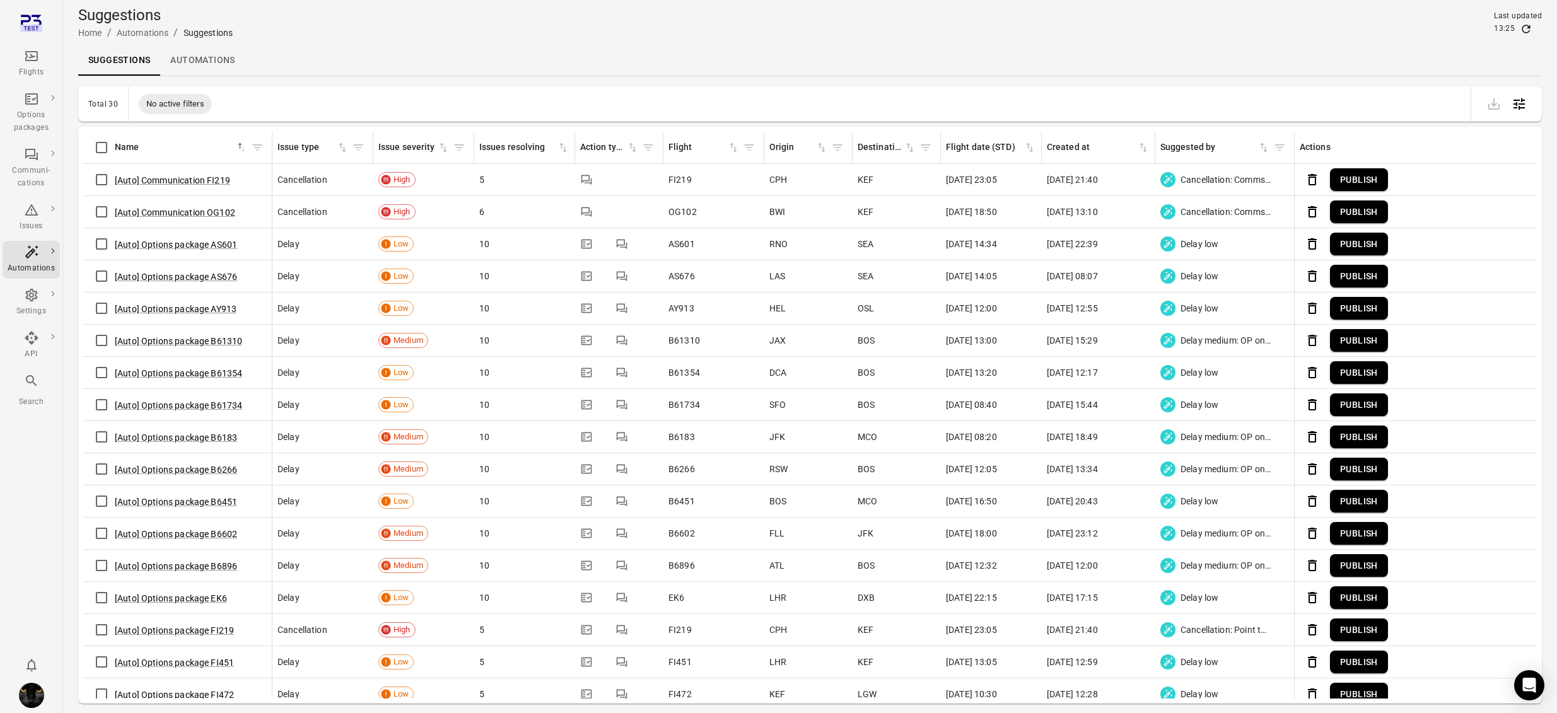
click at [212, 57] on link "Automations" at bounding box center [202, 60] width 85 height 30
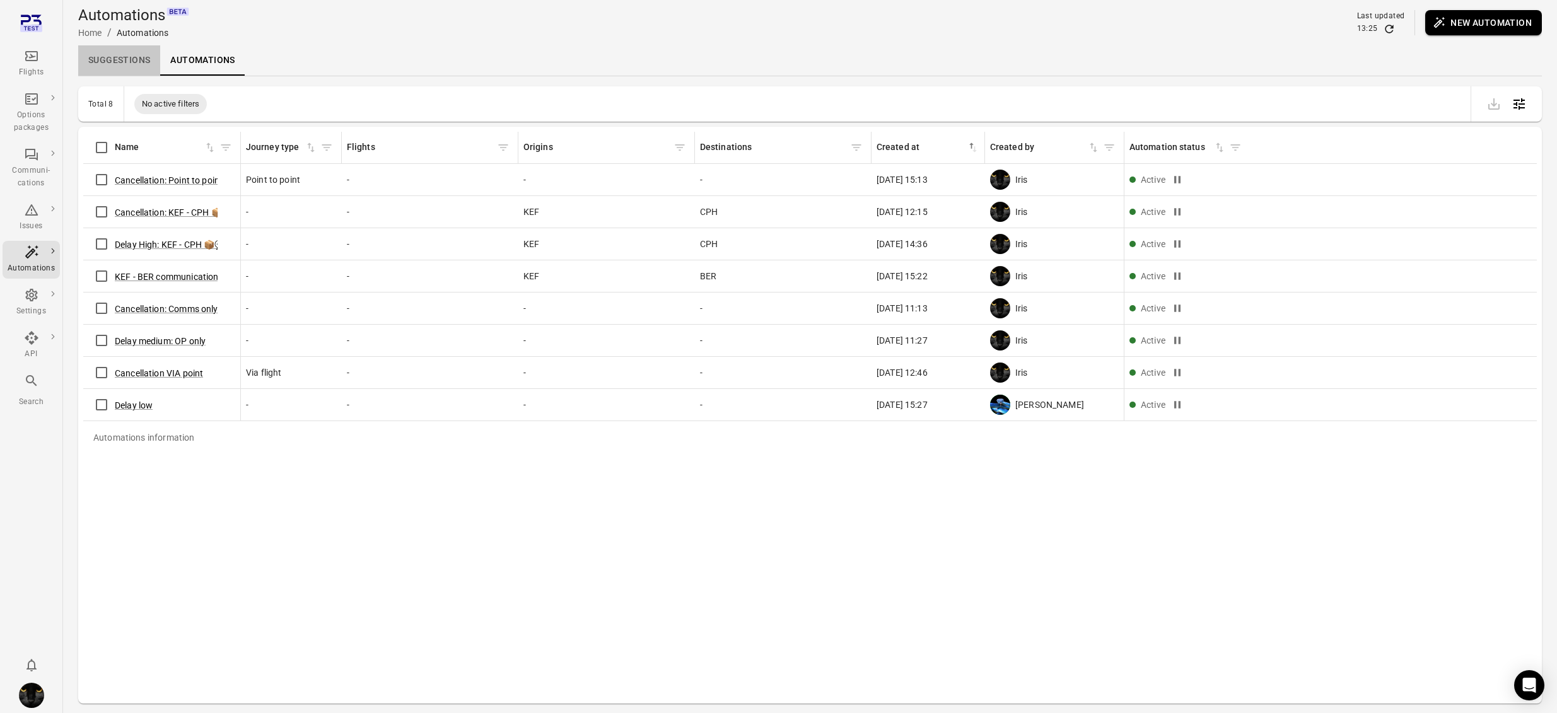
click at [140, 59] on link "Suggestions" at bounding box center [119, 60] width 82 height 30
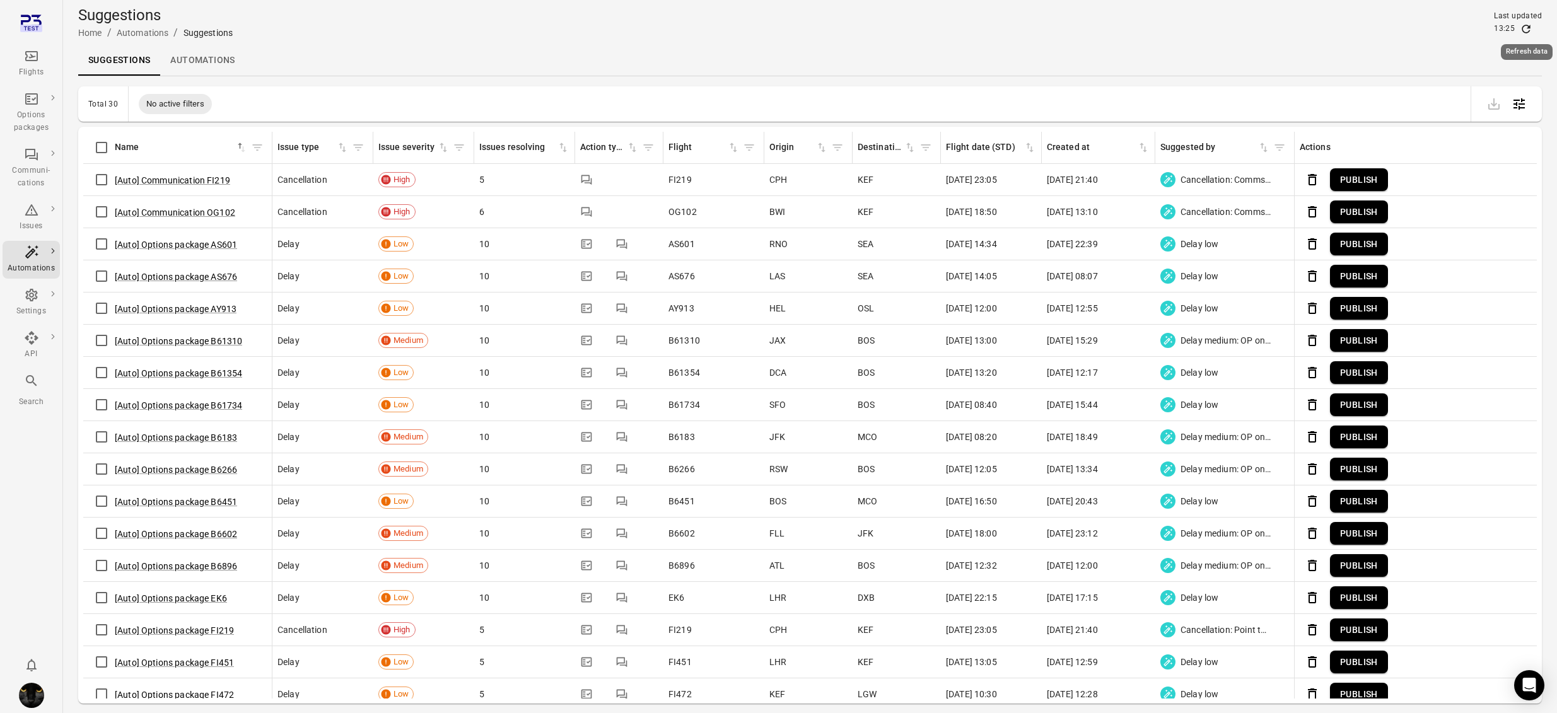
click at [1449, 23] on icon "Refresh data" at bounding box center [1526, 29] width 13 height 13
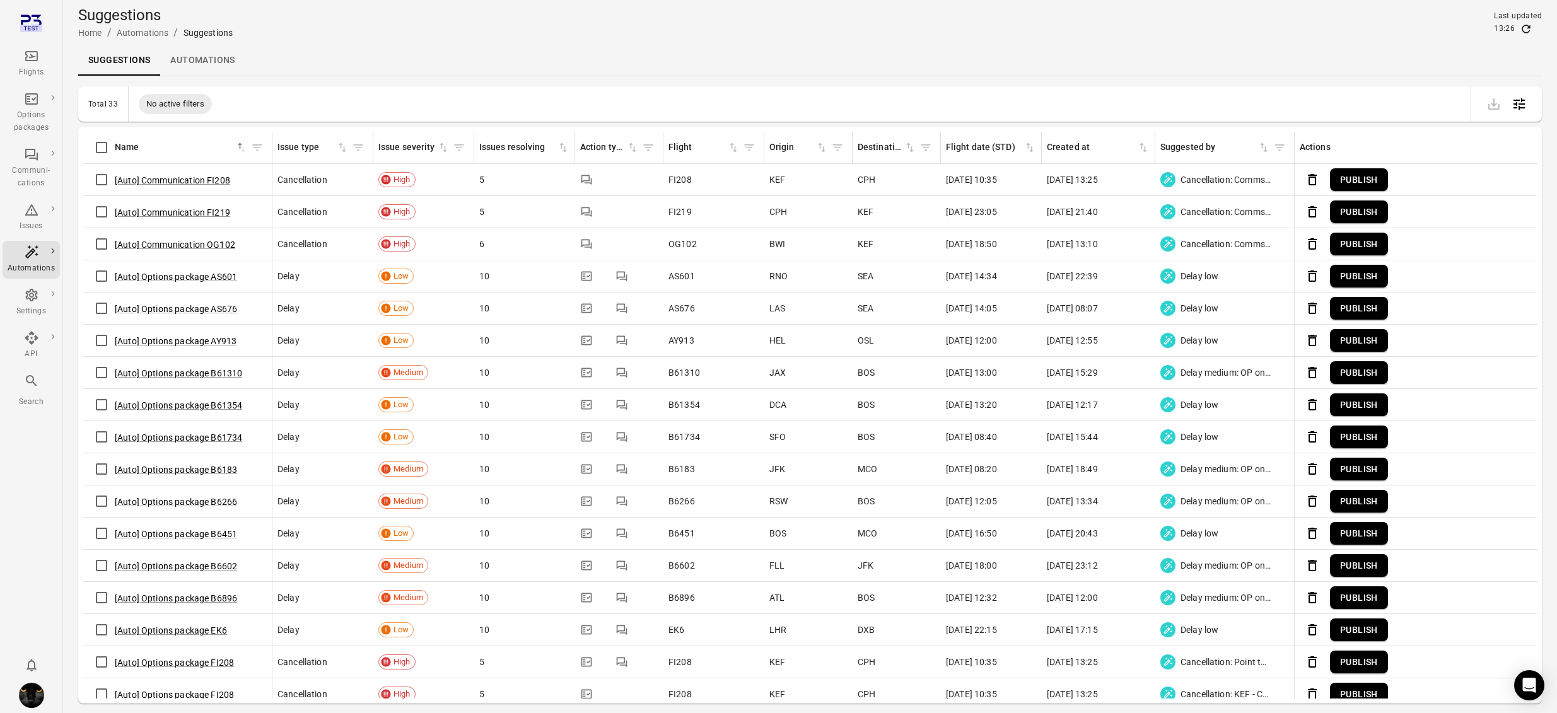
click at [37, 50] on icon "Main navigation" at bounding box center [31, 56] width 15 height 15
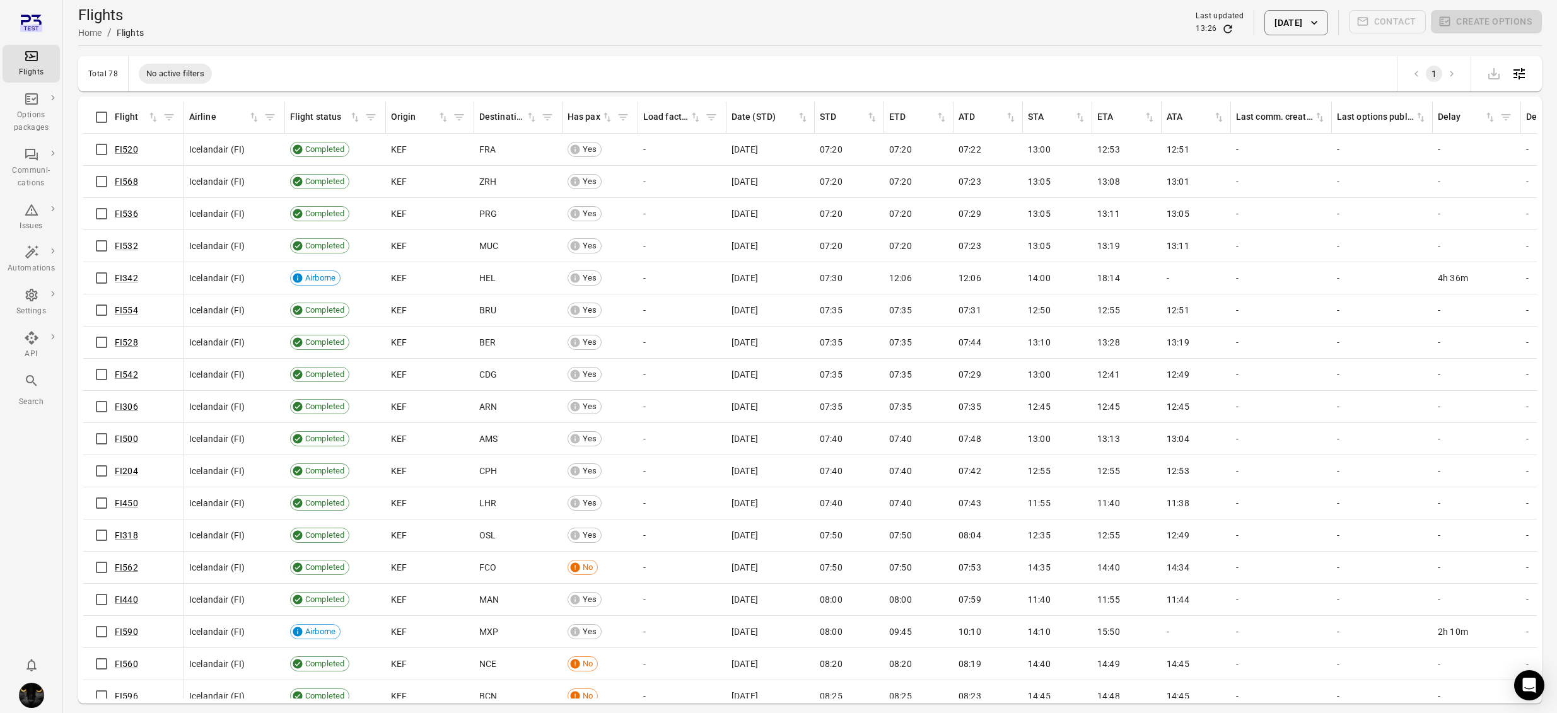
click at [1265, 23] on button "[DATE]" at bounding box center [1296, 22] width 63 height 25
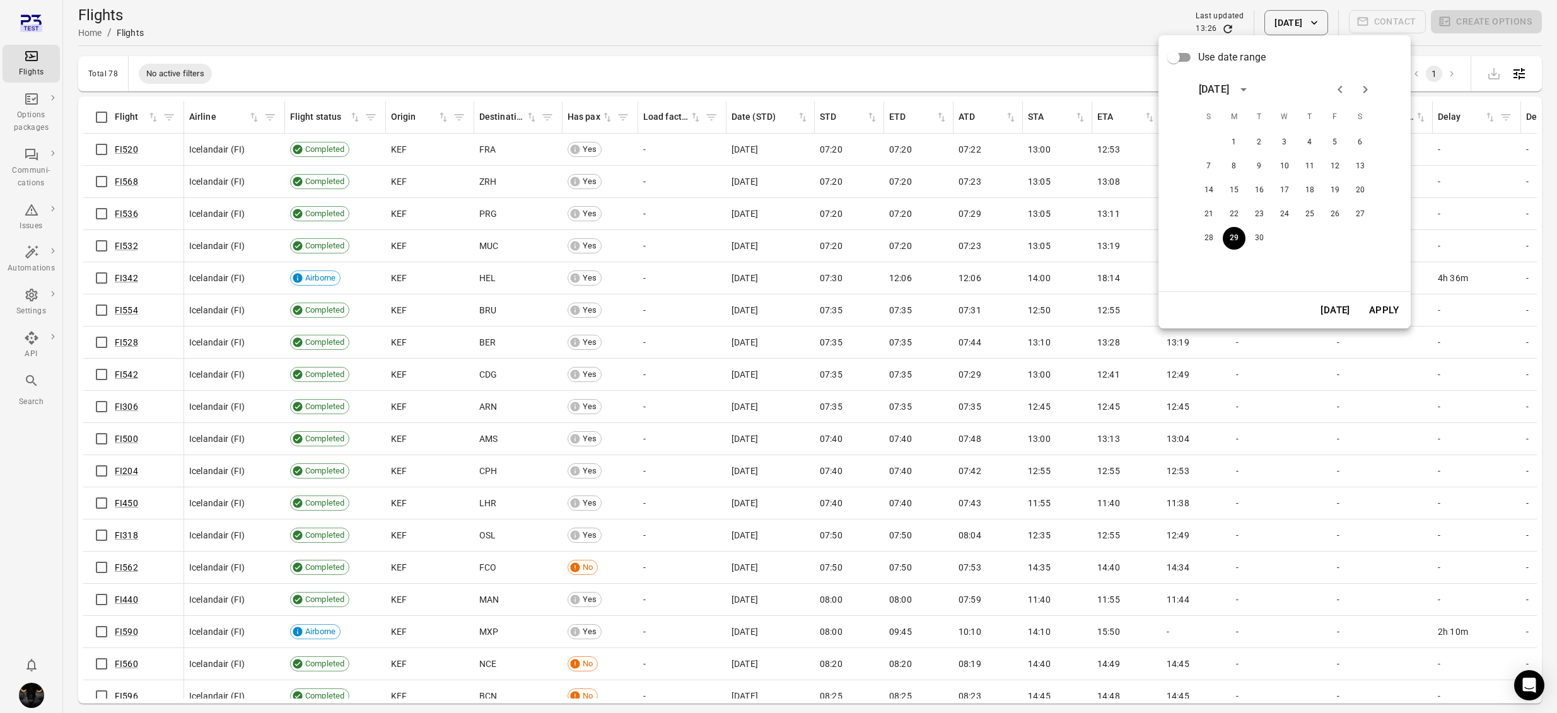
click at [1368, 85] on icon "Next month" at bounding box center [1365, 89] width 15 height 15
click at [1281, 138] on button "1" at bounding box center [1285, 142] width 23 height 23
click at [1371, 300] on button "Apply" at bounding box center [1385, 310] width 44 height 26
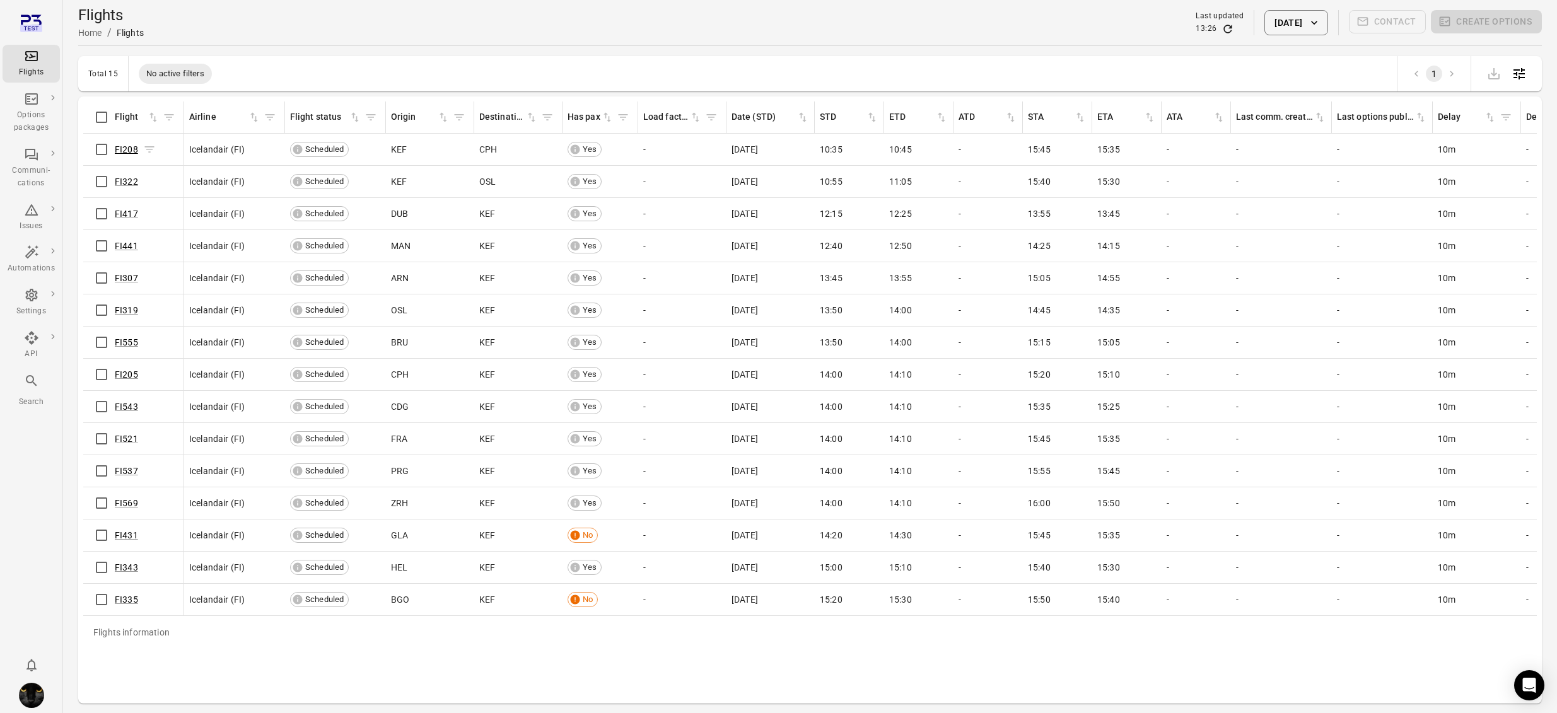
click at [123, 148] on link "FI208" at bounding box center [126, 149] width 23 height 10
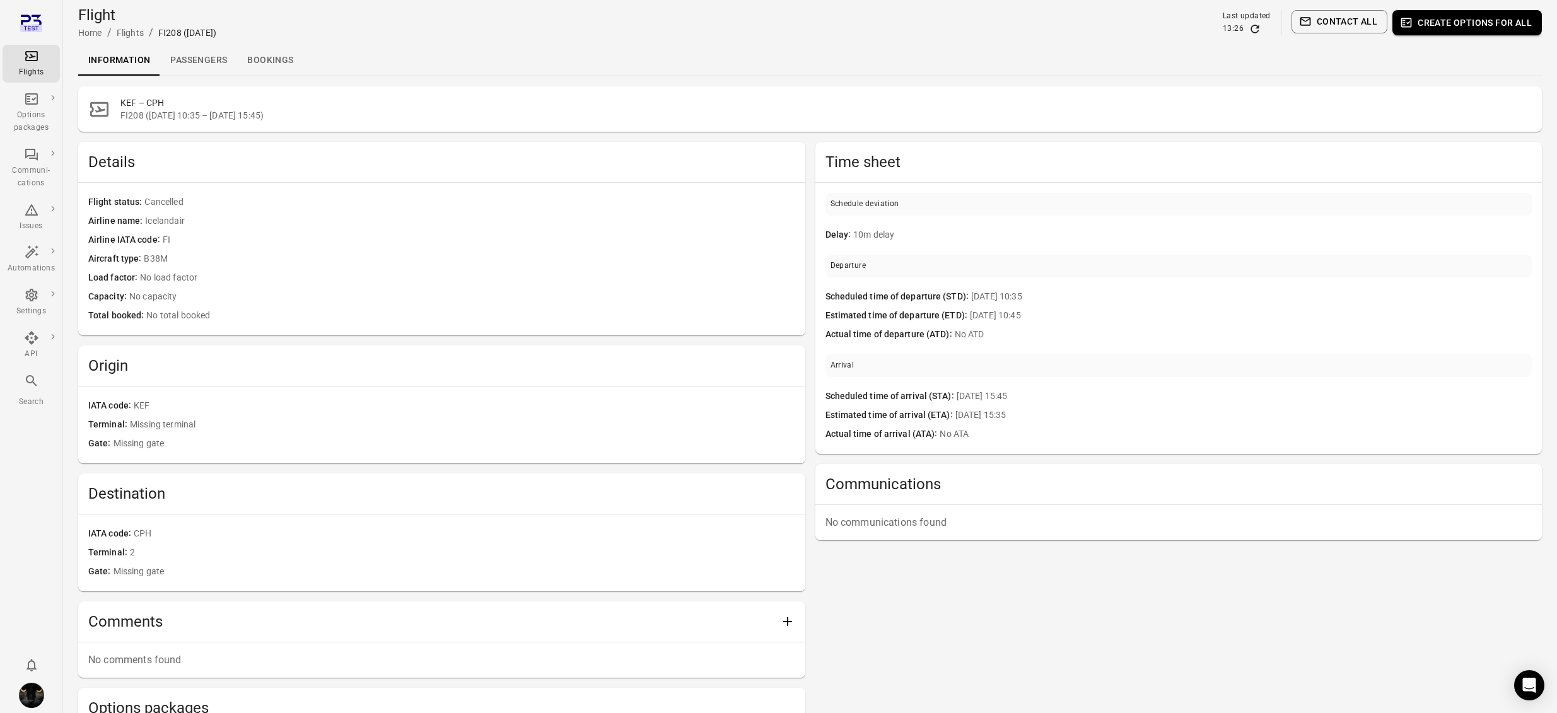
click at [194, 59] on link "Passengers" at bounding box center [198, 60] width 77 height 30
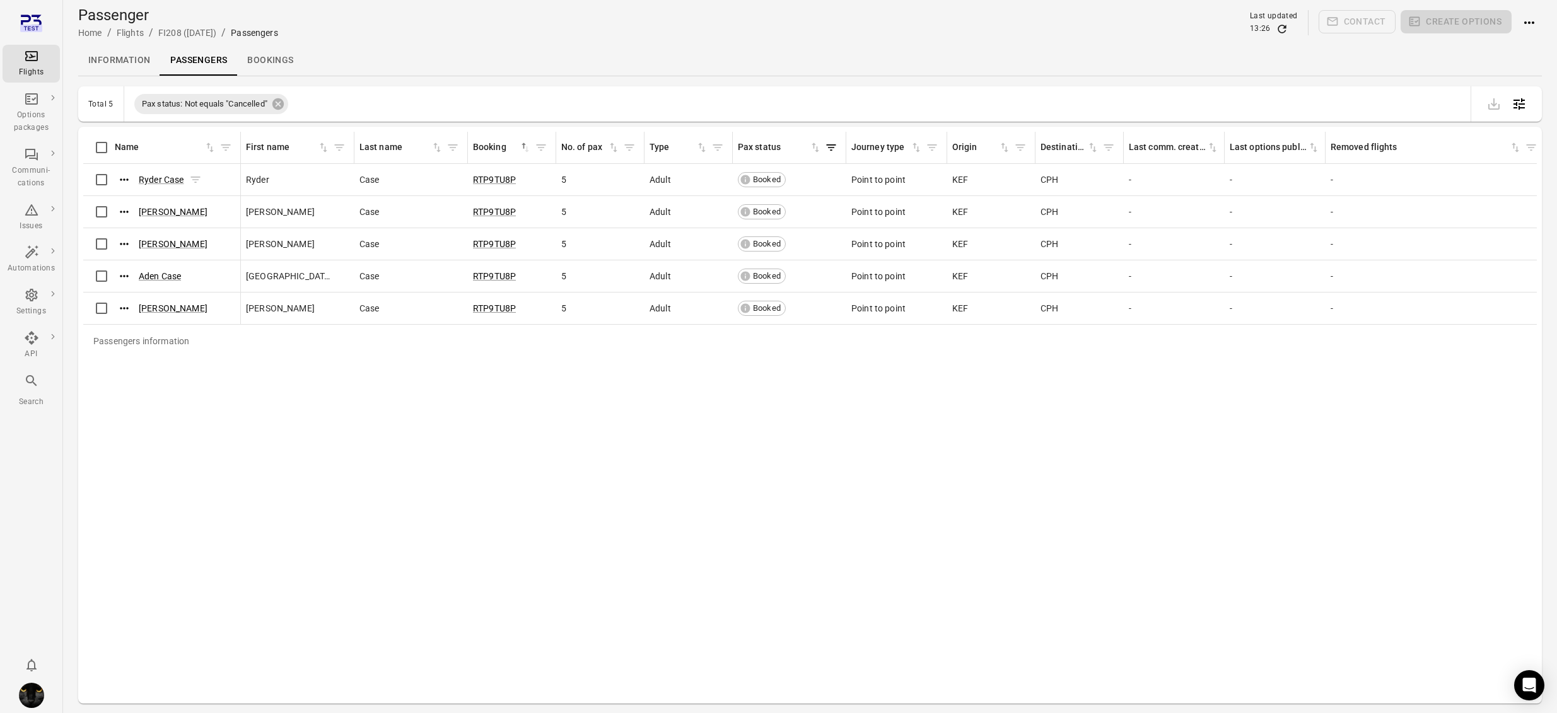
click at [127, 179] on icon "Actions" at bounding box center [124, 180] width 8 height 2
click at [124, 200] on span "Update contact information" at bounding box center [124, 200] width 111 height 13
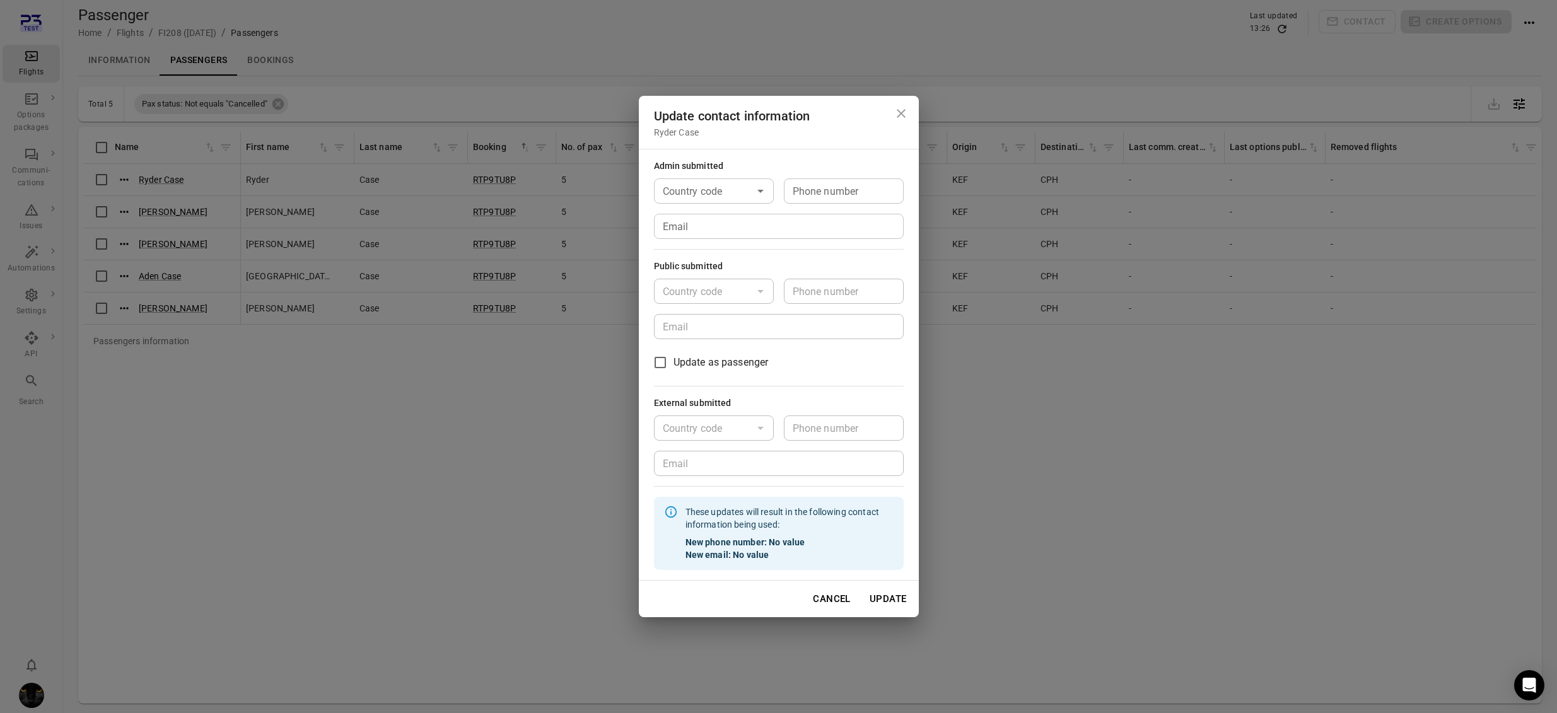
click at [722, 223] on input "Email" at bounding box center [779, 226] width 250 height 25
type input "**********"
click at [716, 173] on div "**********" at bounding box center [779, 199] width 250 height 79
click at [715, 187] on div "Country code Country code" at bounding box center [714, 191] width 120 height 25
click at [830, 152] on div "**********" at bounding box center [779, 365] width 280 height 432
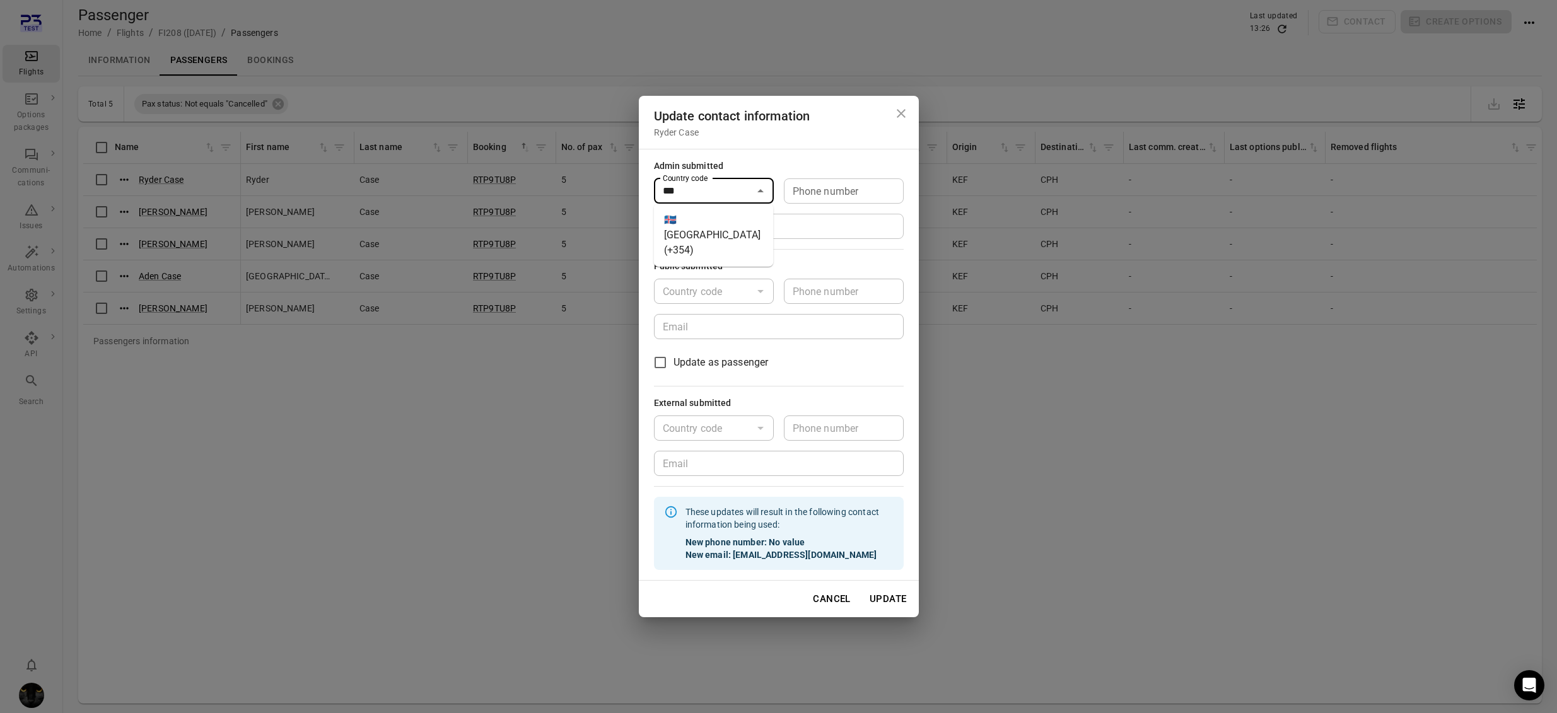
type input "*********"
click at [895, 595] on button "Update" at bounding box center [888, 599] width 51 height 26
click at [768, 191] on button "Open" at bounding box center [761, 191] width 18 height 18
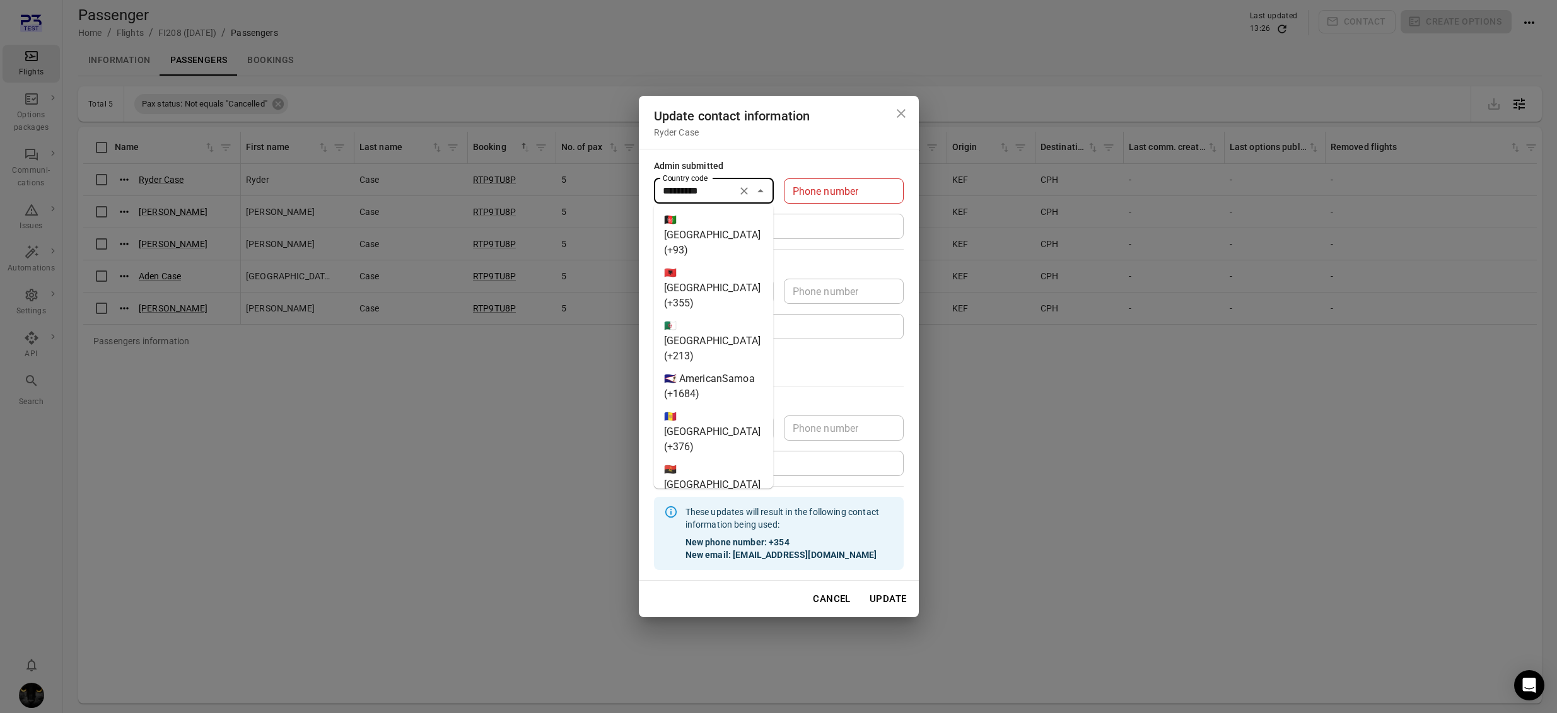
click at [741, 190] on icon "Clear" at bounding box center [744, 191] width 13 height 13
click at [761, 155] on div "**********" at bounding box center [779, 365] width 280 height 432
type input "********"
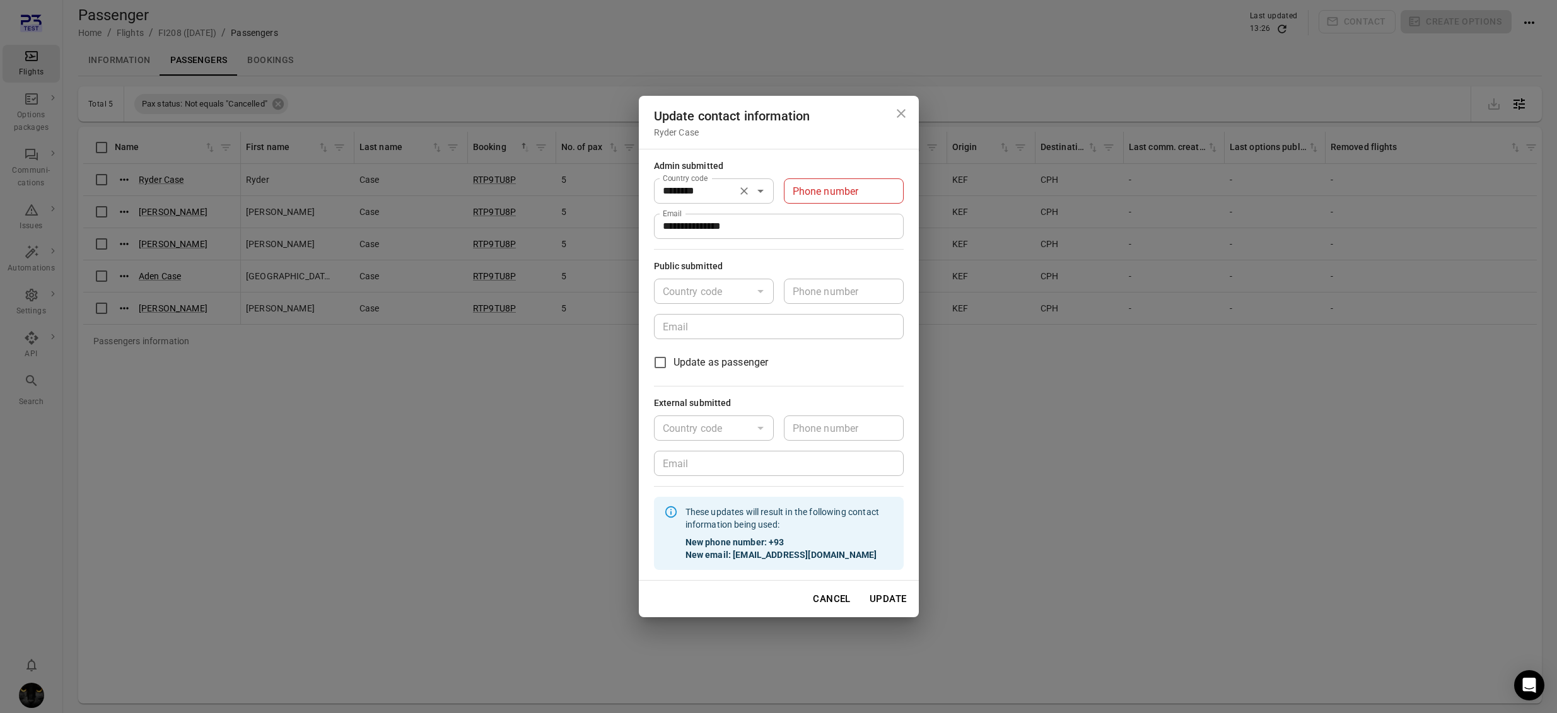
click at [891, 592] on button "Update" at bounding box center [888, 599] width 51 height 26
click at [872, 607] on button "Update" at bounding box center [888, 599] width 51 height 26
click at [829, 192] on div "Phone number Phone number" at bounding box center [844, 191] width 120 height 25
click at [738, 191] on icon "Clear" at bounding box center [744, 191] width 13 height 13
click at [737, 191] on input "Country code" at bounding box center [703, 191] width 91 height 18
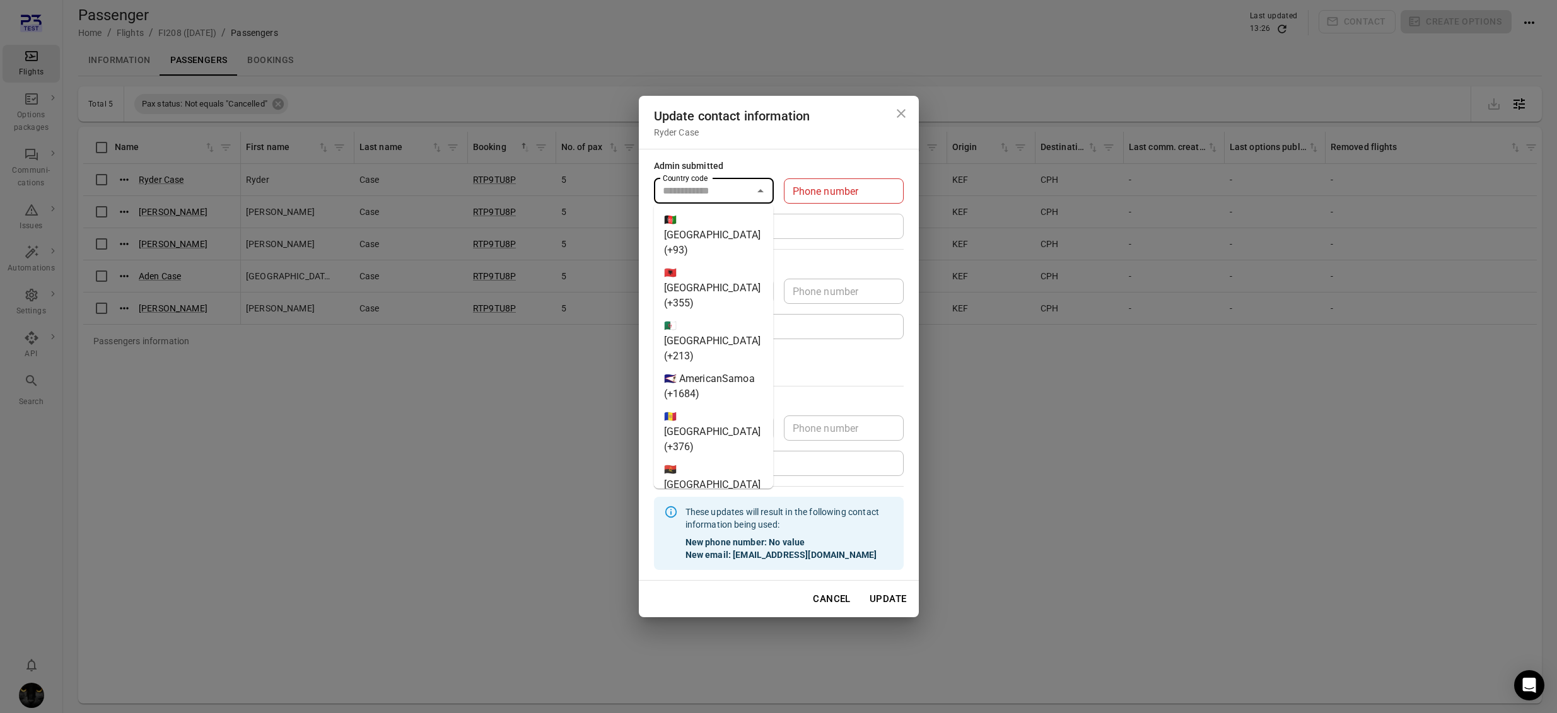
type input "********"
click at [736, 163] on div "Admin submitted" at bounding box center [779, 167] width 250 height 14
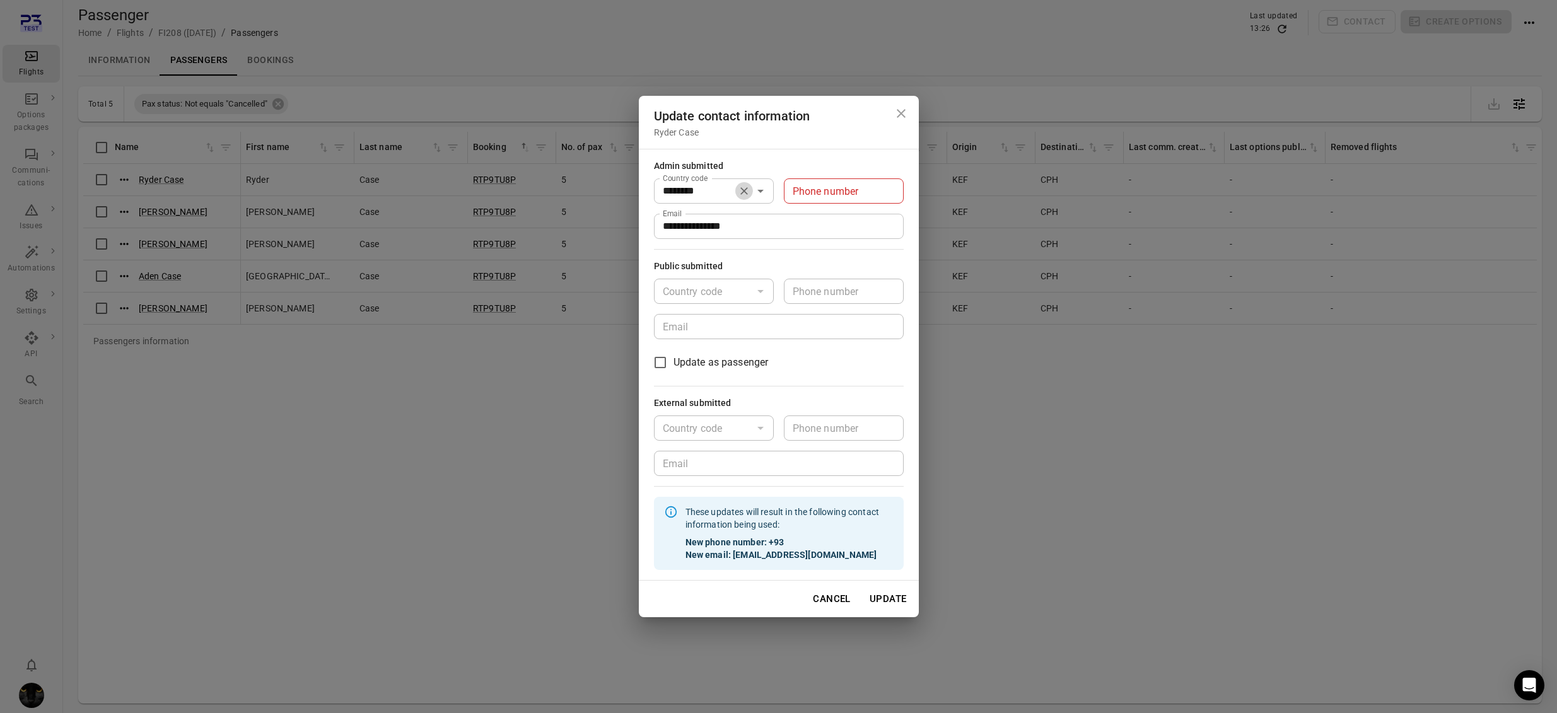
click at [746, 189] on icon "Clear" at bounding box center [744, 191] width 13 height 13
click at [765, 160] on div "Admin submitted" at bounding box center [779, 167] width 250 height 14
click at [900, 600] on button "Update" at bounding box center [888, 599] width 51 height 26
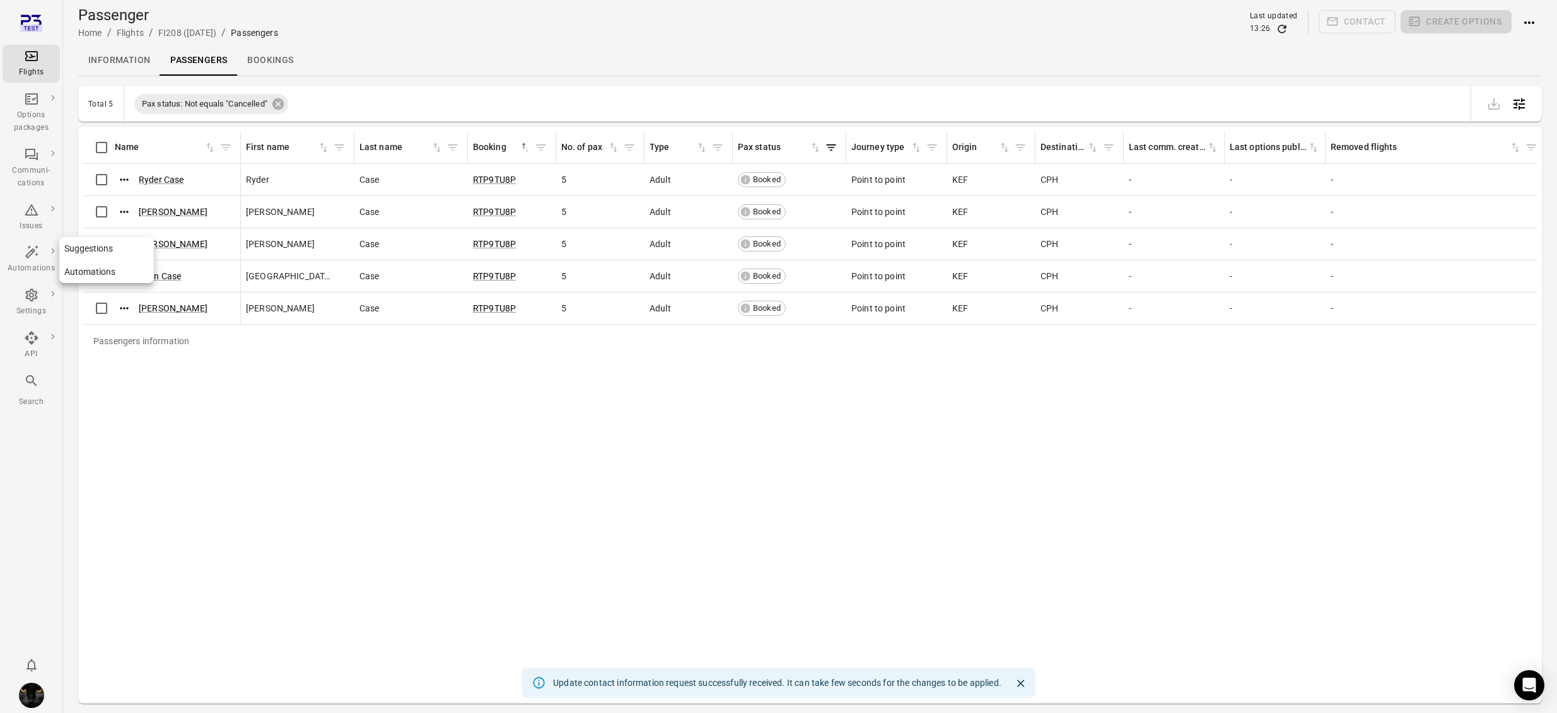
click at [38, 260] on div "Automations" at bounding box center [31, 260] width 47 height 30
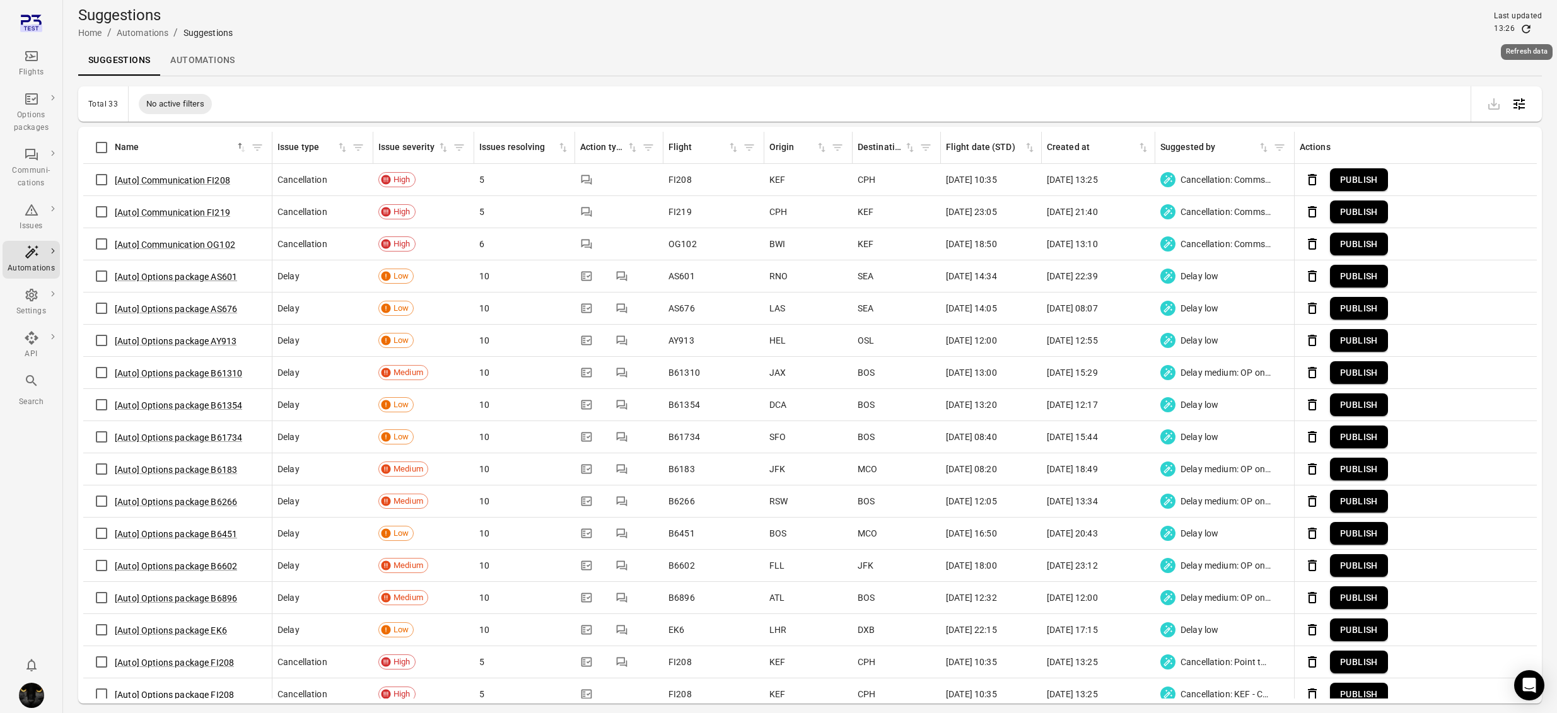
click at [1449, 27] on icon "Refresh data" at bounding box center [1526, 29] width 13 height 13
click at [1348, 180] on button "Publish" at bounding box center [1359, 179] width 58 height 23
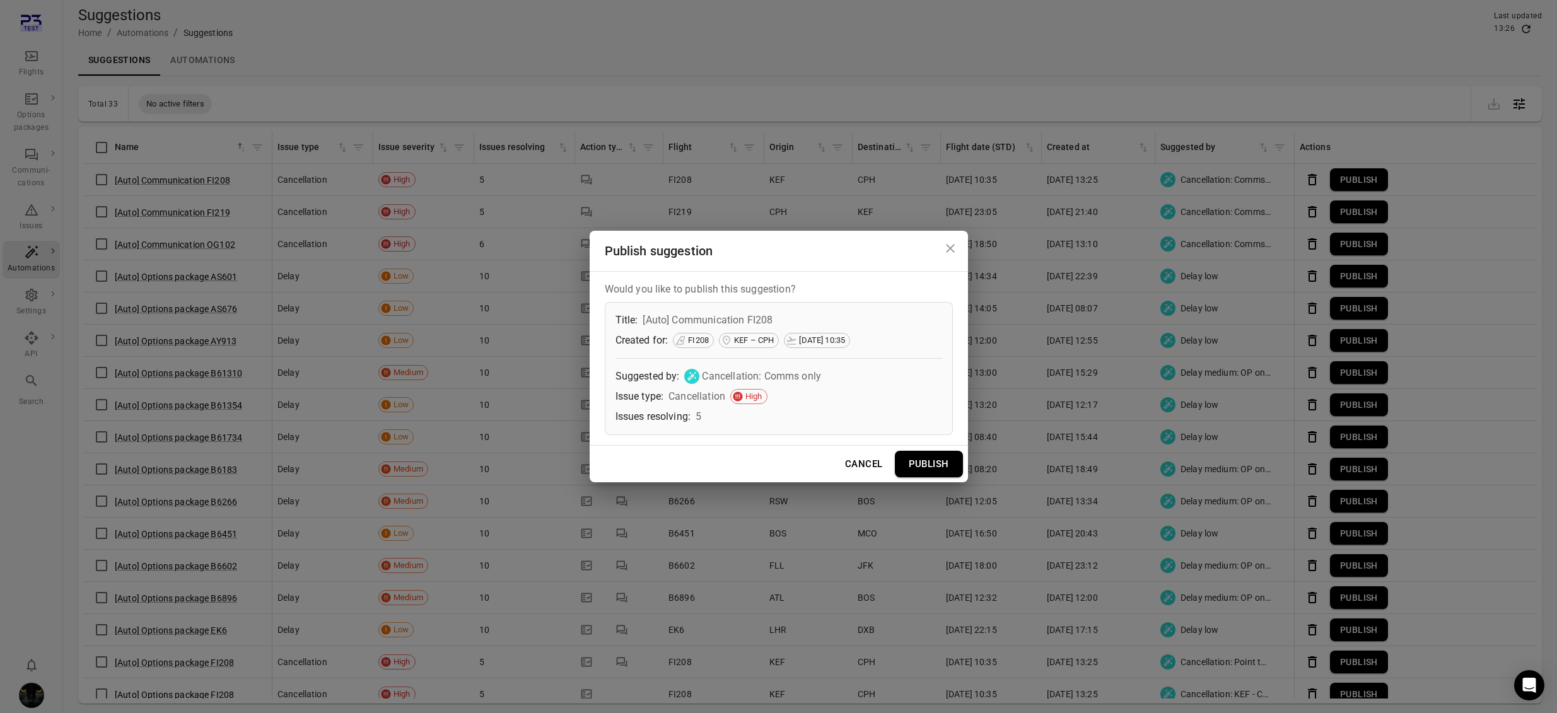
click at [932, 466] on button "Publish" at bounding box center [929, 464] width 68 height 26
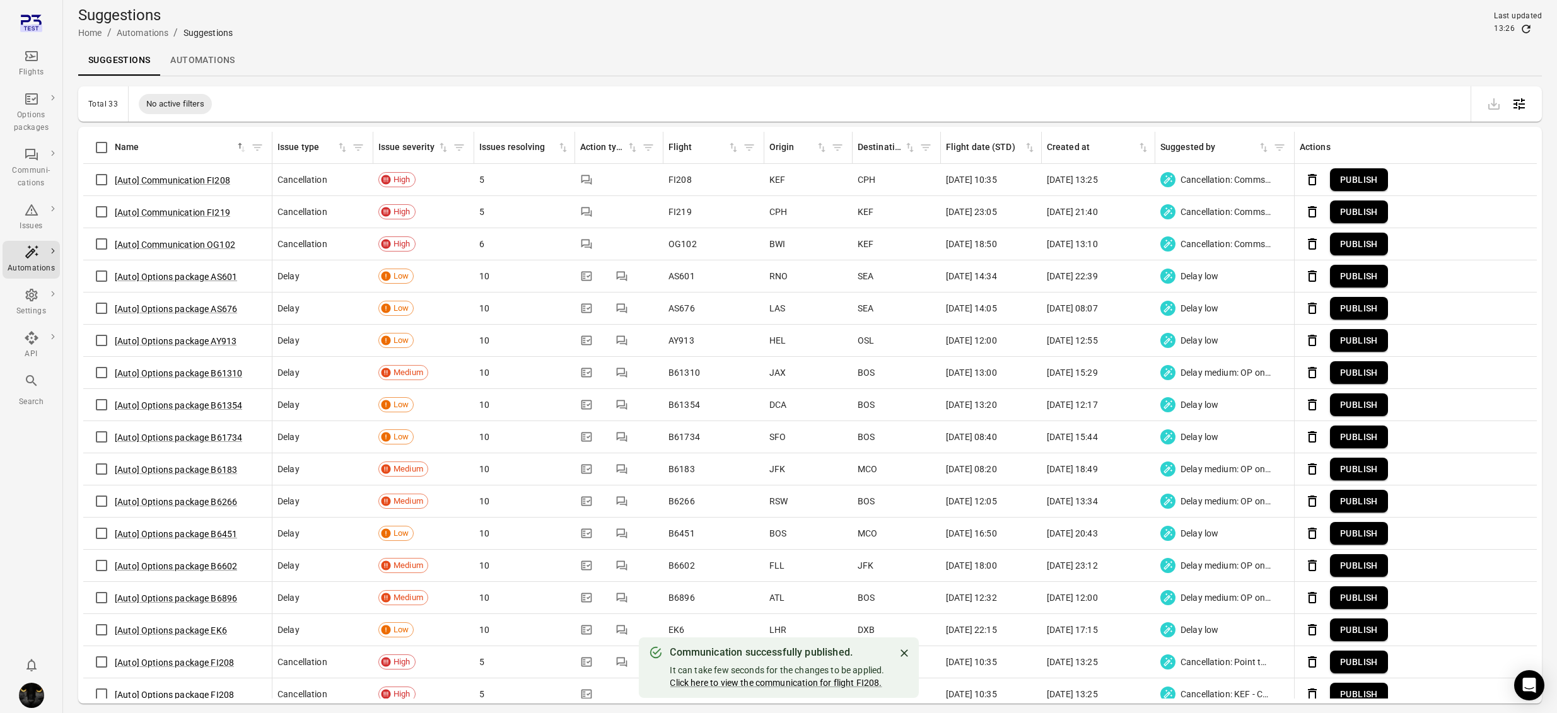
click at [766, 671] on div "It can take few seconds for the changes to be applied." at bounding box center [777, 670] width 214 height 13
click at [765, 684] on link "Click here to view the communication for flight FI208." at bounding box center [776, 683] width 212 height 10
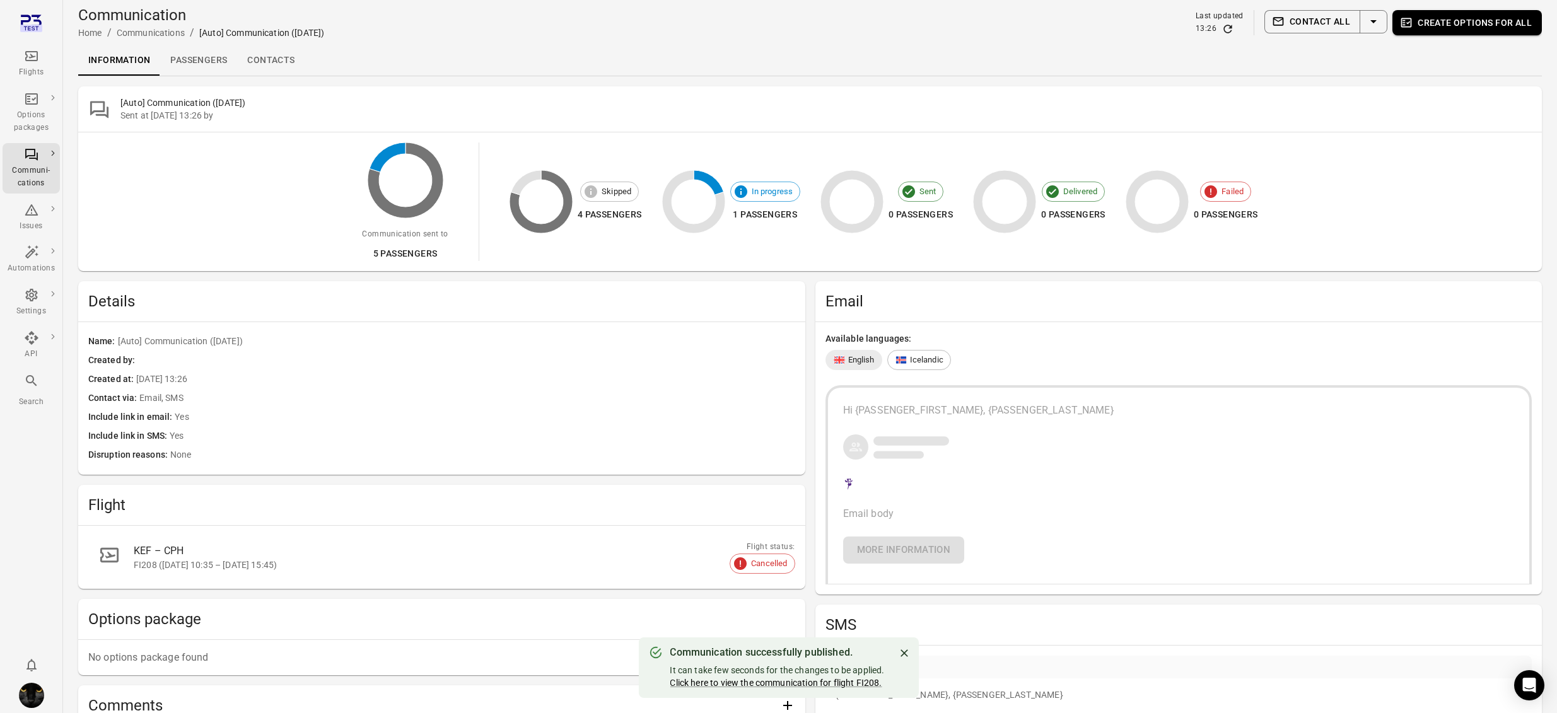
click at [210, 61] on link "Passengers" at bounding box center [198, 60] width 77 height 30
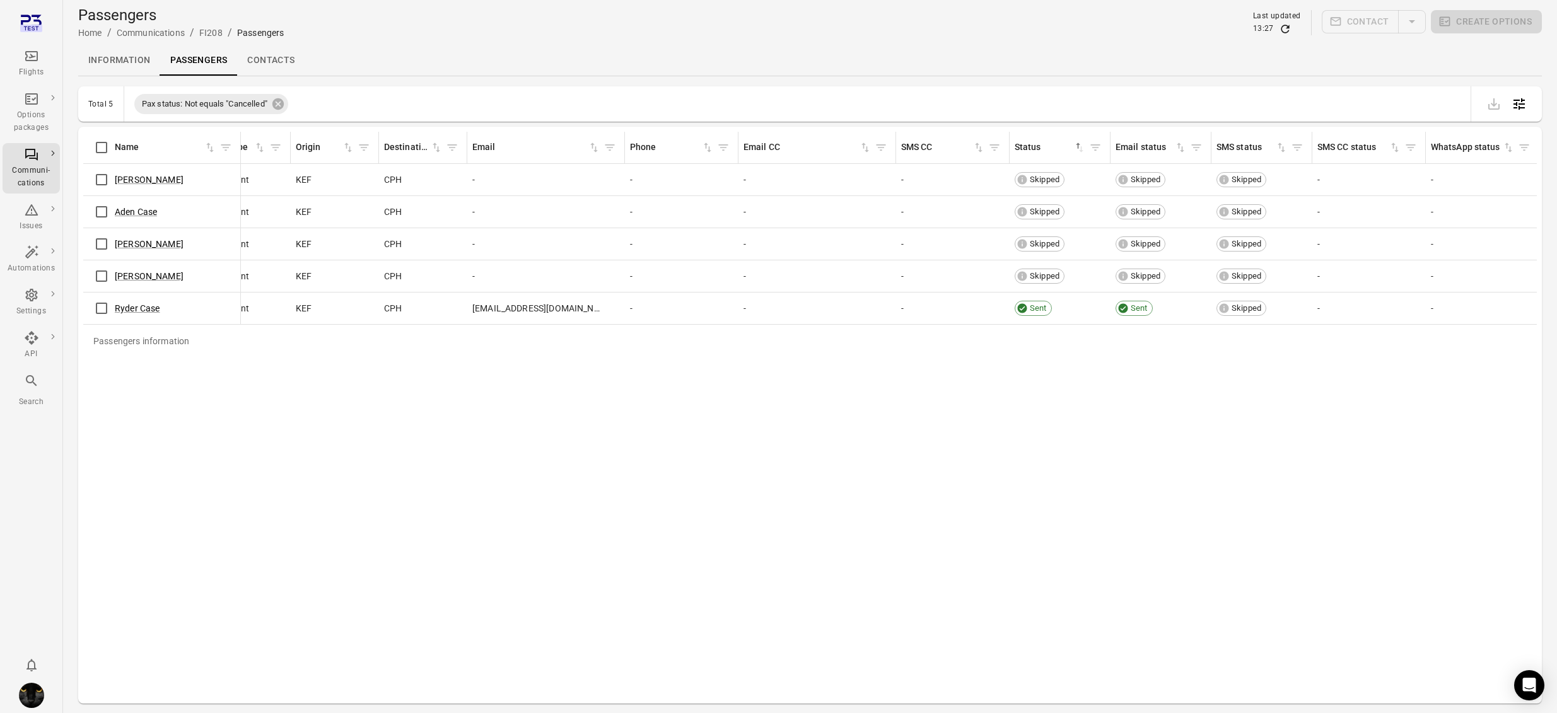
click at [460, 249] on div "CPH" at bounding box center [423, 244] width 78 height 13
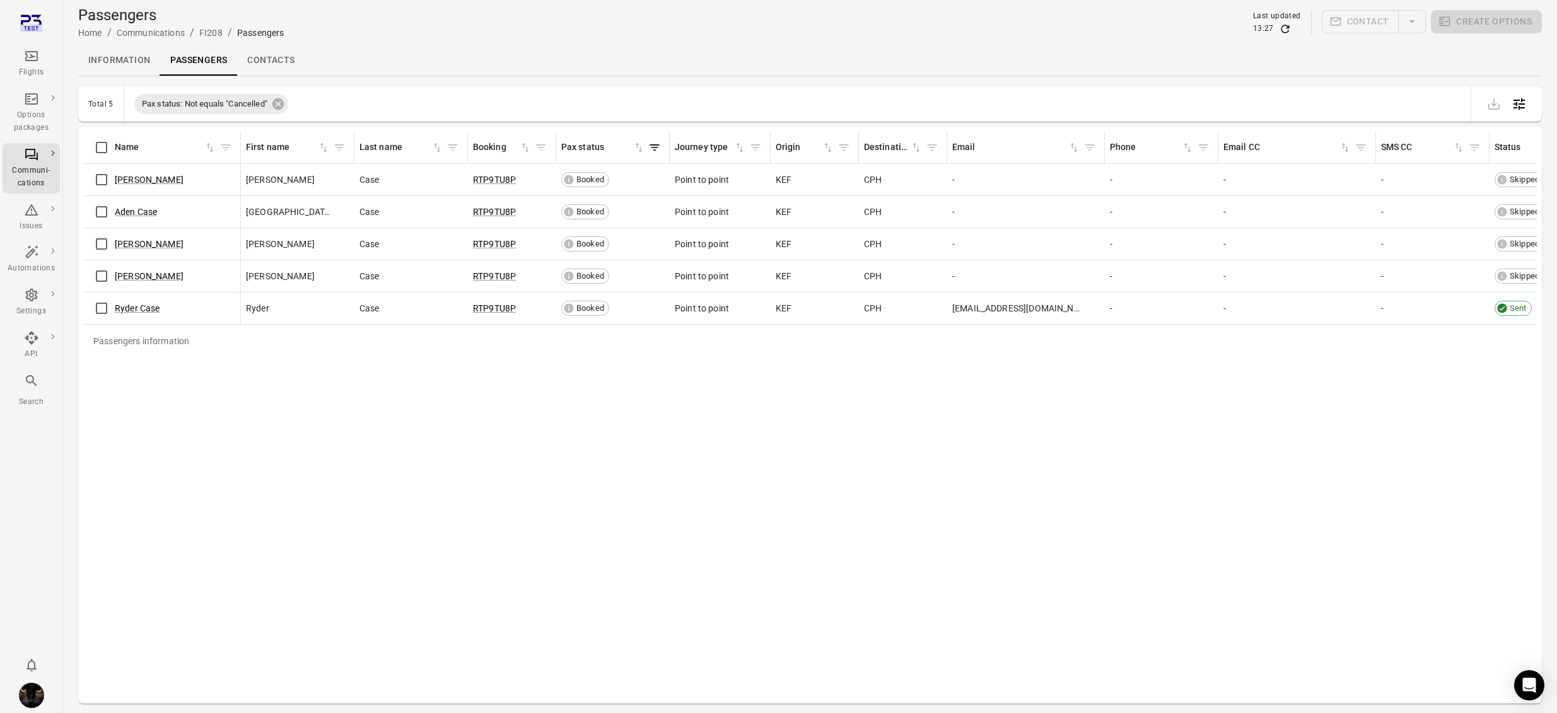
click at [284, 64] on link "Contacts" at bounding box center [270, 60] width 67 height 30
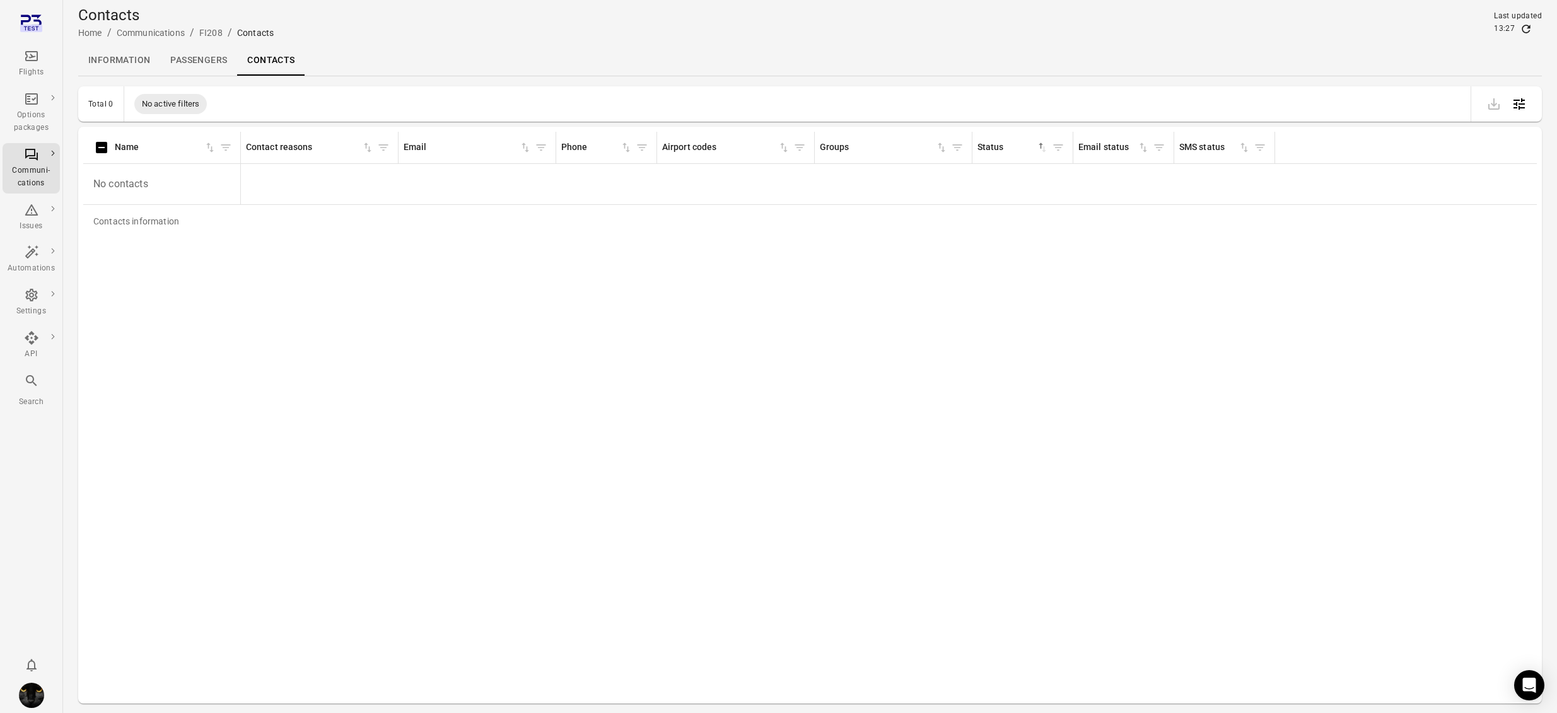
click at [126, 64] on link "Information" at bounding box center [119, 60] width 82 height 30
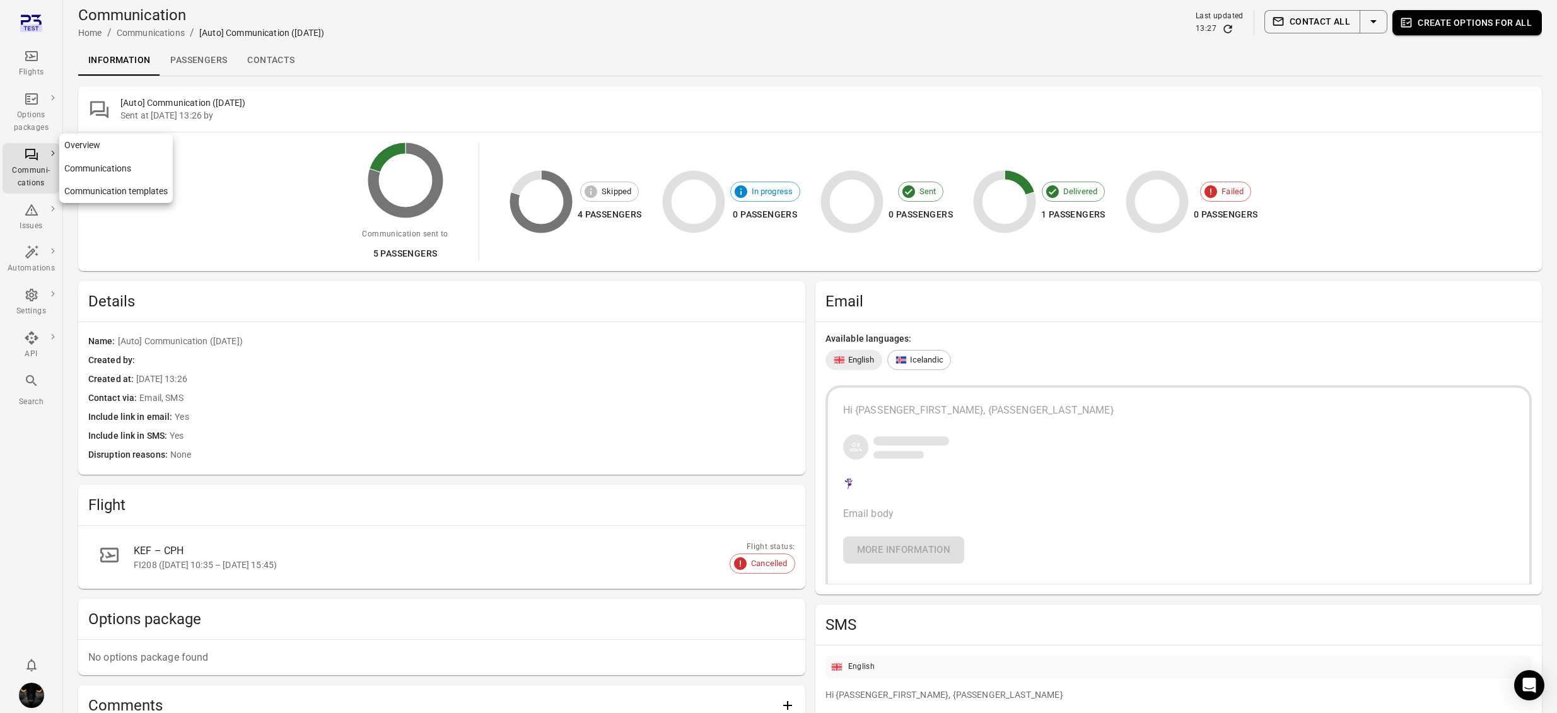
click at [27, 167] on div "Communi-cations" at bounding box center [31, 177] width 47 height 25
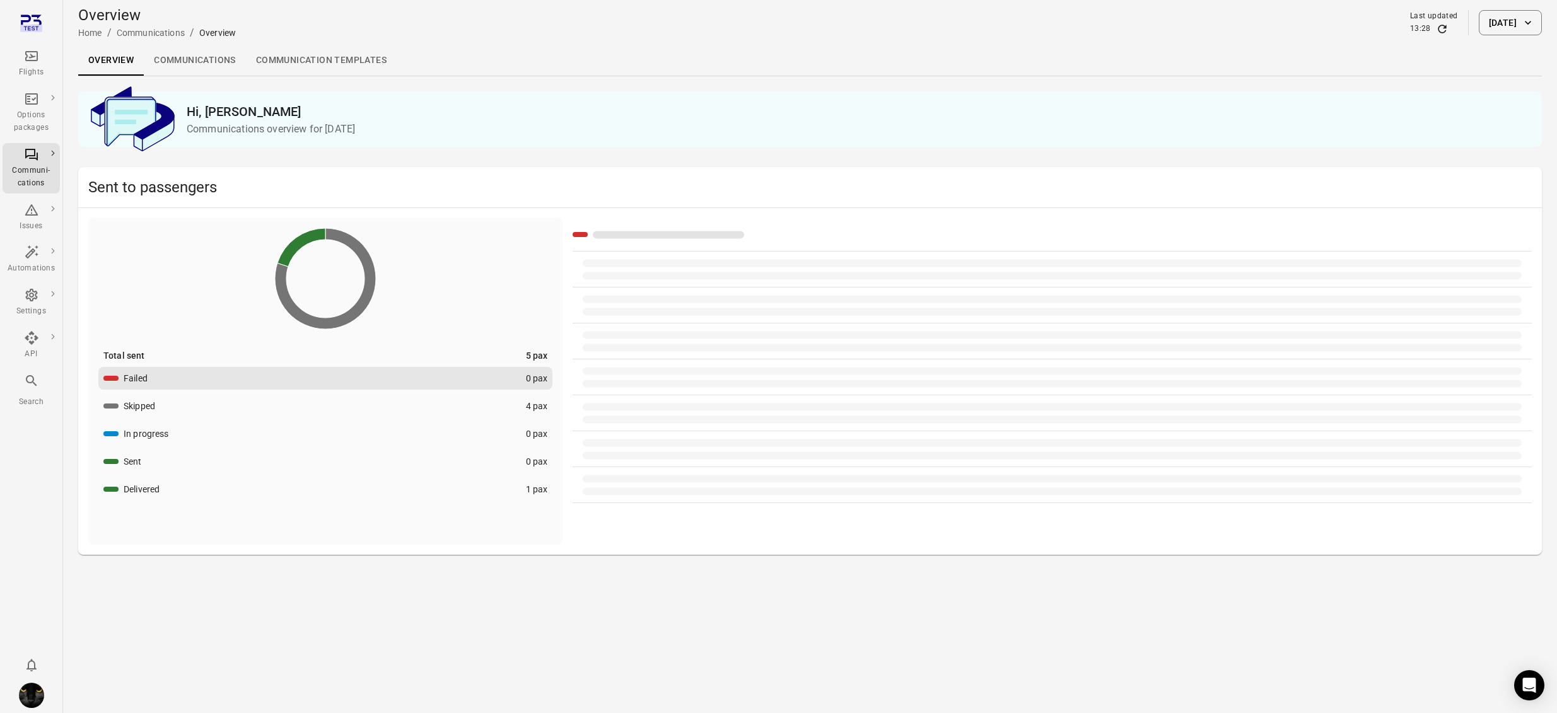
click at [179, 60] on link "Communications" at bounding box center [195, 60] width 102 height 30
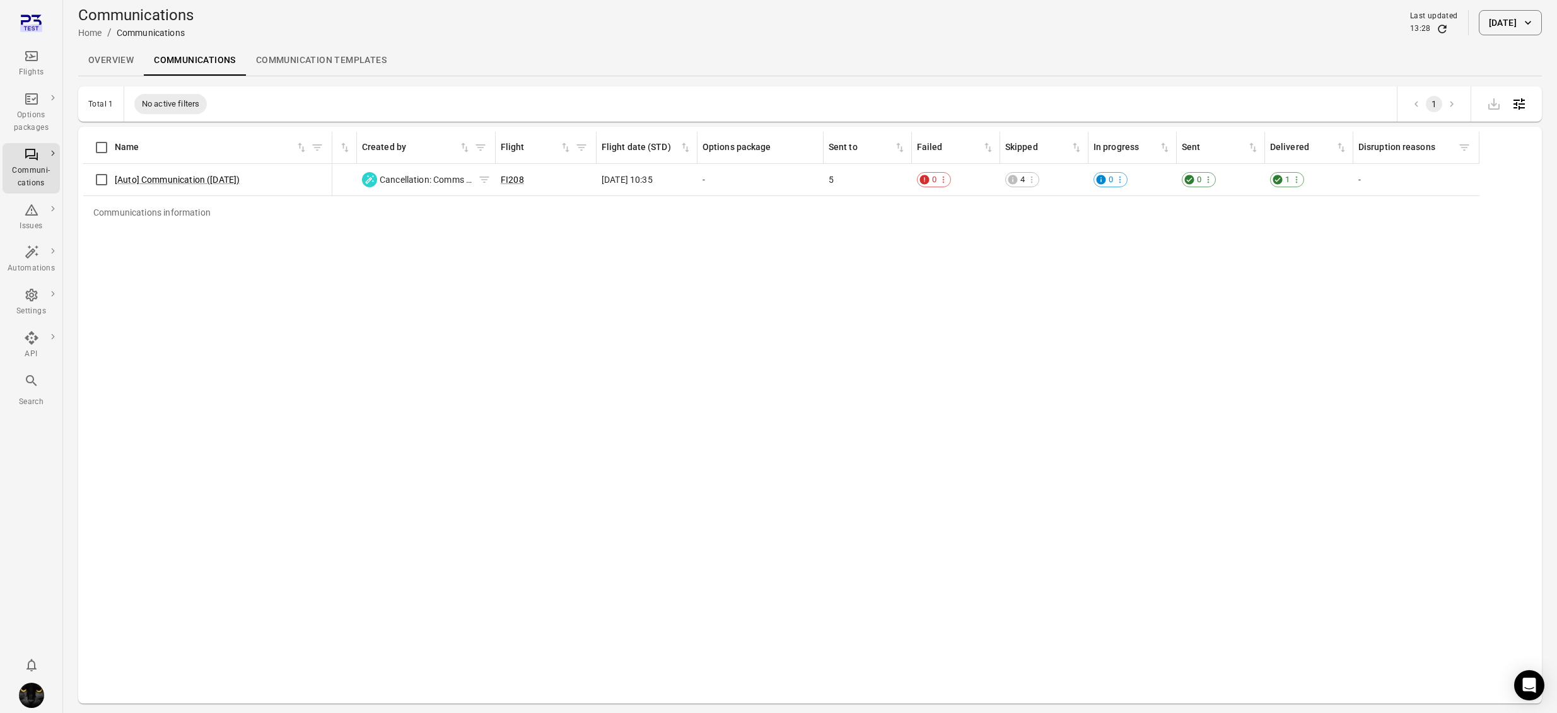
scroll to position [0, 95]
click at [525, 305] on div "Communications information Name Created at Created by Flight Flight date (STD) …" at bounding box center [810, 415] width 1454 height 567
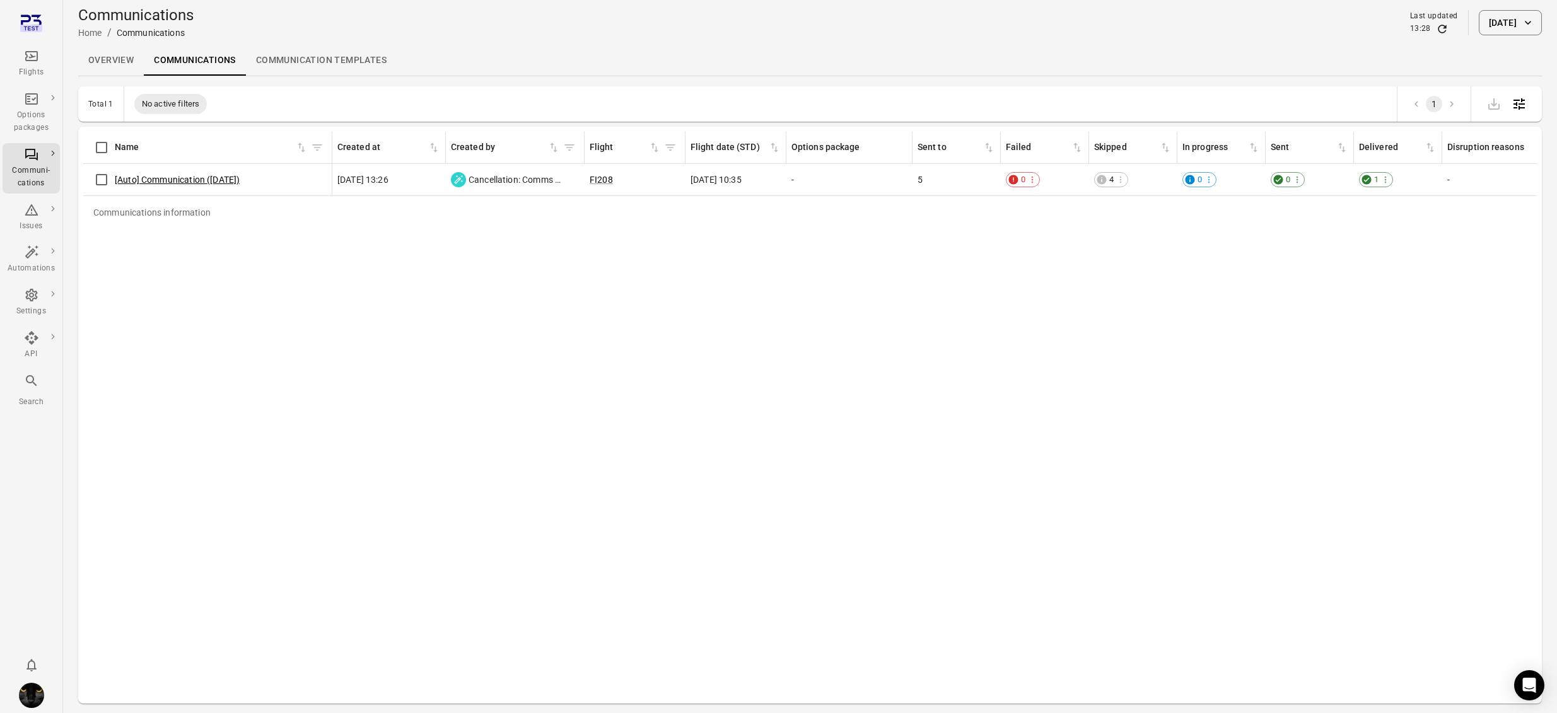
click at [202, 179] on link "[Auto] Communication ([DATE])" at bounding box center [177, 180] width 125 height 10
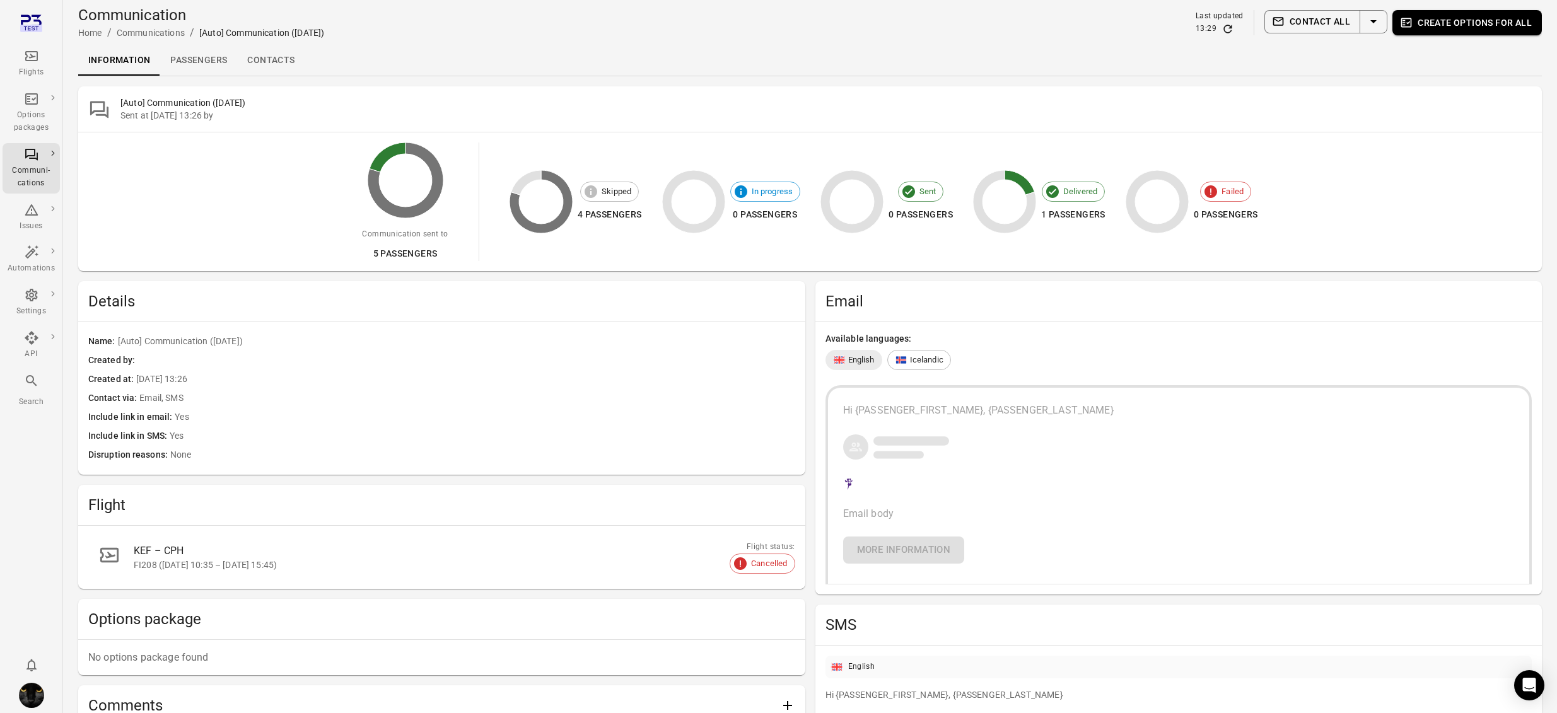
click at [33, 49] on icon "Main navigation" at bounding box center [31, 56] width 15 height 15
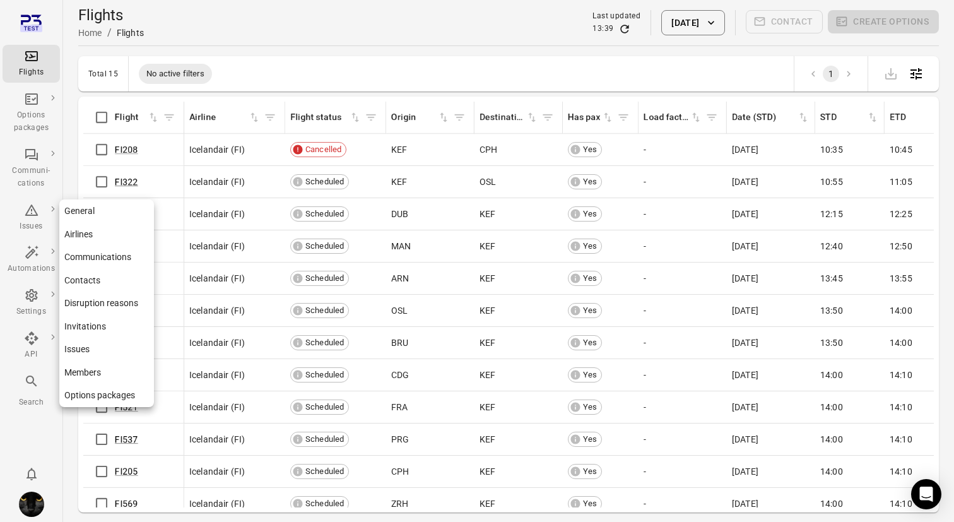
click at [77, 348] on link "Issues" at bounding box center [106, 348] width 95 height 23
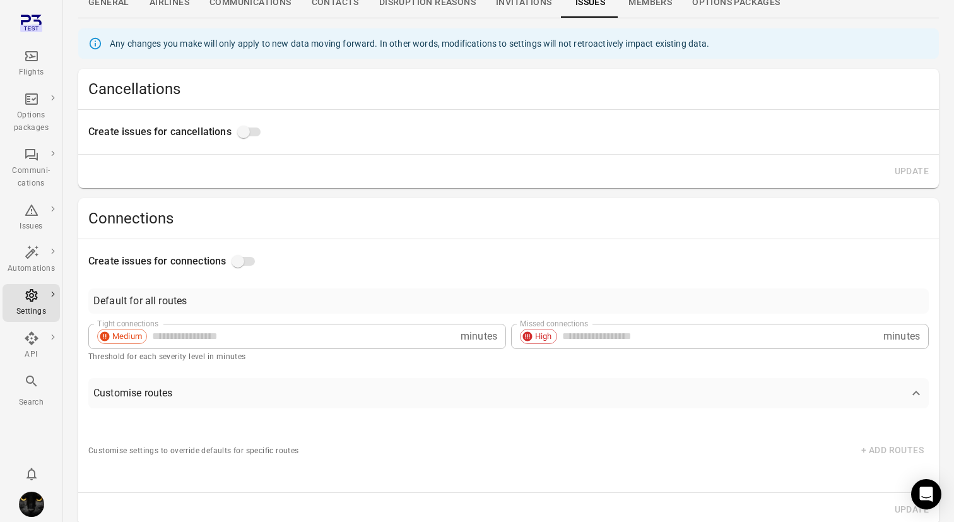
scroll to position [494, 0]
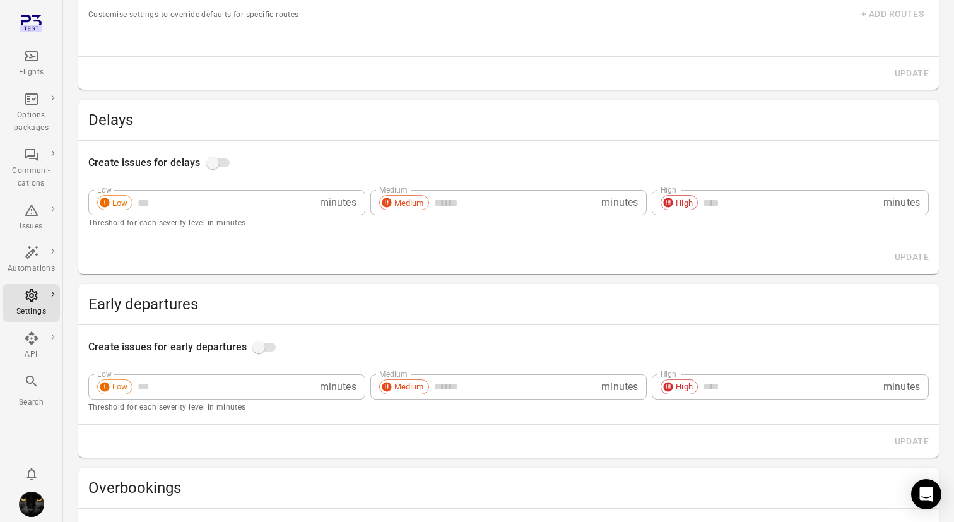
type input "**"
type input "***"
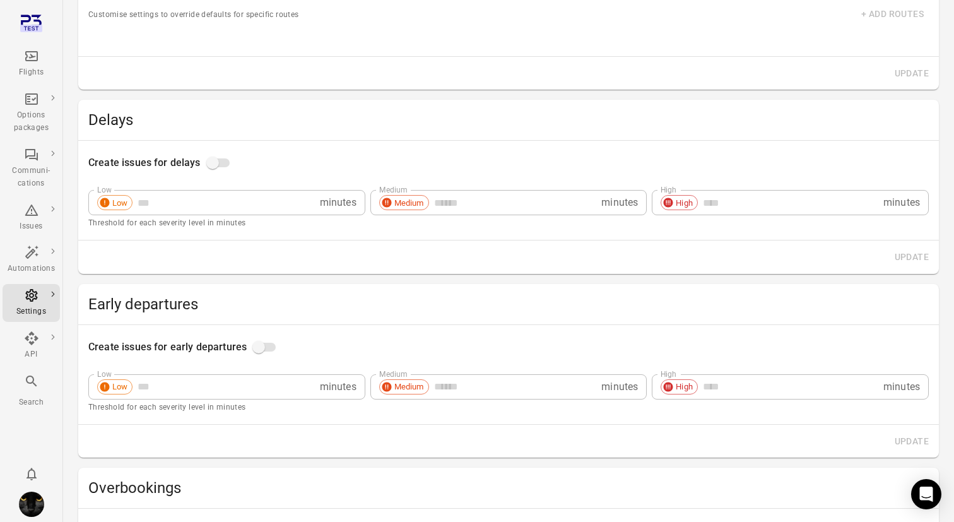
type input "**"
type input "***"
type input "*****"
type input "******"
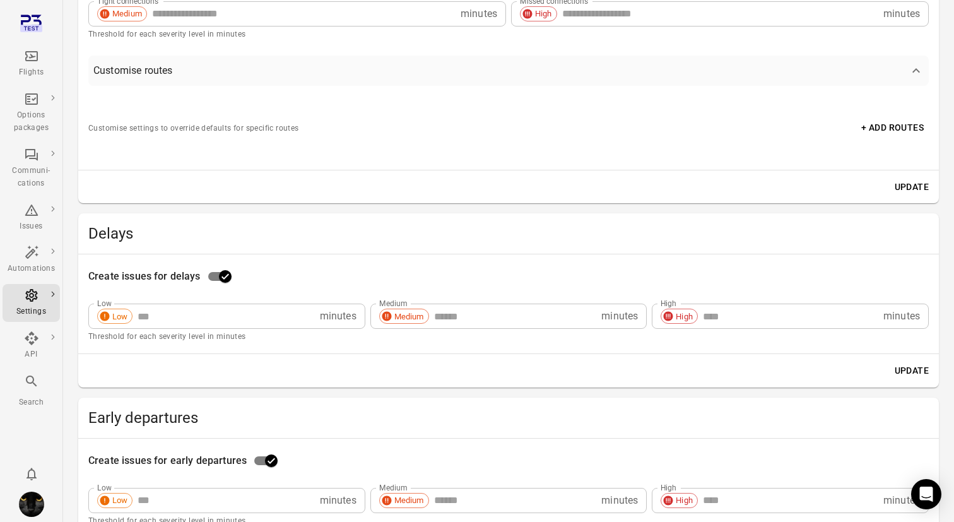
scroll to position [378, 0]
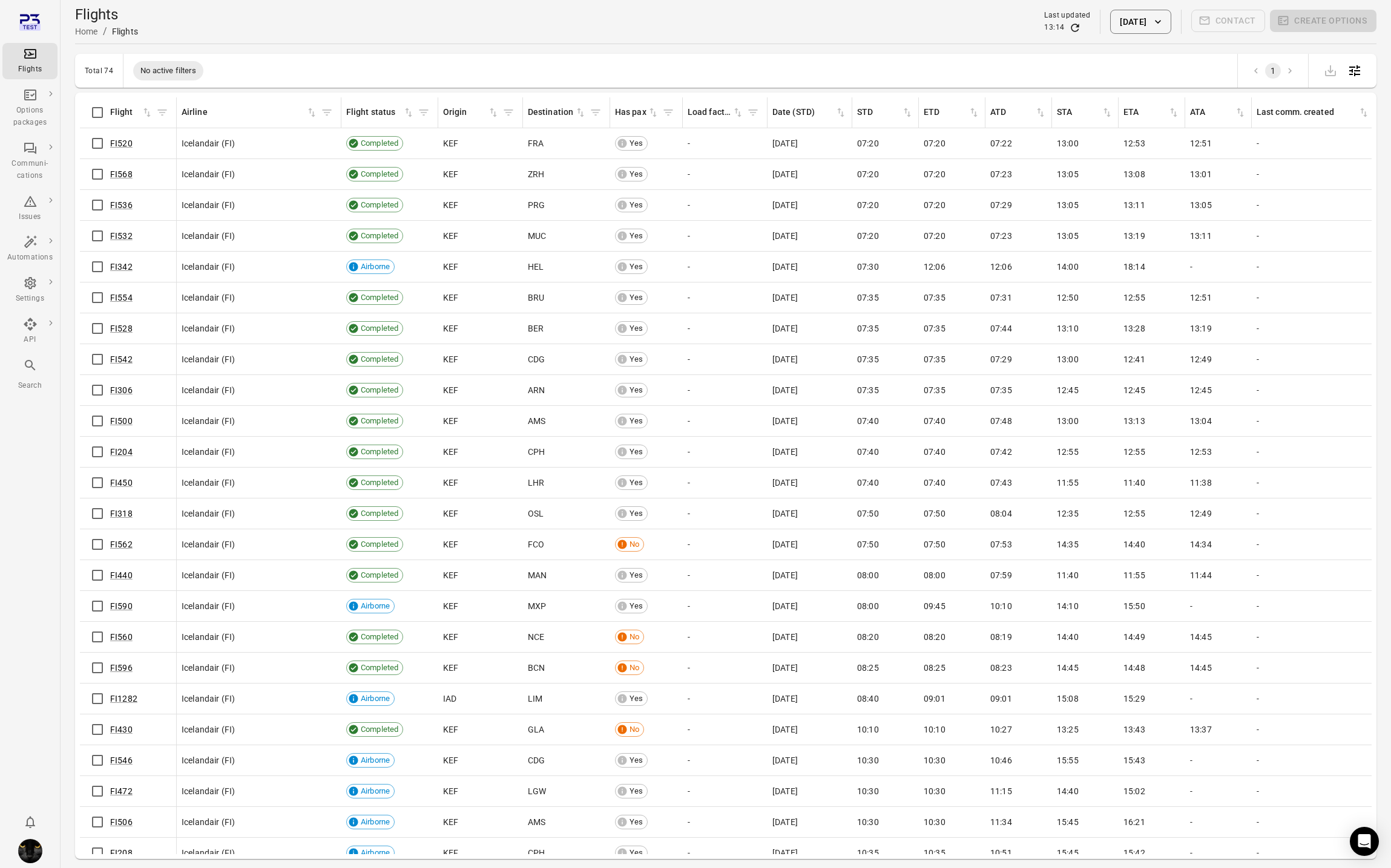
click at [445, 34] on div "Flights Home / Flights Last updated 13:14 [DATE] Contact Create options" at bounding box center [725, 21] width 1301 height 34
click at [14, 105] on div "Options packages" at bounding box center [30, 116] width 45 height 24
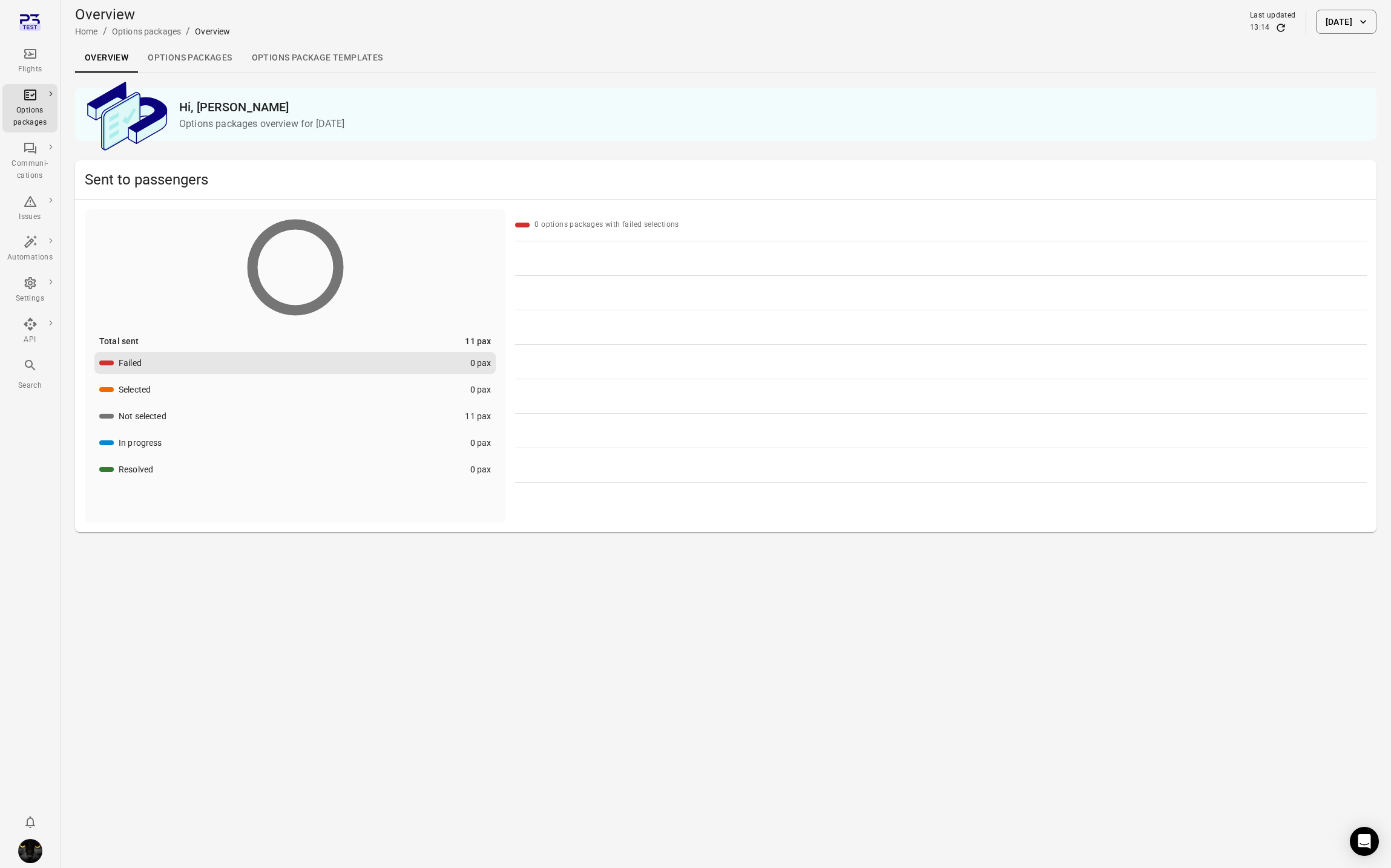
click at [182, 59] on link "Options packages" at bounding box center [190, 58] width 104 height 29
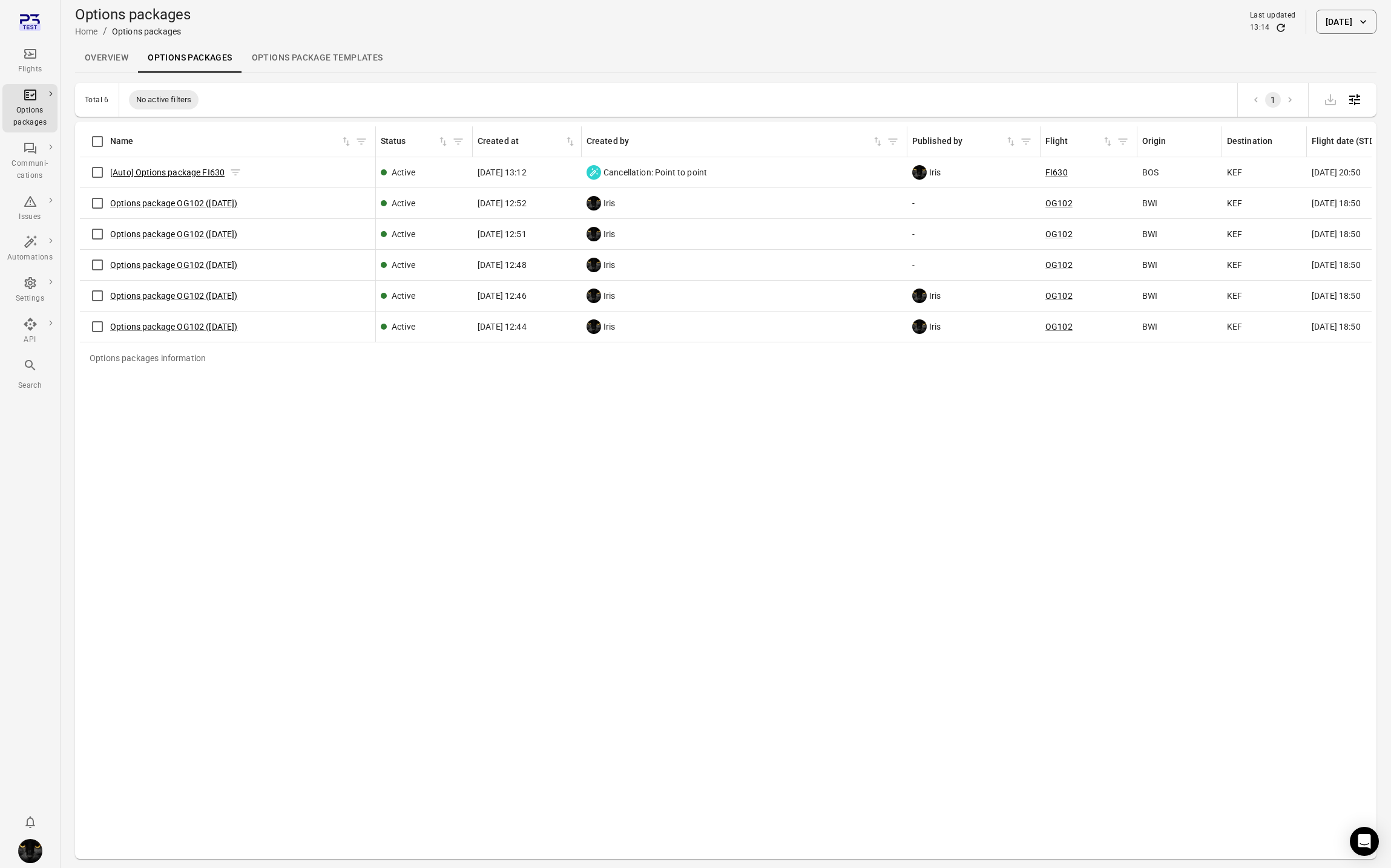
click at [151, 172] on link "[Auto] Options package FI630" at bounding box center [167, 173] width 114 height 10
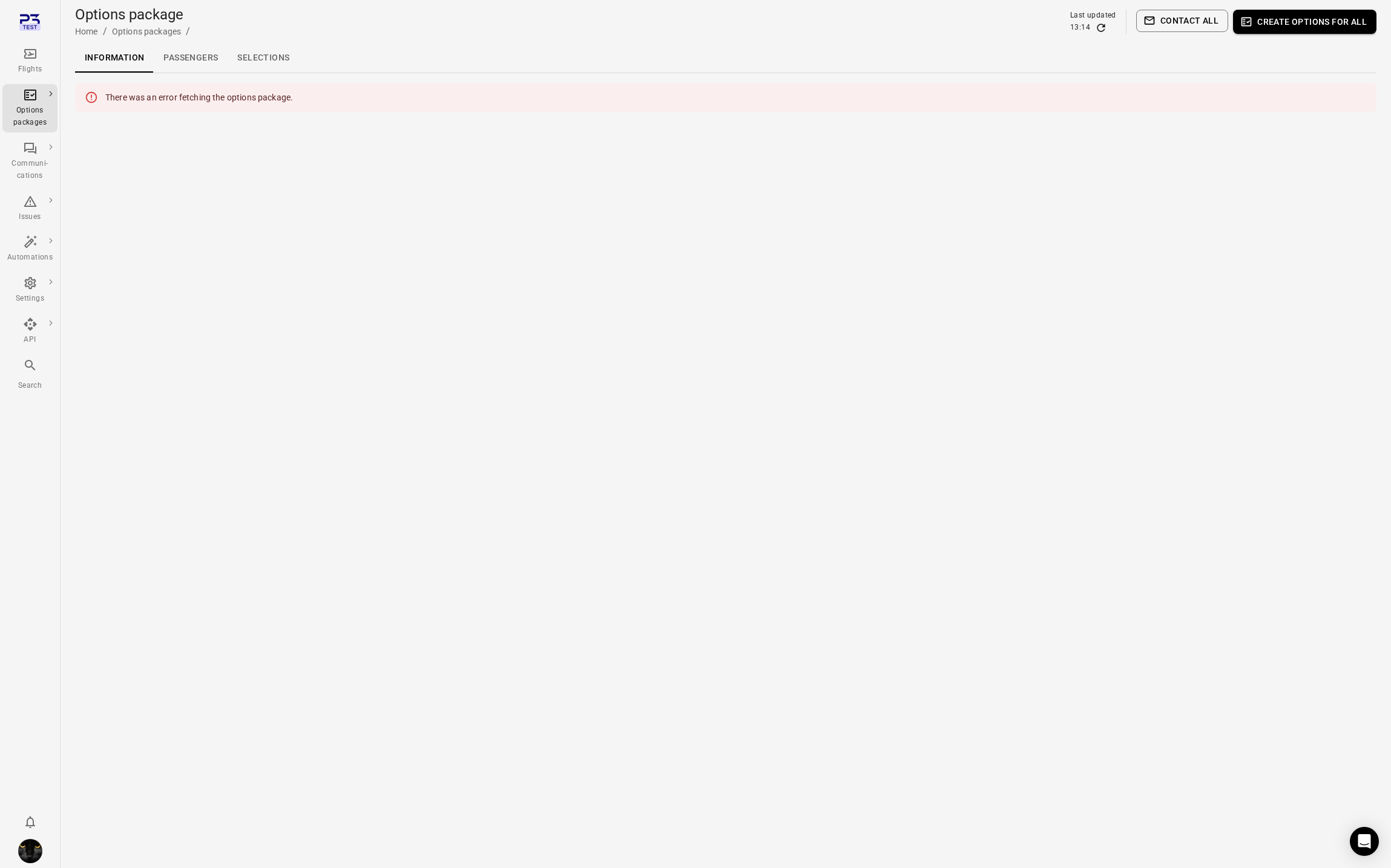
click at [187, 63] on link "Passengers" at bounding box center [190, 58] width 74 height 29
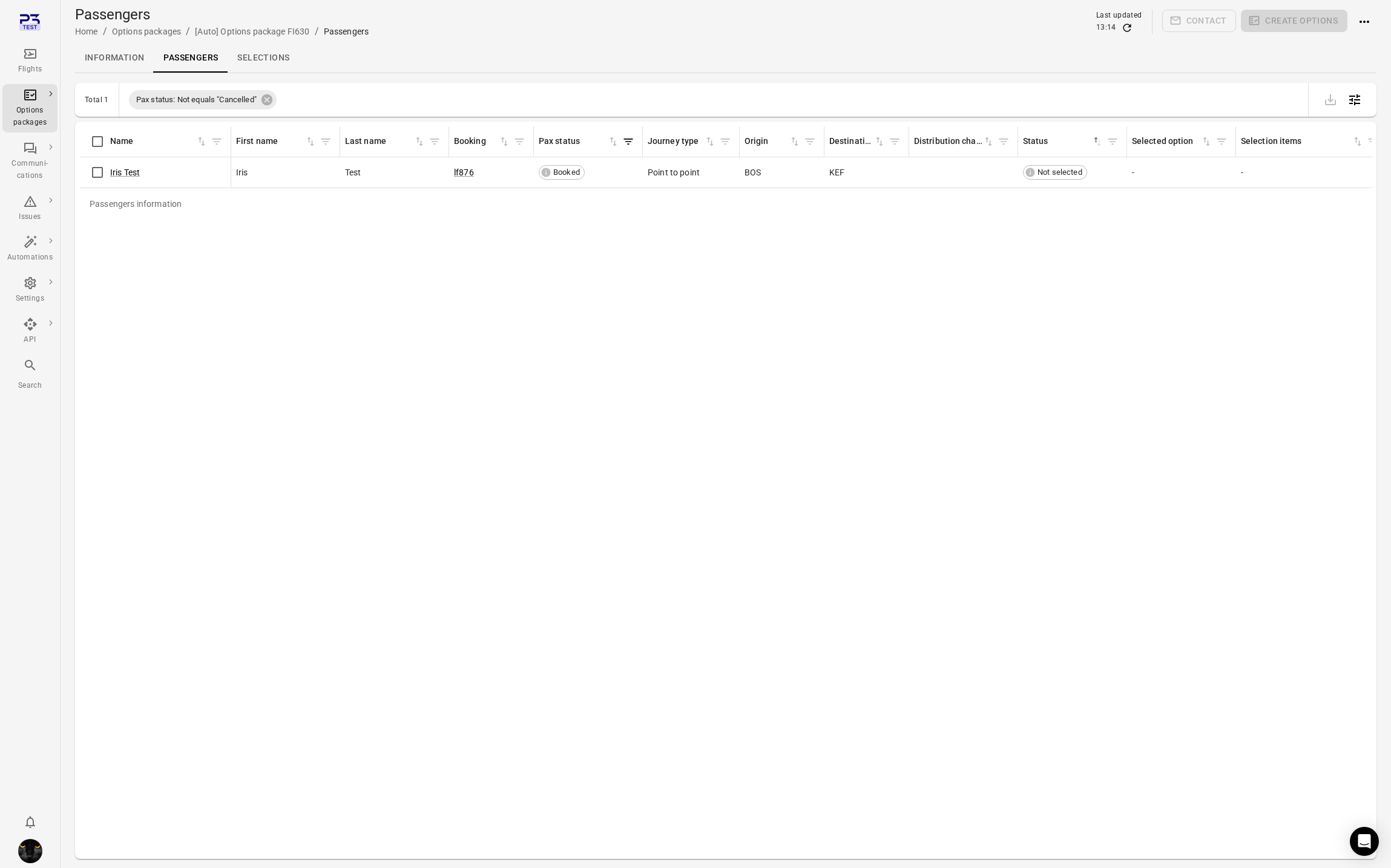
click at [265, 54] on link "Selections" at bounding box center [263, 58] width 71 height 29
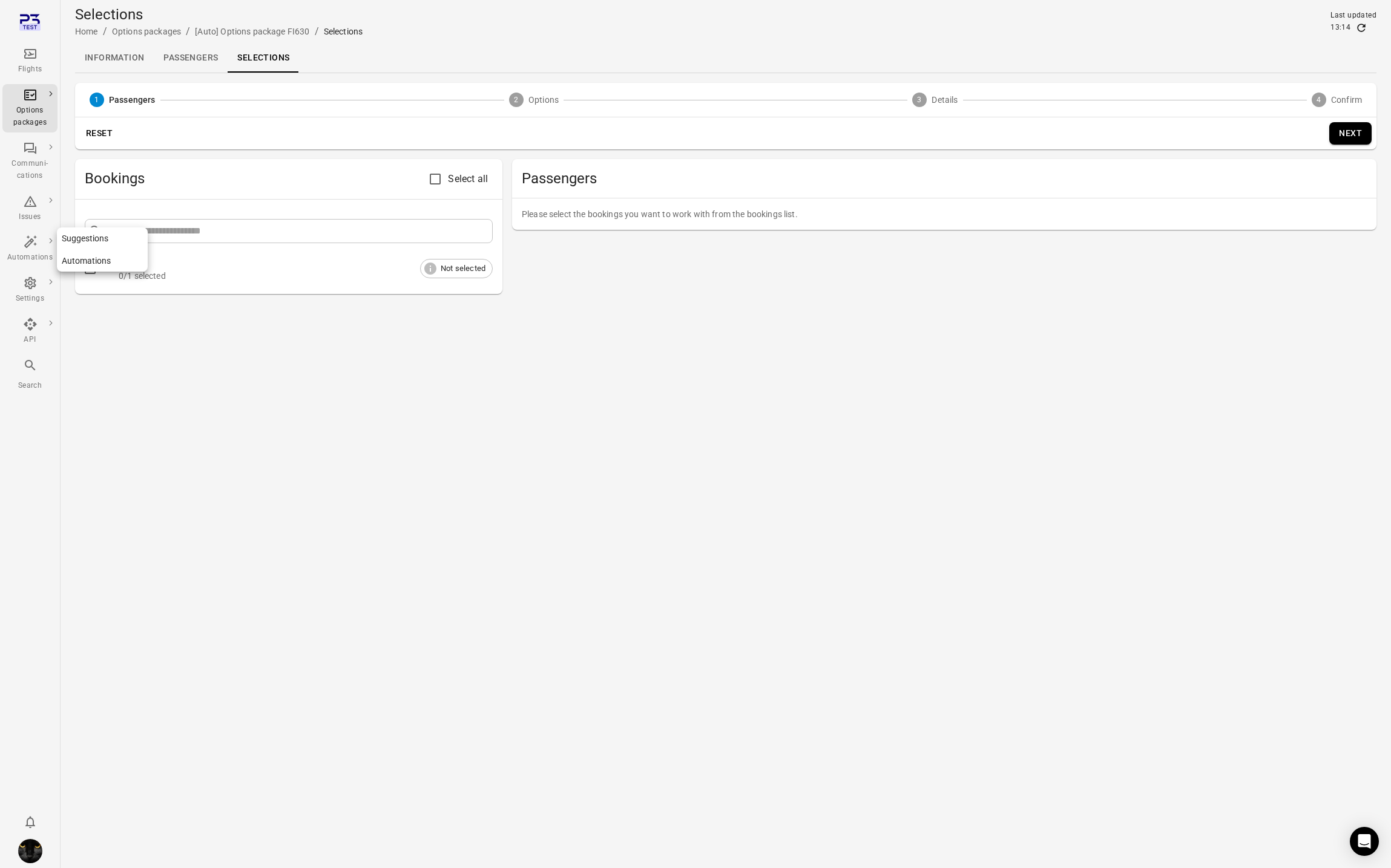
click at [32, 251] on div "Automations" at bounding box center [30, 249] width 45 height 29
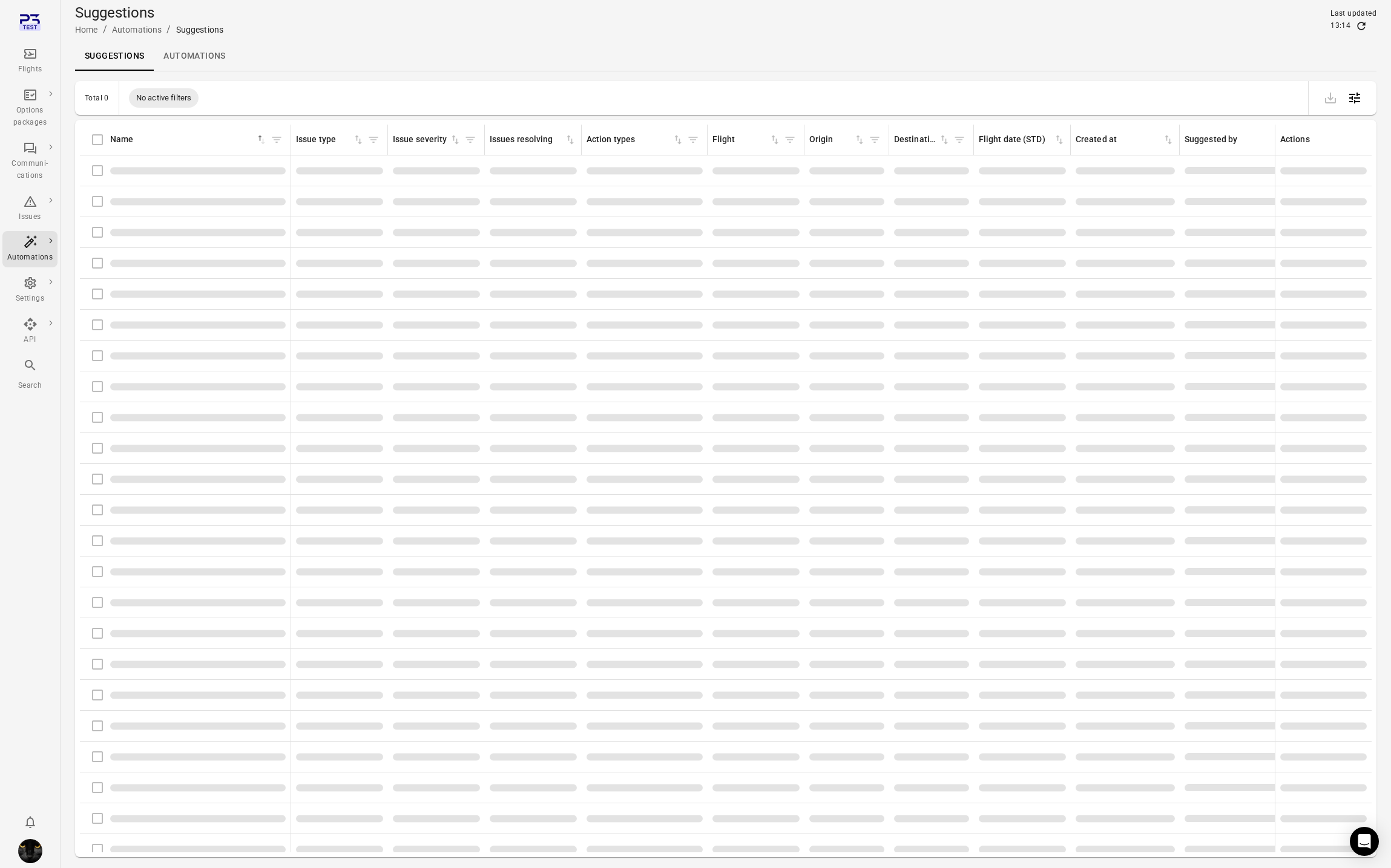
scroll to position [4, 0]
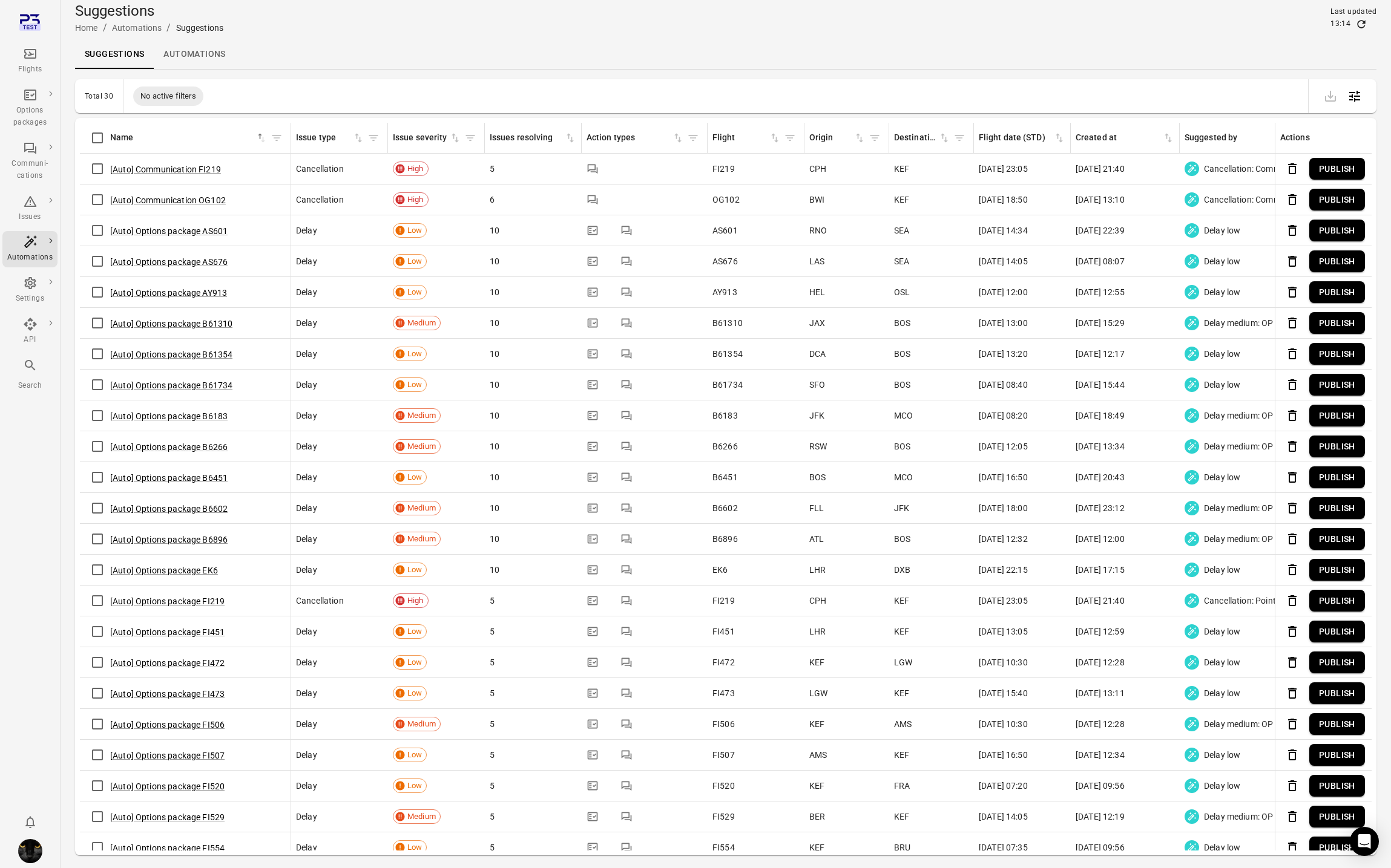
click at [179, 54] on link "Automations" at bounding box center [194, 55] width 82 height 29
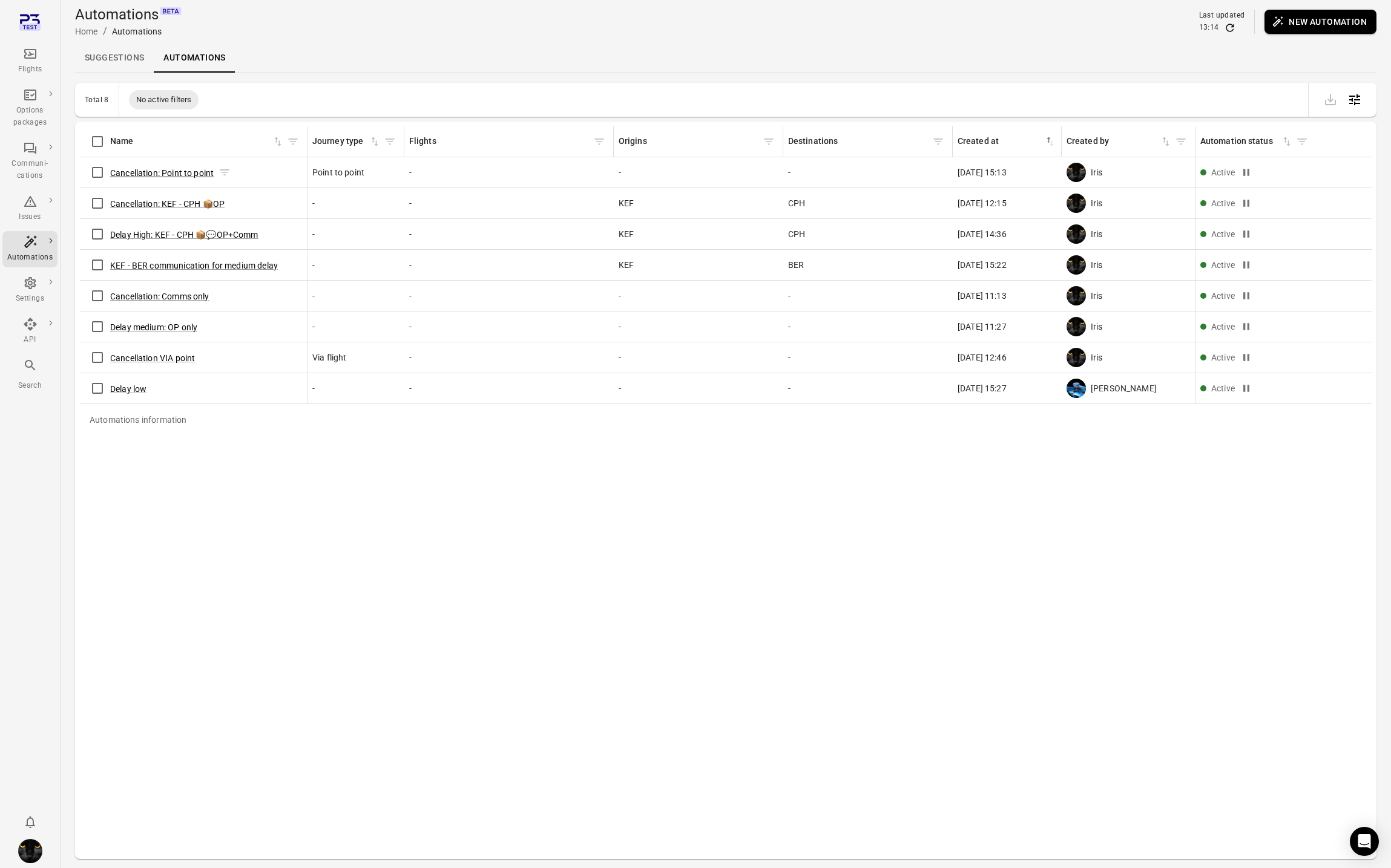
click at [184, 172] on button "Cancellation: Point to point" at bounding box center [162, 173] width 104 height 12
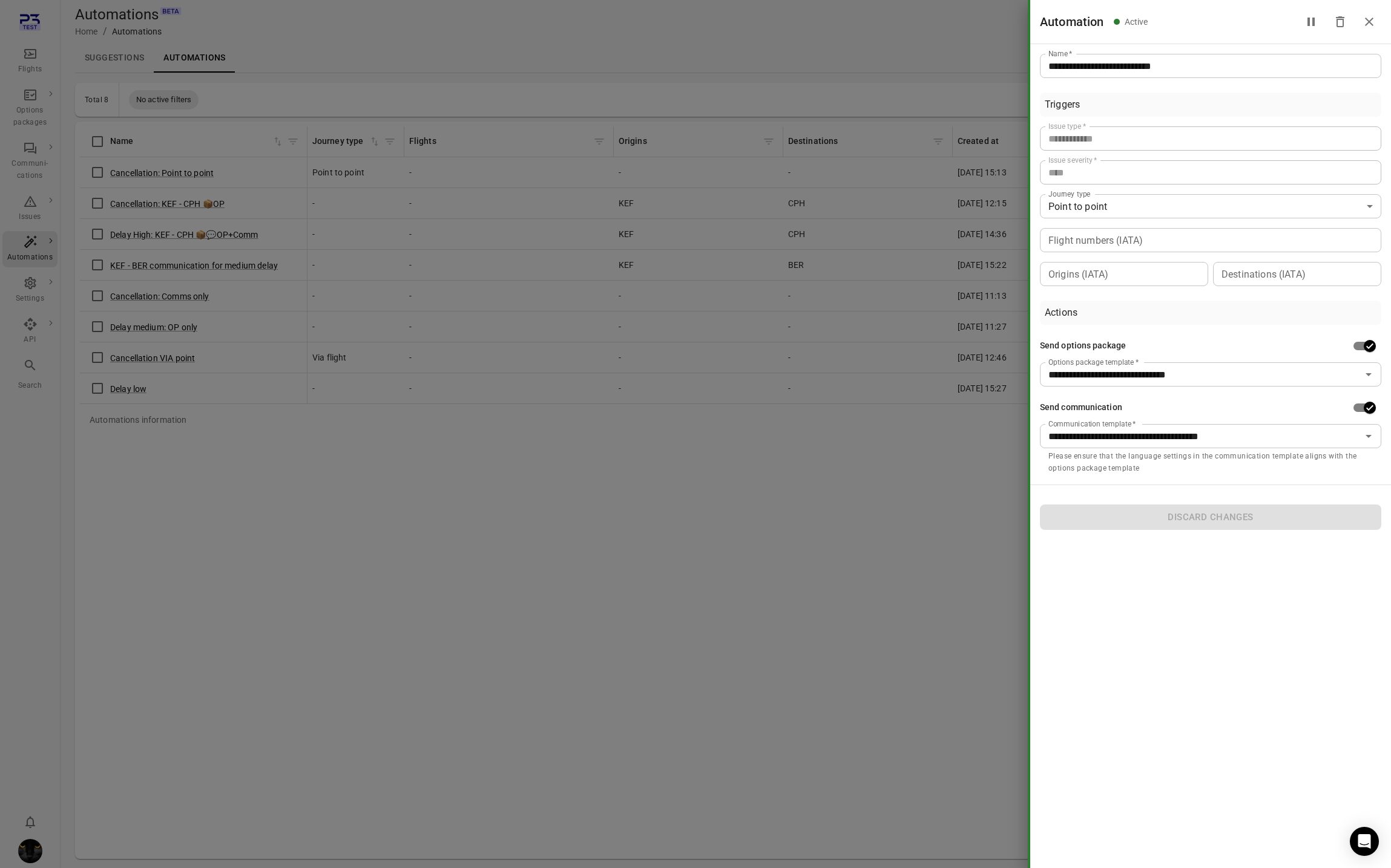
drag, startPoint x: 34, startPoint y: 230, endPoint x: 31, endPoint y: 246, distance: 16.3
click at [34, 232] on div at bounding box center [696, 434] width 1391 height 868
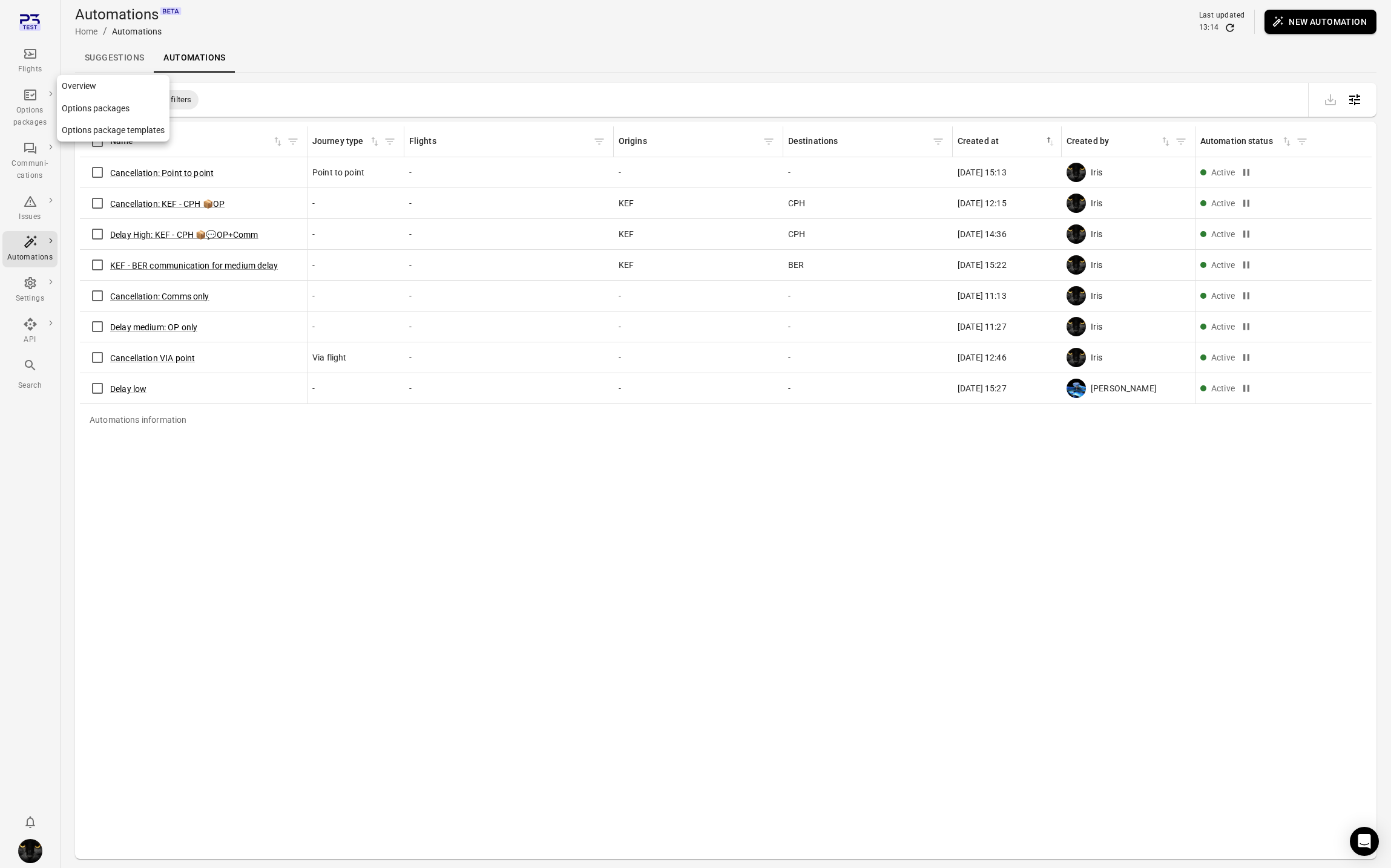
click at [31, 92] on icon "Main navigation" at bounding box center [30, 94] width 14 height 14
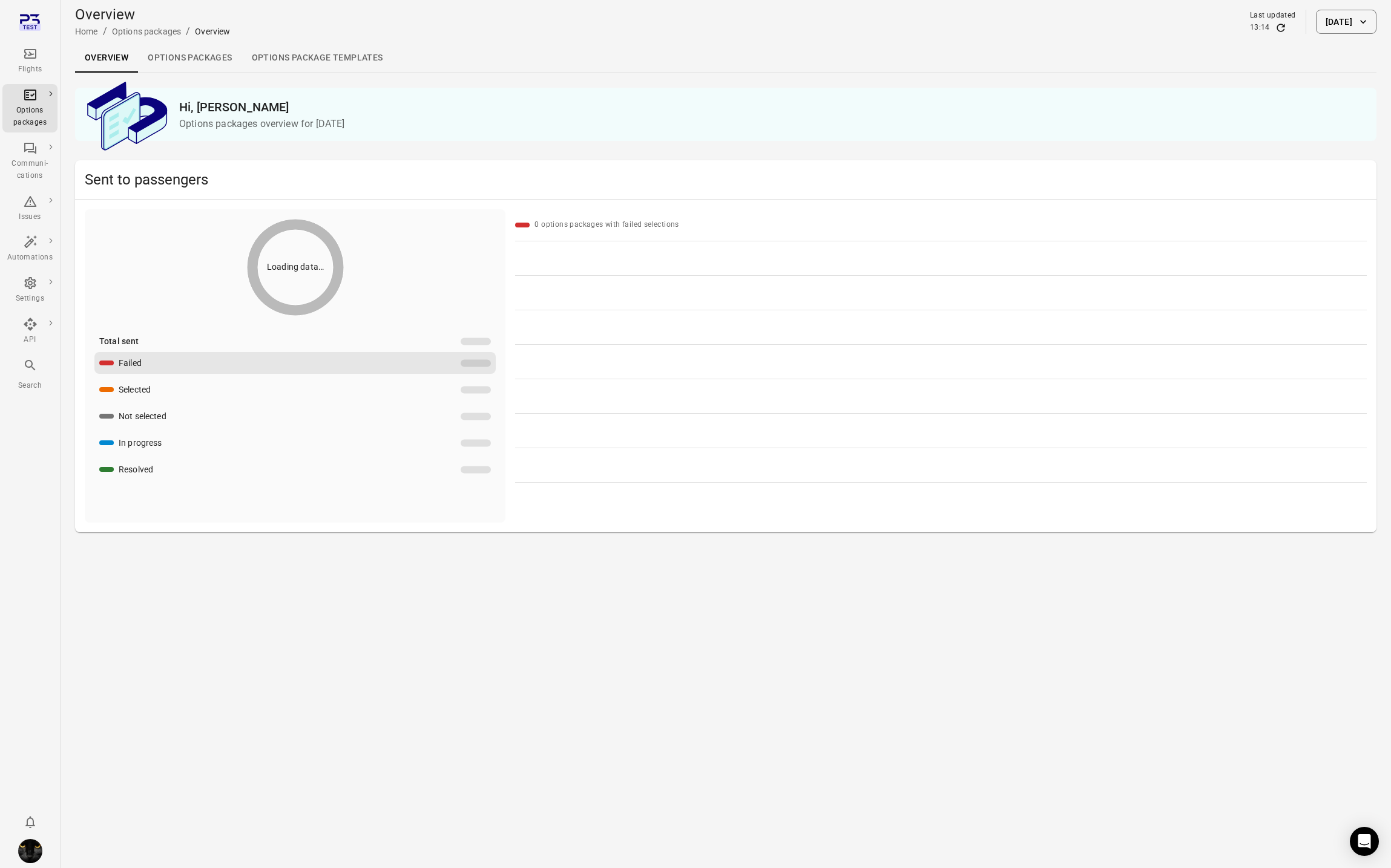
click at [189, 59] on link "Options packages" at bounding box center [190, 58] width 104 height 29
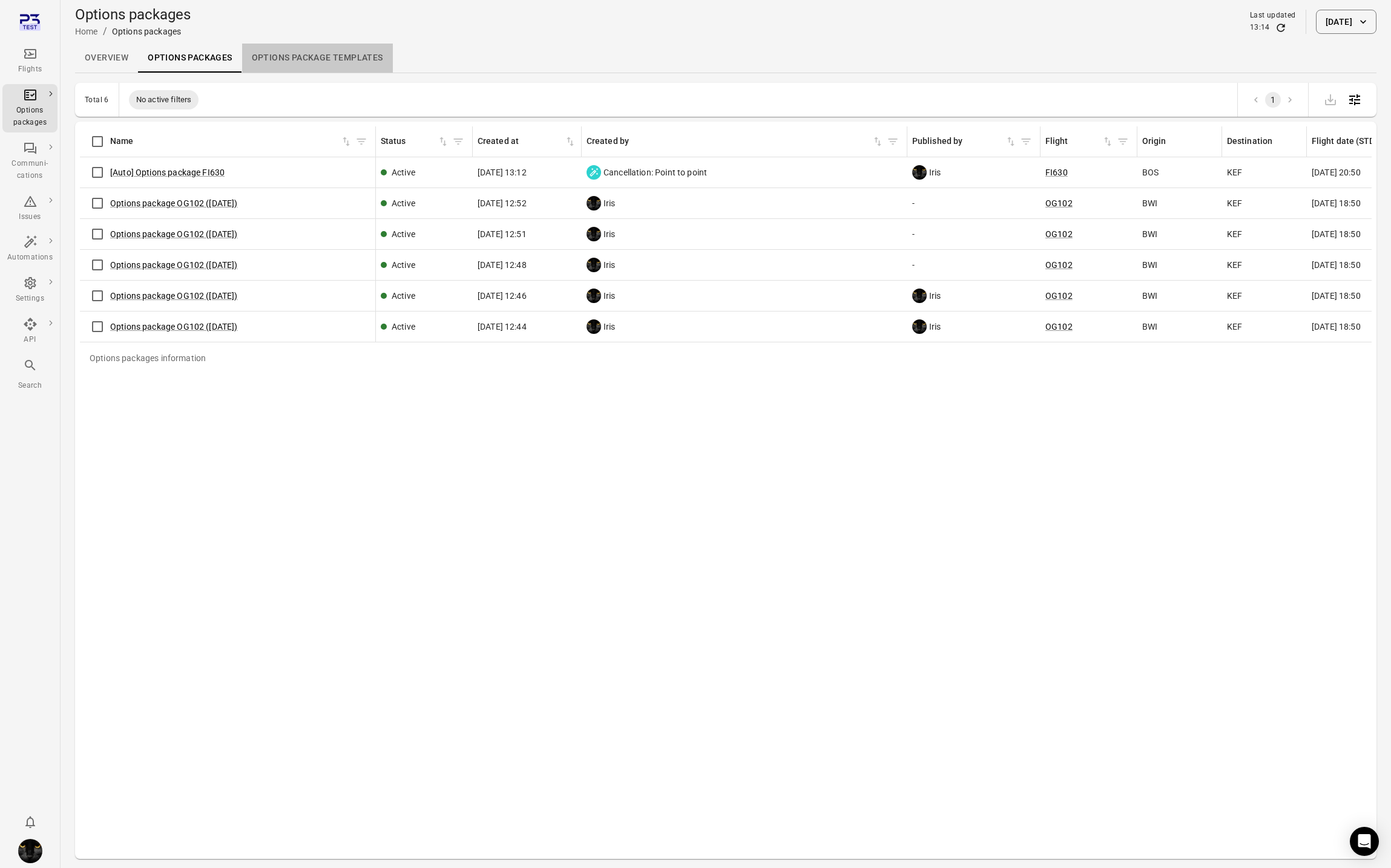
click at [315, 59] on link "Options package Templates" at bounding box center [317, 58] width 151 height 29
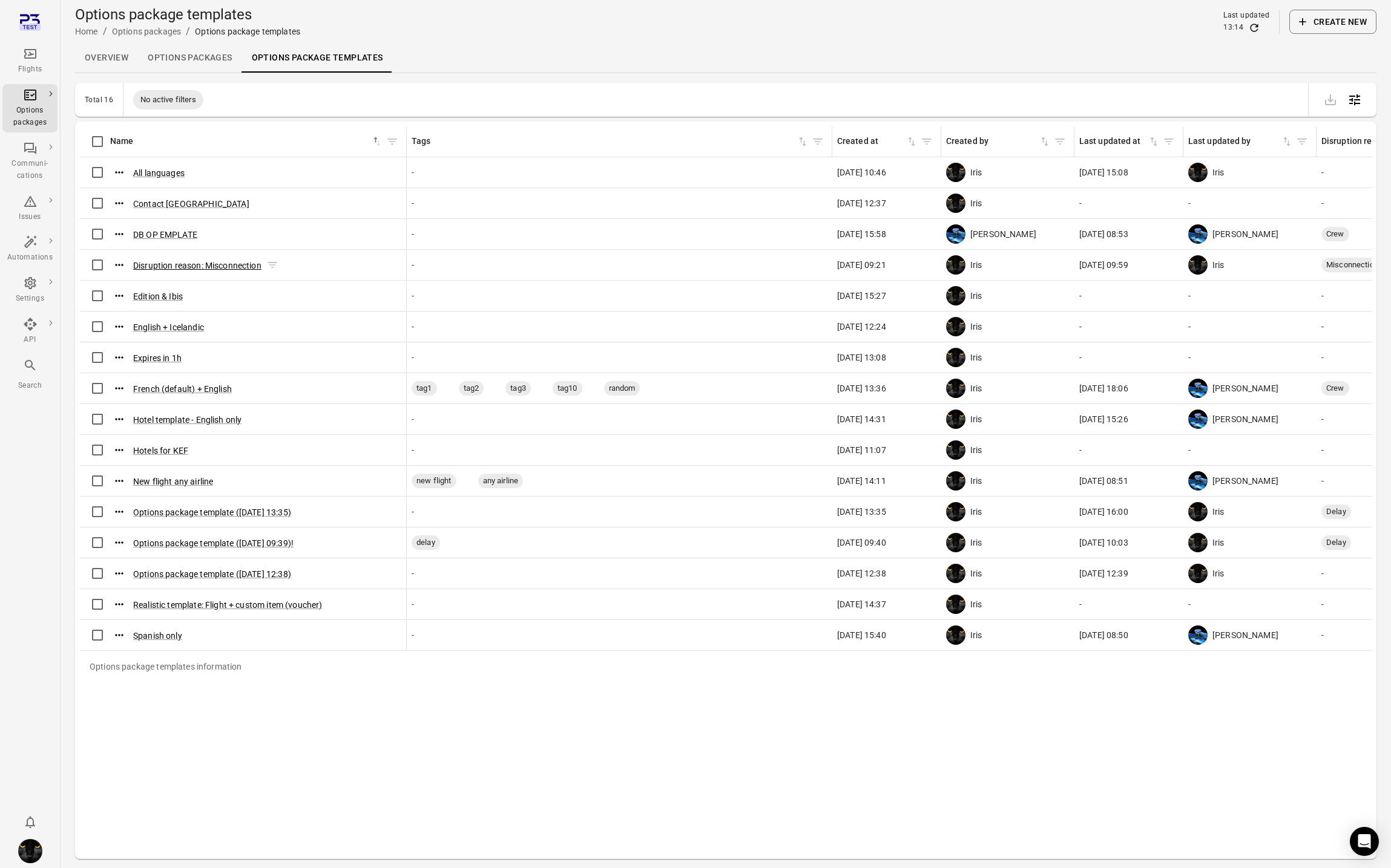
click at [232, 263] on button "Disruption reason: Misconnection" at bounding box center [198, 266] width 129 height 12
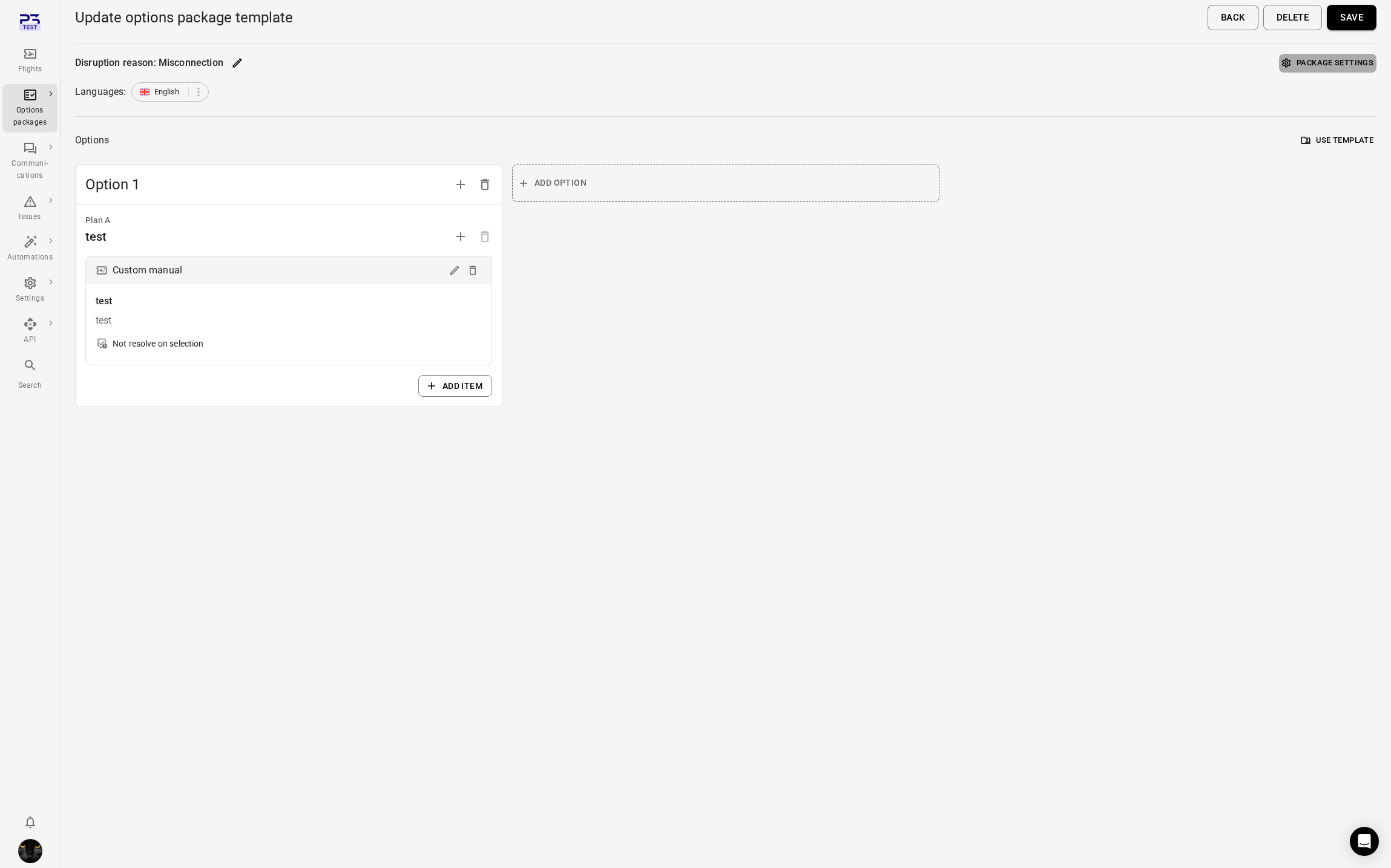
click at [1348, 60] on button "Package settings" at bounding box center [1328, 63] width 98 height 19
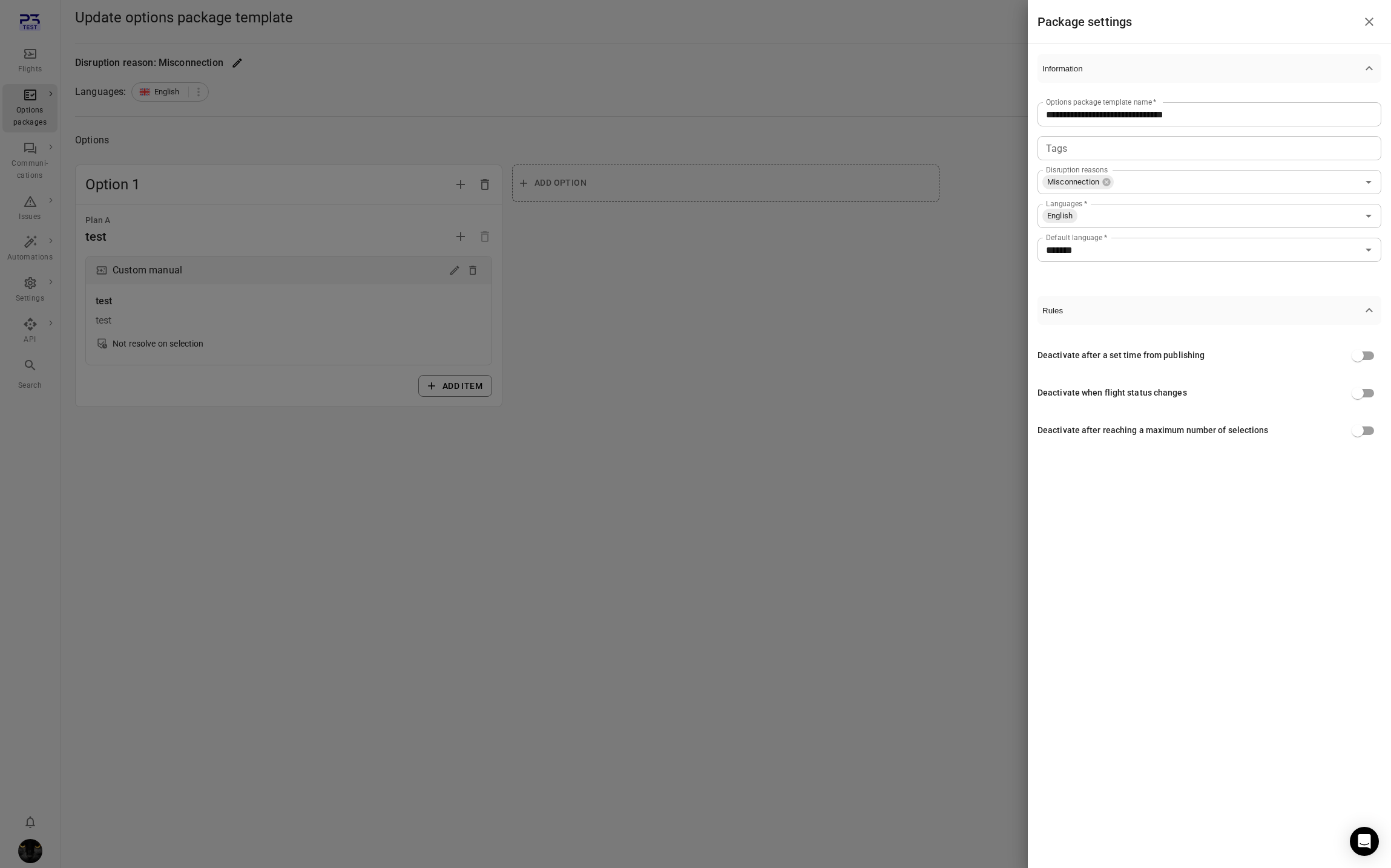
click at [653, 442] on div at bounding box center [696, 434] width 1391 height 868
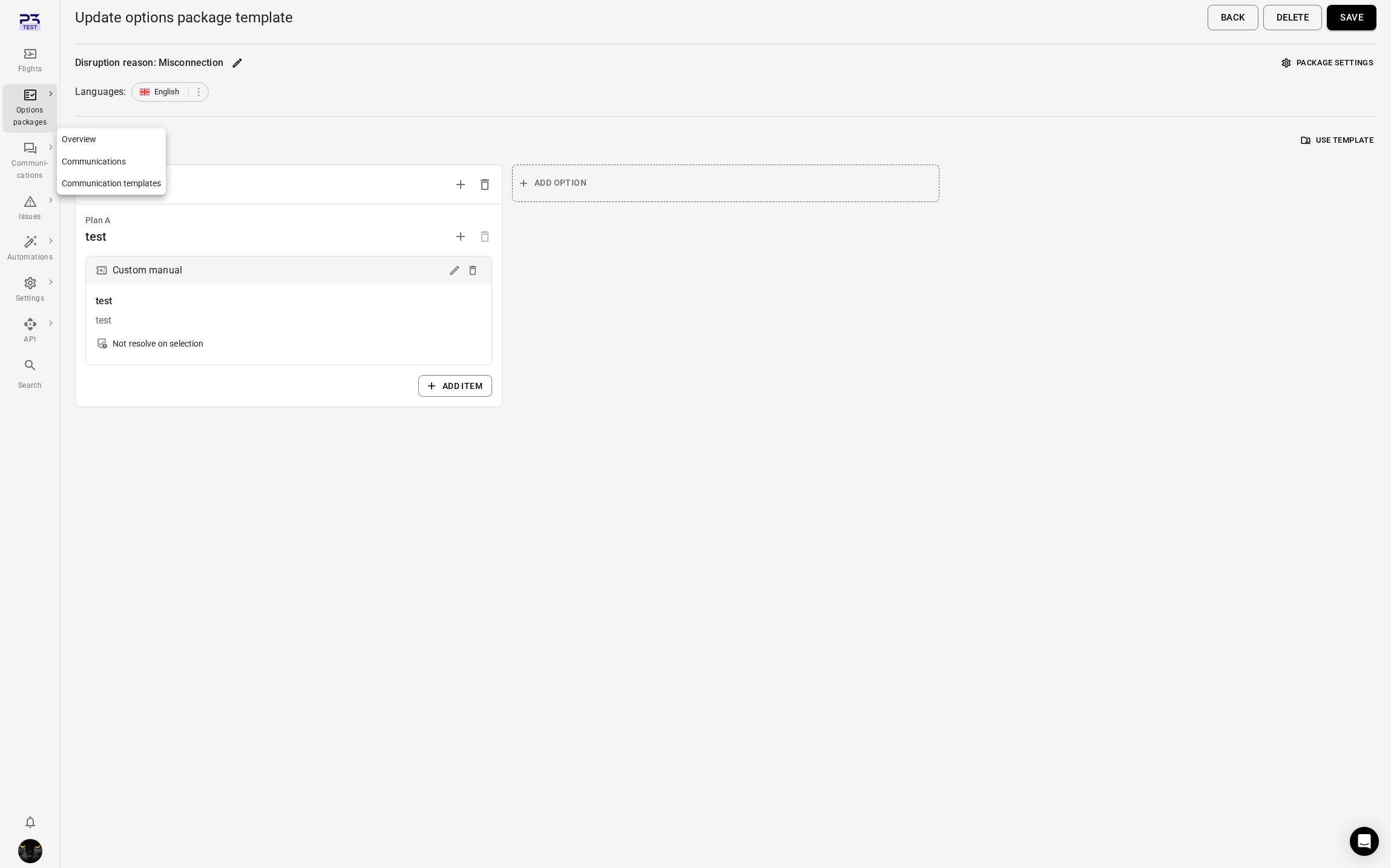
click at [35, 166] on div "Communi-cations" at bounding box center [30, 170] width 45 height 24
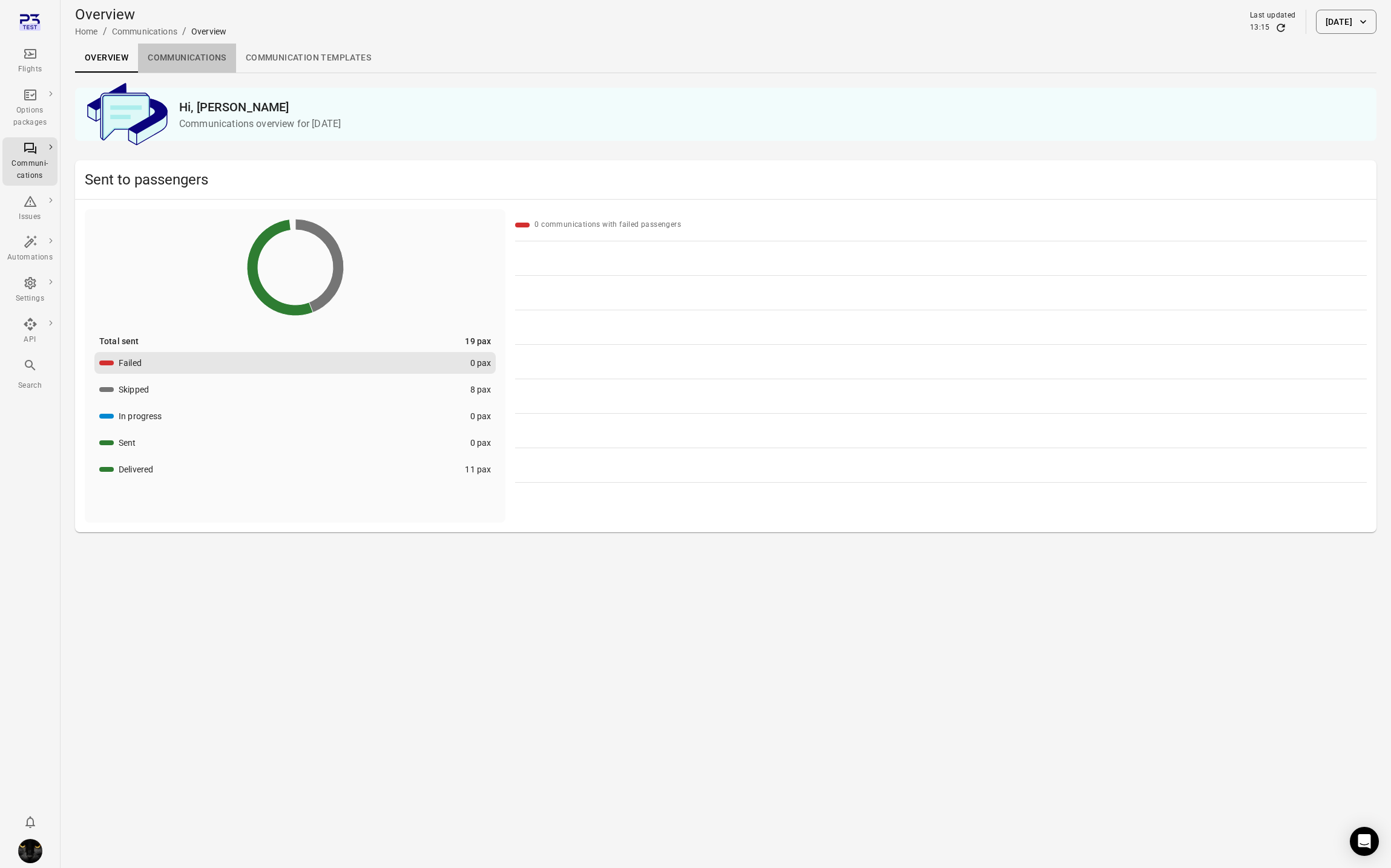
click at [189, 61] on link "Communications" at bounding box center [187, 58] width 98 height 29
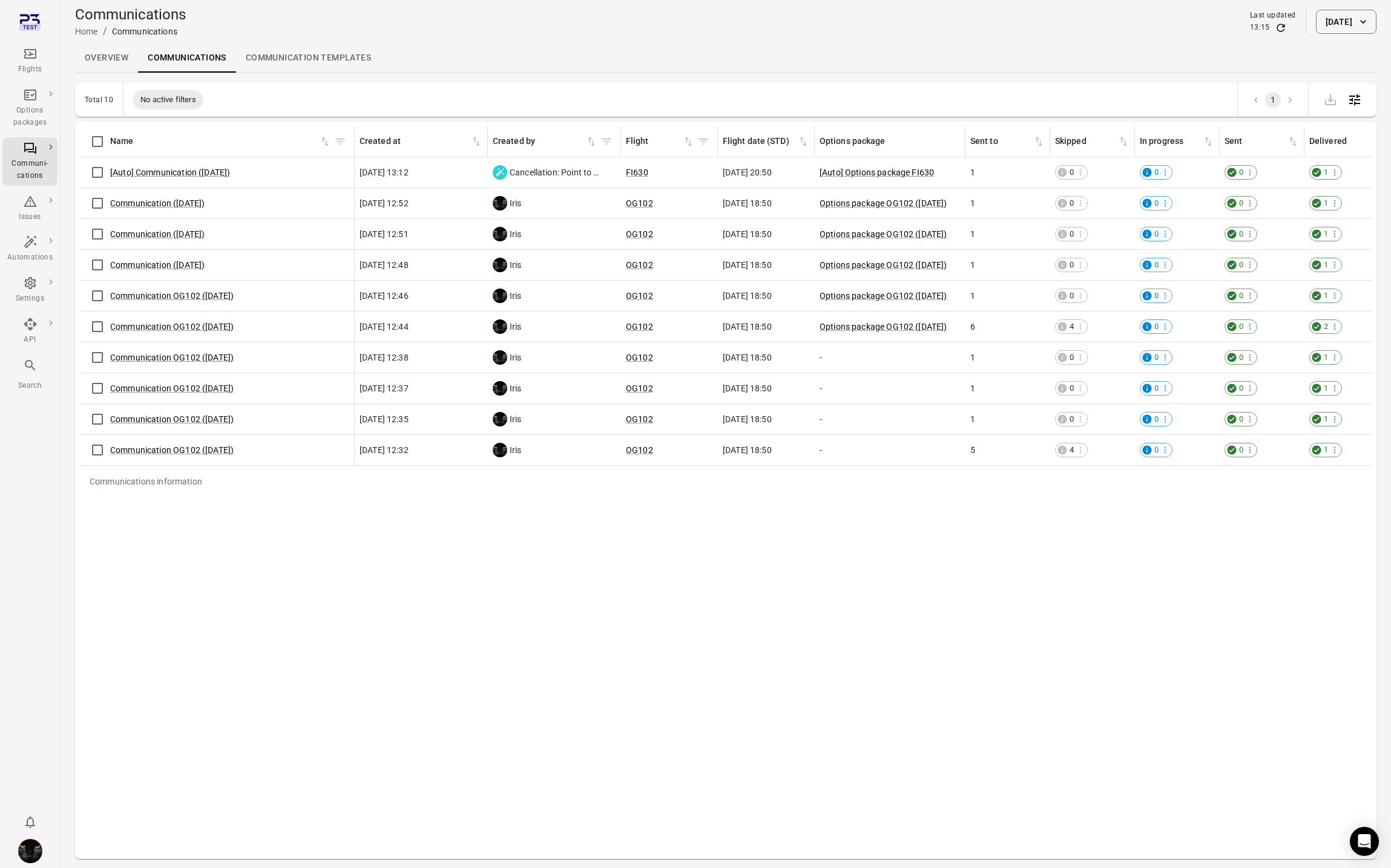
scroll to position [1, 0]
click at [293, 51] on link "Communication templates" at bounding box center [308, 58] width 145 height 29
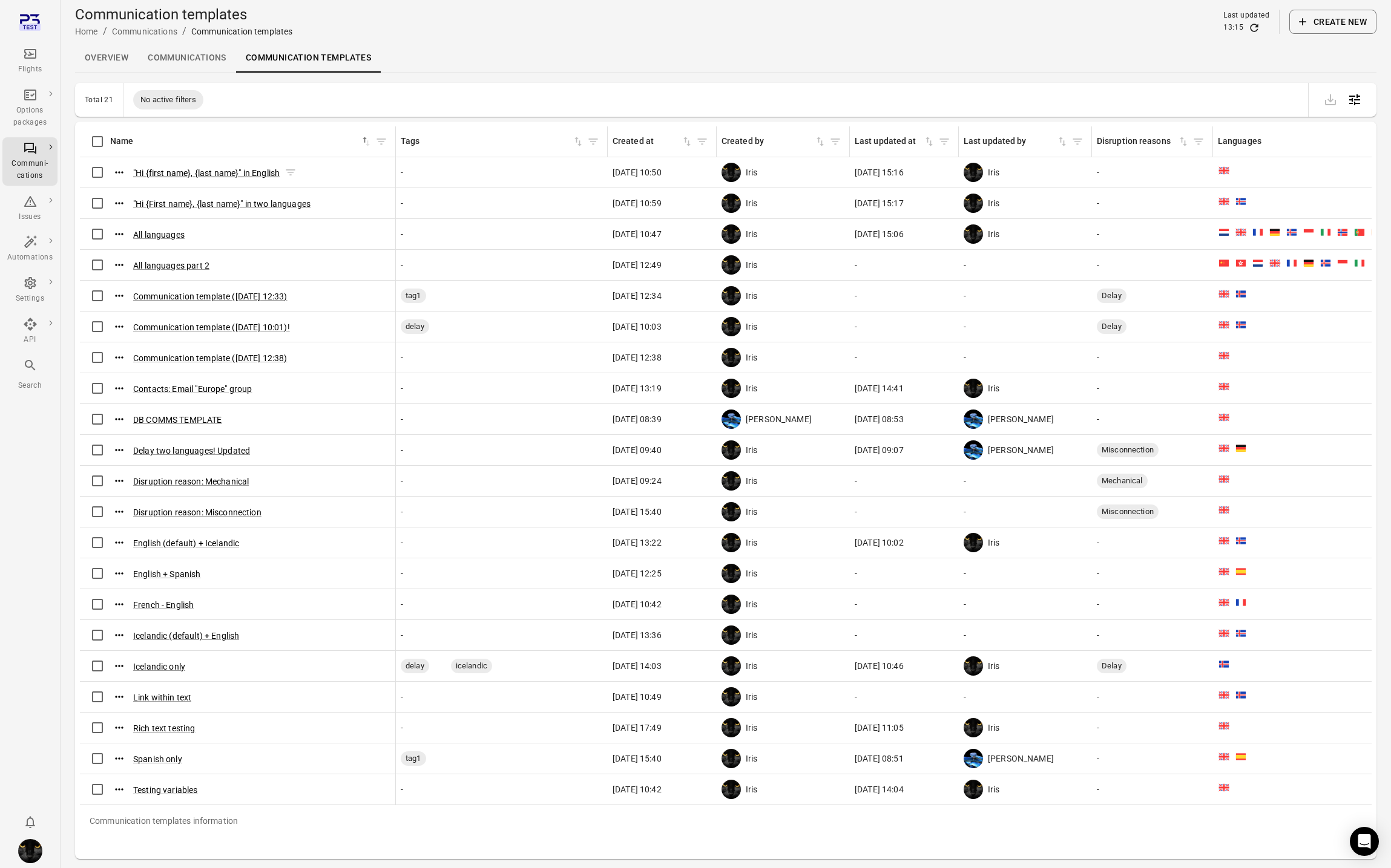
click at [202, 168] on button ""Hi {first name}, {last name}" in English" at bounding box center [206, 173] width 147 height 12
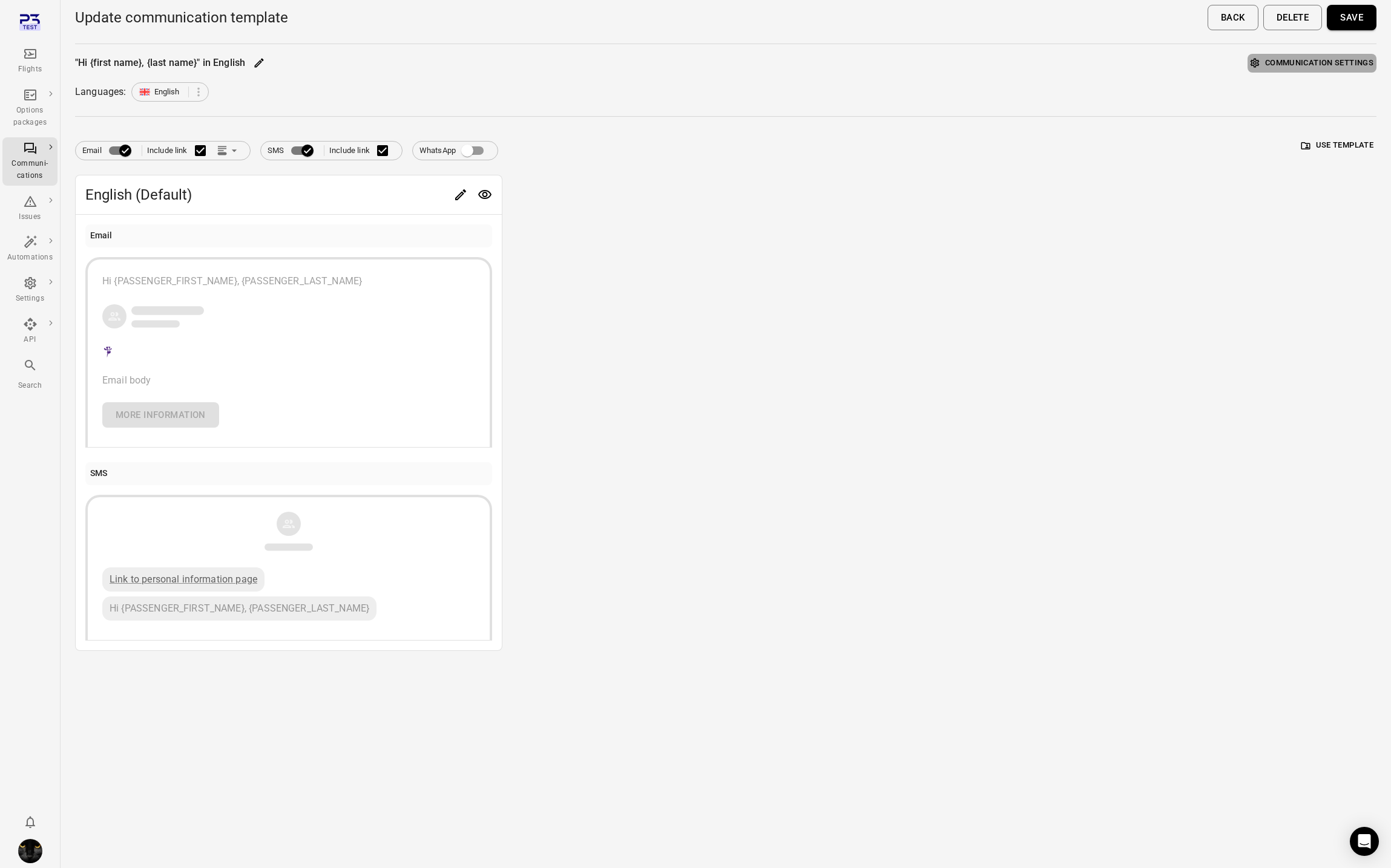
click at [1338, 59] on button "Communication settings" at bounding box center [1311, 63] width 129 height 19
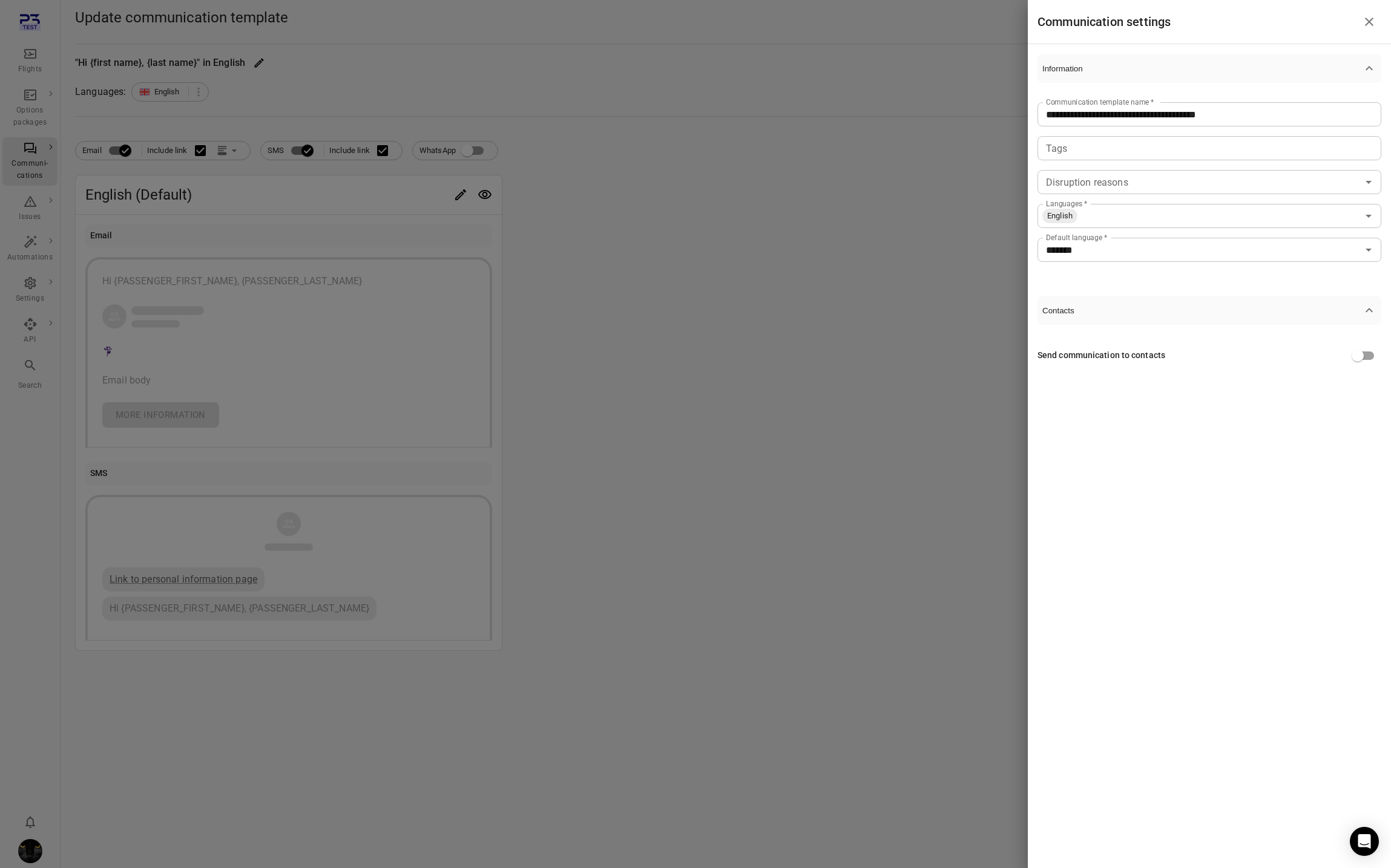
click at [34, 101] on div at bounding box center [696, 434] width 1391 height 868
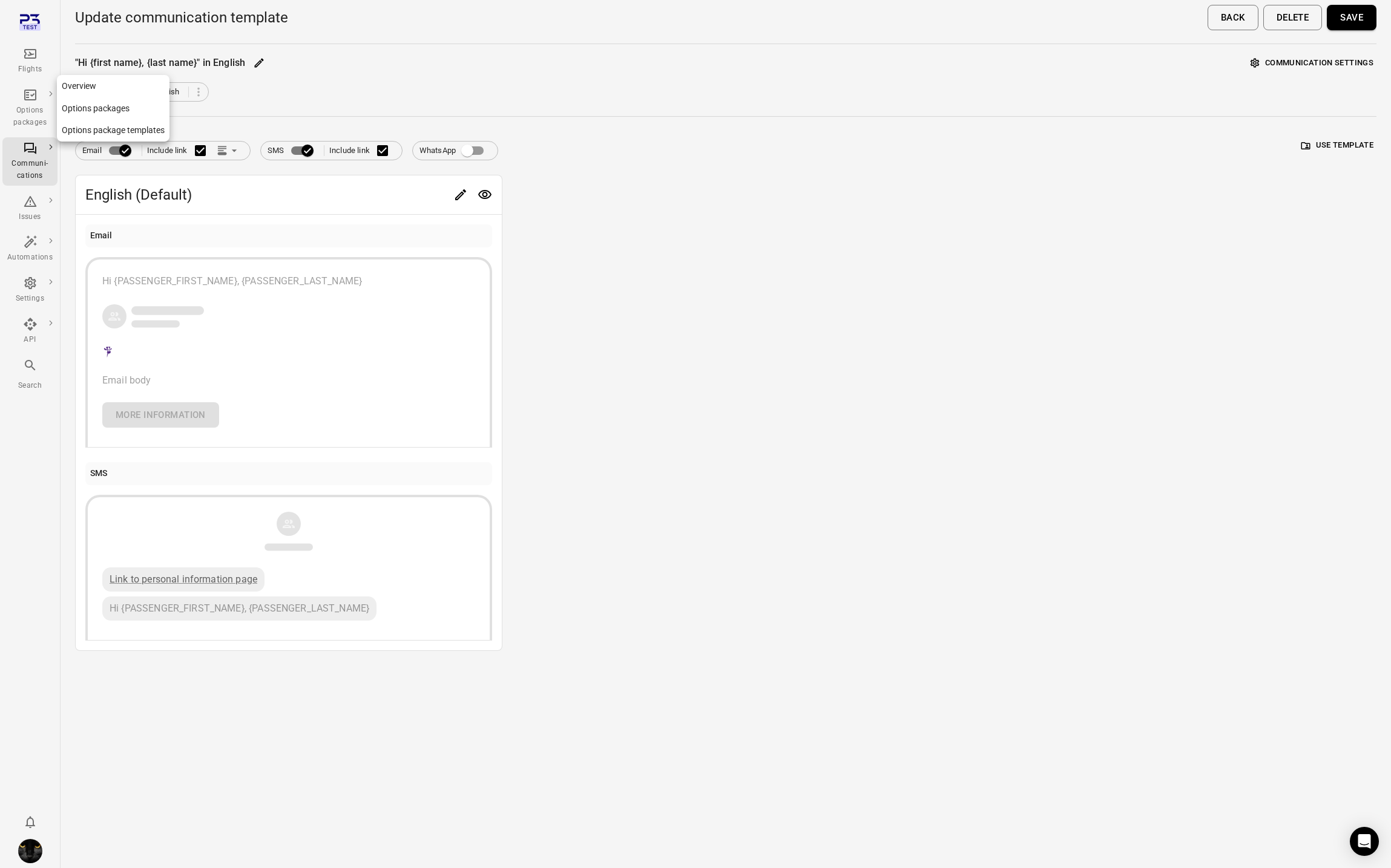
click at [35, 99] on icon "Main navigation" at bounding box center [30, 94] width 14 height 14
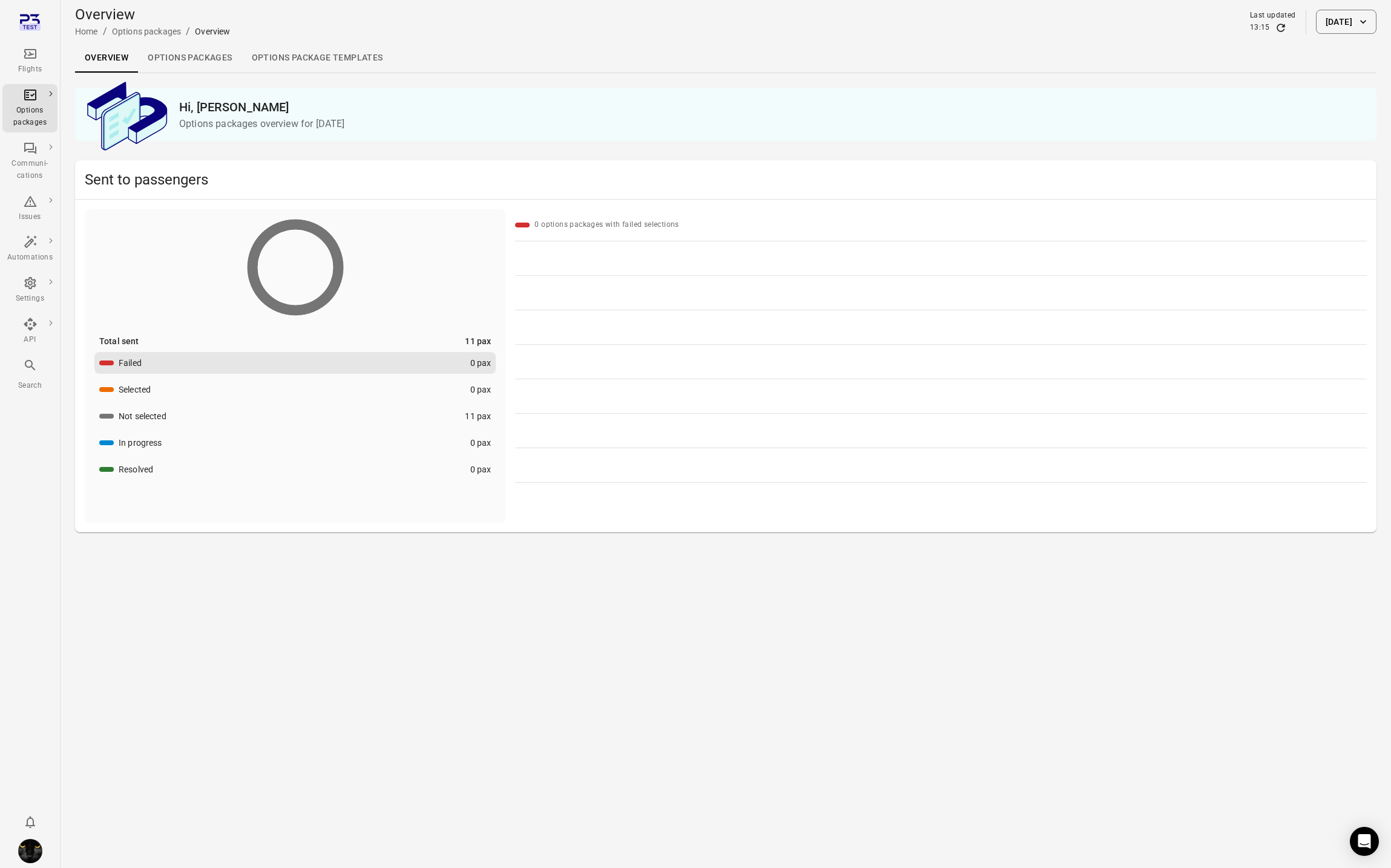
click at [295, 51] on link "Options package Templates" at bounding box center [317, 58] width 151 height 29
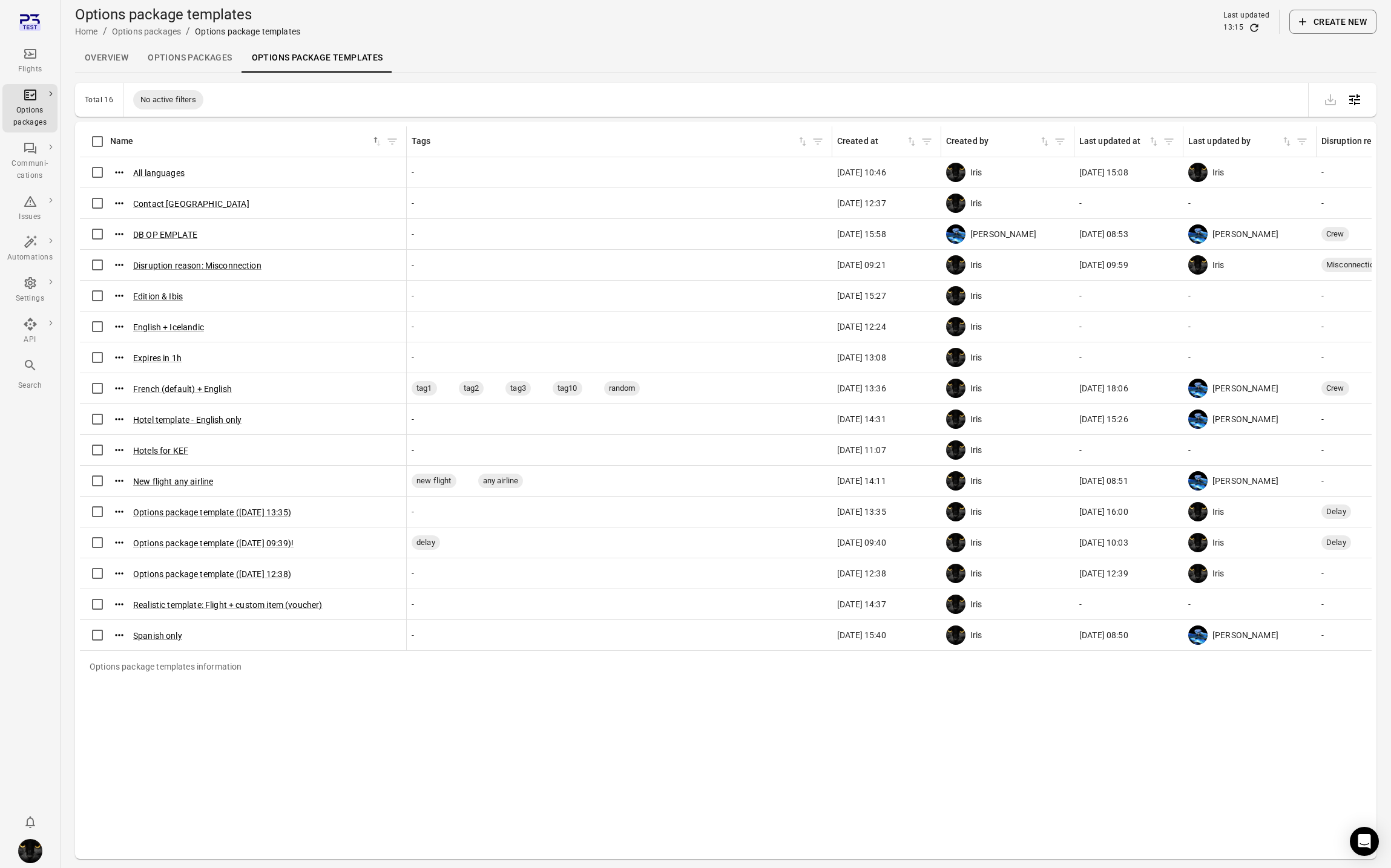
click at [219, 59] on link "Options packages" at bounding box center [190, 58] width 104 height 29
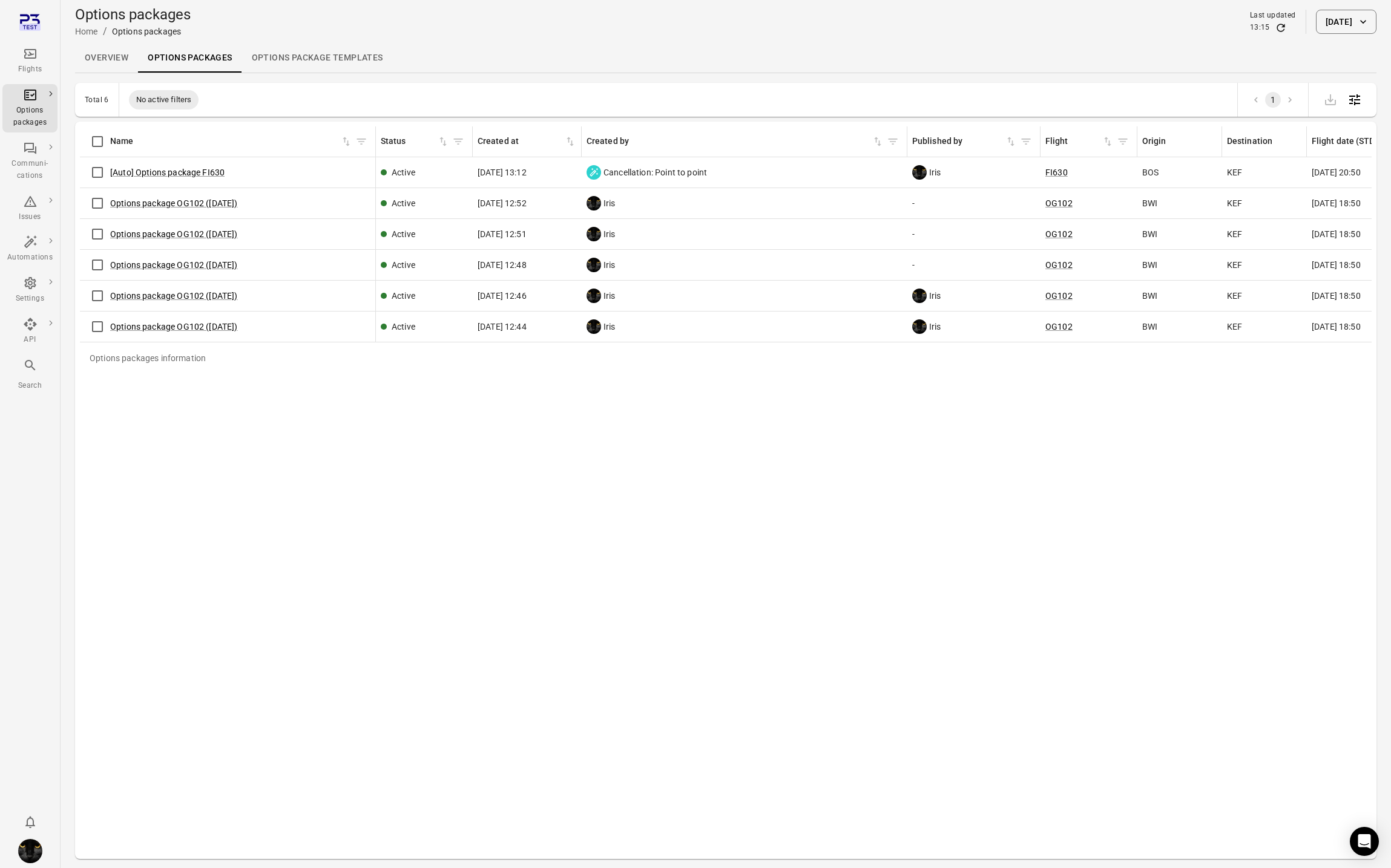
click at [320, 55] on link "Options package Templates" at bounding box center [317, 58] width 151 height 29
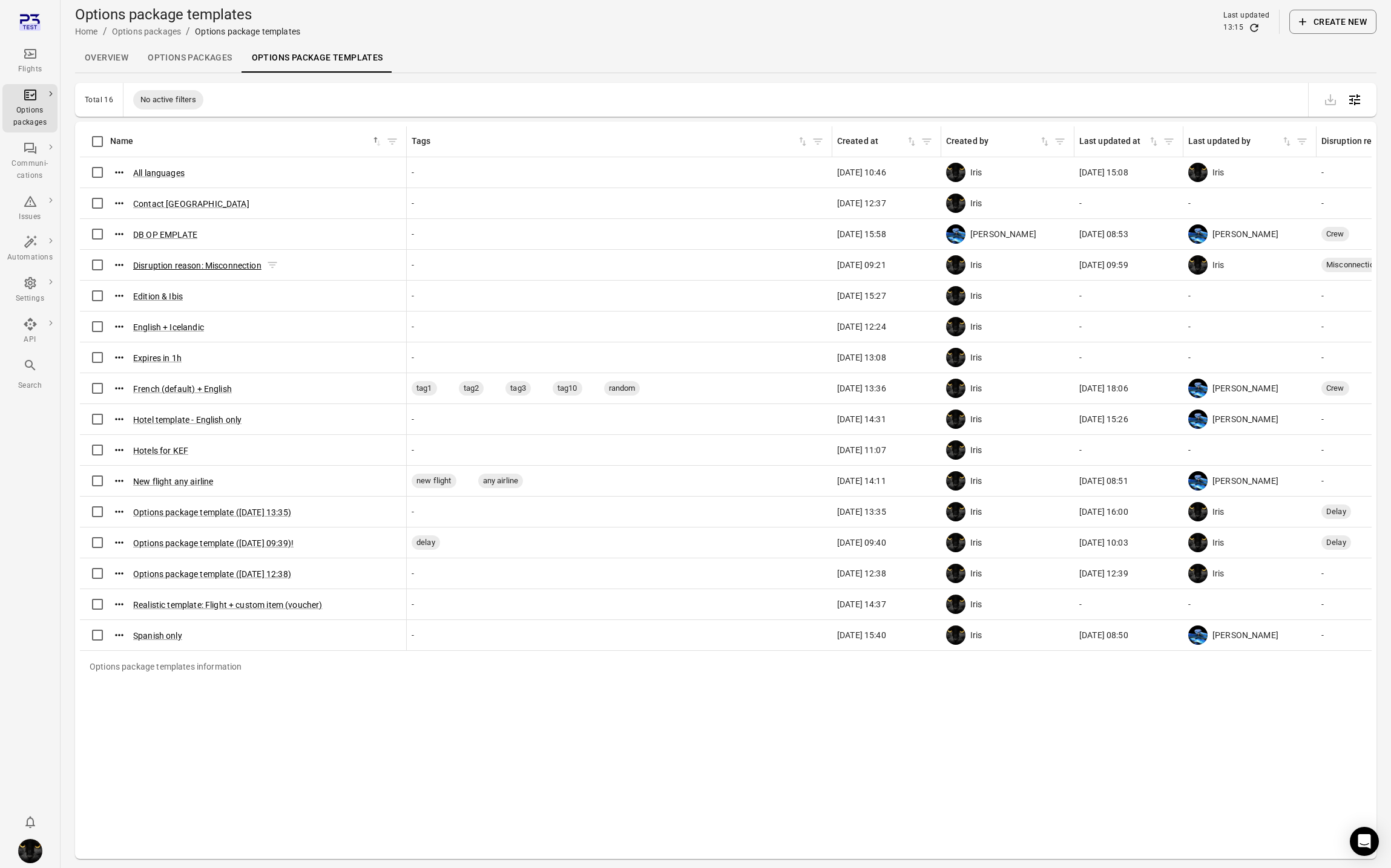
click at [242, 267] on button "Disruption reason: Misconnection" at bounding box center [198, 266] width 129 height 12
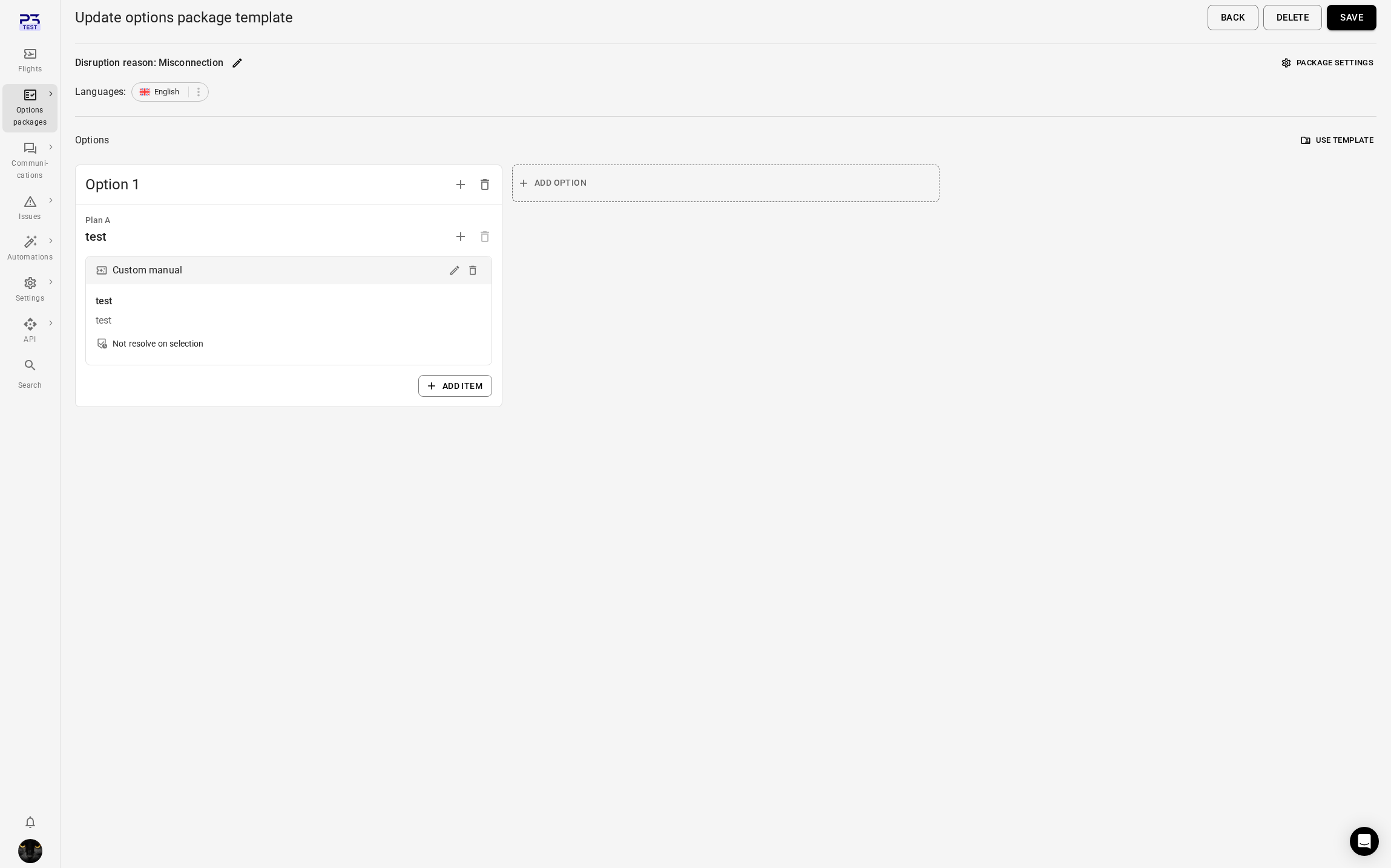
click at [1297, 63] on button "Package settings" at bounding box center [1328, 63] width 98 height 19
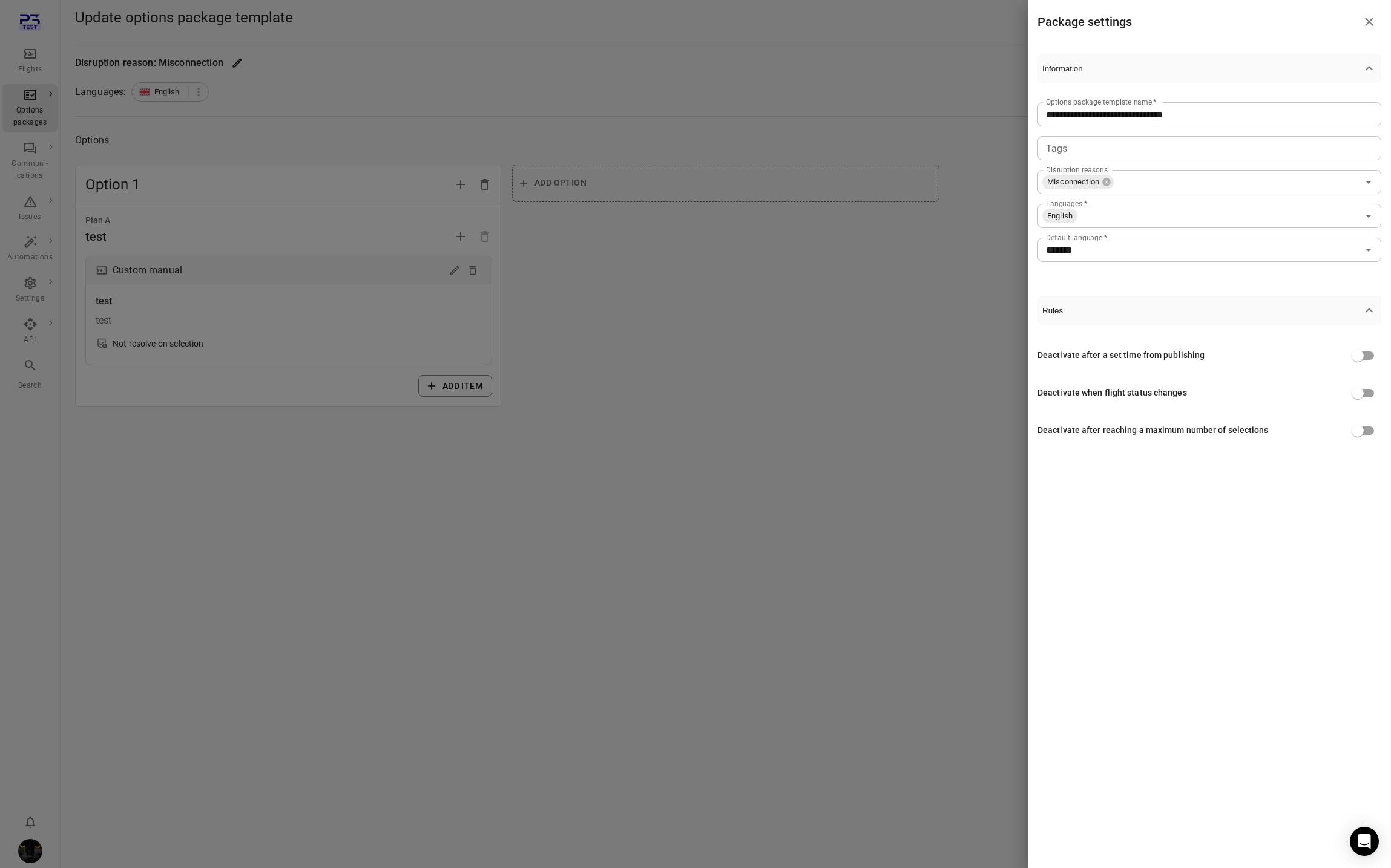
click at [653, 357] on div at bounding box center [696, 434] width 1391 height 868
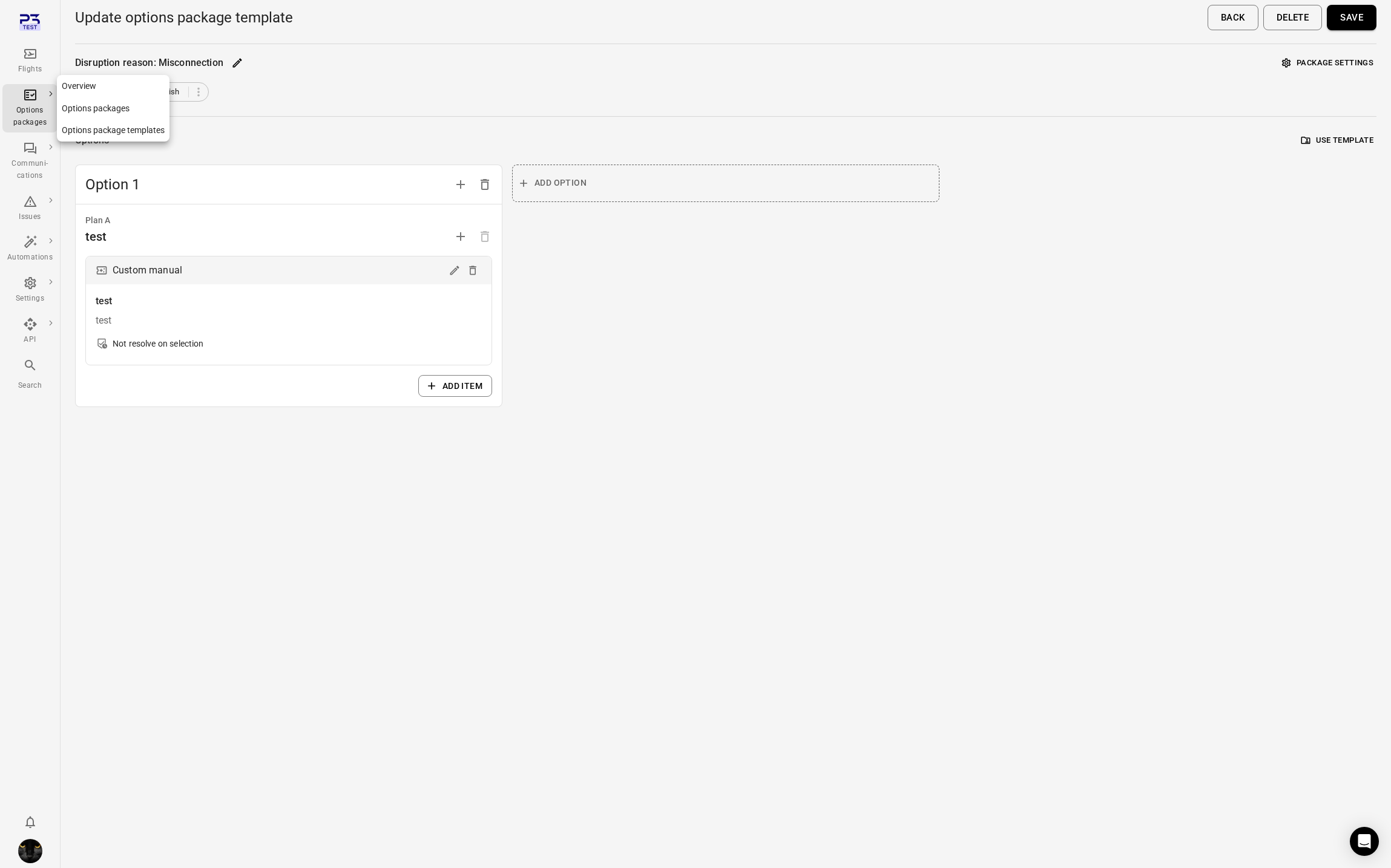
click at [37, 111] on div "Options packages" at bounding box center [30, 116] width 45 height 24
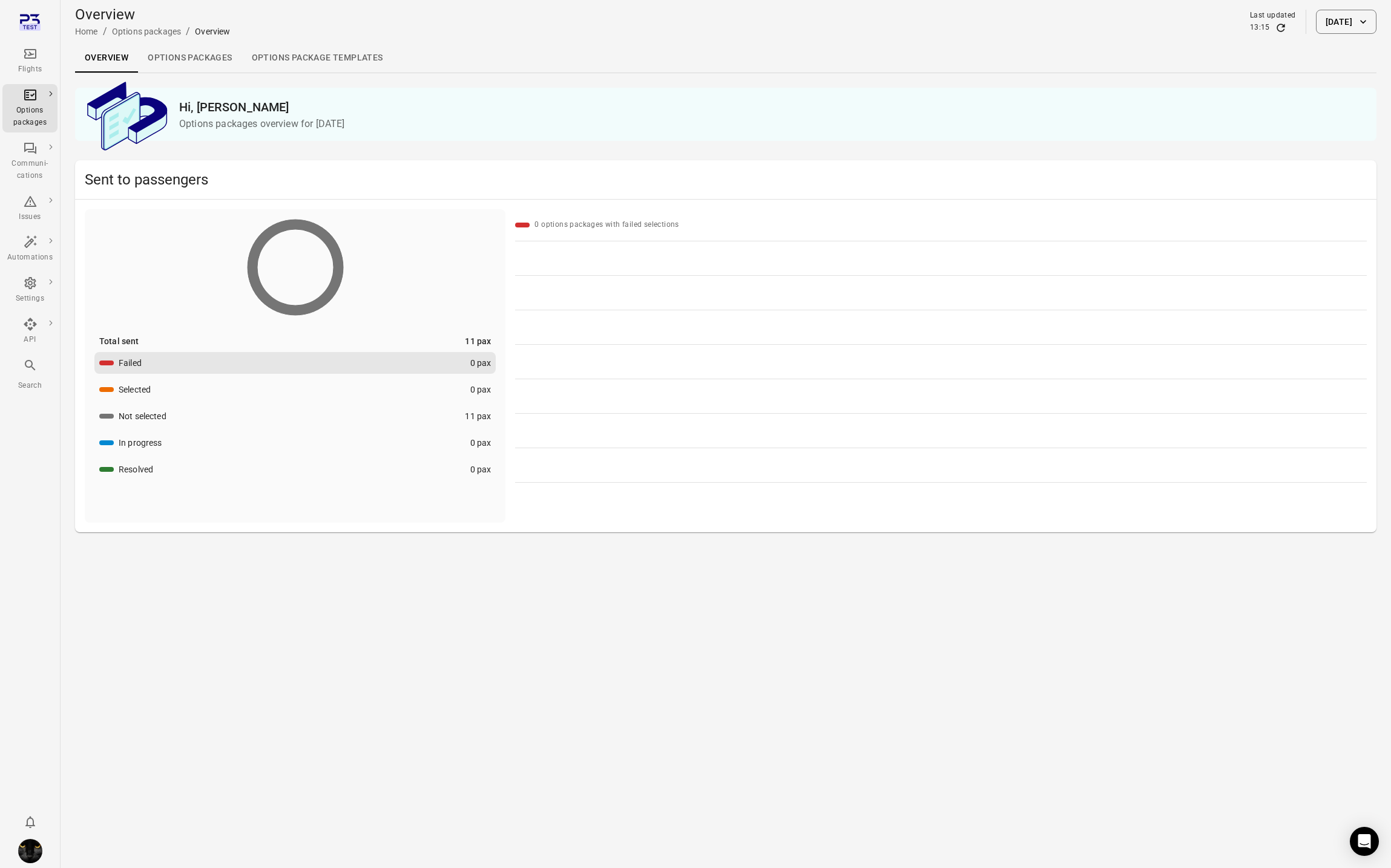
click at [172, 59] on link "Options packages" at bounding box center [190, 58] width 104 height 29
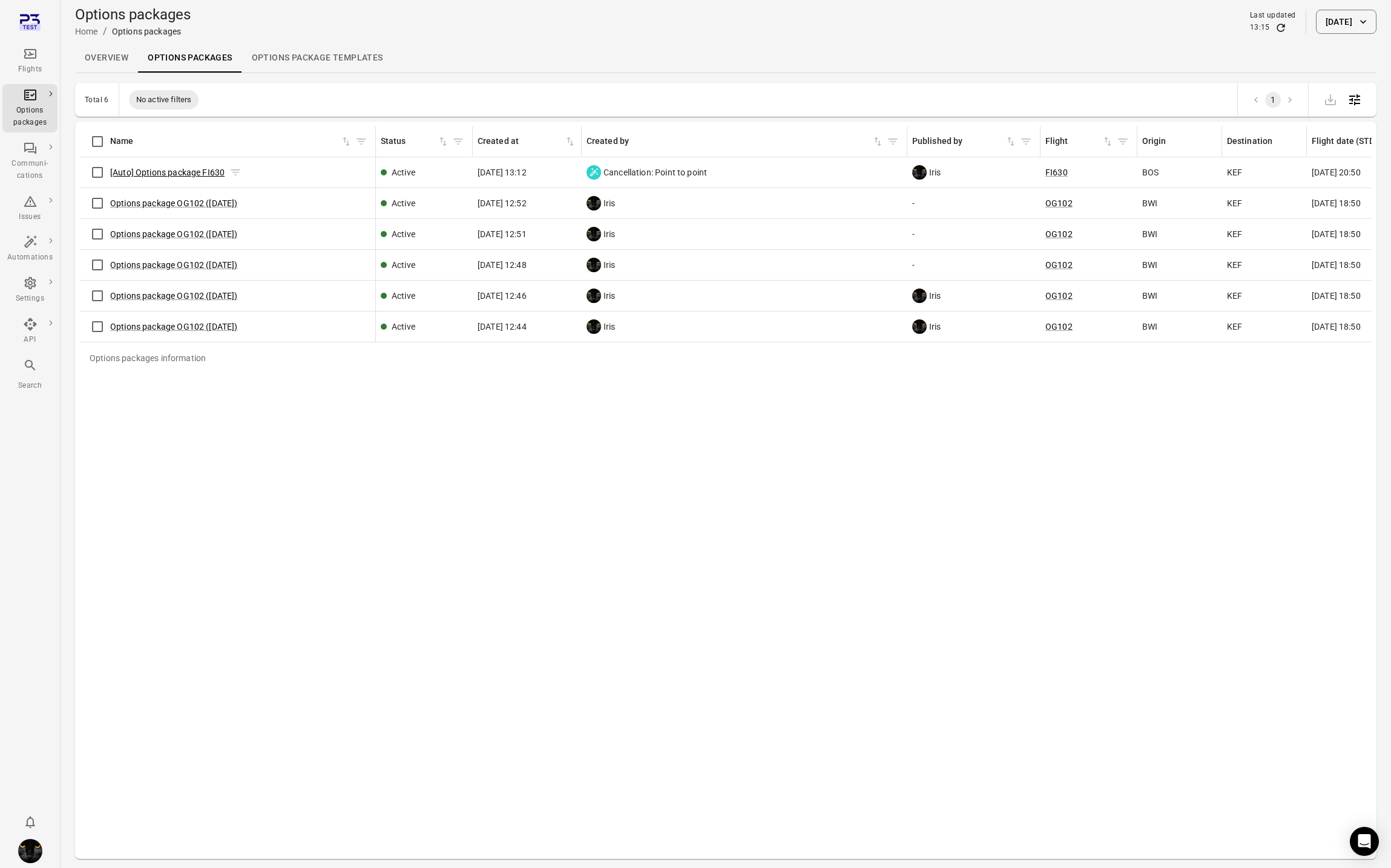
click at [173, 175] on link "[Auto] Options package FI630" at bounding box center [167, 173] width 114 height 10
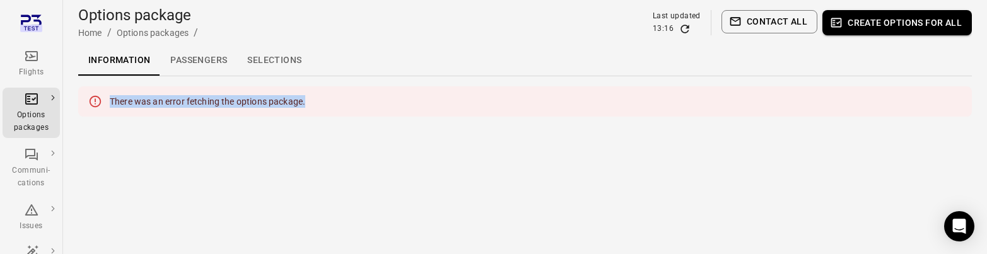
drag, startPoint x: 337, startPoint y: 104, endPoint x: 112, endPoint y: 98, distance: 225.3
click at [112, 98] on div "There was an error fetching the options package." at bounding box center [525, 101] width 894 height 30
copy div "There was an error fetching the options package."
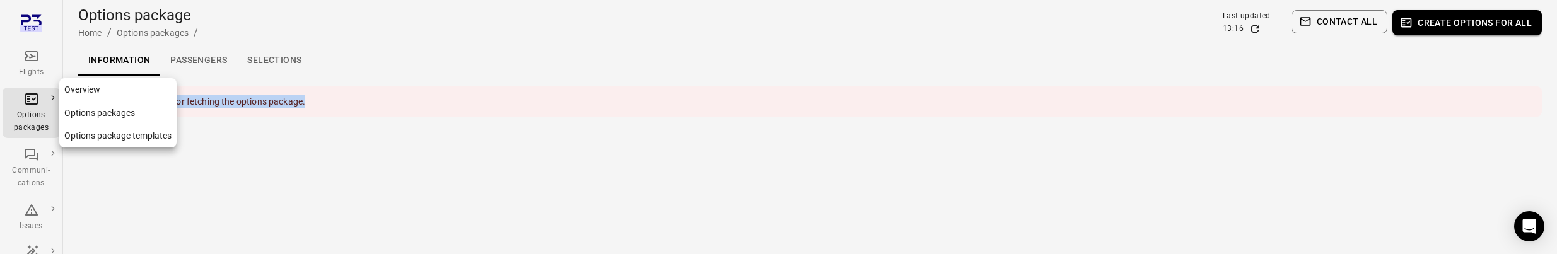
click at [30, 124] on div "Options packages" at bounding box center [31, 121] width 47 height 25
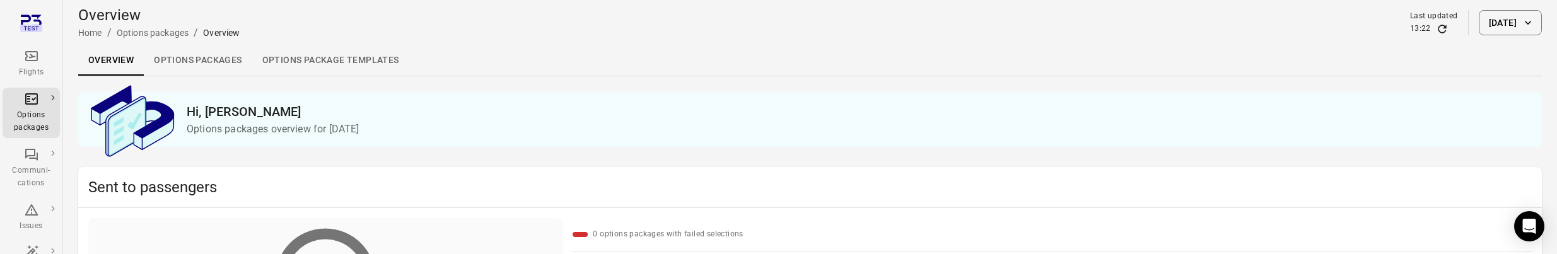
click at [319, 72] on link "Options package Templates" at bounding box center [330, 60] width 157 height 30
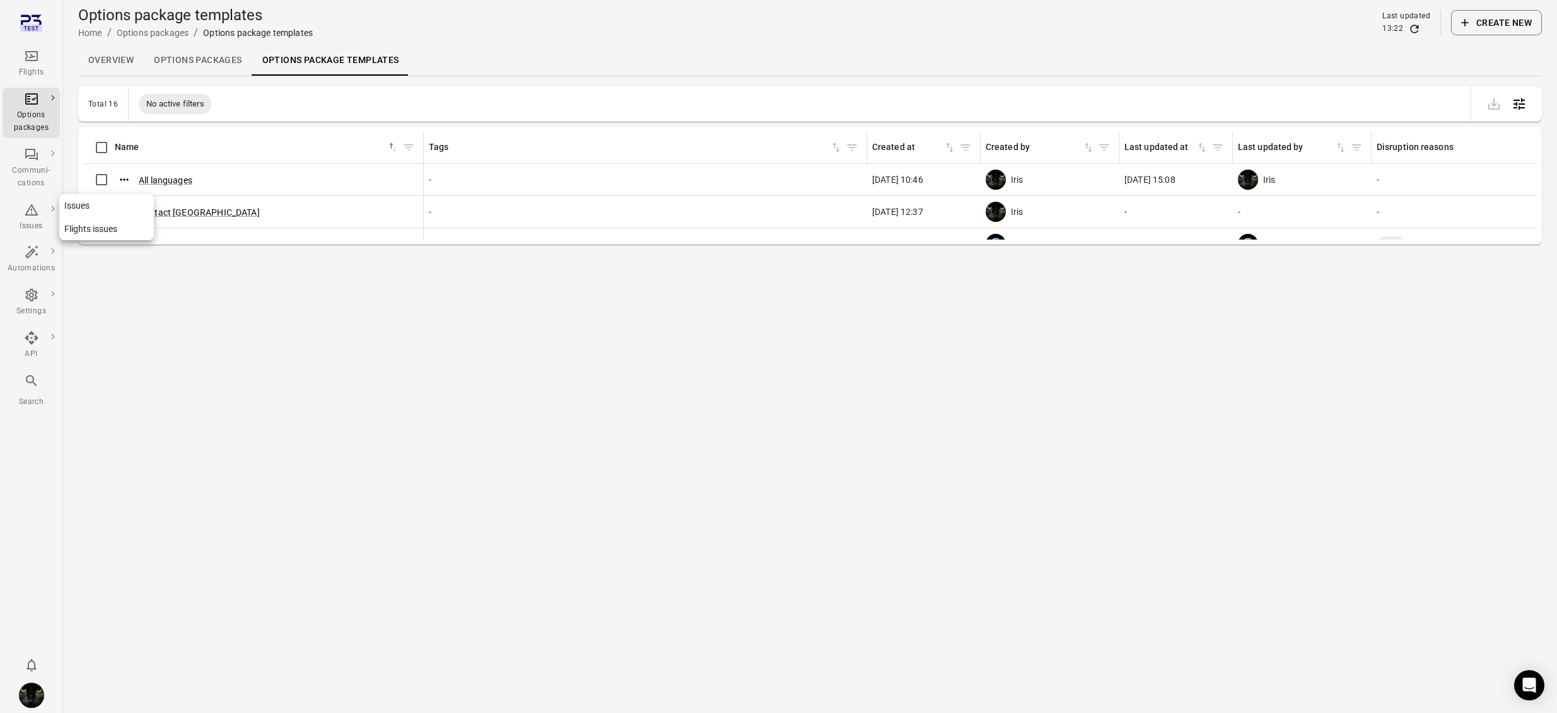
click at [32, 227] on div "Issues" at bounding box center [31, 226] width 47 height 13
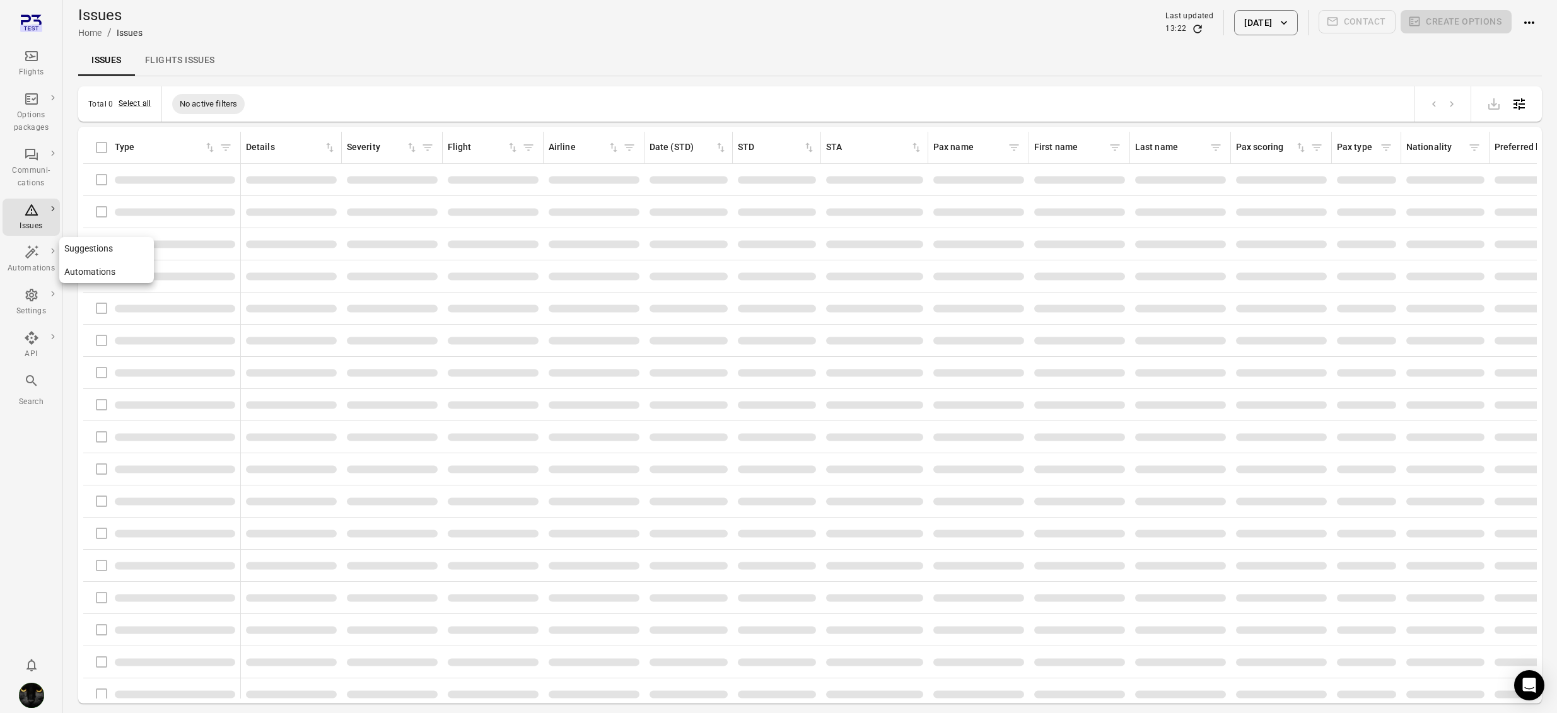
click at [30, 278] on link "Automations" at bounding box center [31, 260] width 57 height 38
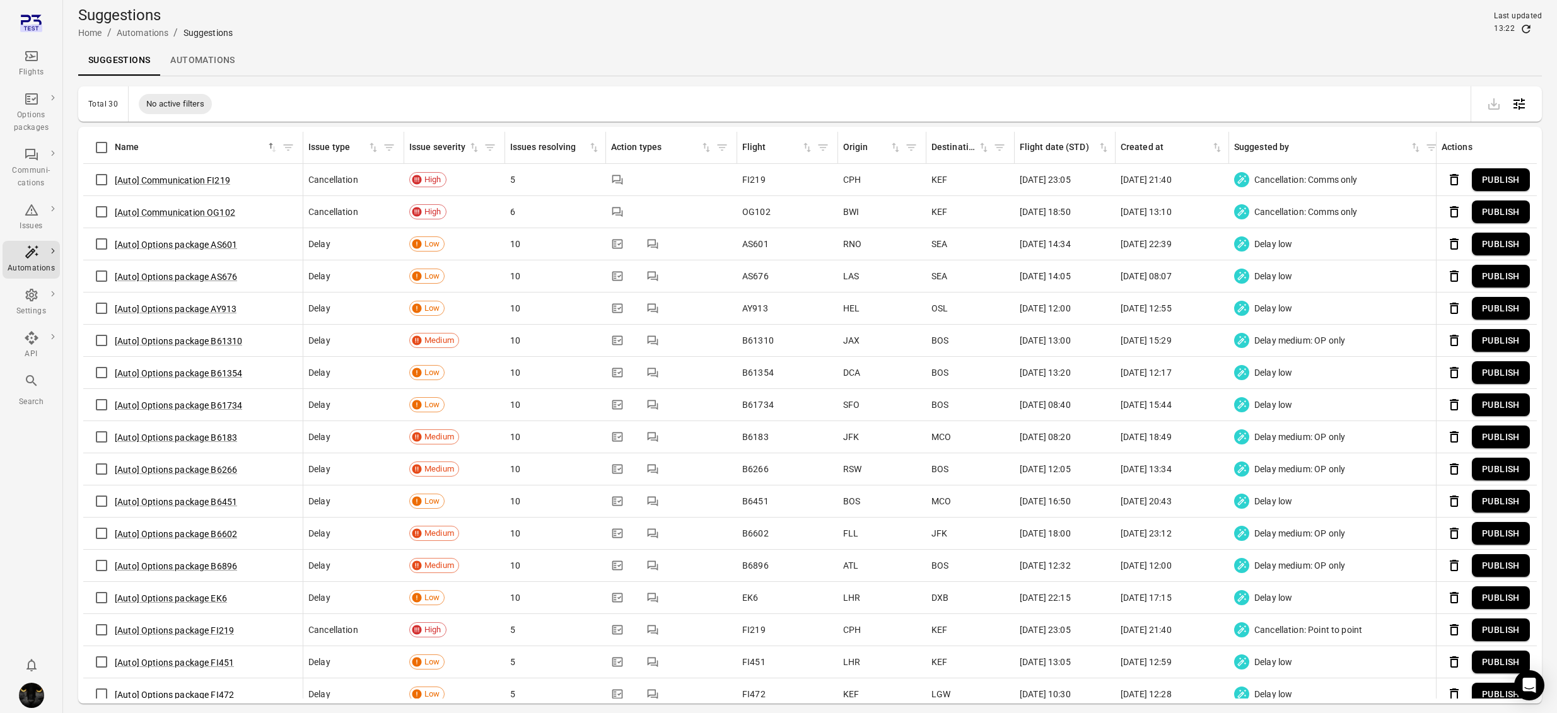
click at [211, 65] on link "Automations" at bounding box center [202, 60] width 85 height 30
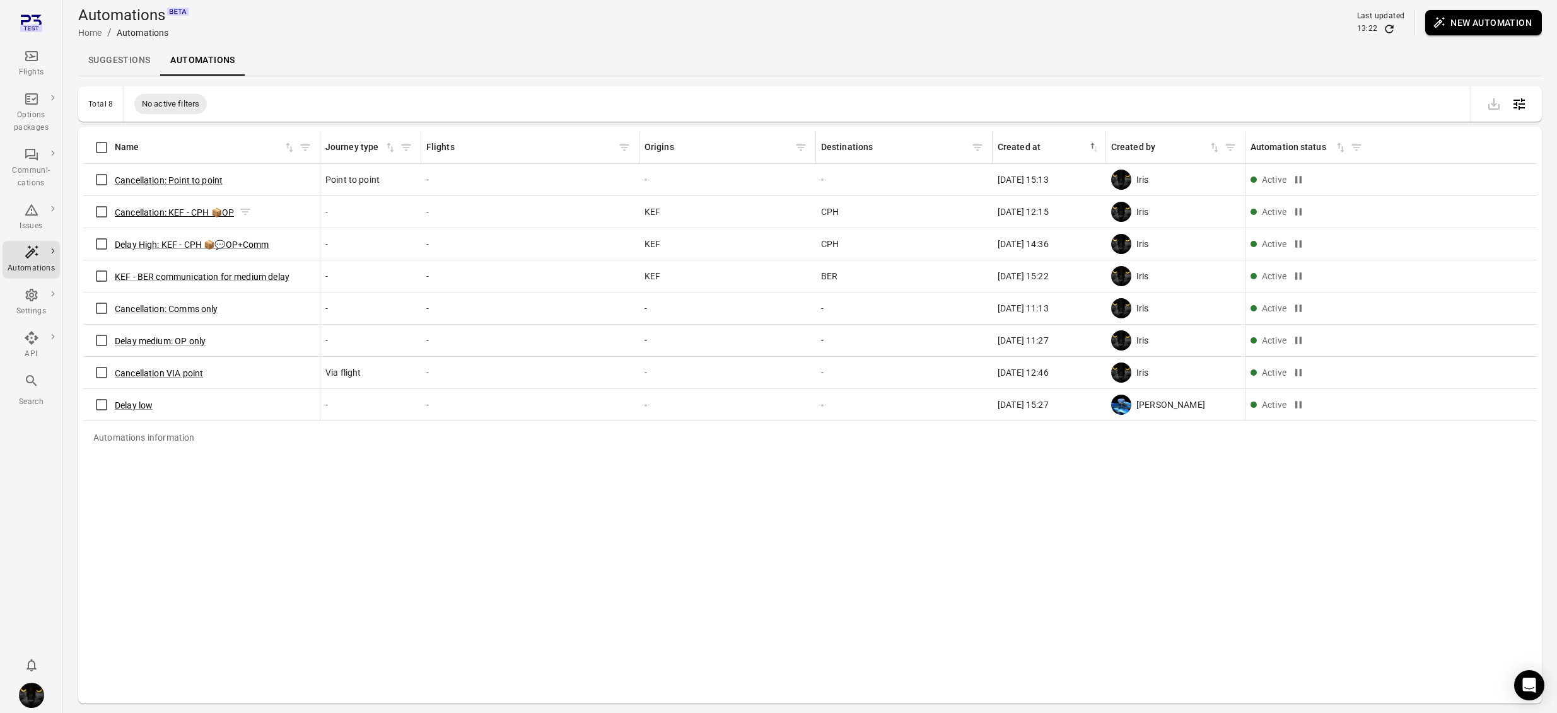
click at [201, 212] on button "Cancellation: KEF - CPH 📦OP" at bounding box center [174, 212] width 119 height 13
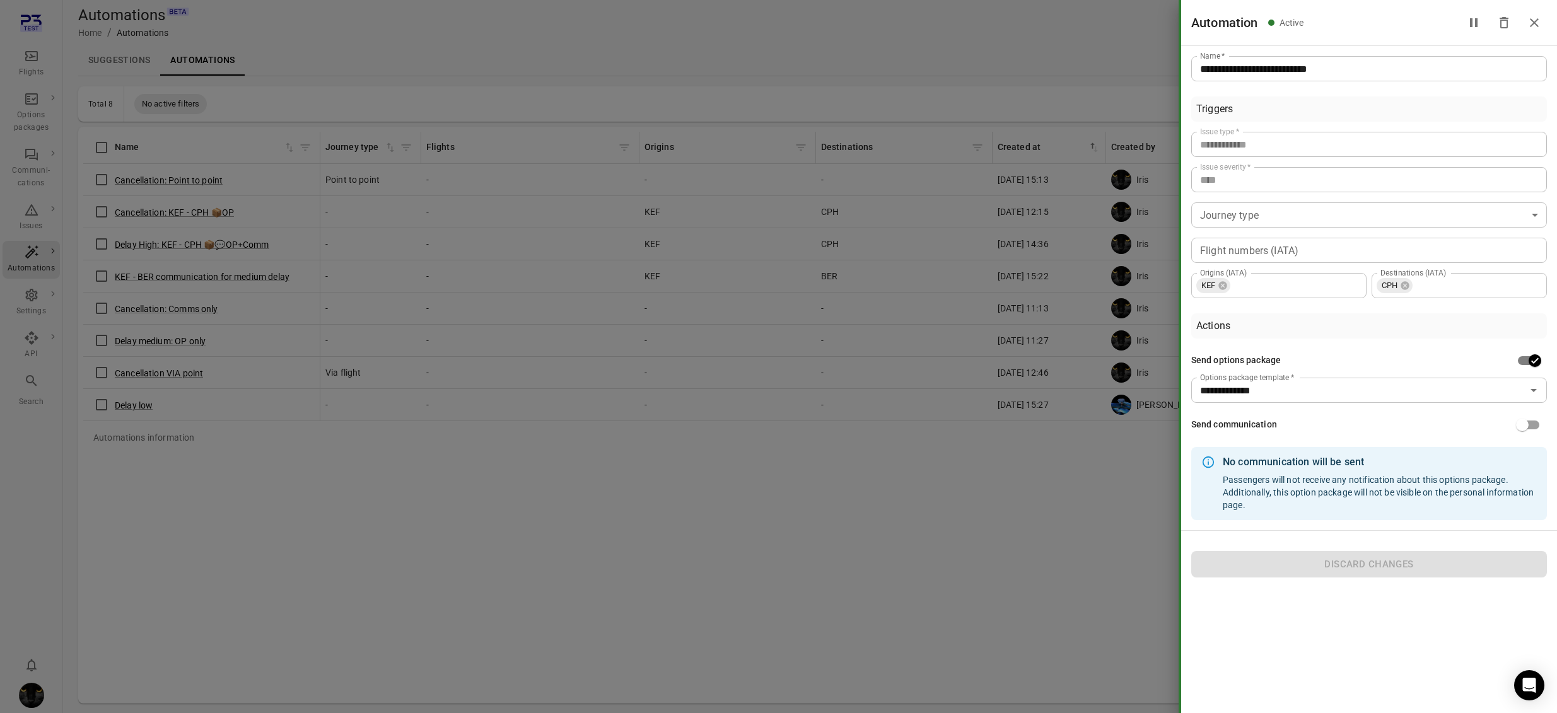
click at [375, 445] on div at bounding box center [778, 356] width 1557 height 713
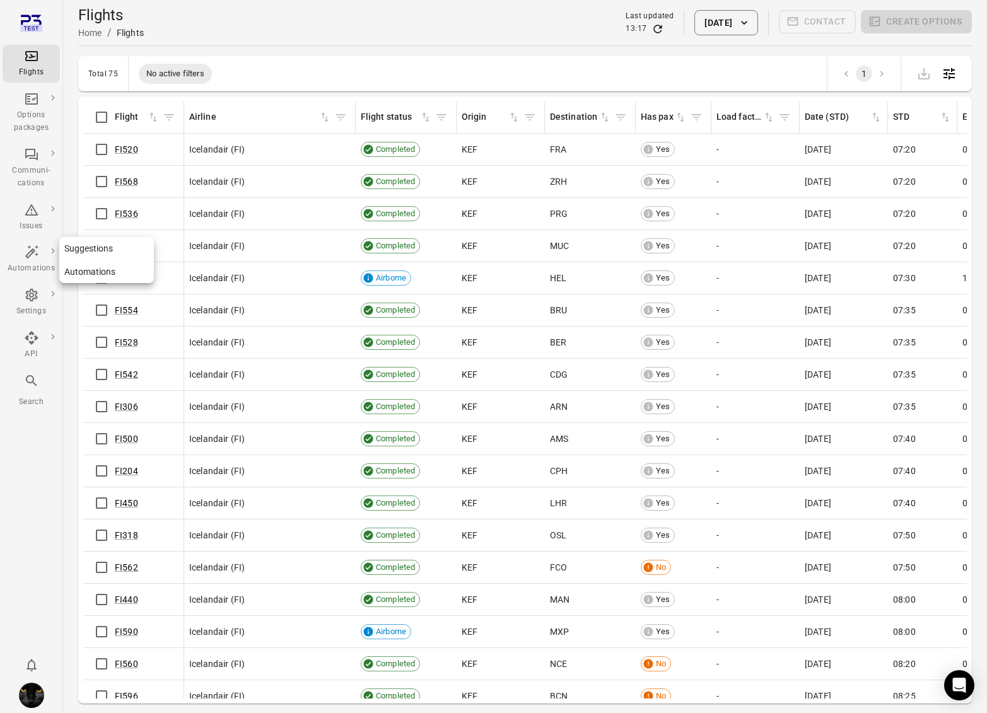
click at [38, 244] on link "Automations" at bounding box center [31, 260] width 57 height 38
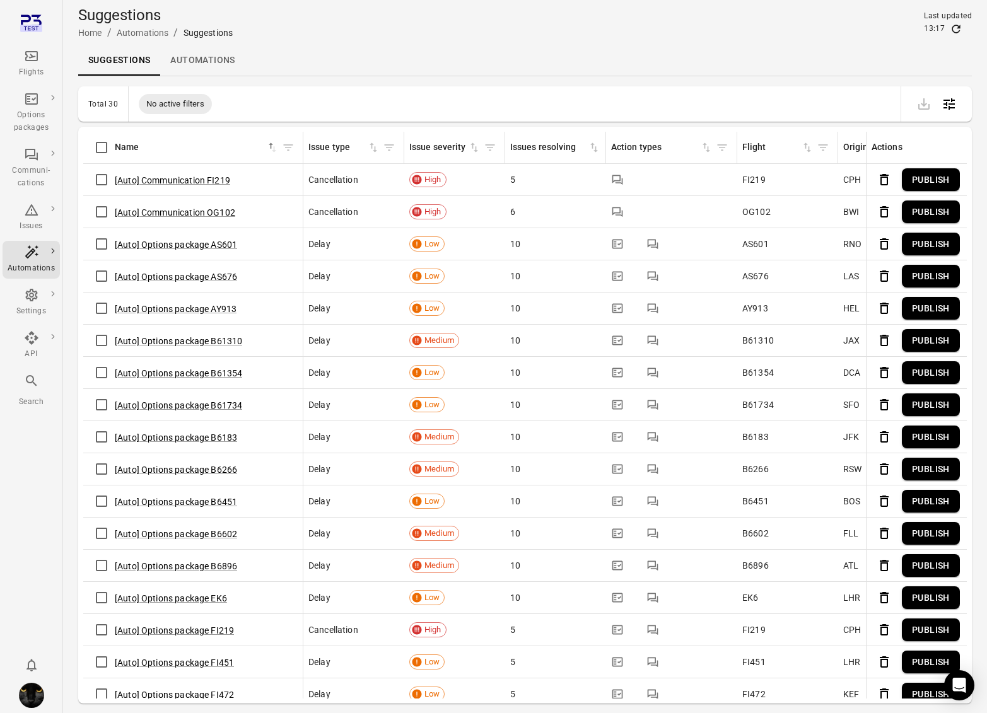
click at [193, 62] on link "Automations" at bounding box center [202, 60] width 85 height 30
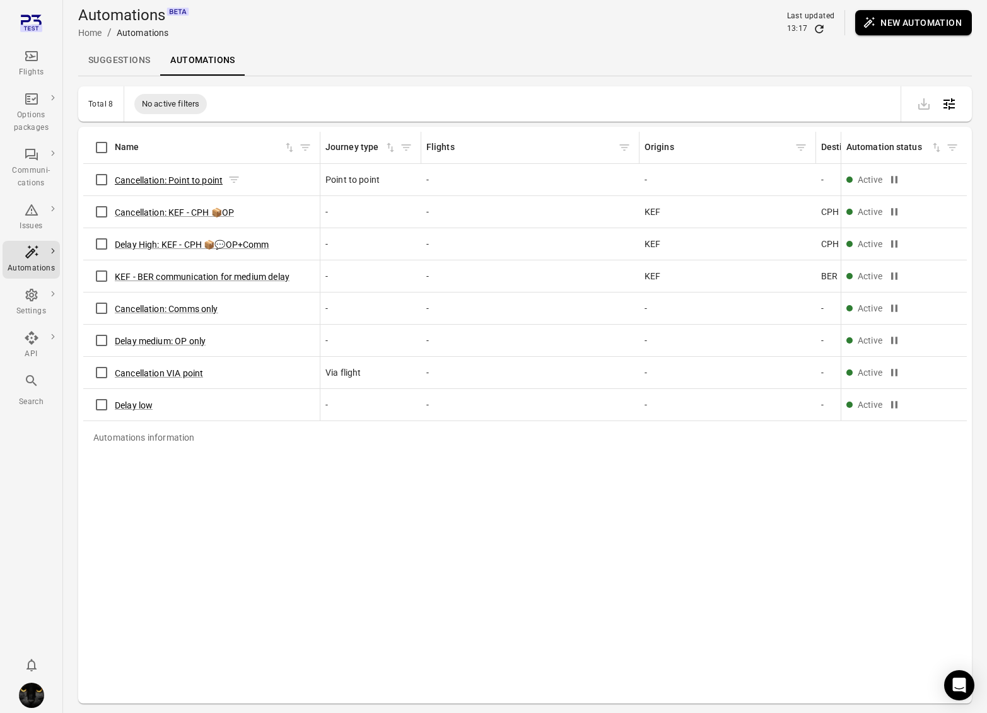
click at [196, 177] on button "Cancellation: Point to point" at bounding box center [169, 180] width 108 height 13
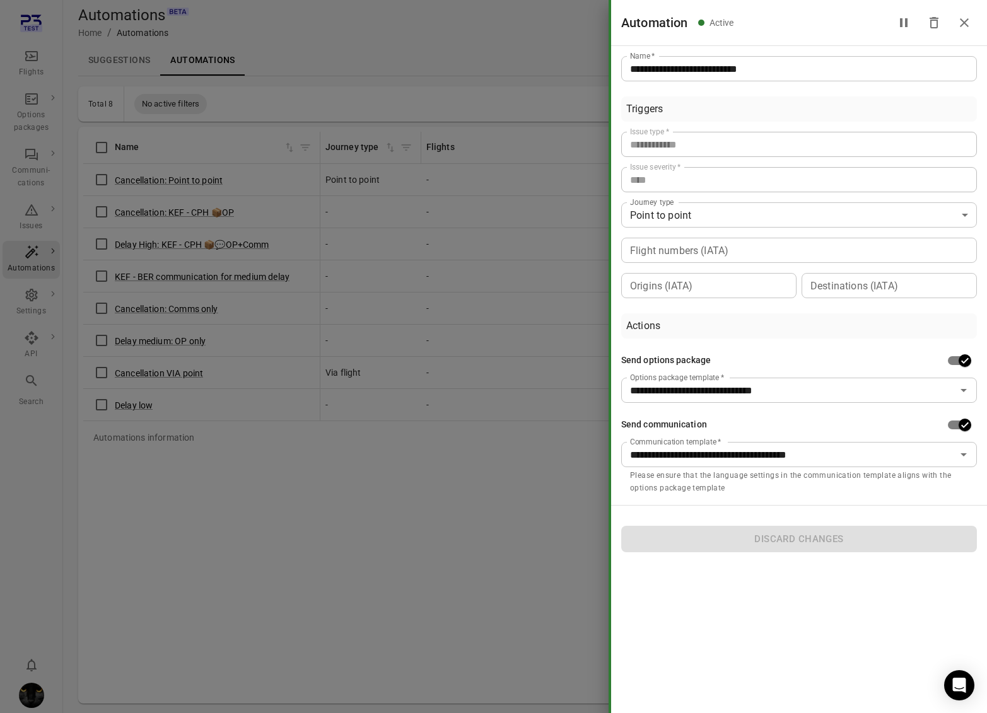
drag, startPoint x: 226, startPoint y: 194, endPoint x: 243, endPoint y: 185, distance: 18.6
click at [227, 194] on div at bounding box center [493, 356] width 987 height 713
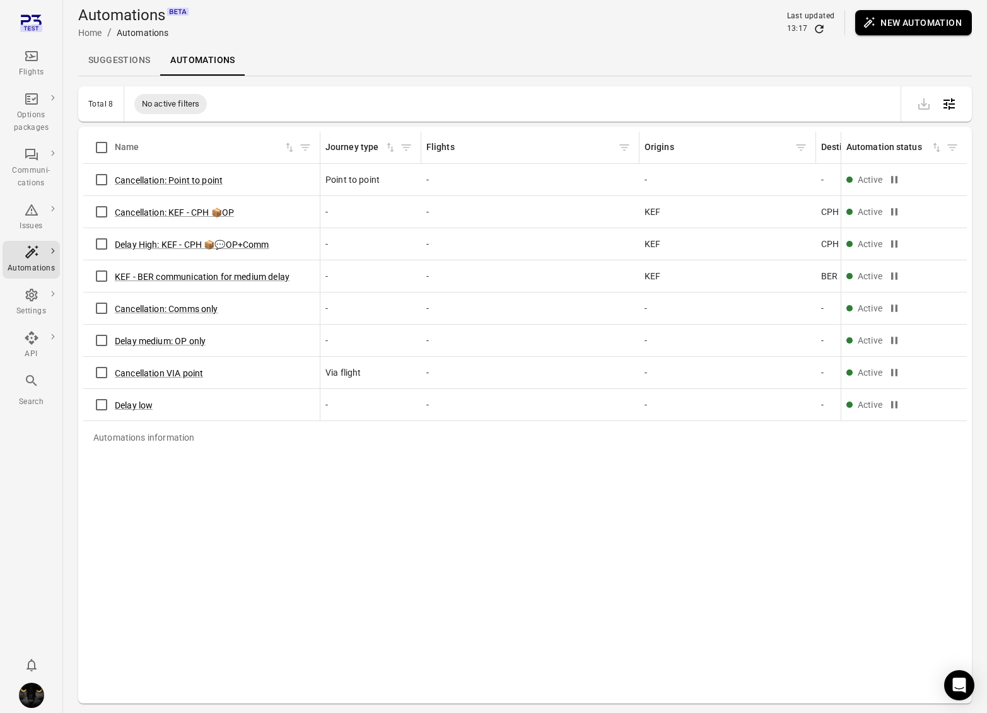
drag, startPoint x: 249, startPoint y: 180, endPoint x: 148, endPoint y: 145, distance: 106.9
click at [133, 173] on div "Cancellation: Point to point" at bounding box center [201, 180] width 226 height 26
click at [141, 65] on link "Suggestions" at bounding box center [119, 60] width 82 height 30
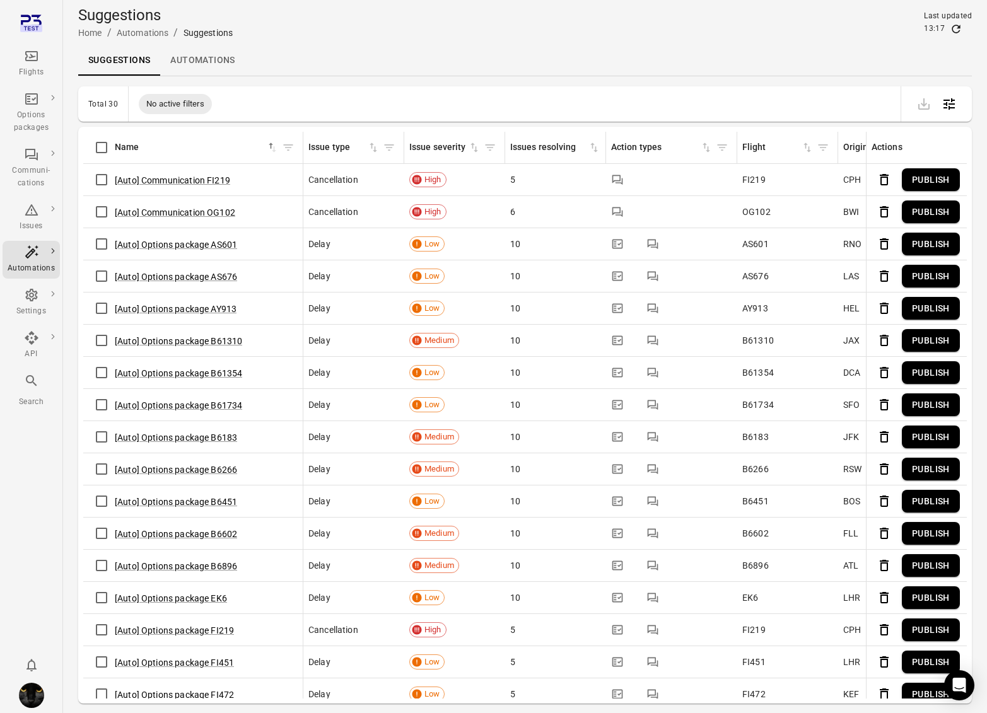
click at [207, 64] on link "Automations" at bounding box center [202, 60] width 85 height 30
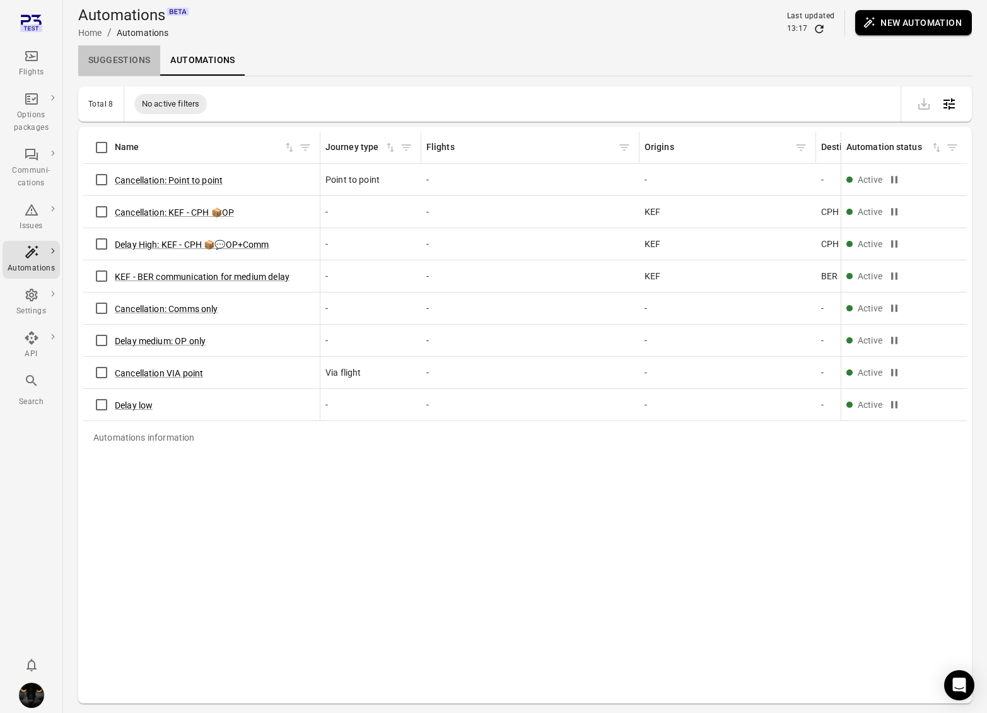
click at [120, 59] on link "Suggestions" at bounding box center [119, 60] width 82 height 30
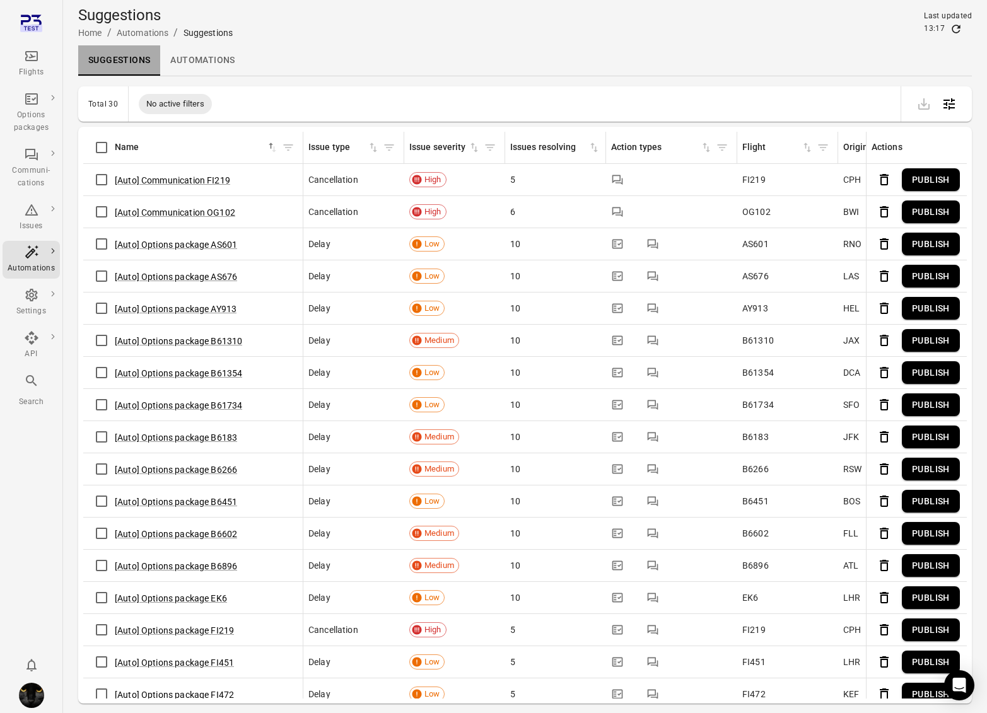
click at [120, 59] on link "Suggestions" at bounding box center [119, 60] width 82 height 30
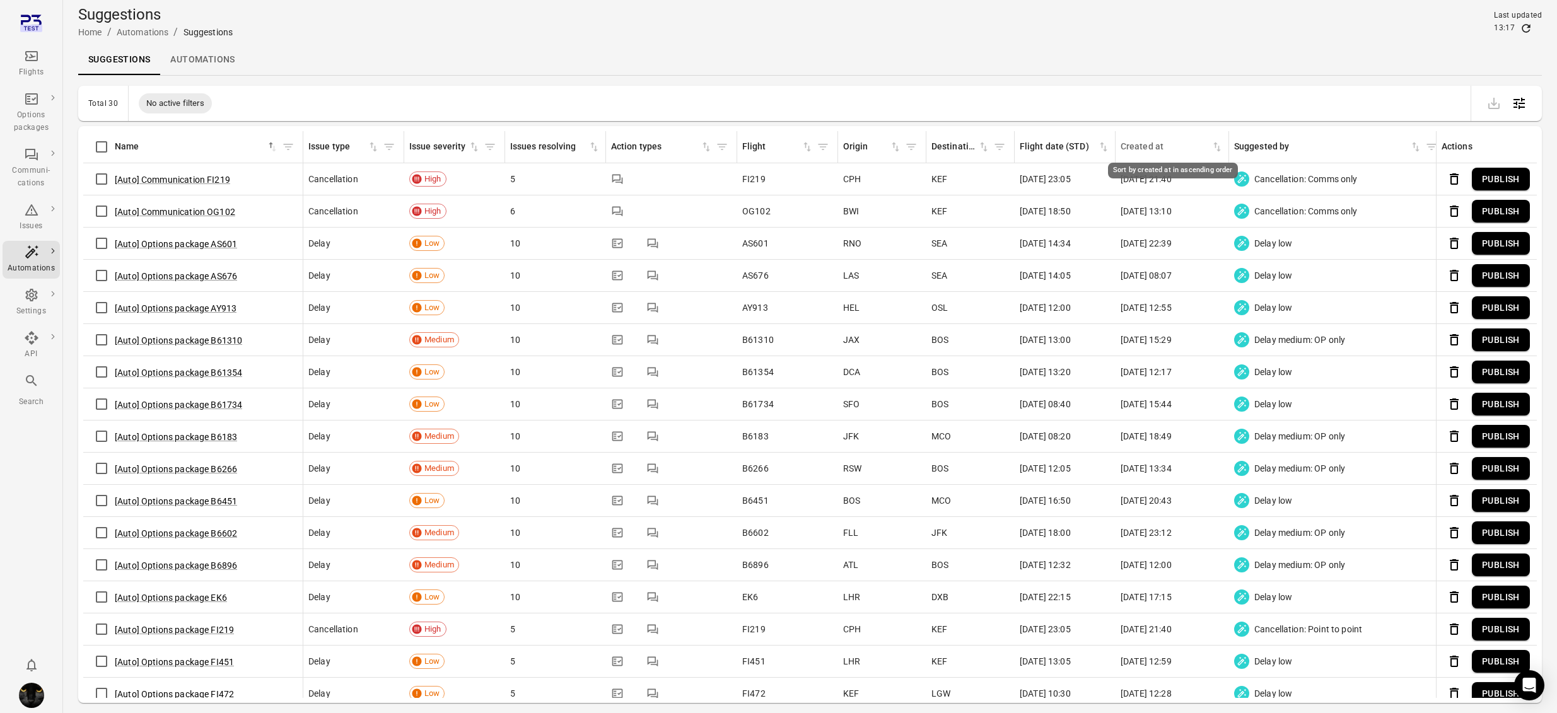
scroll to position [2, 0]
click at [987, 146] on icon "Sort by created at in ascending order" at bounding box center [1217, 145] width 13 height 13
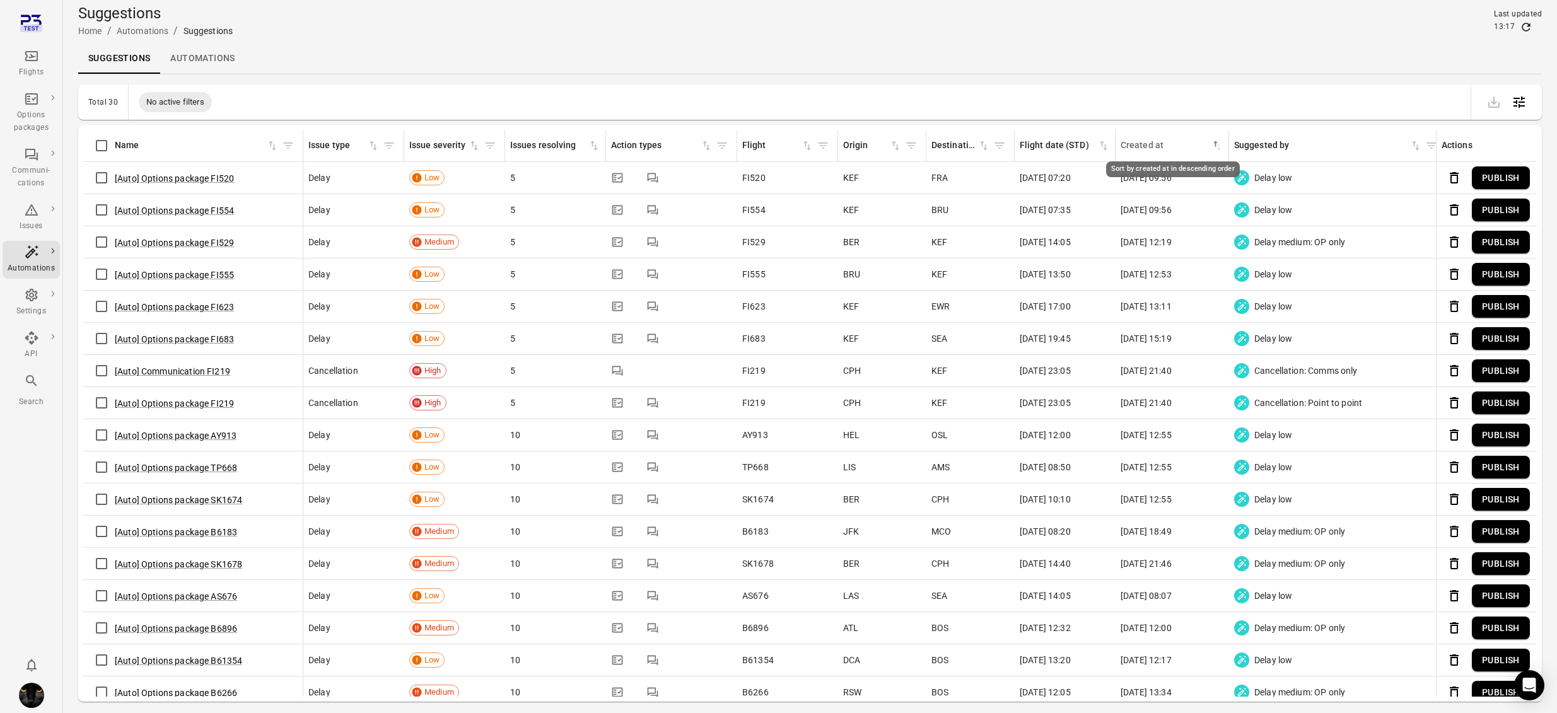
click at [987, 145] on icon "Sort by created at in descending order" at bounding box center [1217, 145] width 13 height 13
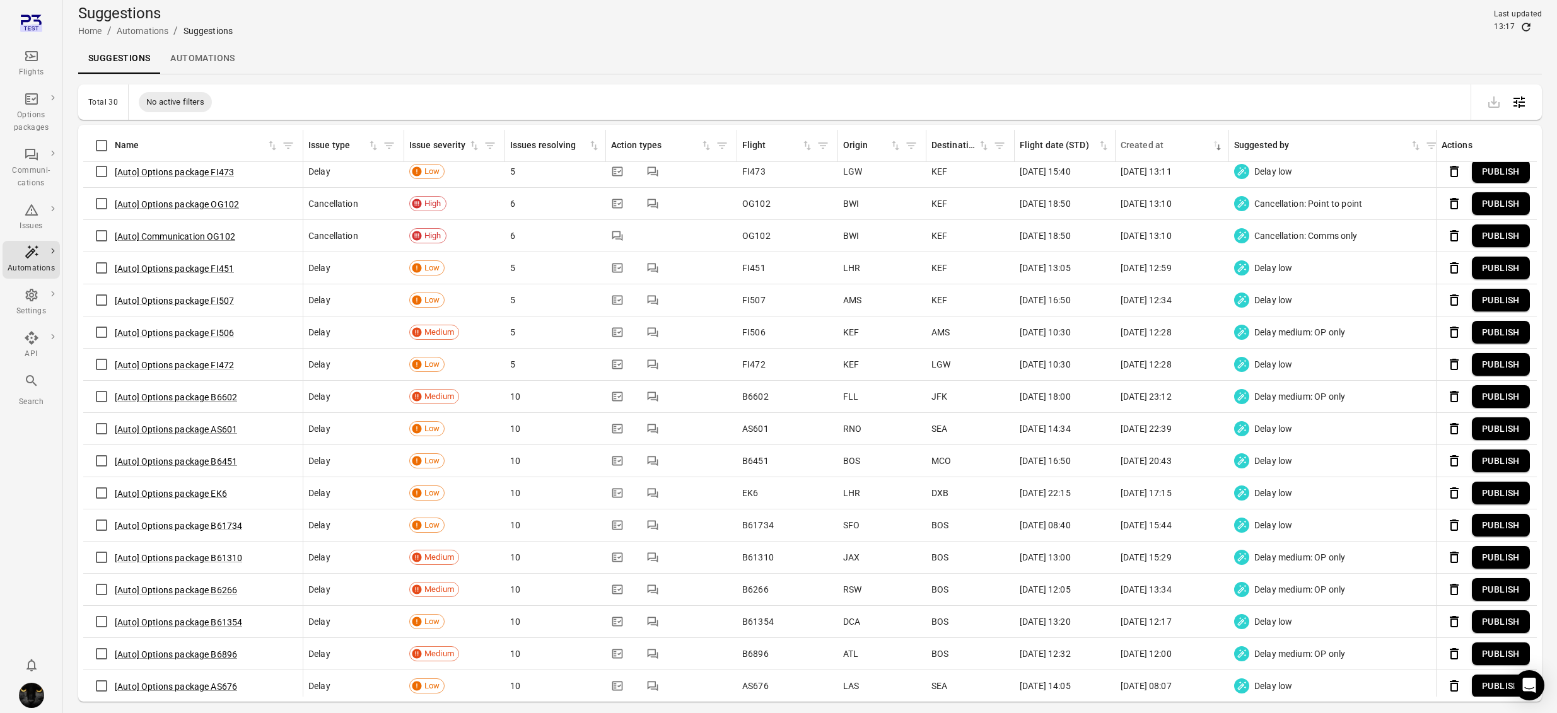
scroll to position [0, 0]
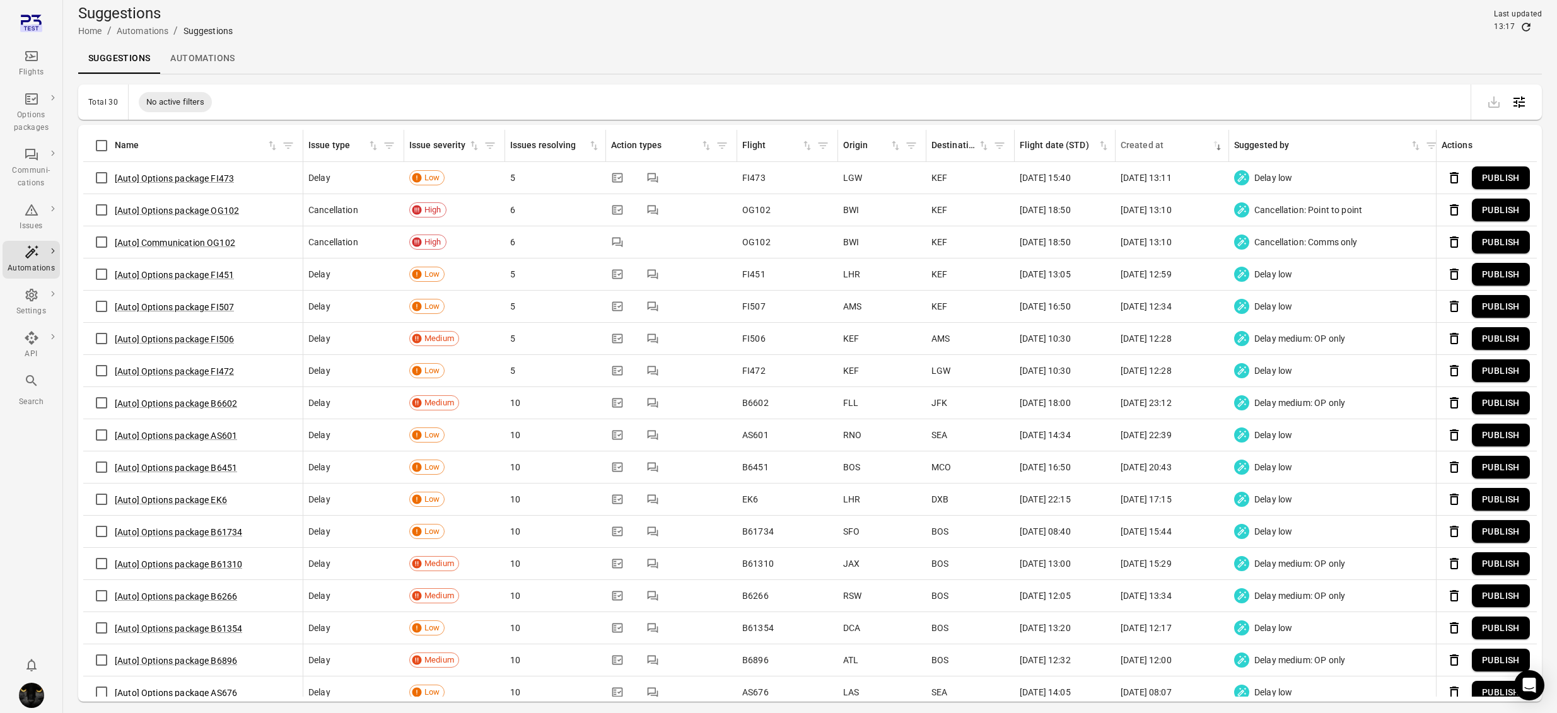
drag, startPoint x: 1528, startPoint y: 25, endPoint x: 1417, endPoint y: 110, distance: 139.5
click at [987, 25] on icon "Refresh data" at bounding box center [1527, 27] width 8 height 8
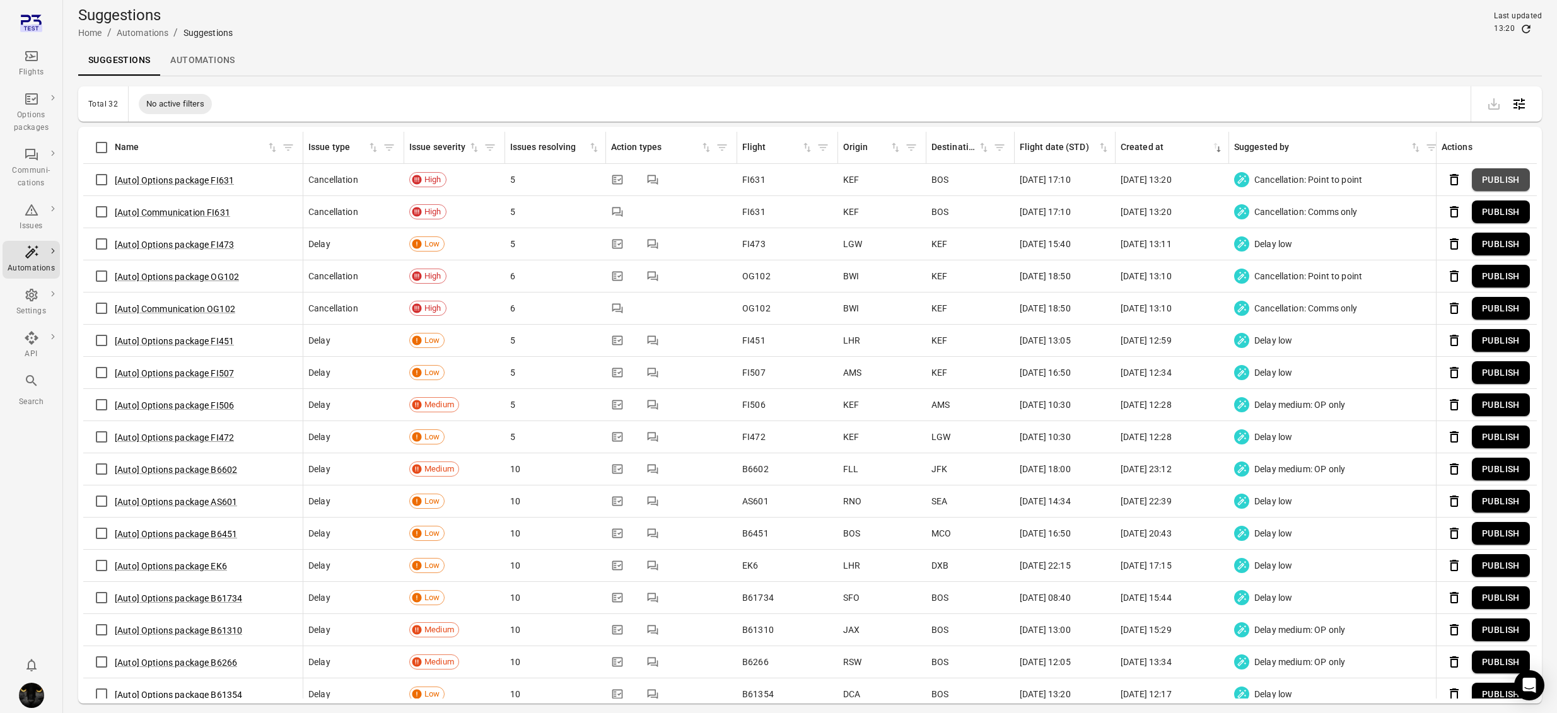
click at [987, 178] on button "Publish" at bounding box center [1501, 179] width 58 height 23
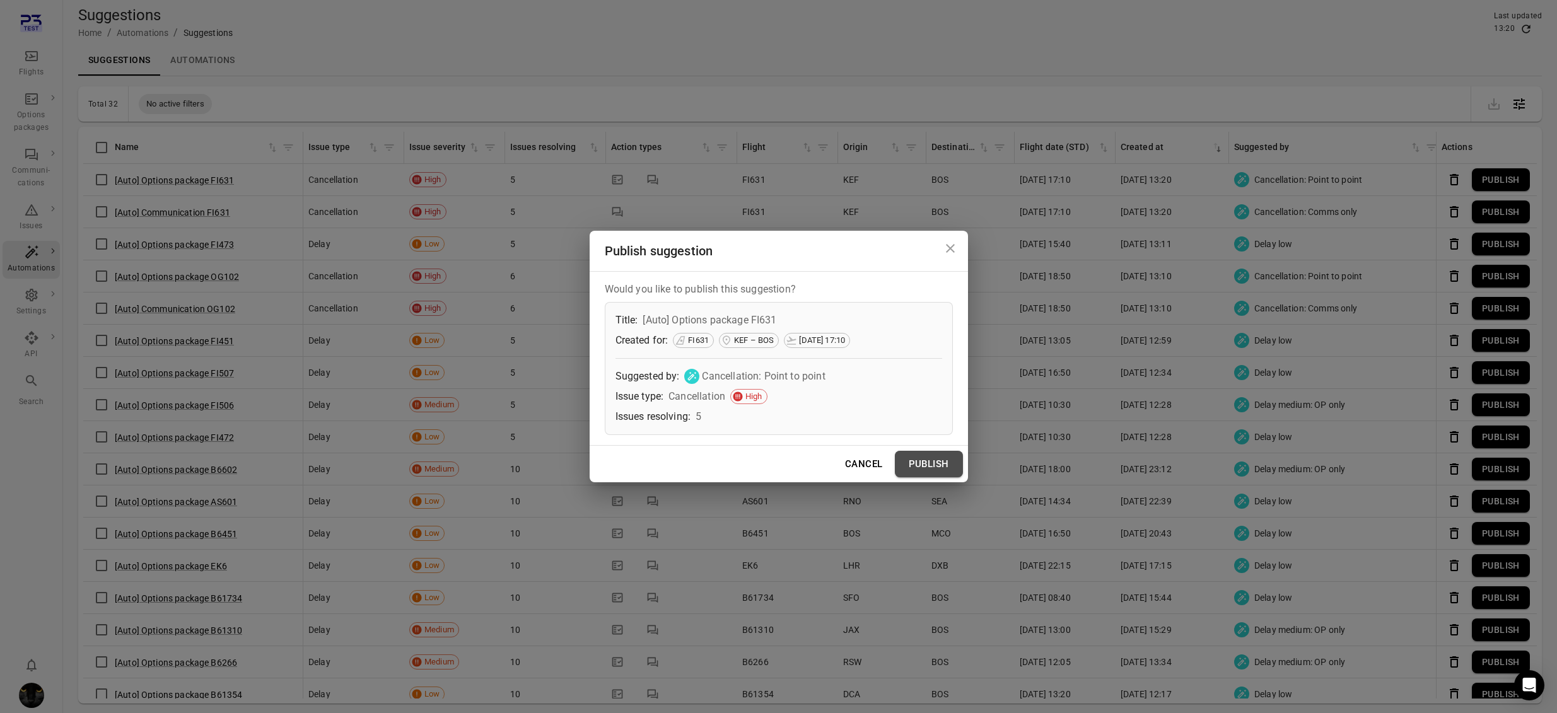
drag, startPoint x: 954, startPoint y: 457, endPoint x: 906, endPoint y: 435, distance: 52.2
click at [954, 457] on button "Publish" at bounding box center [929, 464] width 68 height 26
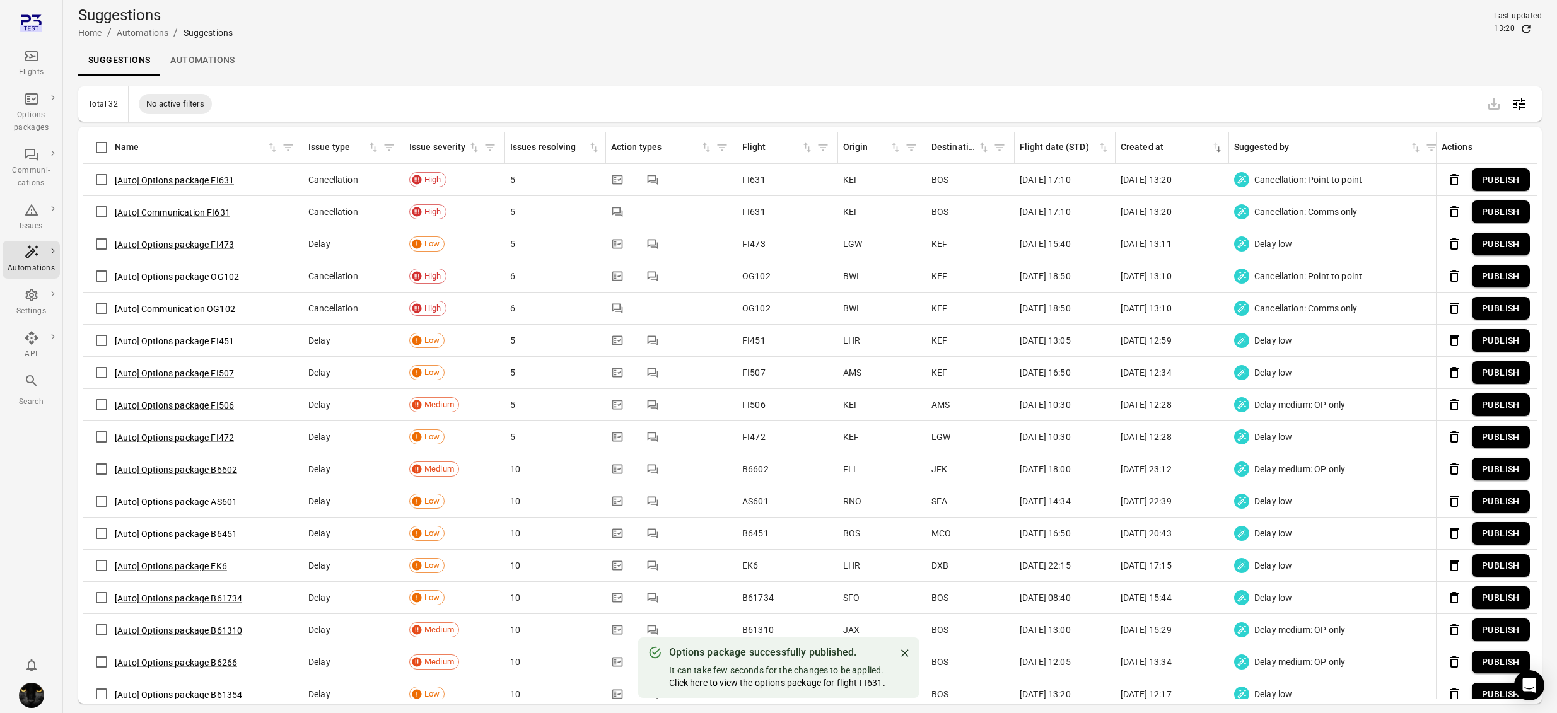
click at [790, 683] on link "Click here to view the options package for flight FI631." at bounding box center [777, 683] width 216 height 10
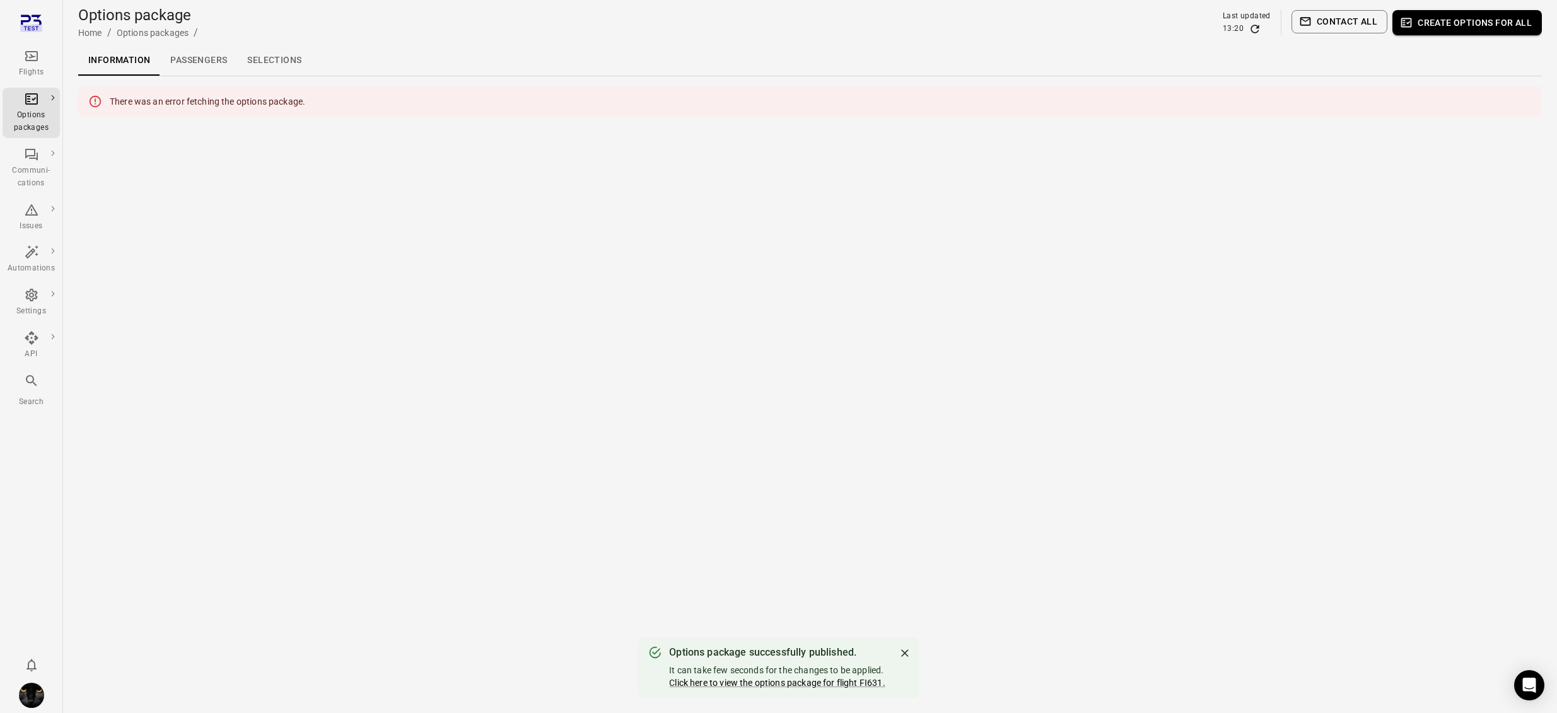
drag, startPoint x: 510, startPoint y: 183, endPoint x: 506, endPoint y: 178, distance: 6.7
click at [510, 183] on main "Options package Home / Options packages / Last updated 13:20 Contact all Create…" at bounding box center [810, 356] width 1494 height 713
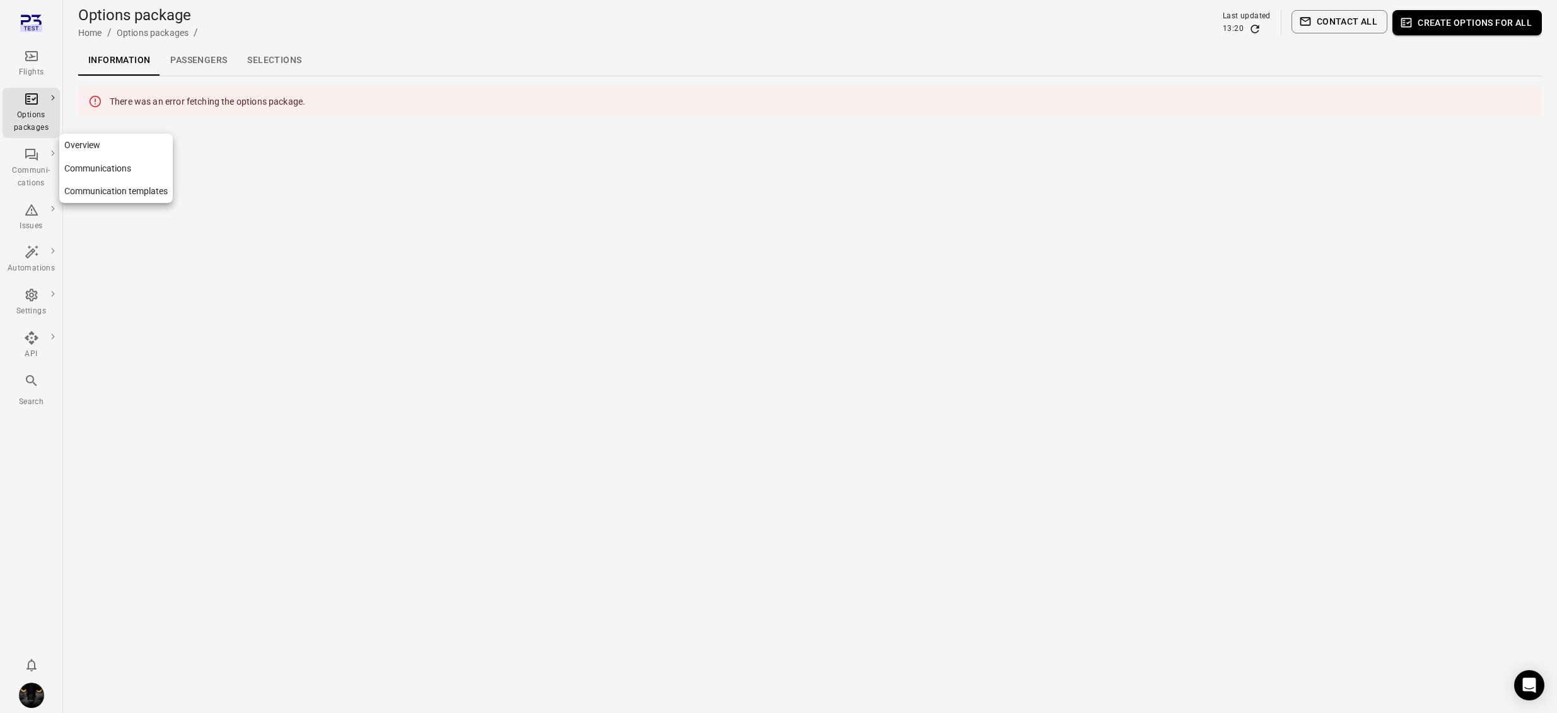
click at [38, 171] on div "Communi-cations" at bounding box center [31, 177] width 47 height 25
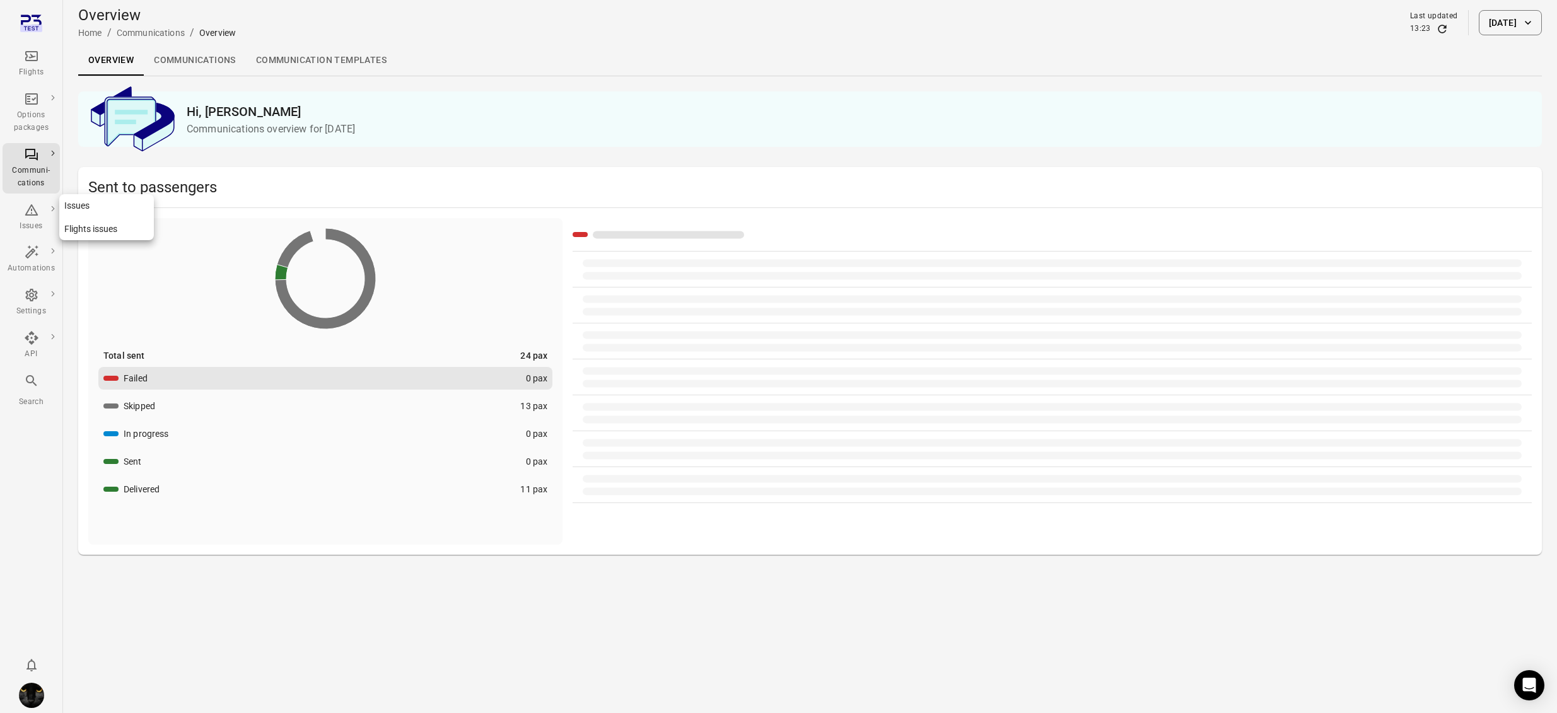
click at [37, 225] on div "Issues" at bounding box center [31, 226] width 47 height 13
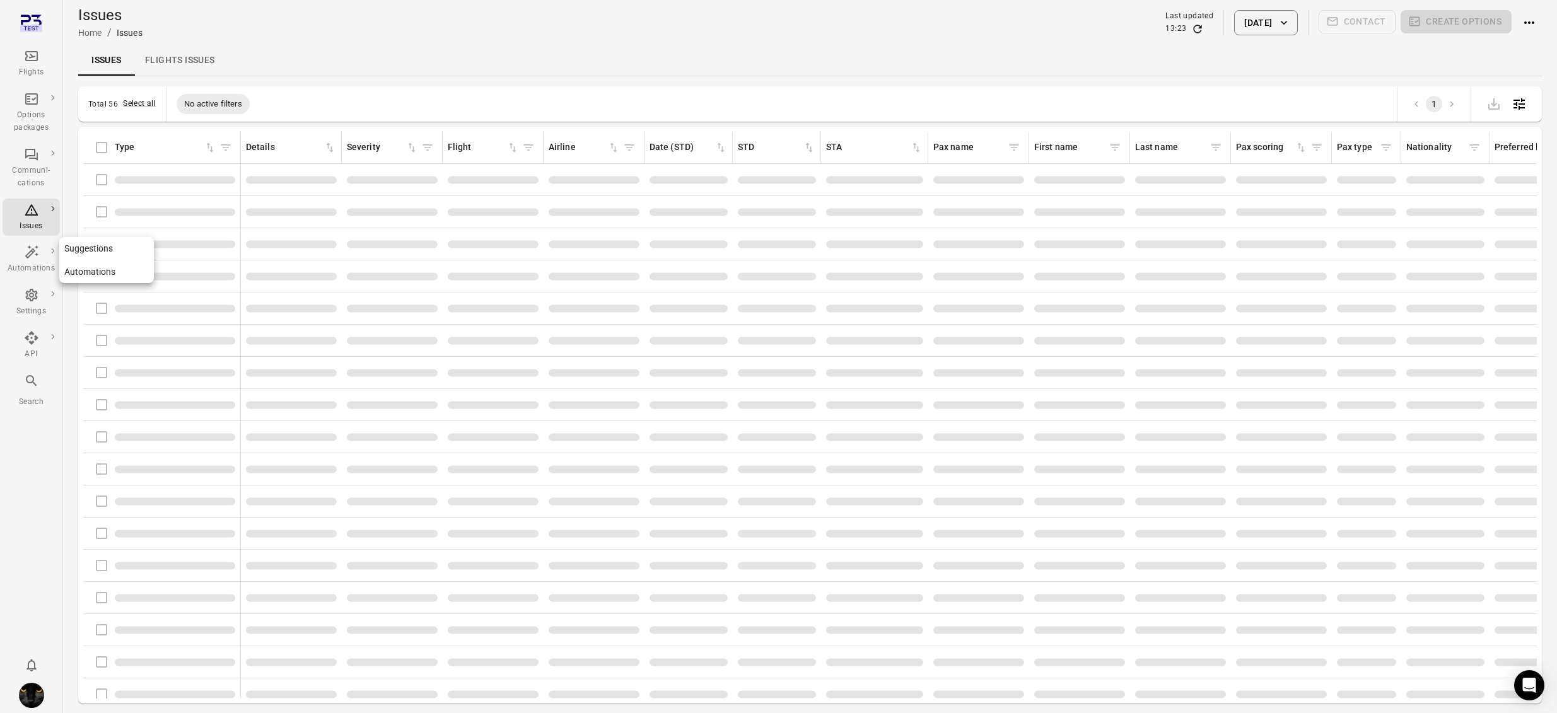
click at [35, 267] on div "Automations" at bounding box center [31, 268] width 47 height 13
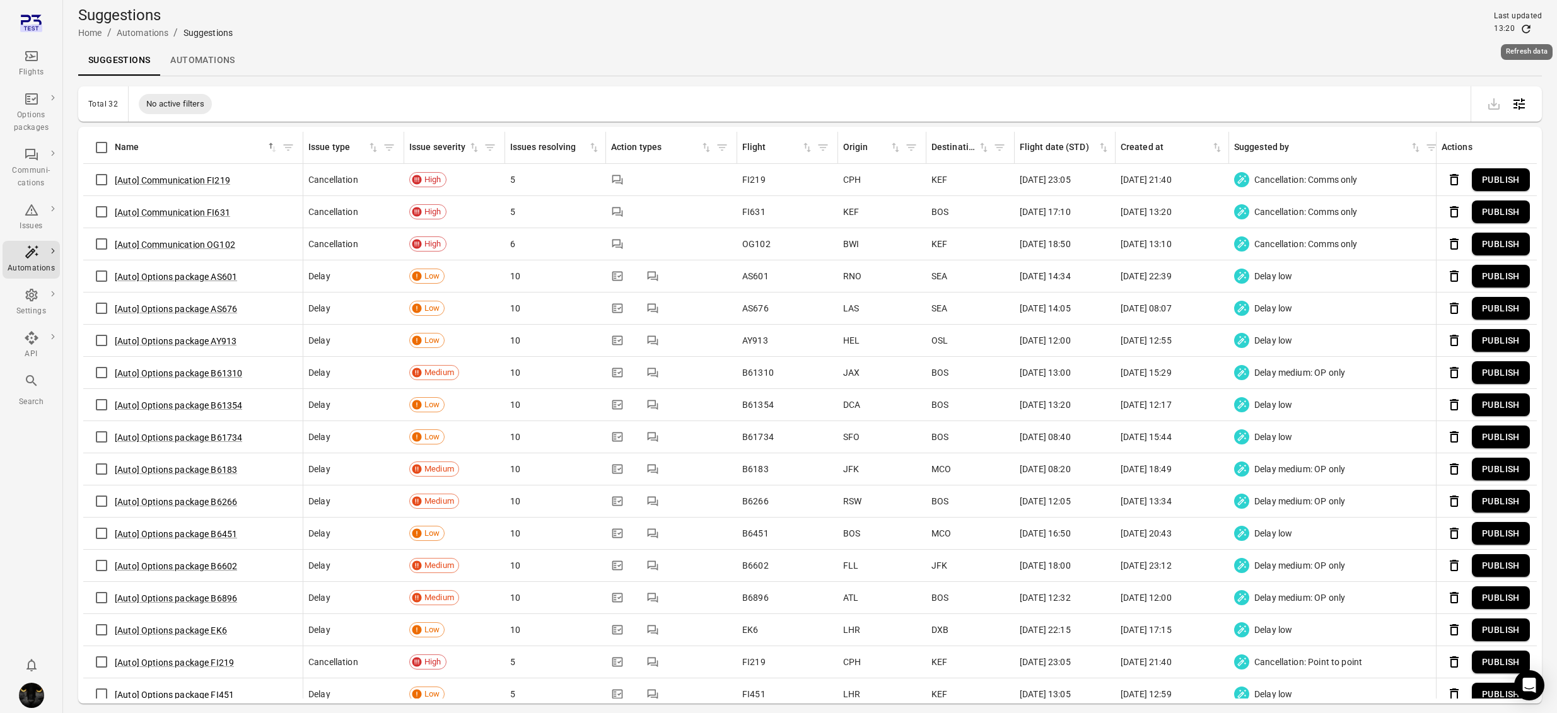
click at [987, 28] on icon "Refresh data" at bounding box center [1526, 29] width 13 height 13
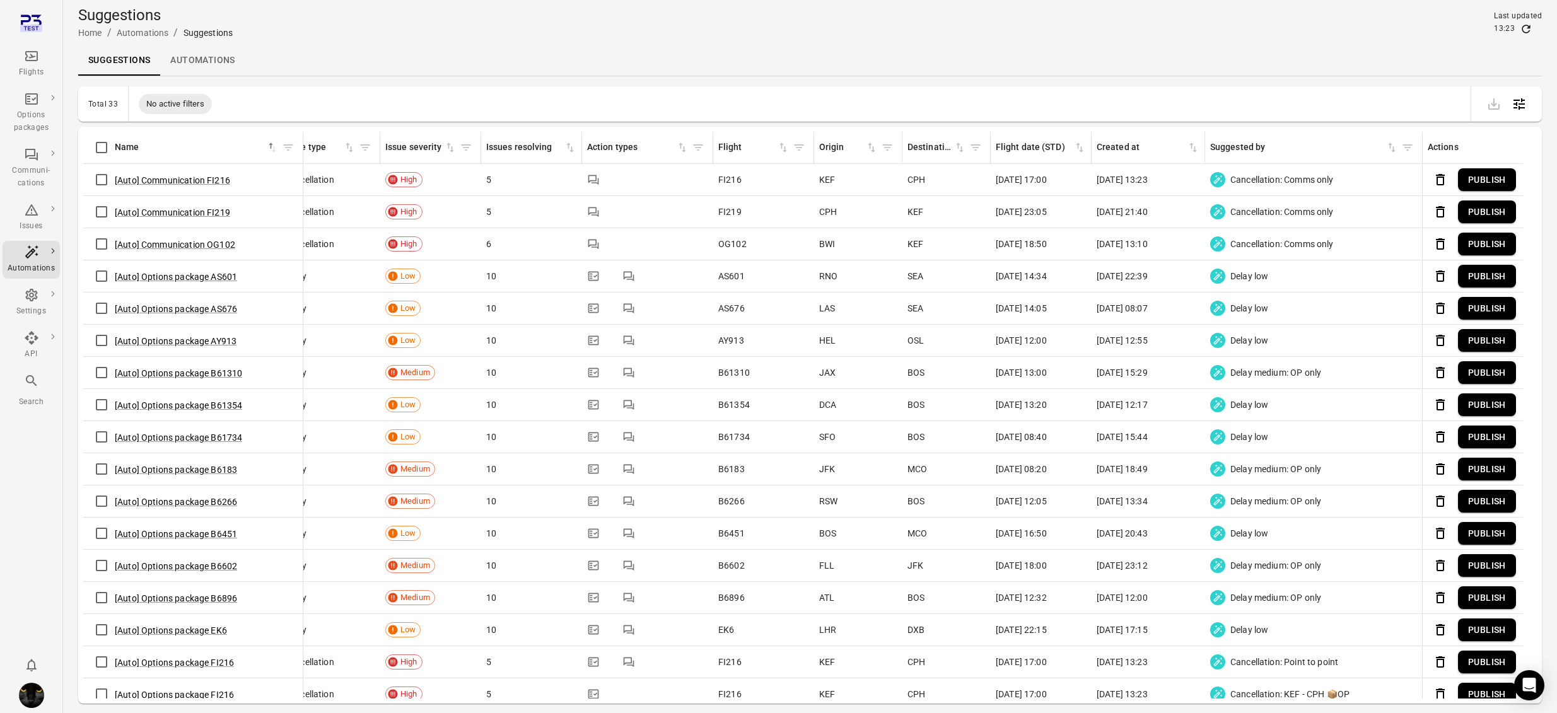
click at [987, 179] on button "Publish" at bounding box center [1487, 179] width 58 height 23
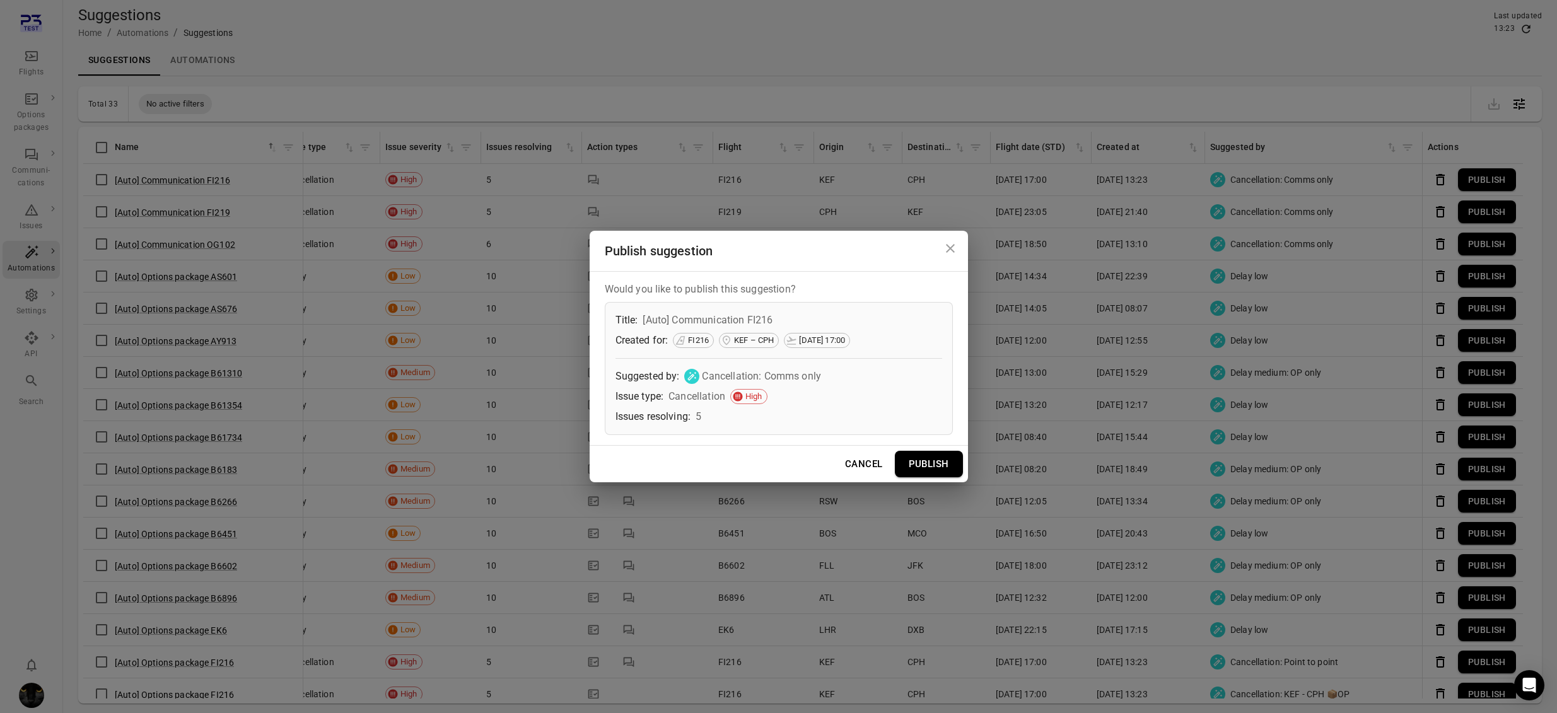
click at [947, 464] on button "Publish" at bounding box center [929, 464] width 68 height 26
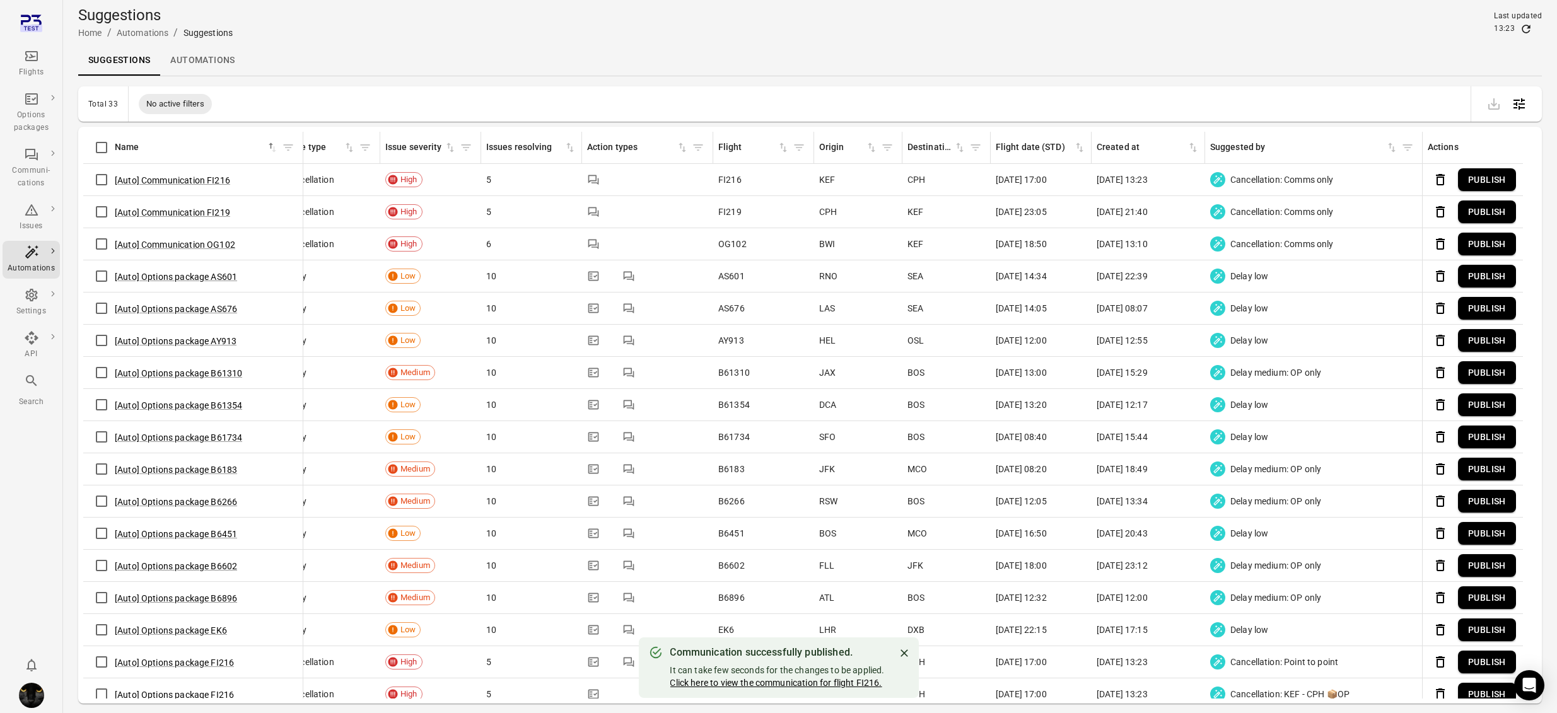
click at [799, 678] on link "Click here to view the communication for flight FI216." at bounding box center [776, 683] width 212 height 10
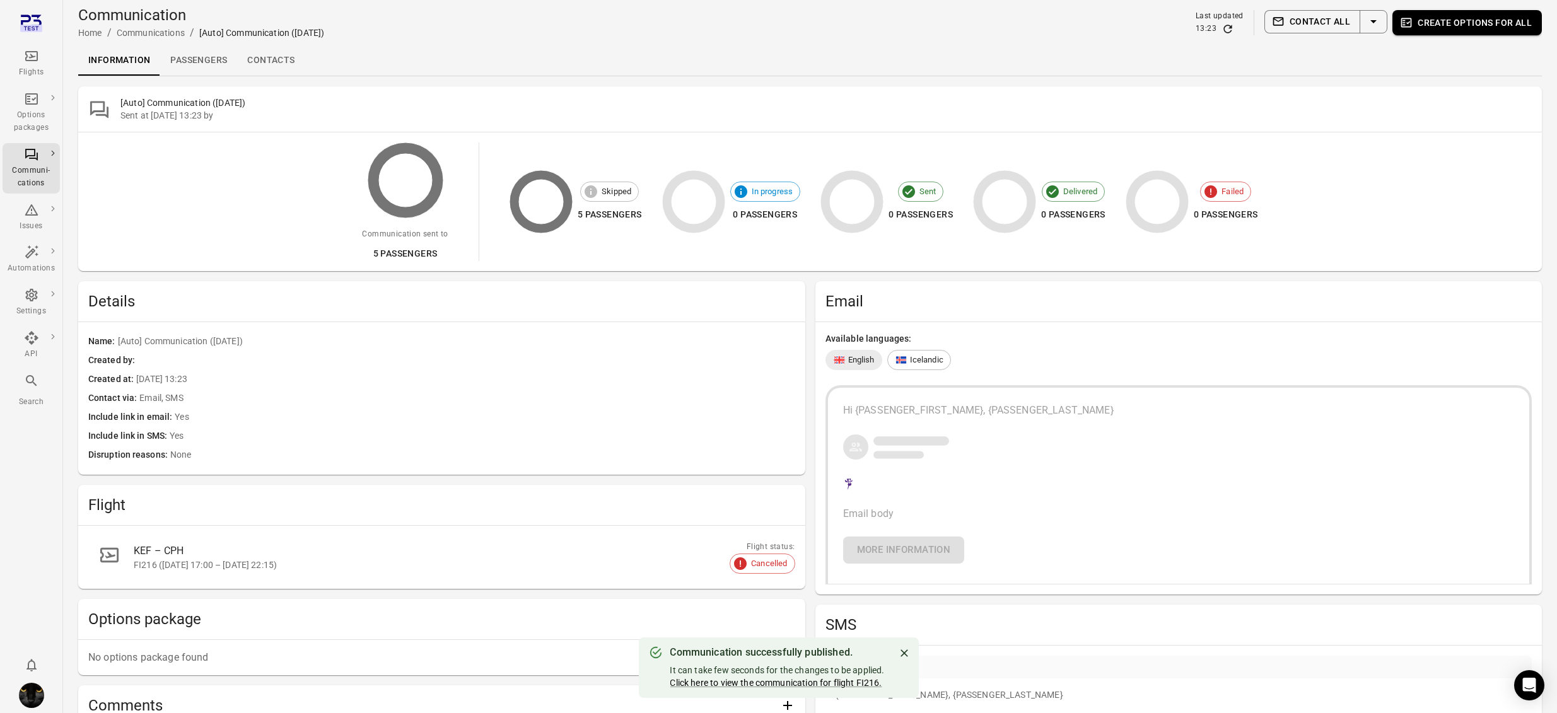
click at [201, 64] on link "Passengers" at bounding box center [198, 60] width 77 height 30
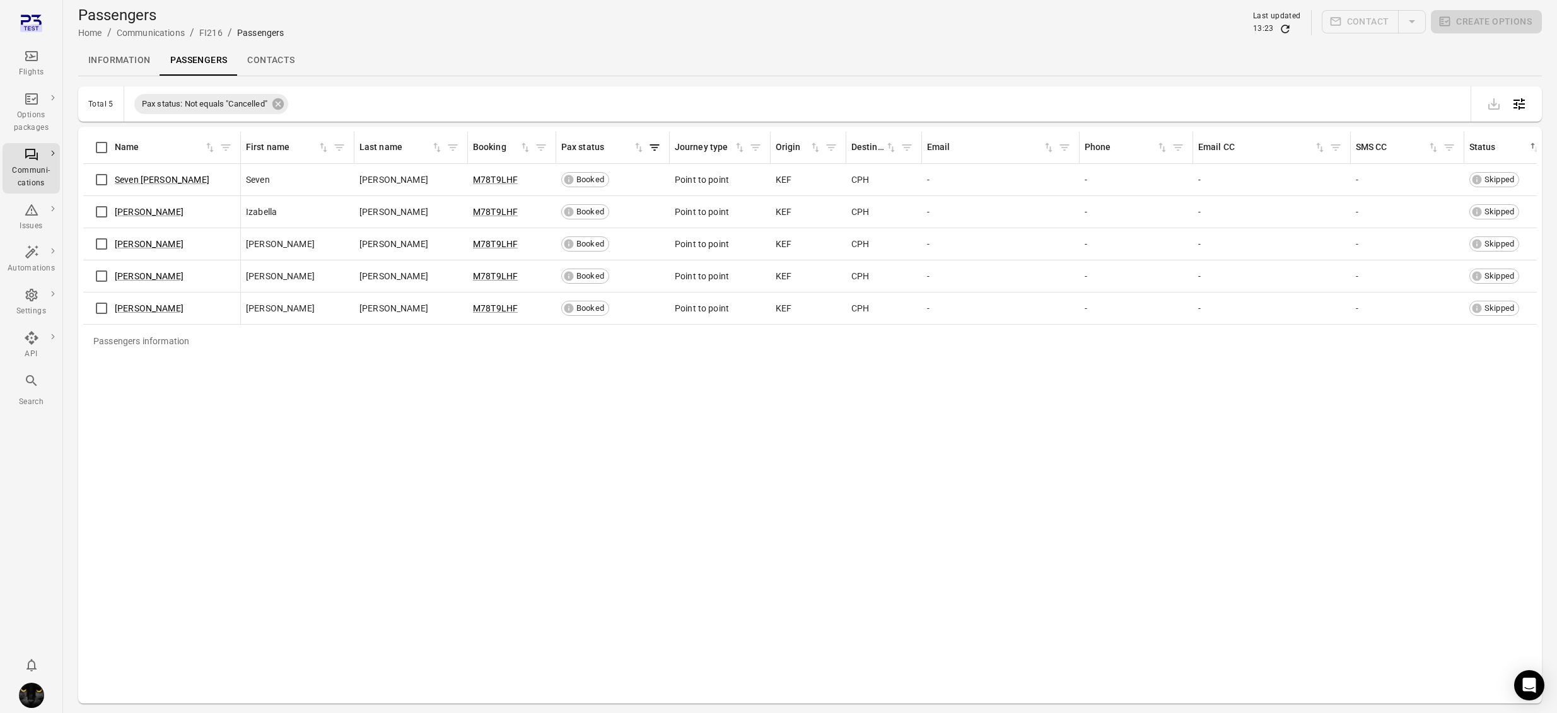
click at [262, 61] on link "Contacts" at bounding box center [270, 60] width 67 height 30
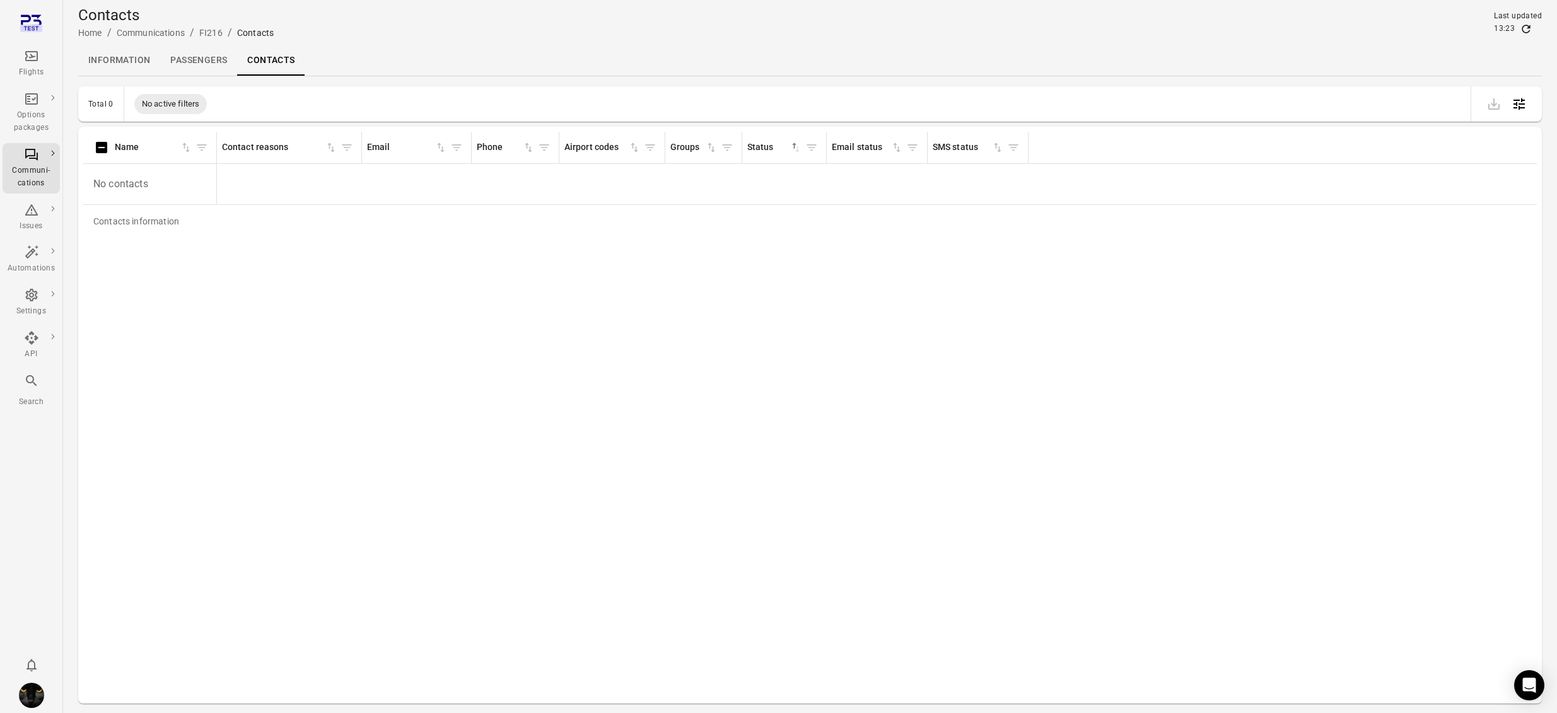
click at [215, 67] on link "Passengers" at bounding box center [198, 60] width 77 height 30
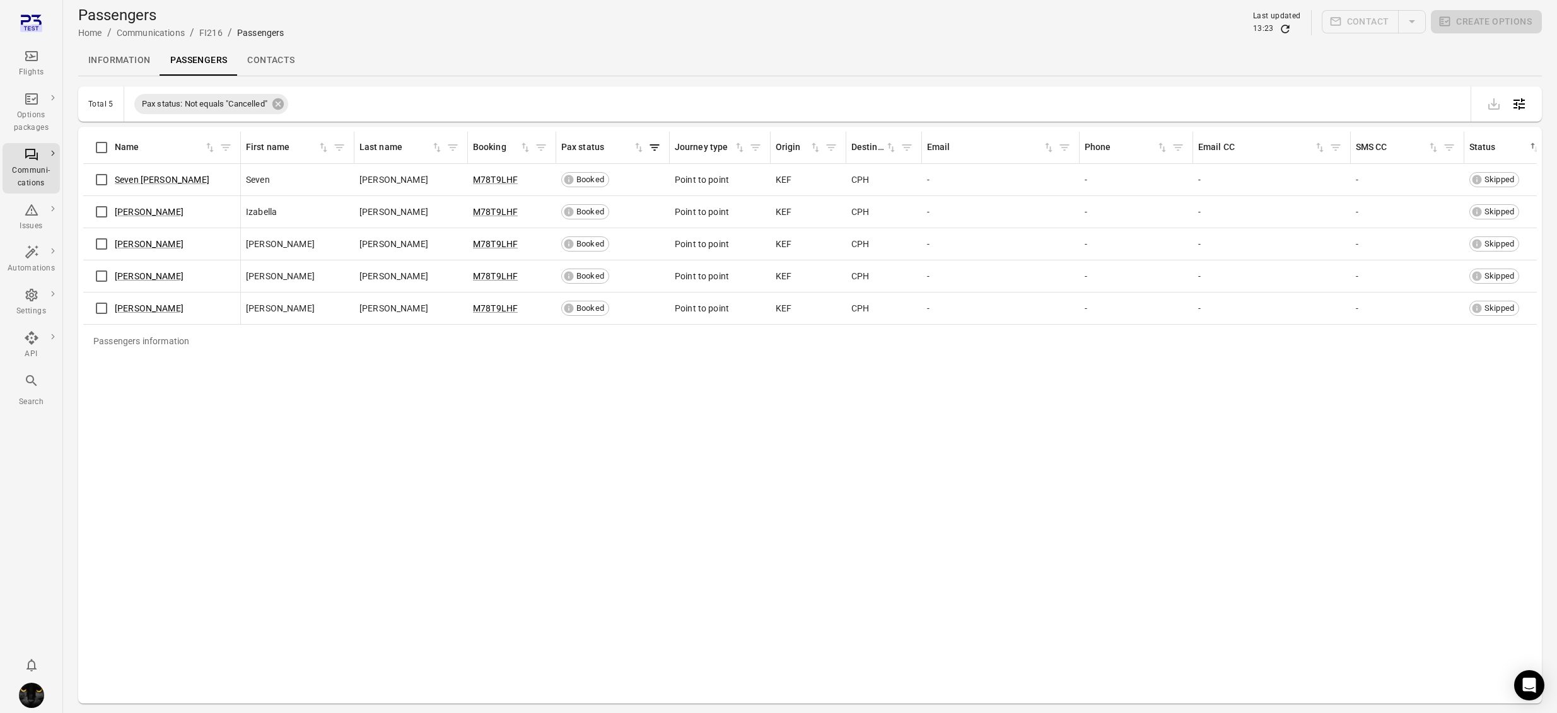
click at [130, 67] on link "Information" at bounding box center [119, 60] width 82 height 30
